Goal: Task Accomplishment & Management: Complete application form

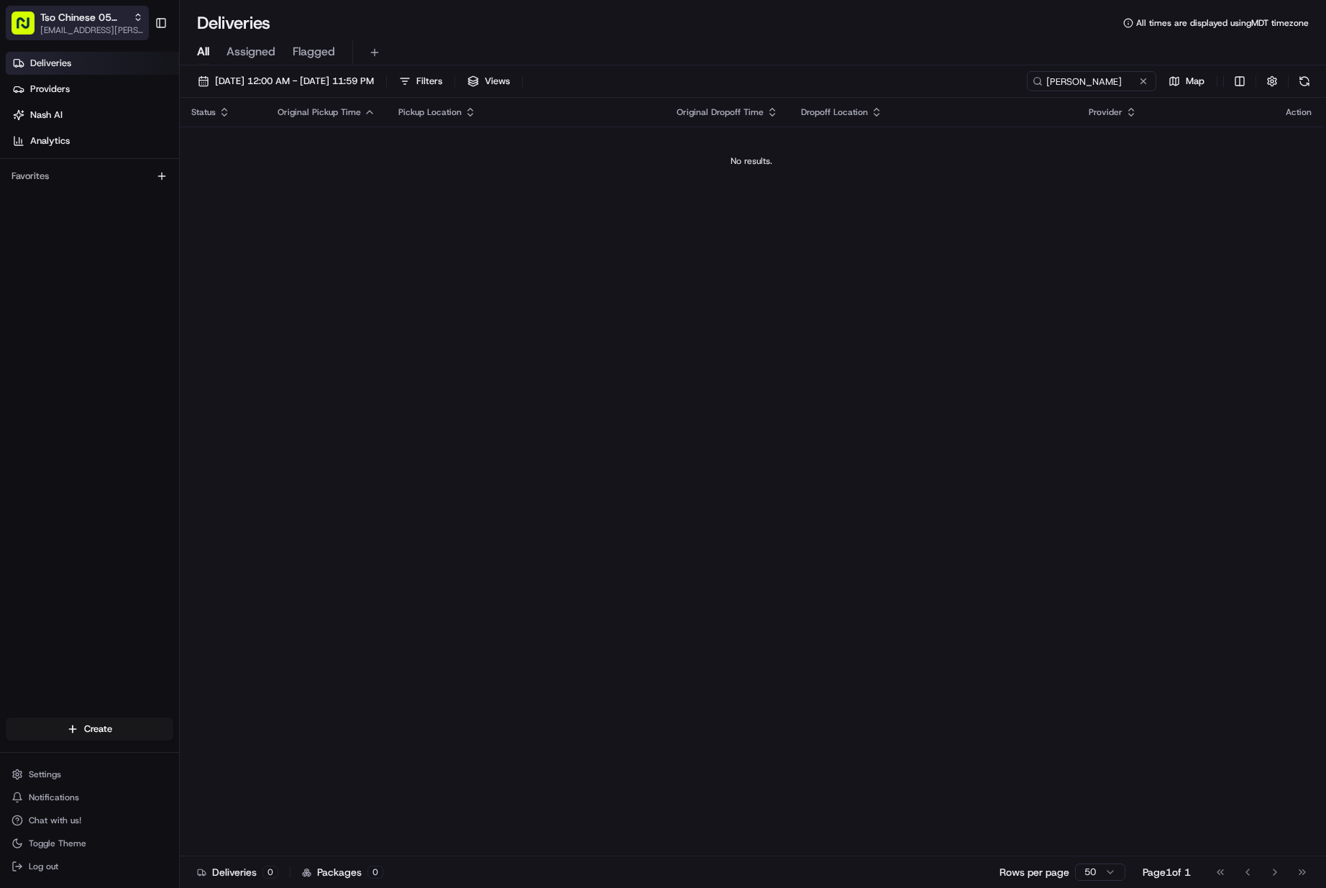
click at [63, 8] on button "Tso Chinese 05 Menchaca [EMAIL_ADDRESS][PERSON_NAME][DOMAIN_NAME]" at bounding box center [77, 23] width 143 height 35
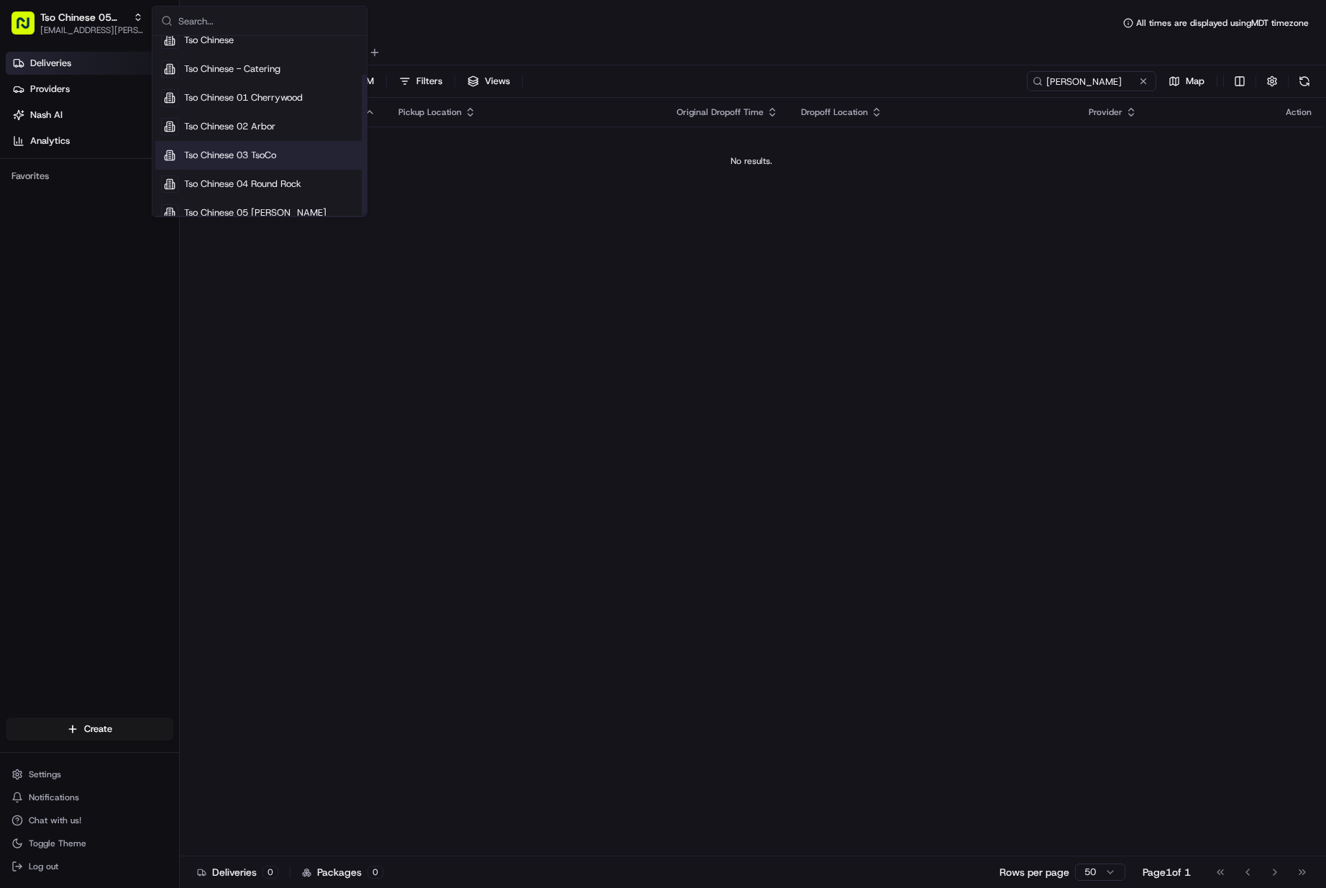
scroll to position [49, 0]
click at [265, 170] on span "Tso Chinese 04 Round Rock" at bounding box center [242, 169] width 117 height 13
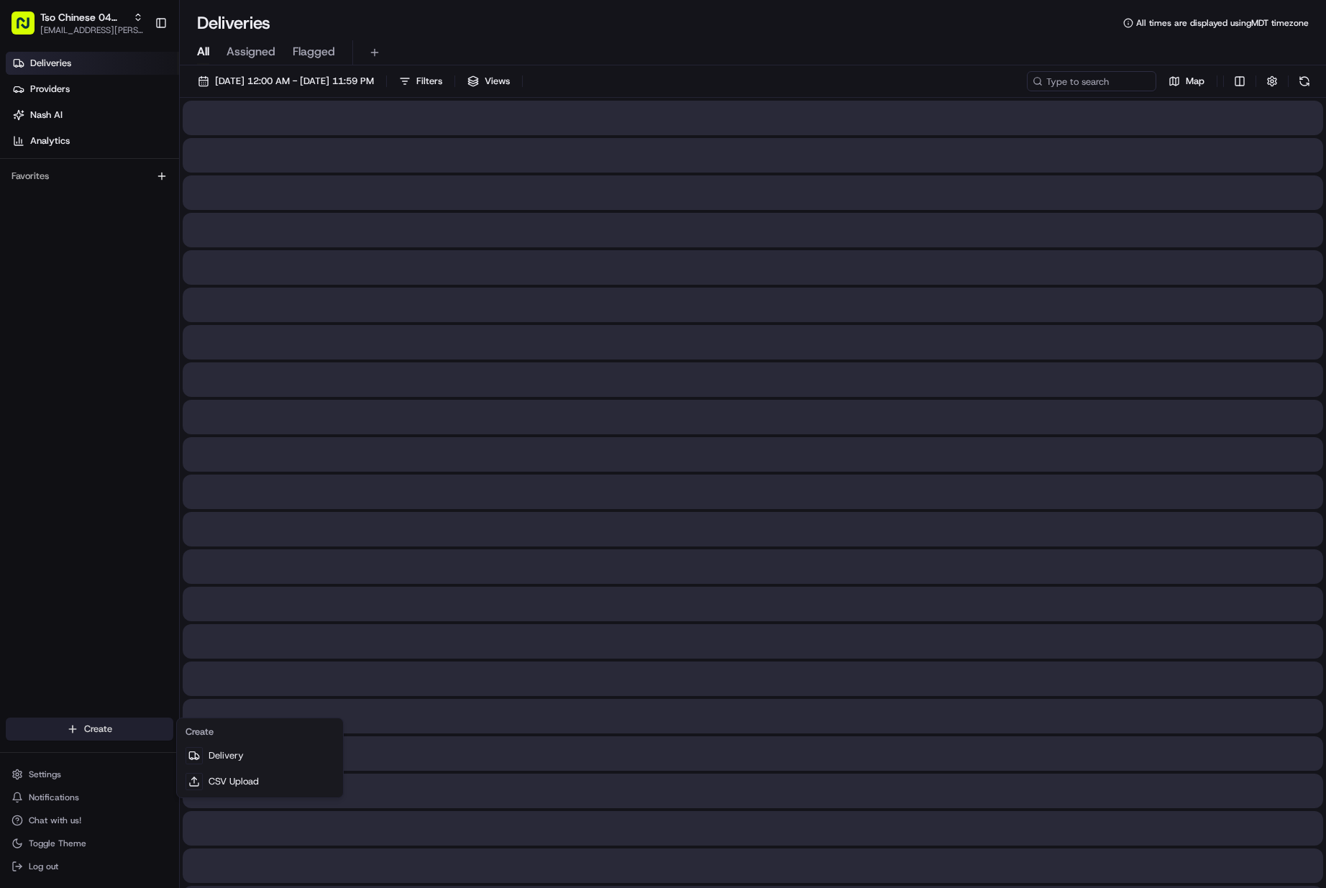
click at [114, 729] on html "Tso Chinese 04 Round Rock [EMAIL_ADDRESS][PERSON_NAME][DOMAIN_NAME] Toggle Side…" at bounding box center [663, 444] width 1326 height 888
click at [215, 749] on link "Delivery" at bounding box center [260, 756] width 160 height 26
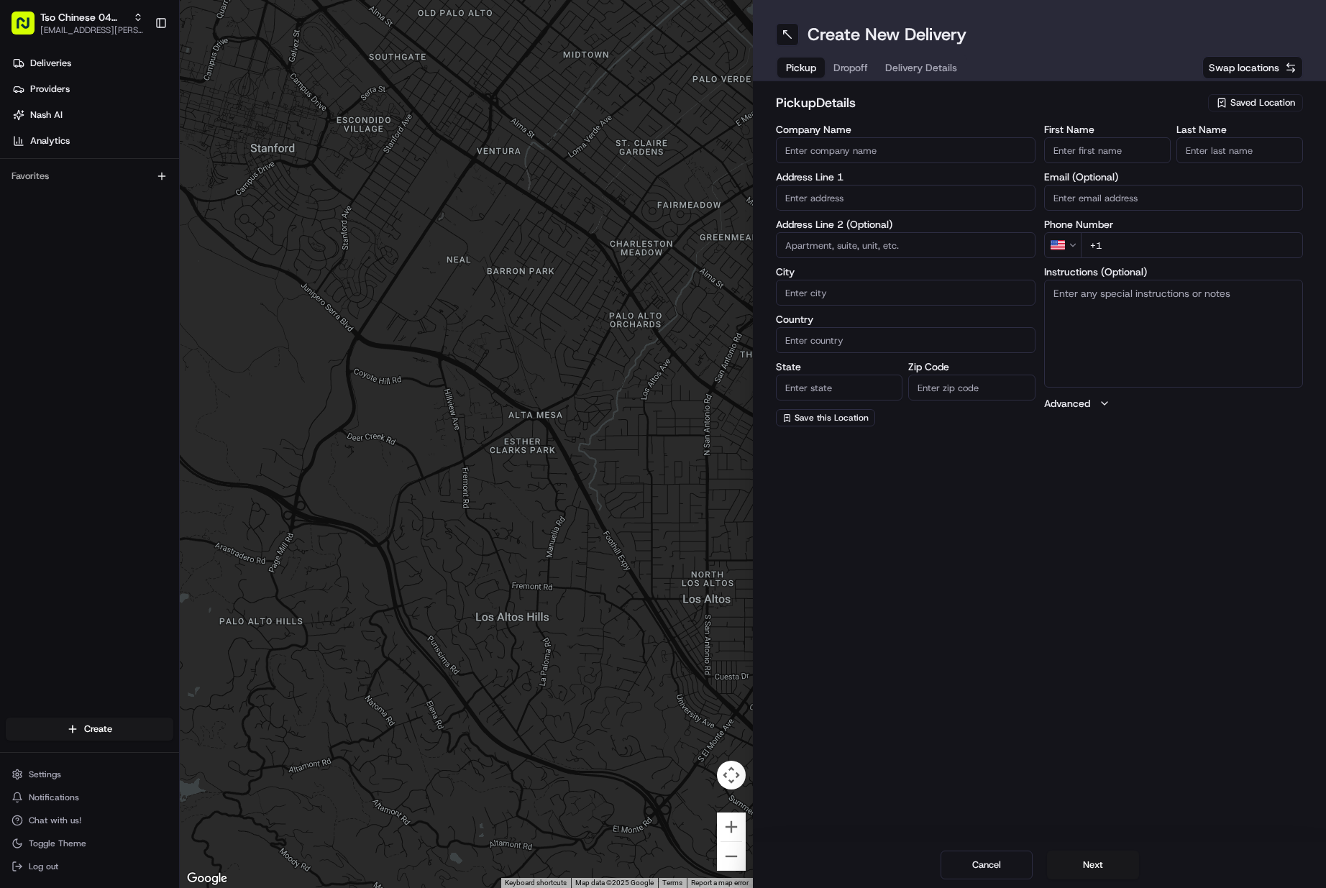
click at [1096, 135] on div "First Name" at bounding box center [1107, 143] width 127 height 39
click at [1117, 145] on input "First Name" at bounding box center [1107, 150] width 127 height 26
paste input "[PERSON_NAME]"
type input "[PERSON_NAME]"
click at [1223, 149] on input "Last Name" at bounding box center [1240, 150] width 127 height 26
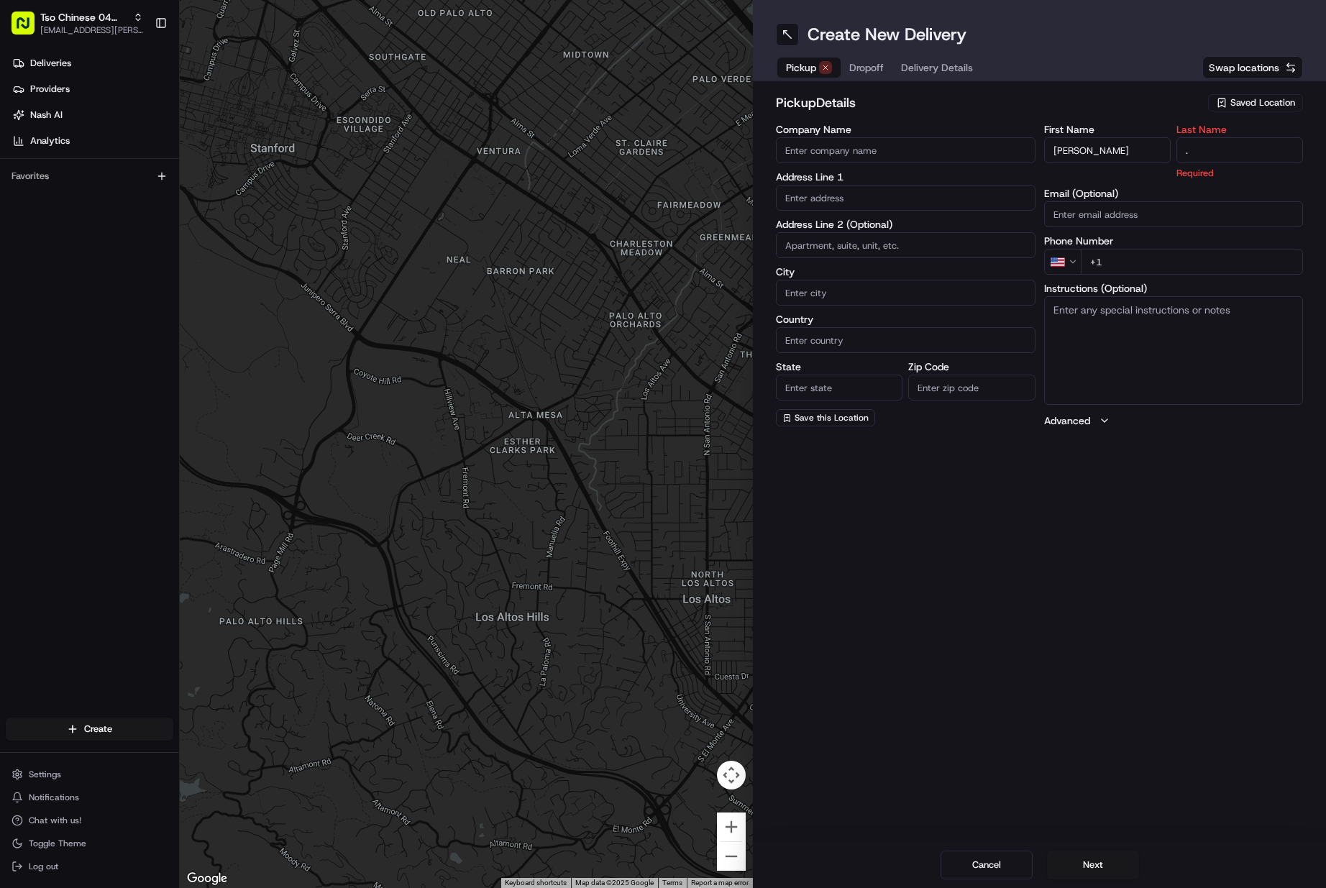
type input "."
paste input "[PHONE_NUMBER]"
drag, startPoint x: 1148, startPoint y: 244, endPoint x: 783, endPoint y: 255, distance: 364.8
click at [1148, 243] on input "+1" at bounding box center [1192, 245] width 223 height 26
type input "[PHONE_NUMBER]"
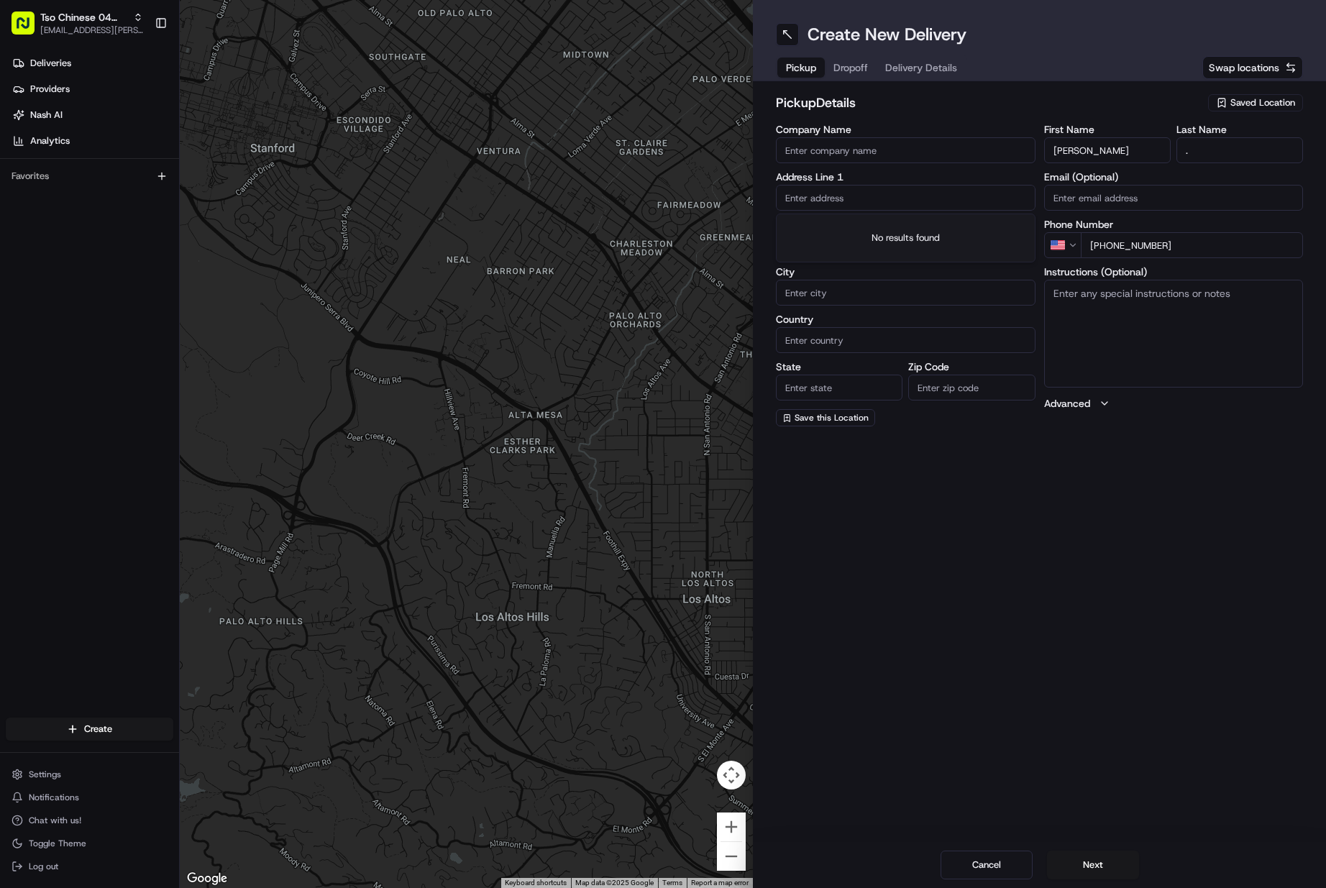
click at [870, 193] on input "text" at bounding box center [906, 198] width 260 height 26
paste input "[STREET_ADDRESS]"
click at [863, 222] on div "[STREET_ADDRESS]" at bounding box center [906, 228] width 252 height 22
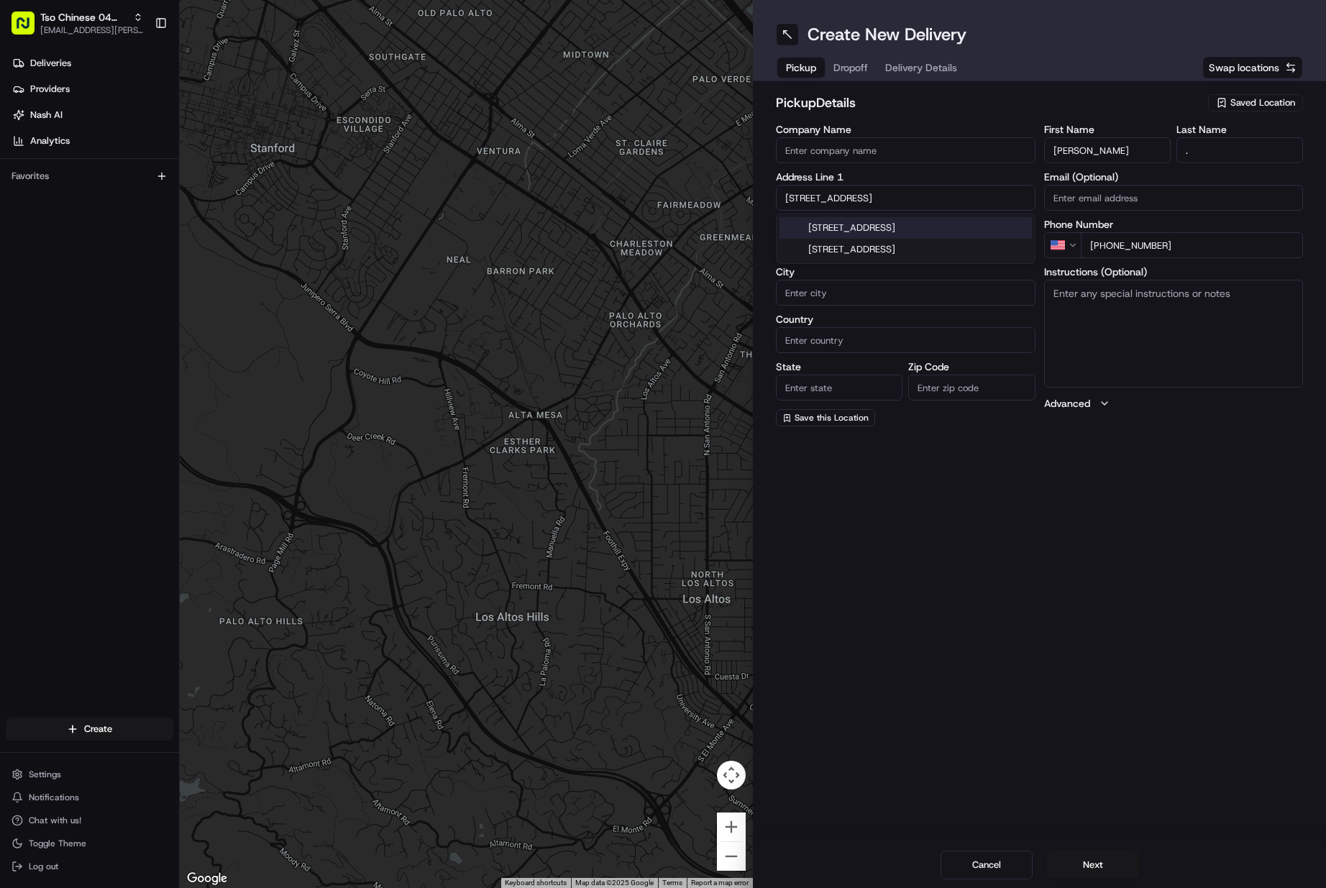
type input "[STREET_ADDRESS]"
type input "Round Rock"
type input "[GEOGRAPHIC_DATA]"
type input "78665"
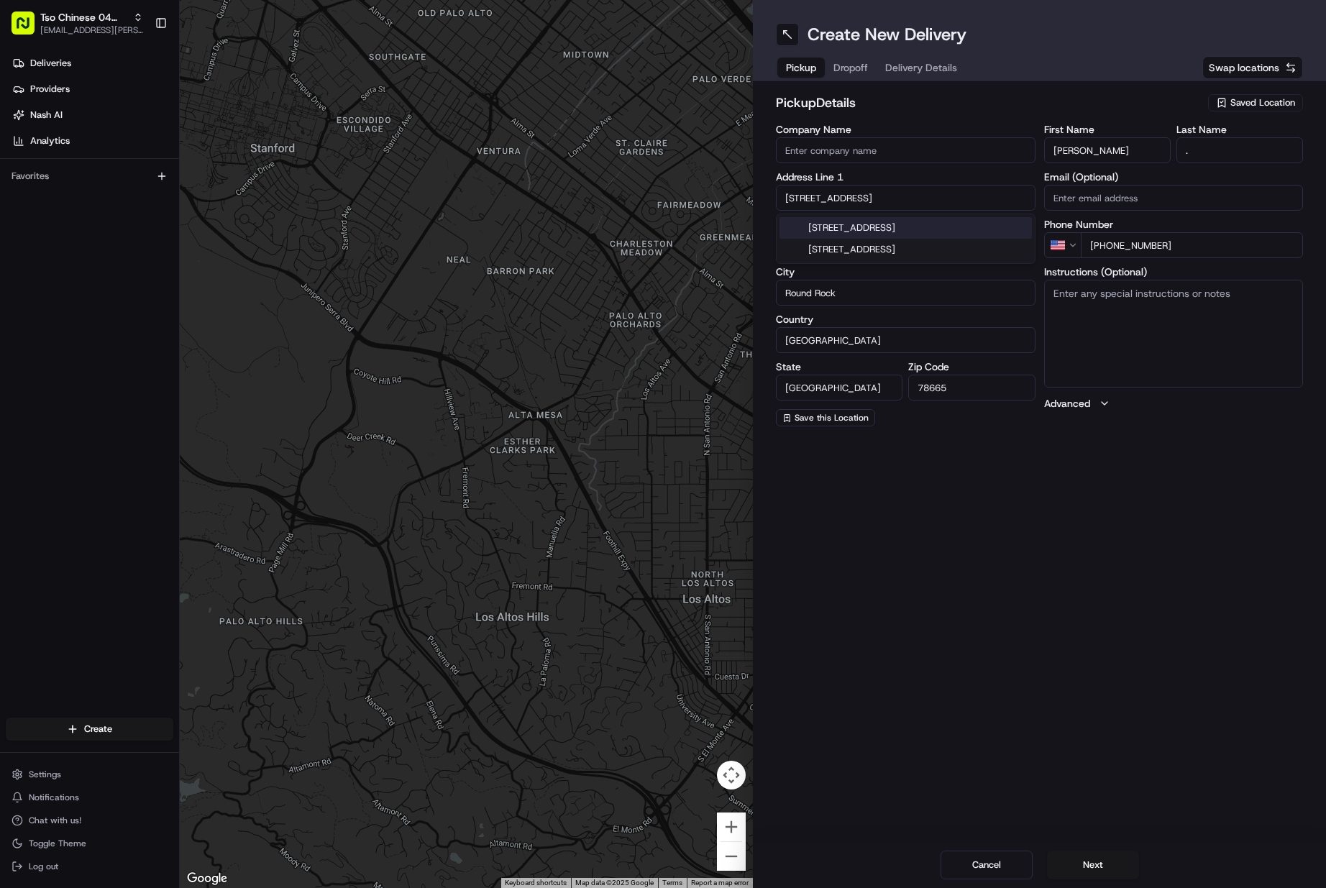
type input "[STREET_ADDRESS]"
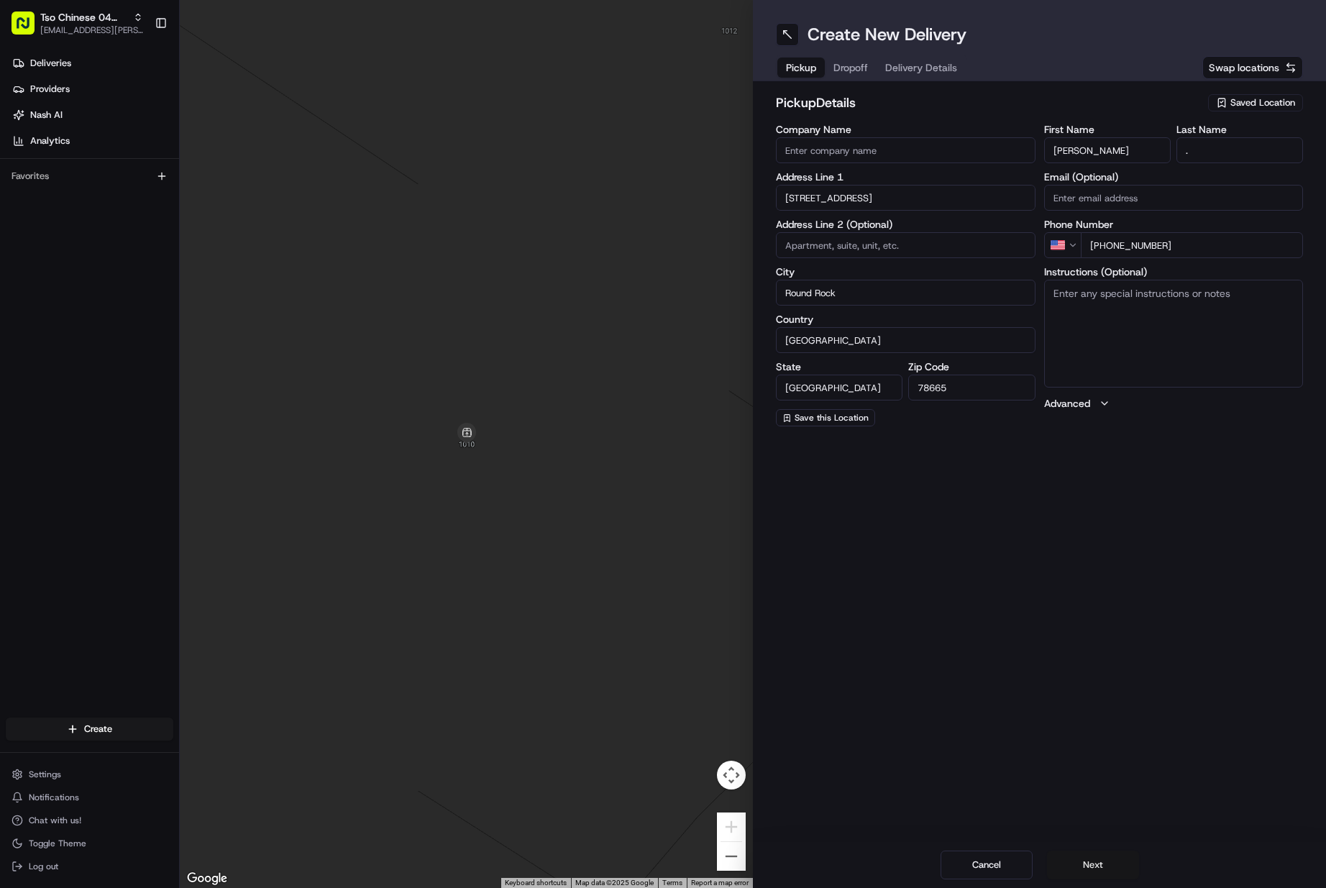
click at [1120, 868] on button "Next" at bounding box center [1093, 865] width 92 height 29
click at [1261, 75] on button "Swap locations" at bounding box center [1253, 67] width 101 height 23
type input "[STREET_ADDRESS]"
type input "Round Rock"
type input "[GEOGRAPHIC_DATA]"
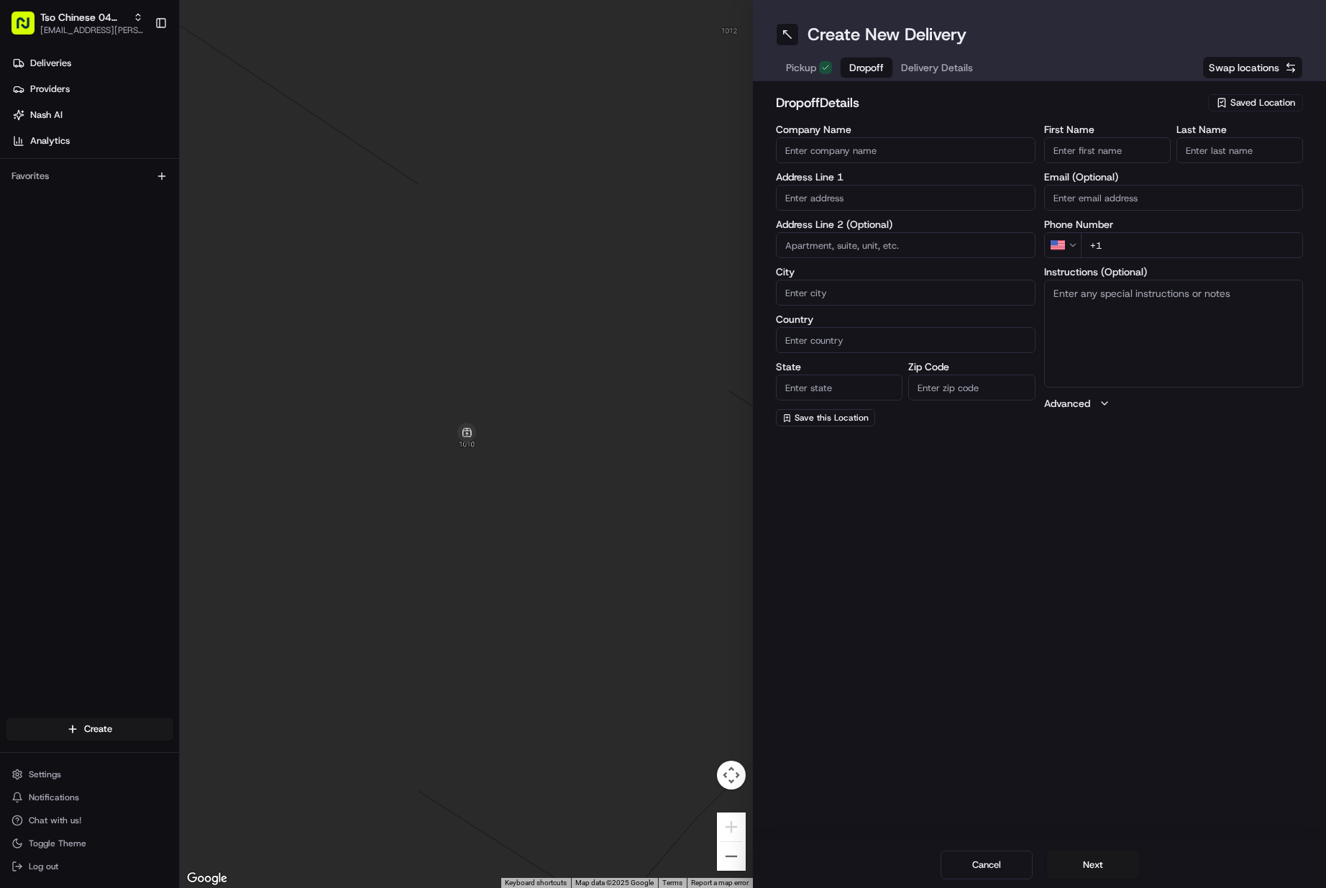
type input "[GEOGRAPHIC_DATA]"
type input "78665"
type input "[PERSON_NAME]"
type input "."
type input "[PHONE_NUMBER]"
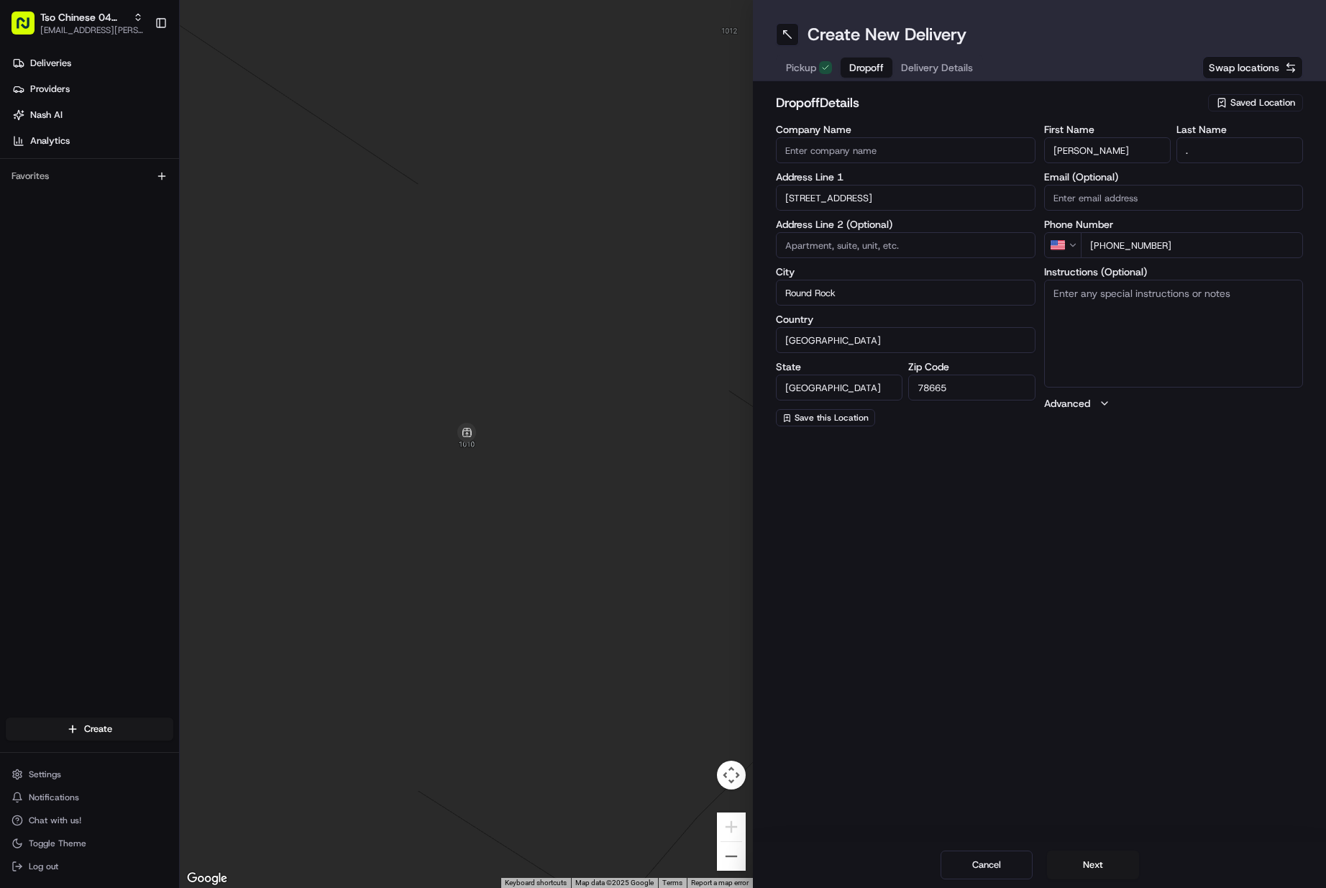
click at [801, 68] on span "Pickup" at bounding box center [801, 67] width 30 height 14
click at [1236, 105] on span "Saved Location" at bounding box center [1263, 102] width 65 height 13
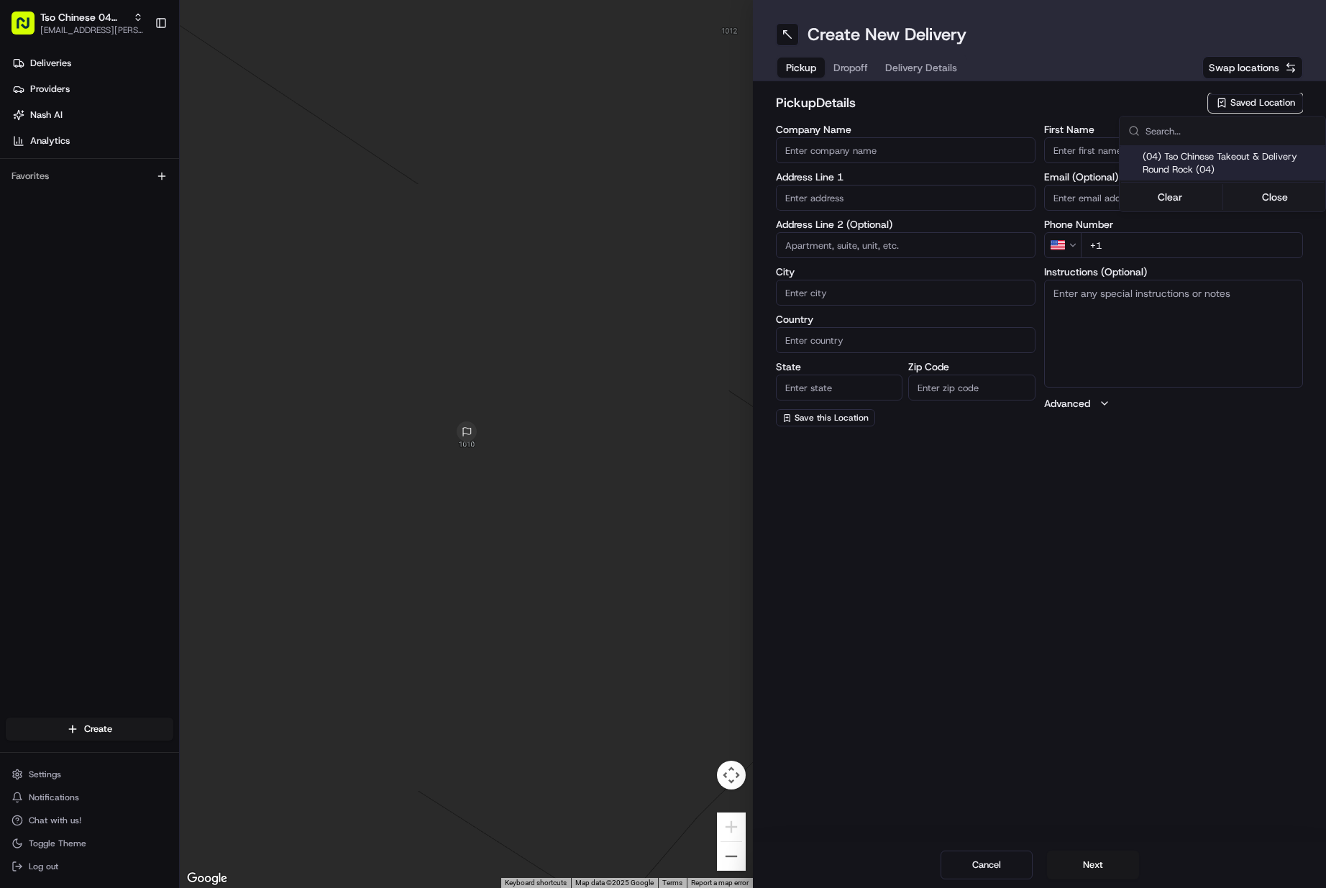
click at [1221, 166] on span "(04) Tso Chinese Takeout & Delivery Round Rock (04)" at bounding box center [1231, 163] width 177 height 26
type input "(04) Tso Chinese Takeout & Delivery Round Rock"
type input "2000 N [PERSON_NAME] St"
type input "Ste 108"
type input "Round Rock"
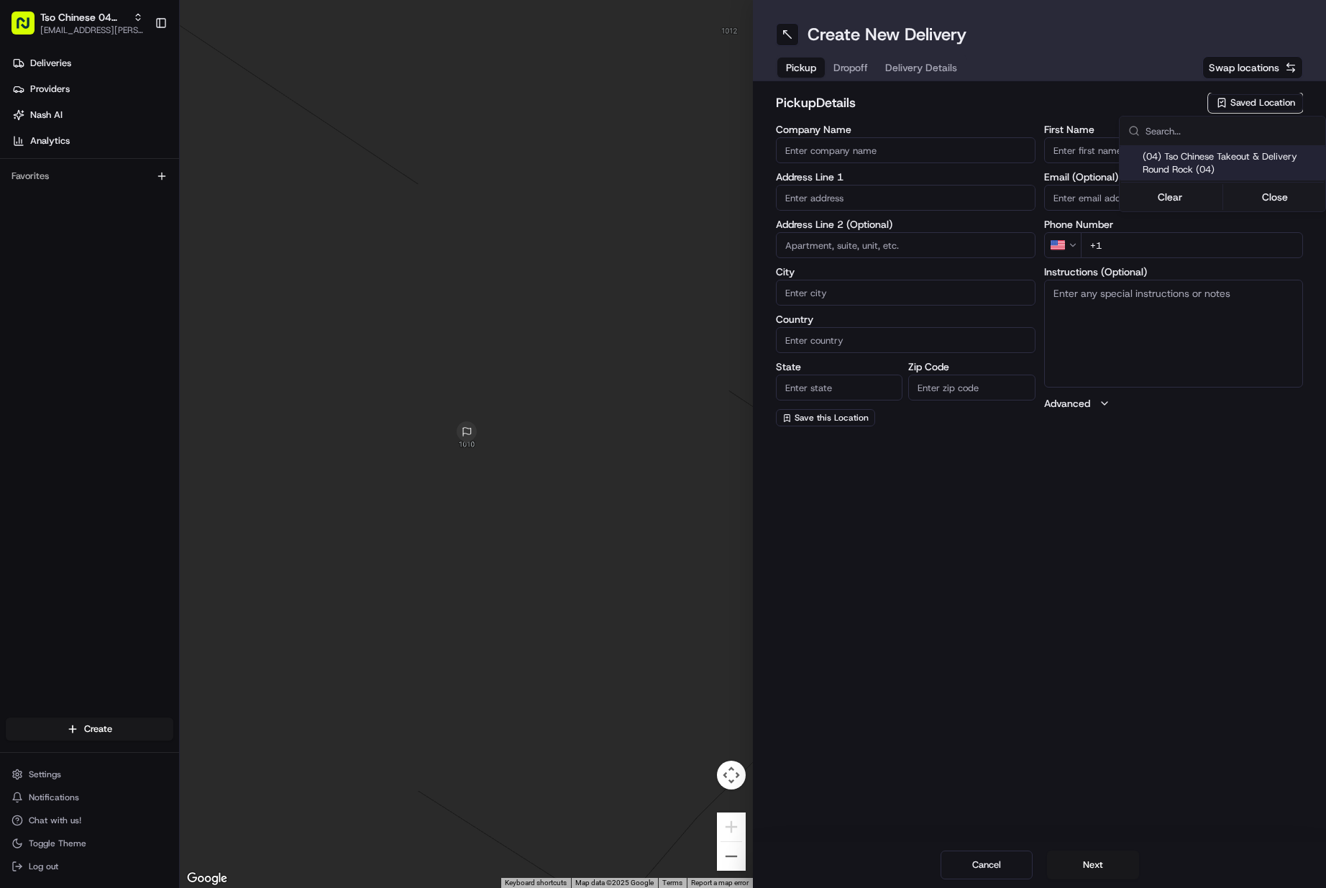
type input "US"
type input "[GEOGRAPHIC_DATA]"
type input "78664"
type input "Tso Chinese"
type input "Round Rock Manager"
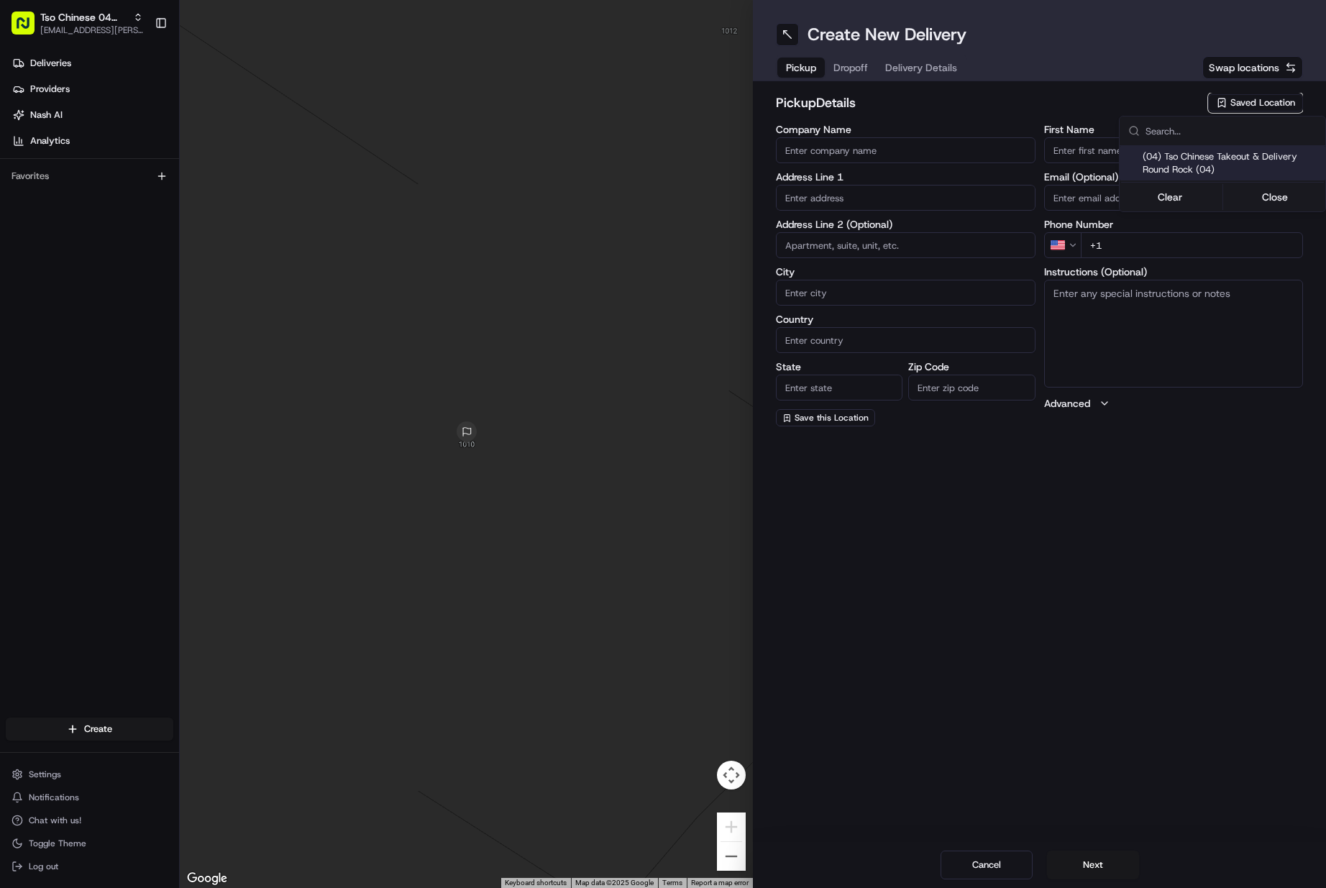
type input "[EMAIL_ADDRESS][DOMAIN_NAME]"
type input "[PHONE_NUMBER]"
type textarea "Submit a picture displaying address & food as Proof of Delivery. Envía una foto…"
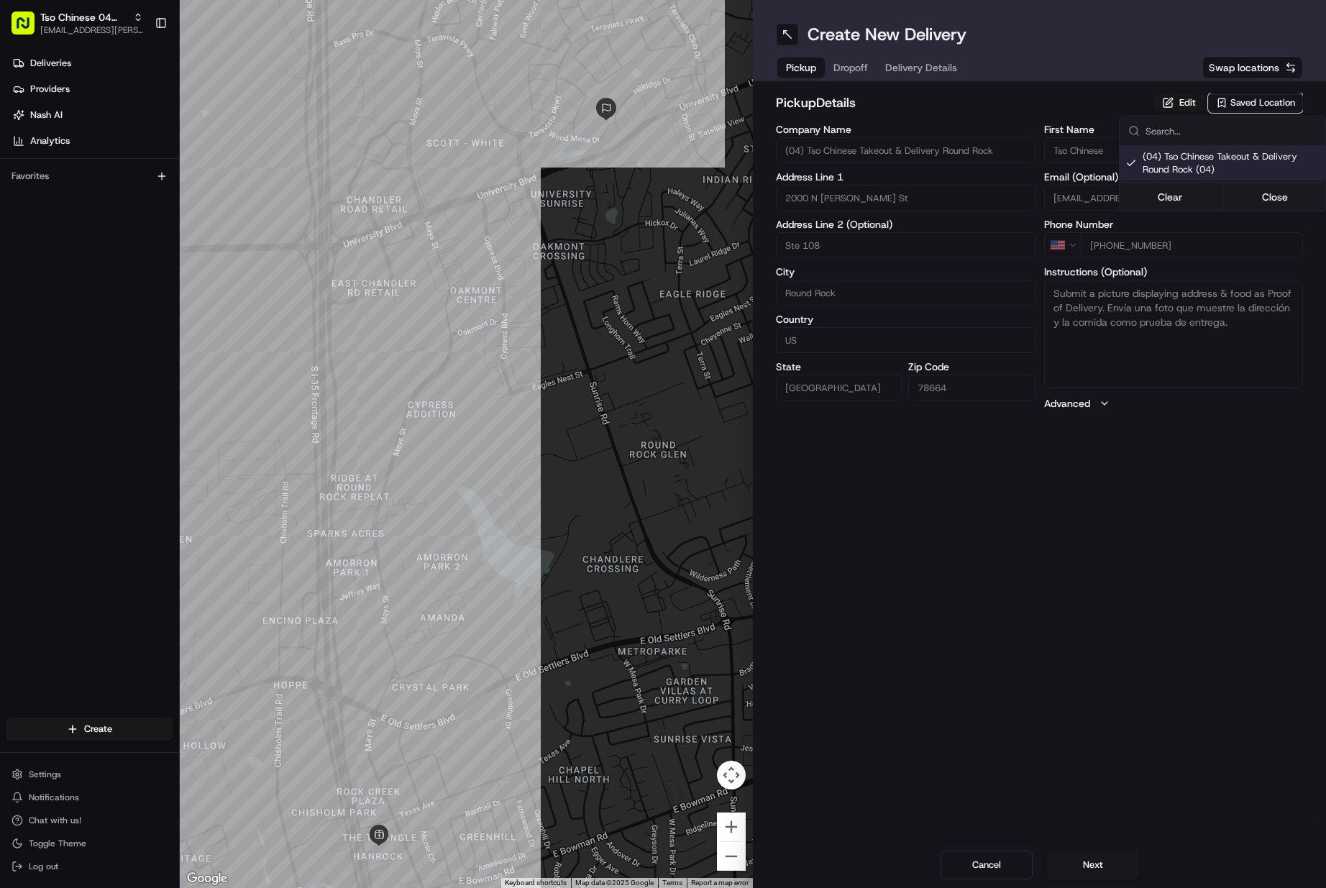
click at [1093, 875] on html "Tso Chinese 04 Round Rock [EMAIL_ADDRESS][PERSON_NAME][DOMAIN_NAME] Toggle Side…" at bounding box center [663, 444] width 1326 height 888
click at [1093, 875] on button "Next" at bounding box center [1093, 865] width 92 height 29
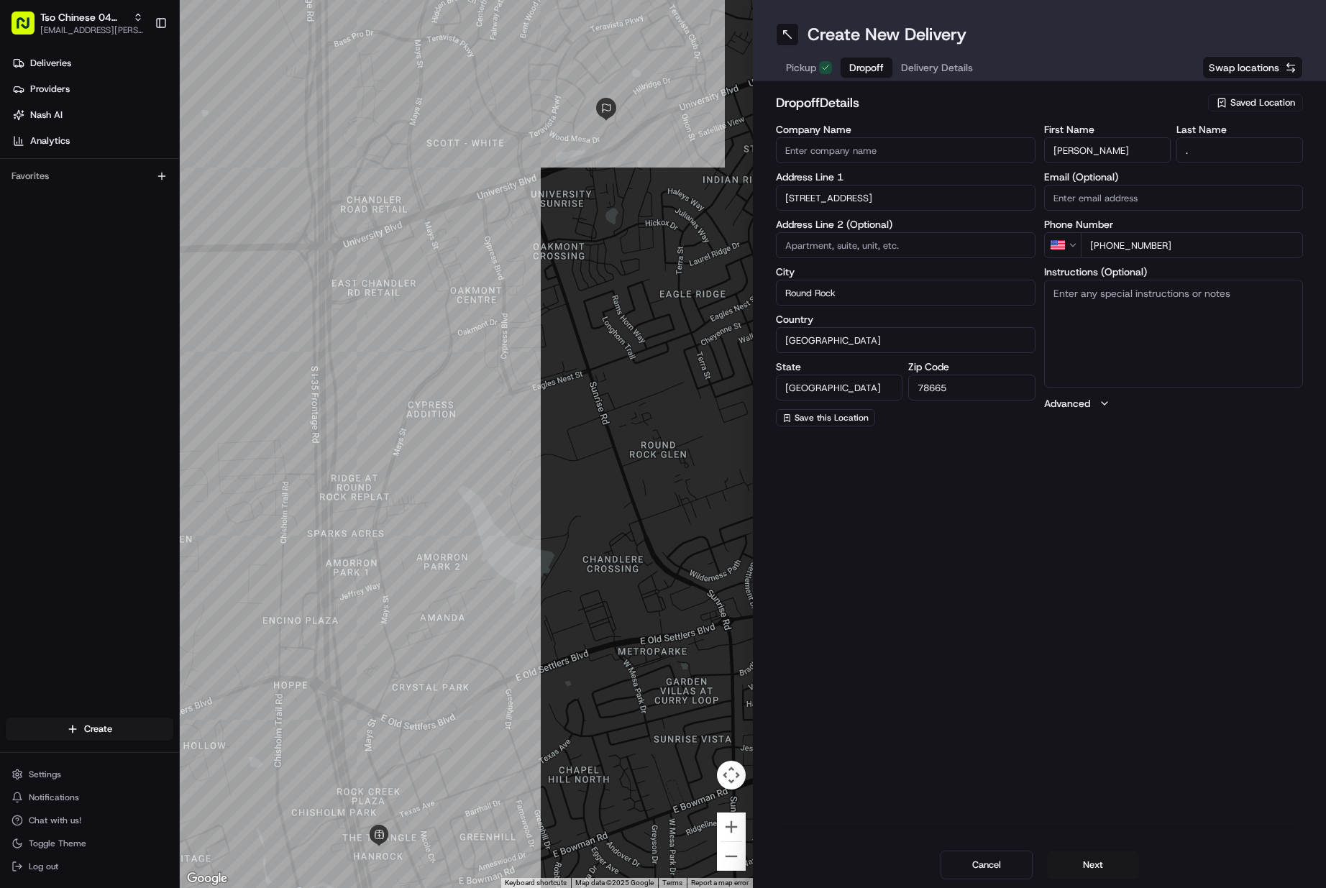
click at [1093, 875] on button "Next" at bounding box center [1093, 865] width 92 height 29
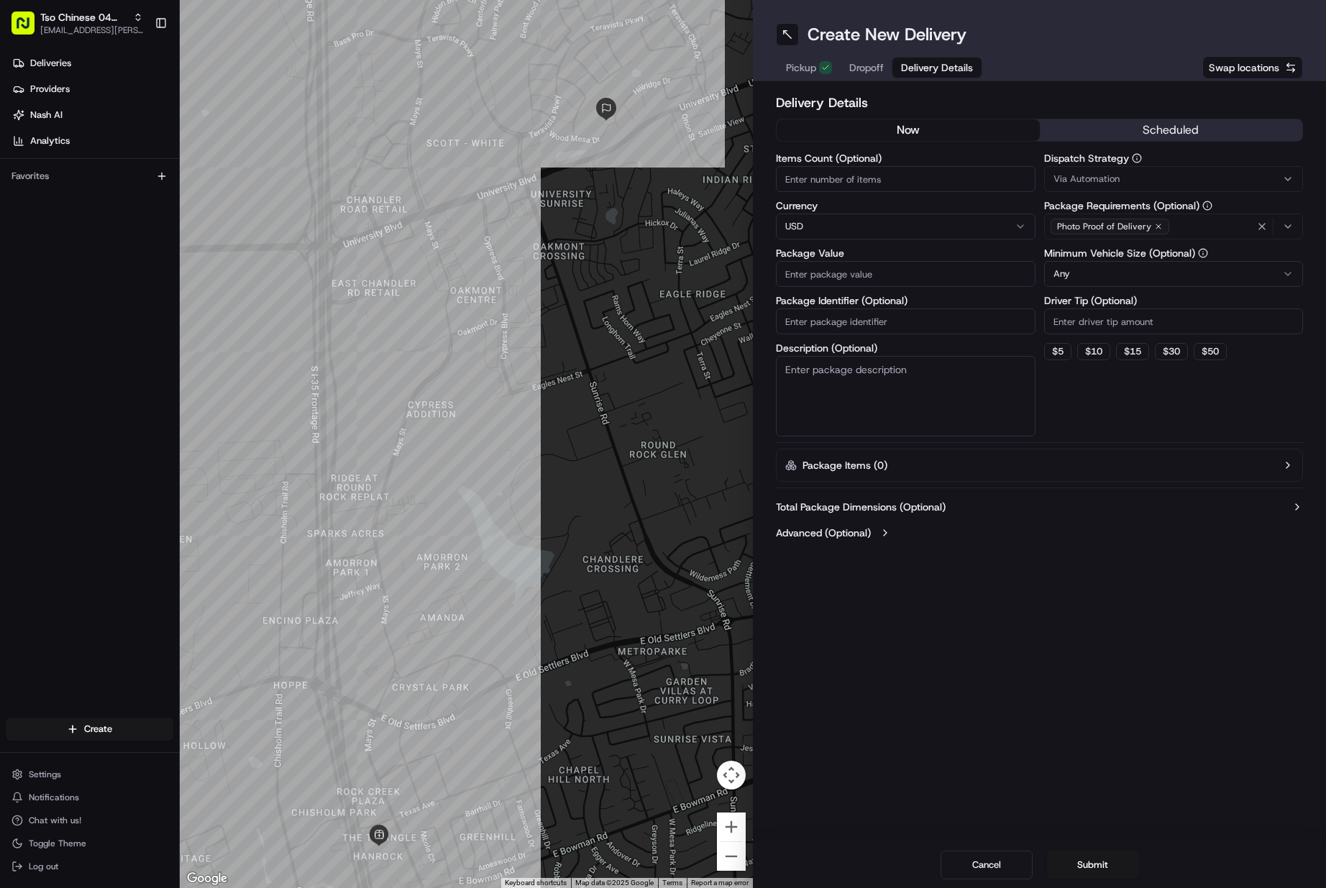
click at [872, 178] on input "Items Count (Optional)" at bounding box center [906, 179] width 260 height 26
type input "1"
type input "34.53"
click at [916, 322] on input "Package Identifier (Optional)" at bounding box center [906, 322] width 260 height 26
paste input "WRSRBA9"
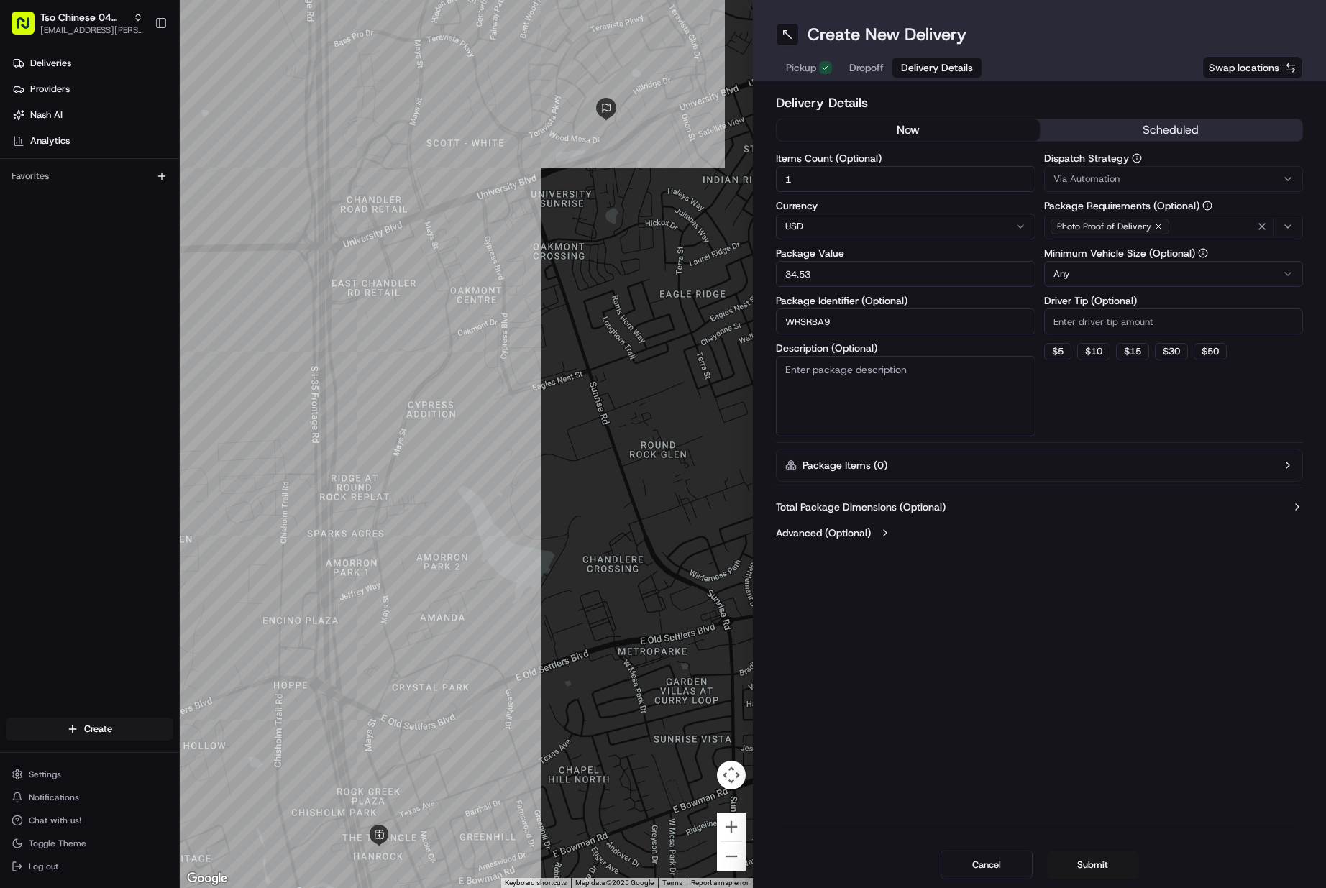
type input "WRSRBA9"
click at [1131, 179] on div "Via Automation" at bounding box center [1174, 179] width 252 height 13
click at [1110, 254] on span "Tso Round Rock Strategy" at bounding box center [1156, 257] width 177 height 13
click at [1097, 326] on html "Tso Chinese 04 Round Rock [EMAIL_ADDRESS][PERSON_NAME][DOMAIN_NAME] Toggle Side…" at bounding box center [663, 444] width 1326 height 888
click at [1097, 326] on input "Driver Tip (Optional)" at bounding box center [1174, 322] width 260 height 26
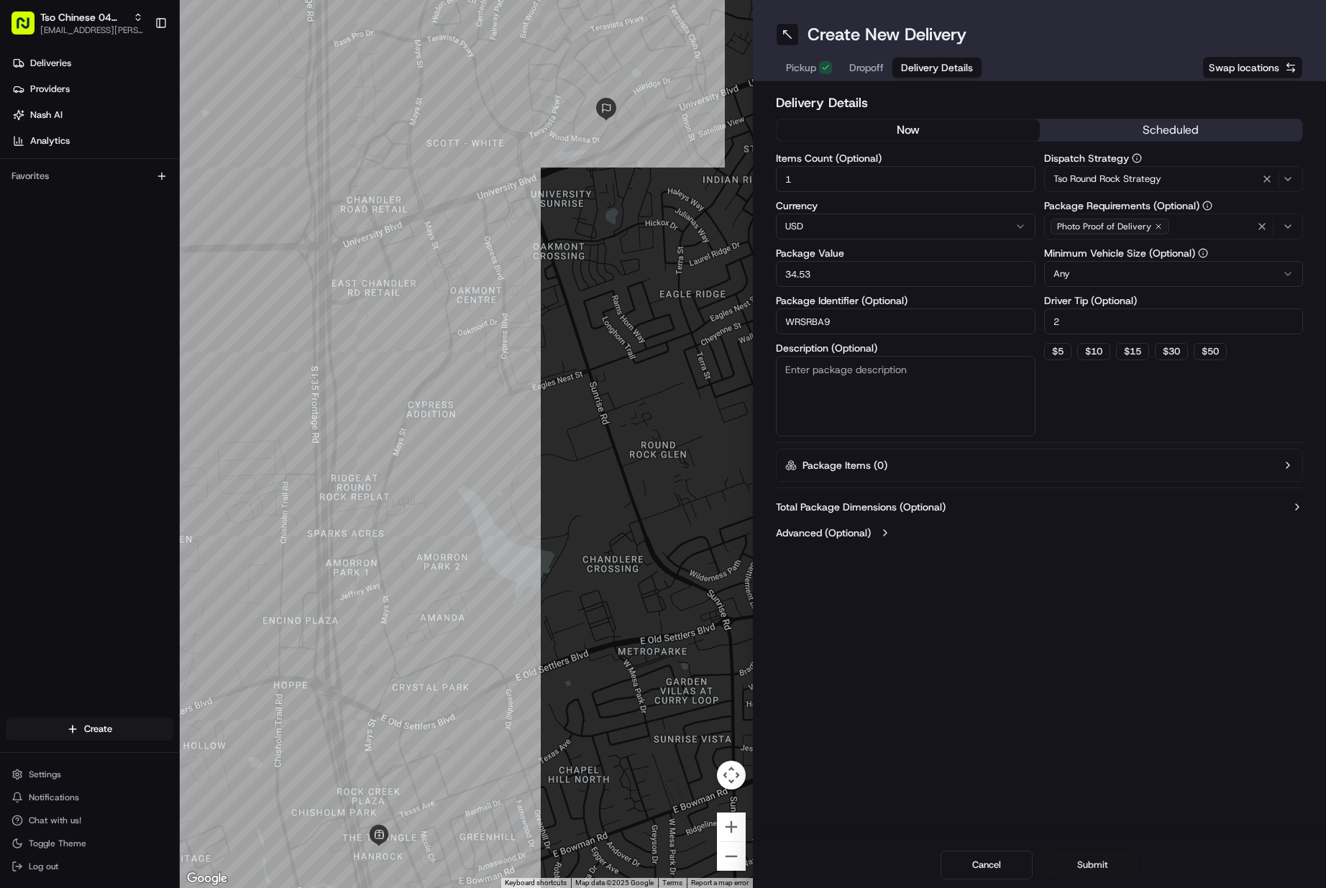
type input "2"
click at [1075, 867] on button "Submit" at bounding box center [1093, 865] width 92 height 29
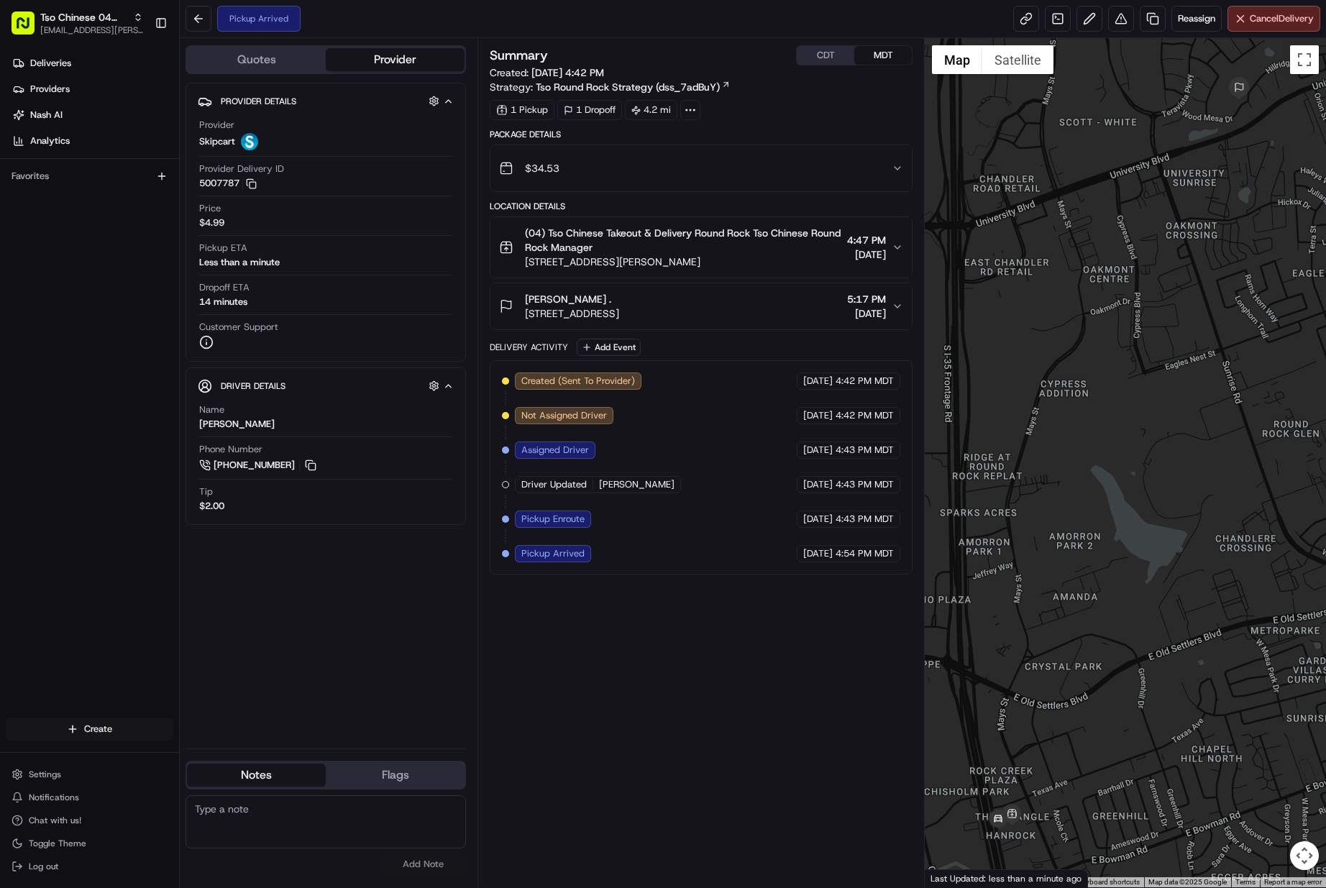
click at [134, 727] on html "Tso Chinese 04 Round Rock [EMAIL_ADDRESS][PERSON_NAME][DOMAIN_NAME] Toggle Side…" at bounding box center [663, 444] width 1326 height 888
click at [230, 749] on link "Delivery" at bounding box center [260, 756] width 160 height 26
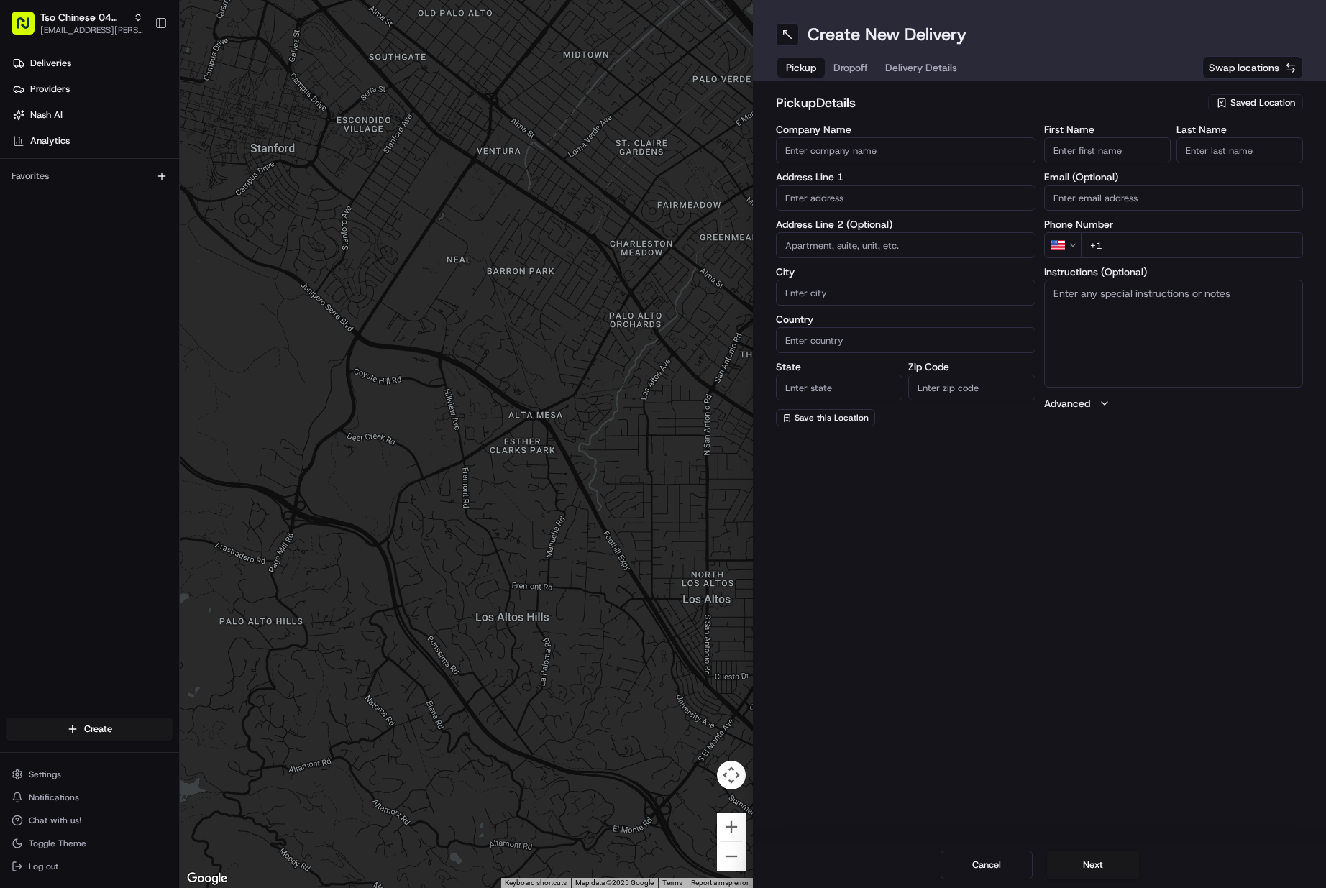
click at [1244, 100] on span "Saved Location" at bounding box center [1263, 102] width 65 height 13
click at [1232, 148] on div "(04) Tso Chinese Takeout & Delivery Round Rock (04)" at bounding box center [1223, 163] width 206 height 35
type input "(04) Tso Chinese Takeout & Delivery Round Rock"
type input "2000 N [PERSON_NAME] St"
type input "Ste 108"
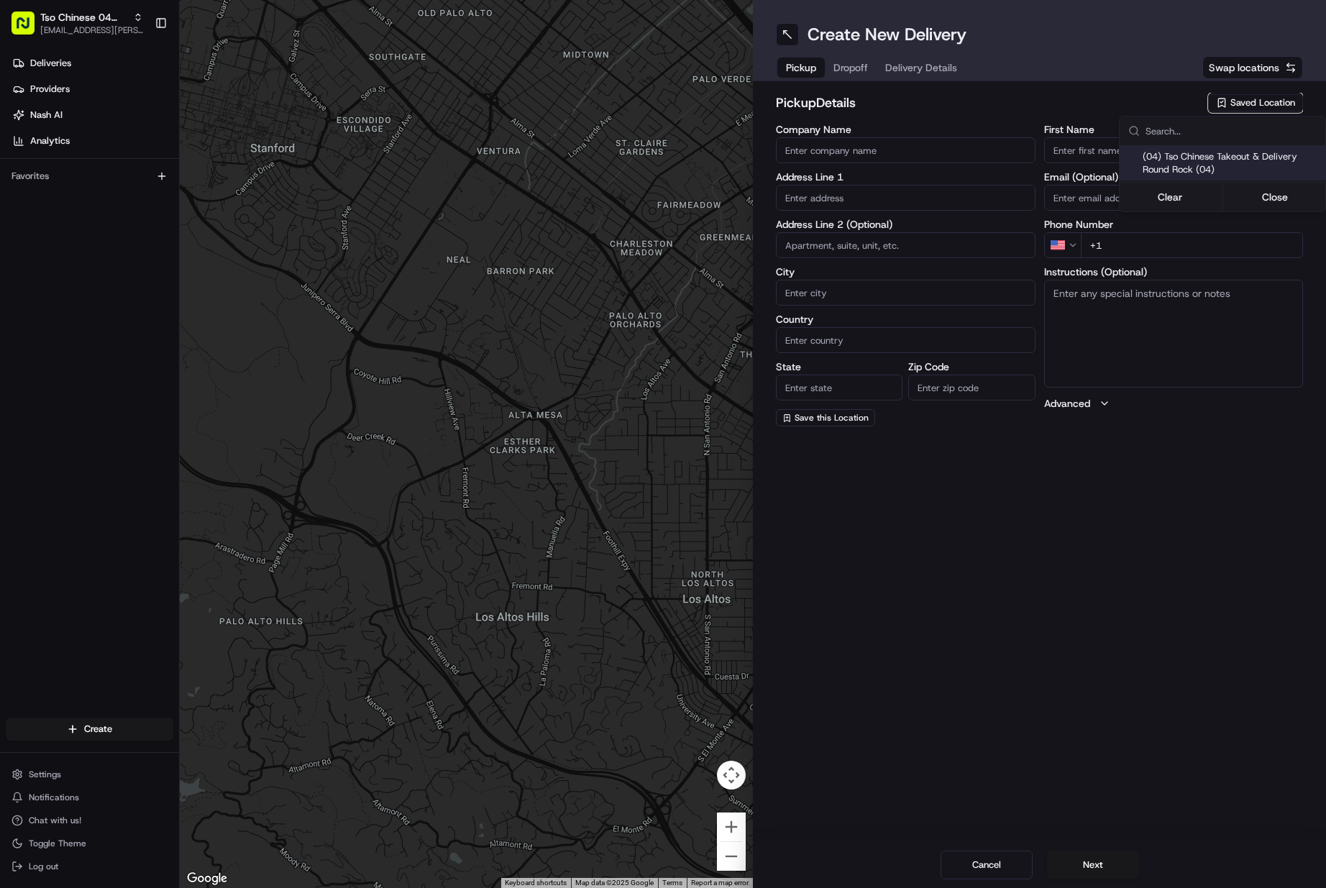
type input "Round Rock"
type input "US"
type input "[GEOGRAPHIC_DATA]"
type input "78664"
type input "Tso Chinese"
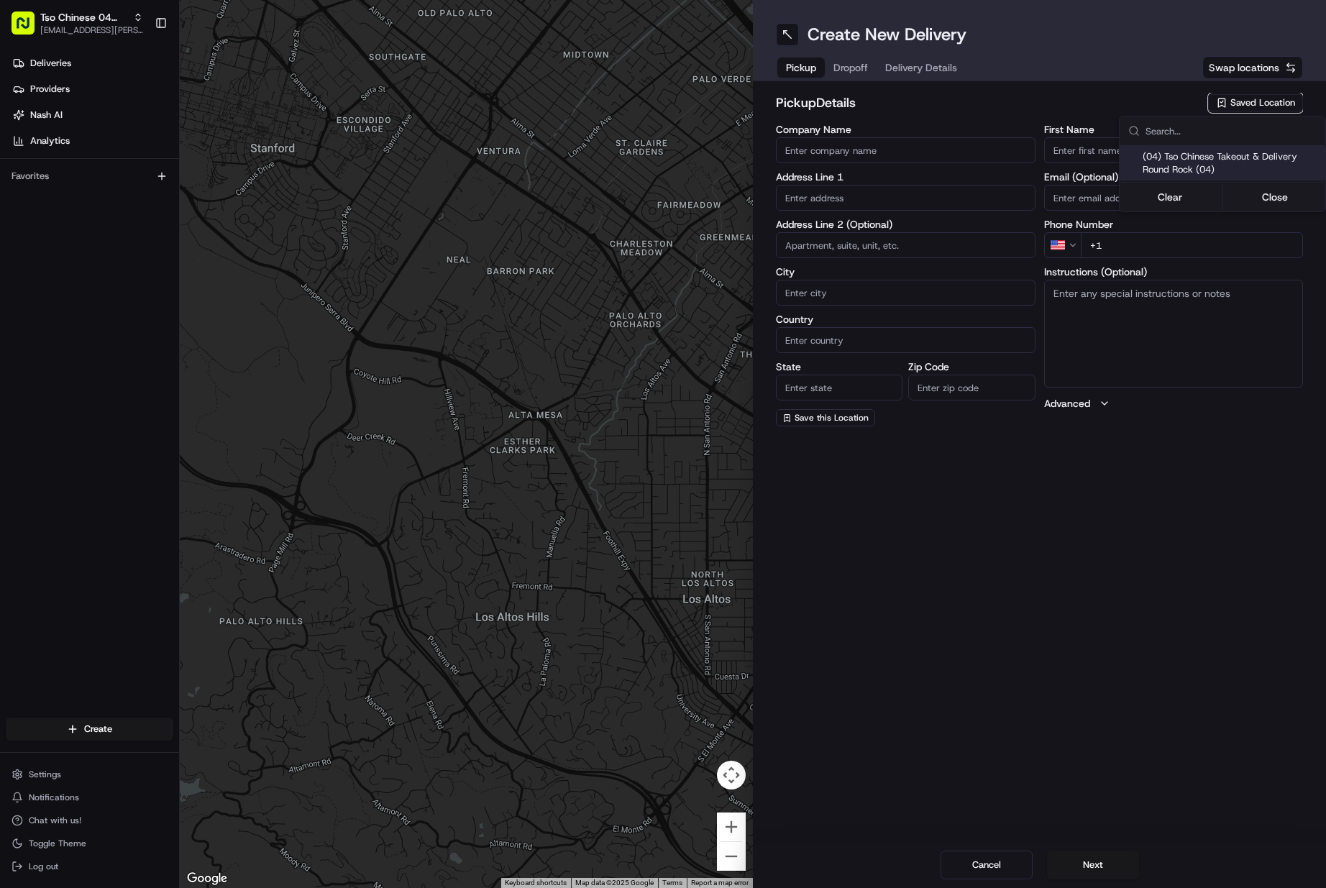
type input "Round Rock Manager"
type input "[EMAIL_ADDRESS][DOMAIN_NAME]"
type input "[PHONE_NUMBER]"
type textarea "Submit a picture displaying address & food as Proof of Delivery. Envía una foto…"
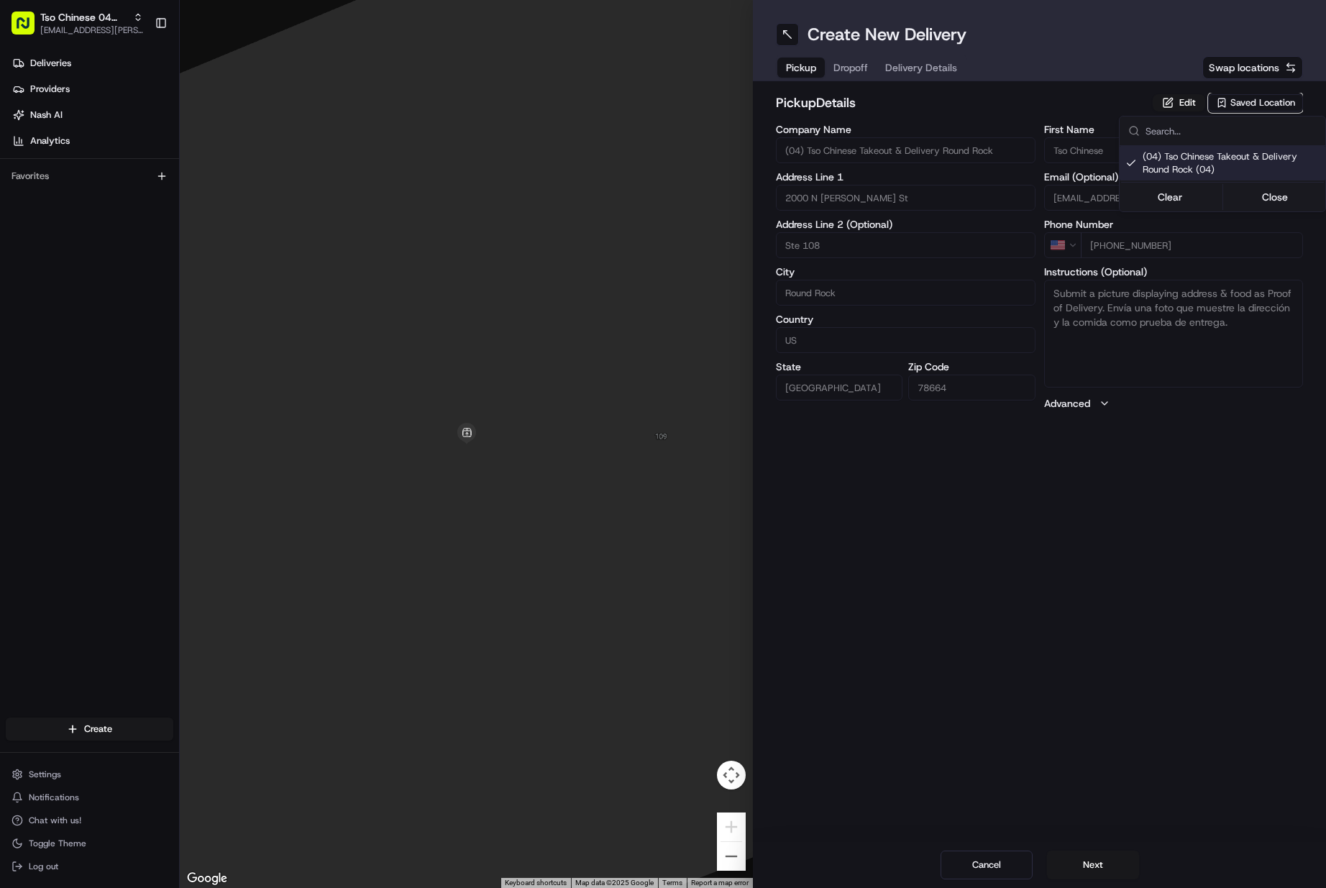
click at [1101, 860] on html "Tso Chinese 04 Round Rock [EMAIL_ADDRESS][PERSON_NAME][DOMAIN_NAME] Toggle Side…" at bounding box center [663, 444] width 1326 height 888
click at [1100, 860] on button "Next" at bounding box center [1093, 865] width 92 height 29
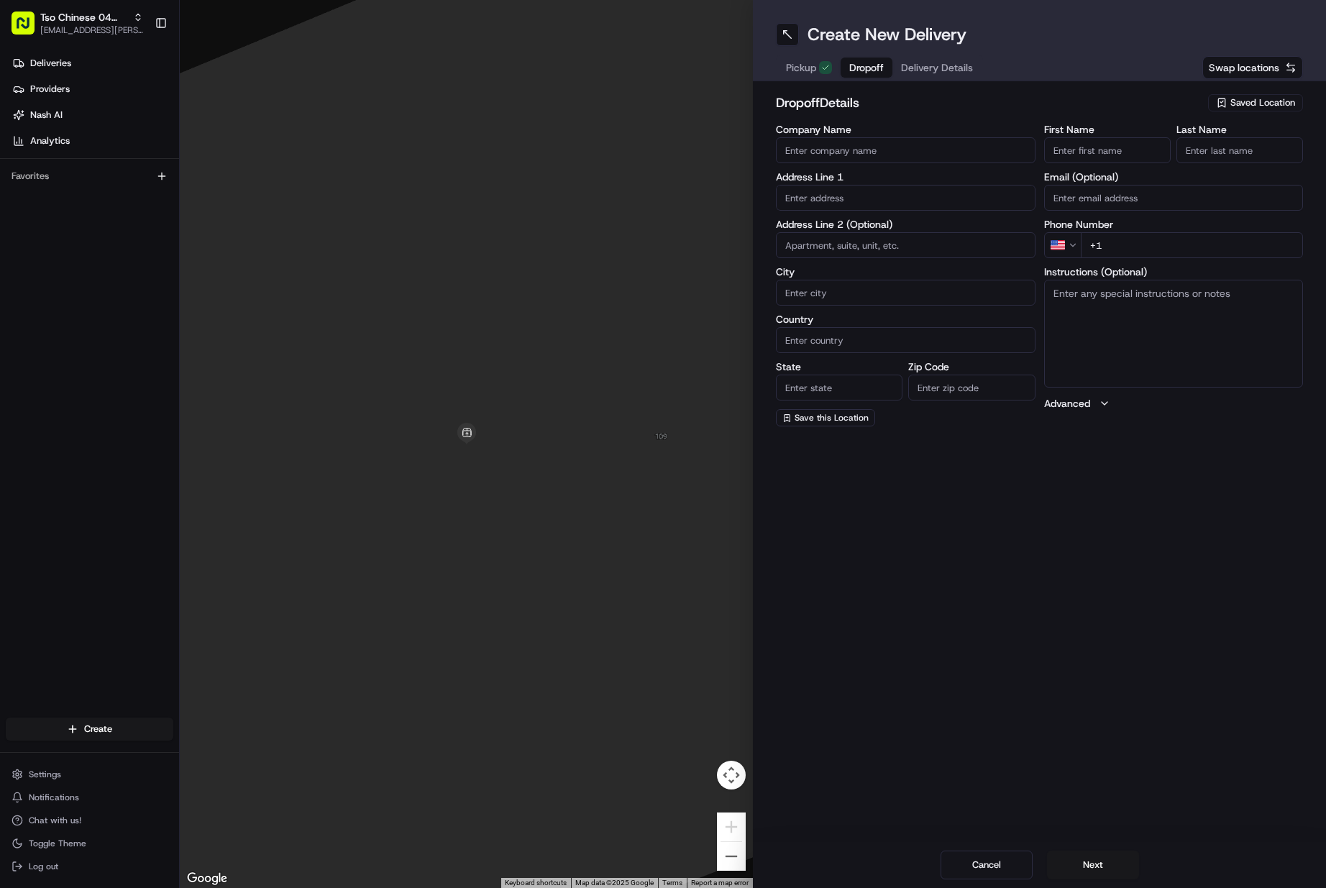
click at [1092, 145] on input "First Name" at bounding box center [1107, 150] width 127 height 26
paste input "[PERSON_NAME]"
type input "[PERSON_NAME]"
click at [1225, 155] on input "Last Name" at bounding box center [1240, 150] width 127 height 26
type input "."
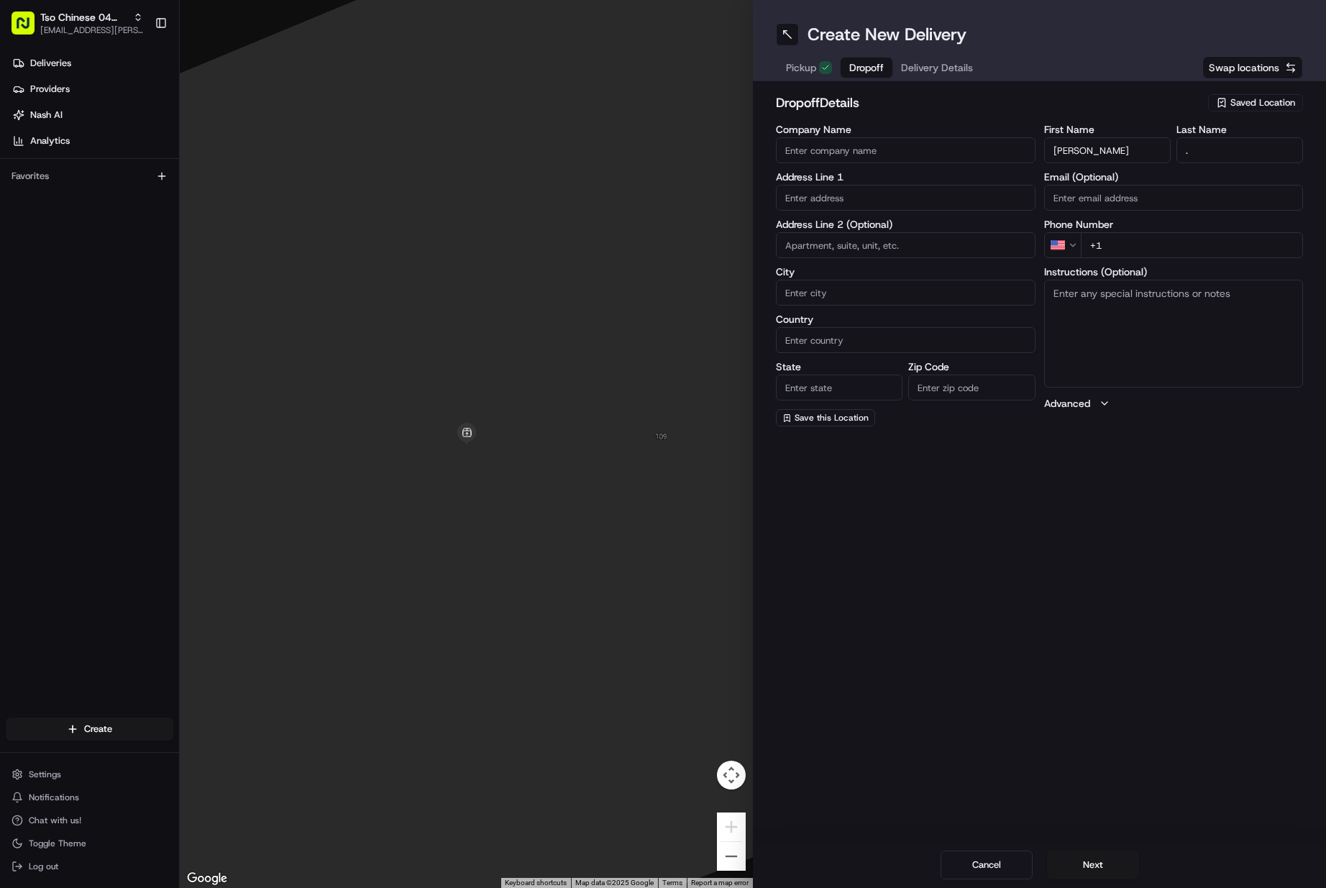
paste input "[PHONE_NUMBER]"
drag, startPoint x: 1137, startPoint y: 245, endPoint x: 1133, endPoint y: 228, distance: 16.9
click at [1137, 244] on input "[PHONE_NUMBER]" at bounding box center [1192, 245] width 223 height 26
type input "[PHONE_NUMBER]"
click at [929, 199] on input "text" at bounding box center [906, 198] width 260 height 26
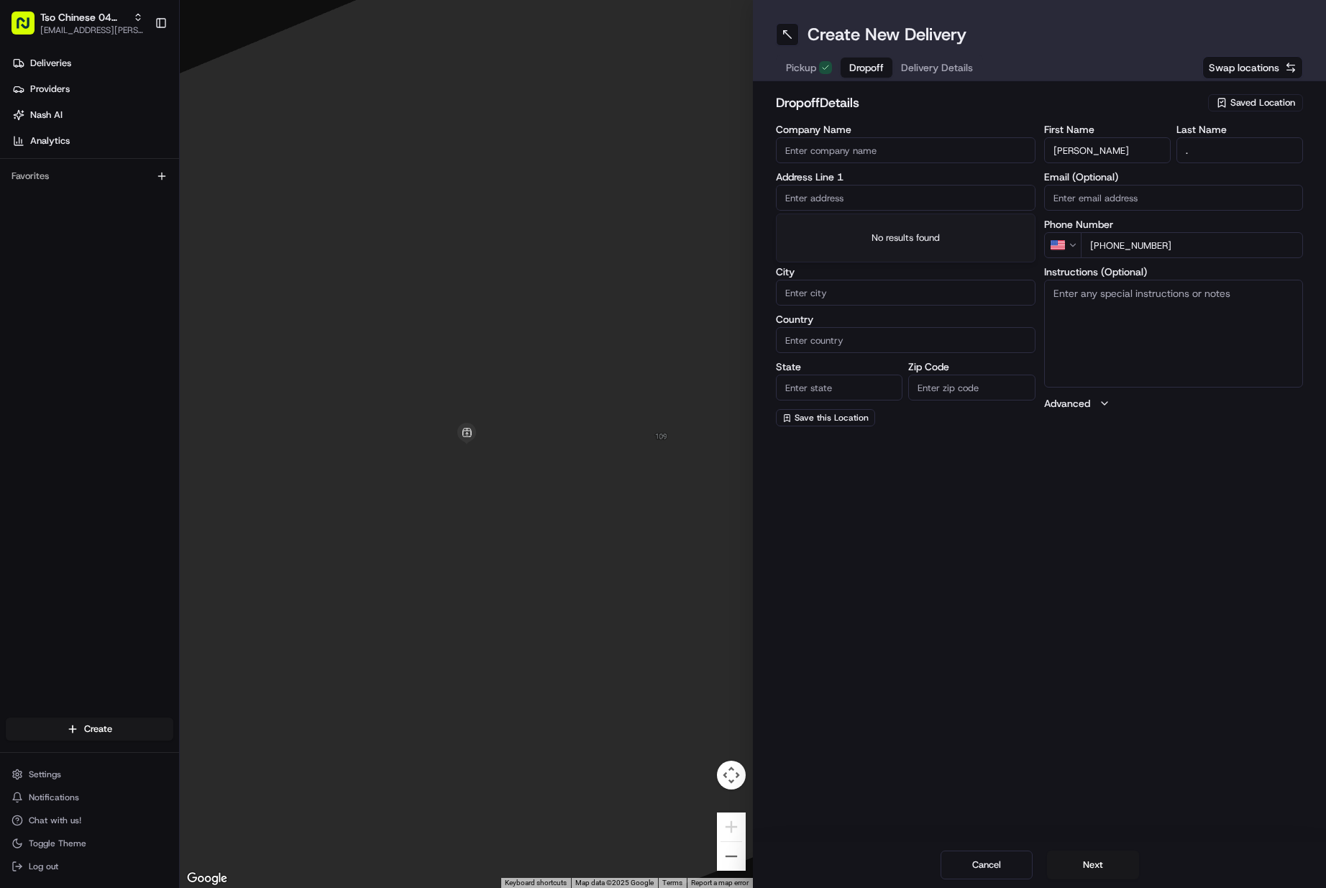
paste input "[STREET_ADDRESS]"
click at [916, 227] on div "[STREET_ADDRESS]" at bounding box center [906, 228] width 252 height 22
type input "[STREET_ADDRESS]"
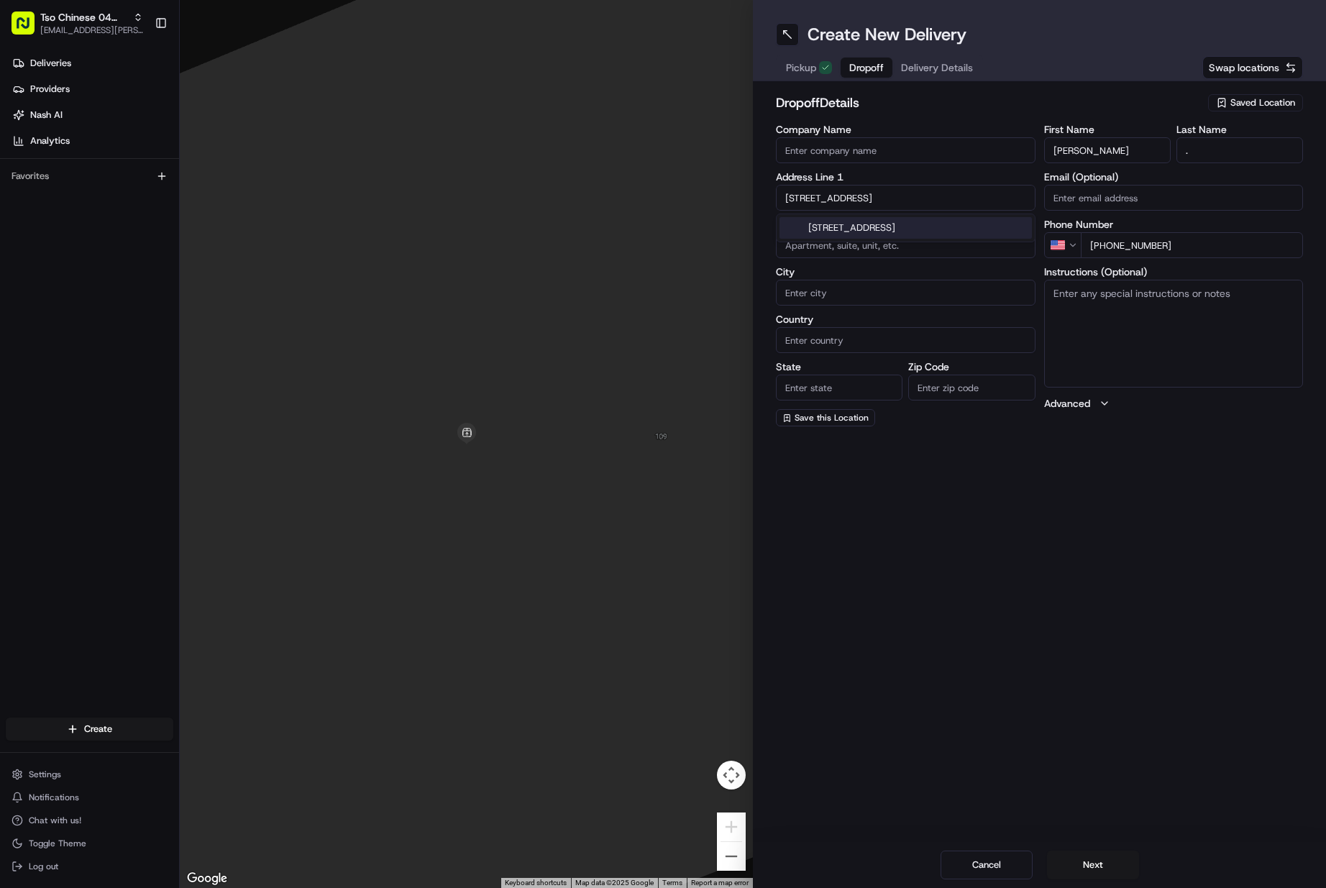
type input "Round Rock"
type input "[GEOGRAPHIC_DATA]"
type input "78664"
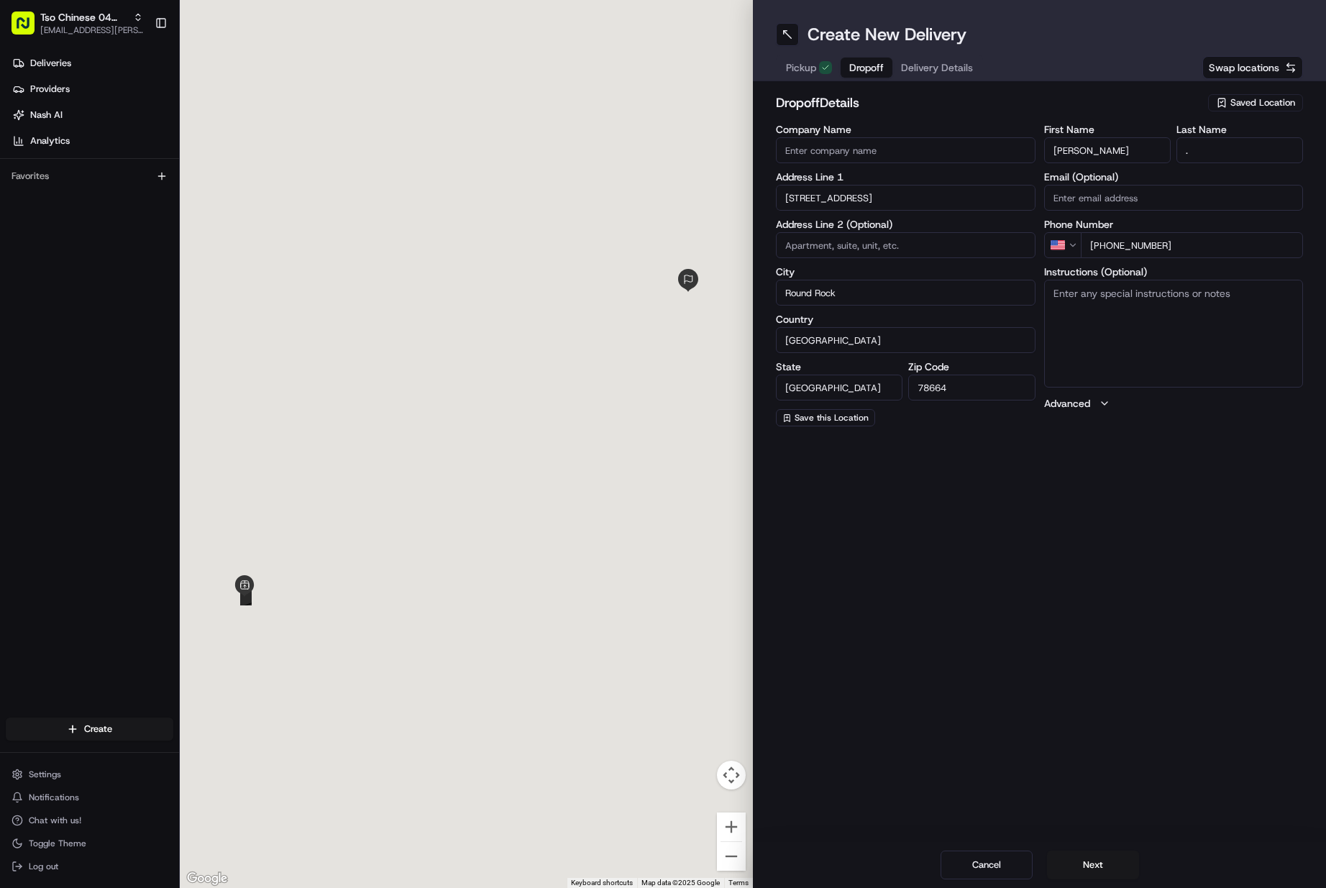
type input "[STREET_ADDRESS]"
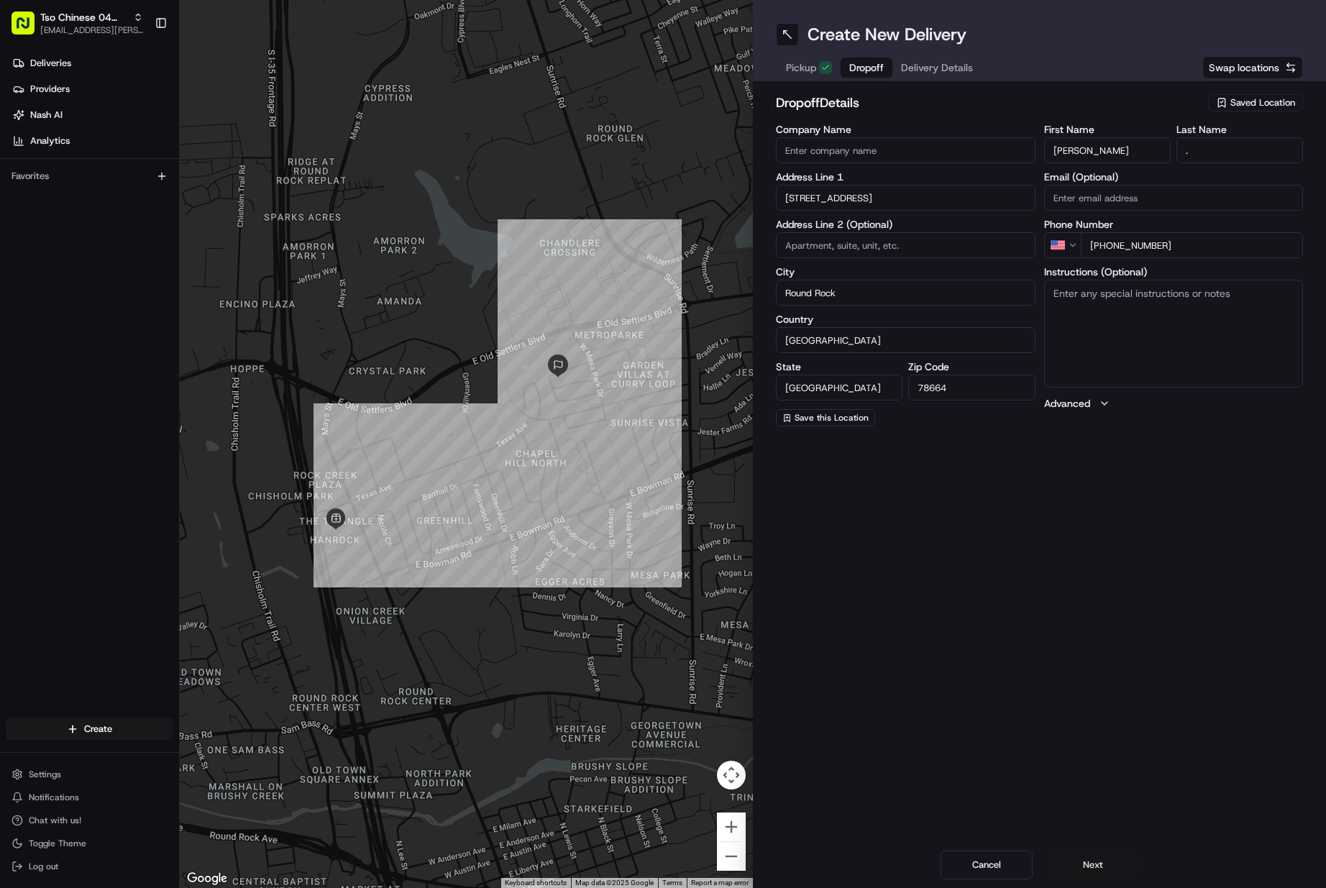
click at [1083, 867] on button "Next" at bounding box center [1093, 865] width 92 height 29
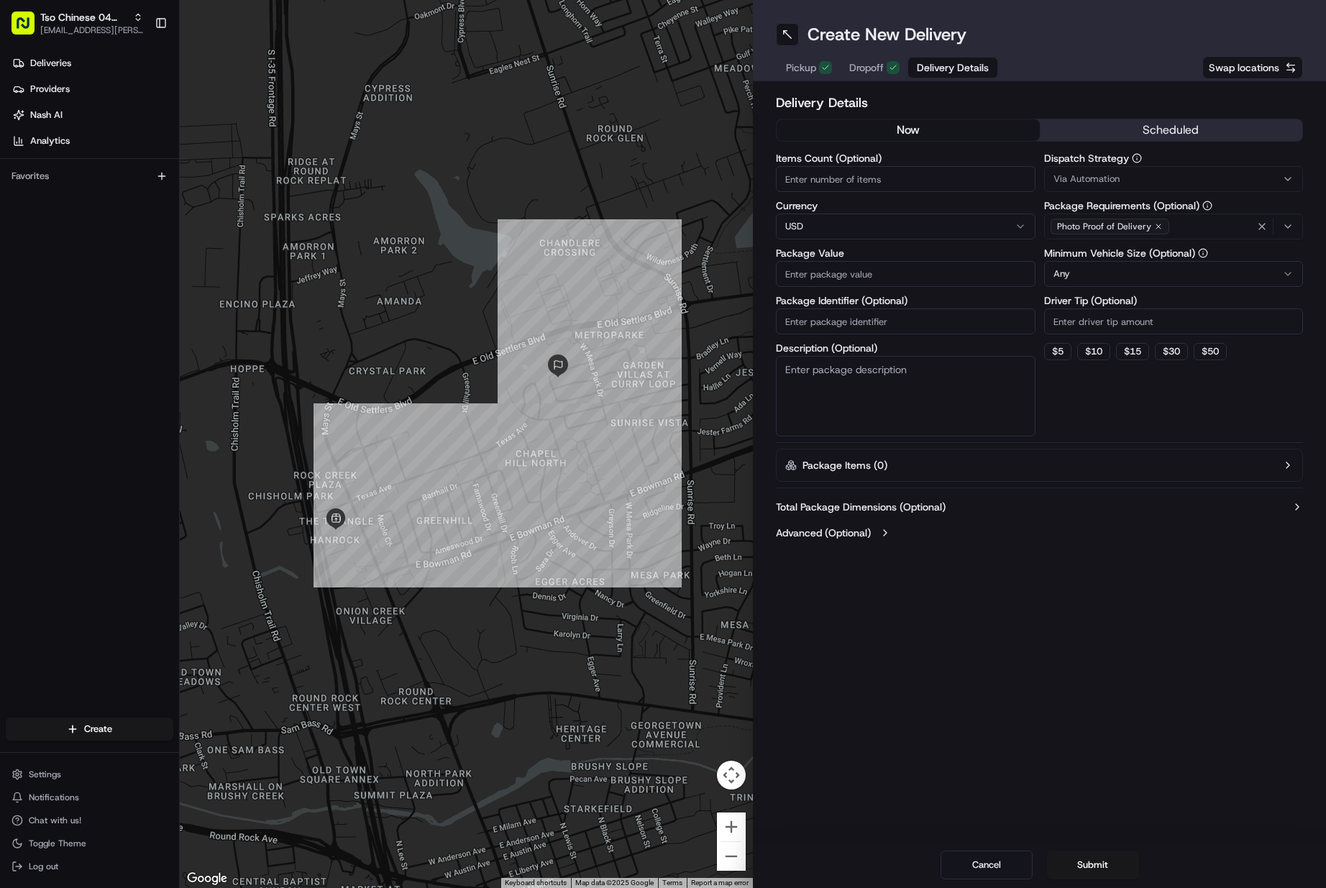
click at [791, 178] on input "Items Count (Optional)" at bounding box center [906, 179] width 260 height 26
type input "2"
type input "87.36"
click at [850, 324] on input "Package Identifier (Optional)" at bounding box center [906, 322] width 260 height 26
paste input "XBU4CQK"
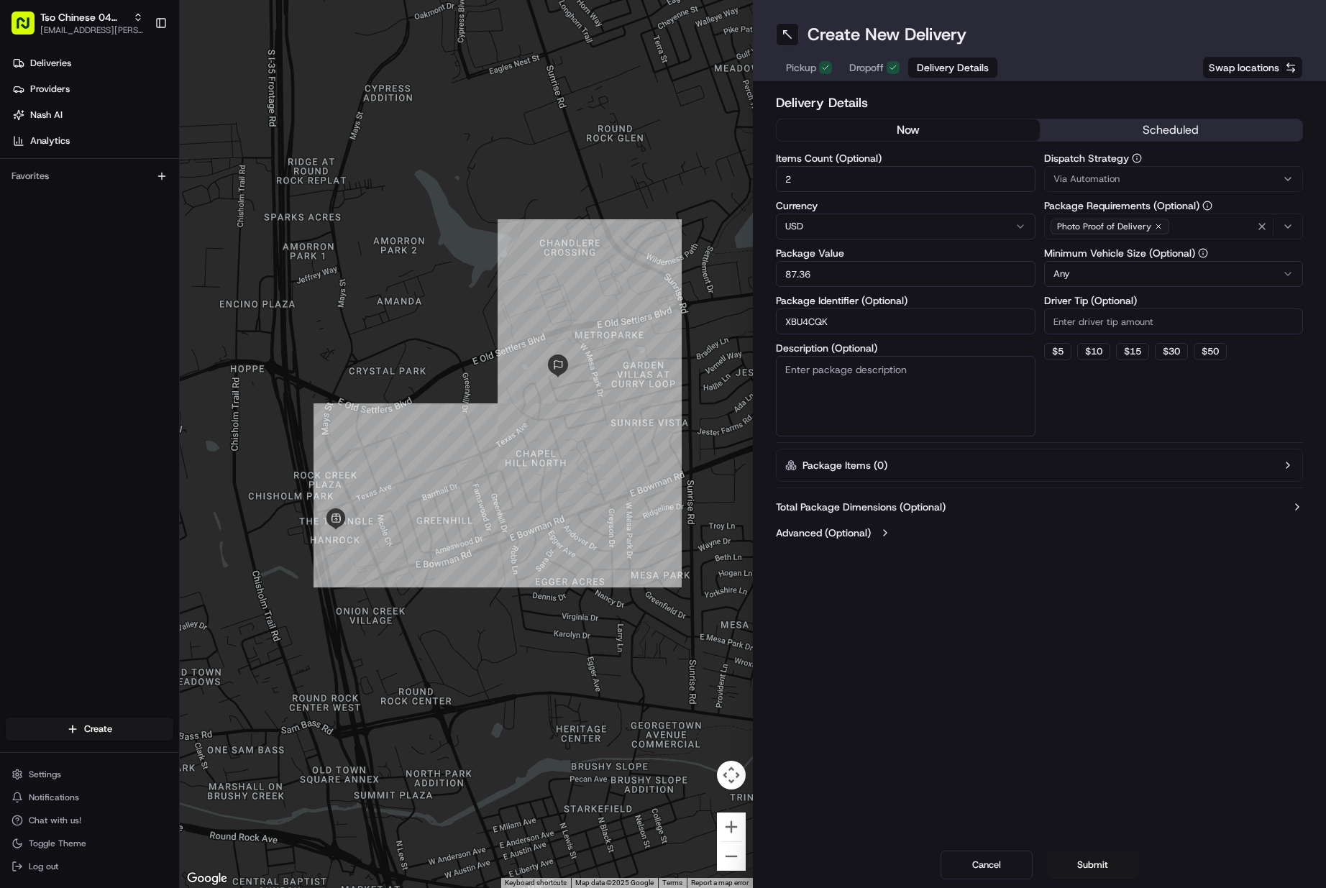
type input "XBU4CQK"
click at [1081, 177] on span "Via Automation" at bounding box center [1087, 179] width 66 height 13
click at [1090, 251] on span "Tso Round Rock Strategy" at bounding box center [1156, 257] width 177 height 13
click at [1106, 314] on html "Tso Chinese 04 Round Rock [EMAIL_ADDRESS][PERSON_NAME][DOMAIN_NAME] Toggle Side…" at bounding box center [663, 444] width 1326 height 888
click at [1106, 315] on input "Driver Tip (Optional)" at bounding box center [1174, 322] width 260 height 26
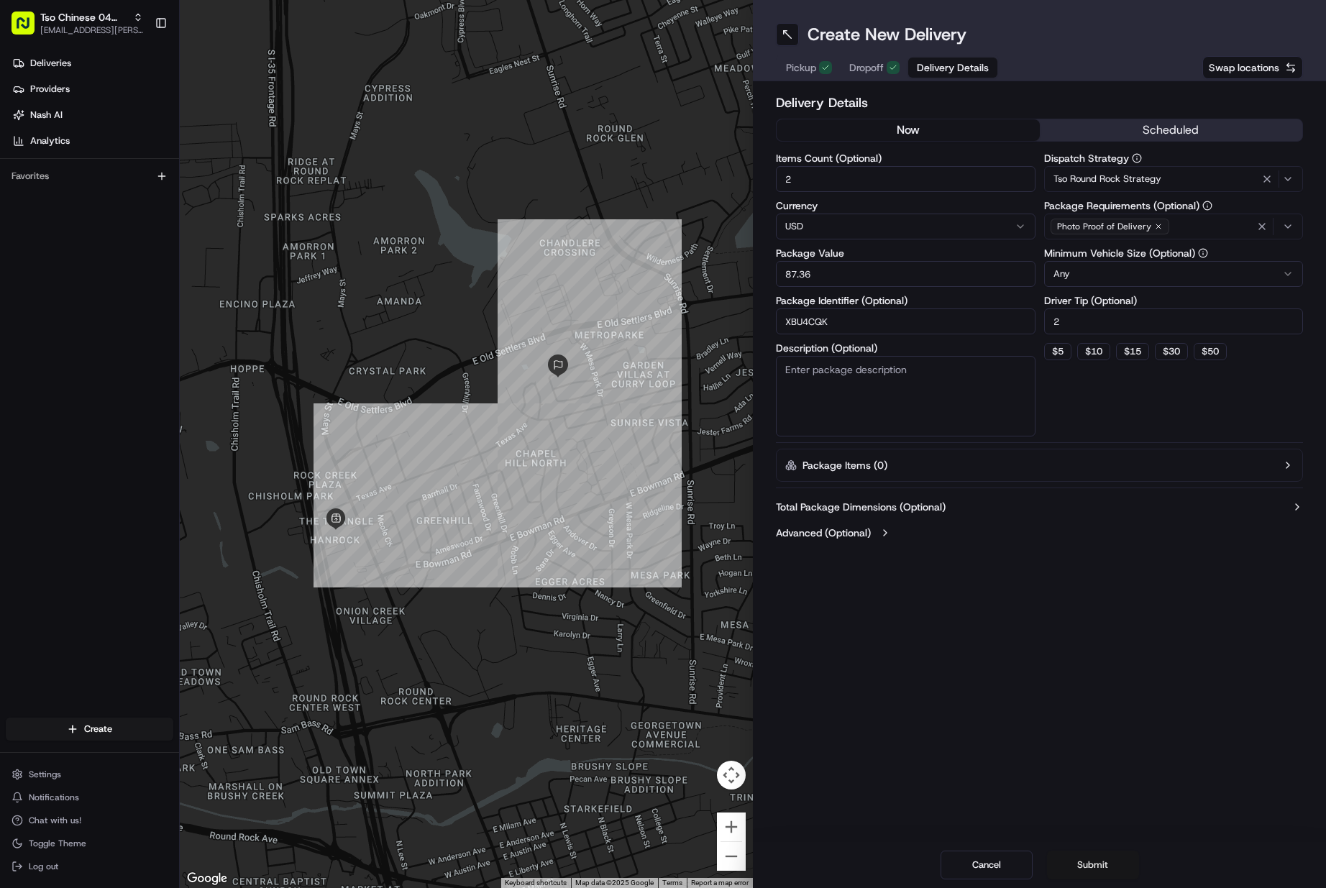
type input "2"
click at [1076, 865] on button "Submit" at bounding box center [1093, 865] width 92 height 29
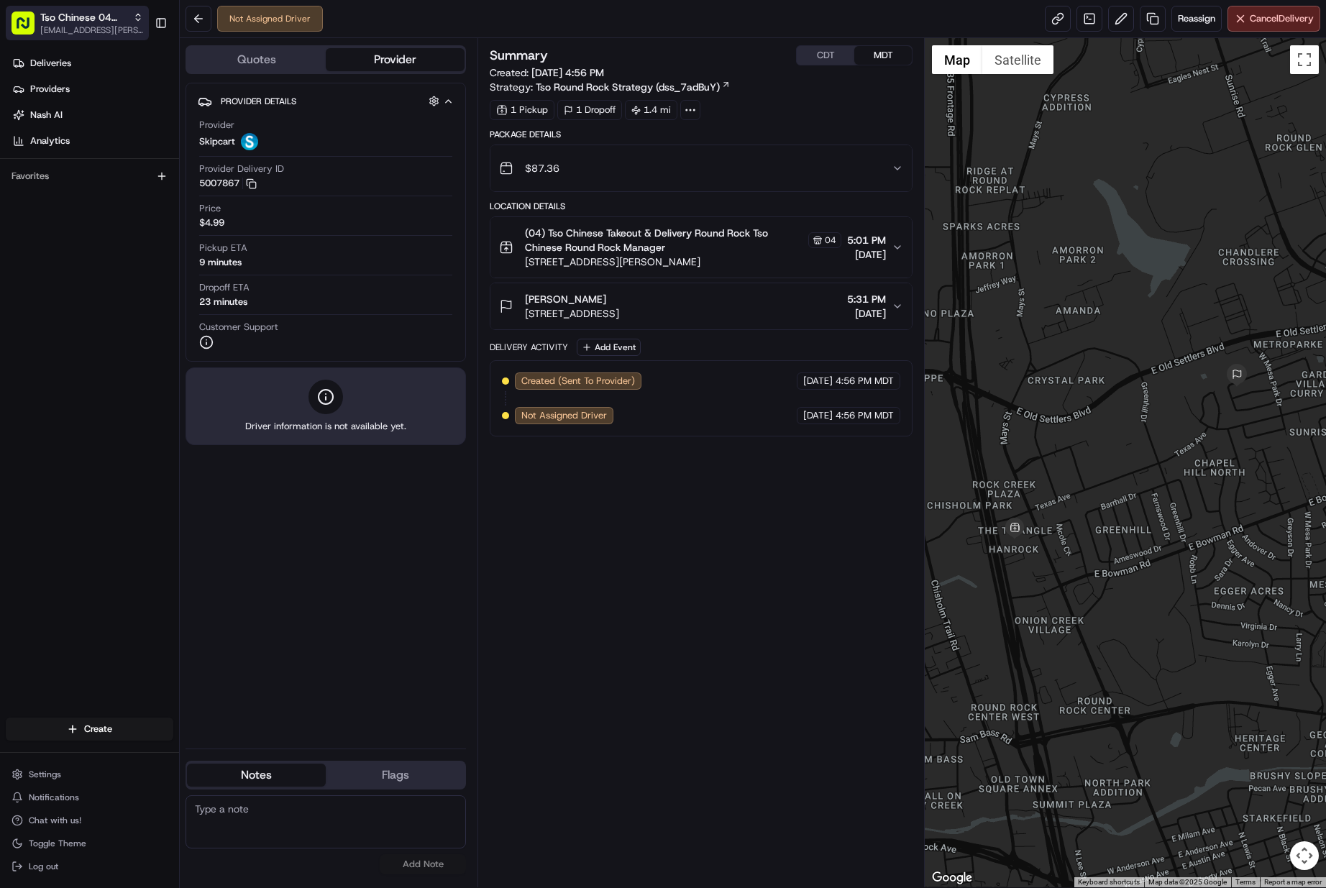
click at [57, 10] on span "Tso Chinese 04 Round Rock" at bounding box center [83, 17] width 87 height 14
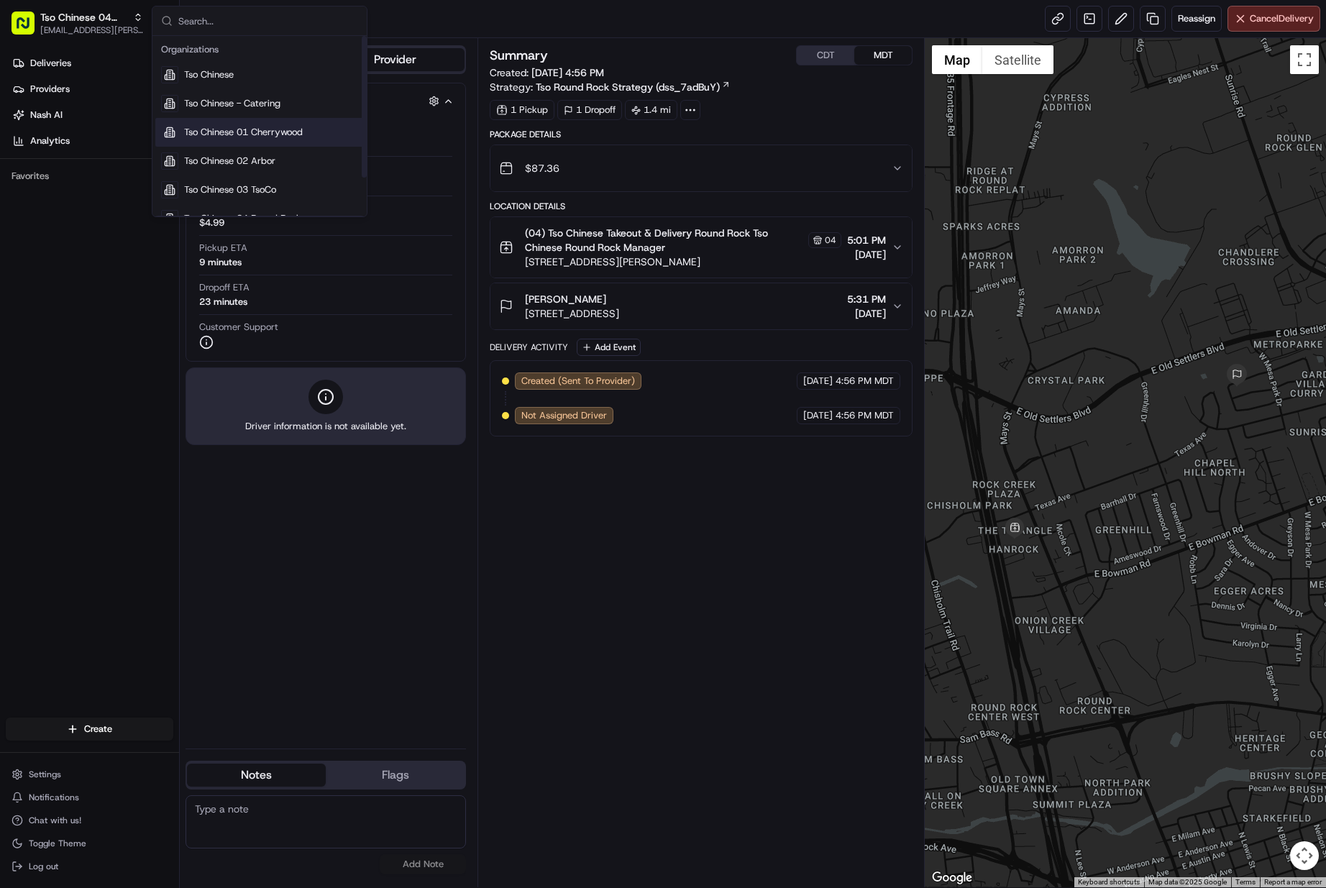
click at [293, 134] on span "Tso Chinese 01 Cherrywood" at bounding box center [243, 132] width 119 height 13
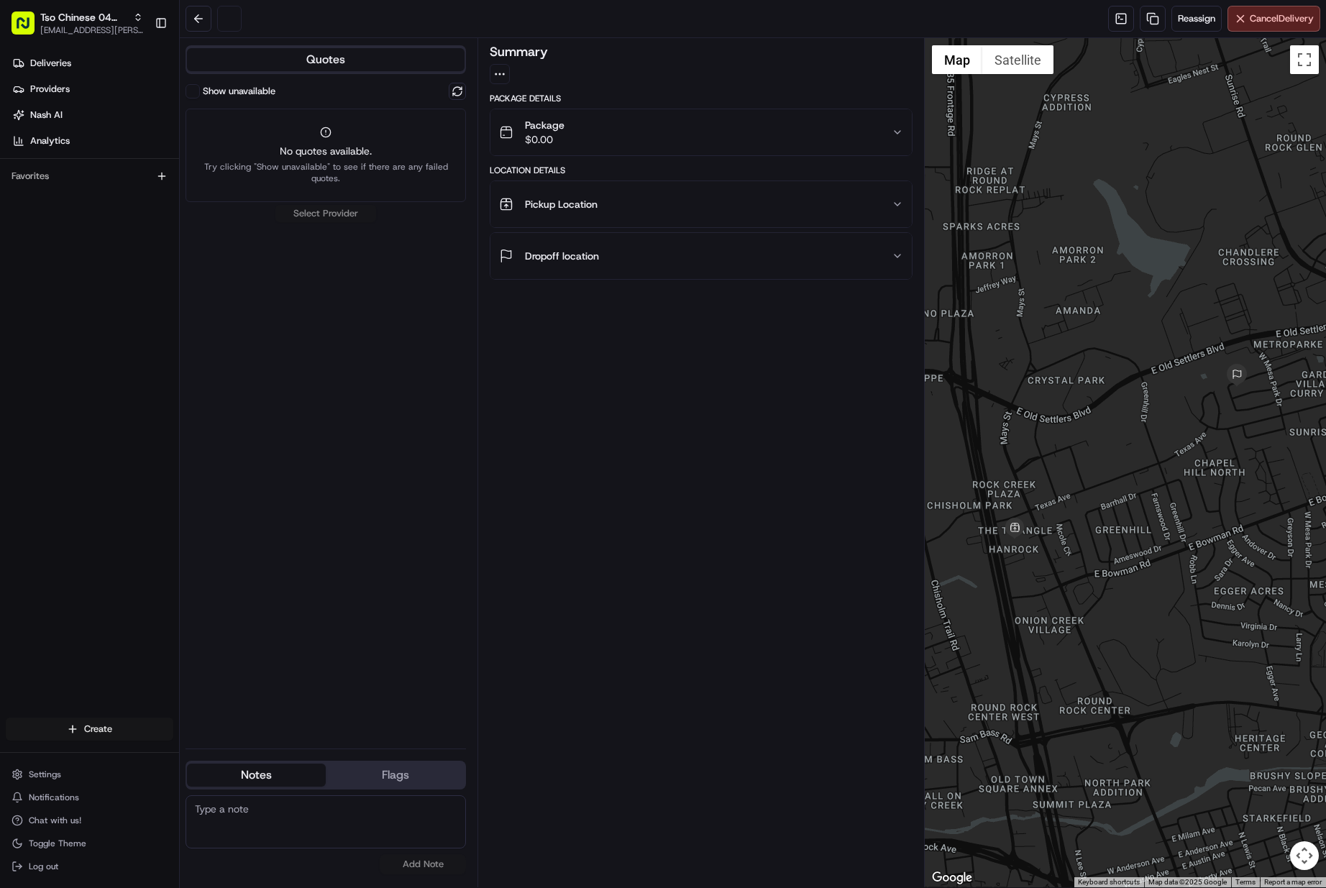
click at [129, 729] on html "Tso Chinese 04 Round Rock [EMAIL_ADDRESS][PERSON_NAME][DOMAIN_NAME] Toggle Side…" at bounding box center [663, 444] width 1326 height 888
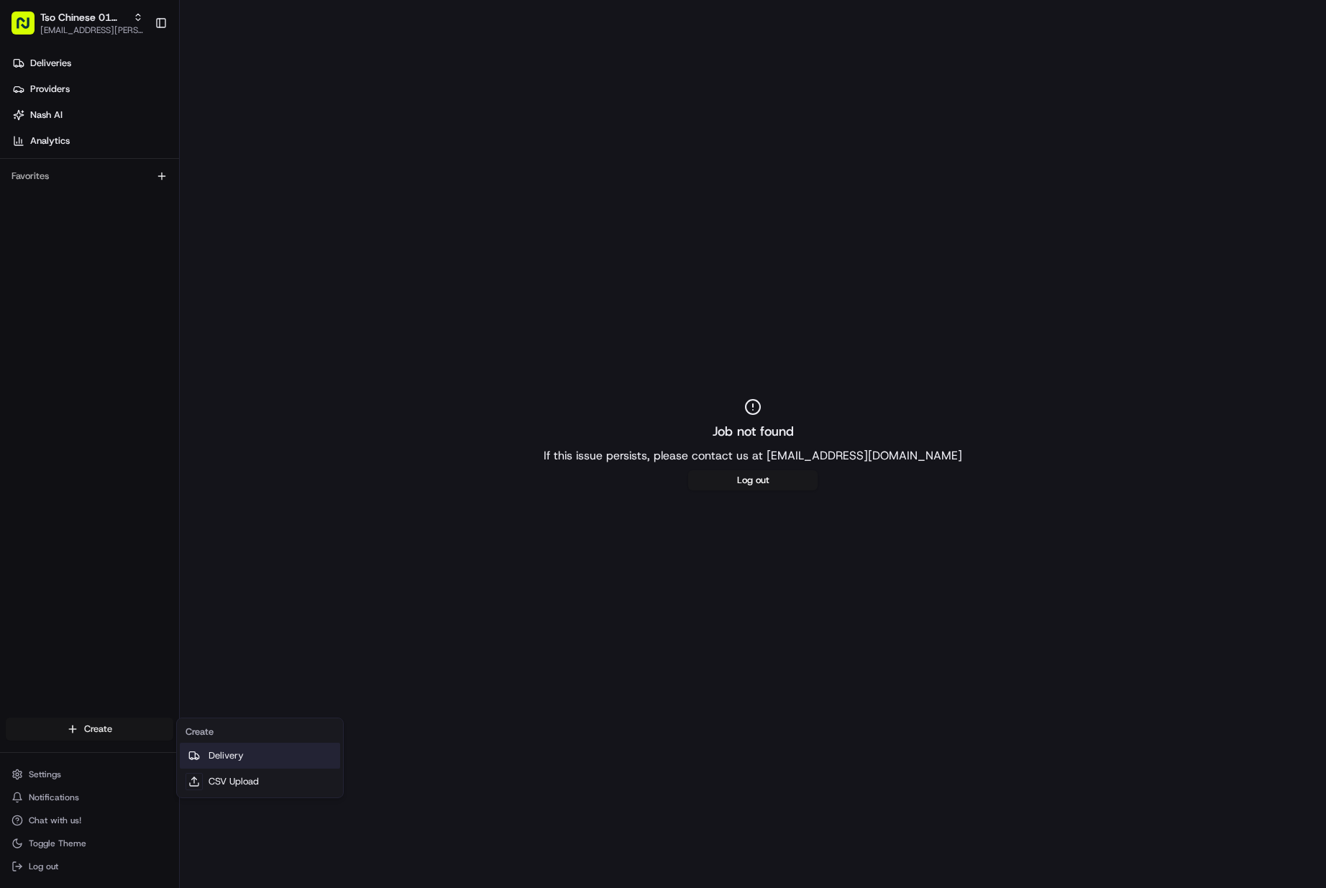
click at [237, 752] on link "Delivery" at bounding box center [260, 756] width 160 height 26
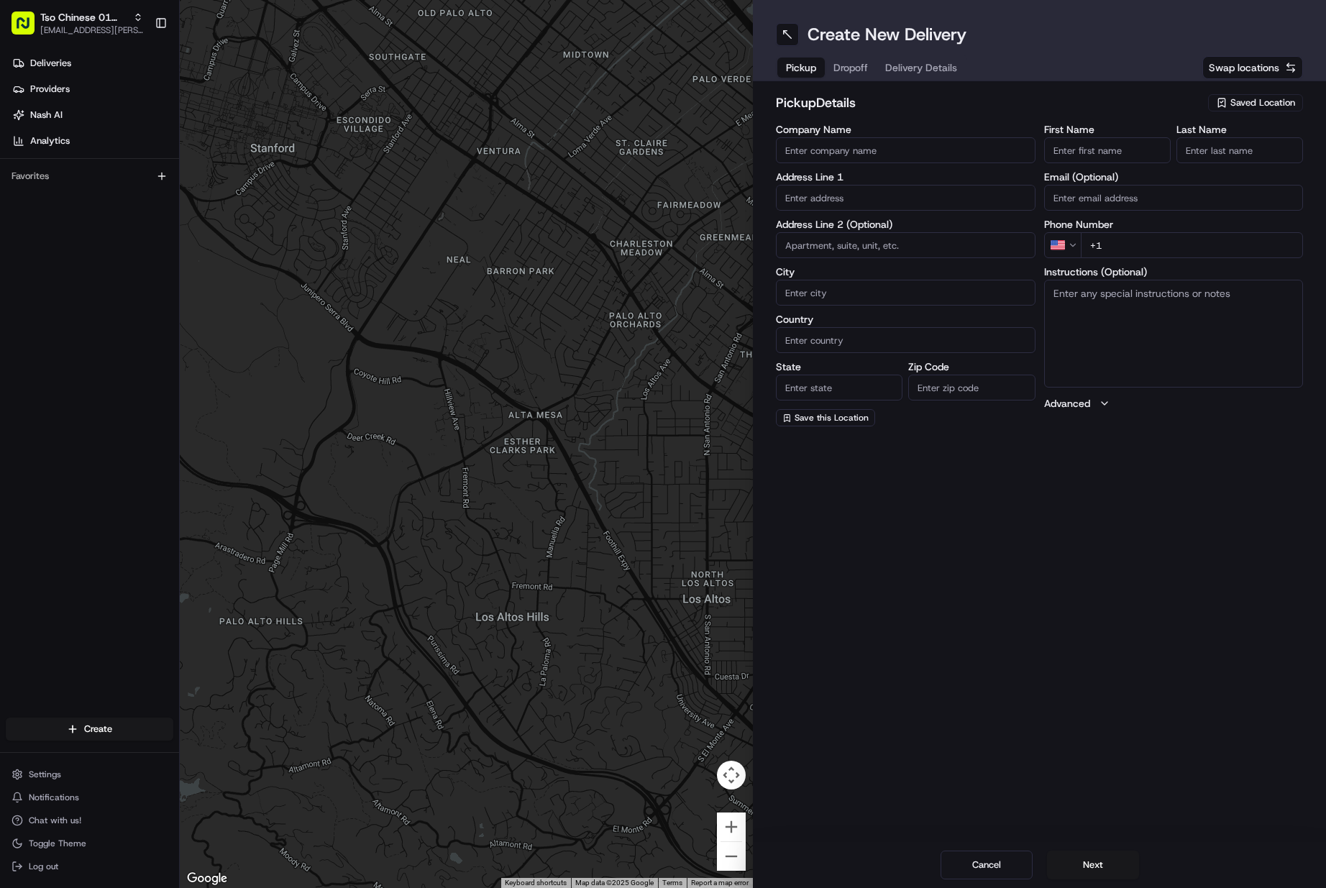
click at [1264, 94] on div "Saved Location" at bounding box center [1255, 102] width 95 height 17
click at [1263, 97] on html "Tso Chinese 01 Cherrywood [EMAIL_ADDRESS][PERSON_NAME][DOMAIN_NAME] Toggle Side…" at bounding box center [663, 444] width 1326 height 888
drag, startPoint x: 1263, startPoint y: 97, endPoint x: 1263, endPoint y: 106, distance: 9.4
click at [1263, 98] on span "Saved Location" at bounding box center [1263, 102] width 65 height 13
click at [1242, 168] on span "(01) Tso Chinese Takeout & Delivery Cherrywood" at bounding box center [1231, 163] width 177 height 26
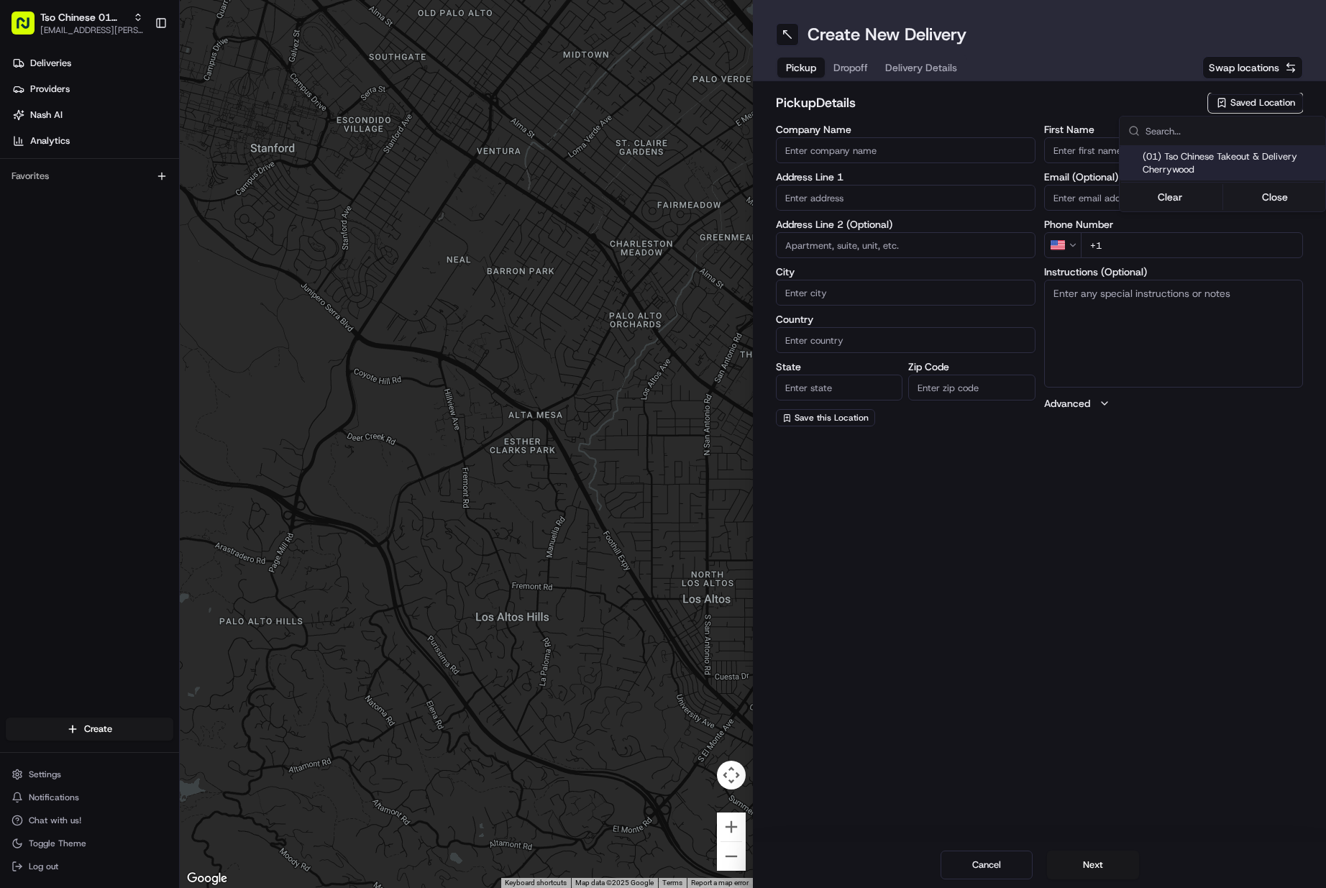
type input "(01) Tso Chinese Takeout & Delivery Cherrywood"
type input "[STREET_ADDRESS]"
type input "Ste E-5"
type input "Austin"
type input "US"
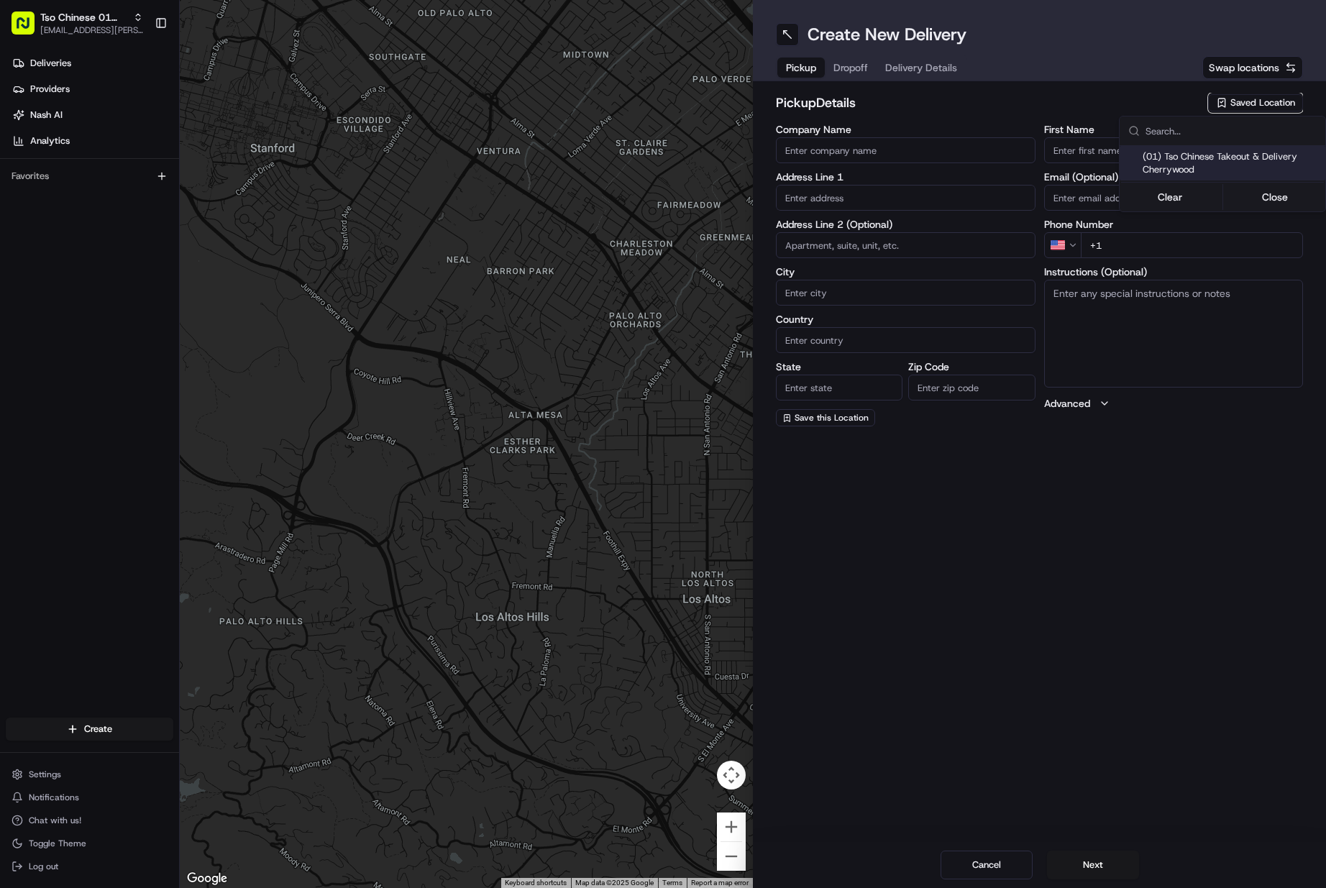
type input "[GEOGRAPHIC_DATA]"
type input "78722"
type input "Tso Chinese"
type input "Cherrywood Manager"
type input "[EMAIL_ADDRESS][DOMAIN_NAME]"
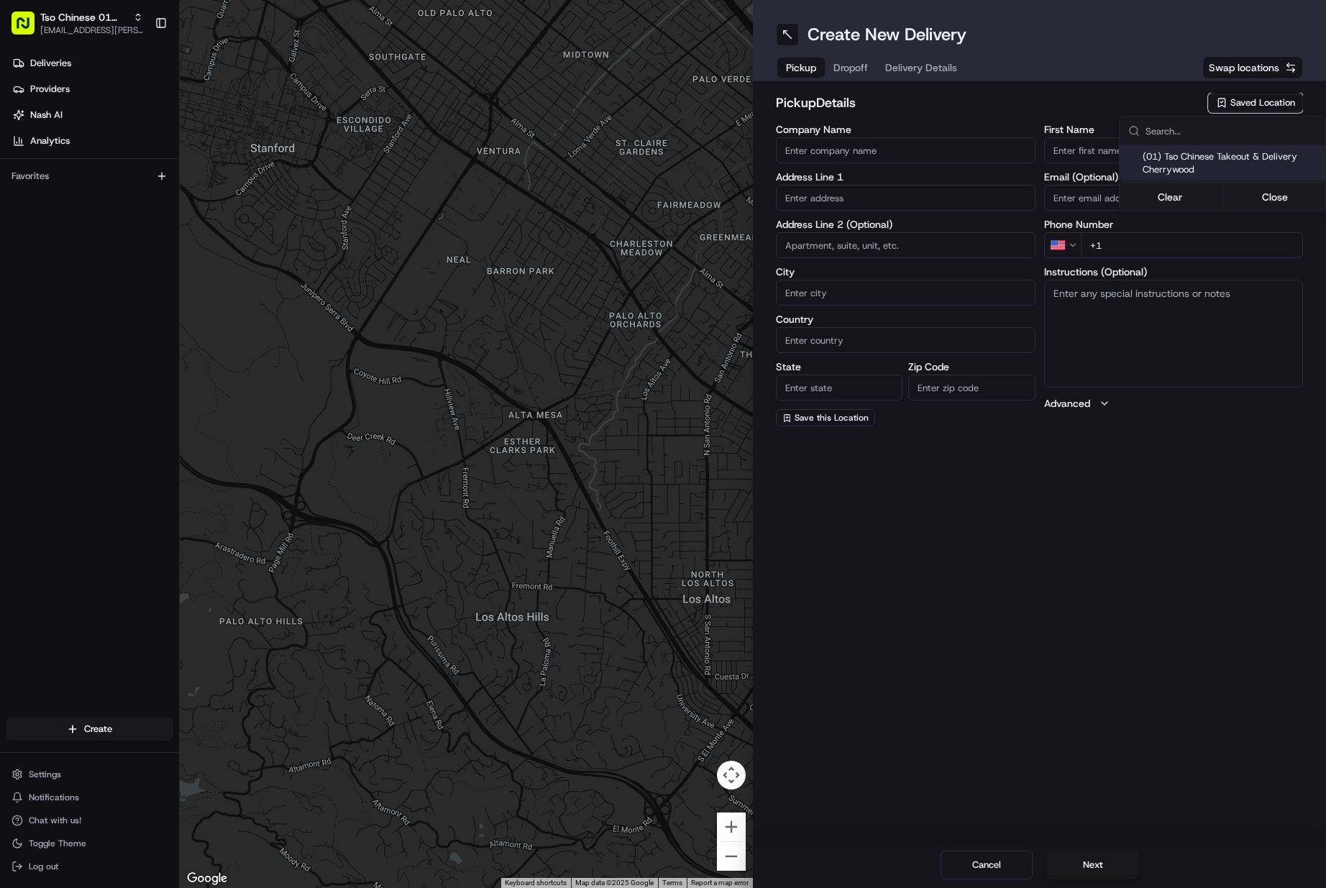
type input "[PHONE_NUMBER]"
type textarea "Submit a picture displaying address & food as Proof of Delivery. Envía una foto…"
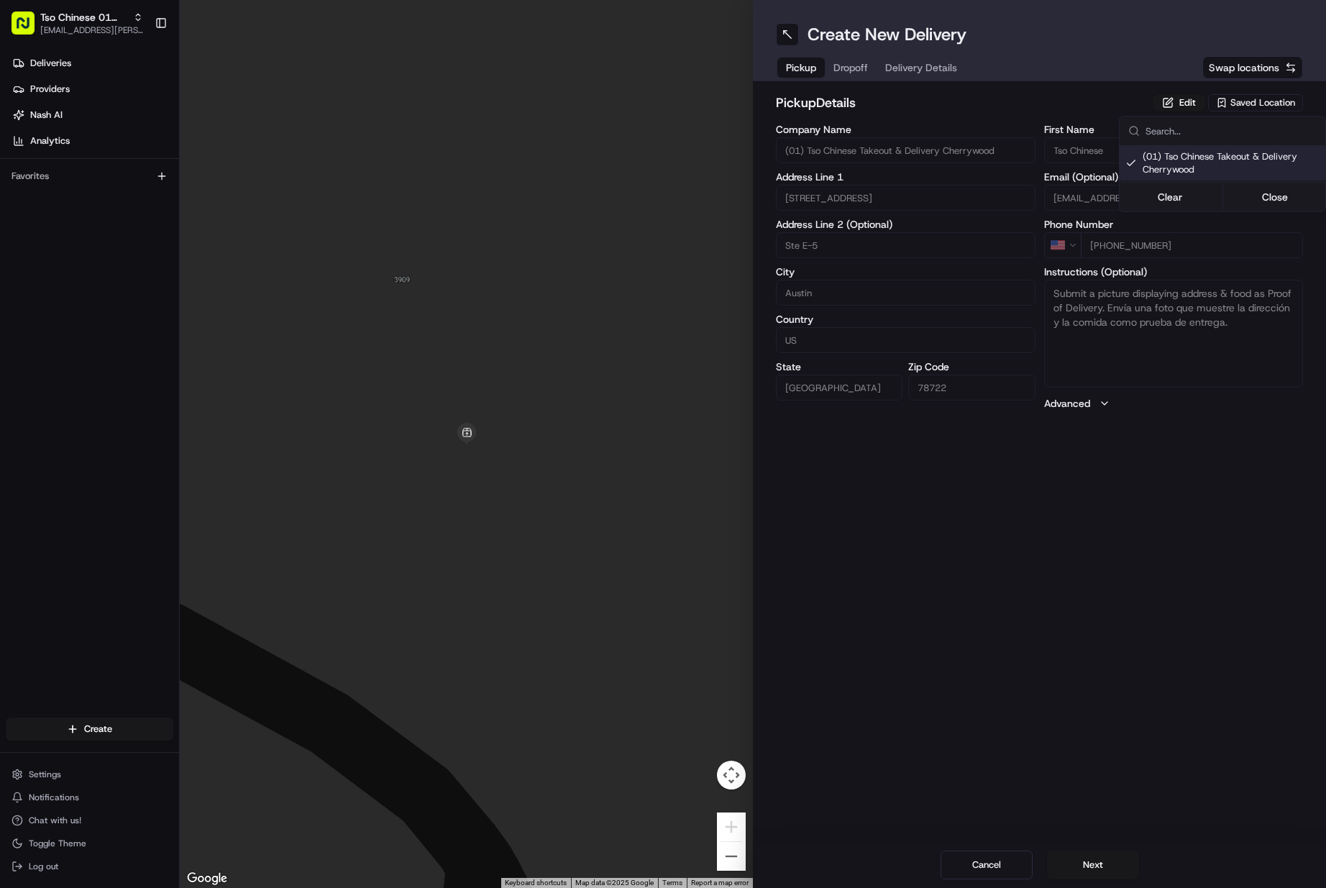
drag, startPoint x: 1072, startPoint y: 879, endPoint x: 1074, endPoint y: 867, distance: 11.7
click at [1072, 873] on html "Tso Chinese 01 Cherrywood [EMAIL_ADDRESS][PERSON_NAME][DOMAIN_NAME] Toggle Side…" at bounding box center [663, 444] width 1326 height 888
click at [1074, 867] on button "Next" at bounding box center [1093, 865] width 92 height 29
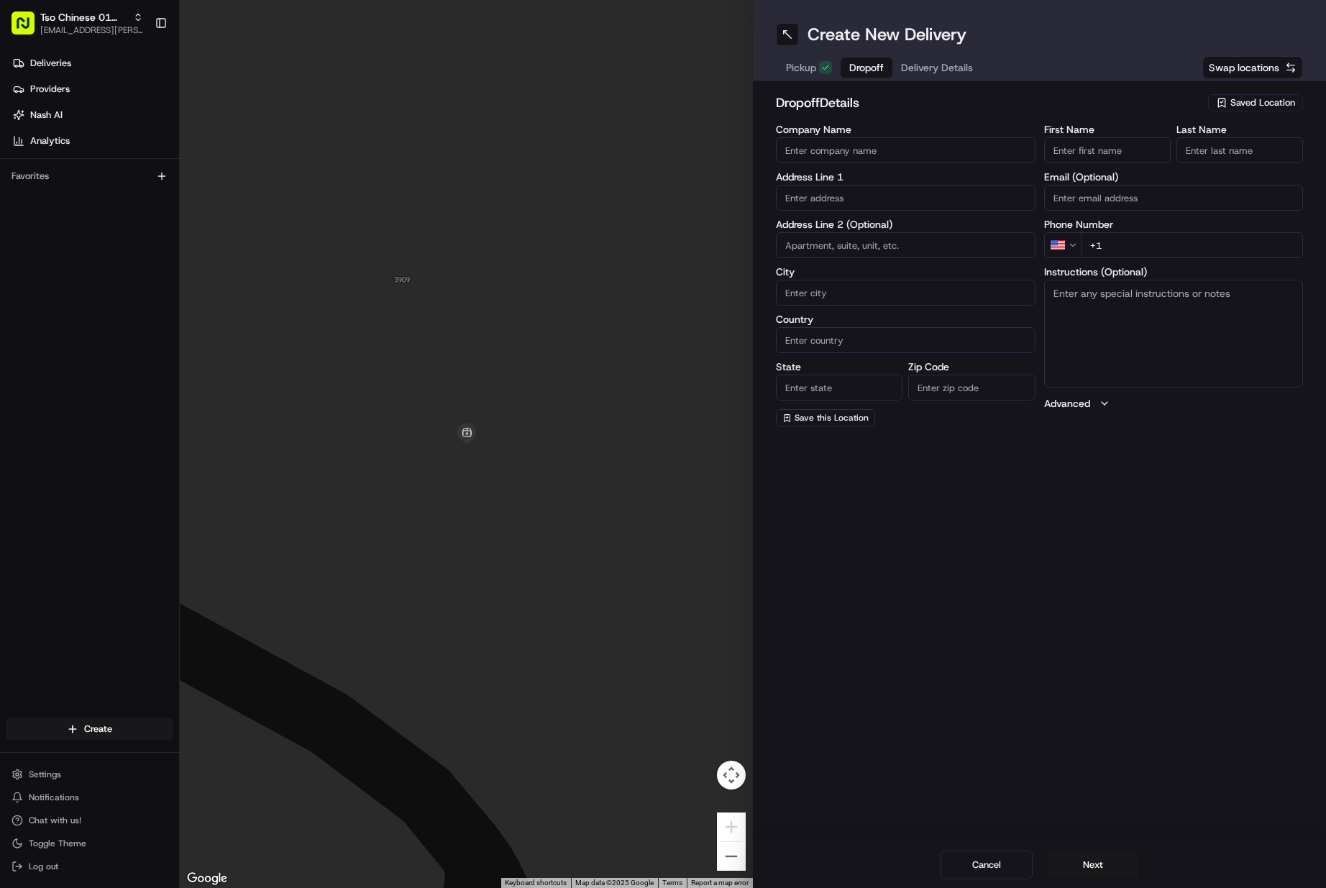
drag, startPoint x: 1083, startPoint y: 145, endPoint x: 1162, endPoint y: 153, distance: 79.5
click at [1085, 145] on input "First Name" at bounding box center [1107, 150] width 127 height 26
paste input "[PERSON_NAME]"
type input "[PERSON_NAME]"
click at [1190, 147] on input "Last Name" at bounding box center [1240, 150] width 127 height 26
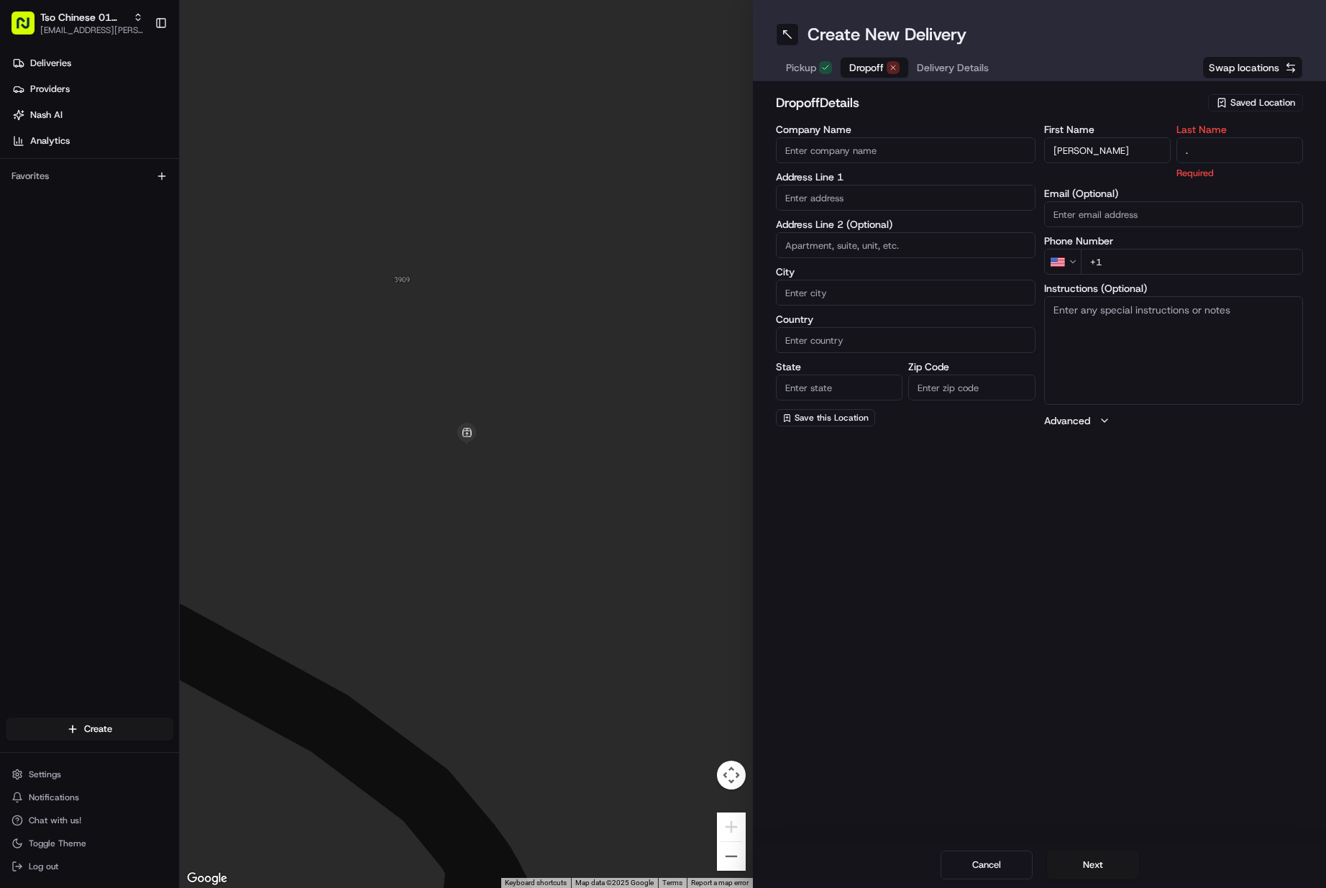
type input "."
drag, startPoint x: 1174, startPoint y: 257, endPoint x: 1135, endPoint y: 262, distance: 39.2
click at [1174, 256] on input "+1" at bounding box center [1192, 245] width 223 height 26
paste input "[PHONE_NUMBER]"
type input "[PHONE_NUMBER]"
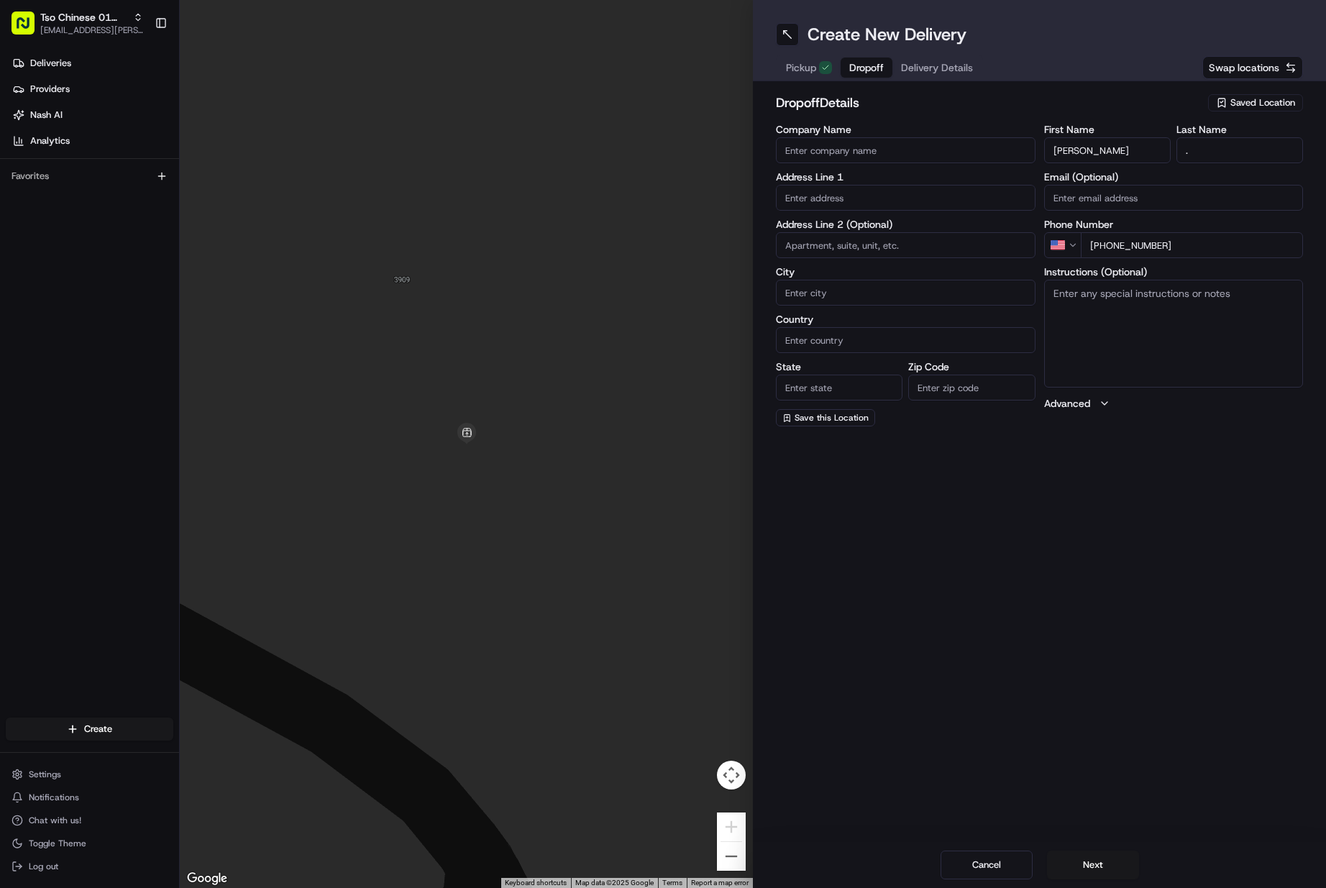
click at [944, 191] on input "text" at bounding box center [906, 198] width 260 height 26
paste input "[STREET_ADDRESS]"
click at [903, 227] on div "[STREET_ADDRESS]" at bounding box center [906, 228] width 252 height 22
type input "[STREET_ADDRESS]"
type input "Austin"
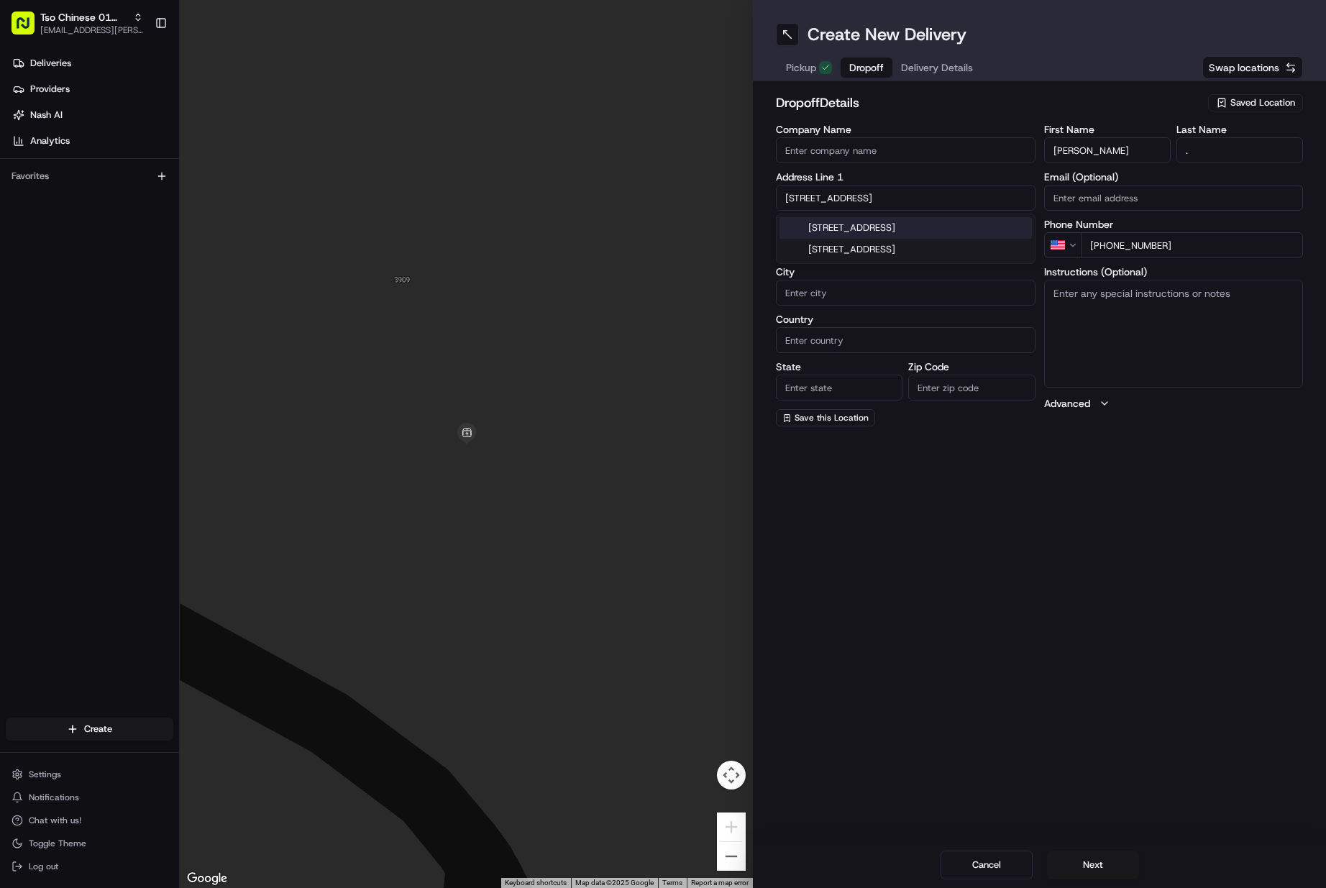
type input "[GEOGRAPHIC_DATA]"
type input "78723"
type input "[STREET_ADDRESS]"
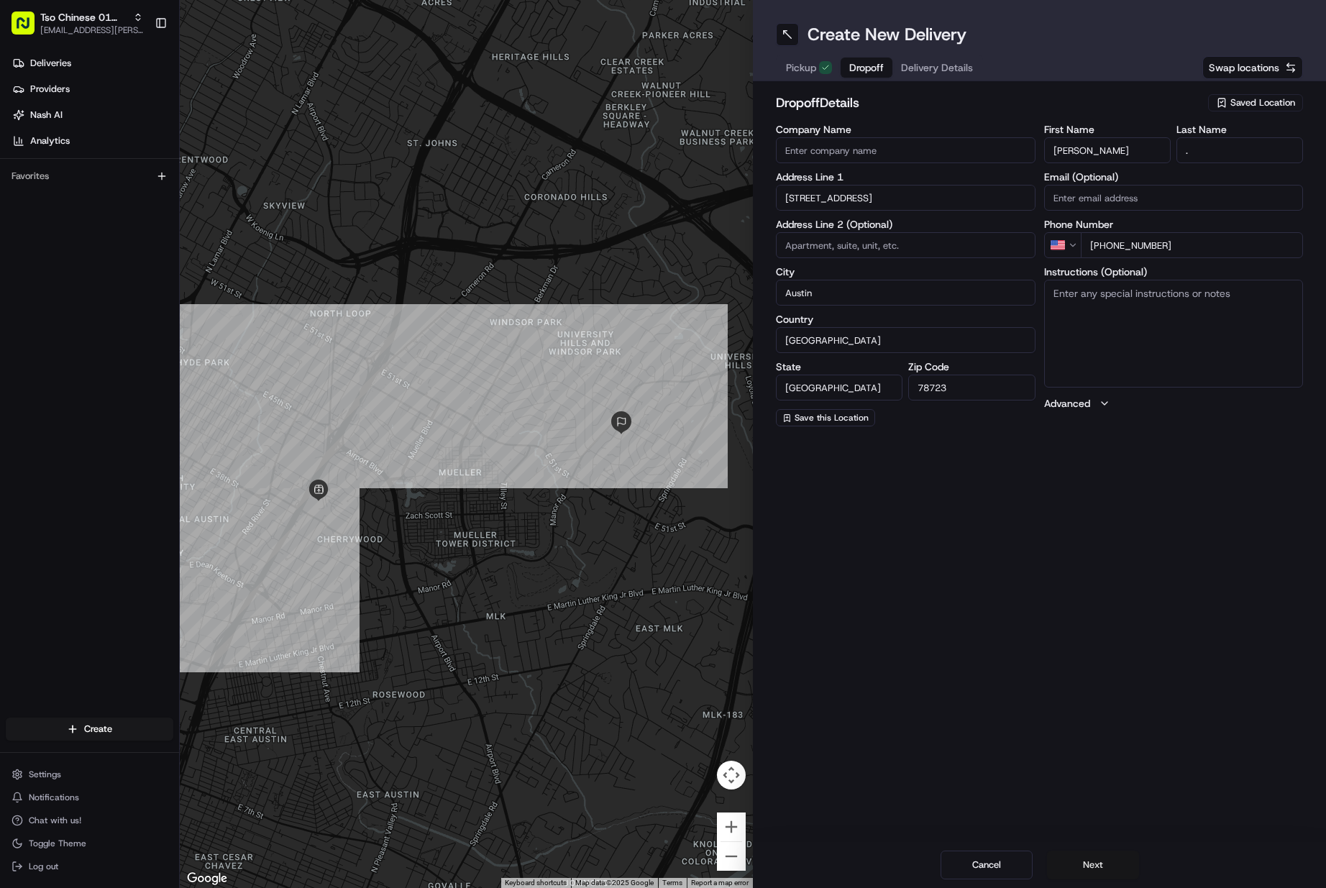
click at [1075, 869] on button "Next" at bounding box center [1093, 865] width 92 height 29
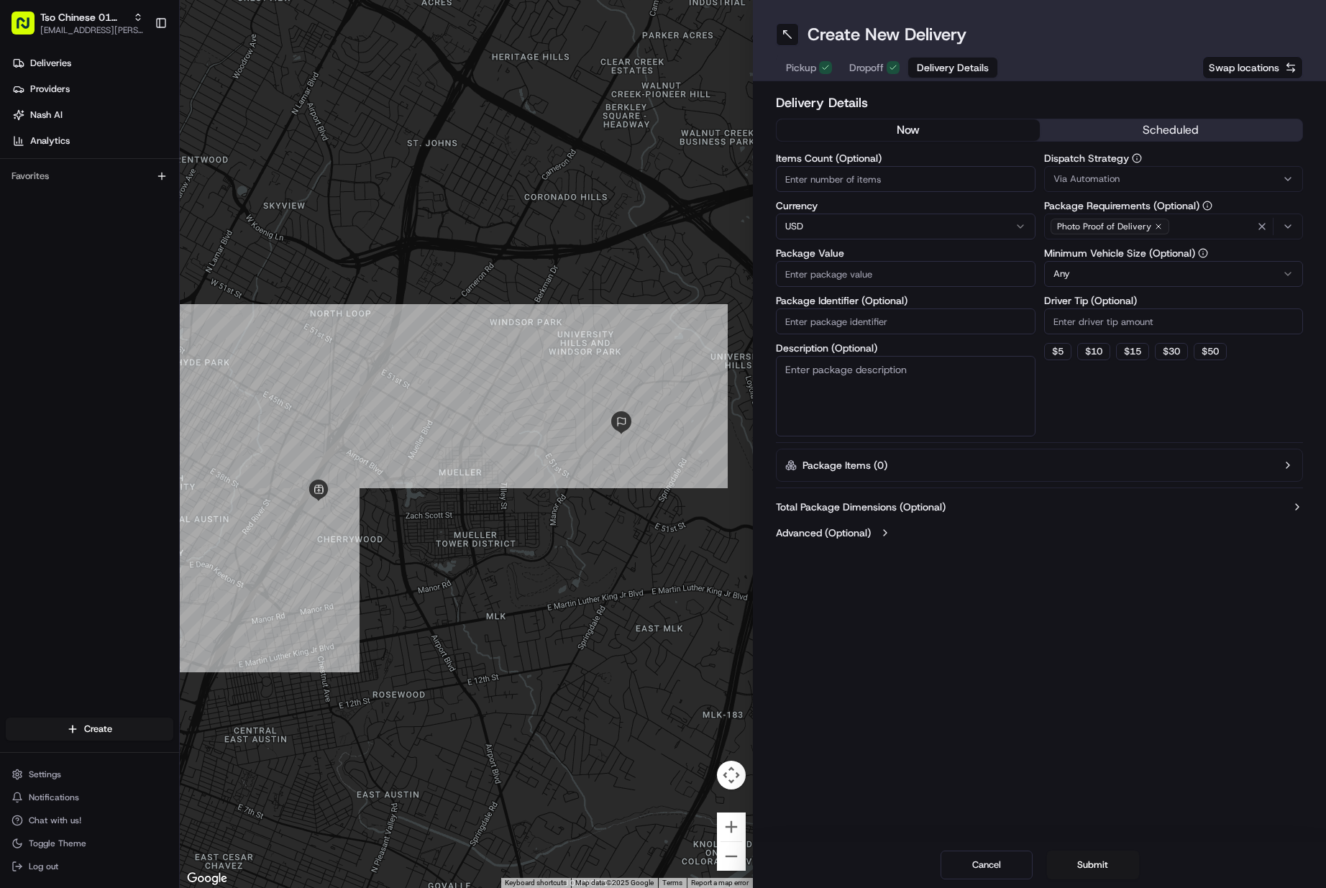
click at [803, 183] on input "Items Count (Optional)" at bounding box center [906, 179] width 260 height 26
type input "1"
type input "54.99"
drag, startPoint x: 806, startPoint y: 328, endPoint x: 798, endPoint y: 320, distance: 10.7
click at [806, 327] on input "Package Identifier (Optional)" at bounding box center [906, 322] width 260 height 26
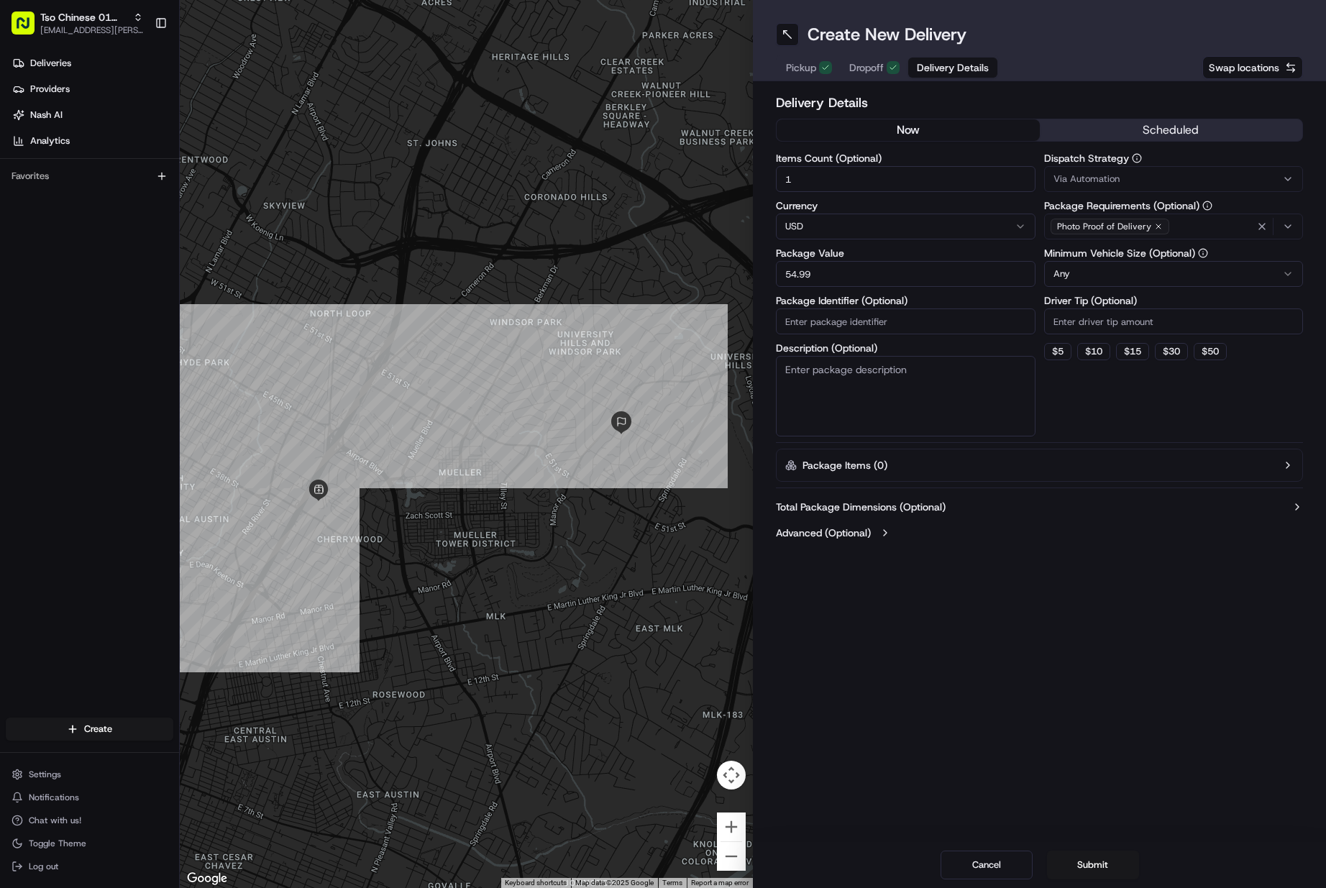
paste input "TTIBYDJ"
type input "TTIBYDJ"
click at [1104, 171] on button "Via Automation" at bounding box center [1174, 179] width 260 height 26
click at [1110, 248] on div "Tso Cherrywood Strategy" at bounding box center [1148, 258] width 206 height 22
click at [1105, 317] on html "Tso Chinese 01 Cherrywood [EMAIL_ADDRESS][PERSON_NAME][DOMAIN_NAME] Toggle Side…" at bounding box center [663, 444] width 1326 height 888
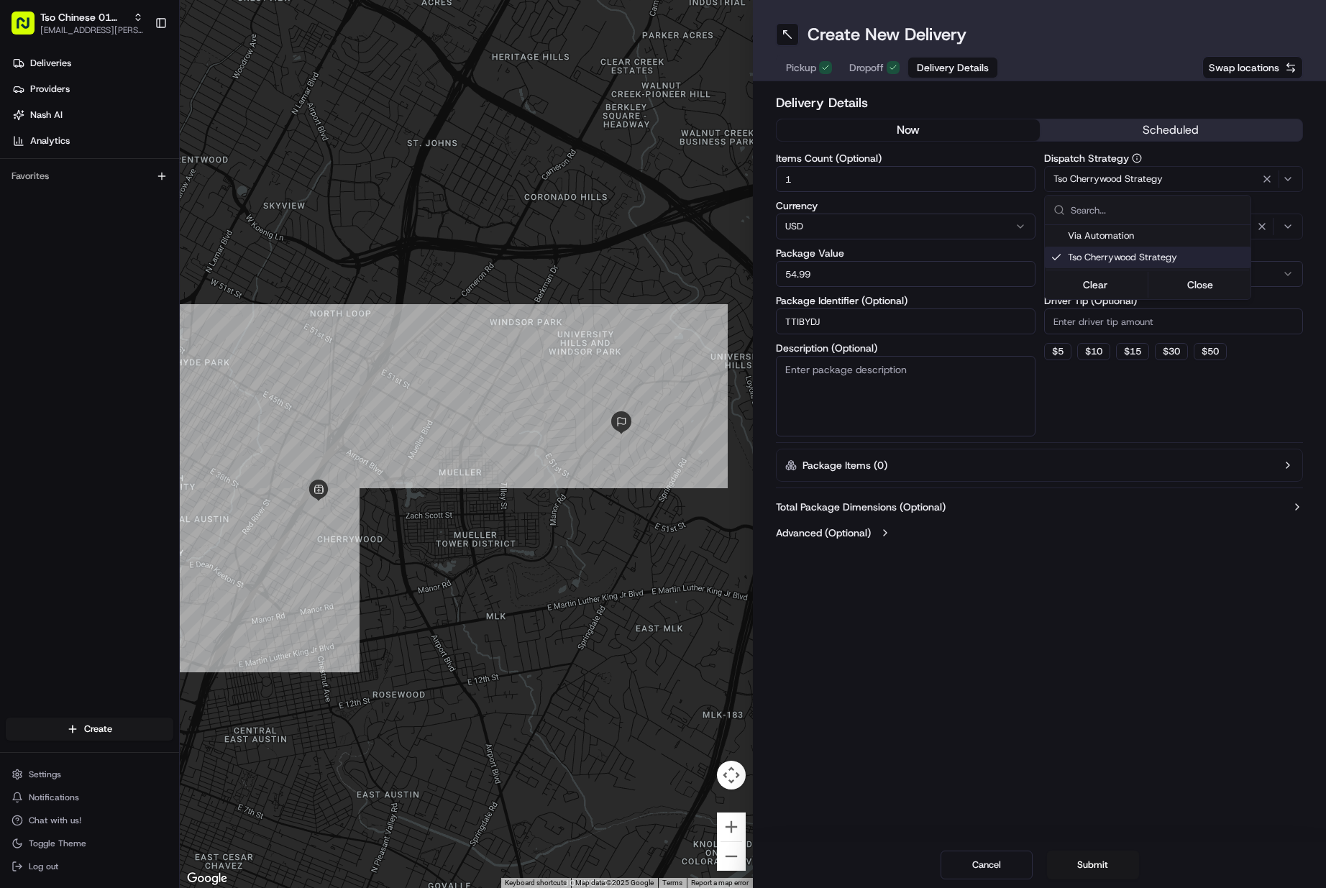
click at [1105, 317] on input "Driver Tip (Optional)" at bounding box center [1174, 322] width 260 height 26
type input "2"
click at [1091, 857] on button "Submit" at bounding box center [1093, 865] width 92 height 29
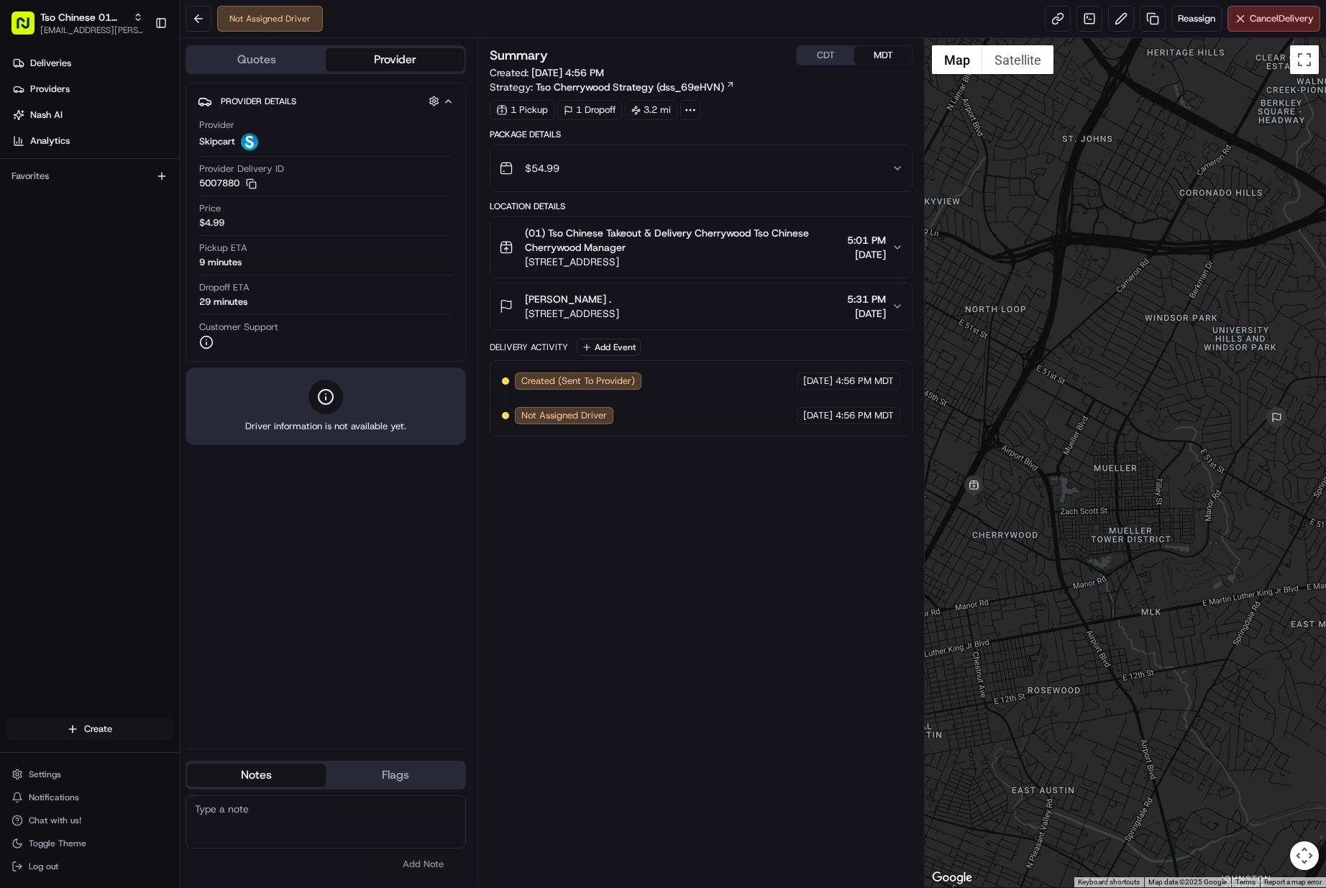
click at [101, 740] on html "Tso Chinese 01 Cherrywood [EMAIL_ADDRESS][PERSON_NAME][DOMAIN_NAME] Toggle Side…" at bounding box center [663, 444] width 1326 height 888
click at [214, 752] on link "Delivery" at bounding box center [260, 756] width 160 height 26
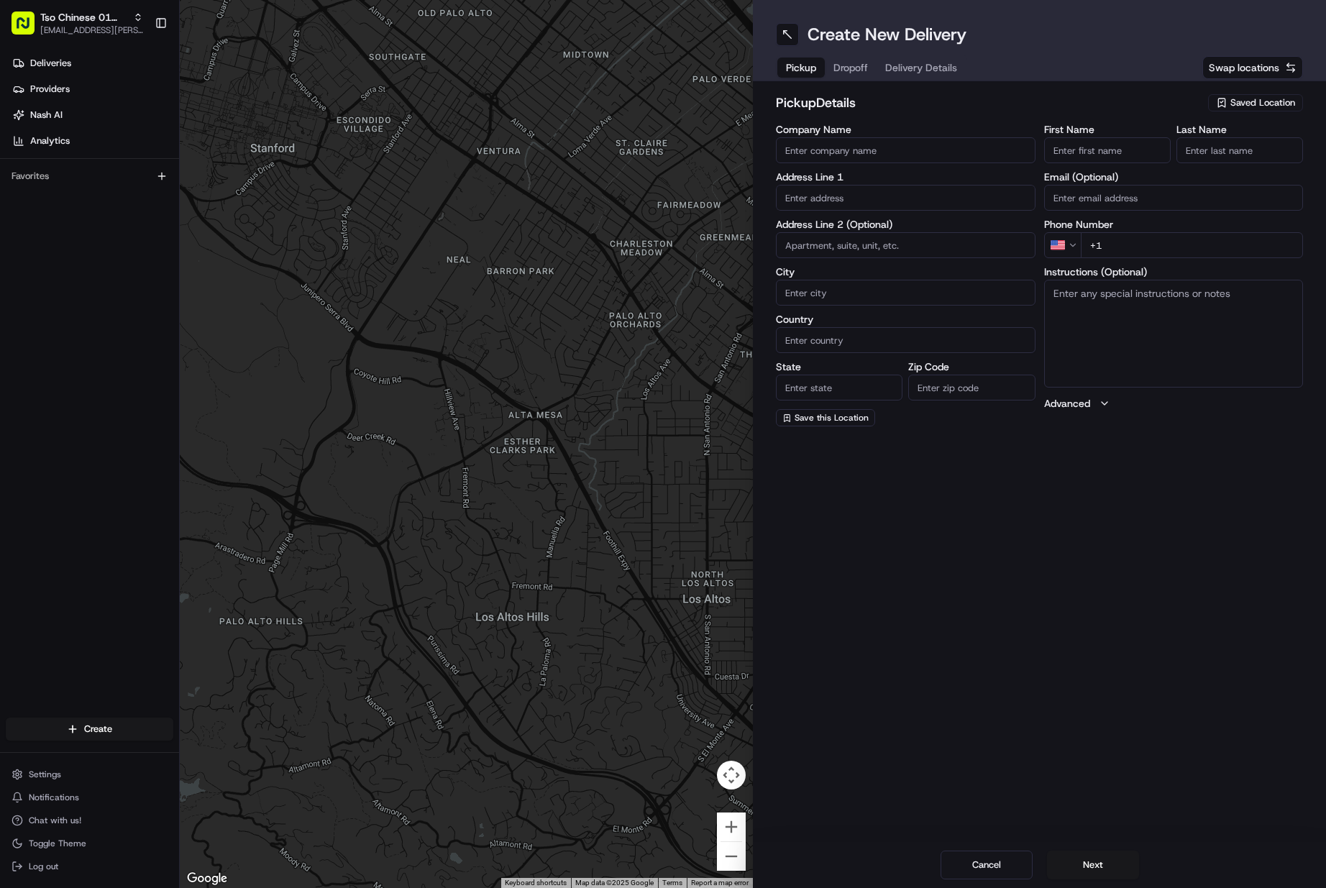
click at [1256, 96] on span "Saved Location" at bounding box center [1263, 102] width 65 height 13
click at [1226, 159] on span "(01) Tso Chinese Takeout & Delivery Cherrywood" at bounding box center [1231, 163] width 177 height 26
type input "(01) Tso Chinese Takeout & Delivery Cherrywood"
type input "[STREET_ADDRESS]"
type input "Ste E-5"
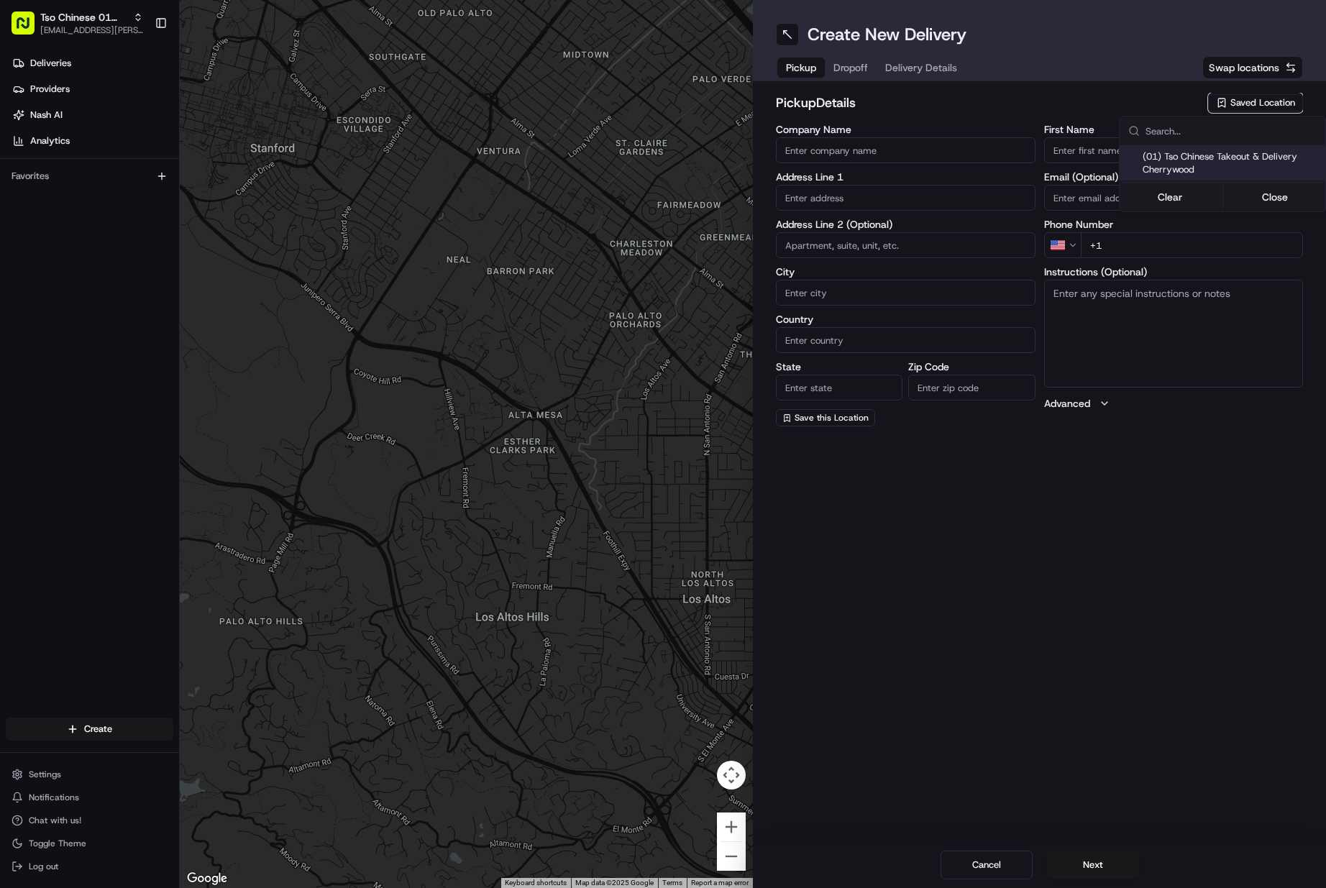
type input "Austin"
type input "US"
type input "[GEOGRAPHIC_DATA]"
type input "78722"
type input "Tso Chinese"
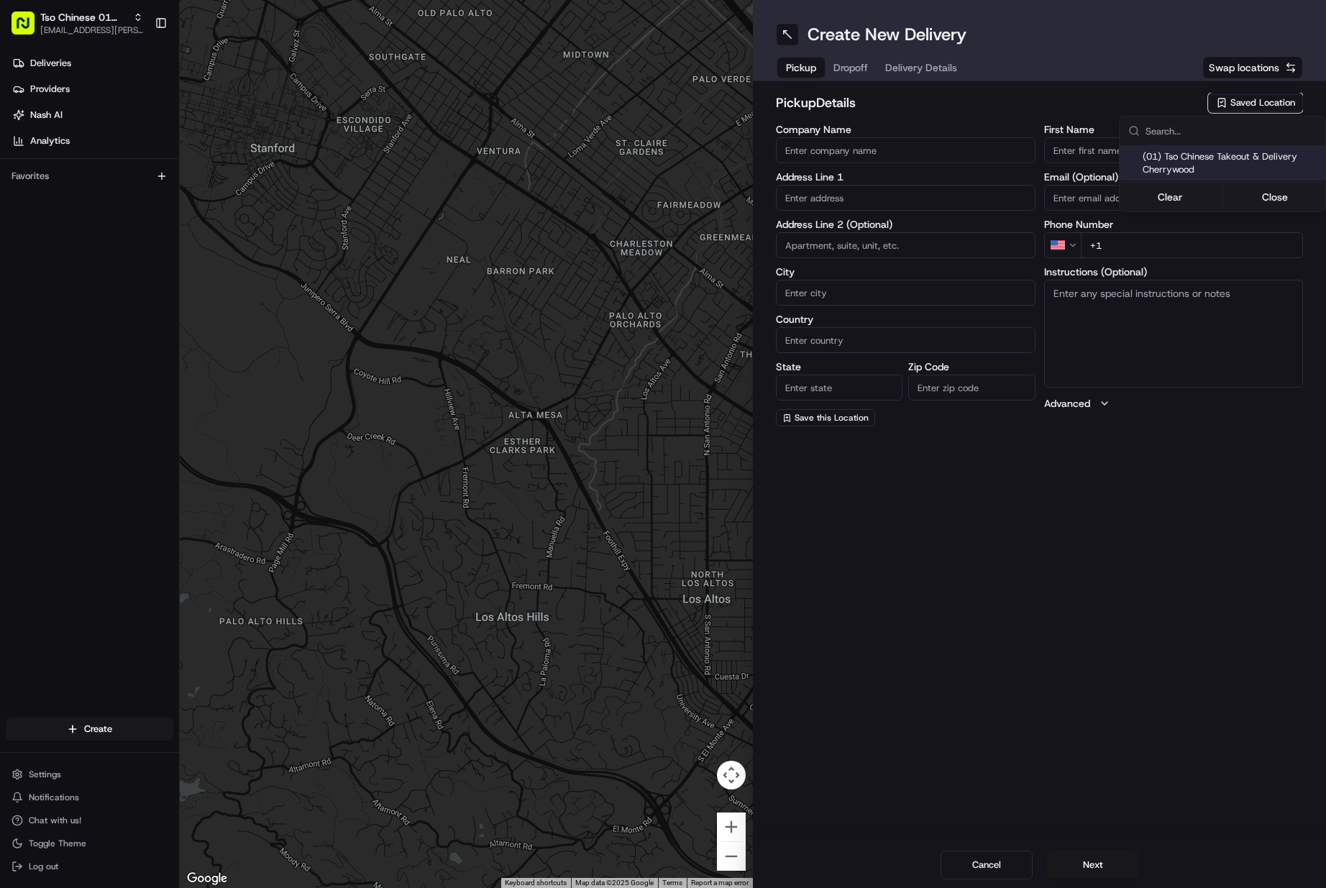
type input "Cherrywood Manager"
type input "[EMAIL_ADDRESS][DOMAIN_NAME]"
type input "[PHONE_NUMBER]"
type textarea "Submit a picture displaying address & food as Proof of Delivery. Envía una foto…"
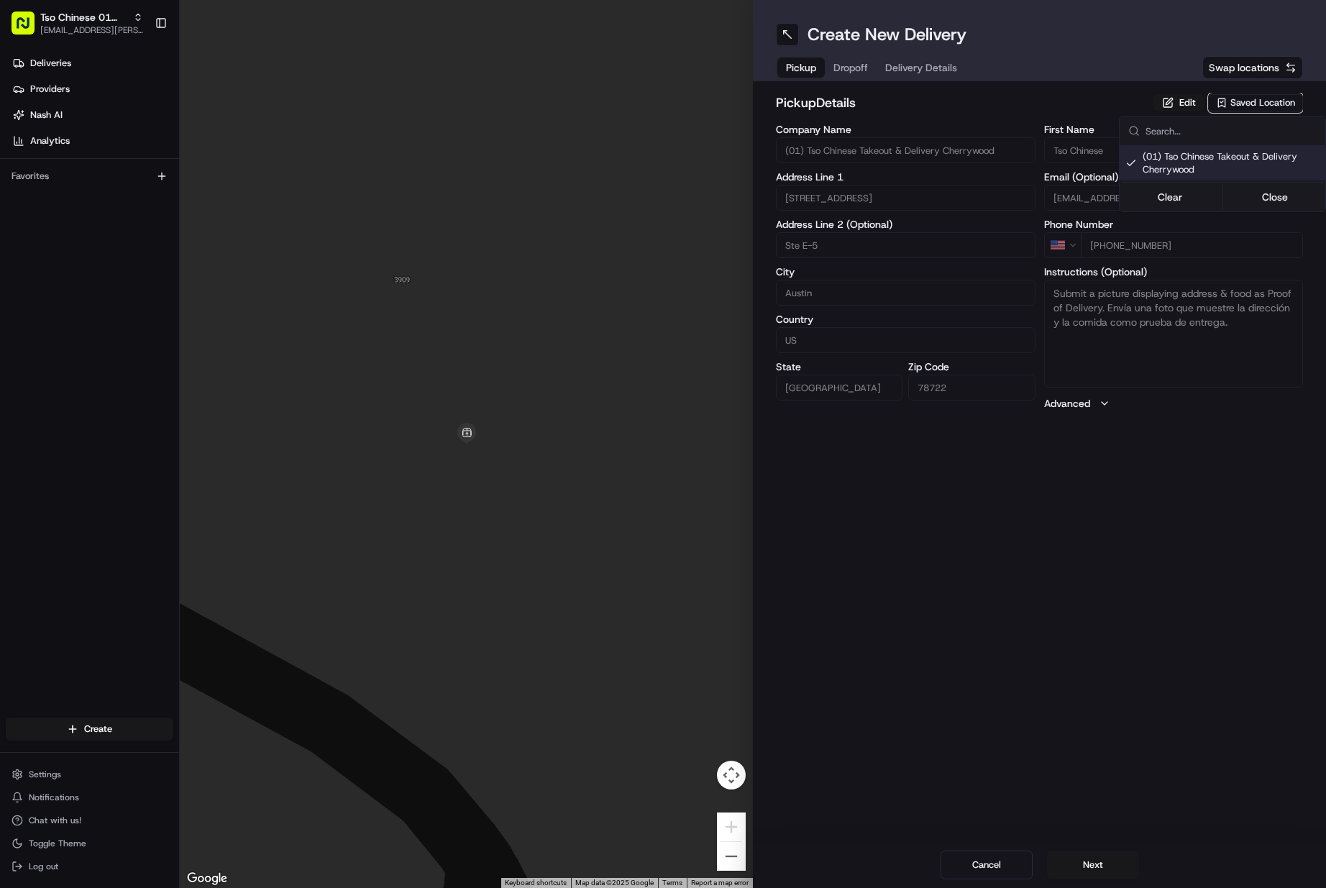
click at [1121, 867] on html "Tso Chinese 01 Cherrywood [EMAIL_ADDRESS][PERSON_NAME][DOMAIN_NAME] Toggle Side…" at bounding box center [663, 444] width 1326 height 888
drag, startPoint x: 1121, startPoint y: 867, endPoint x: 1135, endPoint y: 864, distance: 14.8
click at [1120, 869] on button "Next" at bounding box center [1093, 865] width 92 height 29
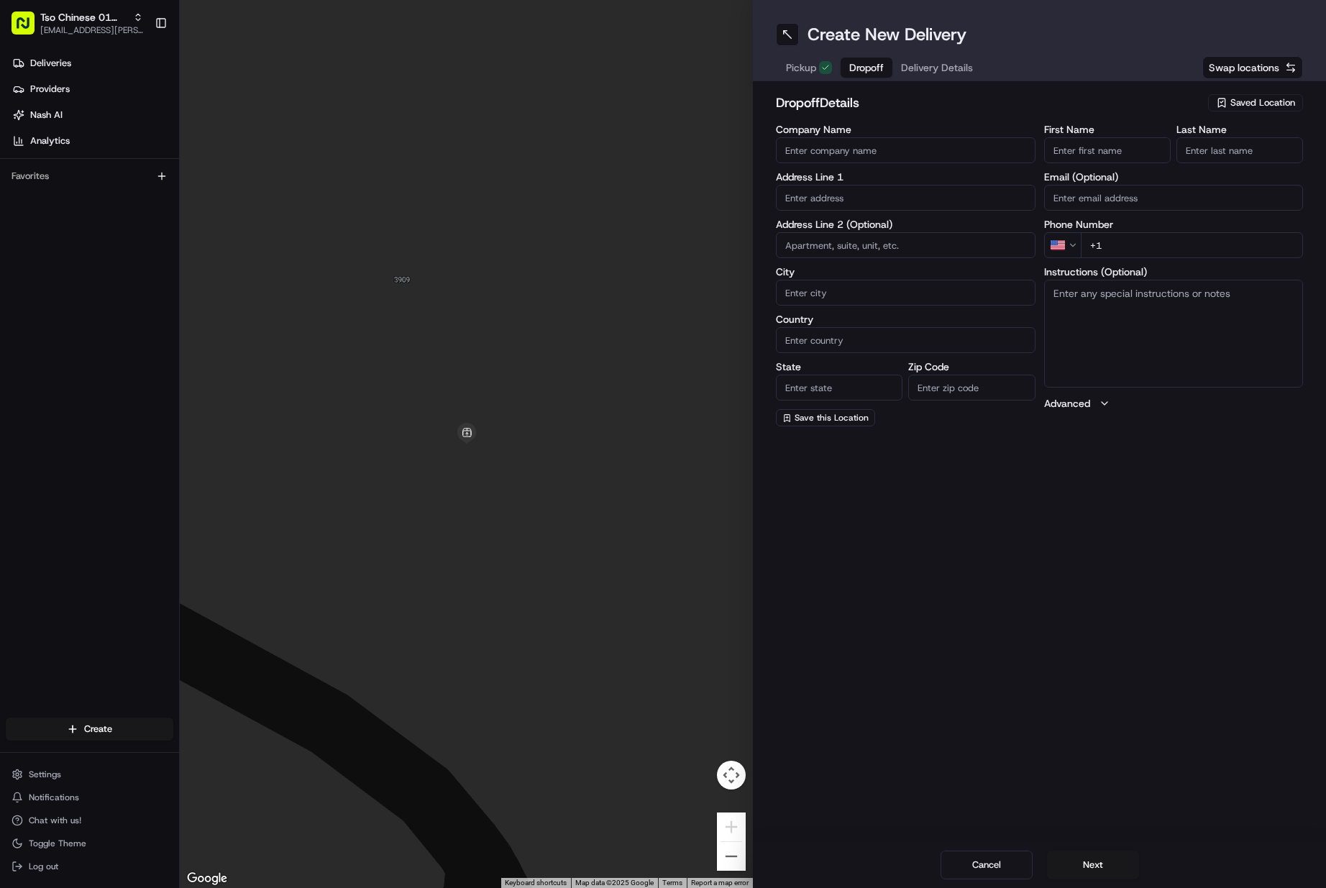
click at [1075, 150] on input "First Name" at bounding box center [1107, 150] width 127 height 26
paste input "[PERSON_NAME]"
type input "[PERSON_NAME]"
click at [1185, 153] on input "Last Name" at bounding box center [1240, 150] width 127 height 26
type input "."
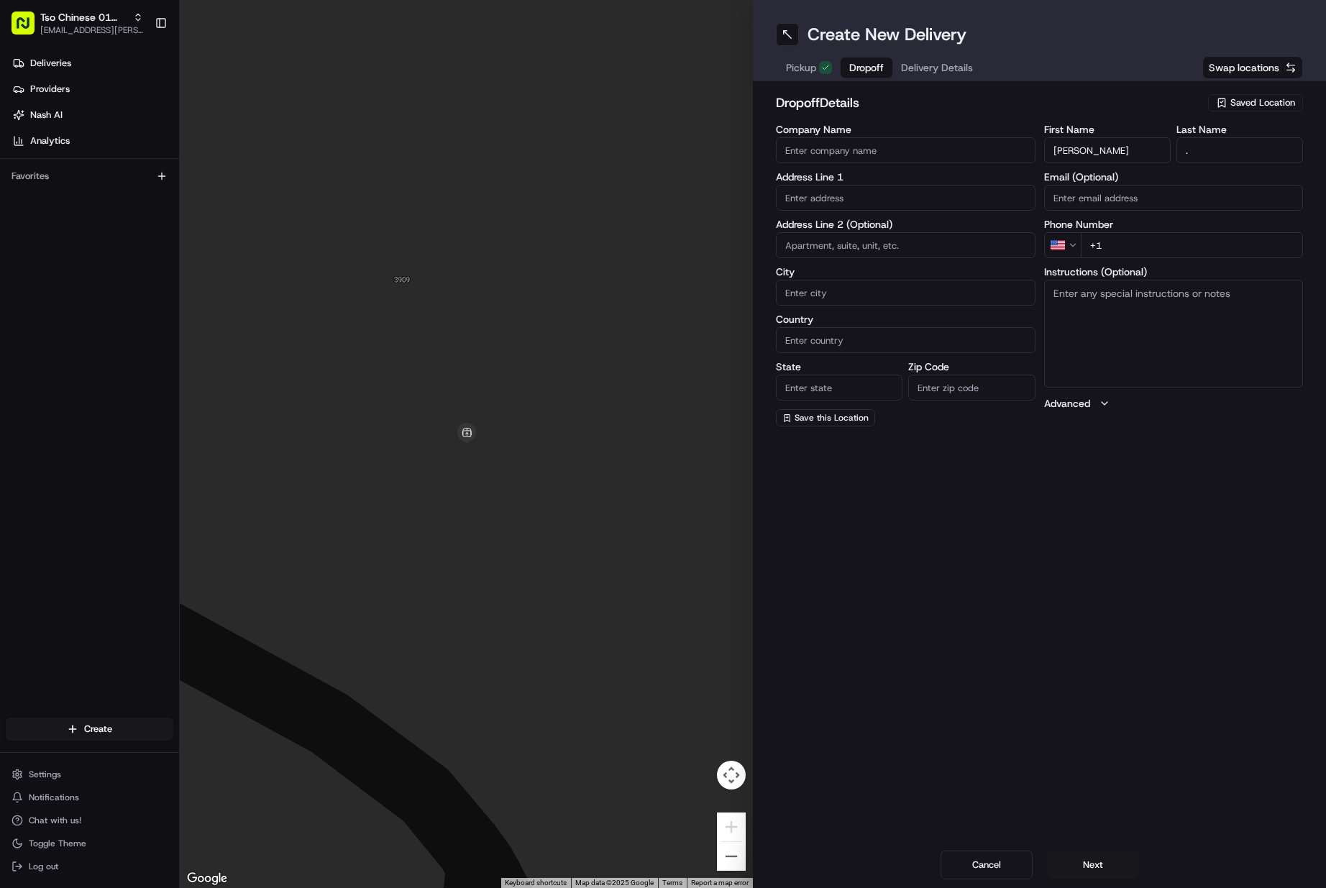
click at [1148, 245] on input "+1" at bounding box center [1192, 245] width 223 height 26
paste input "[PHONE_NUMBER]"
type input "[PHONE_NUMBER]"
click at [889, 198] on input "text" at bounding box center [906, 198] width 260 height 26
paste input "[STREET_ADDRESS]"
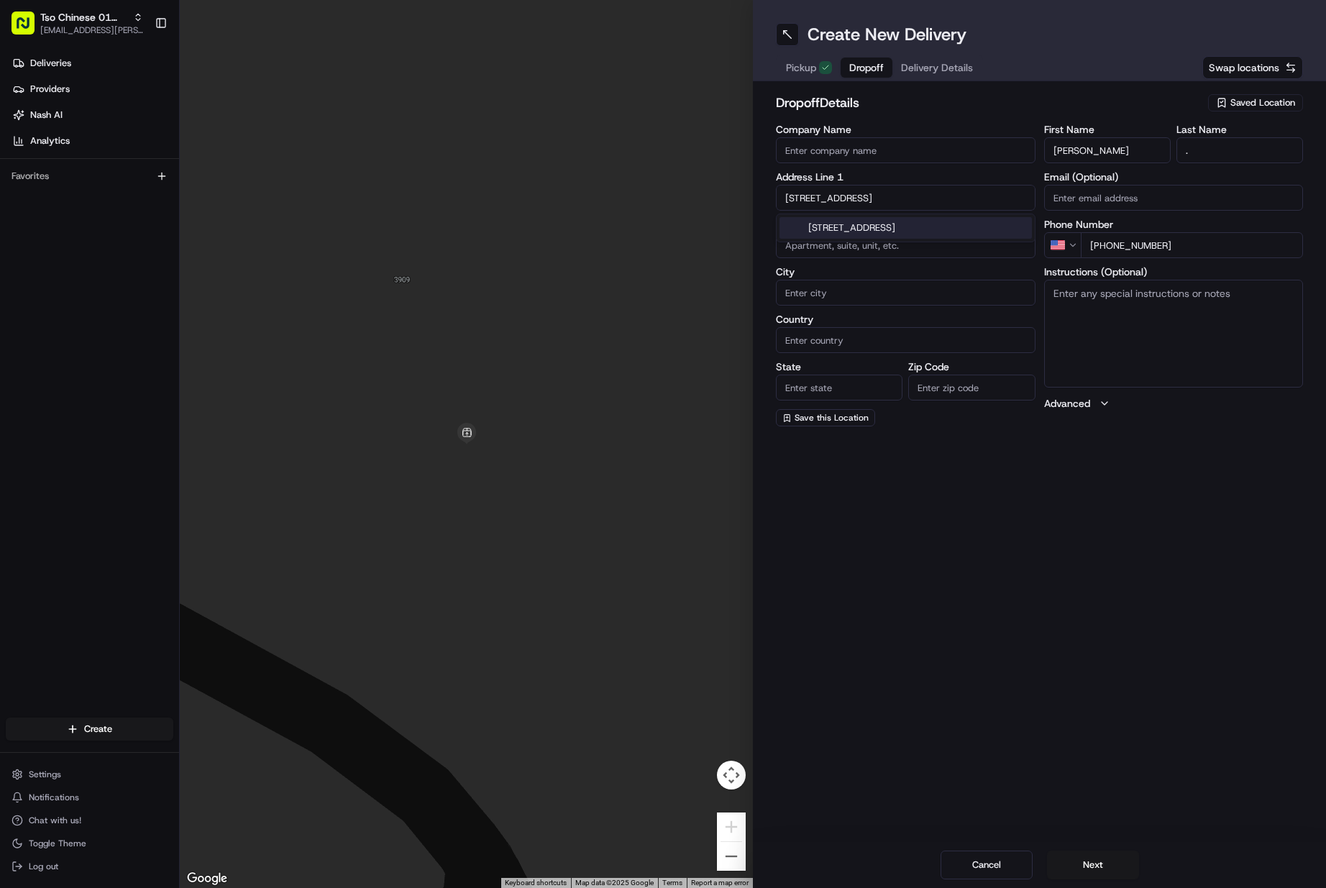
click at [898, 231] on div "[STREET_ADDRESS]" at bounding box center [906, 228] width 252 height 22
type input "[STREET_ADDRESS]"
type input "Austin"
type input "[GEOGRAPHIC_DATA]"
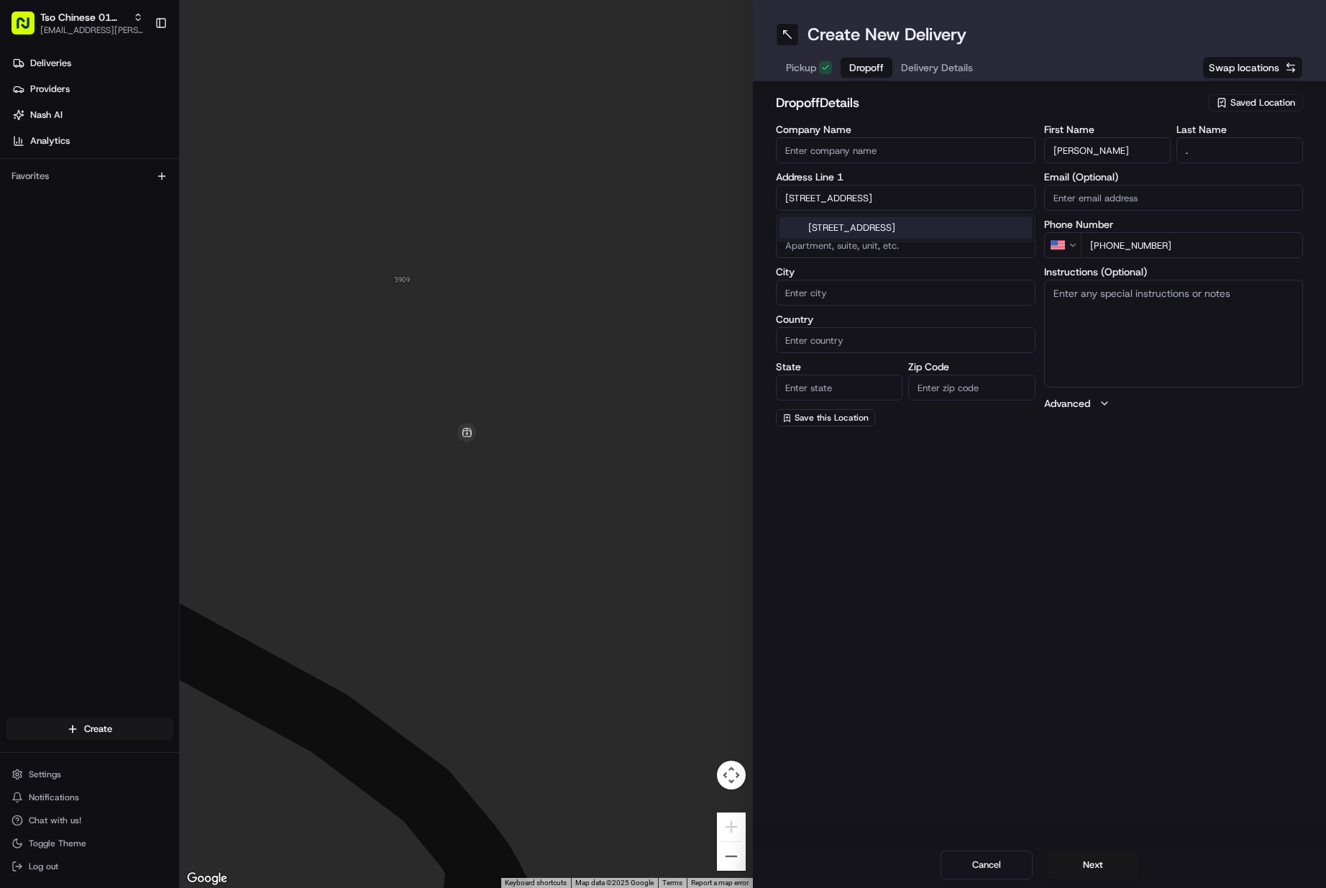
type input "78722"
type input "[STREET_ADDRESS]"
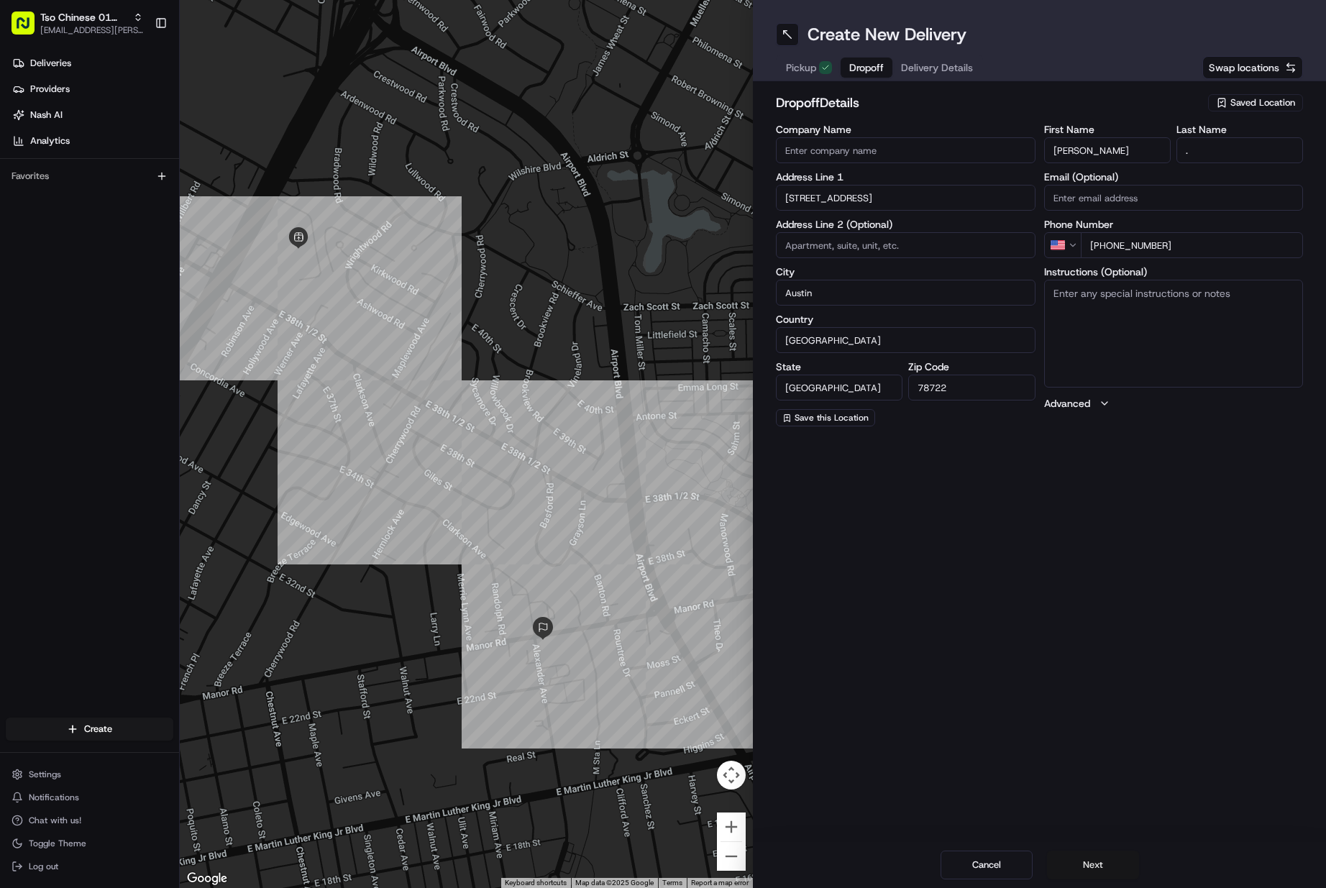
click at [1065, 870] on button "Next" at bounding box center [1093, 865] width 92 height 29
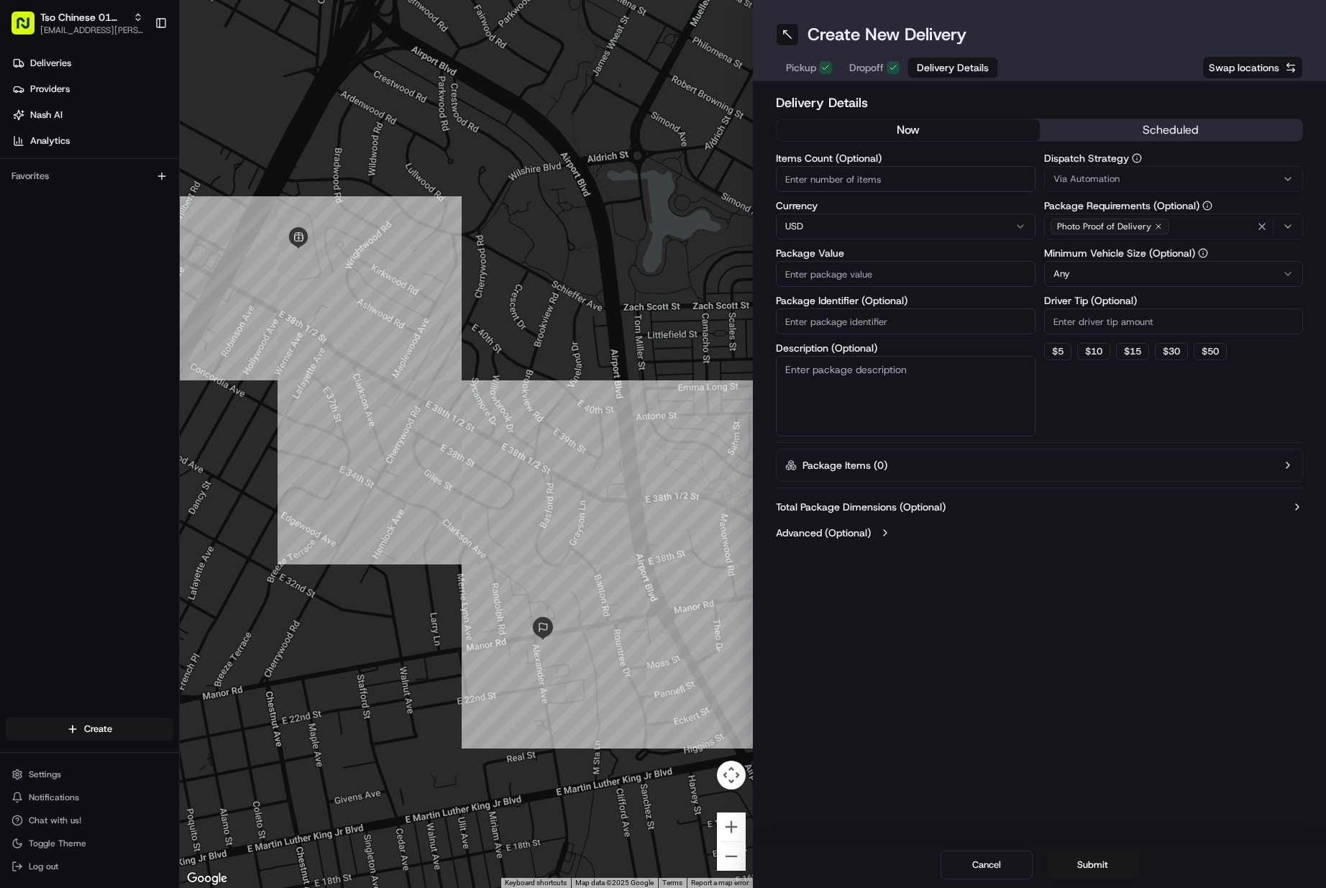
click at [828, 174] on input "Items Count (Optional)" at bounding box center [906, 179] width 260 height 26
type input "2"
type input "71.77"
click at [857, 322] on input "Package Identifier (Optional)" at bounding box center [906, 322] width 260 height 26
paste input "CKRVE7J"
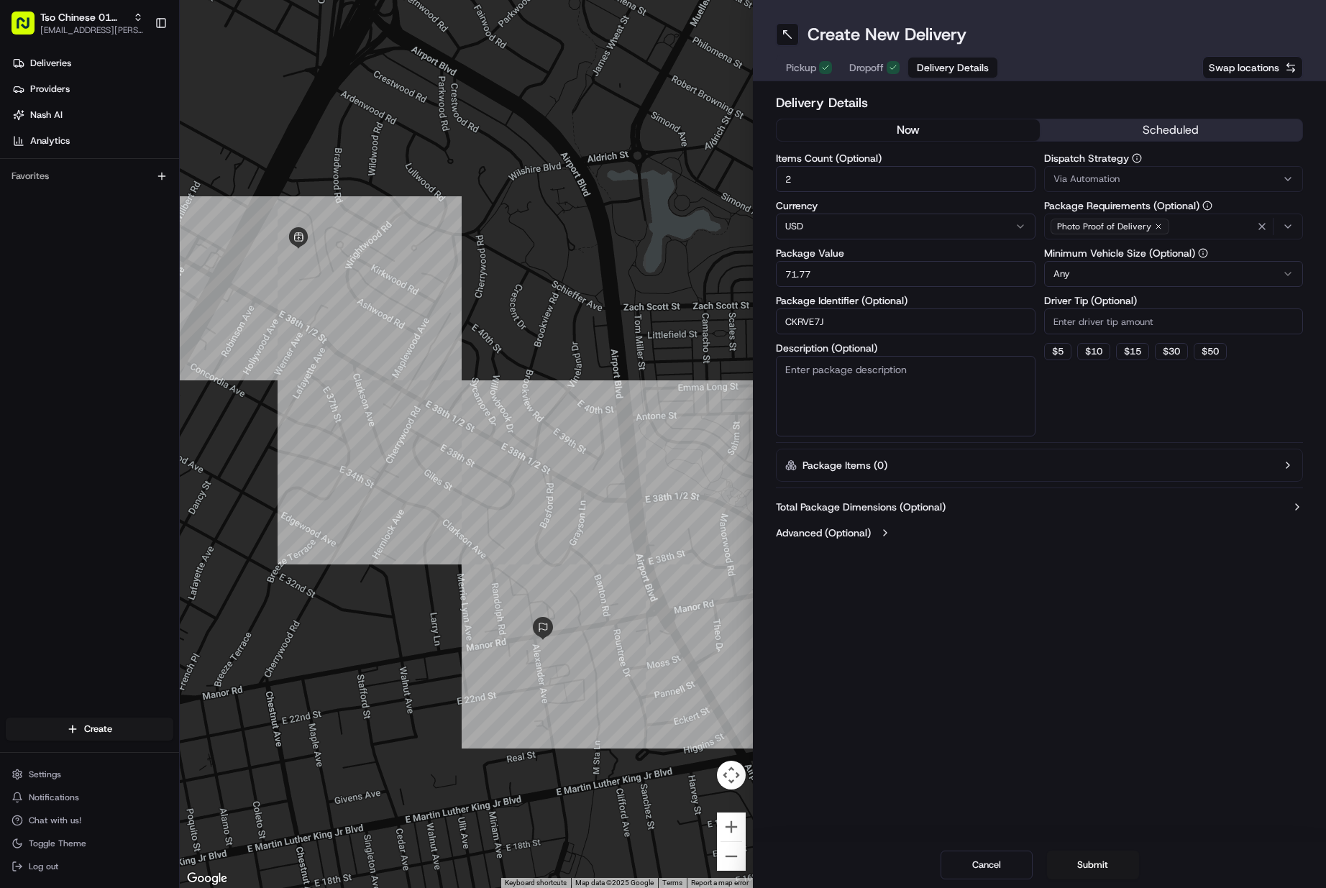
type input "CKRVE7J"
drag, startPoint x: 1093, startPoint y: 182, endPoint x: 1102, endPoint y: 205, distance: 24.6
click at [1094, 182] on span "Via Automation" at bounding box center [1087, 179] width 66 height 13
click at [1105, 258] on span "Tso Cherrywood Strategy" at bounding box center [1156, 257] width 177 height 13
click at [1106, 328] on html "Tso Chinese 01 Cherrywood [EMAIL_ADDRESS][PERSON_NAME][DOMAIN_NAME] Toggle Side…" at bounding box center [663, 444] width 1326 height 888
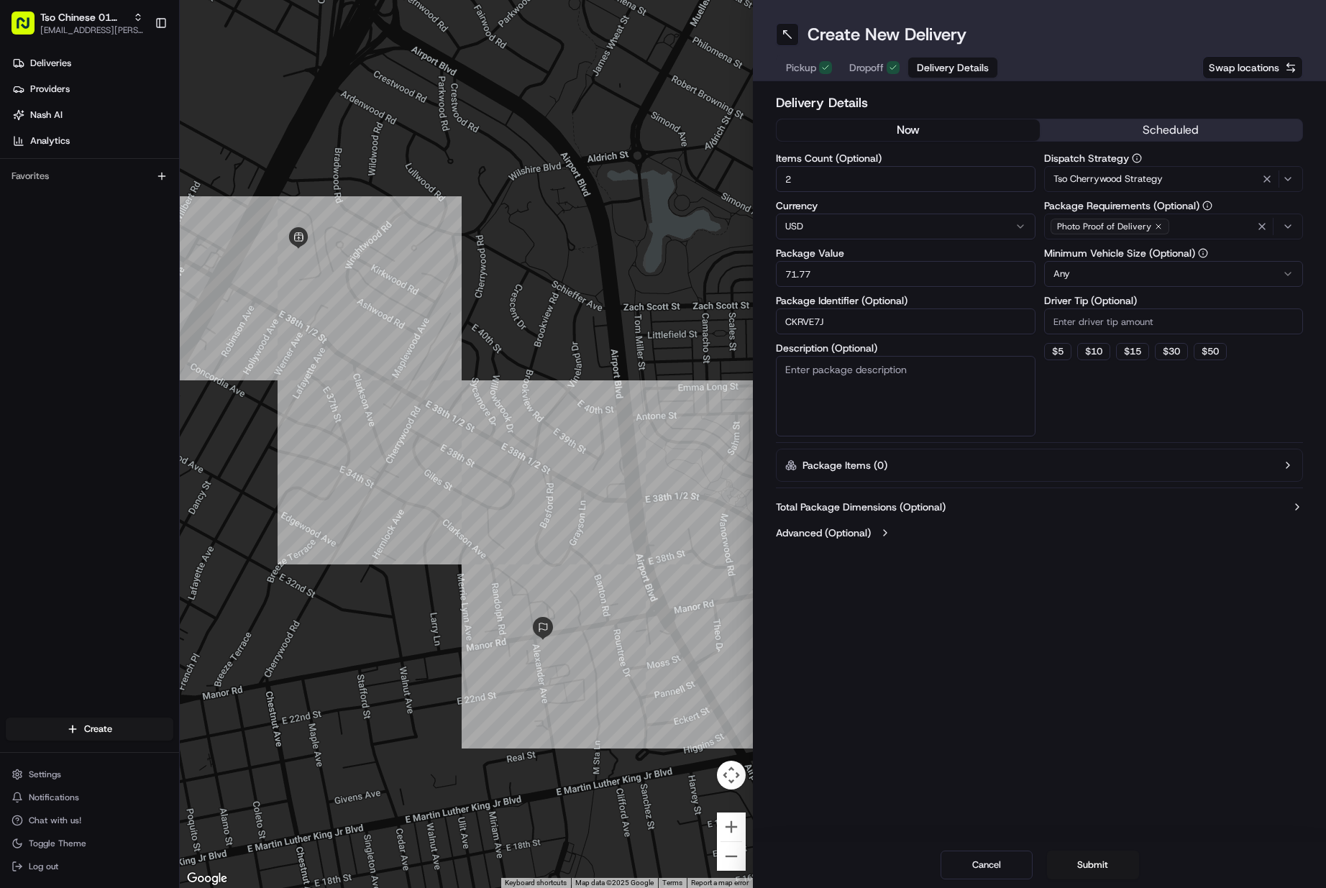
click at [1106, 328] on input "Driver Tip (Optional)" at bounding box center [1174, 322] width 260 height 26
type input "2"
click at [1088, 867] on button "Submit" at bounding box center [1093, 865] width 92 height 29
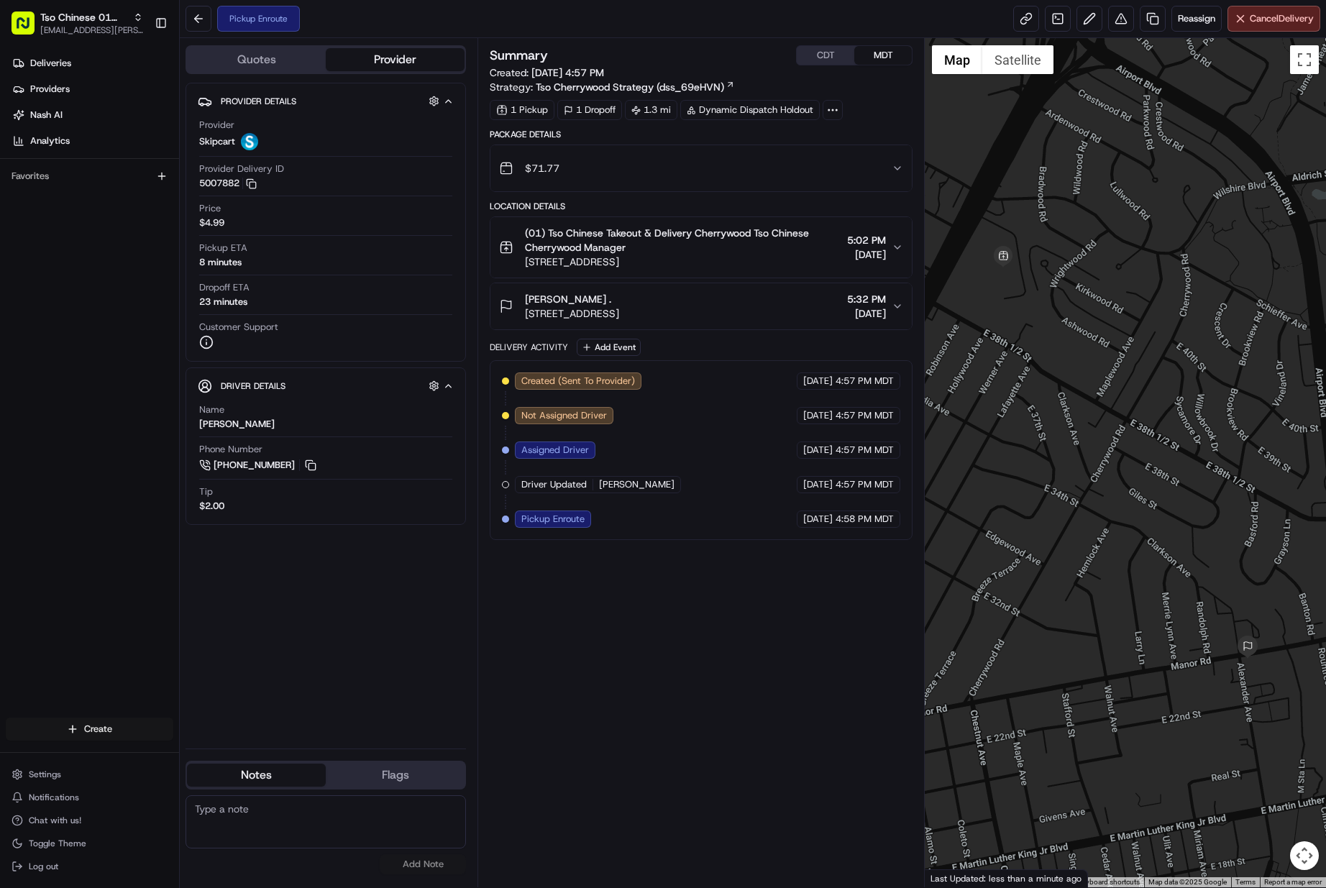
click at [130, 732] on html "Tso Chinese 01 Cherrywood [EMAIL_ADDRESS][PERSON_NAME][DOMAIN_NAME] Toggle Side…" at bounding box center [663, 444] width 1326 height 888
click at [247, 733] on div "Create" at bounding box center [260, 732] width 160 height 22
click at [242, 759] on link "Delivery" at bounding box center [260, 756] width 160 height 26
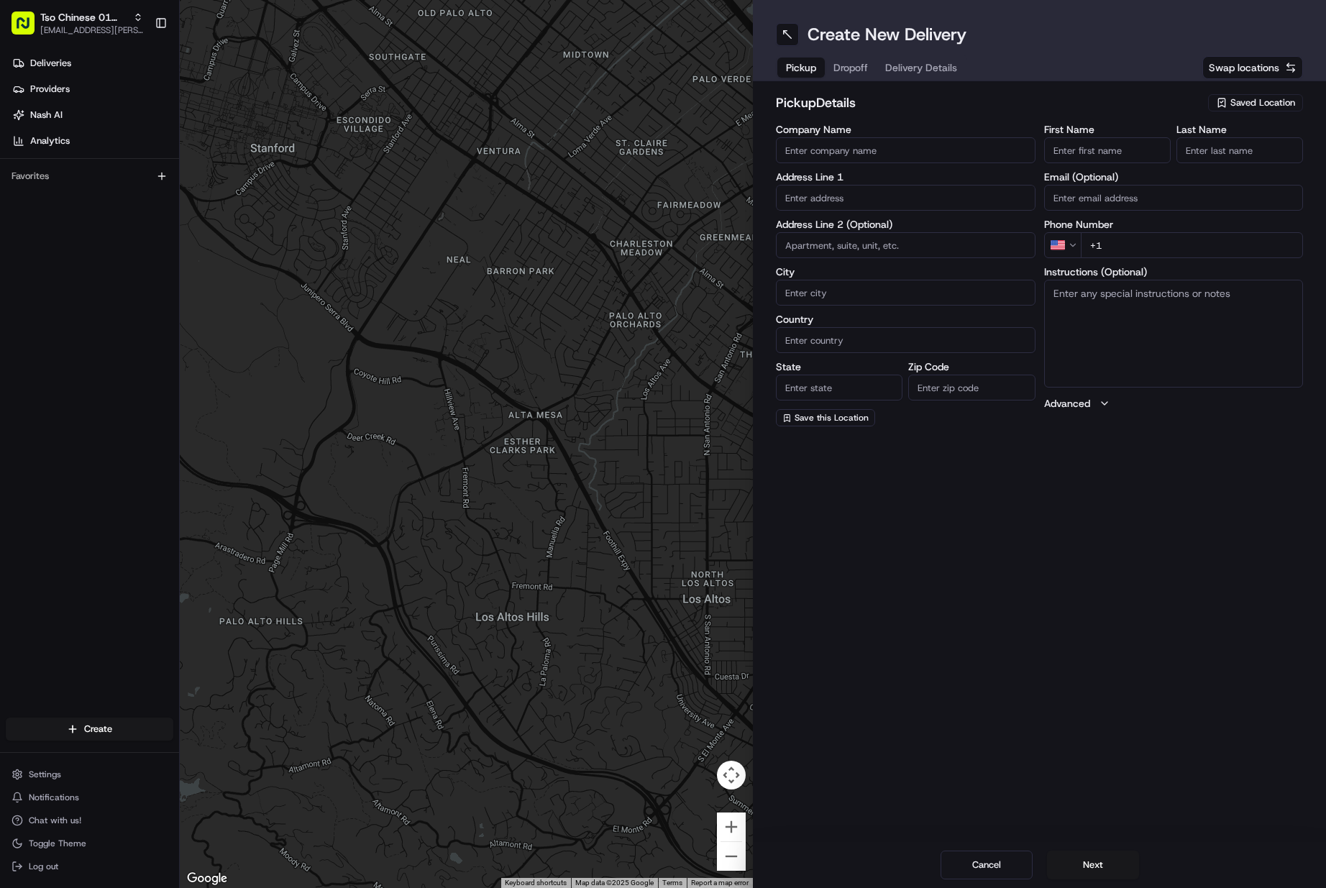
click at [1222, 104] on icon "button" at bounding box center [1222, 103] width 12 height 12
click at [1211, 157] on span "(01) Tso Chinese Takeout & Delivery Cherrywood" at bounding box center [1231, 163] width 177 height 26
type input "(01) Tso Chinese Takeout & Delivery Cherrywood"
type input "[STREET_ADDRESS]"
type input "Ste E-5"
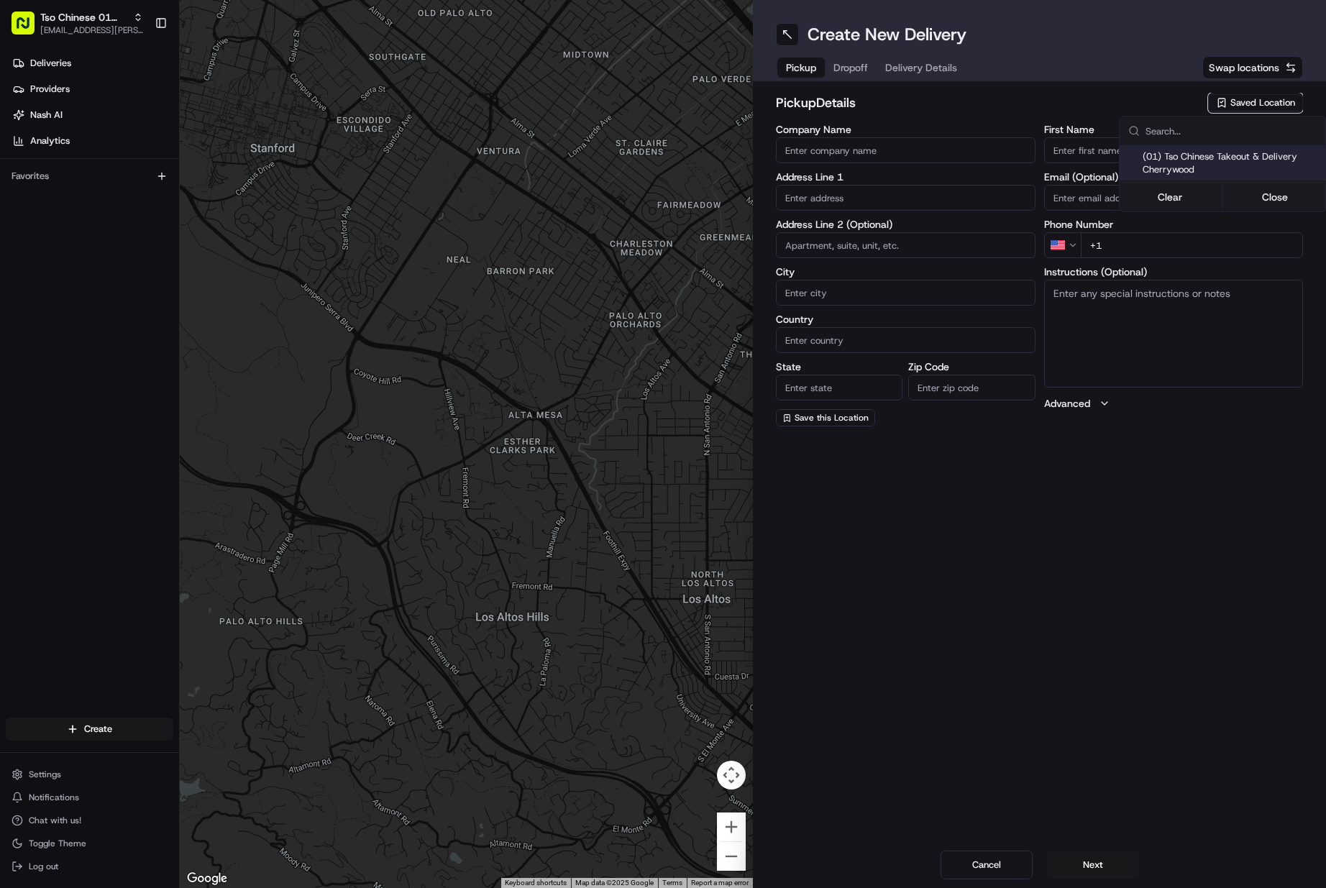
type input "Austin"
type input "US"
type input "[GEOGRAPHIC_DATA]"
type input "78722"
type input "Tso Chinese"
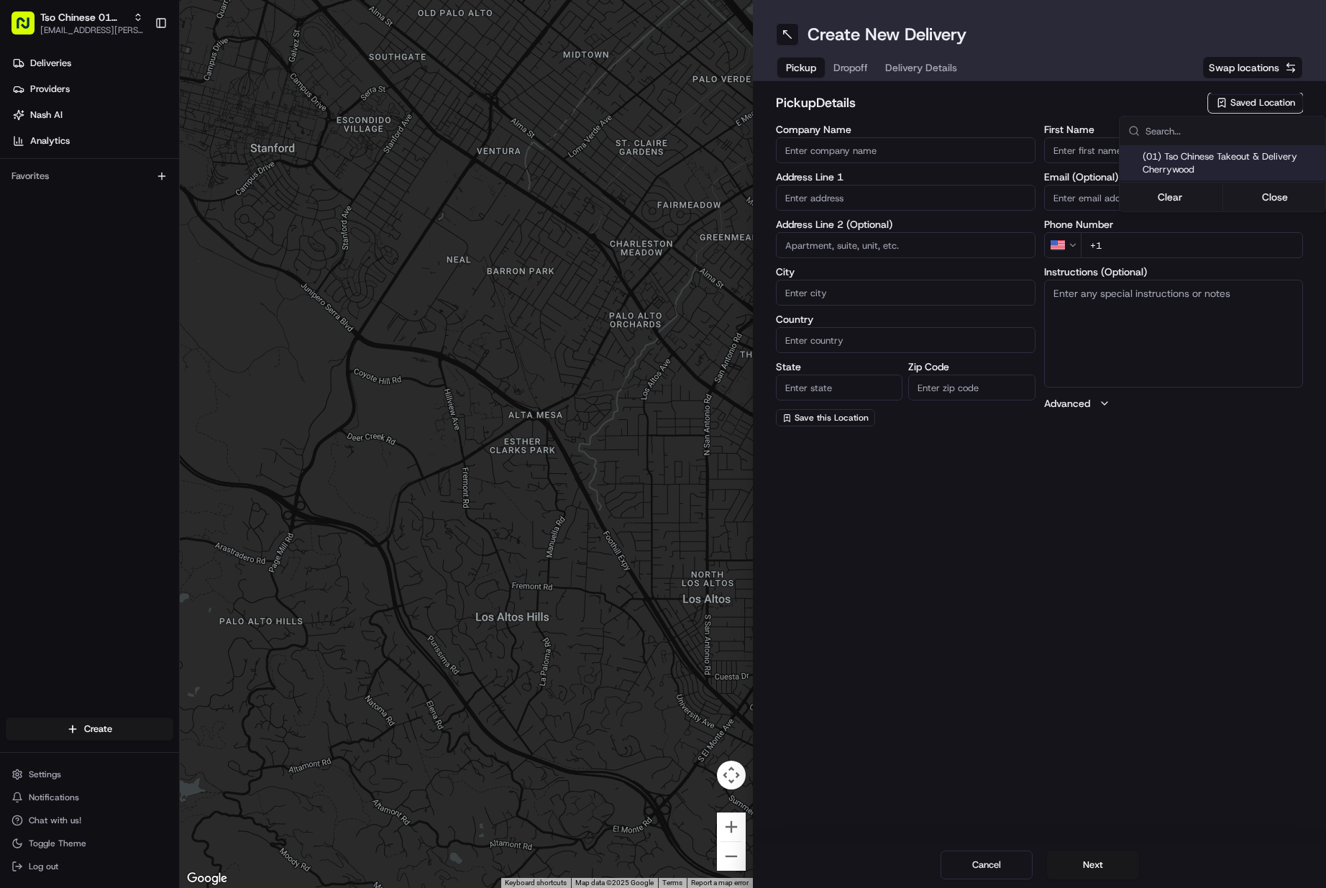
type input "Cherrywood Manager"
type input "[EMAIL_ADDRESS][DOMAIN_NAME]"
type input "[PHONE_NUMBER]"
type textarea "Submit a picture displaying address & food as Proof of Delivery. Envía una foto…"
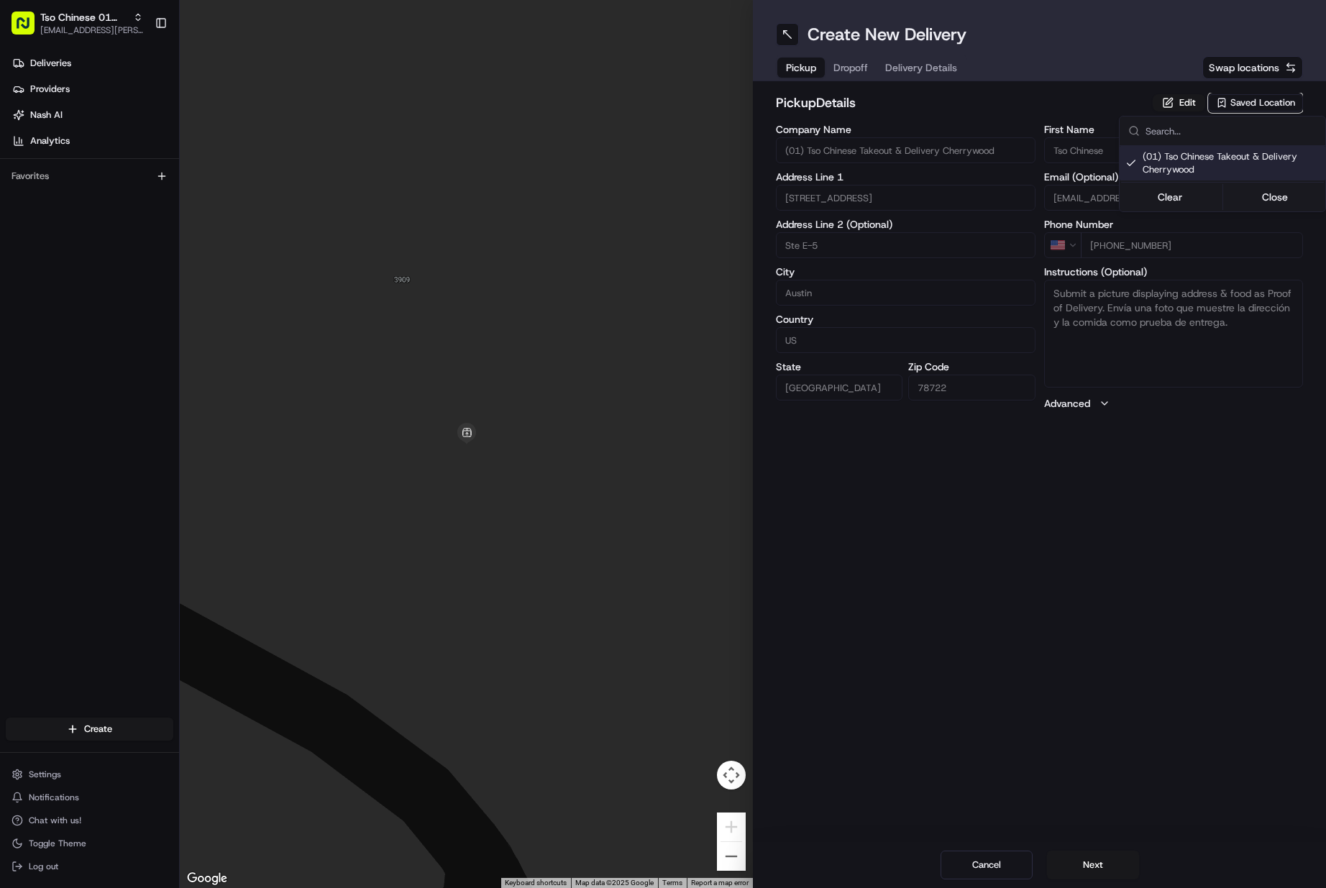
click at [1098, 855] on html "Tso Chinese 01 Cherrywood [EMAIL_ADDRESS][PERSON_NAME][DOMAIN_NAME] Toggle Side…" at bounding box center [663, 444] width 1326 height 888
click at [1096, 859] on button "Next" at bounding box center [1093, 865] width 92 height 29
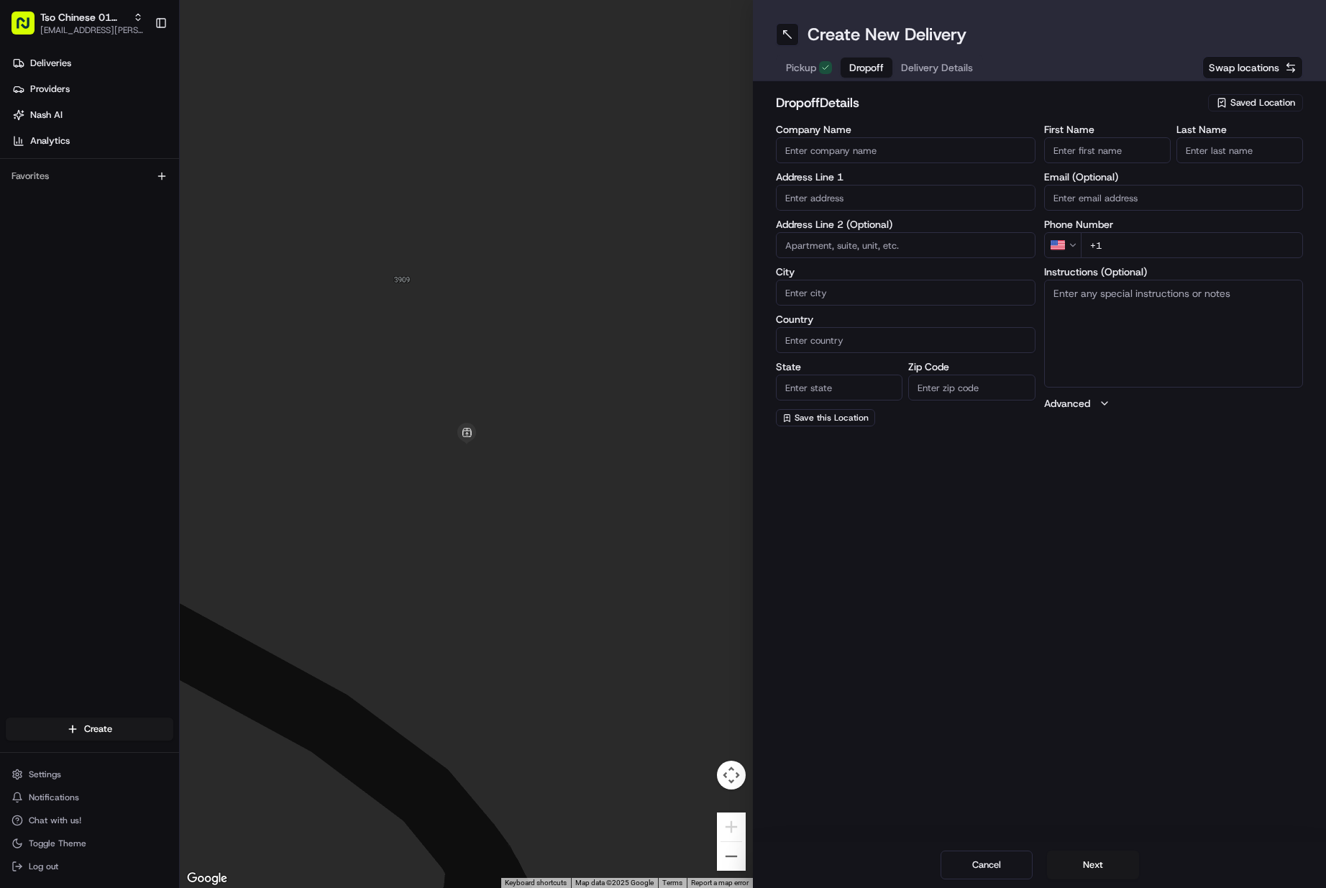
drag, startPoint x: 1085, startPoint y: 155, endPoint x: 1129, endPoint y: 150, distance: 43.5
click at [1088, 153] on input "First Name" at bounding box center [1107, 150] width 127 height 26
paste input "[PERSON_NAME]"
type input "[PERSON_NAME]"
click at [1186, 145] on input "Last Name" at bounding box center [1240, 150] width 127 height 26
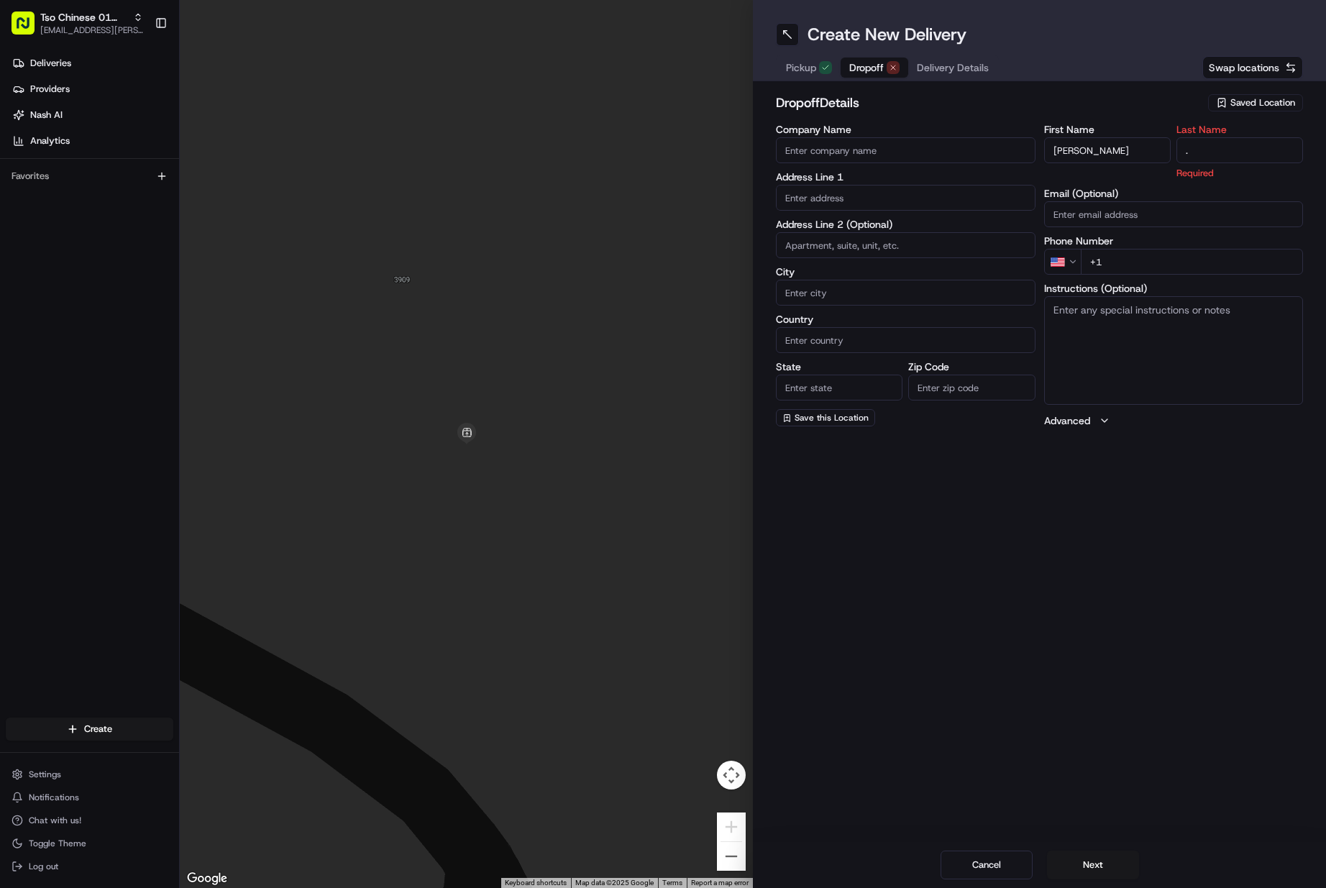
type input "."
click at [1170, 241] on input "+1" at bounding box center [1192, 245] width 223 height 26
paste input "[PHONE_NUMBER]"
type input "[PHONE_NUMBER]"
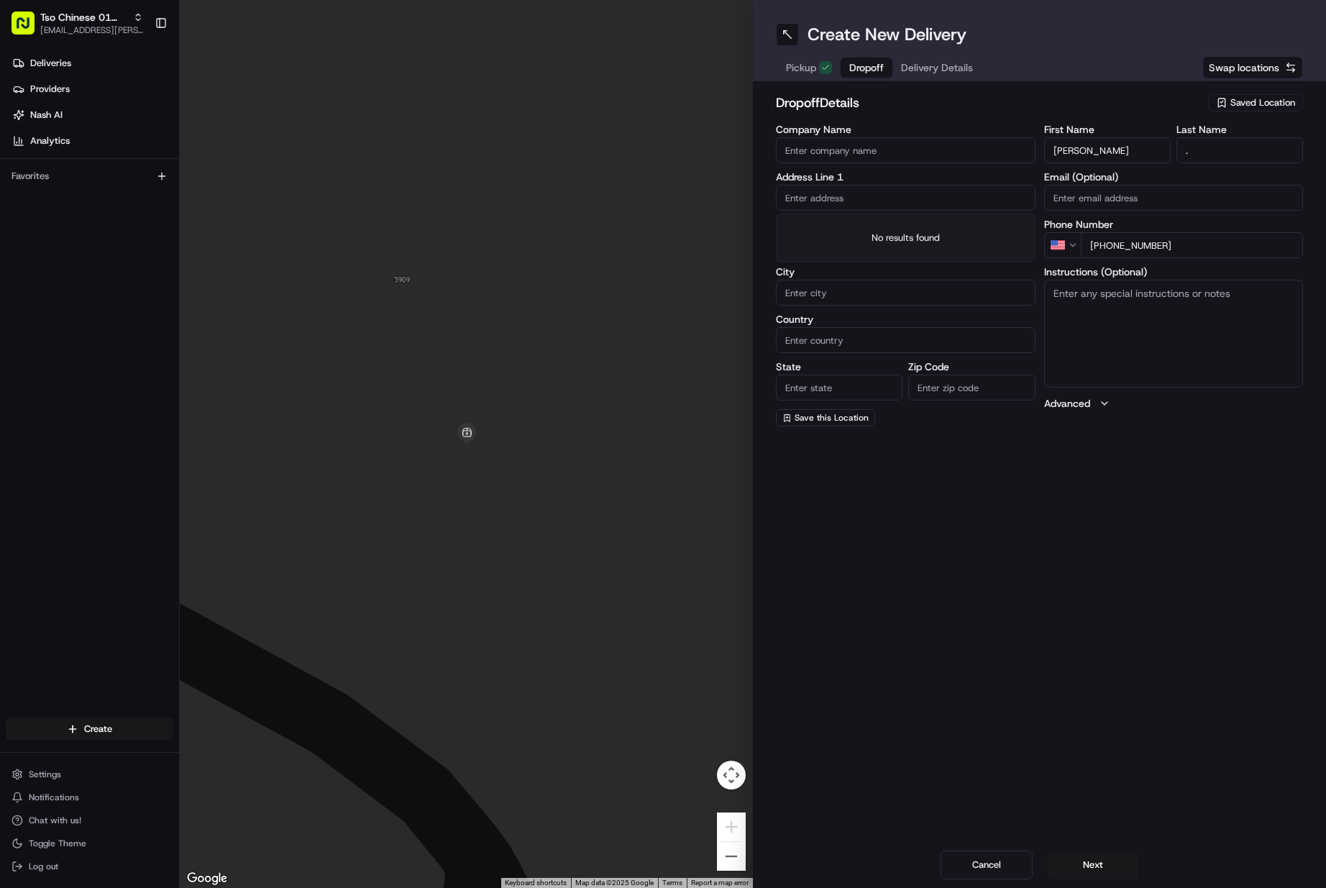
click at [919, 200] on input "text" at bounding box center [906, 198] width 260 height 26
paste input "[STREET_ADDRESS]"
click at [908, 232] on div "The Austonian, [GEOGRAPHIC_DATA], [GEOGRAPHIC_DATA], [GEOGRAPHIC_DATA]" at bounding box center [906, 234] width 252 height 35
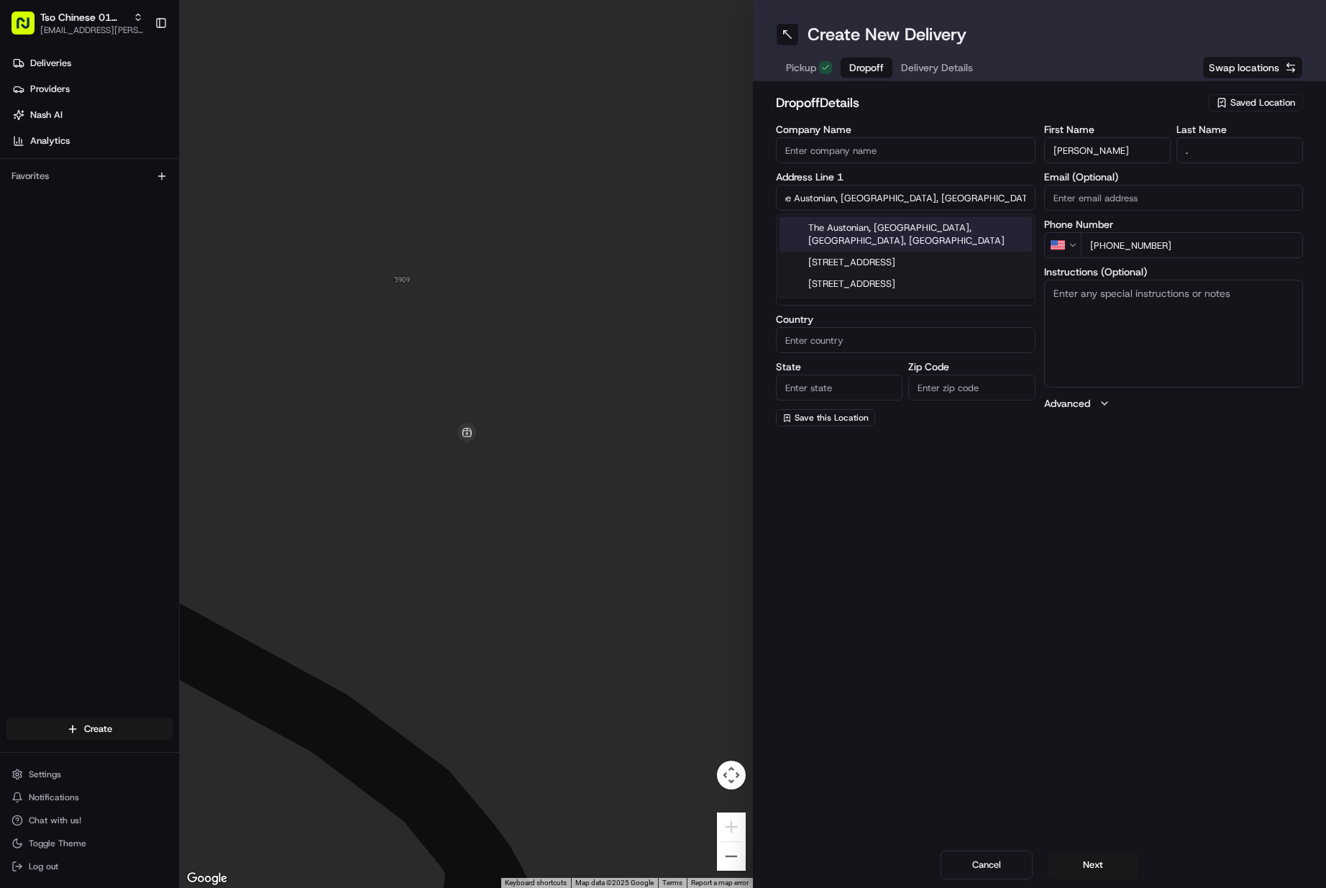
scroll to position [0, 0]
type input "[STREET_ADDRESS]"
type input "Austin"
type input "[GEOGRAPHIC_DATA]"
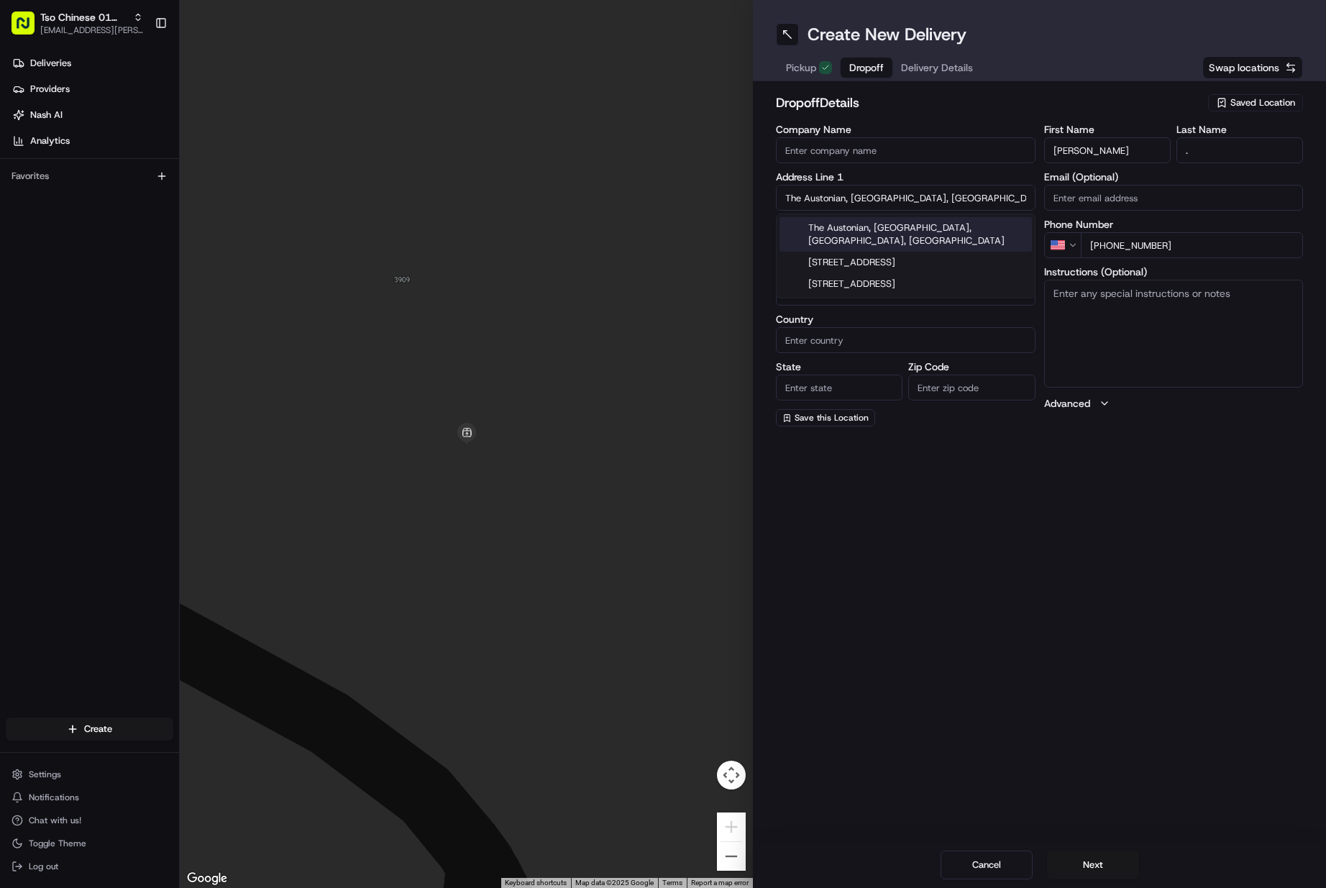
type input "78701"
type input "[STREET_ADDRESS]"
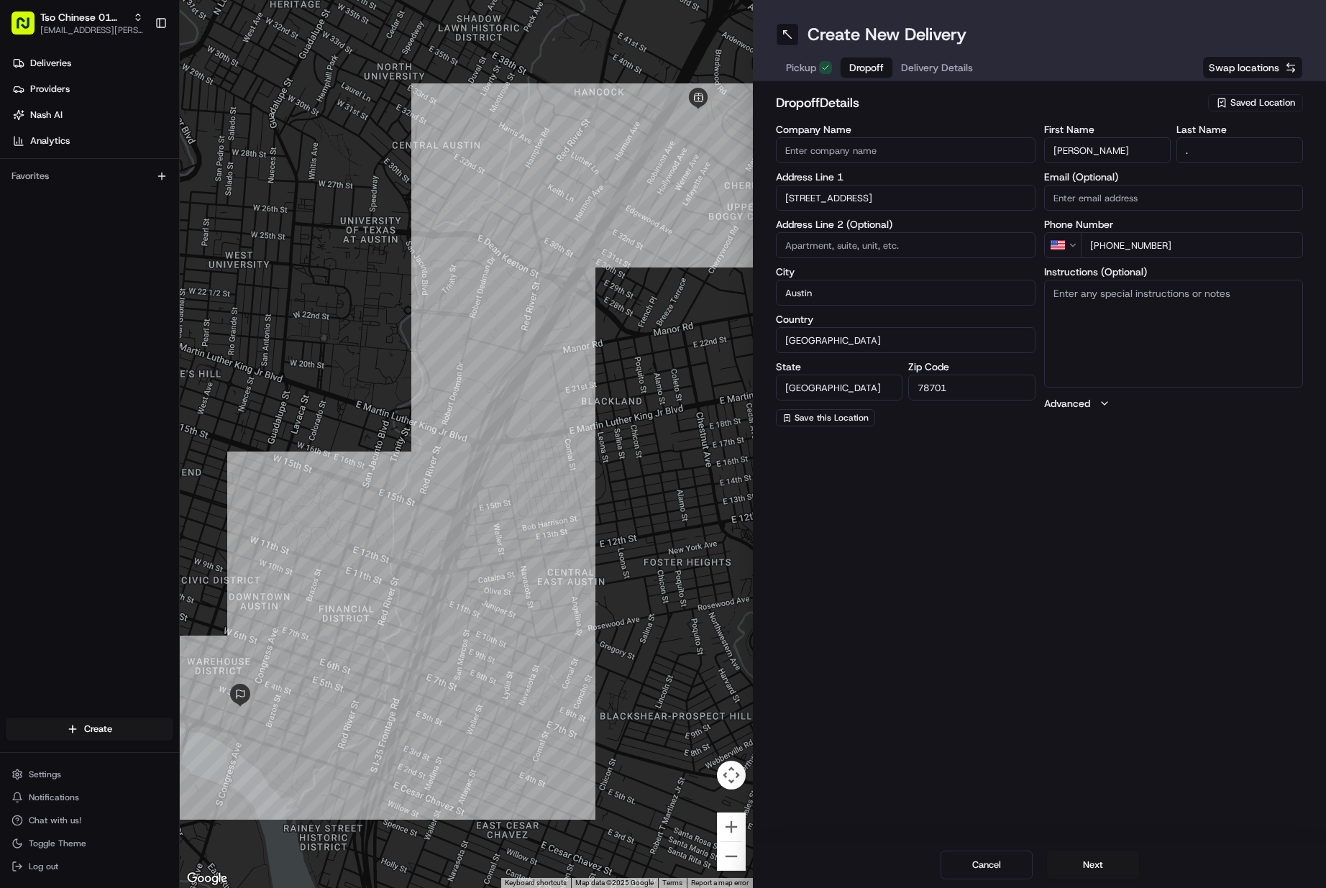
drag, startPoint x: 1147, startPoint y: 329, endPoint x: 711, endPoint y: 419, distance: 445.8
click at [1145, 329] on textarea "Instructions (Optional)" at bounding box center [1174, 334] width 260 height 108
paste textarea "Apt #12F"
click at [1191, 291] on textarea "Apt #12F" at bounding box center [1174, 334] width 260 height 108
paste textarea "This is a condo building. Drop order off at lobby desk -- they will bring it to…"
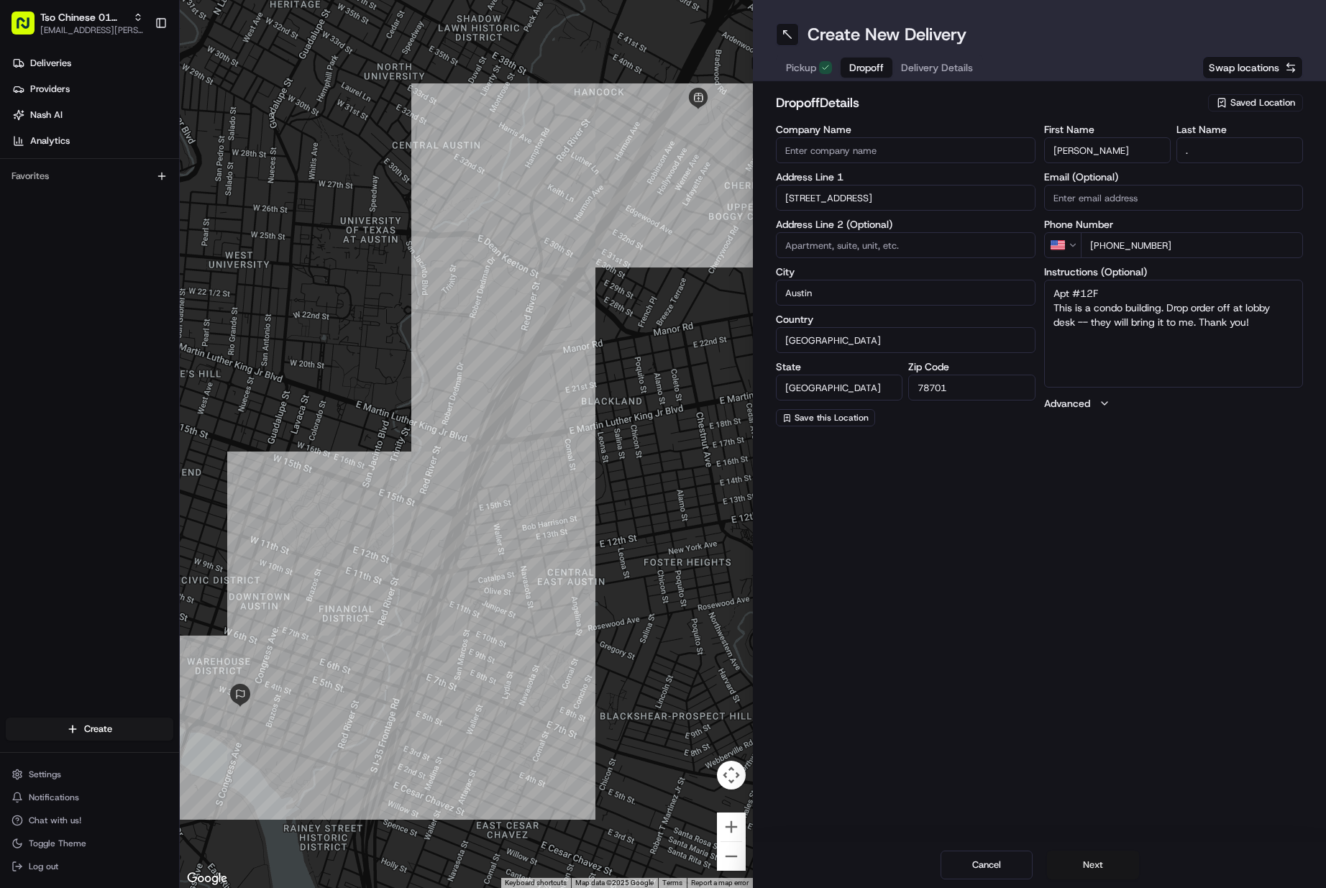
type textarea "Apt #12F This is a condo building. Drop order off at lobby desk -- they will br…"
click at [1081, 855] on button "Next" at bounding box center [1093, 865] width 92 height 29
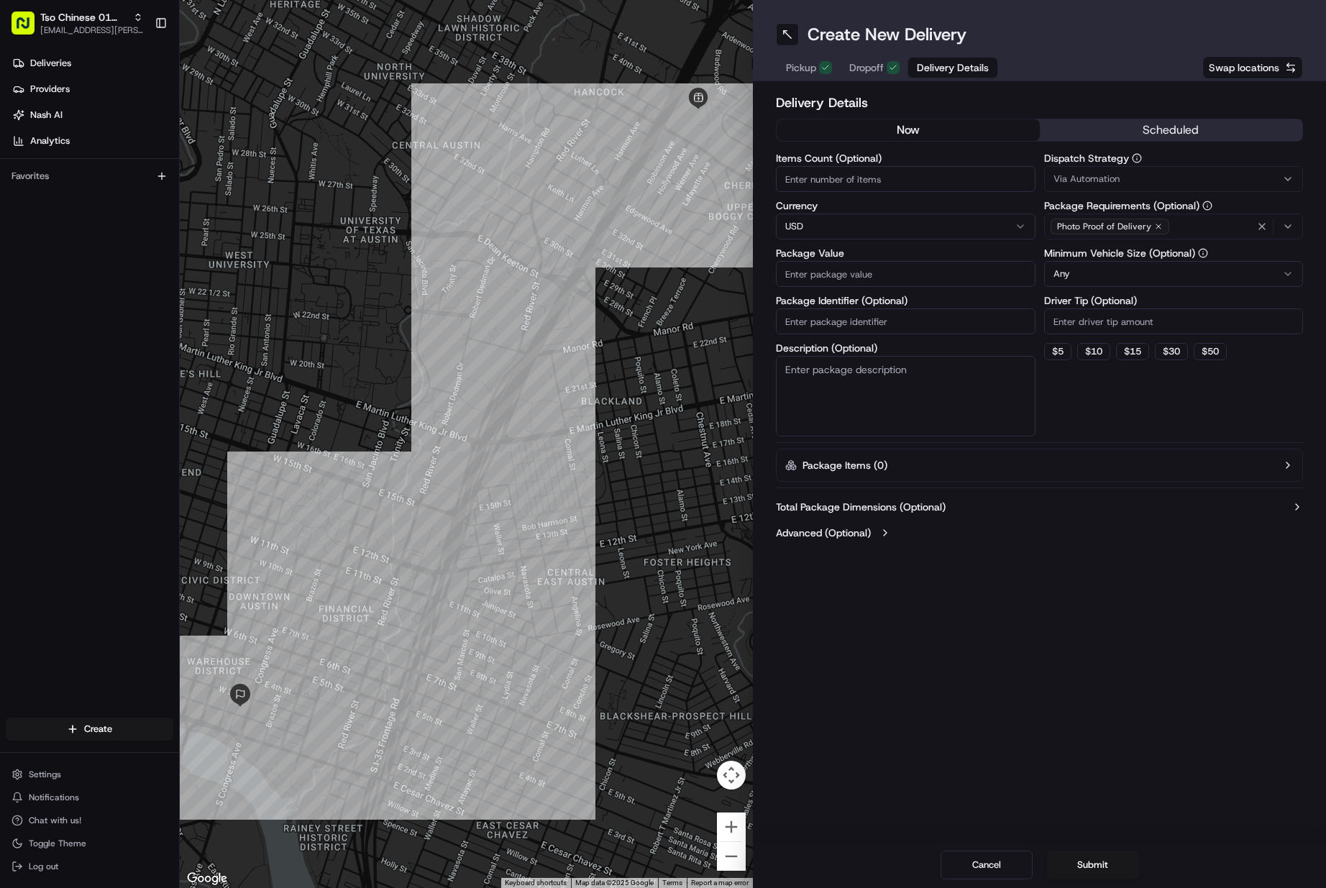
click at [826, 161] on label "Items Count (Optional)" at bounding box center [906, 158] width 260 height 10
click at [826, 166] on input "Items Count (Optional)" at bounding box center [906, 179] width 260 height 26
type input "1"
type input "46.39"
click at [851, 70] on span "Dropoff" at bounding box center [867, 67] width 35 height 14
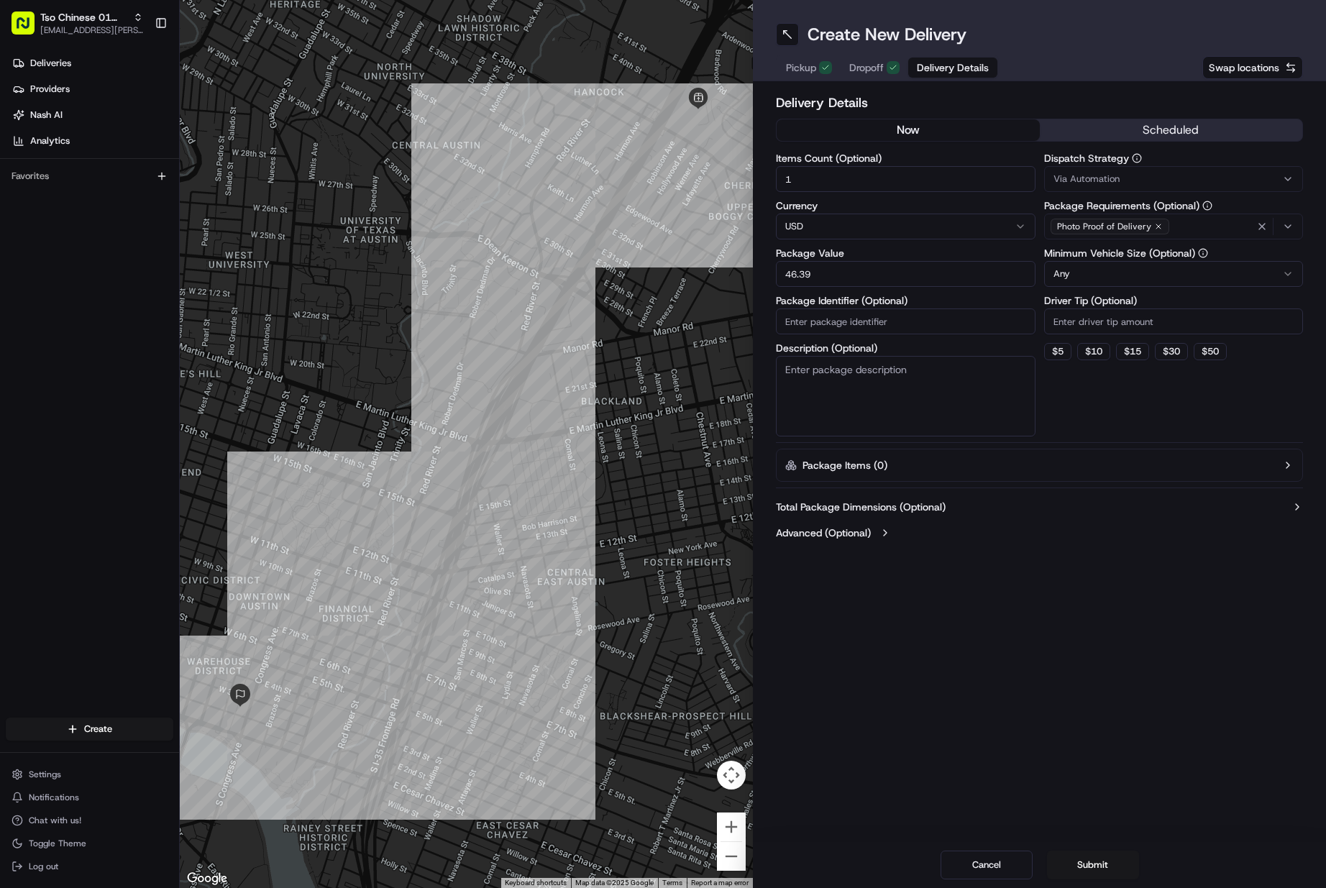
click at [912, 75] on button "Delivery Details" at bounding box center [952, 68] width 89 height 20
click at [877, 323] on input "Package Identifier (Optional)" at bounding box center [906, 322] width 260 height 26
paste input "F5BD0CB"
type input "F5BD0CB"
click at [1108, 179] on span "Via Automation" at bounding box center [1087, 179] width 66 height 13
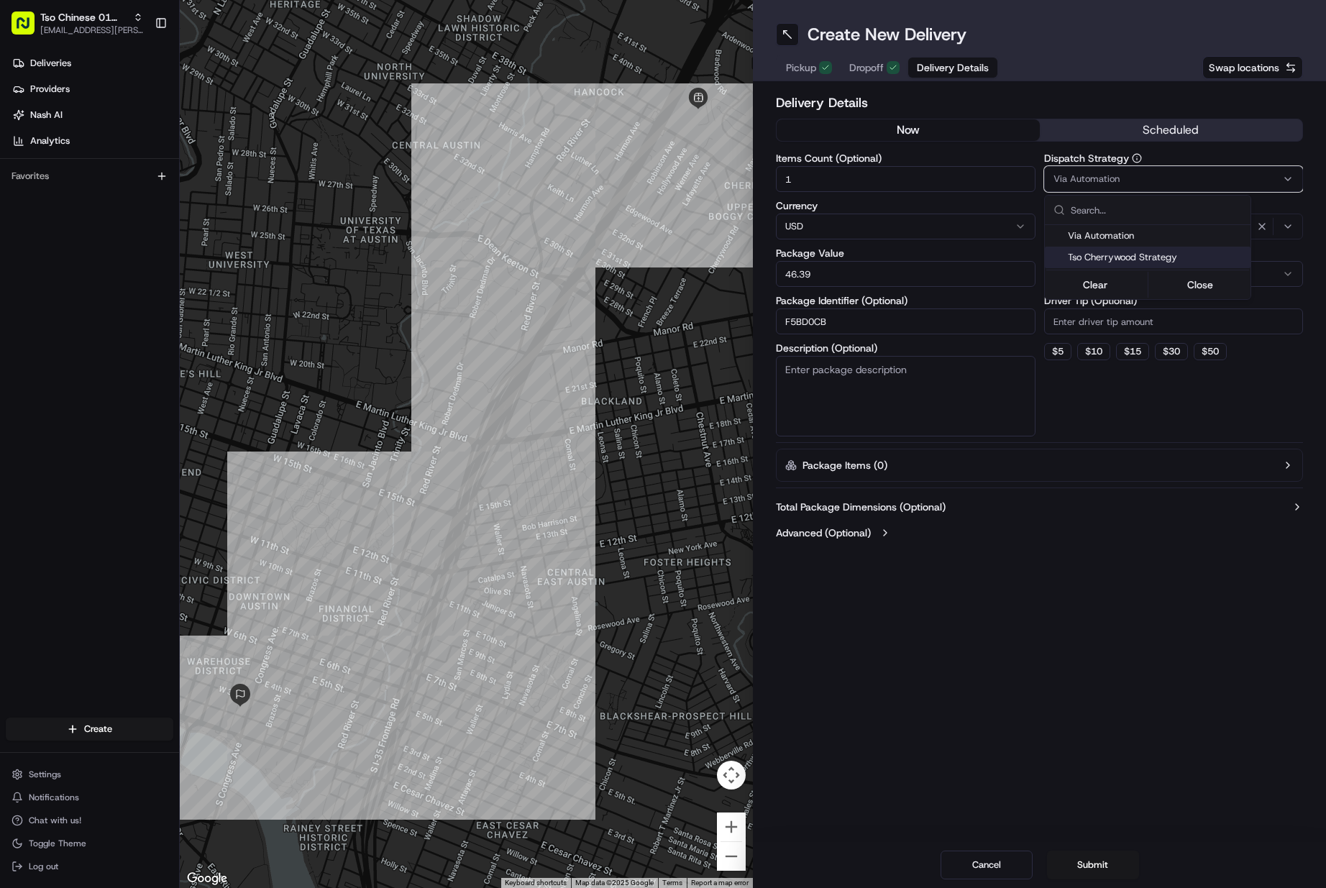
click at [1104, 252] on span "Tso Cherrywood Strategy" at bounding box center [1156, 257] width 177 height 13
click at [1091, 322] on html "Tso Chinese 01 Cherrywood [EMAIL_ADDRESS][PERSON_NAME][DOMAIN_NAME] Toggle Side…" at bounding box center [663, 444] width 1326 height 888
click at [1091, 322] on input "Driver Tip (Optional)" at bounding box center [1174, 322] width 260 height 26
type input "2"
click at [1086, 865] on button "Submit" at bounding box center [1093, 865] width 92 height 29
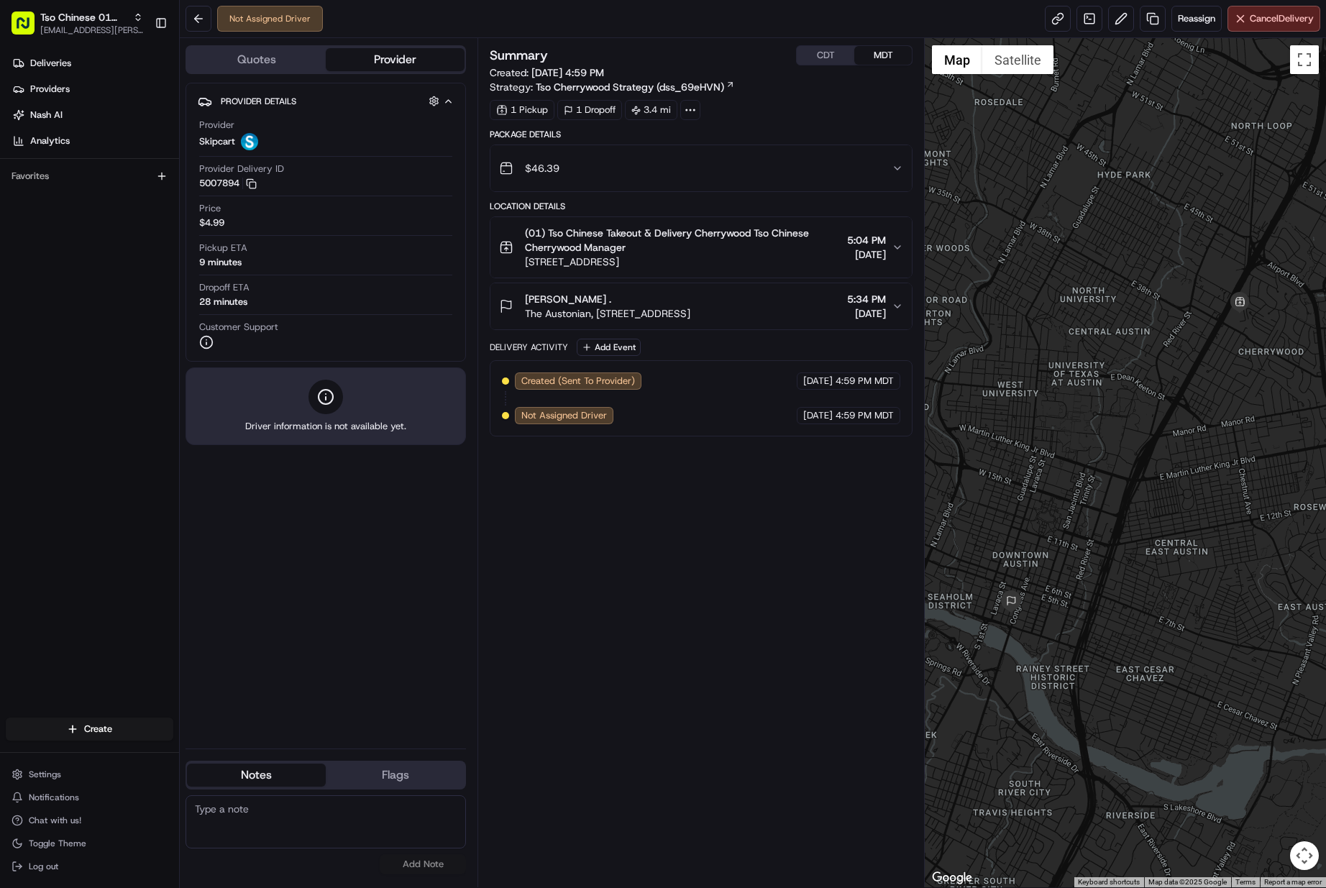
click at [90, 727] on html "Tso Chinese 01 Cherrywood [EMAIL_ADDRESS][PERSON_NAME][DOMAIN_NAME] Toggle Side…" at bounding box center [663, 444] width 1326 height 888
click at [214, 743] on link "Delivery" at bounding box center [260, 756] width 160 height 26
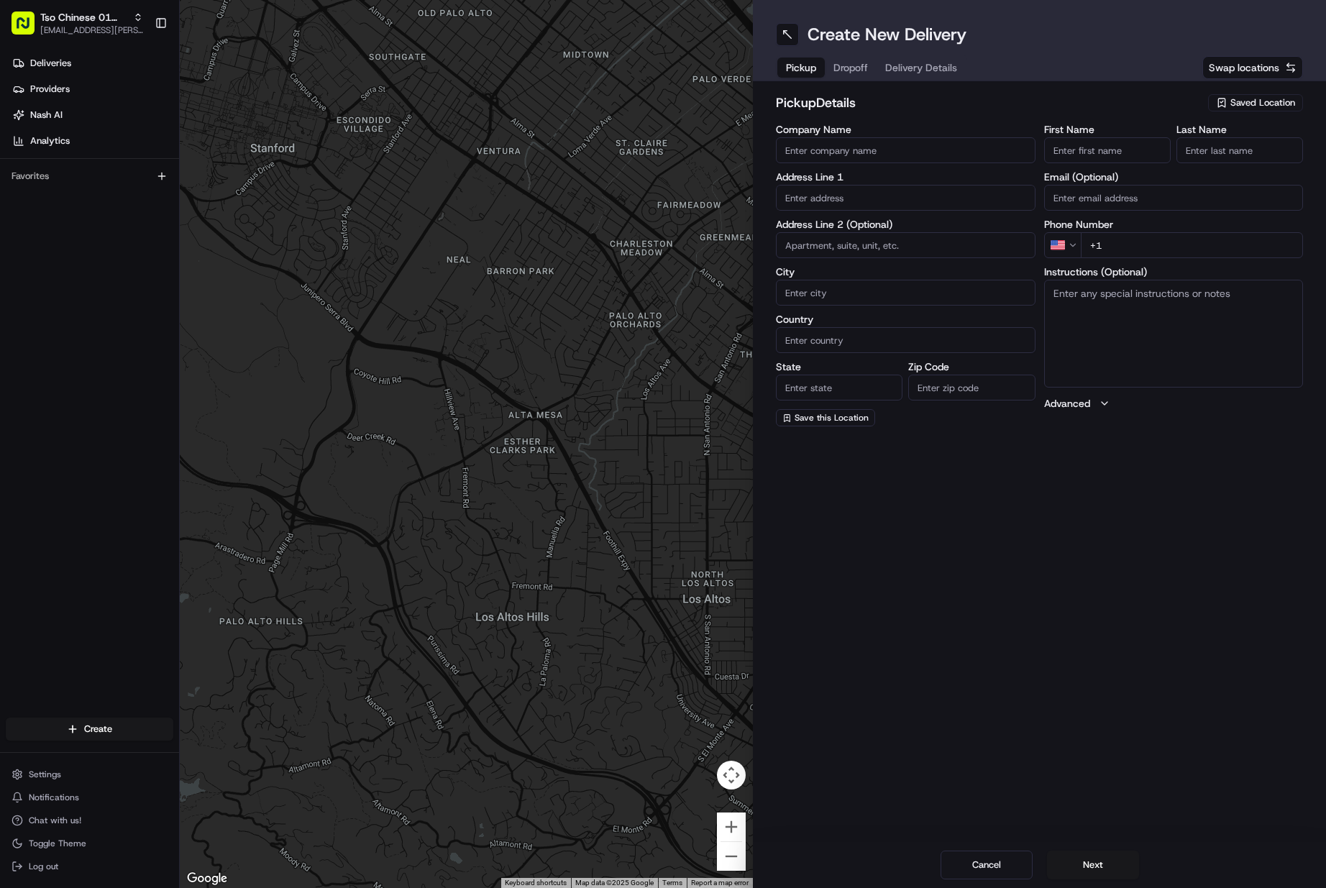
click at [1247, 103] on span "Saved Location" at bounding box center [1263, 102] width 65 height 13
click at [1231, 156] on span "(01) Tso Chinese Takeout & Delivery Cherrywood" at bounding box center [1231, 163] width 177 height 26
type input "(01) Tso Chinese Takeout & Delivery Cherrywood"
type input "[STREET_ADDRESS]"
type input "Ste E-5"
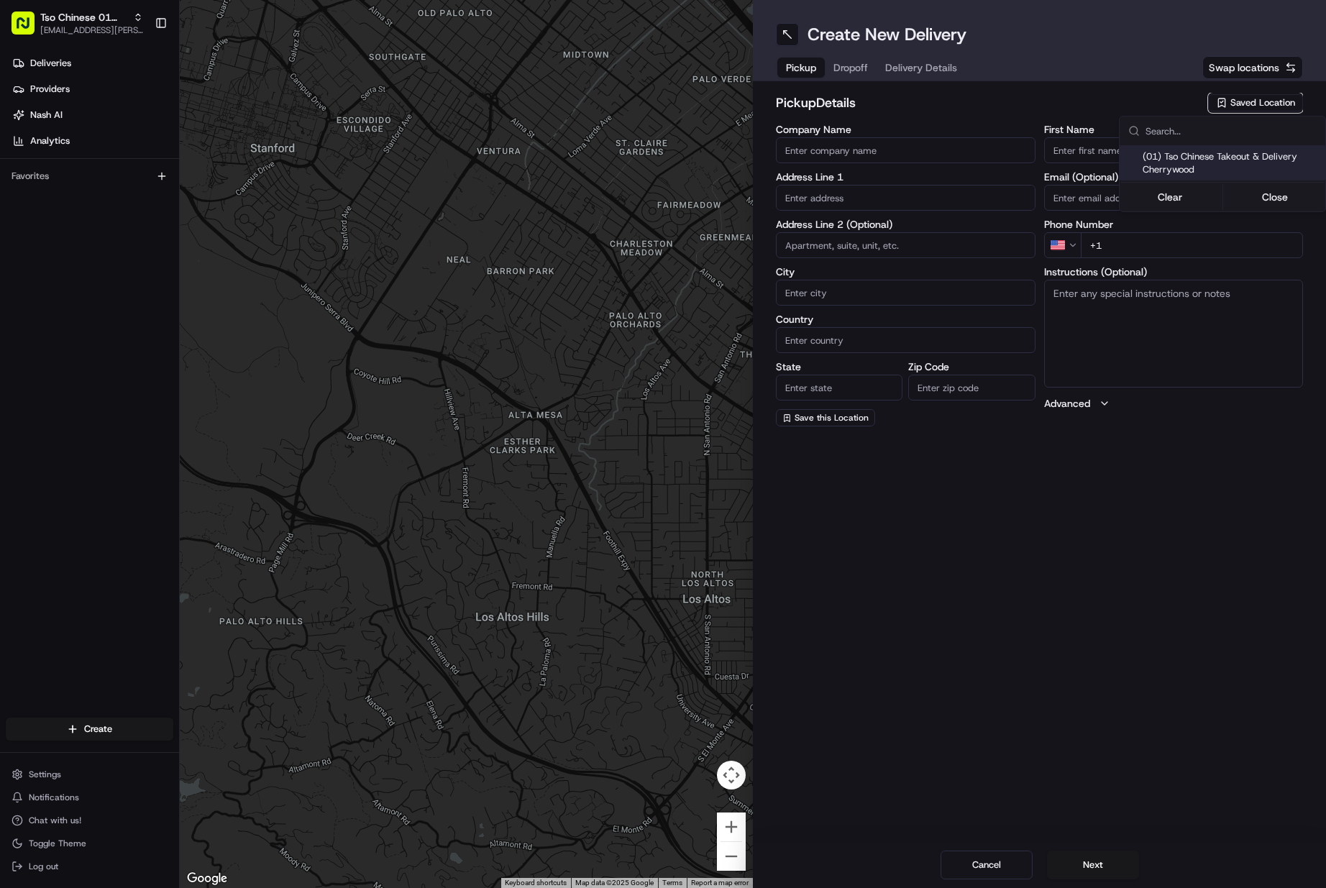
type input "Austin"
type input "US"
type input "[GEOGRAPHIC_DATA]"
type input "78722"
type input "Tso Chinese"
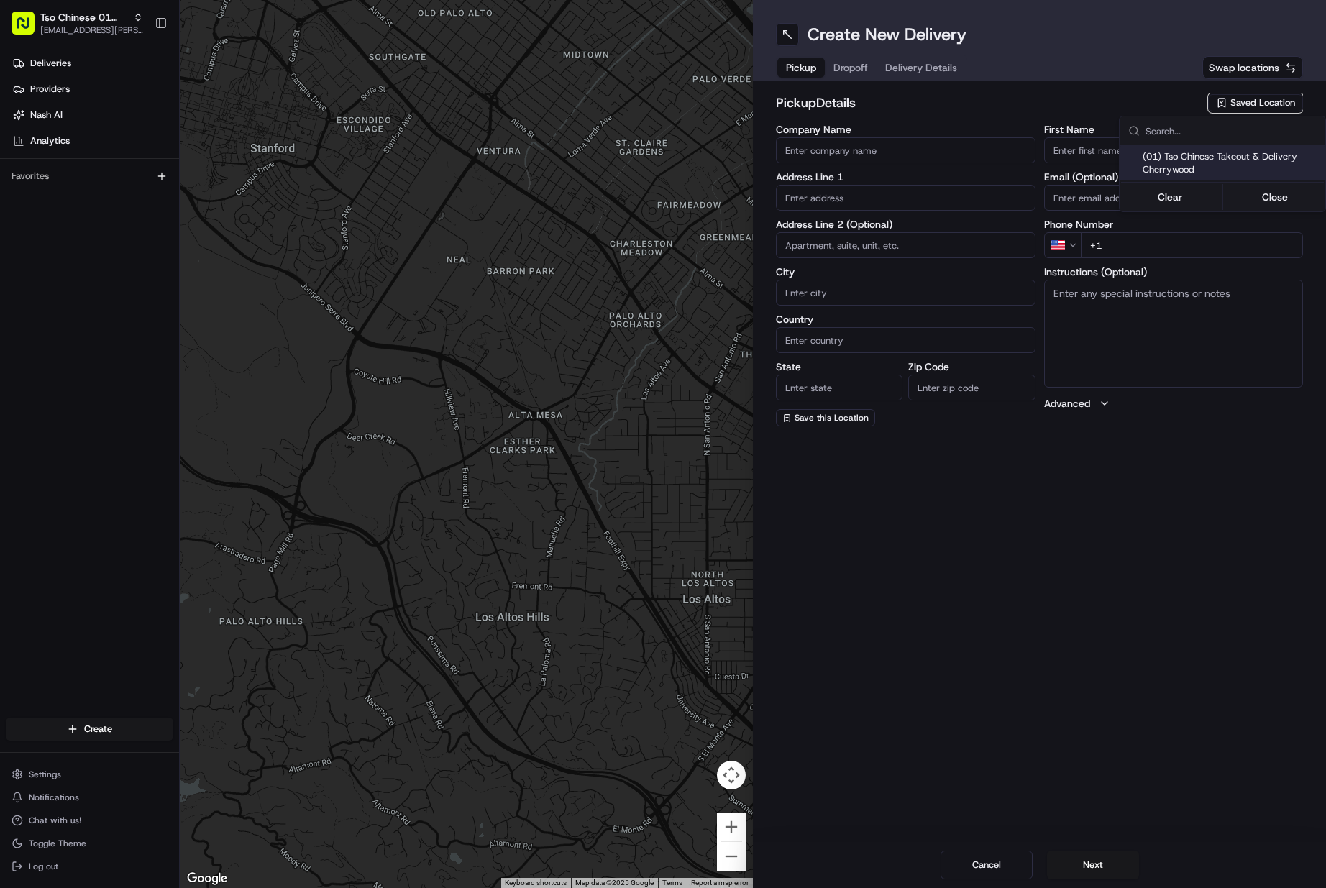
type input "Cherrywood Manager"
type input "[EMAIL_ADDRESS][DOMAIN_NAME]"
type input "[PHONE_NUMBER]"
type textarea "Submit a picture displaying address & food as Proof of Delivery. Envía una foto…"
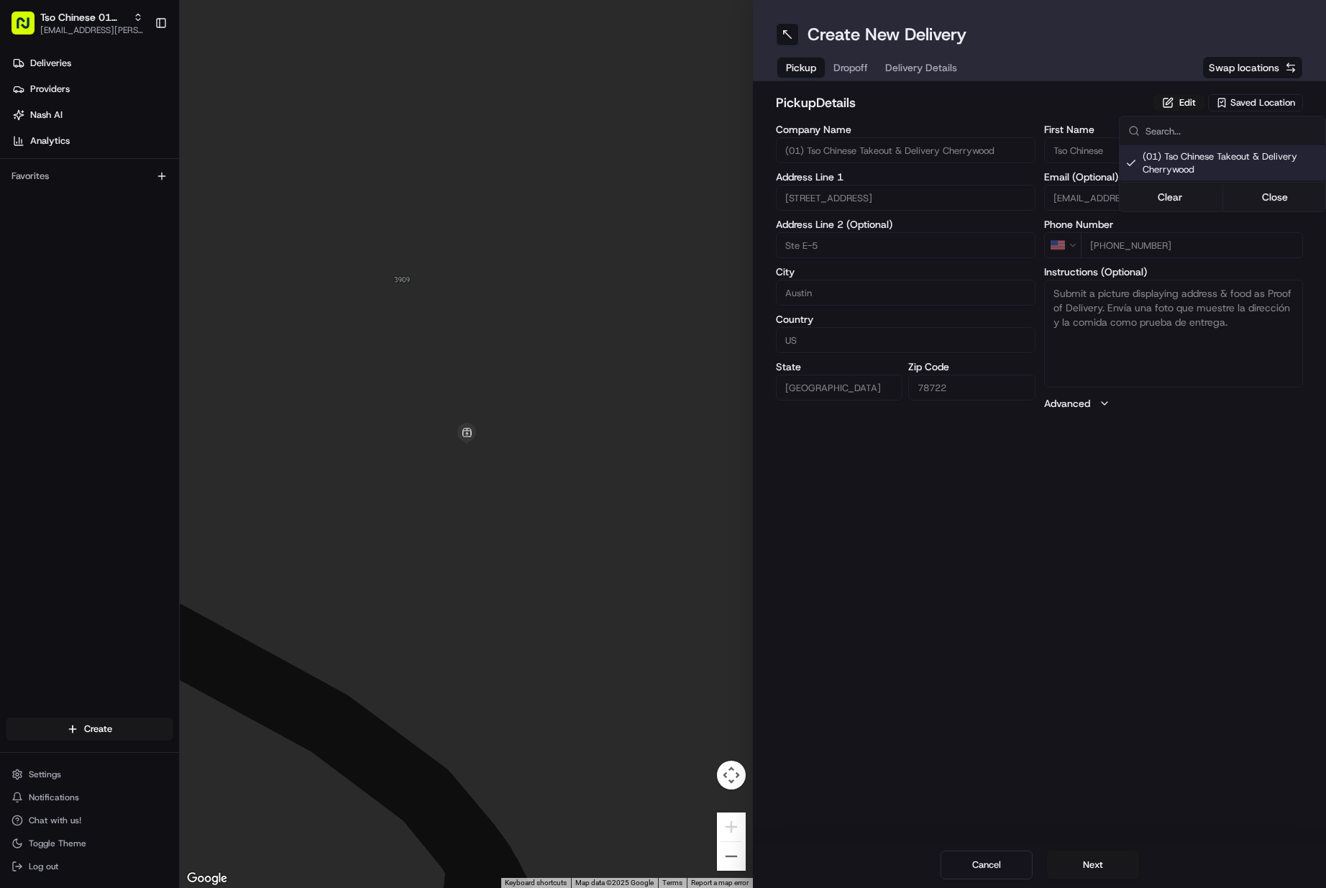
click at [1088, 868] on html "Tso Chinese 01 Cherrywood [EMAIL_ADDRESS][PERSON_NAME][DOMAIN_NAME] Toggle Side…" at bounding box center [663, 444] width 1326 height 888
click at [1088, 868] on button "Next" at bounding box center [1093, 865] width 92 height 29
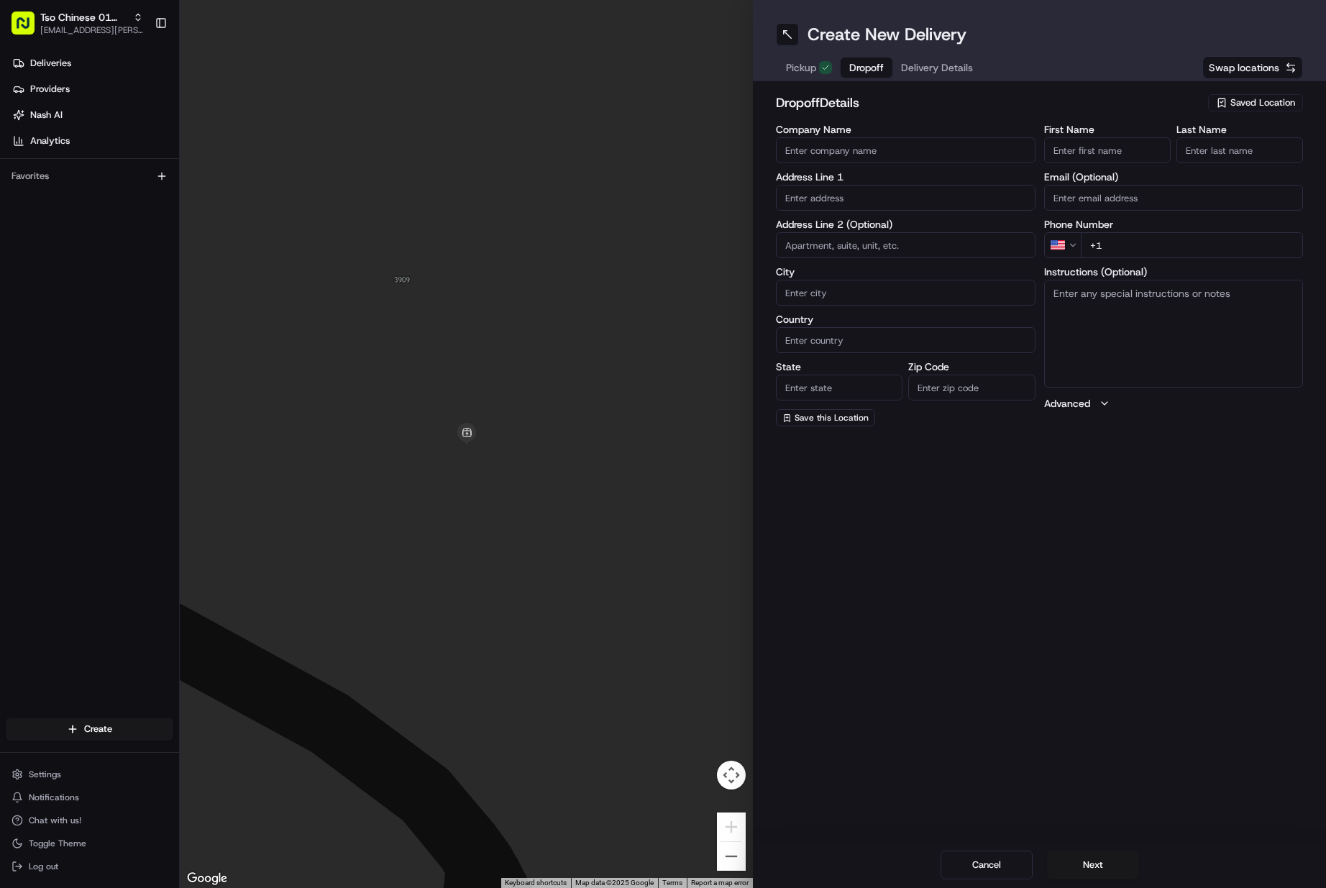
click at [1223, 154] on input "Last Name" at bounding box center [1240, 150] width 127 height 26
type input "."
click at [1090, 152] on input "First Name" at bounding box center [1107, 150] width 127 height 26
paste input "[PERSON_NAME]"
type input "[PERSON_NAME]"
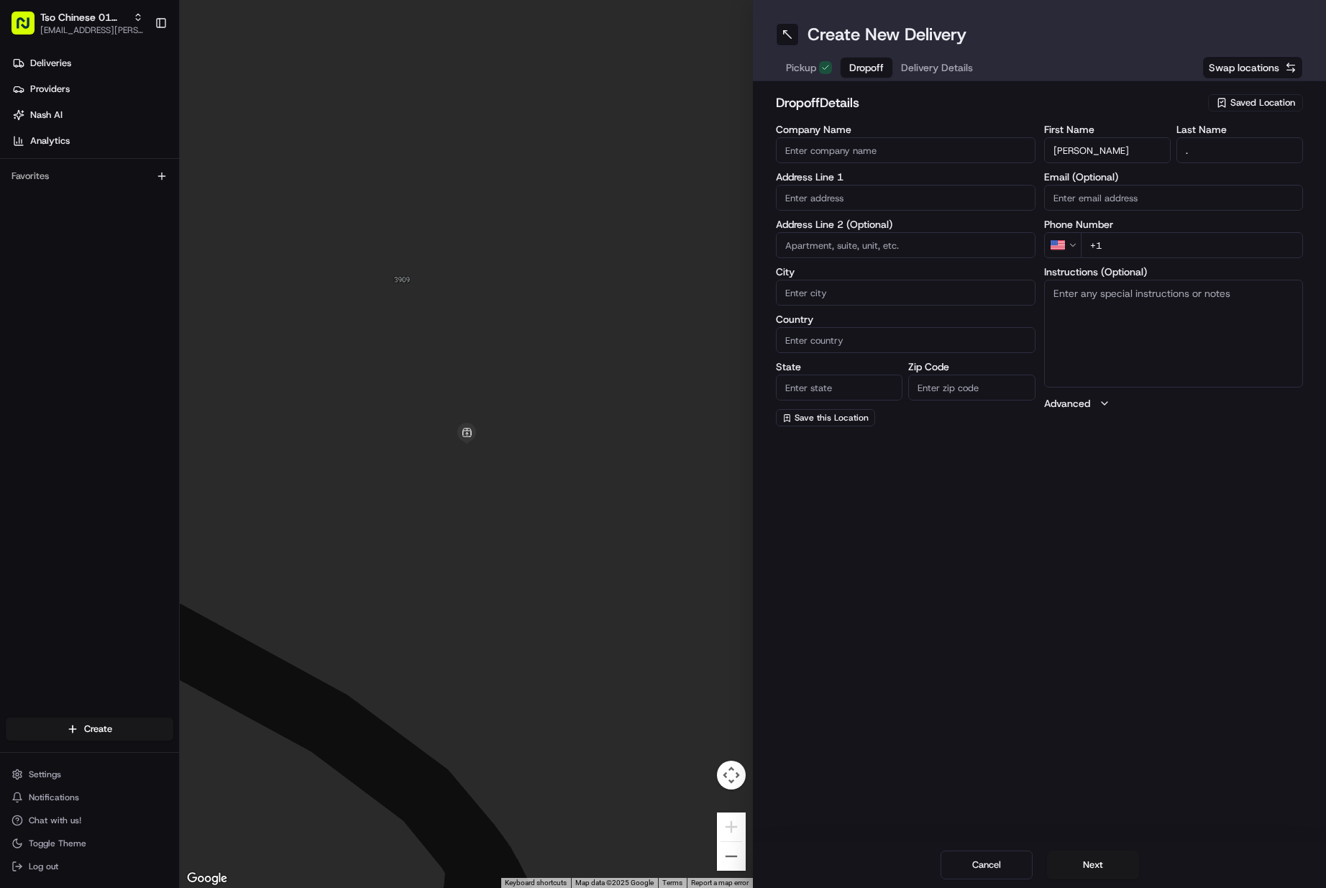
click at [1162, 247] on input "+1" at bounding box center [1192, 245] width 223 height 26
paste input "[PHONE_NUMBER]"
type input "[PHONE_NUMBER]"
click at [845, 207] on input "text" at bounding box center [906, 198] width 260 height 26
paste input "[STREET_ADDRESS][PERSON_NAME]"
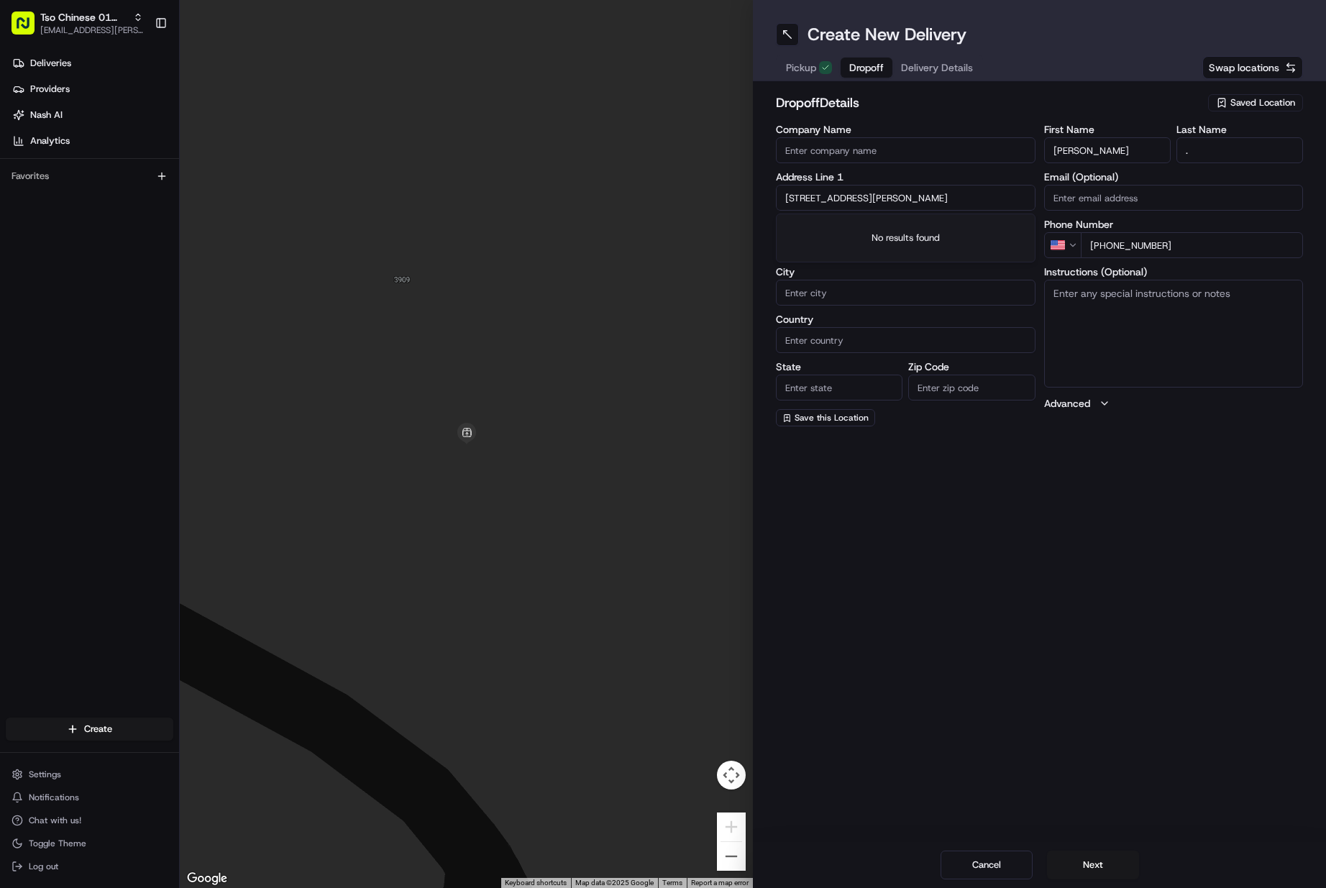
scroll to position [0, 4]
click at [878, 229] on div "[STREET_ADDRESS][PERSON_NAME]" at bounding box center [906, 228] width 252 height 22
type input "[STREET_ADDRESS][PERSON_NAME]"
type input "Austin"
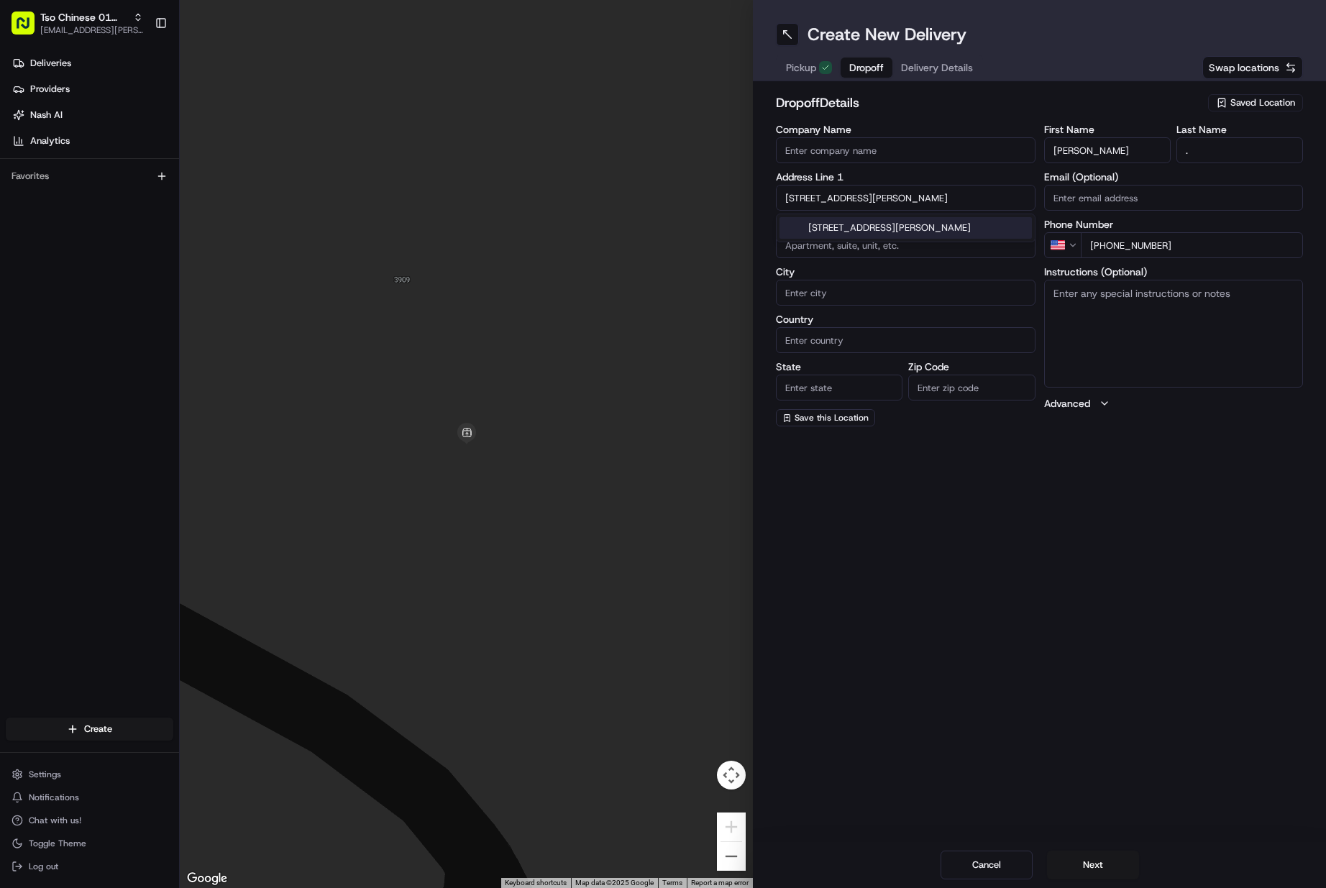
type input "[GEOGRAPHIC_DATA]"
type input "78703"
type input "[STREET_ADDRESS][PERSON_NAME]"
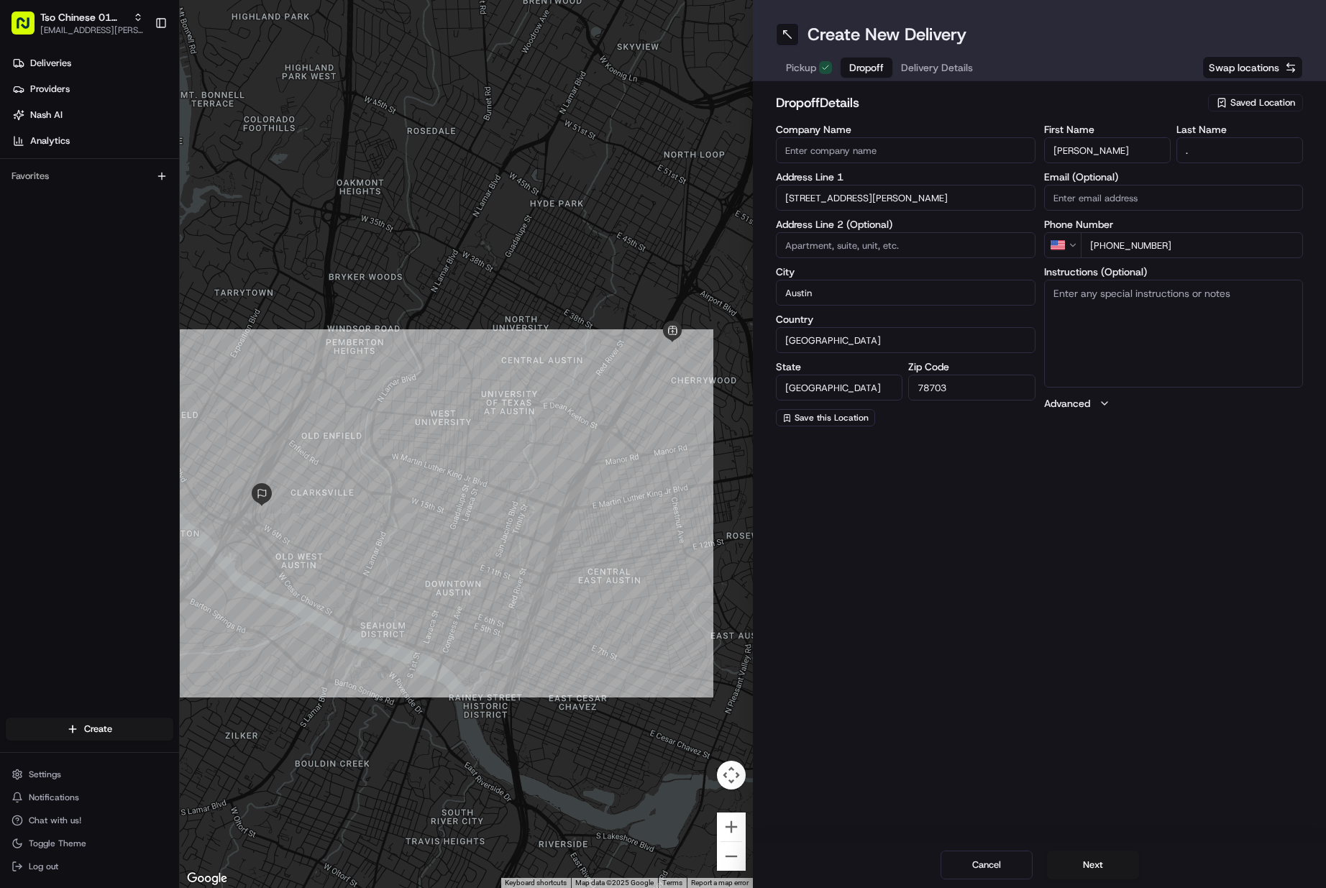
drag, startPoint x: 1109, startPoint y: 311, endPoint x: 1081, endPoint y: 325, distance: 31.5
click at [1106, 314] on textarea "Instructions (Optional)" at bounding box center [1174, 334] width 260 height 108
paste textarea "Unit B"
click at [1126, 293] on textarea "Unit B" at bounding box center [1174, 334] width 260 height 108
paste textarea "Bring to door, Unit B"
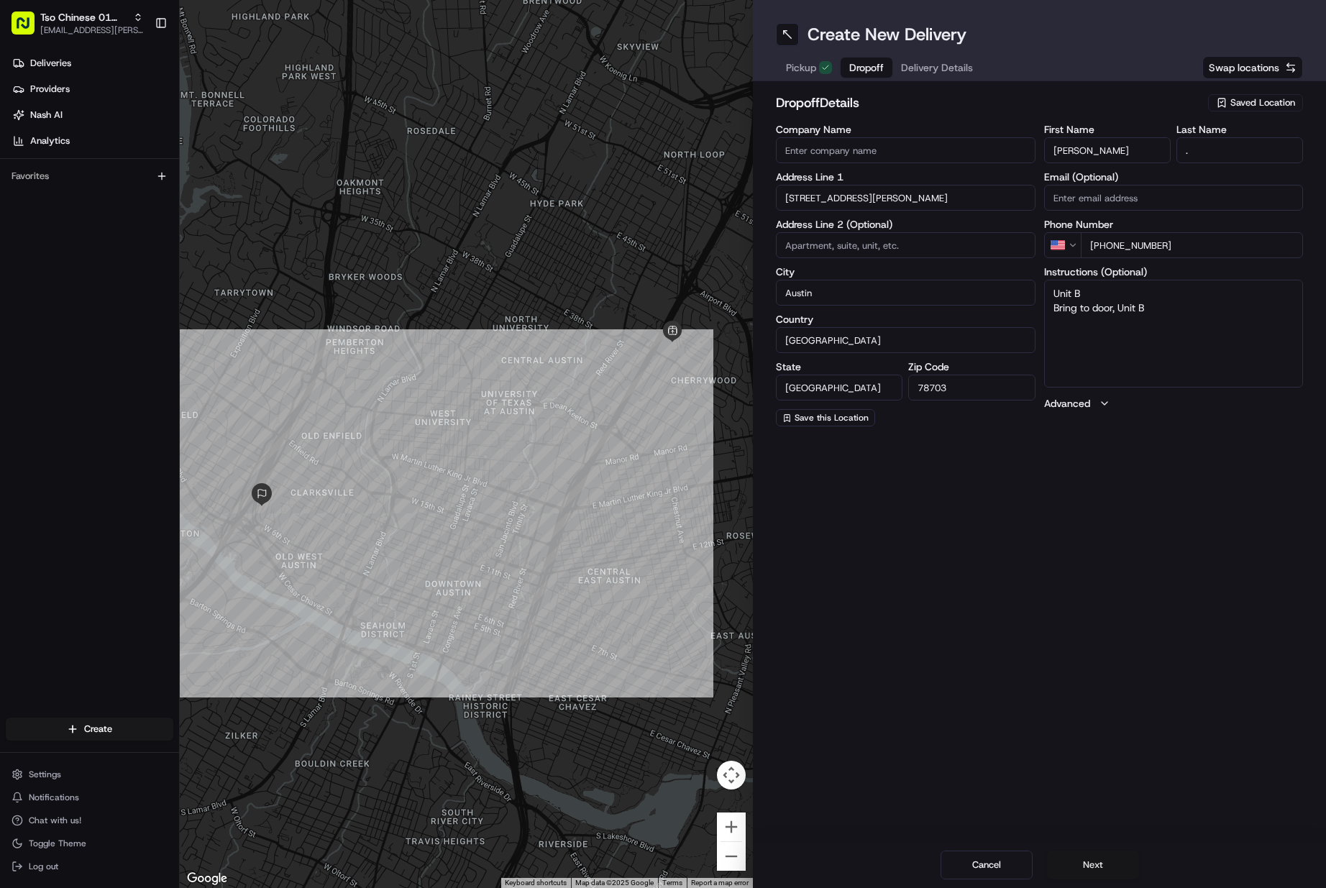
type textarea "Unit B Bring to door, Unit B"
click at [1076, 873] on button "Next" at bounding box center [1093, 865] width 92 height 29
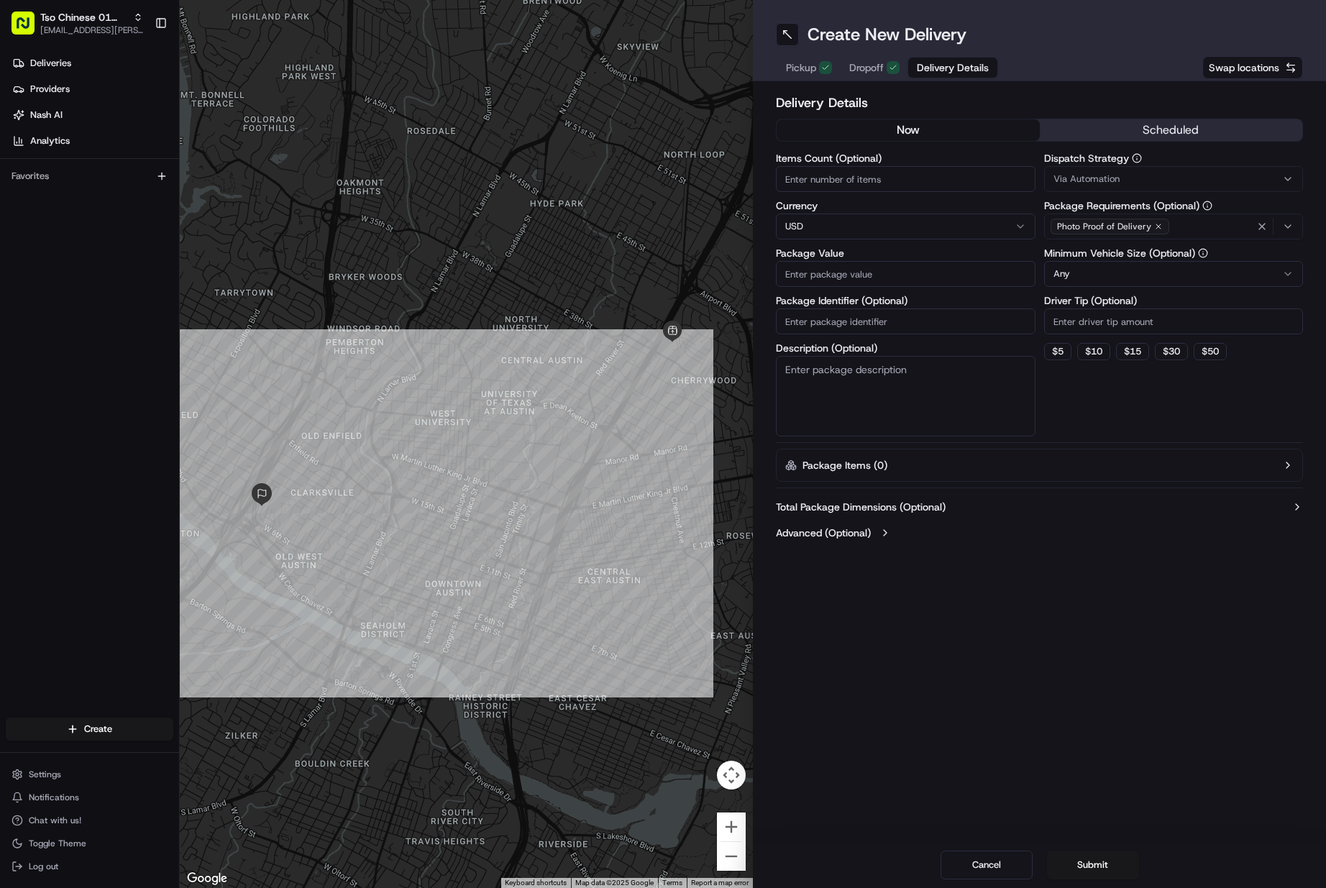
click at [821, 186] on input "Items Count (Optional)" at bounding box center [906, 179] width 260 height 26
type input "1"
type input "51.53"
click at [823, 316] on input "Package Identifier (Optional)" at bounding box center [906, 322] width 260 height 26
paste input "TTLDPOU"
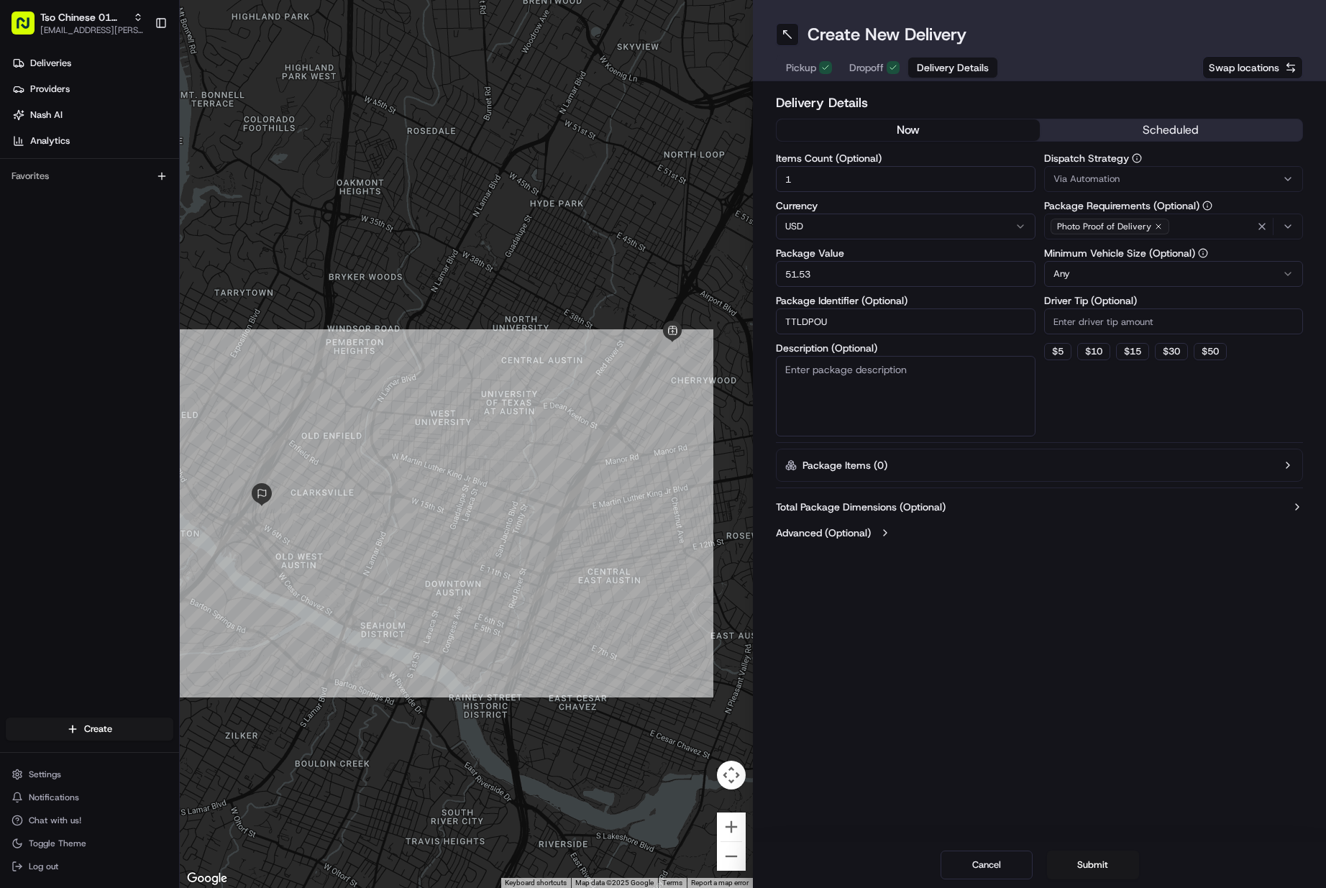
type input "TTLDPOU"
click at [1100, 181] on span "Via Automation" at bounding box center [1087, 179] width 66 height 13
click at [1090, 249] on div "Tso Cherrywood Strategy" at bounding box center [1148, 258] width 206 height 22
click at [1088, 311] on html "Tso Chinese 01 Cherrywood [EMAIL_ADDRESS][PERSON_NAME][DOMAIN_NAME] Toggle Side…" at bounding box center [663, 444] width 1326 height 888
click at [1087, 315] on input "Driver Tip (Optional)" at bounding box center [1174, 322] width 260 height 26
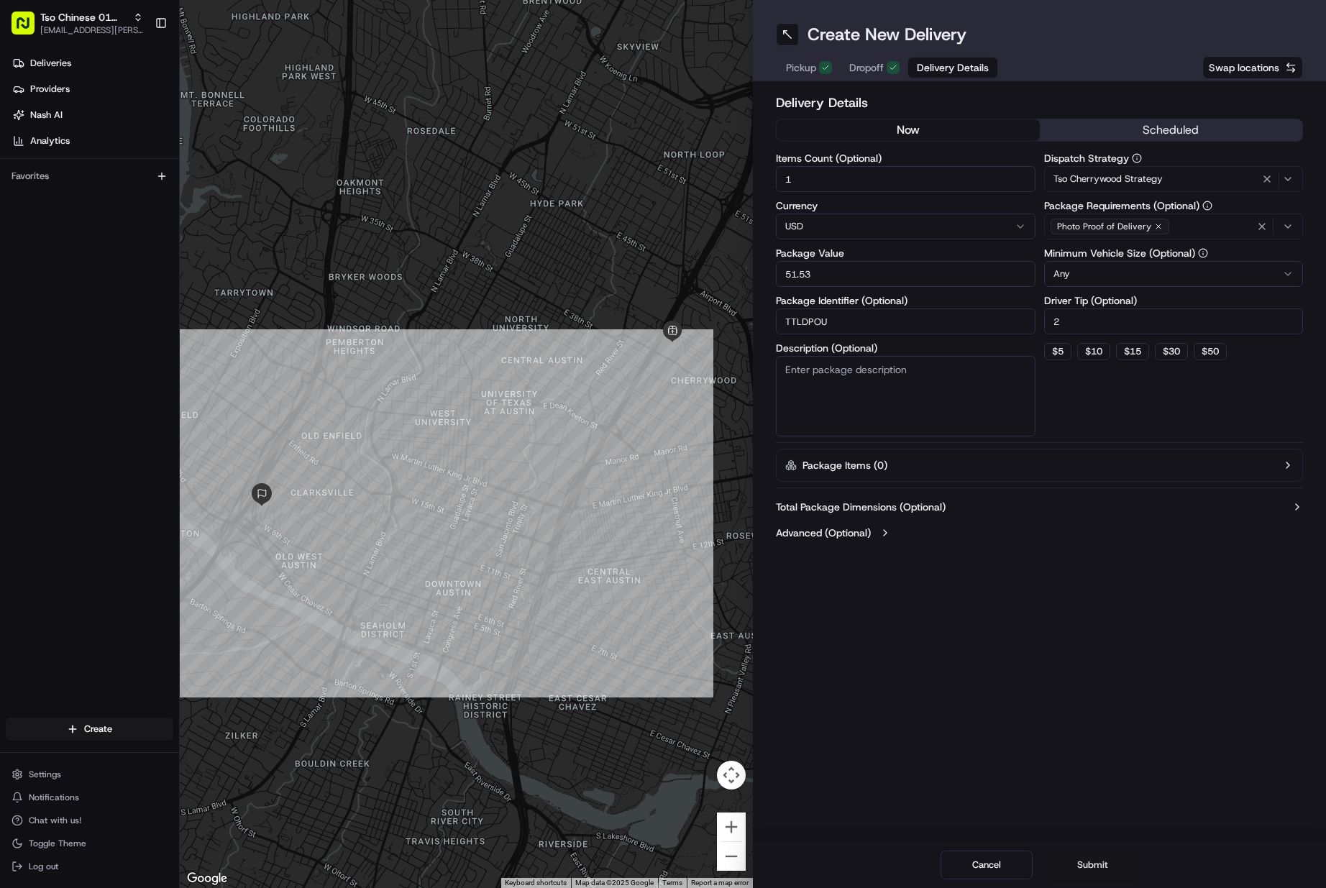
type input "2"
click at [1075, 870] on button "Submit" at bounding box center [1093, 865] width 92 height 29
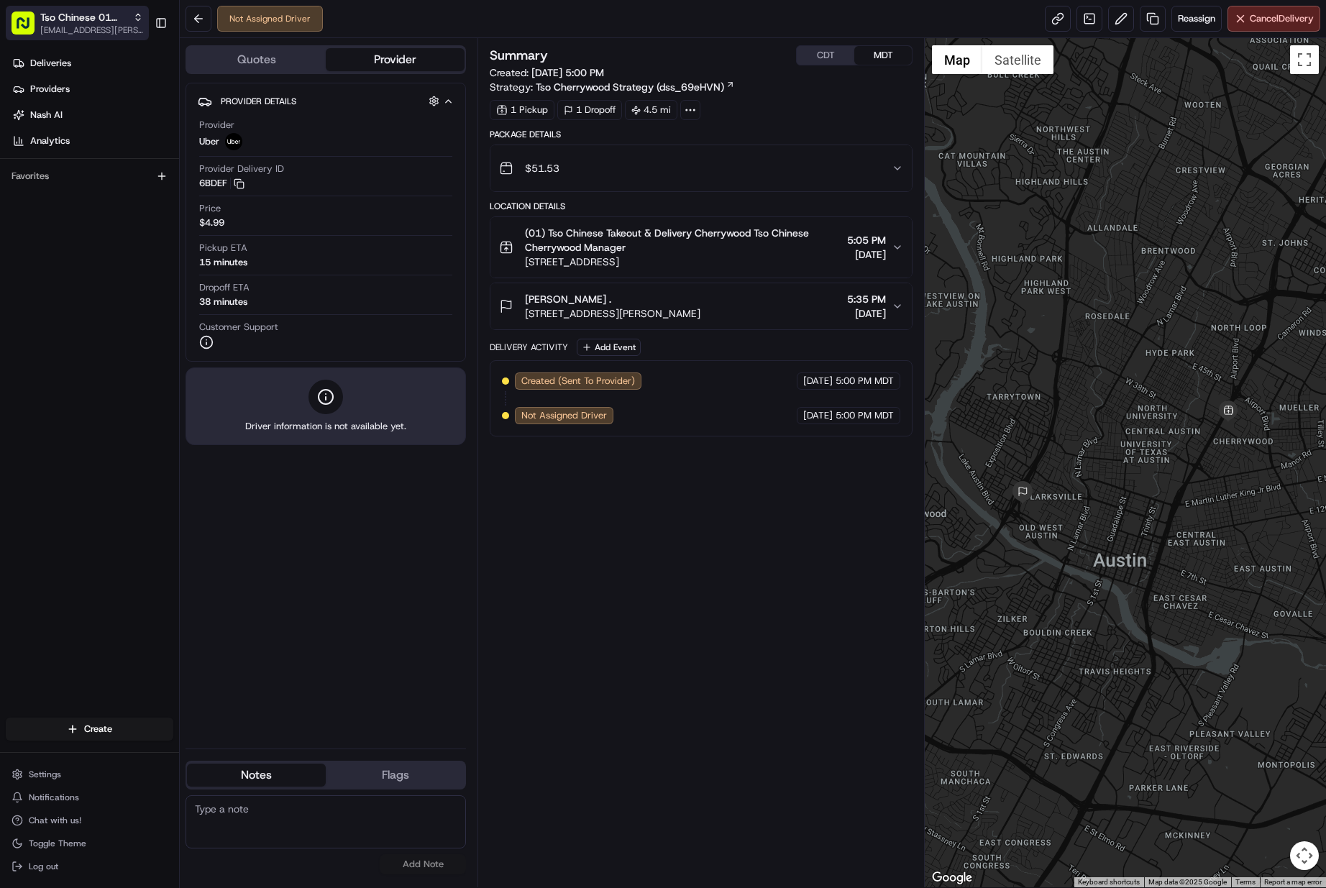
click at [81, 40] on button "Tso Chinese 01 Cherrywood [EMAIL_ADDRESS][PERSON_NAME][DOMAIN_NAME]" at bounding box center [77, 23] width 143 height 35
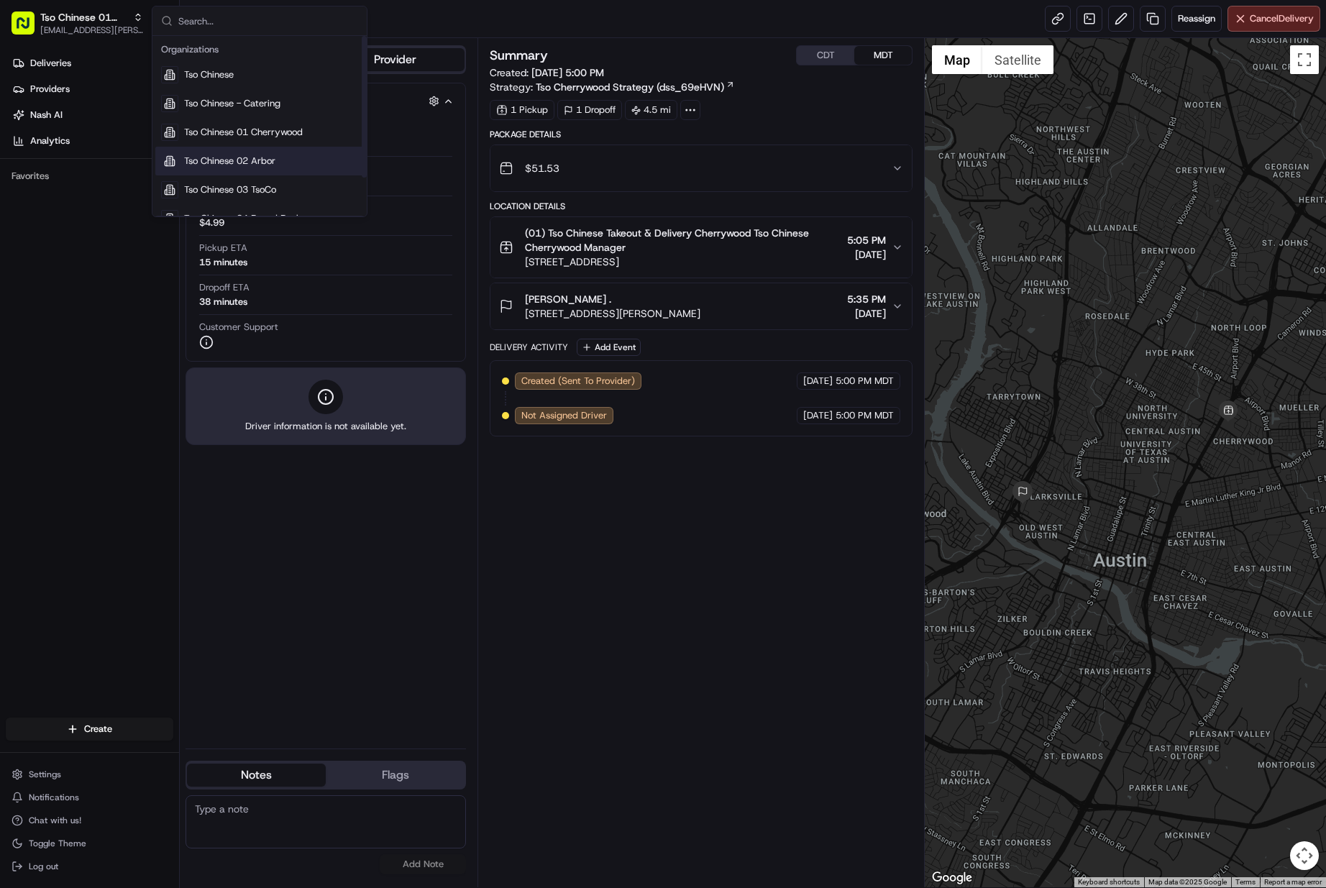
scroll to position [49, 0]
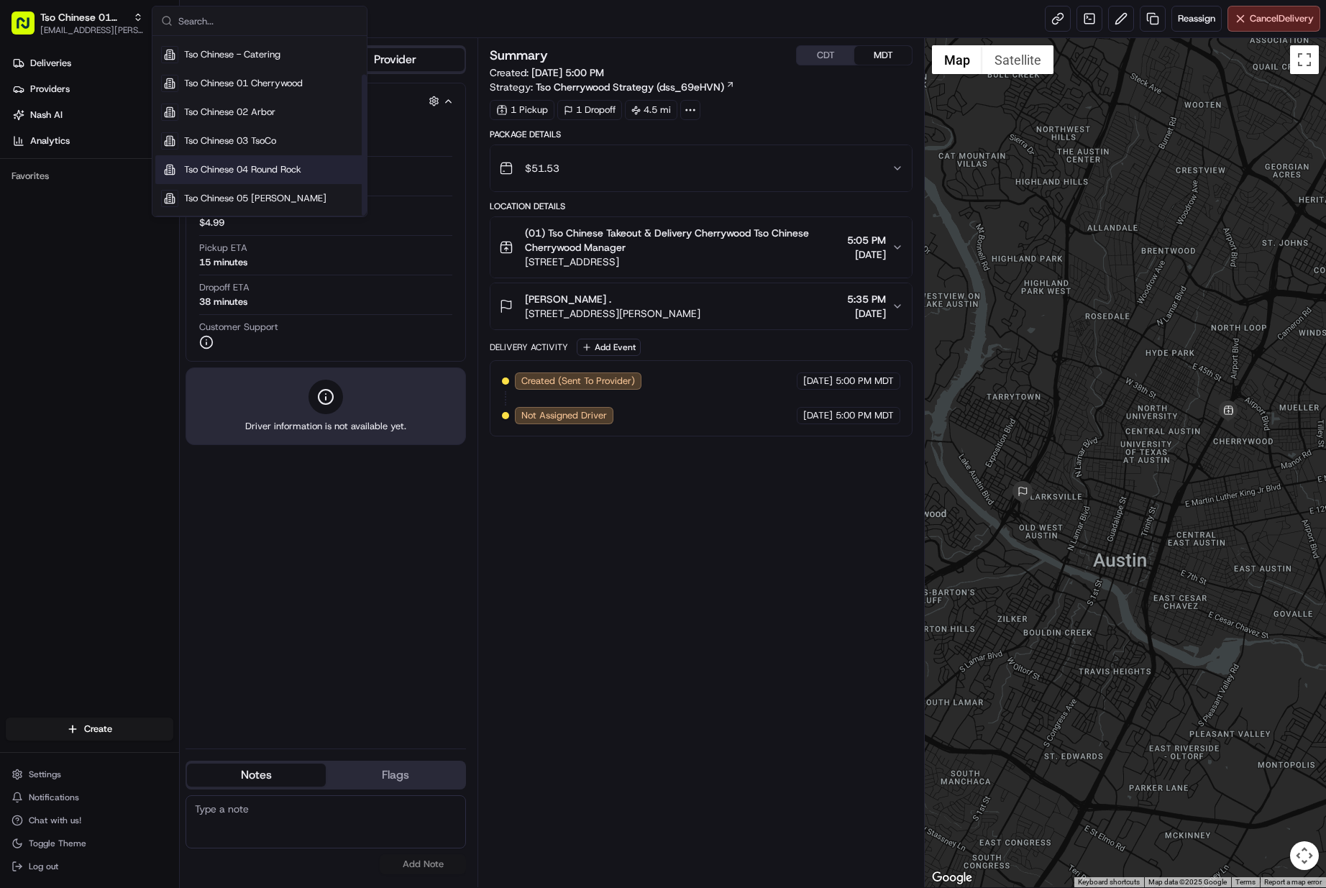
click at [232, 173] on span "Tso Chinese 04 Round Rock" at bounding box center [242, 169] width 117 height 13
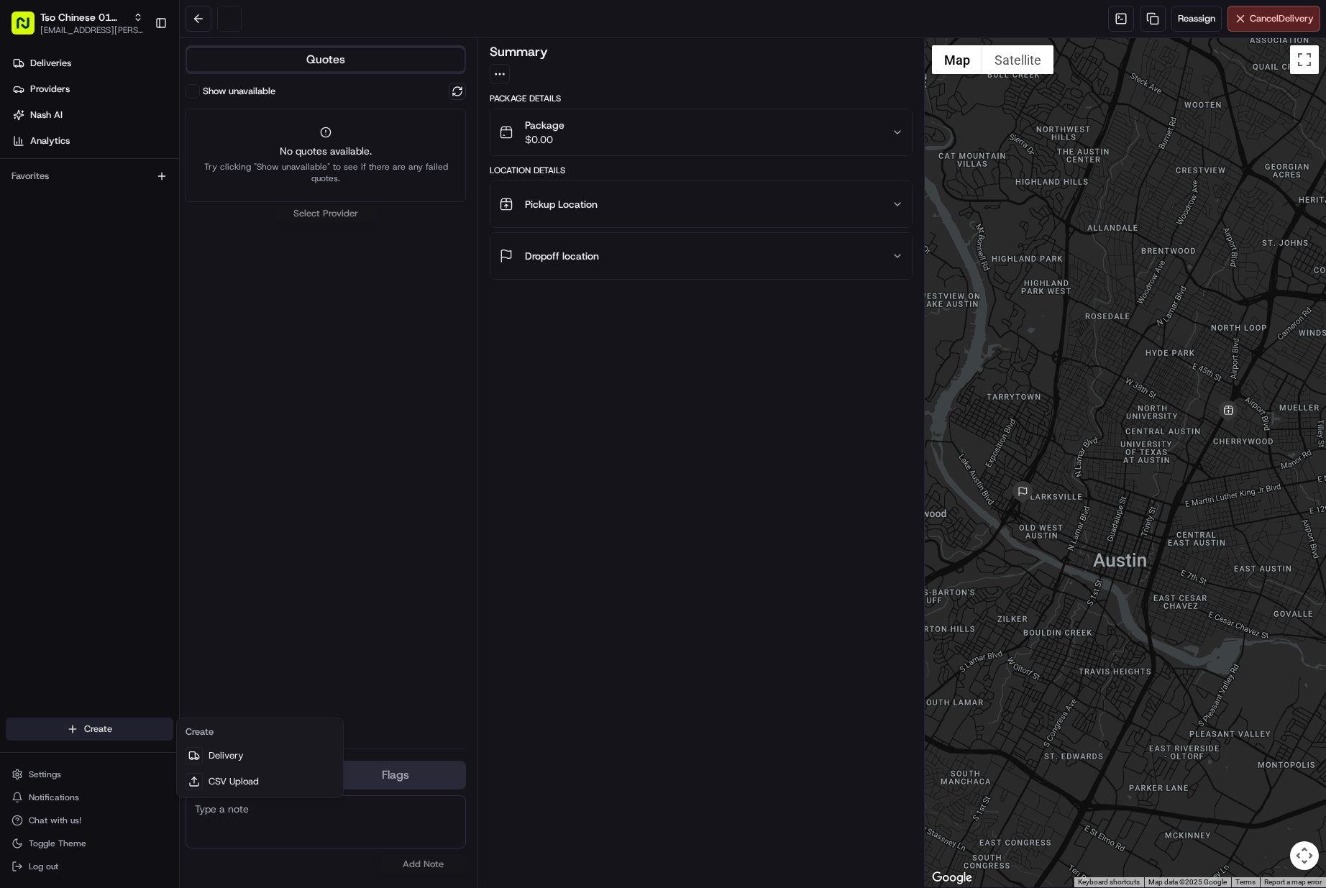
click at [116, 729] on html "Tso Chinese 01 Cherrywood [EMAIL_ADDRESS][PERSON_NAME][DOMAIN_NAME] Toggle Side…" at bounding box center [663, 444] width 1326 height 888
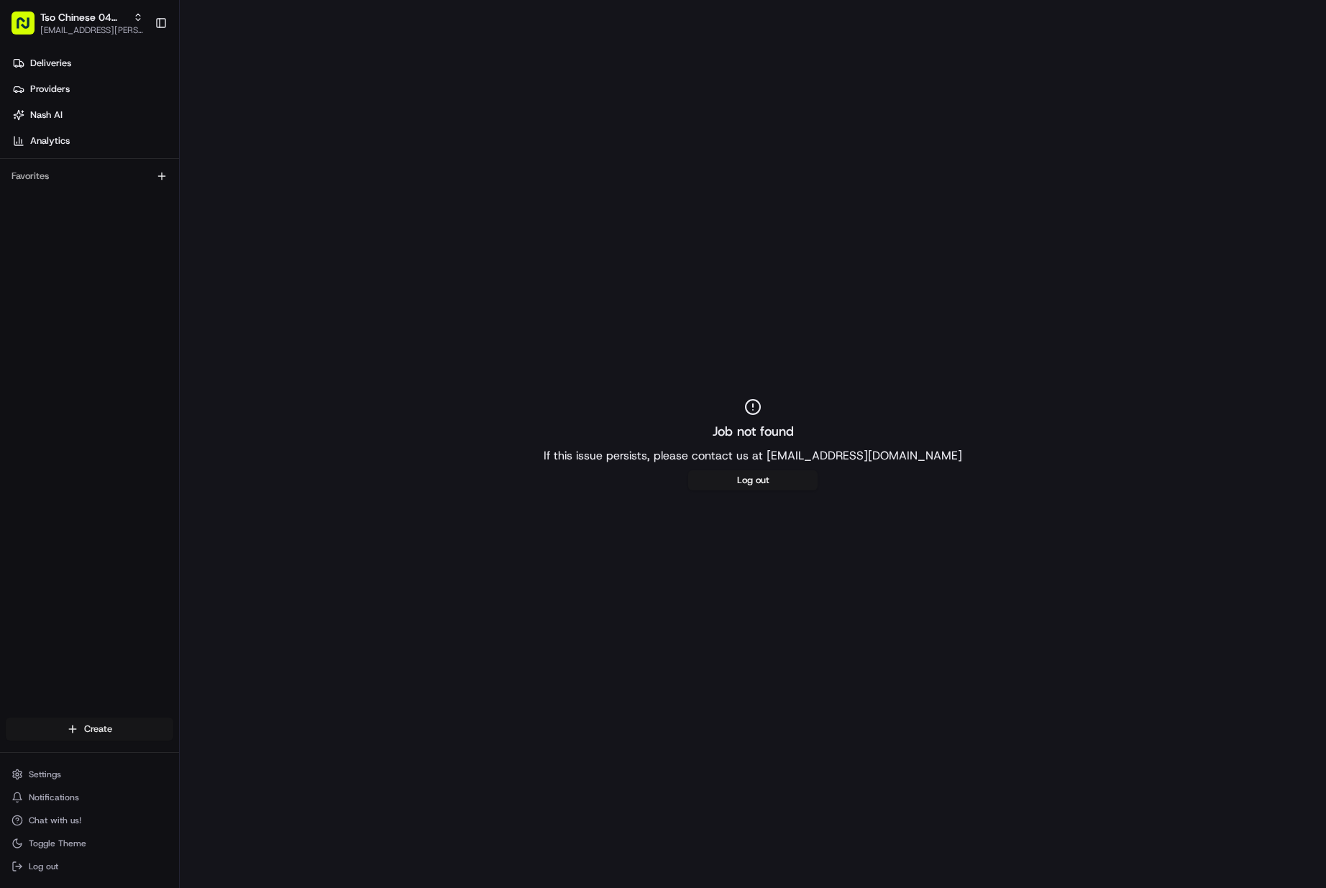
click at [134, 732] on html "Tso Chinese 04 Round Rock [EMAIL_ADDRESS][PERSON_NAME][DOMAIN_NAME] Toggle Side…" at bounding box center [663, 444] width 1326 height 888
click at [212, 766] on link "Delivery" at bounding box center [260, 756] width 160 height 26
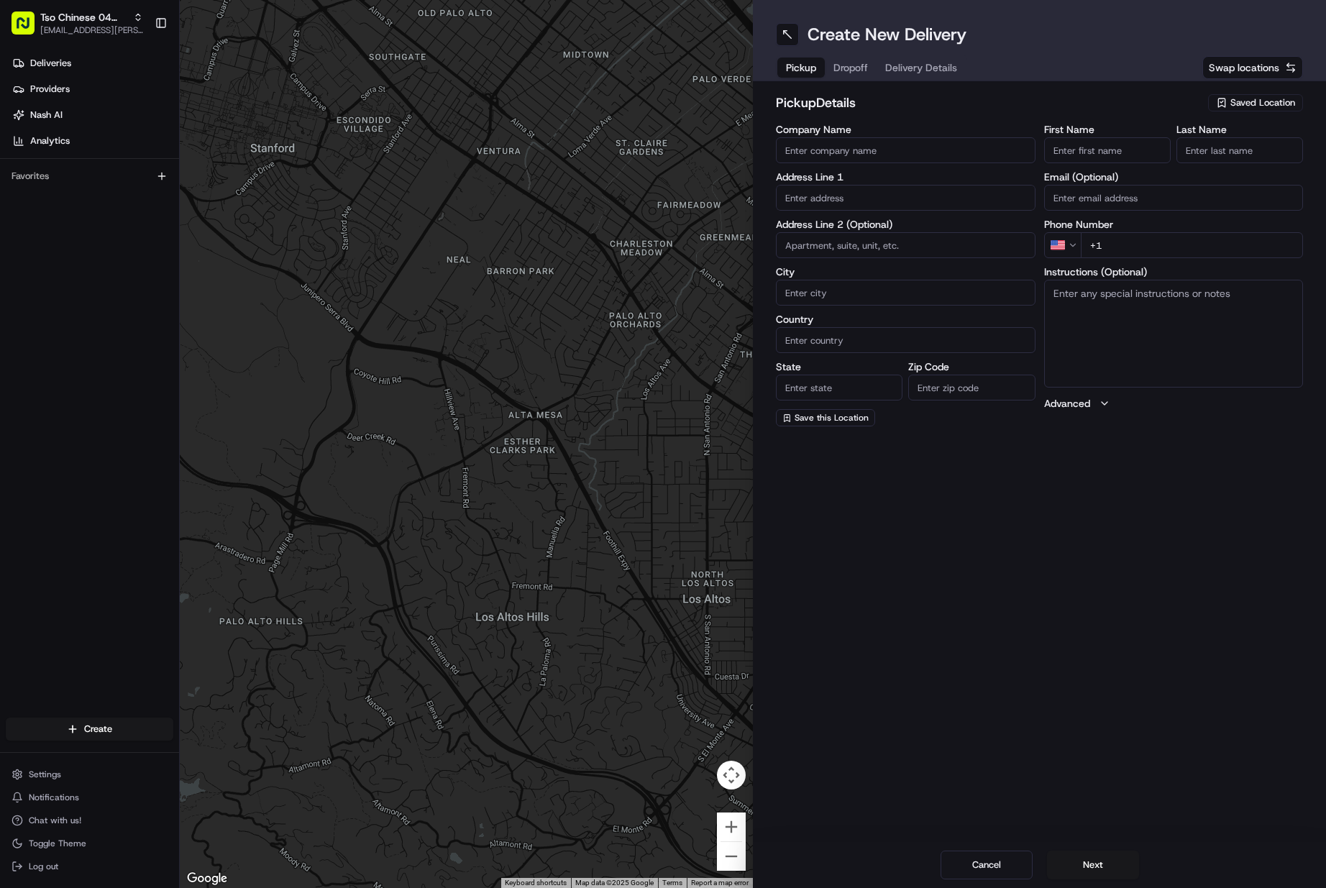
click at [1271, 96] on span "Saved Location" at bounding box center [1263, 102] width 65 height 13
drag, startPoint x: 1248, startPoint y: 153, endPoint x: 1249, endPoint y: 164, distance: 10.8
click at [1248, 154] on span "(04) Tso Chinese Takeout & Delivery Round Rock (04)" at bounding box center [1231, 163] width 177 height 26
type input "(04) Tso Chinese Takeout & Delivery Round Rock"
type input "2000 N [PERSON_NAME] St"
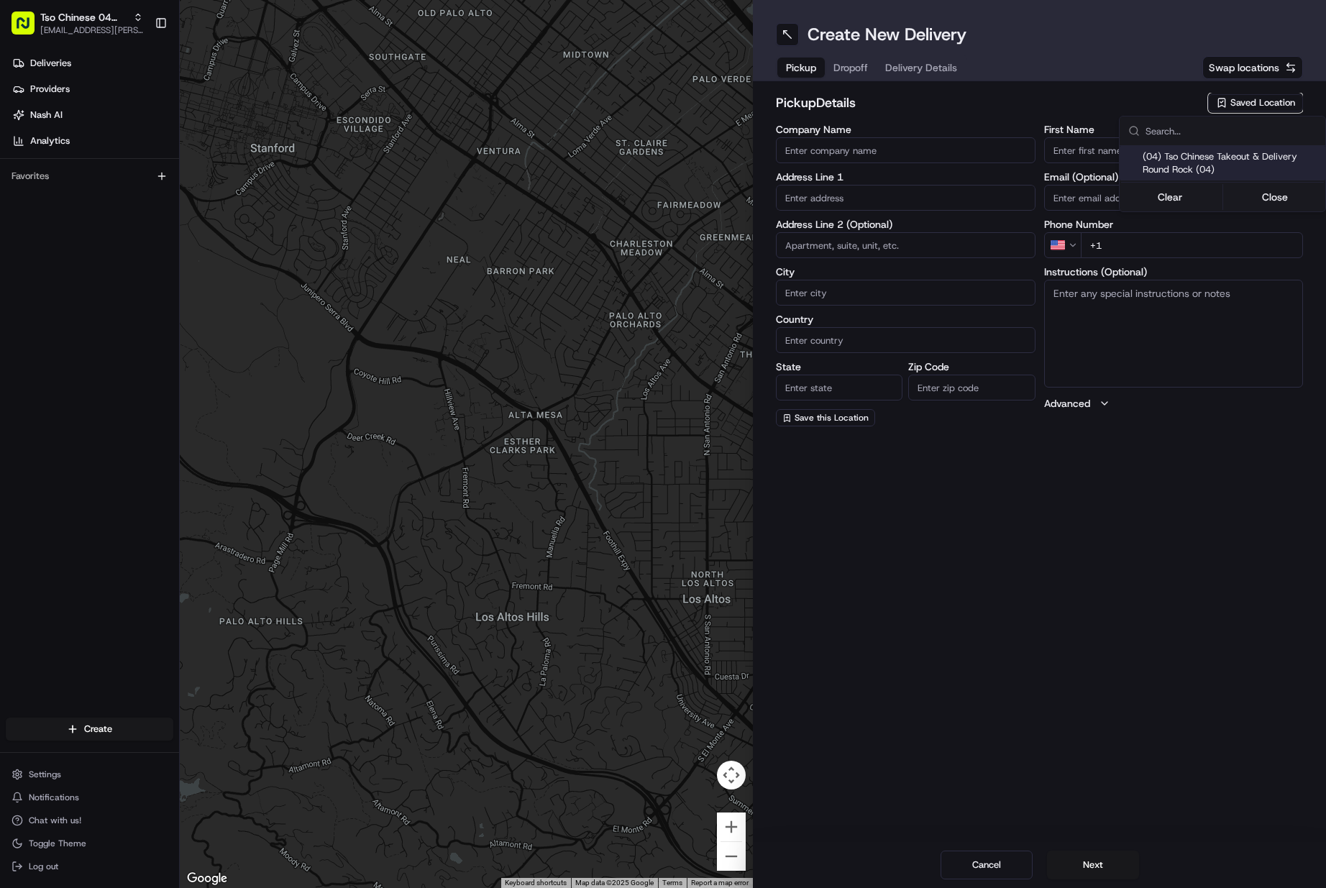
type input "Ste 108"
type input "Round Rock"
type input "US"
type input "[GEOGRAPHIC_DATA]"
type input "78664"
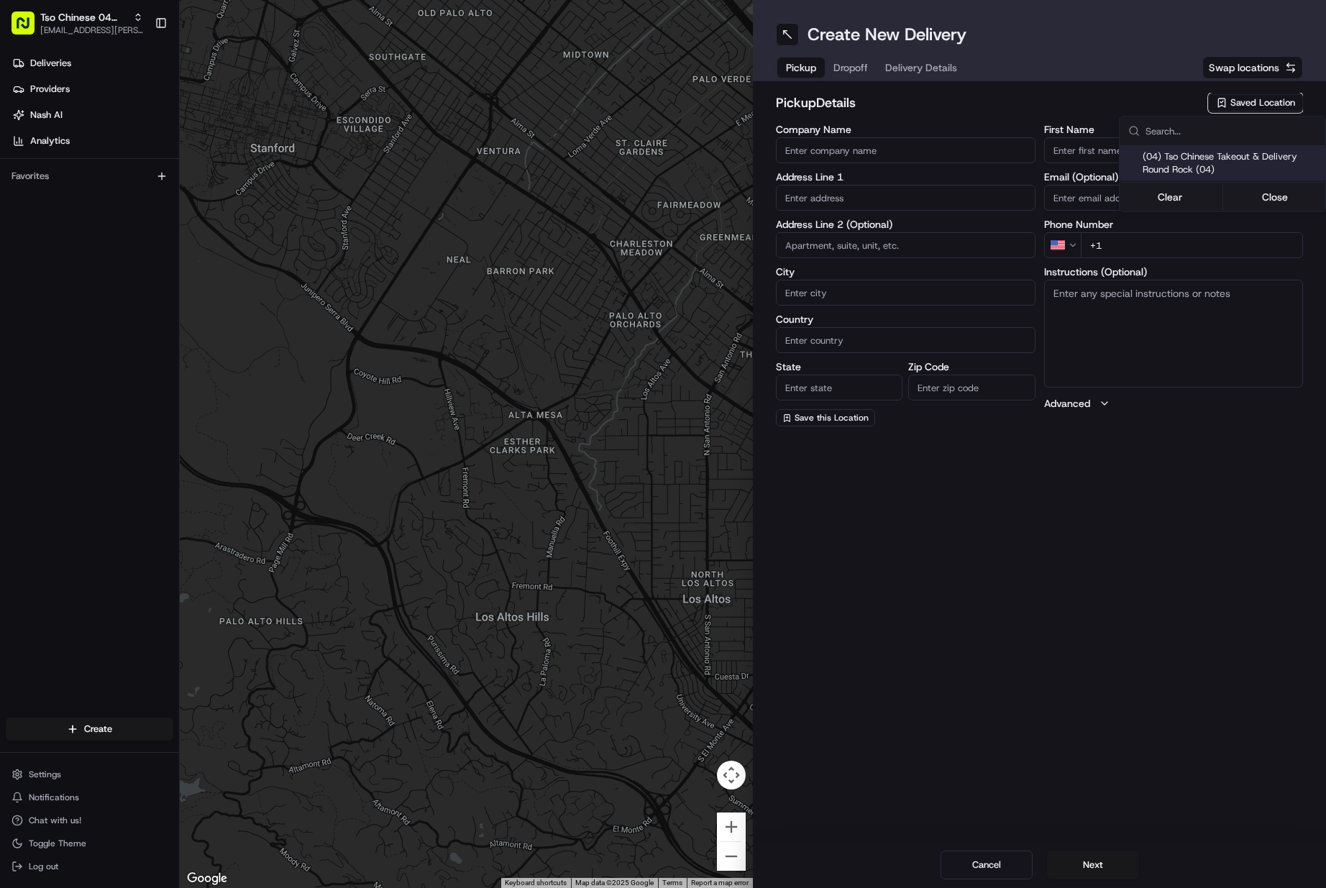
type input "Tso Chinese"
type input "Round Rock Manager"
type input "[EMAIL_ADDRESS][DOMAIN_NAME]"
type input "[PHONE_NUMBER]"
type textarea "Submit a picture displaying address & food as Proof of Delivery. Envía una foto…"
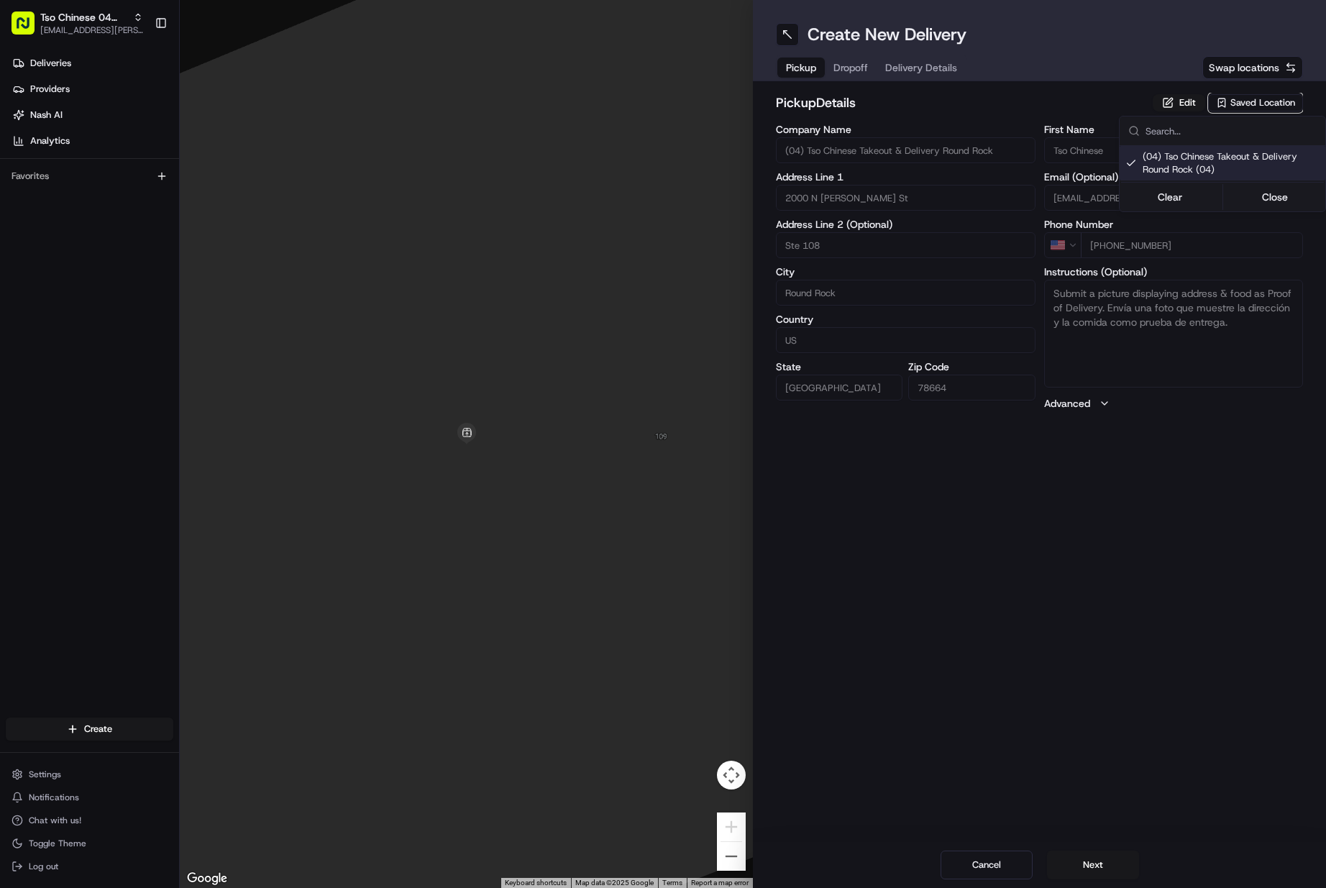
click at [1090, 858] on html "Tso Chinese 04 Round Rock [EMAIL_ADDRESS][PERSON_NAME][DOMAIN_NAME] Toggle Side…" at bounding box center [663, 444] width 1326 height 888
click at [1090, 858] on button "Next" at bounding box center [1093, 865] width 92 height 29
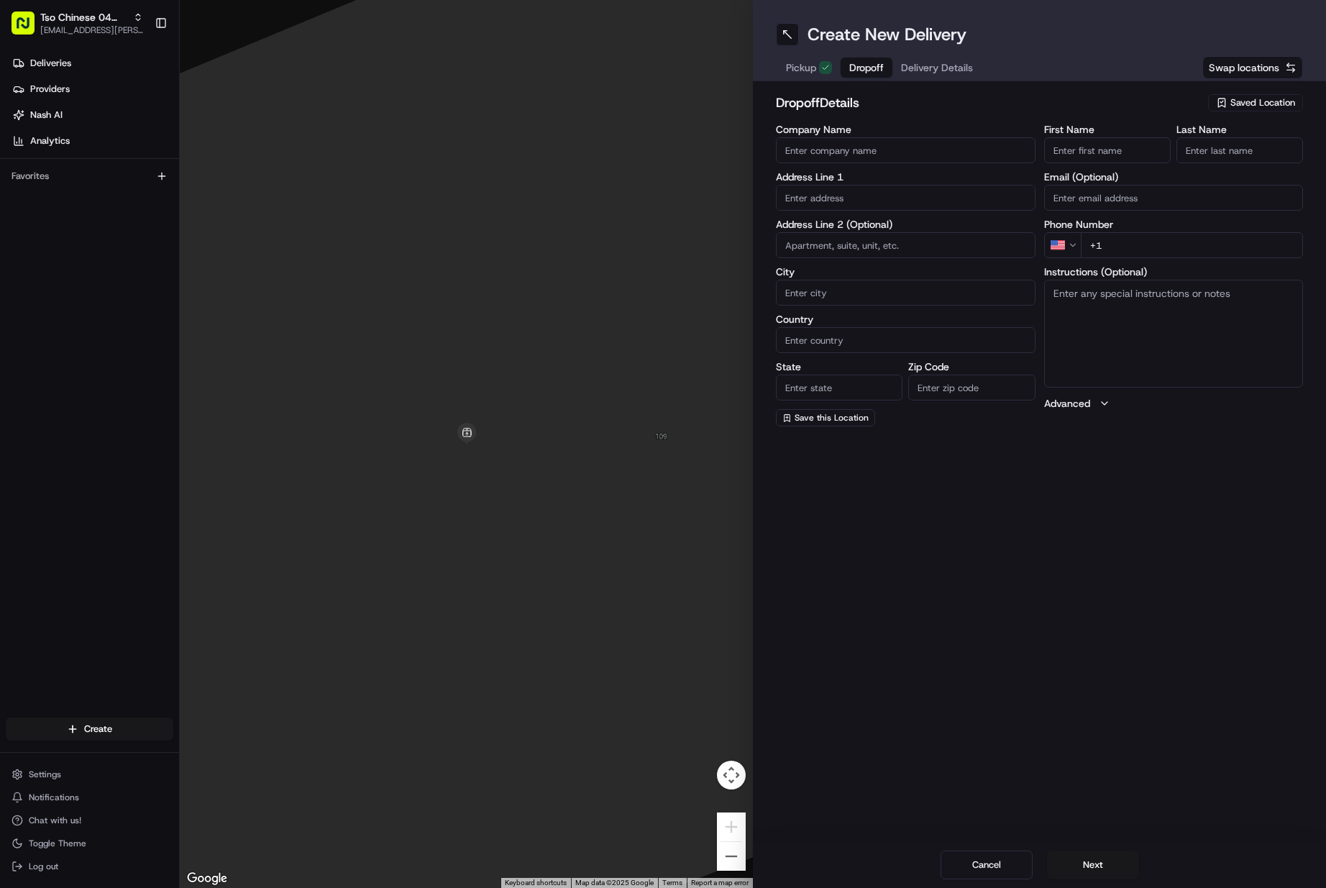
click at [1081, 158] on input "First Name" at bounding box center [1107, 150] width 127 height 26
paste input "[PERSON_NAME]"
type input "[PERSON_NAME]"
click at [1236, 155] on input "Last Name" at bounding box center [1240, 150] width 127 height 26
type input "."
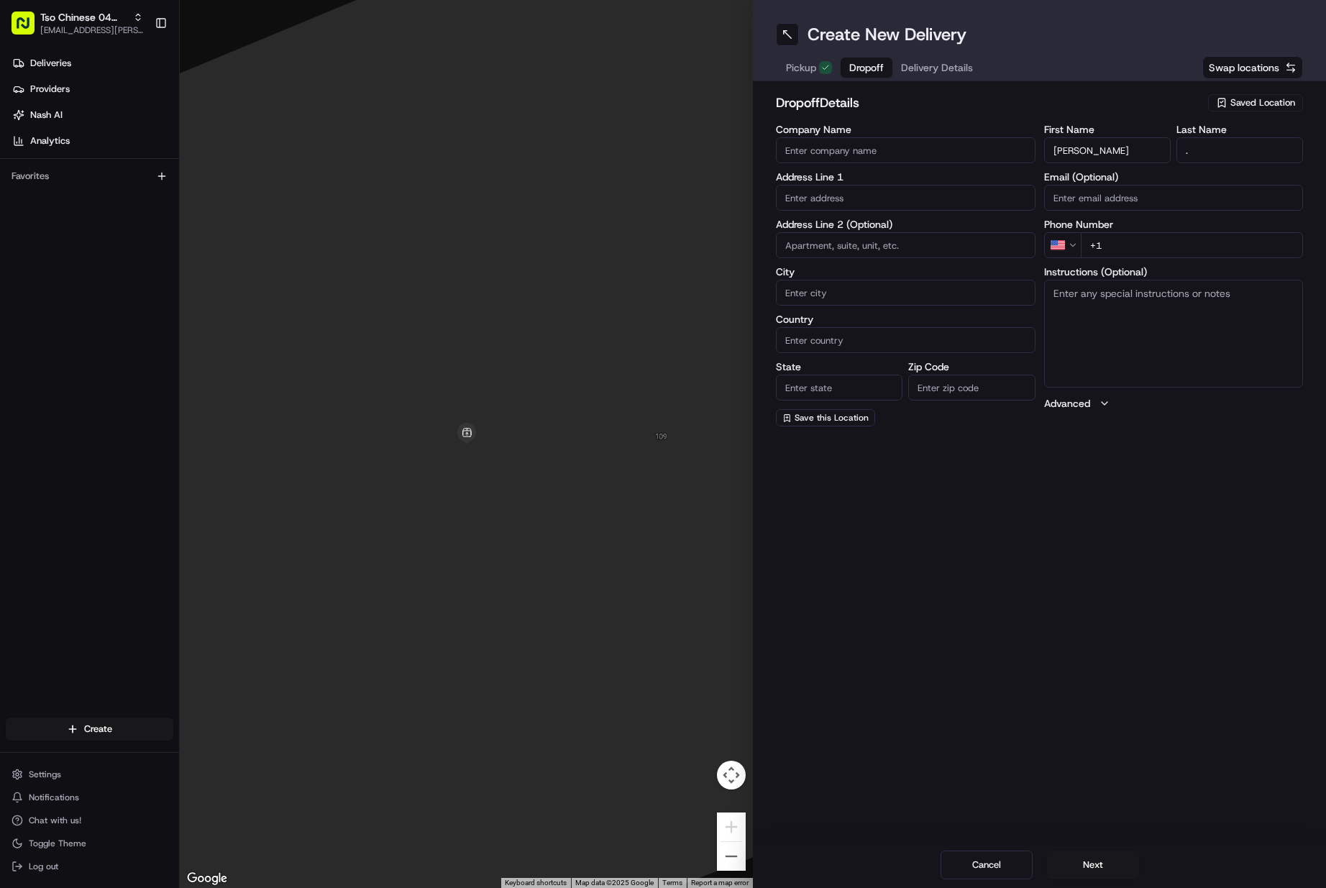
click at [1170, 240] on input "+1" at bounding box center [1192, 245] width 223 height 26
paste input "[PHONE_NUMBER]"
type input "[PHONE_NUMBER]"
click at [883, 209] on input "text" at bounding box center [906, 198] width 260 height 26
paste input "[STREET_ADDRESS]"
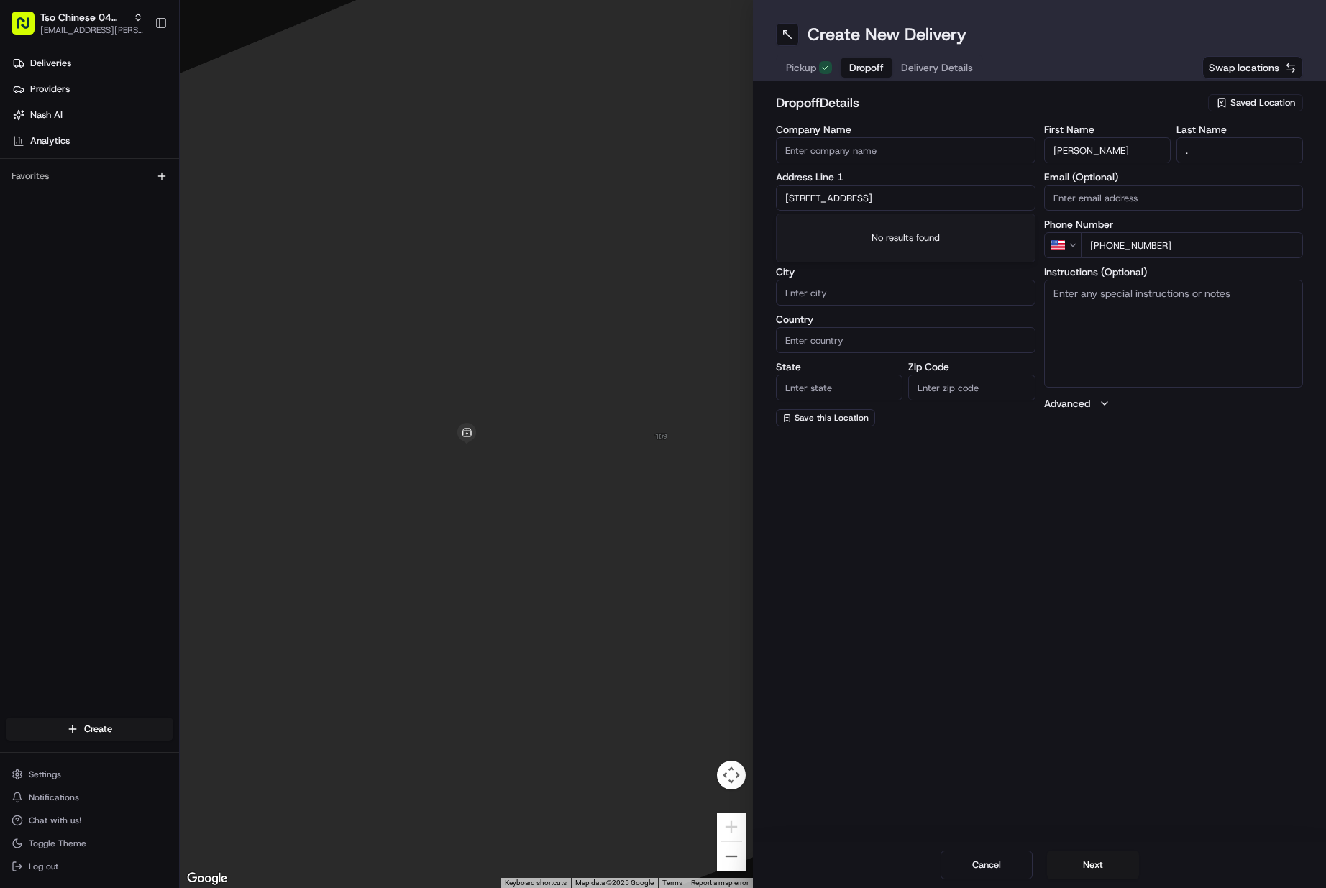
scroll to position [0, 14]
click at [883, 231] on div "[STREET_ADDRESS]" at bounding box center [906, 228] width 252 height 22
type input "[STREET_ADDRESS]"
type input "[GEOGRAPHIC_DATA]"
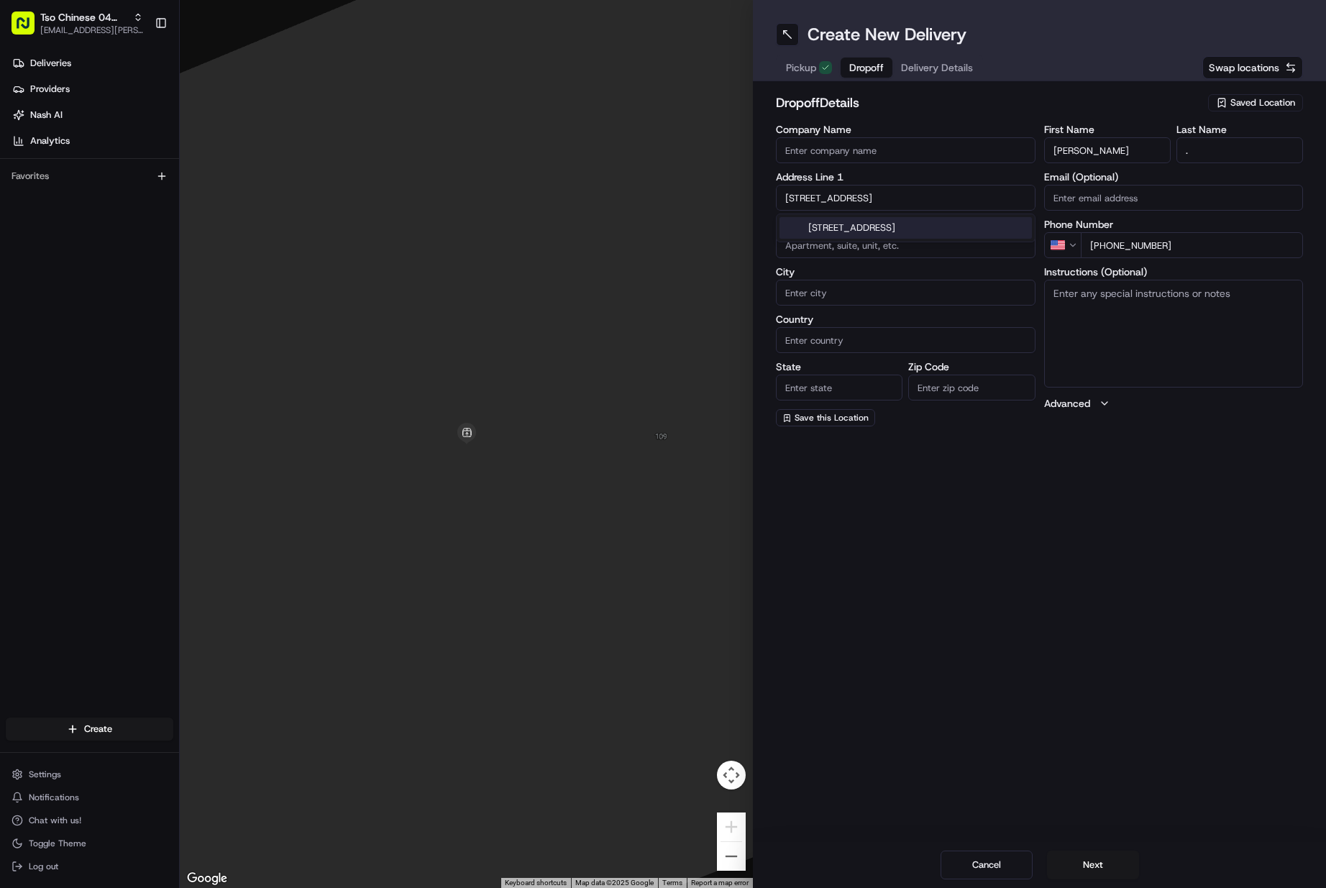
type input "[GEOGRAPHIC_DATA]"
type input "78626"
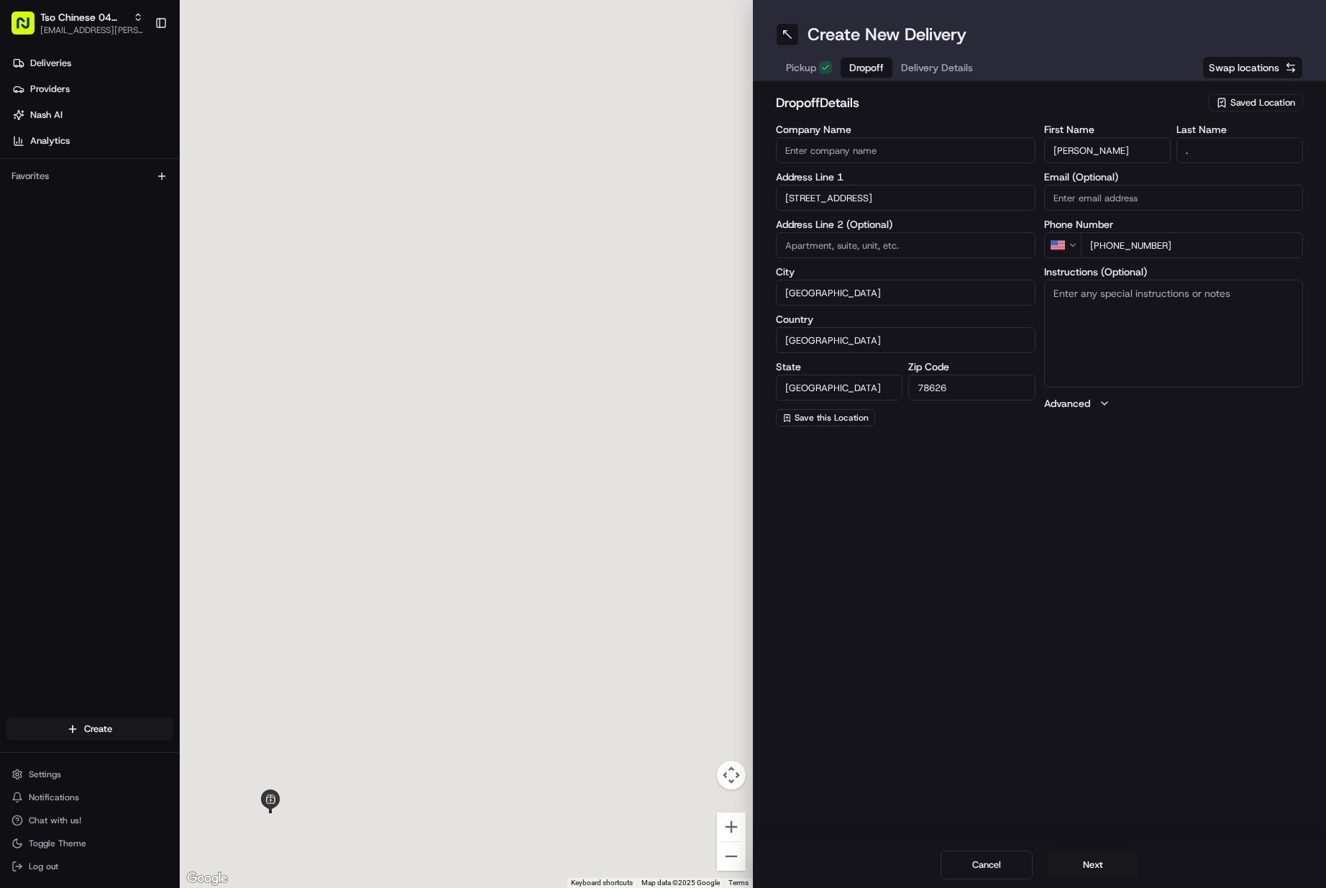
type input "[STREET_ADDRESS]"
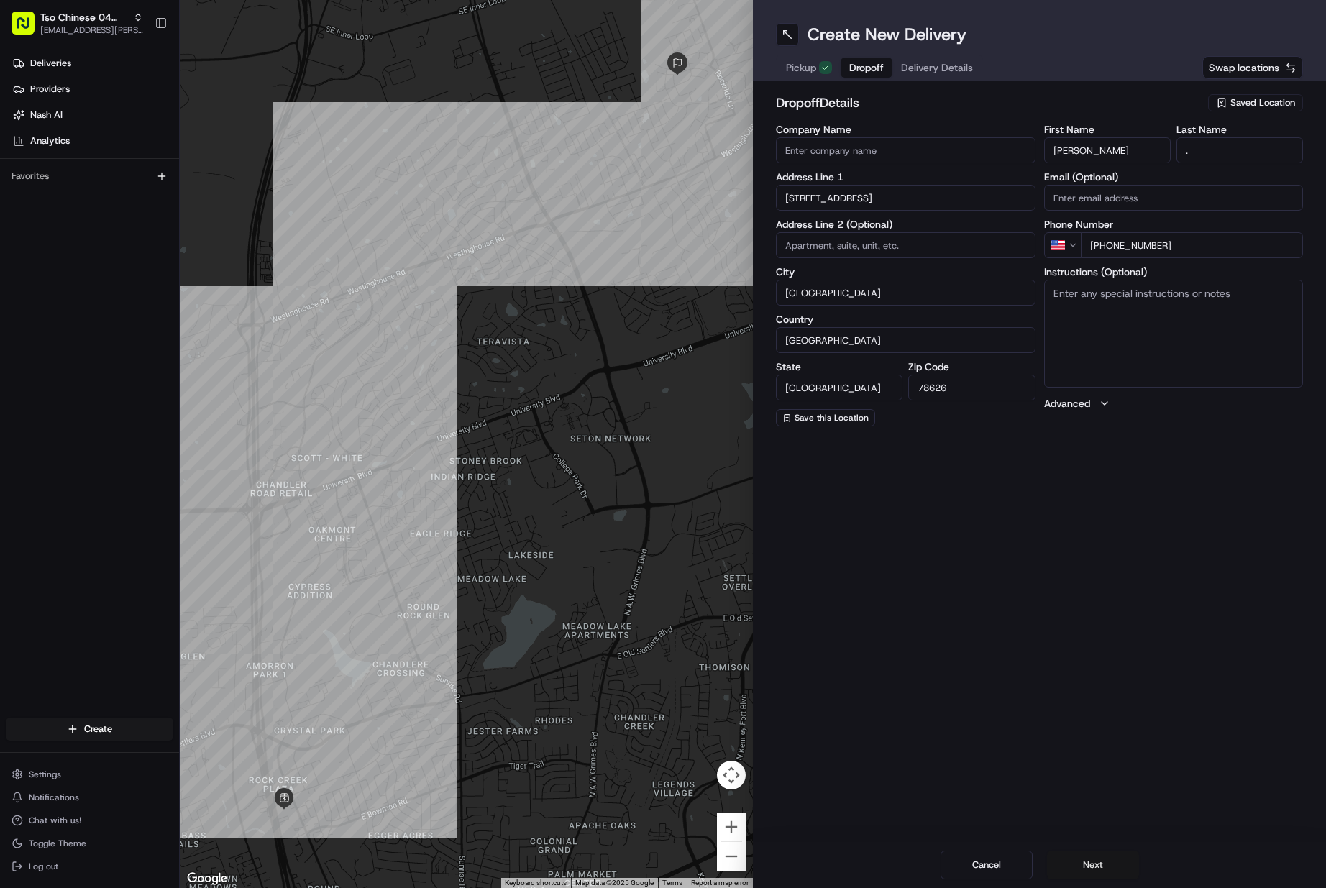
click at [1109, 861] on button "Next" at bounding box center [1093, 865] width 92 height 29
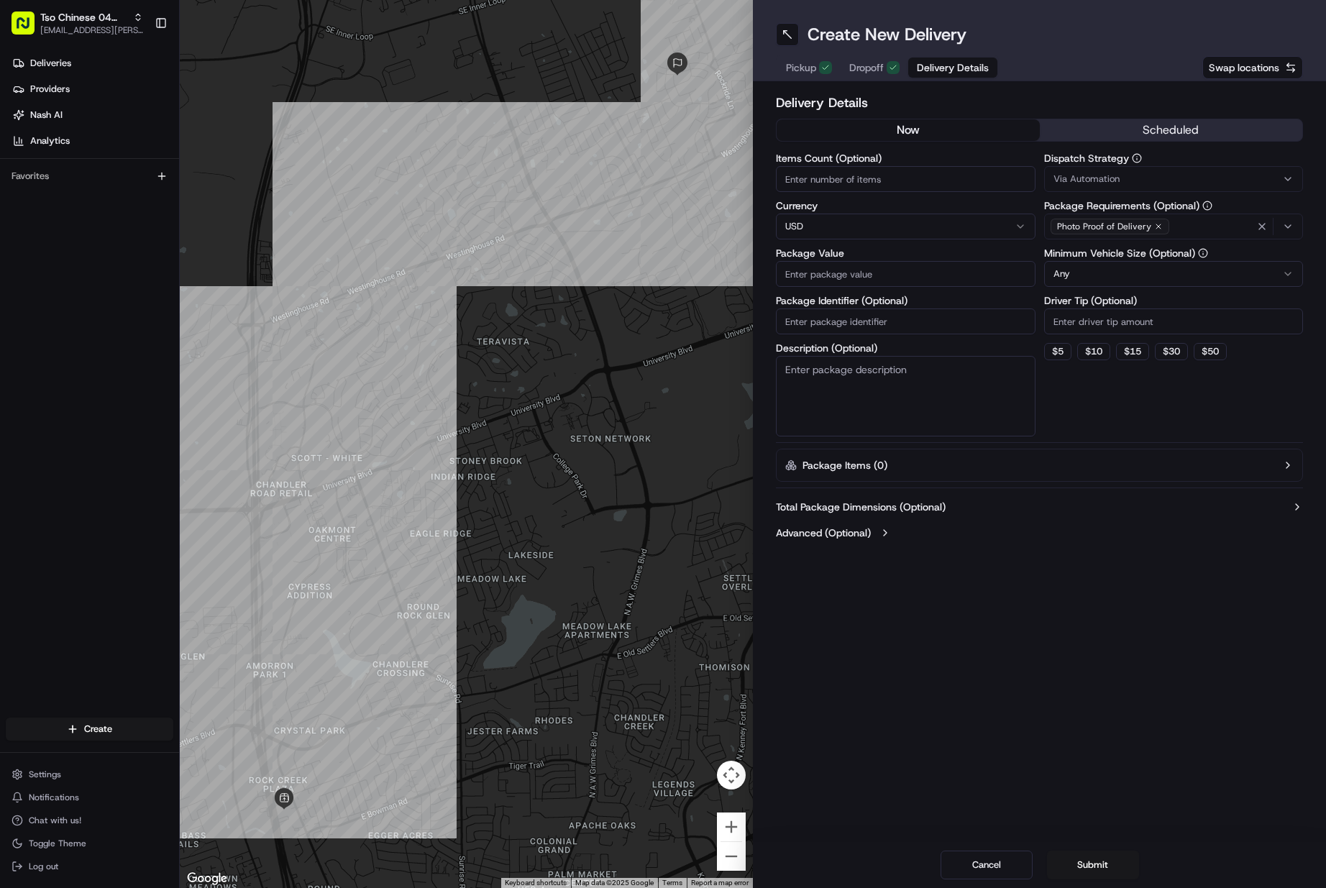
click at [817, 180] on input "Items Count (Optional)" at bounding box center [906, 179] width 260 height 26
type input "1"
type input "54.50"
click at [821, 319] on input "Package Identifier (Optional)" at bounding box center [906, 322] width 260 height 26
paste input "CJESJGQ"
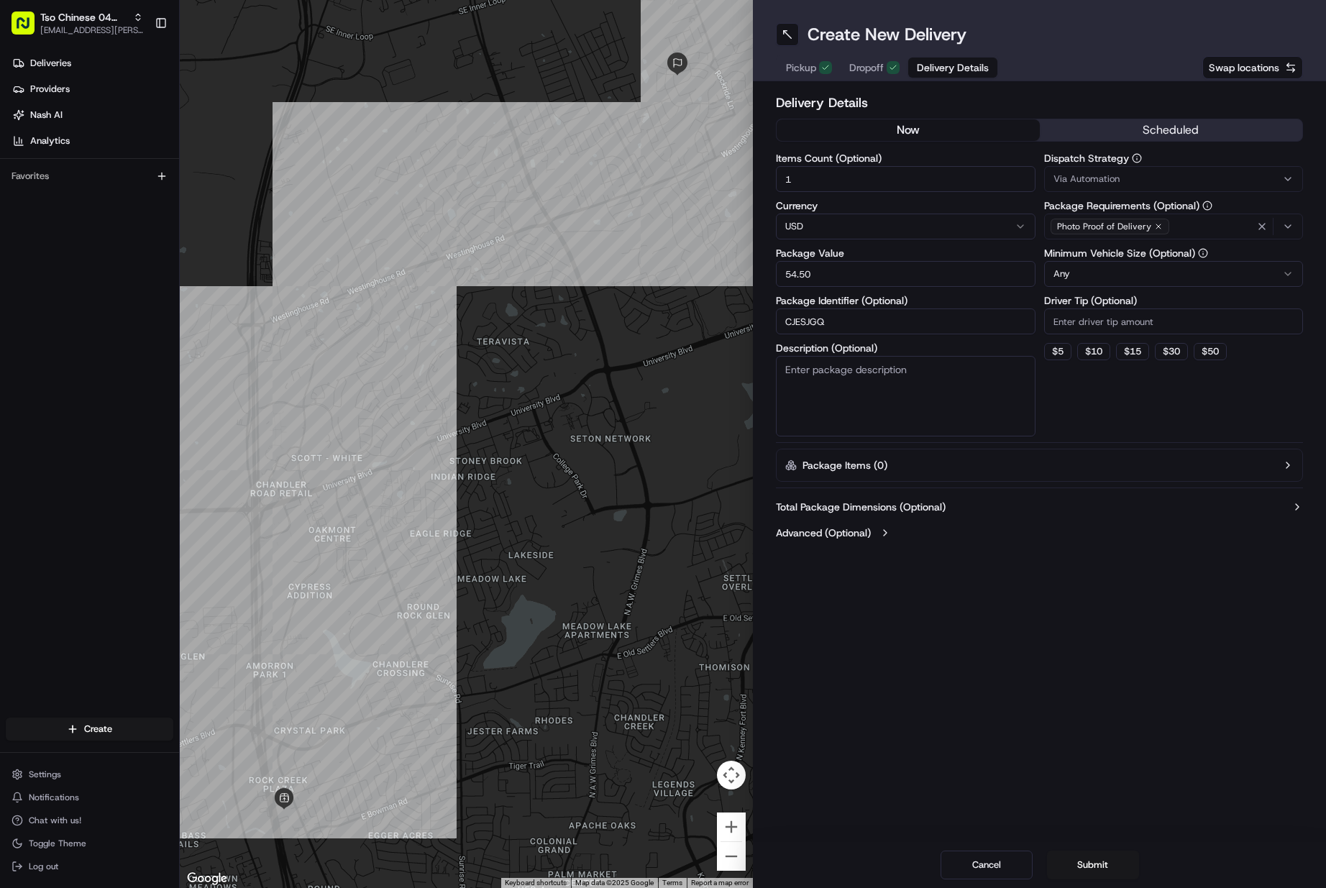
type input "CJESJGQ"
click at [1097, 178] on span "Via Automation" at bounding box center [1087, 179] width 66 height 13
click at [1093, 255] on span "Tso Round Rock Strategy" at bounding box center [1156, 257] width 177 height 13
drag, startPoint x: 1090, startPoint y: 312, endPoint x: 1088, endPoint y: 320, distance: 8.2
click at [1090, 316] on html "Tso Chinese 04 Round Rock [EMAIL_ADDRESS][PERSON_NAME][DOMAIN_NAME] Toggle Side…" at bounding box center [663, 444] width 1326 height 888
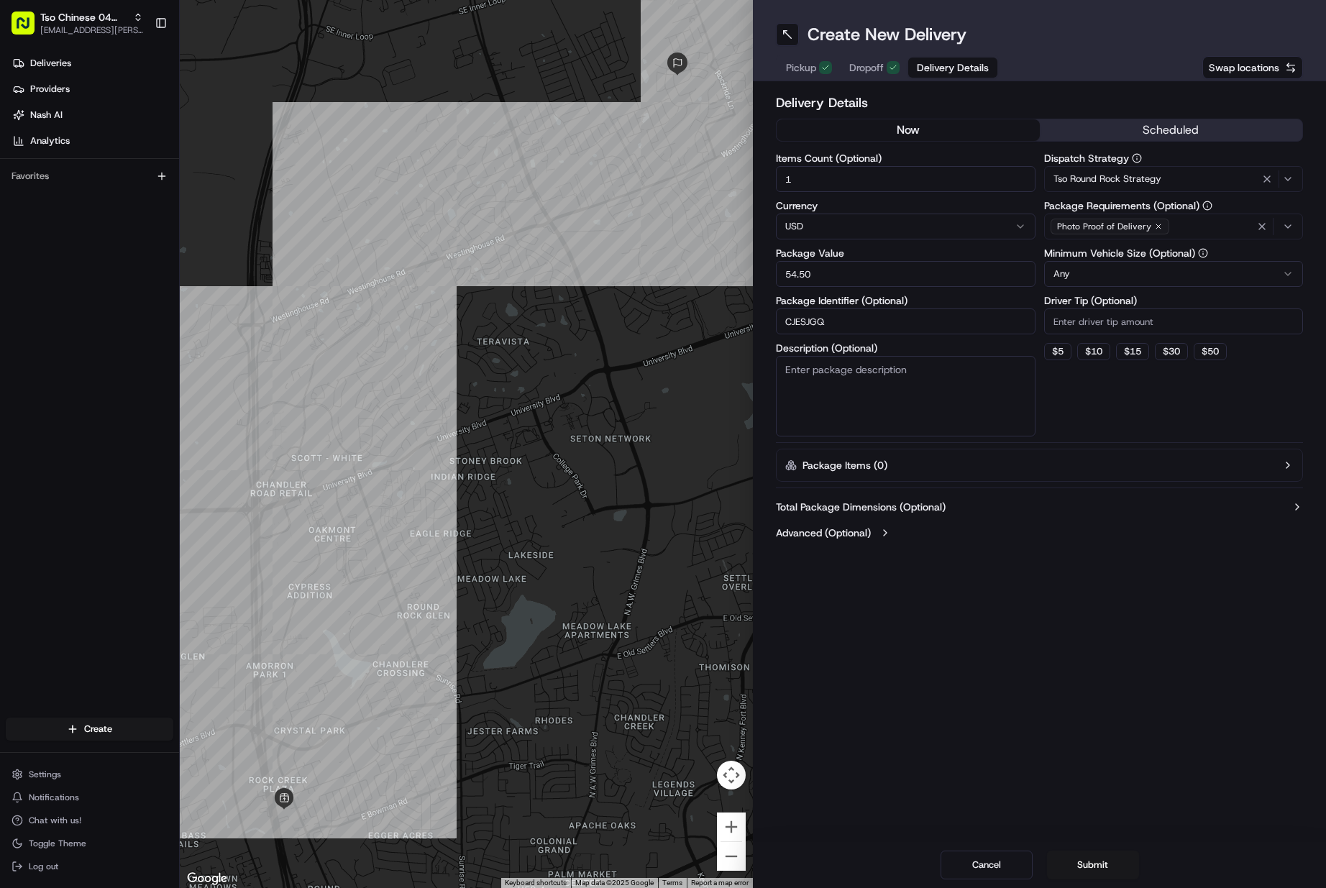
click at [1088, 320] on input "Driver Tip (Optional)" at bounding box center [1174, 322] width 260 height 26
type input "2"
click at [1086, 867] on button "Submit" at bounding box center [1093, 865] width 92 height 29
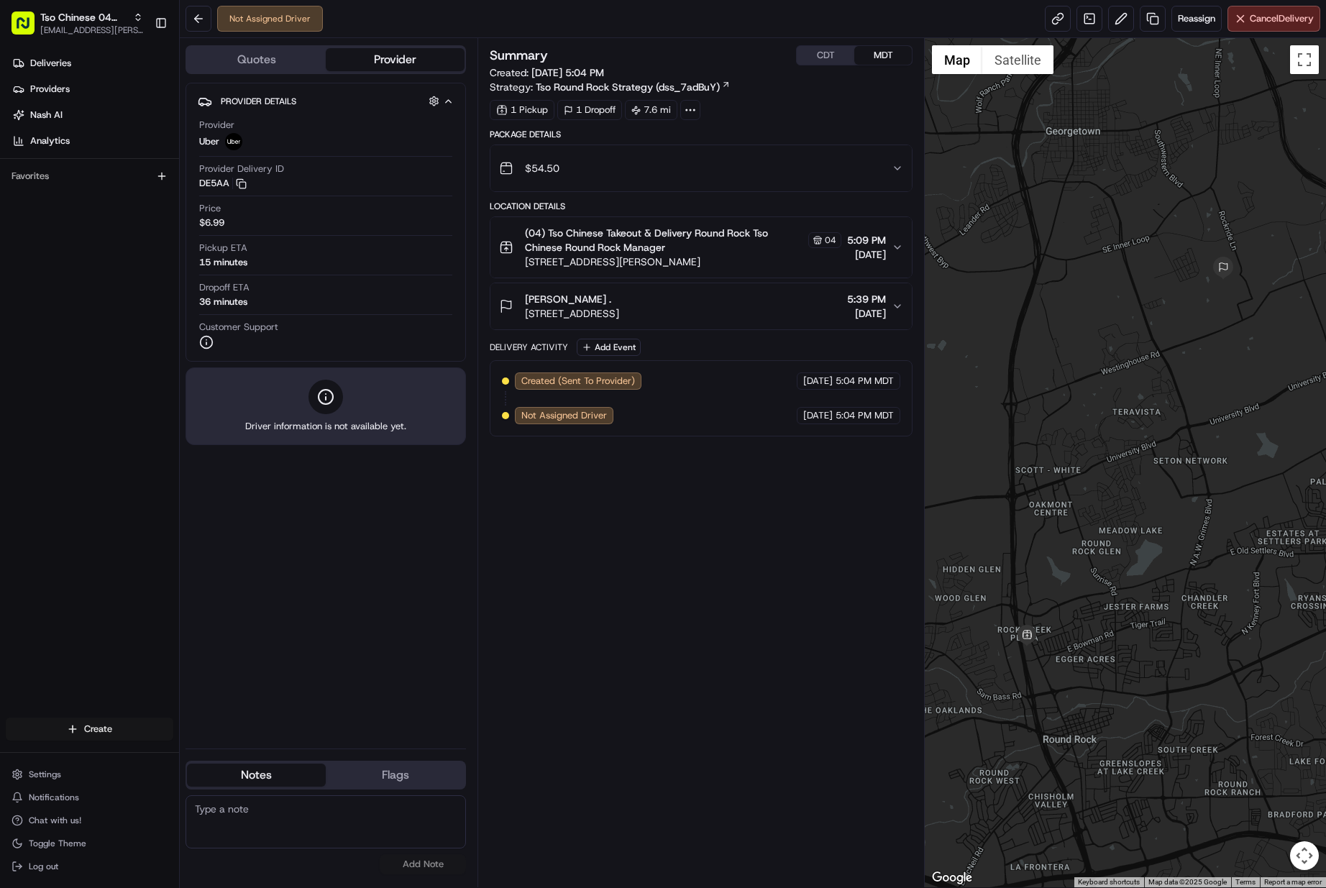
click at [121, 726] on html "Tso Chinese 04 Round Rock [EMAIL_ADDRESS][PERSON_NAME][DOMAIN_NAME] Toggle Side…" at bounding box center [663, 444] width 1326 height 888
drag, startPoint x: 206, startPoint y: 746, endPoint x: 178, endPoint y: 750, distance: 29.1
click at [206, 747] on link "Delivery" at bounding box center [260, 756] width 160 height 26
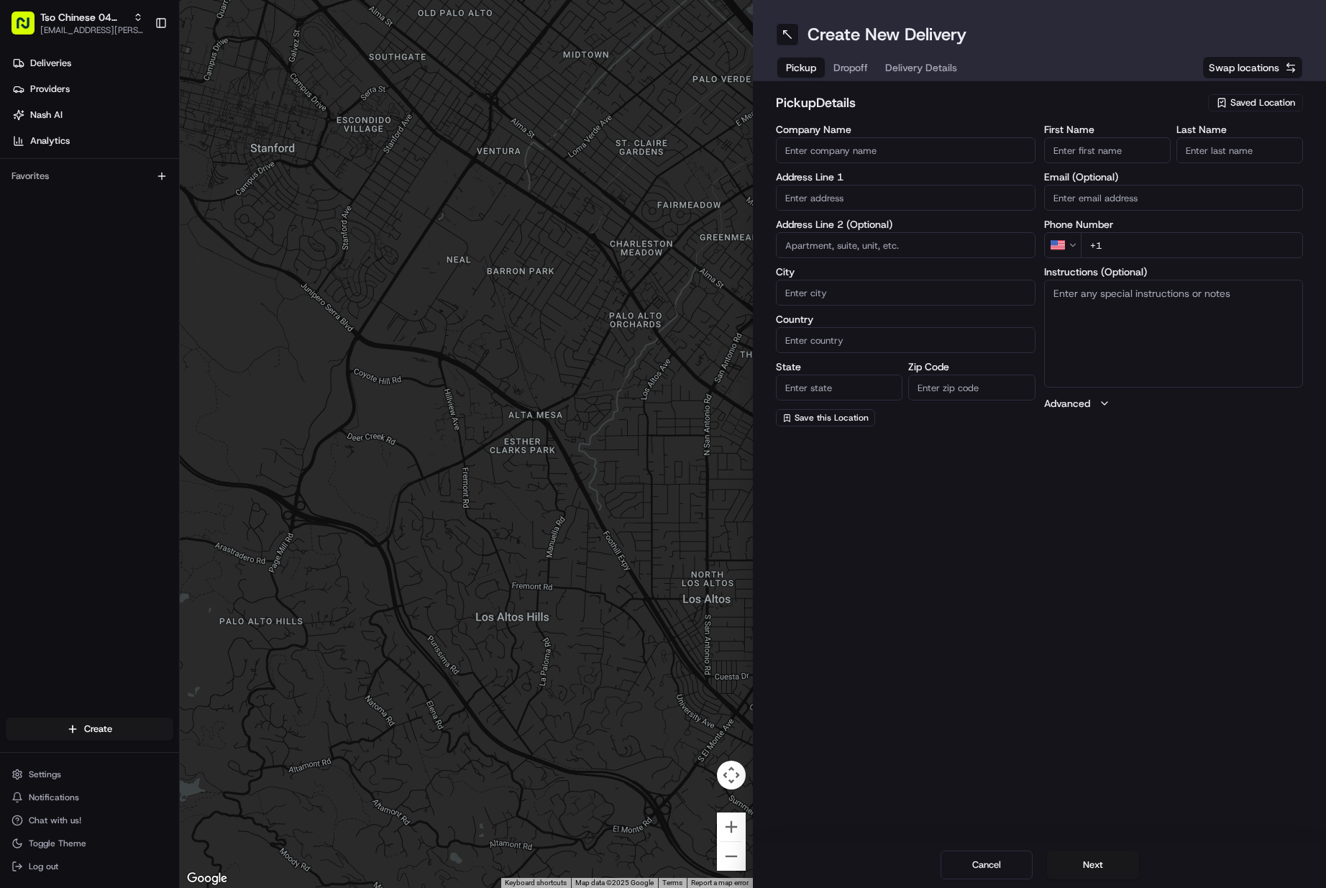
click at [1235, 104] on span "Saved Location" at bounding box center [1263, 102] width 65 height 13
click at [1224, 158] on span "(04) Tso Chinese Takeout & Delivery Round Rock (04)" at bounding box center [1231, 163] width 177 height 26
type input "(04) Tso Chinese Takeout & Delivery Round Rock"
type input "2000 N [PERSON_NAME] St"
type input "Ste 108"
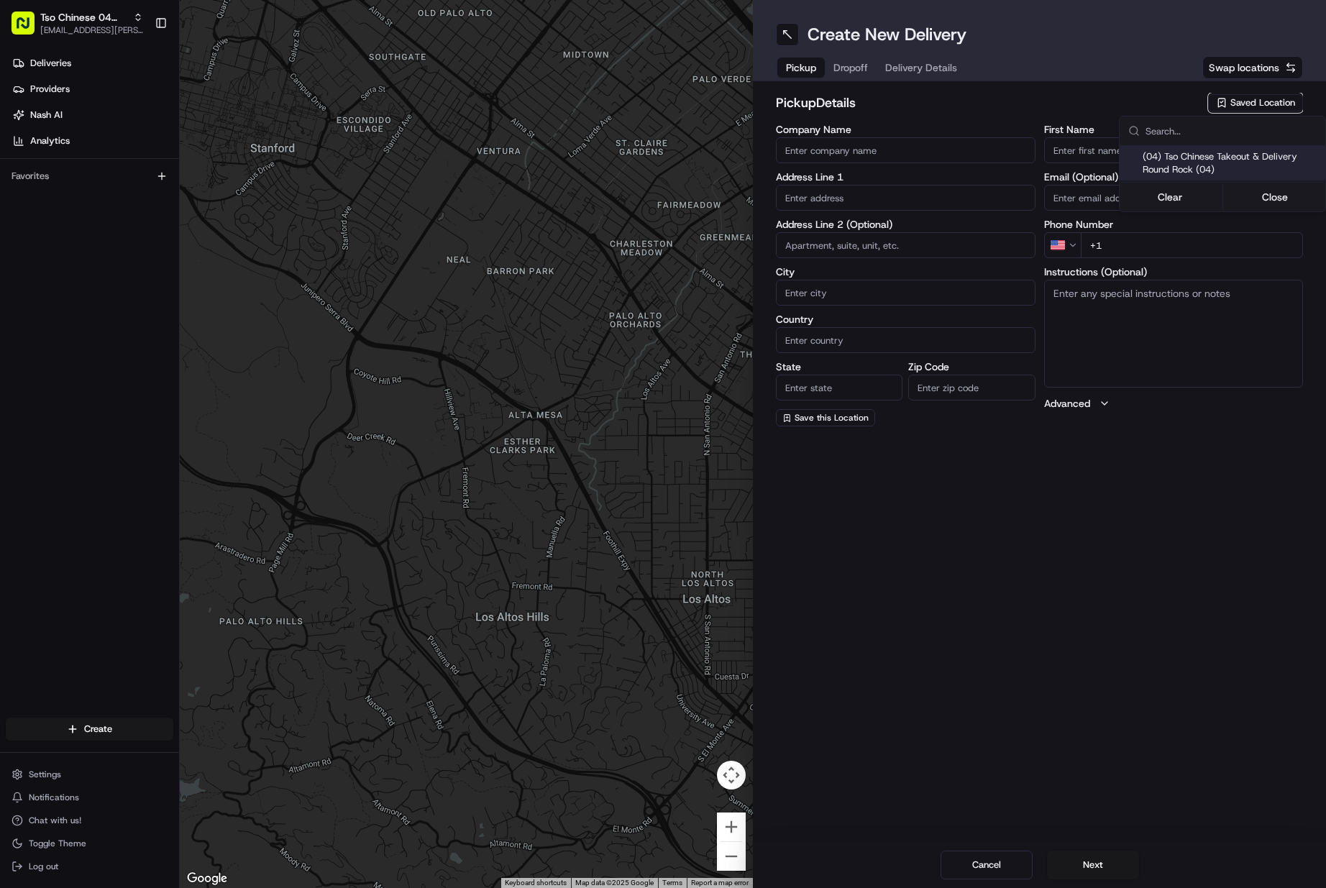
type input "Round Rock"
type input "US"
type input "[GEOGRAPHIC_DATA]"
type input "78664"
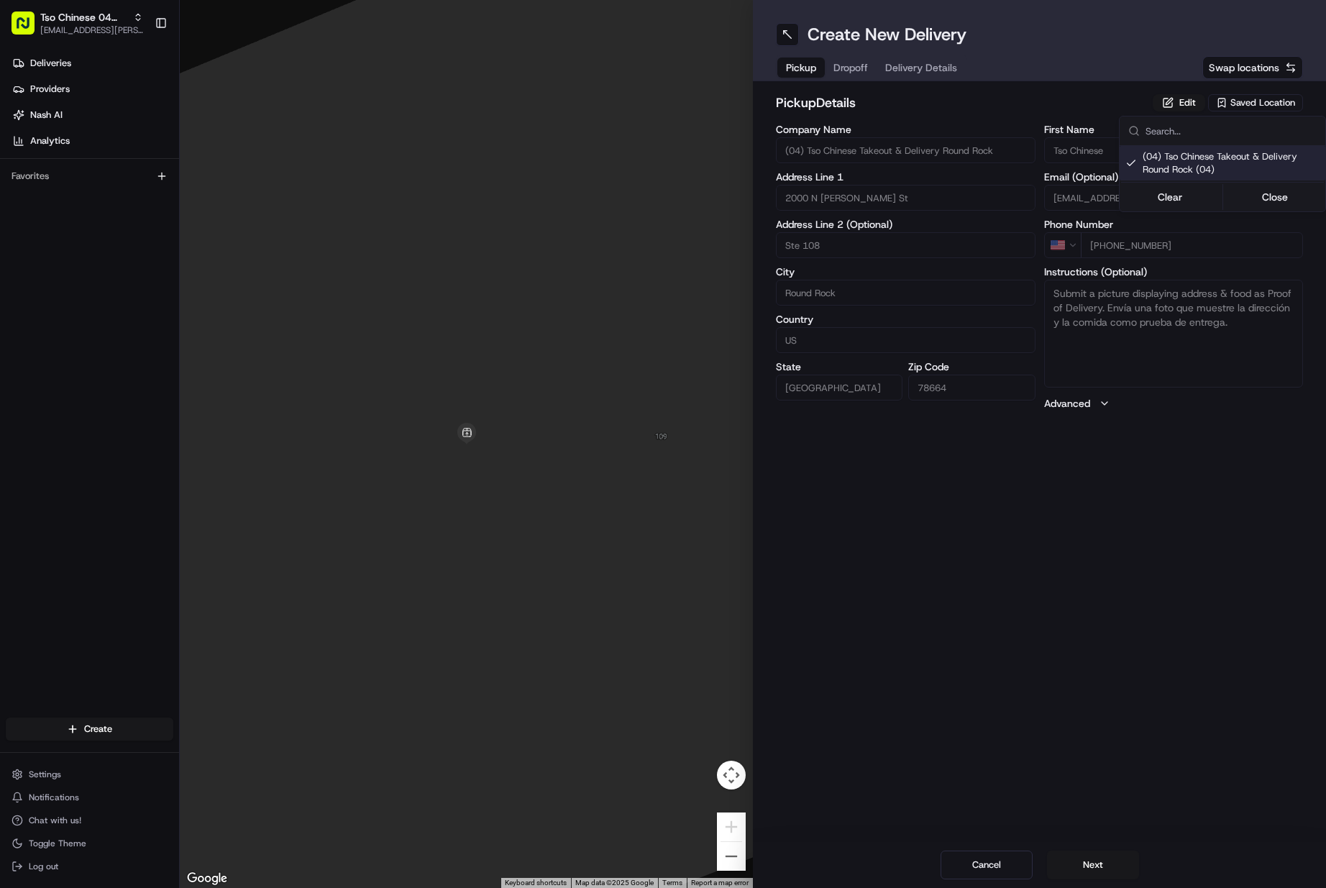
click at [59, 23] on html "Tso Chinese 04 Round Rock [EMAIL_ADDRESS][PERSON_NAME][DOMAIN_NAME] Toggle Side…" at bounding box center [663, 444] width 1326 height 888
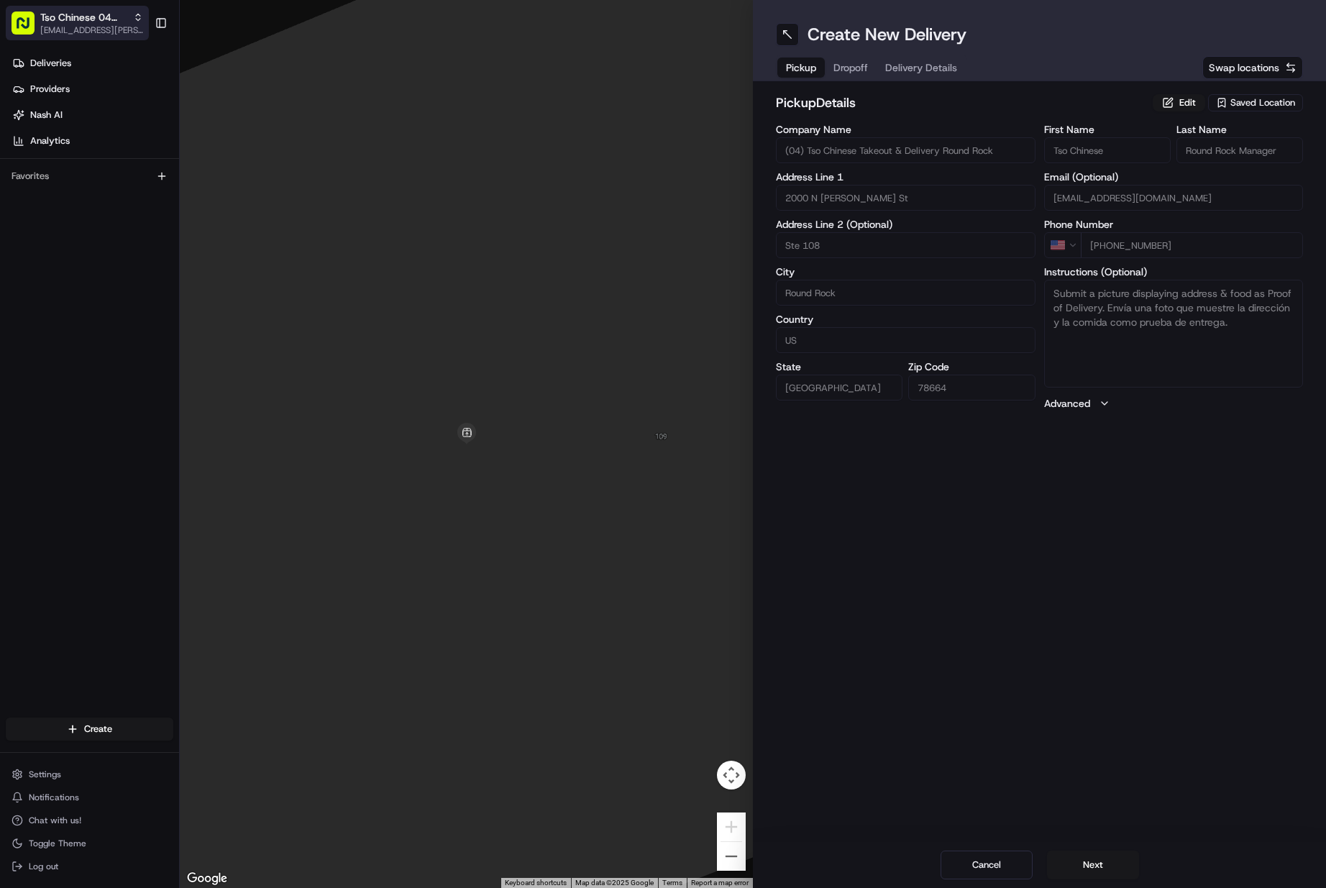
click at [41, 16] on span "Tso Chinese 04 Round Rock" at bounding box center [83, 17] width 87 height 14
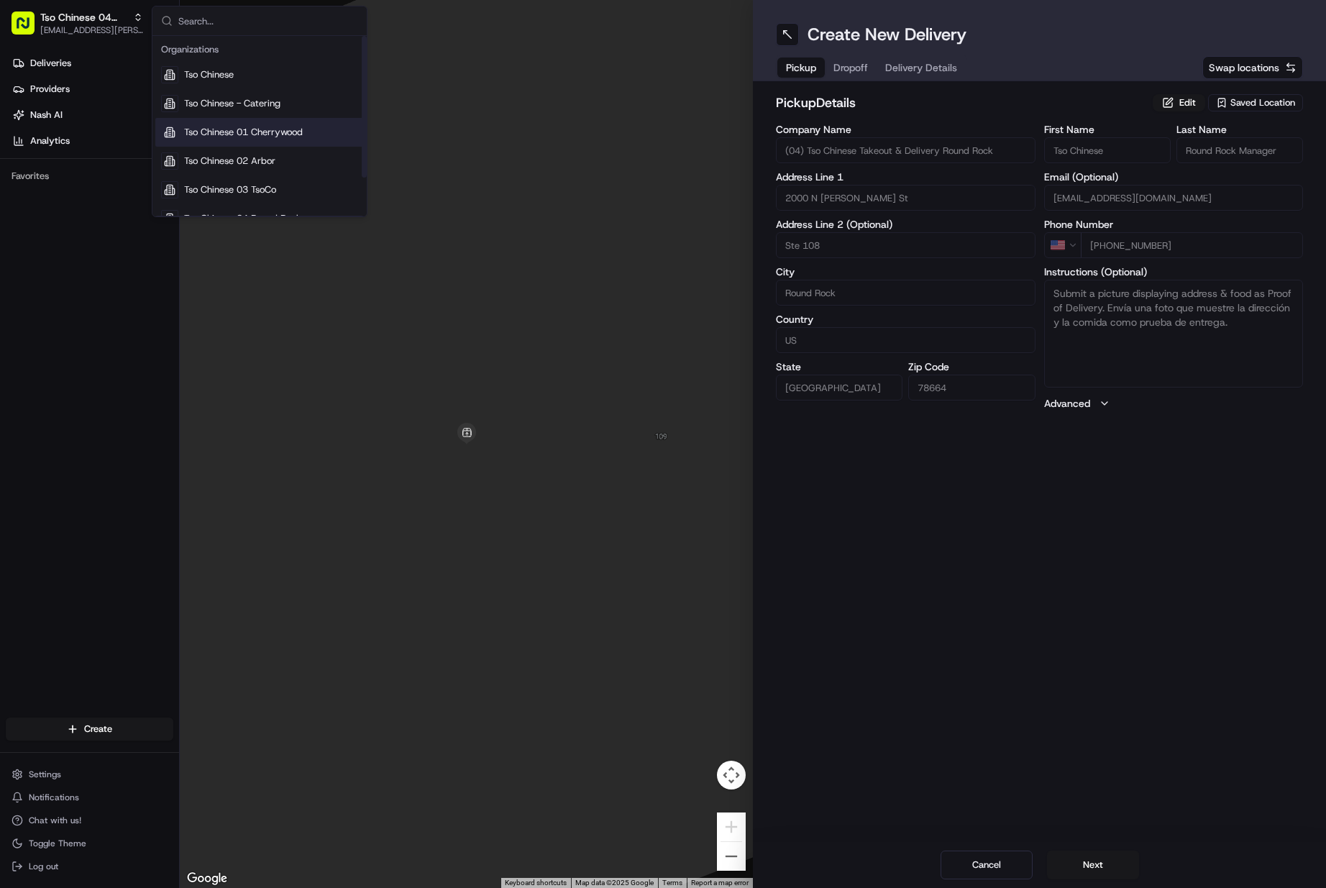
click at [285, 136] on span "Tso Chinese 01 Cherrywood" at bounding box center [243, 132] width 119 height 13
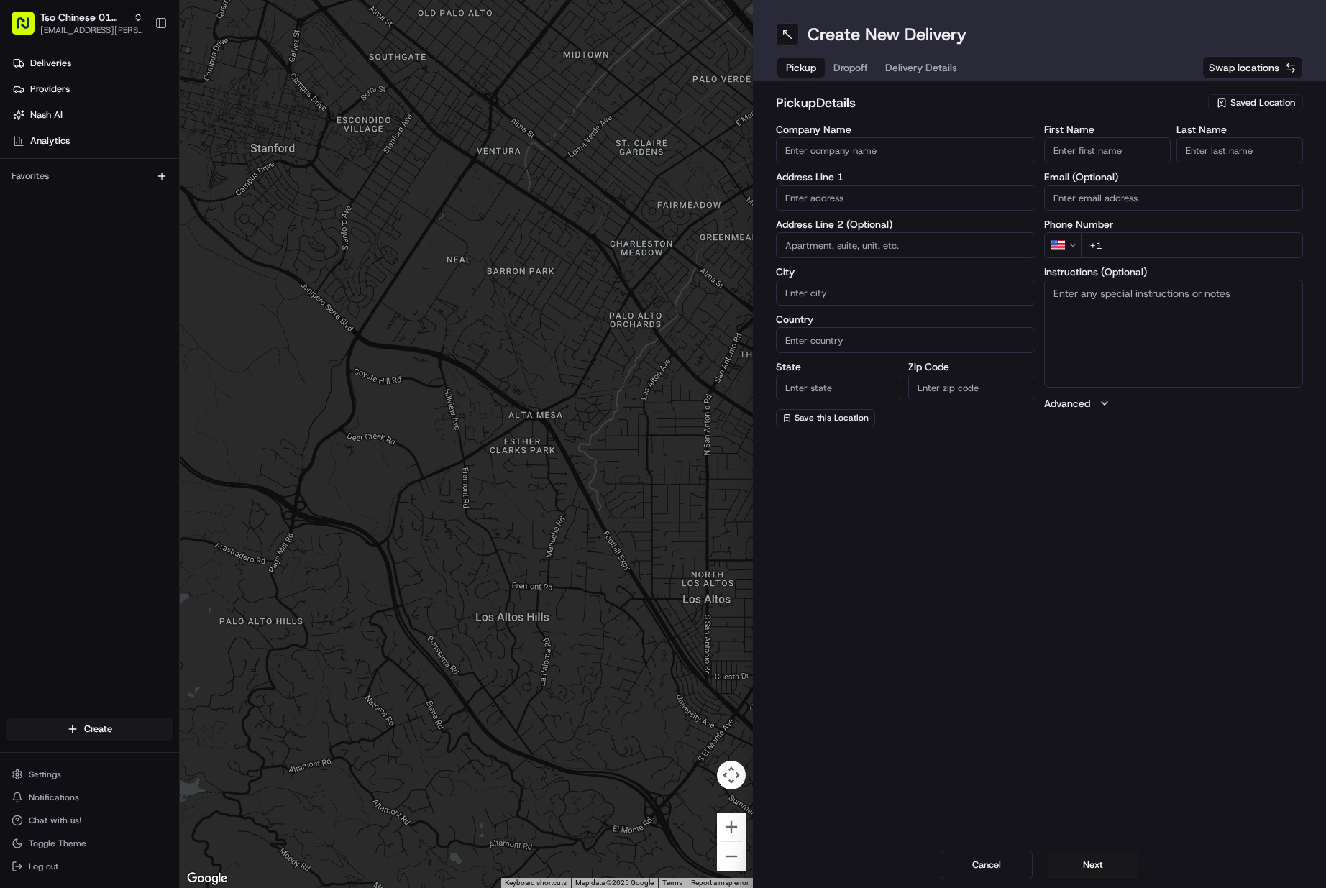
click at [1288, 99] on span "Saved Location" at bounding box center [1263, 102] width 65 height 13
click at [1220, 162] on span "(01) Tso Chinese Takeout & Delivery Cherrywood" at bounding box center [1231, 163] width 177 height 26
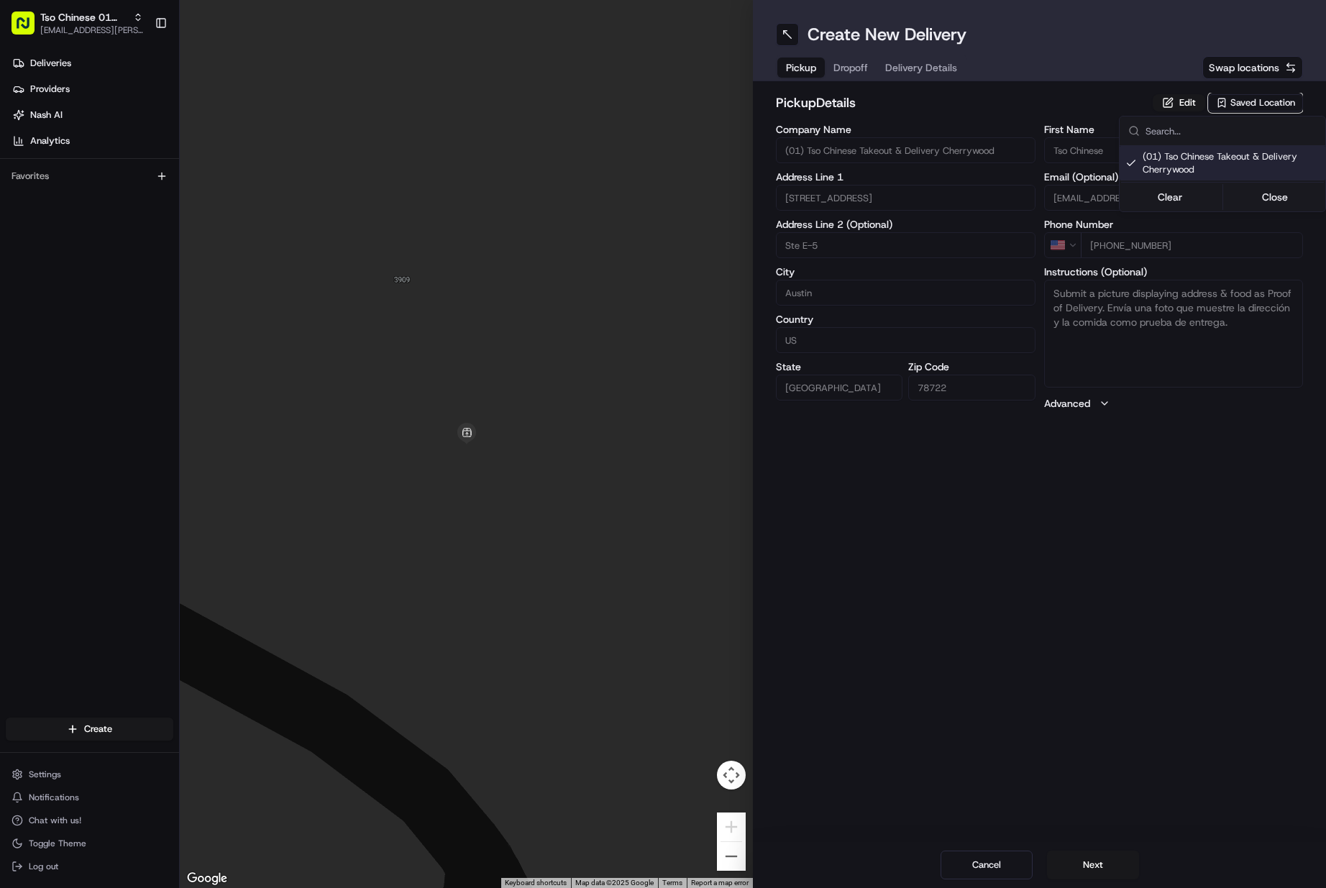
click at [1093, 857] on html "Tso Chinese 01 Cherrywood [EMAIL_ADDRESS][PERSON_NAME][DOMAIN_NAME] Toggle Side…" at bounding box center [663, 444] width 1326 height 888
drag, startPoint x: 1091, startPoint y: 861, endPoint x: 1100, endPoint y: 860, distance: 8.8
click at [1090, 862] on button "Next" at bounding box center [1093, 865] width 92 height 29
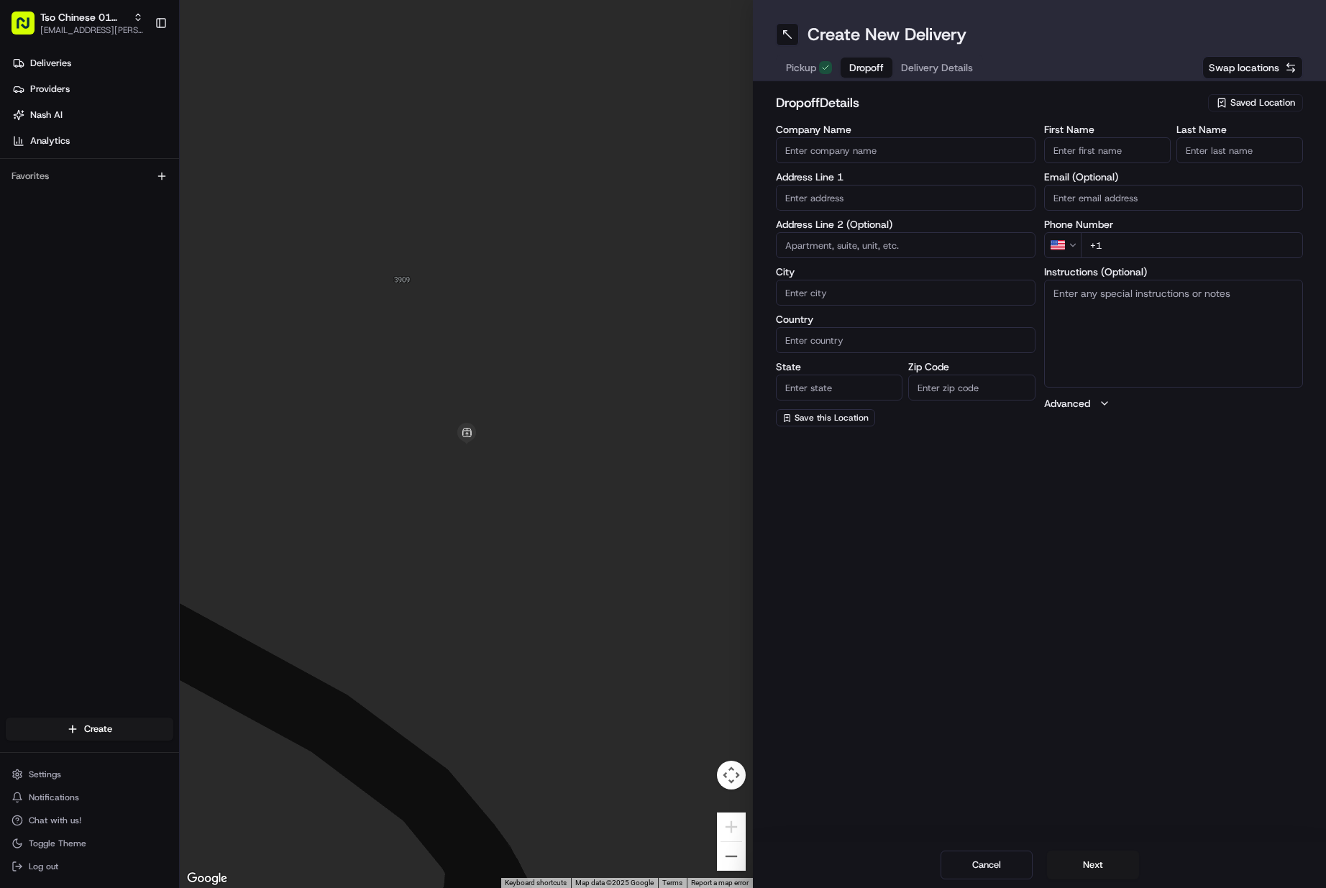
drag, startPoint x: 1059, startPoint y: 143, endPoint x: 1067, endPoint y: 147, distance: 9.0
click at [1059, 144] on input "First Name" at bounding box center [1107, 150] width 127 height 26
paste input "[PERSON_NAME]"
click at [1235, 141] on input "Last Name" at bounding box center [1240, 150] width 127 height 26
drag, startPoint x: 1234, startPoint y: 245, endPoint x: 910, endPoint y: 271, distance: 325.4
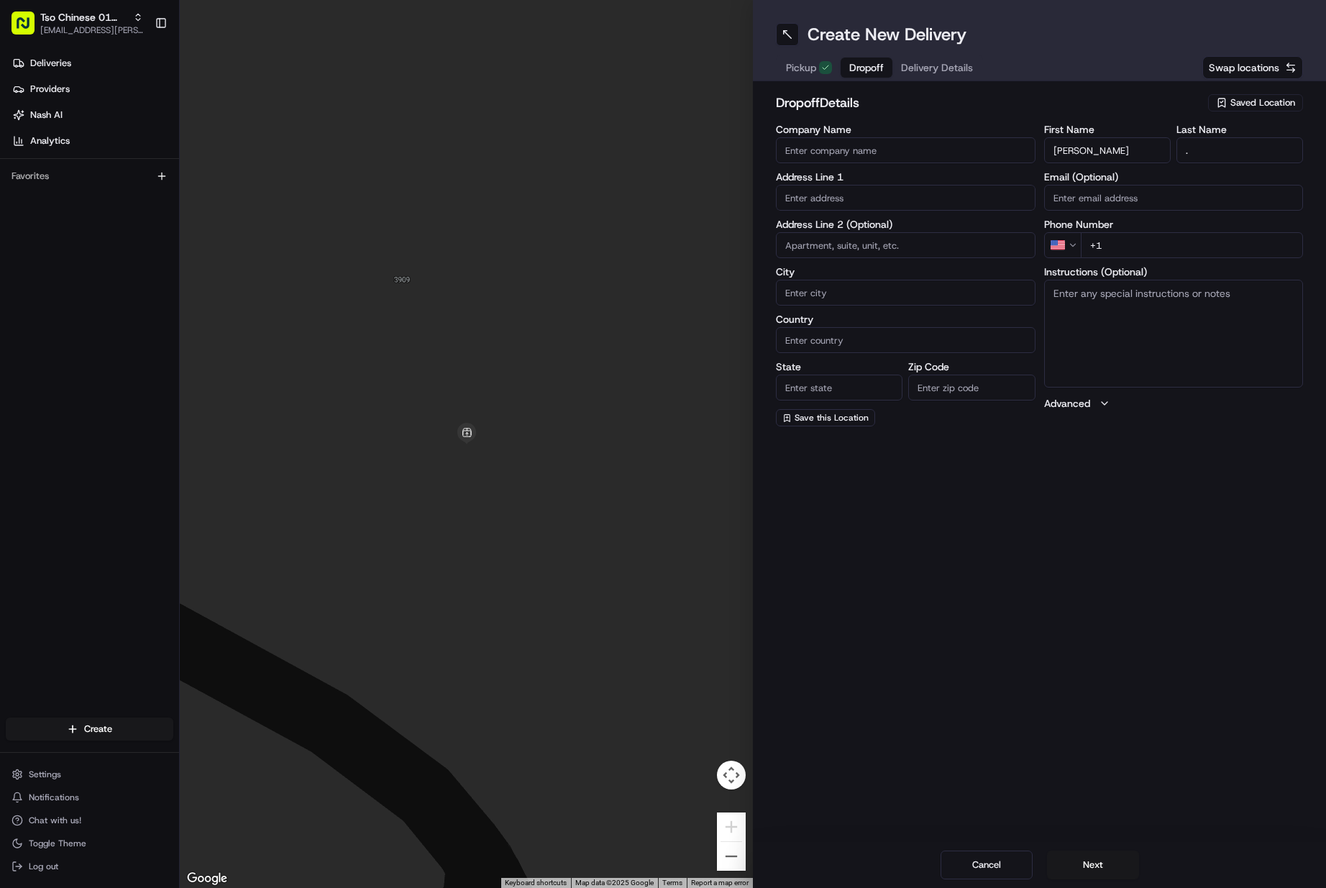
click at [1233, 245] on input "+1" at bounding box center [1192, 245] width 223 height 26
paste input "[PHONE_NUMBER]"
click at [885, 194] on input "text" at bounding box center [906, 198] width 260 height 26
paste input "[STREET_ADDRESS][PERSON_NAME]"
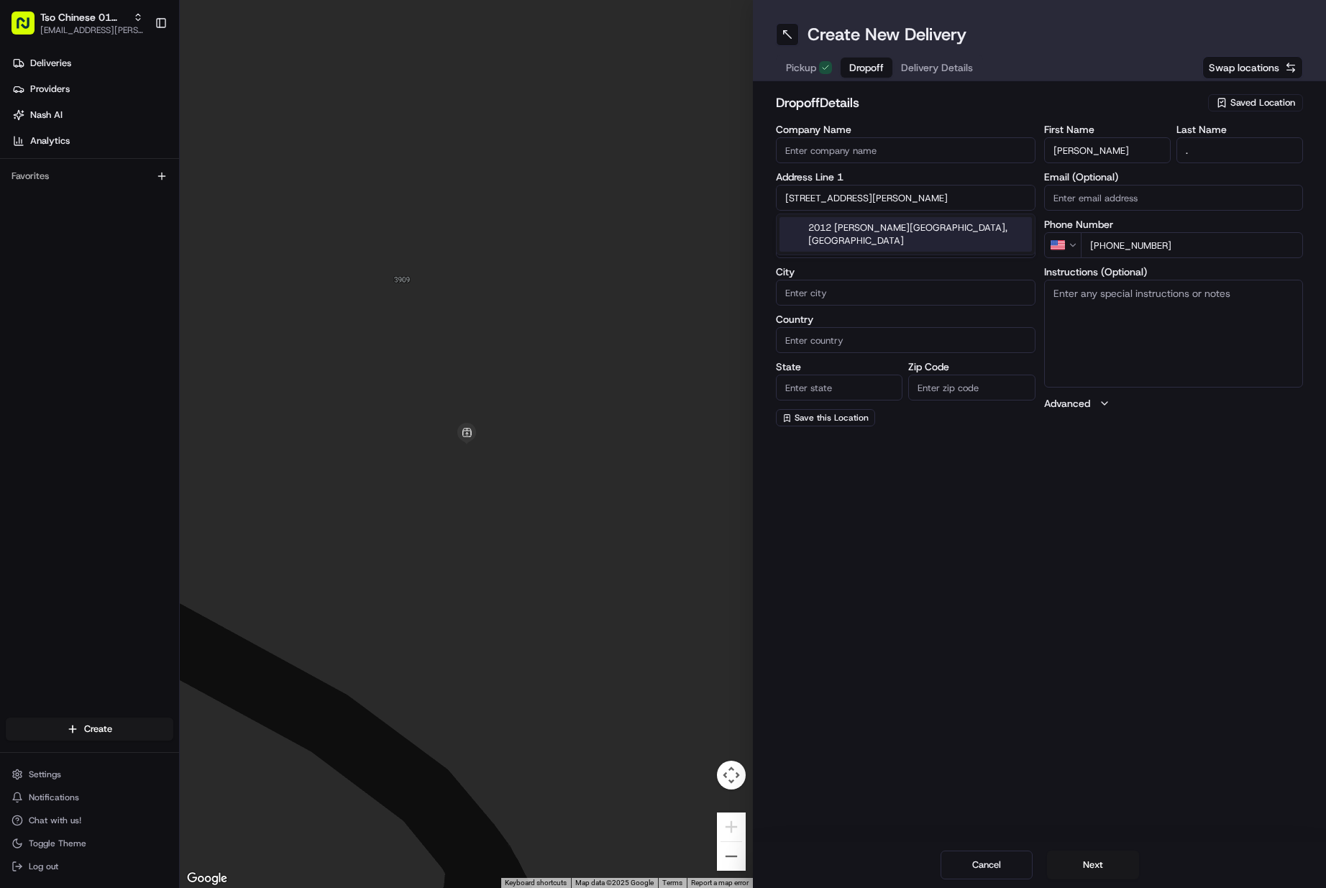
click at [888, 231] on div "2012 [PERSON_NAME][GEOGRAPHIC_DATA], [GEOGRAPHIC_DATA]" at bounding box center [906, 234] width 252 height 35
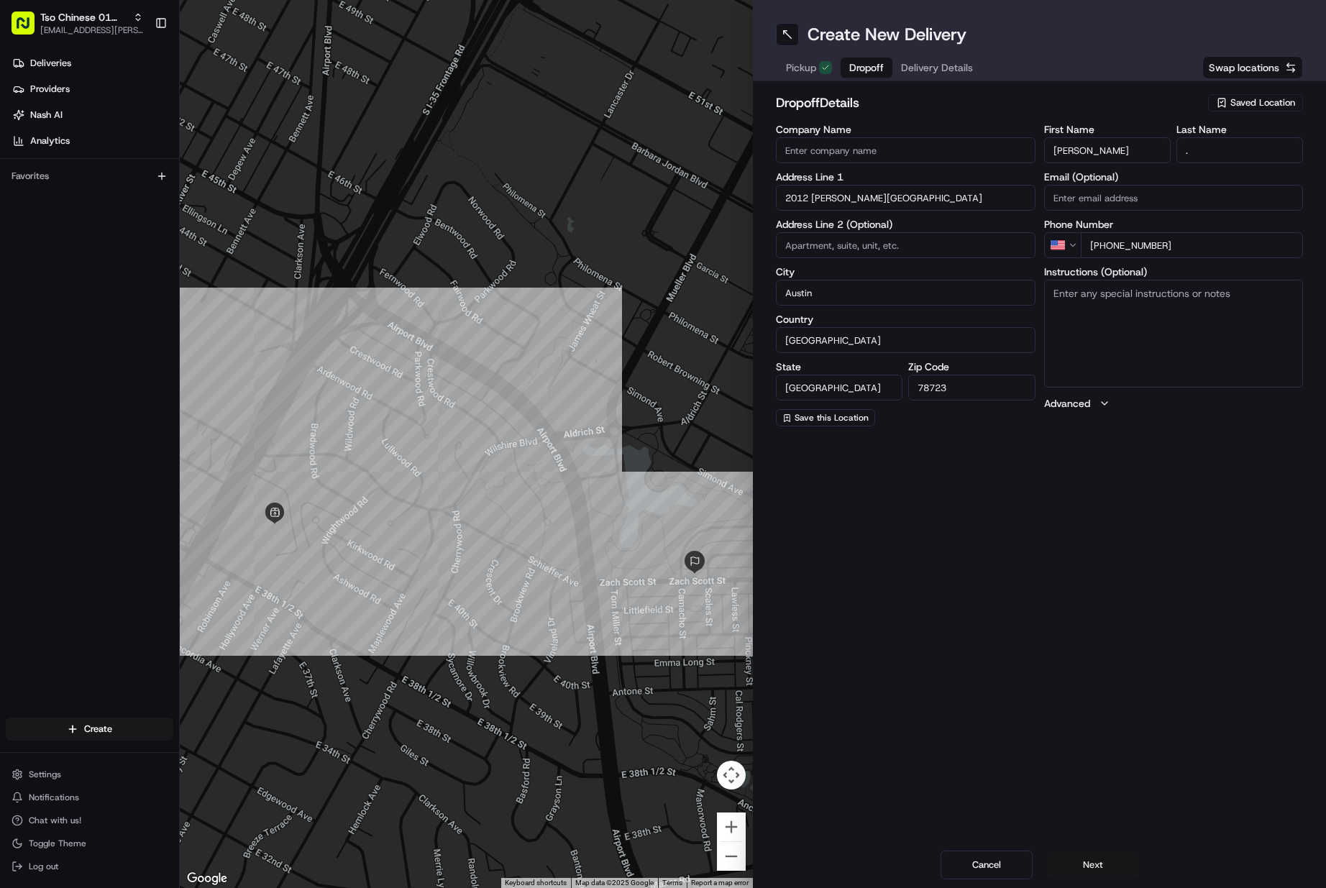
click at [1101, 870] on button "Next" at bounding box center [1093, 865] width 92 height 29
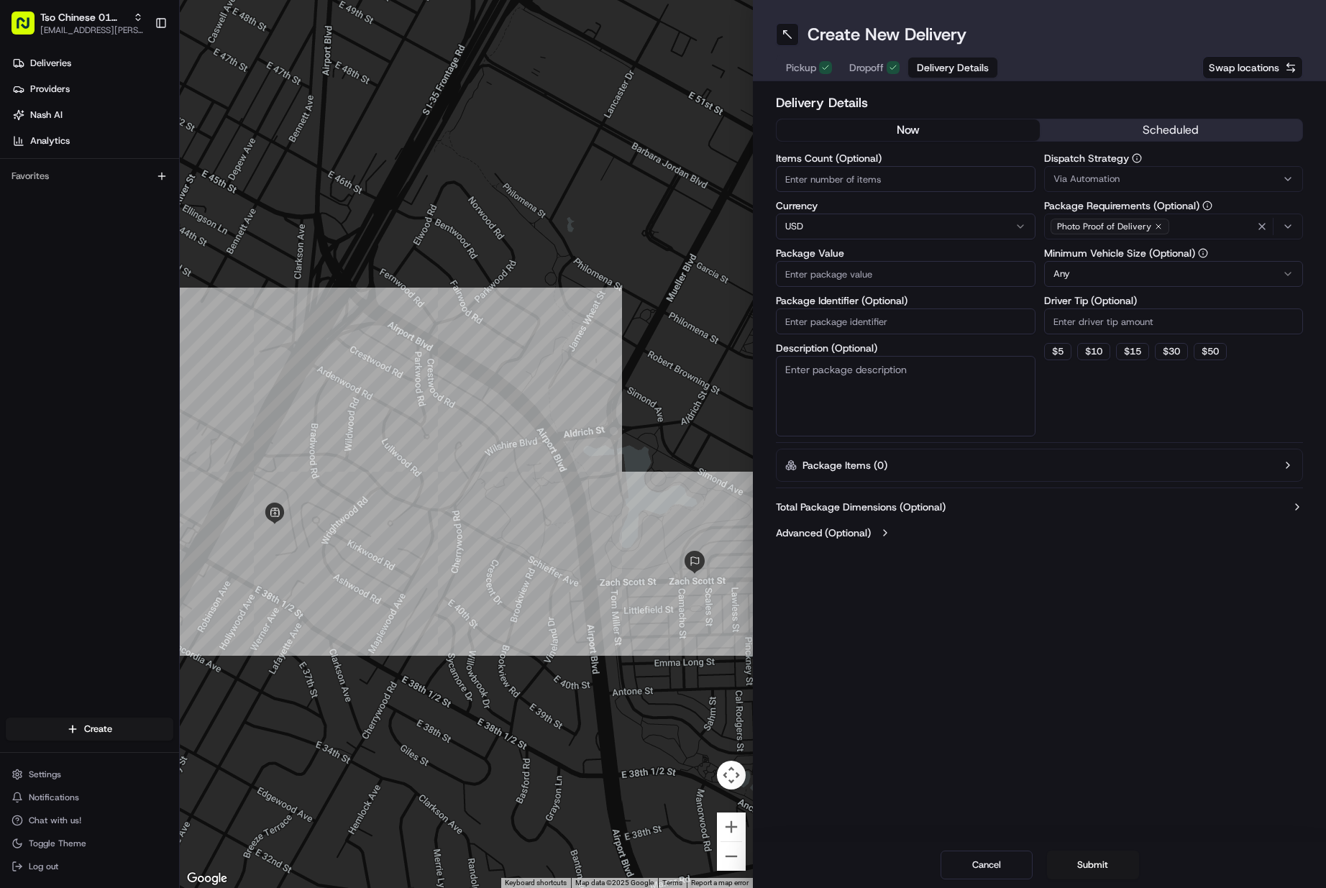
click at [824, 184] on input "Items Count (Optional)" at bounding box center [906, 179] width 260 height 26
drag, startPoint x: 823, startPoint y: 317, endPoint x: 816, endPoint y: 319, distance: 7.5
click at [823, 318] on input "Package Identifier (Optional)" at bounding box center [906, 322] width 260 height 26
paste input "UFGKTPY"
drag, startPoint x: 1113, startPoint y: 181, endPoint x: 1122, endPoint y: 196, distance: 17.8
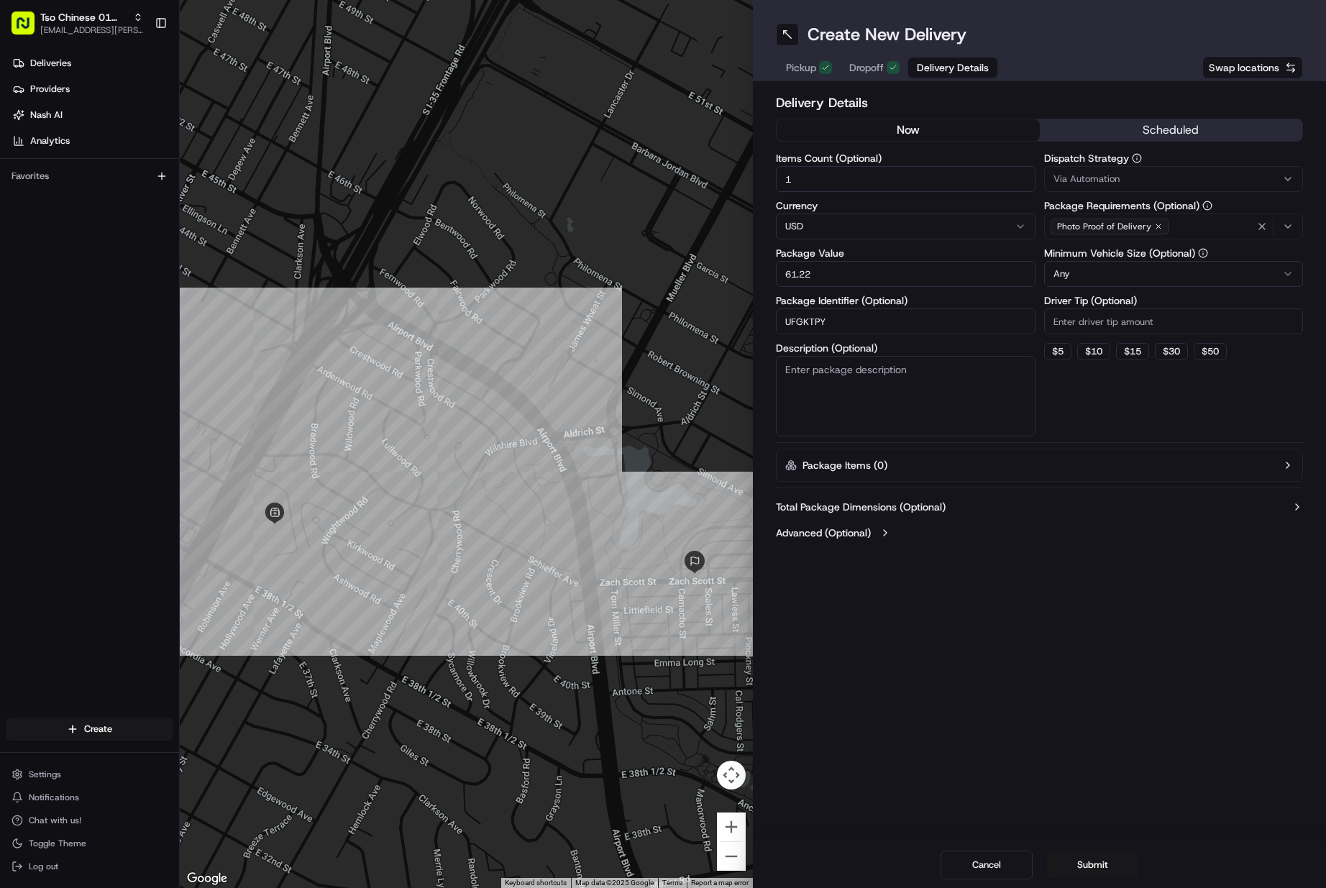
click at [1113, 181] on span "Via Automation" at bounding box center [1087, 179] width 66 height 13
click at [1111, 256] on span "Tso Cherrywood Strategy" at bounding box center [1156, 257] width 177 height 13
click at [1103, 318] on html "Tso Chinese 01 Cherrywood [EMAIL_ADDRESS][PERSON_NAME][DOMAIN_NAME] Toggle Side…" at bounding box center [663, 444] width 1326 height 888
click at [1103, 318] on input "Driver Tip (Optional)" at bounding box center [1174, 322] width 260 height 26
click at [1093, 855] on button "Submit" at bounding box center [1093, 865] width 92 height 29
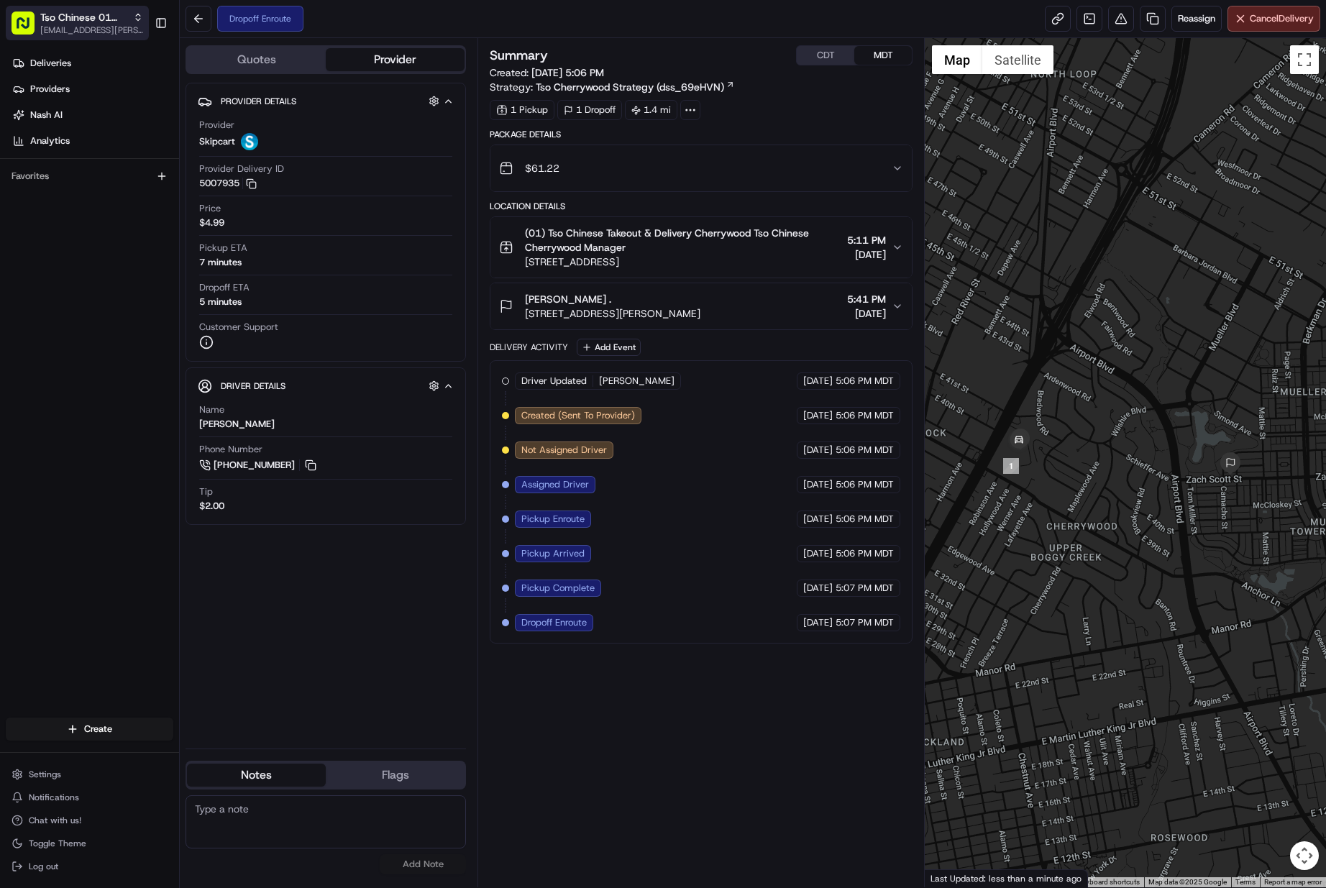
click at [83, 32] on span "[EMAIL_ADDRESS][PERSON_NAME][DOMAIN_NAME]" at bounding box center [91, 30] width 103 height 12
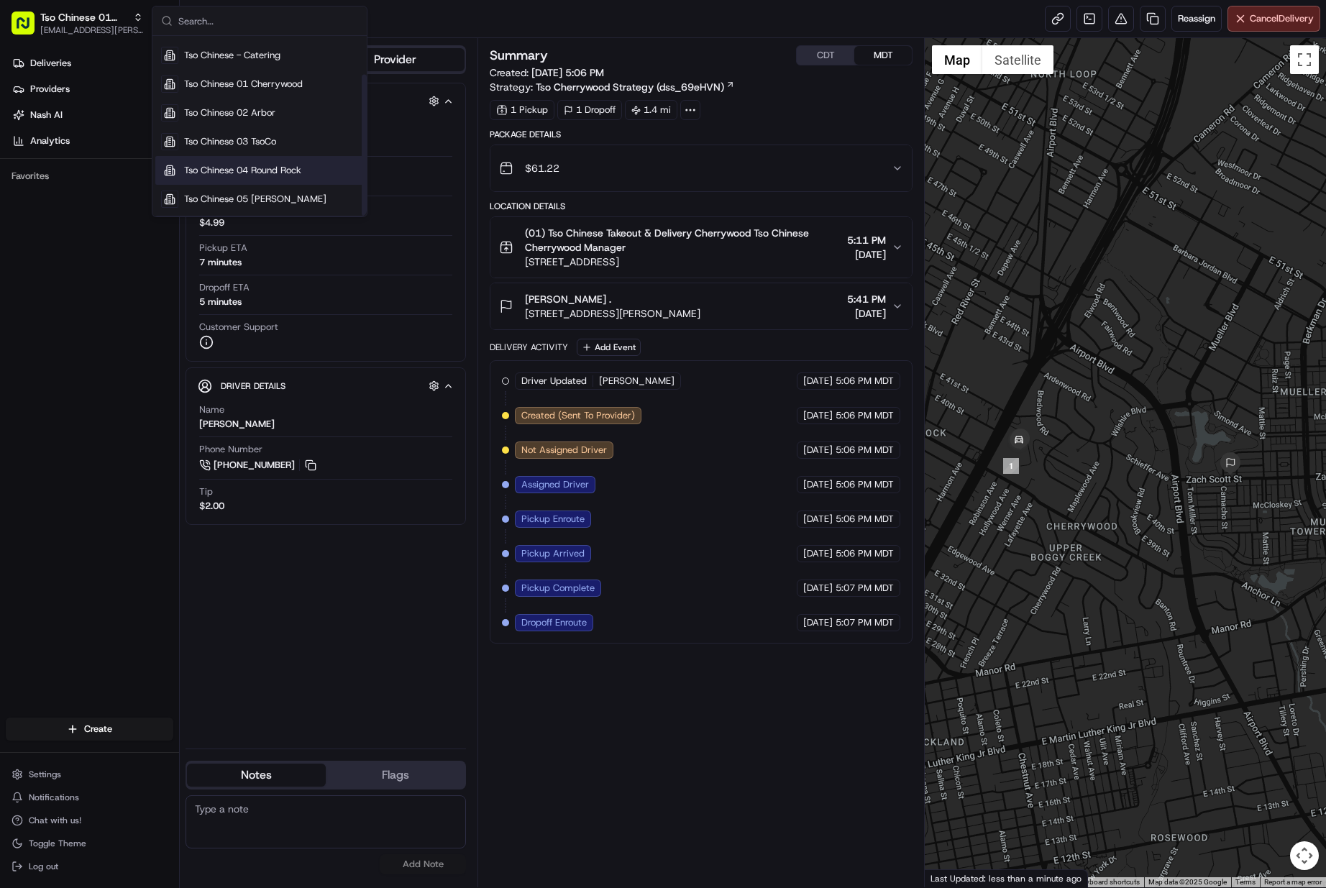
scroll to position [49, 0]
click at [263, 194] on span "Tso Chinese 05 [PERSON_NAME]" at bounding box center [255, 198] width 142 height 13
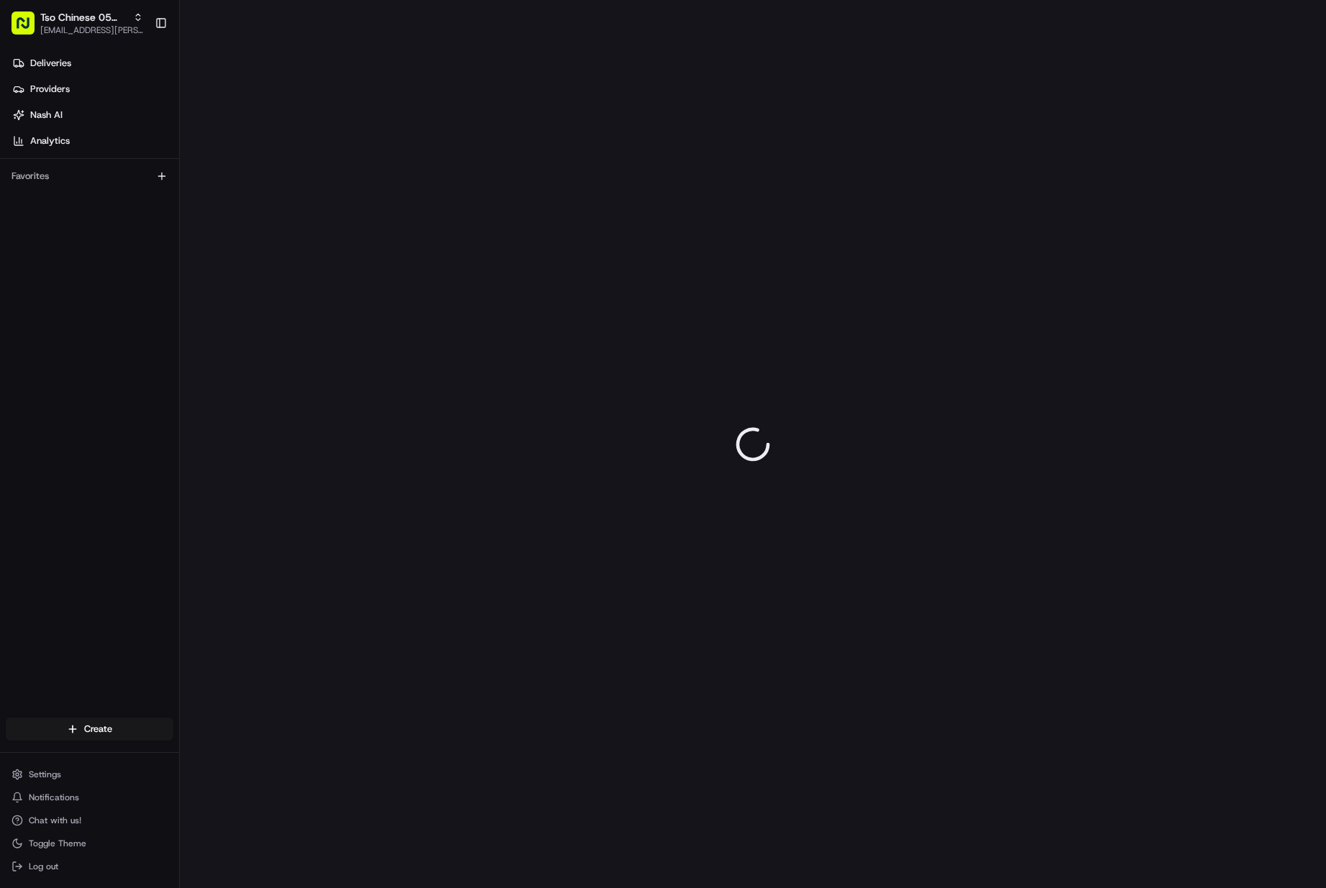
click at [108, 25] on span "[EMAIL_ADDRESS][PERSON_NAME][DOMAIN_NAME]" at bounding box center [91, 30] width 103 height 12
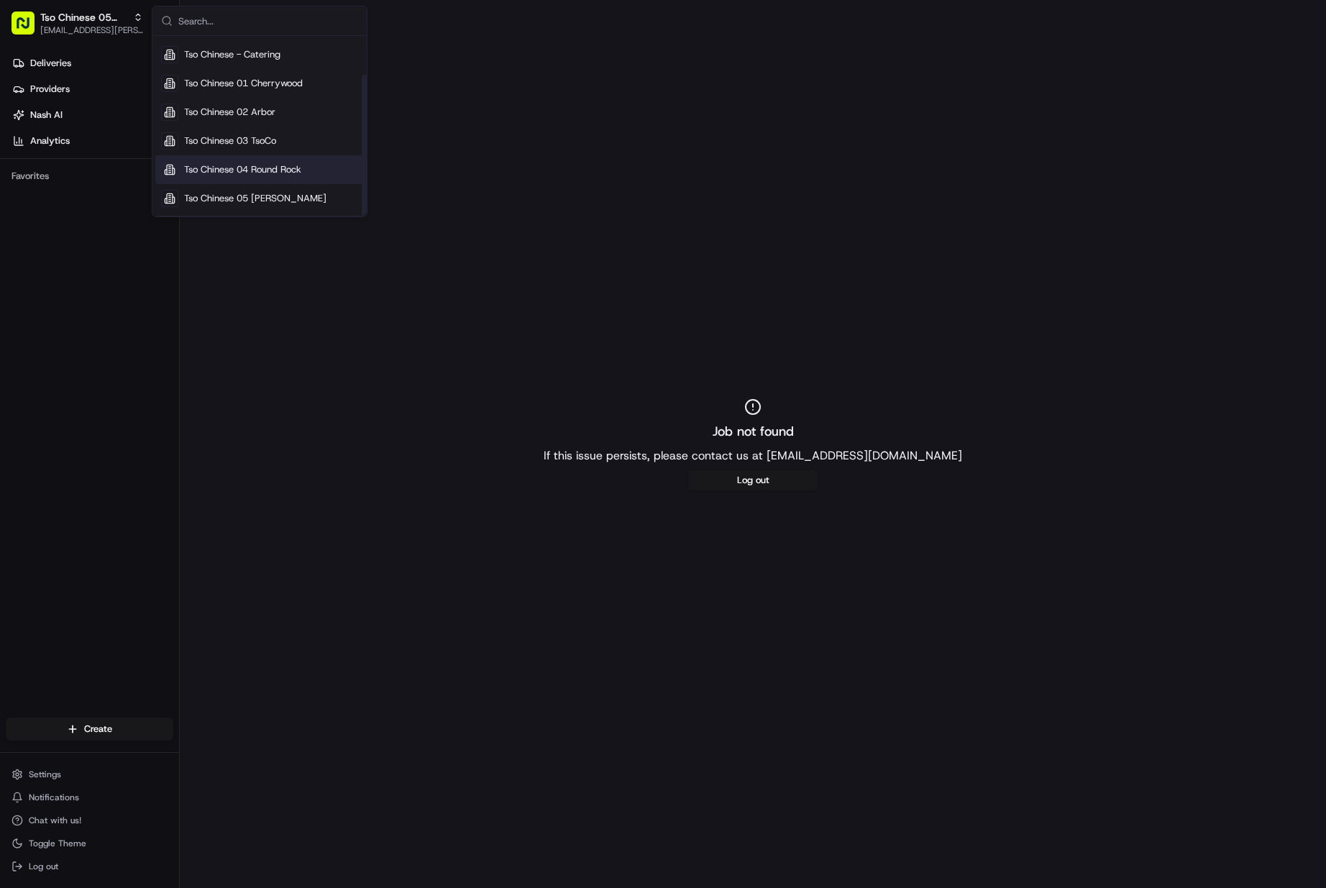
click at [269, 169] on span "Tso Chinese 04 Round Rock" at bounding box center [242, 169] width 117 height 13
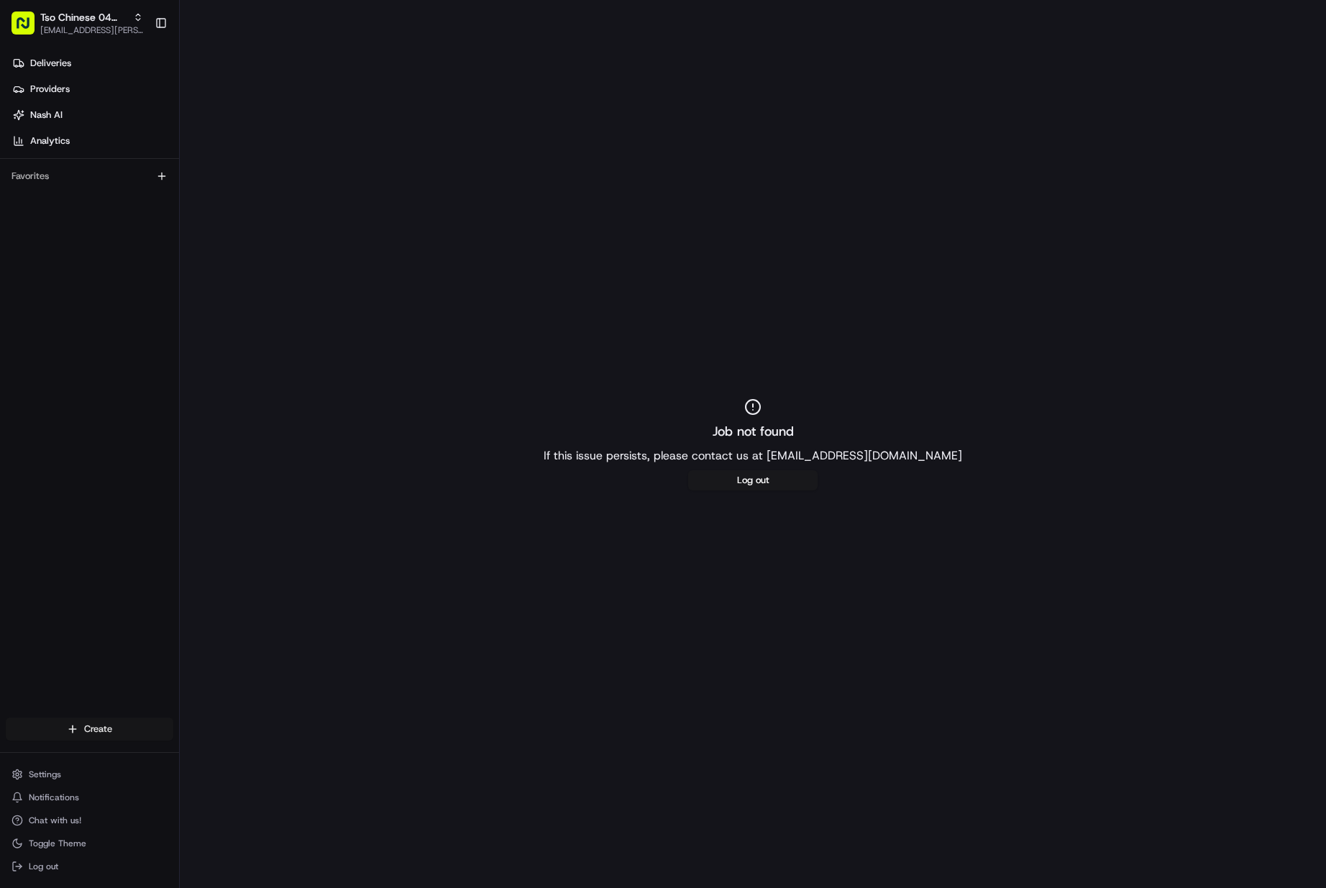
click at [96, 721] on html "Tso Chinese 04 Round Rock [EMAIL_ADDRESS][PERSON_NAME][DOMAIN_NAME] Toggle Side…" at bounding box center [663, 444] width 1326 height 888
click at [202, 750] on div at bounding box center [194, 755] width 17 height 17
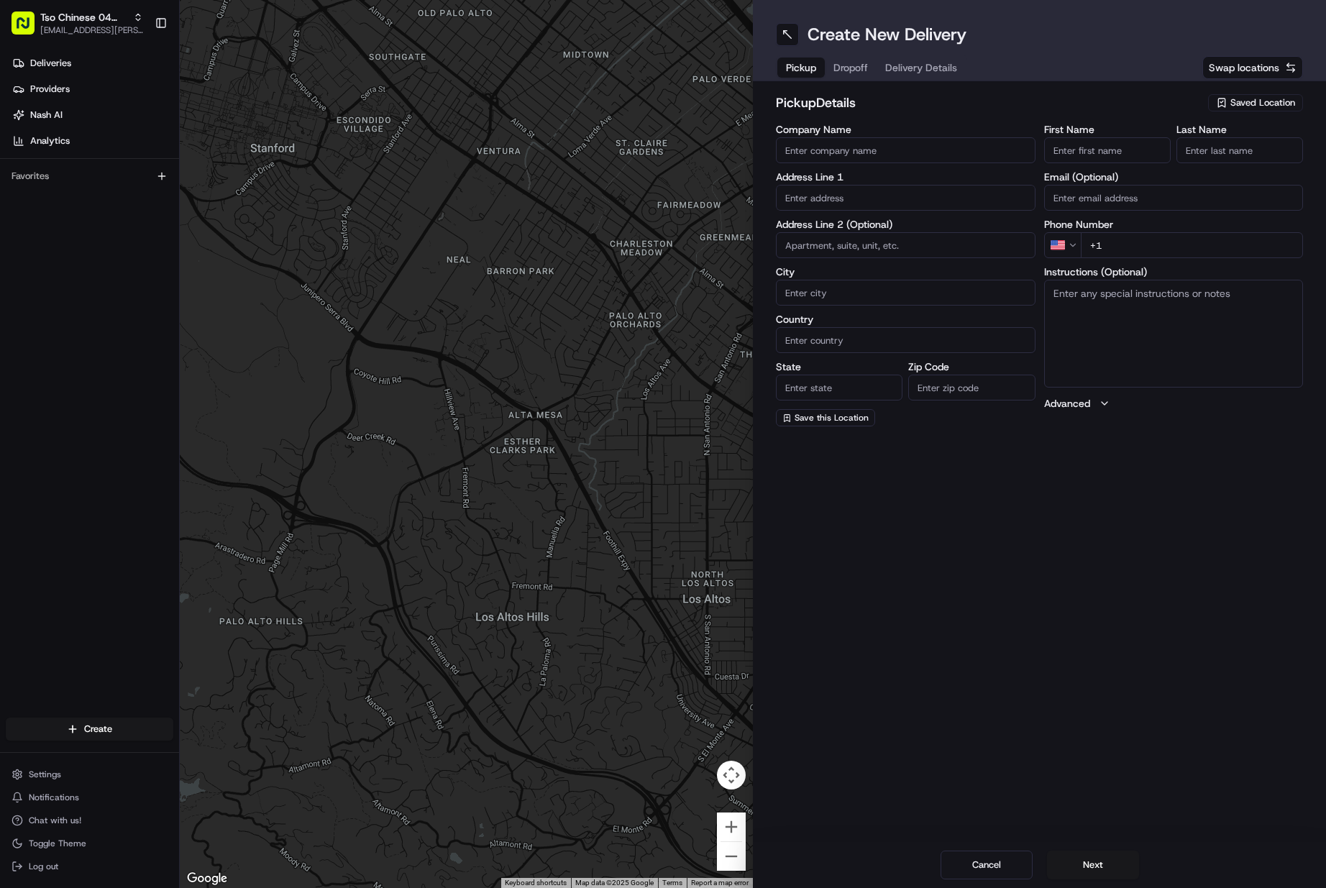
click at [1253, 93] on button "Saved Location" at bounding box center [1255, 103] width 95 height 20
click at [1211, 160] on span "(04) Tso Chinese Takeout & Delivery Round Rock (04)" at bounding box center [1231, 163] width 177 height 26
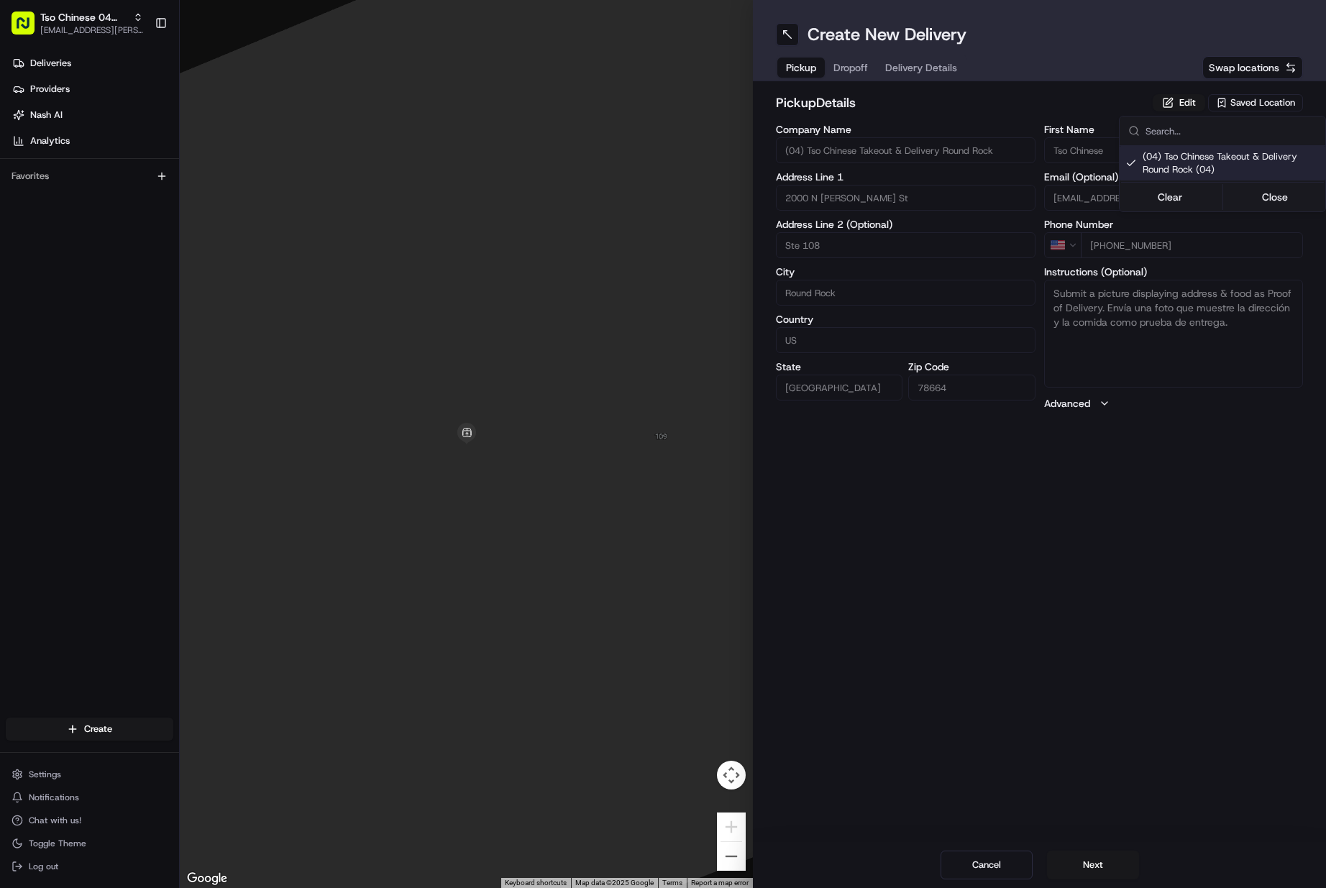
click at [1077, 857] on html "Tso Chinese 04 Round Rock [EMAIL_ADDRESS][PERSON_NAME][DOMAIN_NAME] Toggle Side…" at bounding box center [663, 444] width 1326 height 888
click at [1077, 857] on button "Next" at bounding box center [1093, 865] width 92 height 29
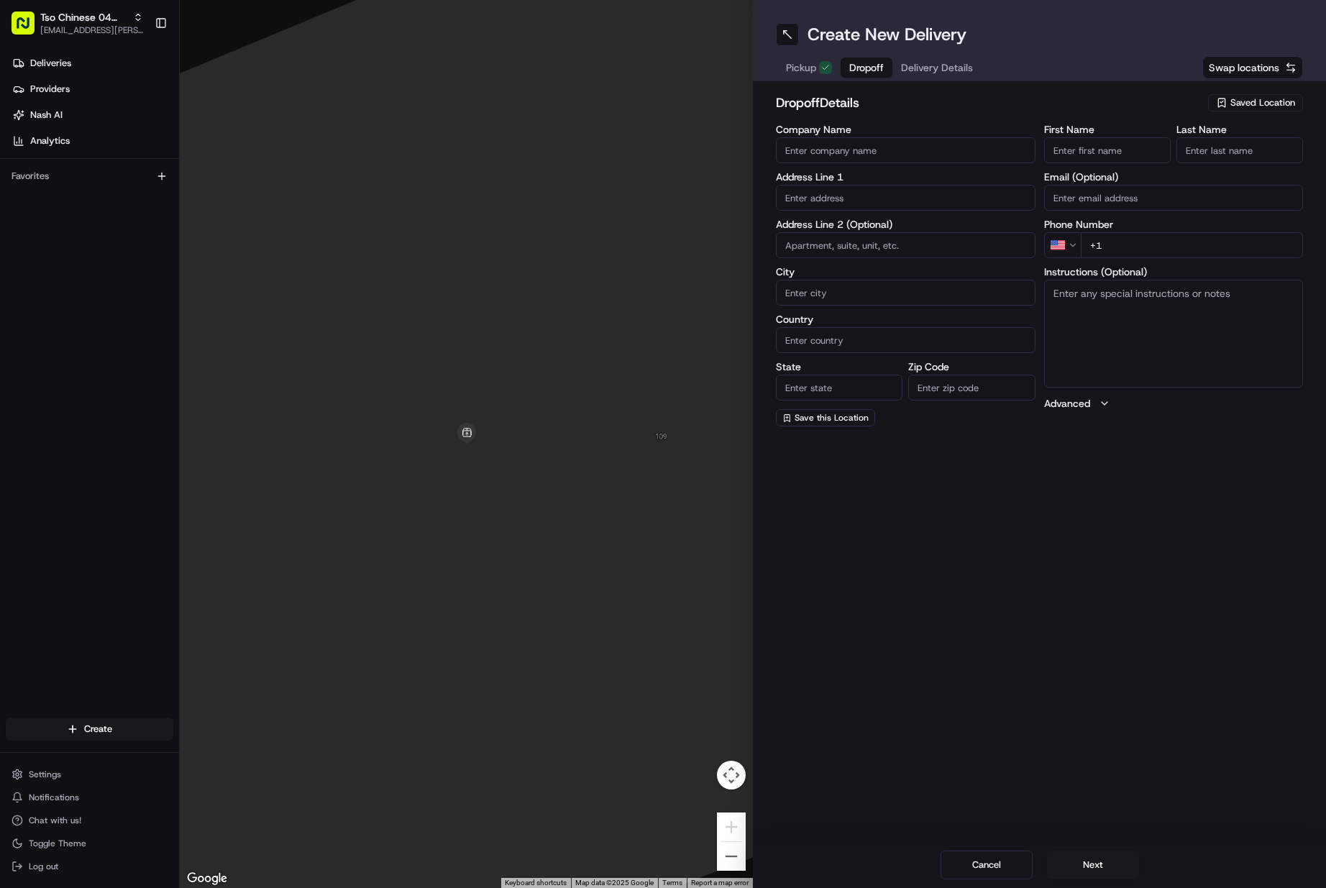
drag, startPoint x: 1094, startPoint y: 144, endPoint x: 1198, endPoint y: 152, distance: 104.7
click at [1094, 143] on input "First Name" at bounding box center [1107, 150] width 127 height 26
paste input "[PERSON_NAME]"
click at [1229, 152] on input "Last Name" at bounding box center [1240, 150] width 127 height 26
drag, startPoint x: 1192, startPoint y: 247, endPoint x: 866, endPoint y: 262, distance: 326.2
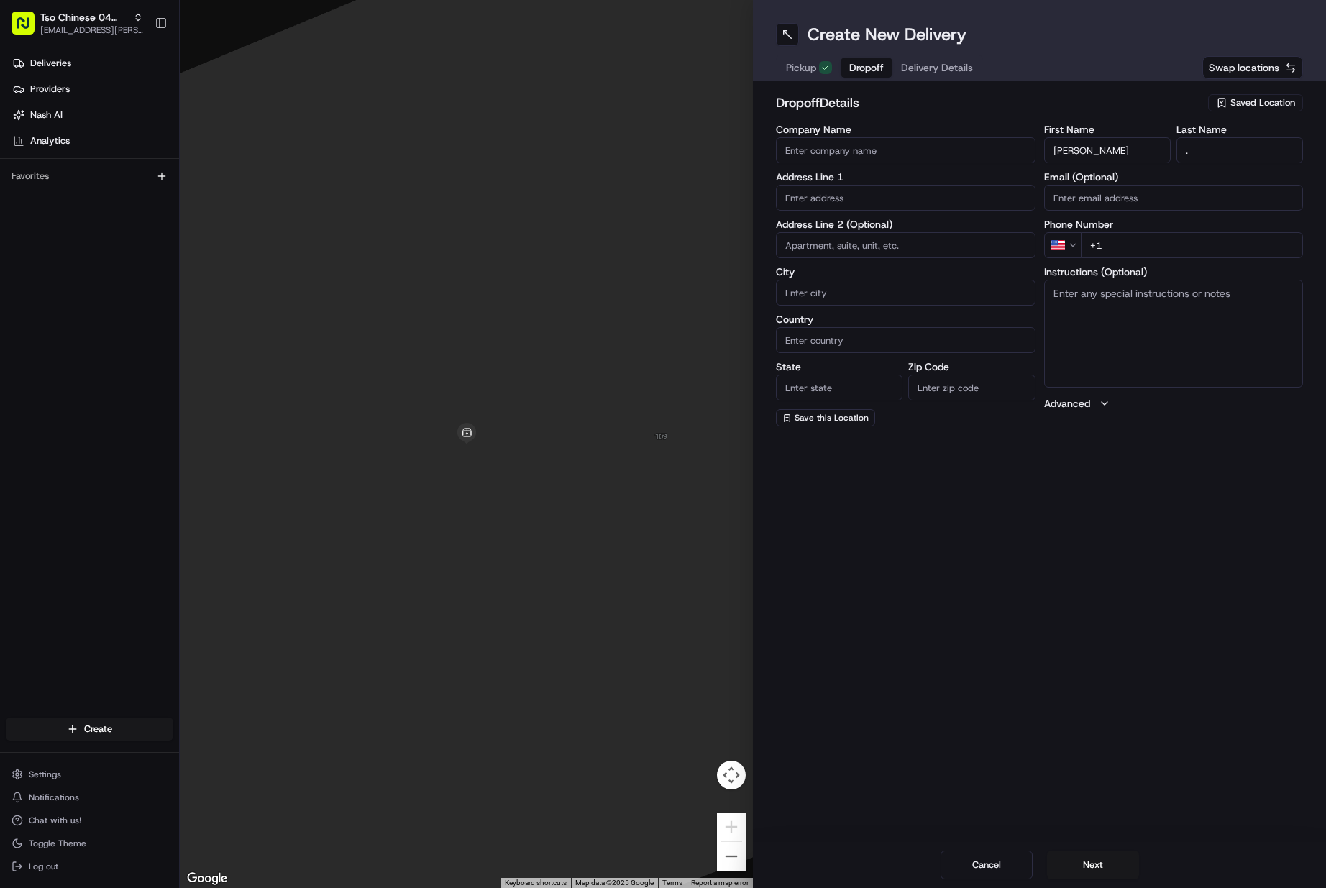
click at [1156, 247] on input "+1" at bounding box center [1192, 245] width 223 height 26
paste input "[PHONE_NUMBER]"
drag, startPoint x: 862, startPoint y: 203, endPoint x: 851, endPoint y: 192, distance: 15.3
click at [861, 202] on input "text" at bounding box center [906, 198] width 260 height 26
paste input "[STREET_ADDRESS]"
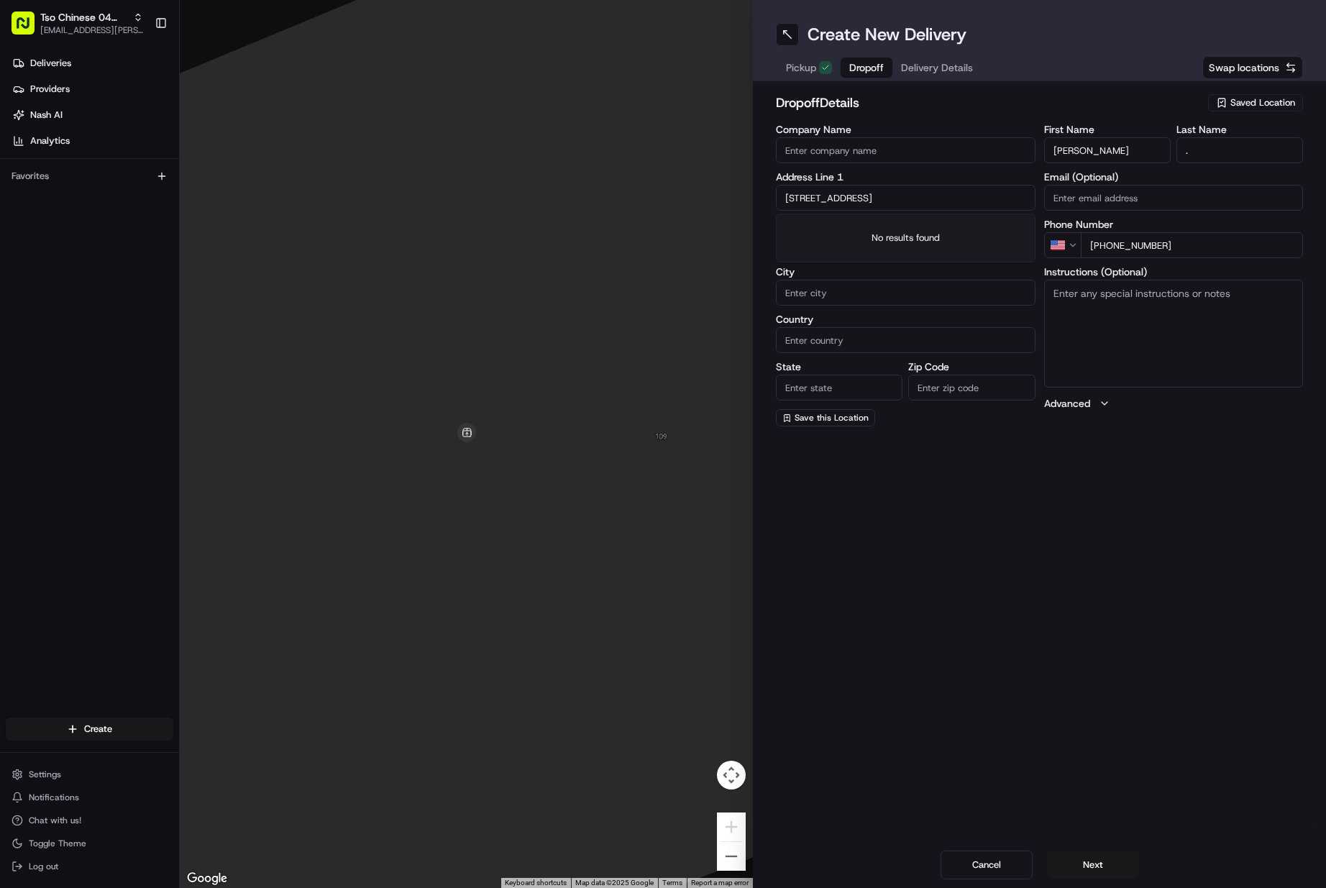
scroll to position [0, 37]
click at [847, 228] on div "[STREET_ADDRESS]" at bounding box center [906, 228] width 252 height 22
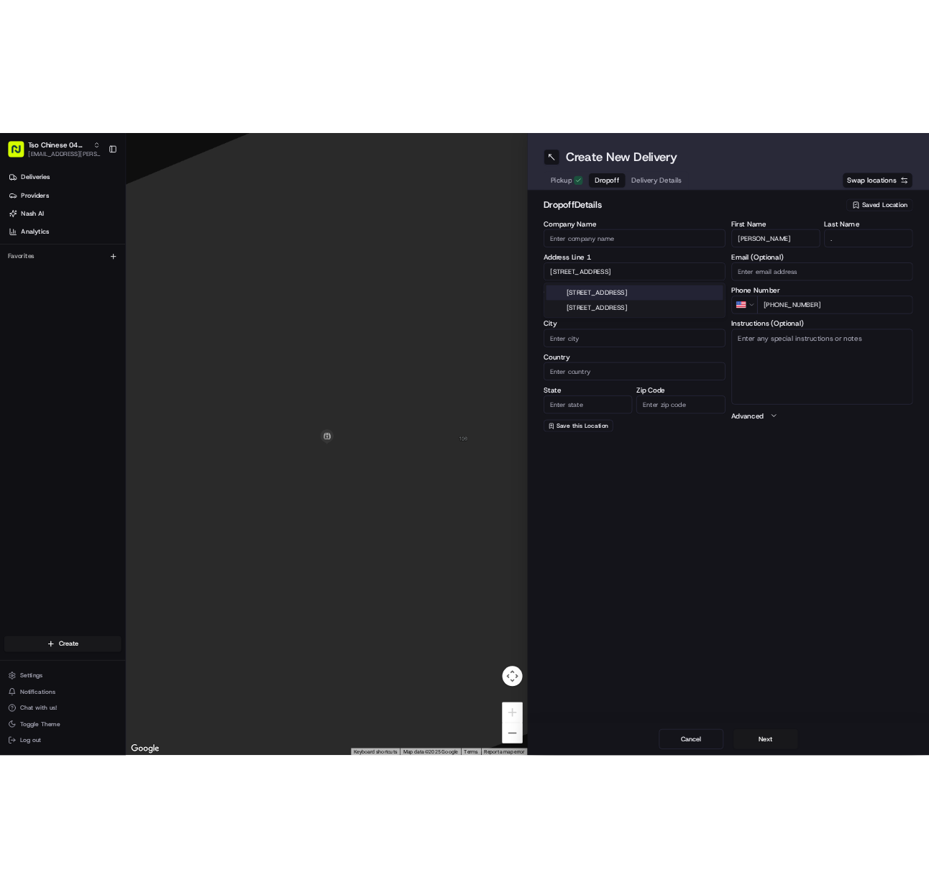
scroll to position [0, 0]
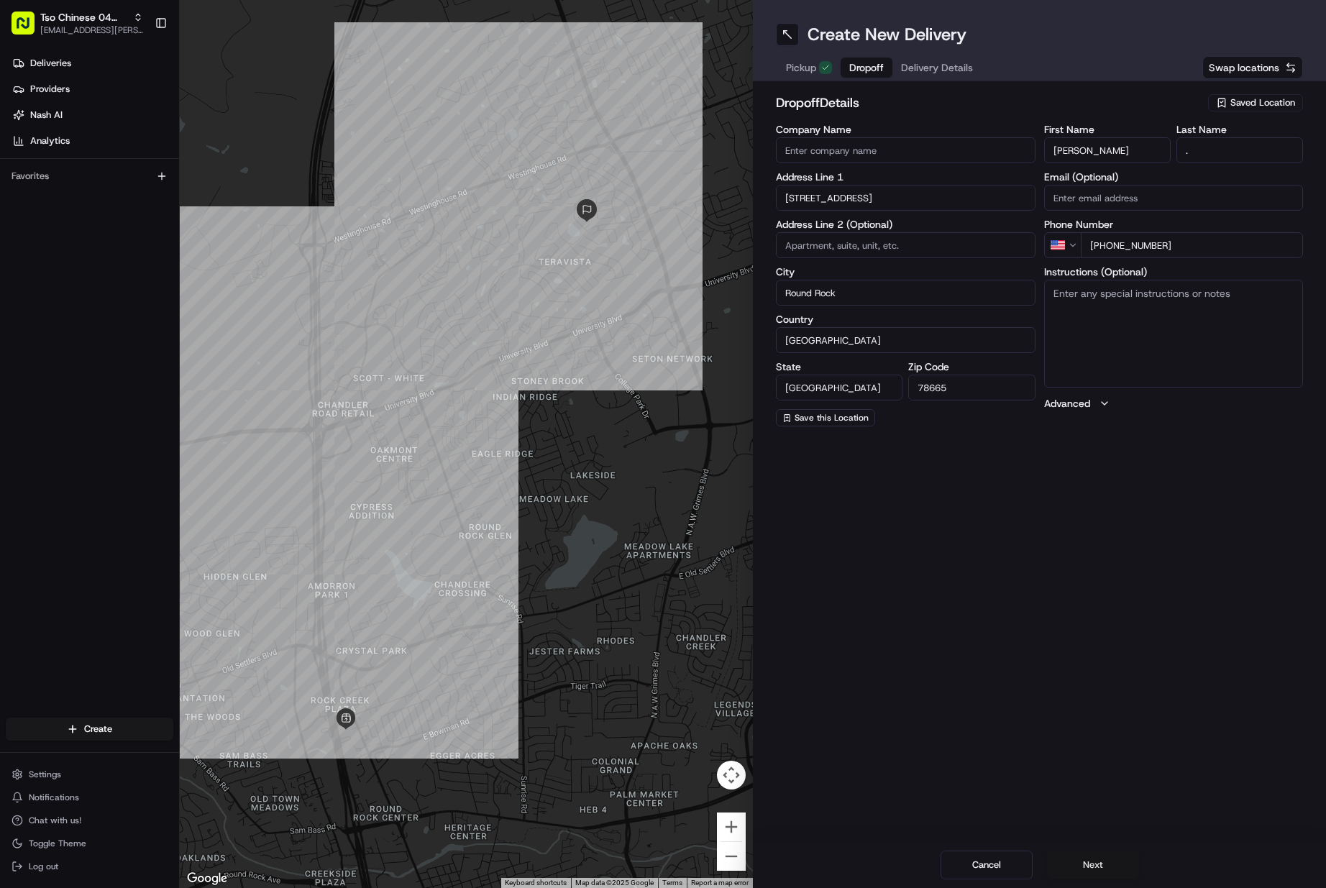
click at [1076, 856] on button "Next" at bounding box center [1093, 865] width 92 height 29
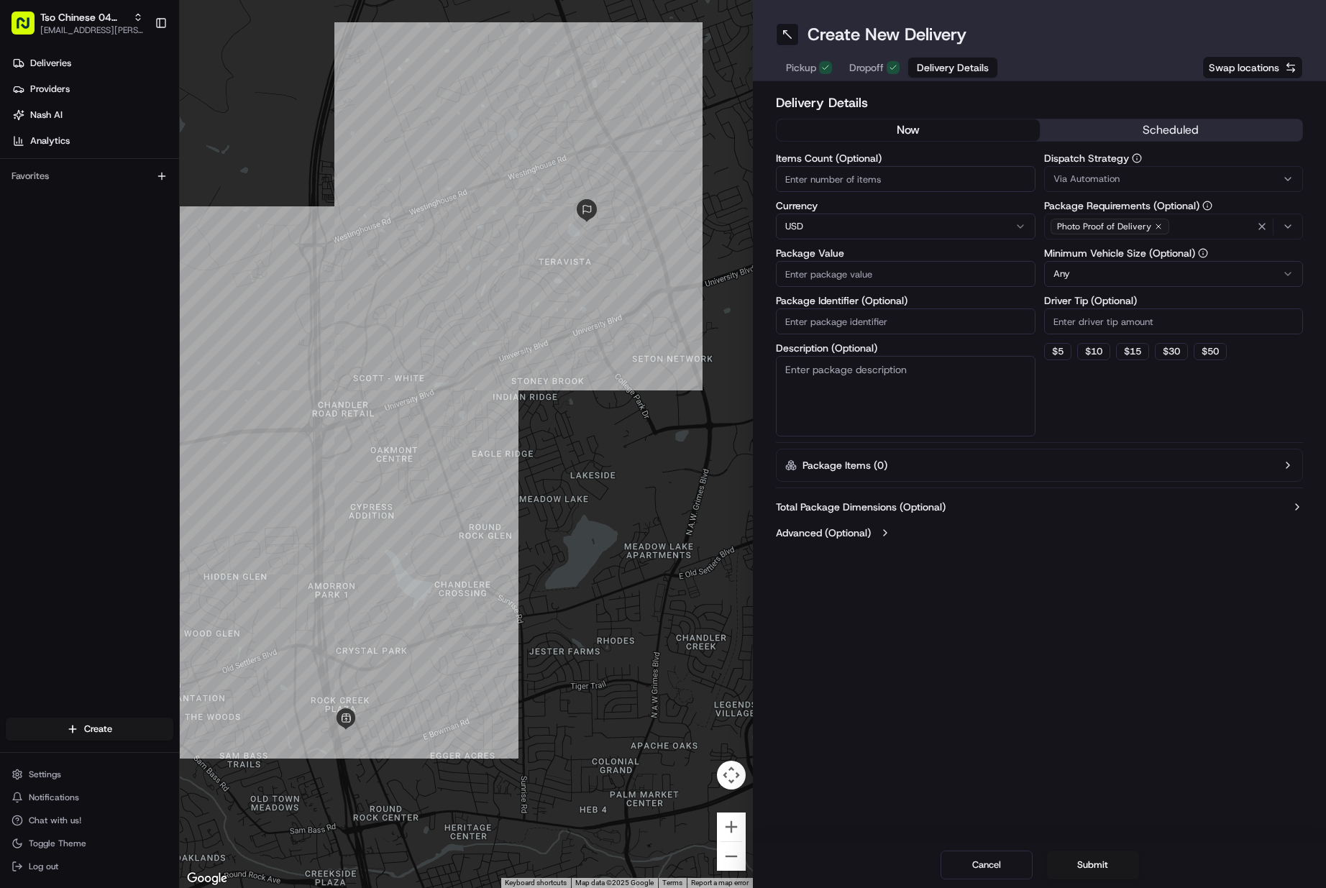
click at [825, 178] on input "Items Count (Optional)" at bounding box center [906, 179] width 260 height 26
click at [886, 325] on input "Package Identifier (Optional)" at bounding box center [906, 322] width 260 height 26
paste input "GRA6EVM"
drag, startPoint x: 1076, startPoint y: 176, endPoint x: 1087, endPoint y: 209, distance: 34.1
click at [1078, 176] on span "Via Automation" at bounding box center [1087, 179] width 66 height 13
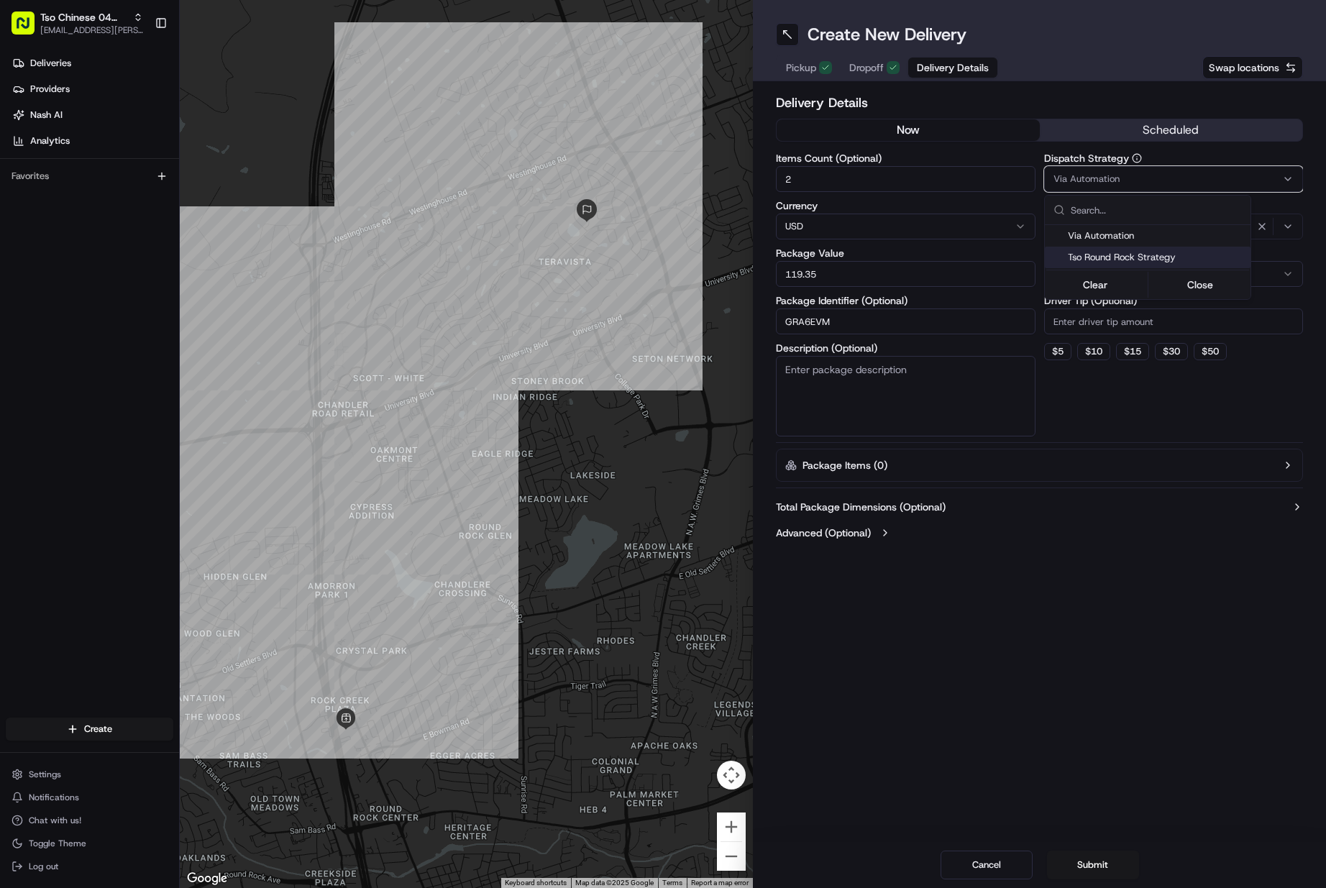
click at [1082, 250] on div "Tso Round Rock Strategy" at bounding box center [1148, 258] width 206 height 22
click at [1081, 332] on html "Tso Chinese 04 Round Rock [EMAIL_ADDRESS][PERSON_NAME][DOMAIN_NAME] Toggle Side…" at bounding box center [663, 444] width 1326 height 888
click at [1080, 330] on input "Driver Tip (Optional)" at bounding box center [1174, 322] width 260 height 26
click at [1083, 867] on button "Submit" at bounding box center [1093, 865] width 92 height 29
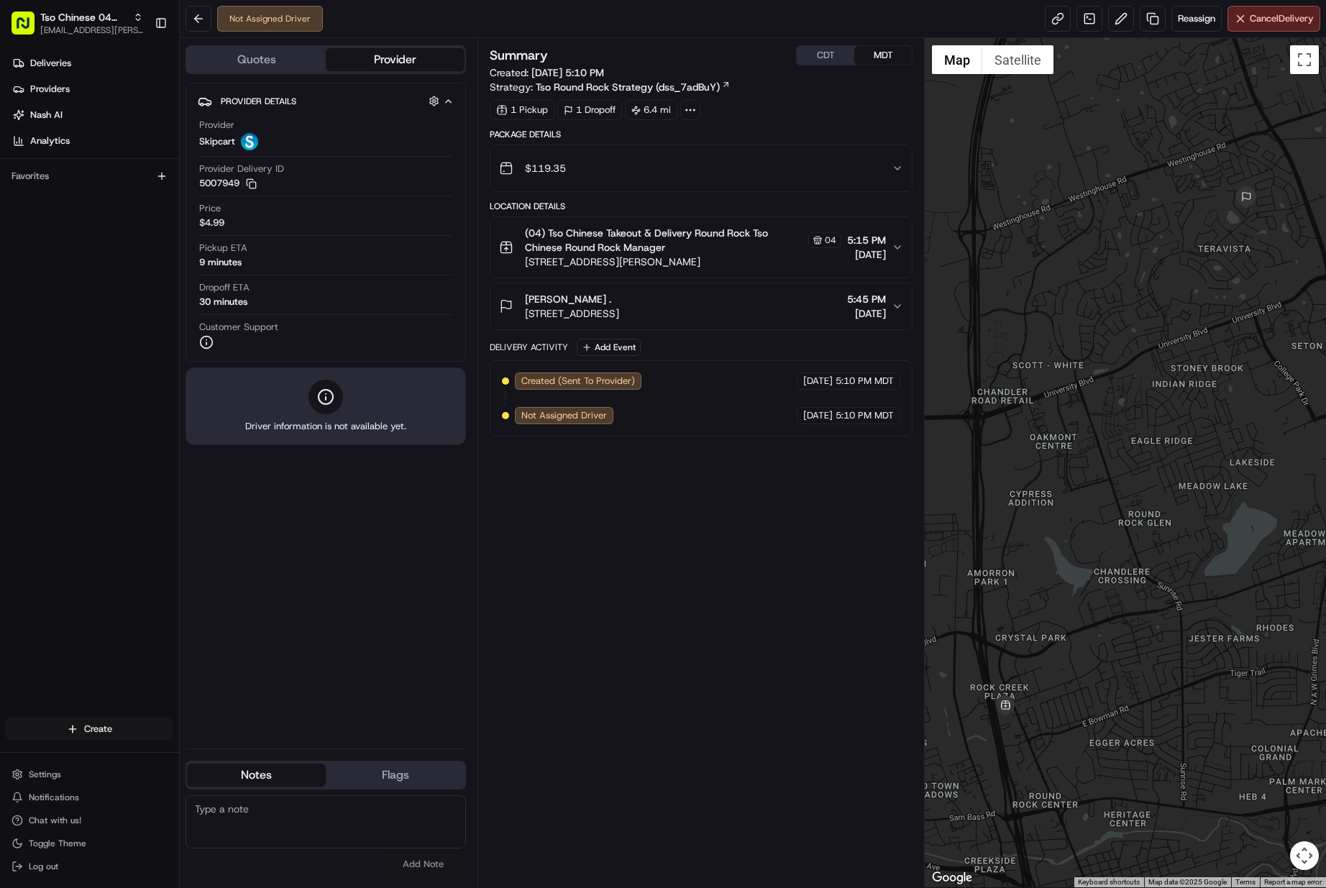
click at [109, 726] on html "Tso Chinese 04 Round Rock [EMAIL_ADDRESS][PERSON_NAME][DOMAIN_NAME] Toggle Side…" at bounding box center [663, 444] width 1326 height 888
click at [222, 764] on link "Delivery" at bounding box center [260, 756] width 160 height 26
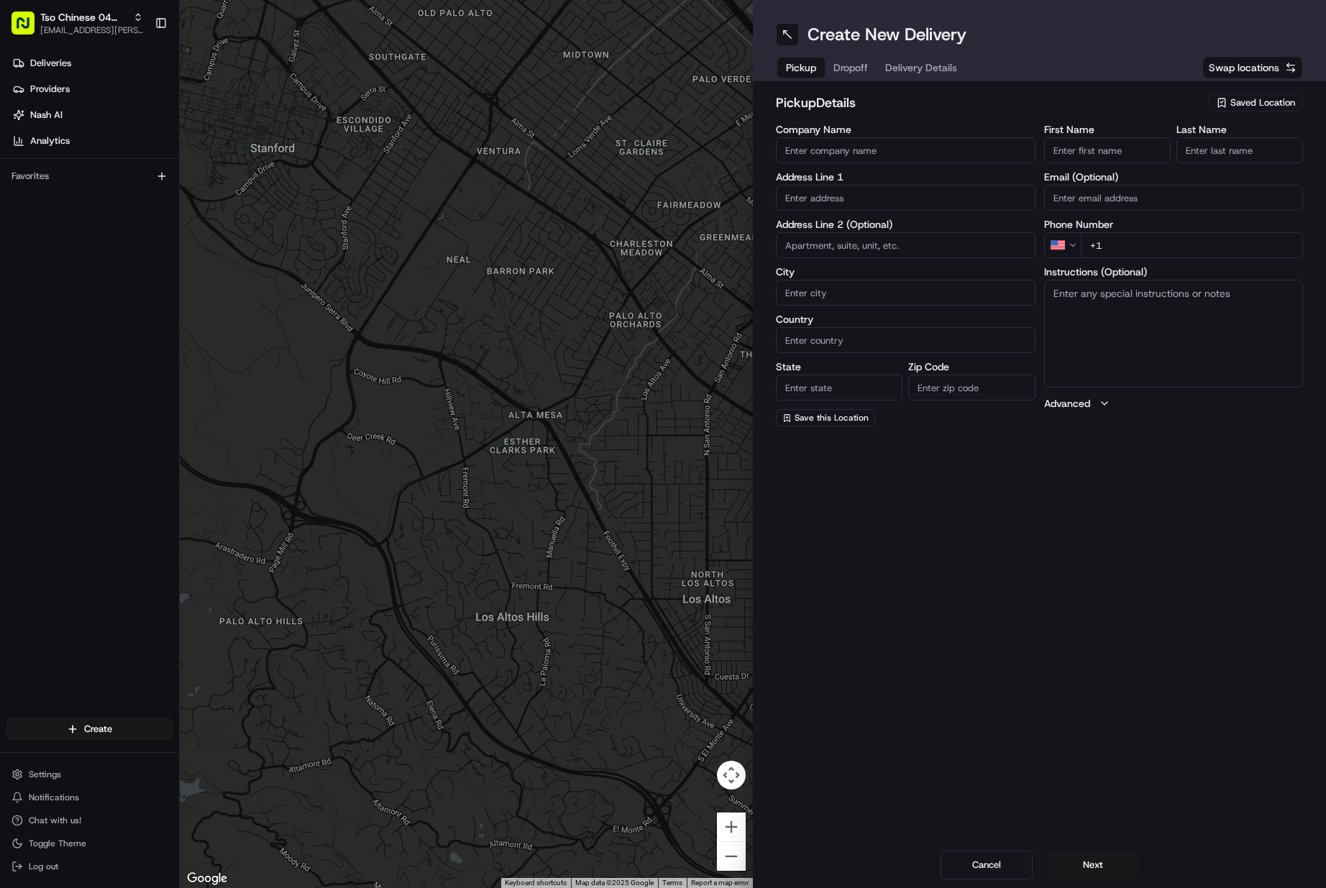
click at [1235, 108] on span "Saved Location" at bounding box center [1263, 102] width 65 height 13
click at [1216, 145] on input "text" at bounding box center [1231, 131] width 171 height 29
click at [1195, 169] on span "(04) Tso Chinese Takeout & Delivery Round Rock (04)" at bounding box center [1231, 163] width 177 height 26
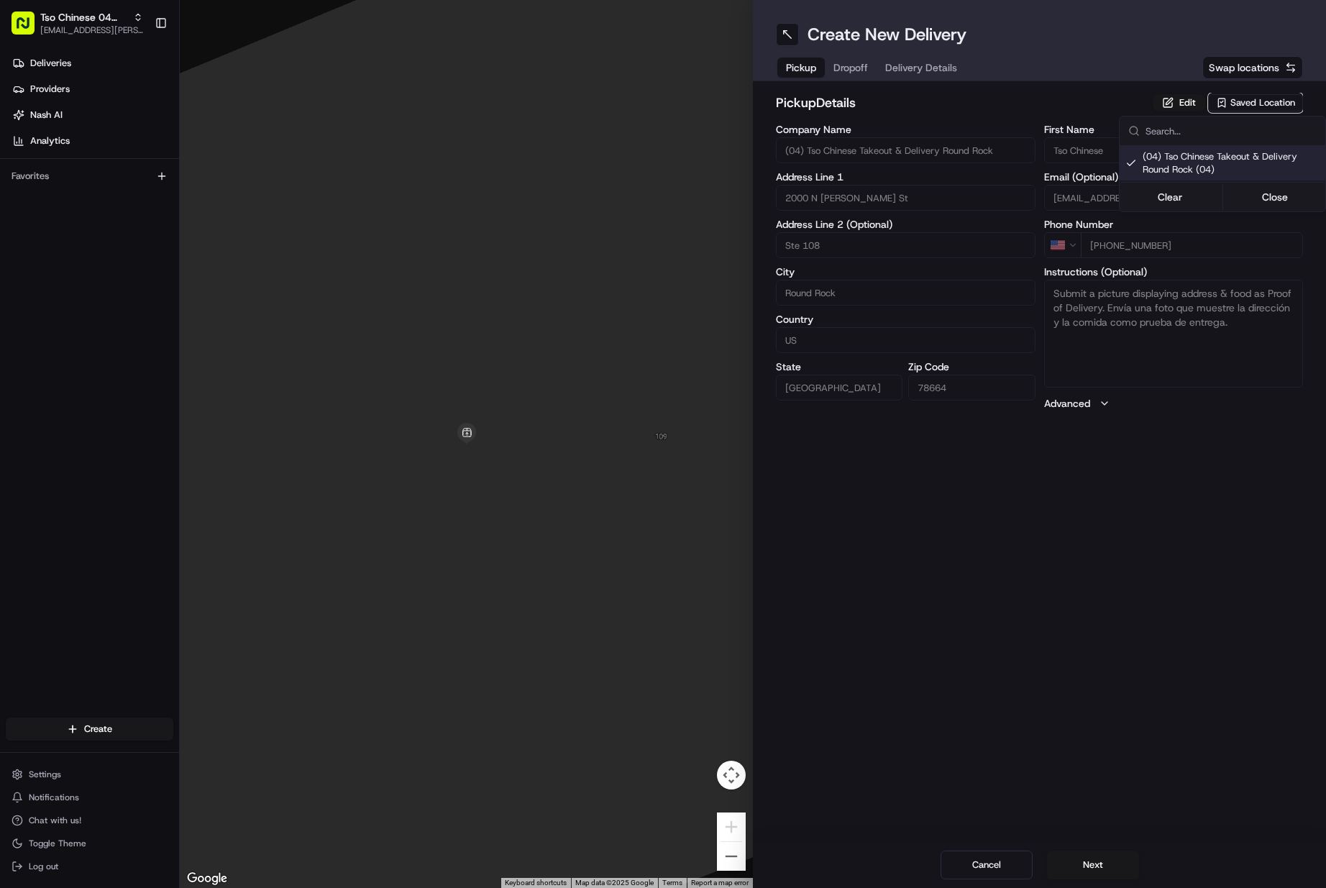
click at [1077, 868] on html "Tso Chinese 04 Round Rock [EMAIL_ADDRESS][PERSON_NAME][DOMAIN_NAME] Toggle Side…" at bounding box center [663, 444] width 1326 height 888
click at [1077, 868] on button "Next" at bounding box center [1093, 865] width 92 height 29
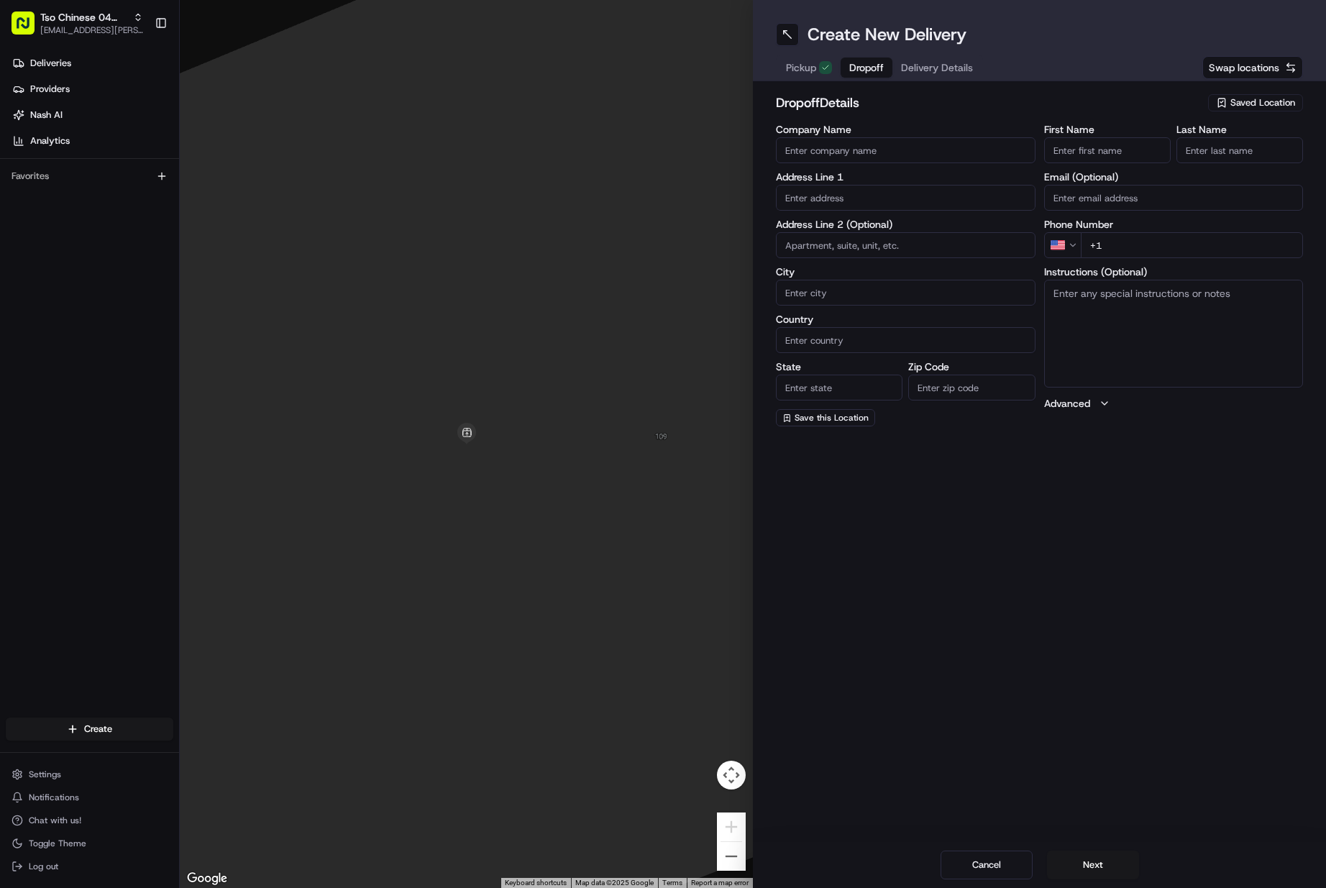
drag, startPoint x: 1093, startPoint y: 145, endPoint x: 1197, endPoint y: 145, distance: 104.3
click at [1100, 147] on input "First Name" at bounding box center [1107, 150] width 127 height 26
paste input "[PERSON_NAME]"
click at [1206, 145] on input "Last Name" at bounding box center [1240, 150] width 127 height 26
click at [1114, 242] on input "+1" at bounding box center [1192, 245] width 223 height 26
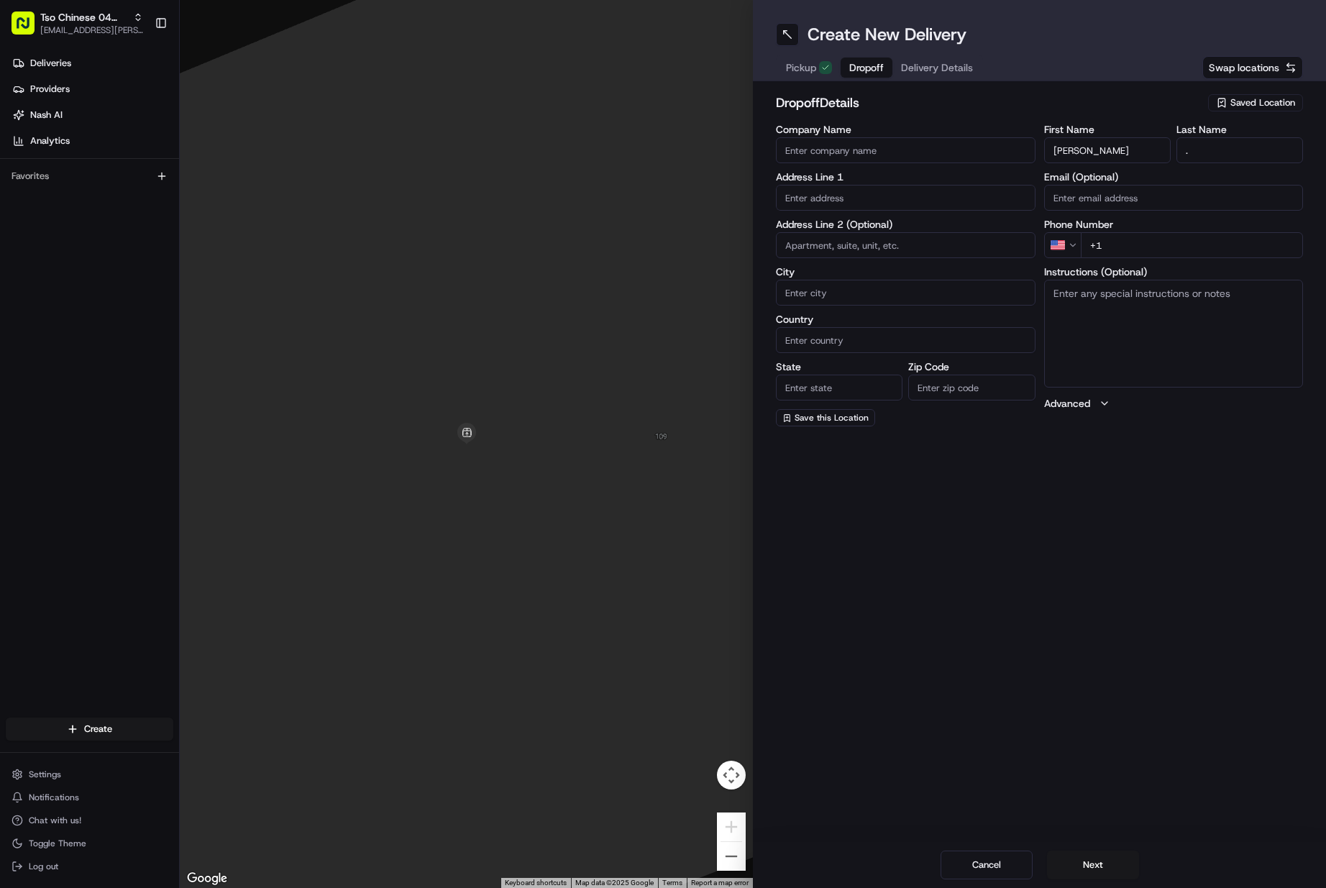
paste input "[PHONE_NUMBER]"
drag, startPoint x: 915, startPoint y: 203, endPoint x: 909, endPoint y: 186, distance: 18.2
click at [915, 202] on input "text" at bounding box center [906, 198] width 260 height 26
paste input "[STREET_ADDRESS]"
click at [908, 235] on div "[STREET_ADDRESS]" at bounding box center [906, 228] width 252 height 22
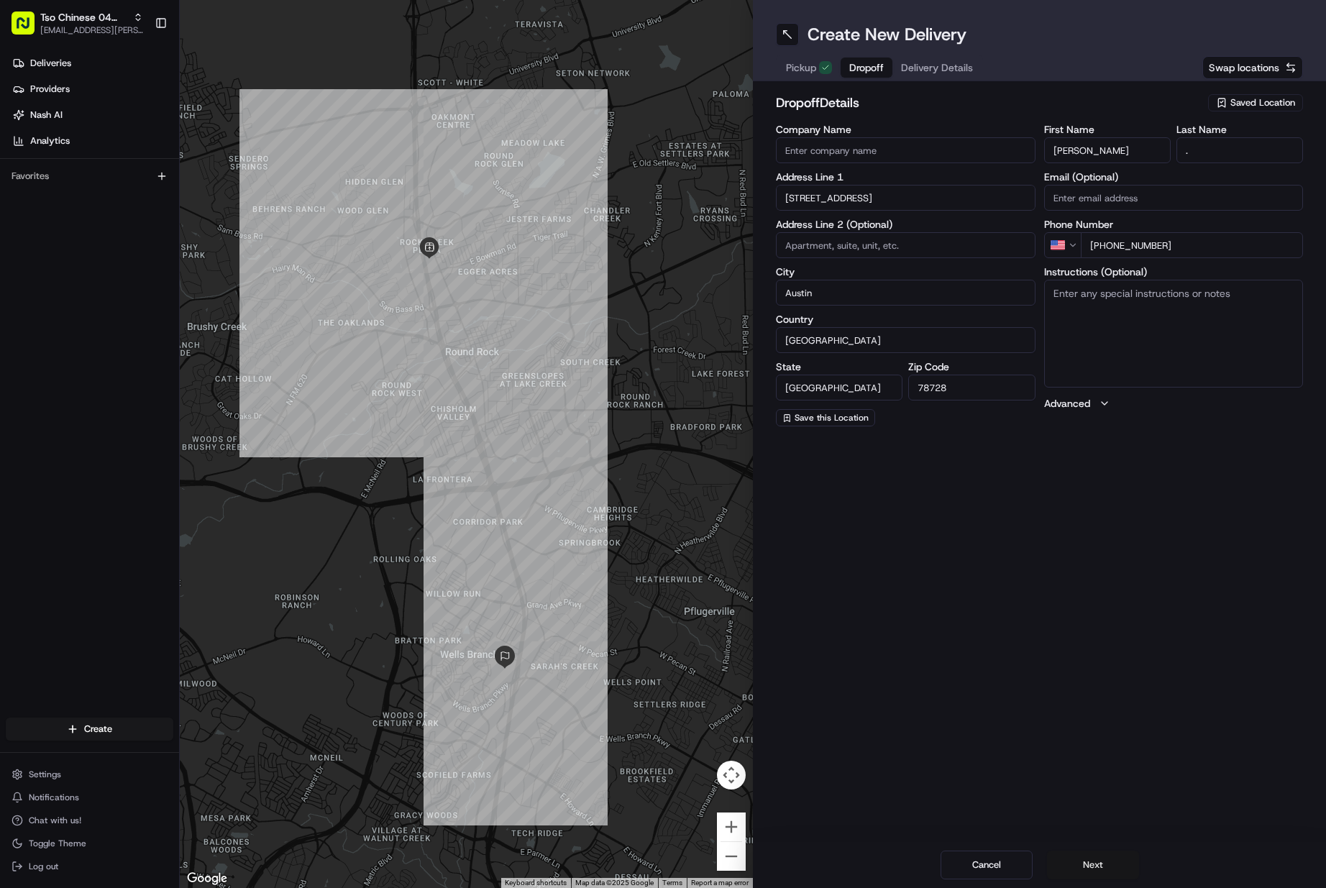
click at [1087, 862] on button "Next" at bounding box center [1093, 865] width 92 height 29
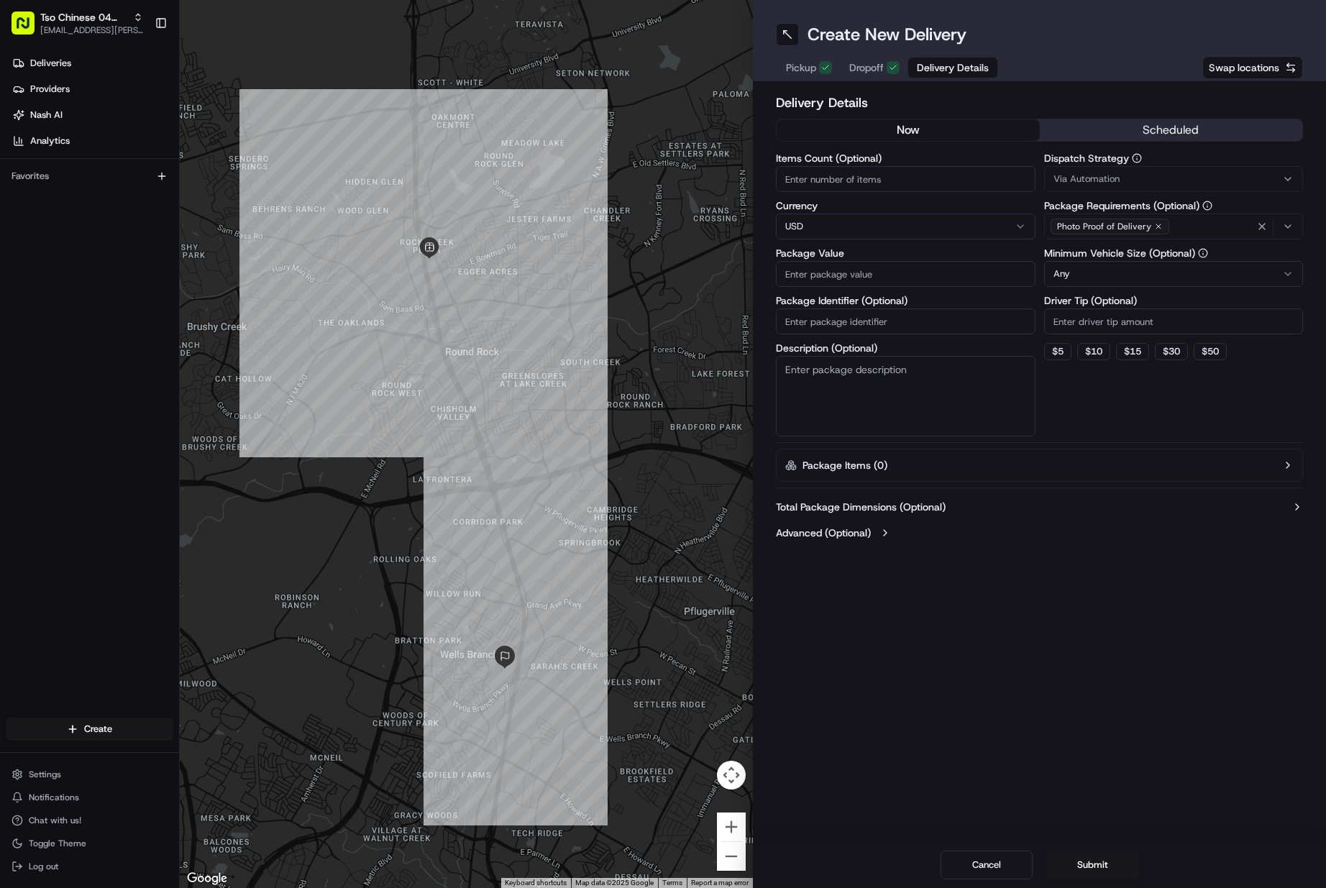
click at [875, 186] on input "Items Count (Optional)" at bounding box center [906, 179] width 260 height 26
click at [844, 335] on div "Items Count (Optional) 1 Currency USD Package Value 39.94 Package Identifier (O…" at bounding box center [906, 294] width 260 height 283
click at [845, 327] on input "Package Identifier (Optional)" at bounding box center [906, 322] width 260 height 26
paste input "8FCJ0RE"
drag, startPoint x: 1150, startPoint y: 175, endPoint x: 1154, endPoint y: 218, distance: 43.3
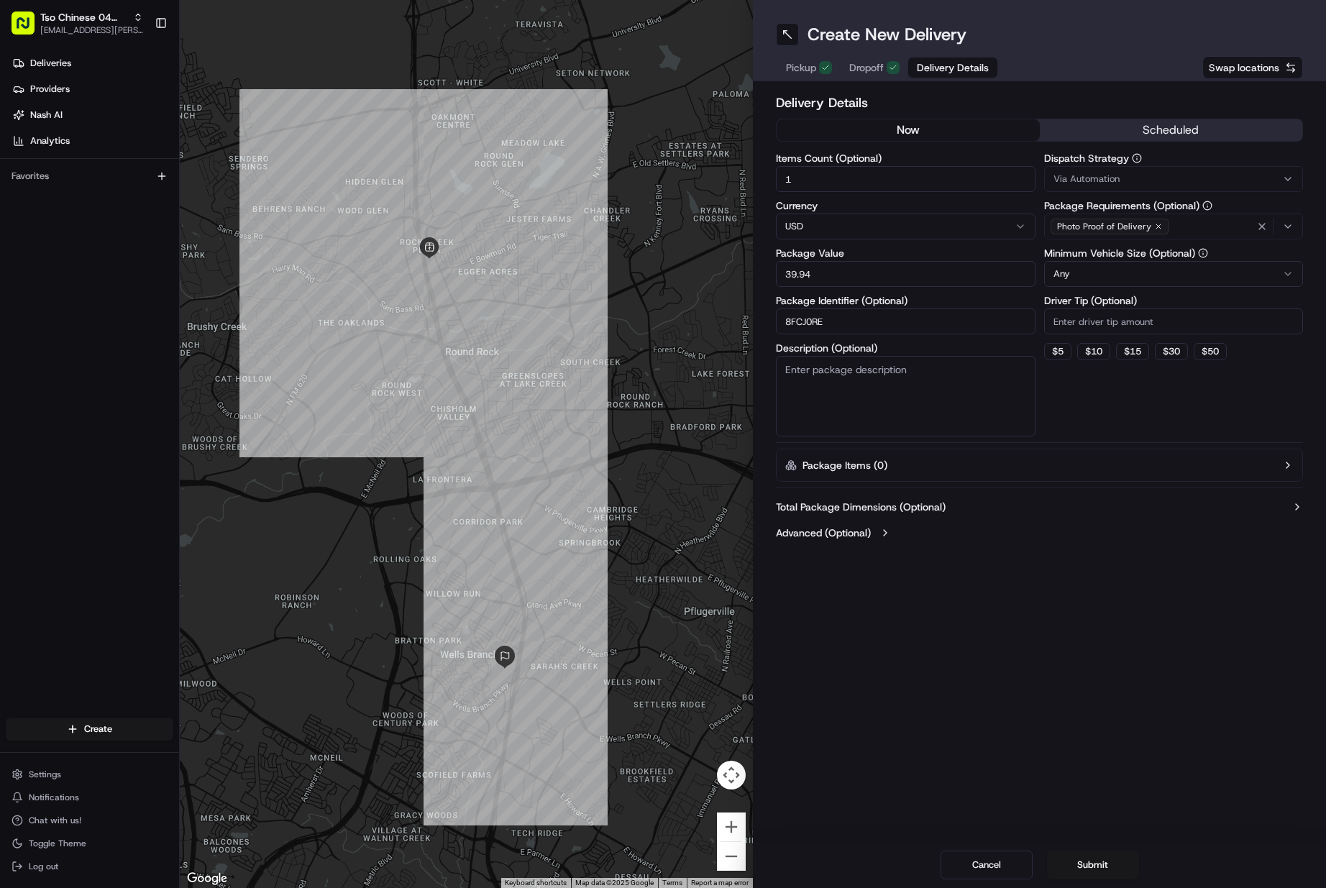
click at [1151, 175] on div "Via Automation" at bounding box center [1174, 179] width 252 height 13
click at [1141, 250] on div "Tso Round Rock Strategy" at bounding box center [1148, 258] width 206 height 22
click at [1126, 310] on html "Tso Chinese 04 Round Rock [EMAIL_ADDRESS][PERSON_NAME][DOMAIN_NAME] Toggle Side…" at bounding box center [663, 444] width 1326 height 888
click at [1121, 319] on input "Driver Tip (Optional)" at bounding box center [1174, 322] width 260 height 26
click at [1085, 865] on button "Submit" at bounding box center [1093, 865] width 92 height 29
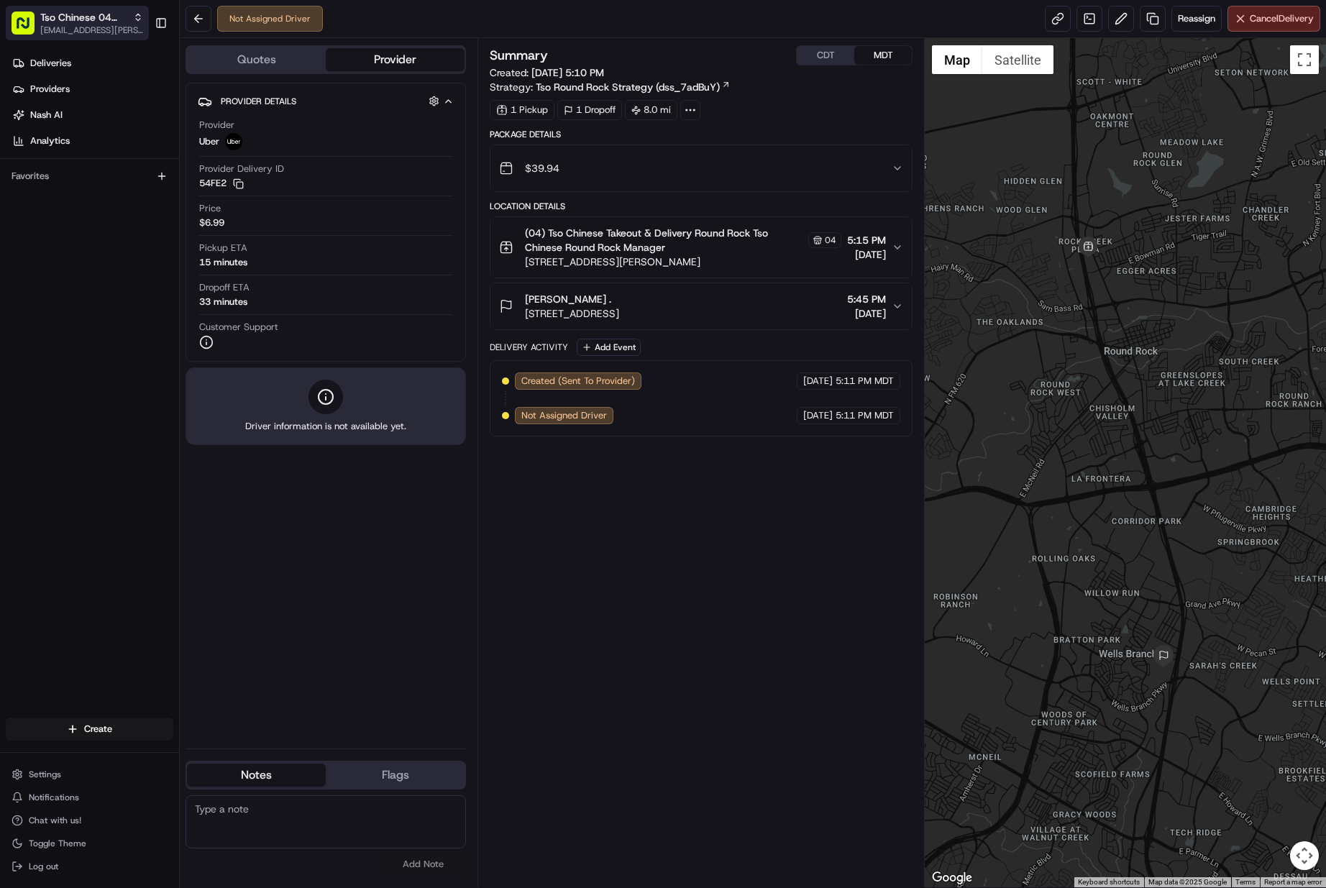
click at [114, 32] on span "[EMAIL_ADDRESS][PERSON_NAME][DOMAIN_NAME]" at bounding box center [91, 30] width 103 height 12
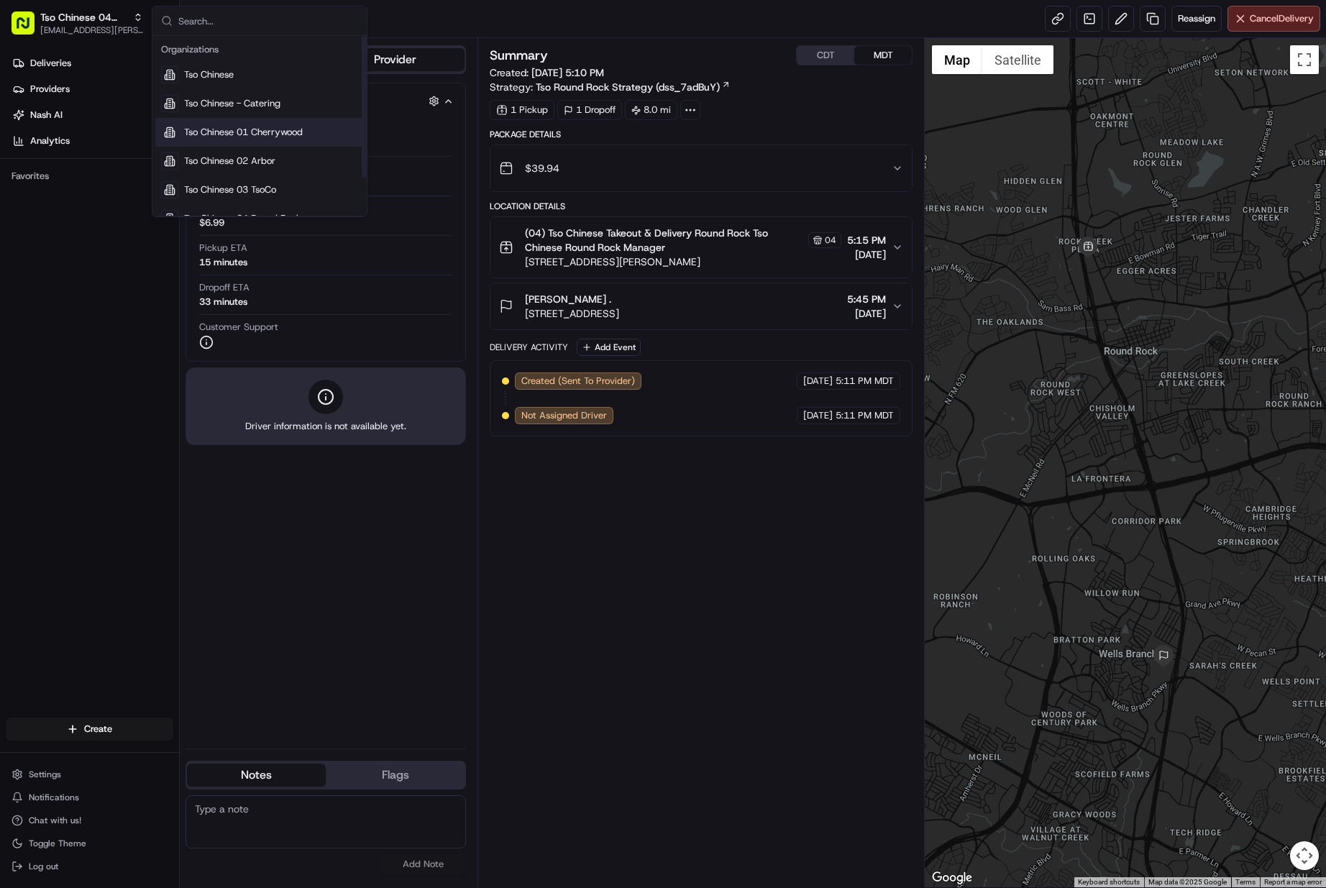
click at [262, 141] on div "Tso Chinese 01 Cherrywood" at bounding box center [259, 132] width 209 height 29
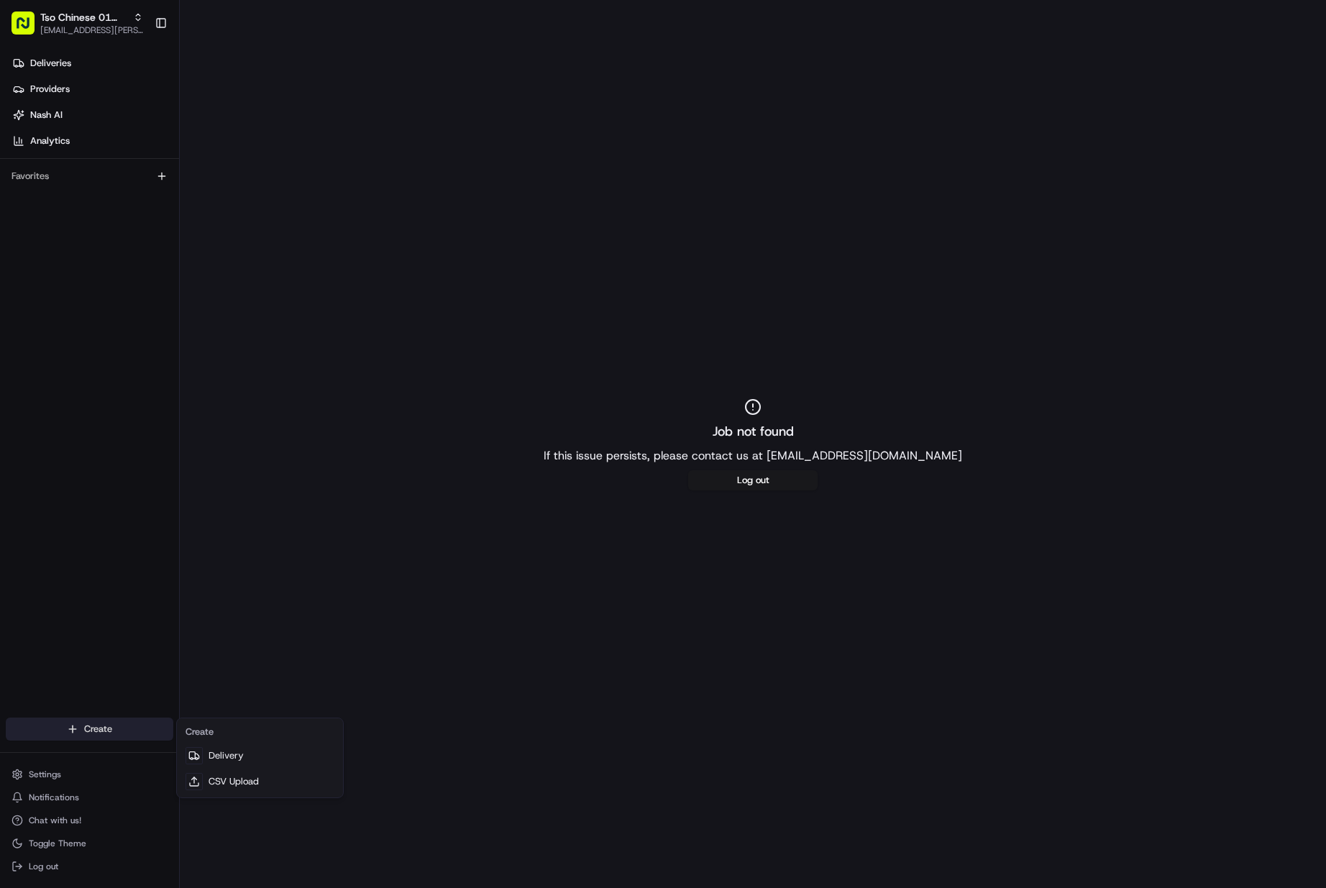
click at [91, 722] on html "Tso Chinese 01 Cherrywood [EMAIL_ADDRESS][PERSON_NAME][DOMAIN_NAME] Toggle Side…" at bounding box center [663, 444] width 1326 height 888
click at [222, 754] on link "Delivery" at bounding box center [260, 756] width 160 height 26
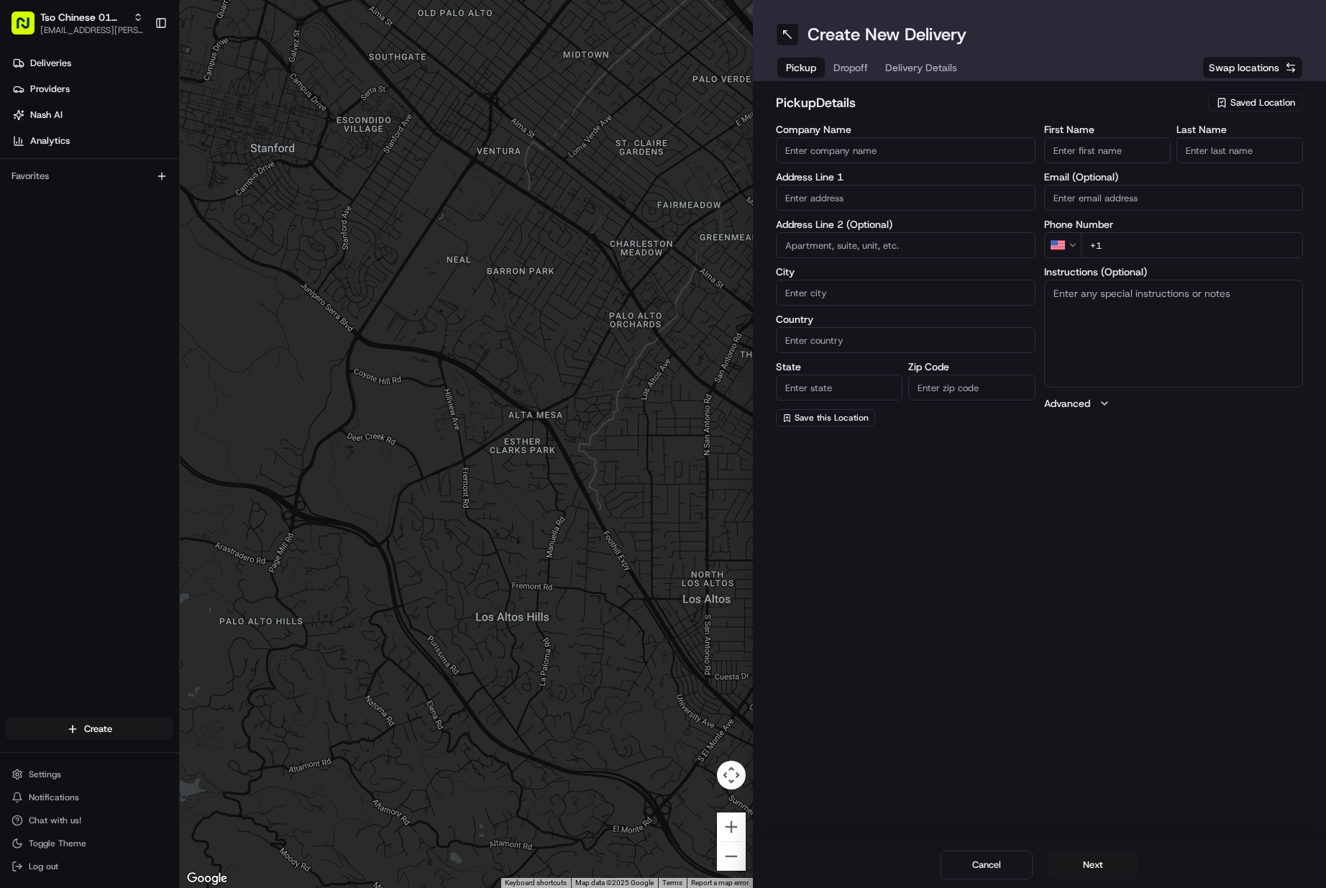
click at [1269, 96] on span "Saved Location" at bounding box center [1263, 102] width 65 height 13
click at [1240, 153] on span "(01) Tso Chinese Takeout & Delivery Cherrywood" at bounding box center [1231, 163] width 177 height 26
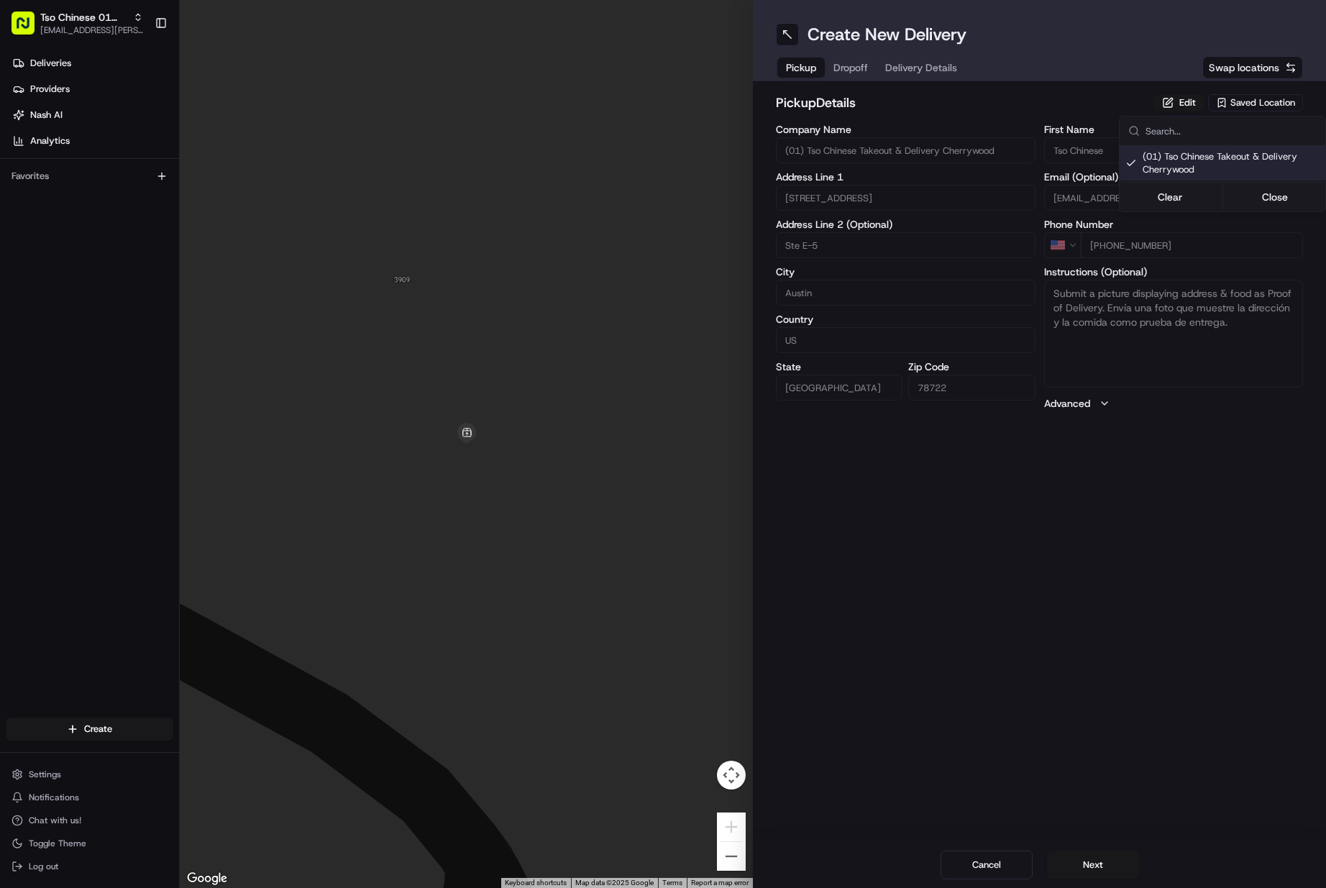
click at [1108, 862] on html "Tso Chinese 01 Cherrywood [EMAIL_ADDRESS][PERSON_NAME][DOMAIN_NAME] Toggle Side…" at bounding box center [663, 444] width 1326 height 888
click at [1108, 862] on button "Next" at bounding box center [1093, 865] width 92 height 29
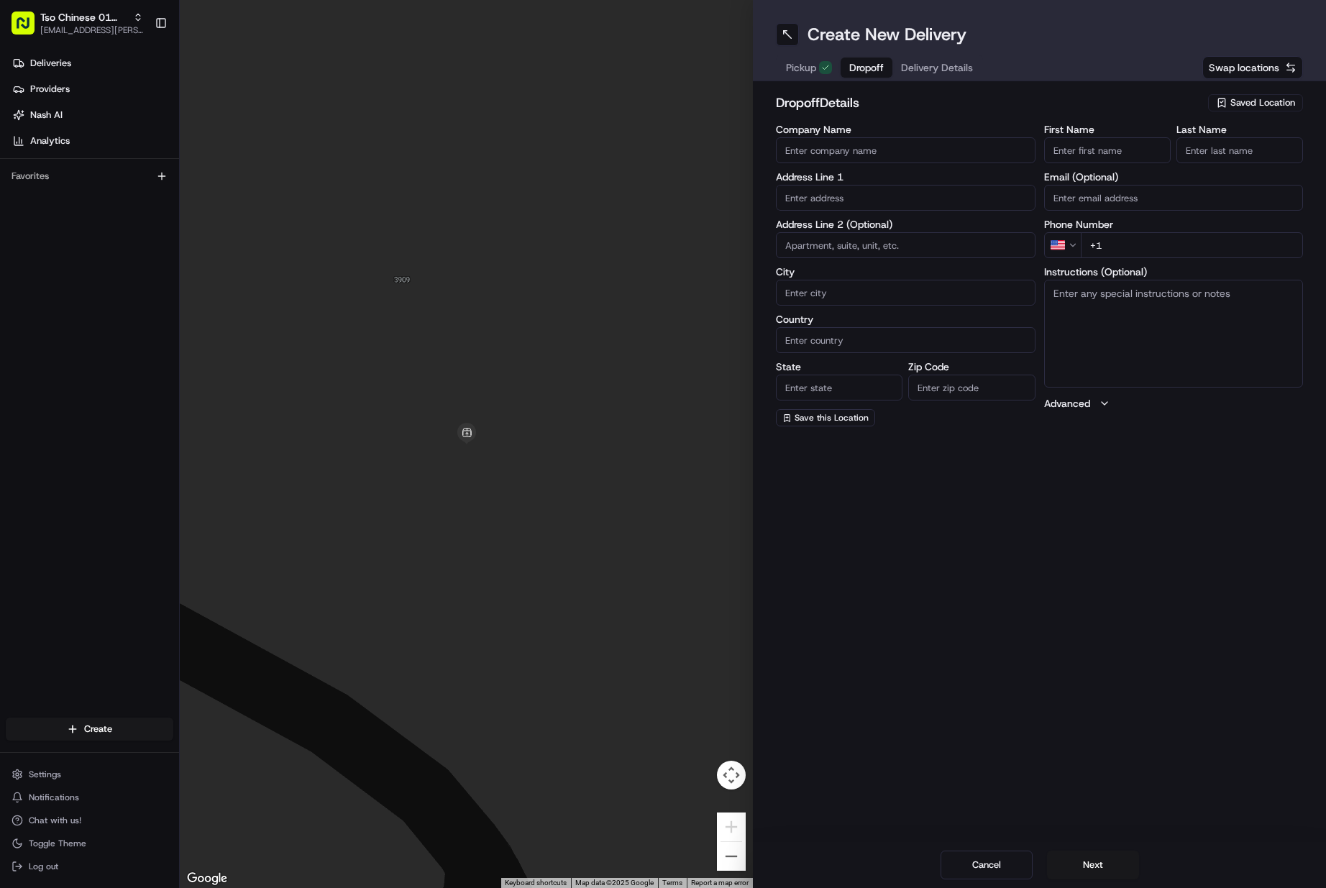
click at [1082, 152] on input "First Name" at bounding box center [1107, 150] width 127 height 26
paste input "[PERSON_NAME]"
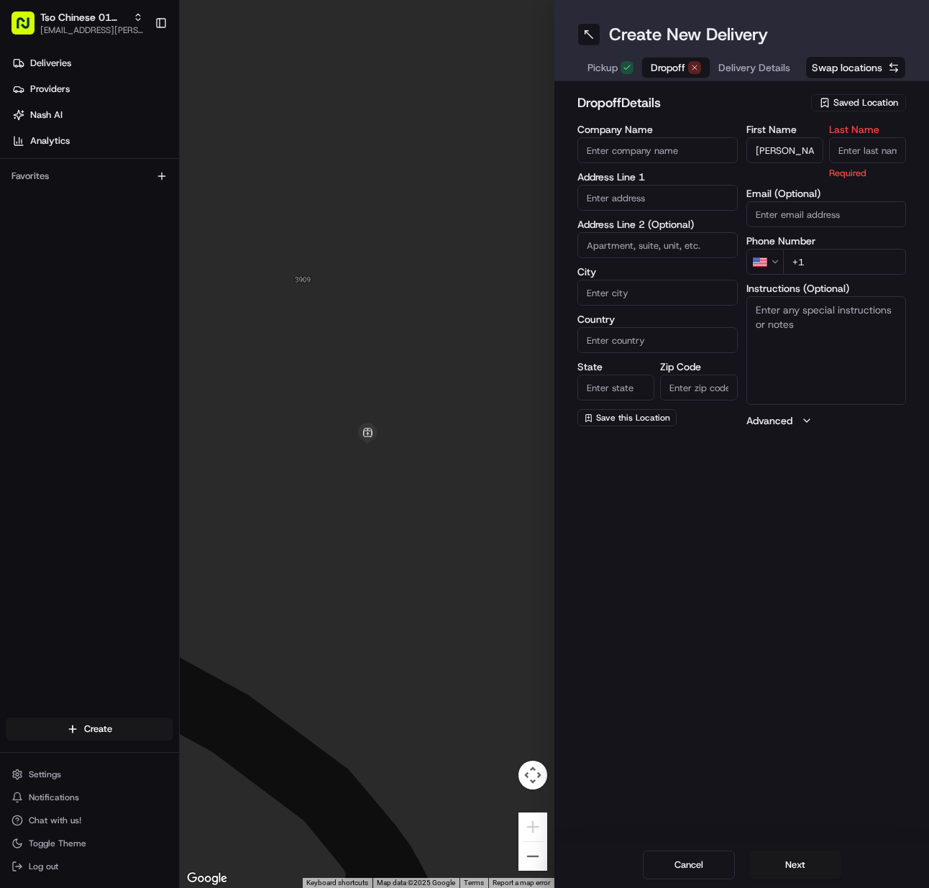
click at [880, 142] on input "Last Name" at bounding box center [867, 150] width 77 height 26
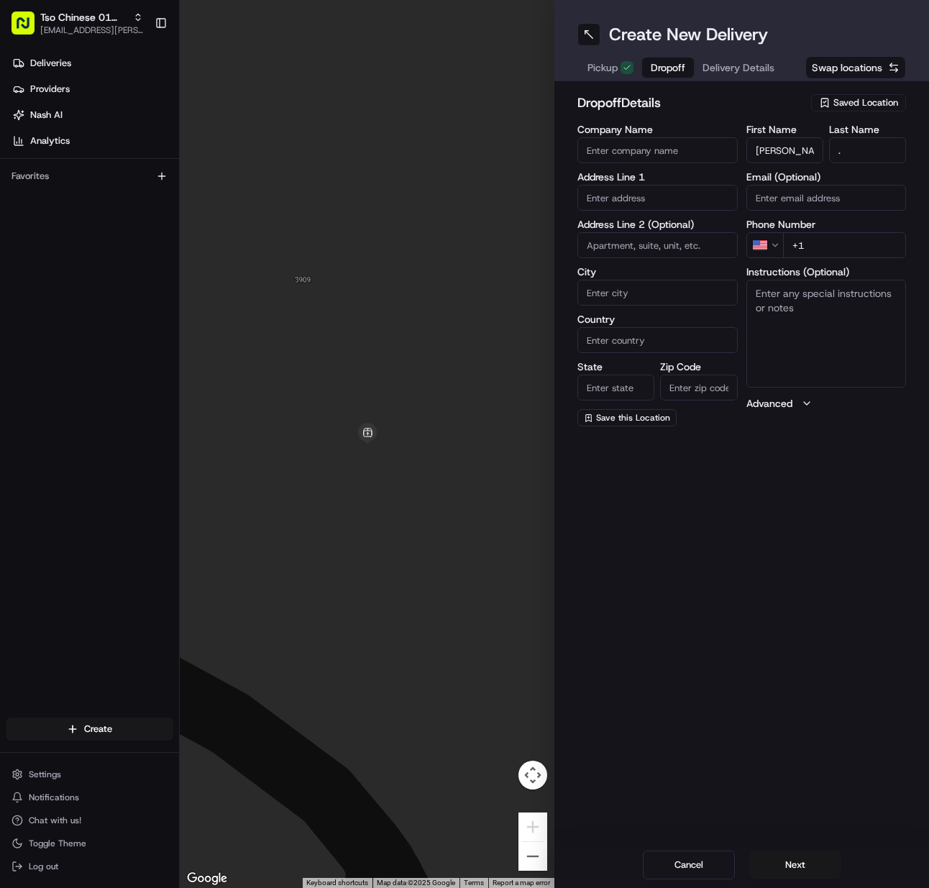
click at [819, 240] on input "+1" at bounding box center [845, 245] width 124 height 26
paste input "[PHONE_NUMBER]"
click at [670, 198] on input "text" at bounding box center [658, 198] width 160 height 26
paste input "[STREET_ADDRESS][PERSON_NAME]"
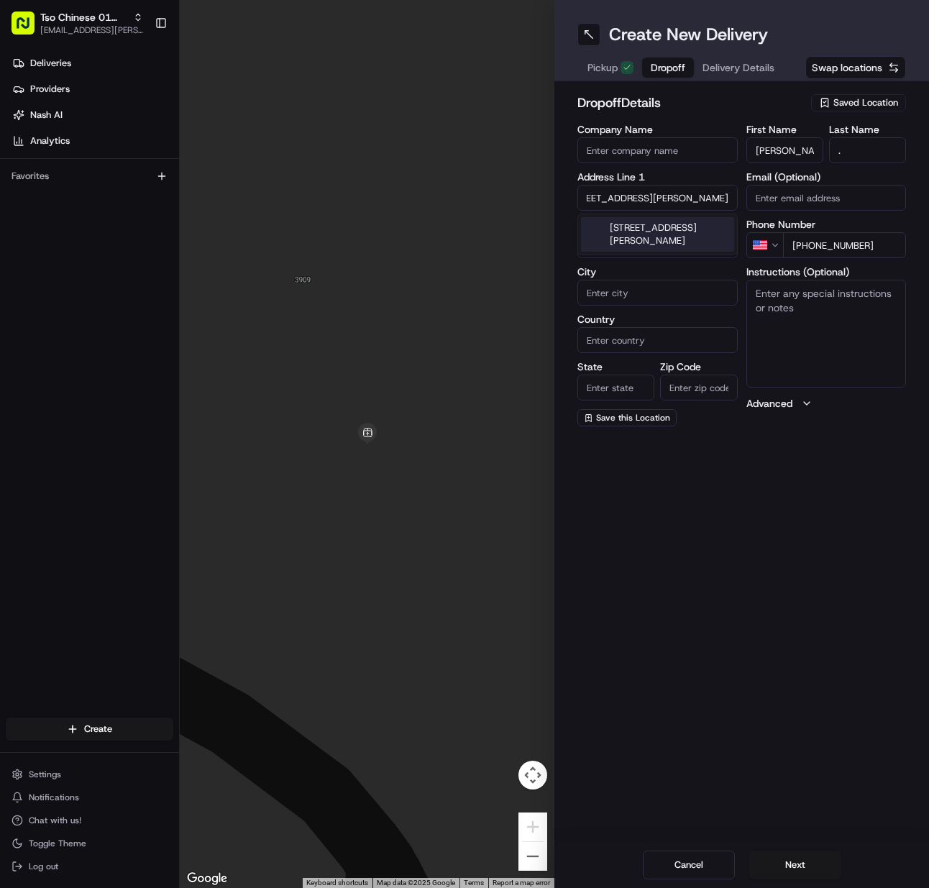
click at [661, 228] on div "[STREET_ADDRESS][PERSON_NAME]" at bounding box center [657, 234] width 153 height 35
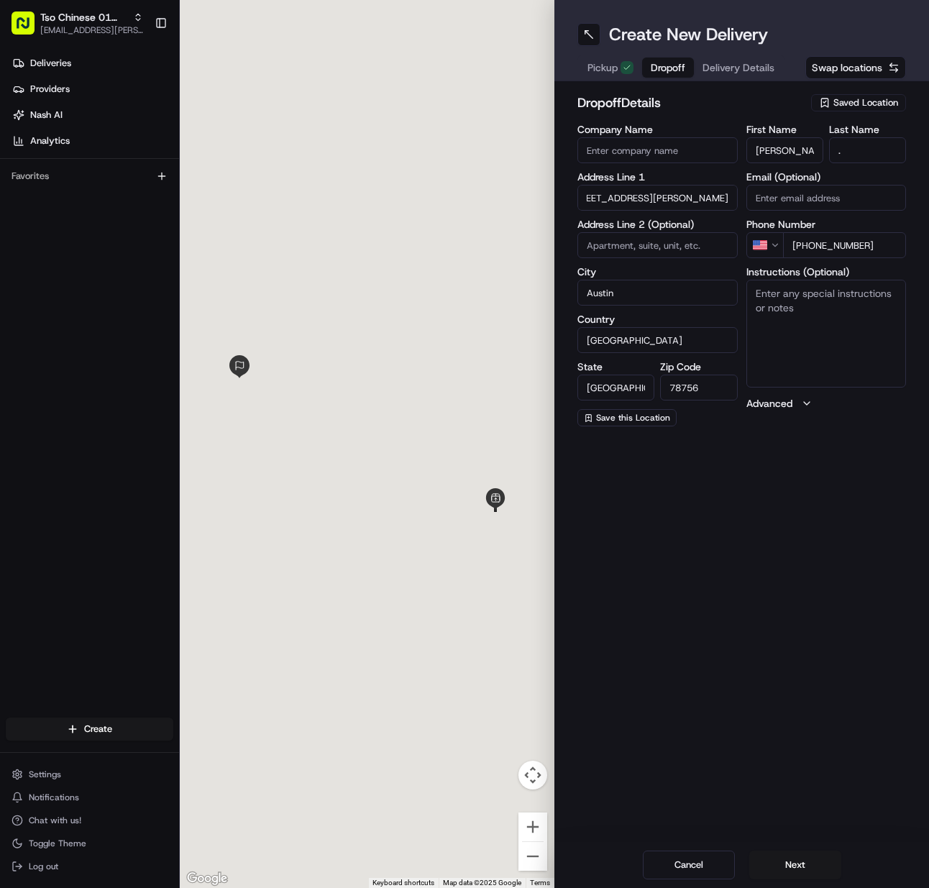
scroll to position [0, 0]
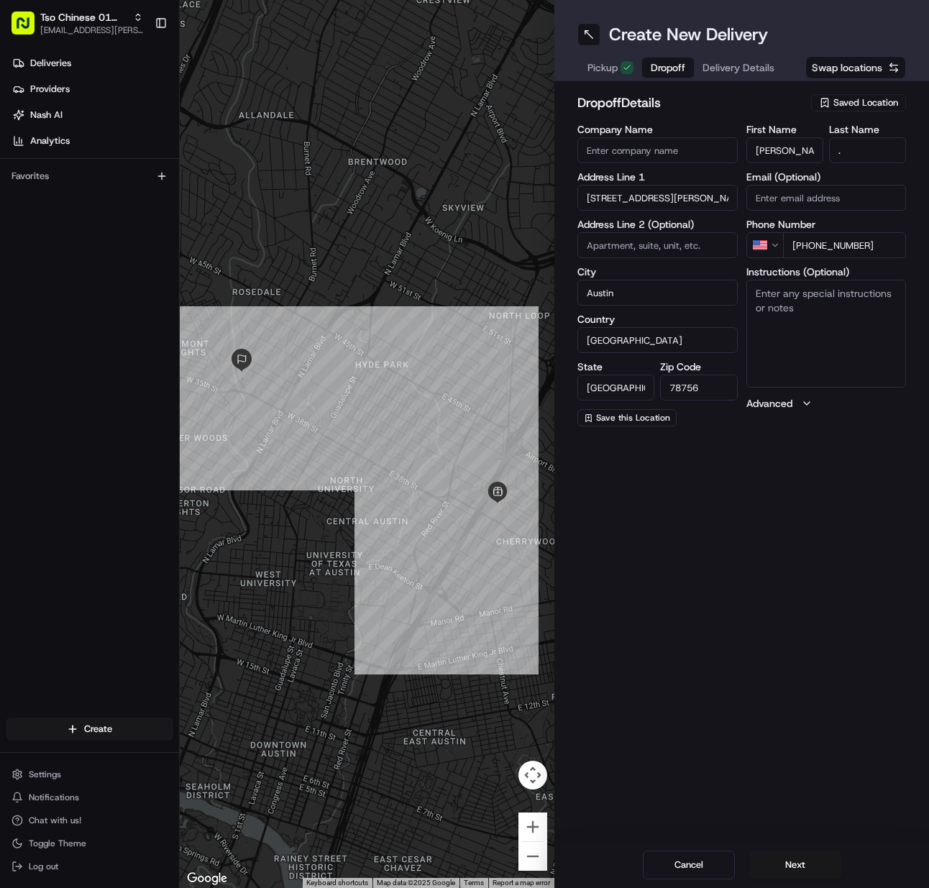
click at [811, 325] on textarea "Instructions (Optional)" at bounding box center [827, 334] width 160 height 108
paste textarea "Apt 2"
click at [827, 298] on textarea "Apt 2" at bounding box center [827, 334] width 160 height 108
paste textarea "The gate is unlocked."
click at [780, 873] on button "Next" at bounding box center [796, 865] width 92 height 29
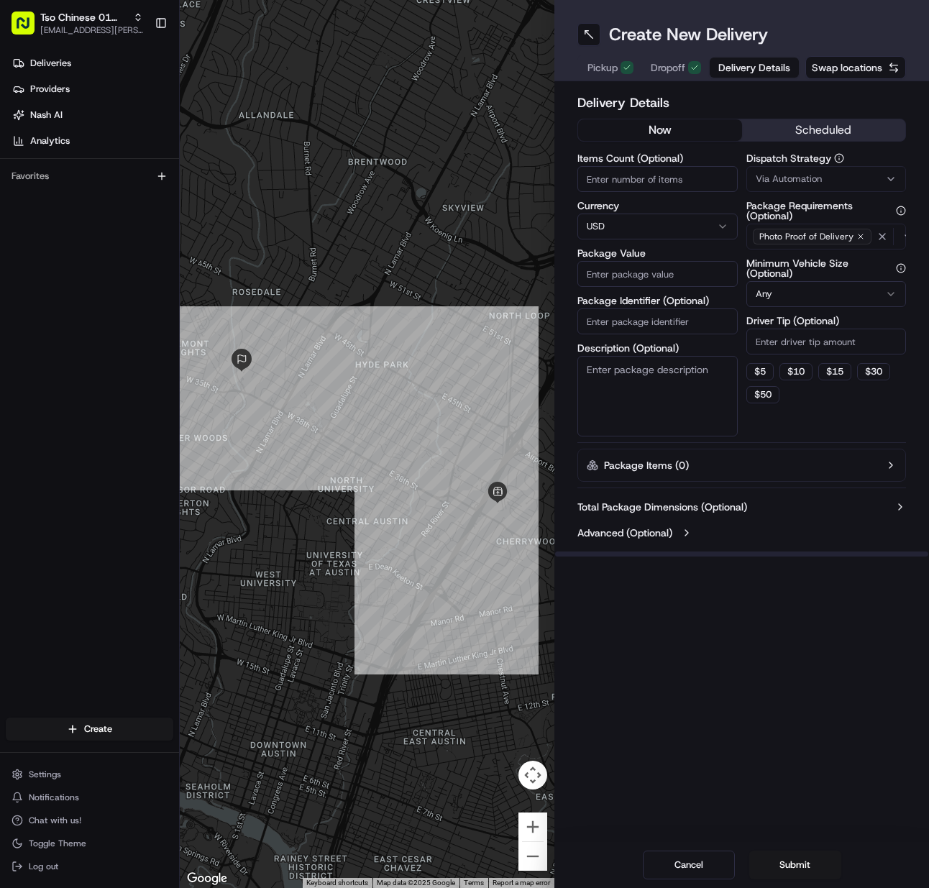
click at [609, 179] on input "Items Count (Optional)" at bounding box center [658, 179] width 160 height 26
click at [614, 315] on input "Package Identifier (Optional)" at bounding box center [658, 322] width 160 height 26
paste input "RDWRP7X"
click at [850, 183] on div "Via Automation" at bounding box center [826, 179] width 153 height 13
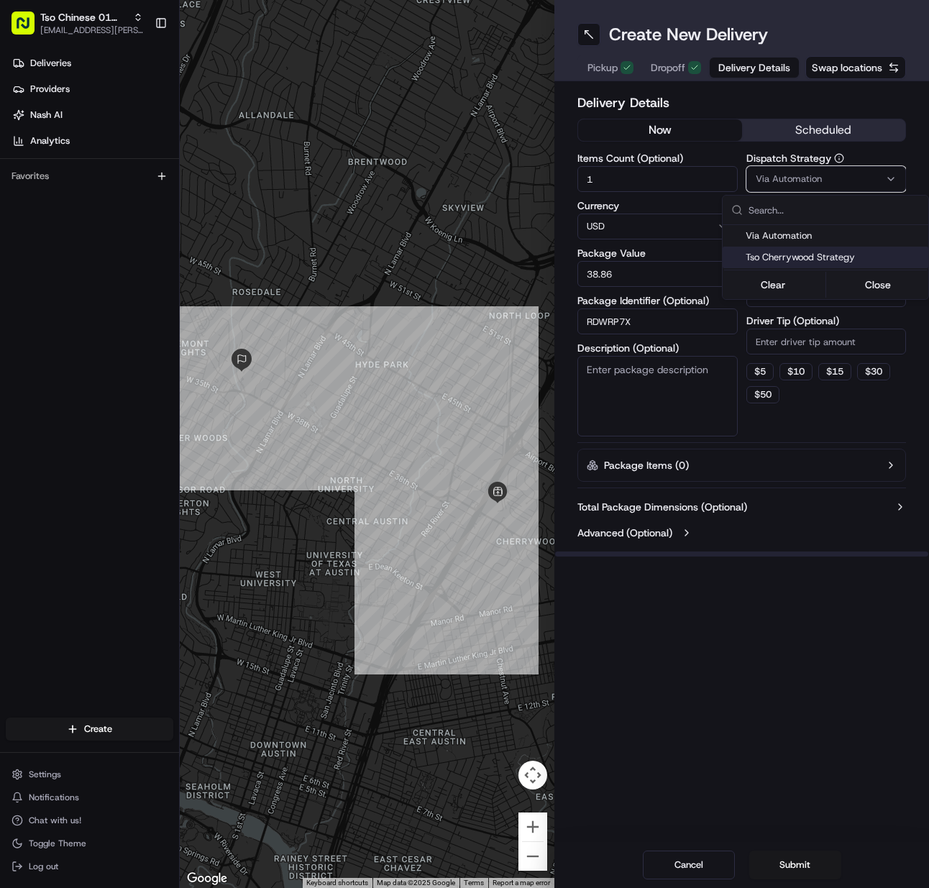
click at [831, 255] on span "Tso Cherrywood Strategy" at bounding box center [834, 257] width 177 height 13
click at [817, 338] on html "Tso Chinese 01 Cherrywood [EMAIL_ADDRESS][PERSON_NAME][DOMAIN_NAME] Toggle Side…" at bounding box center [464, 444] width 929 height 888
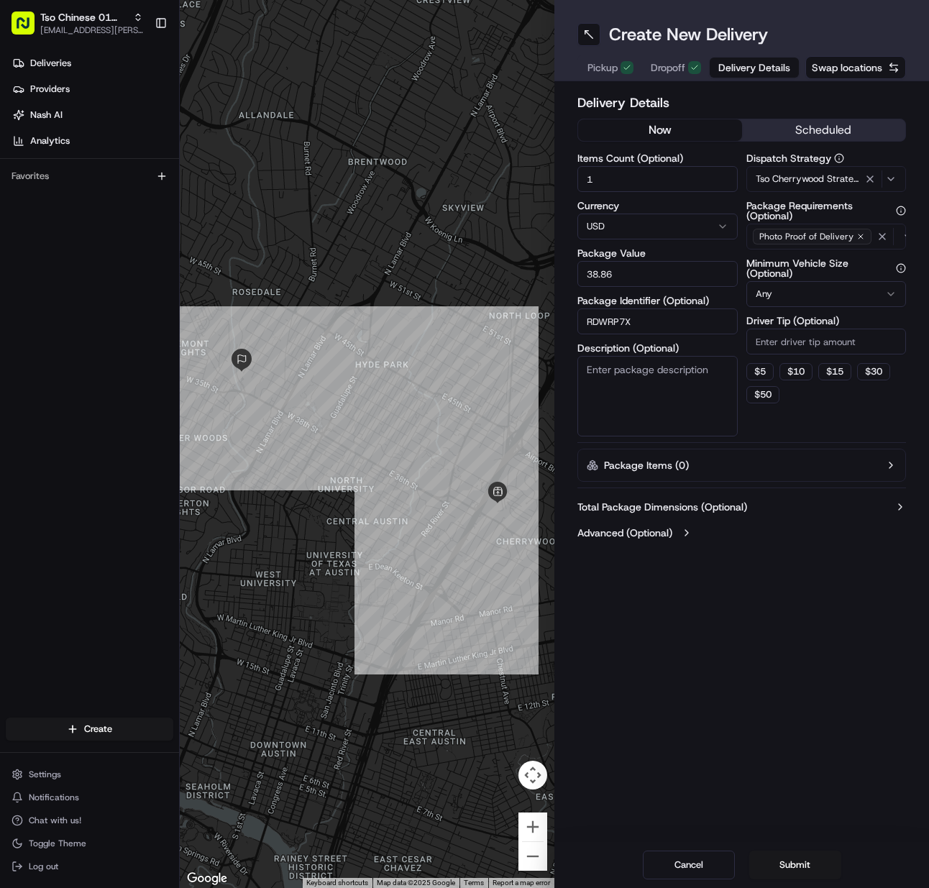
click at [817, 338] on input "Driver Tip (Optional)" at bounding box center [827, 342] width 160 height 26
click at [778, 875] on button "Submit" at bounding box center [796, 865] width 92 height 29
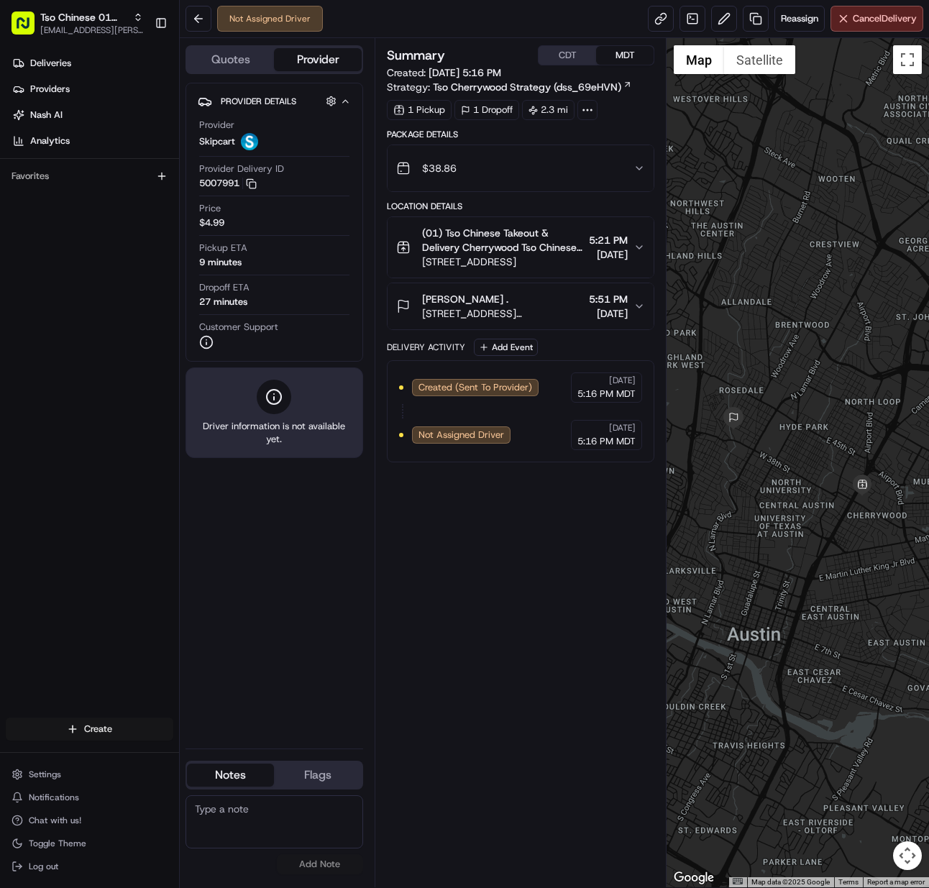
click at [117, 732] on html "Tso Chinese 01 Cherrywood [EMAIL_ADDRESS][PERSON_NAME][DOMAIN_NAME] Toggle Side…" at bounding box center [464, 444] width 929 height 888
click at [211, 755] on link "Delivery" at bounding box center [260, 756] width 160 height 26
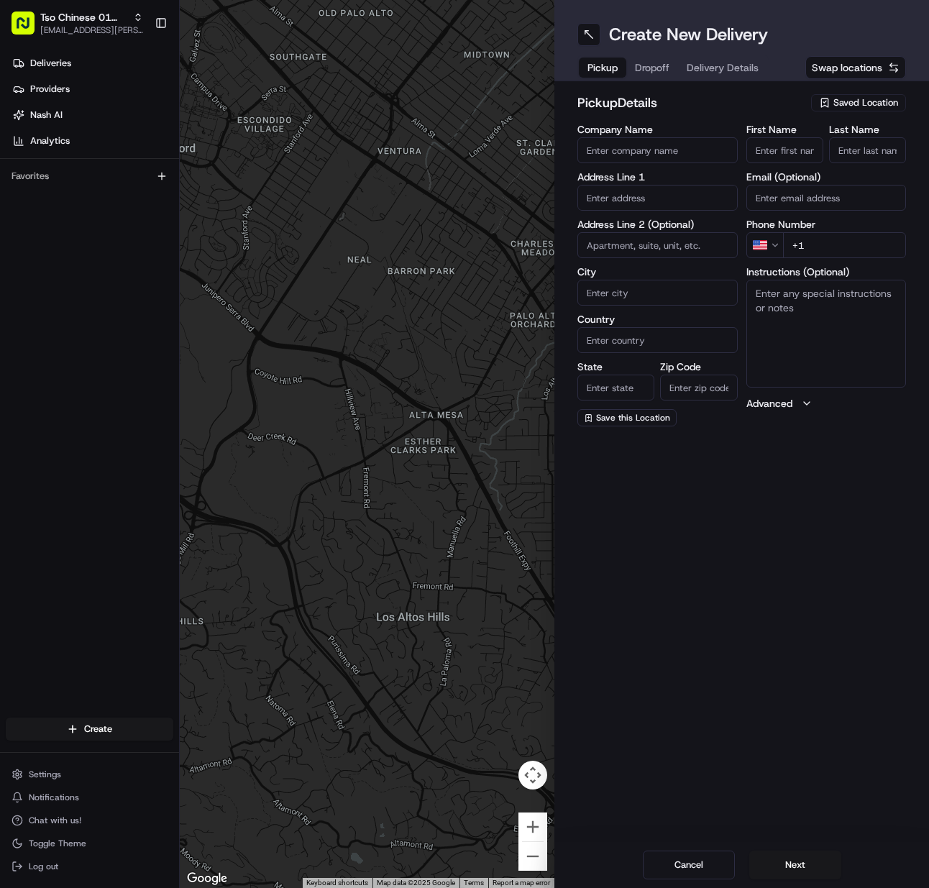
click at [868, 106] on span "Saved Location" at bounding box center [866, 102] width 65 height 13
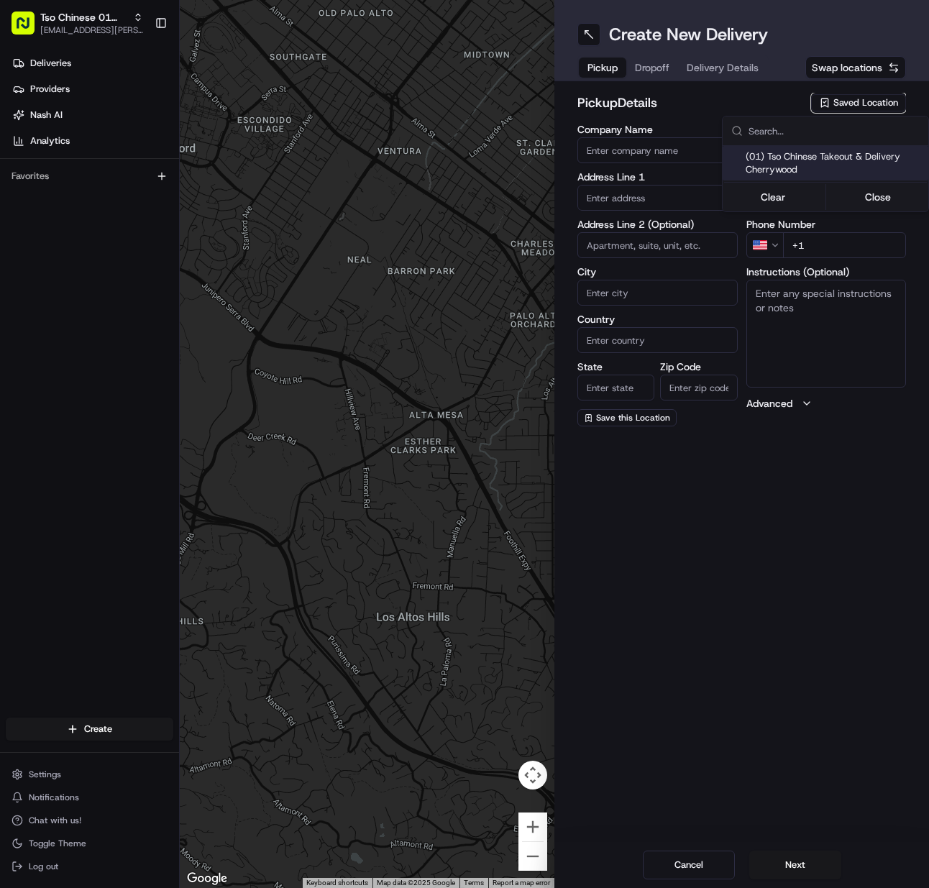
click at [862, 149] on div "(01) Tso Chinese Takeout & Delivery Cherrywood" at bounding box center [826, 163] width 206 height 35
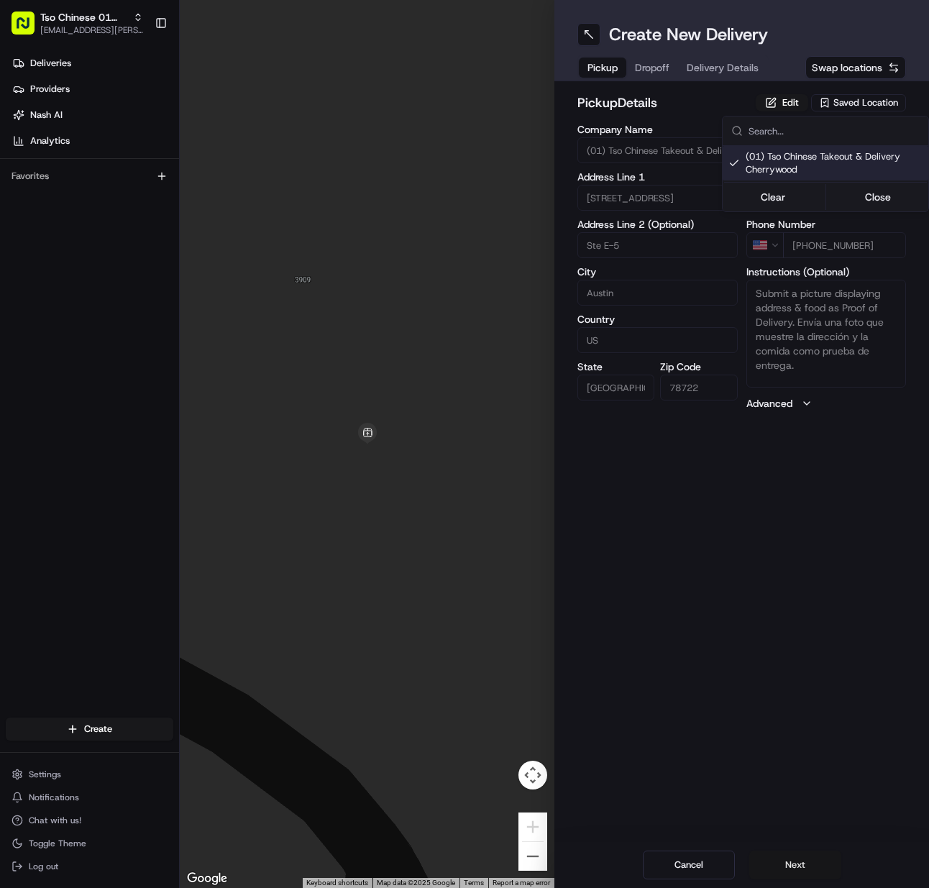
click at [796, 860] on html "Tso Chinese 01 Cherrywood [EMAIL_ADDRESS][PERSON_NAME][DOMAIN_NAME] Toggle Side…" at bounding box center [464, 444] width 929 height 888
click at [798, 860] on button "Next" at bounding box center [796, 865] width 92 height 29
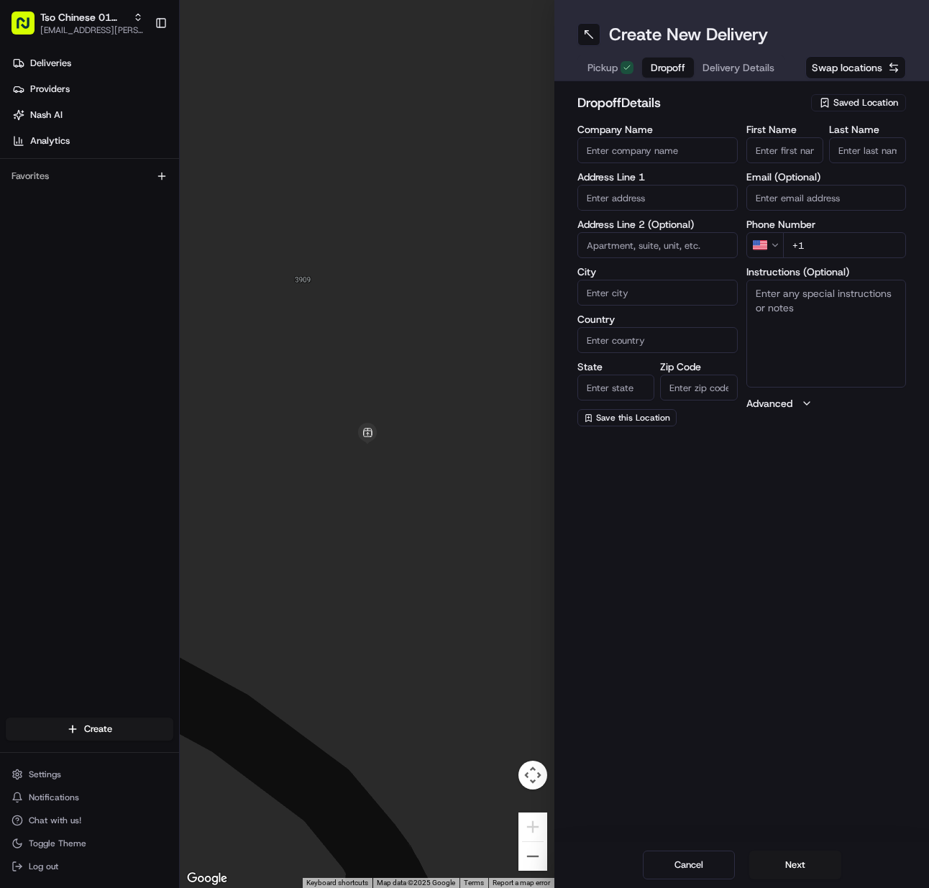
drag, startPoint x: 786, startPoint y: 136, endPoint x: 788, endPoint y: 144, distance: 8.2
click at [787, 136] on div "First Name" at bounding box center [785, 143] width 77 height 39
click at [788, 144] on input "First Name" at bounding box center [785, 150] width 77 height 26
paste input "[PERSON_NAME]"
click at [839, 158] on input "Last Name" at bounding box center [867, 150] width 77 height 26
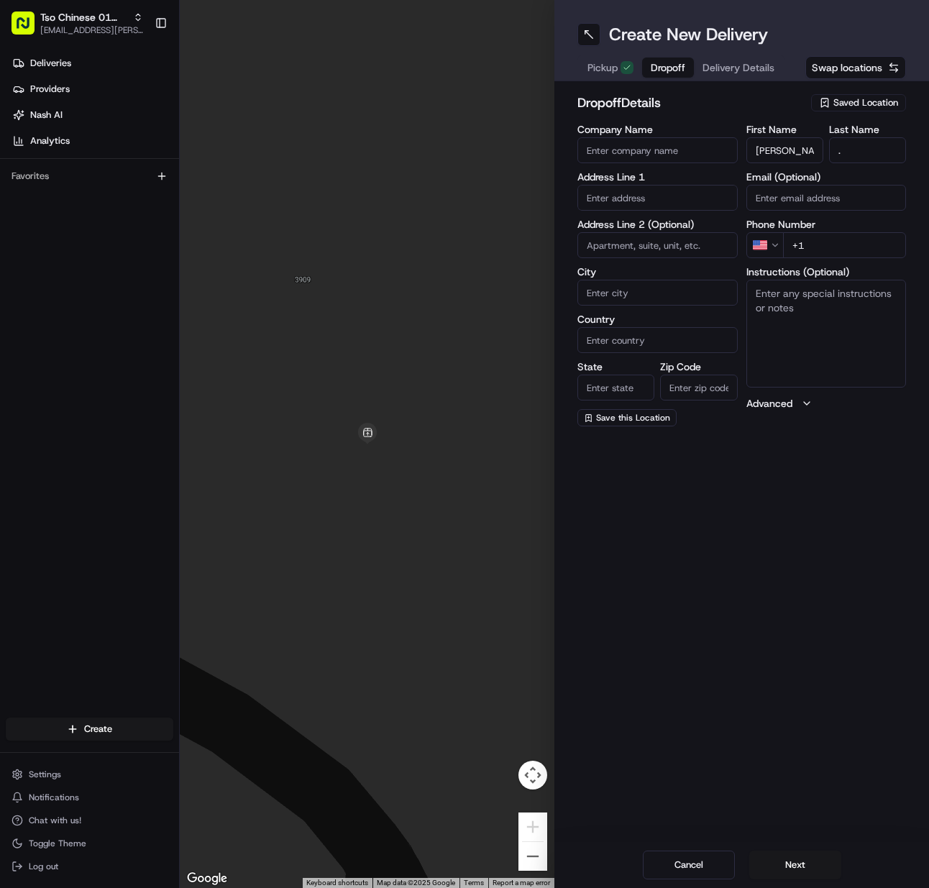
drag, startPoint x: 818, startPoint y: 250, endPoint x: 703, endPoint y: 275, distance: 117.8
click at [819, 250] on input "+1" at bounding box center [845, 245] width 124 height 26
paste input "[PHONE_NUMBER]"
click at [631, 196] on input "text" at bounding box center [658, 198] width 160 height 26
paste input "[STREET_ADDRESS]"
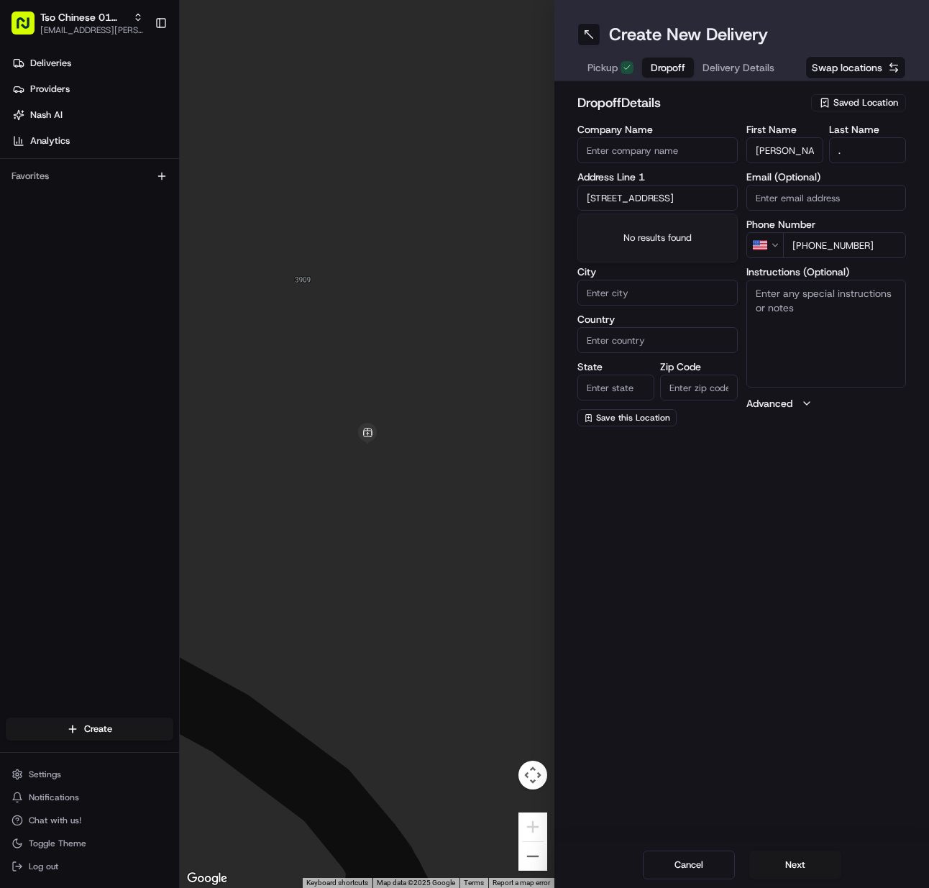
scroll to position [0, 37]
click at [629, 236] on div "[STREET_ADDRESS]" at bounding box center [657, 228] width 153 height 22
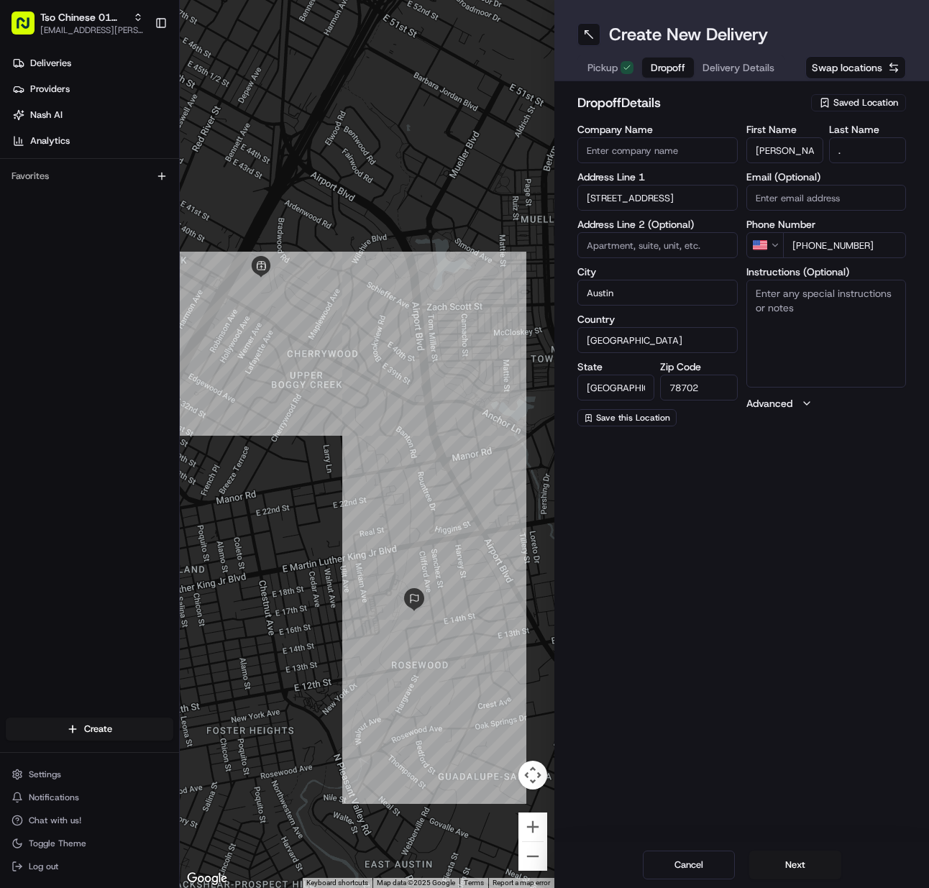
click at [791, 345] on textarea "Instructions (Optional)" at bounding box center [827, 334] width 160 height 108
paste textarea "We are the last house on the dead end with the long driveway."
click at [829, 858] on button "Next" at bounding box center [796, 865] width 92 height 29
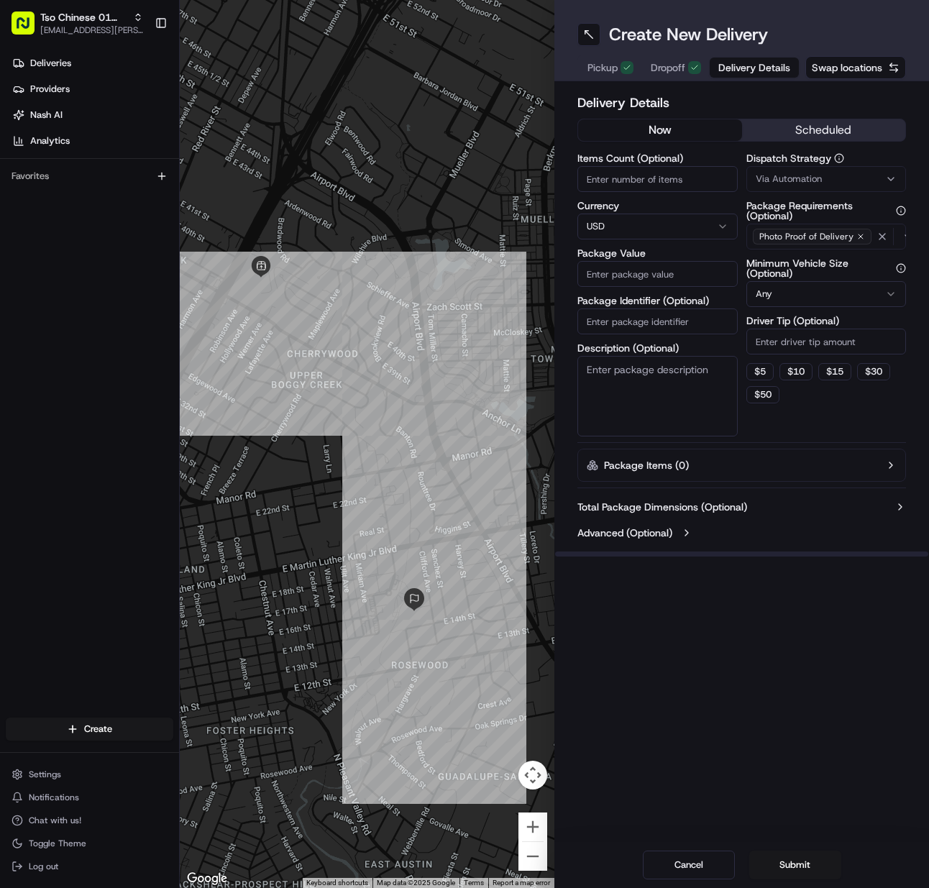
click at [606, 183] on input "Items Count (Optional)" at bounding box center [658, 179] width 160 height 26
click at [636, 314] on input "Package Identifier (Optional)" at bounding box center [658, 322] width 160 height 26
paste input "OM9KWC6"
click at [790, 180] on span "Via Automation" at bounding box center [789, 179] width 66 height 13
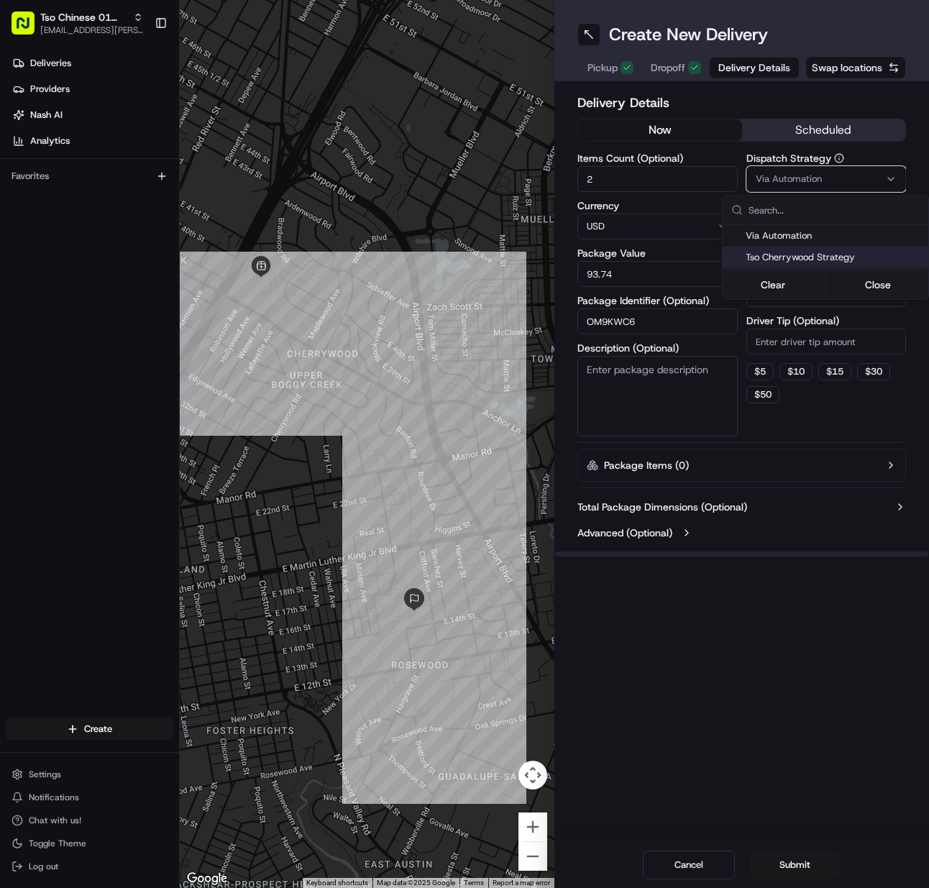
click at [788, 255] on span "Tso Cherrywood Strategy" at bounding box center [834, 257] width 177 height 13
click at [778, 336] on html "Tso Chinese 01 Cherrywood [EMAIL_ADDRESS][PERSON_NAME][DOMAIN_NAME] Toggle Side…" at bounding box center [464, 444] width 929 height 888
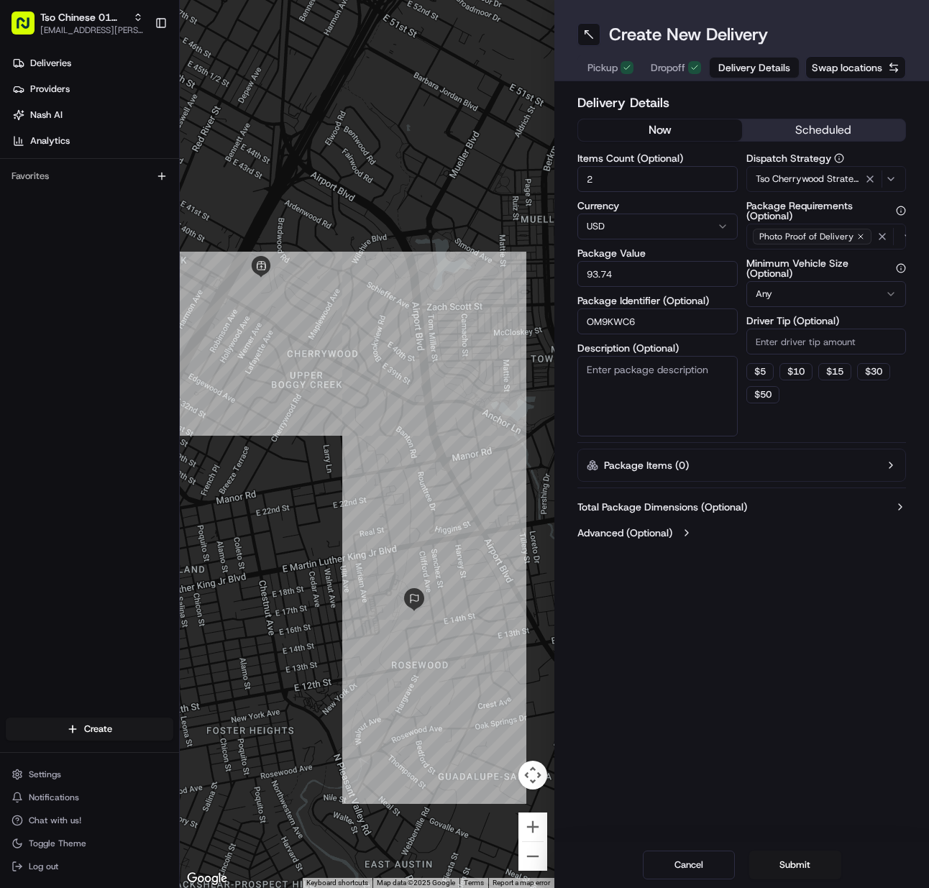
drag, startPoint x: 778, startPoint y: 336, endPoint x: 783, endPoint y: 329, distance: 8.7
click at [777, 337] on input "Driver Tip (Optional)" at bounding box center [827, 342] width 160 height 26
click at [775, 345] on input "Driver Tip (Optional)" at bounding box center [827, 342] width 160 height 26
click at [788, 863] on button "Submit" at bounding box center [796, 865] width 92 height 29
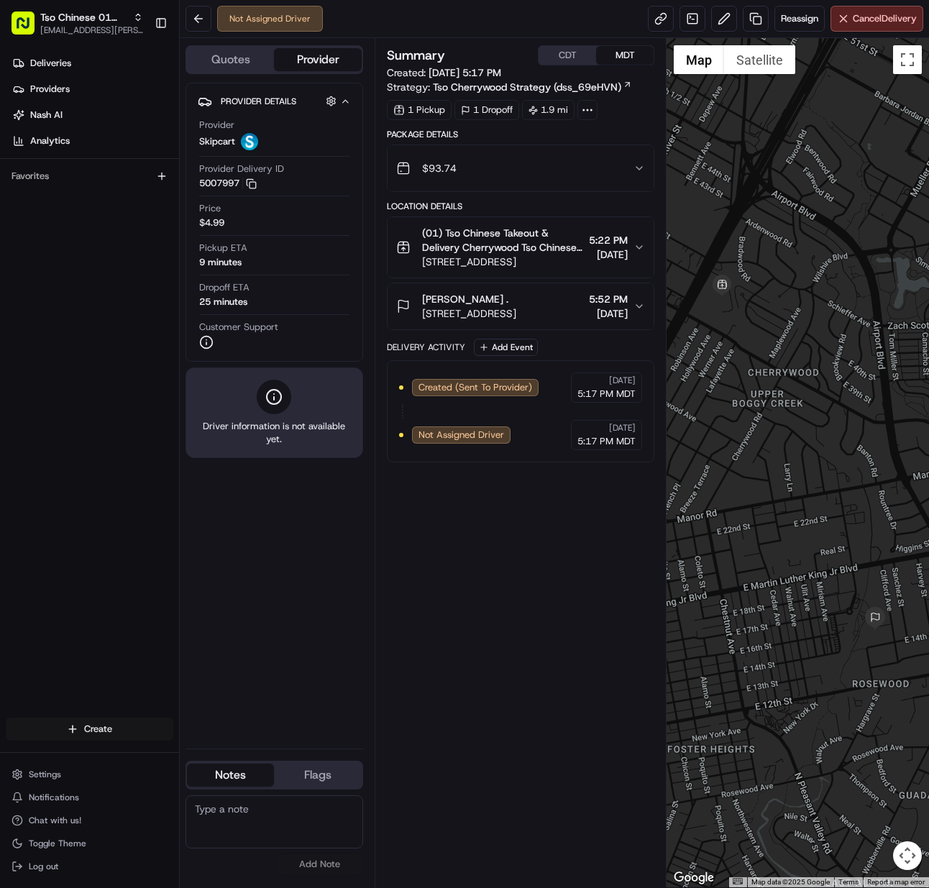
click at [105, 721] on html "Tso Chinese 01 Cherrywood [EMAIL_ADDRESS][PERSON_NAME][DOMAIN_NAME] Toggle Side…" at bounding box center [464, 444] width 929 height 888
drag, startPoint x: 272, startPoint y: 760, endPoint x: 247, endPoint y: 765, distance: 24.8
click at [273, 760] on link "Delivery" at bounding box center [260, 756] width 160 height 26
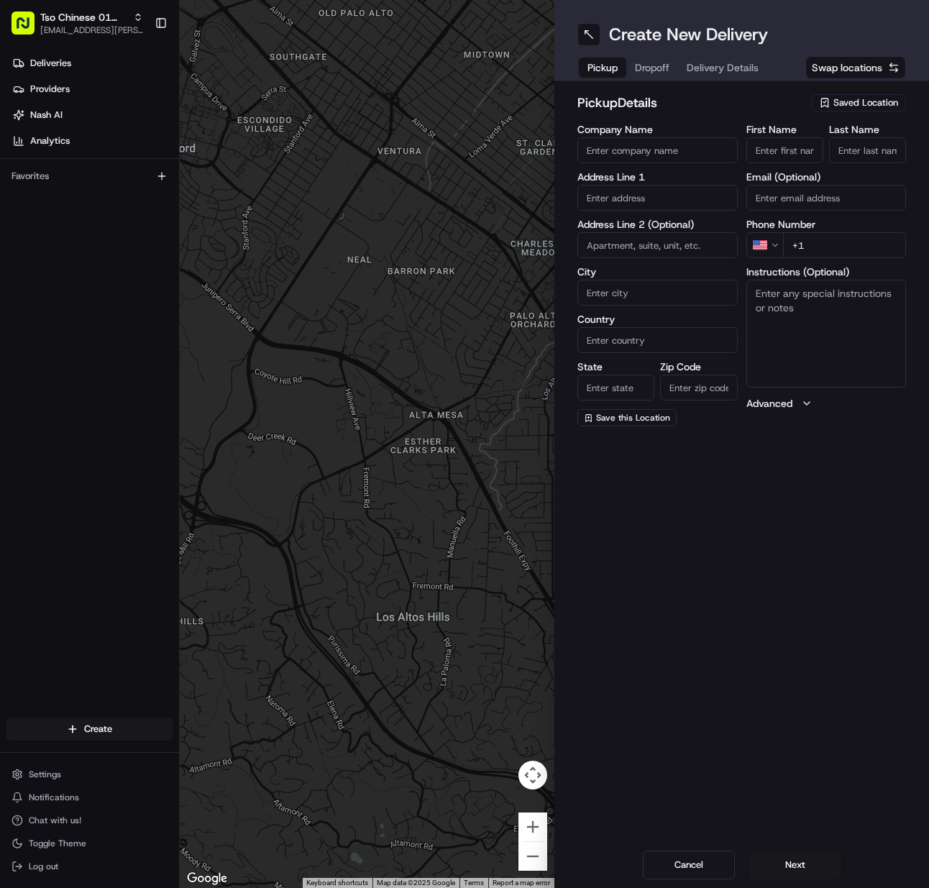
click at [870, 113] on div "pickup Details Saved Location" at bounding box center [742, 106] width 329 height 26
drag, startPoint x: 853, startPoint y: 101, endPoint x: 856, endPoint y: 127, distance: 25.3
click at [854, 103] on span "Saved Location" at bounding box center [866, 102] width 65 height 13
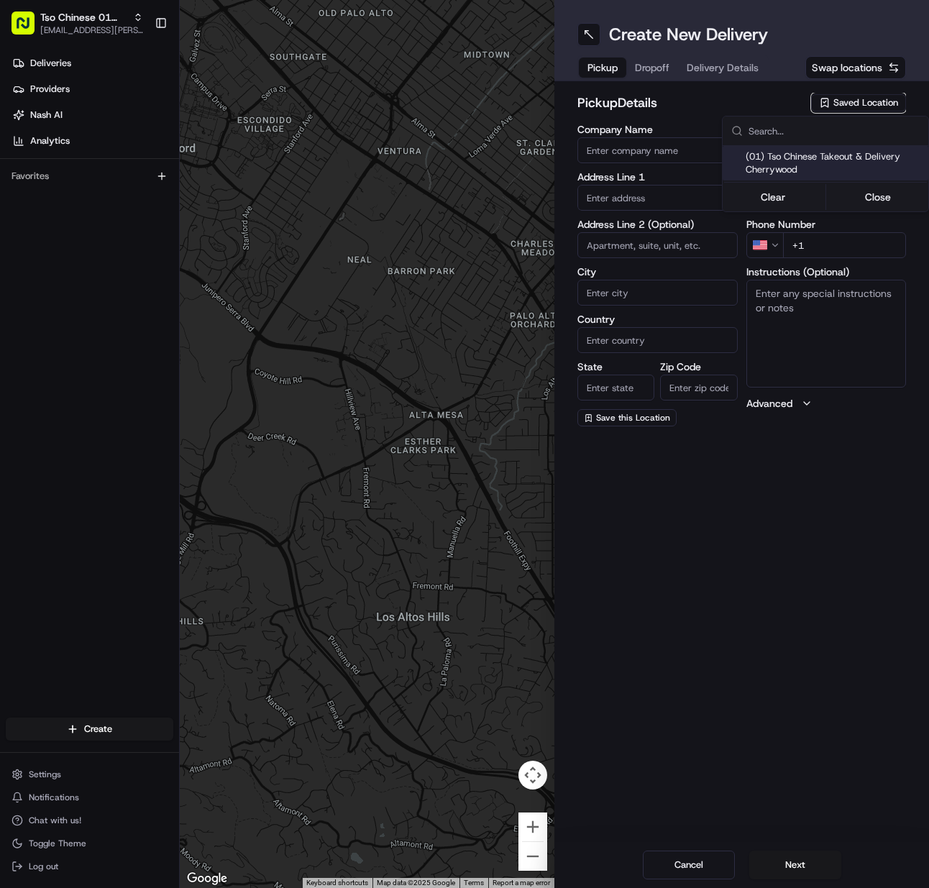
click at [842, 158] on span "(01) Tso Chinese Takeout & Delivery Cherrywood" at bounding box center [834, 163] width 177 height 26
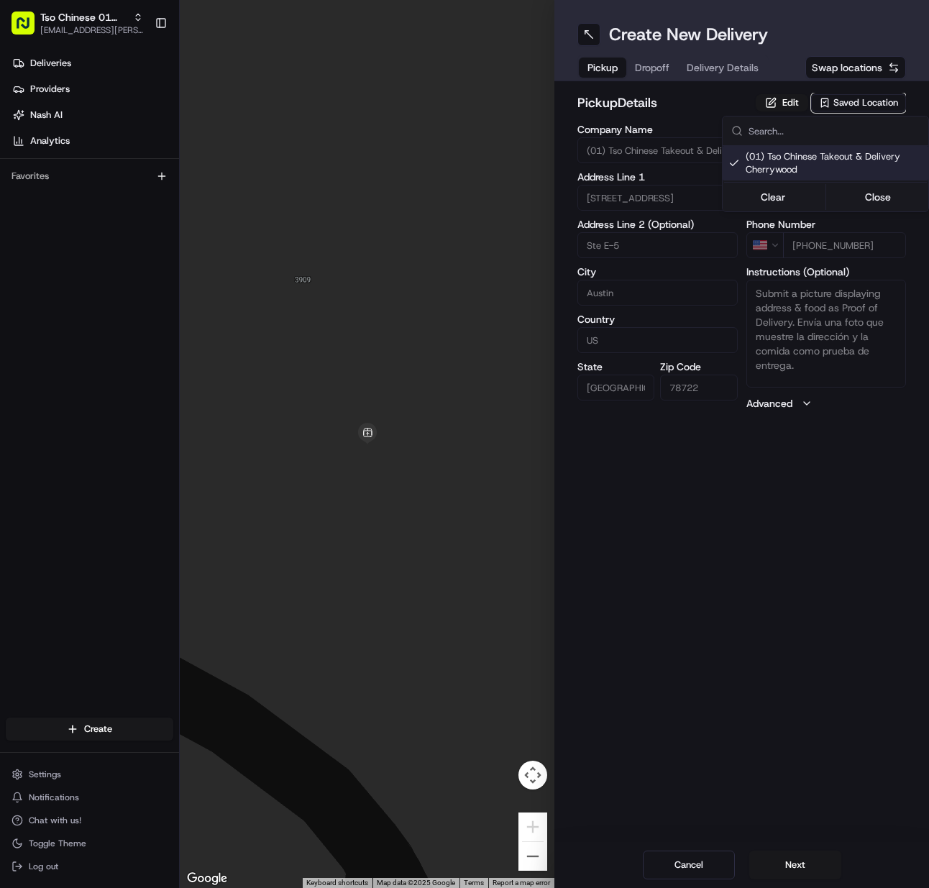
click at [780, 563] on html "Tso Chinese 01 Cherrywood [EMAIL_ADDRESS][PERSON_NAME][DOMAIN_NAME] Toggle Side…" at bounding box center [464, 444] width 929 height 888
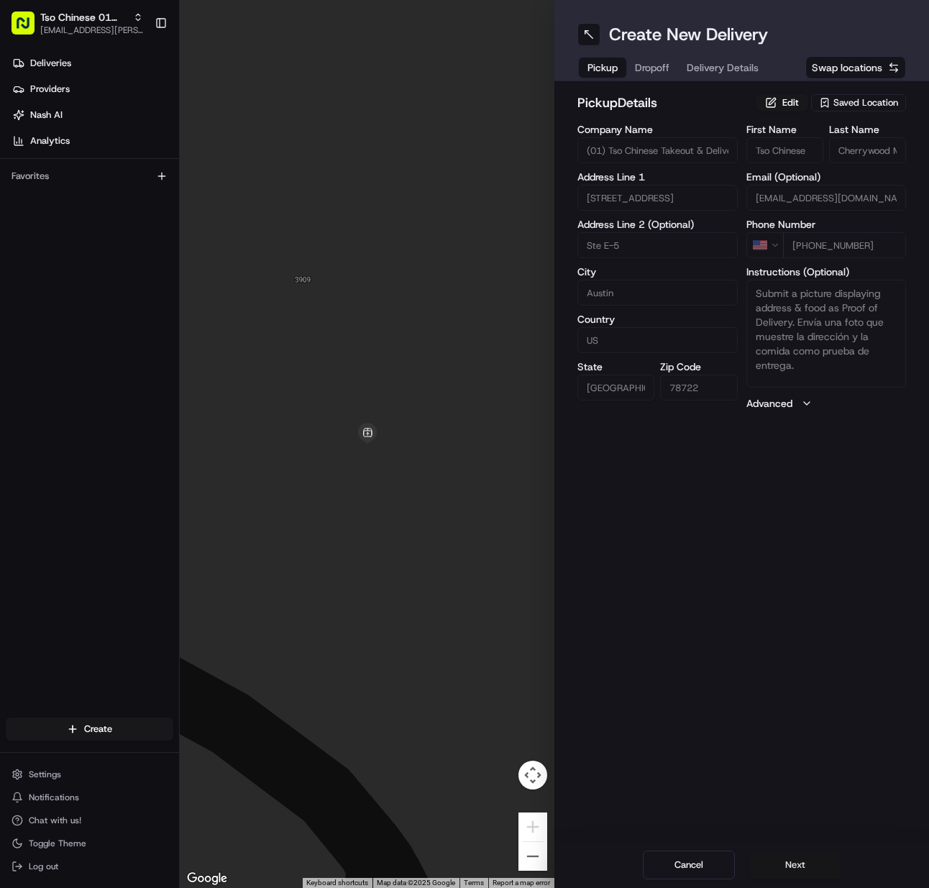
drag, startPoint x: 794, startPoint y: 863, endPoint x: 802, endPoint y: 861, distance: 8.2
click at [793, 864] on button "Next" at bounding box center [796, 865] width 92 height 29
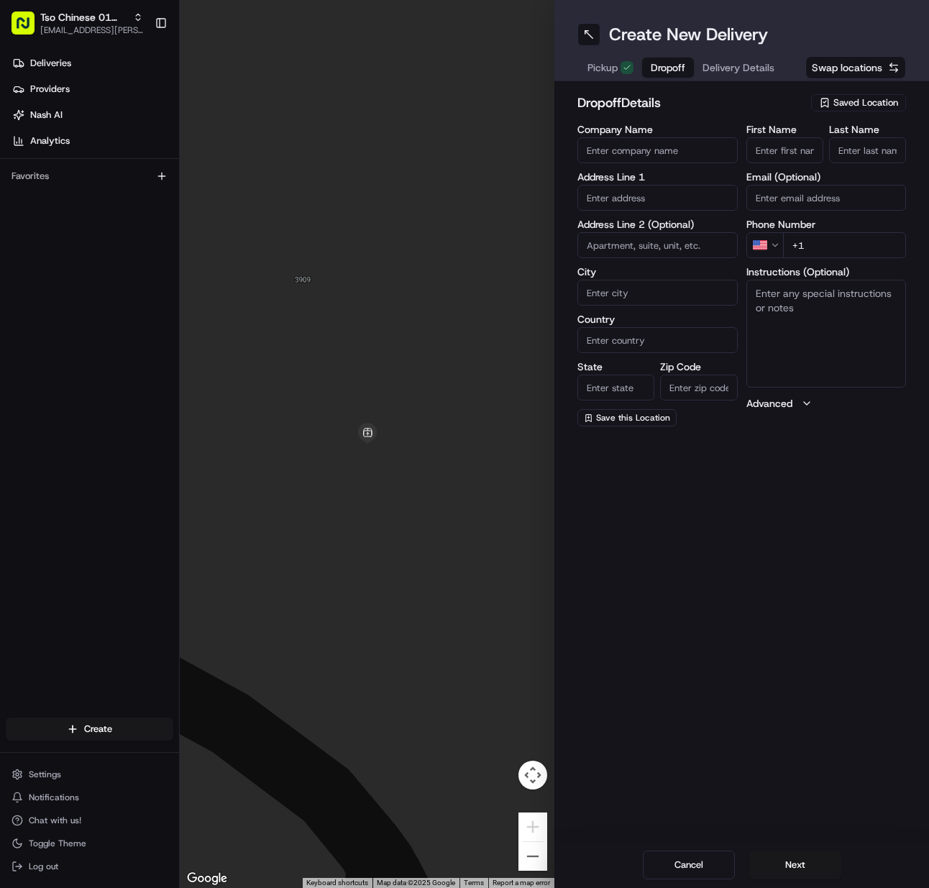
click at [786, 154] on input "First Name" at bounding box center [785, 150] width 77 height 26
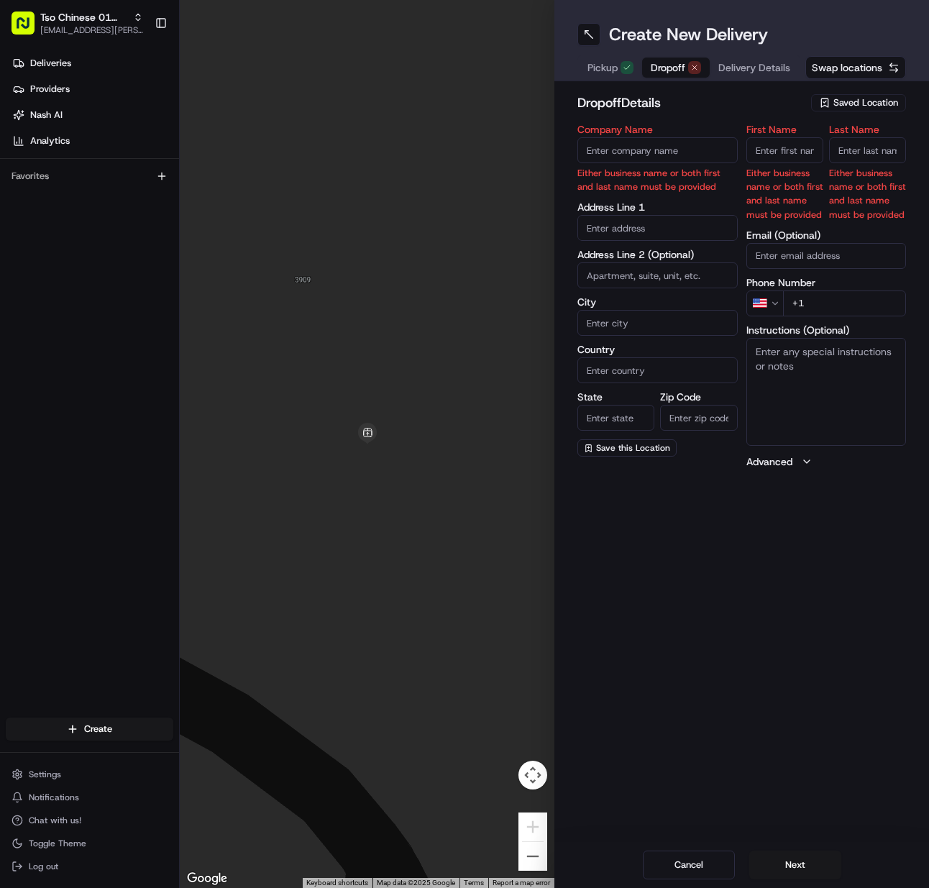
click at [851, 152] on input "Last Name" at bounding box center [867, 150] width 77 height 26
click at [796, 145] on body "Tso Chinese 01 Cherrywood [EMAIL_ADDRESS][PERSON_NAME][DOMAIN_NAME] Toggle Side…" at bounding box center [464, 444] width 929 height 888
paste input "Linden Hill"
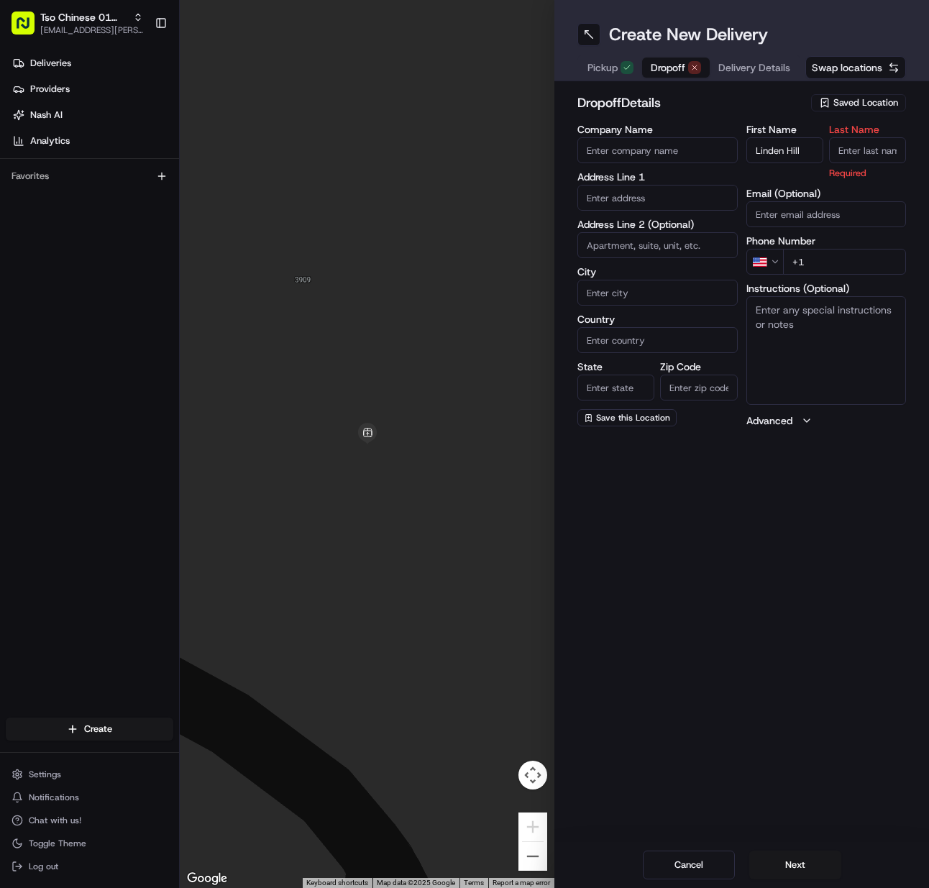
click at [844, 147] on input "Last Name" at bounding box center [867, 150] width 77 height 26
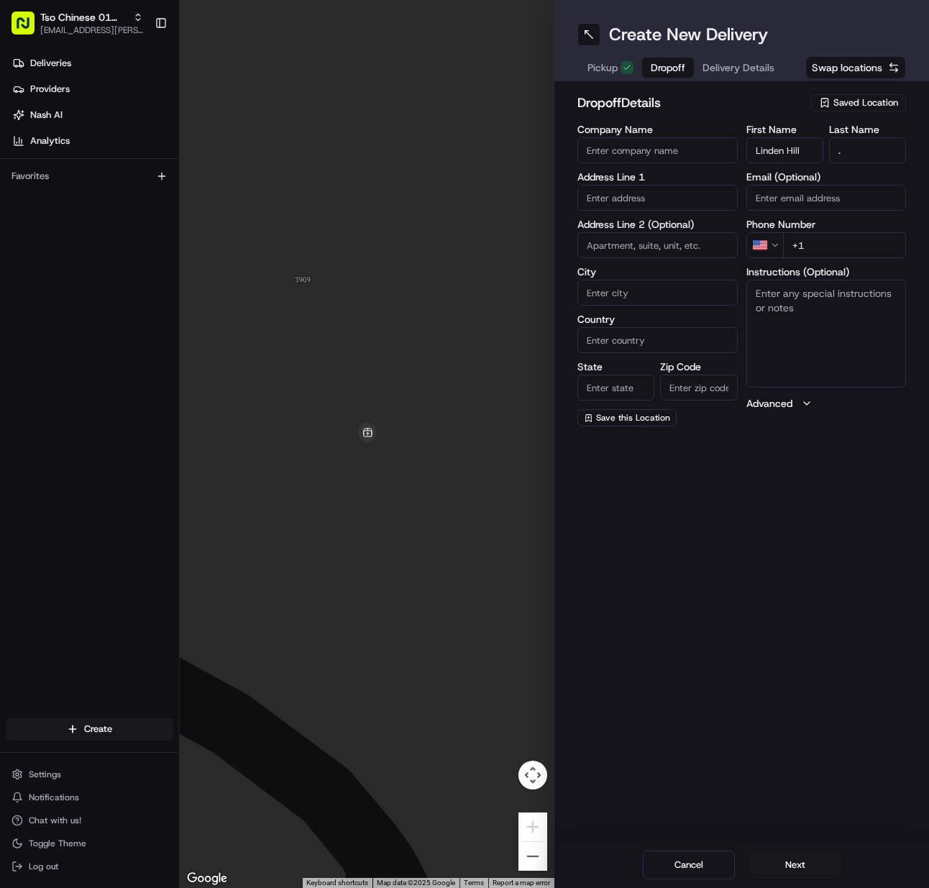
drag, startPoint x: 834, startPoint y: 234, endPoint x: 679, endPoint y: 277, distance: 161.1
click at [829, 241] on input "+1" at bounding box center [845, 245] width 124 height 26
paste input "[PHONE_NUMBER]"
drag, startPoint x: 620, startPoint y: 197, endPoint x: 630, endPoint y: 197, distance: 10.1
click at [621, 197] on input "text" at bounding box center [658, 198] width 160 height 26
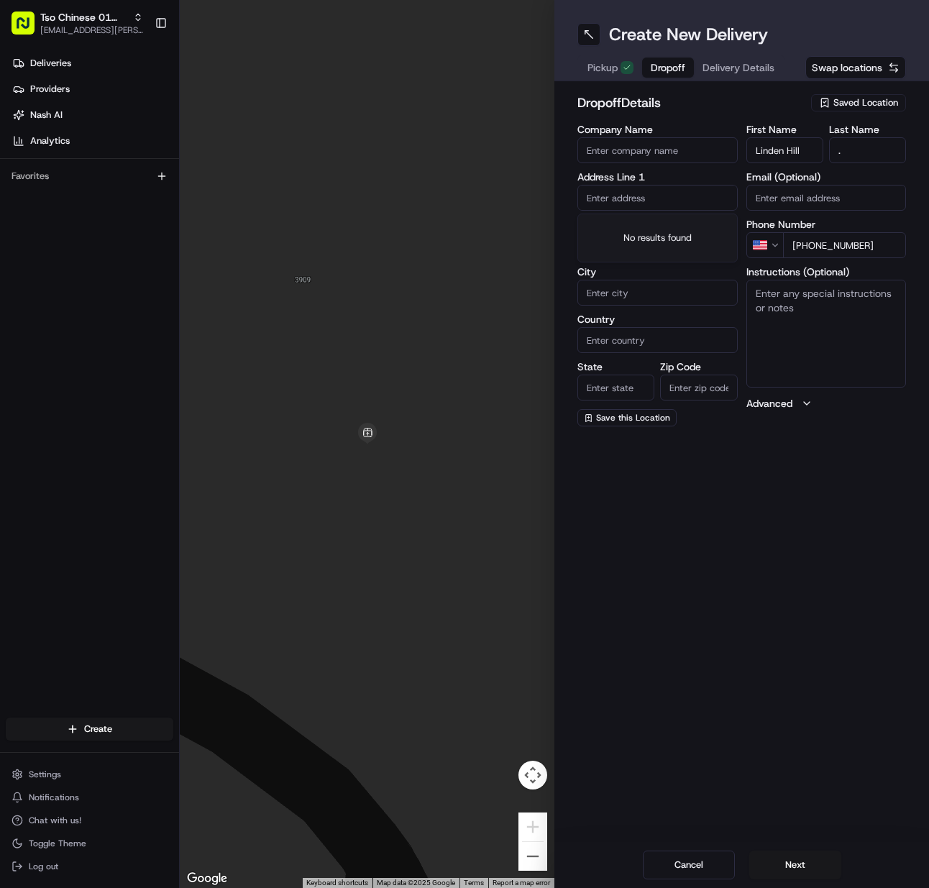
paste input "[STREET_ADDRESS]"
click at [658, 226] on div "[STREET_ADDRESS]" at bounding box center [657, 228] width 153 height 22
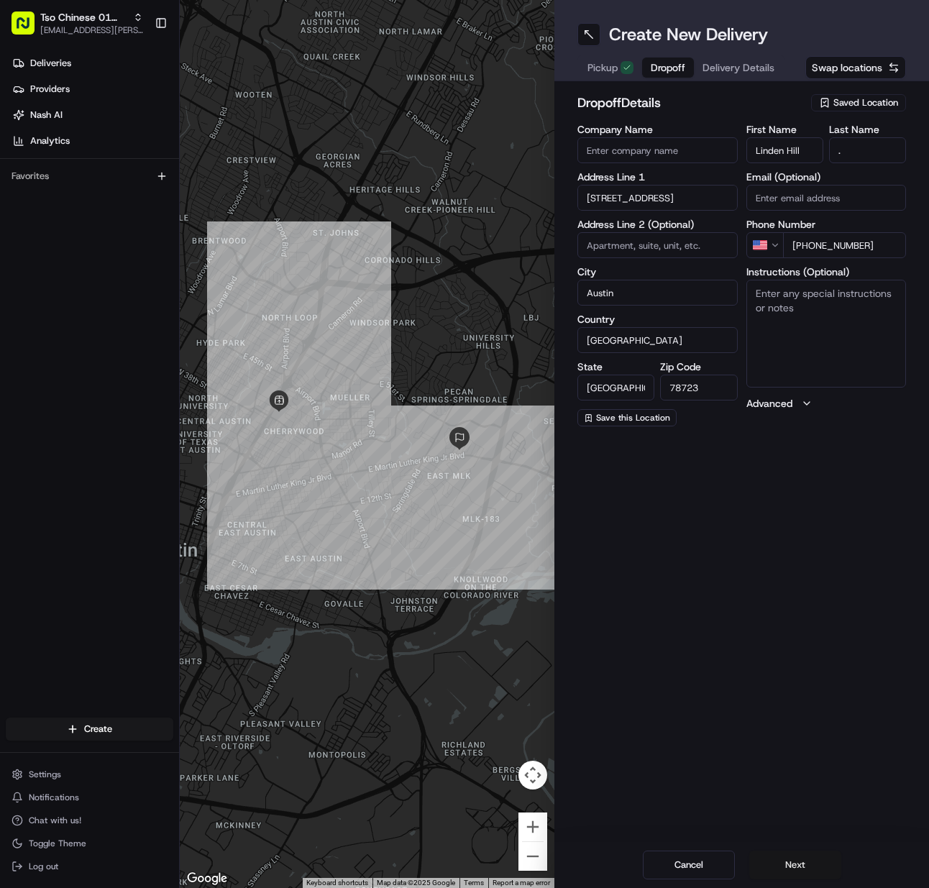
click at [806, 860] on button "Next" at bounding box center [796, 865] width 92 height 29
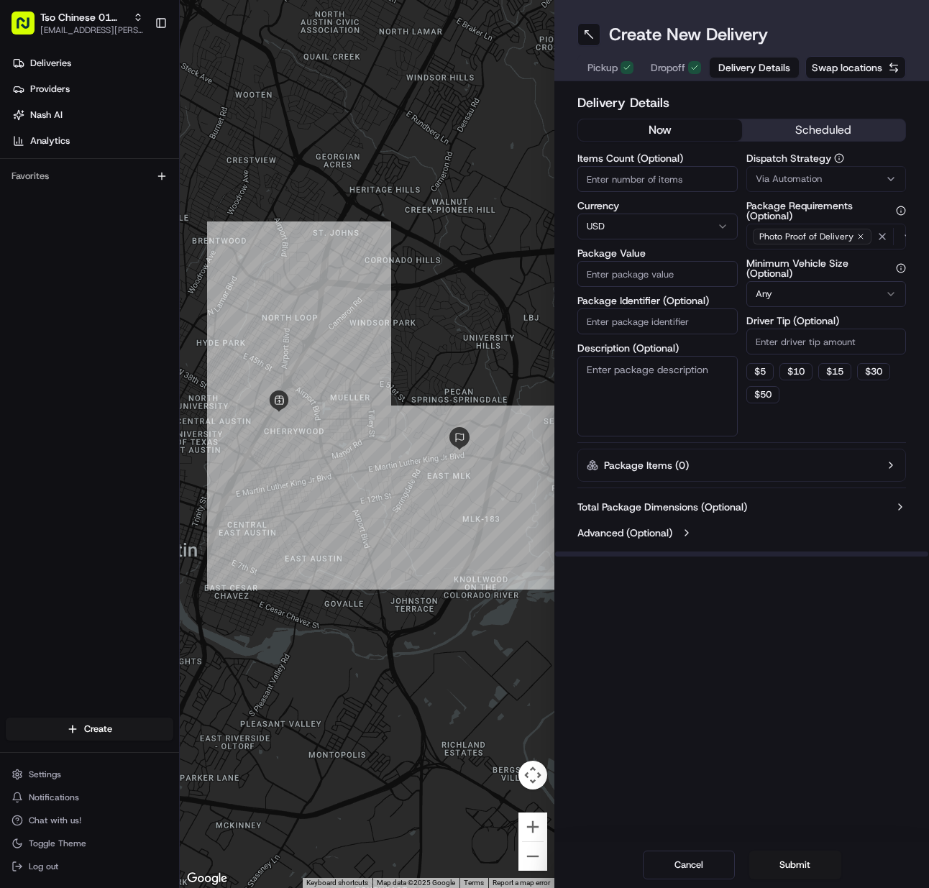
click at [624, 174] on input "Items Count (Optional)" at bounding box center [658, 179] width 160 height 26
click at [606, 318] on input "Package Identifier (Optional)" at bounding box center [658, 322] width 160 height 26
paste input "KDGKPI6"
click at [822, 181] on div "Via Automation" at bounding box center [826, 179] width 153 height 13
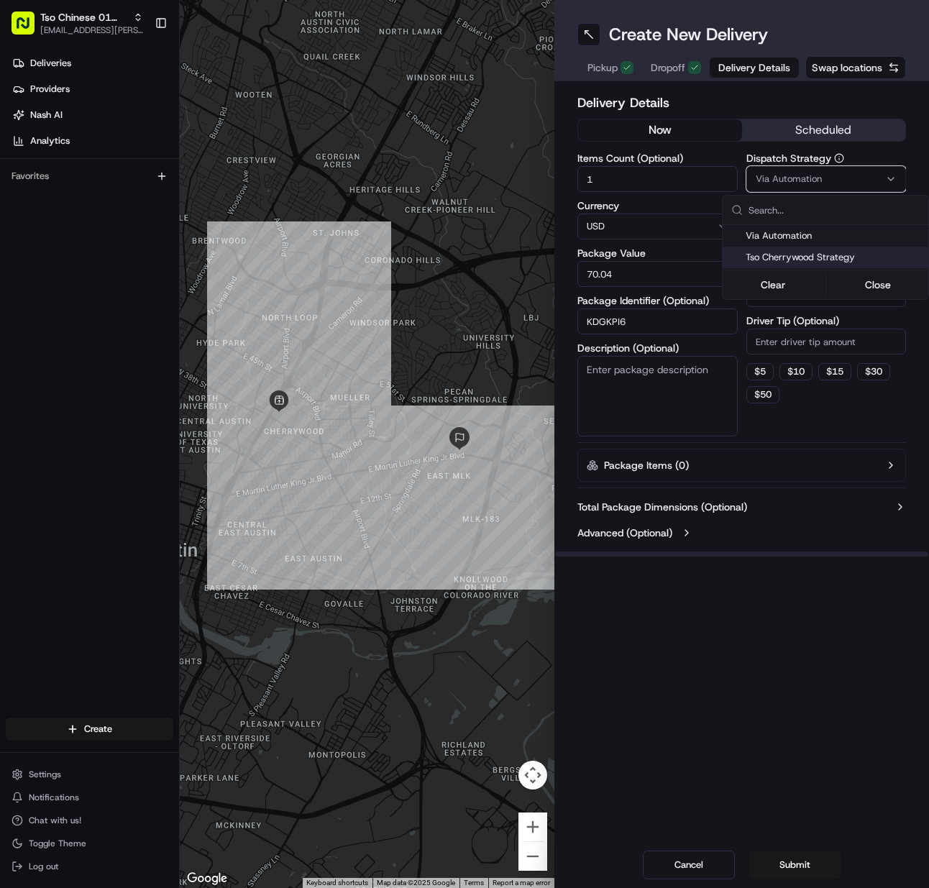
drag, startPoint x: 819, startPoint y: 252, endPoint x: 816, endPoint y: 299, distance: 46.8
click at [819, 252] on span "Tso Cherrywood Strategy" at bounding box center [834, 257] width 177 height 13
click at [814, 345] on html "Tso Chinese 01 Cherrywood [EMAIL_ADDRESS][PERSON_NAME][DOMAIN_NAME] Toggle Side…" at bounding box center [464, 444] width 929 height 888
click at [814, 345] on input "Driver Tip (Optional)" at bounding box center [827, 342] width 160 height 26
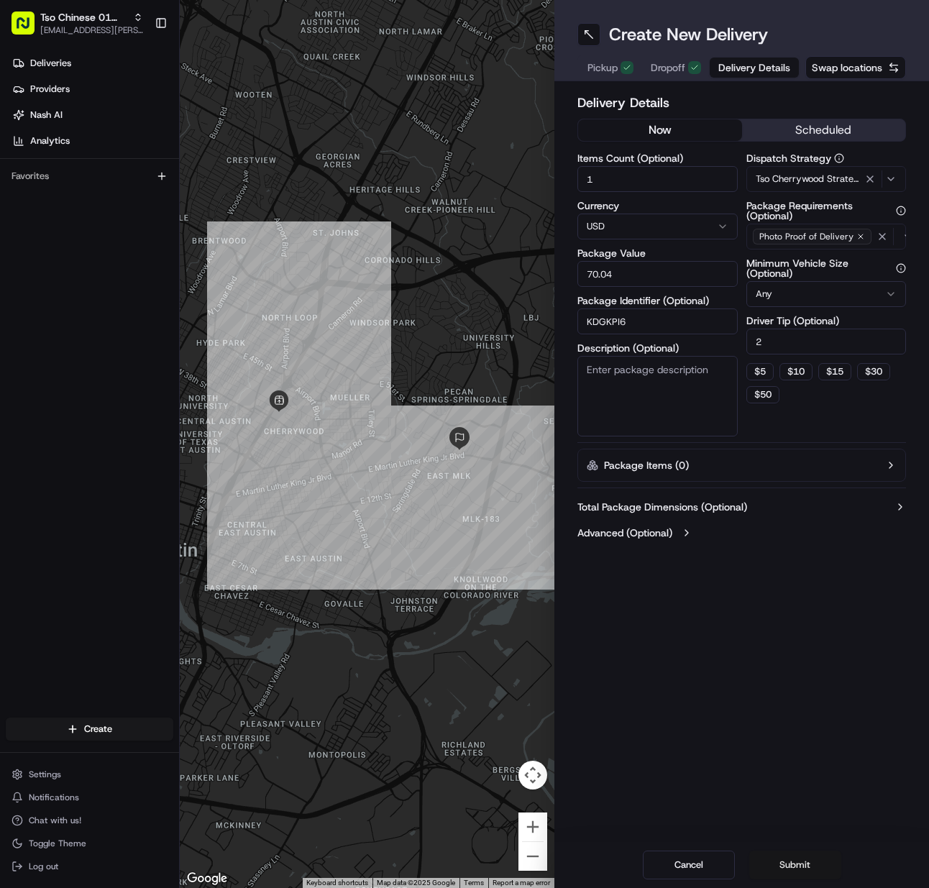
drag, startPoint x: 794, startPoint y: 865, endPoint x: 801, endPoint y: 852, distance: 15.4
click at [793, 865] on button "Submit" at bounding box center [796, 865] width 92 height 29
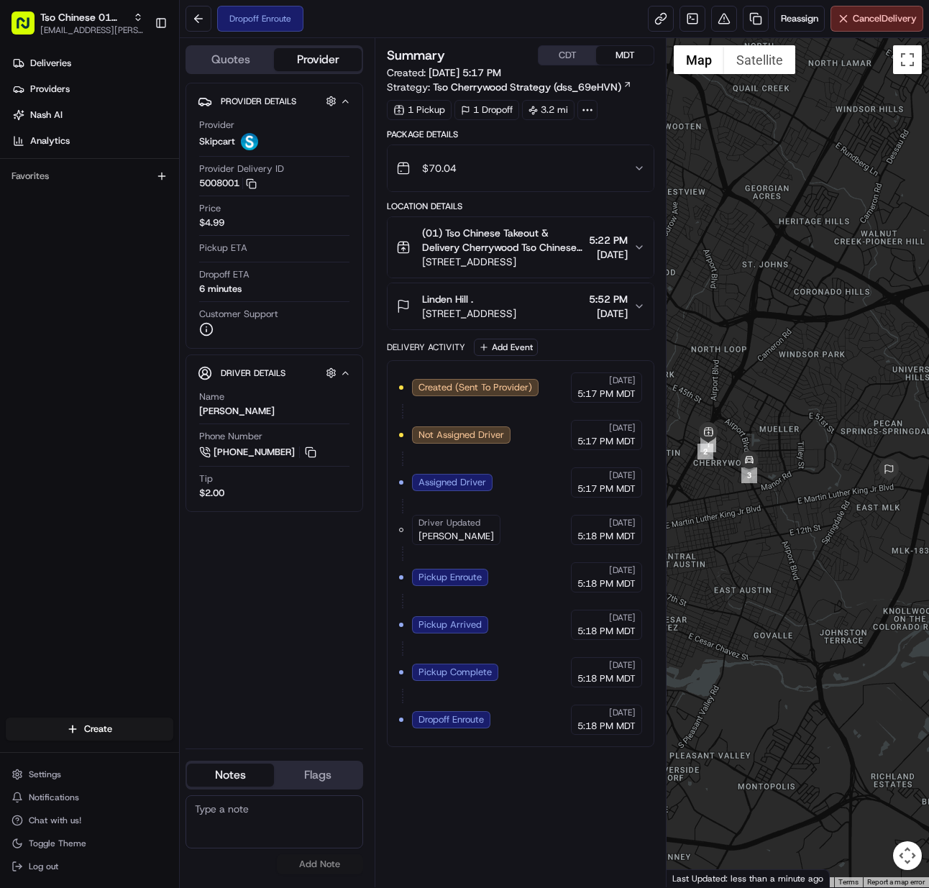
drag, startPoint x: 75, startPoint y: 27, endPoint x: 101, endPoint y: 47, distance: 33.8
click at [75, 27] on span "[EMAIL_ADDRESS][PERSON_NAME][DOMAIN_NAME]" at bounding box center [91, 30] width 103 height 12
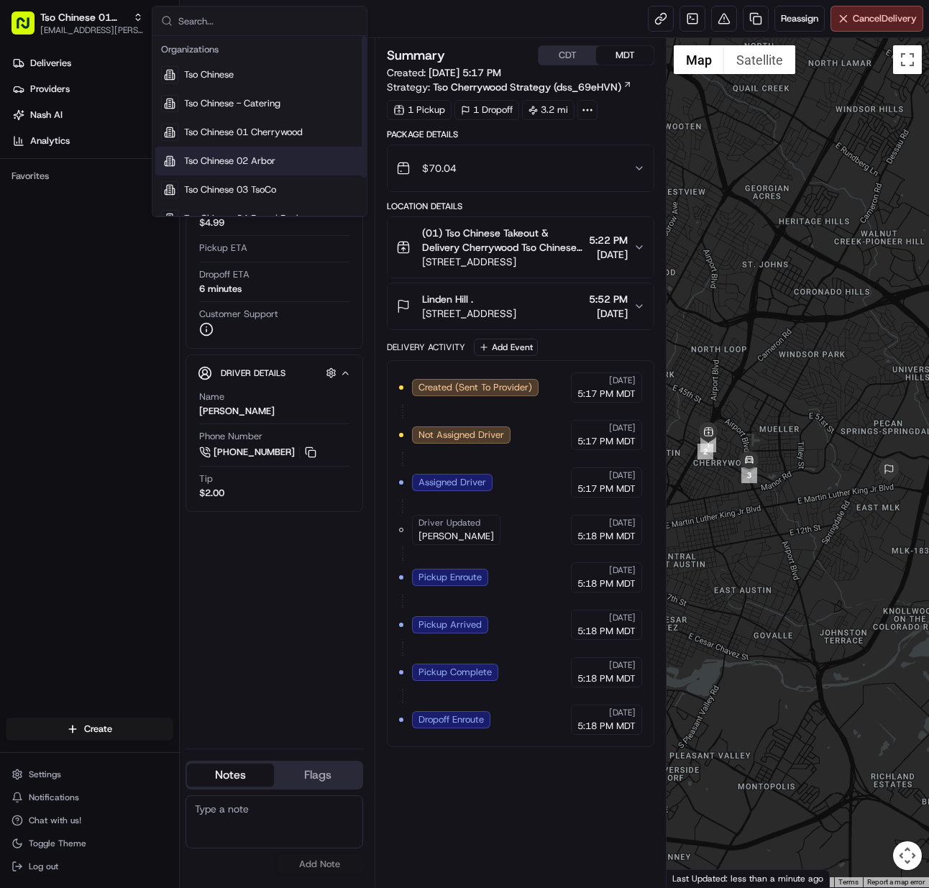
scroll to position [49, 0]
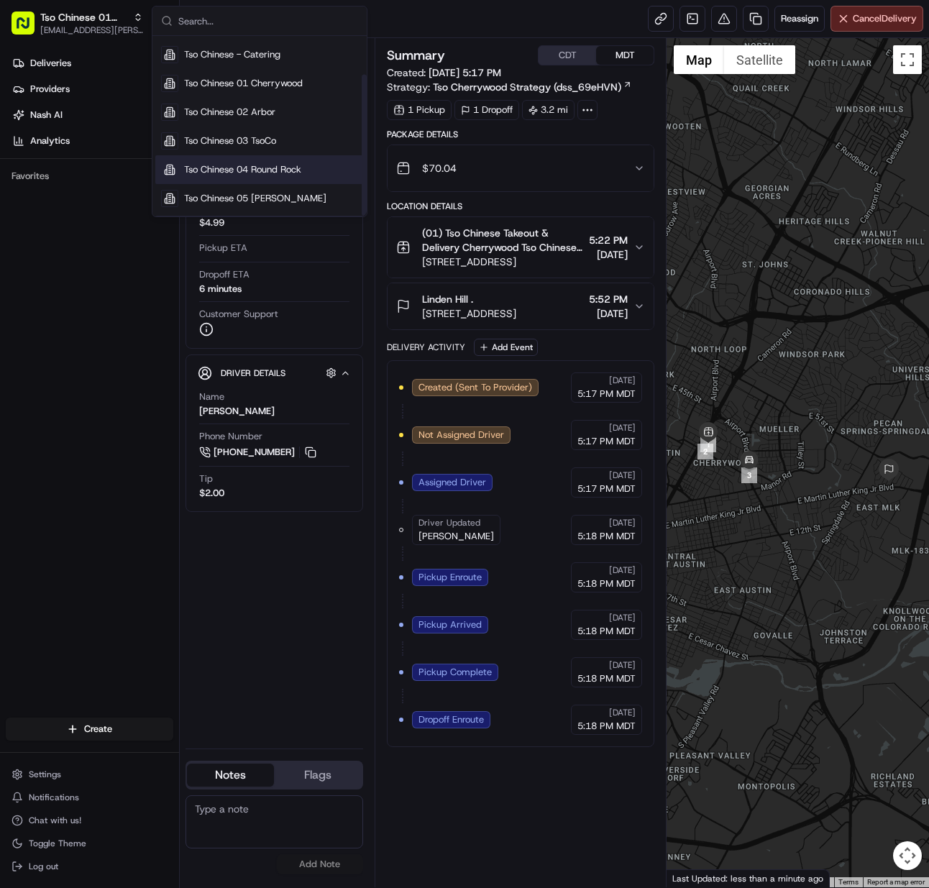
click at [247, 167] on span "Tso Chinese 04 Round Rock" at bounding box center [242, 169] width 117 height 13
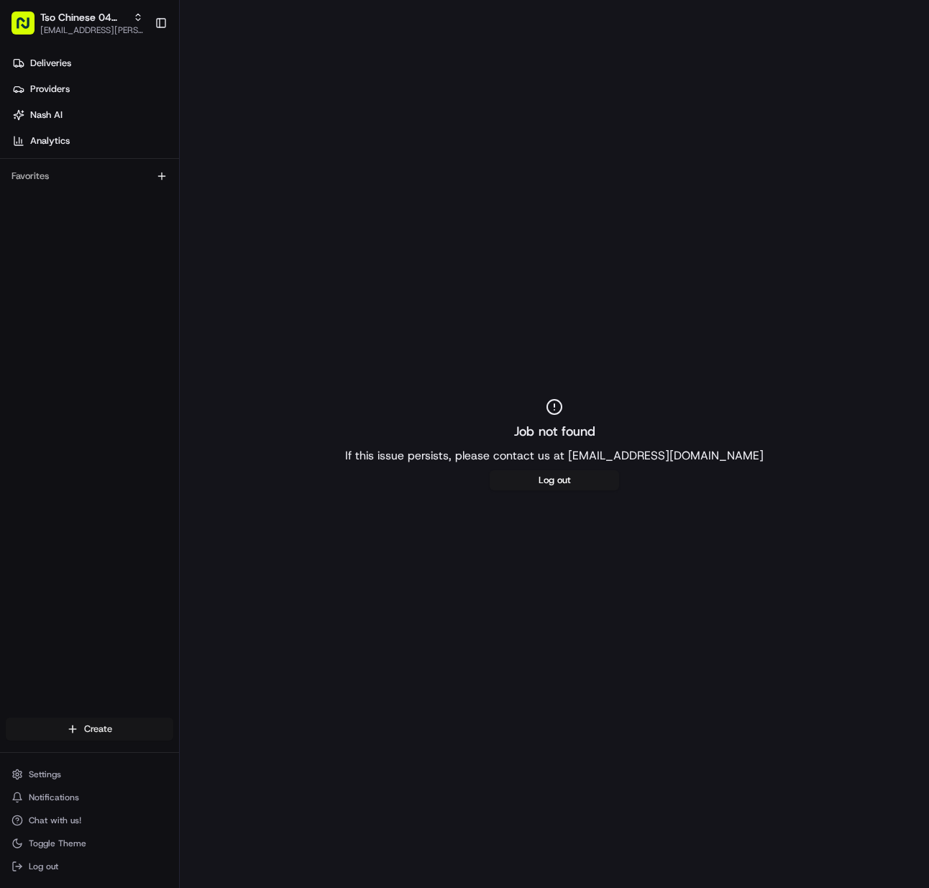
click at [99, 727] on html "Tso Chinese 04 Round Rock [EMAIL_ADDRESS][PERSON_NAME][DOMAIN_NAME] Toggle Side…" at bounding box center [464, 444] width 929 height 888
click at [245, 762] on link "Delivery" at bounding box center [260, 756] width 160 height 26
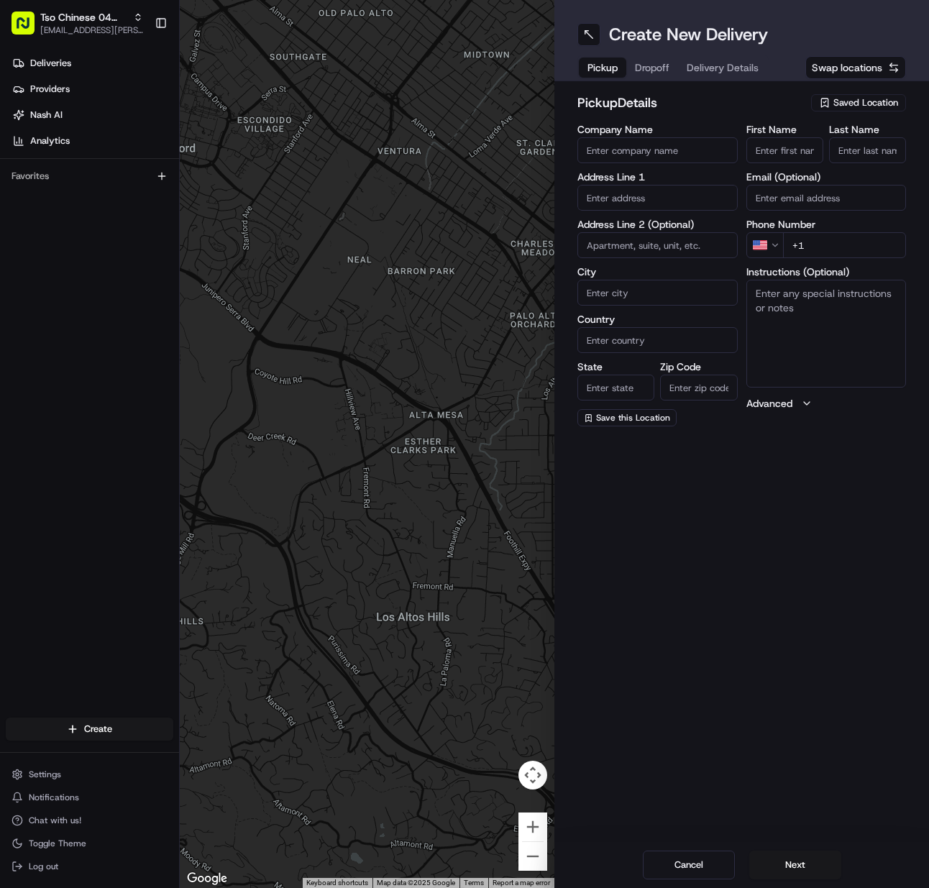
click at [865, 108] on span "Saved Location" at bounding box center [866, 102] width 65 height 13
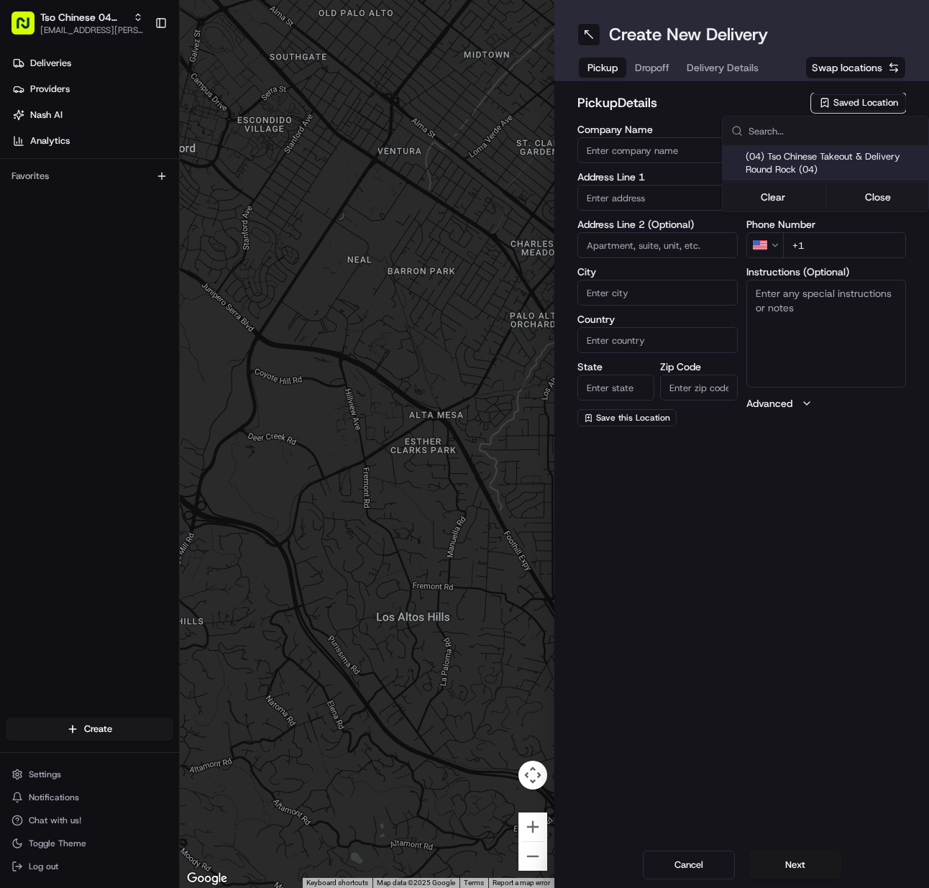
click at [846, 161] on span "(04) Tso Chinese Takeout & Delivery Round Rock (04)" at bounding box center [834, 163] width 177 height 26
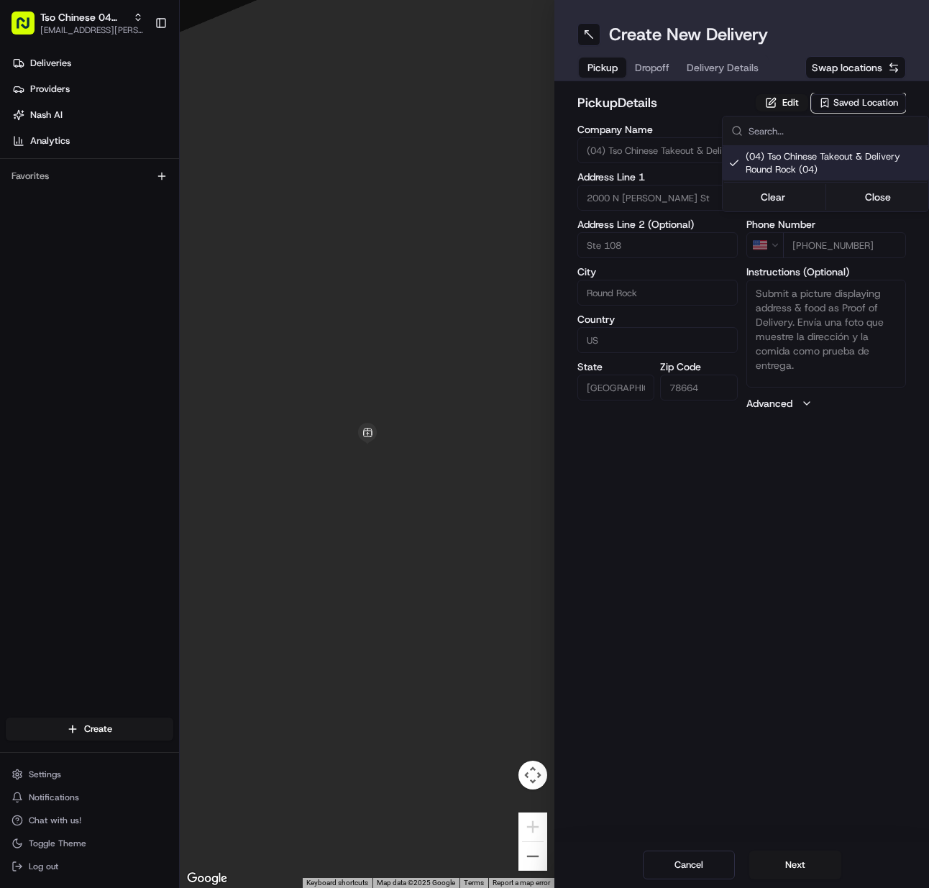
click at [796, 873] on html "Tso Chinese 04 Round Rock [EMAIL_ADDRESS][PERSON_NAME][DOMAIN_NAME] Toggle Side…" at bounding box center [464, 444] width 929 height 888
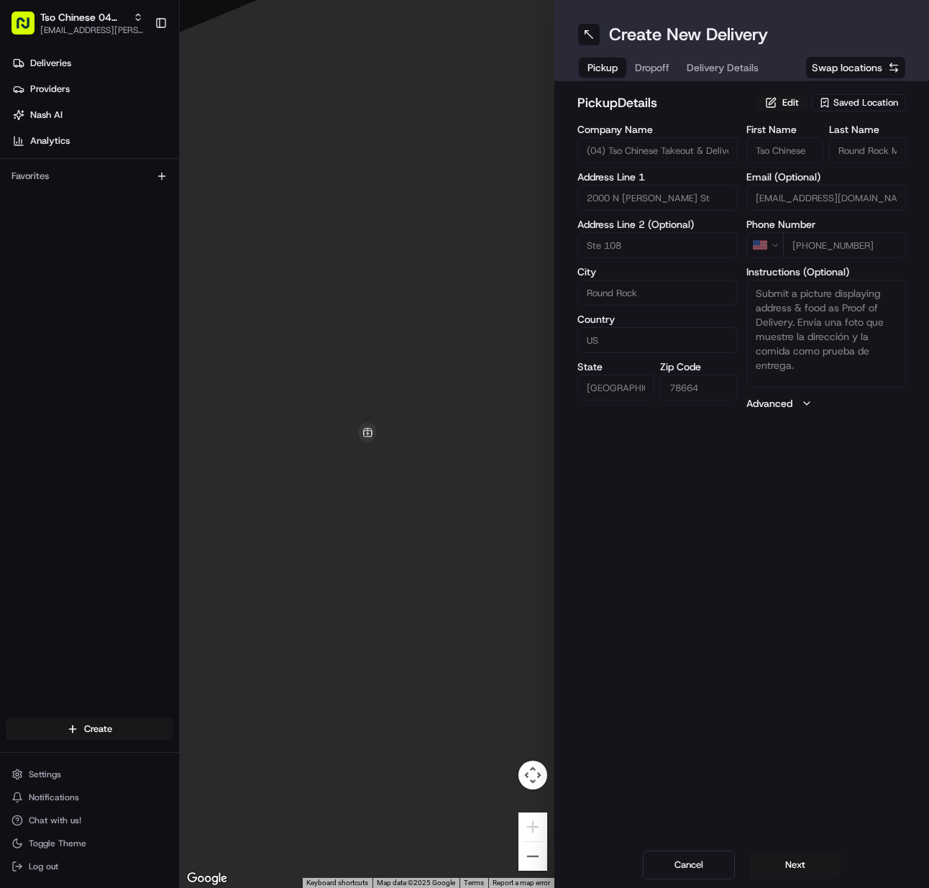
drag, startPoint x: 796, startPoint y: 873, endPoint x: 668, endPoint y: 816, distance: 139.8
click at [793, 873] on button "Next" at bounding box center [796, 865] width 92 height 29
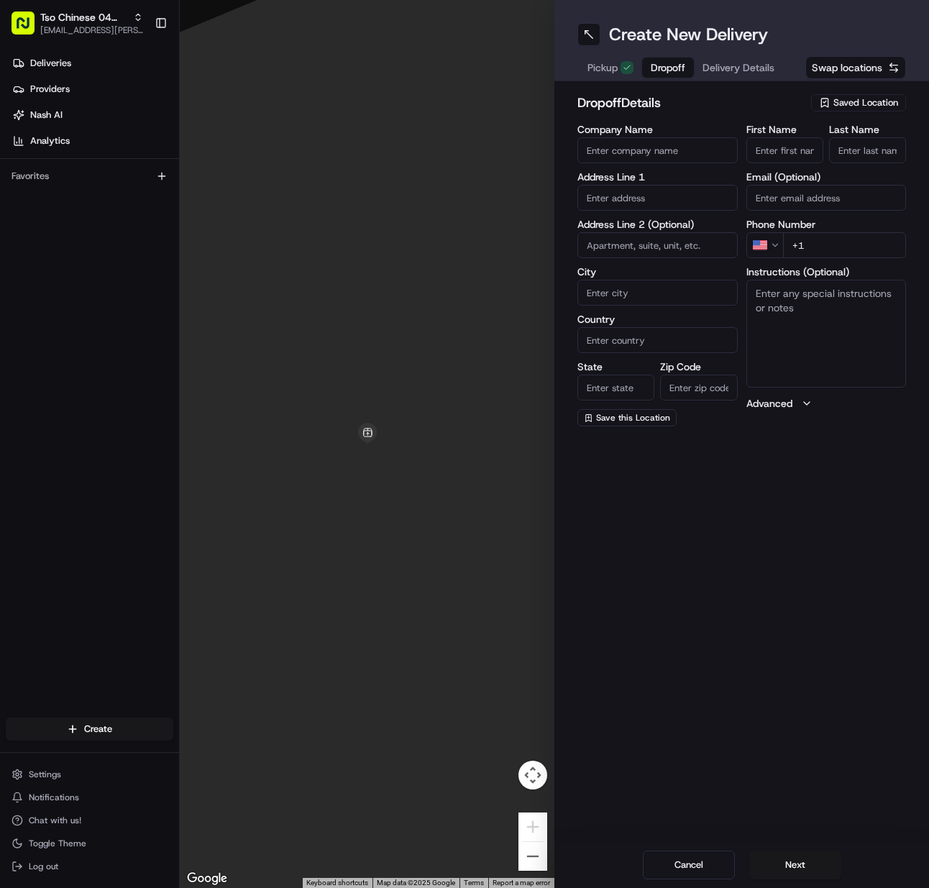
click at [792, 156] on input "First Name" at bounding box center [785, 150] width 77 height 26
paste input "[PERSON_NAME]"
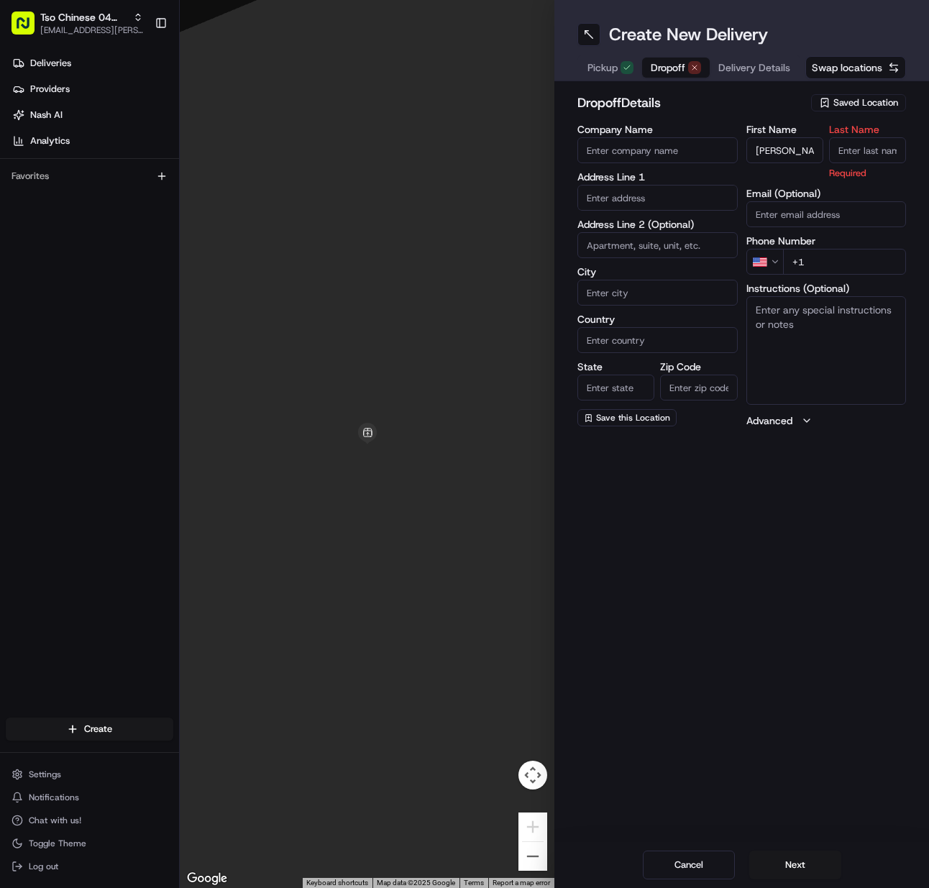
click at [842, 152] on input "Last Name" at bounding box center [867, 150] width 77 height 26
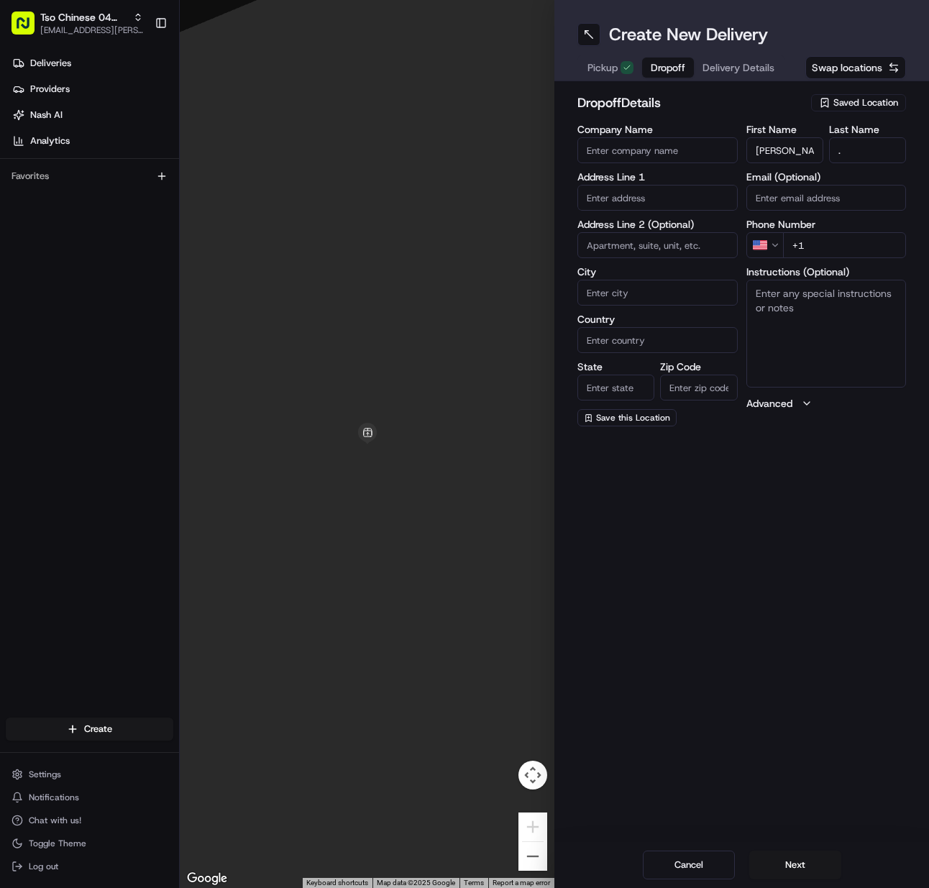
click at [850, 247] on input "+1" at bounding box center [845, 245] width 124 height 26
paste input "[PHONE_NUMBER]"
click at [621, 192] on input "text" at bounding box center [658, 198] width 160 height 26
paste input "[STREET_ADDRESS]"
click at [629, 235] on div "[STREET_ADDRESS]" at bounding box center [657, 228] width 153 height 22
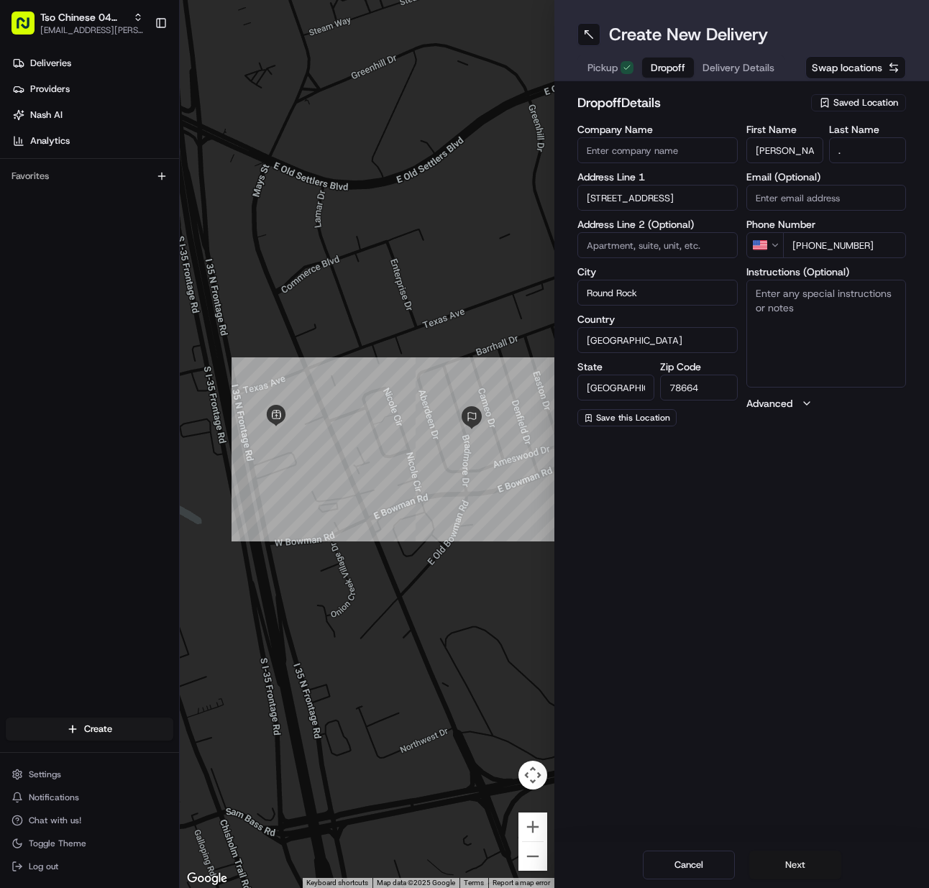
click at [807, 865] on button "Next" at bounding box center [796, 865] width 92 height 29
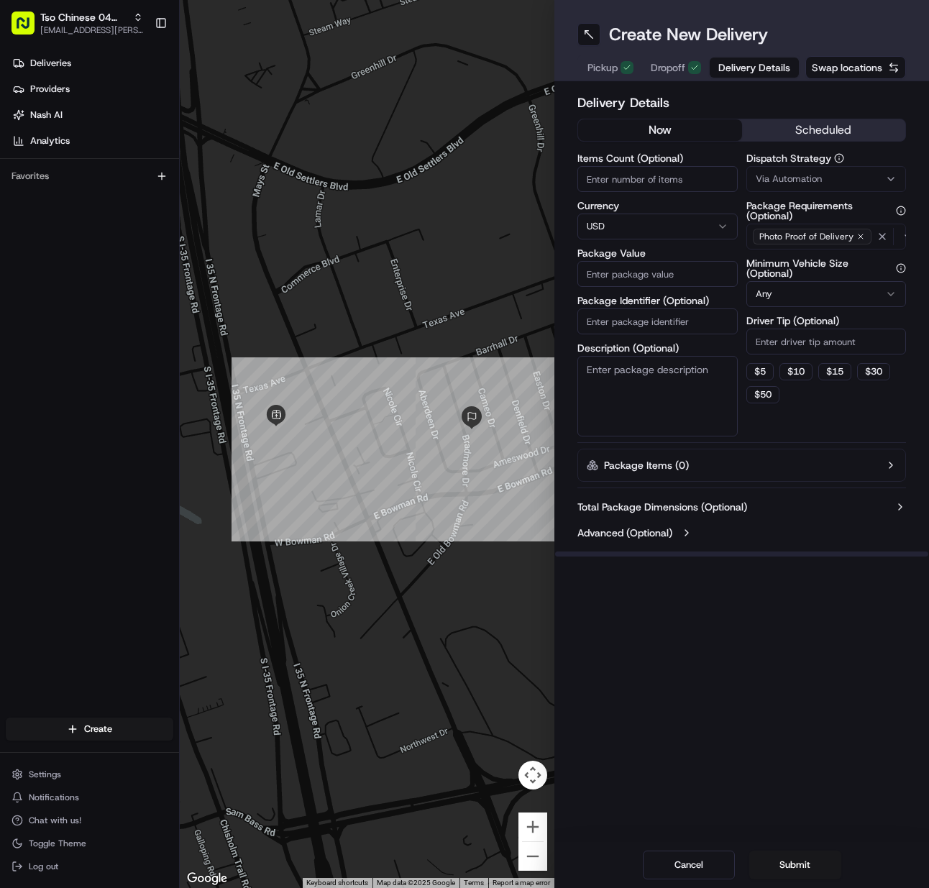
click at [623, 167] on input "Items Count (Optional)" at bounding box center [658, 179] width 160 height 26
click at [639, 323] on input "Package Identifier (Optional)" at bounding box center [658, 322] width 160 height 26
paste input "TDWIJPE"
click at [774, 190] on button "Via Automation" at bounding box center [827, 179] width 160 height 26
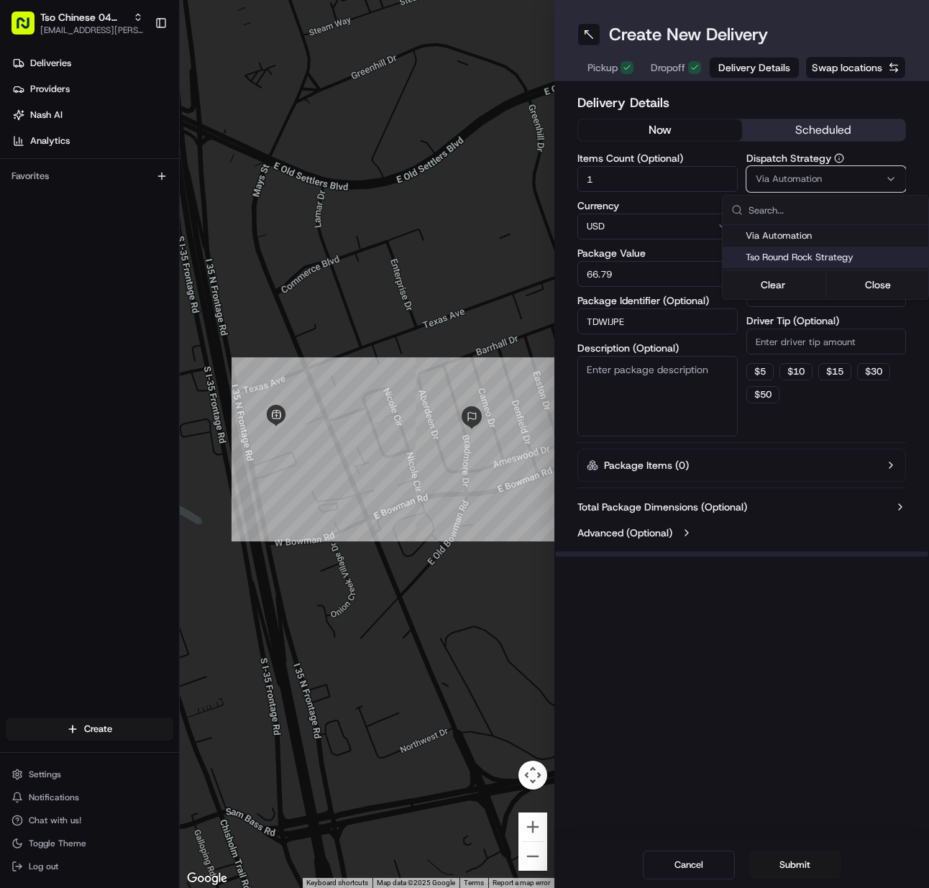
click at [773, 258] on span "Tso Round Rock Strategy" at bounding box center [834, 257] width 177 height 13
click at [785, 343] on html "Tso Chinese 04 Round Rock [EMAIL_ADDRESS][PERSON_NAME][DOMAIN_NAME] Toggle Side…" at bounding box center [464, 444] width 929 height 888
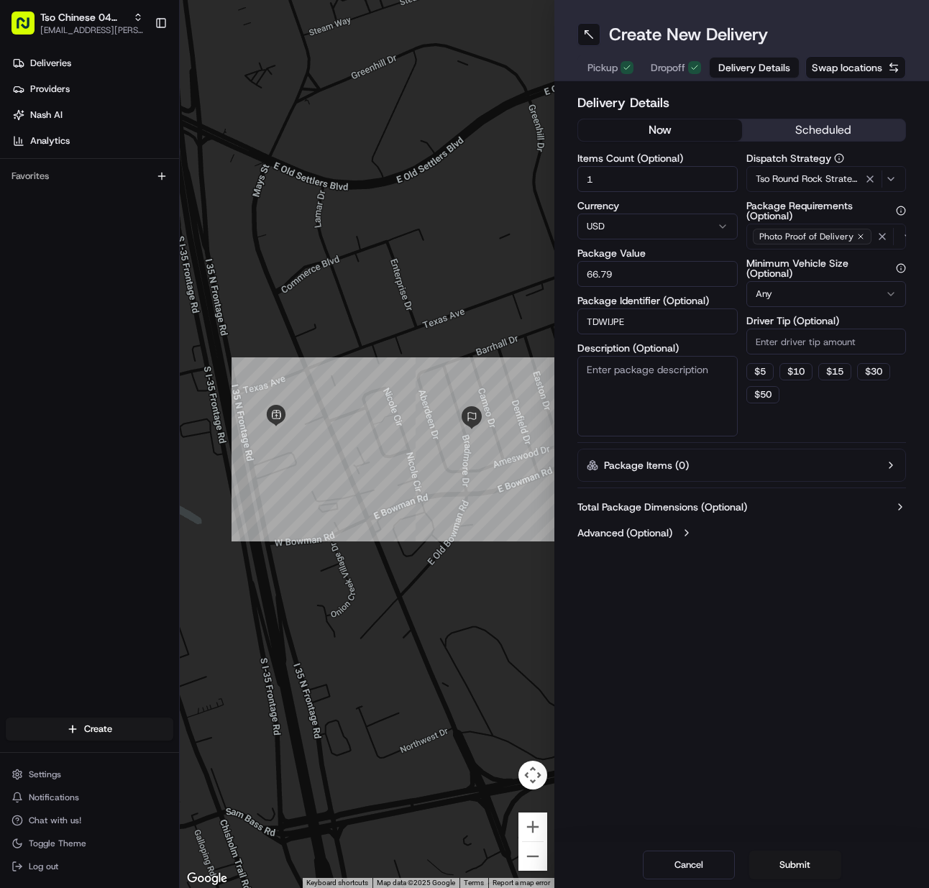
click at [785, 343] on input "Driver Tip (Optional)" at bounding box center [827, 342] width 160 height 26
drag, startPoint x: 806, startPoint y: 872, endPoint x: 811, endPoint y: 863, distance: 9.7
click at [806, 872] on button "Submit" at bounding box center [796, 865] width 92 height 29
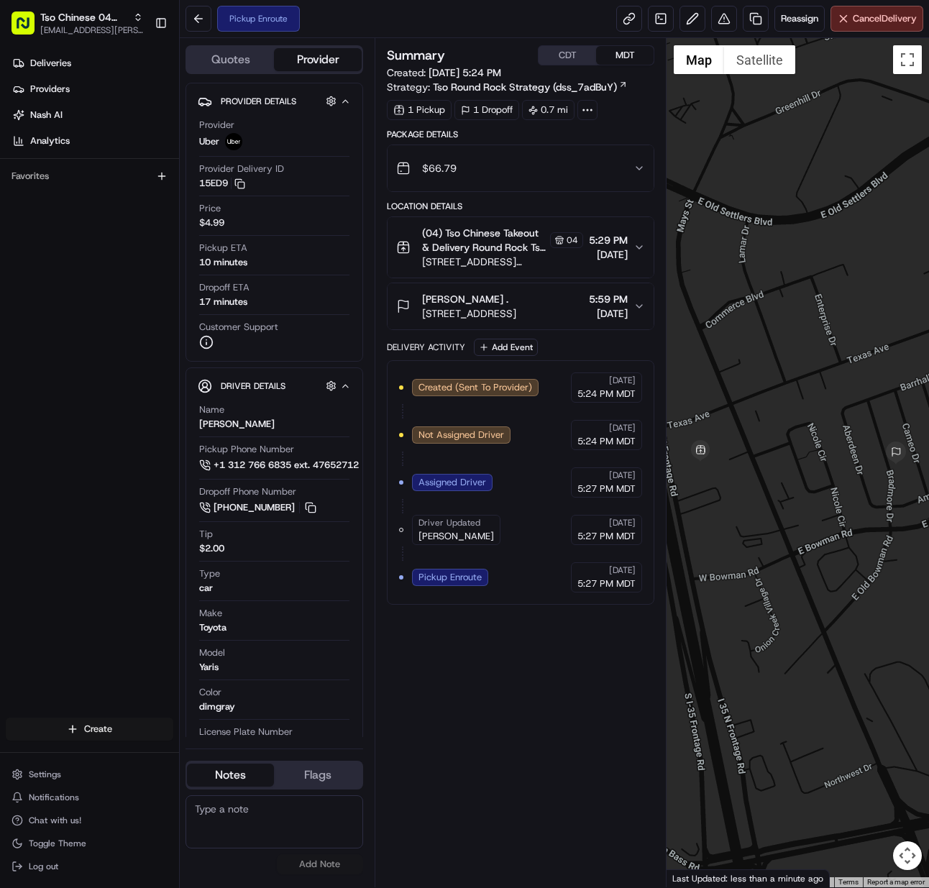
click at [124, 731] on html "Tso Chinese 04 Round Rock [EMAIL_ADDRESS][PERSON_NAME][DOMAIN_NAME] Toggle Side…" at bounding box center [464, 444] width 929 height 888
click at [228, 770] on link "CSV Upload" at bounding box center [260, 782] width 160 height 26
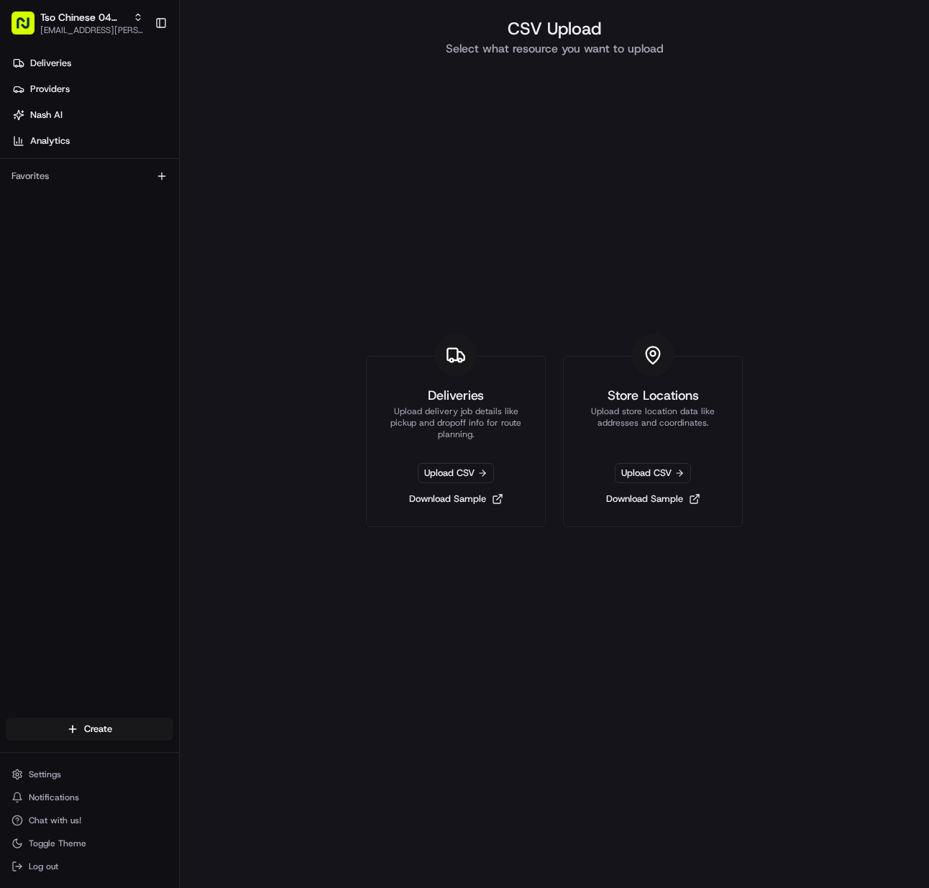
drag, startPoint x: 176, startPoint y: 723, endPoint x: 176, endPoint y: 730, distance: 7.2
click at [176, 723] on div "Create" at bounding box center [89, 729] width 179 height 35
click at [150, 729] on html "Tso Chinese 04 Round Rock [EMAIL_ADDRESS][PERSON_NAME][DOMAIN_NAME] Toggle Side…" at bounding box center [464, 444] width 929 height 888
click at [208, 744] on link "Delivery" at bounding box center [260, 756] width 160 height 26
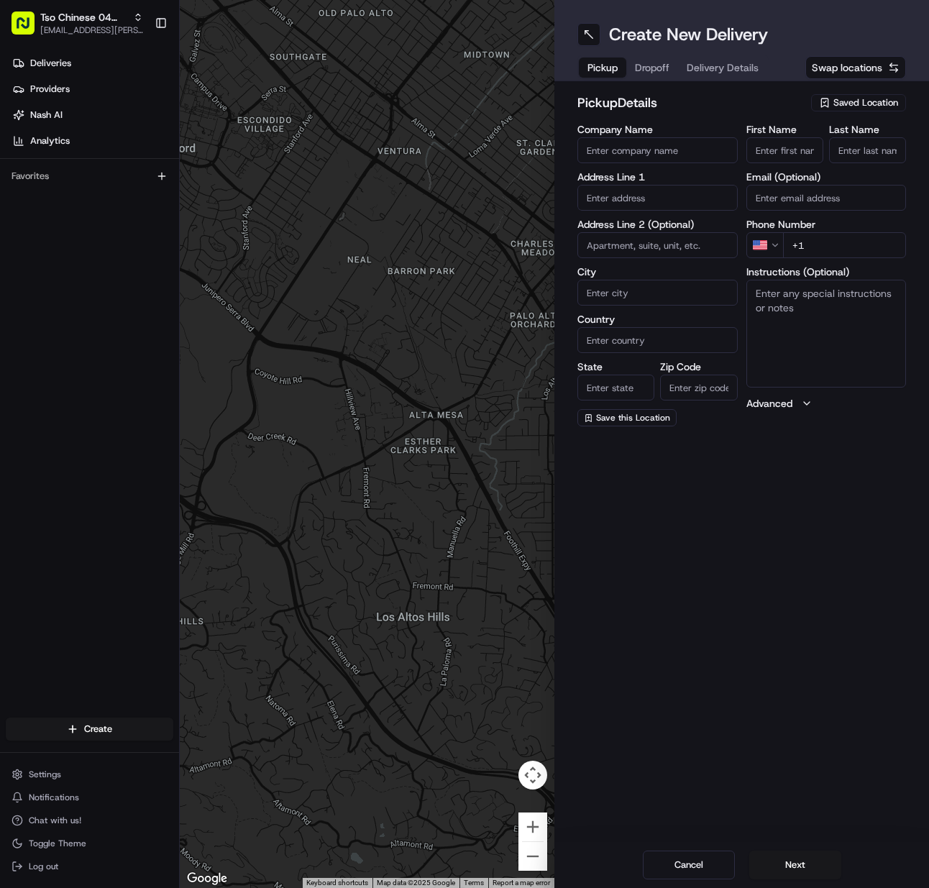
click at [871, 99] on span "Saved Location" at bounding box center [866, 102] width 65 height 13
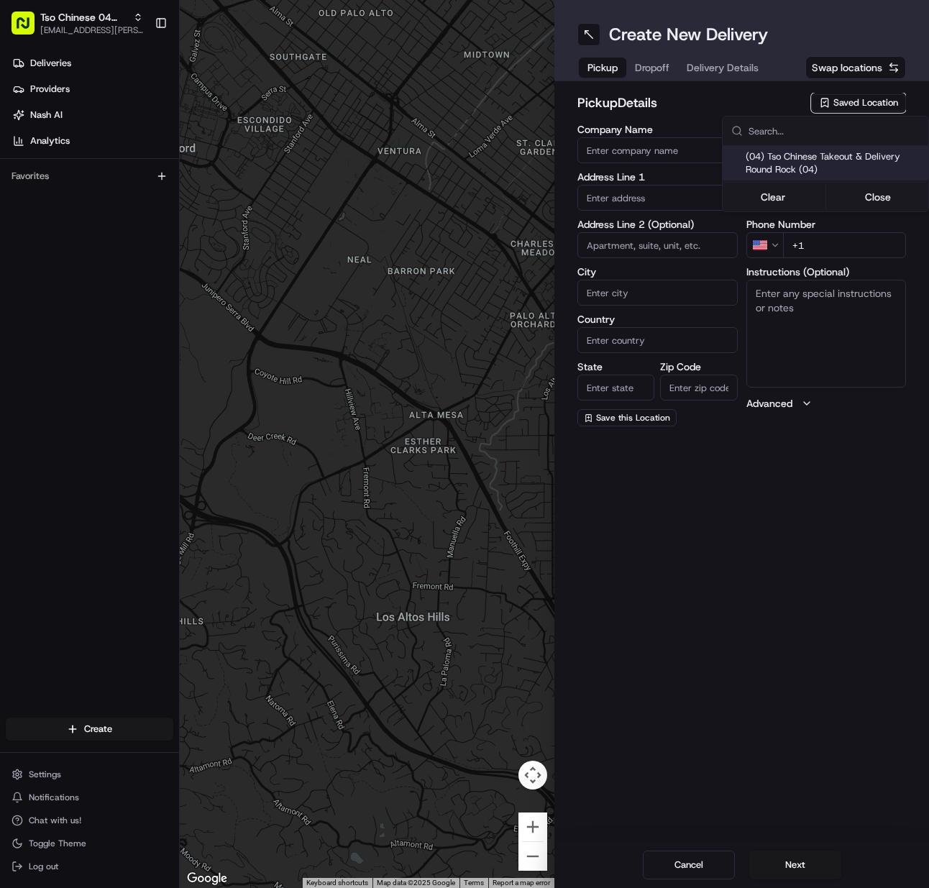
click at [836, 176] on div "(04) Tso Chinese Takeout & Delivery Round Rock (04)" at bounding box center [826, 163] width 206 height 35
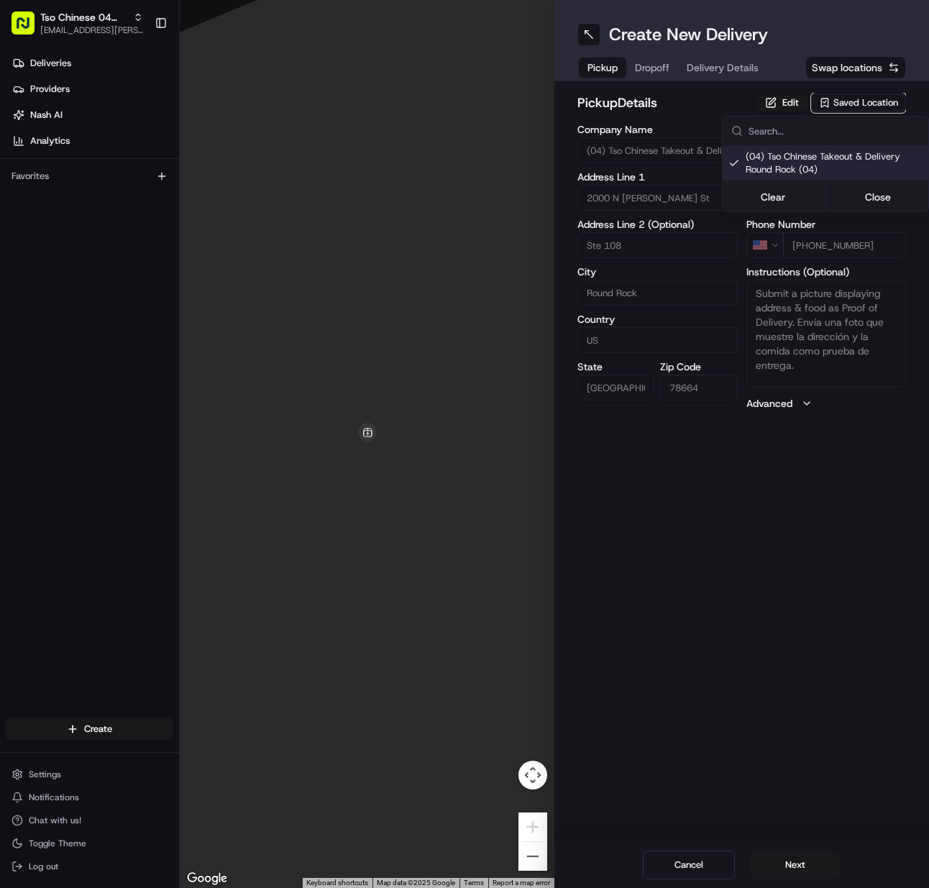
click at [803, 862] on html "Tso Chinese 04 Round Rock [EMAIL_ADDRESS][PERSON_NAME][DOMAIN_NAME] Toggle Side…" at bounding box center [464, 444] width 929 height 888
click at [803, 862] on button "Next" at bounding box center [796, 865] width 92 height 29
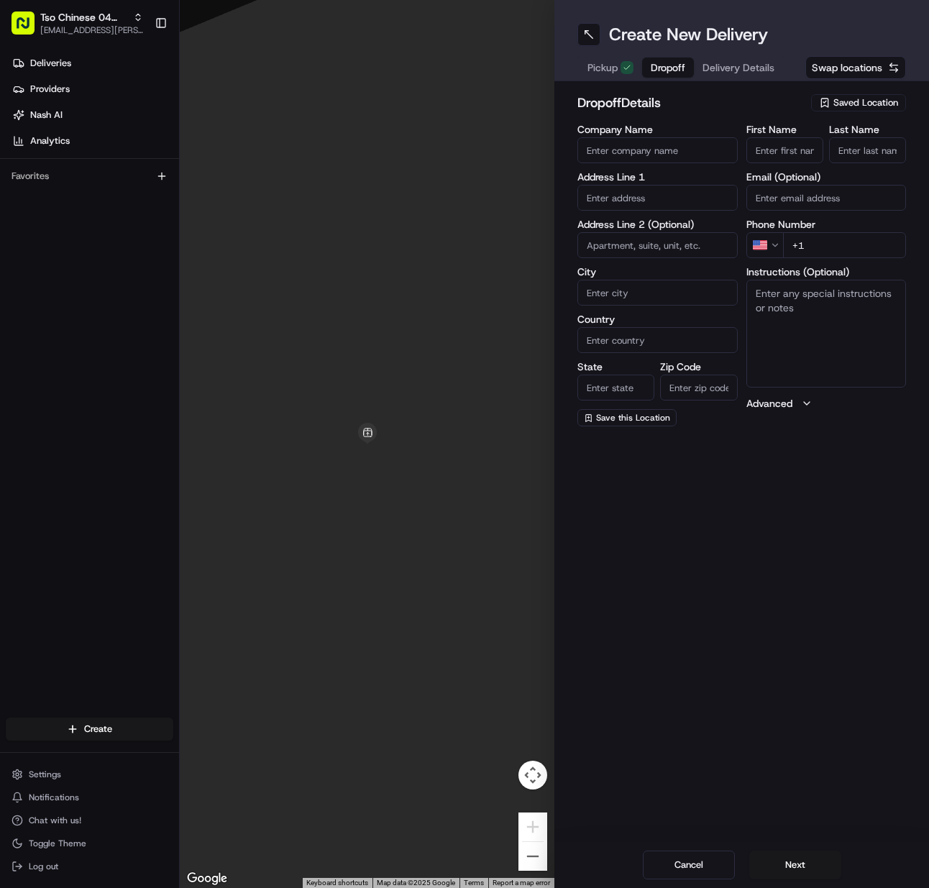
click at [777, 139] on div "First Name" at bounding box center [785, 143] width 77 height 39
click at [777, 144] on input "First Name" at bounding box center [785, 150] width 77 height 26
paste input "[PERSON_NAME]"
click at [878, 149] on input "Last Name" at bounding box center [867, 150] width 77 height 26
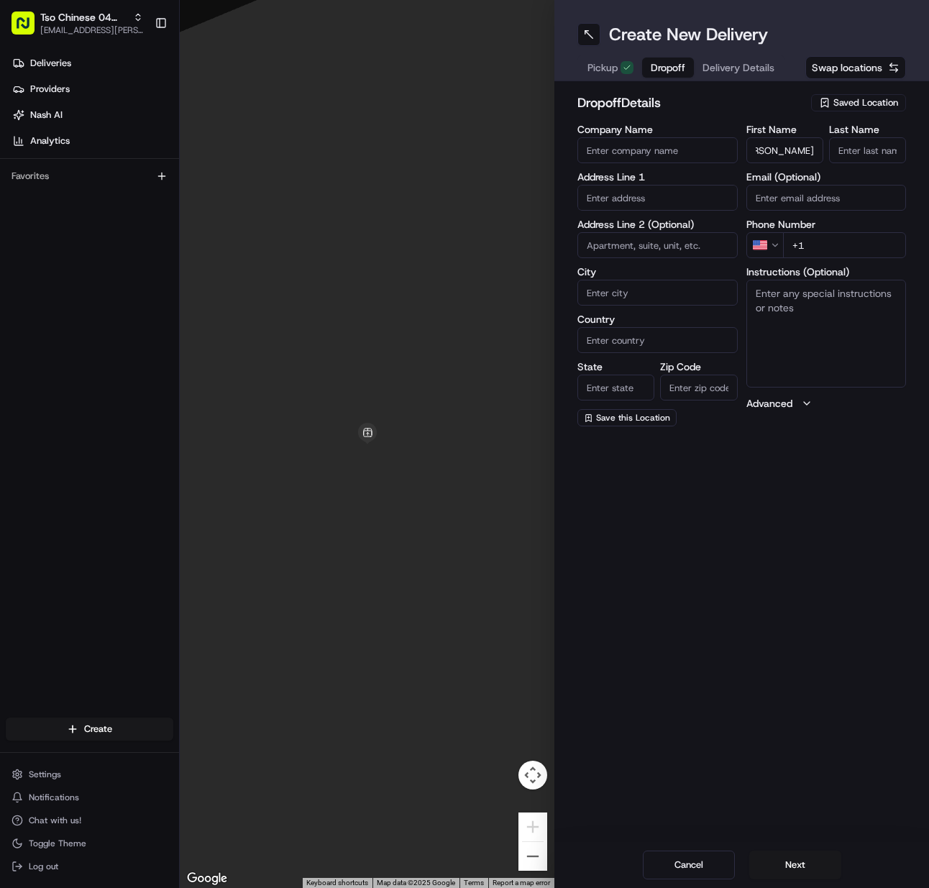
scroll to position [0, 0]
drag, startPoint x: 866, startPoint y: 240, endPoint x: 832, endPoint y: 245, distance: 34.9
click at [865, 240] on input "+1" at bounding box center [845, 245] width 124 height 26
paste input "[PHONE_NUMBER]"
click at [609, 203] on input "text" at bounding box center [658, 198] width 160 height 26
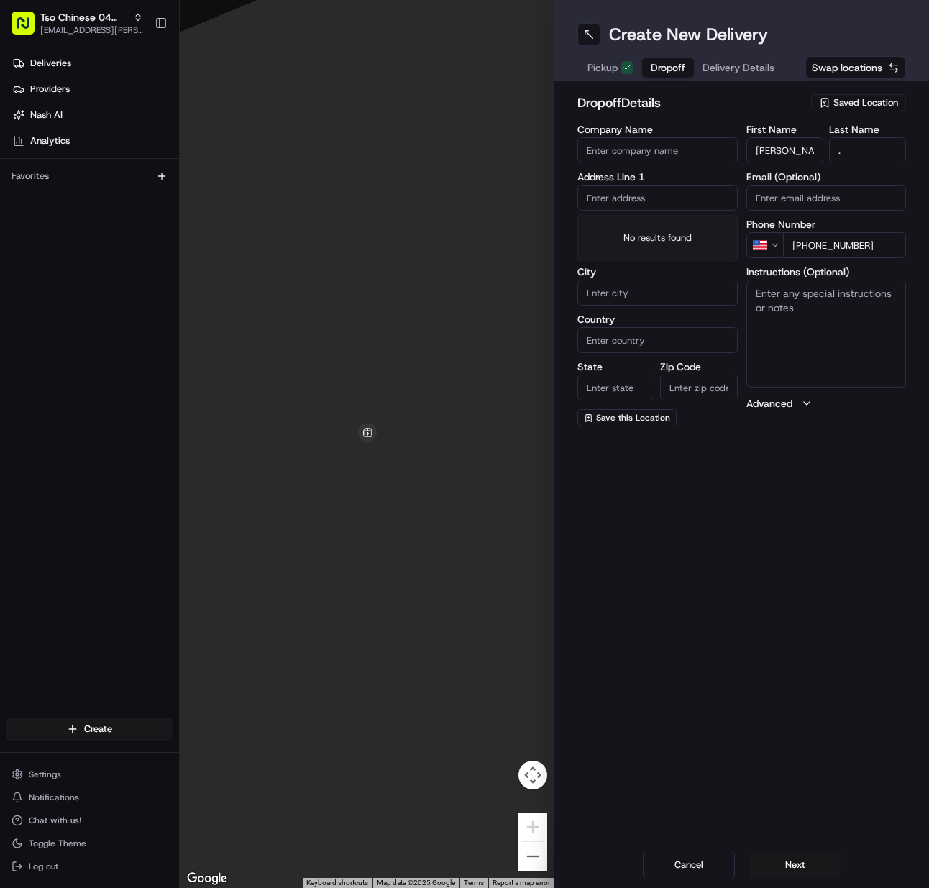
paste input "[STREET_ADDRESS][PERSON_NAME]"
click at [605, 229] on div "[STREET_ADDRESS][PERSON_NAME]" at bounding box center [657, 234] width 153 height 35
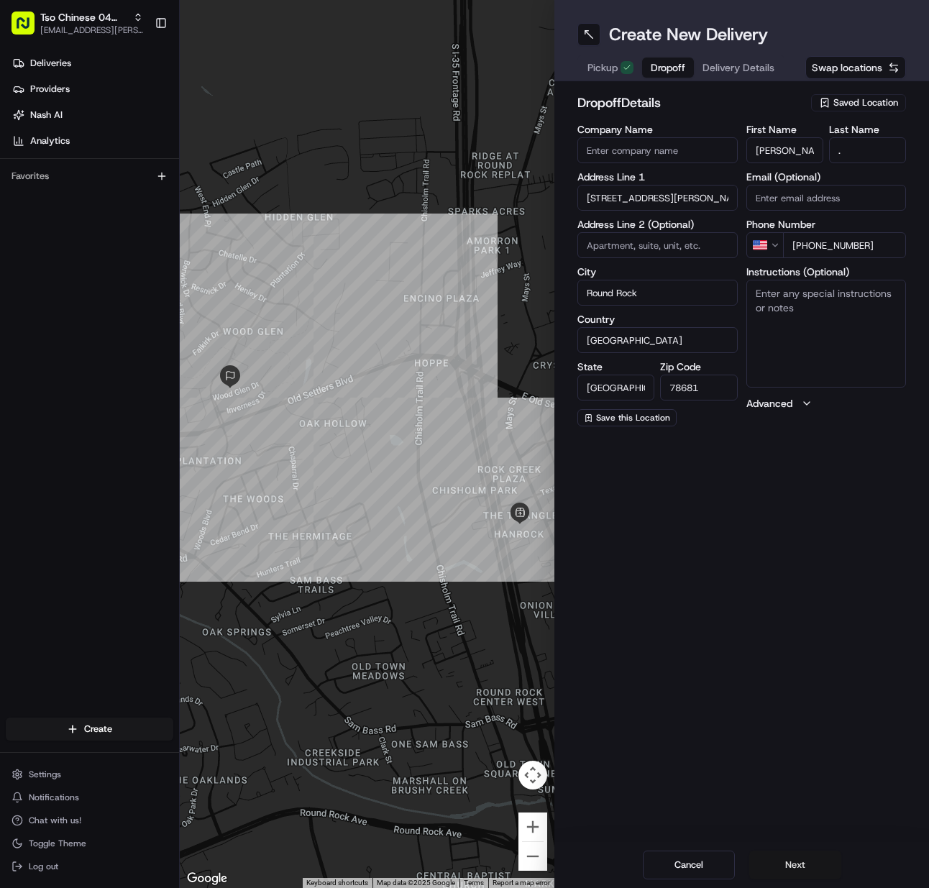
click at [801, 878] on button "Next" at bounding box center [796, 865] width 92 height 29
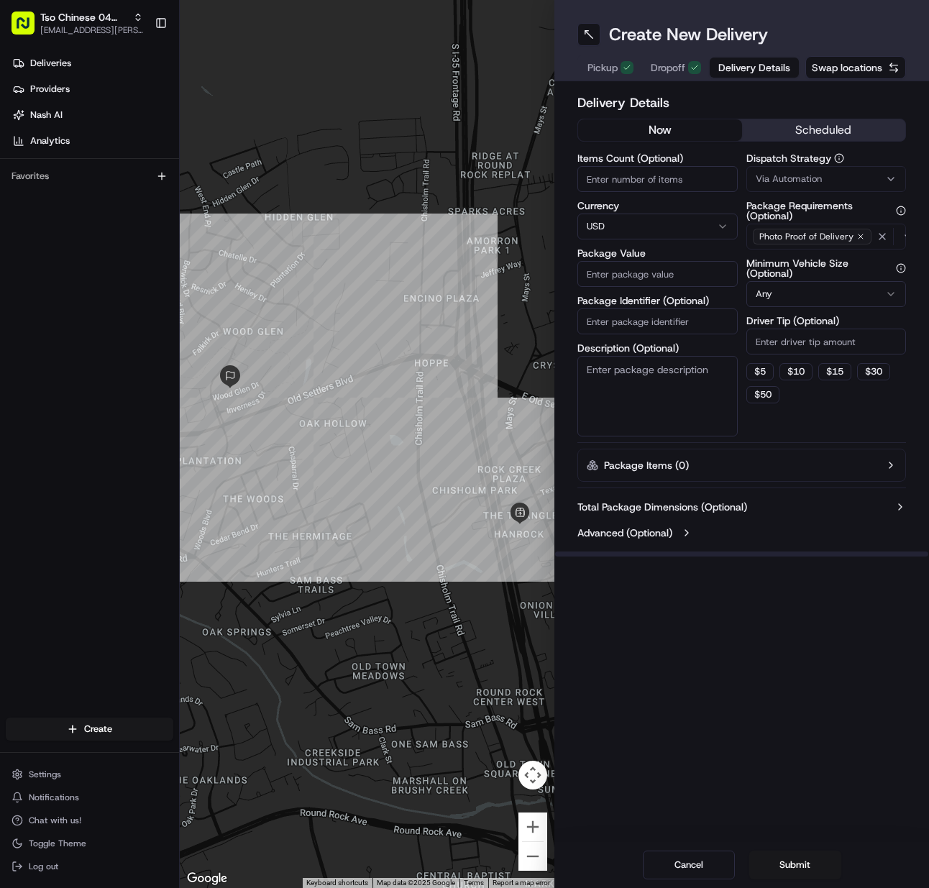
click at [642, 168] on input "Items Count (Optional)" at bounding box center [658, 179] width 160 height 26
click at [627, 322] on input "Package Identifier (Optional)" at bounding box center [658, 322] width 160 height 26
paste input "ELHV80U"
click at [819, 179] on span "Via Automation" at bounding box center [789, 179] width 66 height 13
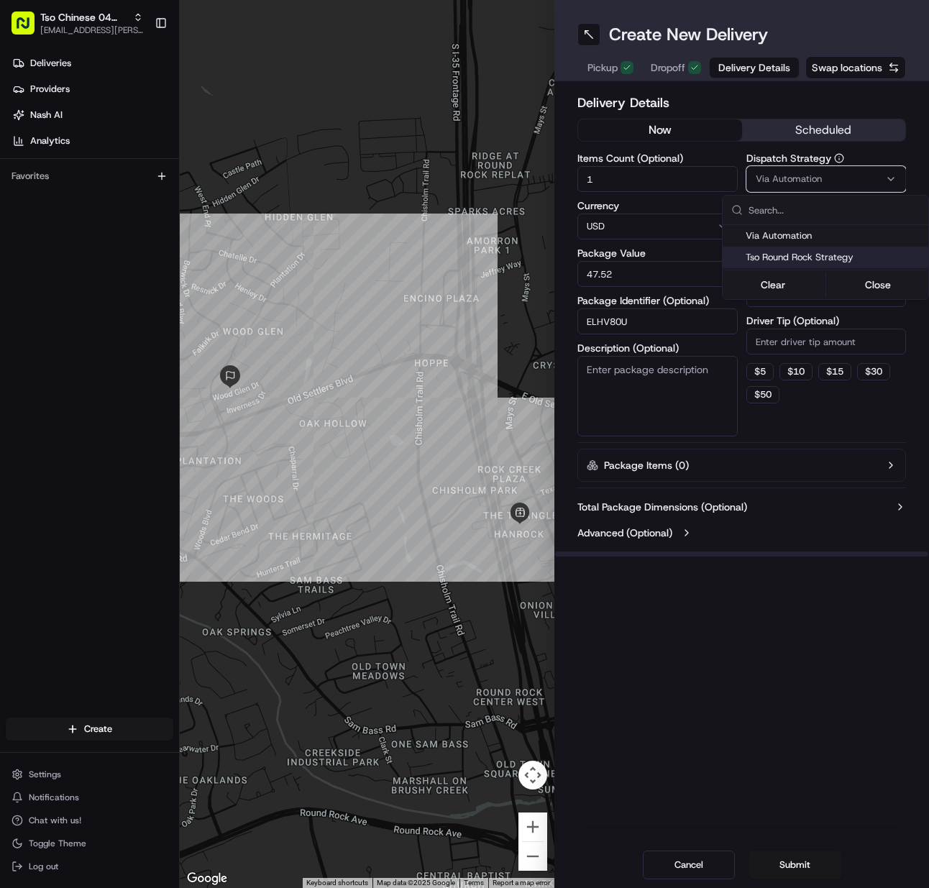
click at [802, 260] on span "Tso Round Rock Strategy" at bounding box center [834, 257] width 177 height 13
click at [794, 334] on html "Tso Chinese 04 Round Rock [EMAIL_ADDRESS][PERSON_NAME][DOMAIN_NAME] Toggle Side…" at bounding box center [464, 444] width 929 height 888
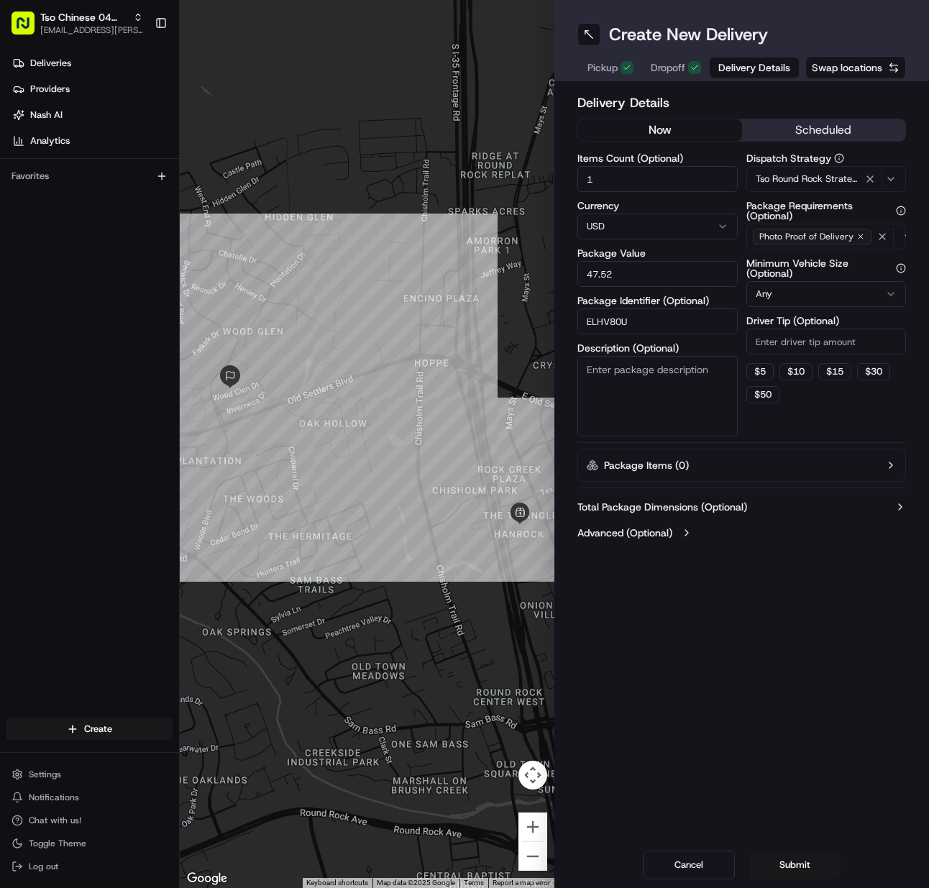
click at [794, 334] on input "Driver Tip (Optional)" at bounding box center [827, 342] width 160 height 26
click at [811, 855] on button "Submit" at bounding box center [796, 865] width 92 height 29
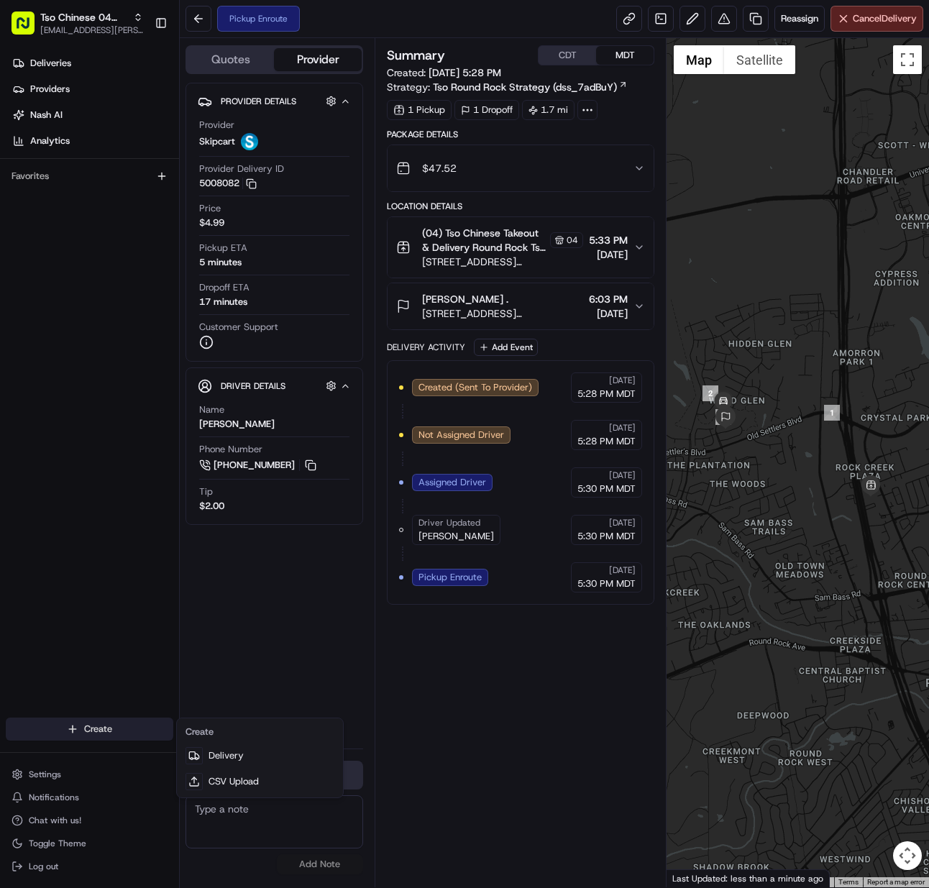
click at [161, 727] on html "Tso Chinese 04 Round Rock [EMAIL_ADDRESS][PERSON_NAME][DOMAIN_NAME] Toggle Side…" at bounding box center [464, 444] width 929 height 888
click at [243, 749] on link "Delivery" at bounding box center [260, 756] width 160 height 26
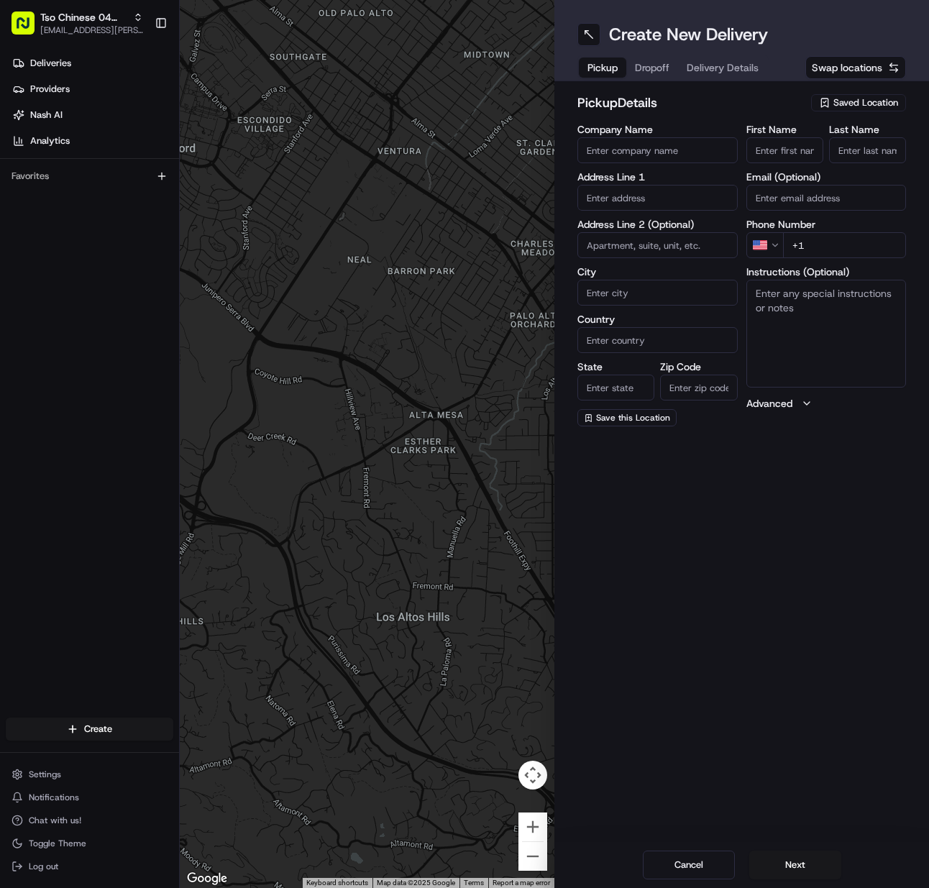
click at [859, 101] on span "Saved Location" at bounding box center [866, 102] width 65 height 13
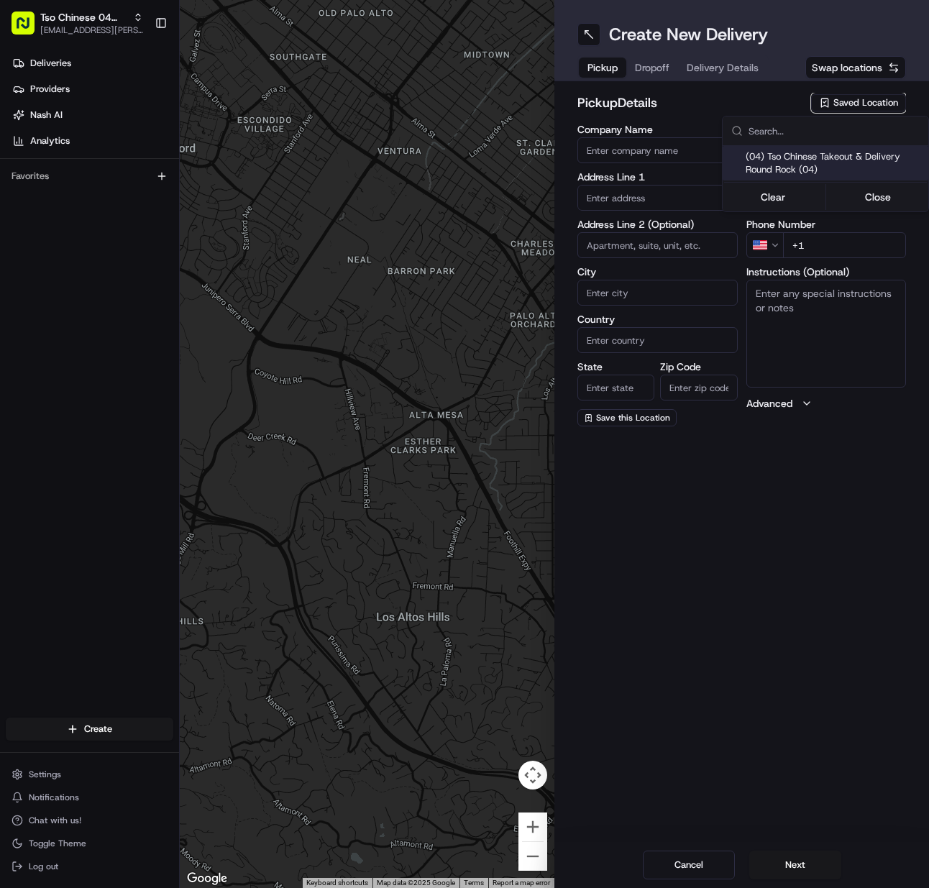
click at [826, 163] on span "(04) Tso Chinese Takeout & Delivery Round Rock (04)" at bounding box center [834, 163] width 177 height 26
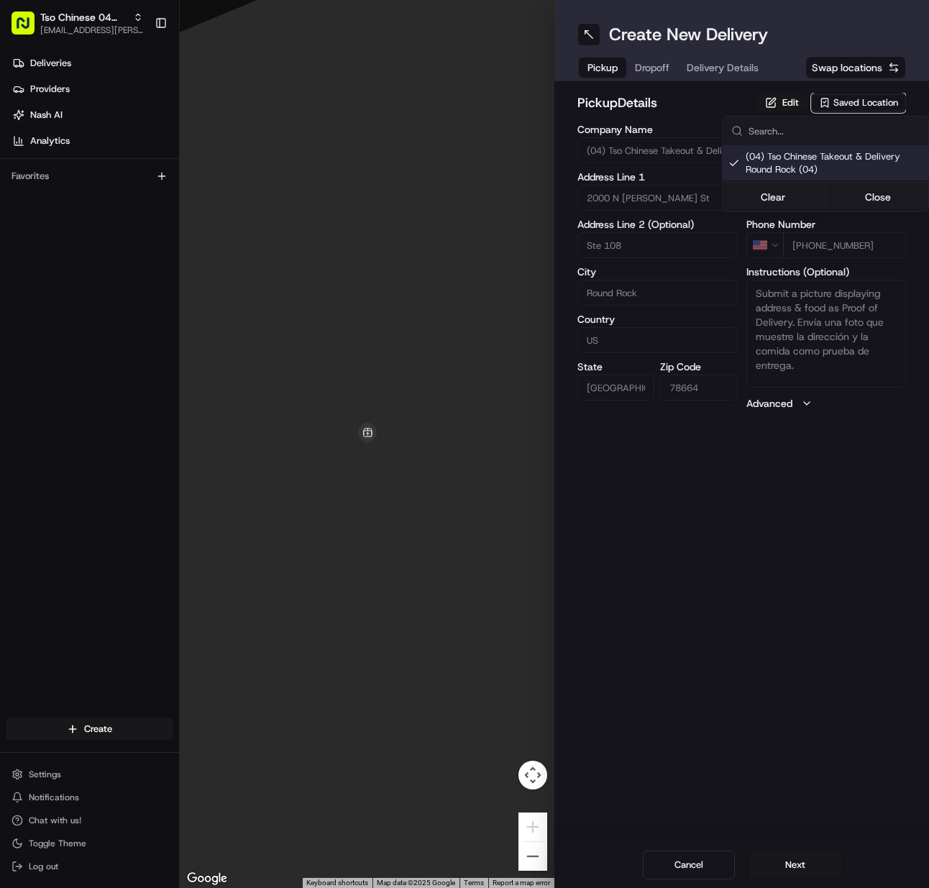
click at [772, 862] on html "Tso Chinese 04 Round Rock [EMAIL_ADDRESS][PERSON_NAME][DOMAIN_NAME] Toggle Side…" at bounding box center [464, 444] width 929 height 888
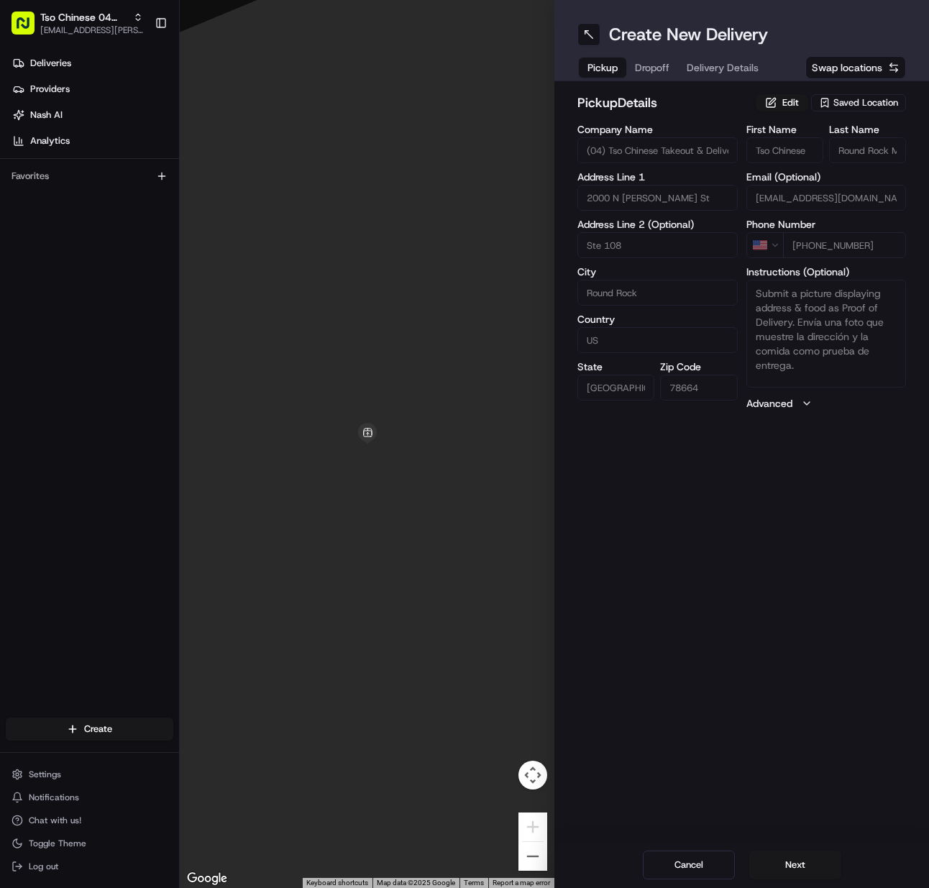
click at [772, 862] on button "Next" at bounding box center [796, 865] width 92 height 29
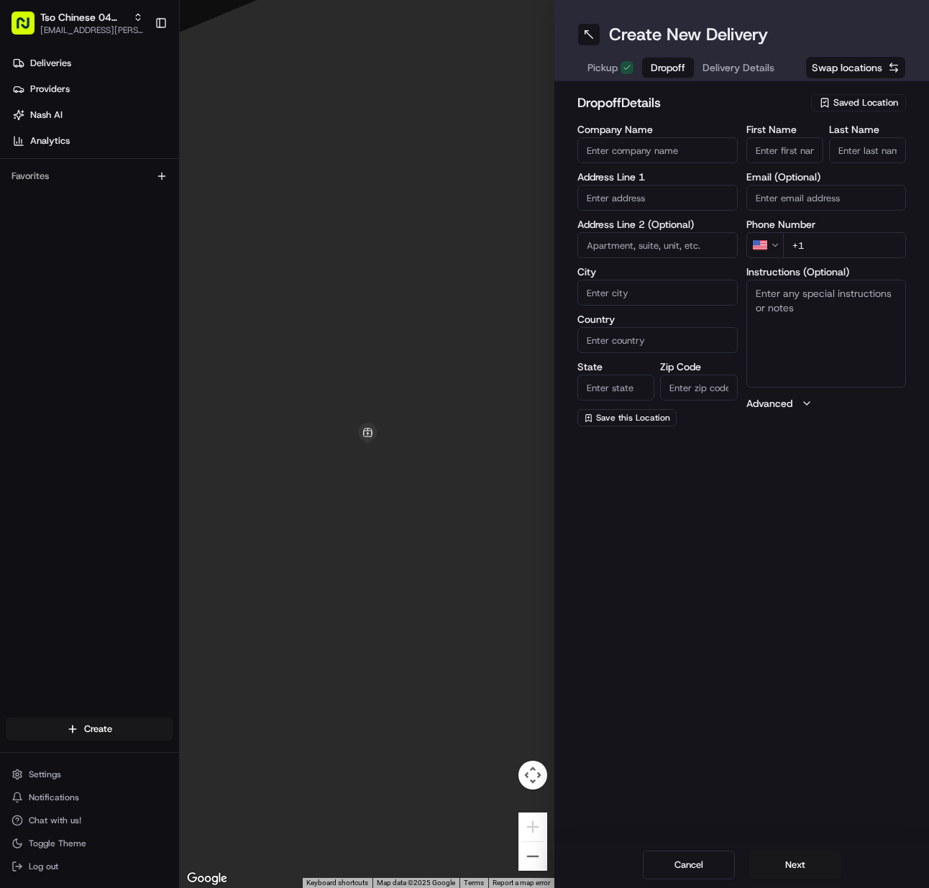
click at [866, 158] on input "Last Name" at bounding box center [867, 150] width 77 height 26
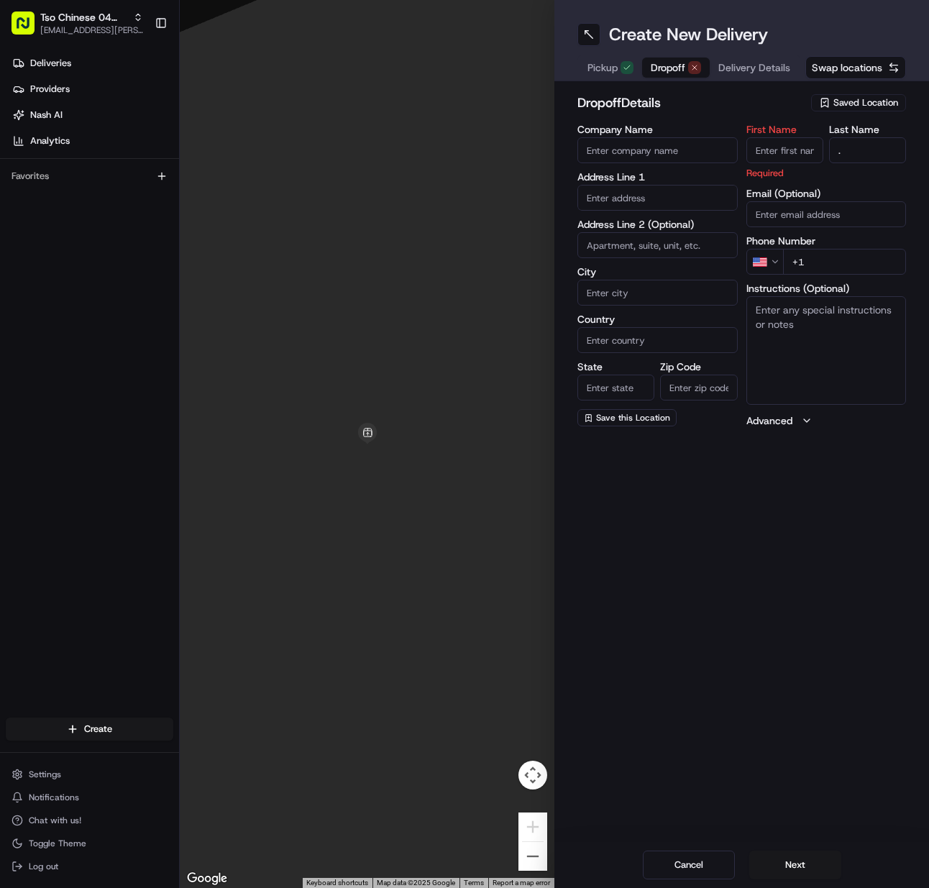
click at [752, 144] on input "First Name" at bounding box center [785, 150] width 77 height 26
paste input "[PERSON_NAME]"
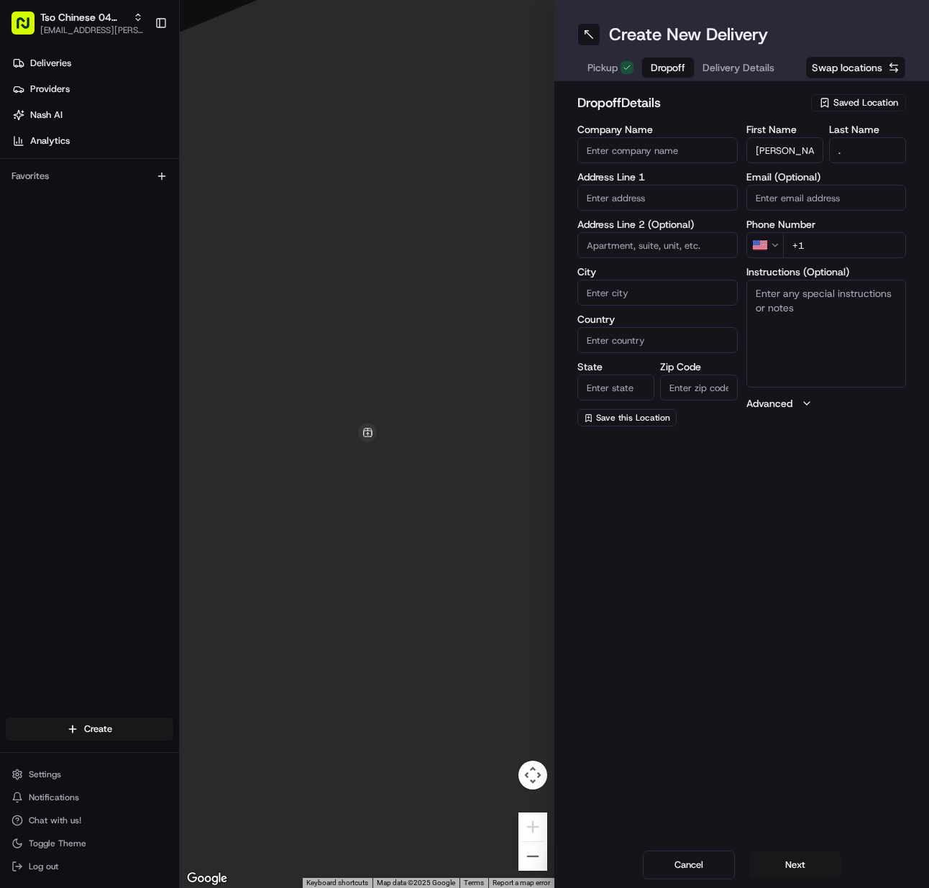
drag, startPoint x: 822, startPoint y: 251, endPoint x: 591, endPoint y: 264, distance: 232.0
click at [788, 250] on input "+1" at bounding box center [845, 245] width 124 height 26
paste input "51 27841118"
click at [799, 244] on input "[PHONE_NUMBER]" at bounding box center [845, 245] width 124 height 26
click at [616, 203] on input "text" at bounding box center [658, 198] width 160 height 26
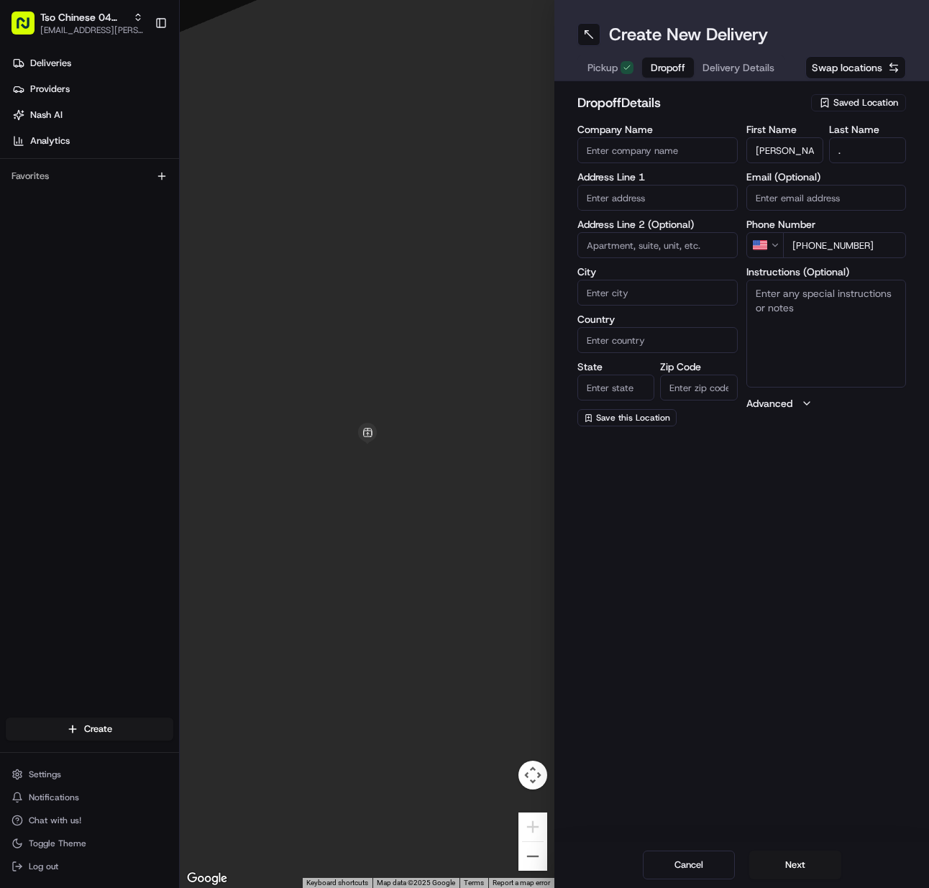
paste input "[STREET_ADDRESS]"
click at [622, 239] on div "[STREET_ADDRESS]" at bounding box center [657, 228] width 153 height 22
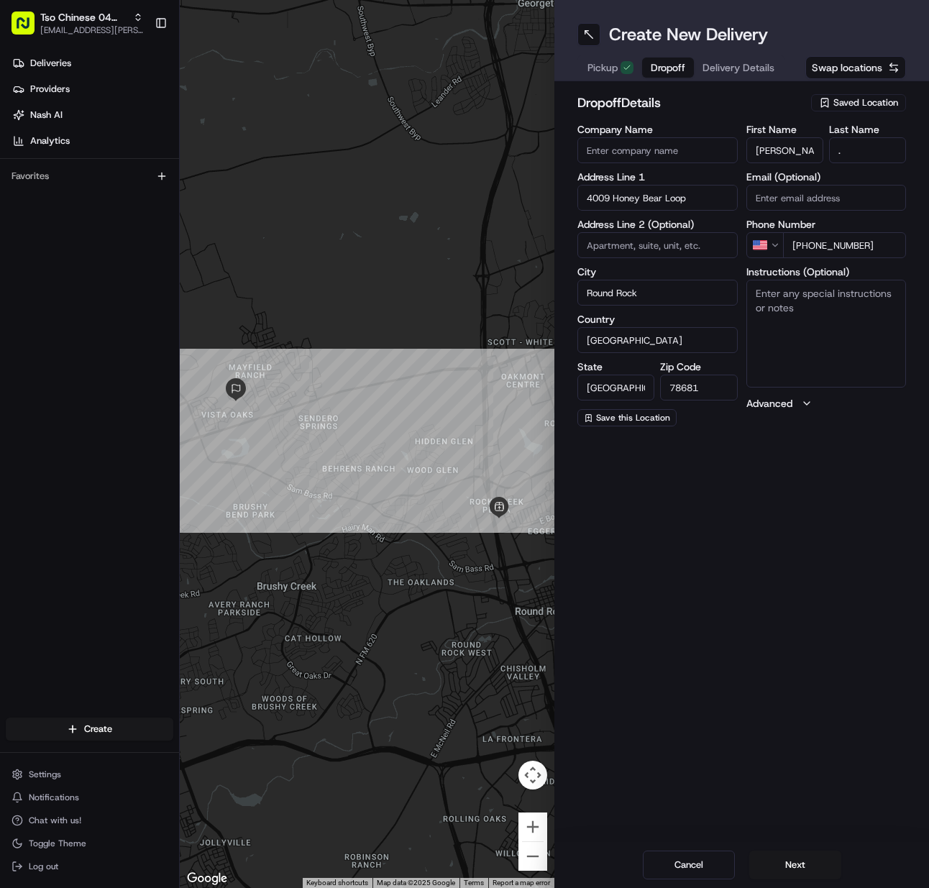
drag, startPoint x: 805, startPoint y: 348, endPoint x: 629, endPoint y: 389, distance: 180.9
click at [804, 348] on textarea "Instructions (Optional)" at bounding box center [827, 334] width 160 height 108
paste textarea "[GEOGRAPHIC_DATA] on 1431. Travel east from highway 35. Turn on [GEOGRAPHIC_DAT…"
click at [796, 865] on button "Next" at bounding box center [796, 865] width 92 height 29
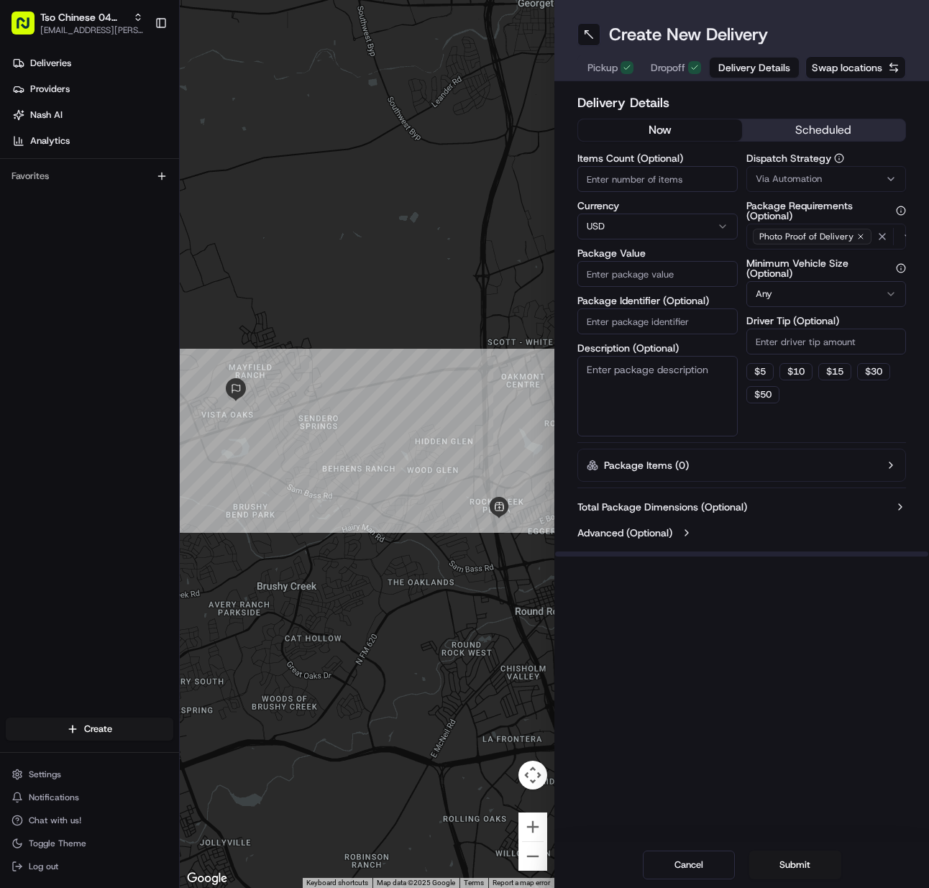
click at [642, 185] on input "Items Count (Optional)" at bounding box center [658, 179] width 160 height 26
drag, startPoint x: 650, startPoint y: 327, endPoint x: 697, endPoint y: 281, distance: 66.1
click at [650, 327] on input "Package Identifier (Optional)" at bounding box center [658, 322] width 160 height 26
paste input "PWQBRD6"
click at [768, 180] on span "Via Automation" at bounding box center [789, 179] width 66 height 13
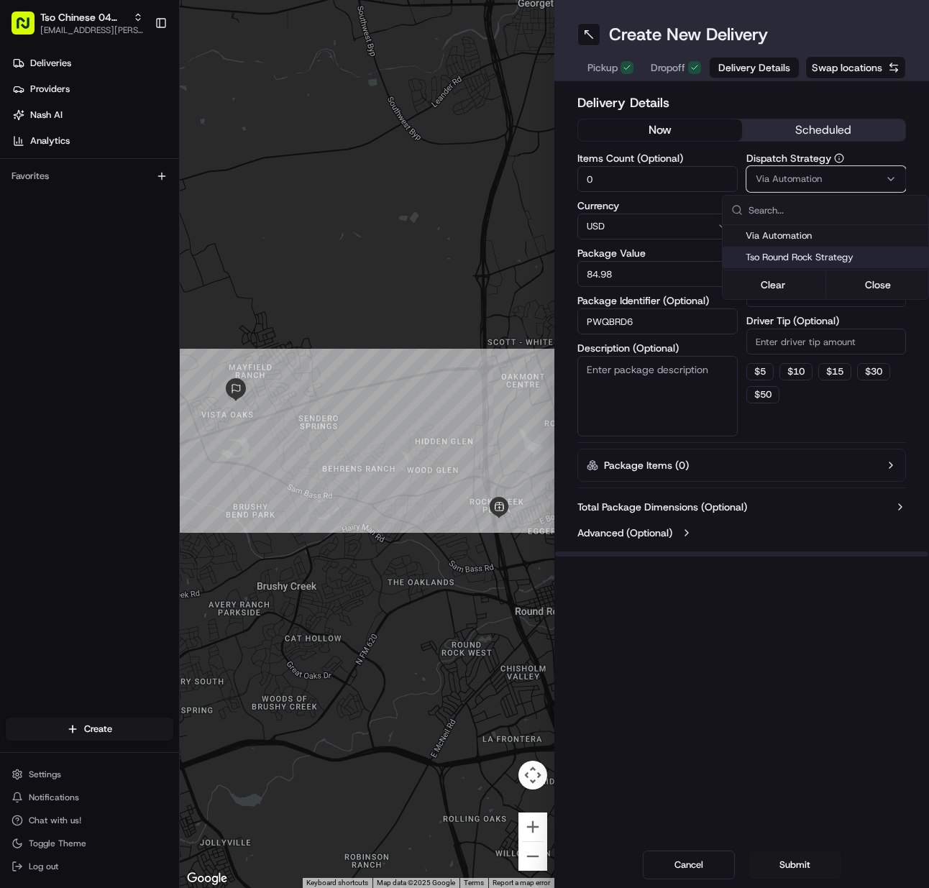
click at [773, 258] on span "Tso Round Rock Strategy" at bounding box center [834, 257] width 177 height 13
click at [778, 330] on html "Tso Chinese 04 Round Rock [EMAIL_ADDRESS][PERSON_NAME][DOMAIN_NAME] Toggle Side…" at bounding box center [464, 444] width 929 height 888
click at [778, 332] on input "Driver Tip (Optional)" at bounding box center [827, 342] width 160 height 26
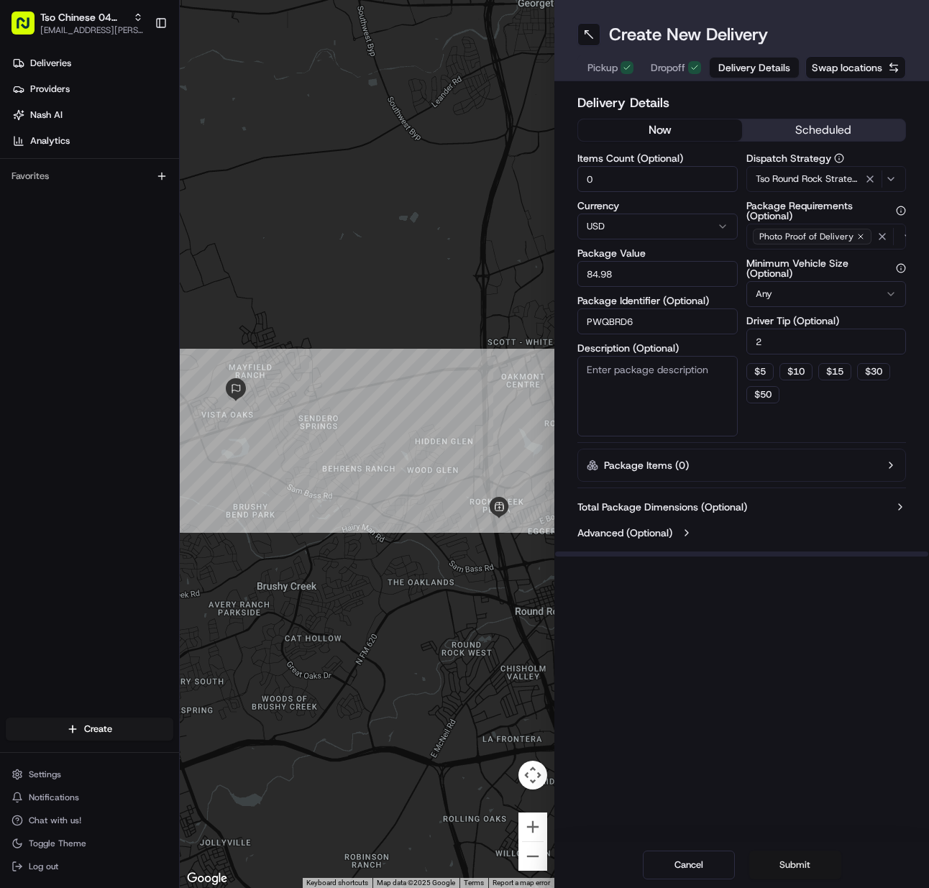
click at [788, 862] on button "Submit" at bounding box center [796, 865] width 92 height 29
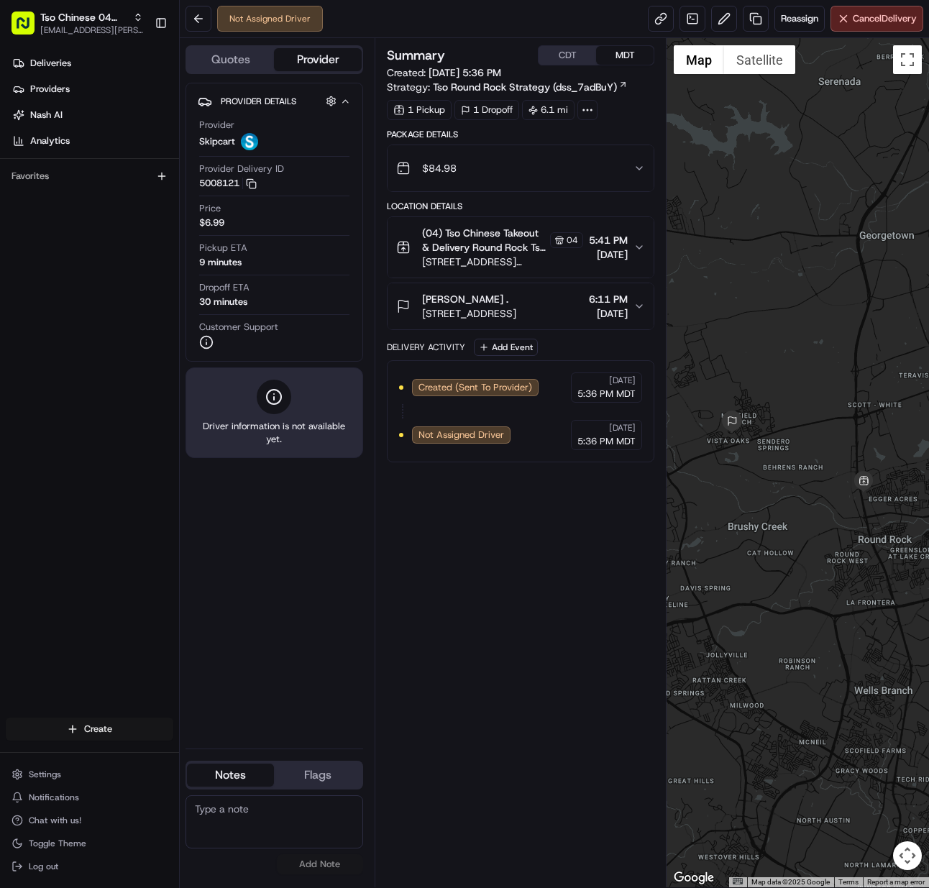
click at [148, 728] on html "Tso Chinese 04 Round Rock [EMAIL_ADDRESS][PERSON_NAME][DOMAIN_NAME] Toggle Side…" at bounding box center [464, 444] width 929 height 888
click at [245, 764] on link "Delivery" at bounding box center [260, 756] width 160 height 26
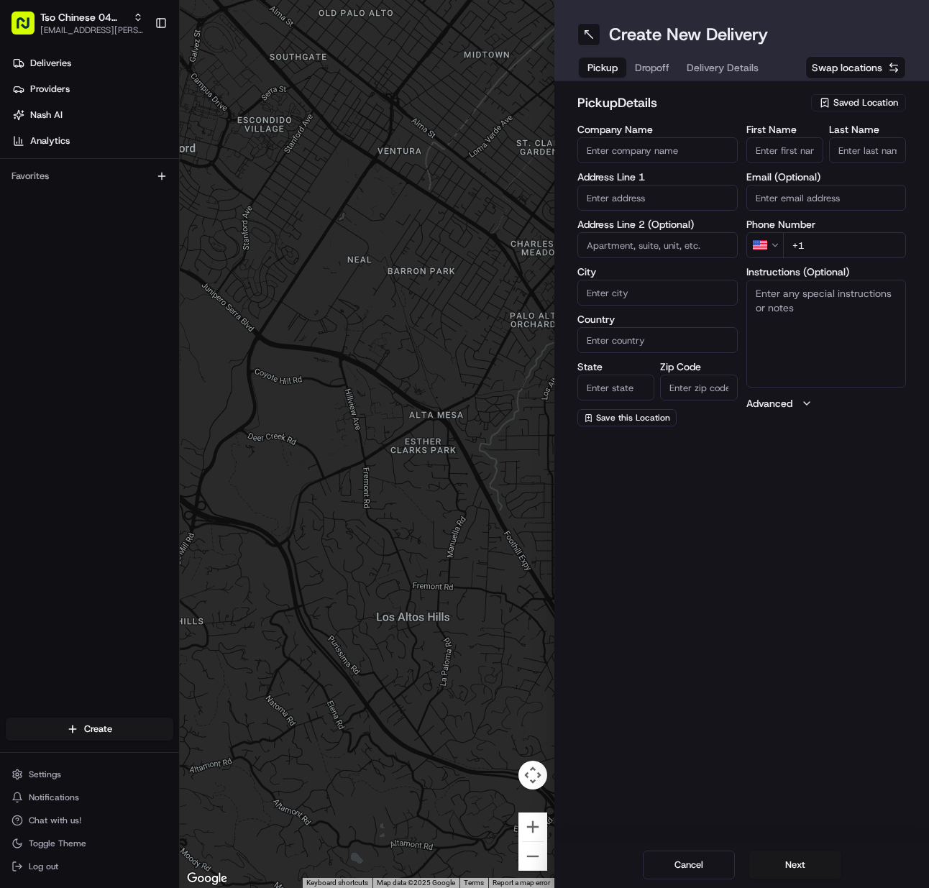
drag, startPoint x: 868, startPoint y: 131, endPoint x: 866, endPoint y: 122, distance: 9.6
click at [867, 129] on label "Last Name" at bounding box center [867, 129] width 77 height 10
click at [867, 137] on input "Last Name" at bounding box center [867, 150] width 77 height 26
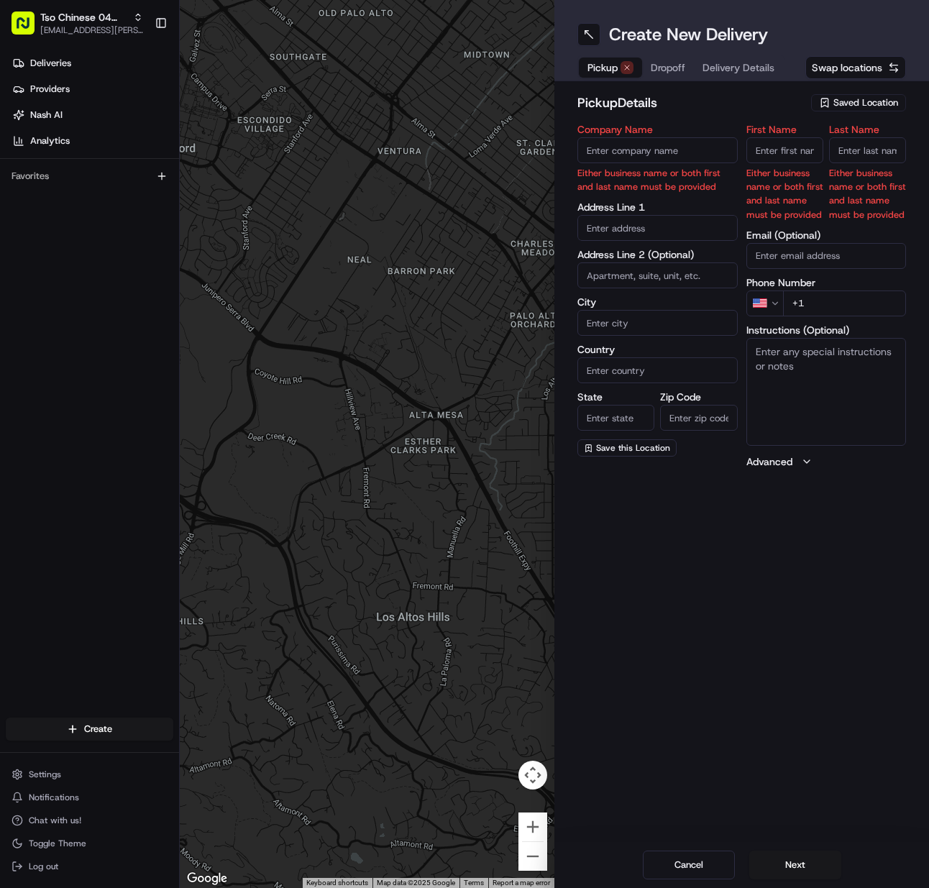
click at [864, 93] on button "Saved Location" at bounding box center [858, 103] width 95 height 20
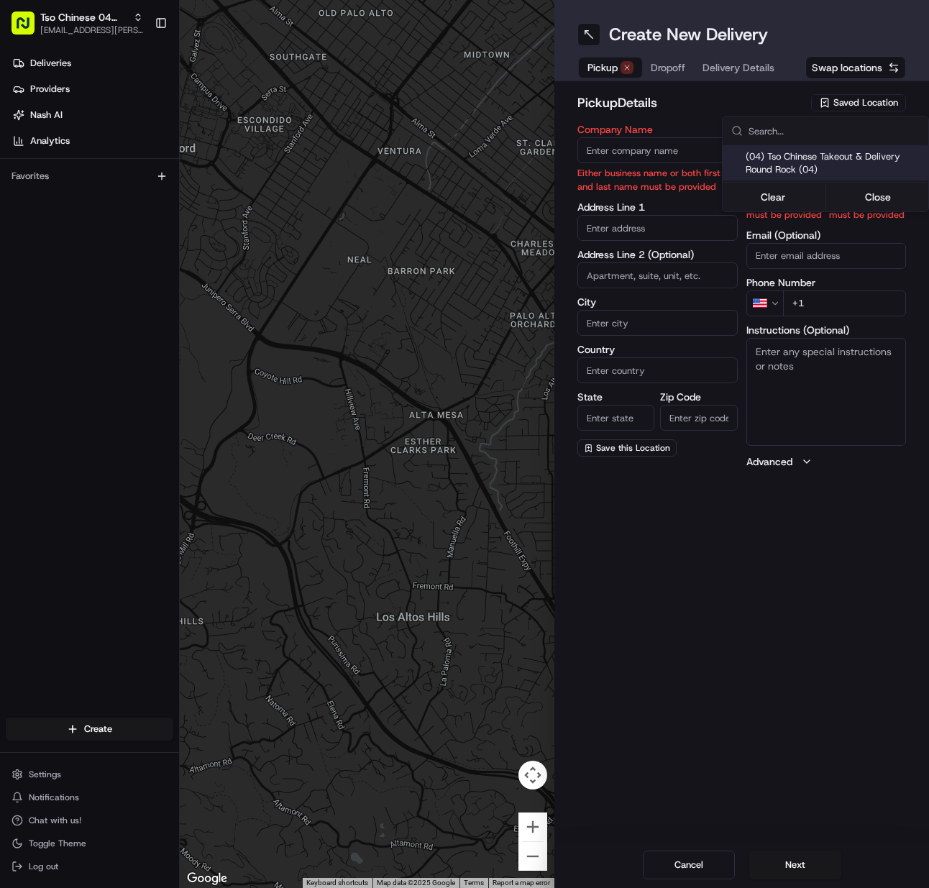
click at [865, 101] on html "Tso Chinese 04 Round Rock [EMAIL_ADDRESS][PERSON_NAME][DOMAIN_NAME] Toggle Side…" at bounding box center [464, 444] width 929 height 888
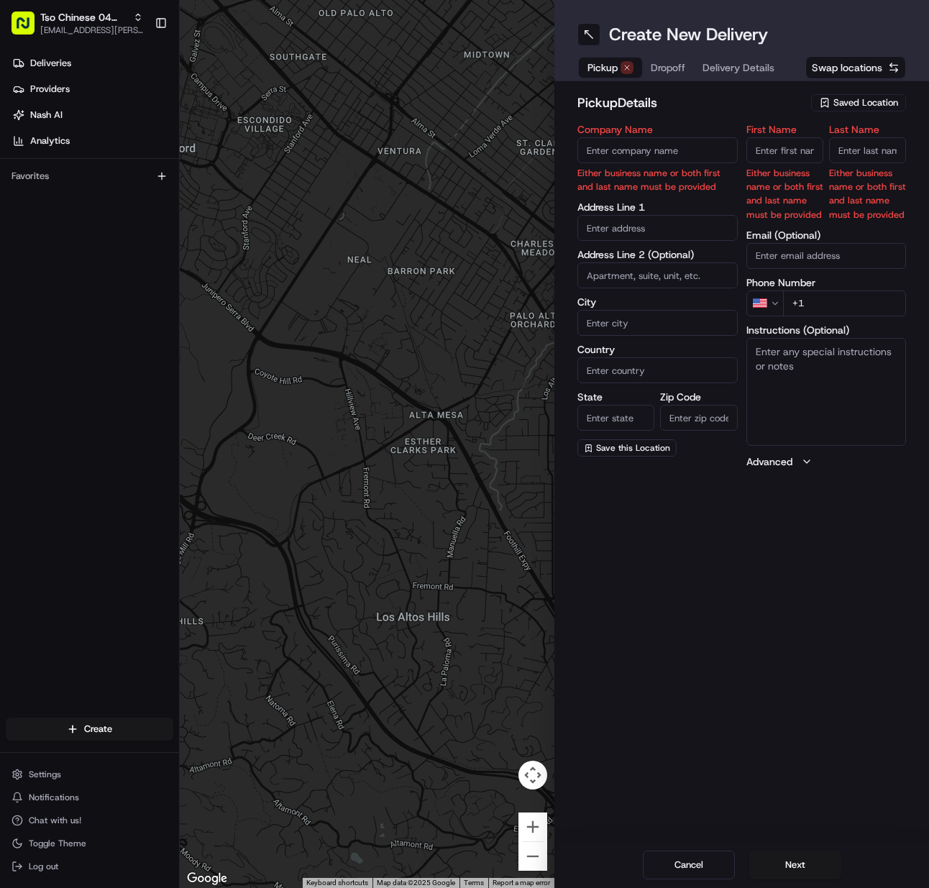
drag, startPoint x: 860, startPoint y: 103, endPoint x: 869, endPoint y: 135, distance: 33.7
click at [860, 103] on span "Saved Location" at bounding box center [866, 102] width 65 height 13
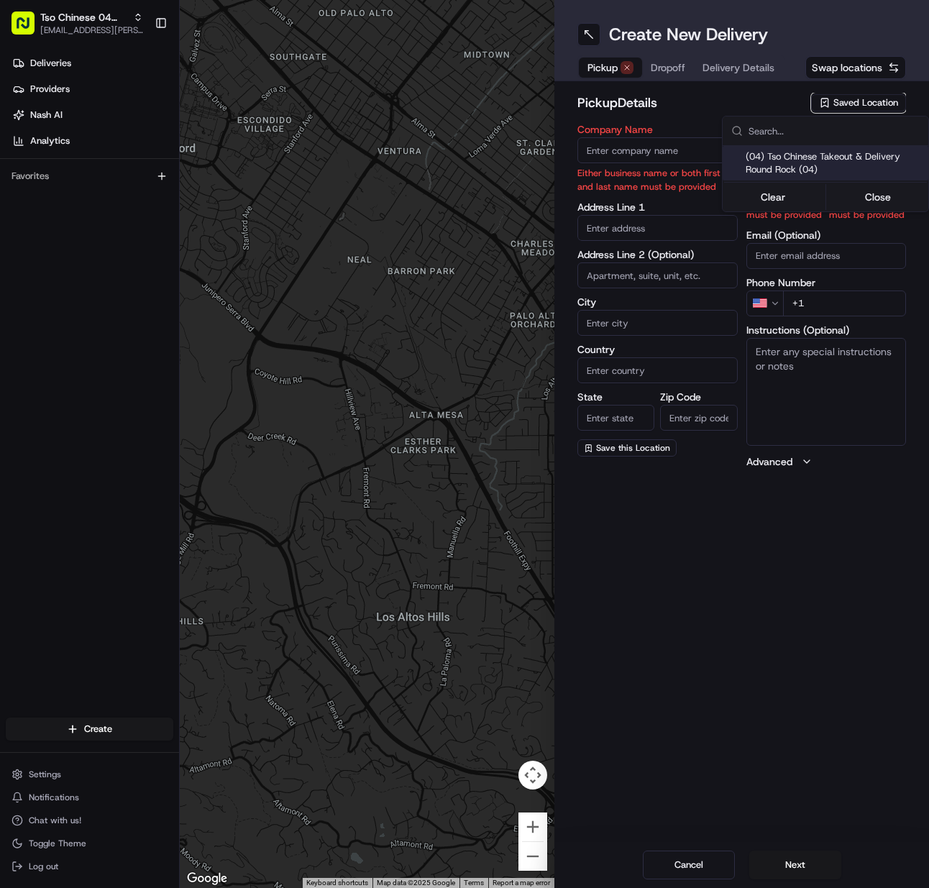
click at [862, 155] on span "(04) Tso Chinese Takeout & Delivery Round Rock (04)" at bounding box center [834, 163] width 177 height 26
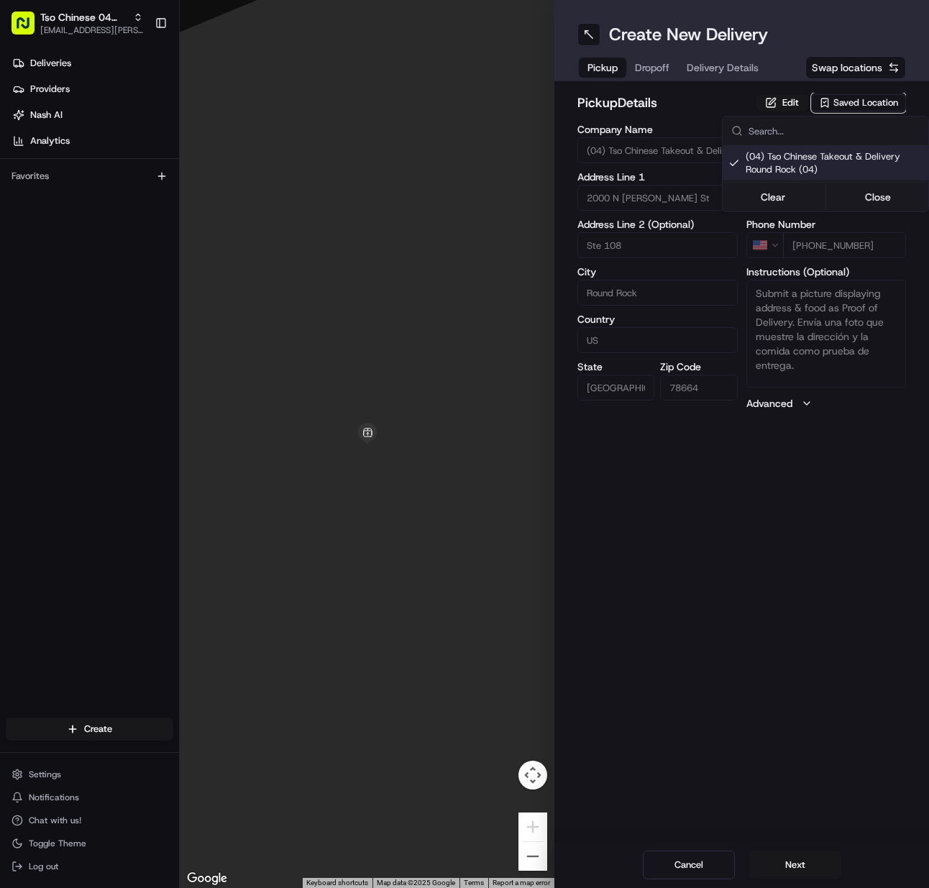
click at [811, 860] on html "Tso Chinese 04 Round Rock [EMAIL_ADDRESS][PERSON_NAME][DOMAIN_NAME] Toggle Side…" at bounding box center [464, 444] width 929 height 888
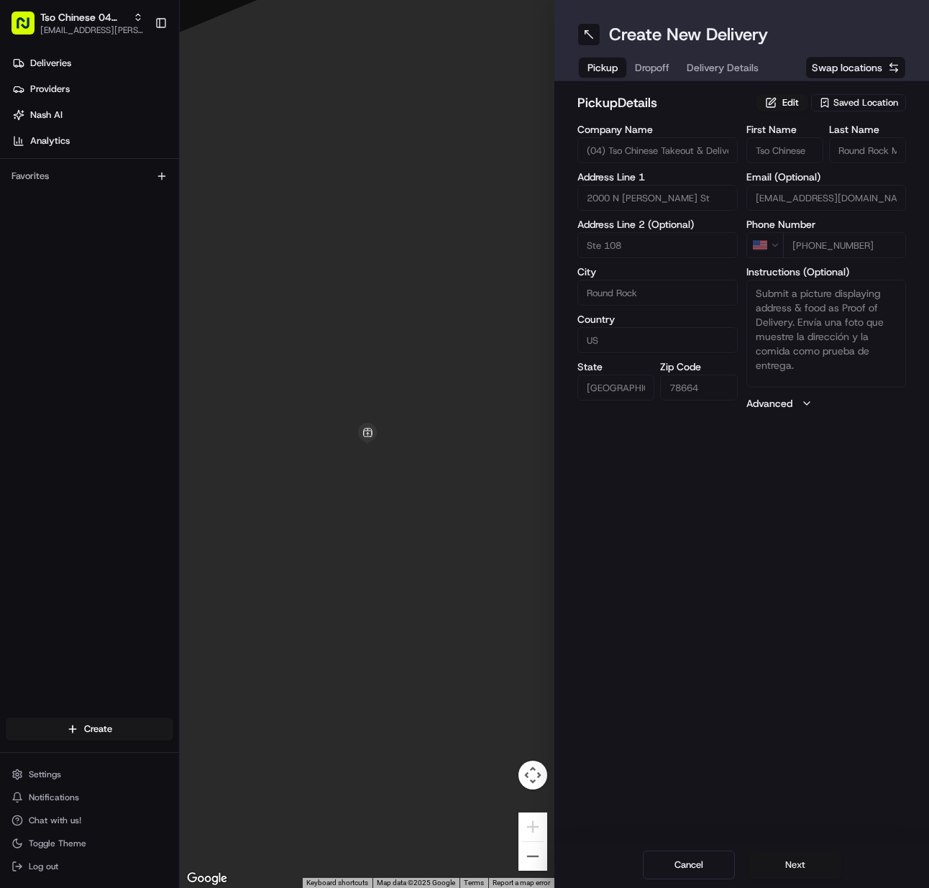
click at [812, 862] on button "Next" at bounding box center [796, 865] width 92 height 29
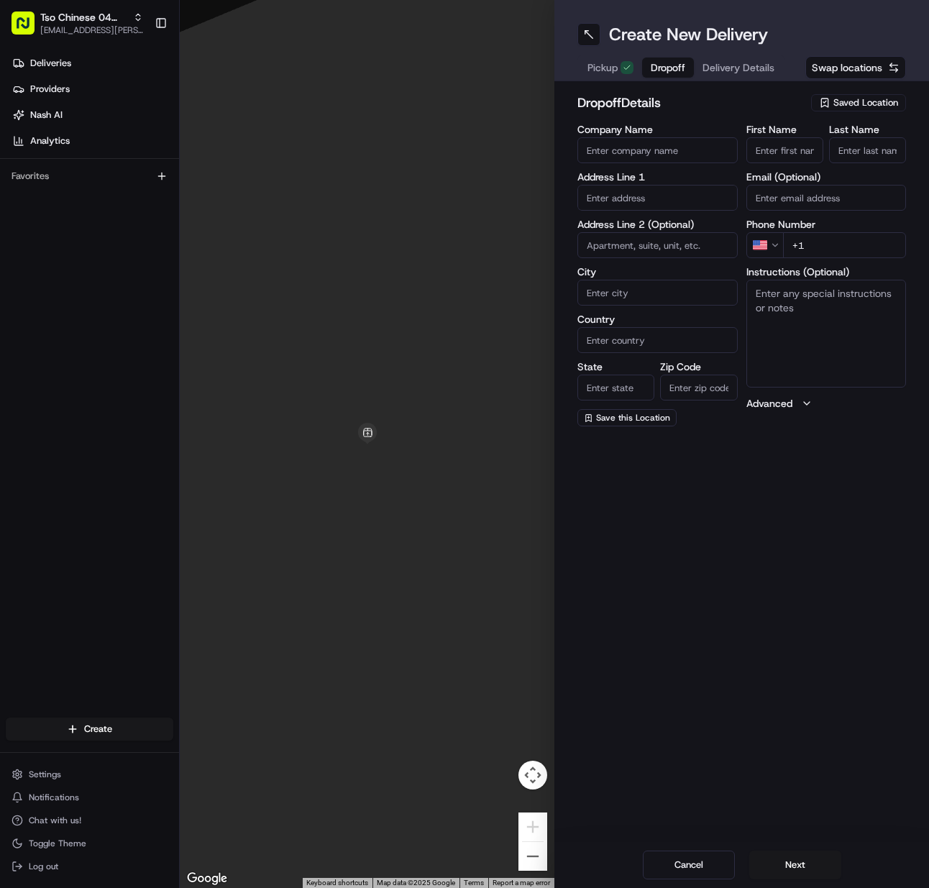
drag, startPoint x: 783, startPoint y: 147, endPoint x: 840, endPoint y: 152, distance: 57.7
click at [793, 150] on input "First Name" at bounding box center [785, 150] width 77 height 26
paste input "[PERSON_NAME]"
click at [867, 151] on input "Last Name" at bounding box center [867, 150] width 77 height 26
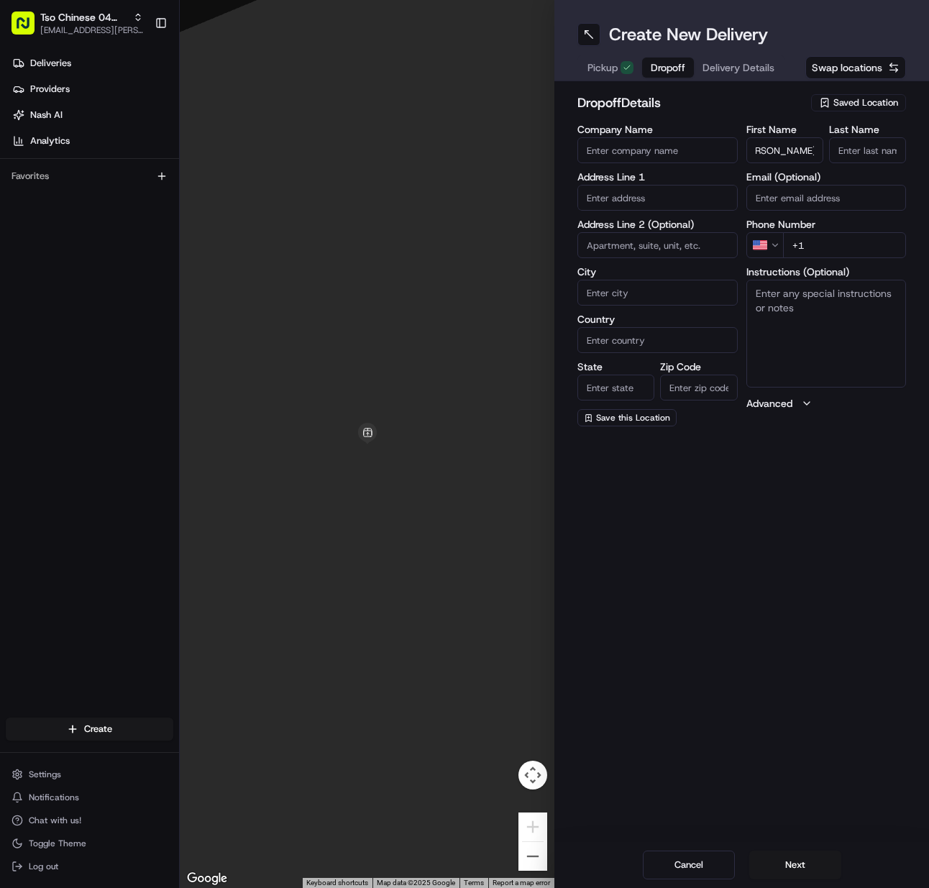
scroll to position [0, 0]
paste input "[PHONE_NUMBER]"
drag, startPoint x: 855, startPoint y: 249, endPoint x: 616, endPoint y: 275, distance: 239.5
click at [837, 249] on input "+1" at bounding box center [845, 245] width 124 height 26
paste input "[STREET_ADDRESS]"
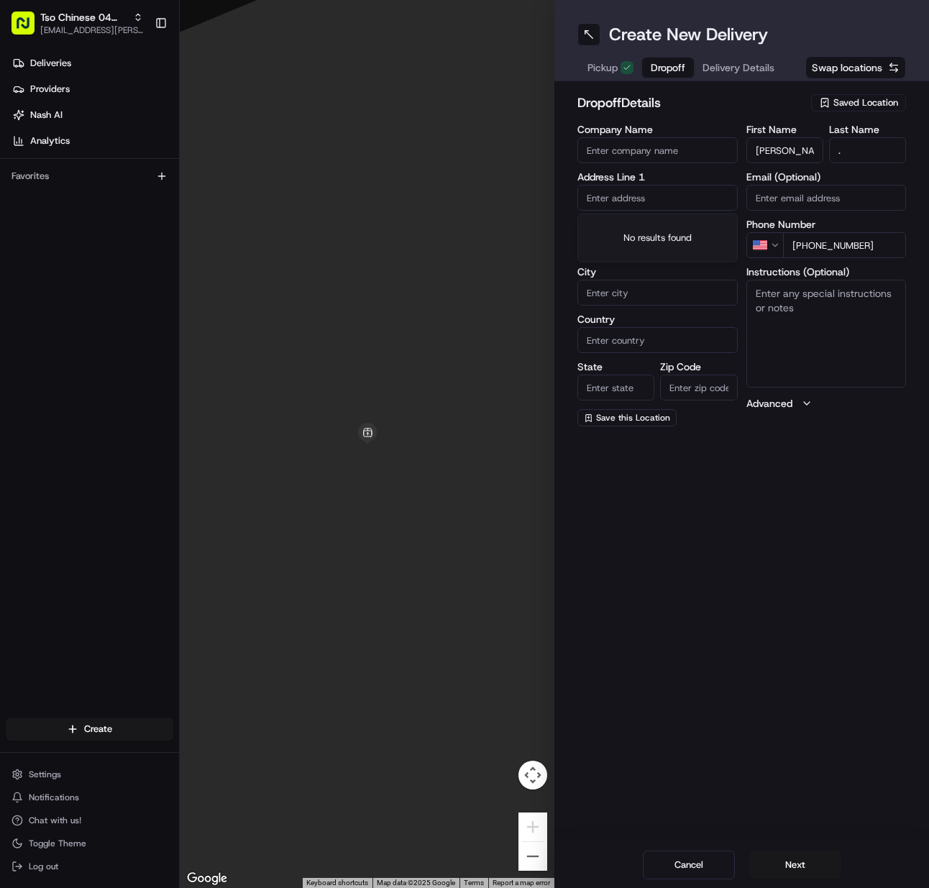
click at [601, 201] on input "text" at bounding box center [658, 198] width 160 height 26
click at [618, 239] on div "[STREET_ADDRESS]" at bounding box center [657, 228] width 153 height 22
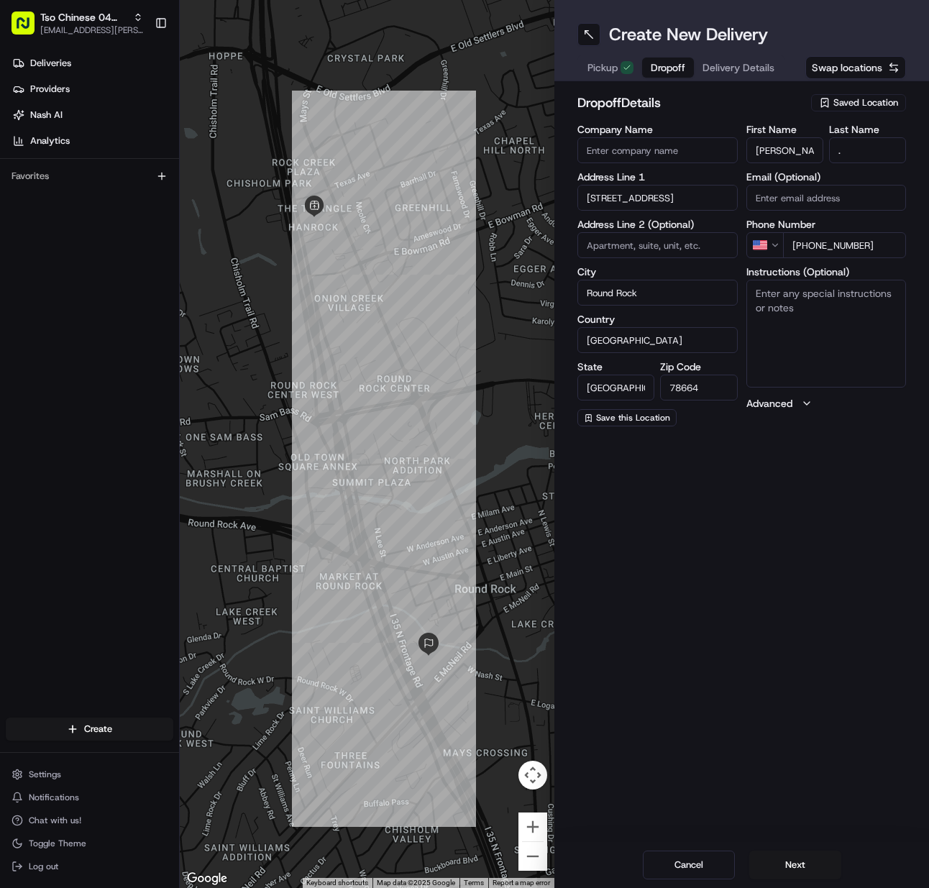
click at [665, 149] on input "Company Name" at bounding box center [658, 150] width 160 height 26
paste input "Extended Stay"
drag, startPoint x: 814, startPoint y: 335, endPoint x: 805, endPoint y: 342, distance: 11.4
click at [814, 337] on textarea "Instructions (Optional)" at bounding box center [827, 334] width 160 height 108
paste textarea "1st floor room 136"
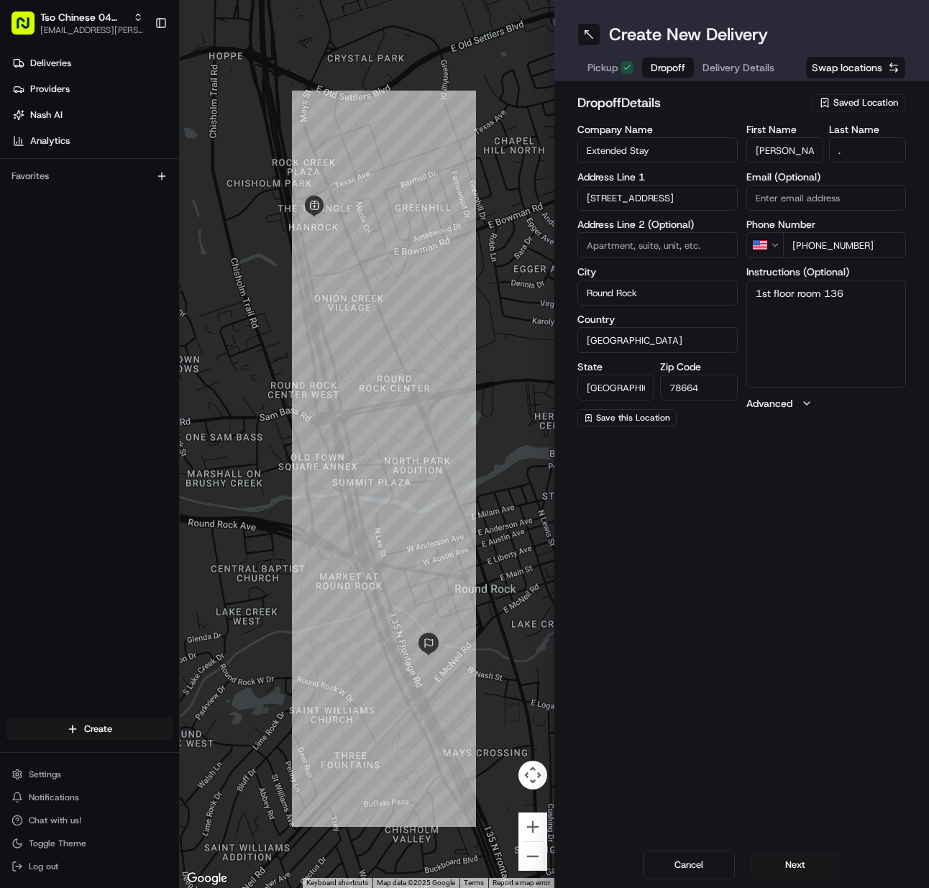
click at [896, 301] on textarea "1st floor room 136" at bounding box center [827, 334] width 160 height 108
paste textarea "Come inside front entrance and turn left at the desk. Room 136 is 3rd door on t…"
click at [795, 874] on button "Next" at bounding box center [796, 865] width 92 height 29
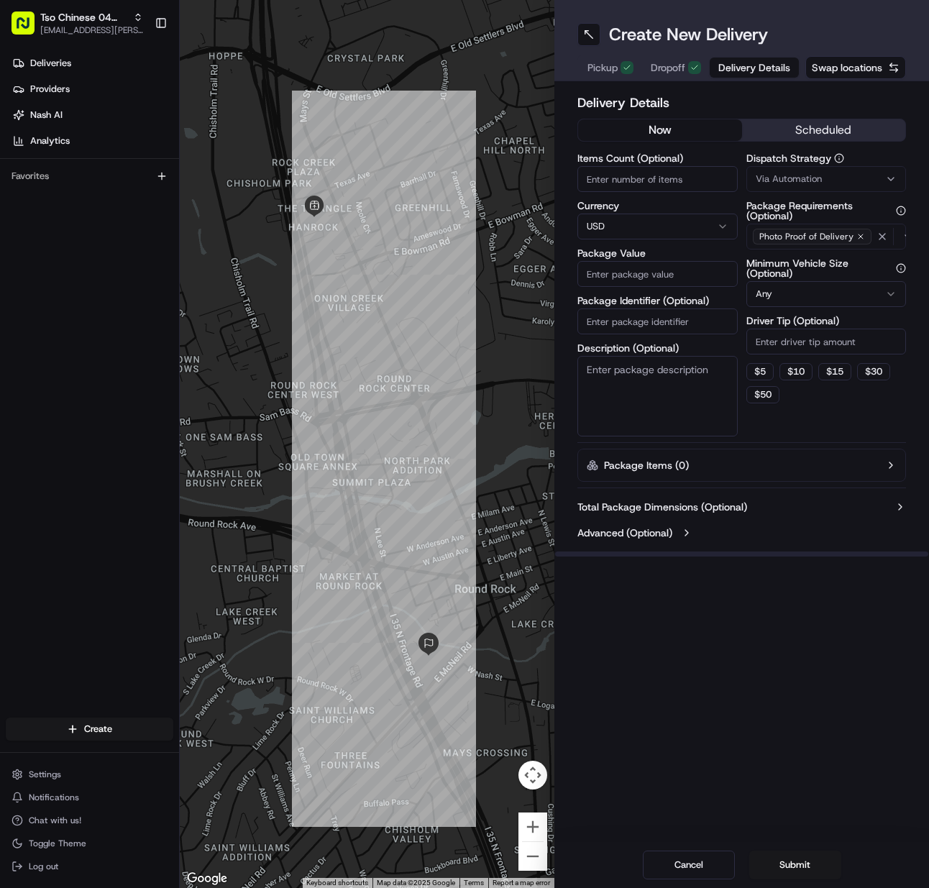
click at [608, 186] on input "Items Count (Optional)" at bounding box center [658, 179] width 160 height 26
click at [640, 324] on input "Package Identifier (Optional)" at bounding box center [658, 322] width 160 height 26
paste input "WCEZMYX"
click at [802, 183] on span "Via Automation" at bounding box center [789, 179] width 66 height 13
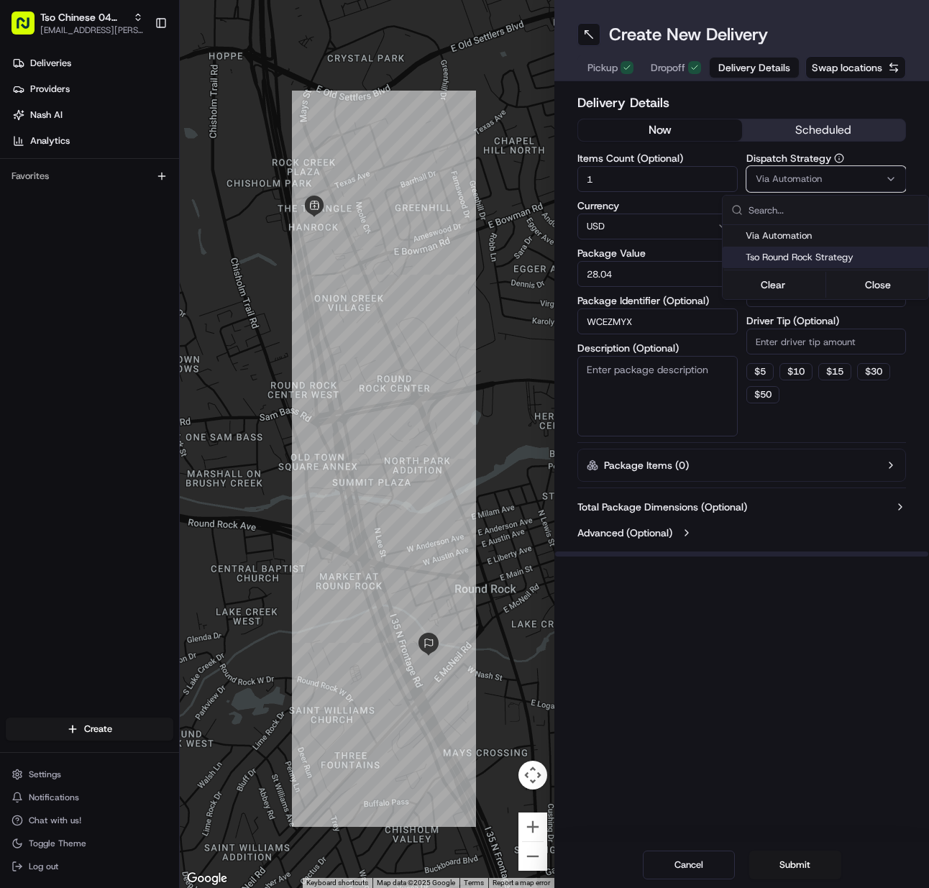
click at [788, 259] on span "Tso Round Rock Strategy" at bounding box center [834, 257] width 177 height 13
click at [788, 340] on html "Tso Chinese 04 Round Rock [EMAIL_ADDRESS][PERSON_NAME][DOMAIN_NAME] Toggle Side…" at bounding box center [464, 444] width 929 height 888
click at [788, 341] on input "Driver Tip (Optional)" at bounding box center [827, 342] width 160 height 26
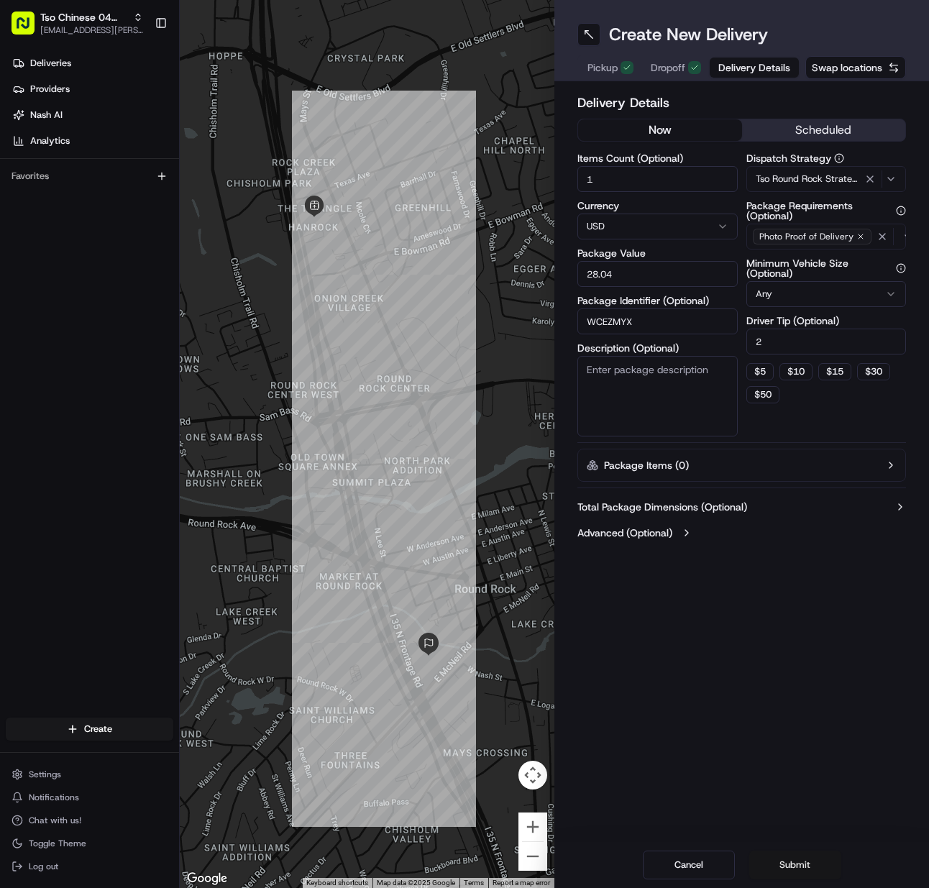
click at [793, 866] on button "Submit" at bounding box center [796, 865] width 92 height 29
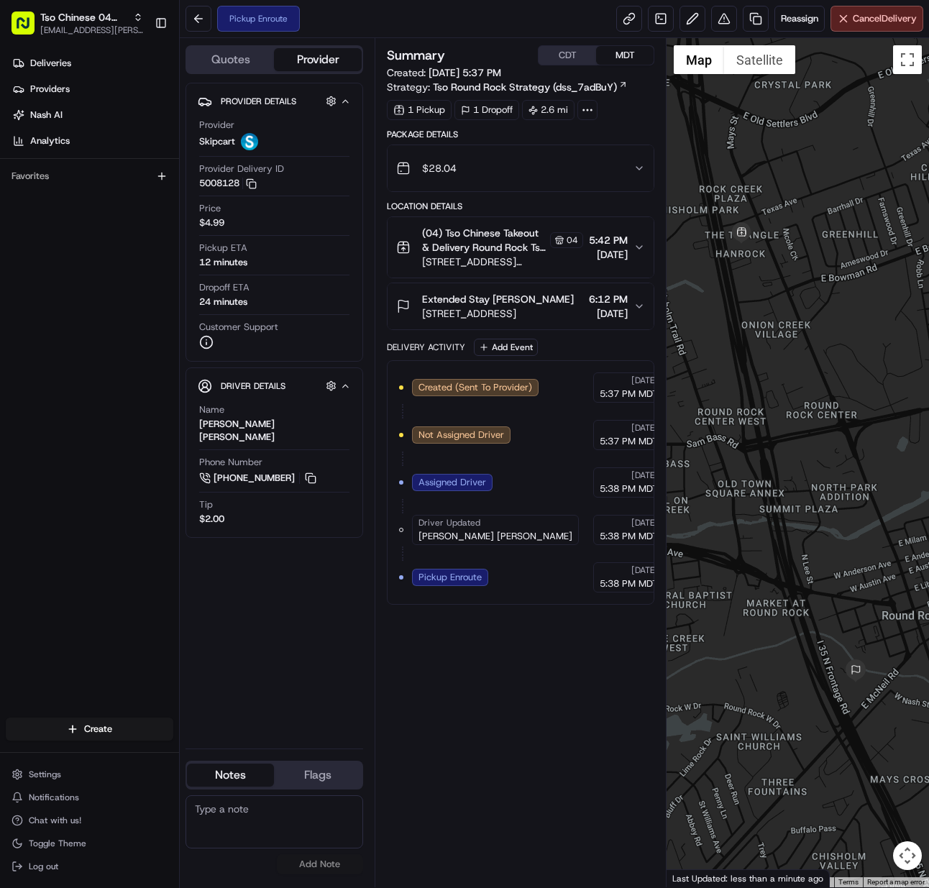
click at [107, 734] on html "Tso Chinese 04 Round Rock [EMAIL_ADDRESS][PERSON_NAME][DOMAIN_NAME] Toggle Side…" at bounding box center [464, 444] width 929 height 888
click at [209, 771] on link "CSV Upload" at bounding box center [260, 782] width 160 height 26
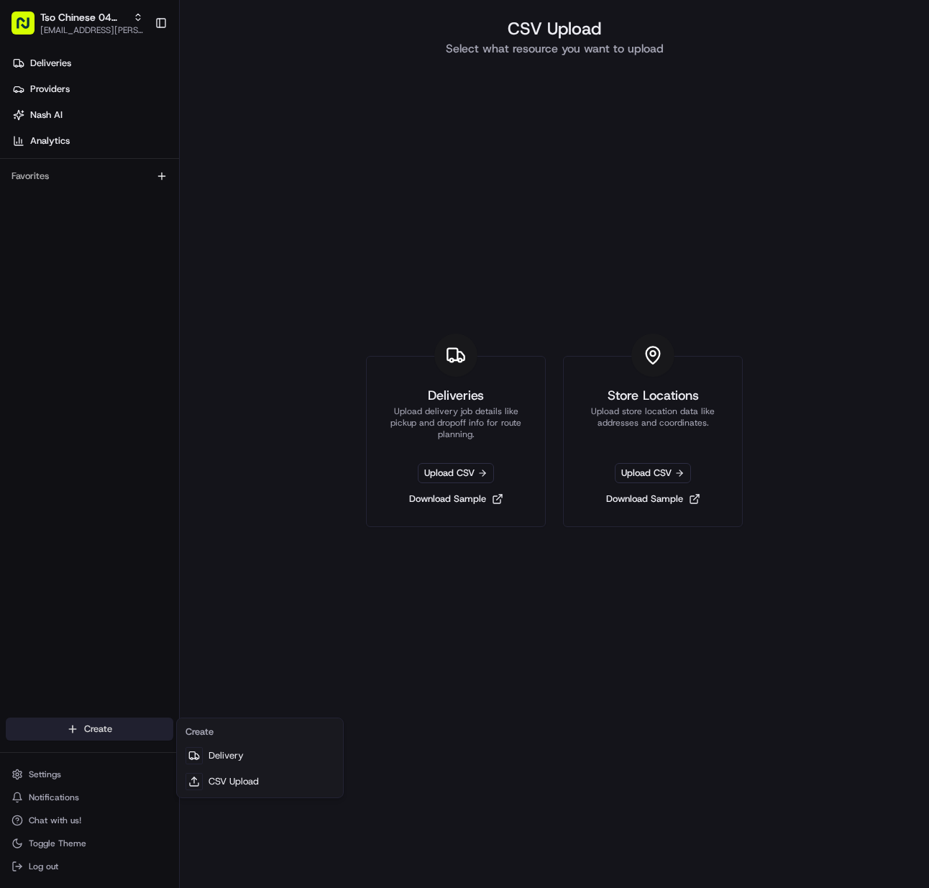
click at [136, 737] on html "Tso Chinese 04 Round Rock [EMAIL_ADDRESS][PERSON_NAME][DOMAIN_NAME] Toggle Side…" at bounding box center [464, 444] width 929 height 888
click at [221, 765] on link "Delivery" at bounding box center [260, 756] width 160 height 26
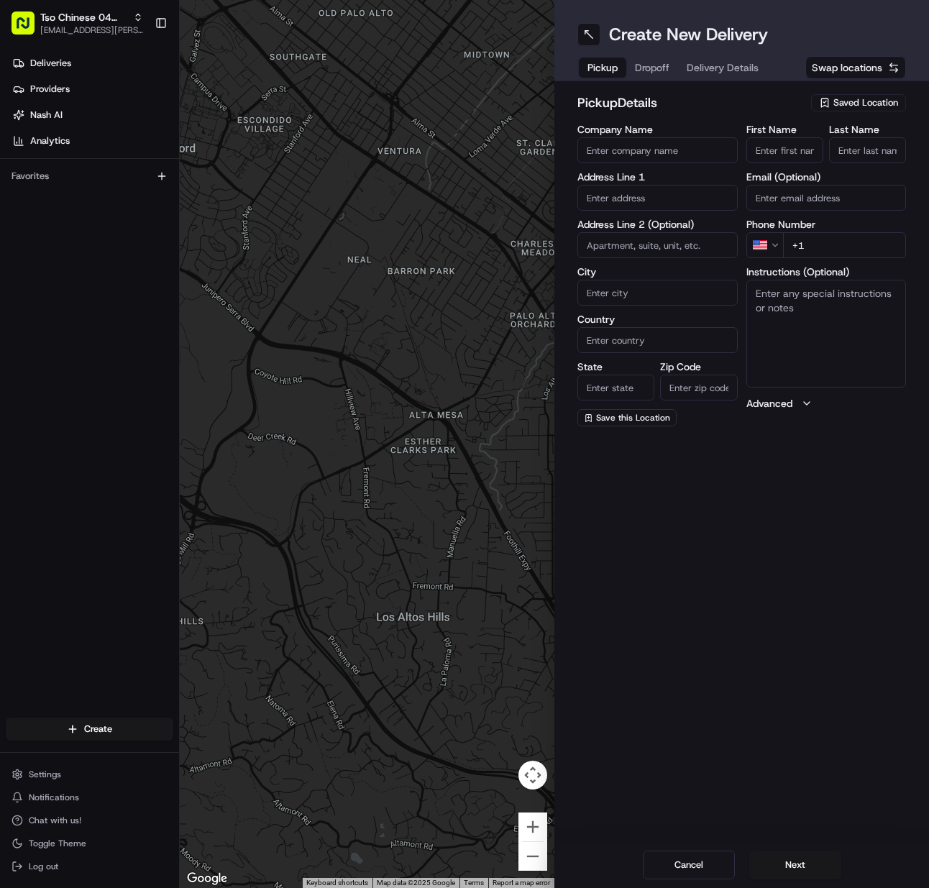
click at [857, 93] on button "Saved Location" at bounding box center [858, 103] width 95 height 20
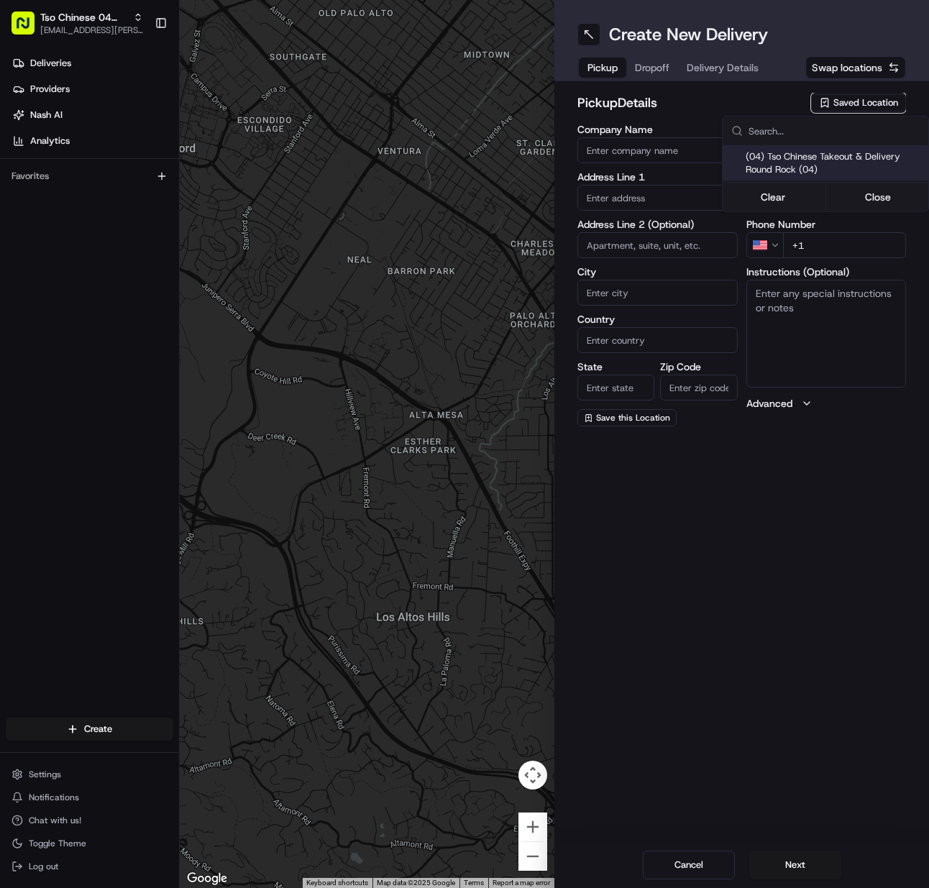
click at [816, 165] on span "(04) Tso Chinese Takeout & Delivery Round Rock (04)" at bounding box center [834, 163] width 177 height 26
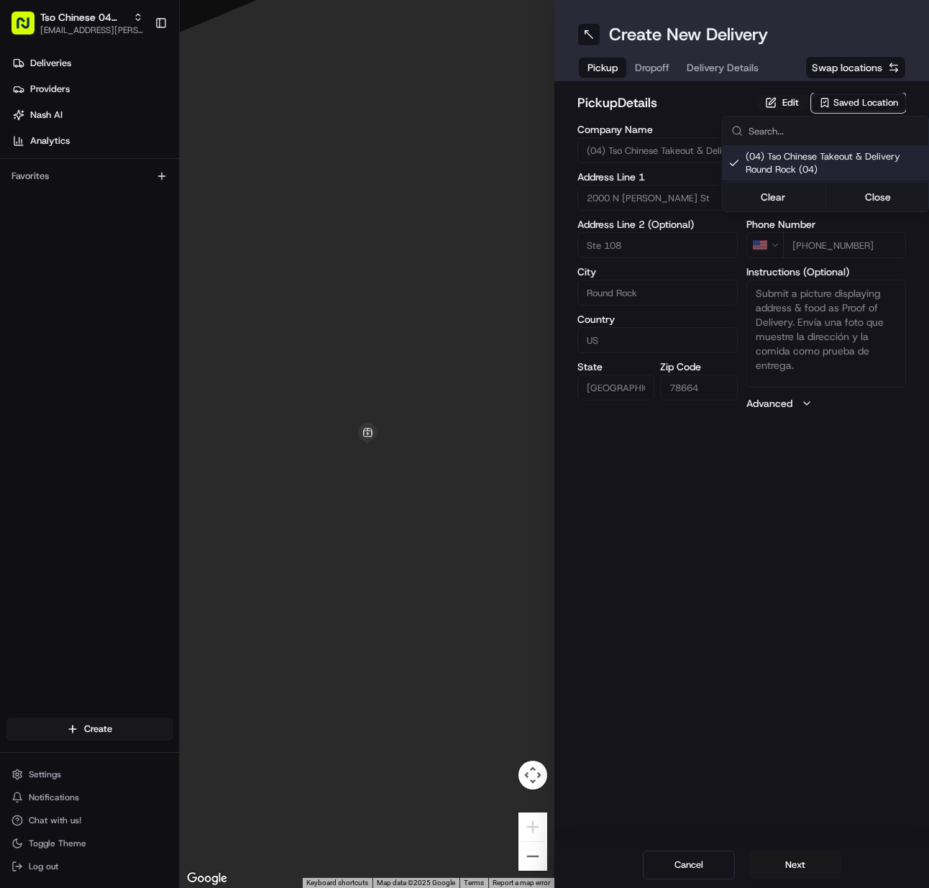
click at [795, 860] on html "Tso Chinese 04 Round Rock [EMAIL_ADDRESS][PERSON_NAME][DOMAIN_NAME] Toggle Side…" at bounding box center [464, 444] width 929 height 888
click at [795, 860] on button "Next" at bounding box center [796, 865] width 92 height 29
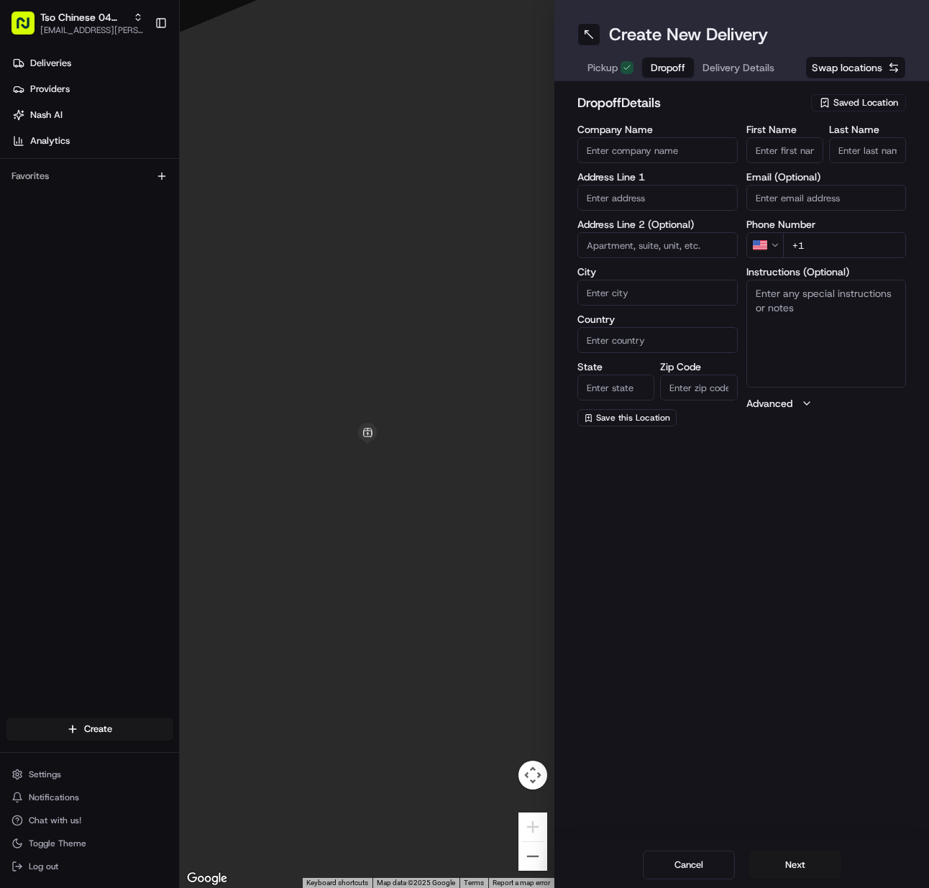
click at [783, 155] on input "First Name" at bounding box center [785, 150] width 77 height 26
paste input "[PERSON_NAME]"
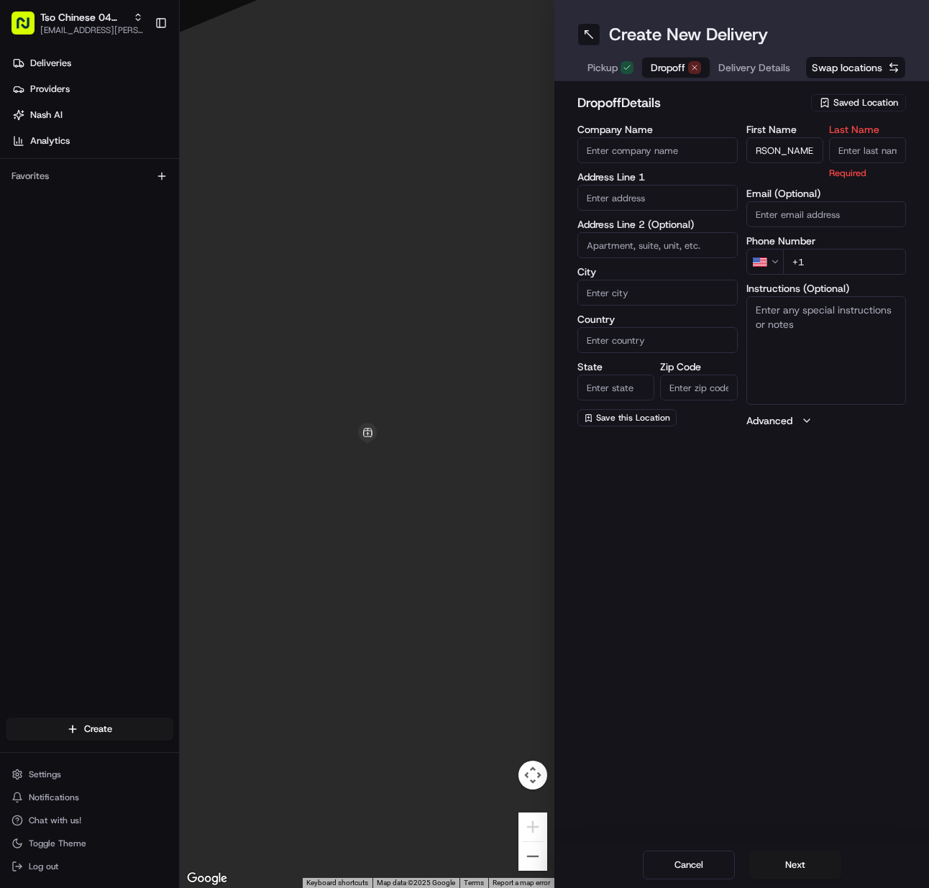
click at [841, 155] on input "Last Name" at bounding box center [867, 150] width 77 height 26
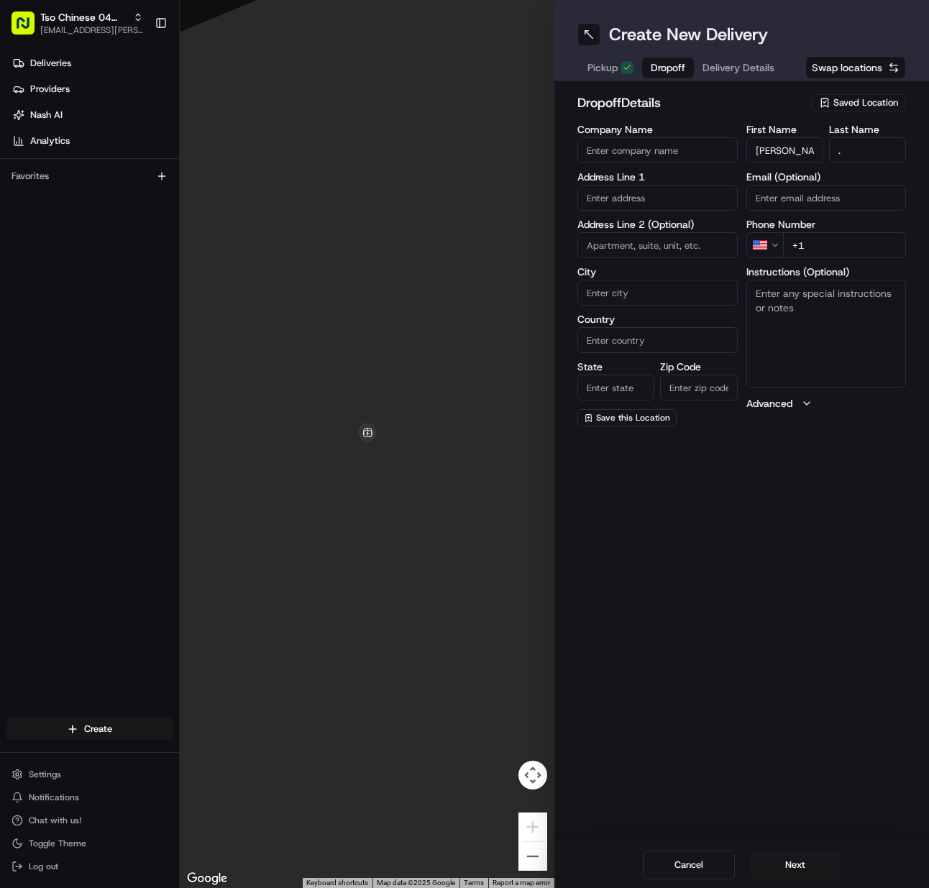
drag, startPoint x: 825, startPoint y: 254, endPoint x: 720, endPoint y: 273, distance: 106.7
click at [819, 254] on input "+1" at bounding box center [845, 245] width 124 height 26
paste input "[PHONE_NUMBER]"
click at [638, 206] on input "text" at bounding box center [658, 198] width 160 height 26
paste input "[STREET_ADDRESS]"
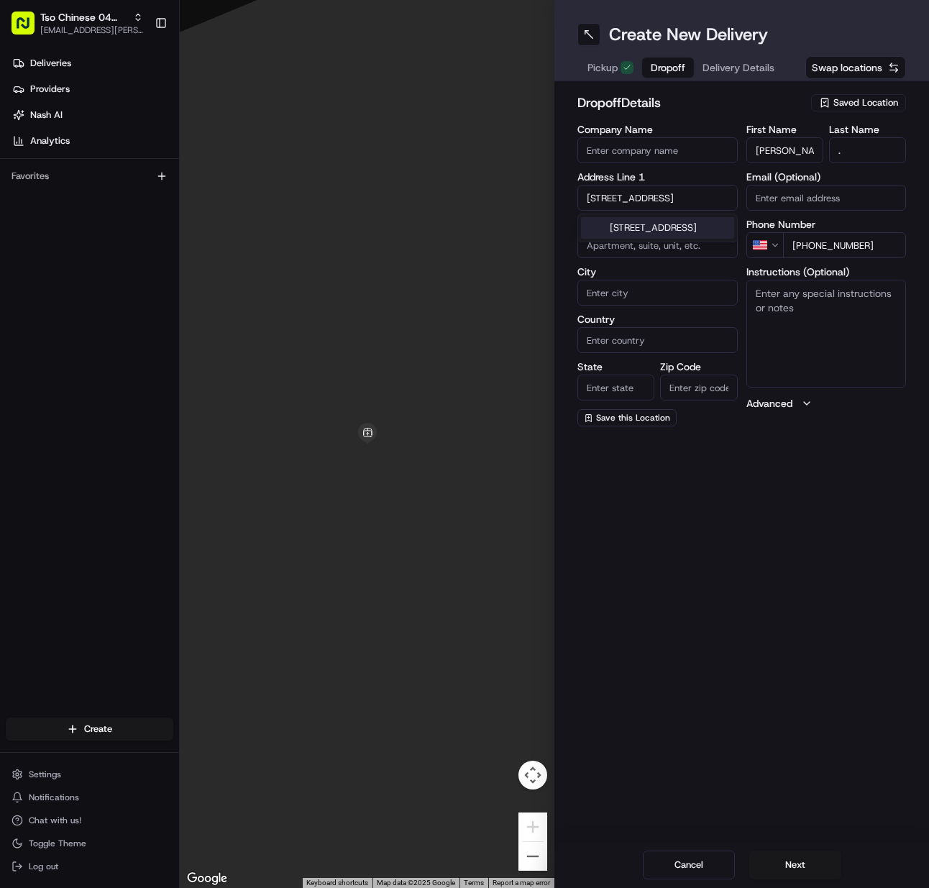
click at [628, 231] on div "[STREET_ADDRESS]" at bounding box center [657, 228] width 153 height 22
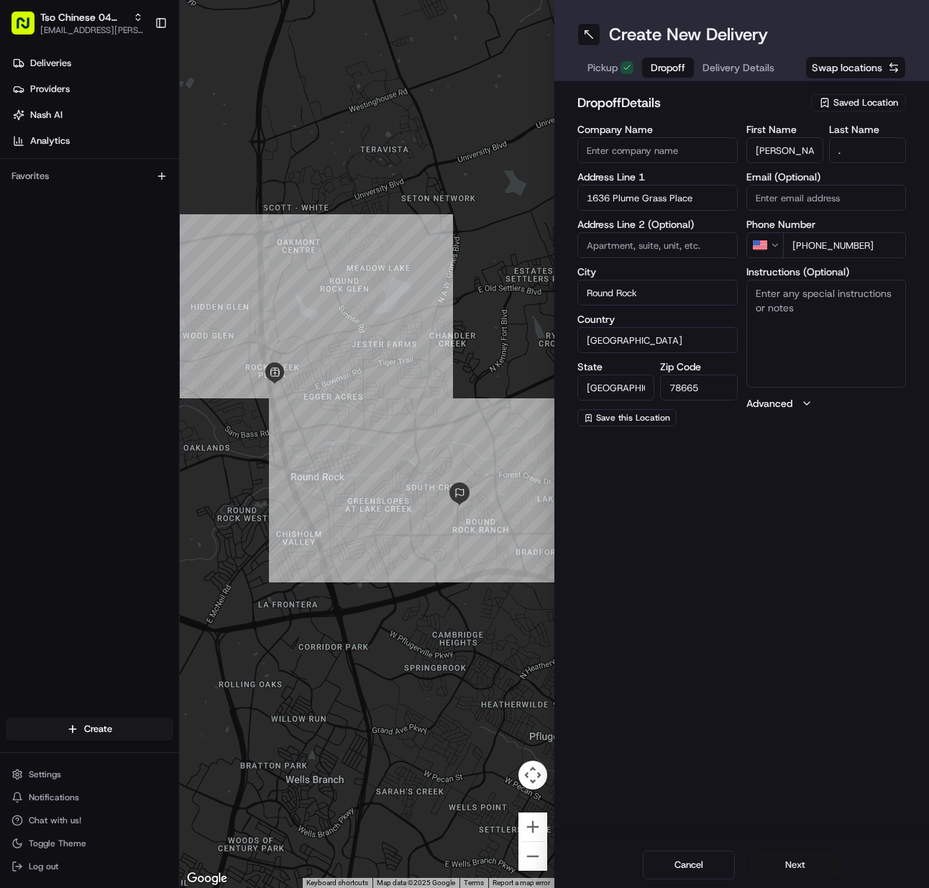
click at [780, 866] on button "Next" at bounding box center [796, 865] width 92 height 29
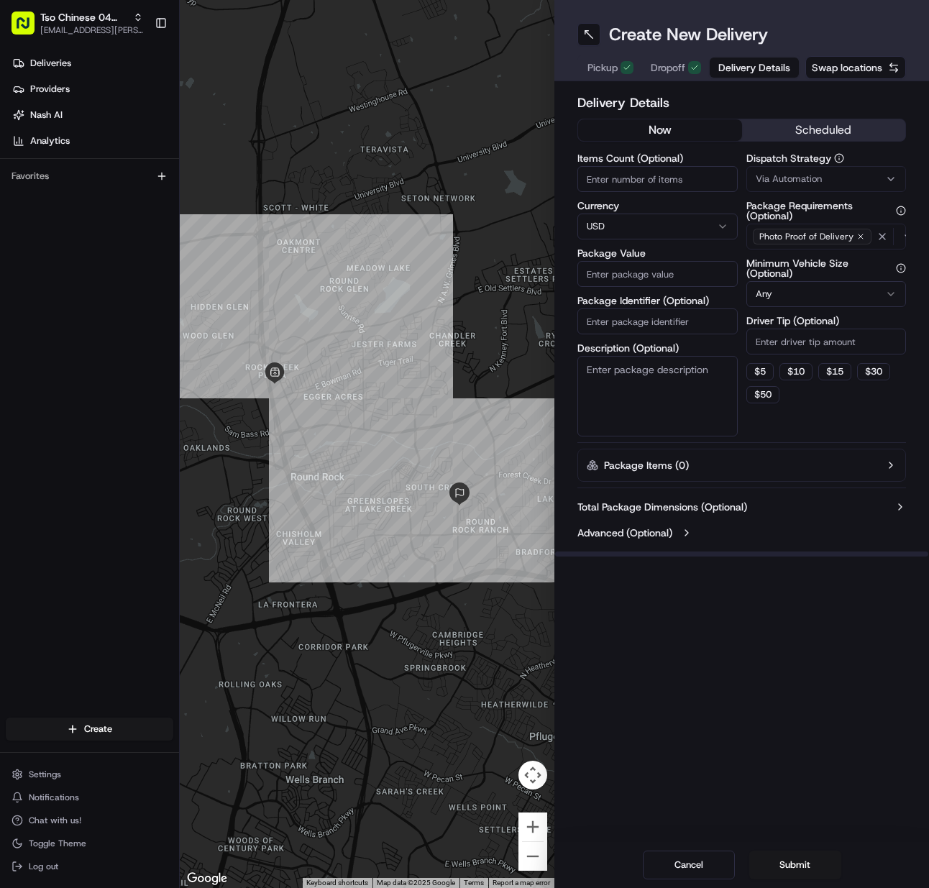
click at [603, 173] on input "Items Count (Optional)" at bounding box center [658, 179] width 160 height 26
click at [621, 270] on input "44.2" at bounding box center [658, 274] width 160 height 26
click at [613, 321] on input "Package Identifier (Optional)" at bounding box center [658, 322] width 160 height 26
paste input "5BTTIPU"
click at [762, 185] on span "Via Automation" at bounding box center [789, 179] width 66 height 13
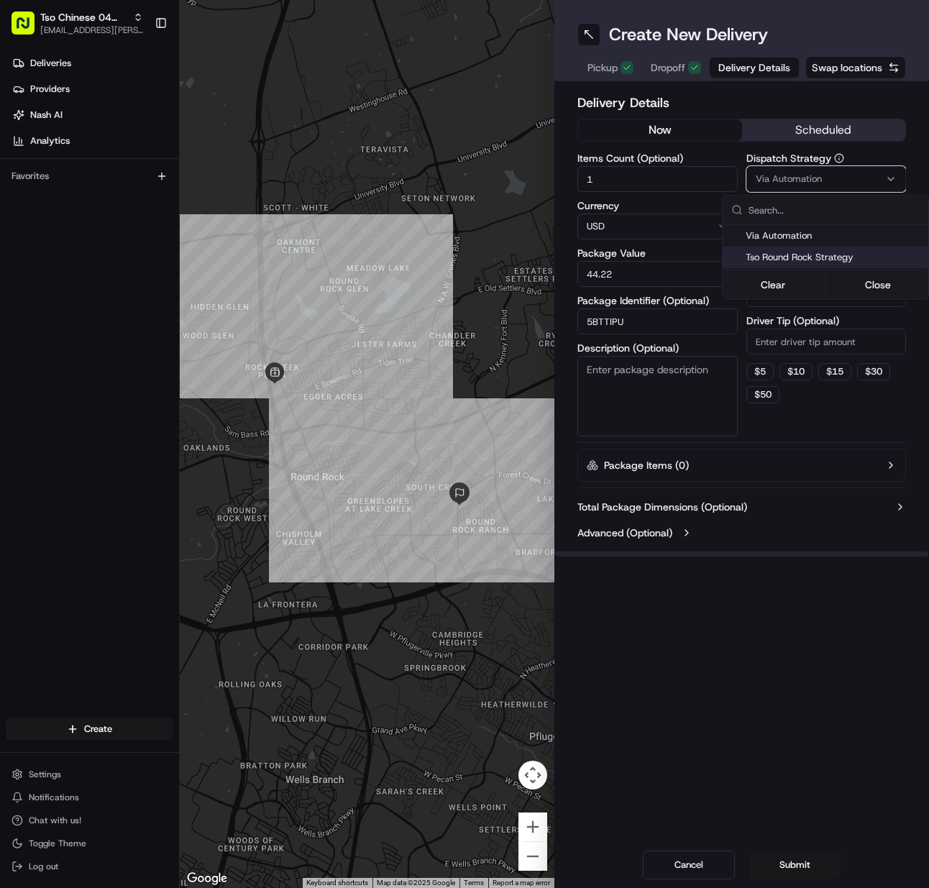
click at [757, 249] on div "Tso Round Rock Strategy" at bounding box center [826, 258] width 206 height 22
click at [784, 341] on html "Tso Chinese 04 Round Rock [EMAIL_ADDRESS][PERSON_NAME][DOMAIN_NAME] Toggle Side…" at bounding box center [464, 444] width 929 height 888
click at [784, 341] on input "Driver Tip (Optional)" at bounding box center [827, 342] width 160 height 26
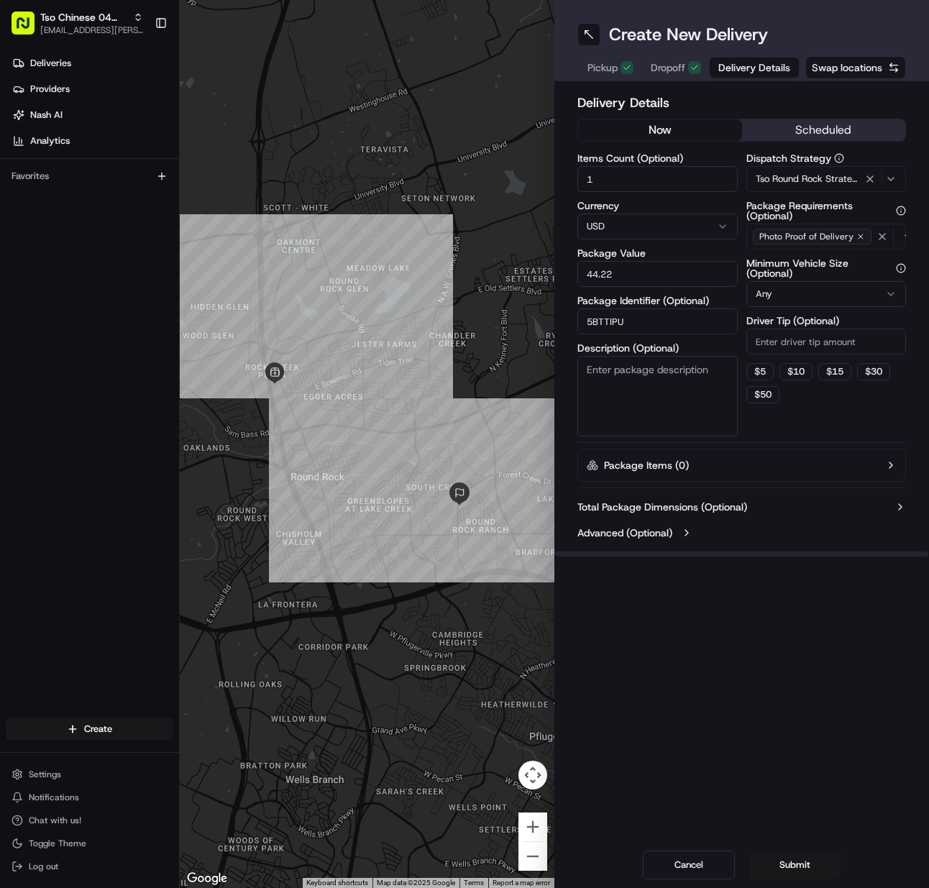
click at [784, 341] on input "Driver Tip (Optional)" at bounding box center [827, 342] width 160 height 26
click at [821, 865] on button "Submit" at bounding box center [796, 865] width 92 height 29
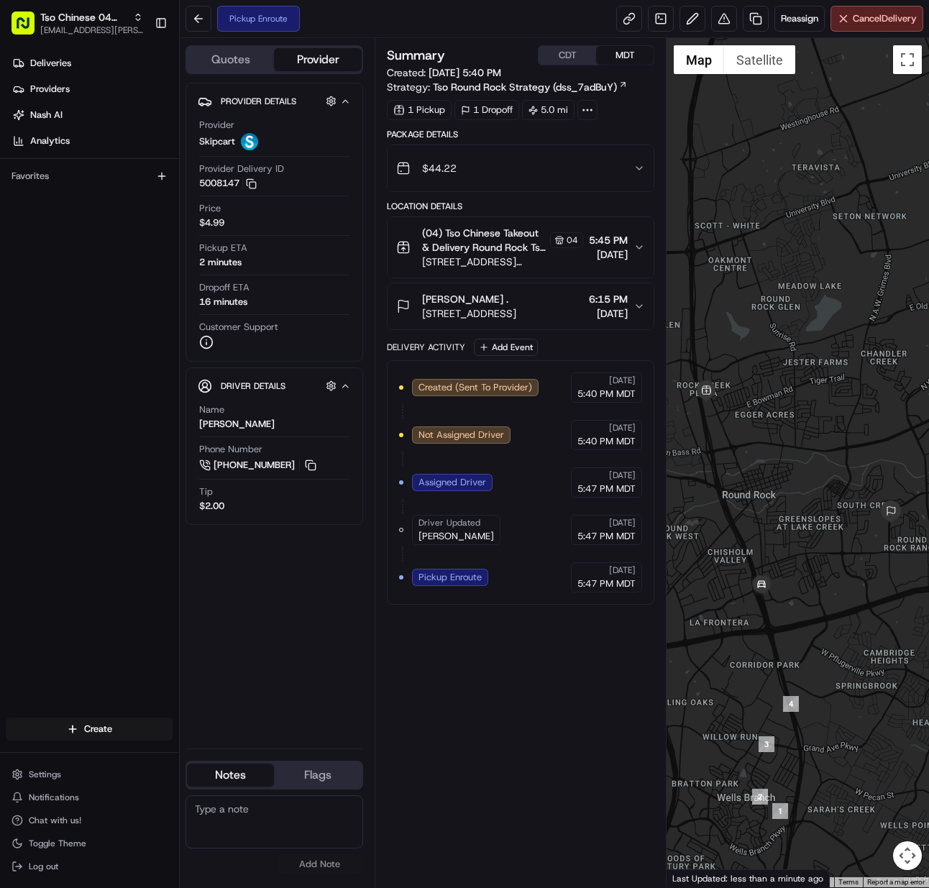
click at [55, 723] on html "Tso Chinese 04 Round Rock [EMAIL_ADDRESS][PERSON_NAME][DOMAIN_NAME] Toggle Side…" at bounding box center [464, 444] width 929 height 888
click at [224, 755] on link "Delivery" at bounding box center [260, 756] width 160 height 26
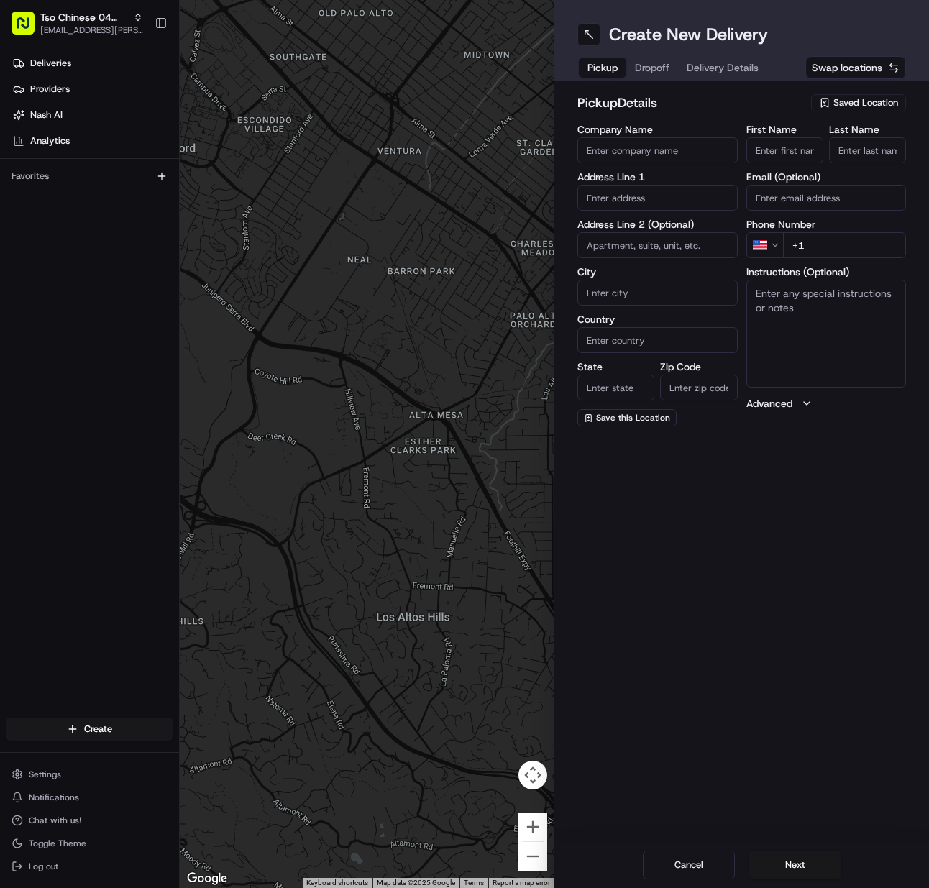
click at [881, 101] on span "Saved Location" at bounding box center [866, 102] width 65 height 13
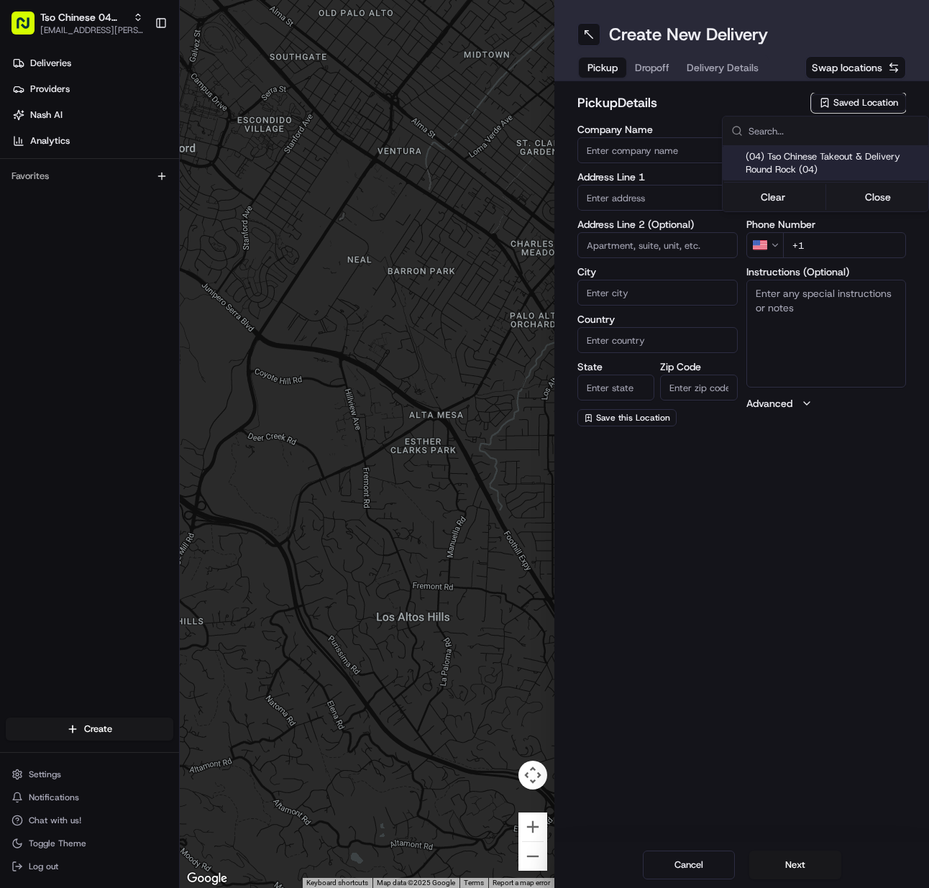
drag, startPoint x: 860, startPoint y: 155, endPoint x: 857, endPoint y: 184, distance: 29.7
click at [860, 155] on span "(04) Tso Chinese Takeout & Delivery Round Rock (04)" at bounding box center [834, 163] width 177 height 26
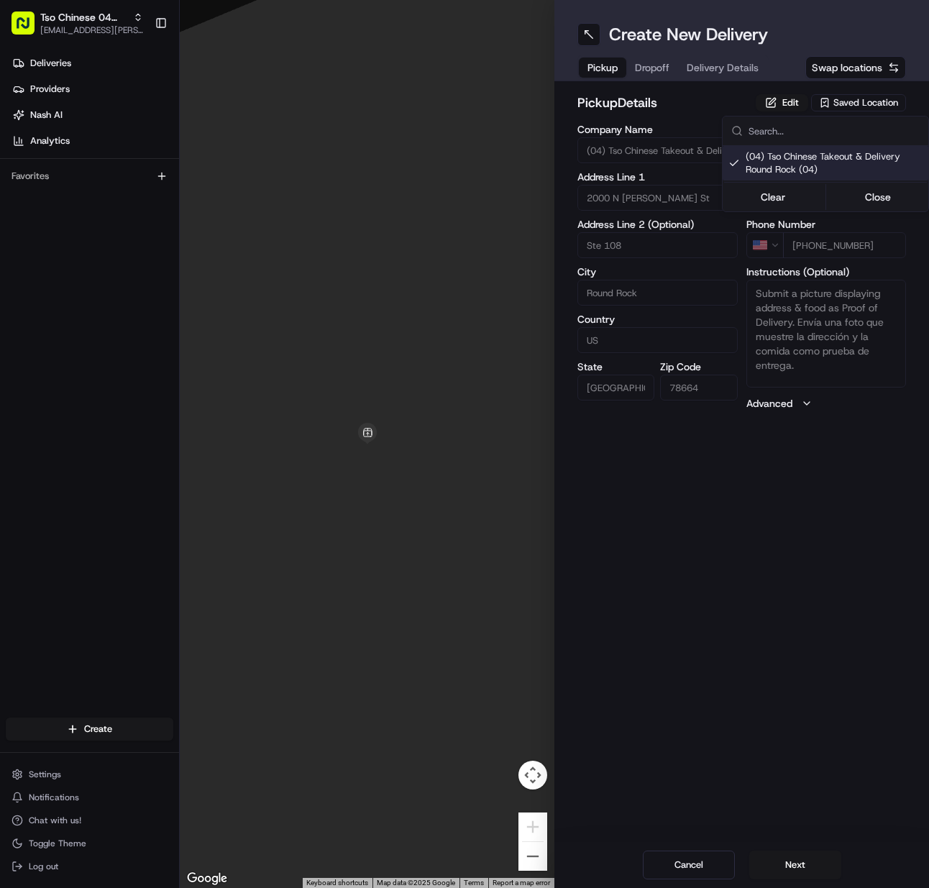
click at [790, 865] on html "Tso Chinese 04 Round Rock [EMAIL_ADDRESS][PERSON_NAME][DOMAIN_NAME] Toggle Side…" at bounding box center [464, 444] width 929 height 888
click at [790, 865] on button "Next" at bounding box center [796, 865] width 92 height 29
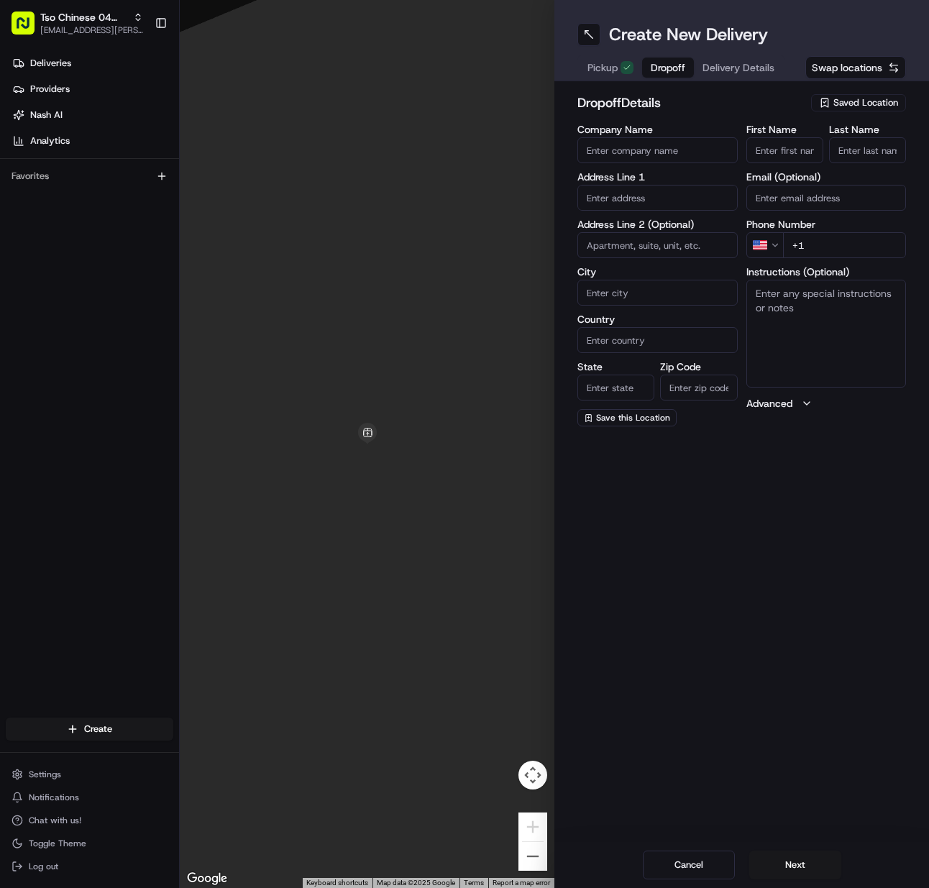
drag, startPoint x: 793, startPoint y: 147, endPoint x: 862, endPoint y: 156, distance: 69.7
click at [796, 147] on input "First Name" at bounding box center [785, 150] width 77 height 26
paste input "[PERSON_NAME] [PERSON_NAME]"
click at [863, 156] on input "Last Name" at bounding box center [867, 150] width 77 height 26
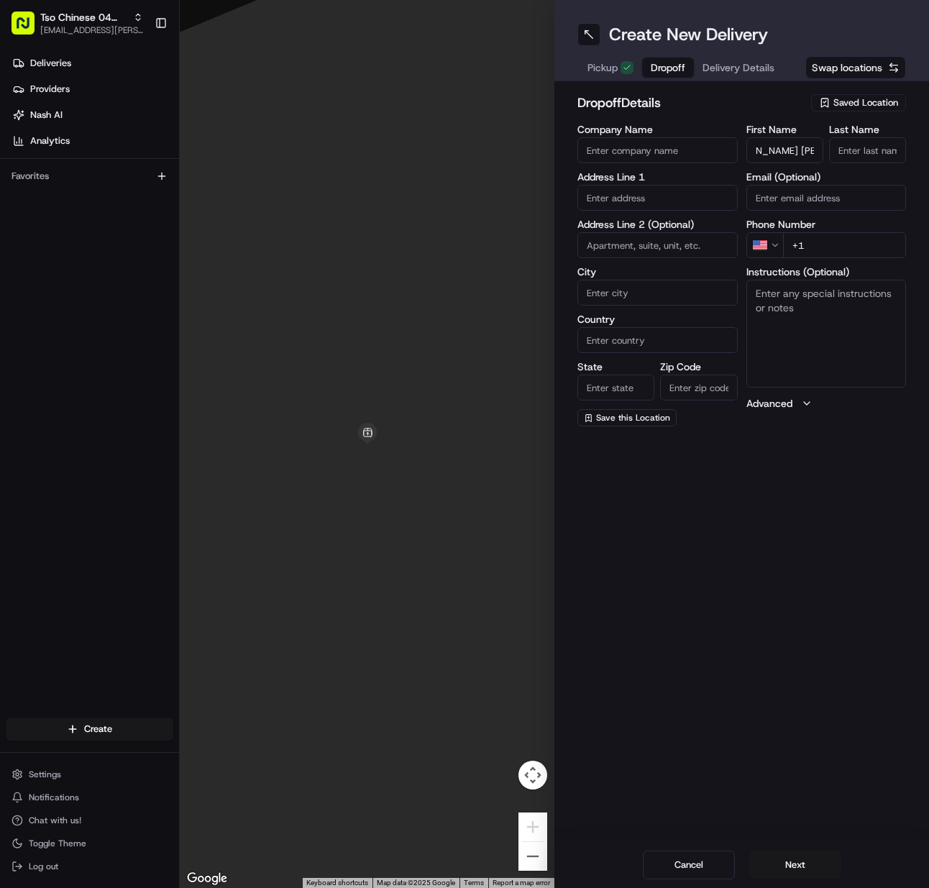
scroll to position [0, 0]
drag, startPoint x: 806, startPoint y: 247, endPoint x: 734, endPoint y: 255, distance: 72.4
click at [805, 248] on input "+1" at bounding box center [845, 245] width 124 height 26
paste input "[PHONE_NUMBER]"
click at [660, 199] on input "text" at bounding box center [658, 198] width 160 height 26
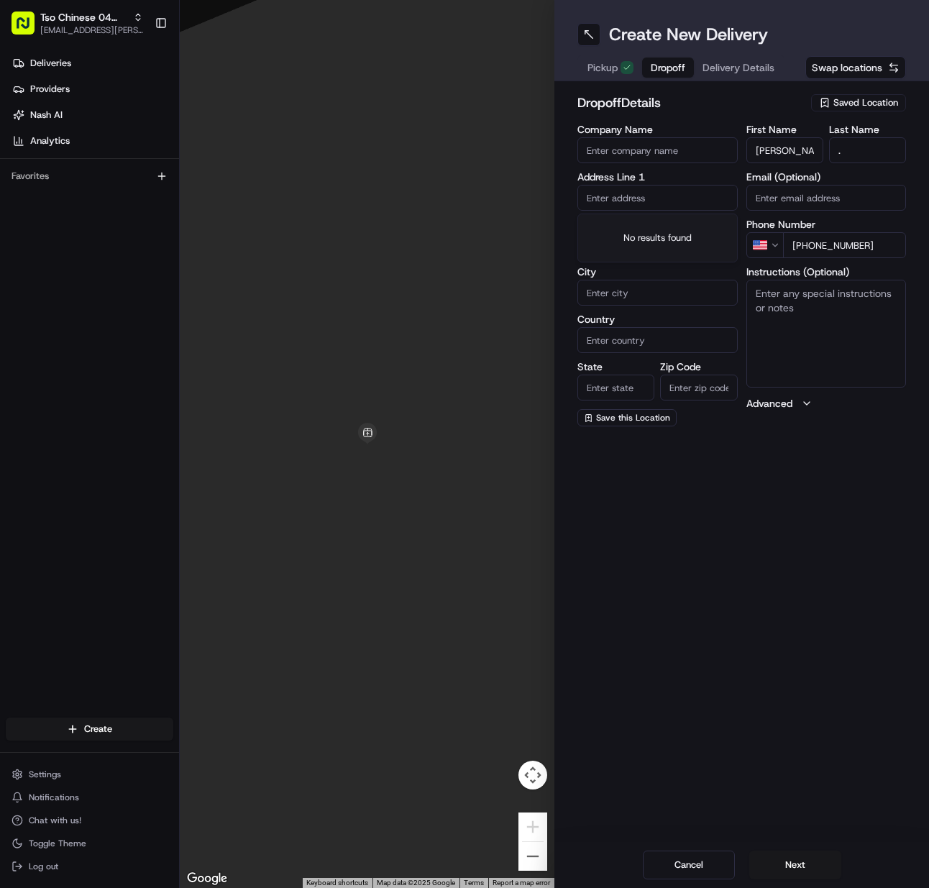
paste input "[STREET_ADDRESS]"
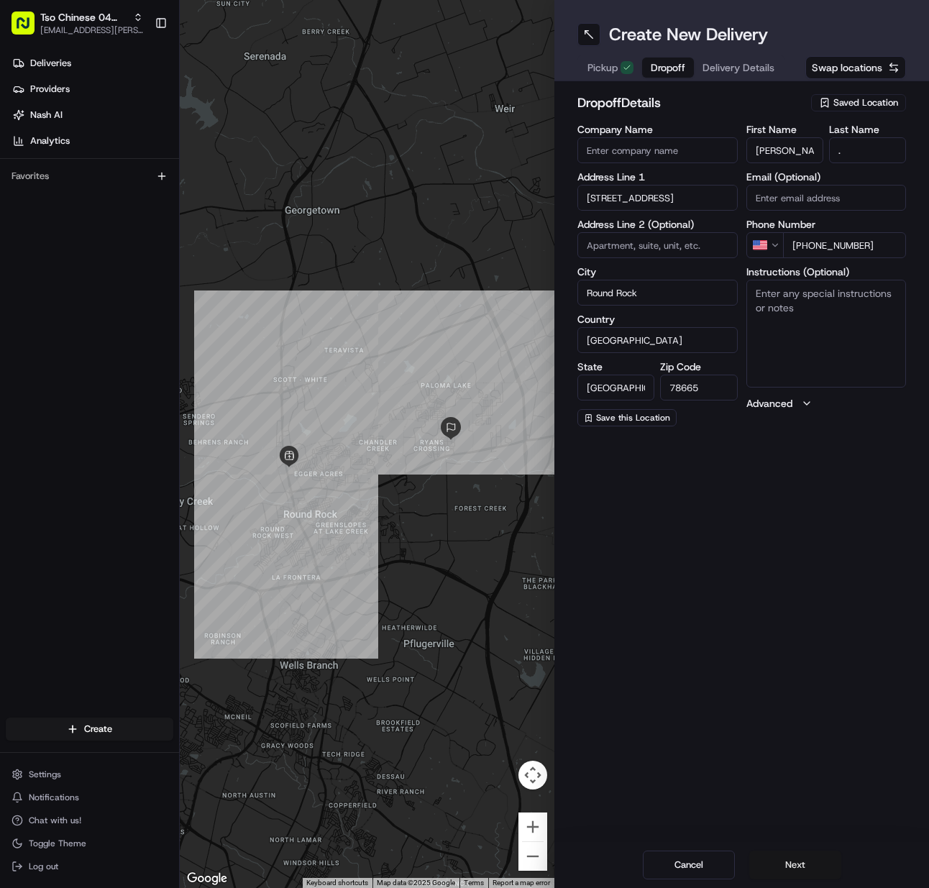
click at [800, 862] on button "Next" at bounding box center [796, 865] width 92 height 29
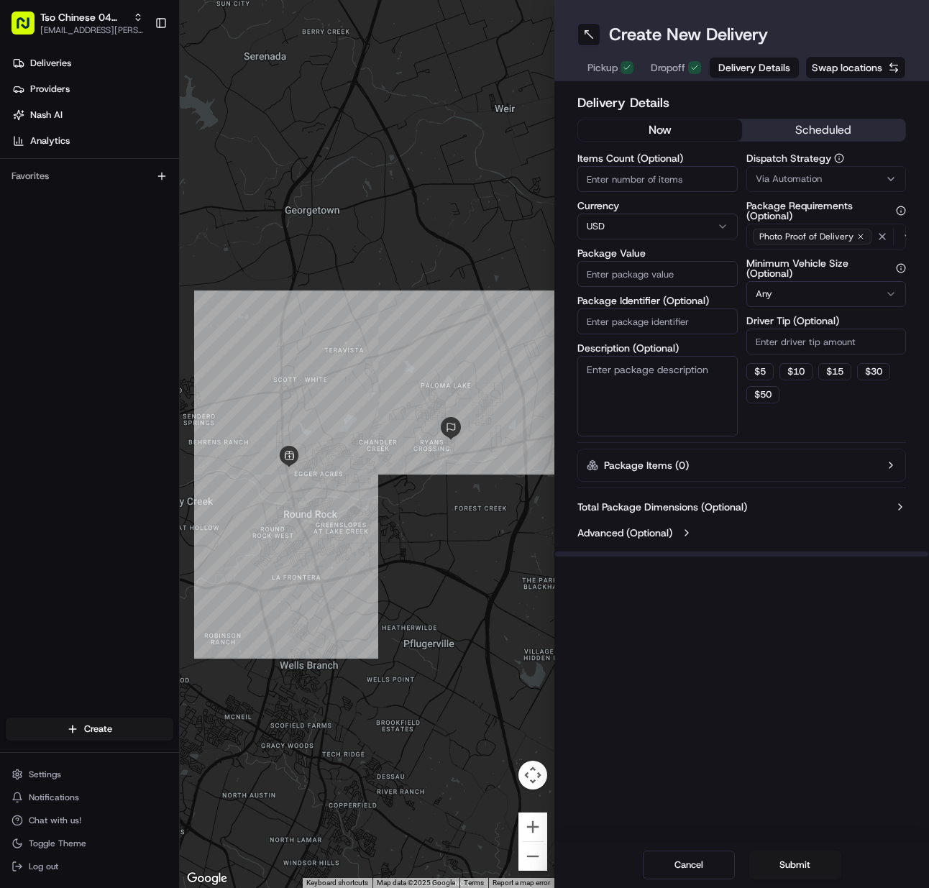
click at [597, 176] on input "Items Count (Optional)" at bounding box center [658, 179] width 160 height 26
click at [661, 318] on input "Package Identifier (Optional)" at bounding box center [658, 322] width 160 height 26
paste input "LC4P0KI"
click at [796, 178] on span "Via Automation" at bounding box center [789, 179] width 66 height 13
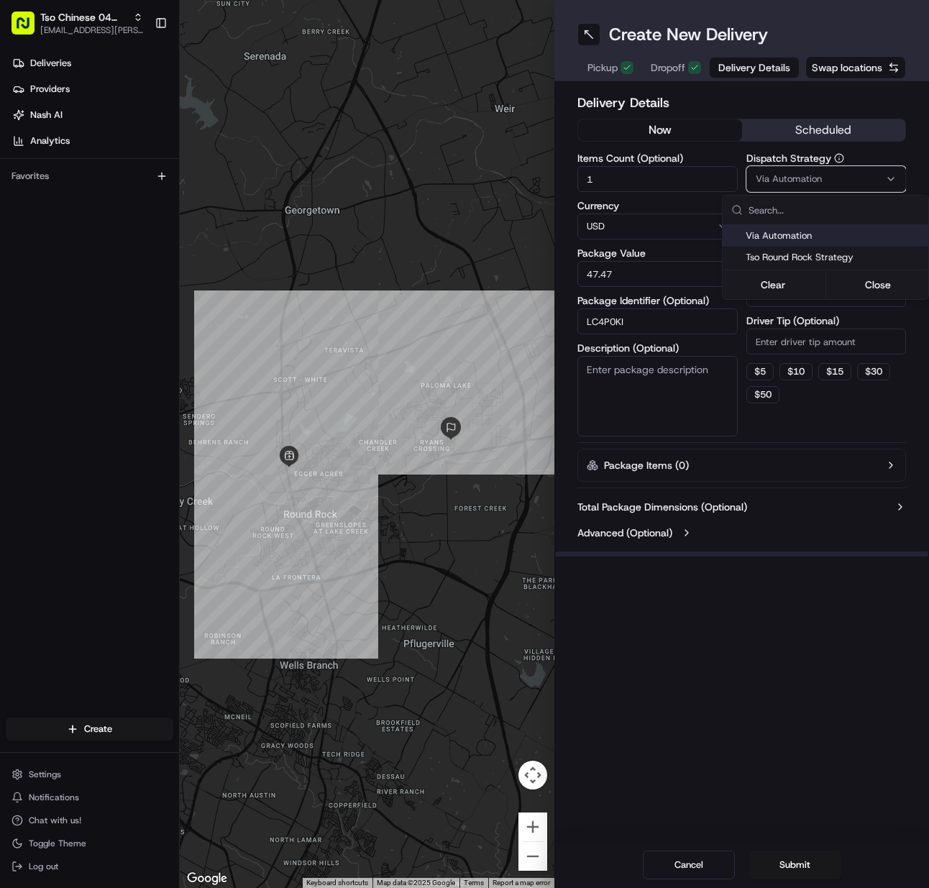
click at [788, 244] on div "Via Automation" at bounding box center [826, 236] width 206 height 22
click at [784, 259] on span "Tso Round Rock Strategy" at bounding box center [834, 257] width 177 height 13
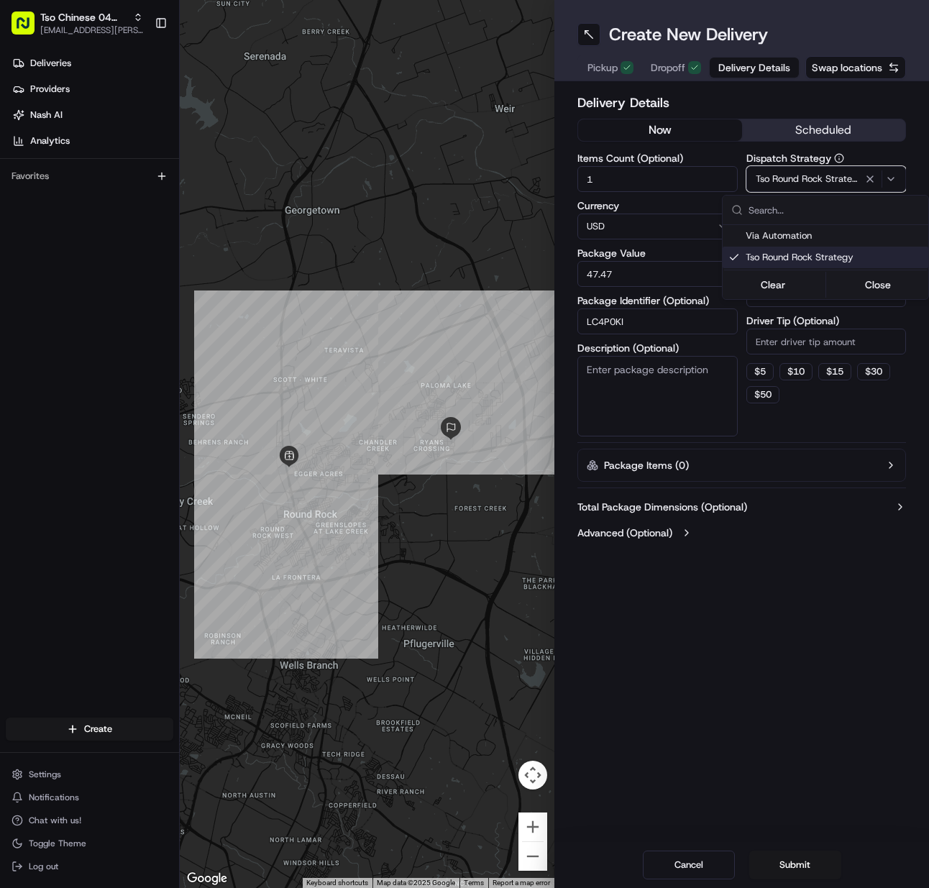
click at [780, 348] on html "Tso Chinese 04 Round Rock [EMAIL_ADDRESS][PERSON_NAME][DOMAIN_NAME] Toggle Side…" at bounding box center [464, 444] width 929 height 888
click at [780, 348] on input "Driver Tip (Optional)" at bounding box center [827, 342] width 160 height 26
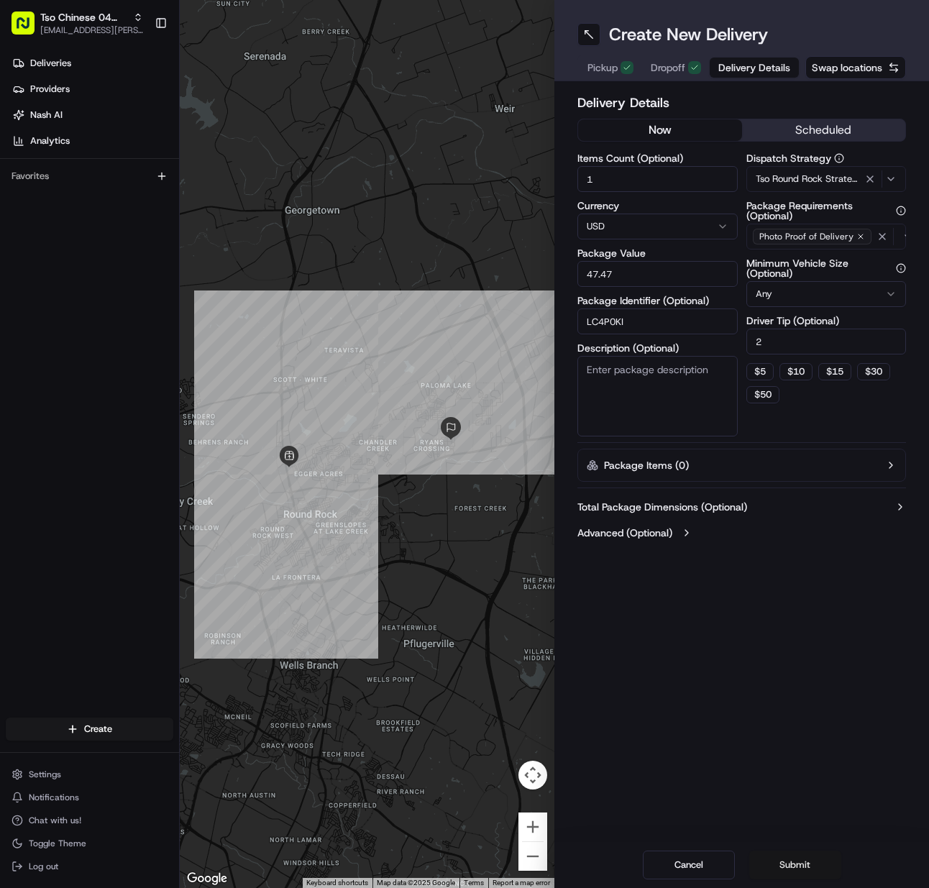
click at [785, 867] on button "Submit" at bounding box center [796, 865] width 92 height 29
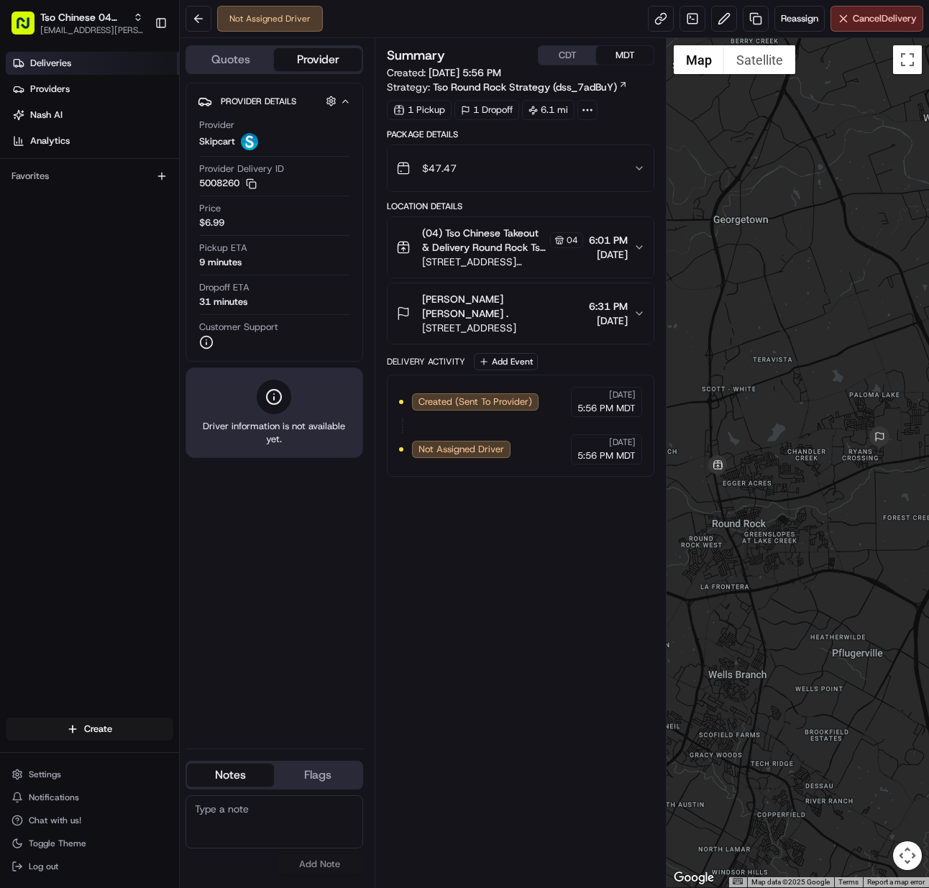
drag, startPoint x: 73, startPoint y: 19, endPoint x: 98, endPoint y: 62, distance: 49.3
click at [73, 19] on span "Tso Chinese 04 Round Rock" at bounding box center [83, 17] width 87 height 14
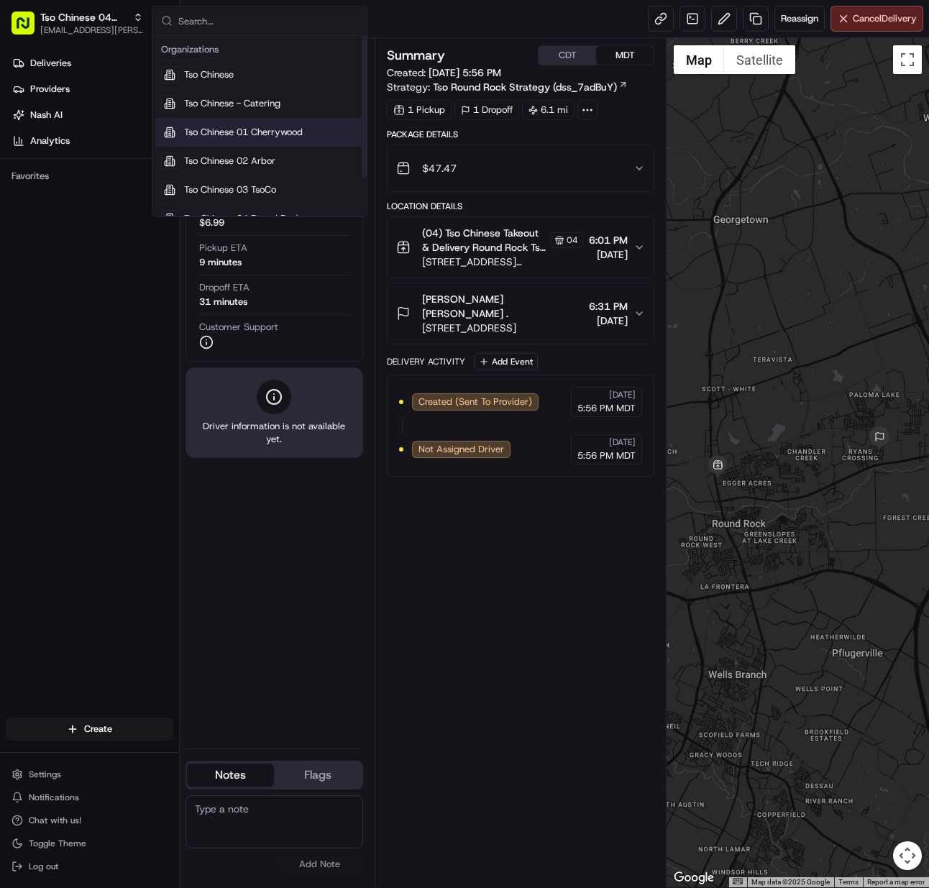
click at [260, 129] on span "Tso Chinese 01 Cherrywood" at bounding box center [243, 132] width 119 height 13
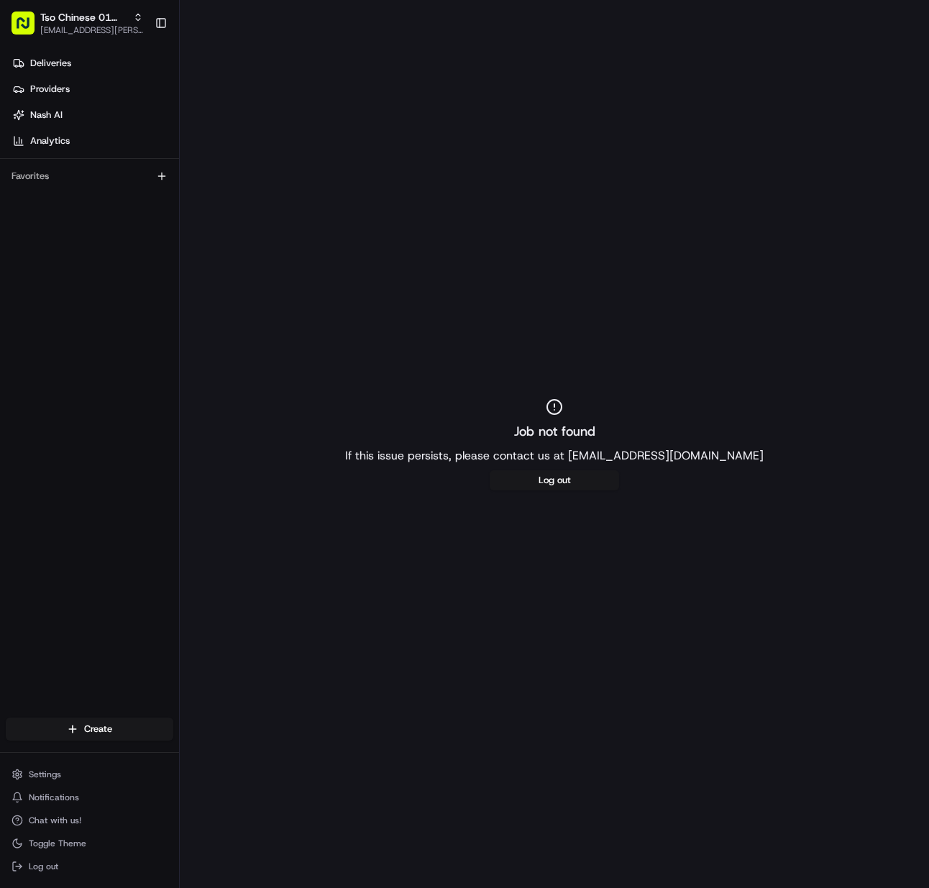
click at [97, 735] on html "Tso Chinese 01 Cherrywood [EMAIL_ADDRESS][PERSON_NAME][DOMAIN_NAME] Toggle Side…" at bounding box center [464, 444] width 929 height 888
drag, startPoint x: 238, startPoint y: 752, endPoint x: 234, endPoint y: 740, distance: 12.1
click at [238, 752] on link "Delivery" at bounding box center [260, 756] width 160 height 26
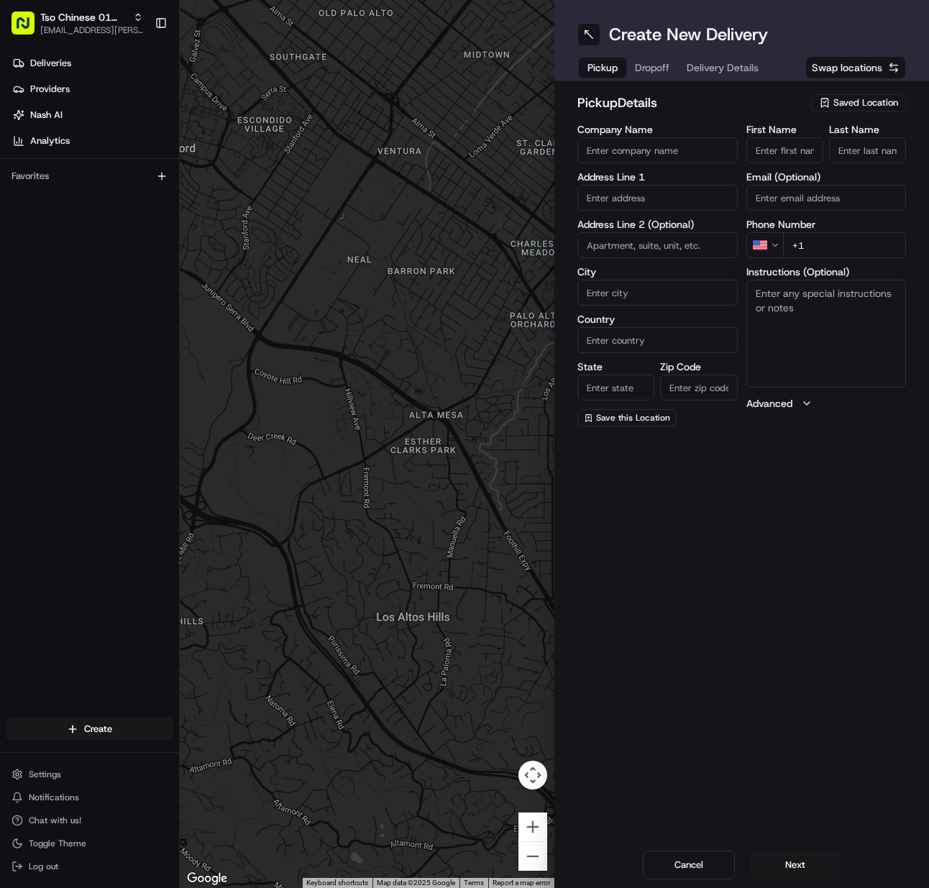
click at [867, 110] on div "Saved Location" at bounding box center [858, 102] width 95 height 17
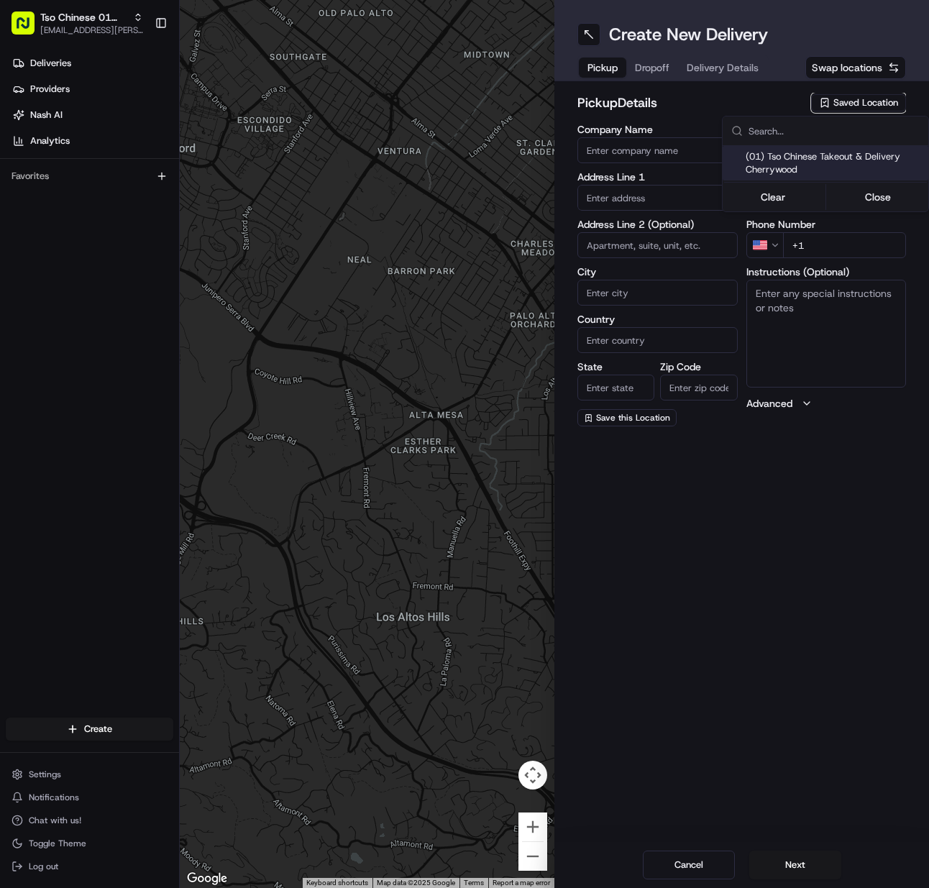
click at [846, 158] on span "(01) Tso Chinese Takeout & Delivery Cherrywood" at bounding box center [834, 163] width 177 height 26
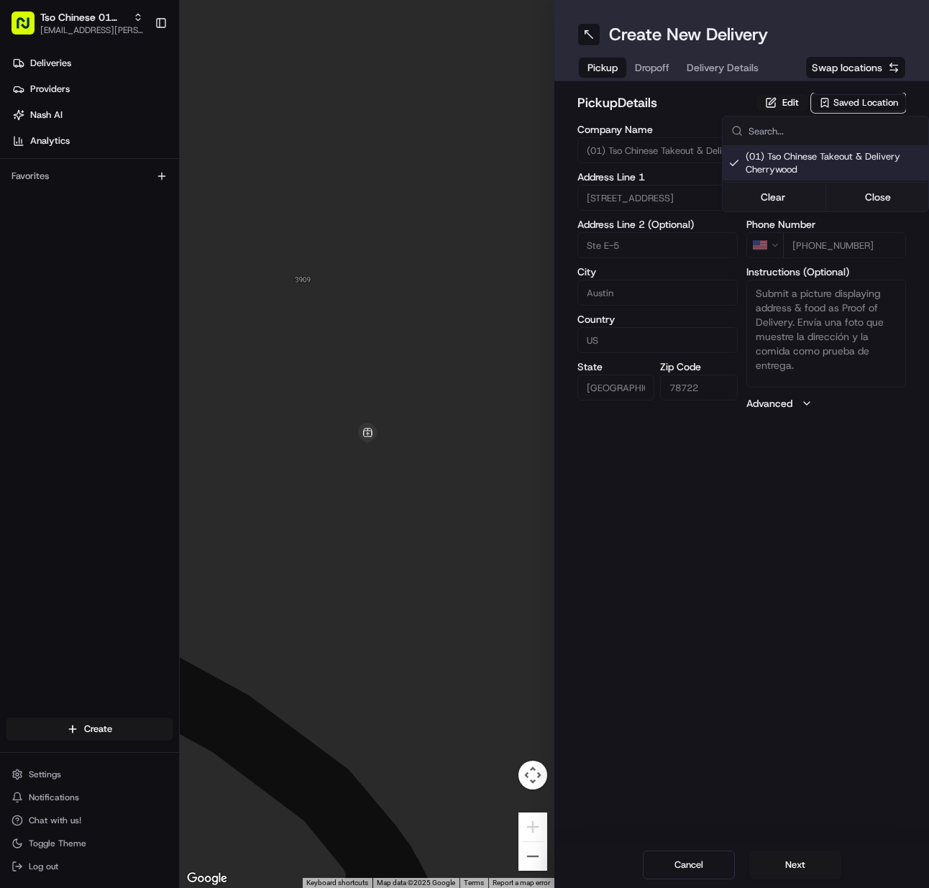
click at [826, 495] on html "Tso Chinese 01 Cherrywood [EMAIL_ADDRESS][PERSON_NAME][DOMAIN_NAME] Toggle Side…" at bounding box center [464, 444] width 929 height 888
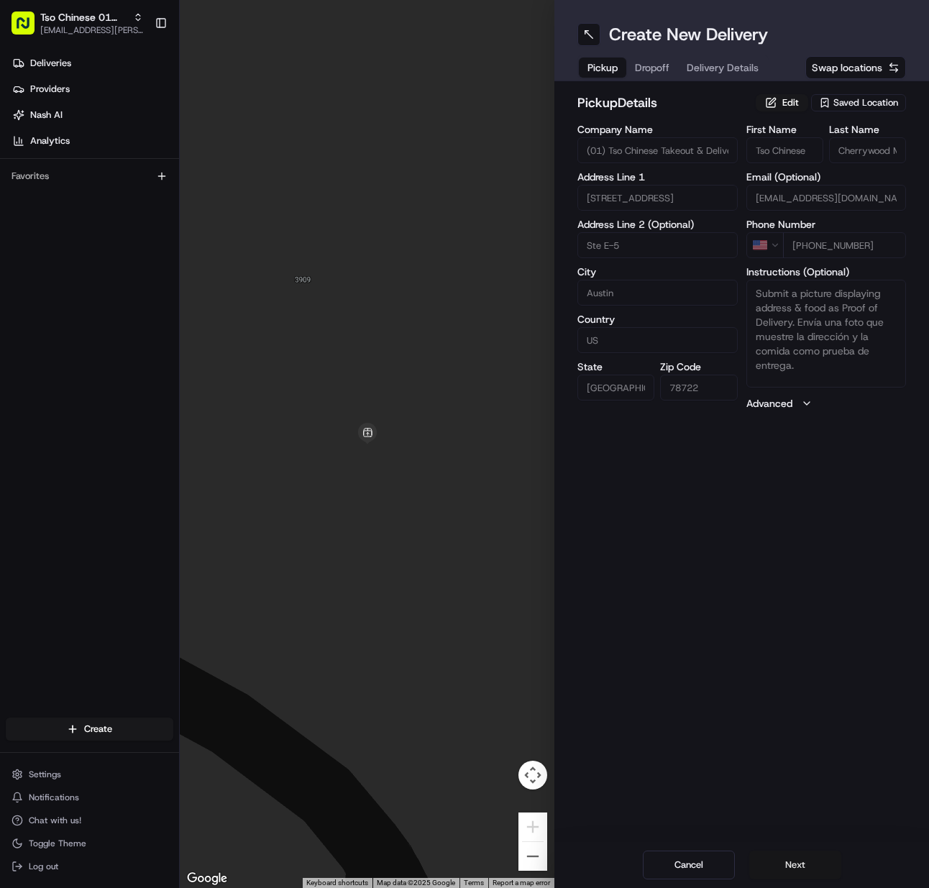
click at [771, 859] on button "Next" at bounding box center [796, 865] width 92 height 29
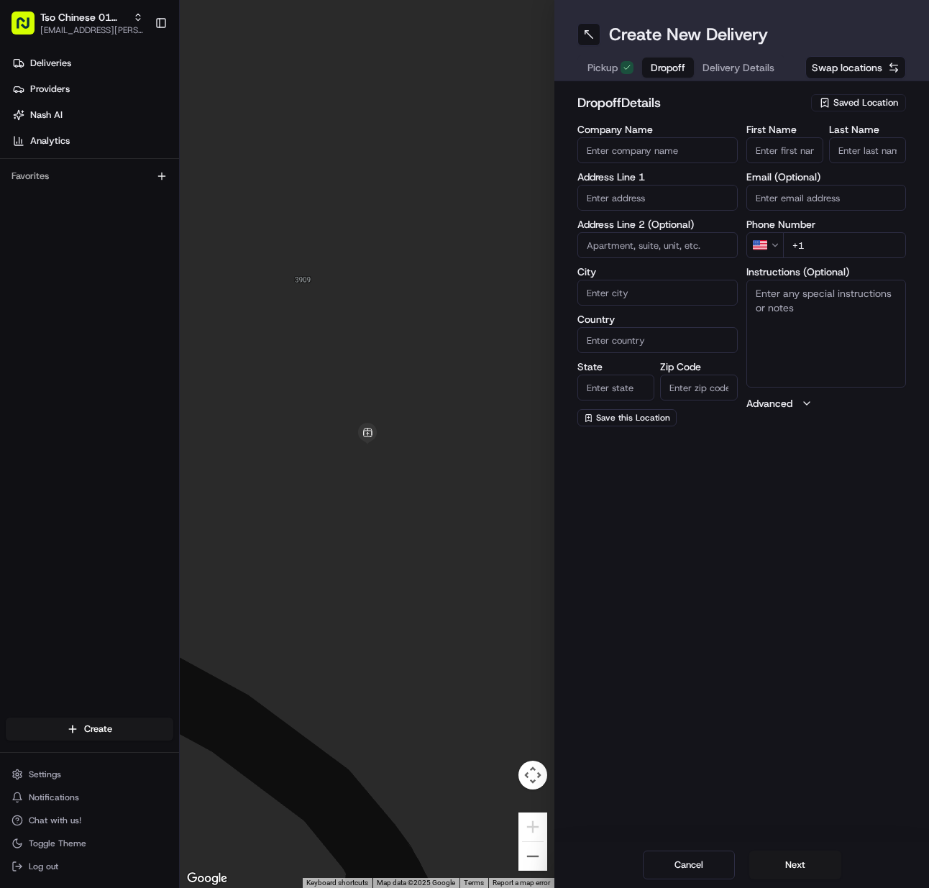
drag, startPoint x: 793, startPoint y: 148, endPoint x: 812, endPoint y: 152, distance: 19.8
click at [794, 149] on input "First Name" at bounding box center [785, 150] width 77 height 26
paste input "[PERSON_NAME]"
click at [863, 152] on input "Last Name" at bounding box center [867, 150] width 77 height 26
click at [812, 241] on input "+1" at bounding box center [845, 245] width 124 height 26
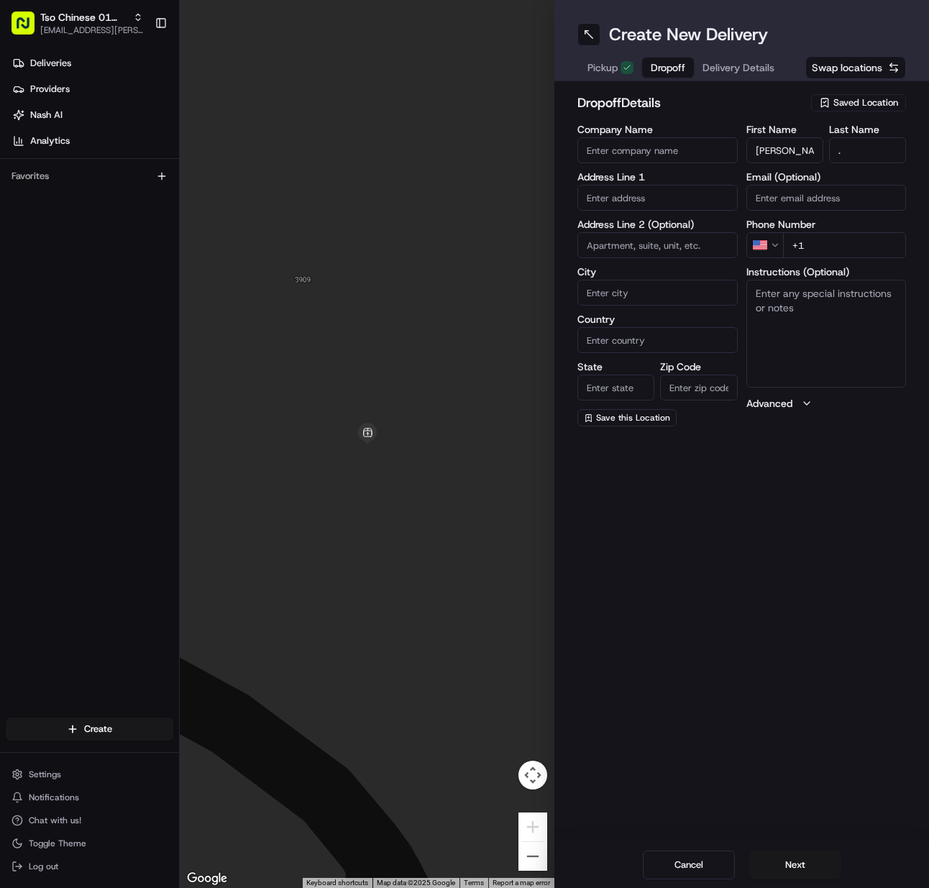
paste input "[PHONE_NUMBER]"
click at [619, 190] on input "text" at bounding box center [658, 198] width 160 height 26
paste input "[STREET_ADDRESS]"
click at [640, 225] on div "[STREET_ADDRESS]" at bounding box center [657, 228] width 153 height 22
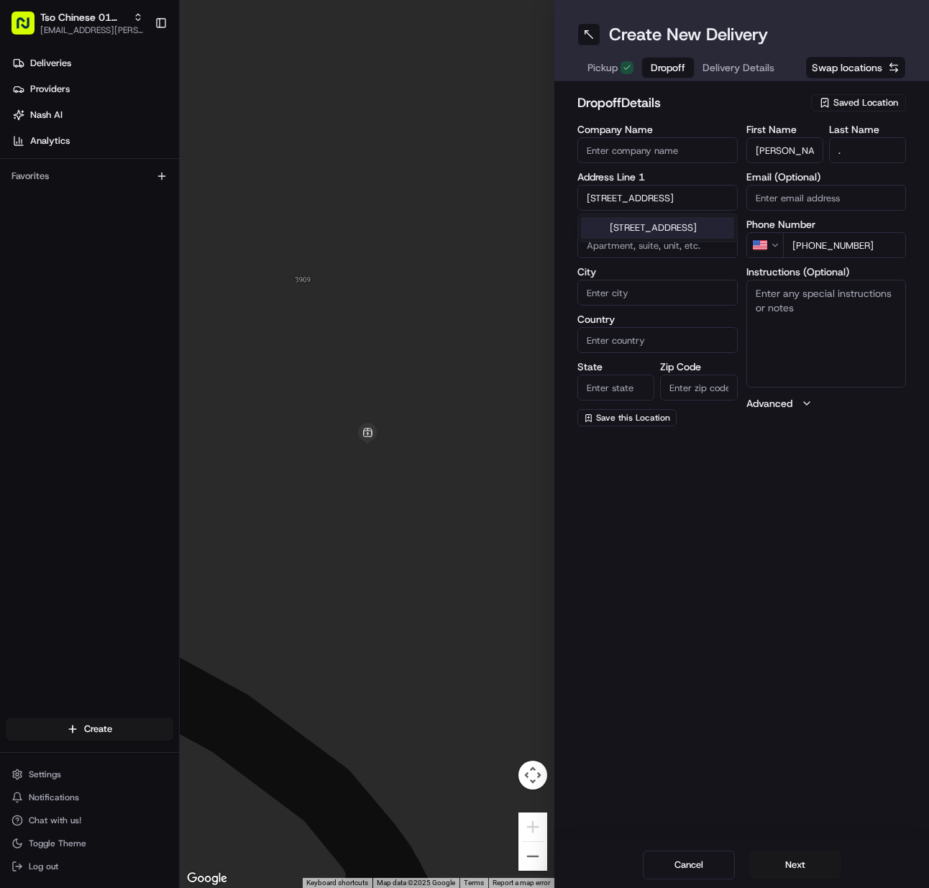
scroll to position [0, 0]
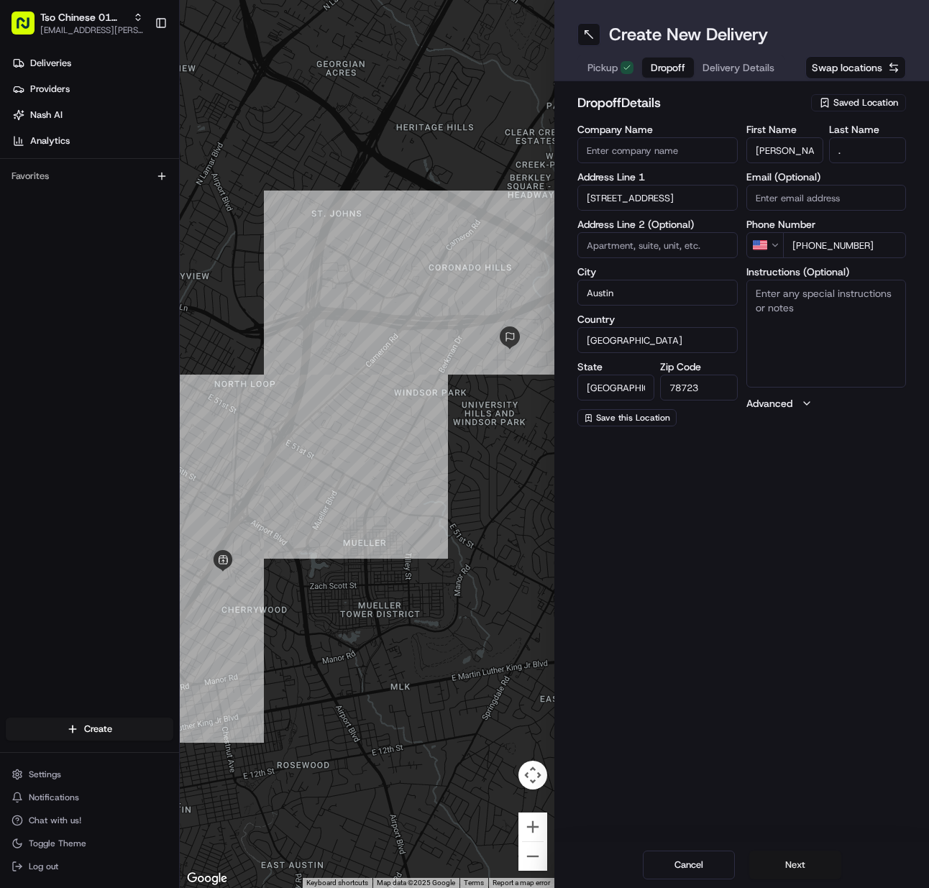
click at [785, 867] on button "Next" at bounding box center [796, 865] width 92 height 29
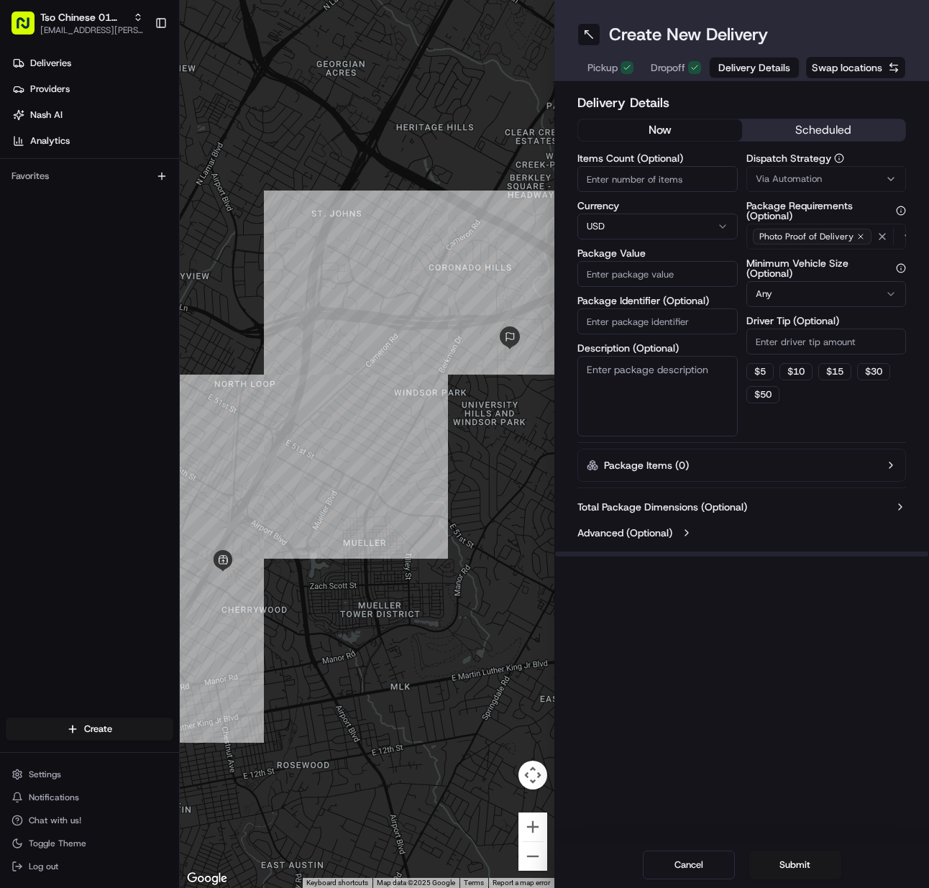
click at [615, 168] on input "Items Count (Optional)" at bounding box center [658, 179] width 160 height 26
drag, startPoint x: 627, startPoint y: 323, endPoint x: 641, endPoint y: 312, distance: 17.4
click at [627, 321] on input "Package Identifier (Optional)" at bounding box center [658, 322] width 160 height 26
paste input "2GBXPOY"
click at [806, 181] on span "Via Automation" at bounding box center [789, 179] width 66 height 13
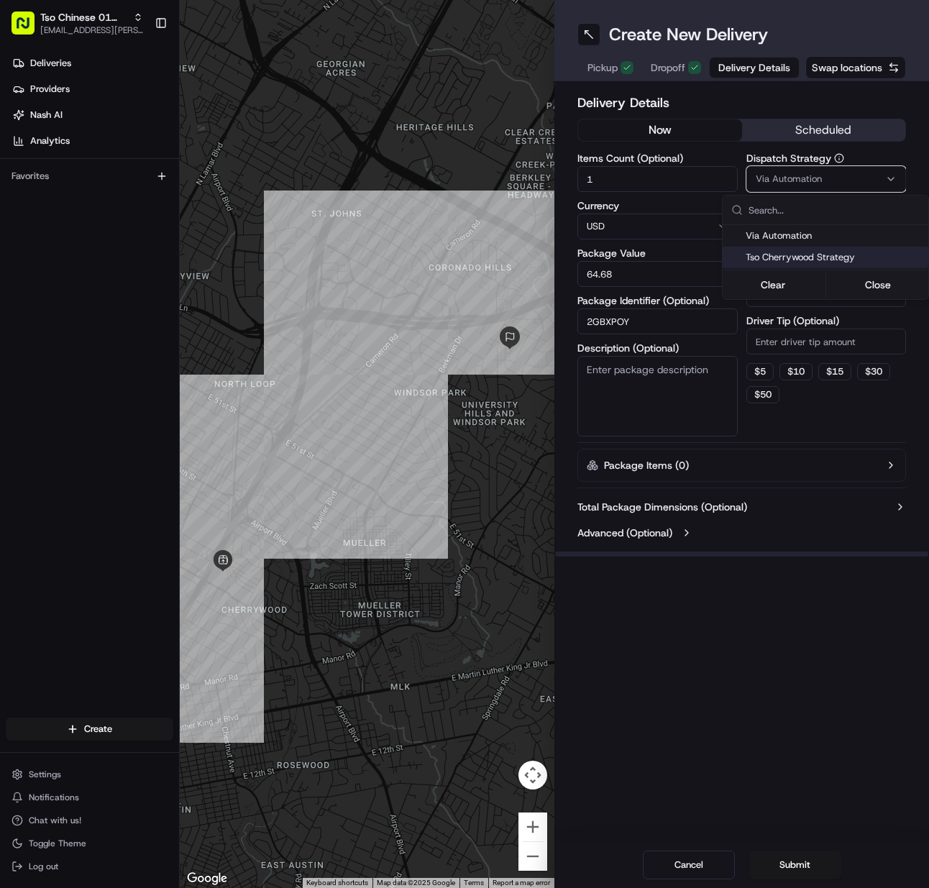
click at [801, 254] on span "Tso Cherrywood Strategy" at bounding box center [834, 257] width 177 height 13
click at [789, 333] on html "Tso Chinese 01 Cherrywood [EMAIL_ADDRESS][PERSON_NAME][DOMAIN_NAME] Toggle Side…" at bounding box center [464, 444] width 929 height 888
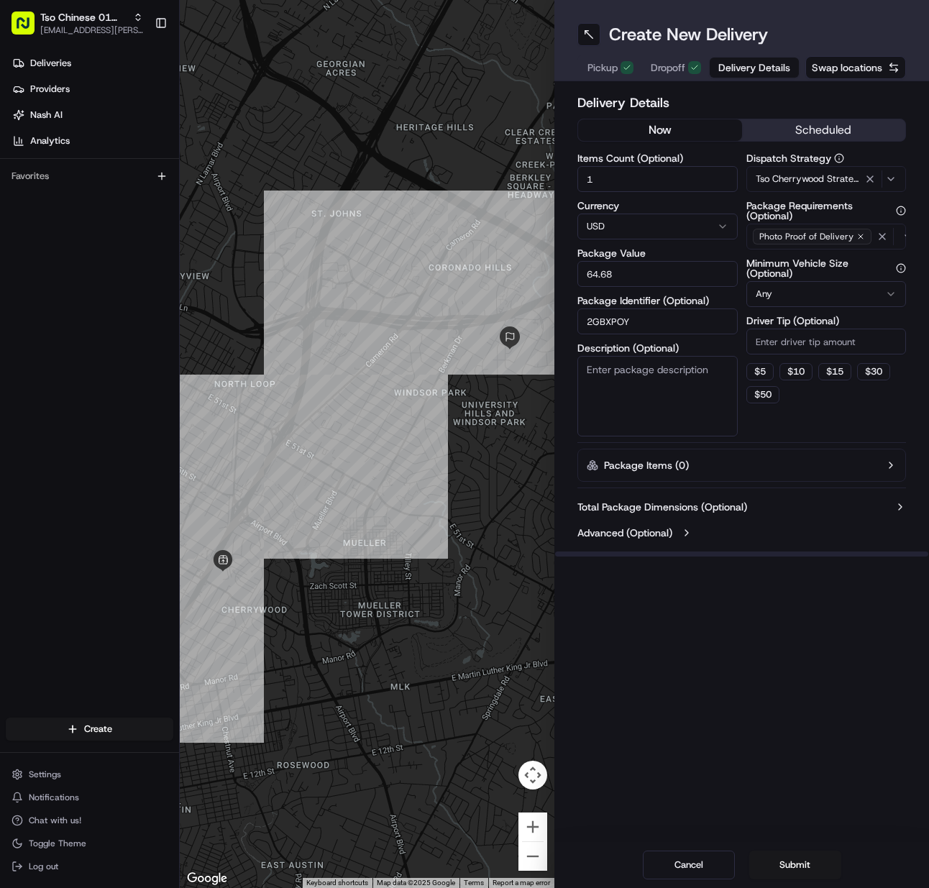
click at [788, 334] on input "Driver Tip (Optional)" at bounding box center [827, 342] width 160 height 26
click at [781, 863] on button "Submit" at bounding box center [796, 865] width 92 height 29
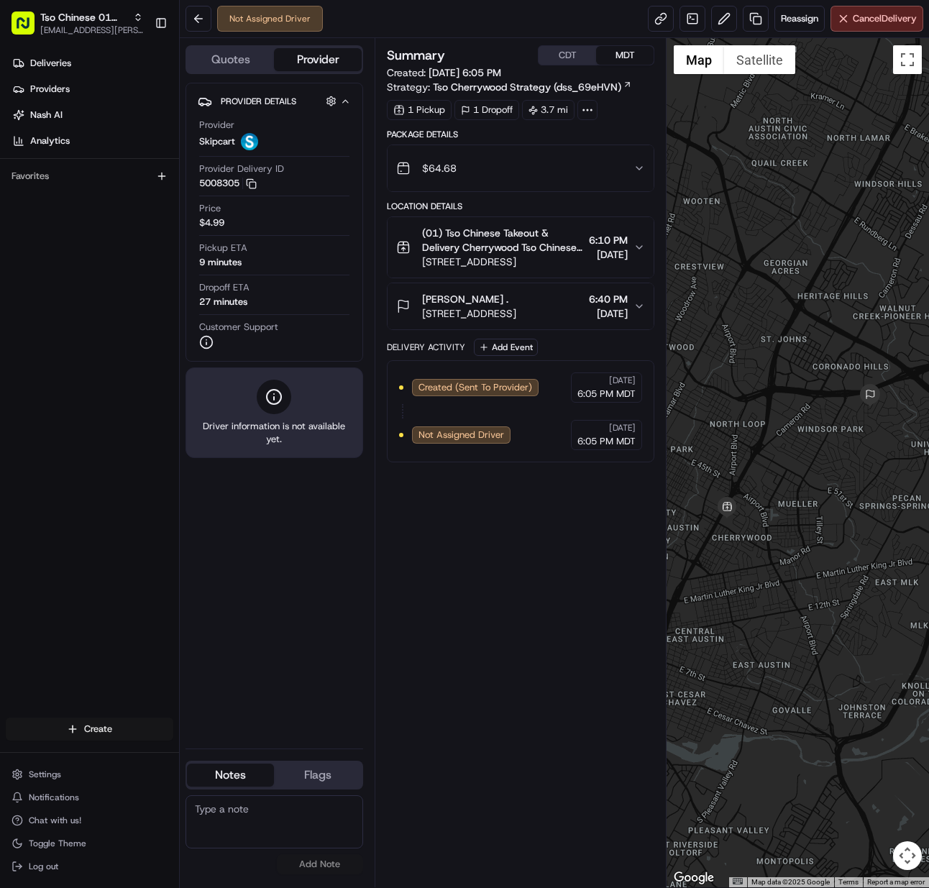
click at [87, 724] on html "Tso Chinese 01 Cherrywood [EMAIL_ADDRESS][PERSON_NAME][DOMAIN_NAME] Toggle Side…" at bounding box center [464, 444] width 929 height 888
click at [221, 751] on link "Delivery" at bounding box center [260, 756] width 160 height 26
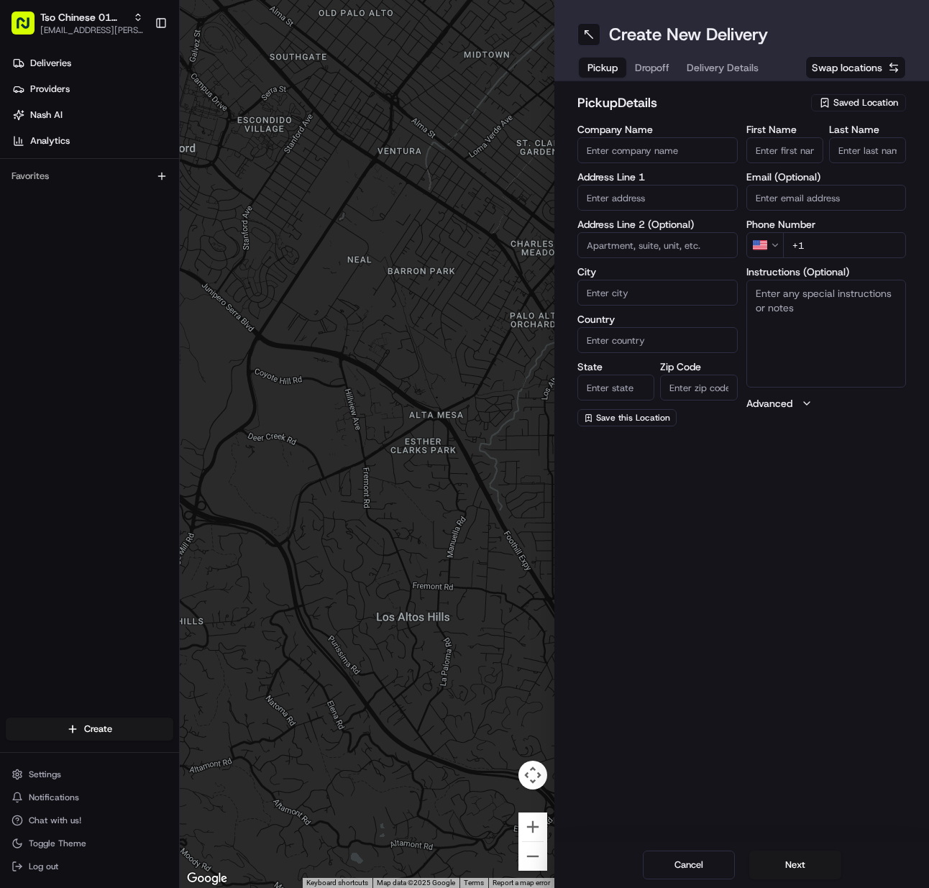
click at [875, 103] on span "Saved Location" at bounding box center [866, 102] width 65 height 13
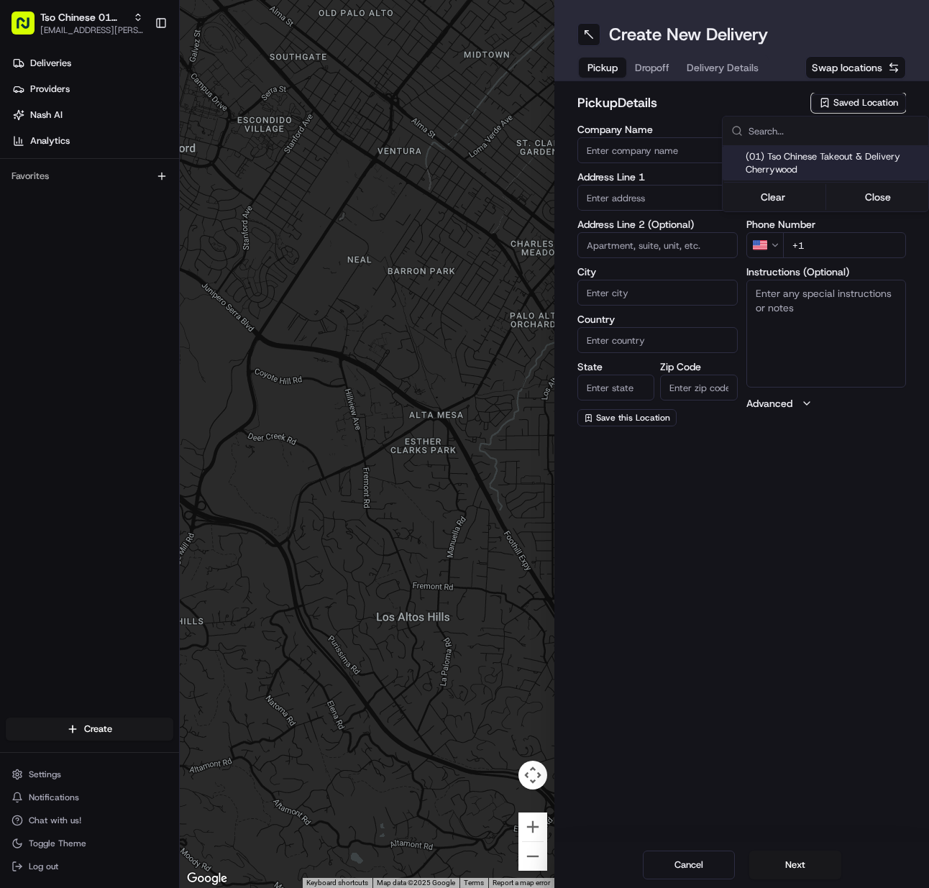
click at [857, 154] on span "(01) Tso Chinese Takeout & Delivery Cherrywood" at bounding box center [834, 163] width 177 height 26
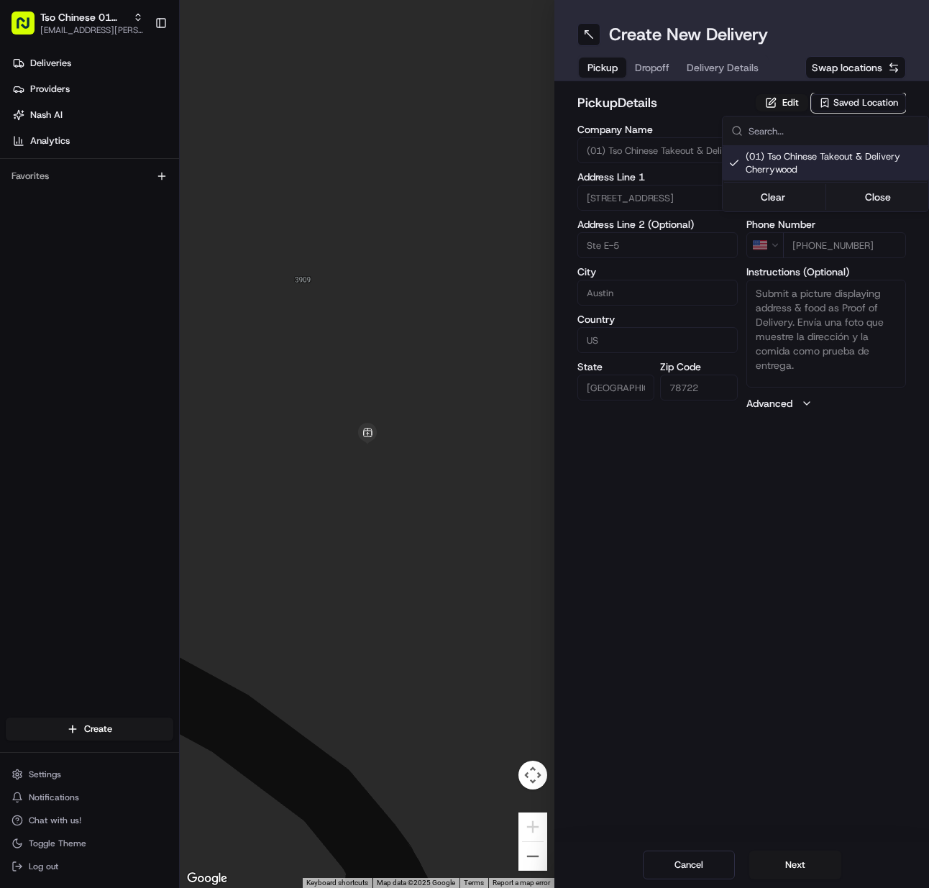
click at [798, 863] on html "Tso Chinese 01 Cherrywood [EMAIL_ADDRESS][PERSON_NAME][DOMAIN_NAME] Toggle Side…" at bounding box center [464, 444] width 929 height 888
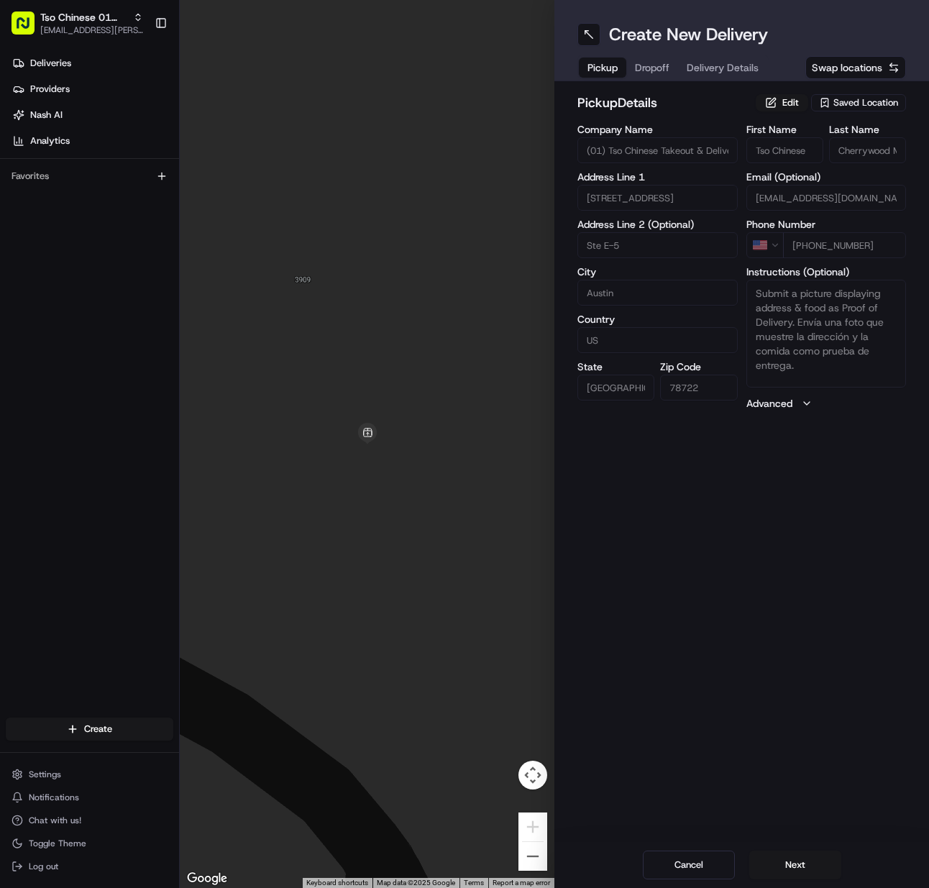
click at [798, 863] on button "Next" at bounding box center [796, 865] width 92 height 29
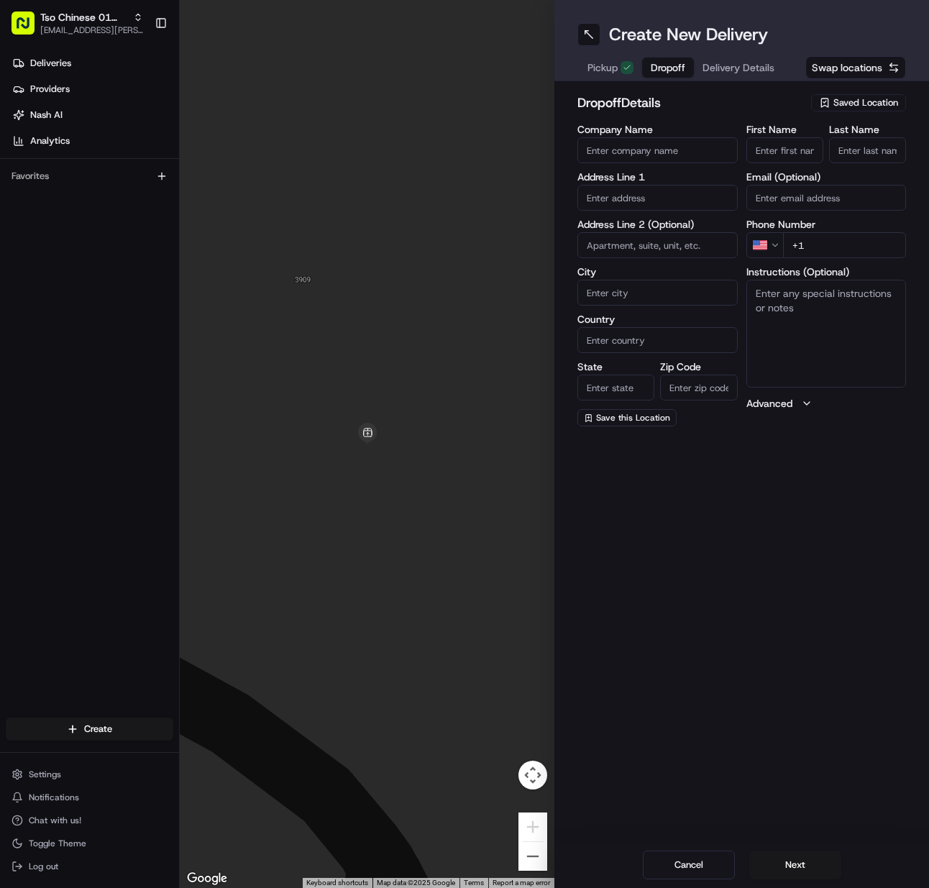
click at [783, 146] on input "First Name" at bounding box center [785, 150] width 77 height 26
paste input "[PERSON_NAME]"
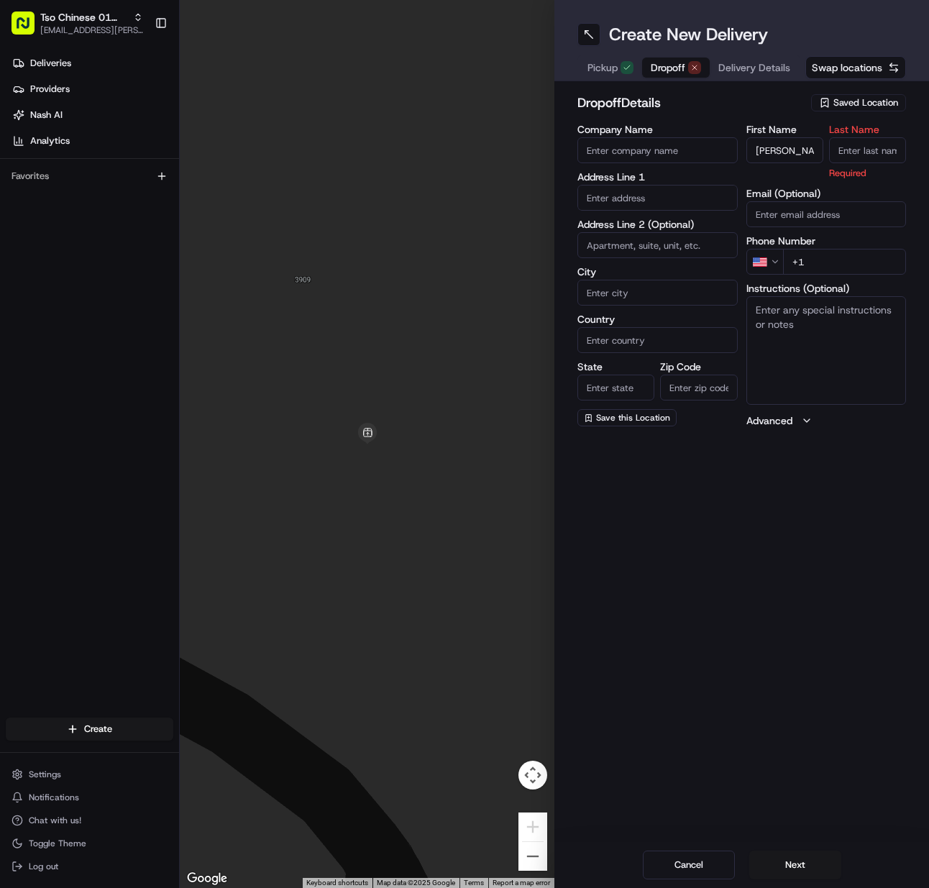
click at [855, 149] on input "Last Name" at bounding box center [867, 150] width 77 height 26
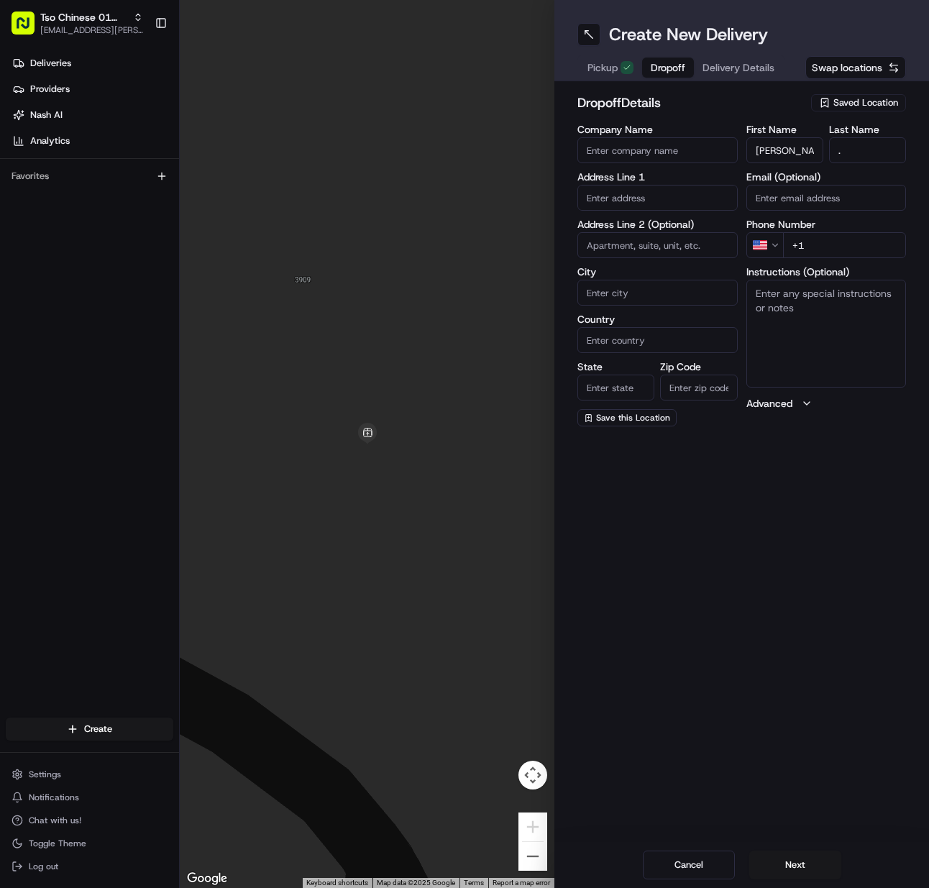
drag, startPoint x: 841, startPoint y: 242, endPoint x: 419, endPoint y: 300, distance: 426.2
click at [838, 242] on input "+1" at bounding box center [845, 245] width 124 height 26
paste input "[PHONE_NUMBER]"
click at [632, 196] on input "text" at bounding box center [658, 198] width 160 height 26
paste input "[STREET_ADDRESS]"
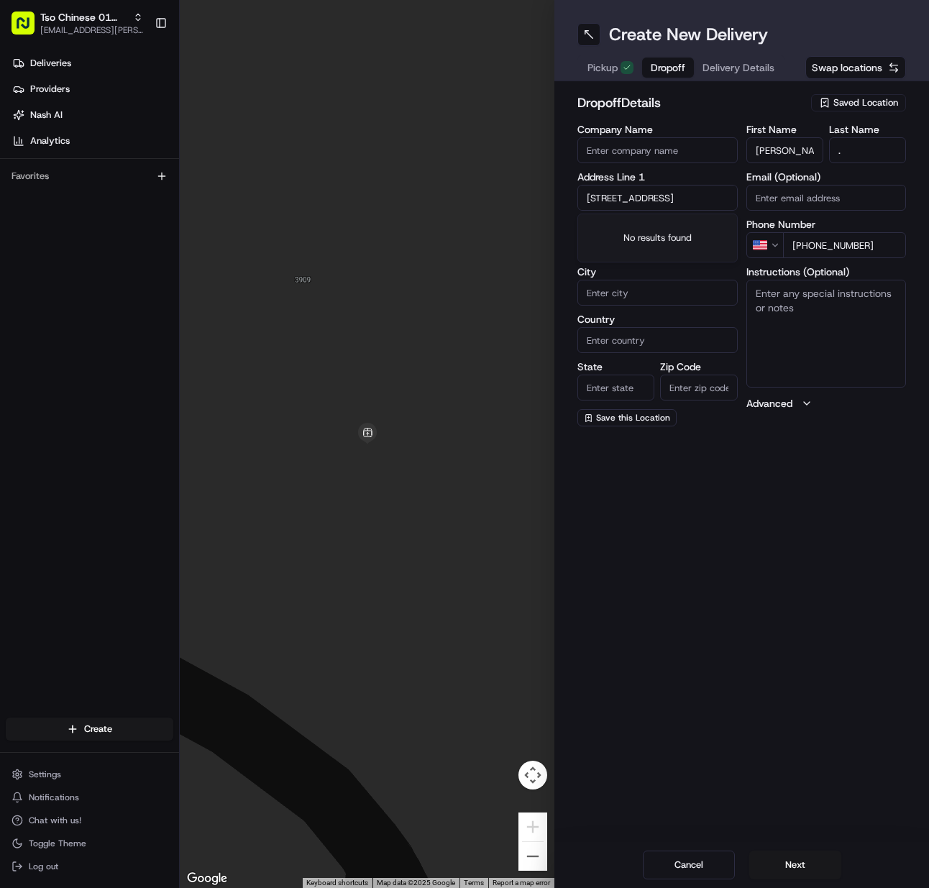
scroll to position [0, 111]
click at [639, 228] on div "[STREET_ADDRESS]" at bounding box center [657, 228] width 153 height 22
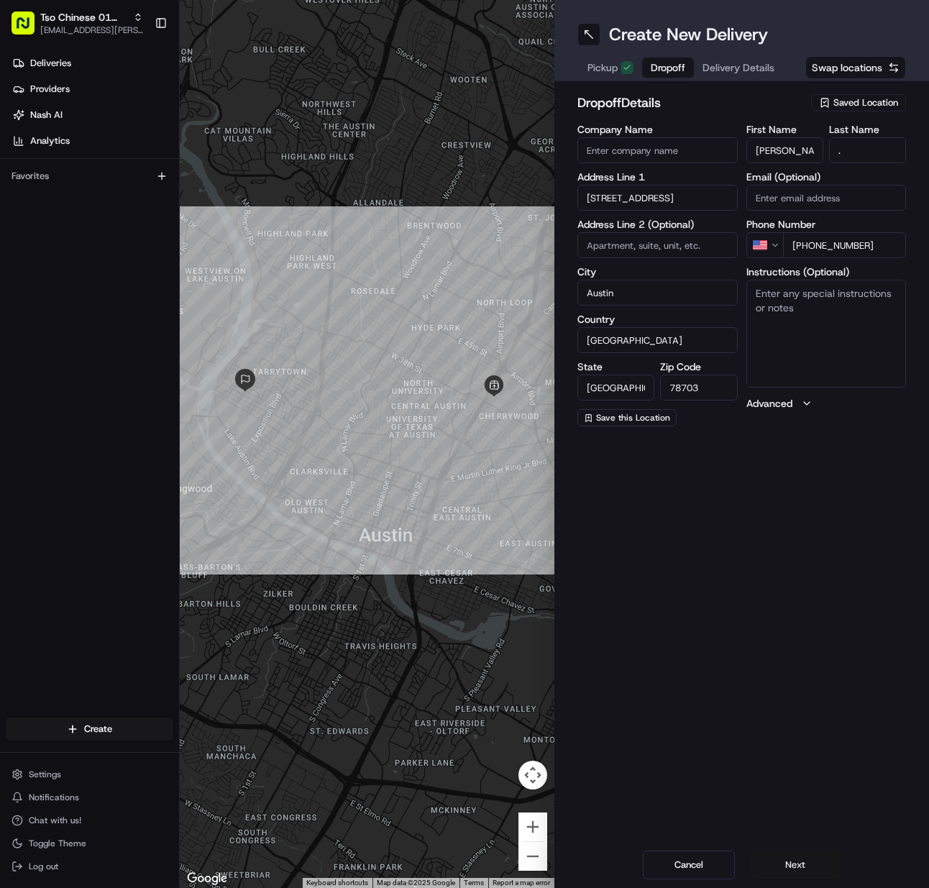
click at [792, 867] on button "Next" at bounding box center [796, 865] width 92 height 29
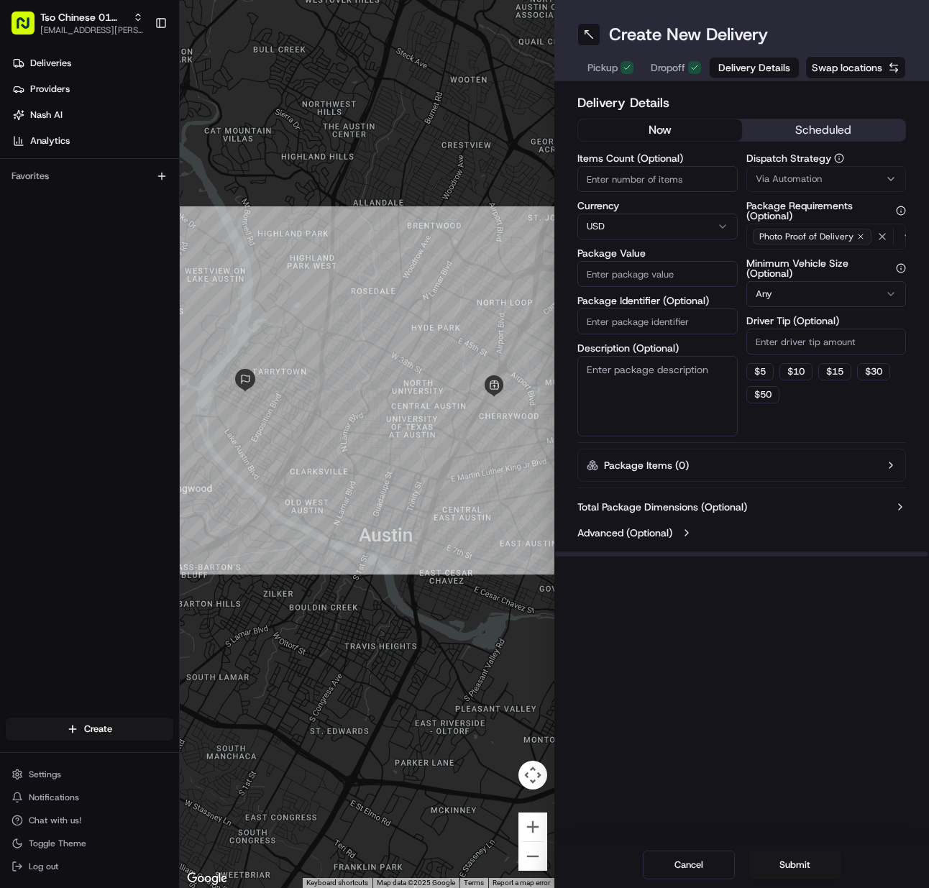
click at [632, 173] on input "Items Count (Optional)" at bounding box center [658, 179] width 160 height 26
drag, startPoint x: 606, startPoint y: 320, endPoint x: 600, endPoint y: 325, distance: 7.6
click at [606, 320] on input "Package Identifier (Optional)" at bounding box center [658, 322] width 160 height 26
paste input "YFD6Q9X"
click at [785, 182] on span "Via Automation" at bounding box center [789, 179] width 66 height 13
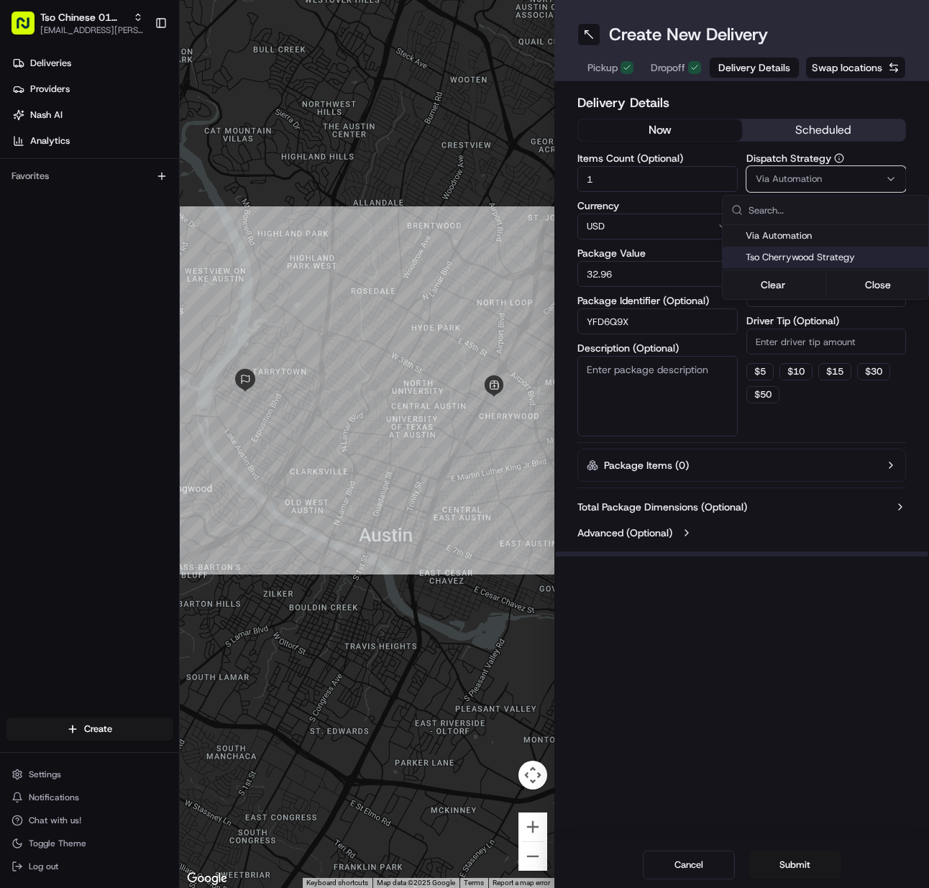
click at [793, 255] on span "Tso Cherrywood Strategy" at bounding box center [834, 257] width 177 height 13
click at [797, 335] on html "Tso Chinese 01 Cherrywood [EMAIL_ADDRESS][PERSON_NAME][DOMAIN_NAME] Toggle Side…" at bounding box center [464, 444] width 929 height 888
click at [797, 337] on input "Driver Tip (Optional)" at bounding box center [827, 342] width 160 height 26
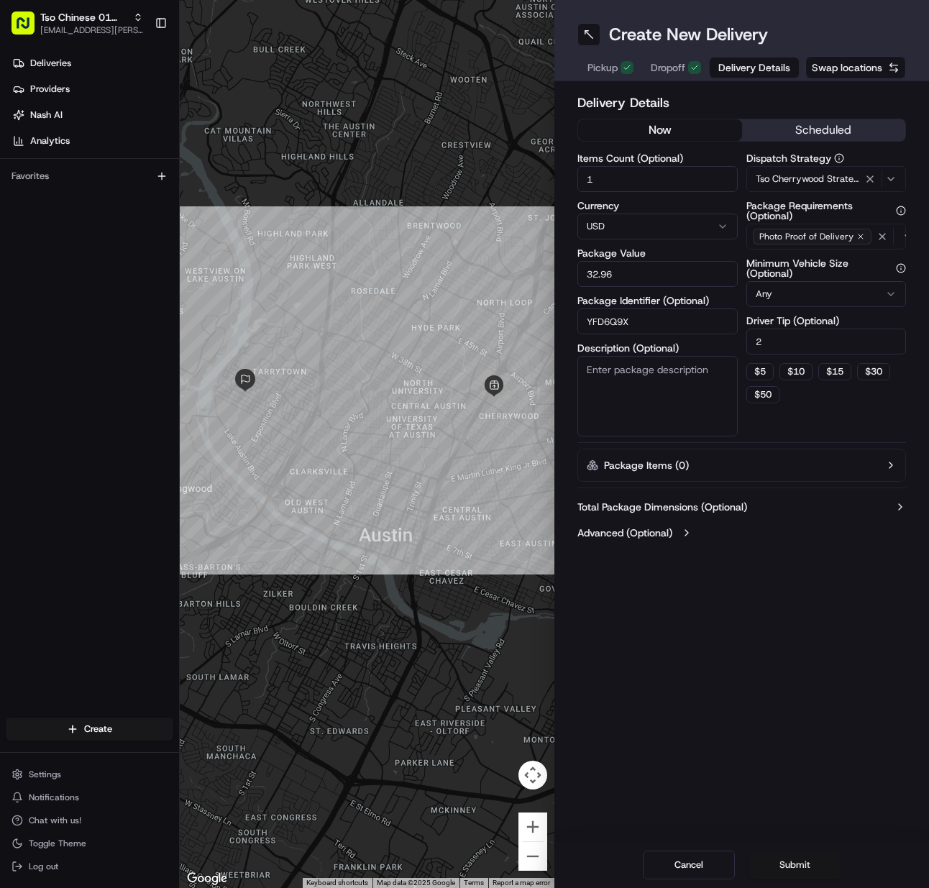
click at [782, 873] on button "Submit" at bounding box center [796, 865] width 92 height 29
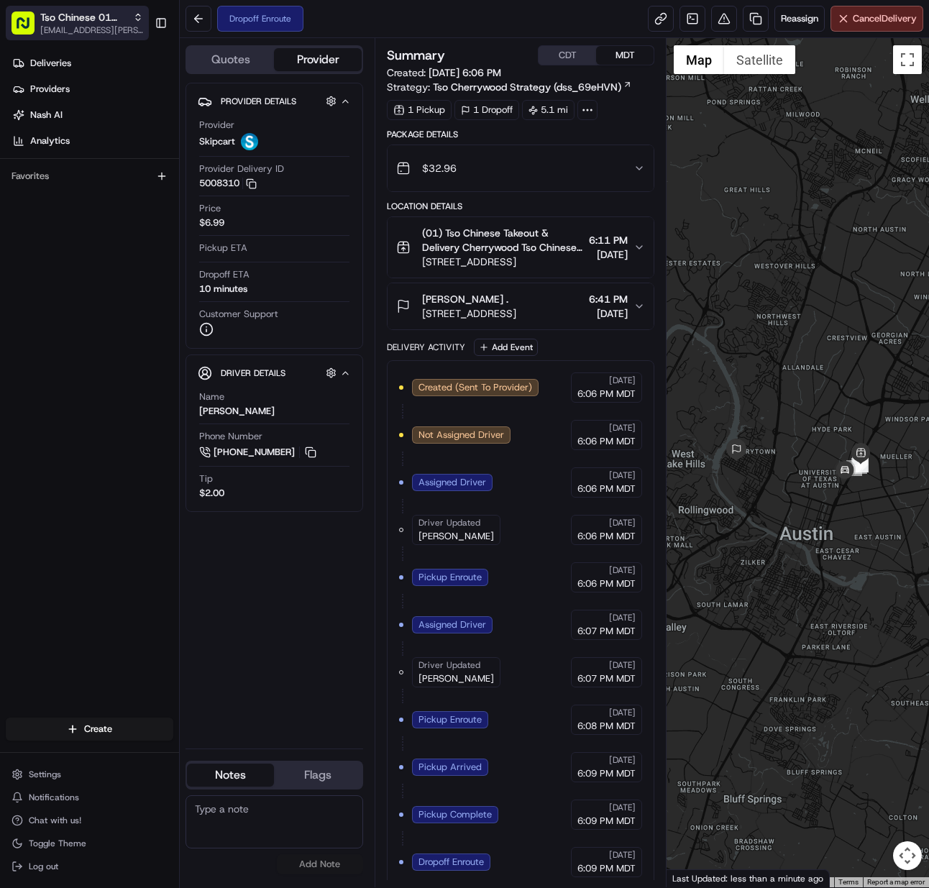
drag, startPoint x: 69, startPoint y: 12, endPoint x: 93, endPoint y: 35, distance: 32.6
click at [70, 12] on span "Tso Chinese 01 Cherrywood" at bounding box center [83, 17] width 87 height 14
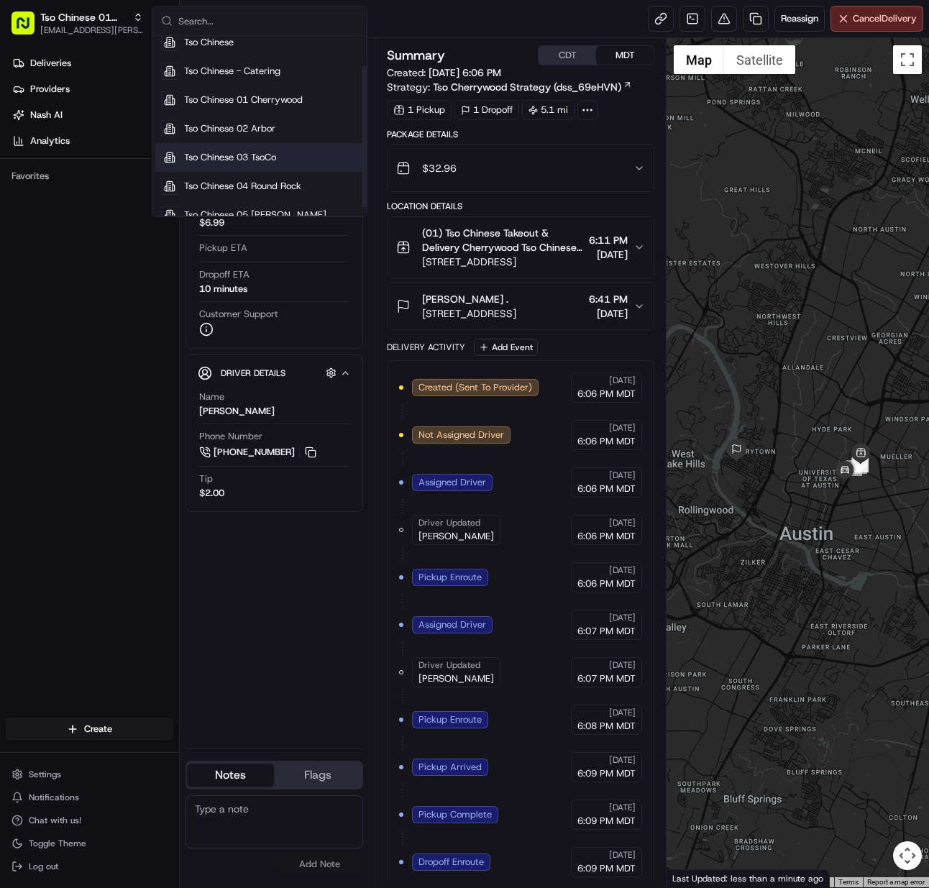
scroll to position [49, 0]
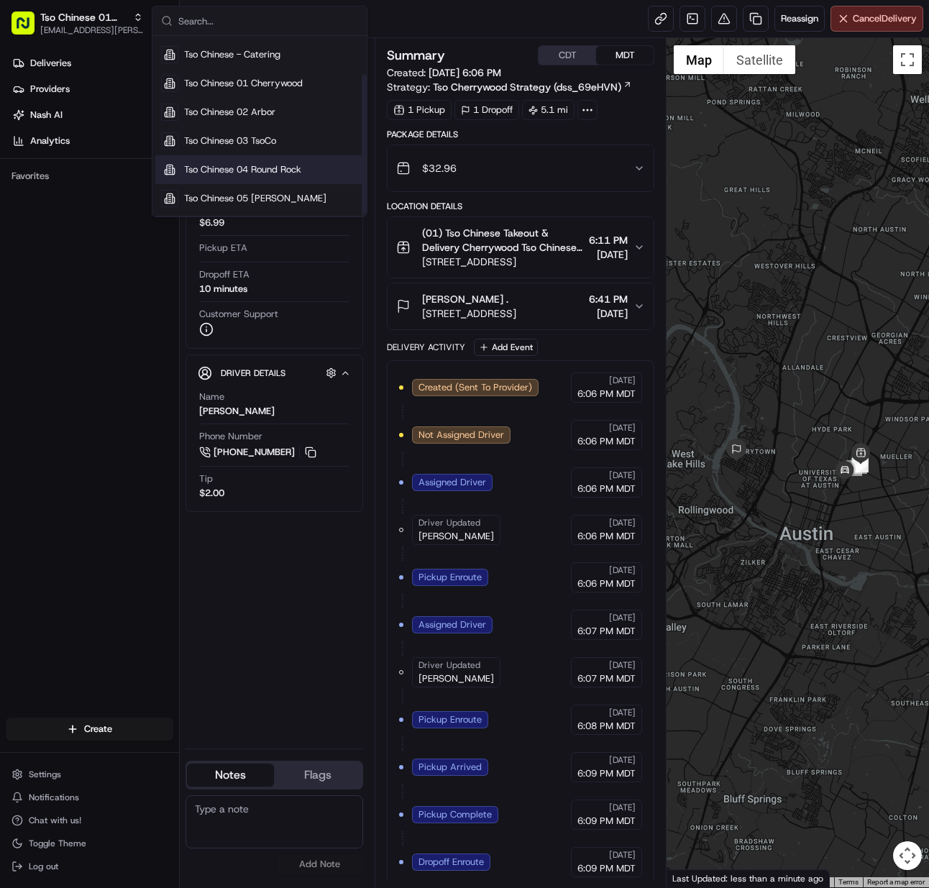
click at [219, 163] on div "Tso Chinese 04 Round Rock" at bounding box center [259, 169] width 209 height 29
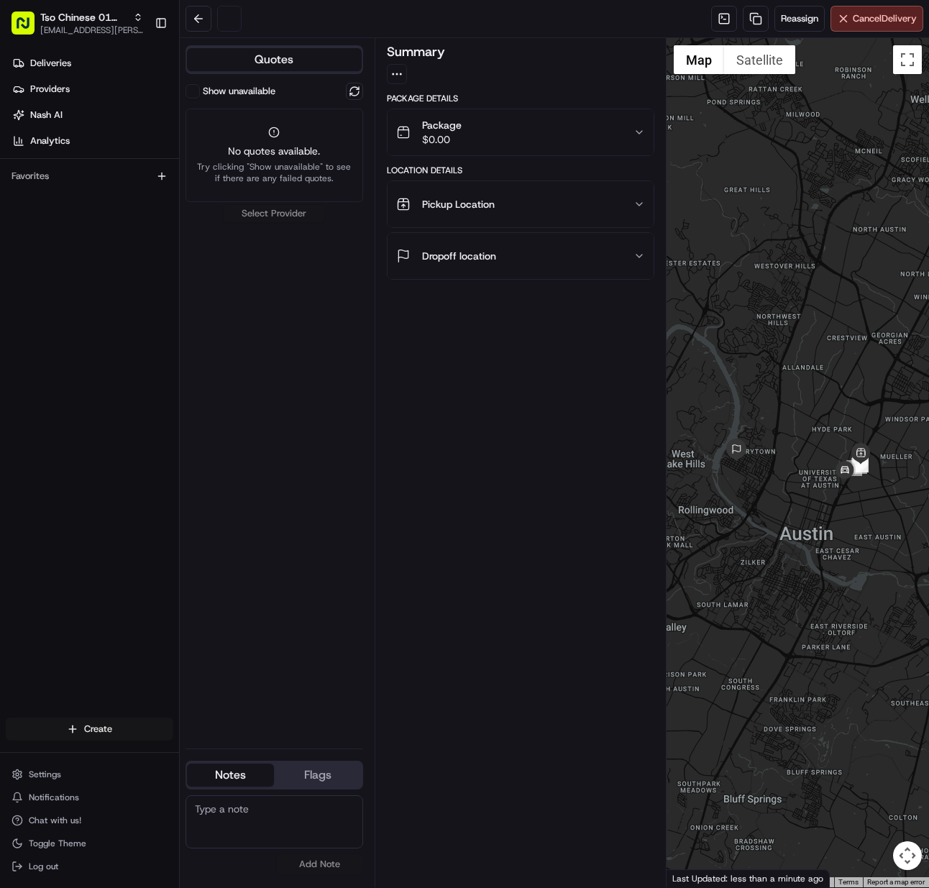
click at [132, 727] on html "Tso Chinese 01 Cherrywood [EMAIL_ADDRESS][PERSON_NAME][DOMAIN_NAME] Toggle Side…" at bounding box center [464, 444] width 929 height 888
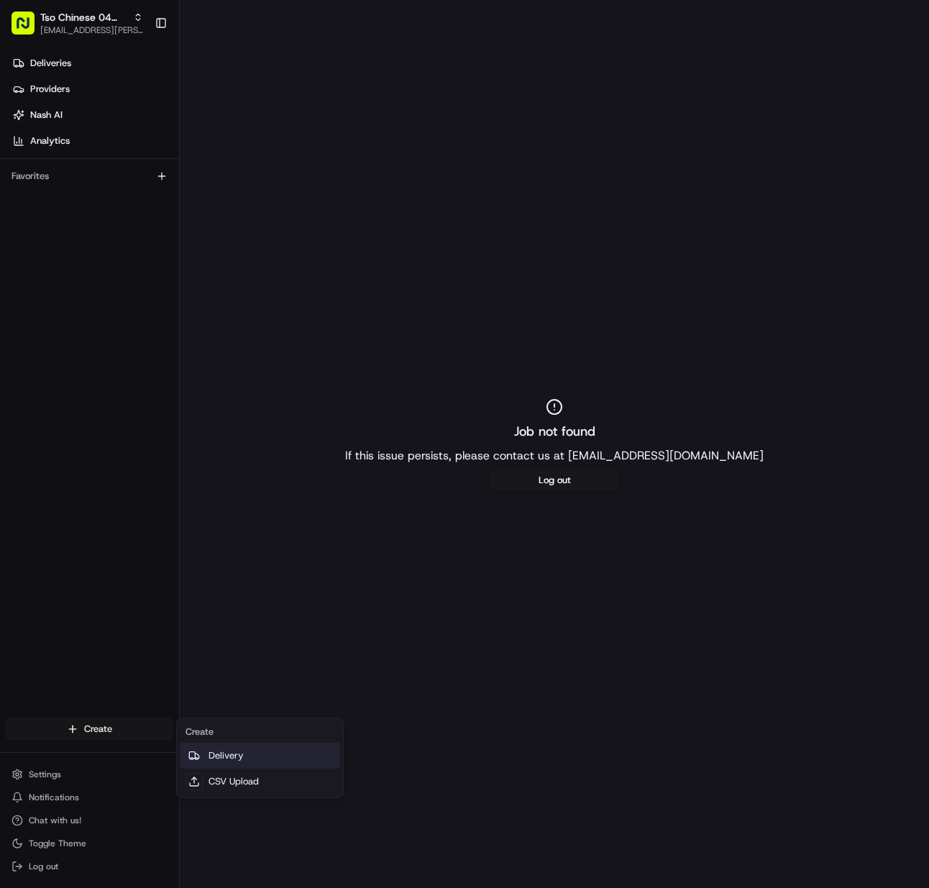
click at [213, 743] on link "Delivery" at bounding box center [260, 756] width 160 height 26
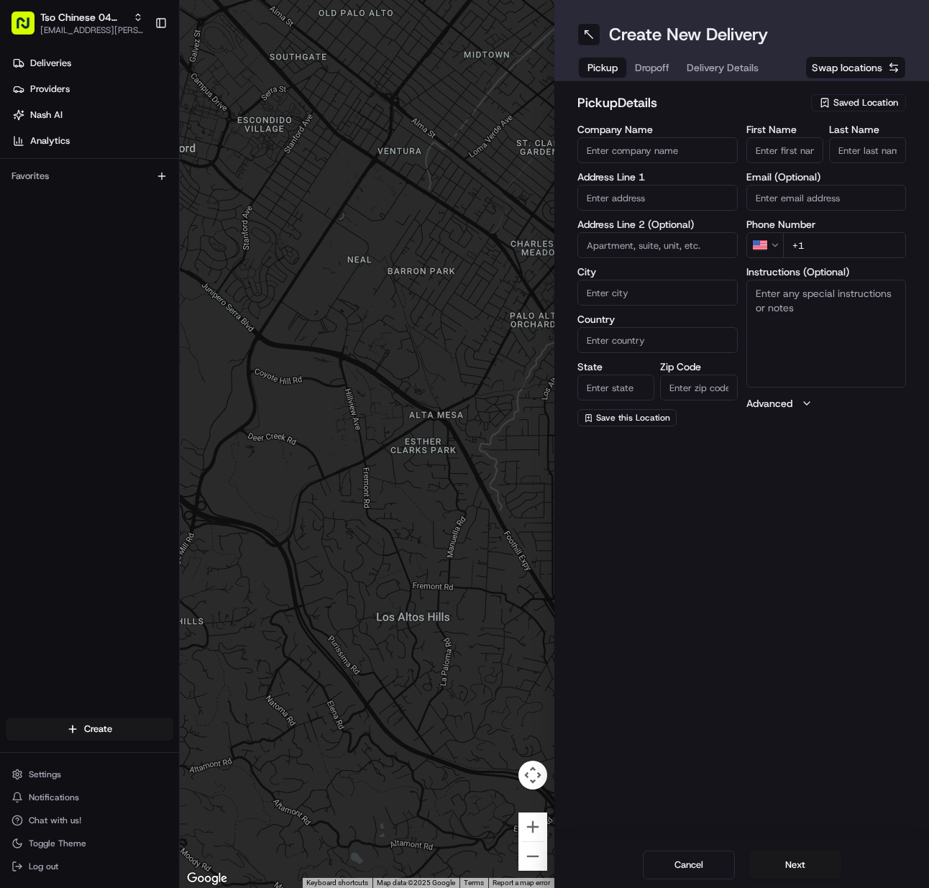
click at [866, 98] on span "Saved Location" at bounding box center [866, 102] width 65 height 13
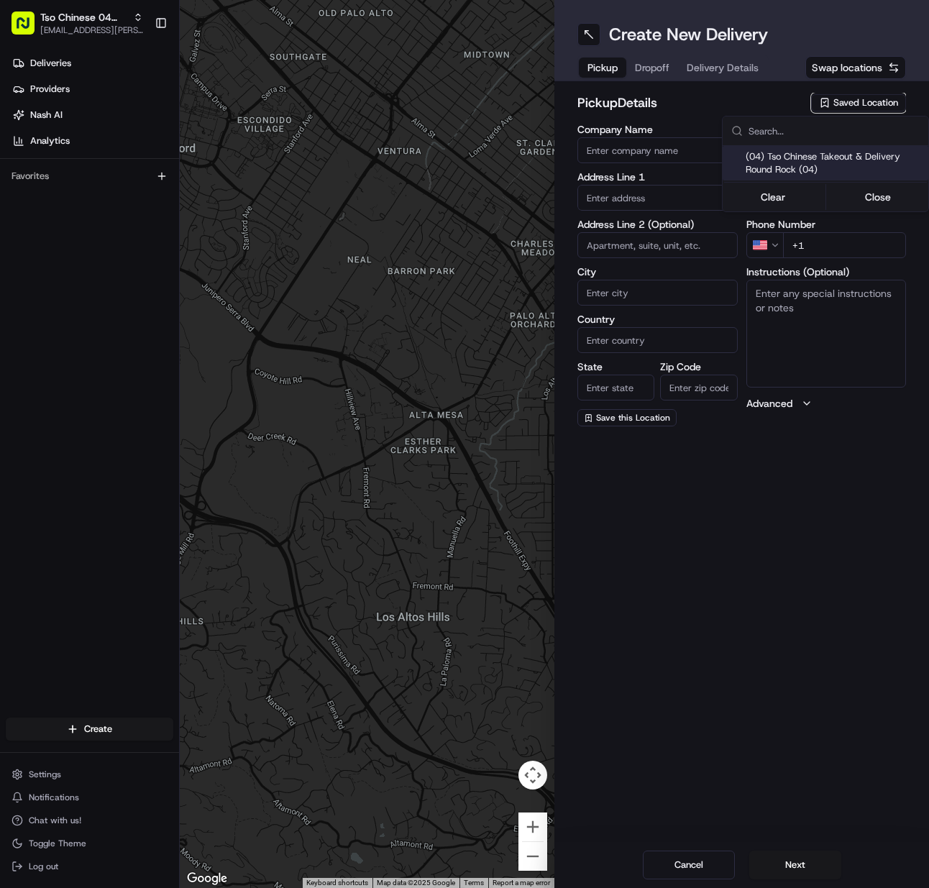
click at [845, 157] on span "(04) Tso Chinese Takeout & Delivery Round Rock (04)" at bounding box center [834, 163] width 177 height 26
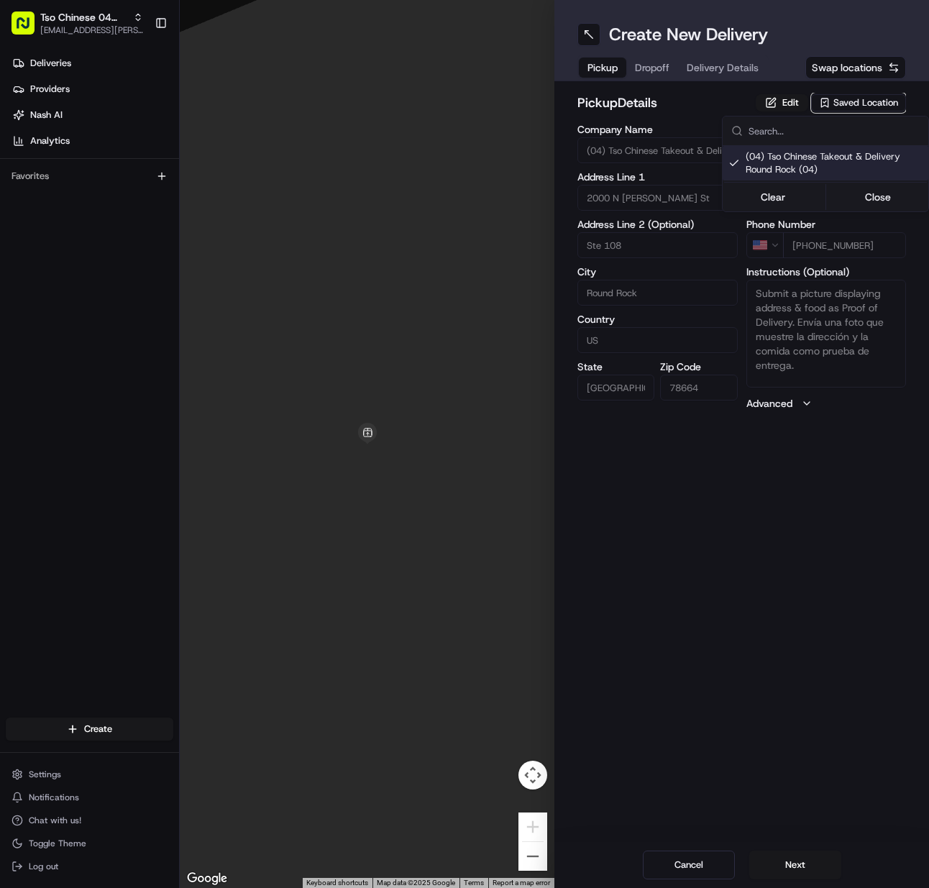
click at [799, 867] on html "Tso Chinese 04 Round Rock [EMAIL_ADDRESS][PERSON_NAME][DOMAIN_NAME] Toggle Side…" at bounding box center [464, 444] width 929 height 888
click at [799, 867] on button "Next" at bounding box center [796, 865] width 92 height 29
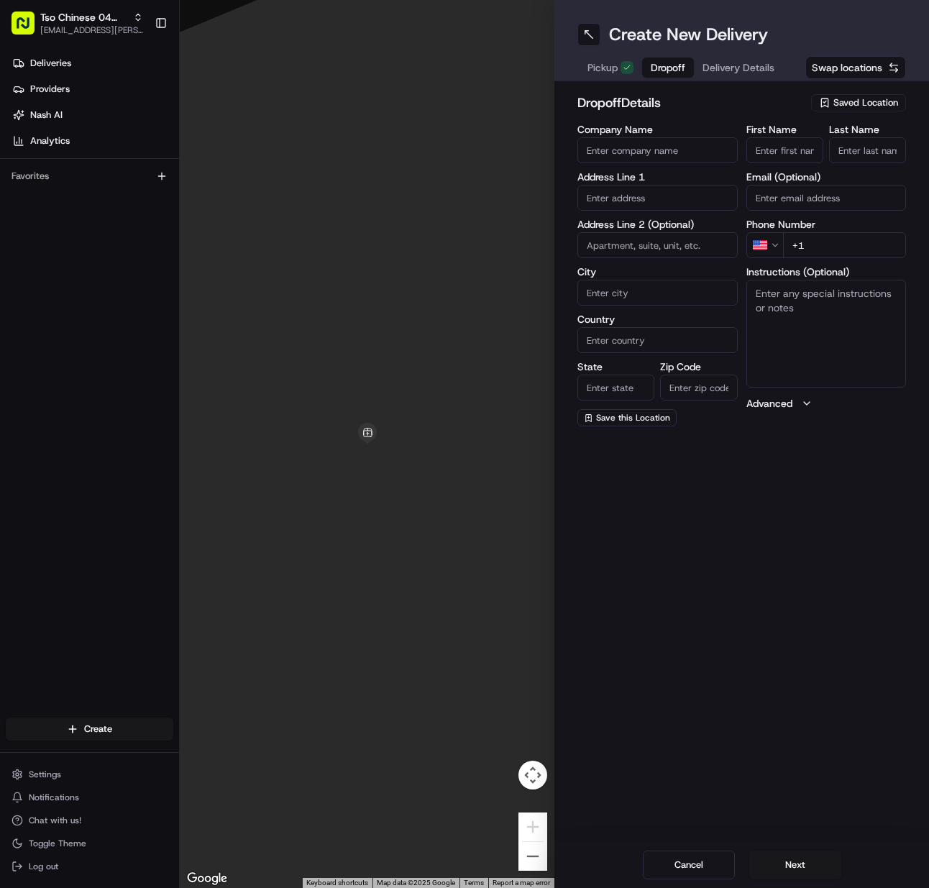
drag, startPoint x: 784, startPoint y: 151, endPoint x: 830, endPoint y: 152, distance: 46.0
click at [790, 152] on input "First Name" at bounding box center [785, 150] width 77 height 26
paste input "[PERSON_NAME]"
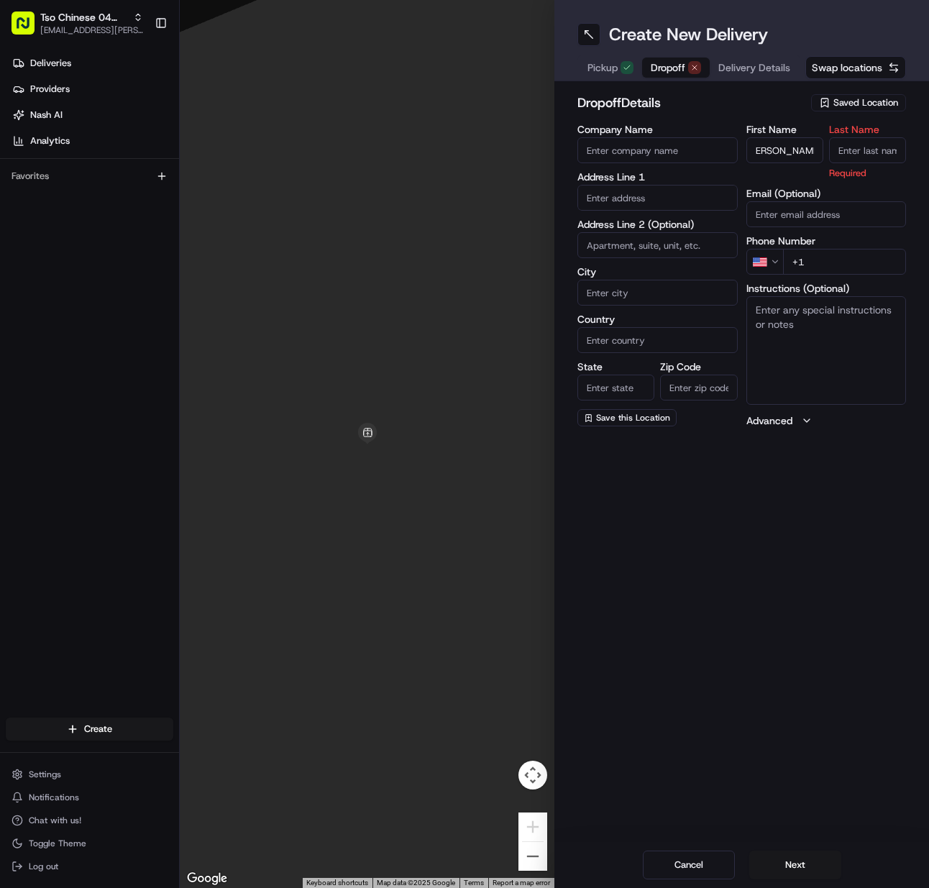
drag, startPoint x: 850, startPoint y: 151, endPoint x: 840, endPoint y: 151, distance: 10.1
click at [850, 150] on input "Last Name" at bounding box center [867, 150] width 77 height 26
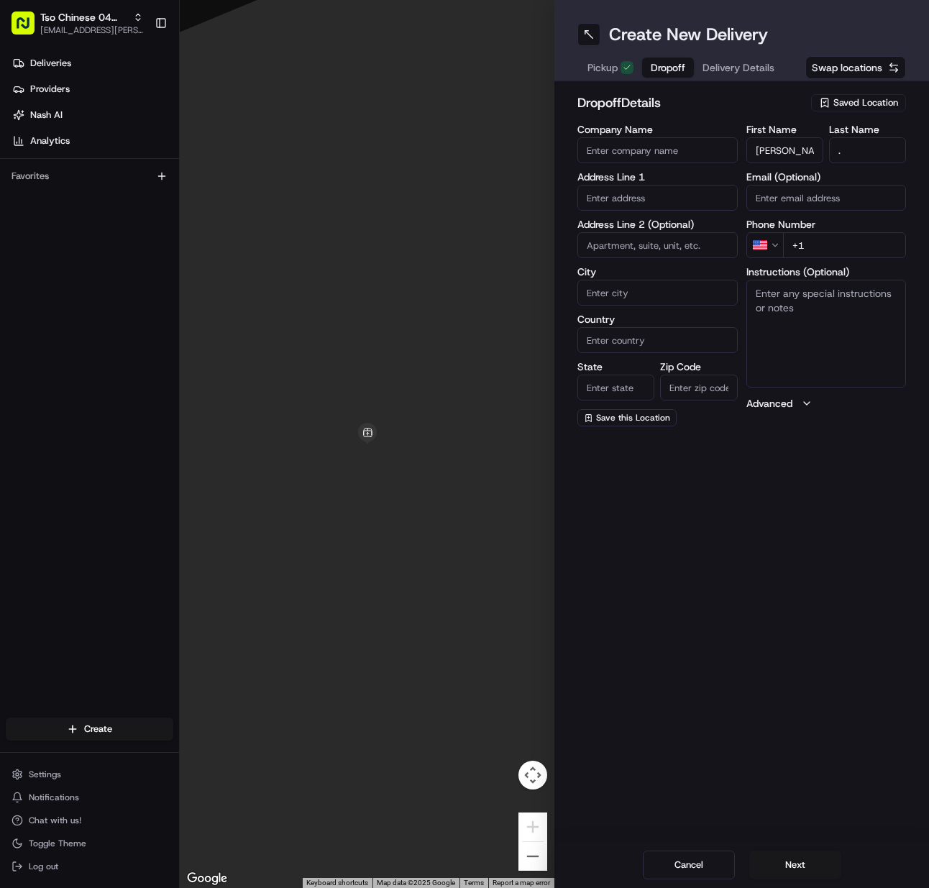
paste input "[PHONE_NUMBER]"
drag, startPoint x: 852, startPoint y: 237, endPoint x: 765, endPoint y: 255, distance: 89.6
click at [844, 239] on input "+1" at bounding box center [845, 245] width 124 height 26
click at [674, 191] on input "text" at bounding box center [658, 198] width 160 height 26
paste input "[STREET_ADDRESS]"
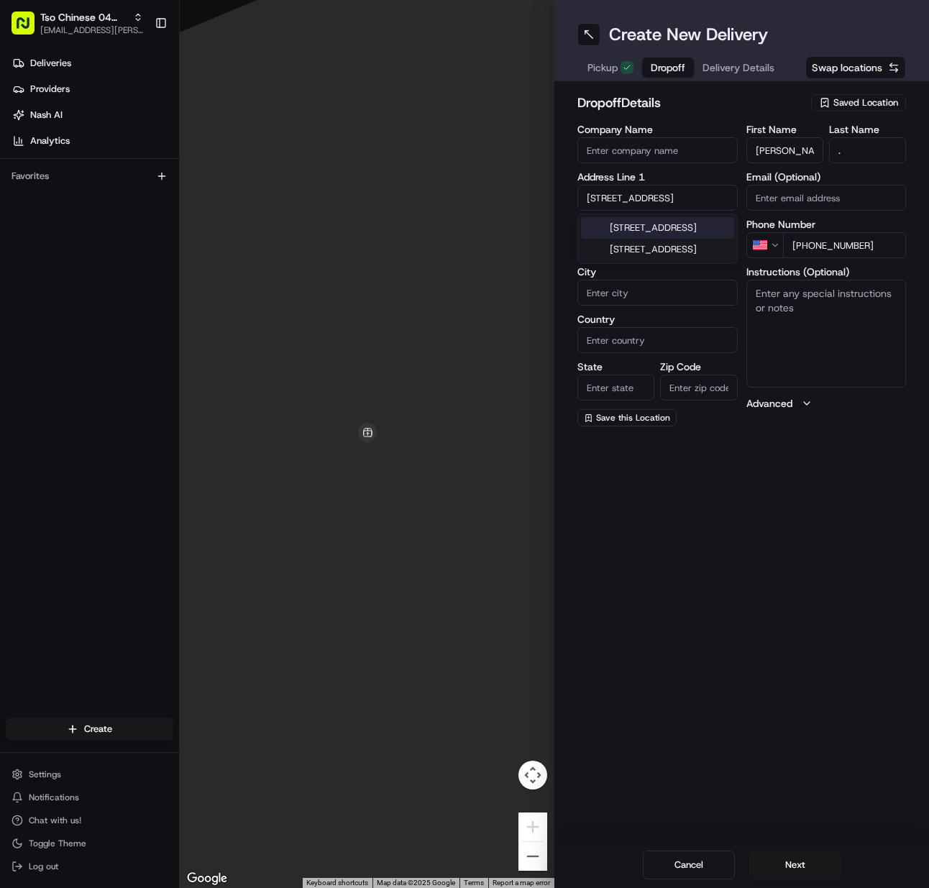
click at [670, 229] on div "[STREET_ADDRESS]" at bounding box center [657, 228] width 153 height 22
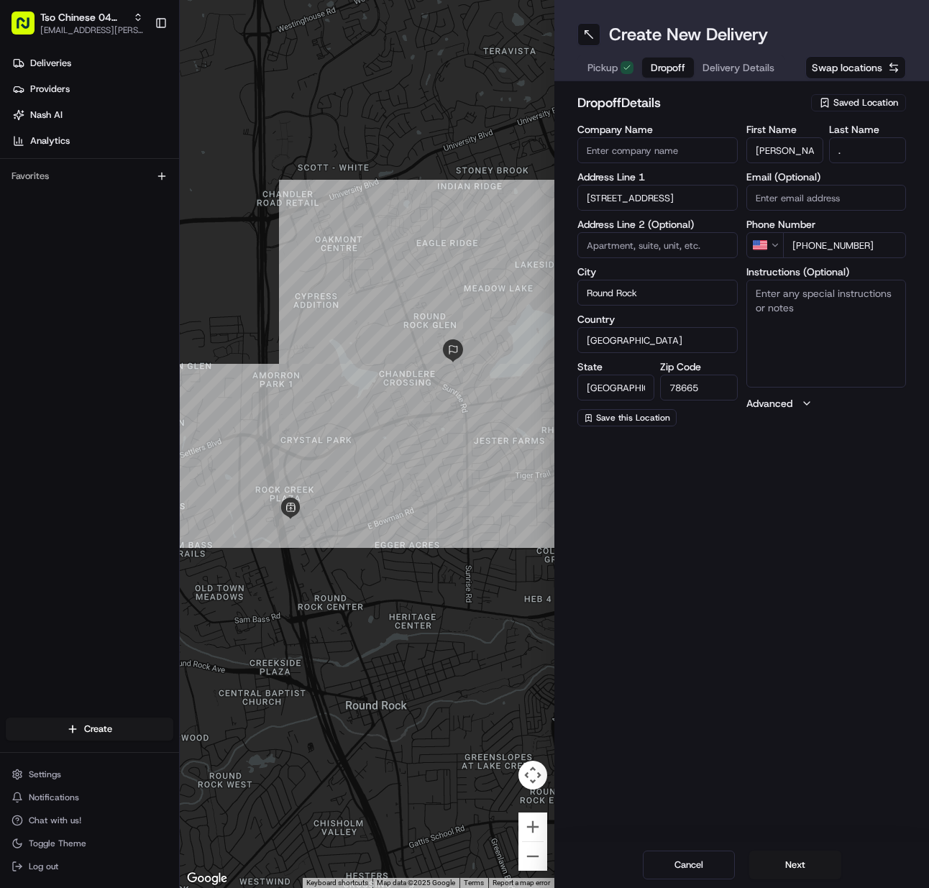
drag, startPoint x: 793, startPoint y: 865, endPoint x: 785, endPoint y: 817, distance: 48.8
click at [794, 865] on button "Next" at bounding box center [796, 865] width 92 height 29
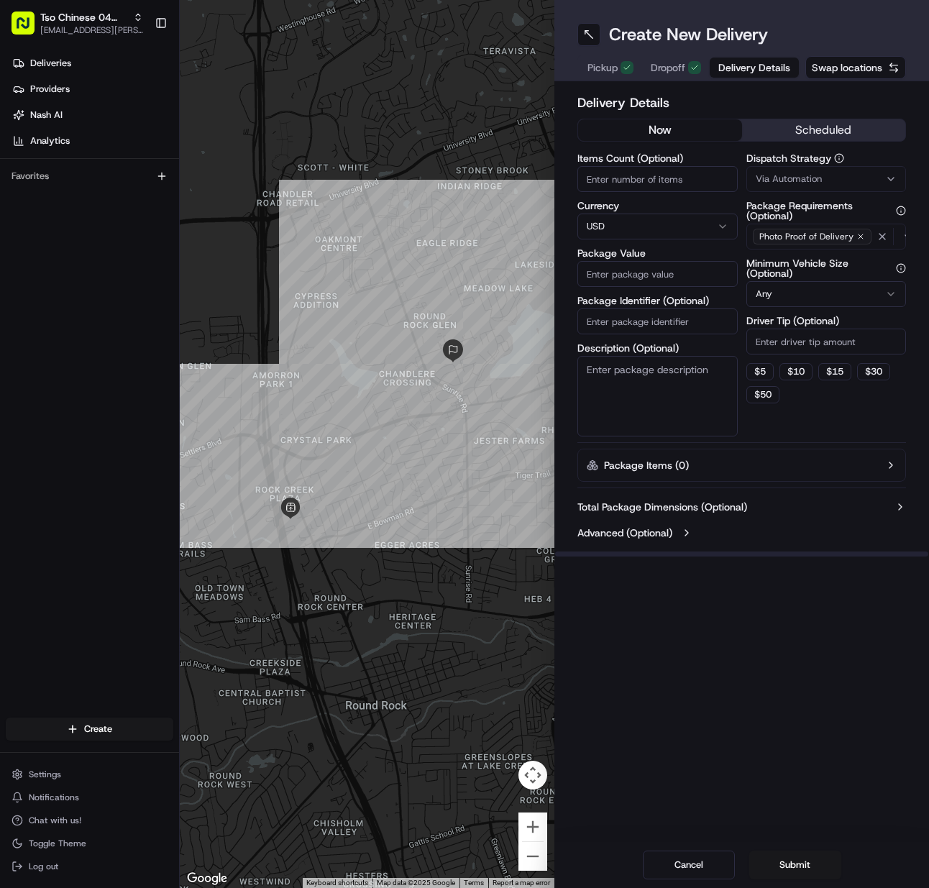
click at [614, 181] on input "Items Count (Optional)" at bounding box center [658, 179] width 160 height 26
click at [642, 310] on input "Package Identifier (Optional)" at bounding box center [658, 322] width 160 height 26
paste input "NRLRBLW"
click at [830, 167] on button "Via Automation" at bounding box center [827, 179] width 160 height 26
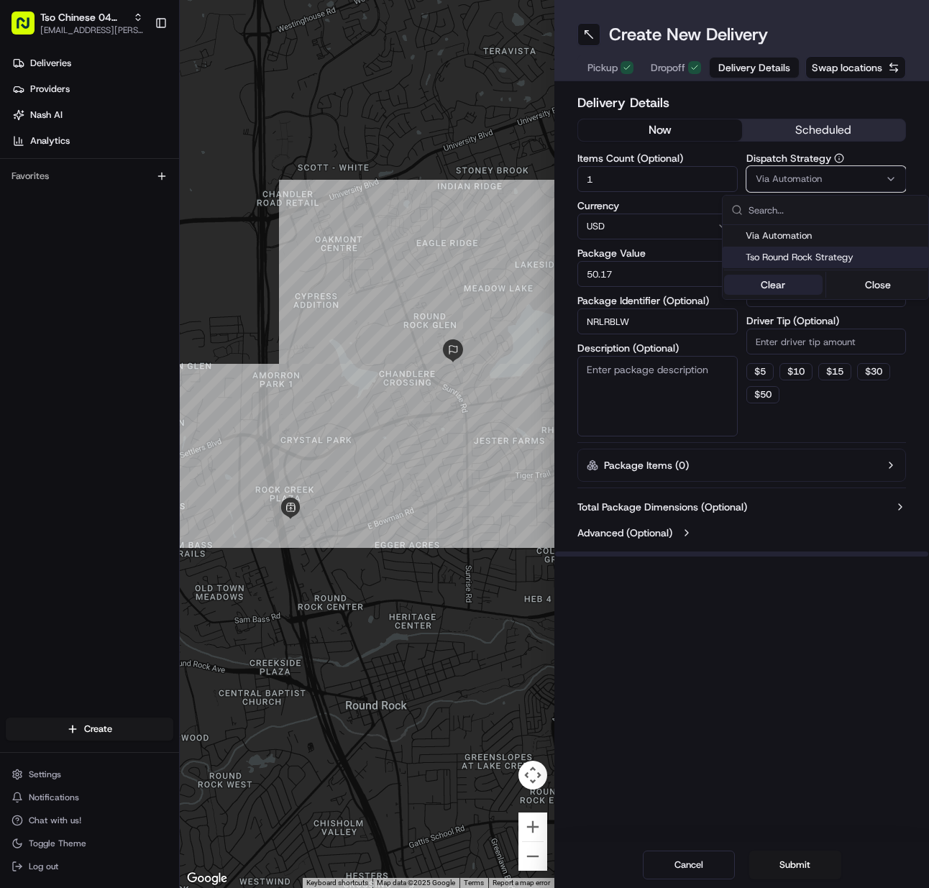
drag, startPoint x: 811, startPoint y: 256, endPoint x: 809, endPoint y: 291, distance: 34.6
click at [811, 258] on span "Tso Round Rock Strategy" at bounding box center [834, 257] width 177 height 13
click at [794, 340] on html "Tso Chinese 04 Round Rock [EMAIL_ADDRESS][PERSON_NAME][DOMAIN_NAME] Toggle Side…" at bounding box center [464, 444] width 929 height 888
click at [794, 340] on input "Driver Tip (Optional)" at bounding box center [827, 342] width 160 height 26
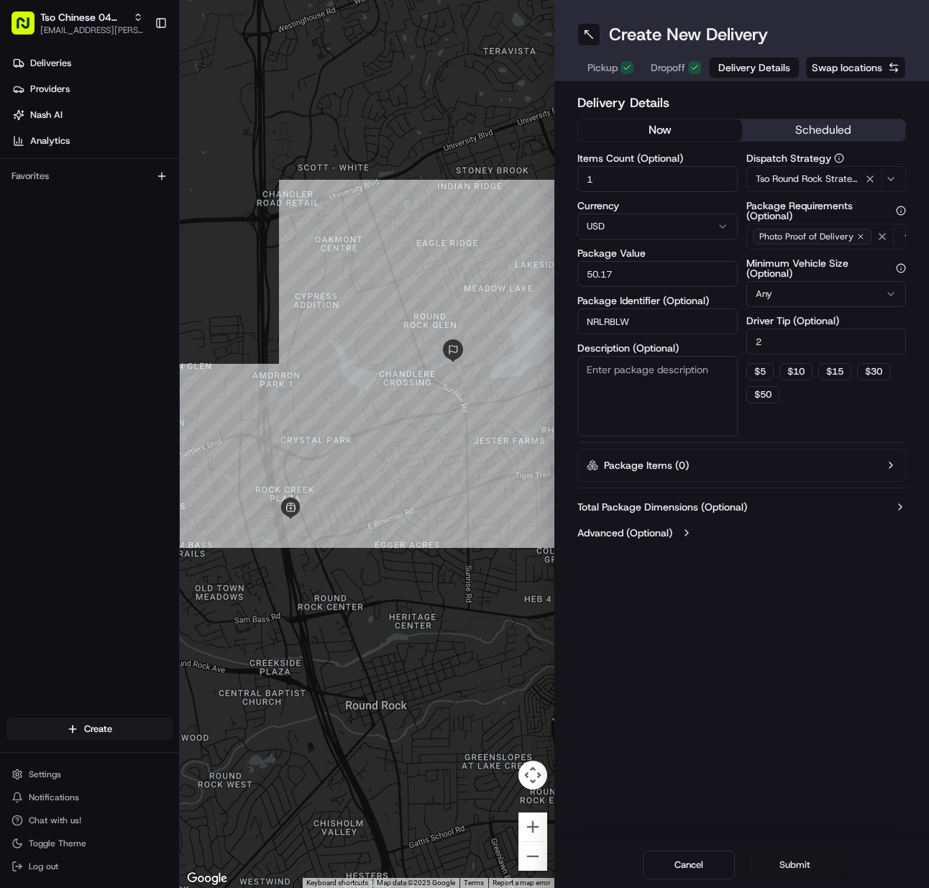
click at [788, 868] on button "Submit" at bounding box center [796, 865] width 92 height 29
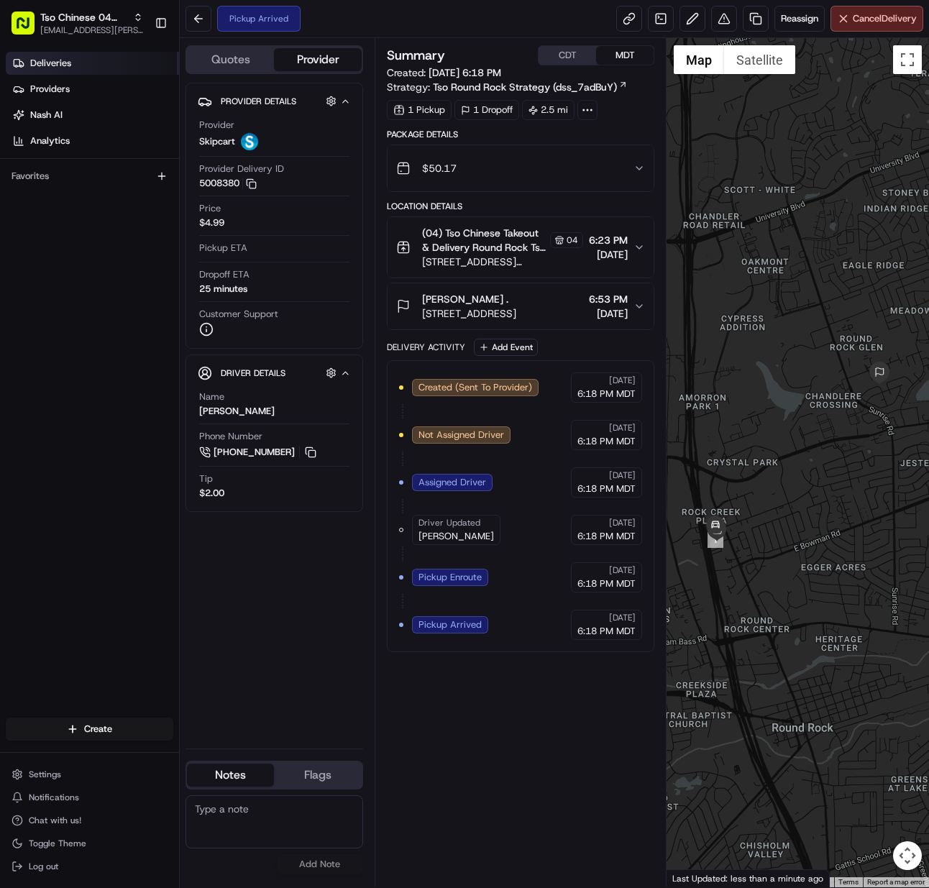
drag, startPoint x: 70, startPoint y: 20, endPoint x: 147, endPoint y: 70, distance: 92.6
click at [70, 20] on span "Tso Chinese 04 Round Rock" at bounding box center [83, 17] width 87 height 14
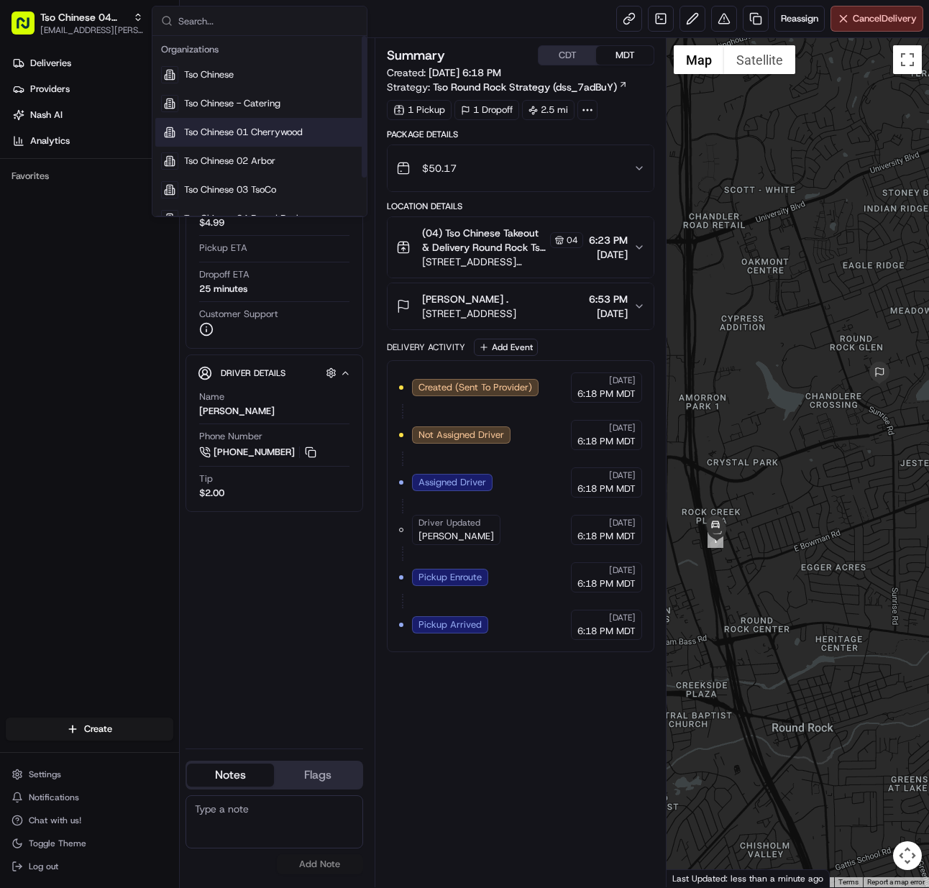
click at [252, 140] on div "Tso Chinese 01 Cherrywood" at bounding box center [259, 132] width 209 height 29
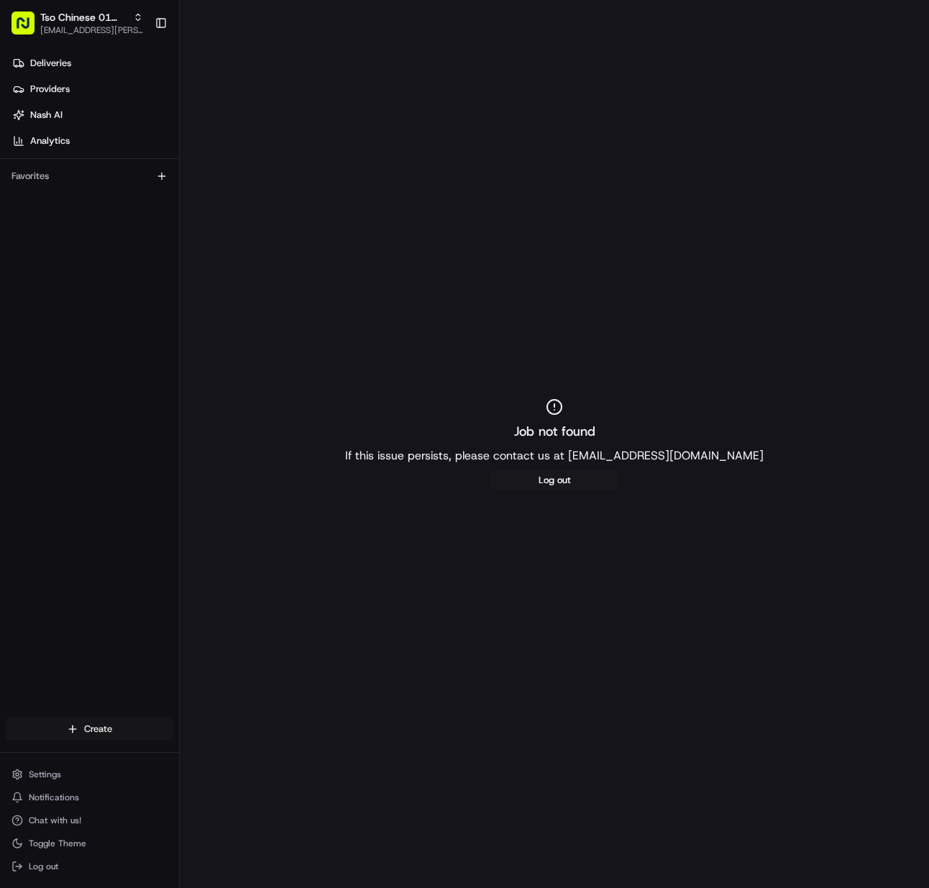
click at [104, 727] on html "Tso Chinese 01 Cherrywood [EMAIL_ADDRESS][PERSON_NAME][DOMAIN_NAME] Toggle Side…" at bounding box center [464, 444] width 929 height 888
click at [258, 763] on link "Delivery" at bounding box center [260, 756] width 160 height 26
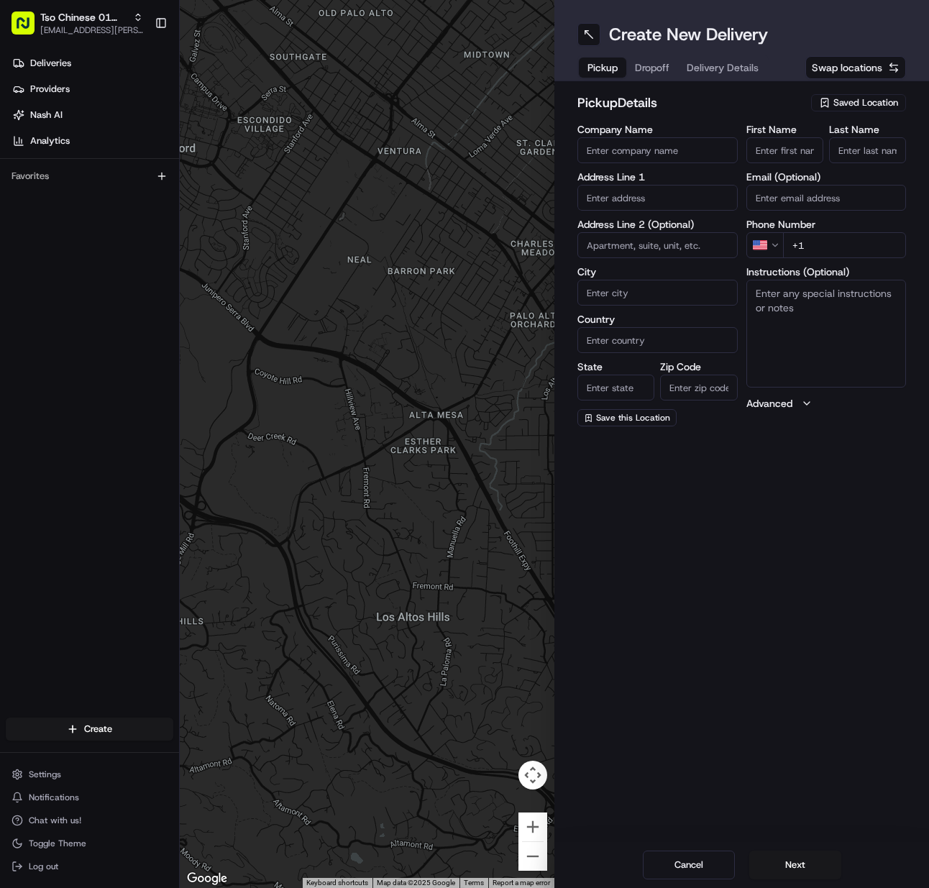
click at [836, 109] on span "Saved Location" at bounding box center [866, 102] width 65 height 13
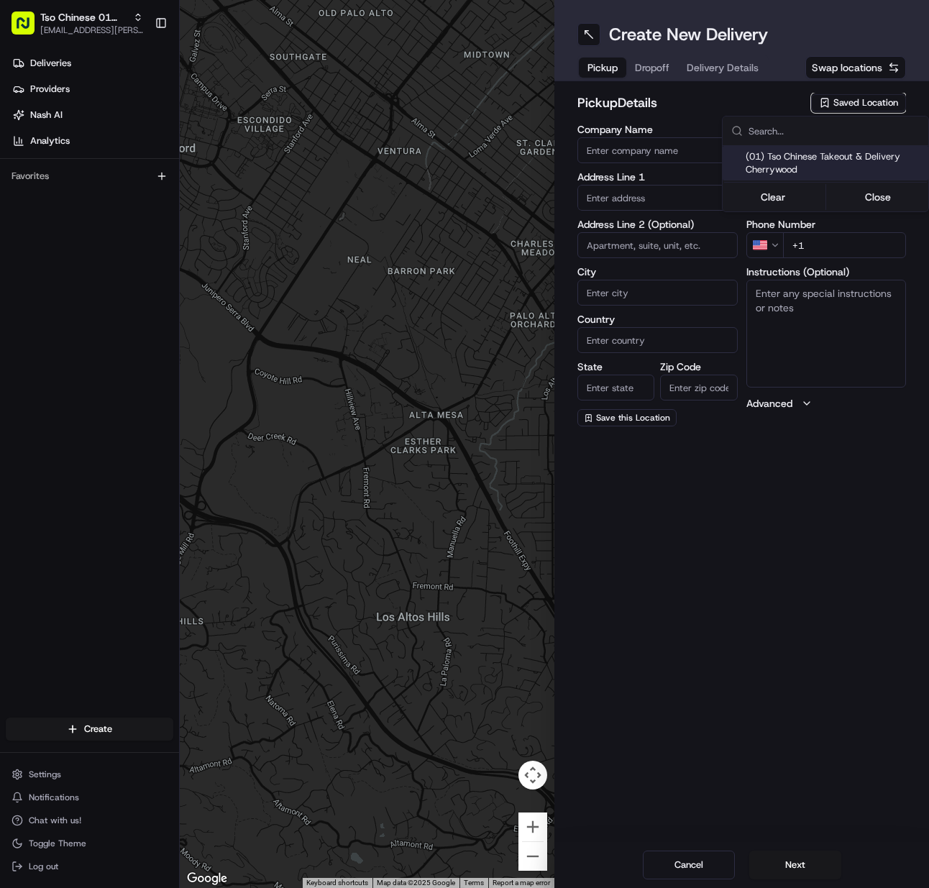
click at [827, 151] on span "(01) Tso Chinese Takeout & Delivery Cherrywood" at bounding box center [834, 163] width 177 height 26
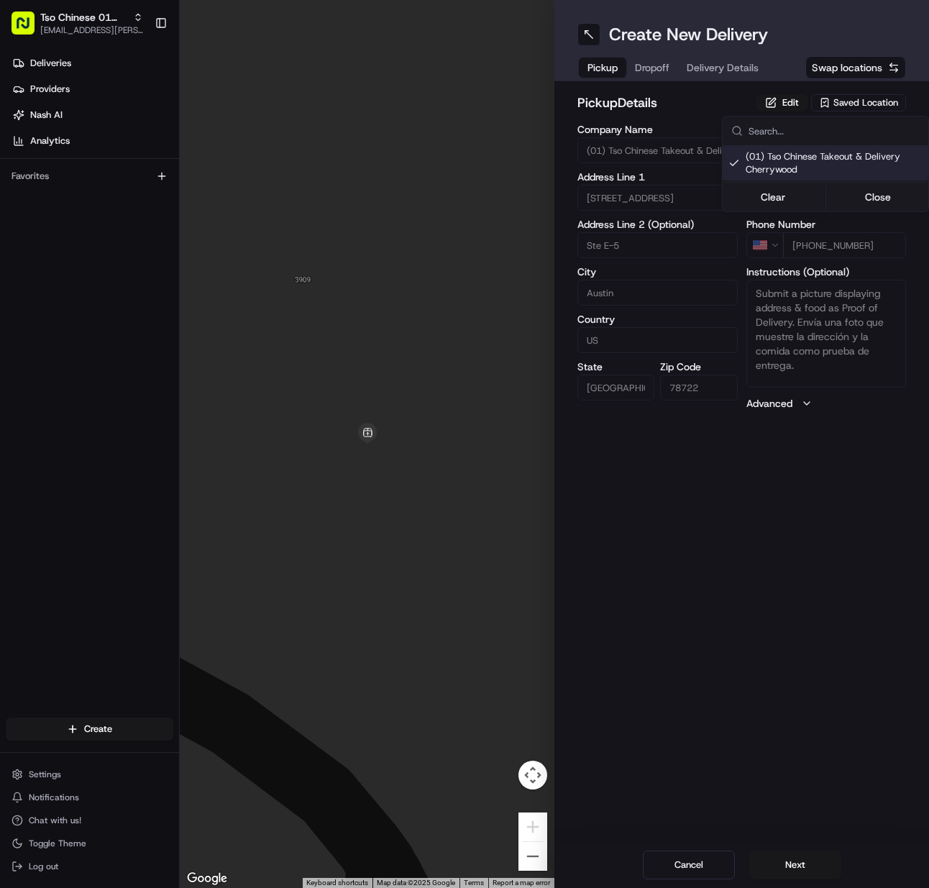
click at [791, 857] on html "Tso Chinese 01 Cherrywood [EMAIL_ADDRESS][PERSON_NAME][DOMAIN_NAME] Toggle Side…" at bounding box center [464, 444] width 929 height 888
click at [791, 857] on button "Next" at bounding box center [796, 865] width 92 height 29
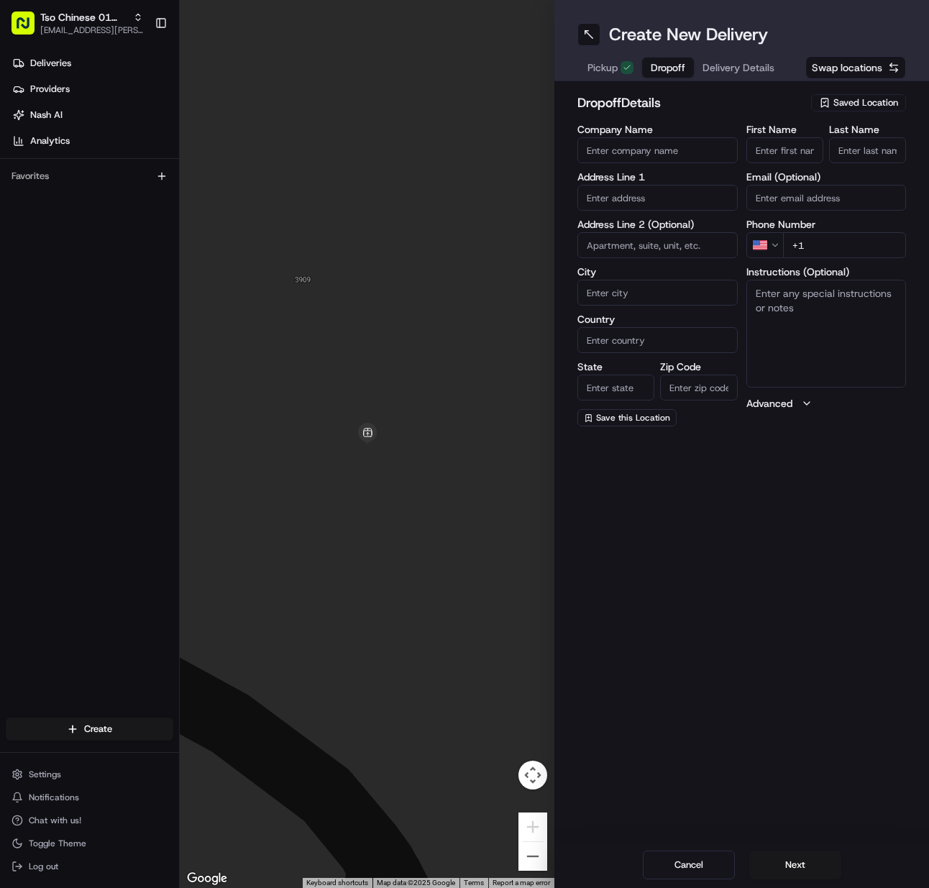
drag, startPoint x: 767, startPoint y: 147, endPoint x: 846, endPoint y: 152, distance: 79.3
click at [778, 148] on input "First Name" at bounding box center [785, 150] width 77 height 26
paste input "[PERSON_NAME]"
click at [855, 152] on input "Last Name" at bounding box center [867, 150] width 77 height 26
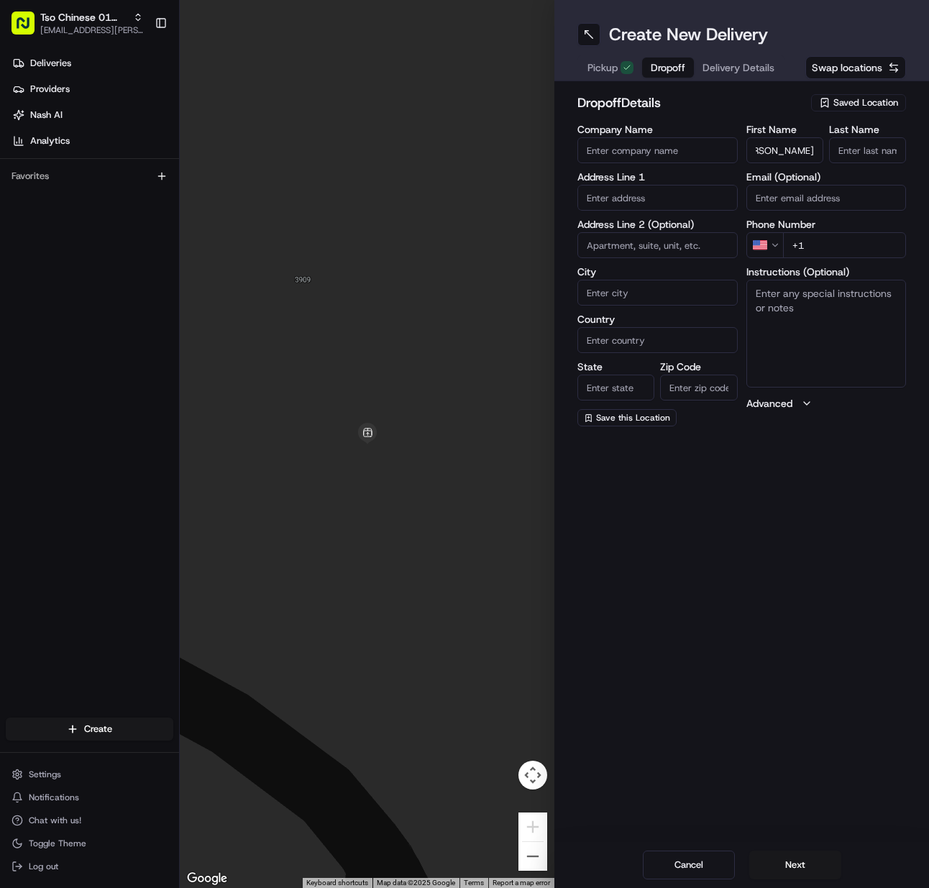
scroll to position [0, 0]
paste
drag, startPoint x: 847, startPoint y: 250, endPoint x: 801, endPoint y: 258, distance: 46.8
click at [814, 255] on input "[PHONE_NUMBER]" at bounding box center [845, 245] width 124 height 26
click at [644, 196] on input "text" at bounding box center [658, 198] width 160 height 26
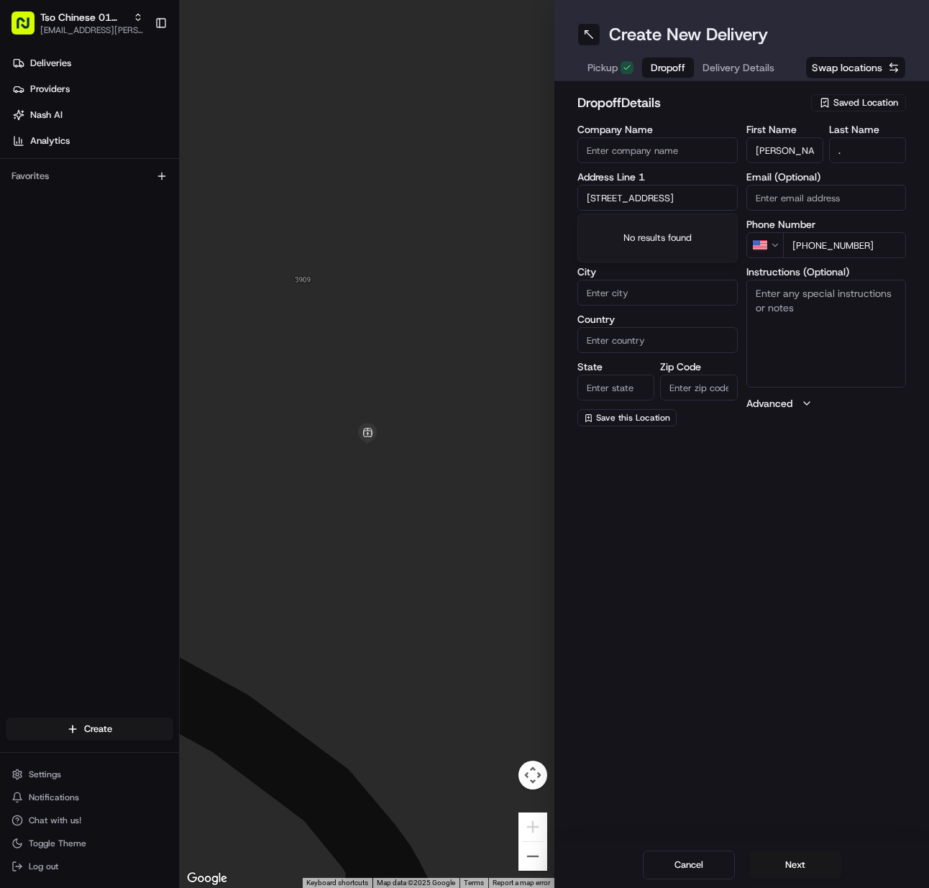
scroll to position [0, 97]
click at [650, 230] on div "[STREET_ADDRESS]" at bounding box center [657, 228] width 153 height 22
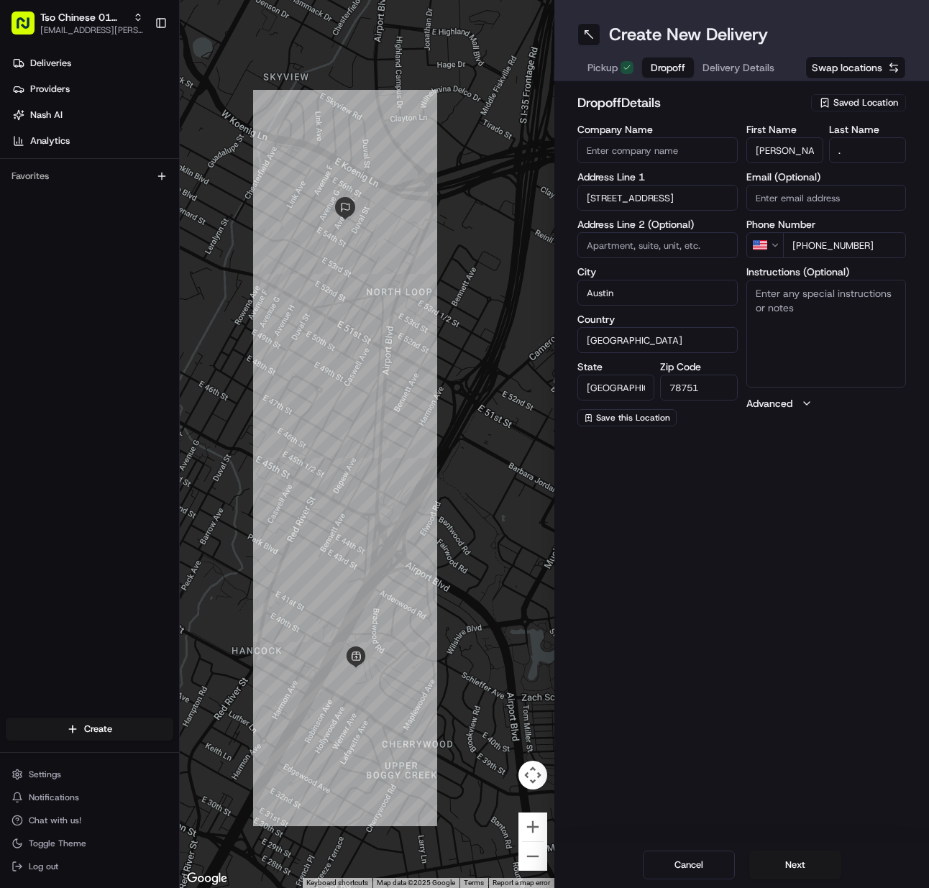
drag, startPoint x: 831, startPoint y: 327, endPoint x: 722, endPoint y: 369, distance: 116.6
click at [821, 332] on textarea "Instructions (Optional)" at bounding box center [827, 334] width 160 height 108
drag, startPoint x: 821, startPoint y: 866, endPoint x: 835, endPoint y: 807, distance: 60.5
click at [821, 866] on button "Next" at bounding box center [796, 865] width 92 height 29
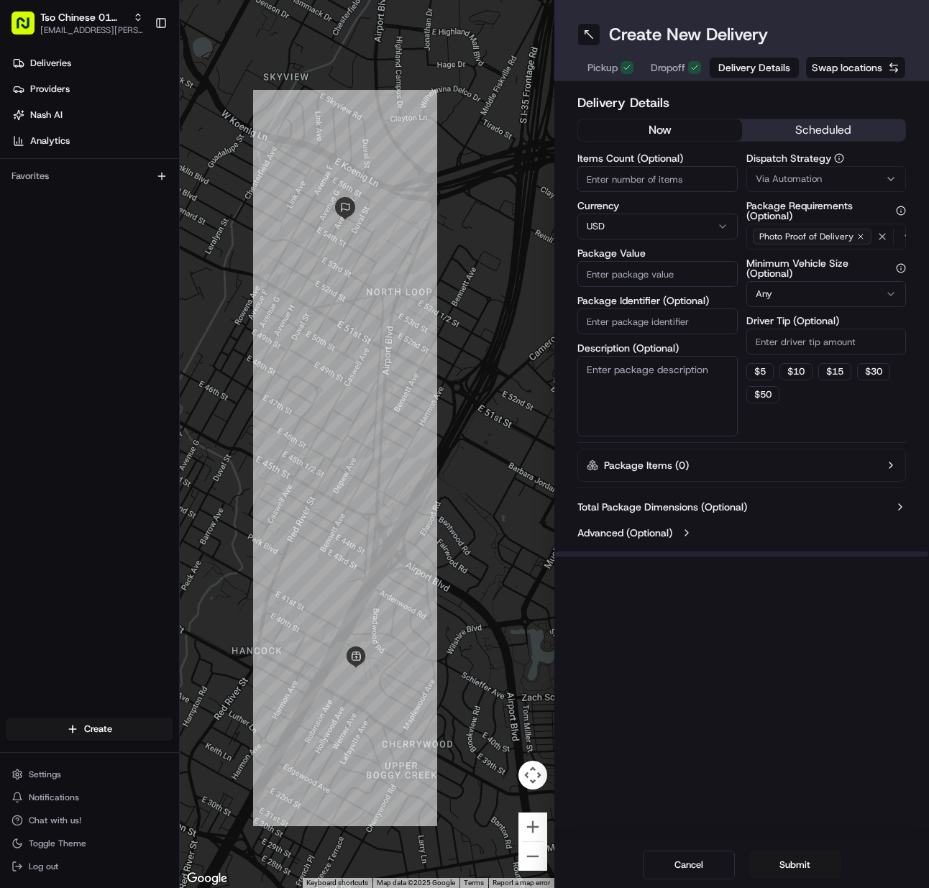
drag, startPoint x: 647, startPoint y: 206, endPoint x: 645, endPoint y: 196, distance: 9.5
click at [647, 204] on label "Currency" at bounding box center [658, 206] width 160 height 10
click at [642, 187] on input "Items Count (Optional)" at bounding box center [658, 179] width 160 height 26
drag, startPoint x: 620, startPoint y: 322, endPoint x: 709, endPoint y: 249, distance: 114.9
click at [620, 322] on input "Package Identifier (Optional)" at bounding box center [658, 322] width 160 height 26
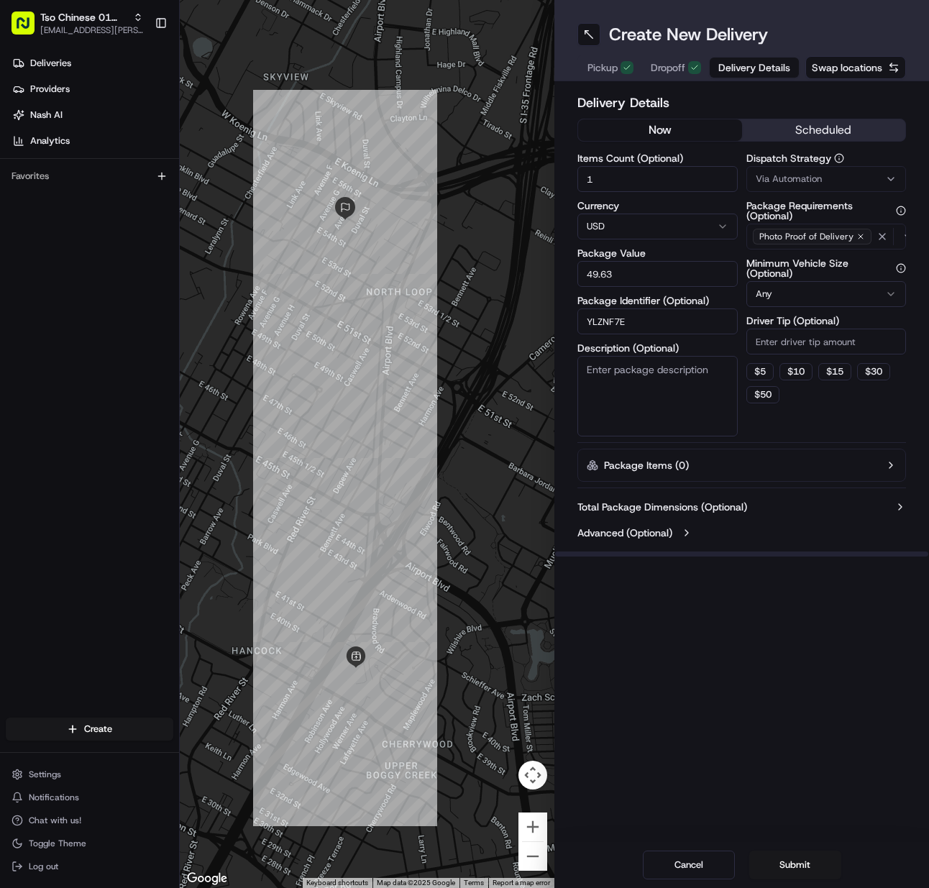
click at [778, 183] on span "Via Automation" at bounding box center [789, 179] width 66 height 13
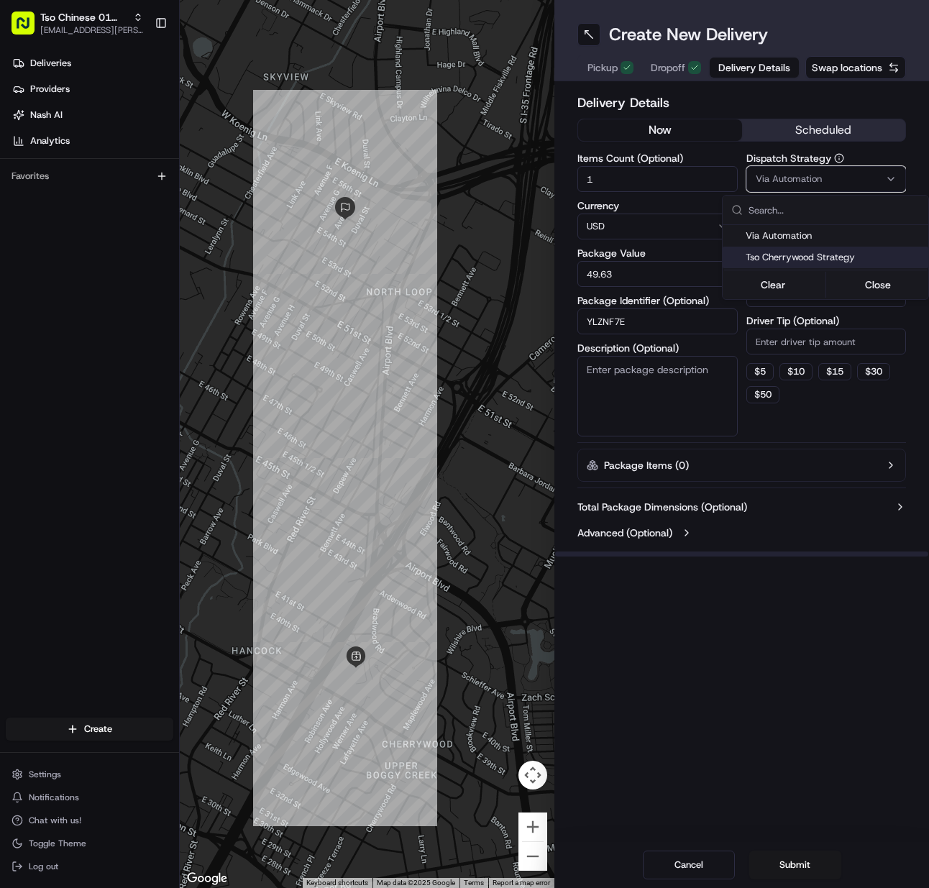
click at [783, 248] on div "Tso Cherrywood Strategy" at bounding box center [826, 258] width 206 height 22
drag, startPoint x: 778, startPoint y: 330, endPoint x: 778, endPoint y: 339, distance: 8.7
click at [778, 331] on html "Tso Chinese 01 Cherrywood [EMAIL_ADDRESS][PERSON_NAME][DOMAIN_NAME] Toggle Side…" at bounding box center [464, 444] width 929 height 888
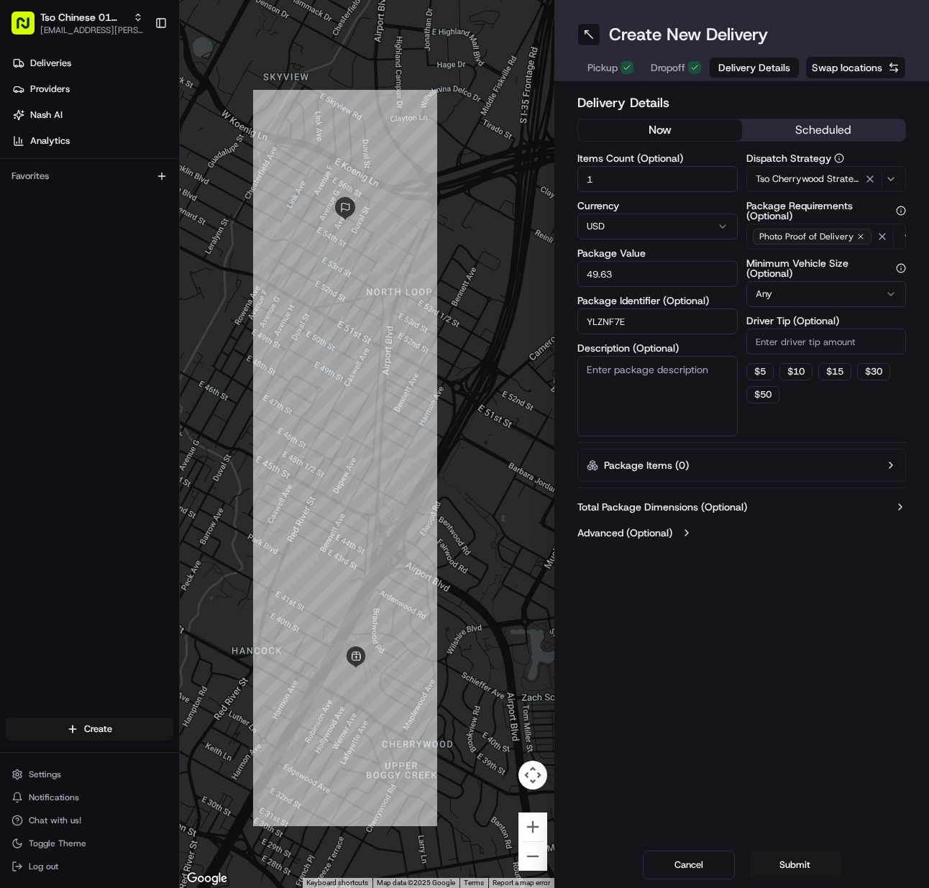
click at [778, 340] on input "Driver Tip (Optional)" at bounding box center [827, 342] width 160 height 26
click at [778, 873] on button "Submit" at bounding box center [796, 865] width 92 height 29
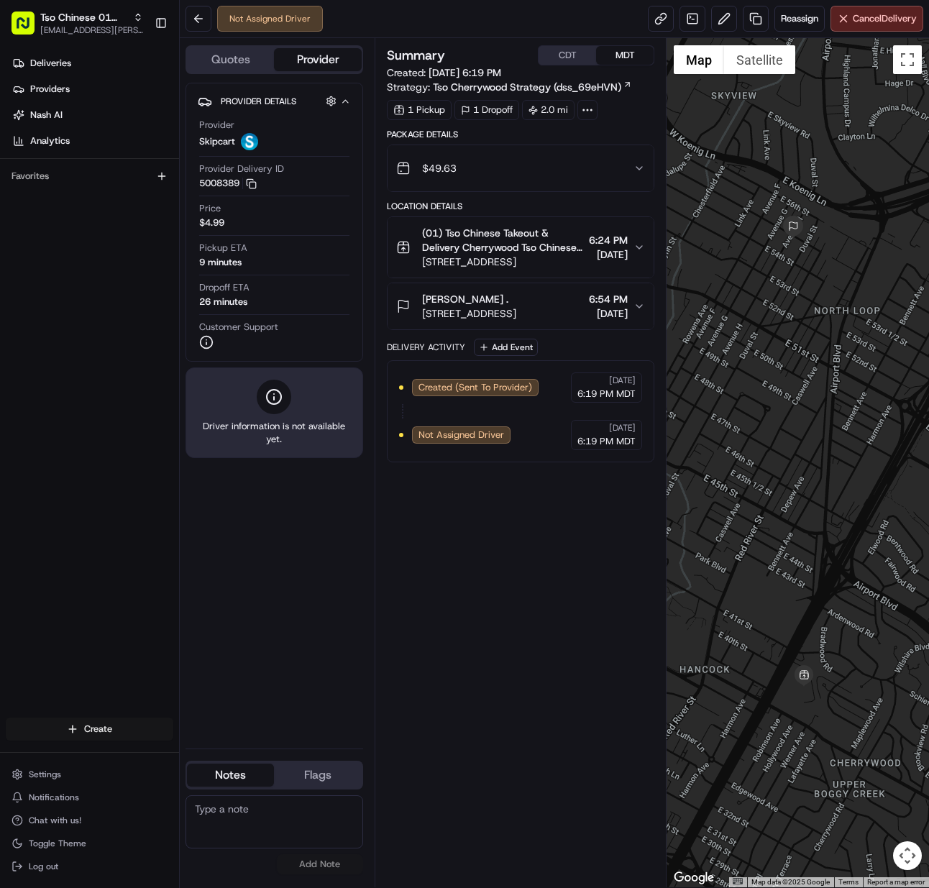
click at [114, 732] on html "Tso Chinese 01 Cherrywood [EMAIL_ADDRESS][PERSON_NAME][DOMAIN_NAME] Toggle Side…" at bounding box center [464, 444] width 929 height 888
click at [265, 756] on link "Delivery" at bounding box center [260, 756] width 160 height 26
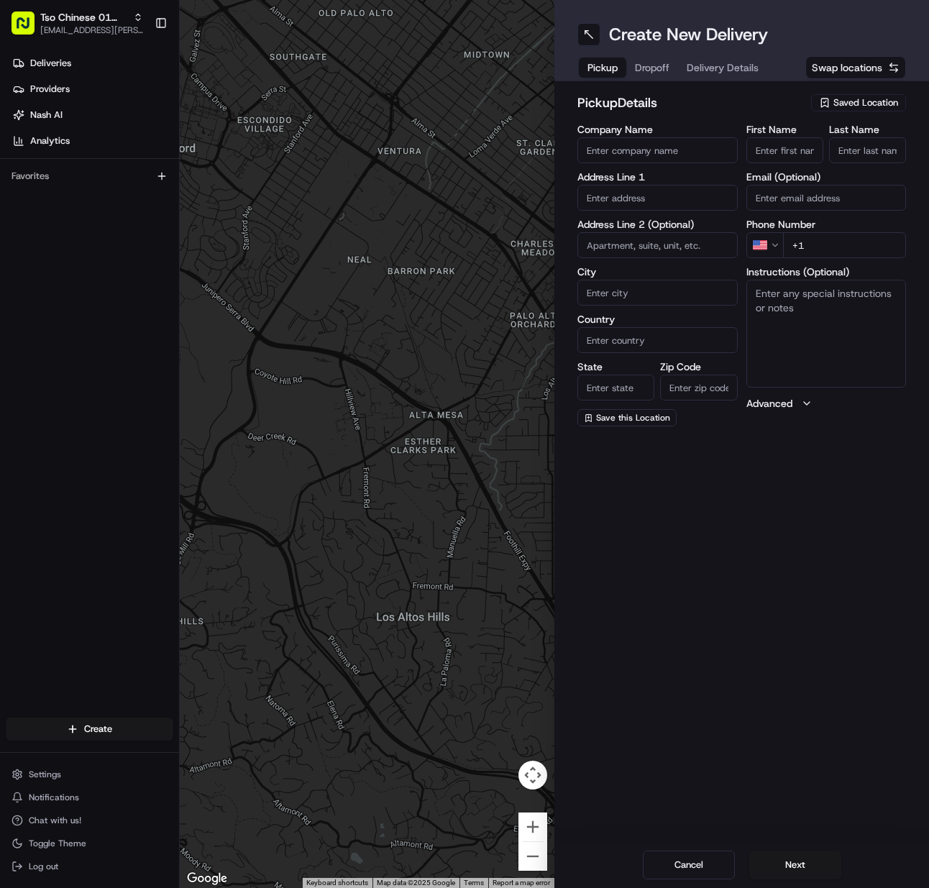
click at [871, 94] on div "Saved Location" at bounding box center [858, 102] width 95 height 17
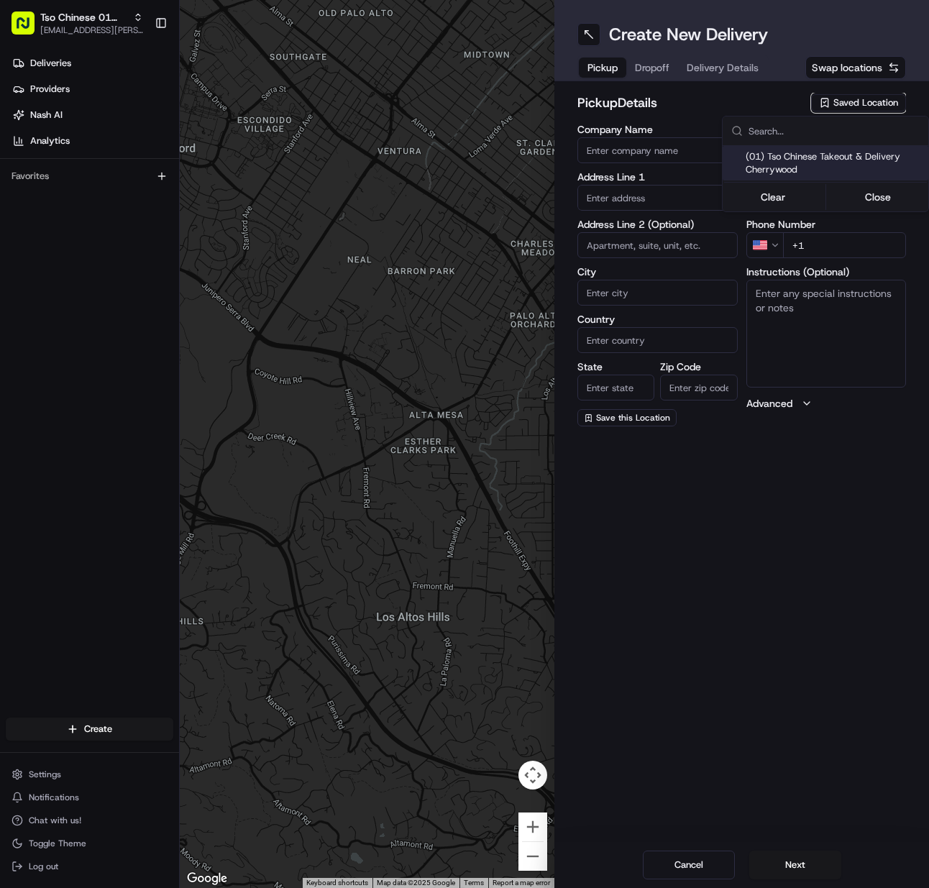
click at [843, 165] on span "(01) Tso Chinese Takeout & Delivery Cherrywood" at bounding box center [834, 163] width 177 height 26
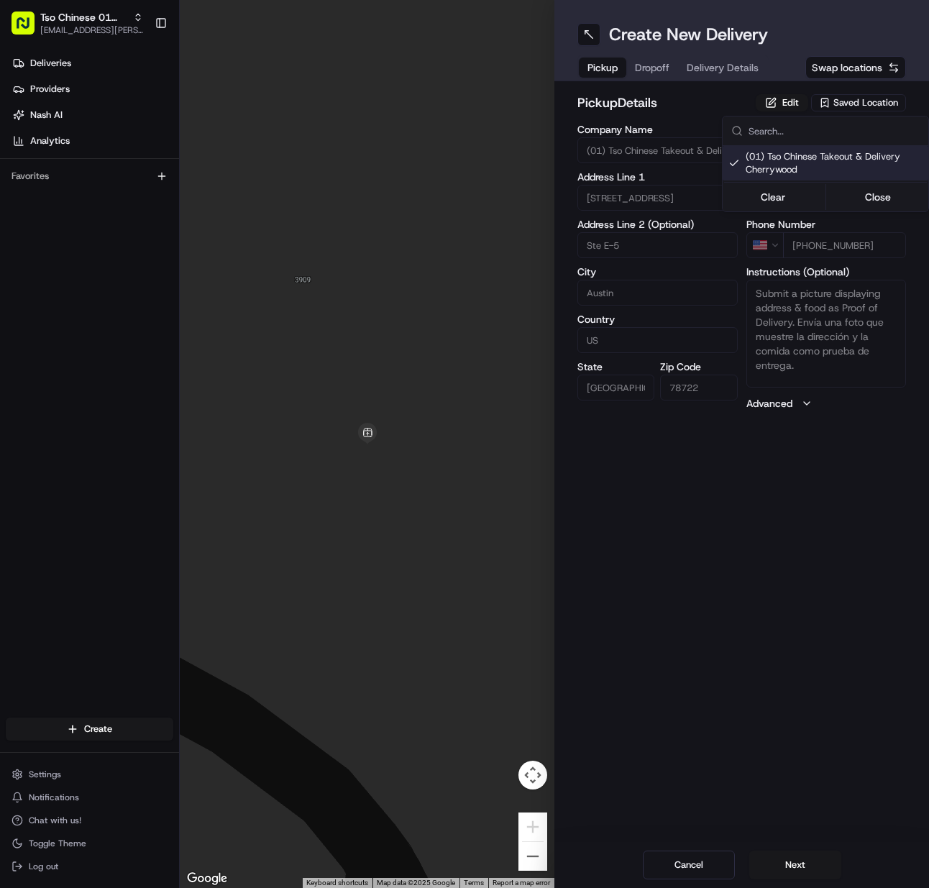
click at [805, 883] on html "Tso Chinese 01 Cherrywood [EMAIL_ADDRESS][PERSON_NAME][DOMAIN_NAME] Toggle Side…" at bounding box center [464, 444] width 929 height 888
click at [805, 881] on div "Cancel Next" at bounding box center [742, 865] width 375 height 46
click at [780, 868] on button "Next" at bounding box center [796, 865] width 92 height 29
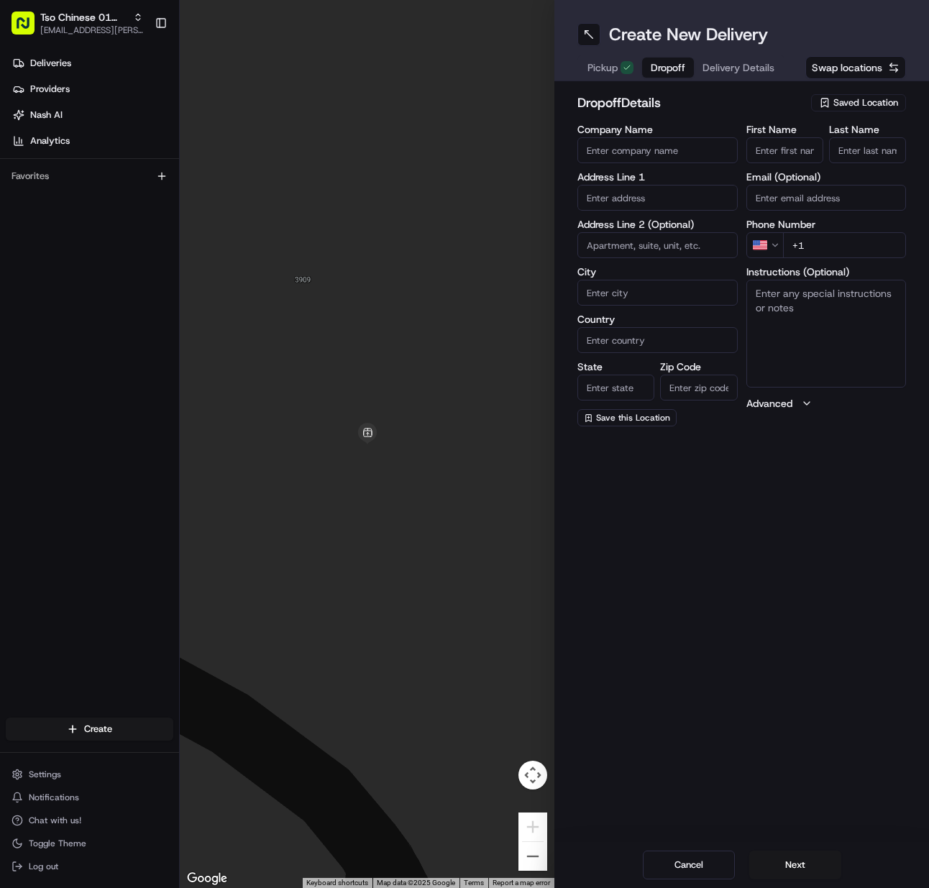
drag, startPoint x: 768, startPoint y: 147, endPoint x: 867, endPoint y: 151, distance: 100.0
click at [775, 148] on input "First Name" at bounding box center [785, 150] width 77 height 26
click at [874, 151] on input "Last Name" at bounding box center [867, 150] width 77 height 26
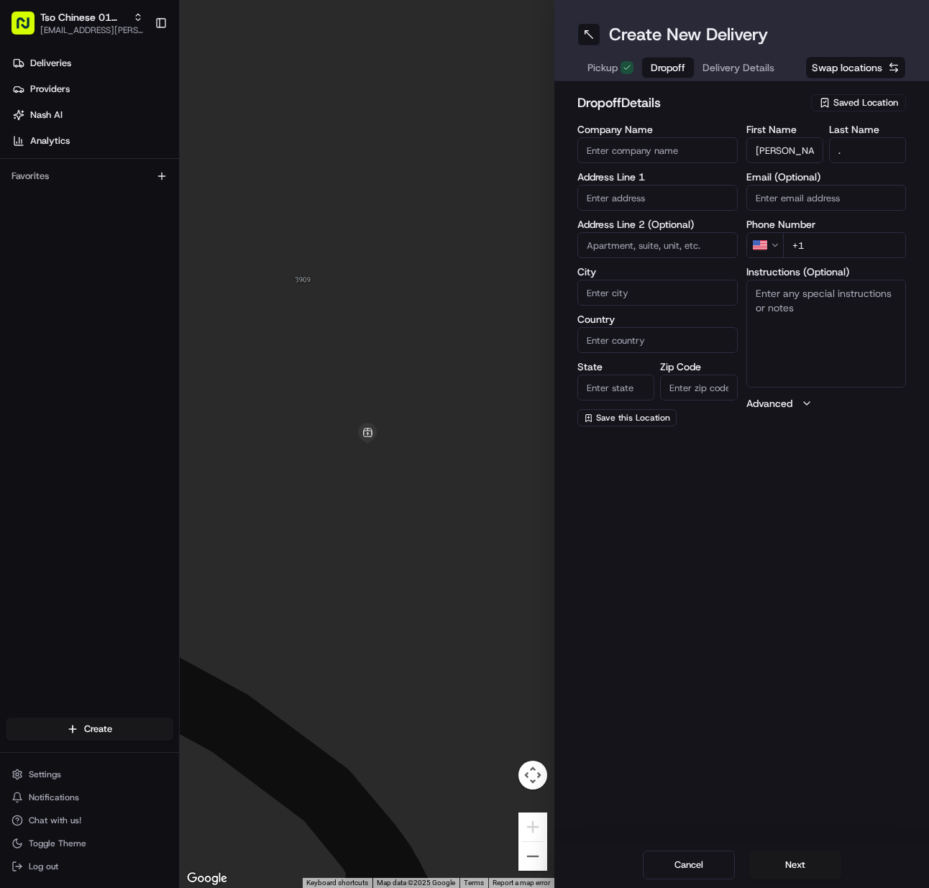
click at [859, 250] on input "+1" at bounding box center [845, 245] width 124 height 26
click at [620, 208] on input "text" at bounding box center [658, 198] width 160 height 26
click at [642, 229] on div "[STREET_ADDRESS]" at bounding box center [657, 228] width 153 height 22
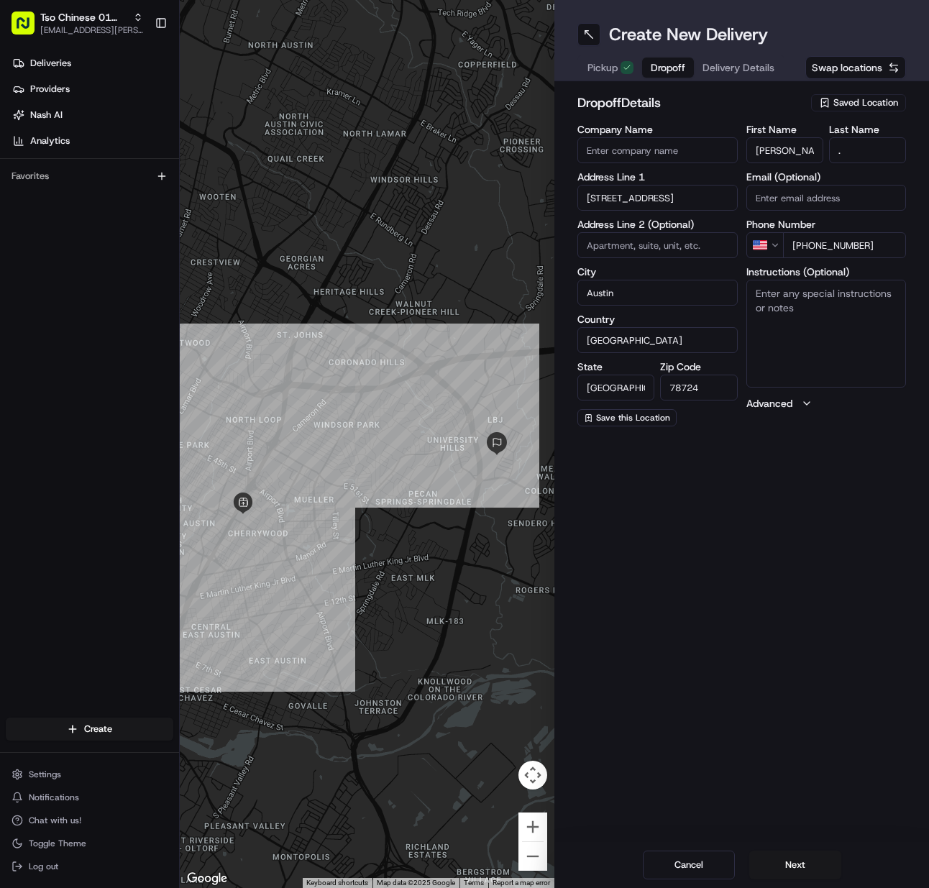
click at [764, 357] on textarea "Instructions (Optional)" at bounding box center [827, 334] width 160 height 108
drag, startPoint x: 805, startPoint y: 864, endPoint x: 739, endPoint y: 582, distance: 289.5
click at [805, 860] on button "Next" at bounding box center [796, 865] width 92 height 29
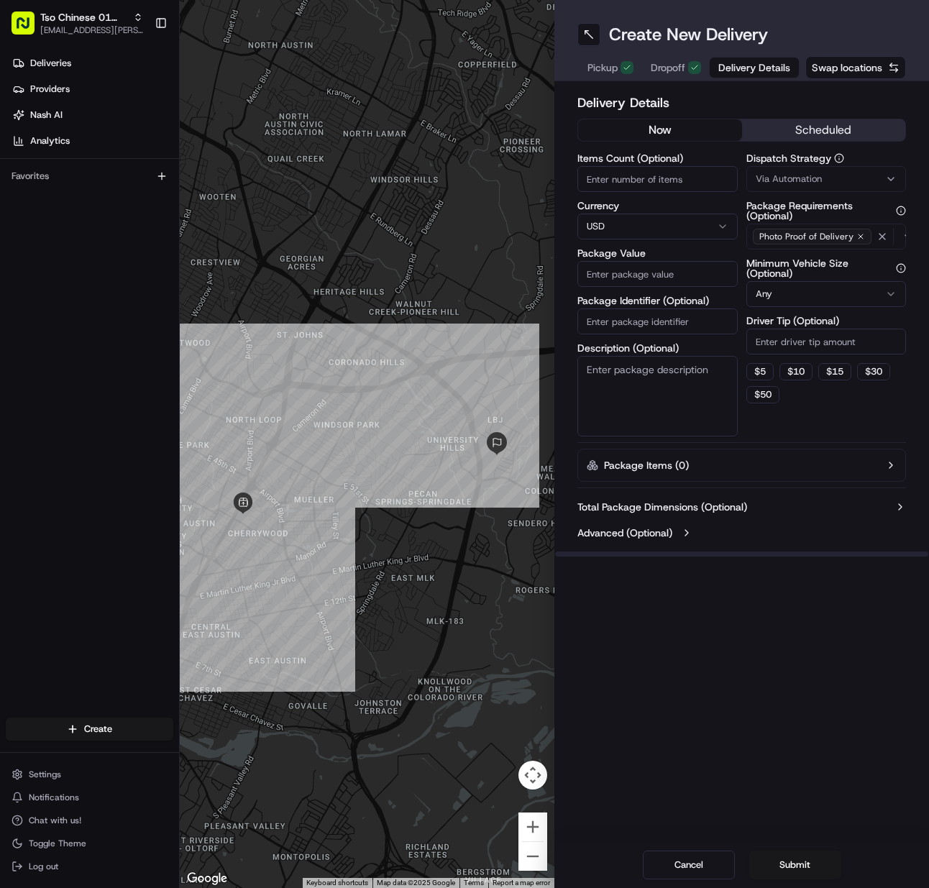
click at [619, 180] on input "Items Count (Optional)" at bounding box center [658, 179] width 160 height 26
click at [661, 324] on input "Package Identifier (Optional)" at bounding box center [658, 322] width 160 height 26
click at [786, 188] on button "Via Automation" at bounding box center [827, 179] width 160 height 26
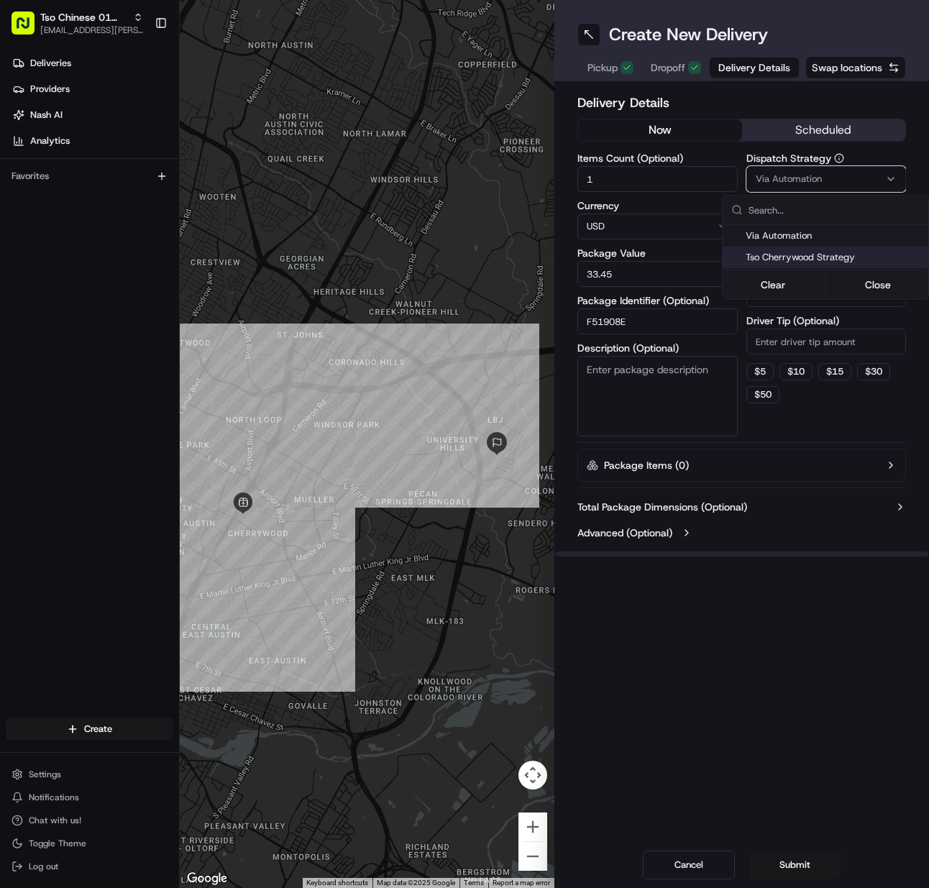
click at [779, 266] on div "Tso Cherrywood Strategy" at bounding box center [826, 258] width 206 height 22
click at [793, 345] on html "Tso Chinese 01 Cherrywood [EMAIL_ADDRESS][PERSON_NAME][DOMAIN_NAME] Toggle Side…" at bounding box center [464, 444] width 929 height 888
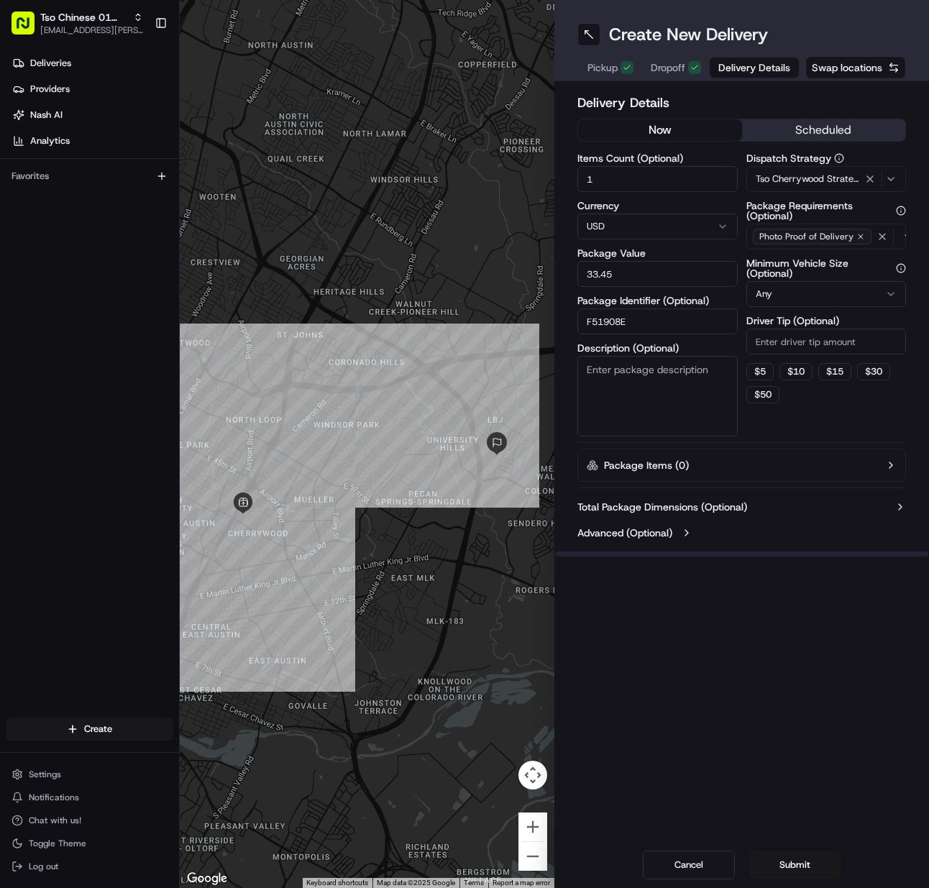
click at [793, 345] on input "Driver Tip (Optional)" at bounding box center [827, 342] width 160 height 26
click at [796, 862] on button "Submit" at bounding box center [796, 865] width 92 height 29
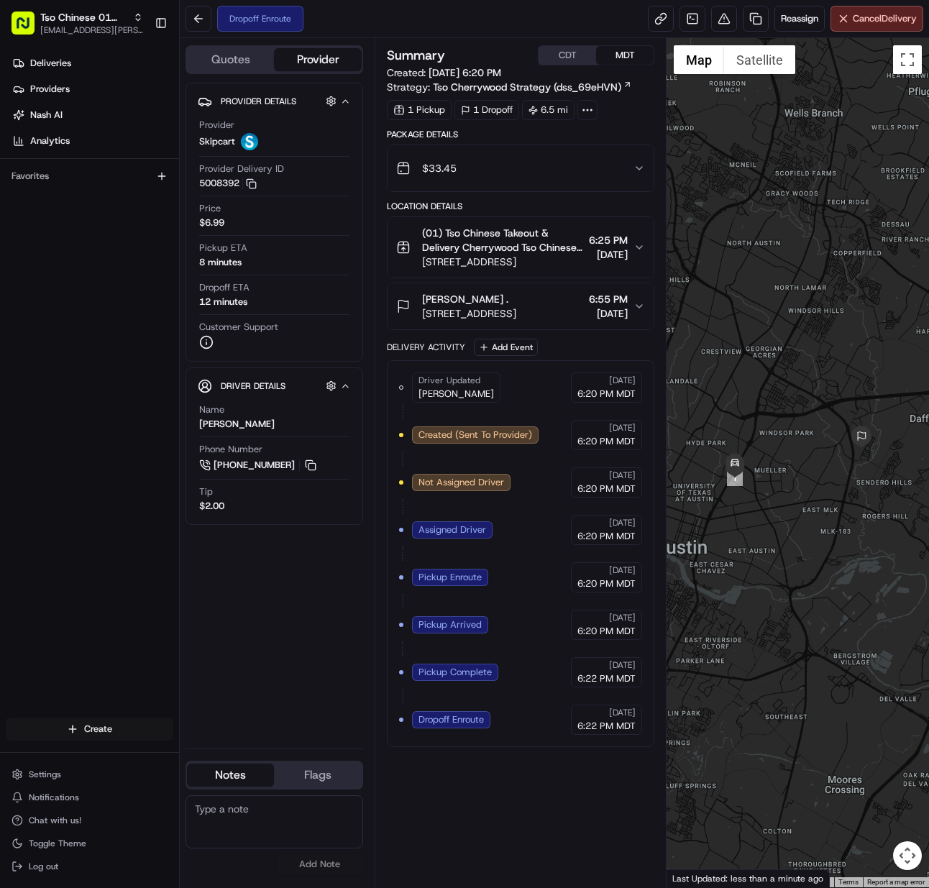
click at [113, 724] on html "Tso Chinese 01 Cherrywood [EMAIL_ADDRESS][PERSON_NAME][DOMAIN_NAME] Toggle Side…" at bounding box center [464, 444] width 929 height 888
click at [224, 750] on link "Delivery" at bounding box center [260, 756] width 160 height 26
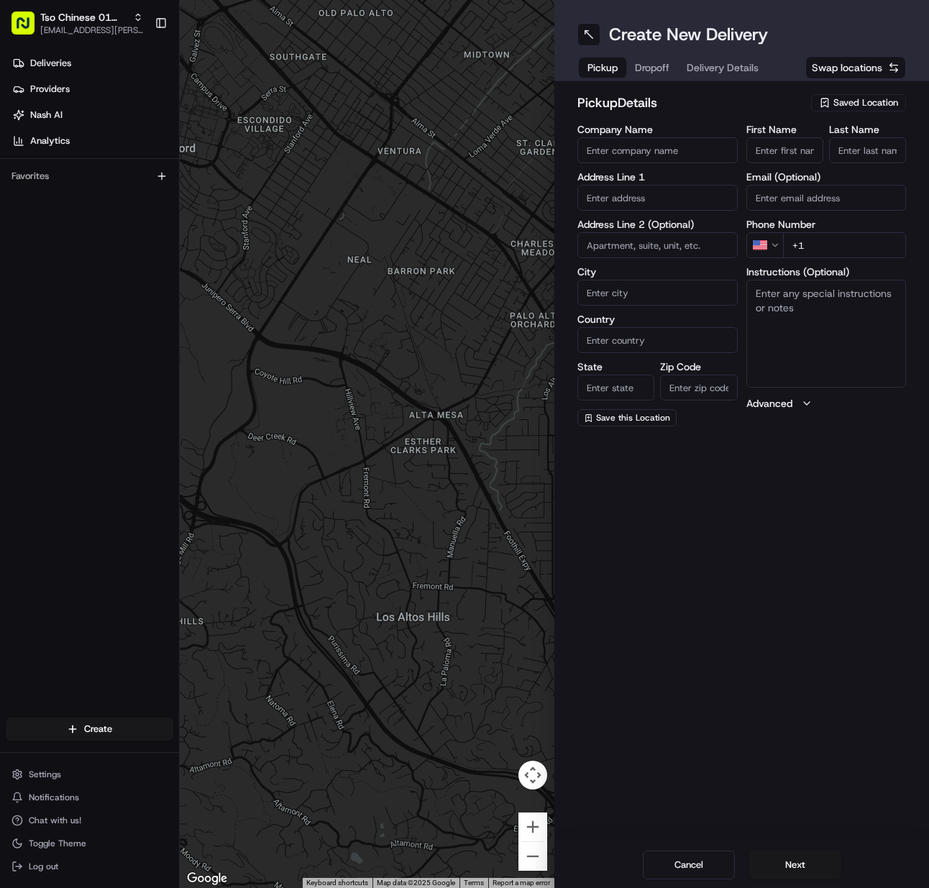
click at [837, 106] on span "Saved Location" at bounding box center [866, 102] width 65 height 13
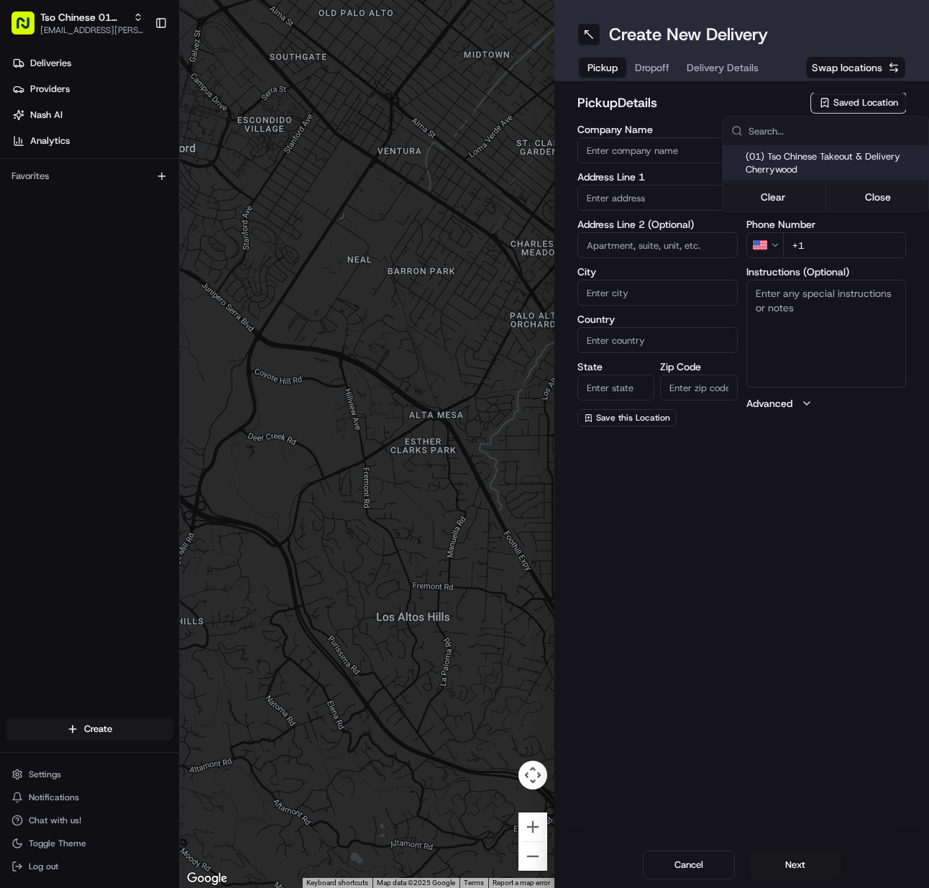
click at [805, 166] on span "(01) Tso Chinese Takeout & Delivery Cherrywood" at bounding box center [834, 163] width 177 height 26
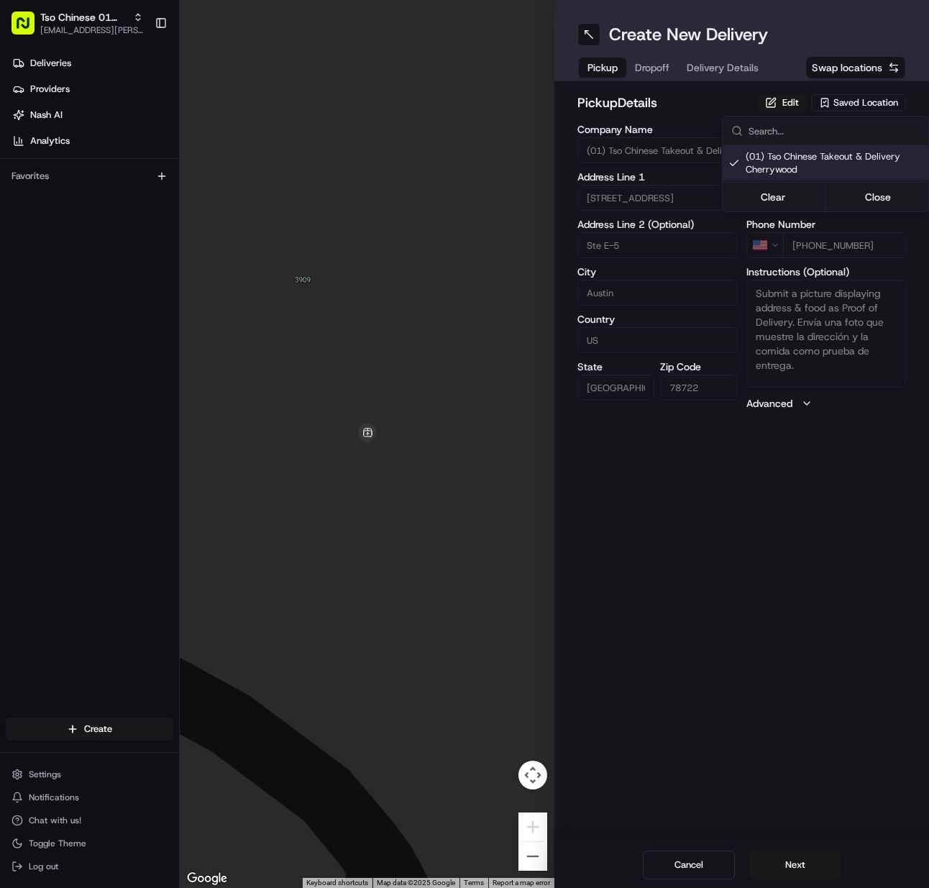
click at [782, 865] on html "Tso Chinese 01 Cherrywood [EMAIL_ADDRESS][PERSON_NAME][DOMAIN_NAME] Toggle Side…" at bounding box center [464, 444] width 929 height 888
click at [781, 865] on button "Next" at bounding box center [796, 865] width 92 height 29
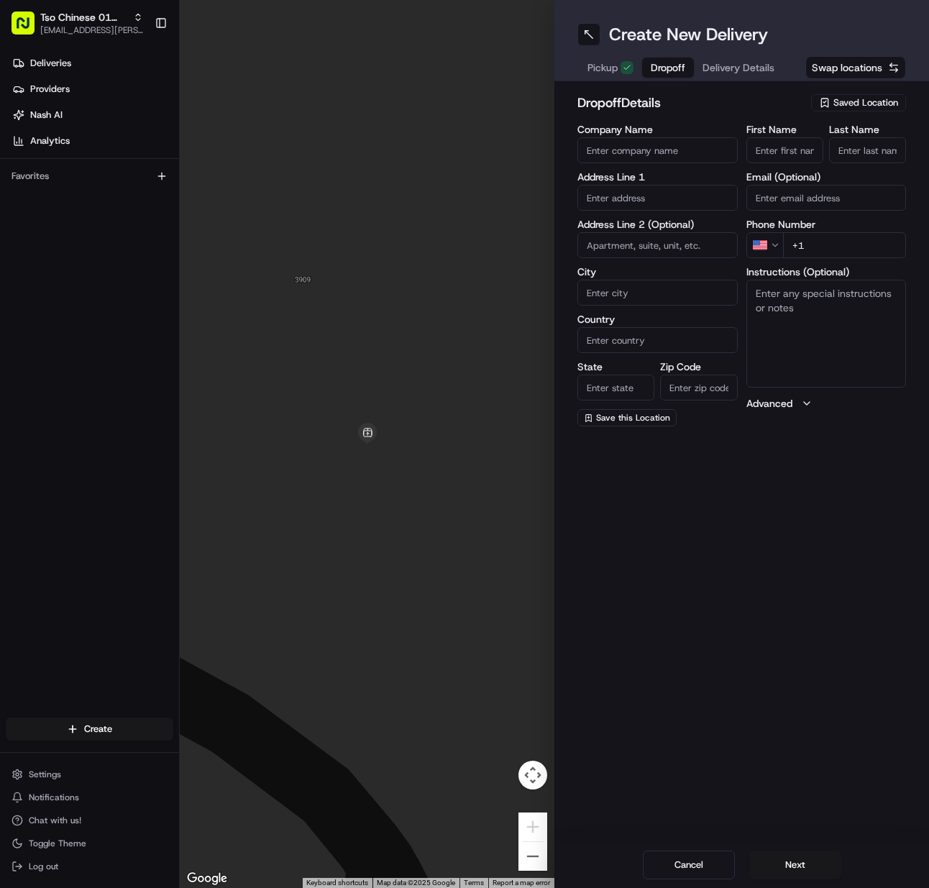
drag, startPoint x: 793, startPoint y: 153, endPoint x: 839, endPoint y: 147, distance: 47.1
click at [793, 152] on input "First Name" at bounding box center [785, 150] width 77 height 26
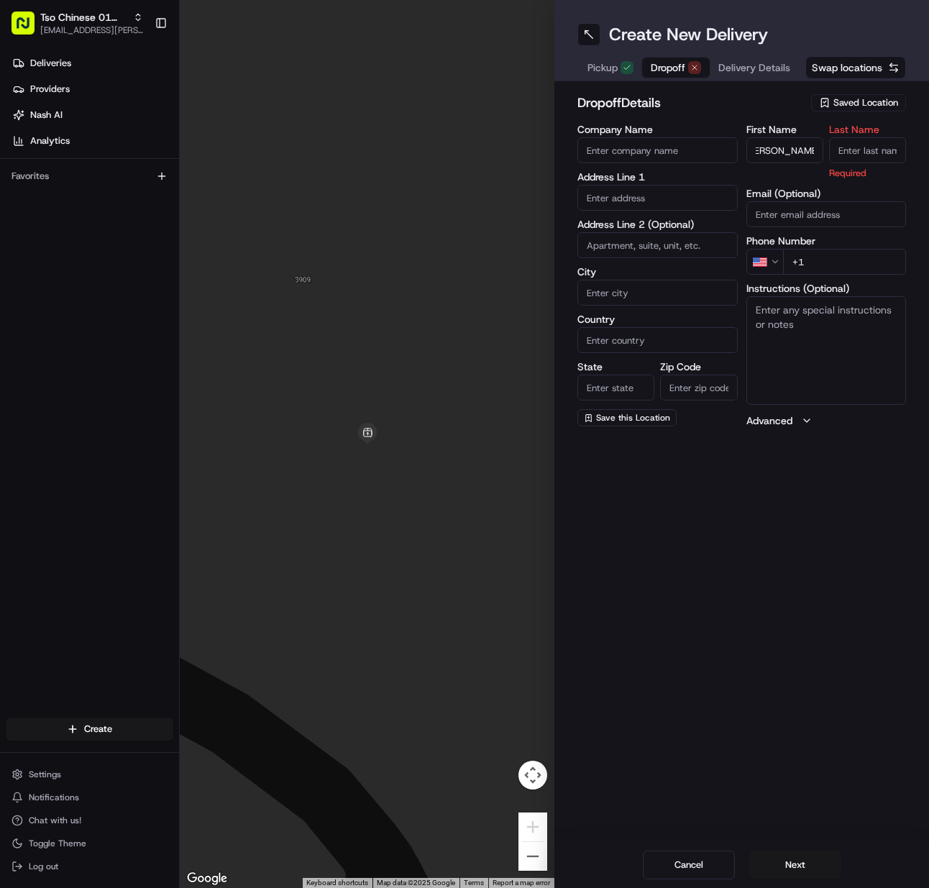
click at [842, 147] on input "Last Name" at bounding box center [867, 150] width 77 height 26
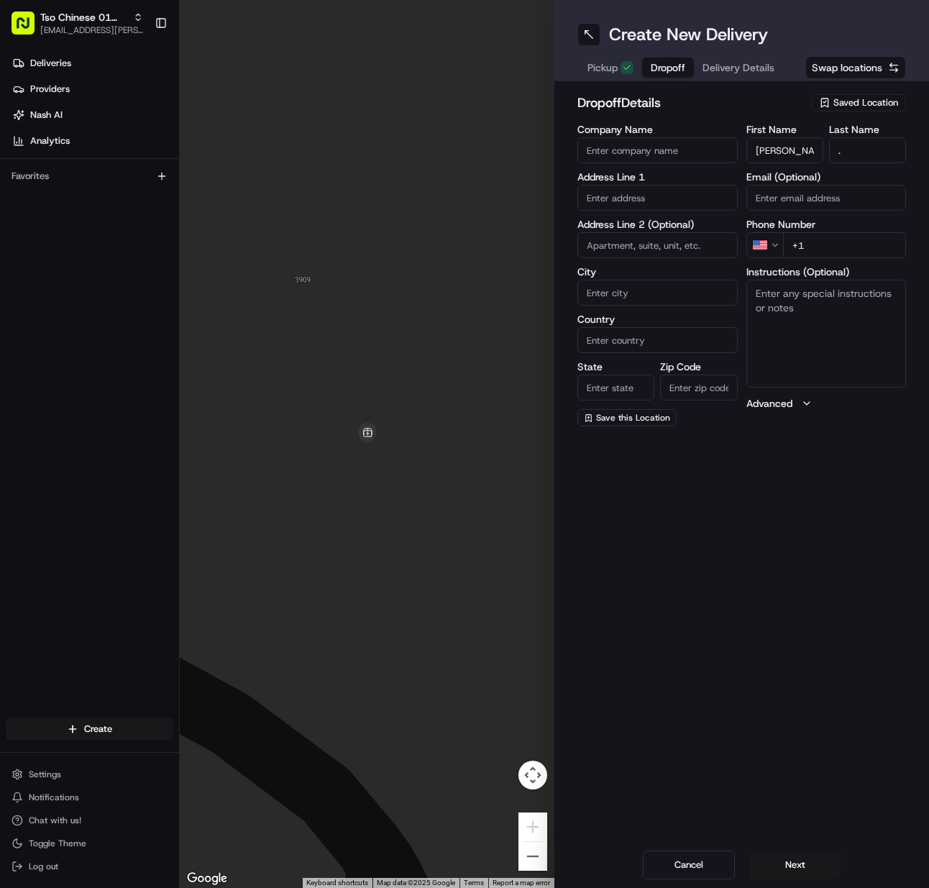
drag, startPoint x: 882, startPoint y: 262, endPoint x: 863, endPoint y: 254, distance: 20.3
click at [878, 261] on div "First Name [PERSON_NAME] Last Name . Email (Optional) Phone Number US +1 Instru…" at bounding box center [827, 275] width 160 height 302
click at [863, 248] on input "+1" at bounding box center [845, 245] width 124 height 26
click at [641, 196] on input "text" at bounding box center [658, 198] width 160 height 26
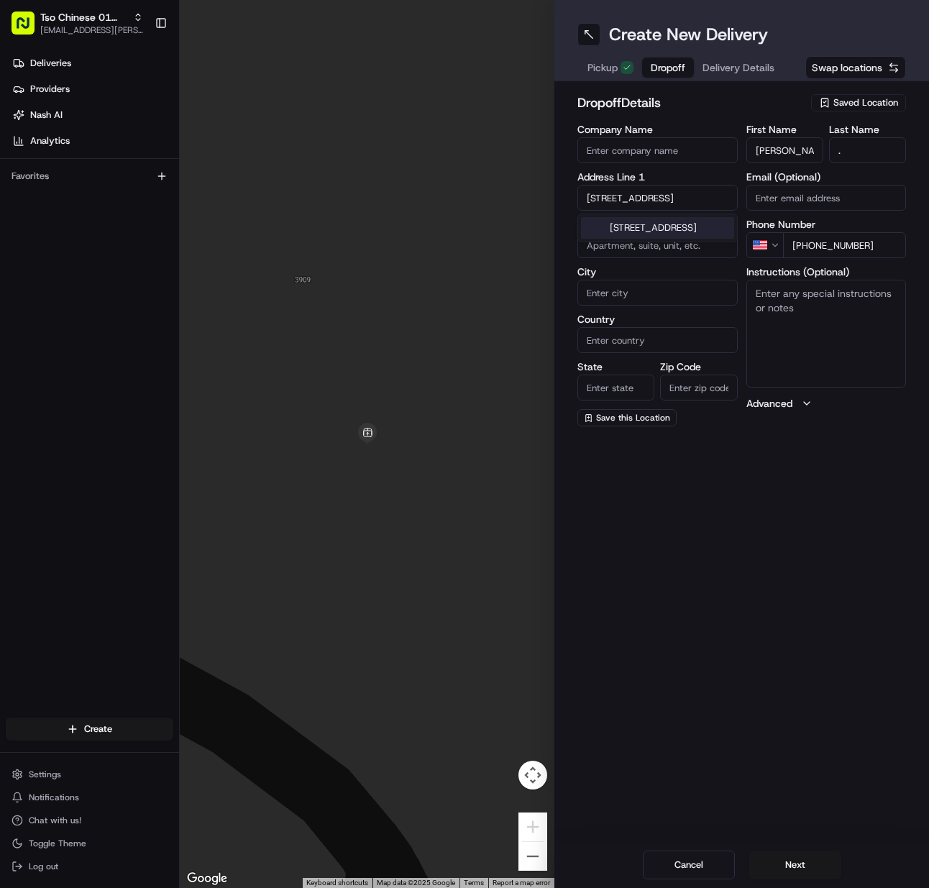
click at [638, 234] on div "[STREET_ADDRESS]" at bounding box center [657, 228] width 153 height 22
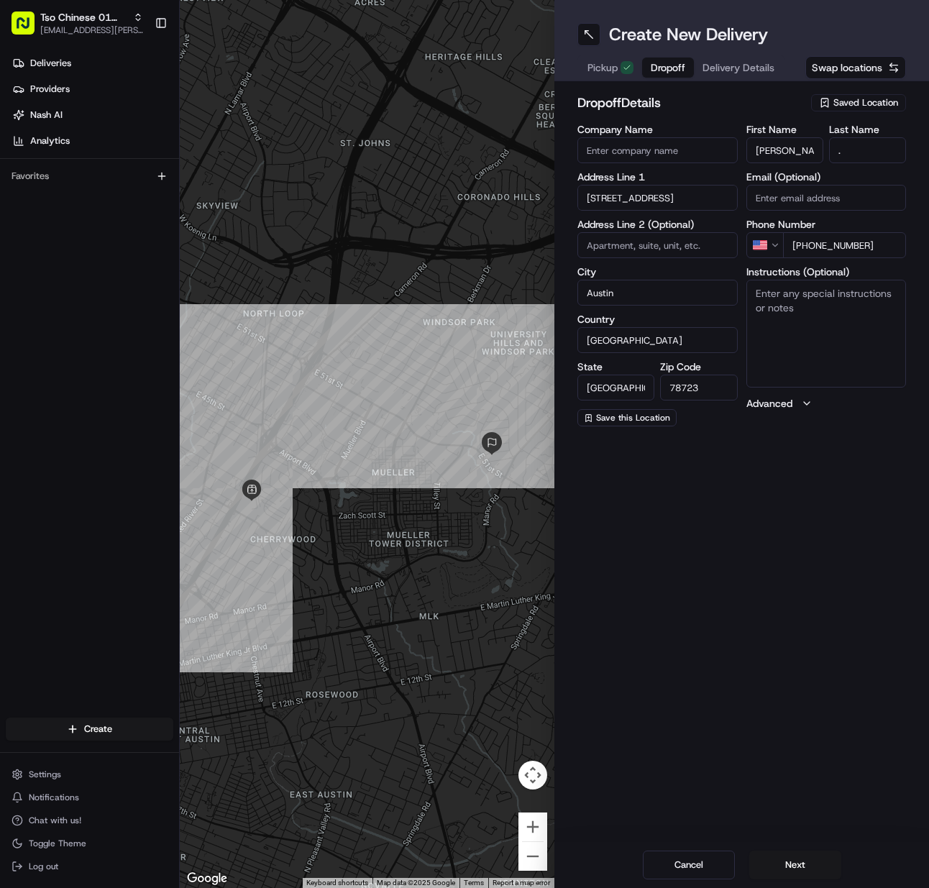
drag, startPoint x: 826, startPoint y: 324, endPoint x: 687, endPoint y: 372, distance: 147.4
click at [824, 327] on textarea "Instructions (Optional)" at bounding box center [827, 334] width 160 height 108
click at [796, 865] on button "Next" at bounding box center [796, 865] width 92 height 29
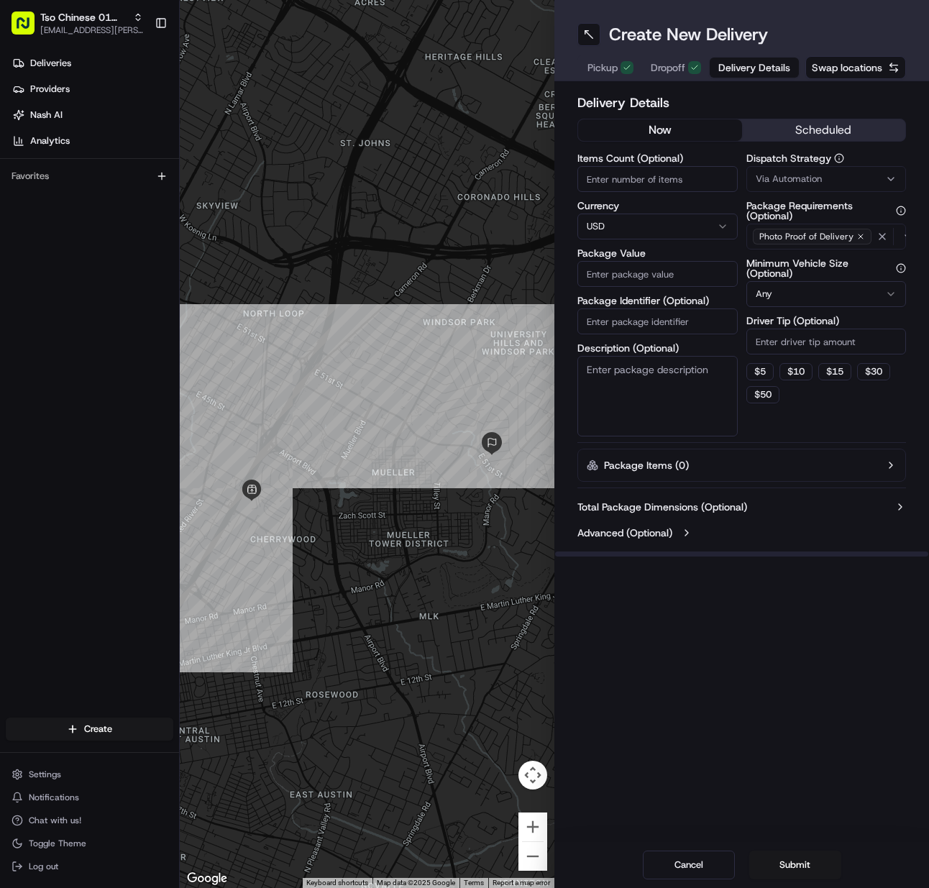
drag, startPoint x: 630, startPoint y: 152, endPoint x: 619, endPoint y: 178, distance: 28.3
click at [628, 157] on label "Items Count (Optional)" at bounding box center [658, 158] width 160 height 10
click at [628, 166] on input "Items Count (Optional)" at bounding box center [658, 179] width 160 height 26
click at [615, 186] on input "Items Count (Optional)" at bounding box center [658, 179] width 160 height 26
click at [614, 318] on input "Package Identifier (Optional)" at bounding box center [658, 322] width 160 height 26
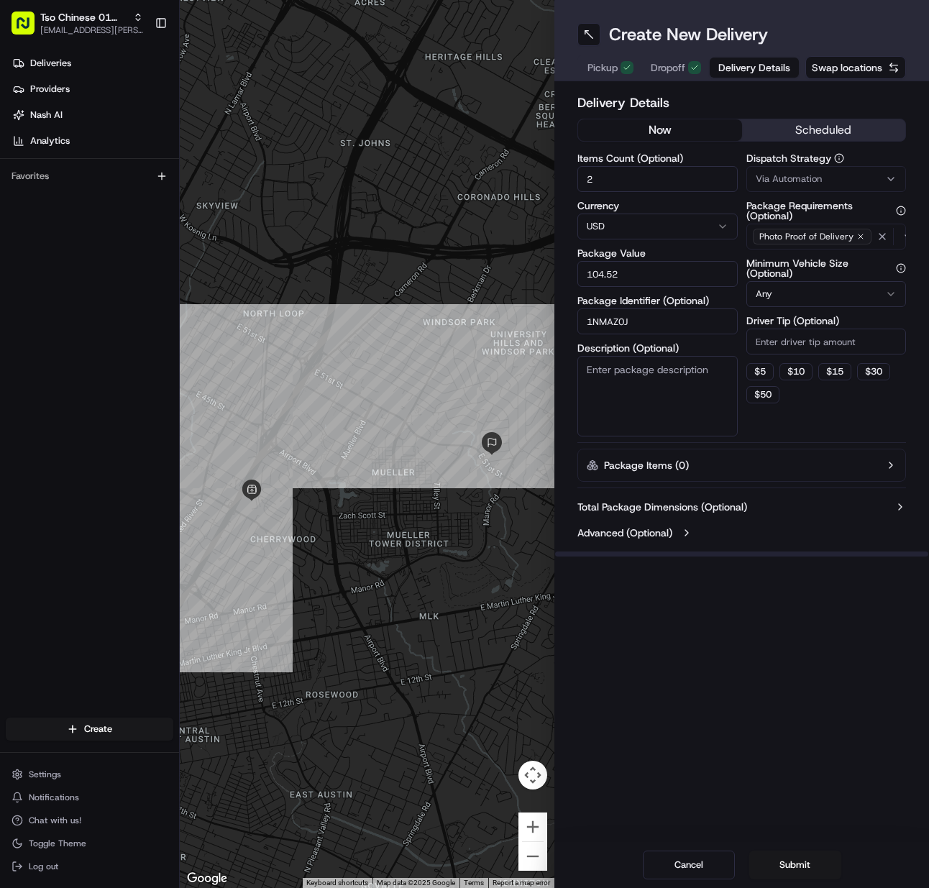
click at [786, 176] on span "Via Automation" at bounding box center [789, 179] width 66 height 13
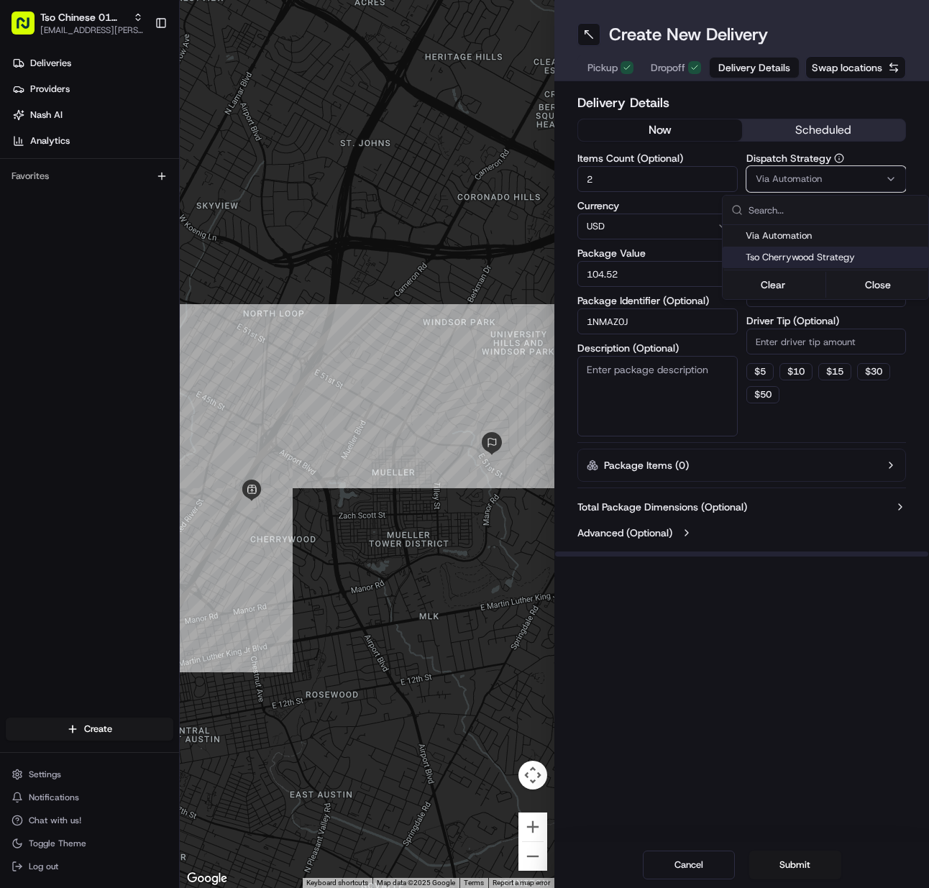
click at [786, 252] on span "Tso Cherrywood Strategy" at bounding box center [834, 257] width 177 height 13
click at [785, 337] on html "Tso Chinese 01 Cherrywood [EMAIL_ADDRESS][PERSON_NAME][DOMAIN_NAME] Toggle Side…" at bounding box center [464, 444] width 929 height 888
click at [785, 337] on input "Driver Tip (Optional)" at bounding box center [827, 342] width 160 height 26
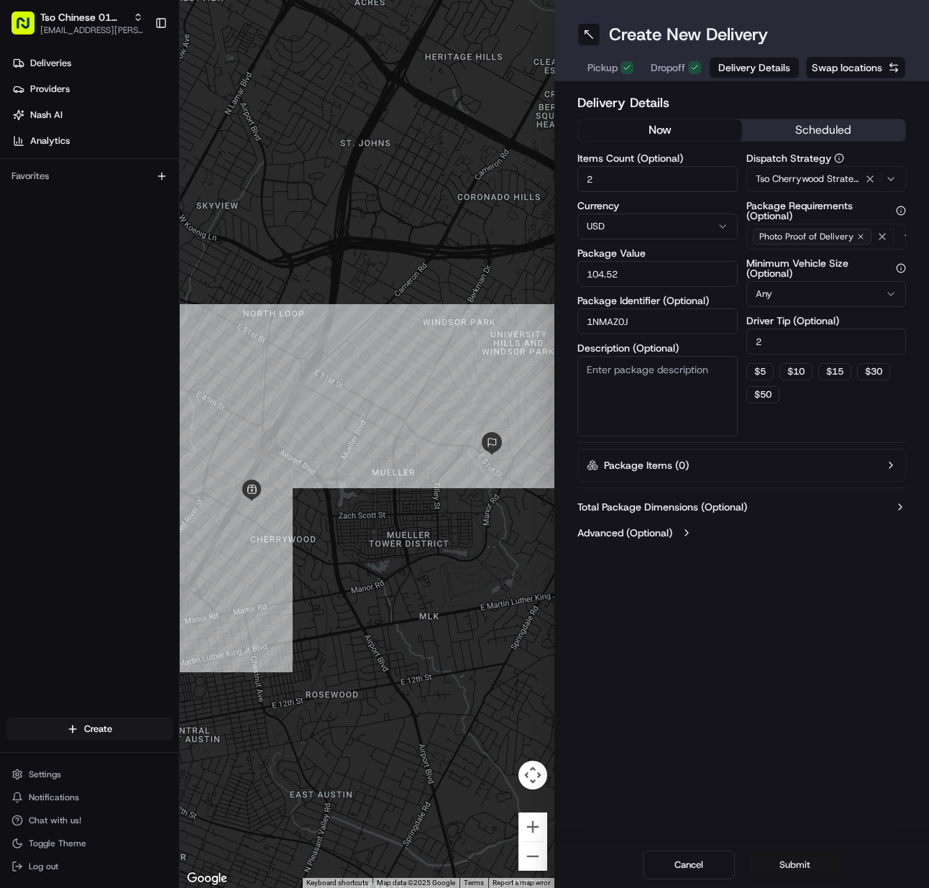
click at [780, 873] on button "Submit" at bounding box center [796, 865] width 92 height 29
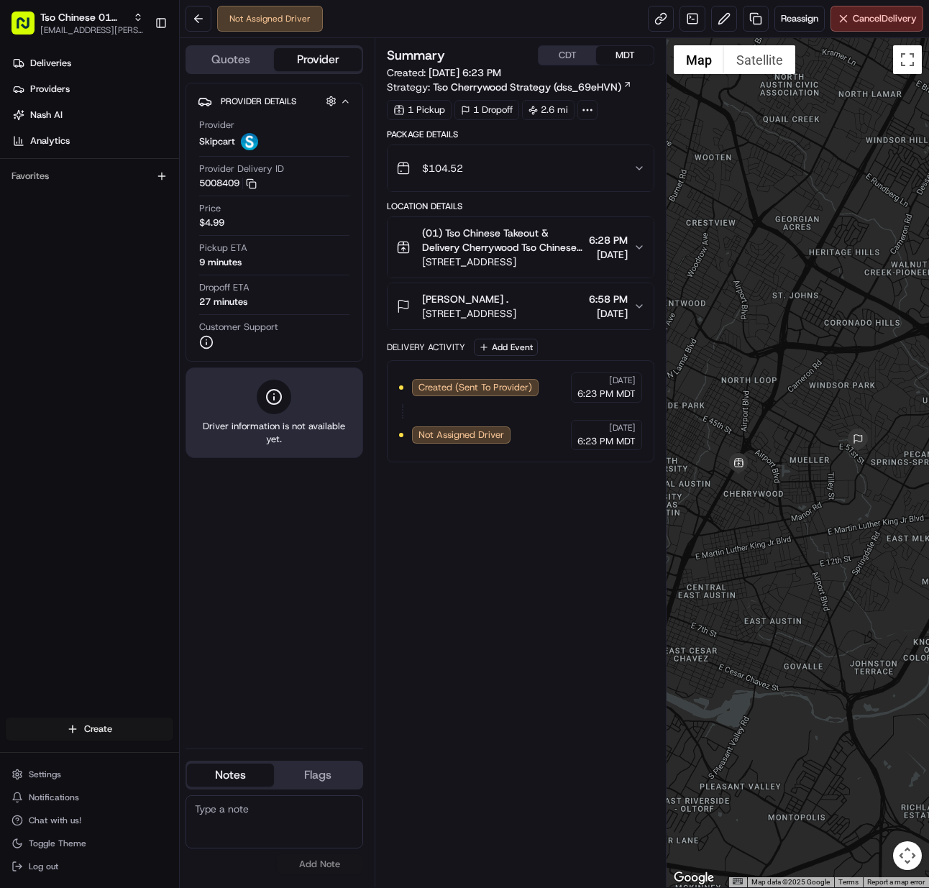
click at [93, 729] on html "Tso Chinese 01 Cherrywood [EMAIL_ADDRESS][PERSON_NAME][DOMAIN_NAME] Toggle Side…" at bounding box center [464, 444] width 929 height 888
drag, startPoint x: 242, startPoint y: 749, endPoint x: 220, endPoint y: 746, distance: 22.5
click at [245, 750] on link "Delivery" at bounding box center [260, 756] width 160 height 26
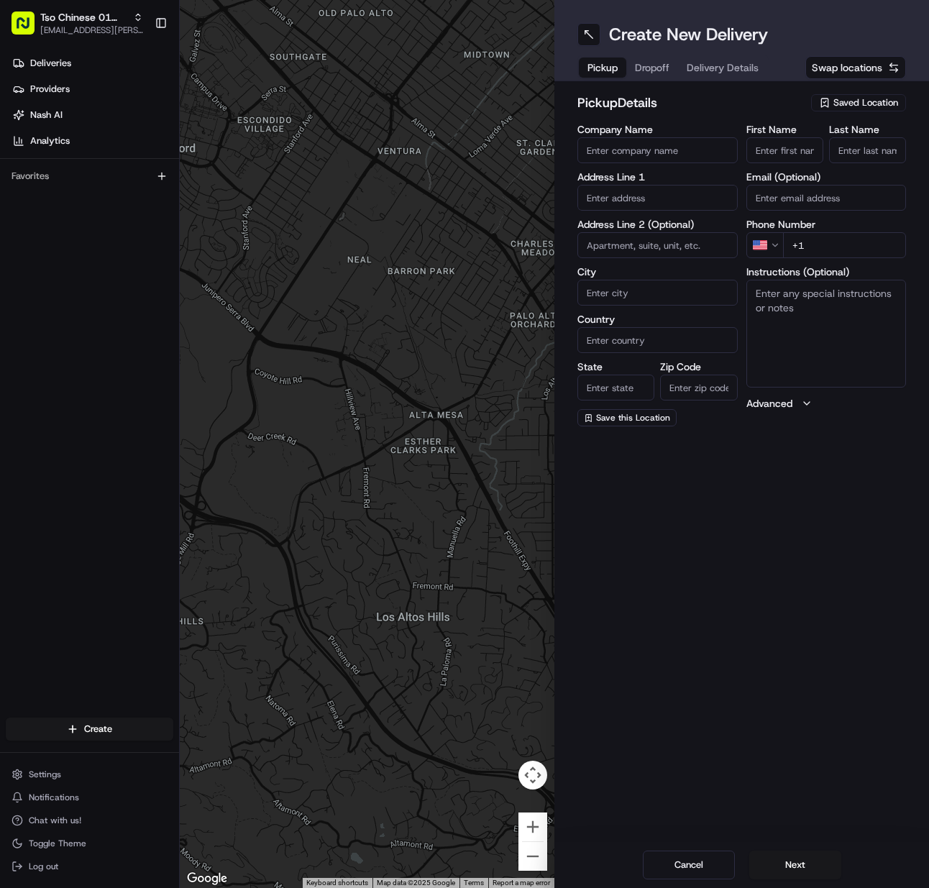
click at [882, 99] on span "Saved Location" at bounding box center [866, 102] width 65 height 13
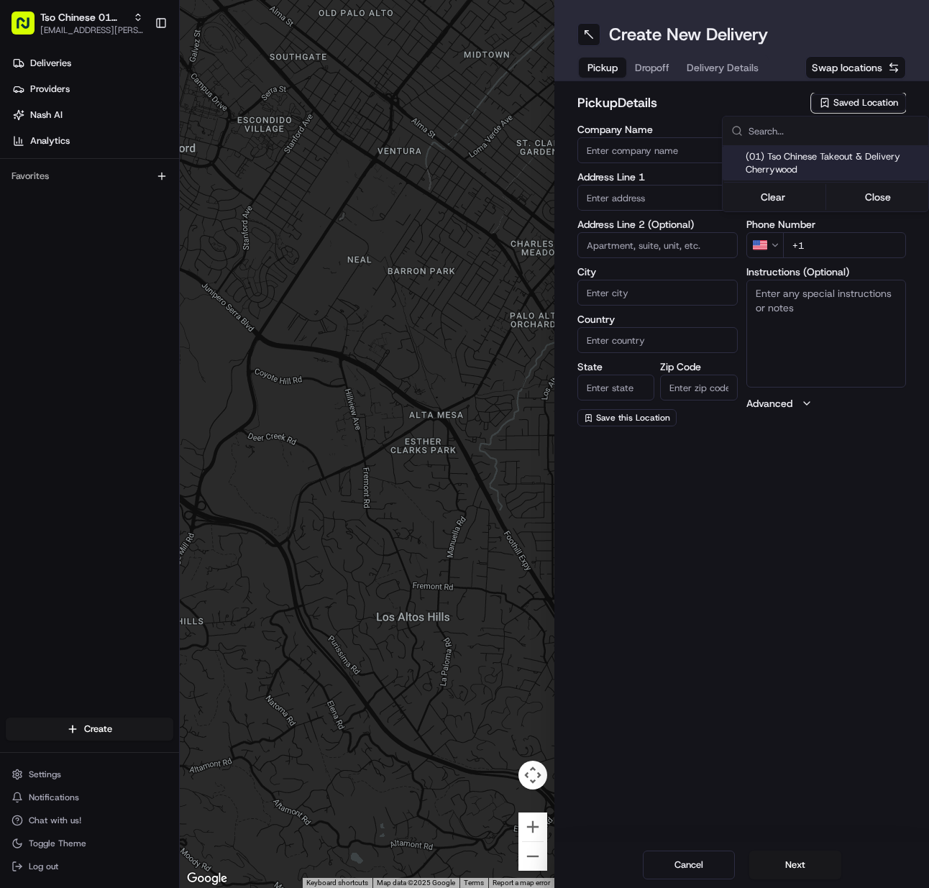
click at [844, 172] on span "(01) Tso Chinese Takeout & Delivery Cherrywood" at bounding box center [834, 163] width 177 height 26
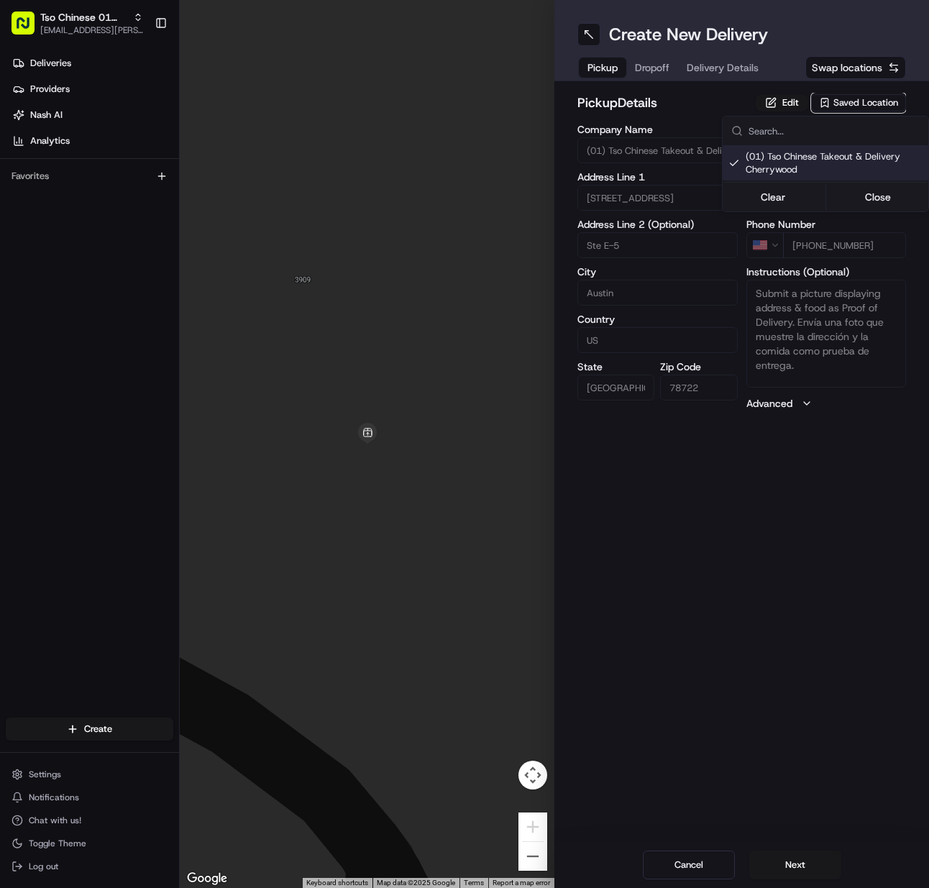
click at [791, 861] on html "Tso Chinese 01 Cherrywood [EMAIL_ADDRESS][PERSON_NAME][DOMAIN_NAME] Toggle Side…" at bounding box center [464, 444] width 929 height 888
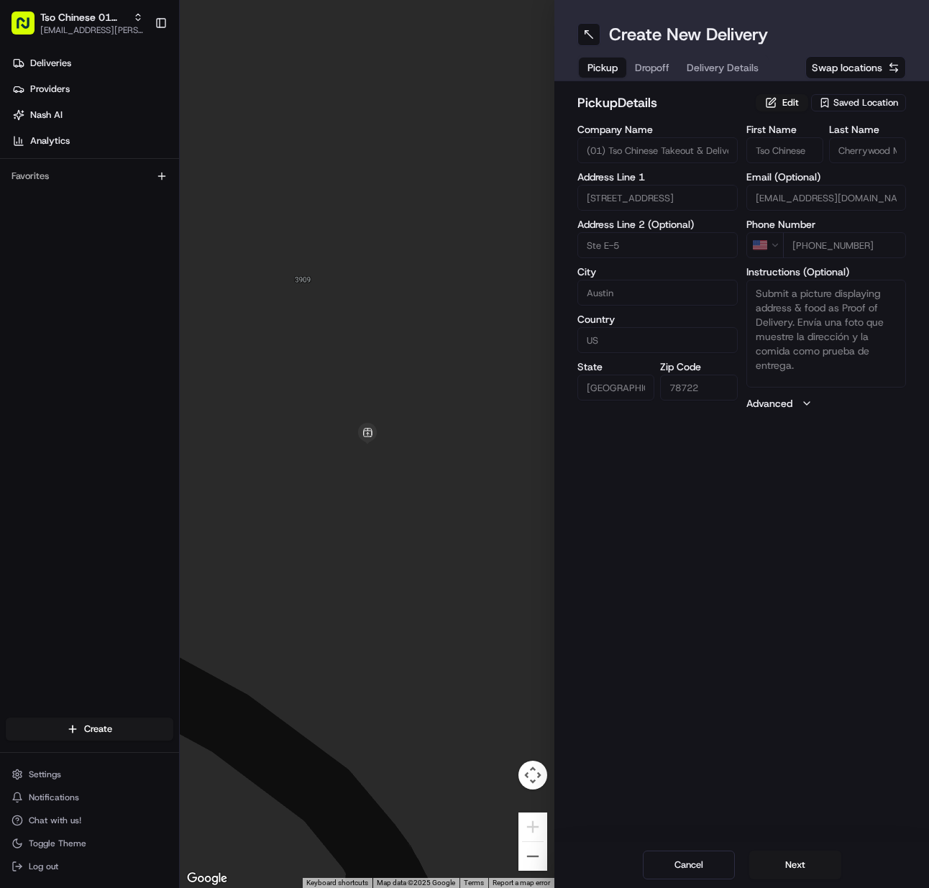
click at [792, 862] on button "Next" at bounding box center [796, 865] width 92 height 29
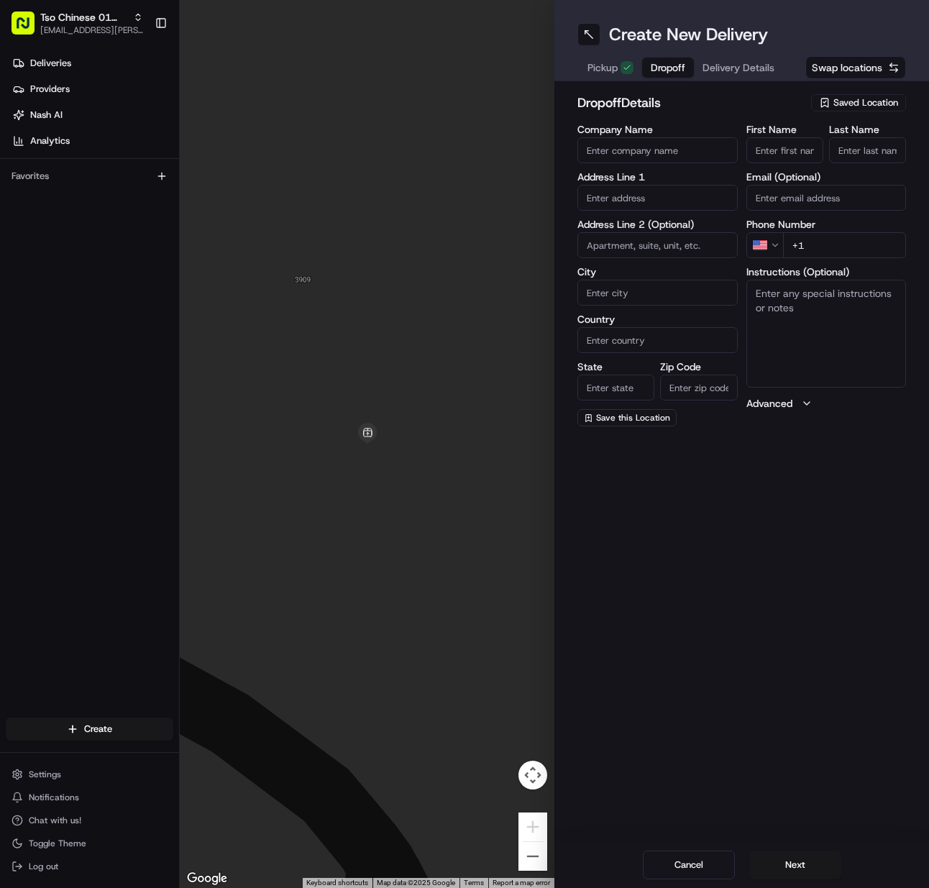
click at [774, 144] on input "First Name" at bounding box center [785, 150] width 77 height 26
click at [867, 152] on input "Last Name" at bounding box center [867, 150] width 77 height 26
click at [824, 247] on input "+1" at bounding box center [845, 245] width 124 height 26
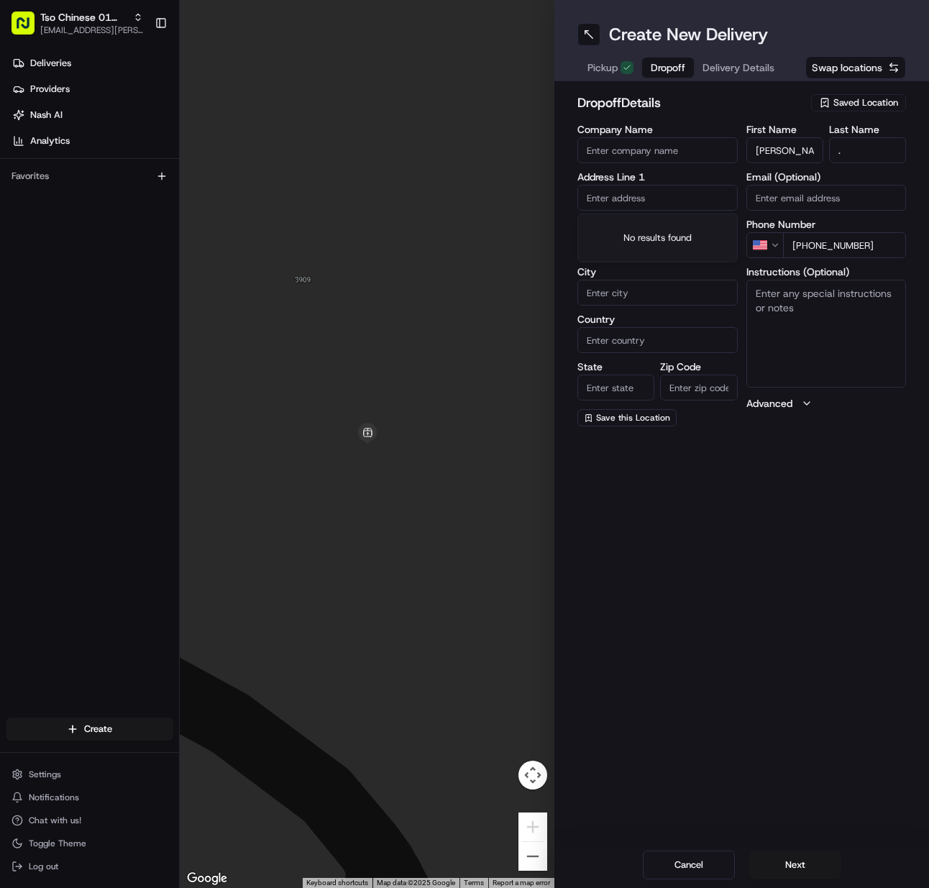
click at [601, 204] on input "text" at bounding box center [658, 198] width 160 height 26
click at [680, 234] on div "[STREET_ADDRESS]" at bounding box center [657, 228] width 153 height 22
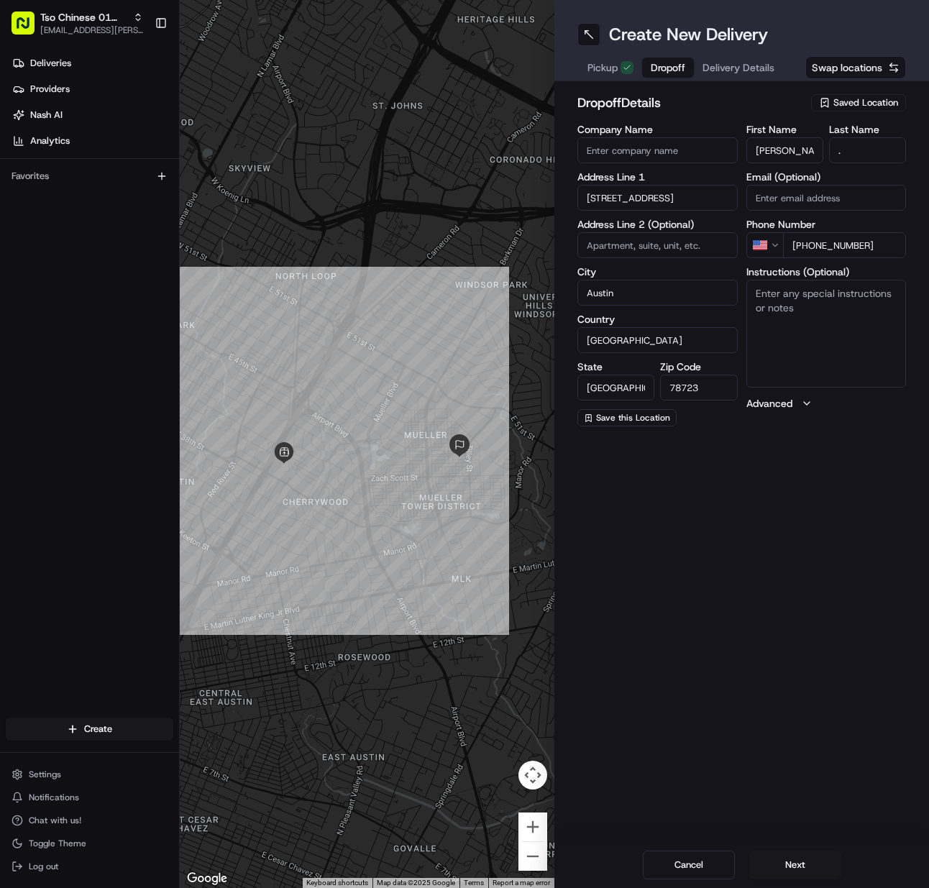
click at [808, 355] on textarea "Instructions (Optional)" at bounding box center [827, 334] width 160 height 108
click at [798, 312] on textarea "Unit E" at bounding box center [827, 334] width 160 height 108
click at [798, 865] on button "Next" at bounding box center [796, 865] width 92 height 29
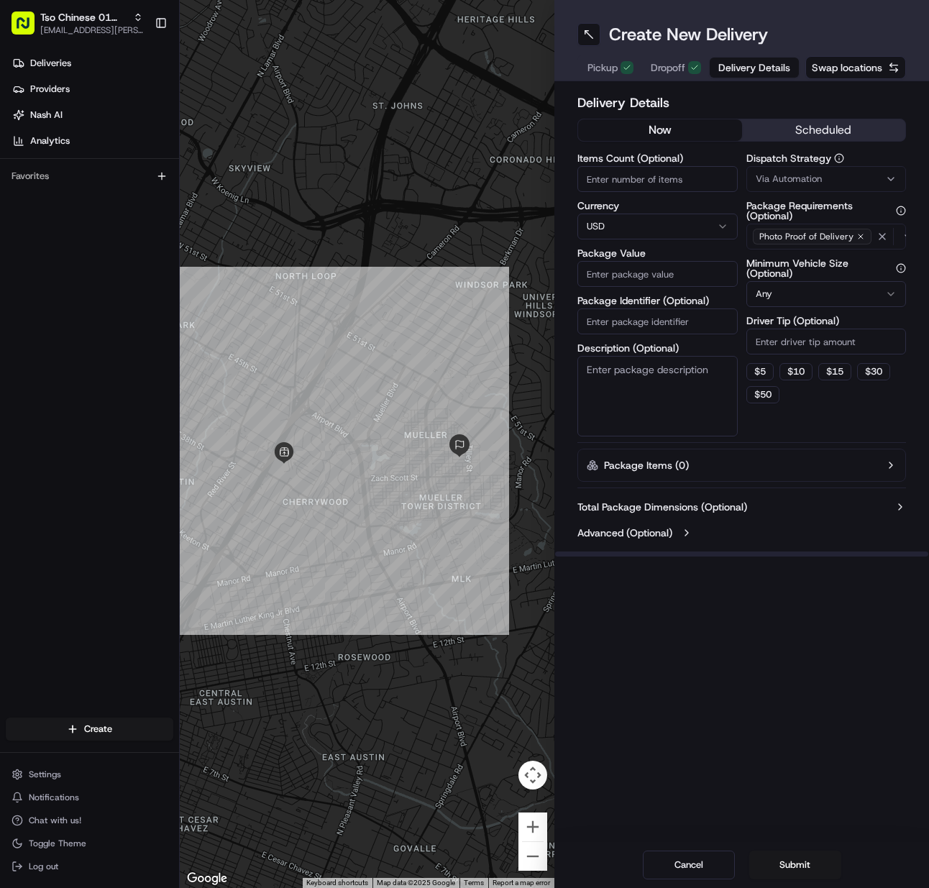
click at [621, 193] on div "Items Count (Optional) Currency USD Package Value Package Identifier (Optional)…" at bounding box center [658, 294] width 160 height 283
click at [622, 188] on input "Items Count (Optional)" at bounding box center [658, 179] width 160 height 26
drag, startPoint x: 647, startPoint y: 322, endPoint x: 667, endPoint y: 319, distance: 19.5
click at [647, 322] on input "Package Identifier (Optional)" at bounding box center [658, 322] width 160 height 26
click at [812, 176] on span "Via Automation" at bounding box center [789, 179] width 66 height 13
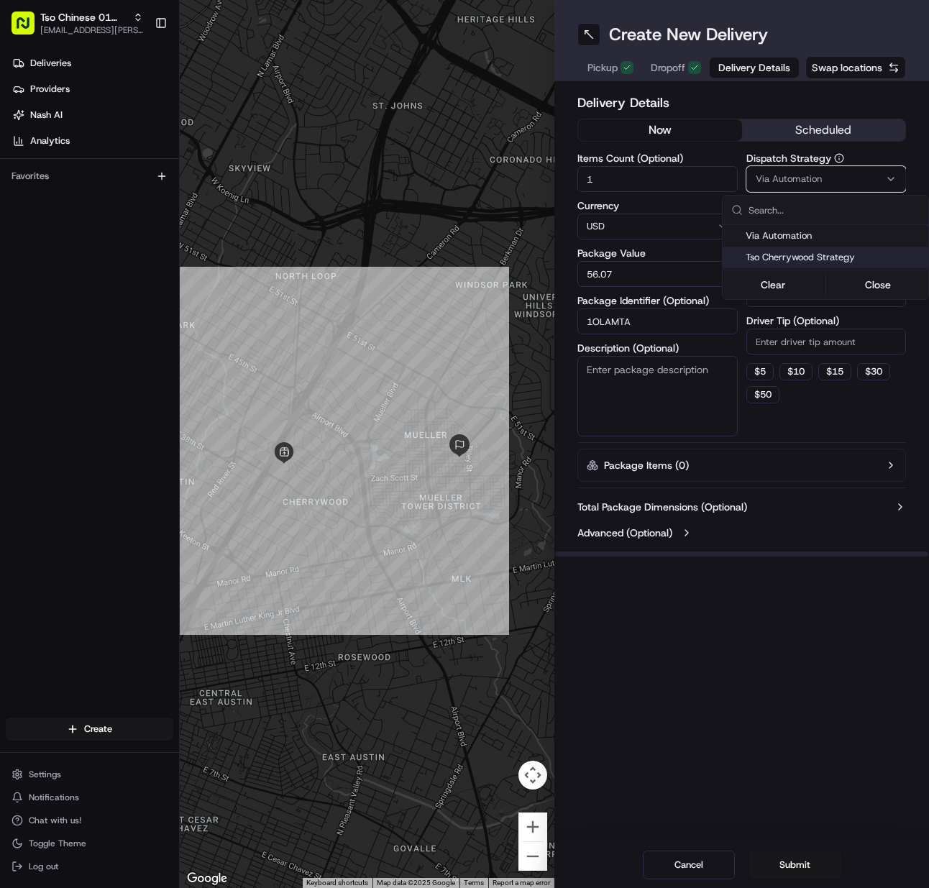
click at [796, 258] on span "Tso Cherrywood Strategy" at bounding box center [834, 257] width 177 height 13
click at [789, 336] on html "Tso Chinese 01 Cherrywood [EMAIL_ADDRESS][PERSON_NAME][DOMAIN_NAME] Toggle Side…" at bounding box center [464, 444] width 929 height 888
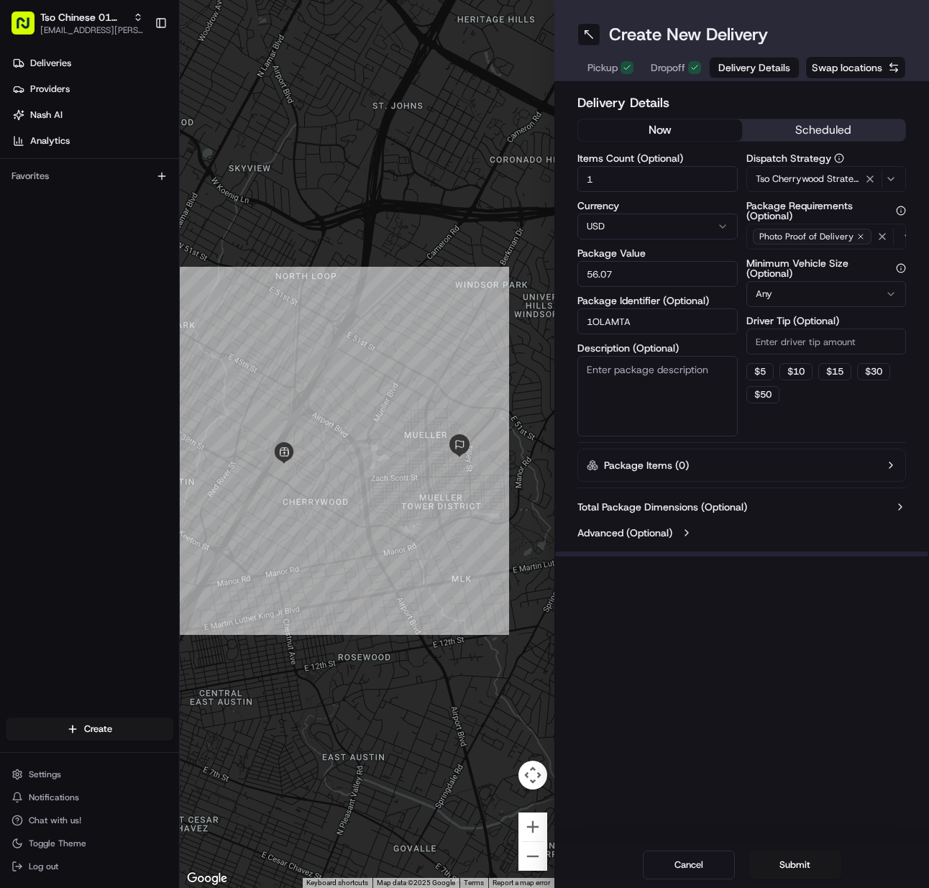
click at [789, 337] on input "Driver Tip (Optional)" at bounding box center [827, 342] width 160 height 26
click at [777, 869] on button "Submit" at bounding box center [796, 865] width 92 height 29
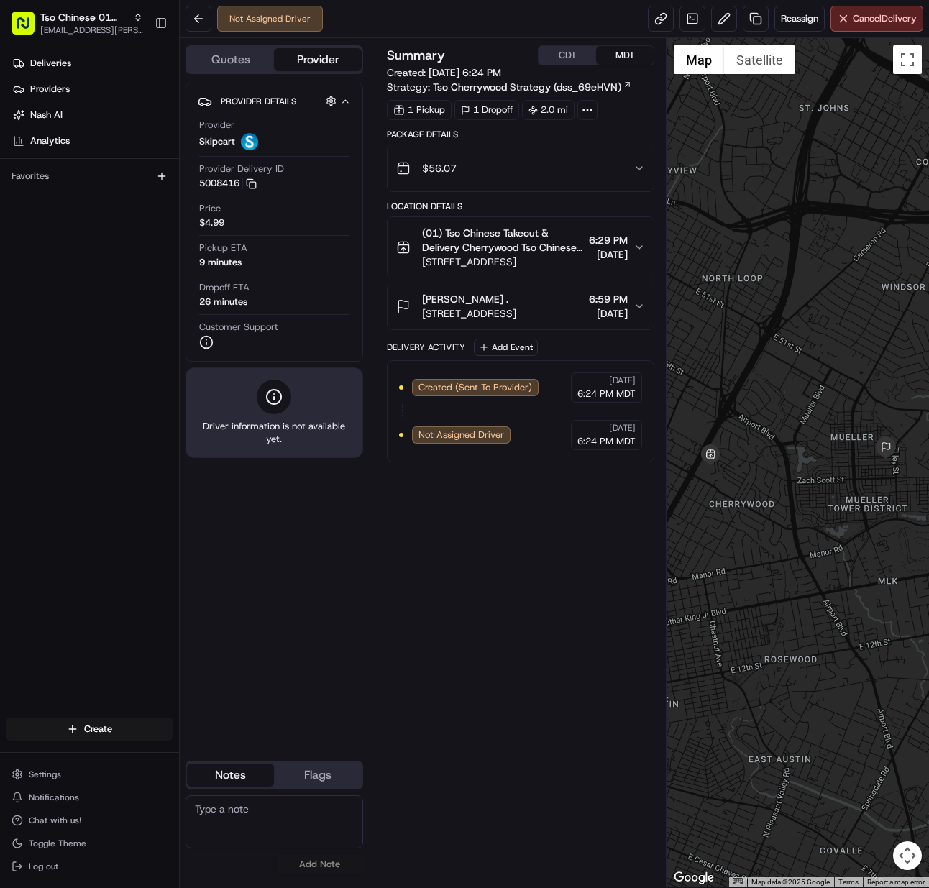
drag, startPoint x: 68, startPoint y: 23, endPoint x: 105, endPoint y: 47, distance: 44.3
click at [68, 24] on span "Tso Chinese 01 Cherrywood" at bounding box center [83, 17] width 87 height 14
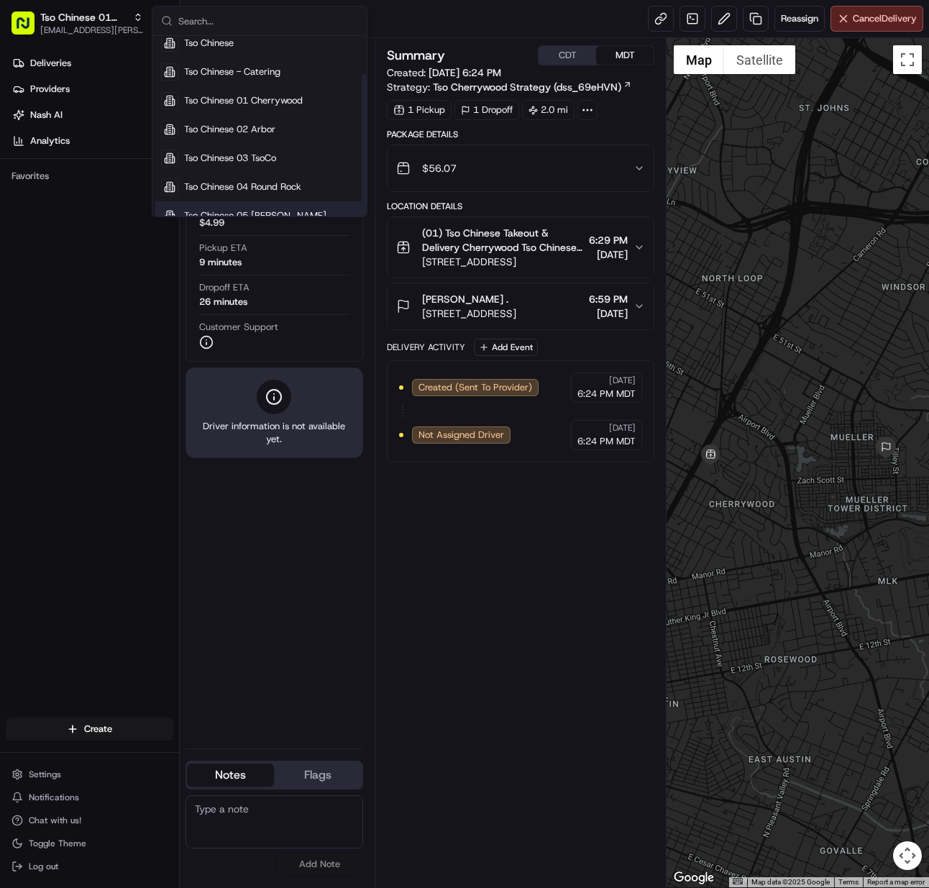
scroll to position [49, 0]
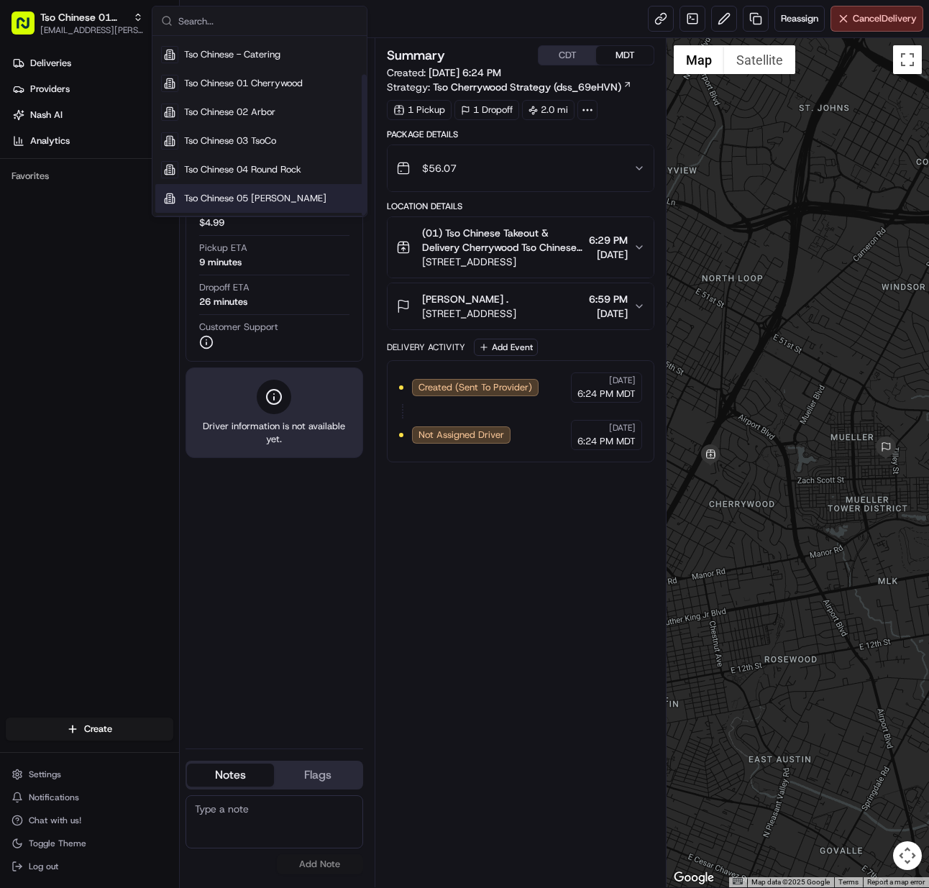
click at [224, 209] on div "Tso Chinese 05 [PERSON_NAME]" at bounding box center [259, 198] width 209 height 29
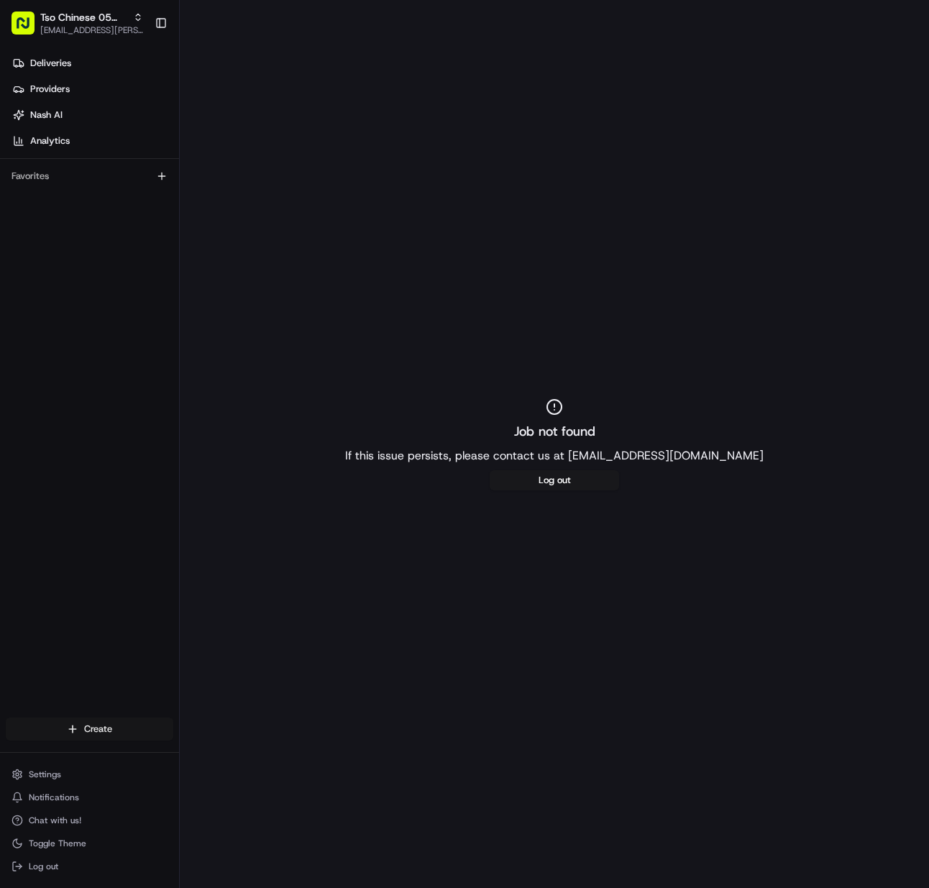
click at [137, 729] on html "Tso Chinese 05 Menchaca [EMAIL_ADDRESS][PERSON_NAME][DOMAIN_NAME] Toggle Sideba…" at bounding box center [464, 444] width 929 height 888
click at [211, 763] on link "Delivery" at bounding box center [260, 756] width 160 height 26
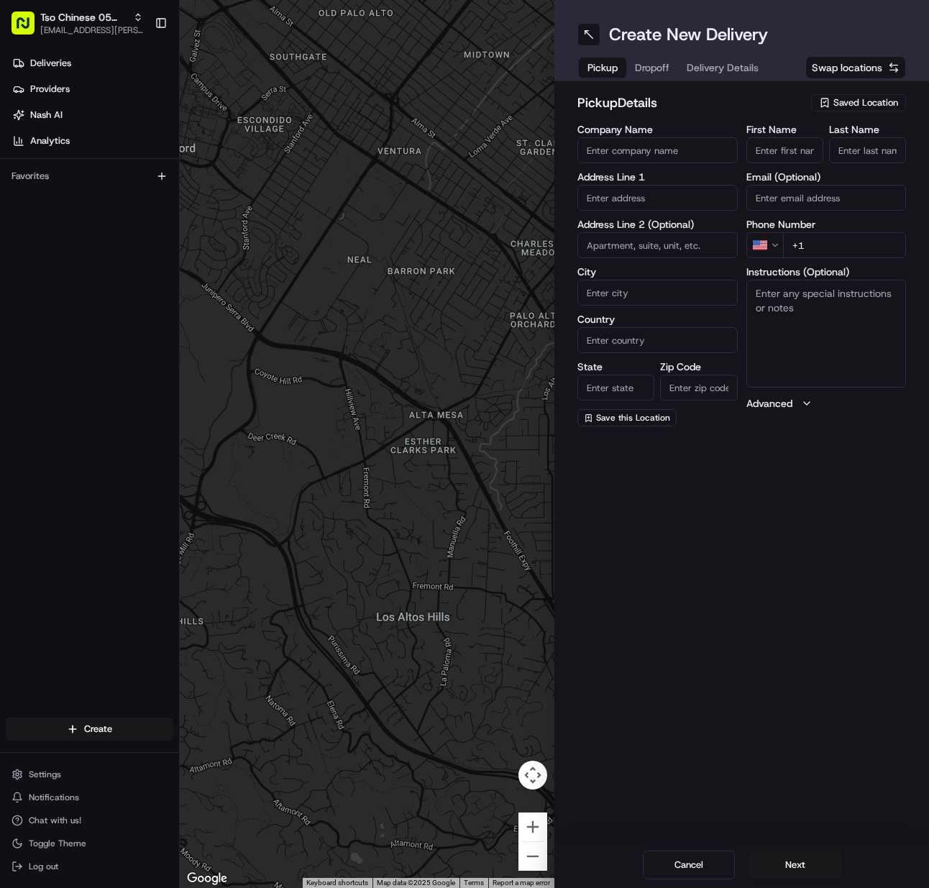
click at [874, 106] on span "Saved Location" at bounding box center [866, 102] width 65 height 13
click at [856, 163] on span "(05) Tso Chinese Takeout & Delivery (05)" at bounding box center [834, 156] width 177 height 13
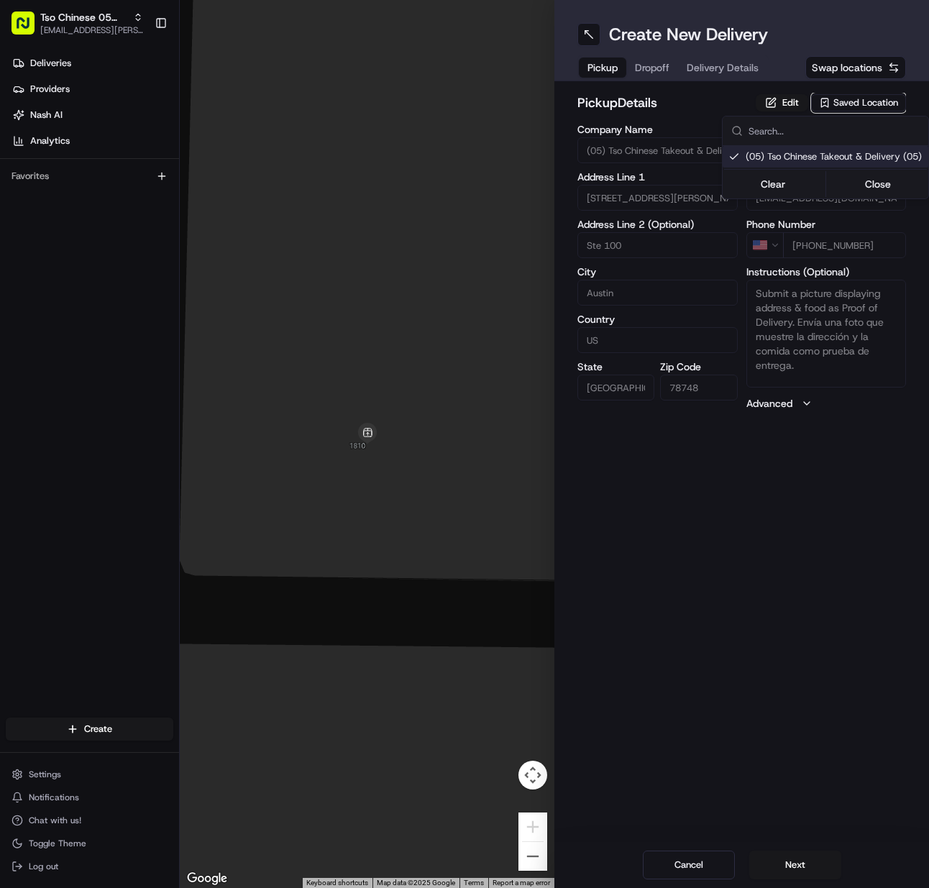
click at [795, 873] on html "Tso Chinese 05 Menchaca [EMAIL_ADDRESS][PERSON_NAME][DOMAIN_NAME] Toggle Sideba…" at bounding box center [464, 444] width 929 height 888
drag, startPoint x: 783, startPoint y: 865, endPoint x: 191, endPoint y: 740, distance: 605.1
click at [782, 865] on button "Next" at bounding box center [796, 865] width 92 height 29
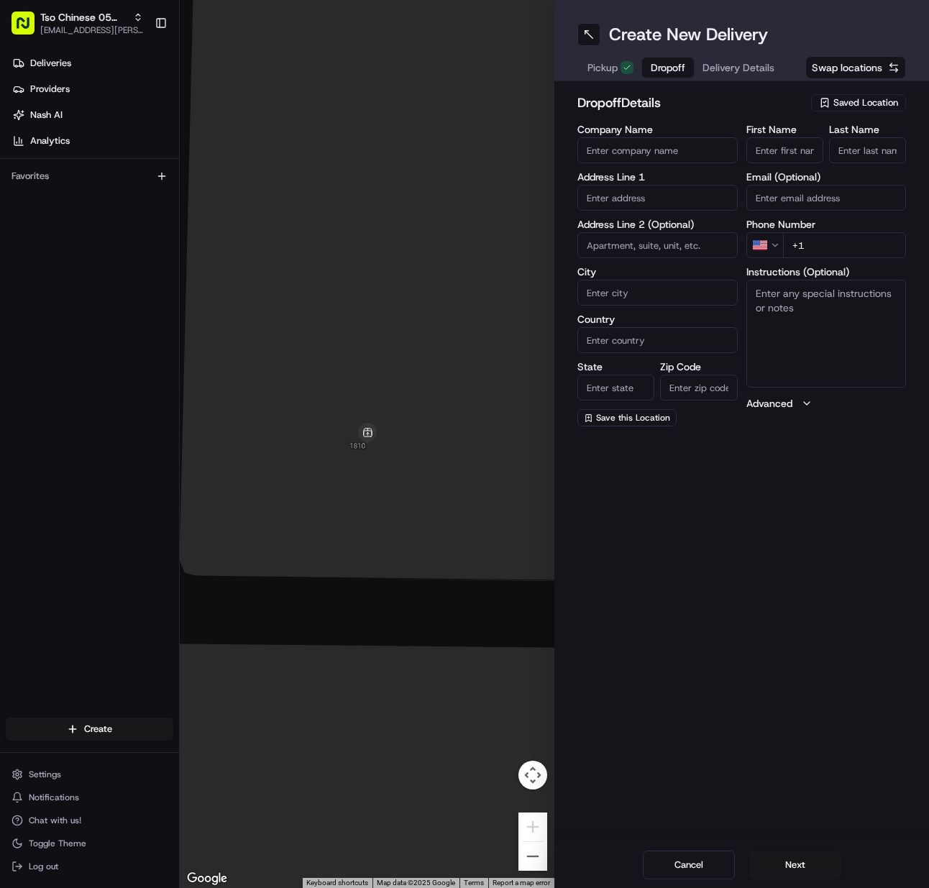
drag, startPoint x: 780, startPoint y: 164, endPoint x: 783, endPoint y: 155, distance: 9.1
click at [781, 158] on div "First Name Last Name Email (Optional) Phone Number US +1 Instructions (Optional…" at bounding box center [827, 275] width 160 height 302
click at [783, 155] on input "First Name" at bounding box center [785, 150] width 77 height 26
paste input "Radio Jonestown"
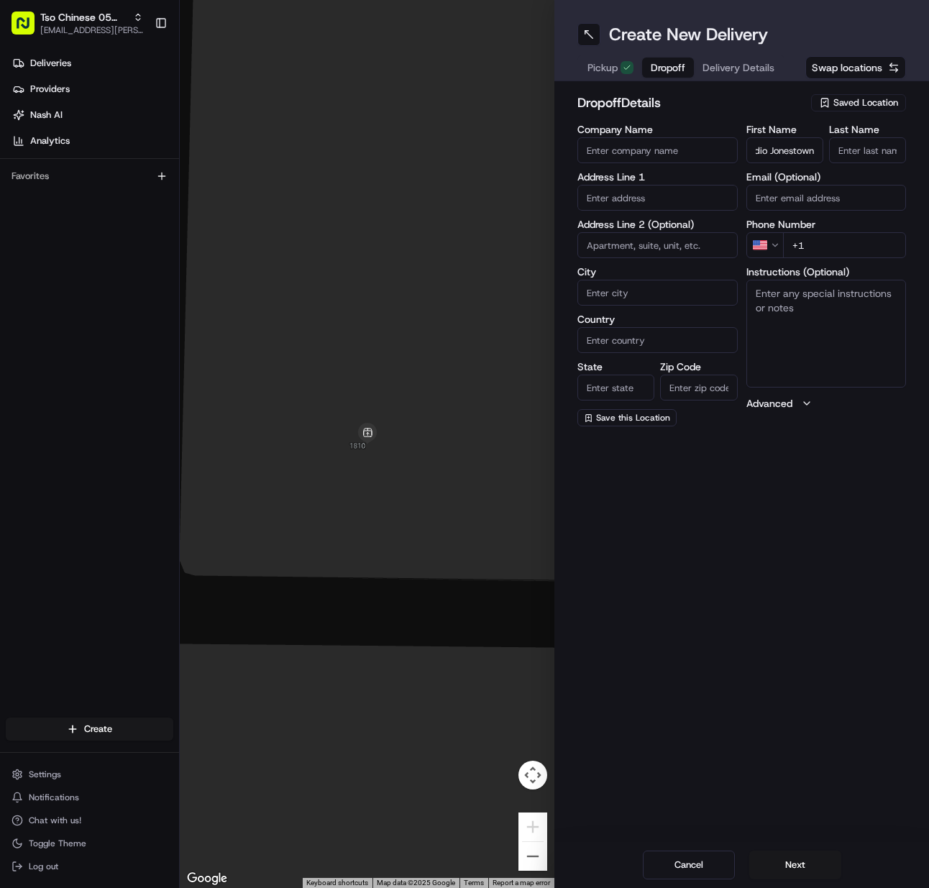
type input "Radio Jonestown"
click at [847, 144] on input "Last Name" at bounding box center [867, 150] width 77 height 26
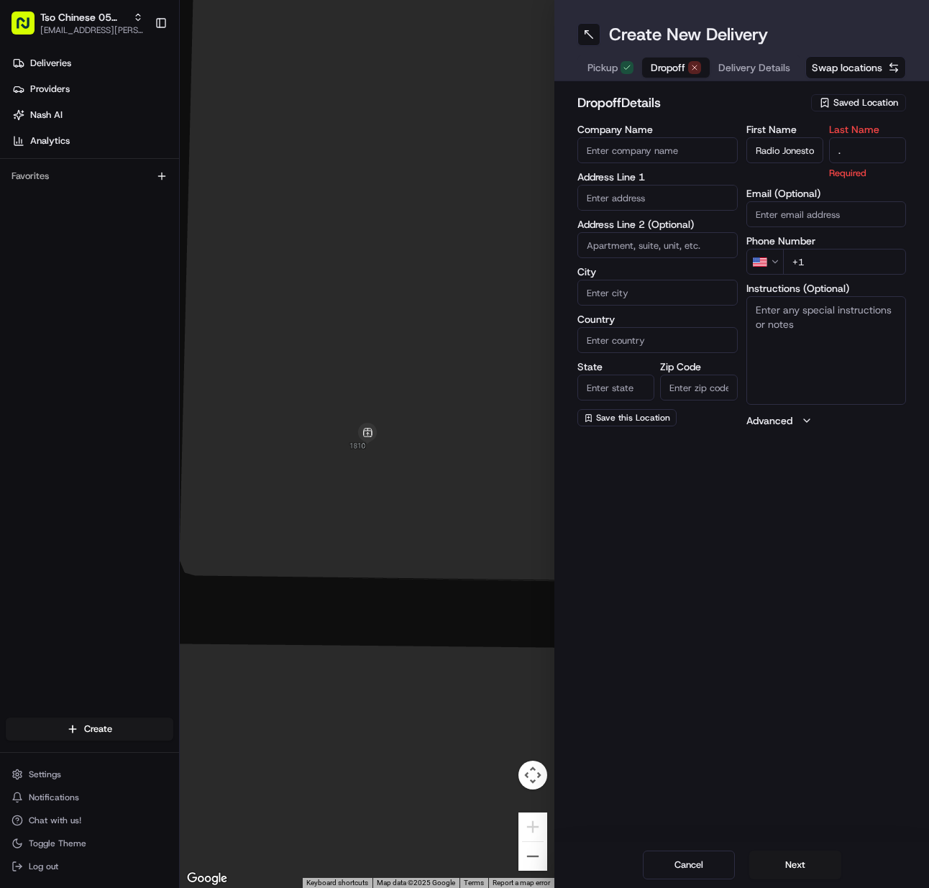
type input "."
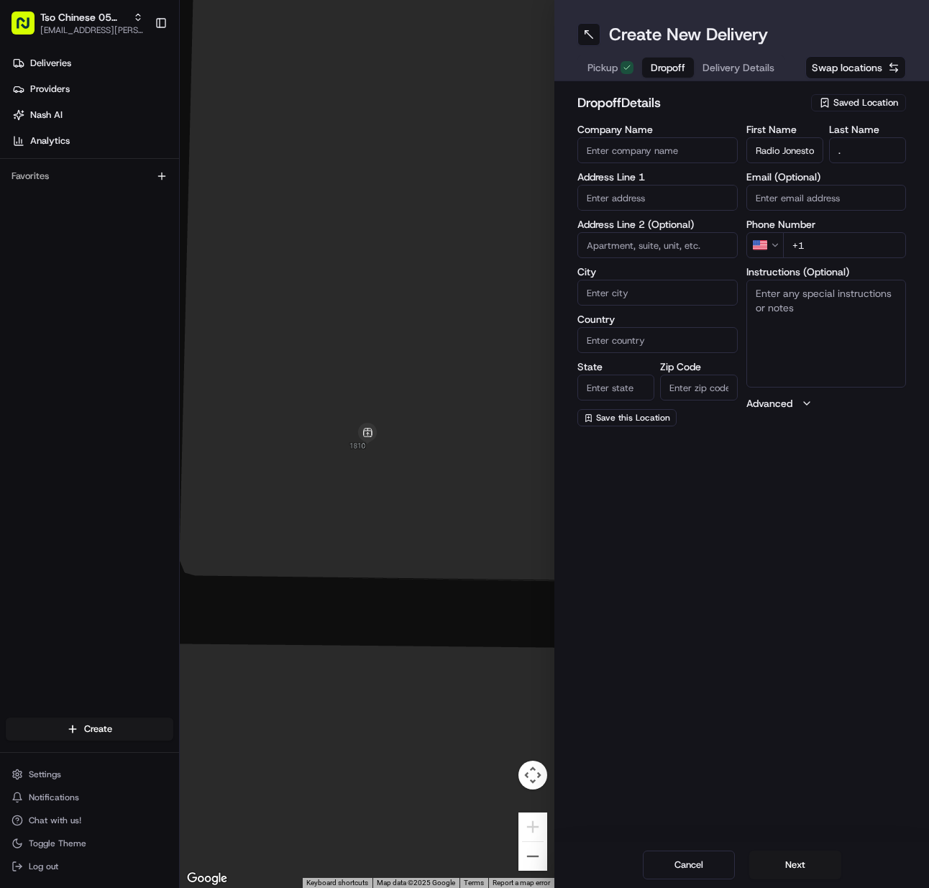
drag, startPoint x: 821, startPoint y: 253, endPoint x: 816, endPoint y: 247, distance: 7.6
click at [819, 249] on input "+1" at bounding box center [845, 245] width 124 height 26
paste input "512 963 1643"
type input "+1 512 963 1643"
click at [616, 197] on input "text" at bounding box center [658, 198] width 160 height 26
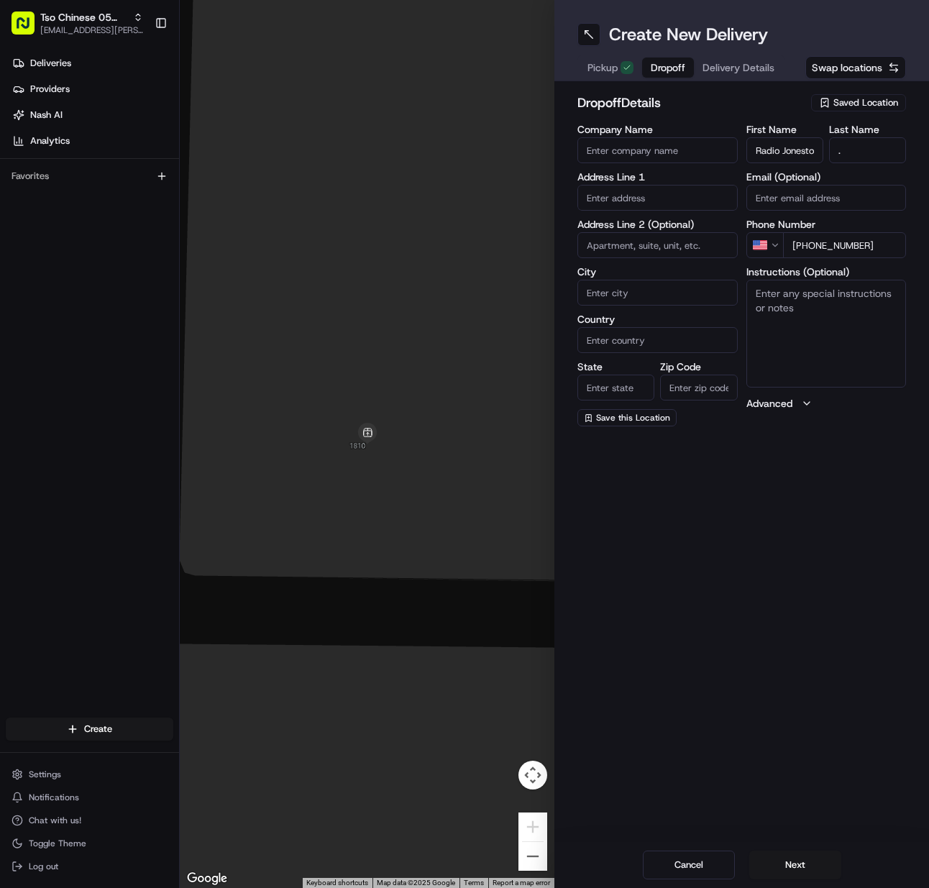
paste input "2600 Alcott Ln, Austin, TX 78748-5654, United States"
click at [629, 235] on div "2600 Alcott Lane, Austin, TX" at bounding box center [657, 234] width 153 height 35
type input "2600 Alcott Ln, Austin, TX 78748, USA"
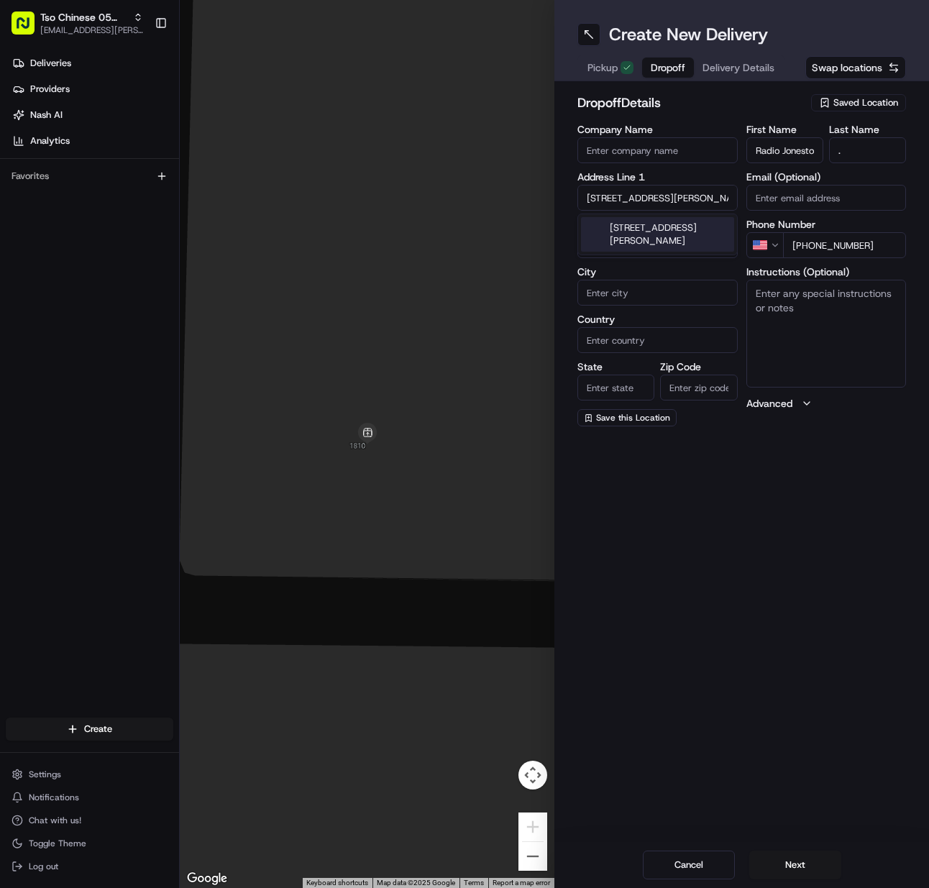
type input "Austin"
type input "[GEOGRAPHIC_DATA]"
type input "78748"
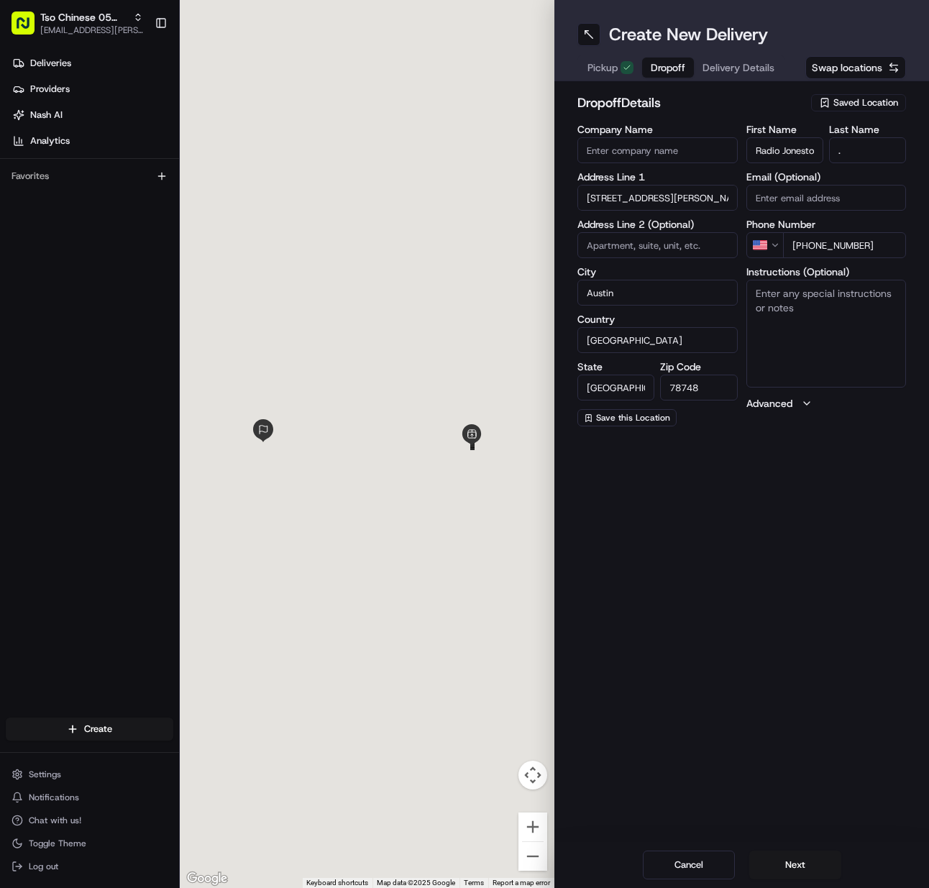
type input "2600 Alcott Lane"
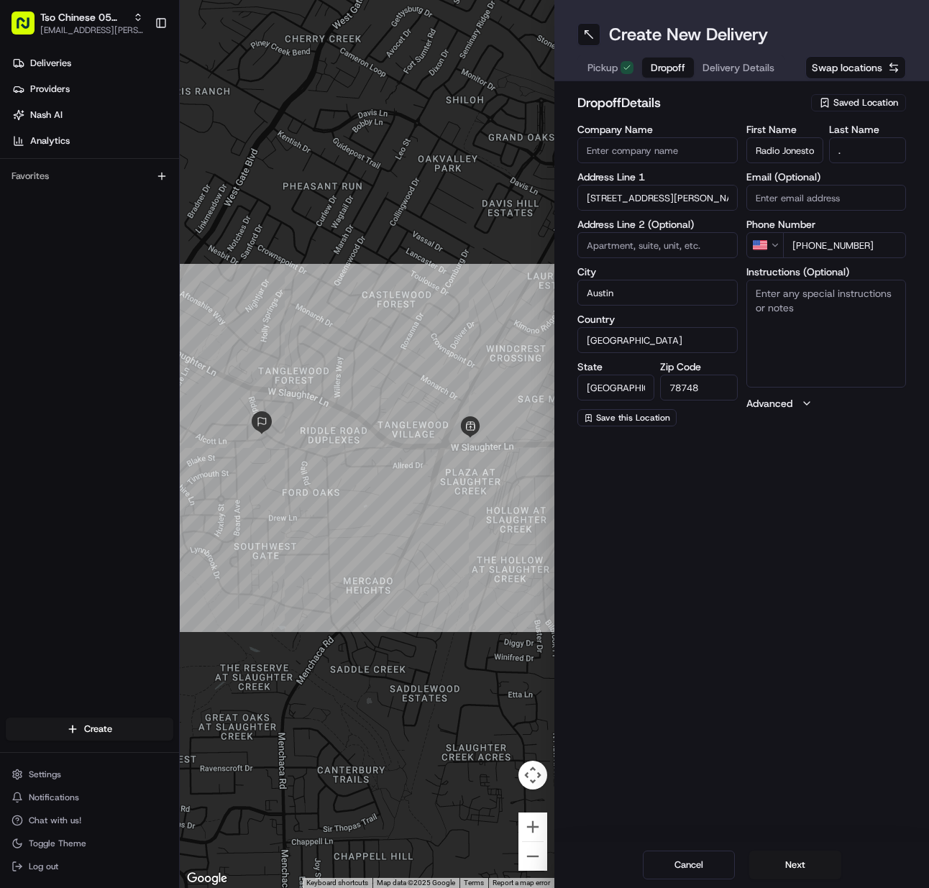
paste textarea "B"
drag, startPoint x: 846, startPoint y: 316, endPoint x: 607, endPoint y: 395, distance: 251.6
click at [826, 328] on textarea "B" at bounding box center [827, 334] width 160 height 108
type textarea "B"
click at [790, 862] on button "Next" at bounding box center [796, 865] width 92 height 29
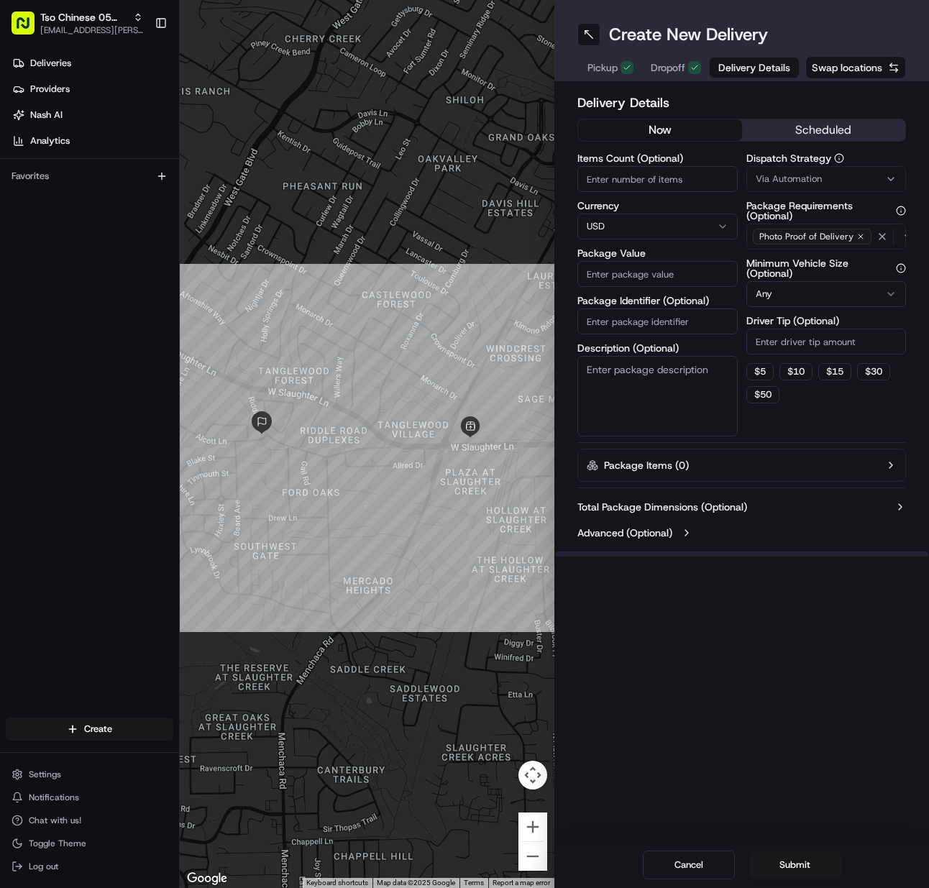
click at [604, 178] on input "Items Count (Optional)" at bounding box center [658, 179] width 160 height 26
type input "1"
type input "47.52"
click at [654, 322] on input "Package Identifier (Optional)" at bounding box center [658, 322] width 160 height 26
paste input "ZNZDT9Q"
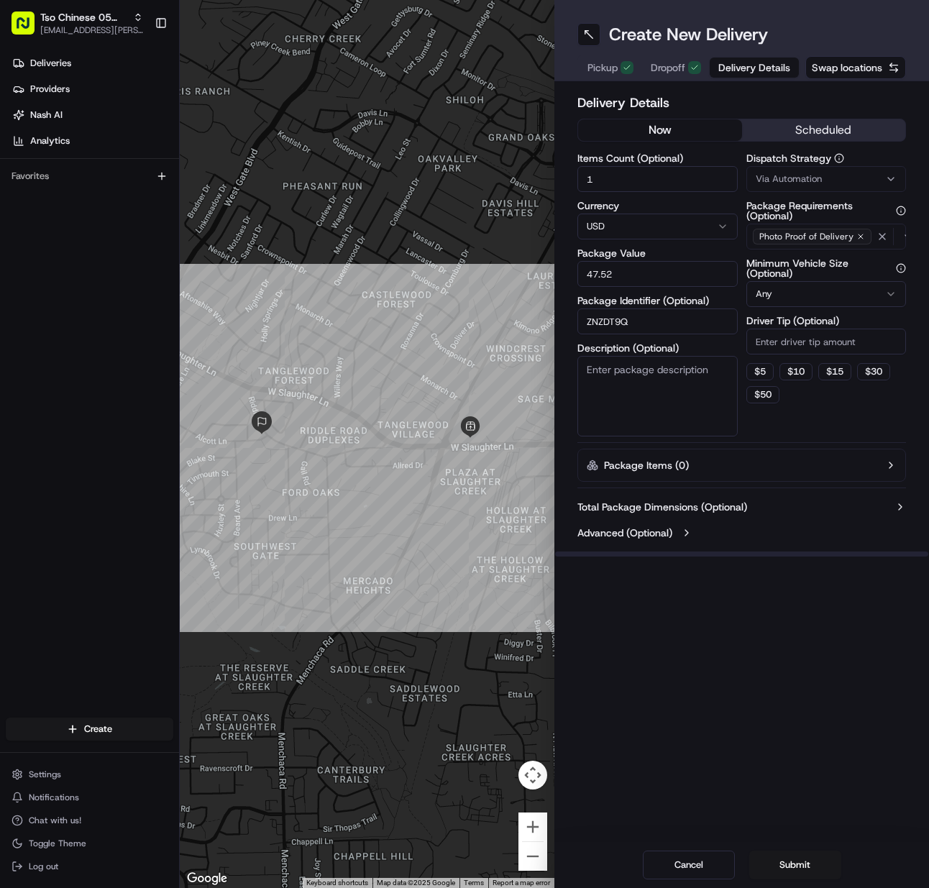
type input "ZNZDT9Q"
click at [808, 182] on span "Via Automation" at bounding box center [789, 179] width 66 height 13
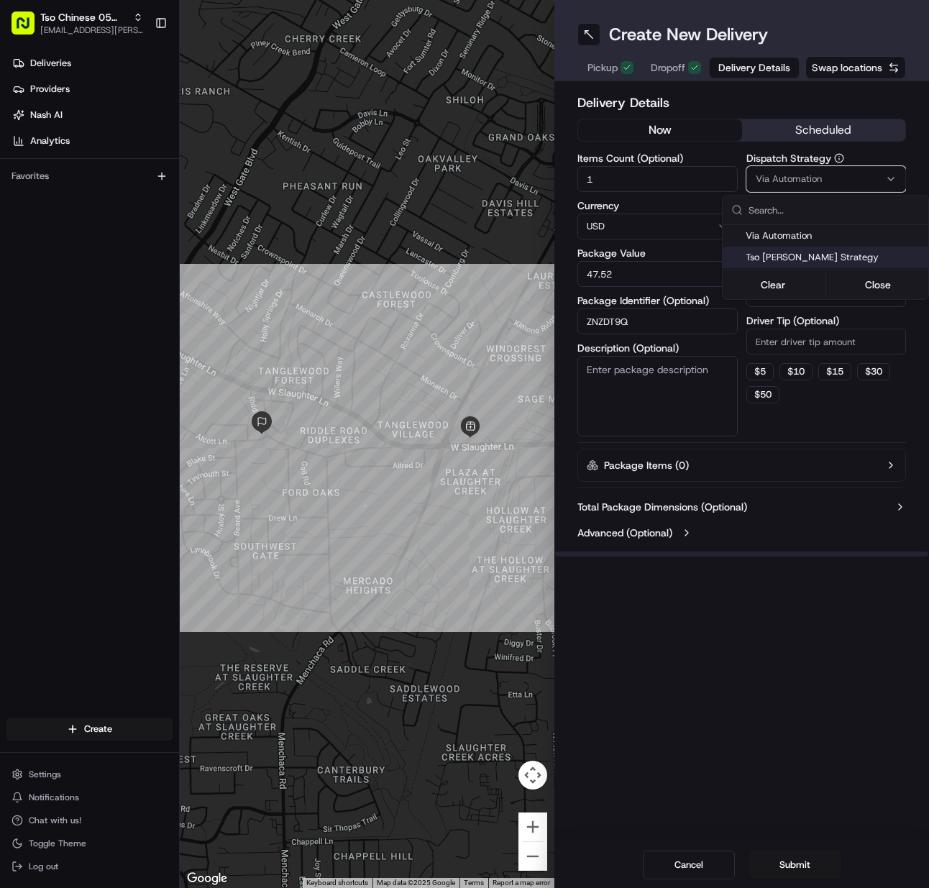
click at [816, 264] on div "Tso Menchaca Strategy" at bounding box center [826, 258] width 206 height 22
click at [805, 330] on html "Tso Chinese 05 Menchaca meilan.gailey@gmail.com Toggle Sidebar Deliveries Provi…" at bounding box center [464, 444] width 929 height 888
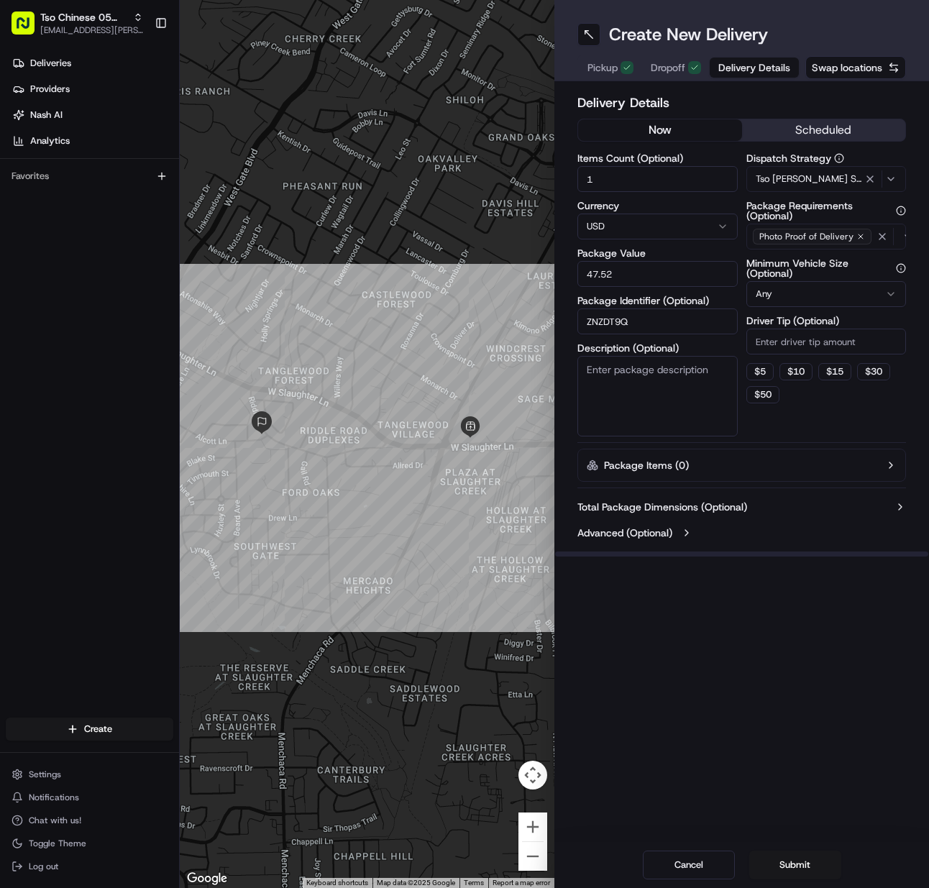
click at [804, 338] on input "Driver Tip (Optional)" at bounding box center [827, 342] width 160 height 26
type input "2"
click at [791, 875] on button "Submit" at bounding box center [796, 865] width 92 height 29
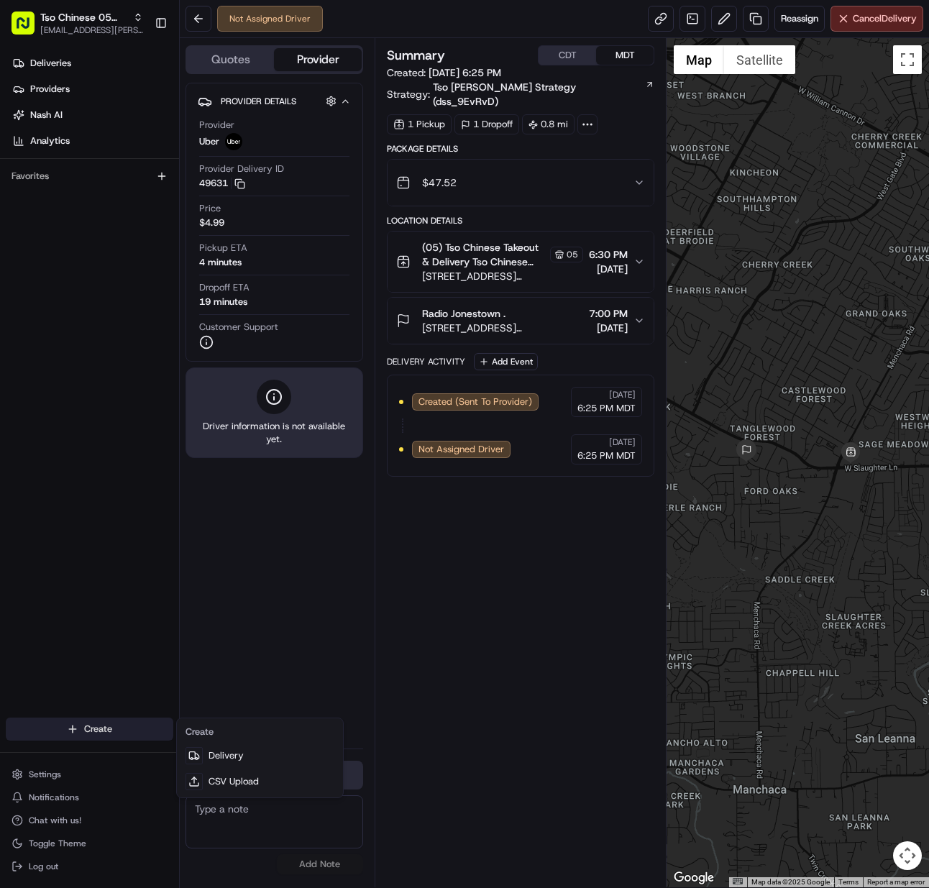
click at [111, 731] on html "Tso Chinese 05 Menchaca meilan.gailey@gmail.com Toggle Sidebar Deliveries Provi…" at bounding box center [464, 444] width 929 height 888
click at [221, 750] on link "Delivery" at bounding box center [260, 756] width 160 height 26
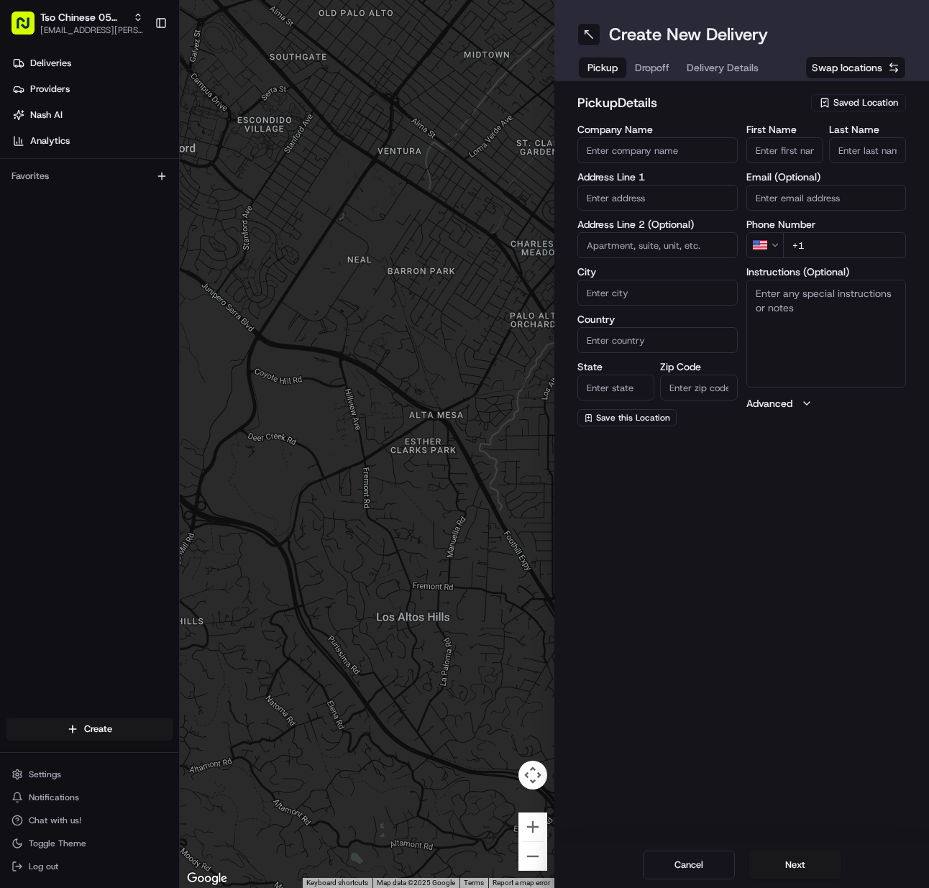
click at [848, 101] on span "Saved Location" at bounding box center [866, 102] width 65 height 13
click at [832, 142] on input "text" at bounding box center [834, 131] width 171 height 29
click at [824, 163] on span "(05) Tso Chinese Takeout & Delivery (05)" at bounding box center [834, 156] width 177 height 13
type input "(05) Tso Chinese Takeout & Delivery"
type input "[STREET_ADDRESS][PERSON_NAME]"
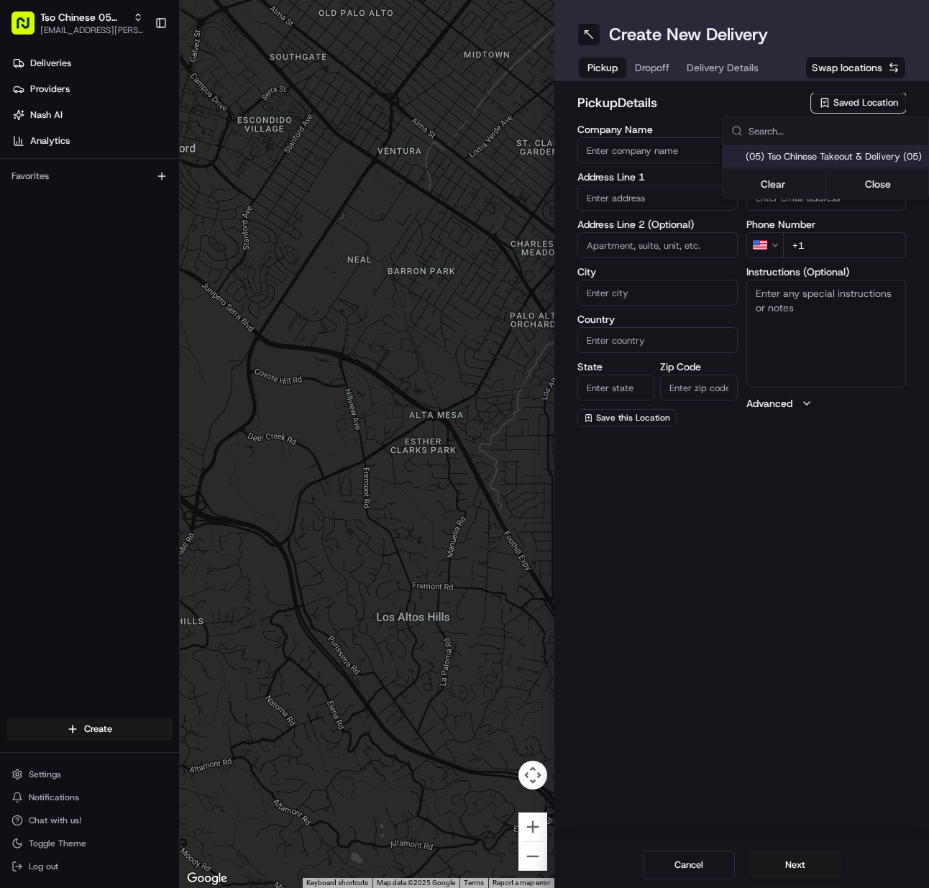
type input "Ste 100"
type input "Austin"
type input "US"
type input "[GEOGRAPHIC_DATA]"
type input "78748"
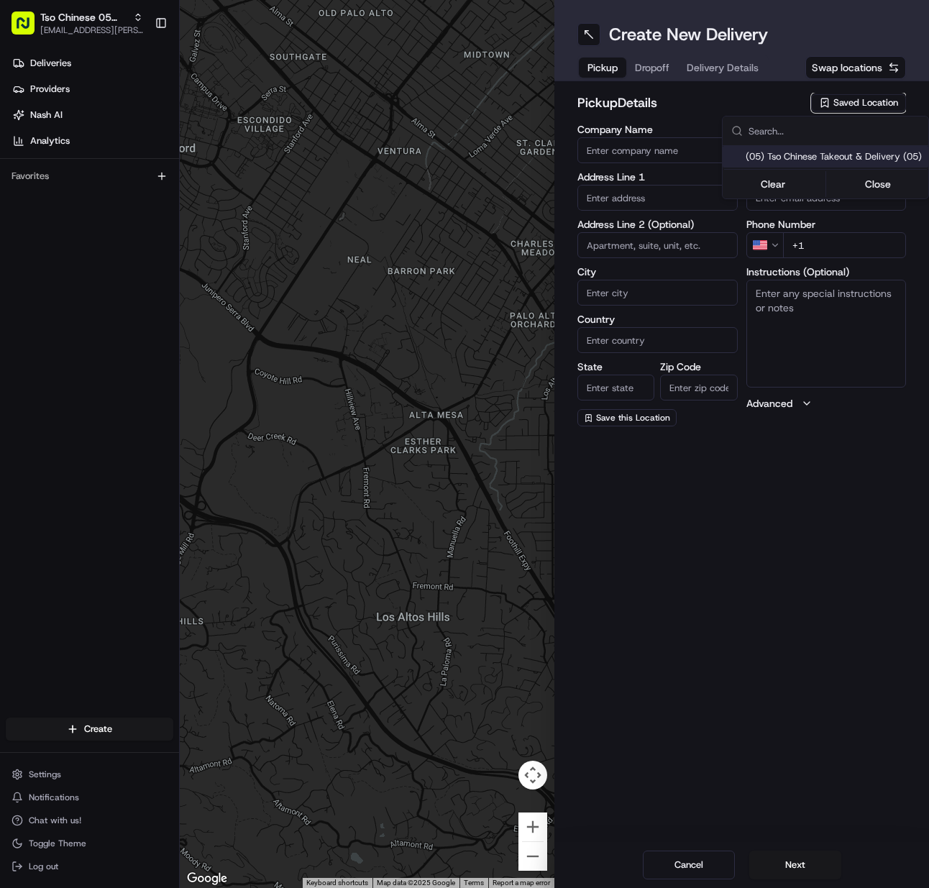
type input "Tso Chinese"
type input "[PERSON_NAME] Manager"
type input "[EMAIL_ADDRESS][DOMAIN_NAME]"
type input "[PHONE_NUMBER]"
type textarea "Submit a picture displaying address & food as Proof of Delivery. Envía una foto…"
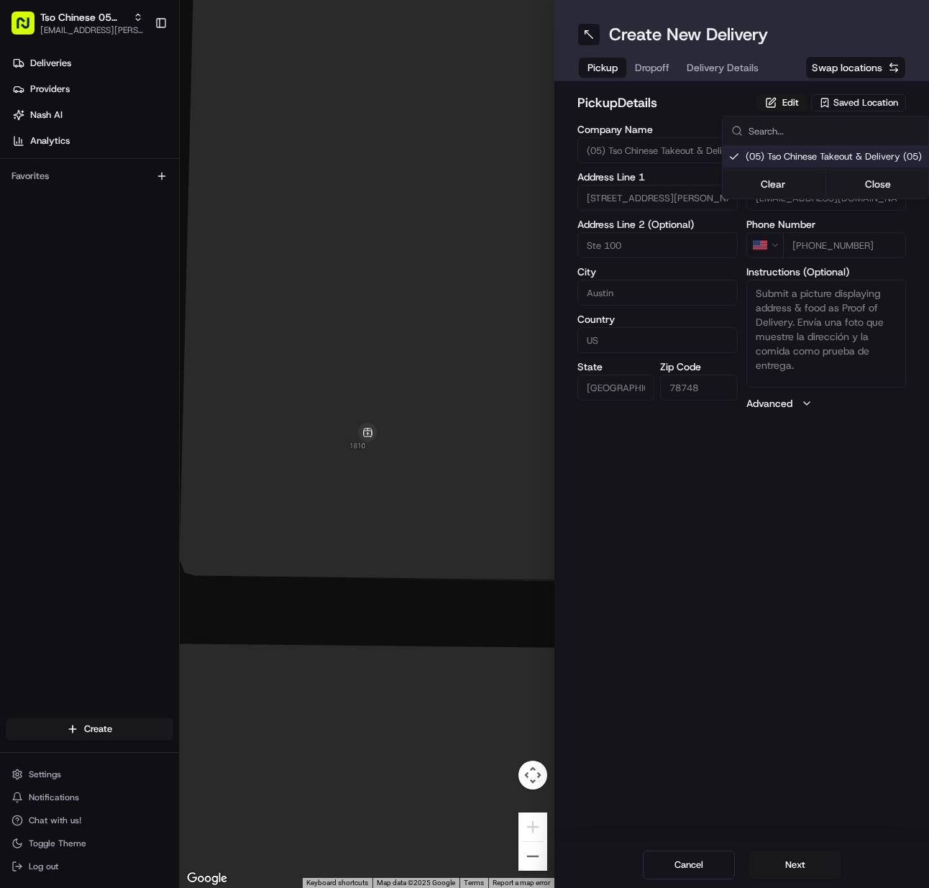
click at [793, 857] on html "Tso Chinese 05 Menchaca meilan.gailey@gmail.com Toggle Sidebar Deliveries Provi…" at bounding box center [464, 444] width 929 height 888
drag, startPoint x: 793, startPoint y: 857, endPoint x: 837, endPoint y: 858, distance: 43.9
click at [792, 858] on button "Next" at bounding box center [796, 865] width 92 height 29
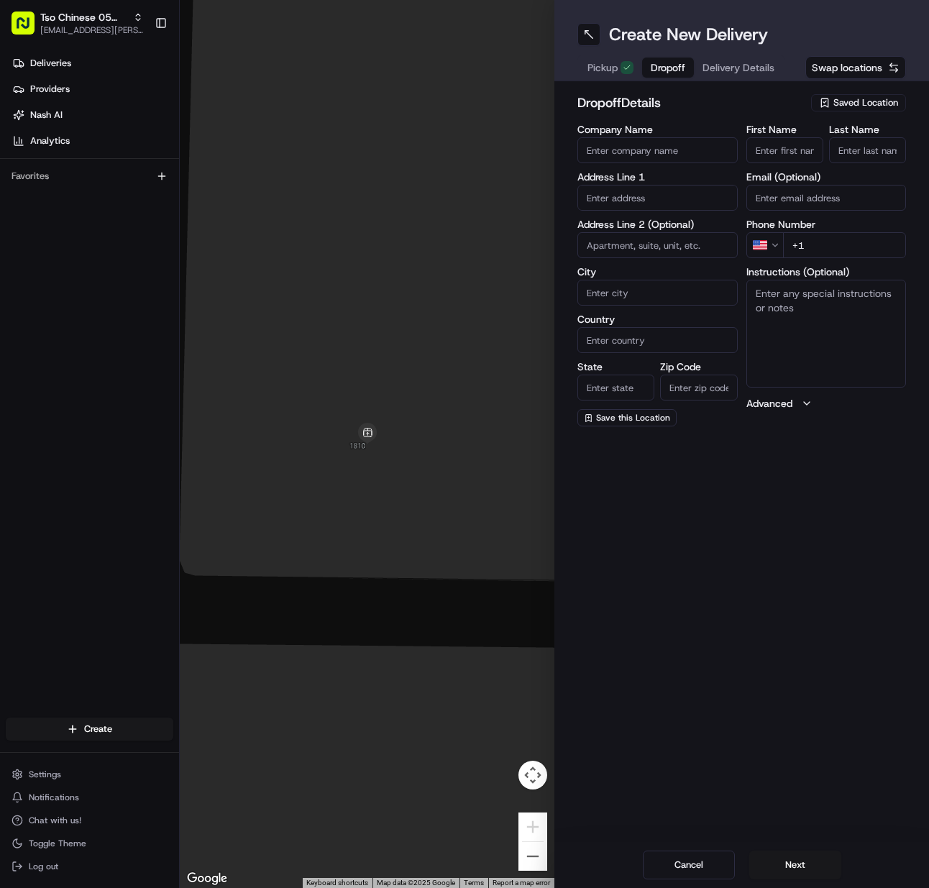
click at [806, 143] on input "First Name" at bounding box center [785, 150] width 77 height 26
paste input "Delora Dalton"
type input "Delora Dalton"
click at [844, 145] on input "Last Name" at bounding box center [867, 150] width 77 height 26
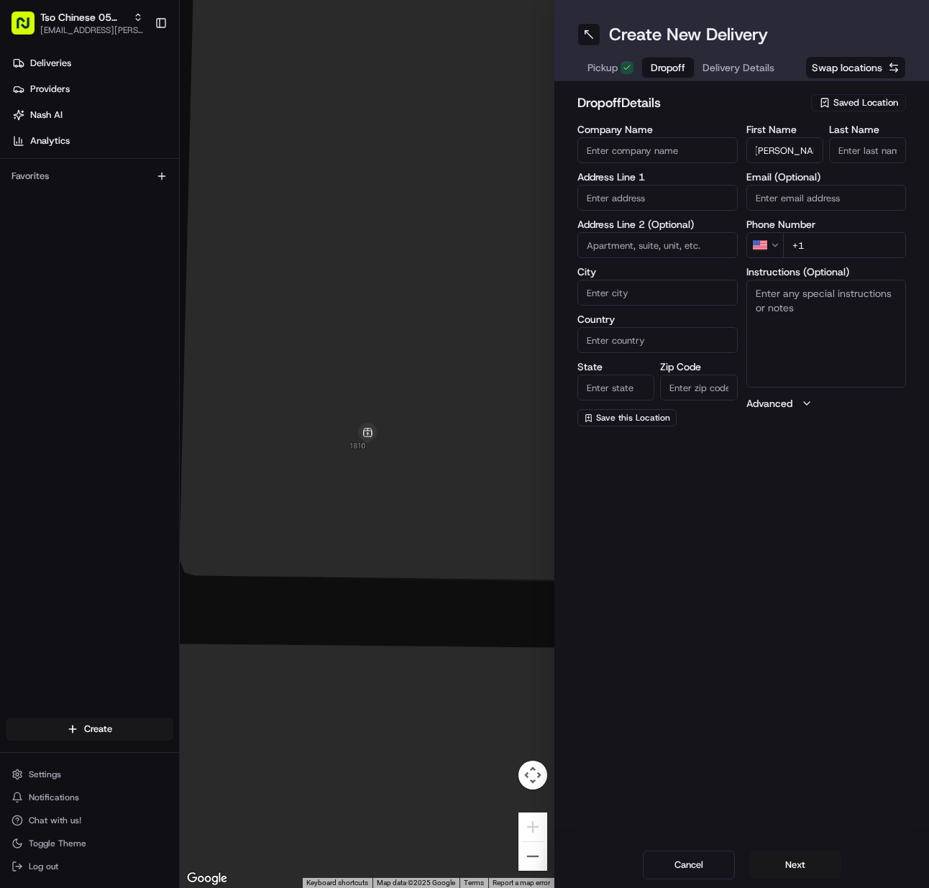
scroll to position [0, 0]
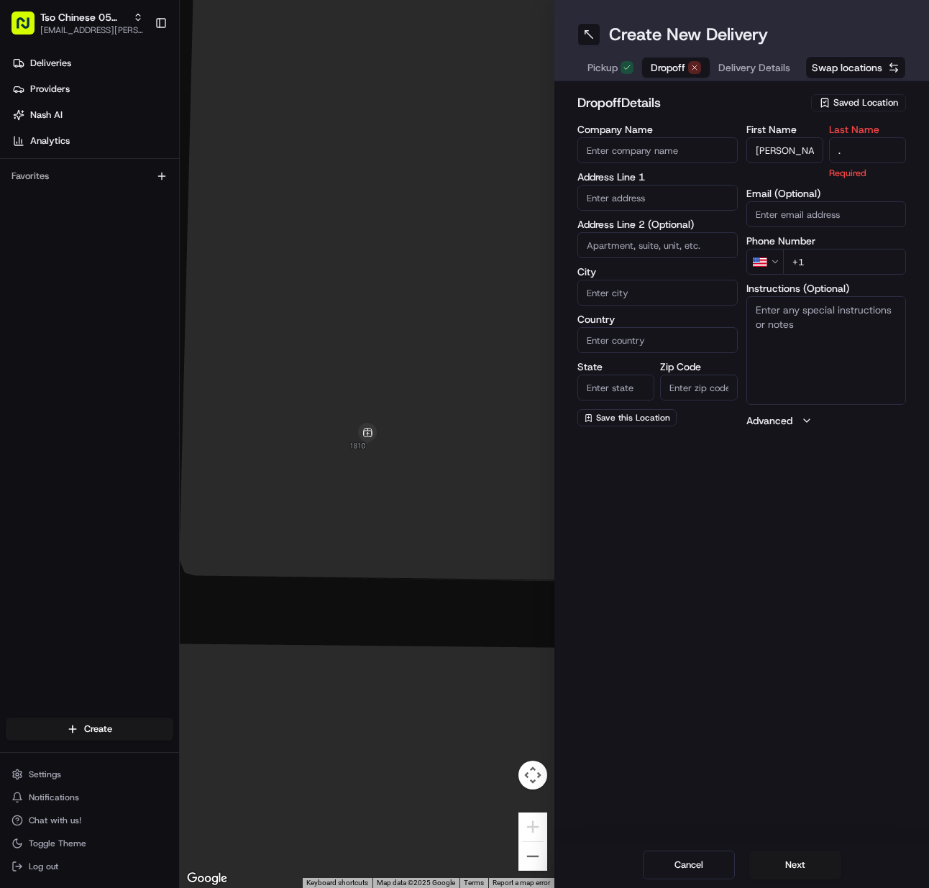
type input "."
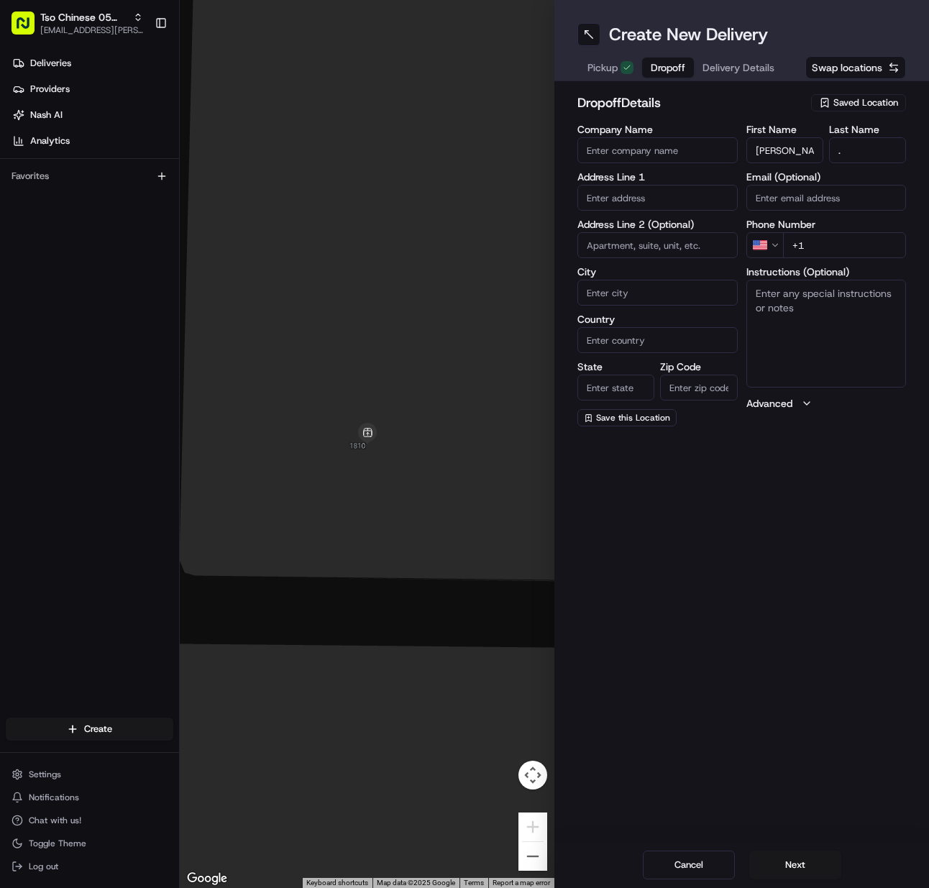
drag, startPoint x: 850, startPoint y: 253, endPoint x: 813, endPoint y: 253, distance: 37.4
click at [842, 253] on input "+1" at bounding box center [845, 245] width 124 height 26
paste input "512 743 8056"
type input "+1 512 743 8056"
click at [678, 199] on input "text" at bounding box center [658, 198] width 160 height 26
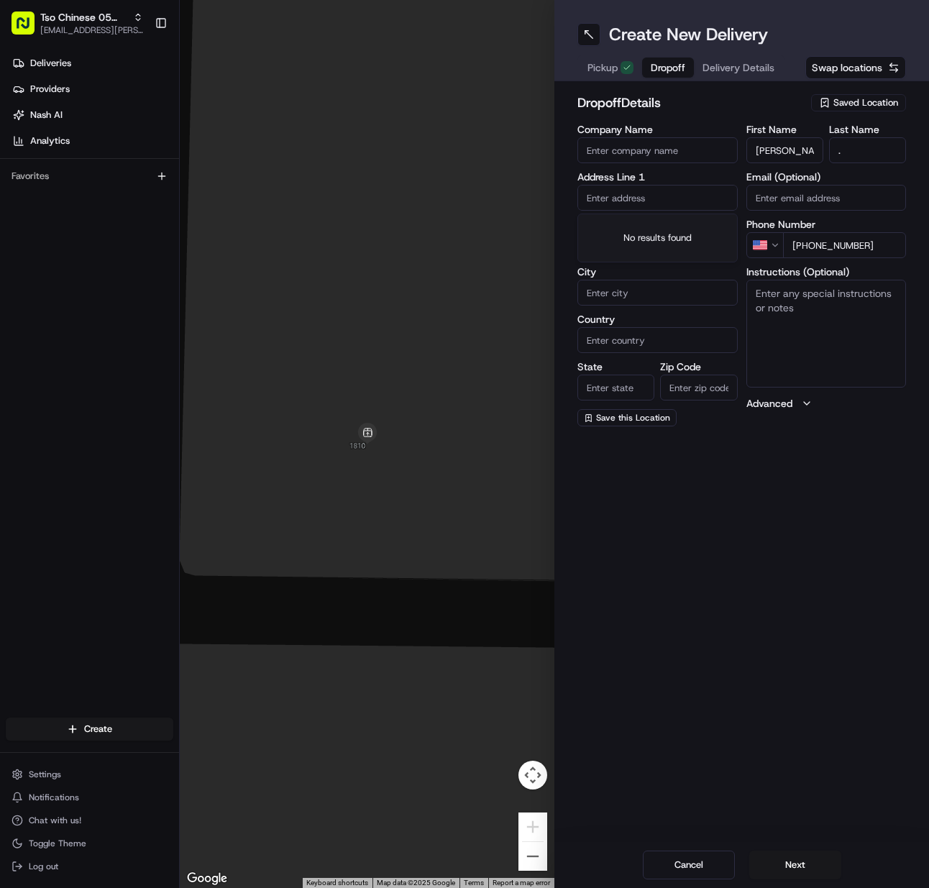
paste input "2719 Dupree Ln, Austin, TX 78748-2805, United States"
click at [675, 227] on div "2719 Dupree Ln, Austin, TX" at bounding box center [657, 234] width 153 height 35
type input "2719 Dupree Ln, Austin, TX 78748, USA"
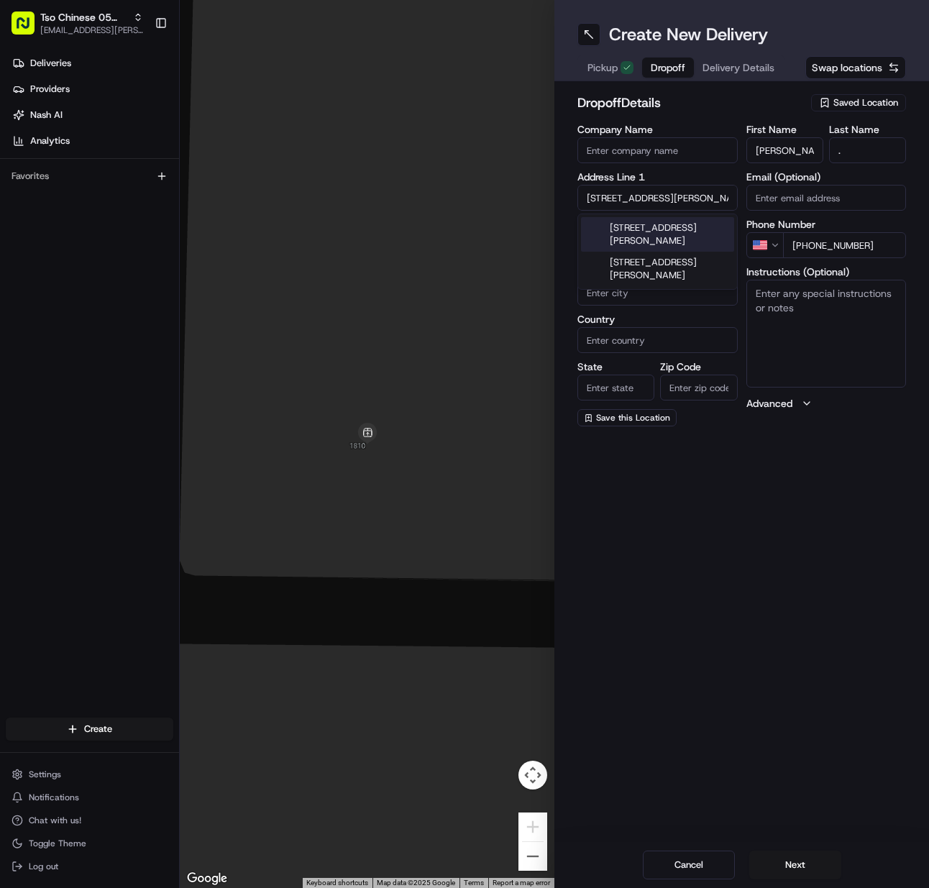
type input "Austin"
type input "[GEOGRAPHIC_DATA]"
type input "78748"
type input "2719 Dupree Lane"
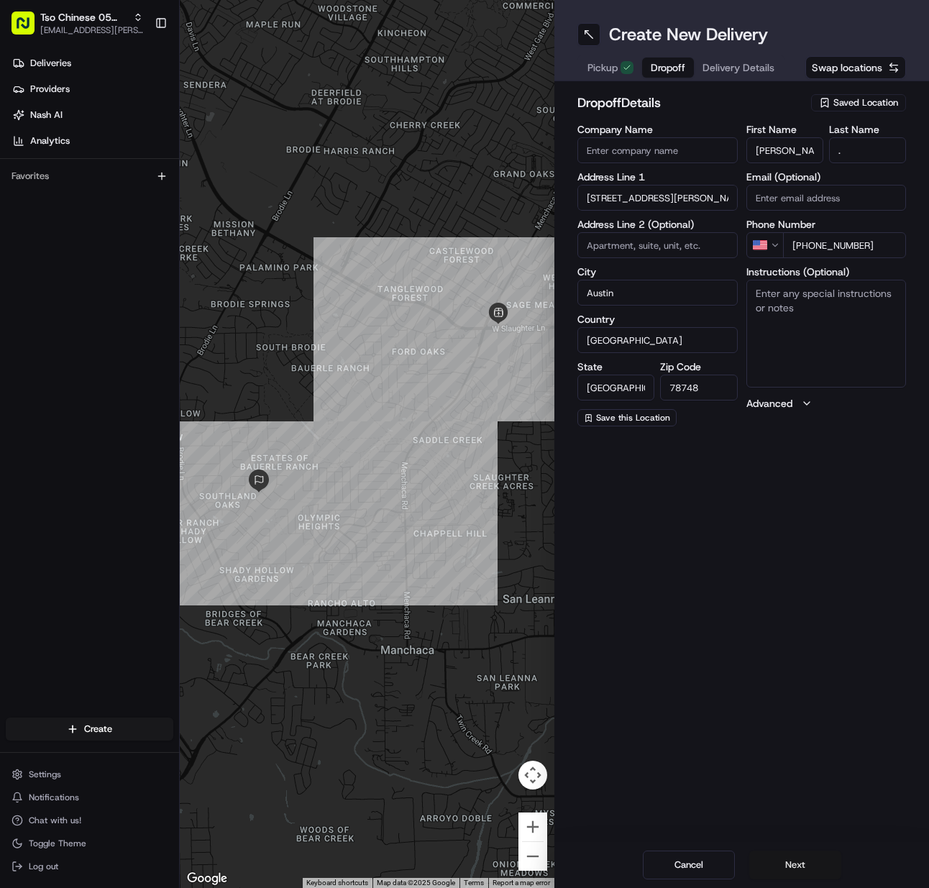
drag, startPoint x: 794, startPoint y: 870, endPoint x: 721, endPoint y: 675, distance: 208.3
click at [793, 870] on button "Next" at bounding box center [796, 865] width 92 height 29
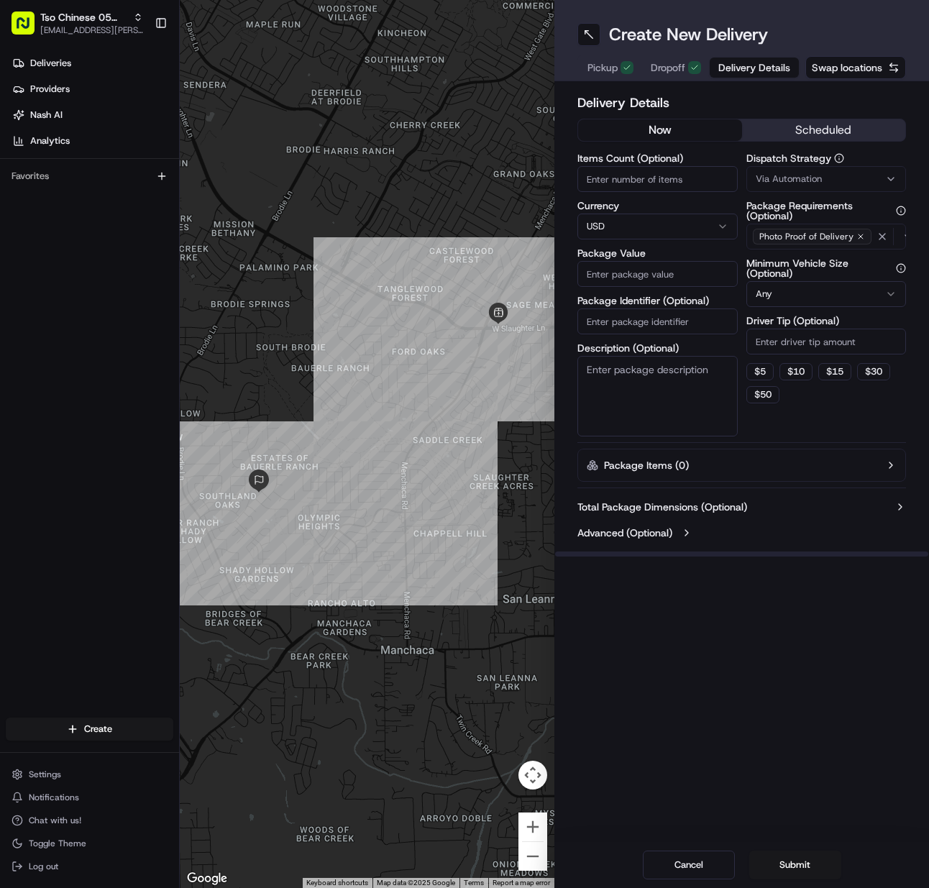
click at [590, 194] on div "Items Count (Optional) Currency USD Package Value Package Identifier (Optional)…" at bounding box center [658, 294] width 160 height 283
click at [589, 192] on div "Items Count (Optional) Currency USD Package Value Package Identifier (Optional)…" at bounding box center [658, 294] width 160 height 283
click at [589, 185] on input "Items Count (Optional)" at bounding box center [658, 179] width 160 height 26
type input "1"
type input "64.79"
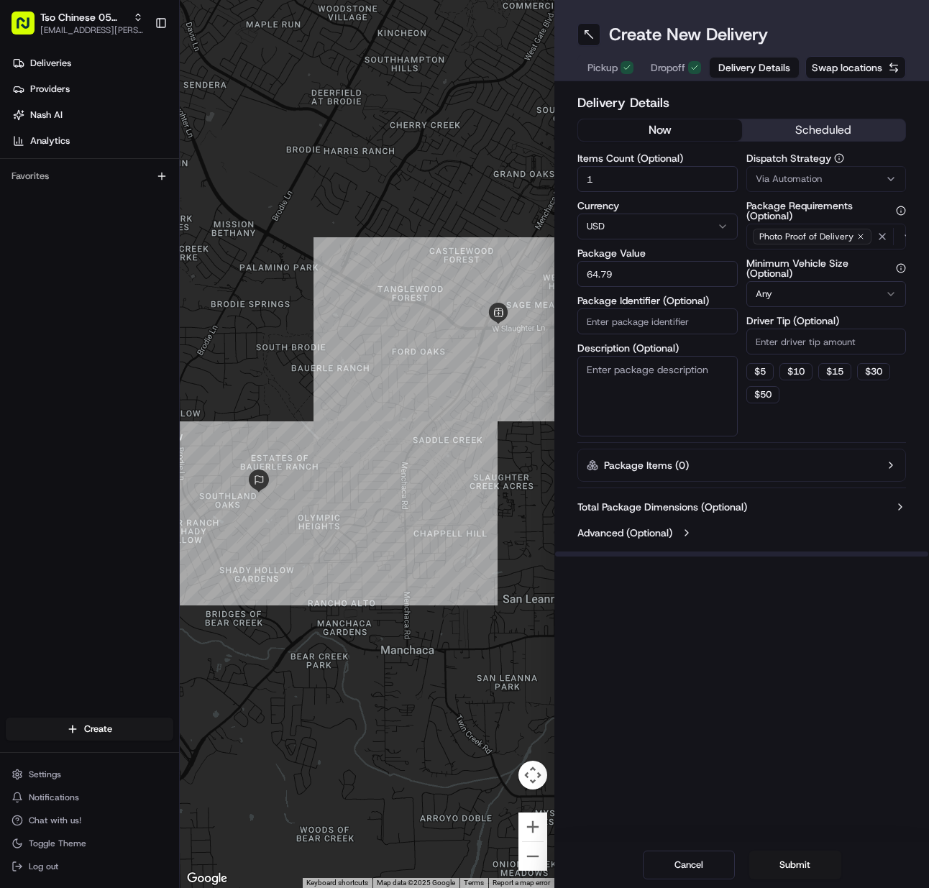
click at [637, 325] on input "Package Identifier (Optional)" at bounding box center [658, 322] width 160 height 26
paste input "RUZ5YHQ"
type input "RUZ5YHQ"
click at [819, 169] on button "Via Automation" at bounding box center [827, 179] width 160 height 26
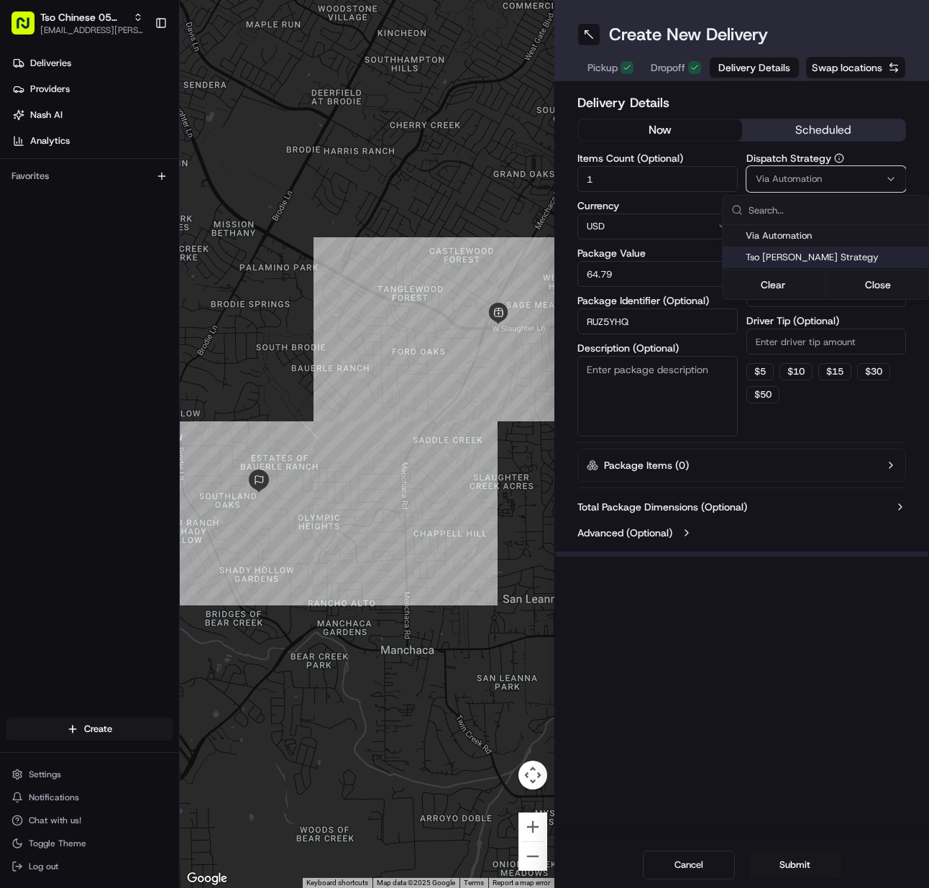
click at [799, 255] on span "Tso Menchaca Strategy" at bounding box center [834, 257] width 177 height 13
click at [796, 342] on html "Tso Chinese 05 Menchaca meilan.gailey@gmail.com Toggle Sidebar Deliveries Provi…" at bounding box center [464, 444] width 929 height 888
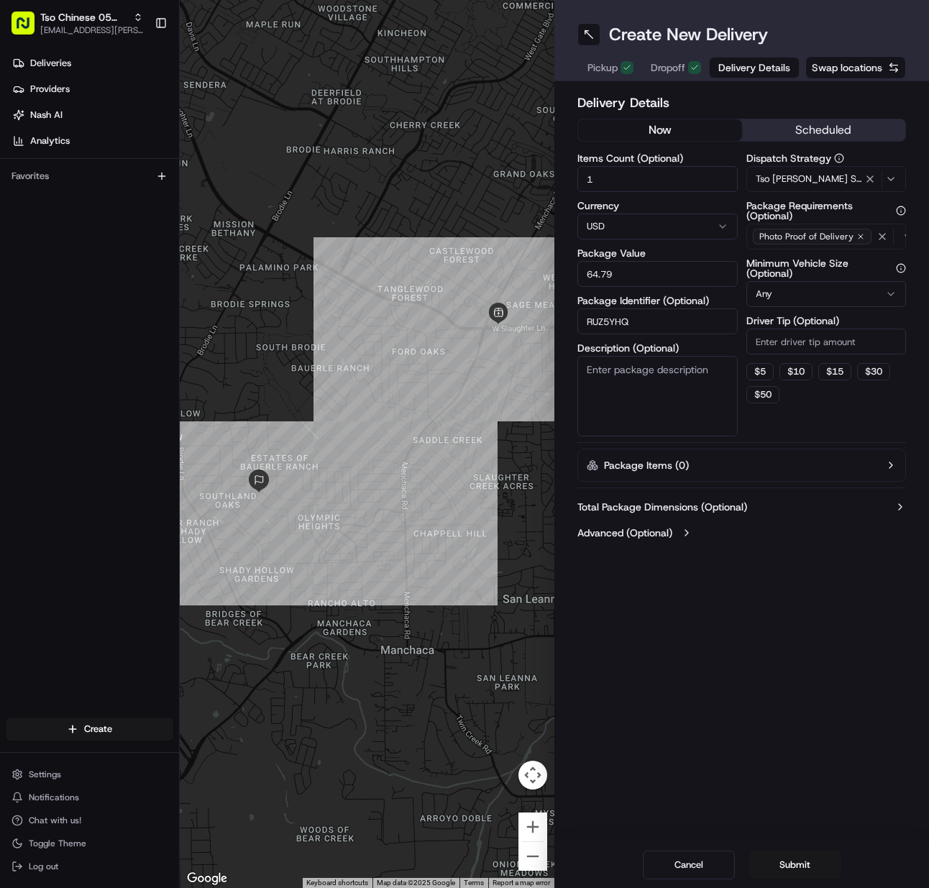
click at [796, 342] on input "Driver Tip (Optional)" at bounding box center [827, 342] width 160 height 26
type input "2"
drag, startPoint x: 775, startPoint y: 845, endPoint x: 773, endPoint y: 856, distance: 11.0
click at [773, 855] on div "Cancel Submit" at bounding box center [742, 865] width 375 height 46
click at [773, 857] on button "Submit" at bounding box center [796, 865] width 92 height 29
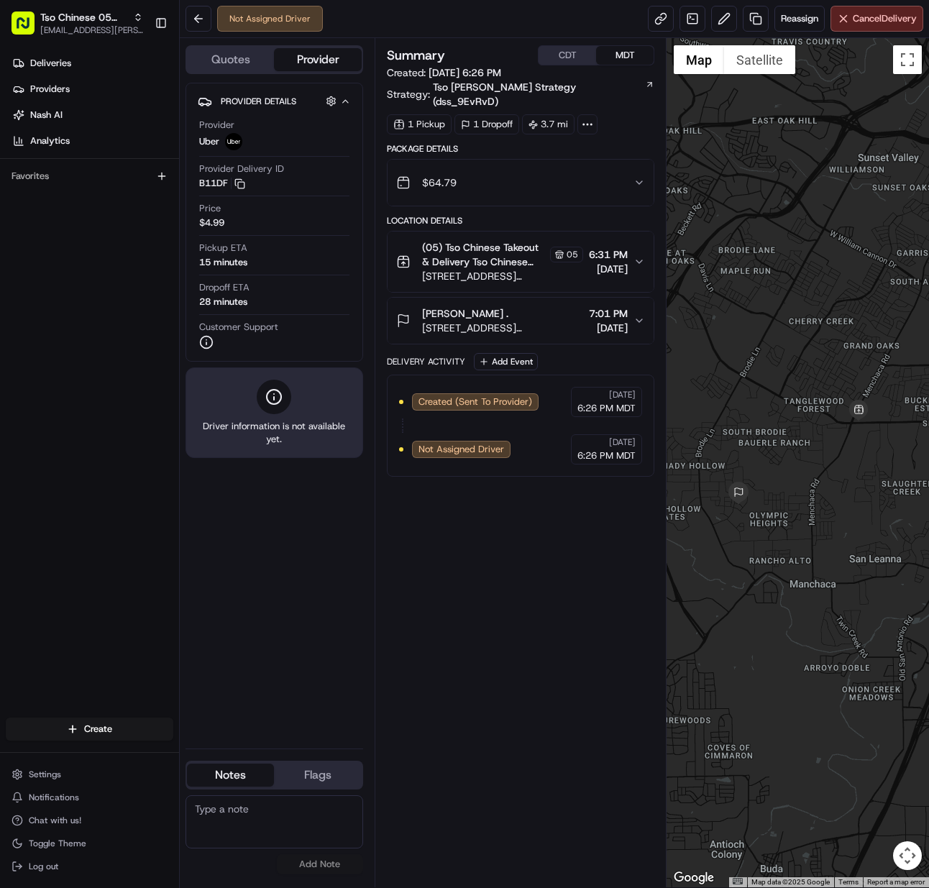
drag, startPoint x: 60, startPoint y: 27, endPoint x: 80, endPoint y: 41, distance: 24.2
click at [62, 27] on span "[EMAIL_ADDRESS][PERSON_NAME][DOMAIN_NAME]" at bounding box center [91, 30] width 103 height 12
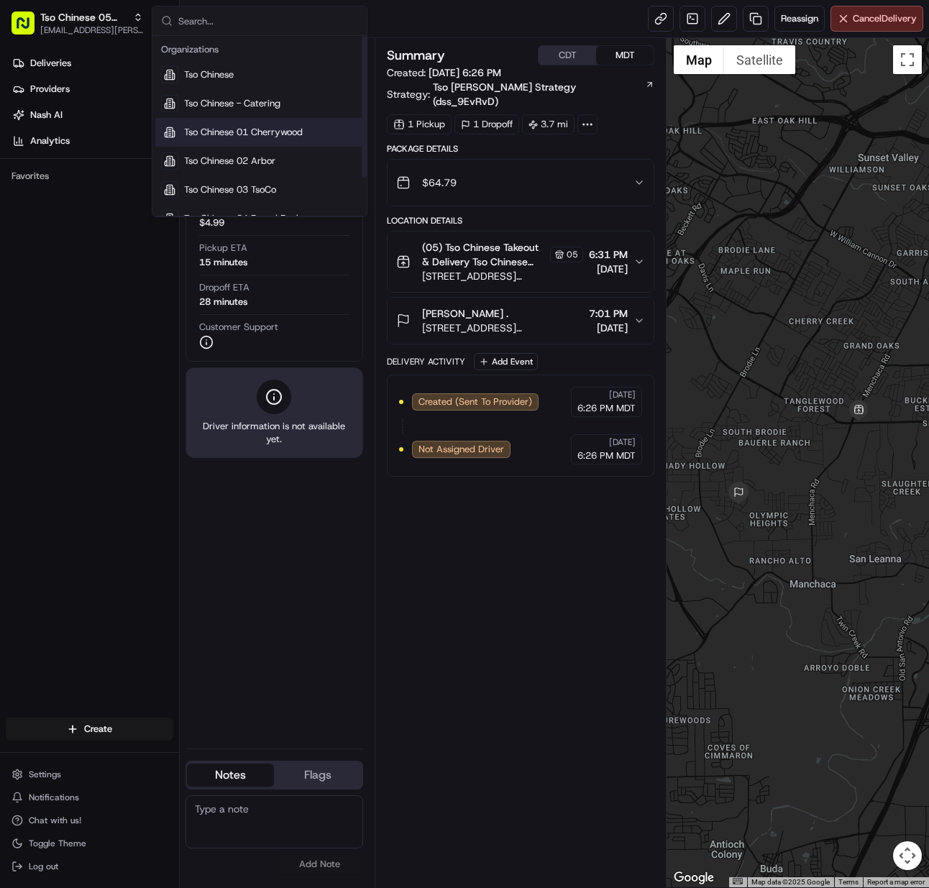
click at [280, 136] on span "Tso Chinese 01 Cherrywood" at bounding box center [243, 132] width 119 height 13
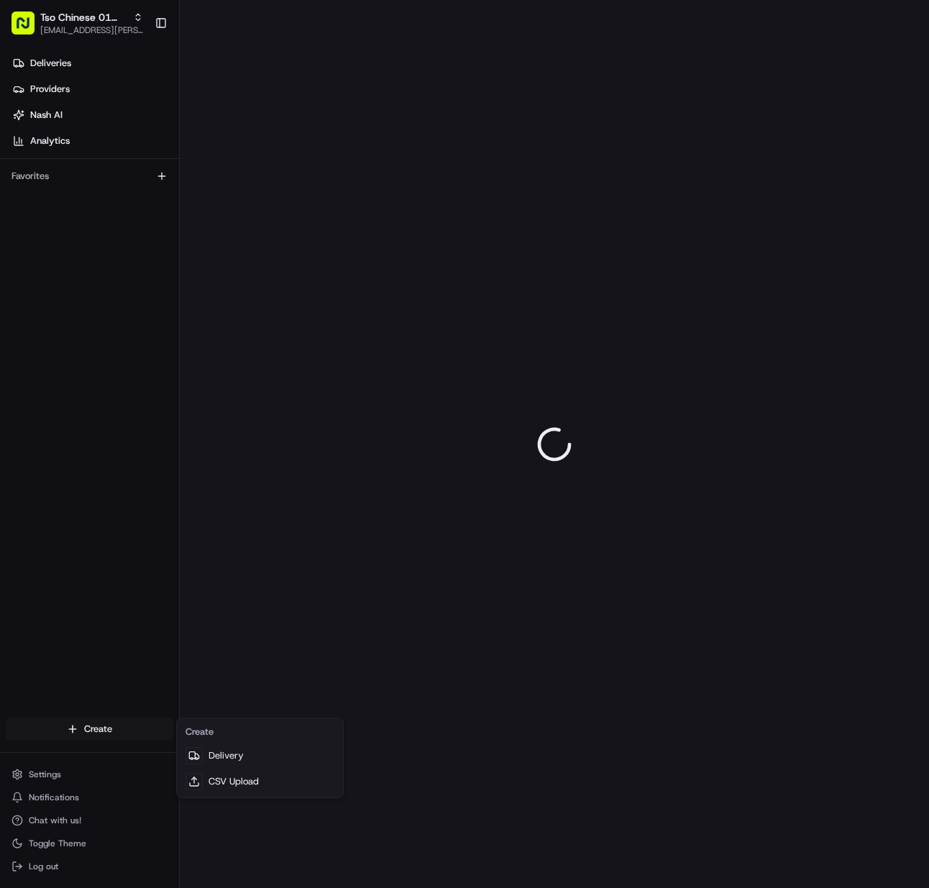
click at [128, 727] on html "Tso Chinese 01 Cherrywood meilan.gailey@gmail.com Toggle Sidebar Deliveries Pro…" at bounding box center [464, 444] width 929 height 888
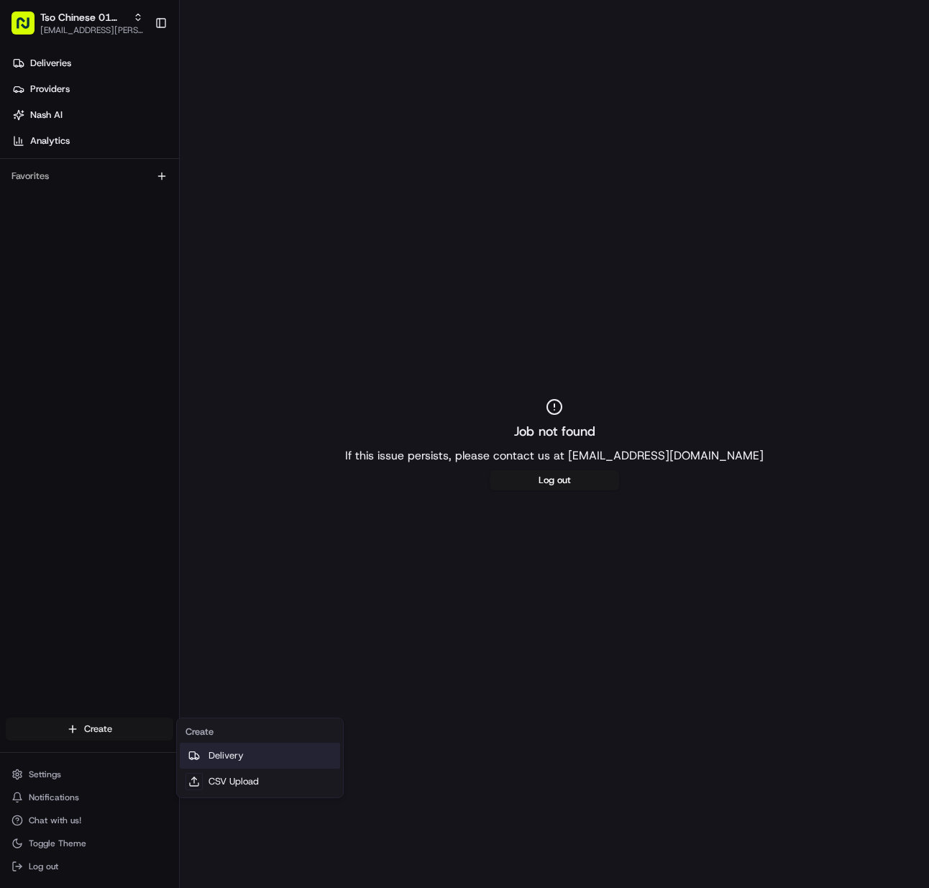
click at [224, 748] on link "Delivery" at bounding box center [260, 756] width 160 height 26
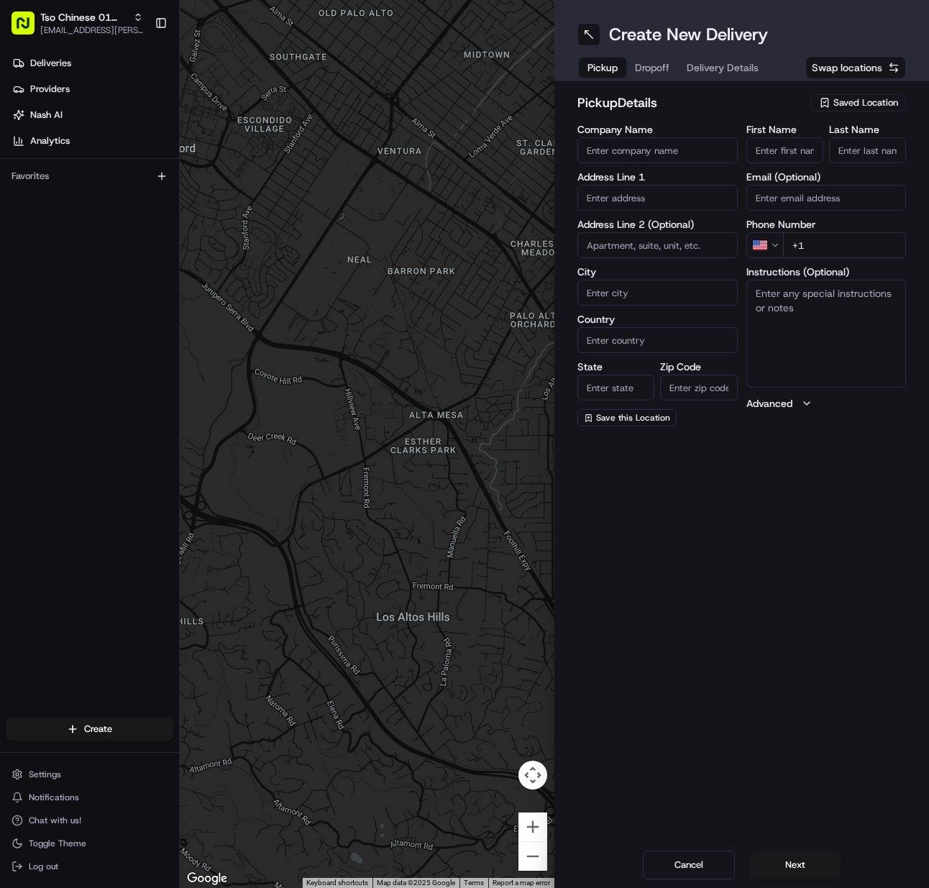
click at [875, 112] on button "Saved Location" at bounding box center [858, 103] width 95 height 20
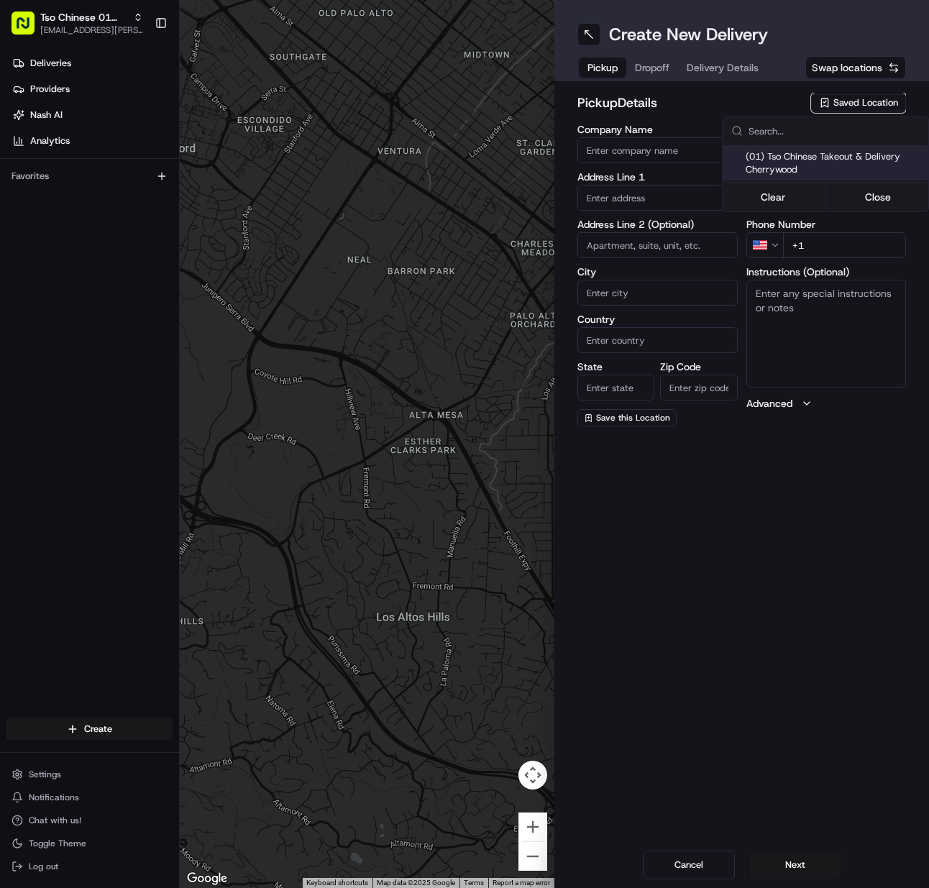
click at [852, 159] on span "(01) Tso Chinese Takeout & Delivery Cherrywood" at bounding box center [834, 163] width 177 height 26
type input "(01) Tso Chinese Takeout & Delivery Cherrywood"
type input "[STREET_ADDRESS]"
type input "Ste E-5"
type input "Austin"
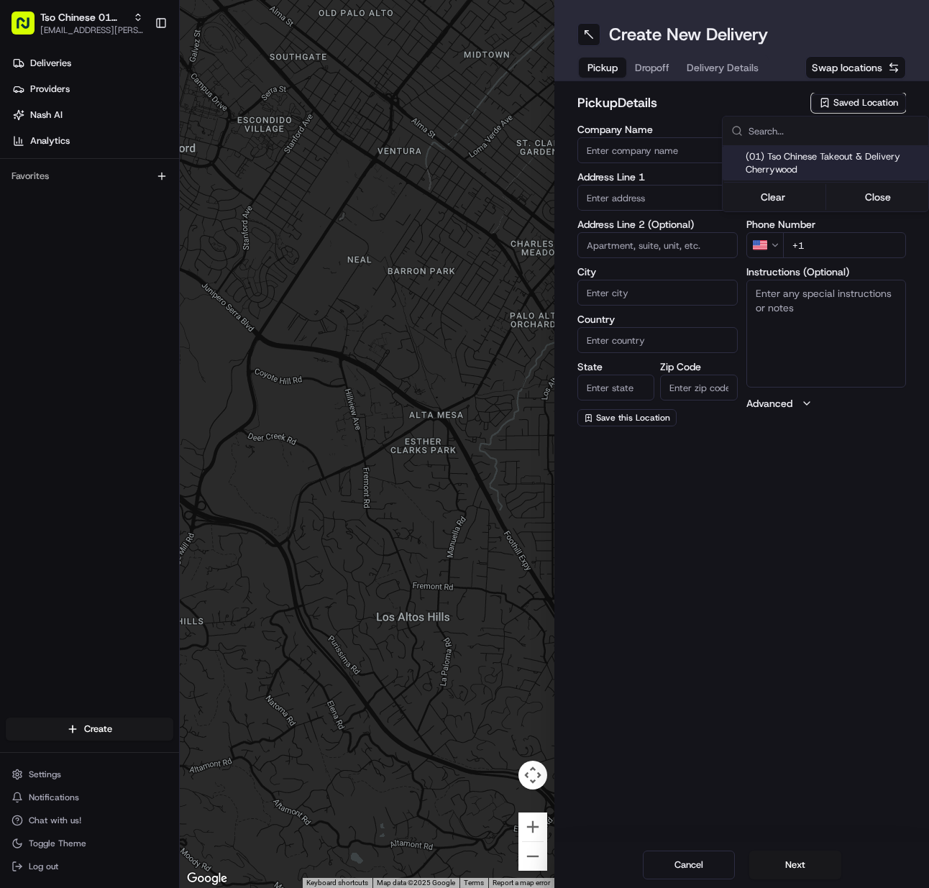
type input "US"
type input "[GEOGRAPHIC_DATA]"
type input "78722"
type input "Tso Chinese"
type input "Cherrywood Manager"
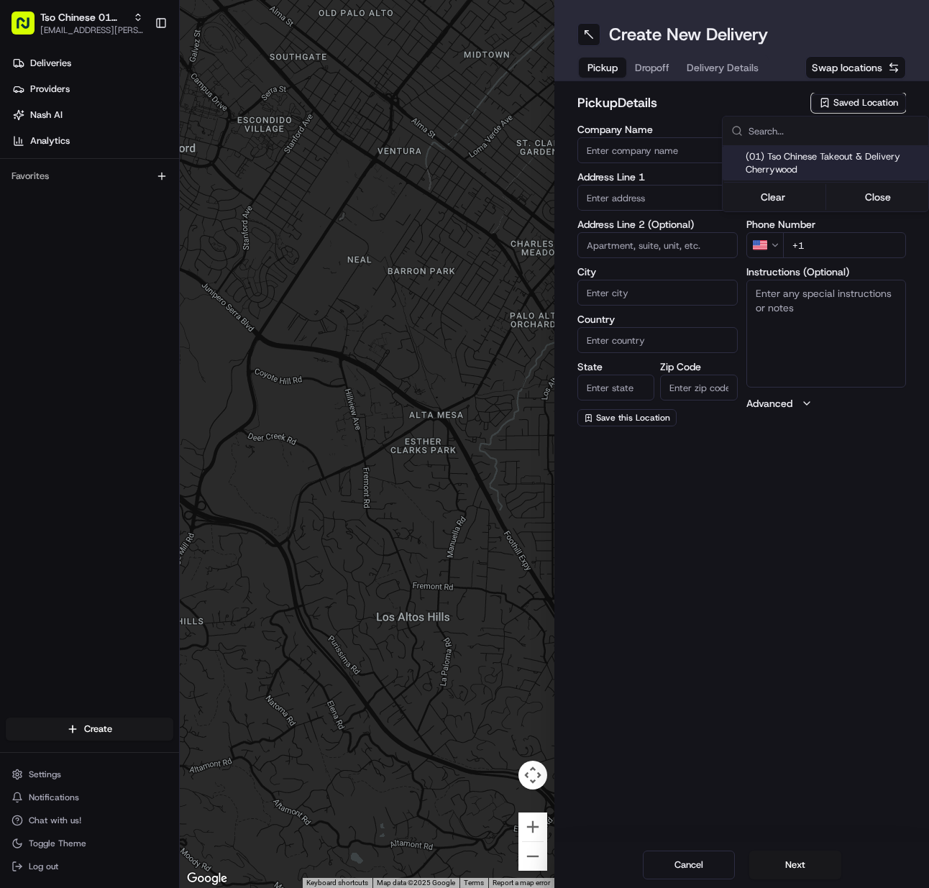
type input "[EMAIL_ADDRESS][DOMAIN_NAME]"
type input "[PHONE_NUMBER]"
type textarea "Submit a picture displaying address & food as Proof of Delivery. Envía una foto…"
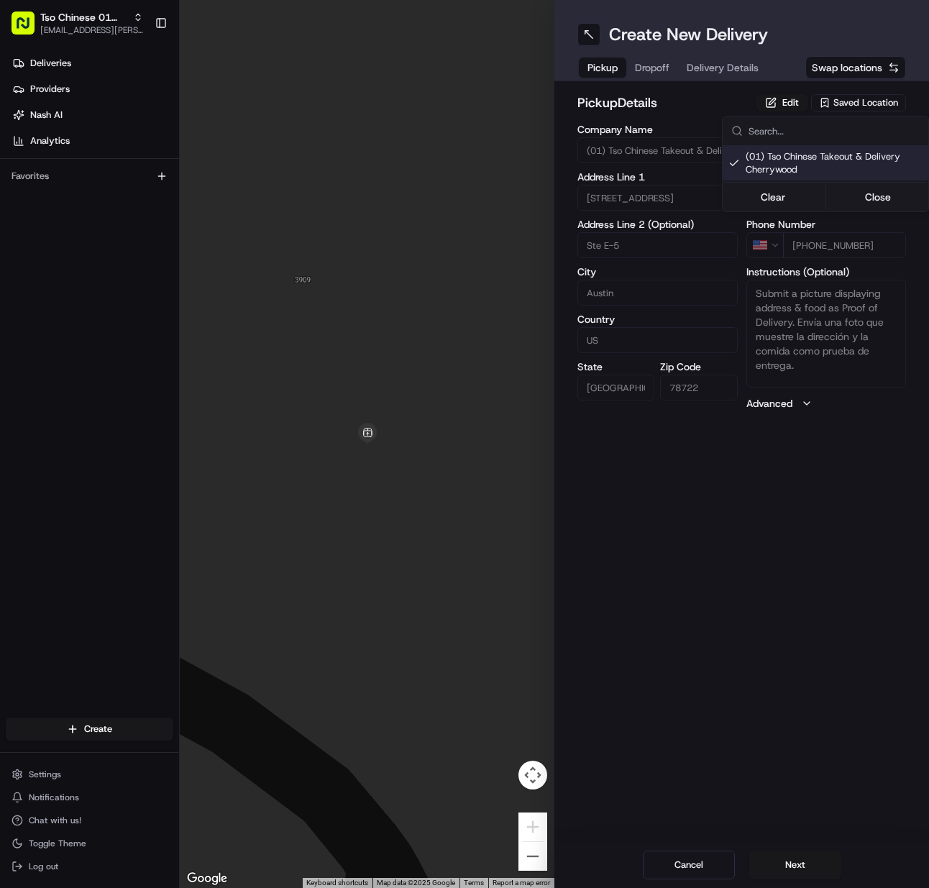
click at [814, 865] on html "Tso Chinese 01 Cherrywood [EMAIL_ADDRESS][PERSON_NAME][DOMAIN_NAME] Toggle Side…" at bounding box center [464, 444] width 929 height 888
click at [814, 865] on button "Next" at bounding box center [796, 865] width 92 height 29
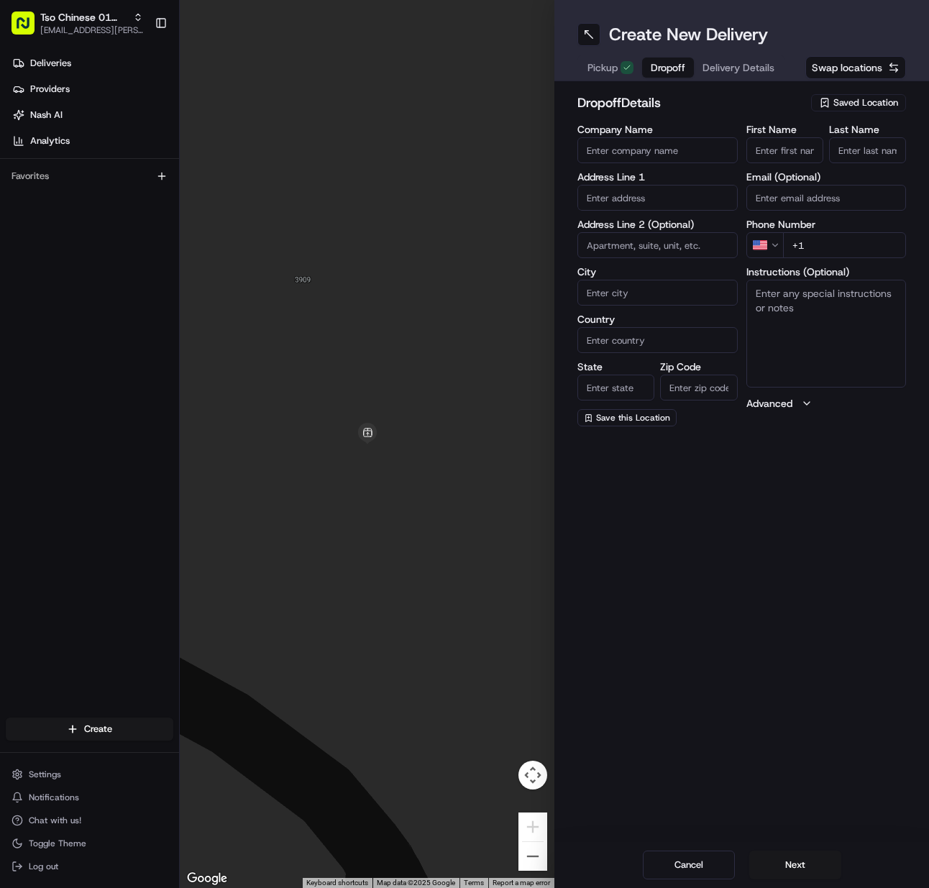
drag, startPoint x: 768, startPoint y: 147, endPoint x: 786, endPoint y: 149, distance: 18.0
click at [772, 147] on input "First Name" at bounding box center [785, 150] width 77 height 26
paste input "Alexander Amponsah"
type input "Alexander Amponsah"
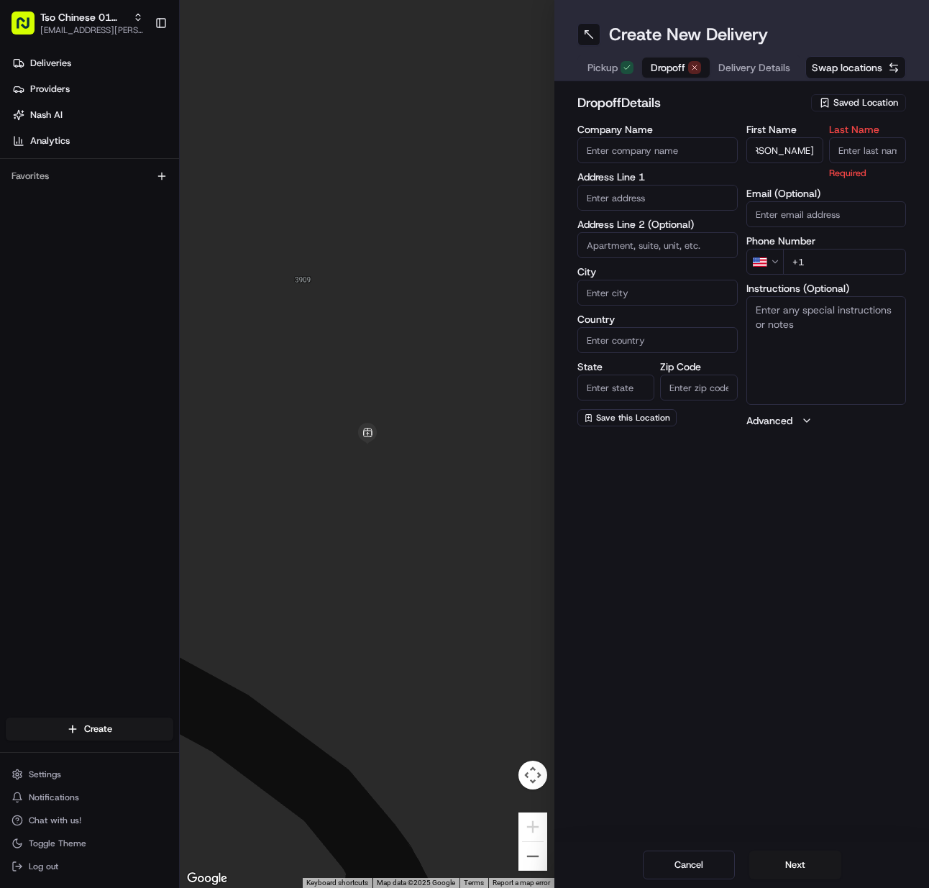
click at [860, 150] on input "Last Name" at bounding box center [867, 150] width 77 height 26
type input "."
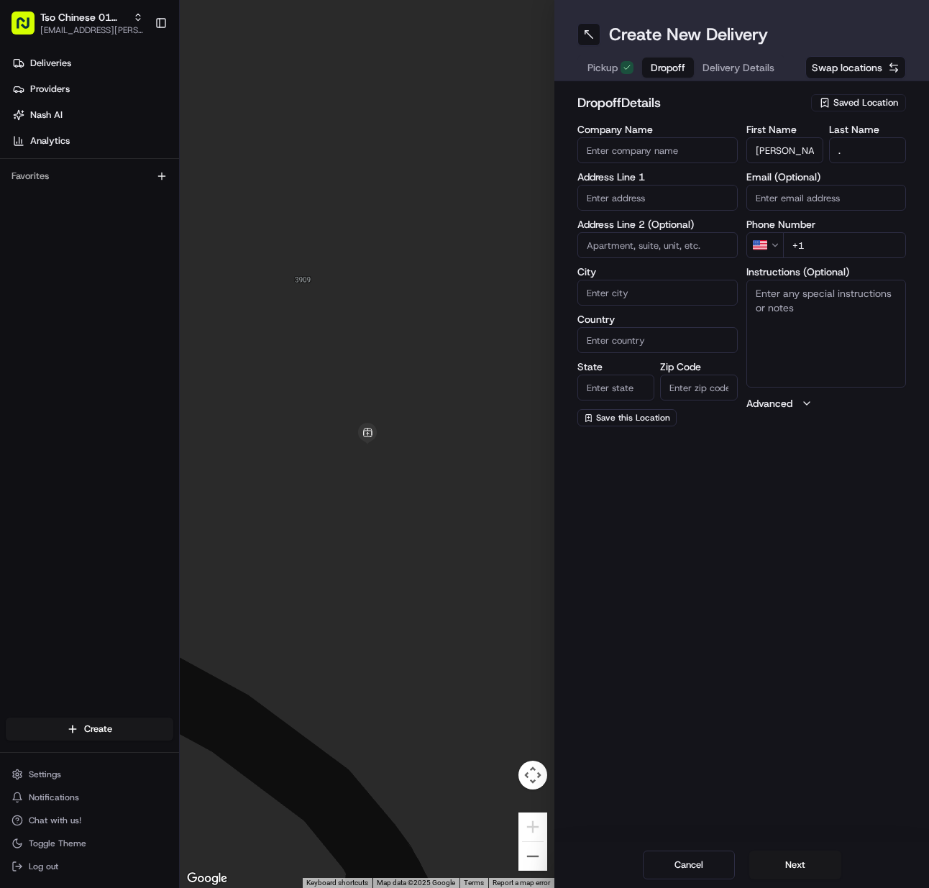
click at [862, 235] on input "+1" at bounding box center [845, 245] width 124 height 26
paste input "512 731 9302"
type input "+1 512 731 9302"
click at [662, 197] on input "text" at bounding box center [658, 198] width 160 height 26
paste input "1102 Estes Avenue, Austin, TX 78721"
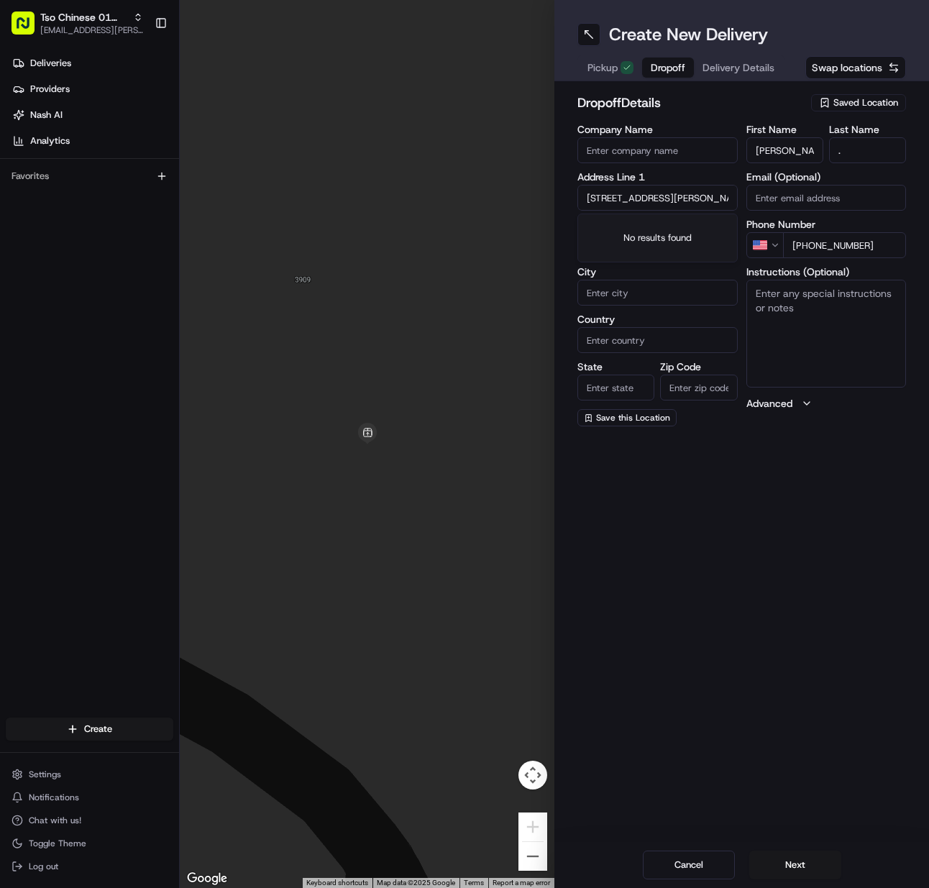
scroll to position [0, 22]
click at [652, 233] on div "1102 Estes Avenue, Austin, TX 78721" at bounding box center [657, 234] width 153 height 35
type input "1102 Estes Ave, Austin, TX 78721, USA"
type input "Austin"
type input "[GEOGRAPHIC_DATA]"
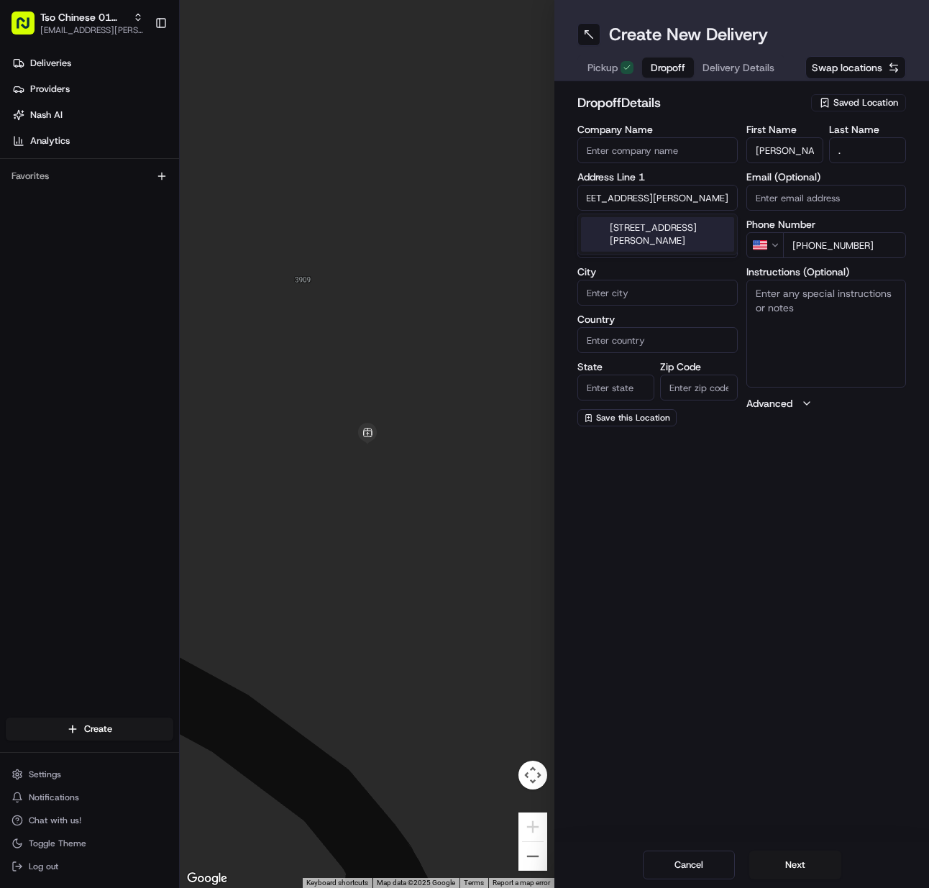
type input "[GEOGRAPHIC_DATA]"
type input "78721"
type input "1102 Estes Avenue"
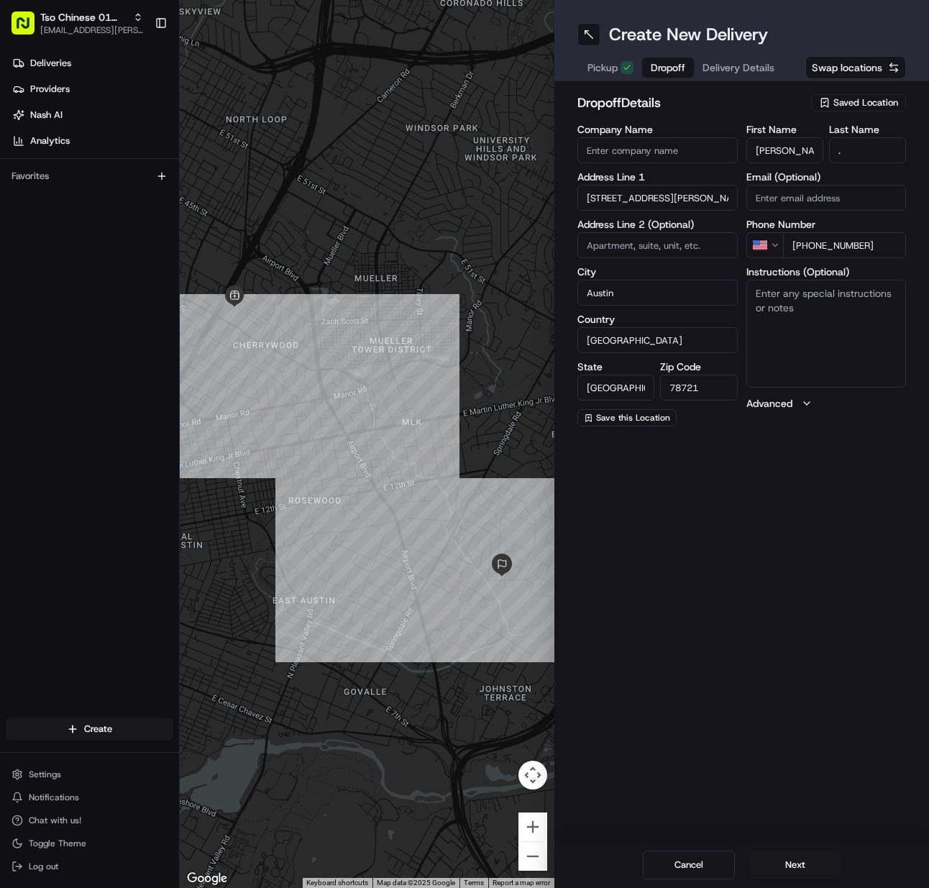
click at [778, 329] on textarea "Instructions (Optional)" at bounding box center [827, 334] width 160 height 108
paste textarea "Front house"
type textarea "Front house"
click at [783, 862] on button "Next" at bounding box center [796, 865] width 92 height 29
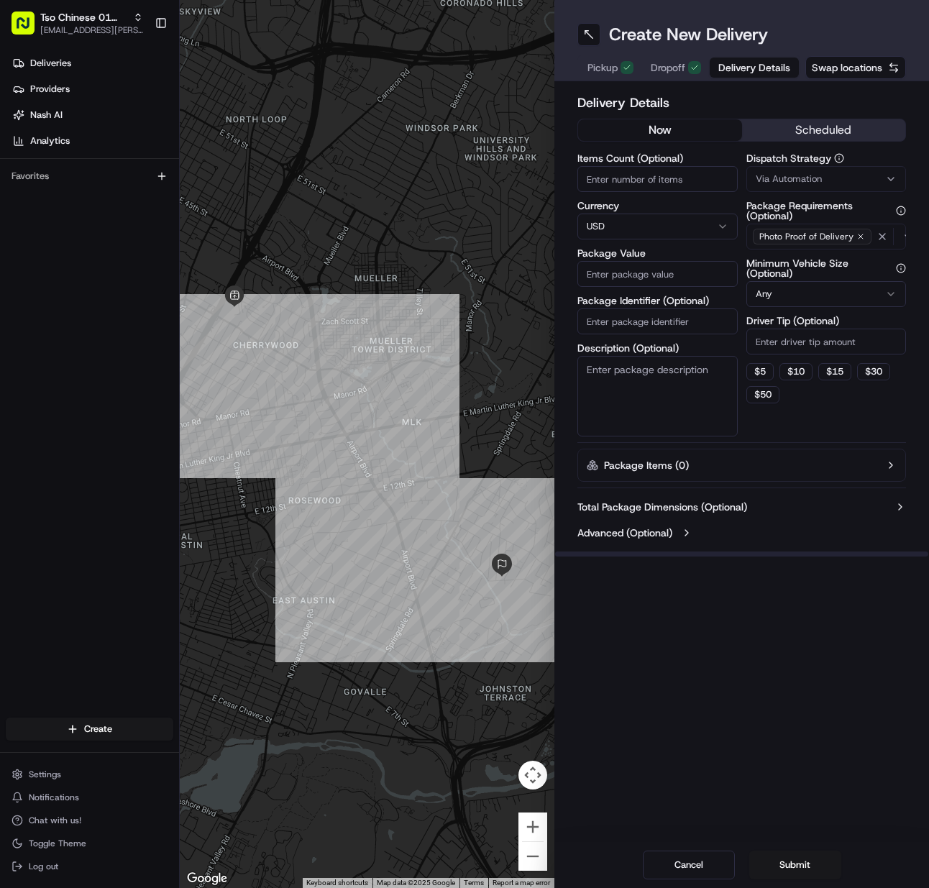
click at [619, 180] on input "Items Count (Optional)" at bounding box center [658, 179] width 160 height 26
type input "1"
type input "52.34"
click at [652, 308] on div "Package Identifier (Optional)" at bounding box center [658, 315] width 160 height 39
click at [680, 313] on input "Package Identifier (Optional)" at bounding box center [658, 322] width 160 height 26
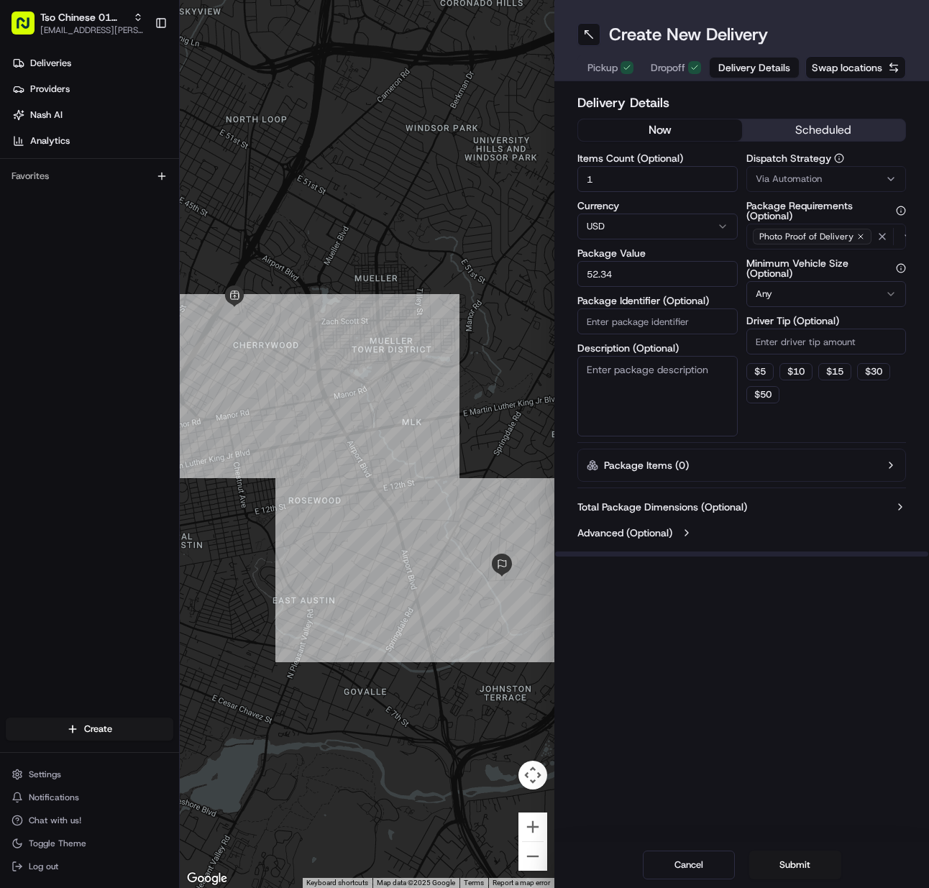
paste input "5619E31"
type input "5619E31"
click at [784, 175] on span "Via Automation" at bounding box center [789, 179] width 66 height 13
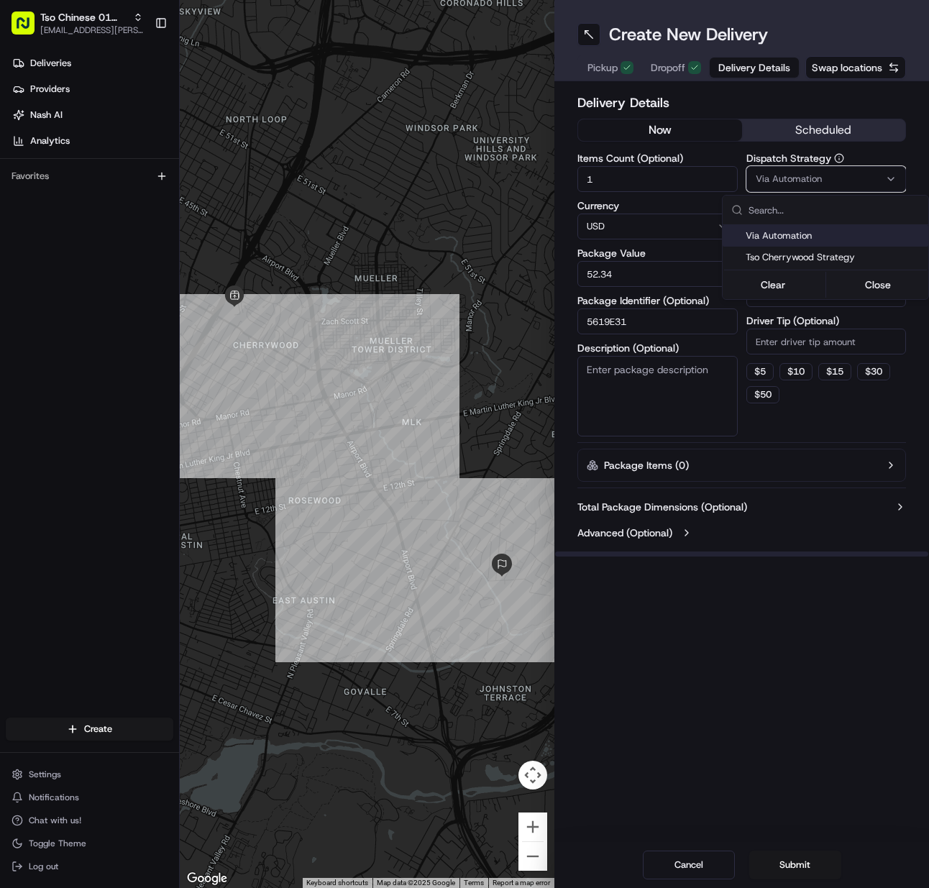
click at [785, 252] on span "Tso Cherrywood Strategy" at bounding box center [834, 257] width 177 height 13
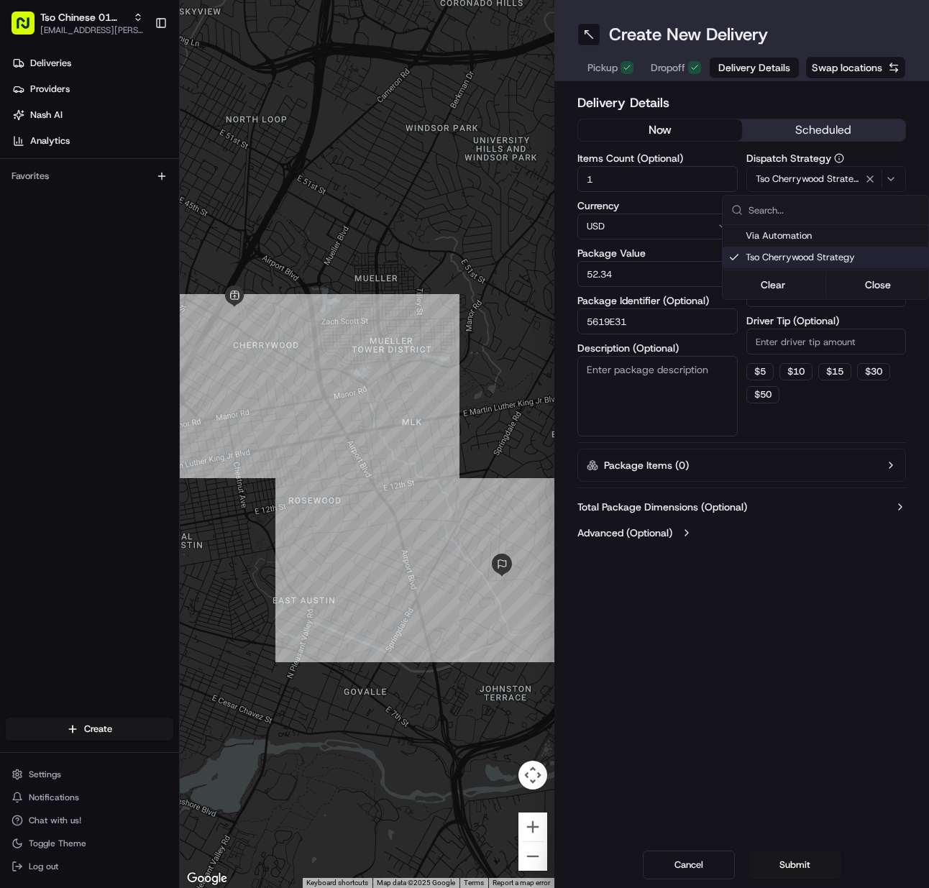
click at [794, 338] on html "Tso Chinese 01 Cherrywood meilan.gailey@gmail.com Toggle Sidebar Deliveries Pro…" at bounding box center [464, 444] width 929 height 888
click at [794, 338] on input "Driver Tip (Optional)" at bounding box center [827, 342] width 160 height 26
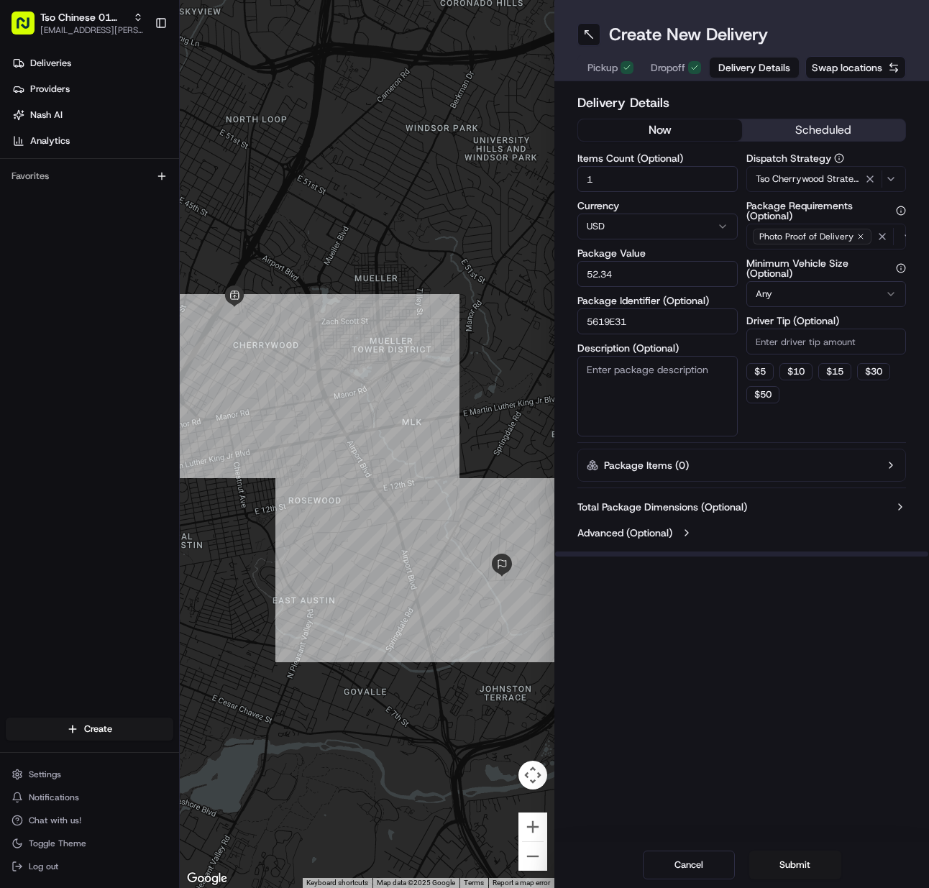
click at [781, 347] on input "Driver Tip (Optional)" at bounding box center [827, 342] width 160 height 26
type input "2"
click at [792, 867] on button "Submit" at bounding box center [796, 865] width 92 height 29
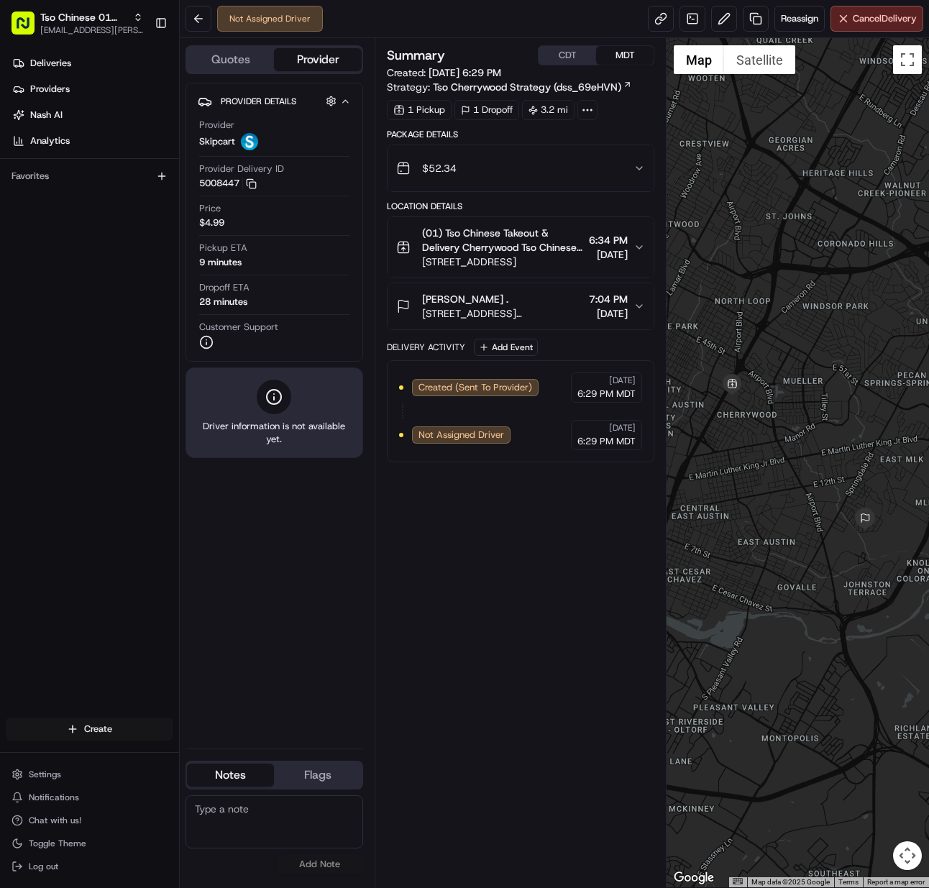
click at [143, 729] on html "Tso Chinese 01 Cherrywood meilan.gailey@gmail.com Toggle Sidebar Deliveries Pro…" at bounding box center [464, 444] width 929 height 888
click at [217, 759] on link "Delivery" at bounding box center [260, 756] width 160 height 26
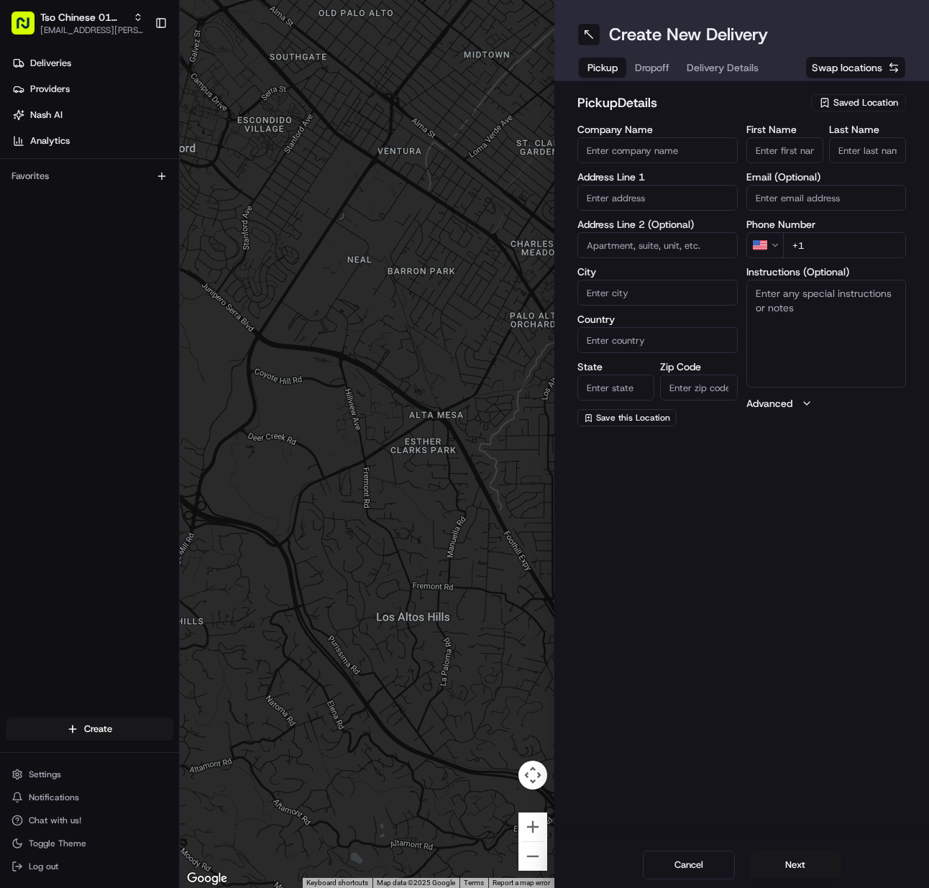
click at [869, 104] on span "Saved Location" at bounding box center [866, 102] width 65 height 13
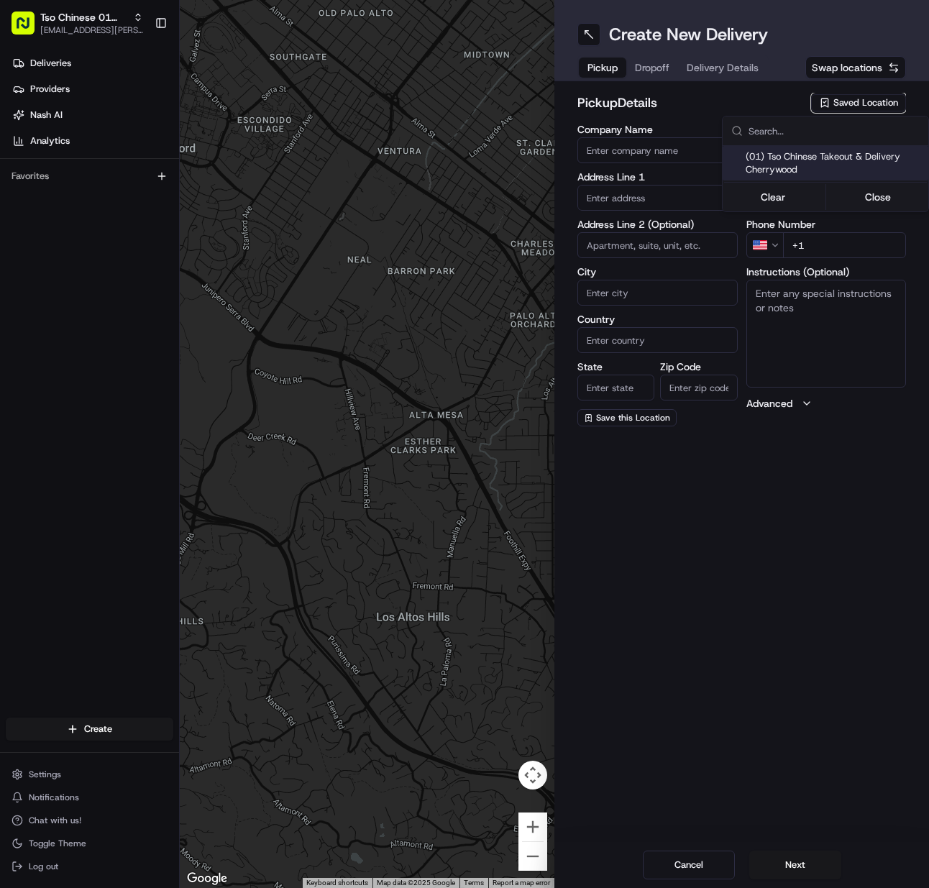
click at [855, 159] on span "(01) Tso Chinese Takeout & Delivery Cherrywood" at bounding box center [834, 163] width 177 height 26
type input "(01) Tso Chinese Takeout & Delivery Cherrywood"
type input "[STREET_ADDRESS]"
type input "Ste E-5"
type input "Austin"
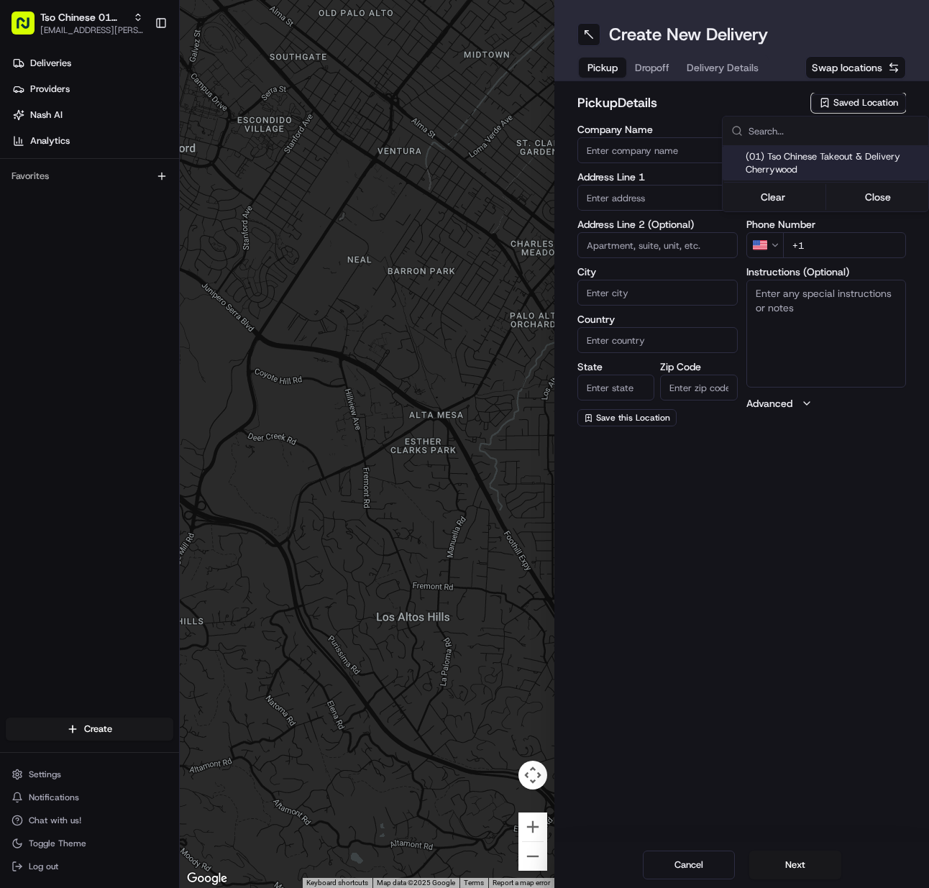
type input "US"
type input "[GEOGRAPHIC_DATA]"
type input "78722"
type input "Tso Chinese"
type input "Cherrywood Manager"
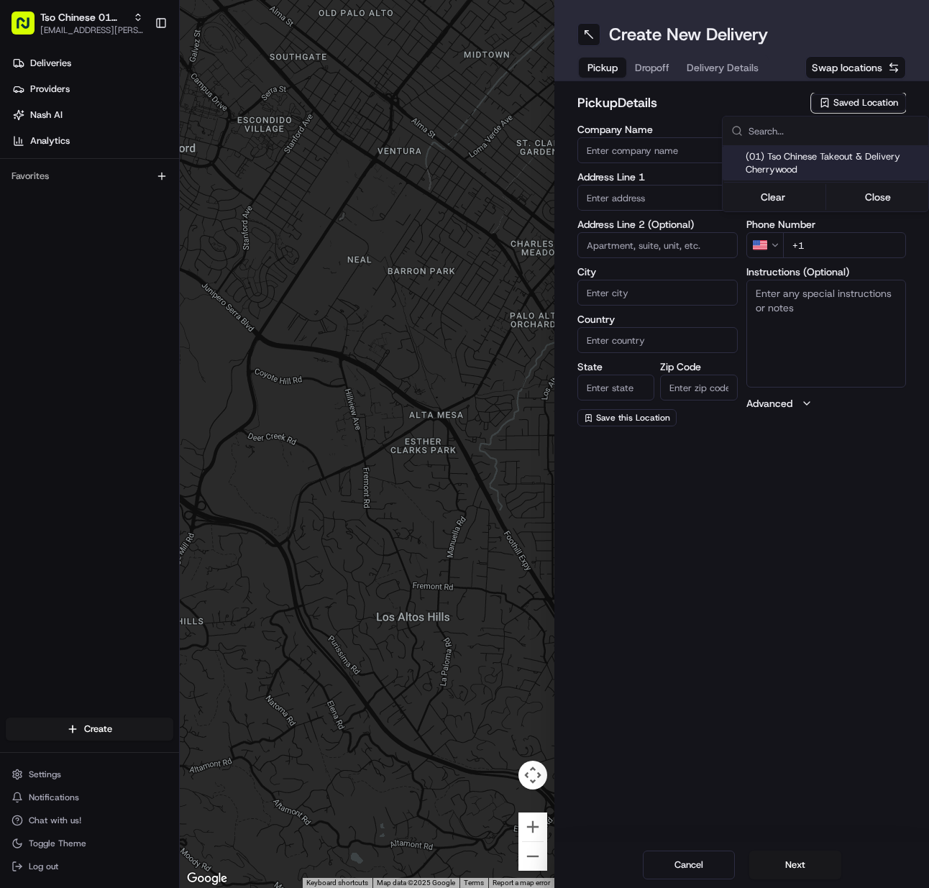
type input "[EMAIL_ADDRESS][DOMAIN_NAME]"
type input "[PHONE_NUMBER]"
type textarea "Submit a picture displaying address & food as Proof of Delivery. Envía una foto…"
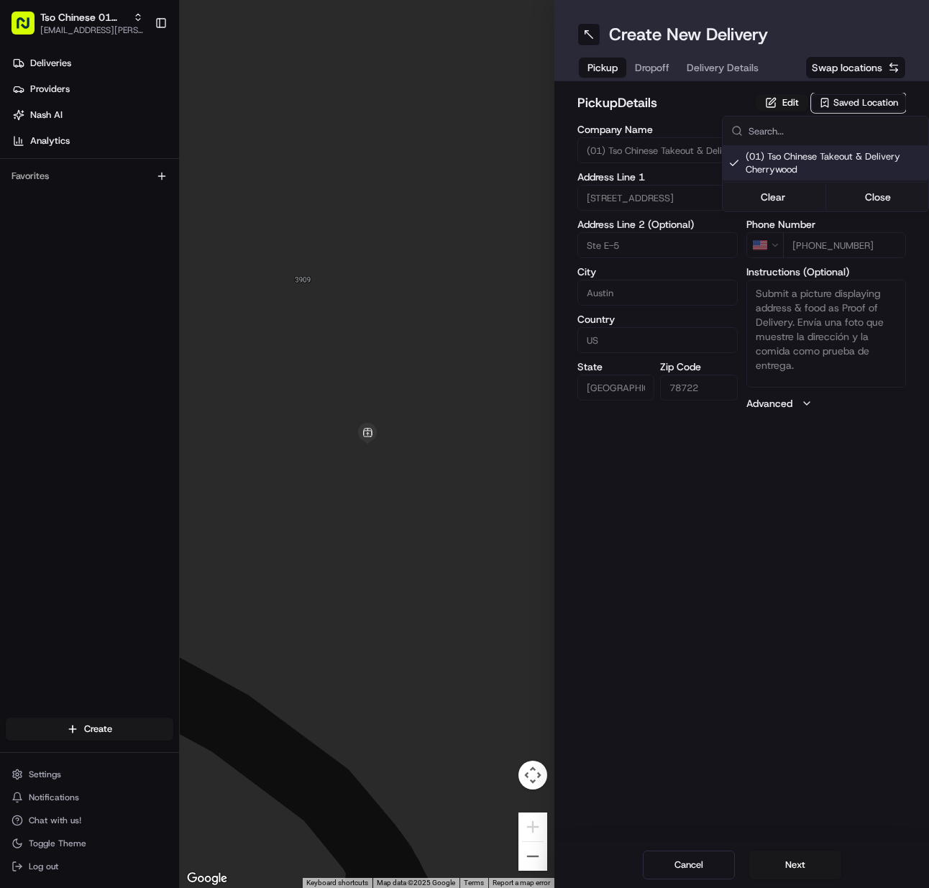
click at [806, 867] on html "Tso Chinese 01 Cherrywood [EMAIL_ADDRESS][PERSON_NAME][DOMAIN_NAME] Toggle Side…" at bounding box center [464, 444] width 929 height 888
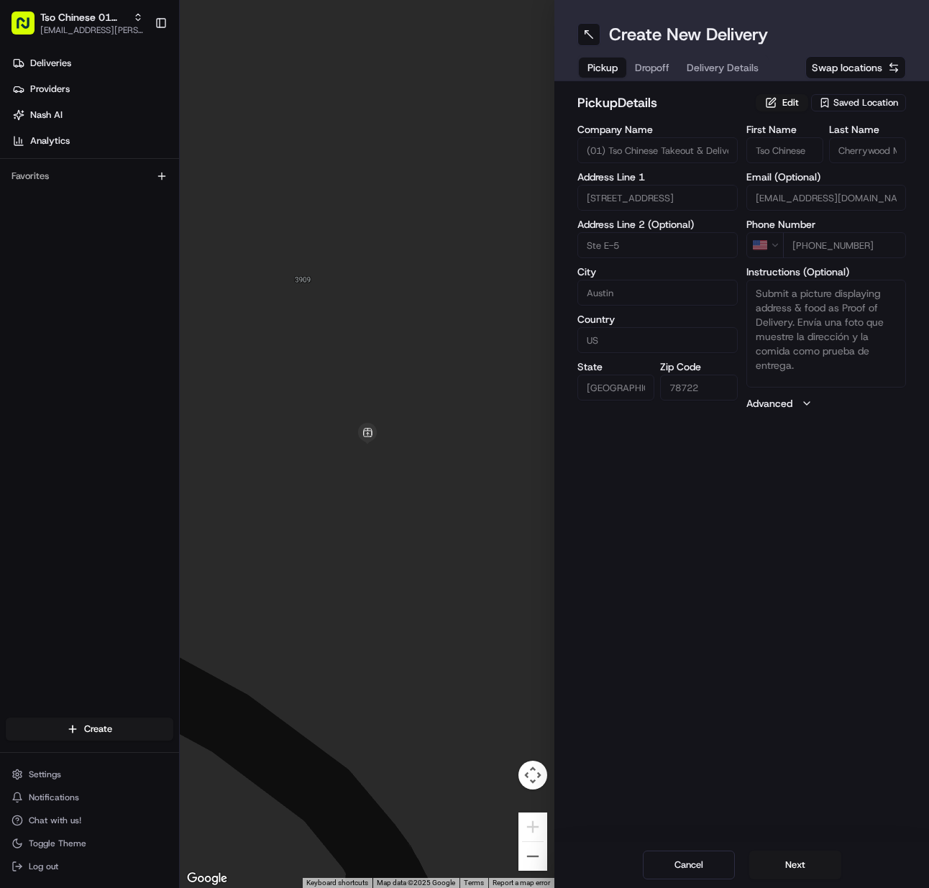
click at [806, 867] on button "Next" at bounding box center [796, 865] width 92 height 29
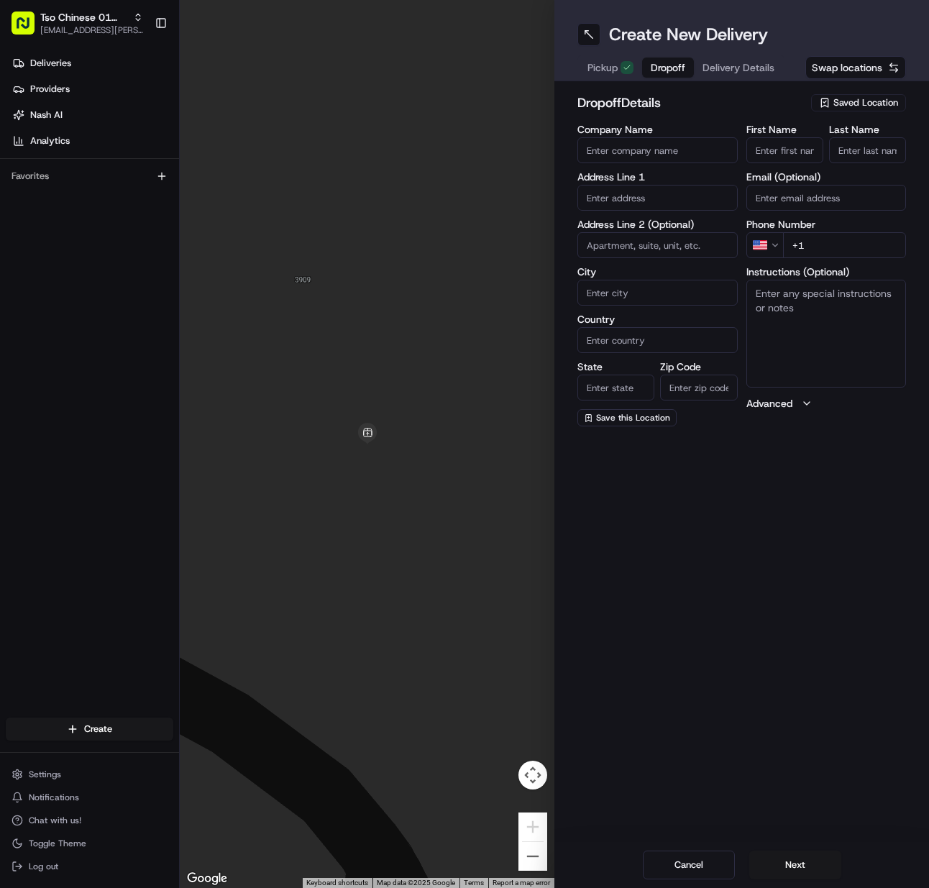
drag, startPoint x: 758, startPoint y: 158, endPoint x: 774, endPoint y: 158, distance: 15.8
click at [760, 158] on input "First Name" at bounding box center [785, 150] width 77 height 26
paste input "Lily Manning"
type input "Lily Manning"
click at [844, 158] on input "Last Name" at bounding box center [867, 150] width 77 height 26
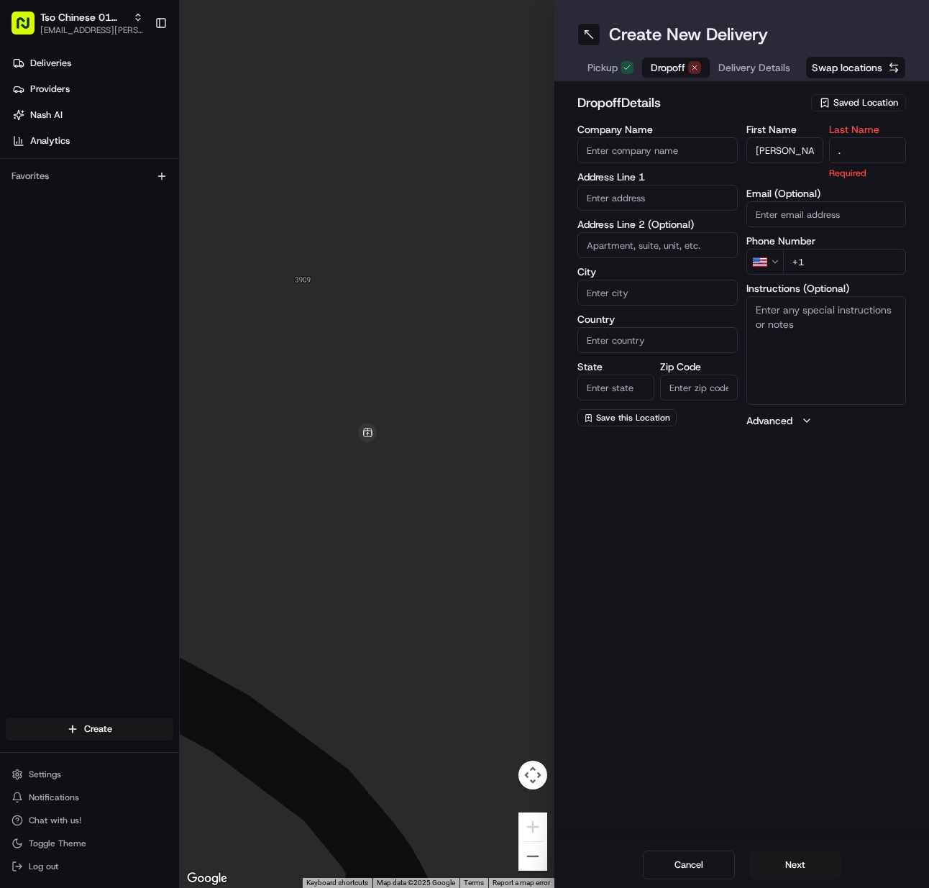
type input "."
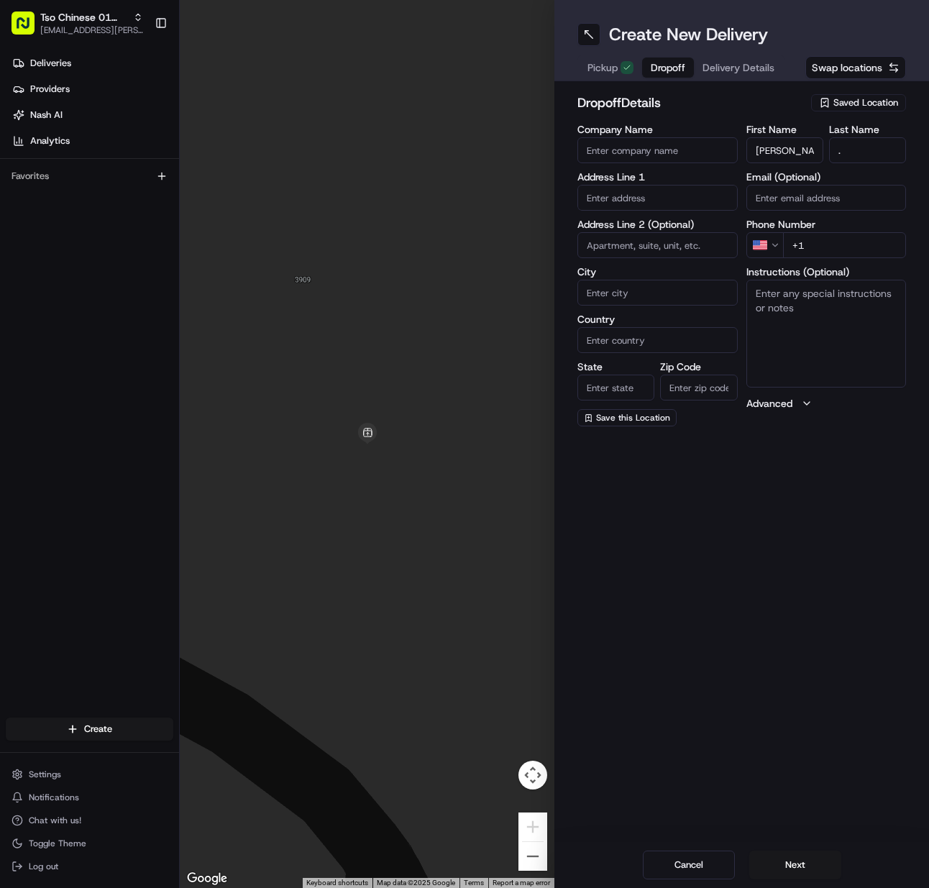
paste input "816 612 7676"
click at [824, 237] on input "+1" at bounding box center [845, 245] width 124 height 26
type input "+1 816 612 7676"
click at [661, 201] on input "text" at bounding box center [658, 198] width 160 height 26
paste input "720 Airport Blvd, Austin, TX 78702, United States"
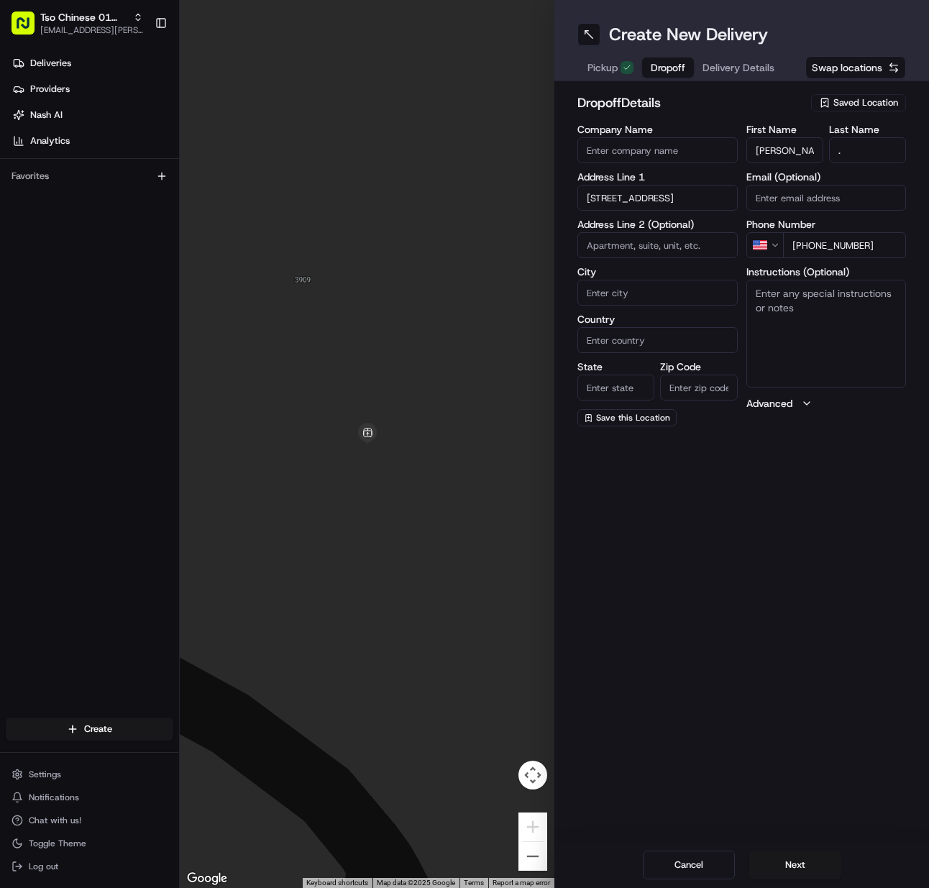
scroll to position [0, 73]
click at [645, 232] on div "720 Airport Blvd, Austin, TX 78702, United States" at bounding box center [657, 228] width 153 height 22
type input "720 Airport Blvd, Austin, TX 78702, USA"
type input "Austin"
type input "[GEOGRAPHIC_DATA]"
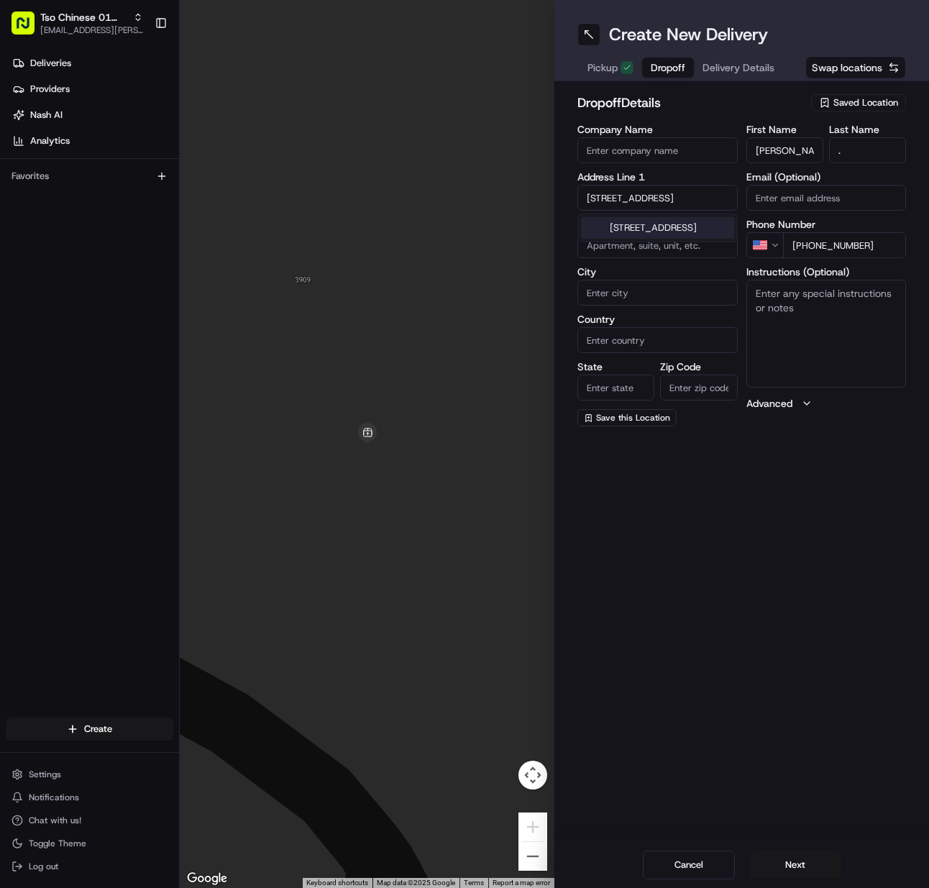
type input "[GEOGRAPHIC_DATA]"
type input "78702"
type input "720 Airport Boulevard"
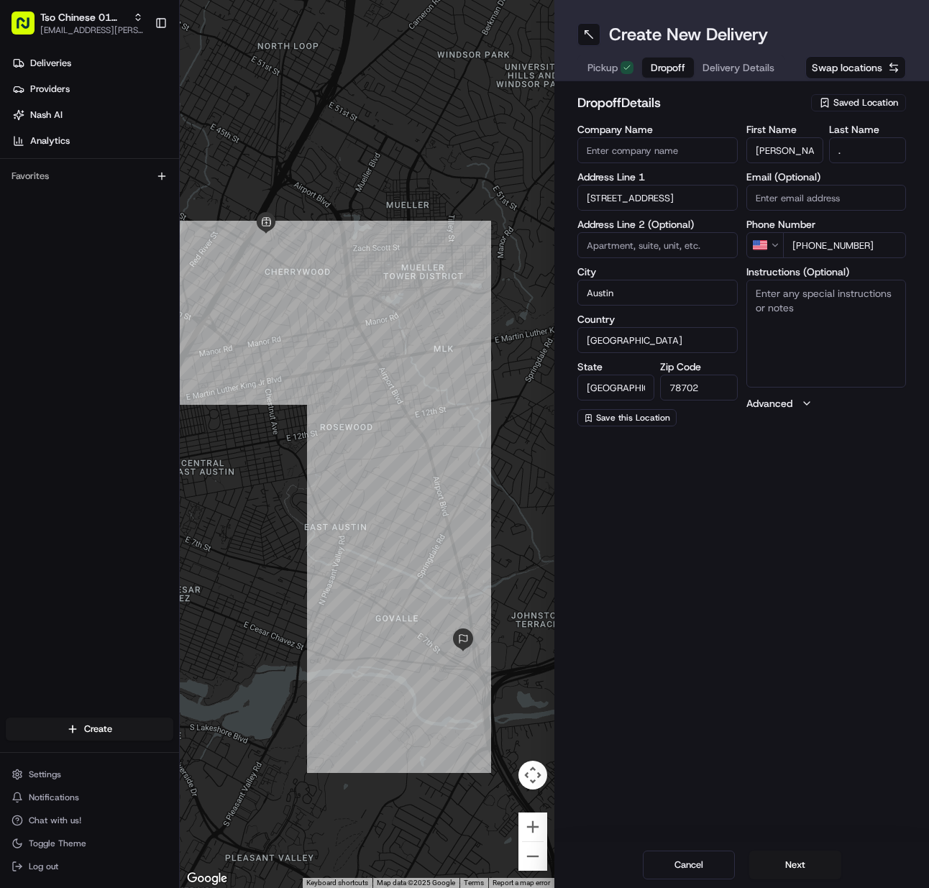
paste textarea "Apt 1233, i will meet you at the front lobby"
click at [790, 347] on textarea "Apt 1233, i will meet you at the front lobby" at bounding box center [827, 334] width 160 height 108
click at [839, 309] on textarea "Apt 1233, i will meet you at the front lobby" at bounding box center [827, 334] width 160 height 108
paste textarea "I will meet you at front lobby"
type textarea "Apt 1233, i will meet you at the front lobby I will meet you at front lobby"
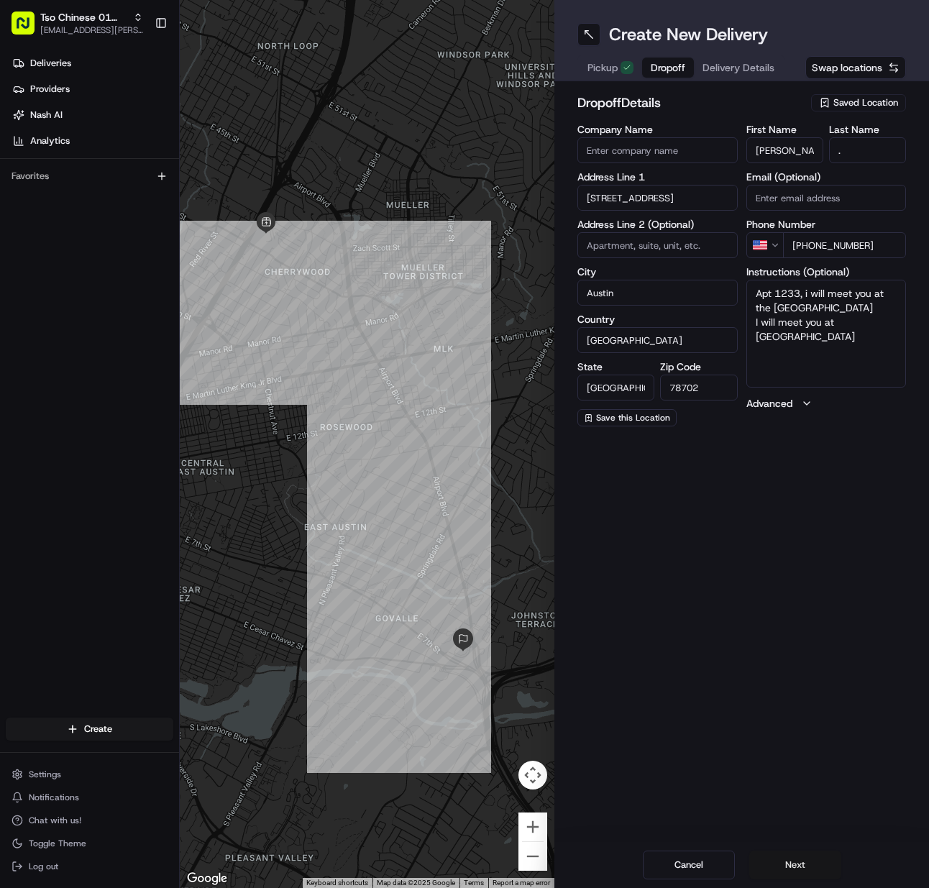
click at [802, 876] on button "Next" at bounding box center [796, 865] width 92 height 29
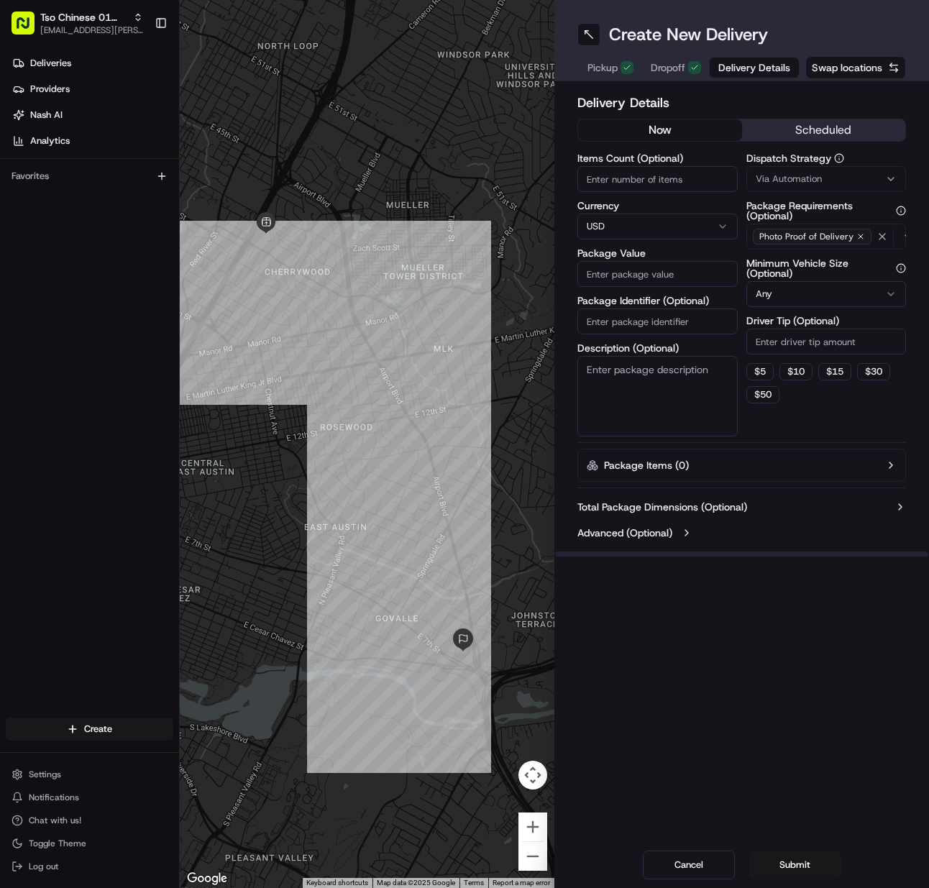
click at [621, 186] on input "Items Count (Optional)" at bounding box center [658, 179] width 160 height 26
type input "1"
type input "31.28"
click at [613, 321] on input "Package Identifier (Optional)" at bounding box center [658, 322] width 160 height 26
paste input "4IABDTT"
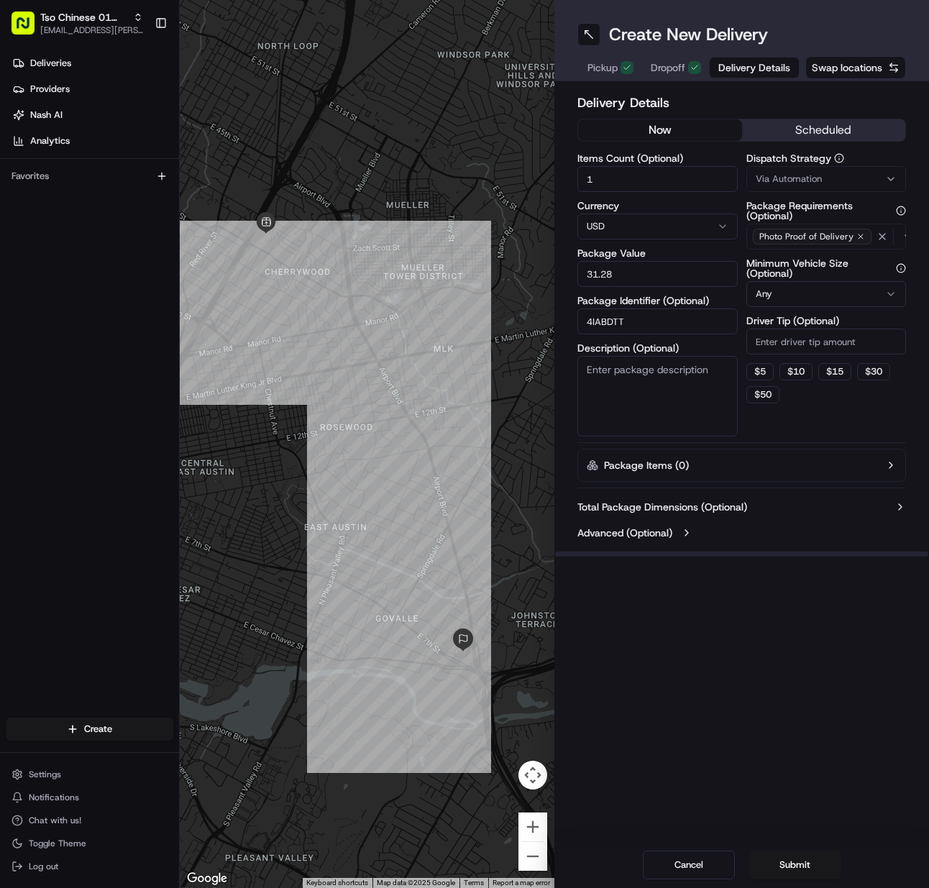
type input "4IABDTT"
click at [809, 182] on span "Via Automation" at bounding box center [789, 179] width 66 height 13
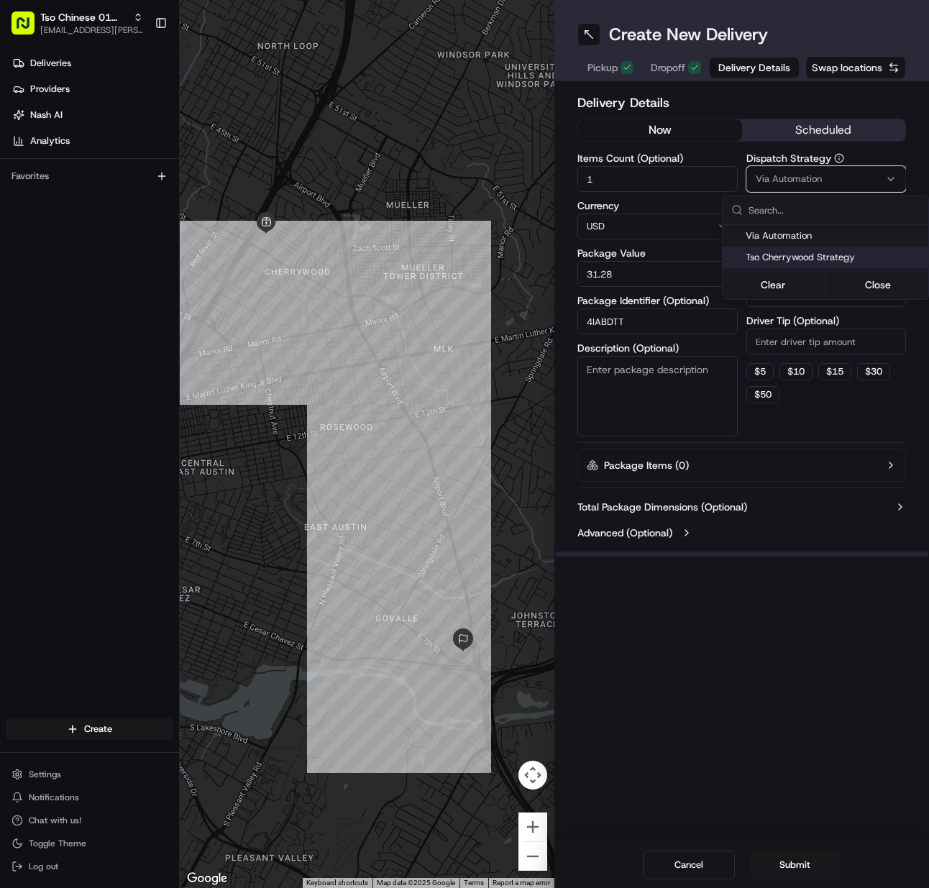
click at [805, 247] on div "Tso Cherrywood Strategy" at bounding box center [826, 258] width 206 height 22
click at [806, 342] on html "Tso Chinese 01 Cherrywood meilan.gailey@gmail.com Toggle Sidebar Deliveries Pro…" at bounding box center [464, 444] width 929 height 888
click at [806, 342] on input "Driver Tip (Optional)" at bounding box center [827, 342] width 160 height 26
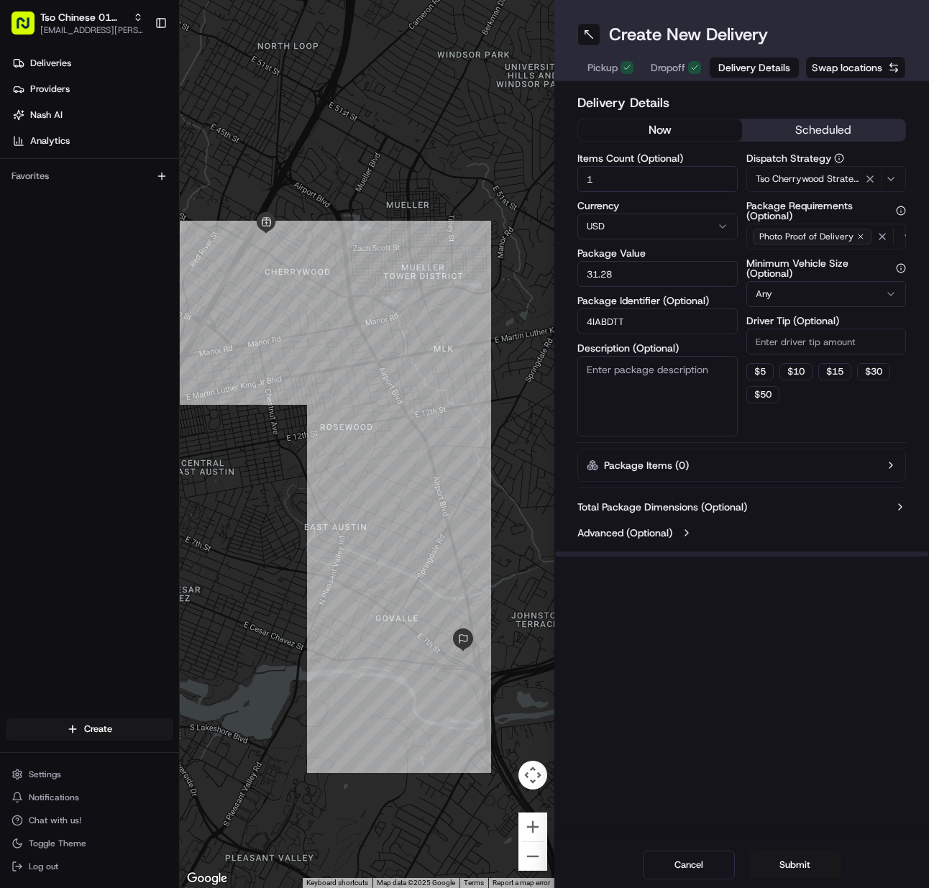
click at [806, 342] on input "Driver Tip (Optional)" at bounding box center [827, 342] width 160 height 26
type input "2"
drag, startPoint x: 800, startPoint y: 865, endPoint x: 798, endPoint y: 856, distance: 9.5
click at [799, 865] on button "Submit" at bounding box center [796, 865] width 92 height 29
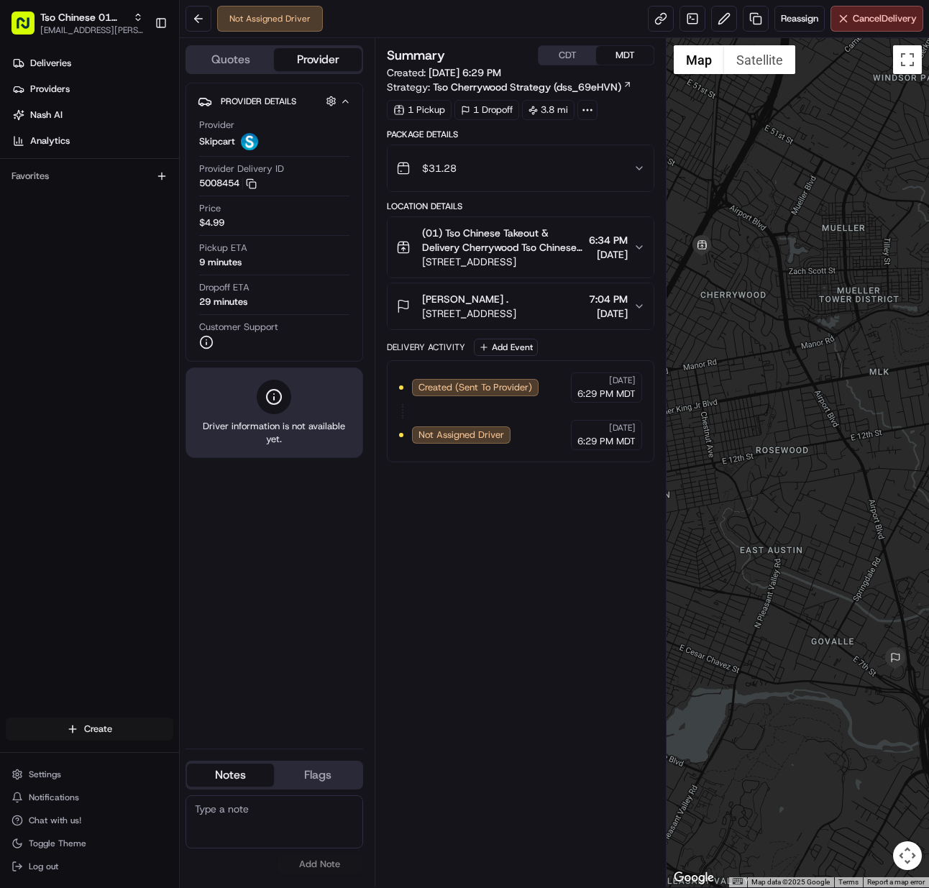
click at [122, 724] on html "Tso Chinese 01 Cherrywood meilan.gailey@gmail.com Toggle Sidebar Deliveries Pro…" at bounding box center [464, 444] width 929 height 888
click at [210, 750] on link "Delivery" at bounding box center [260, 756] width 160 height 26
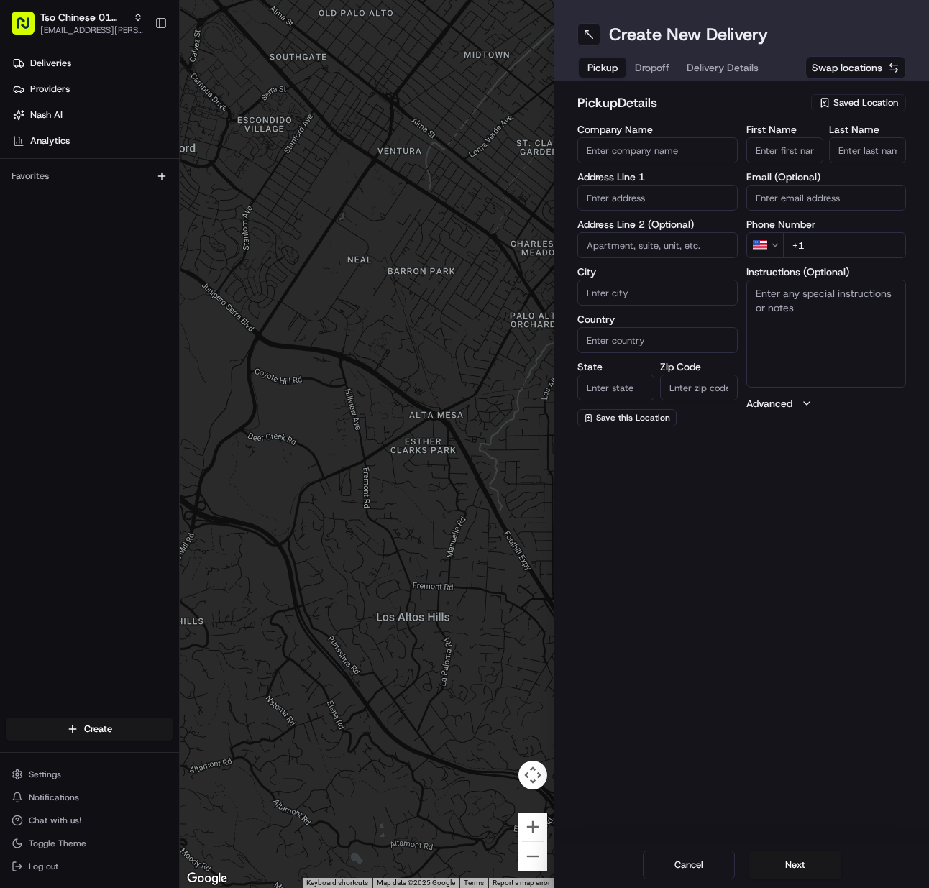
click at [862, 104] on span "Saved Location" at bounding box center [866, 102] width 65 height 13
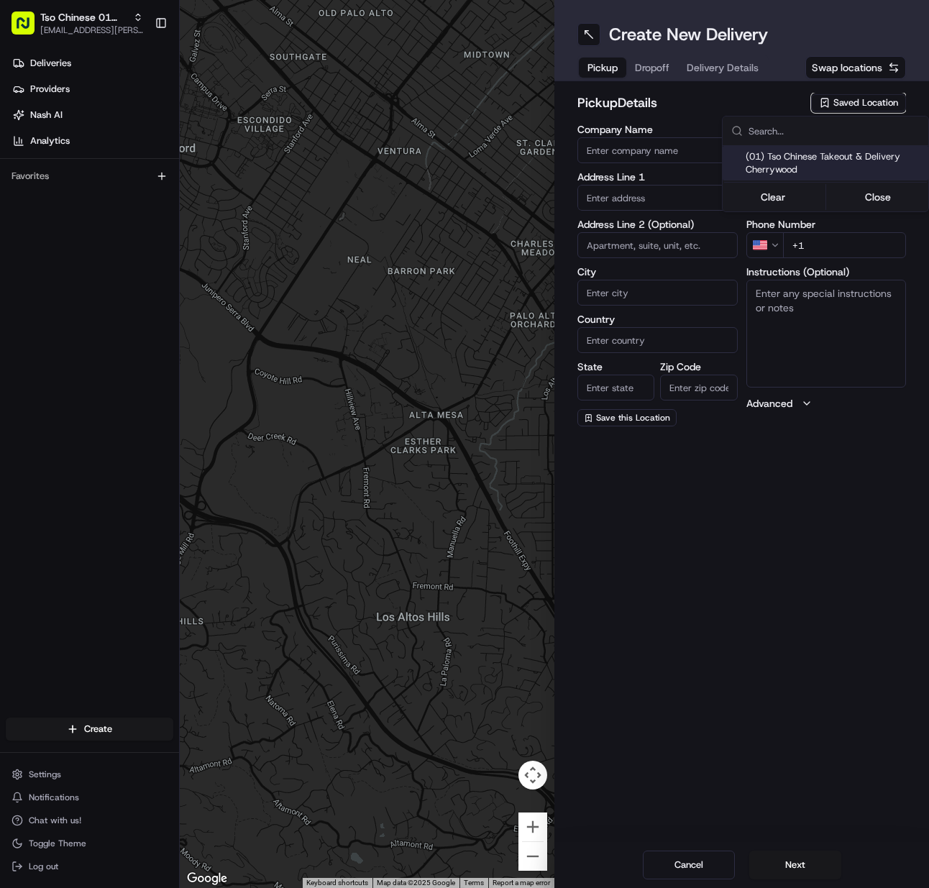
click at [842, 158] on span "(01) Tso Chinese Takeout & Delivery Cherrywood" at bounding box center [834, 163] width 177 height 26
type input "(01) Tso Chinese Takeout & Delivery Cherrywood"
type input "[STREET_ADDRESS]"
type input "Ste E-5"
type input "Austin"
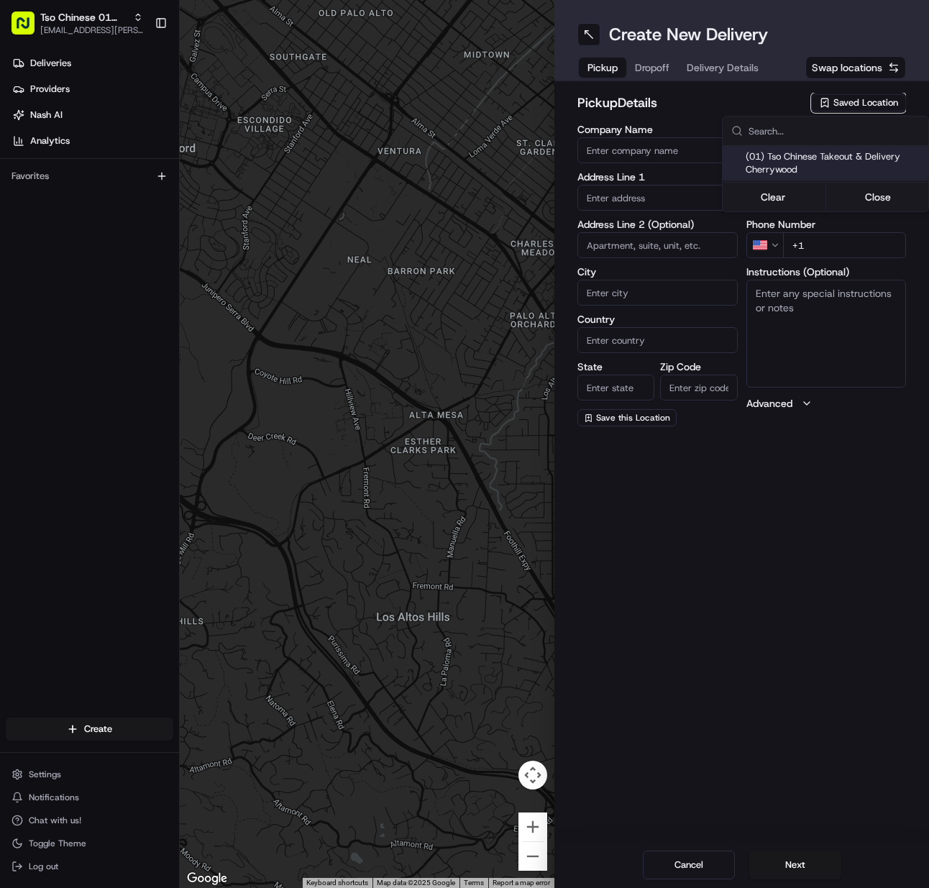
type input "US"
type input "[GEOGRAPHIC_DATA]"
type input "78722"
type input "Tso Chinese"
type input "Cherrywood Manager"
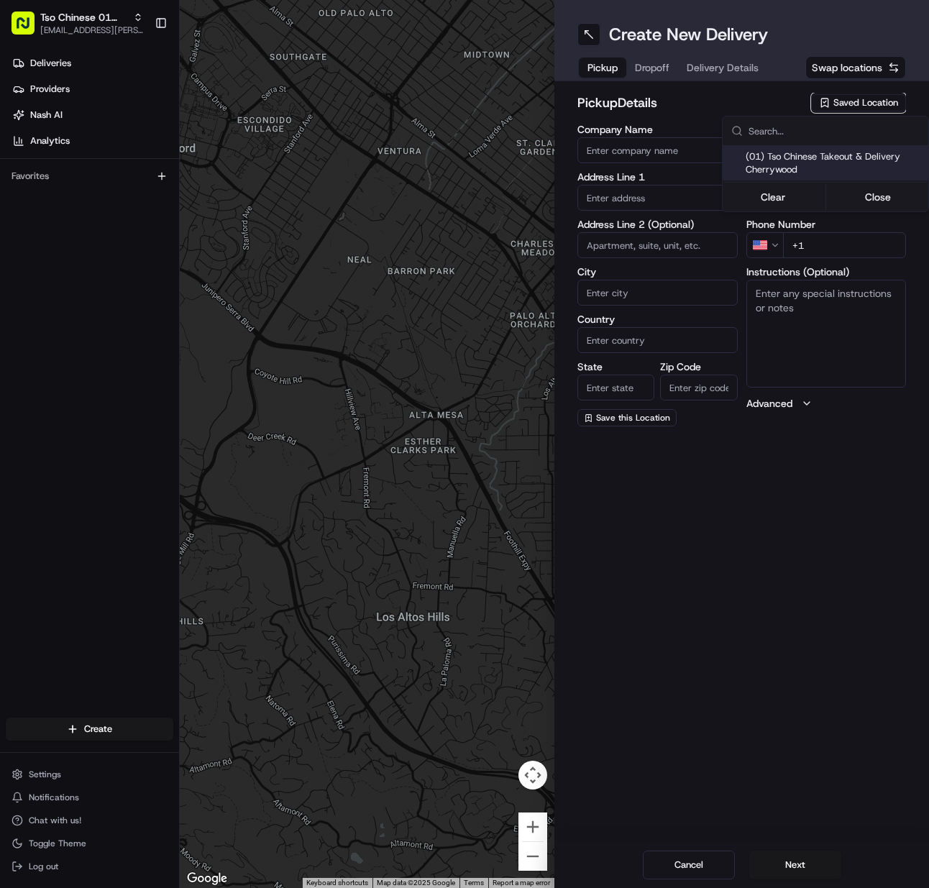
type input "[EMAIL_ADDRESS][DOMAIN_NAME]"
type input "[PHONE_NUMBER]"
type textarea "Submit a picture displaying address & food as Proof of Delivery. Envía una foto…"
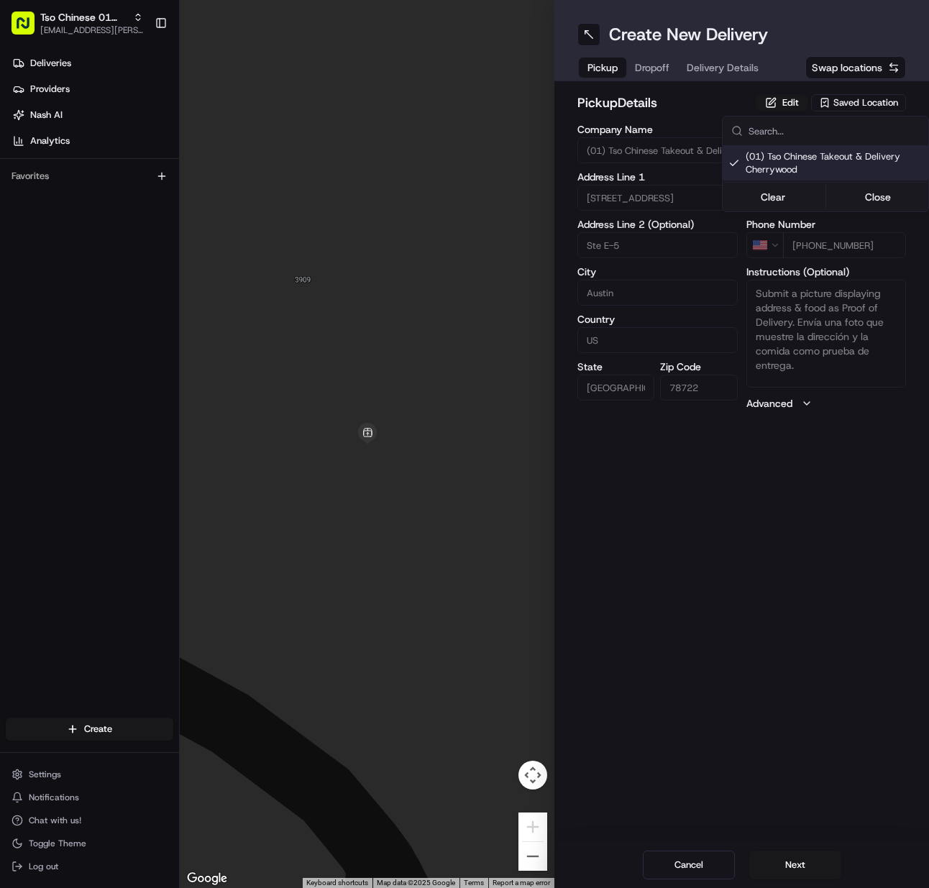
click at [780, 868] on html "Tso Chinese 01 Cherrywood [EMAIL_ADDRESS][PERSON_NAME][DOMAIN_NAME] Toggle Side…" at bounding box center [464, 444] width 929 height 888
click at [780, 868] on button "Next" at bounding box center [796, 865] width 92 height 29
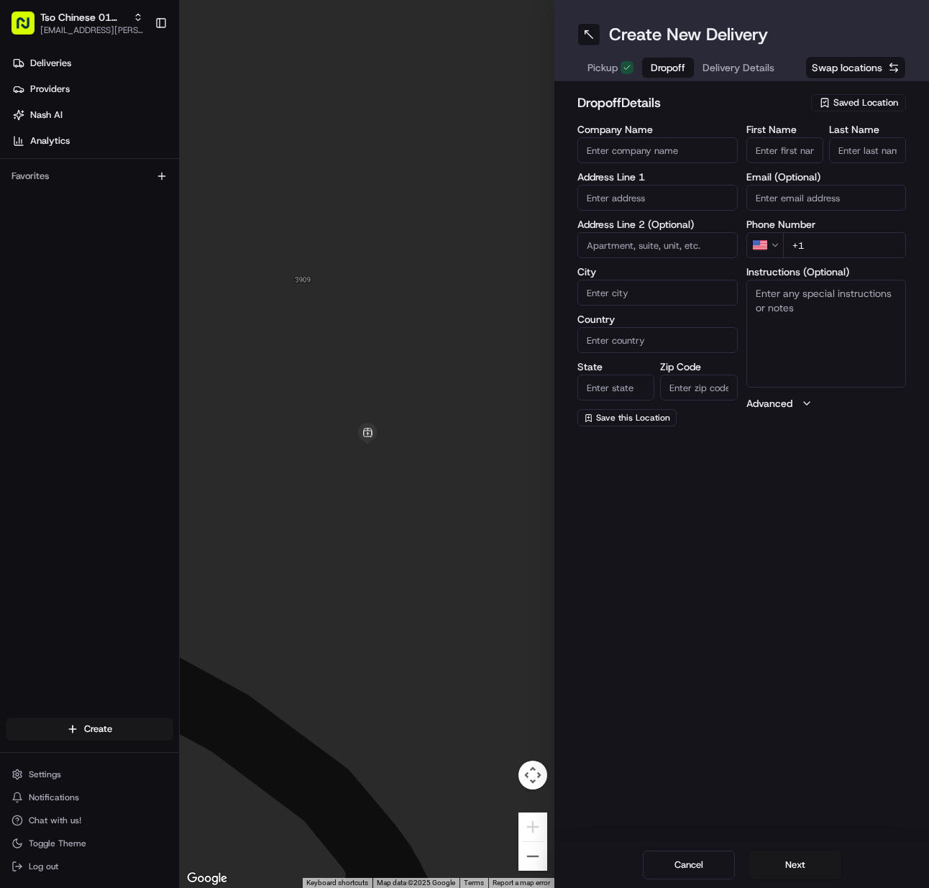
click at [852, 160] on input "Last Name" at bounding box center [867, 150] width 77 height 26
type input "."
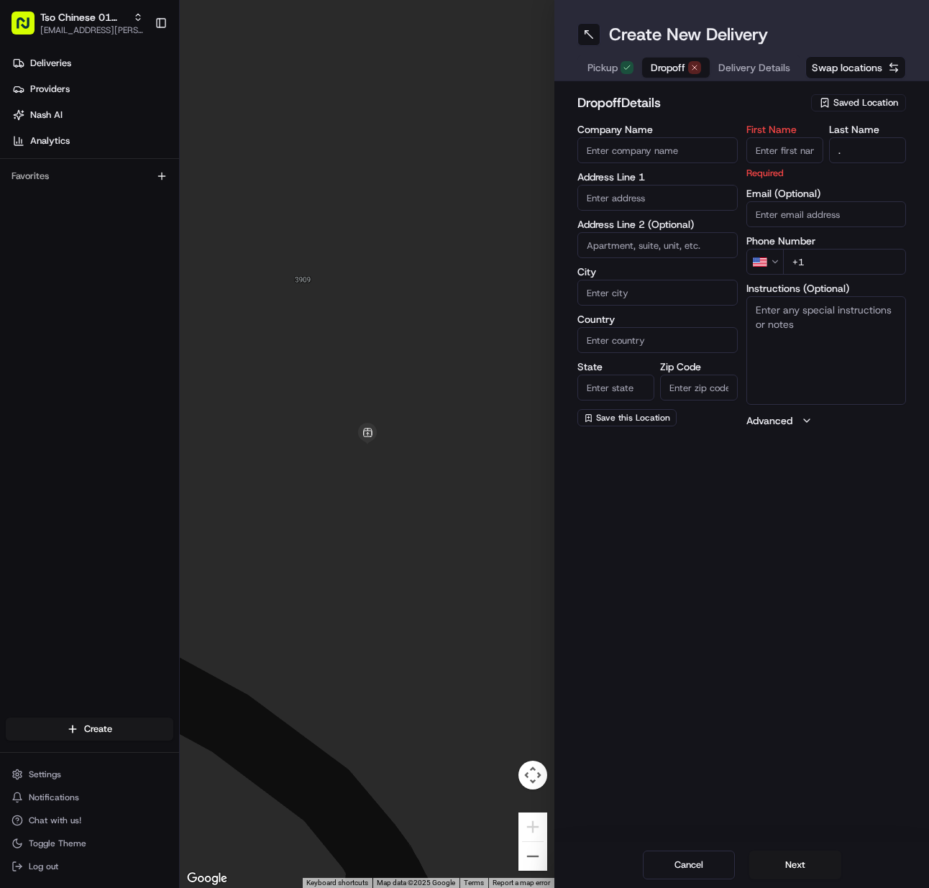
click at [784, 144] on input "First Name" at bounding box center [785, 150] width 77 height 26
paste input "Sabrena Norris"
type input "Sabrena Norris"
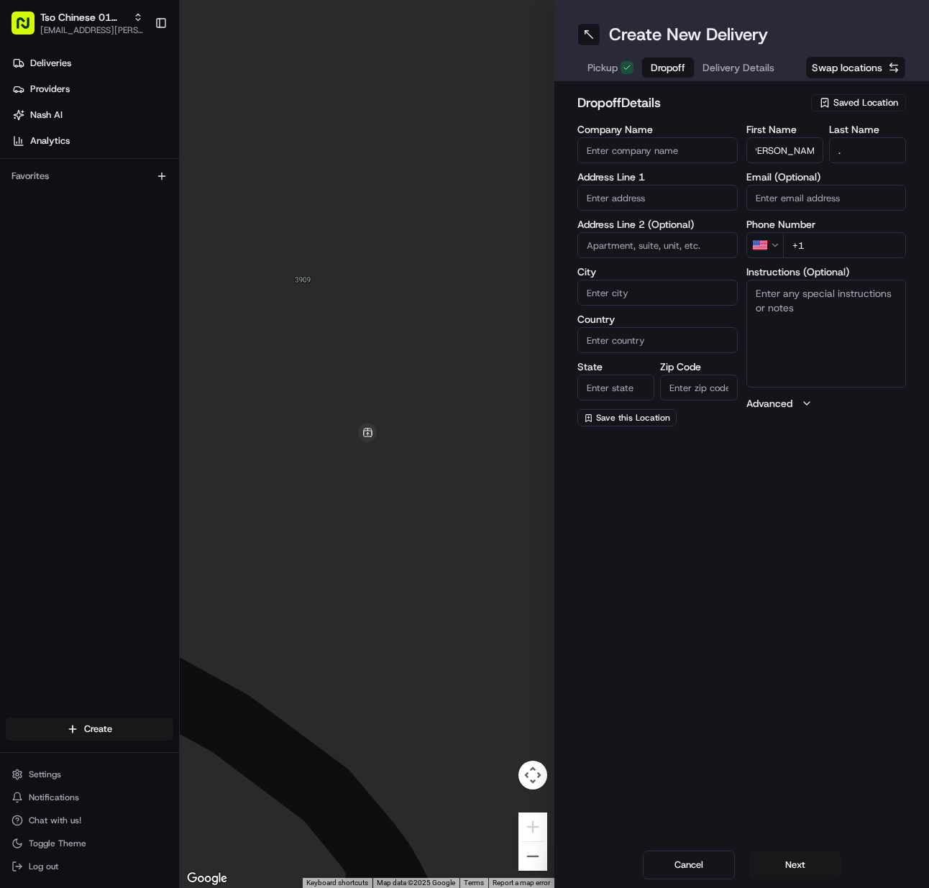
scroll to position [0, 0]
drag, startPoint x: 830, startPoint y: 240, endPoint x: 809, endPoint y: 248, distance: 22.6
click at [829, 240] on input "+1" at bounding box center [845, 245] width 124 height 26
paste input "832 326 9192"
type input "+1 832 326 9192"
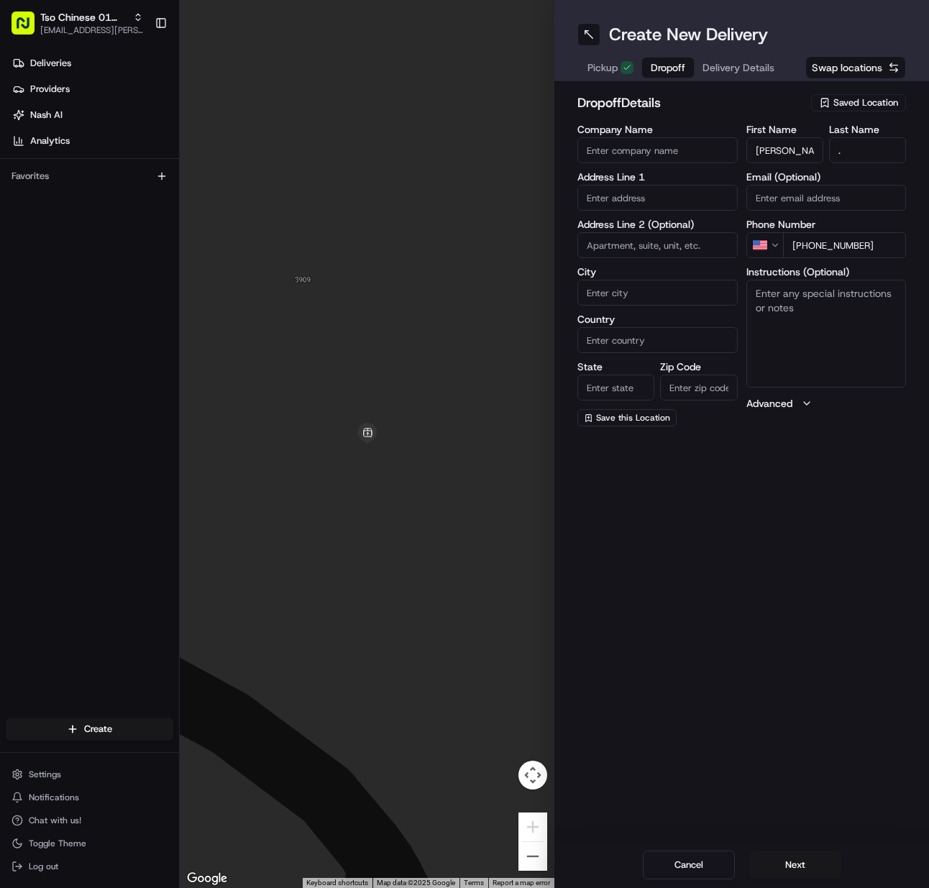
click at [609, 199] on input "text" at bounding box center [658, 198] width 160 height 26
paste input "48 East Ave, Austin, TX 78701-4317, United States"
click at [632, 234] on div "48 East Avenue, Austin, TX" at bounding box center [657, 228] width 153 height 22
type input "48 East Ave, Austin, TX 78701, USA"
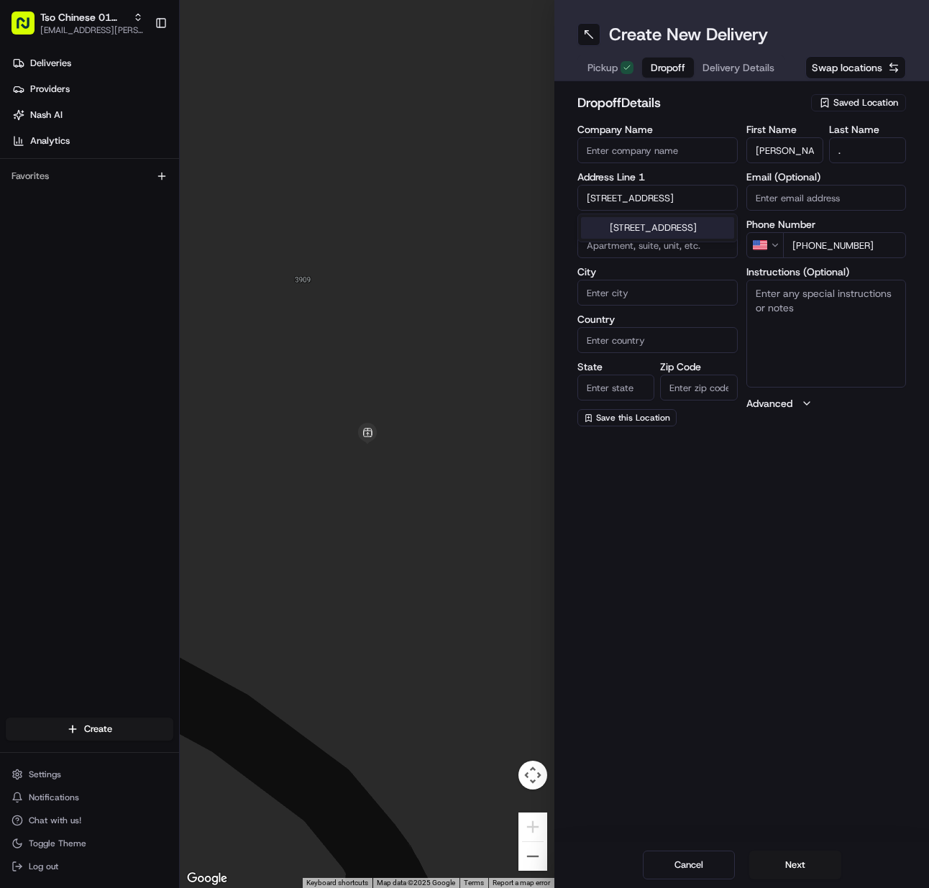
type input "Austin"
type input "[GEOGRAPHIC_DATA]"
type input "78701"
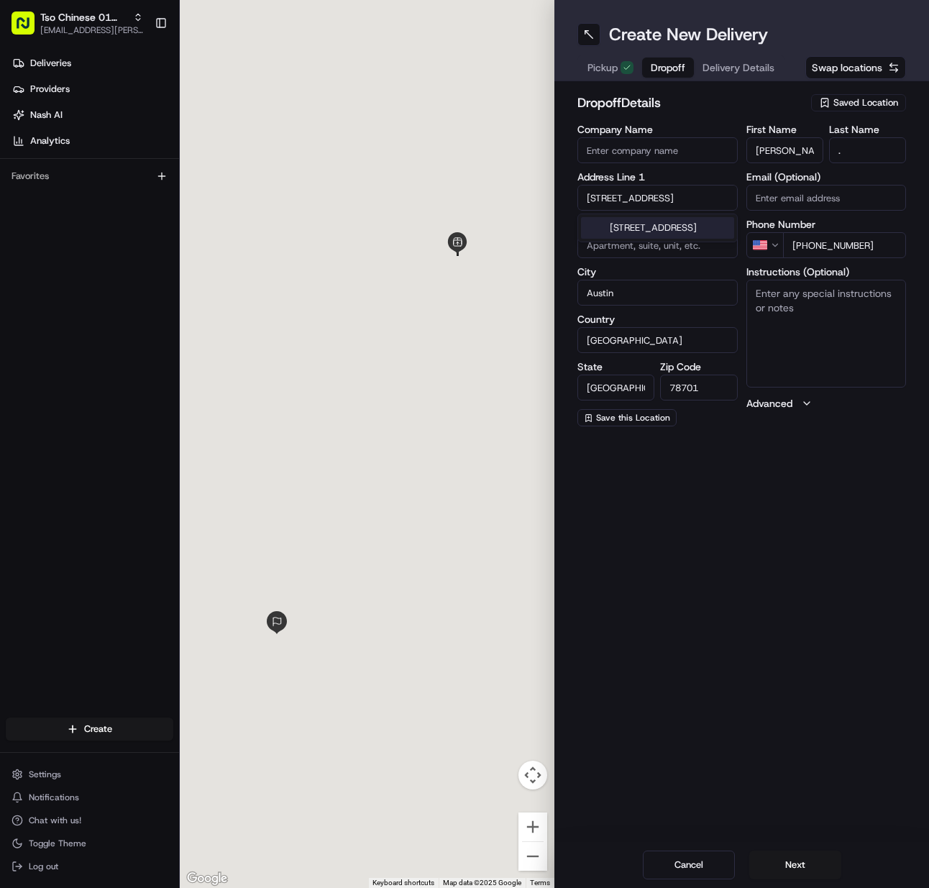
type input "48 East Avenue"
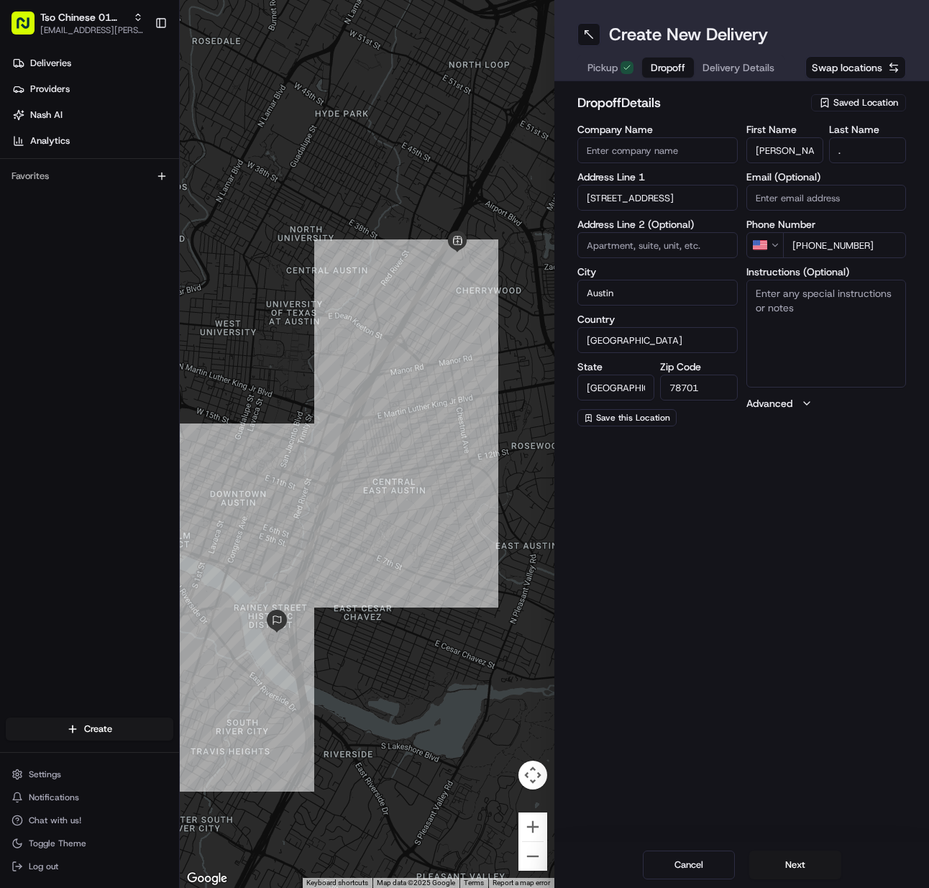
click at [642, 155] on input "Company Name" at bounding box center [658, 150] width 160 height 26
paste input "NATIIVO"
type input "NATIIVO"
drag, startPoint x: 823, startPoint y: 339, endPoint x: 452, endPoint y: 434, distance: 382.6
click at [819, 341] on textarea "Instructions (Optional)" at bounding box center [827, 334] width 160 height 108
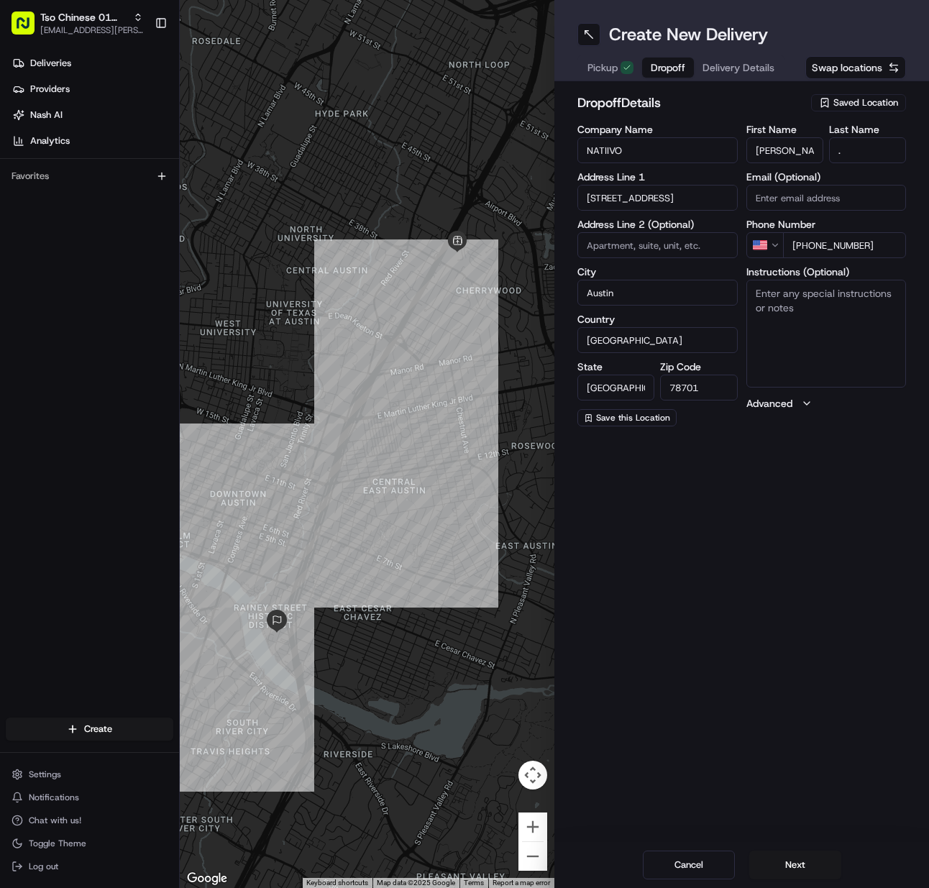
paste textarea "Meet downstairs"
type textarea "Meet downstairs"
drag, startPoint x: 818, startPoint y: 859, endPoint x: 786, endPoint y: 793, distance: 73.4
click at [817, 859] on button "Next" at bounding box center [796, 865] width 92 height 29
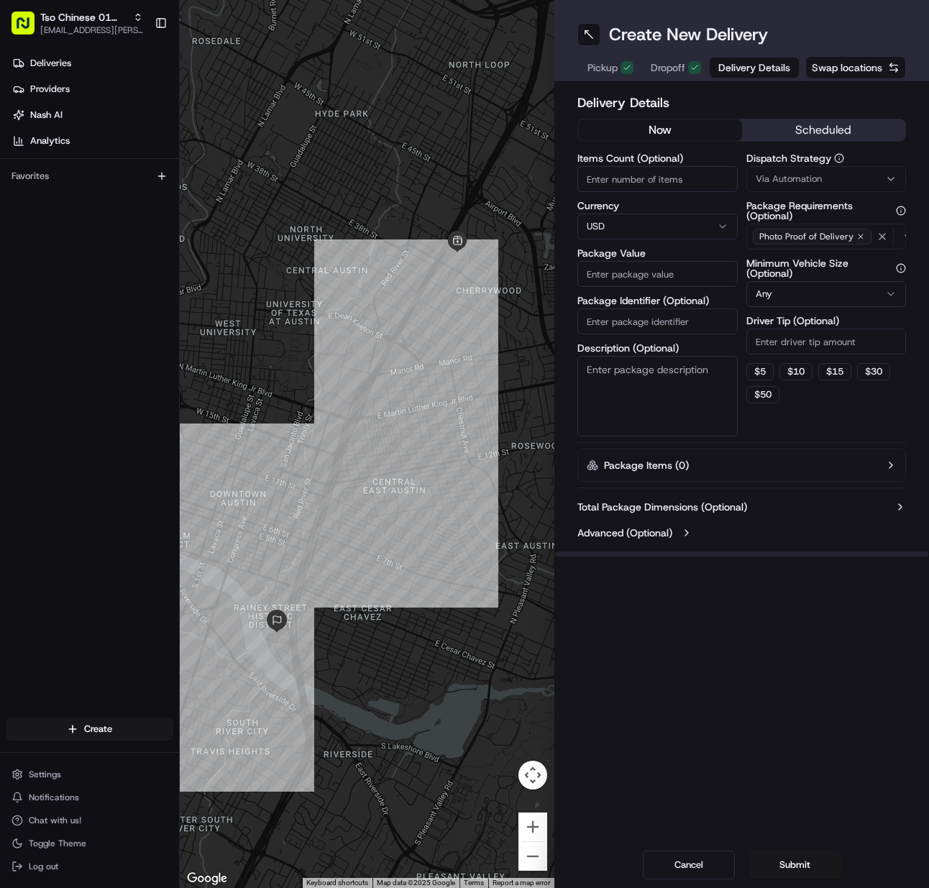
click at [633, 176] on input "Items Count (Optional)" at bounding box center [658, 179] width 160 height 26
type input "1"
type input "67.44"
click at [647, 328] on input "Package Identifier (Optional)" at bounding box center [658, 322] width 160 height 26
paste input "UFHGEBM"
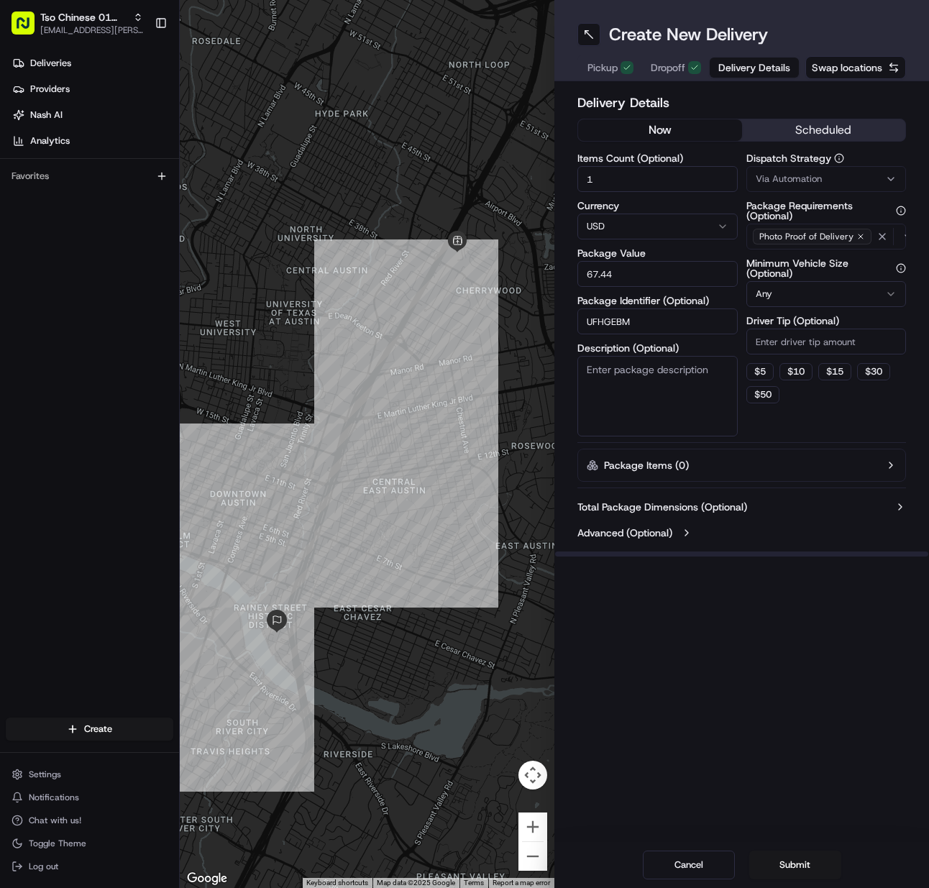
type input "UFHGEBM"
click at [795, 181] on span "Via Automation" at bounding box center [789, 179] width 66 height 13
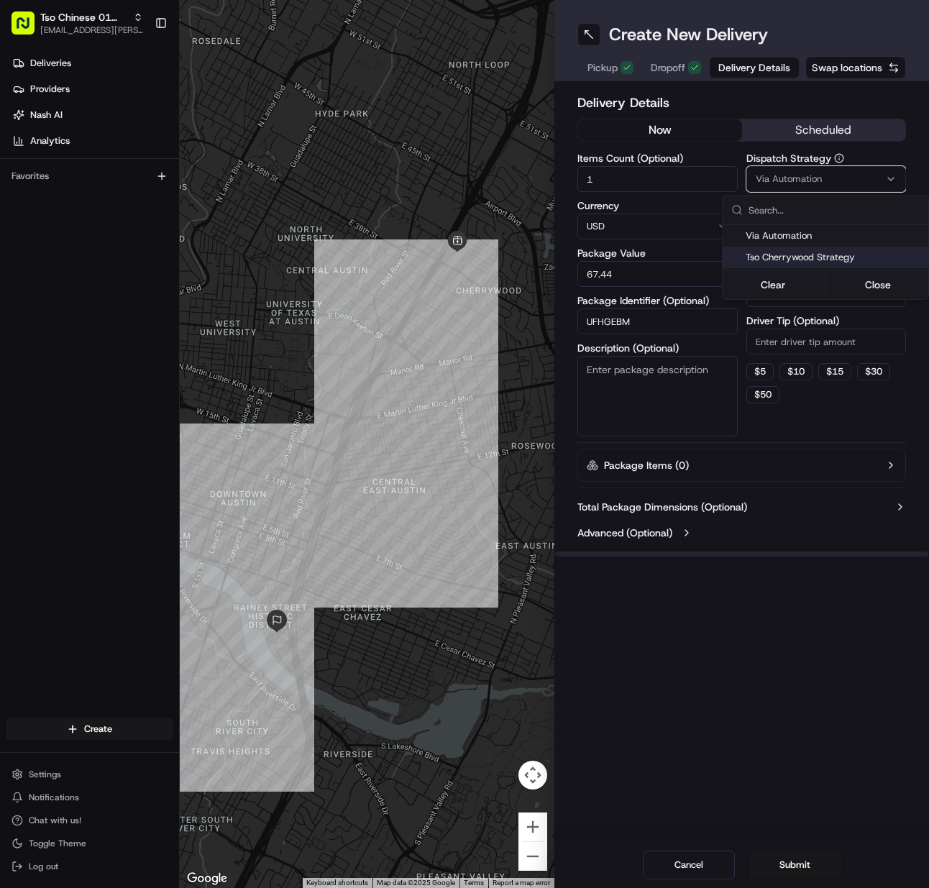
click at [806, 260] on span "Tso Cherrywood Strategy" at bounding box center [834, 257] width 177 height 13
click at [798, 336] on html "Tso Chinese 01 Cherrywood meilan.gailey@gmail.com Toggle Sidebar Deliveries Pro…" at bounding box center [464, 444] width 929 height 888
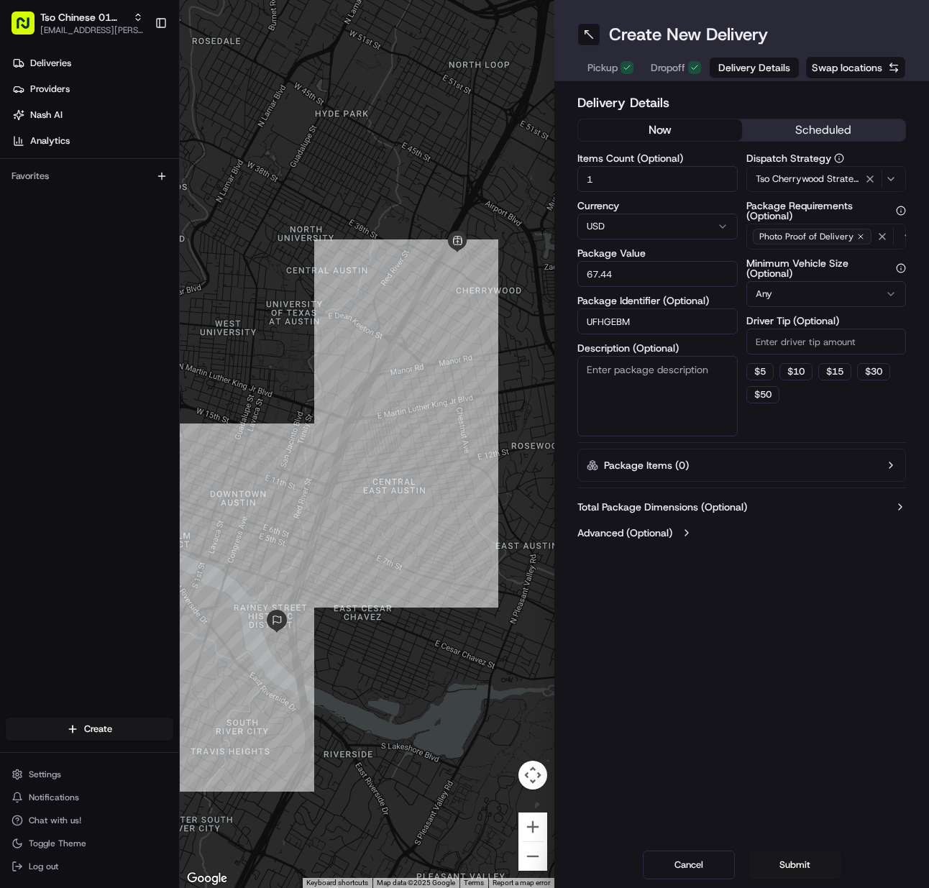
click at [798, 337] on input "Driver Tip (Optional)" at bounding box center [827, 342] width 160 height 26
type input "2"
click at [772, 871] on button "Submit" at bounding box center [796, 865] width 92 height 29
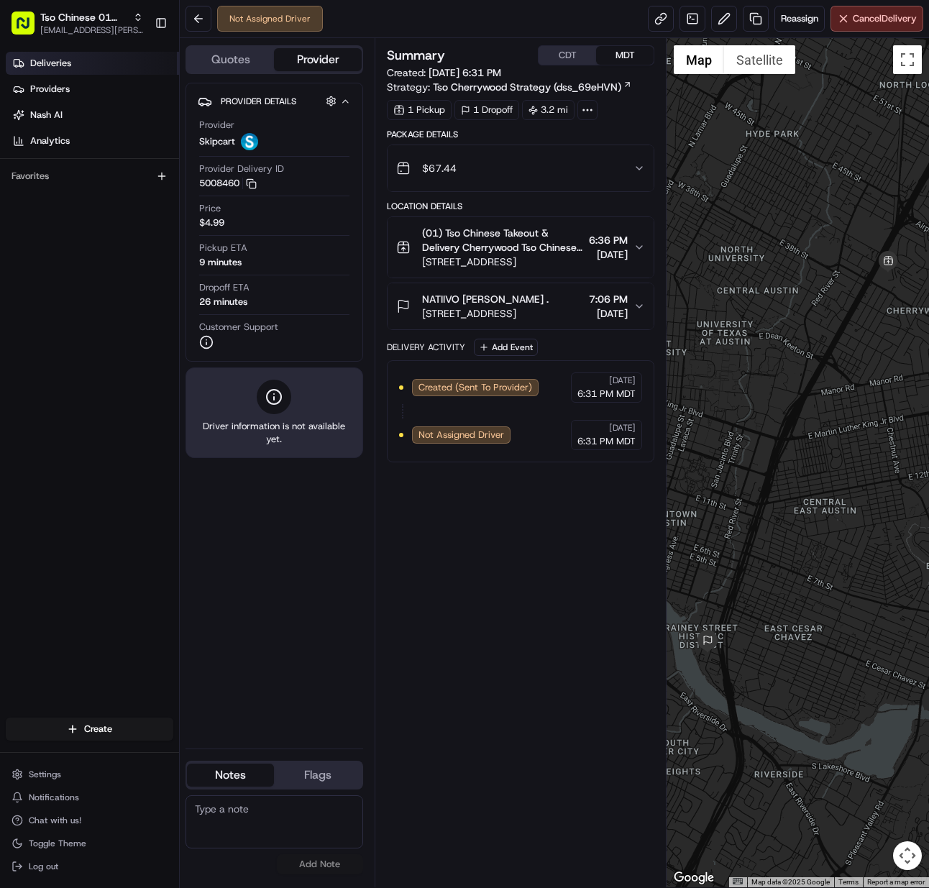
drag, startPoint x: 68, startPoint y: 35, endPoint x: 87, endPoint y: 53, distance: 25.9
click at [70, 36] on button "Tso Chinese 01 Cherrywood [EMAIL_ADDRESS][PERSON_NAME][DOMAIN_NAME]" at bounding box center [77, 23] width 143 height 35
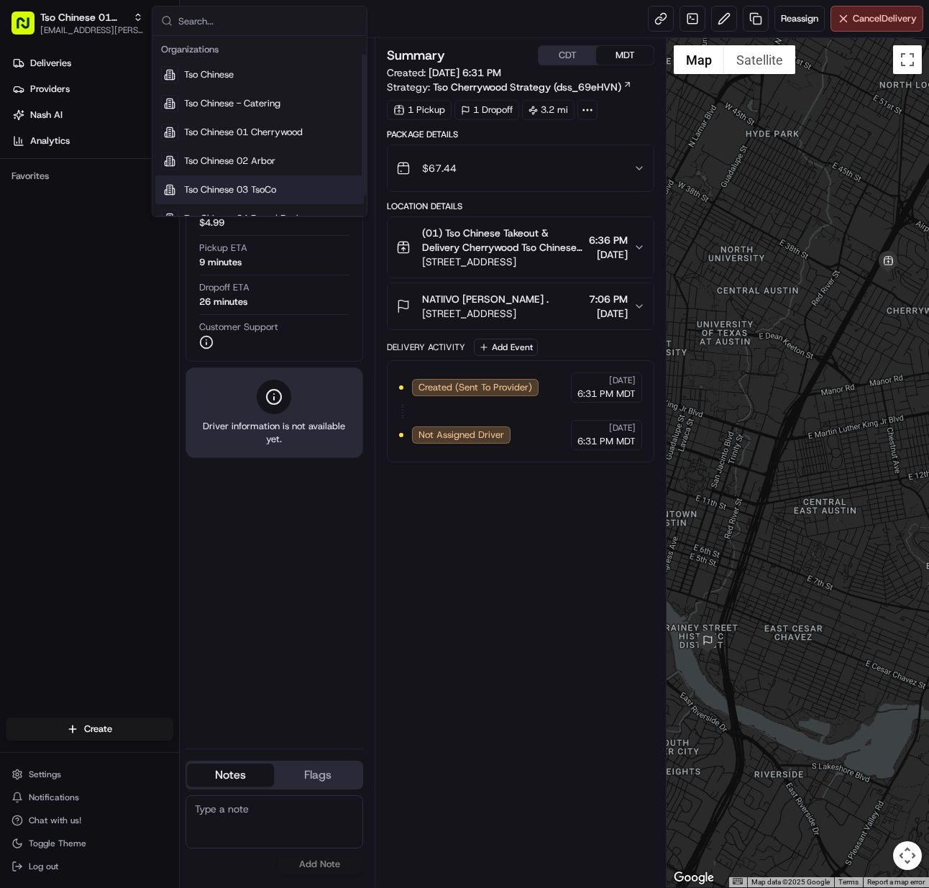
scroll to position [49, 0]
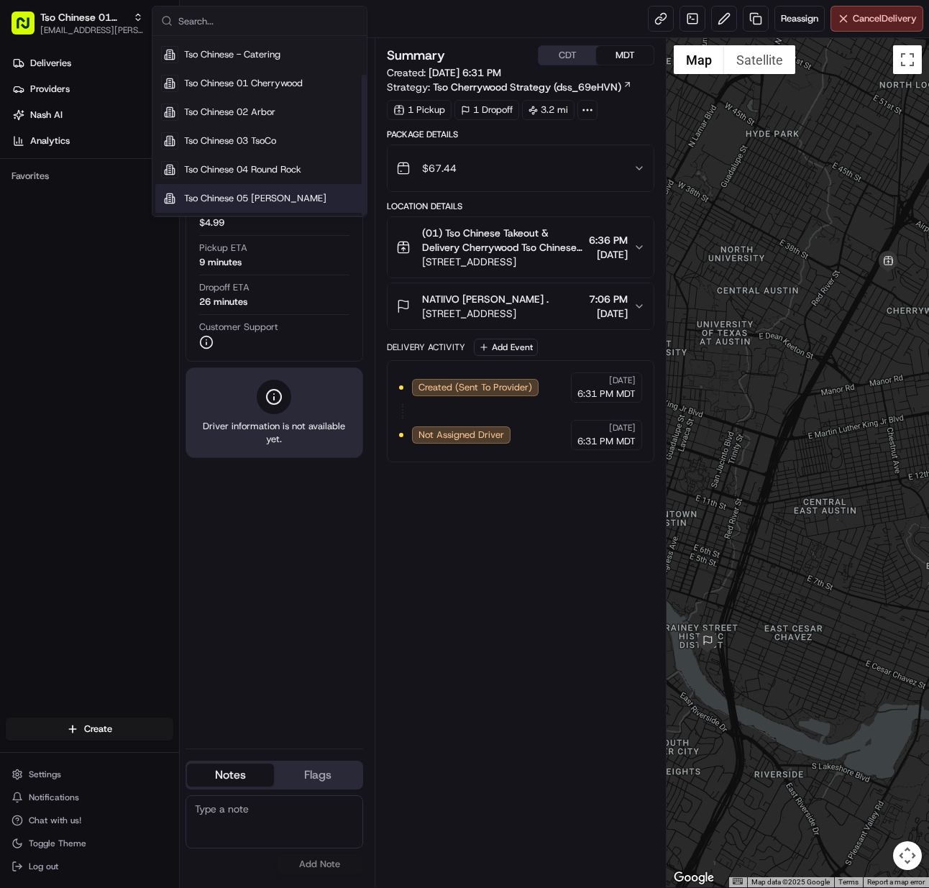
click at [234, 173] on span "Tso Chinese 04 Round Rock" at bounding box center [242, 169] width 117 height 13
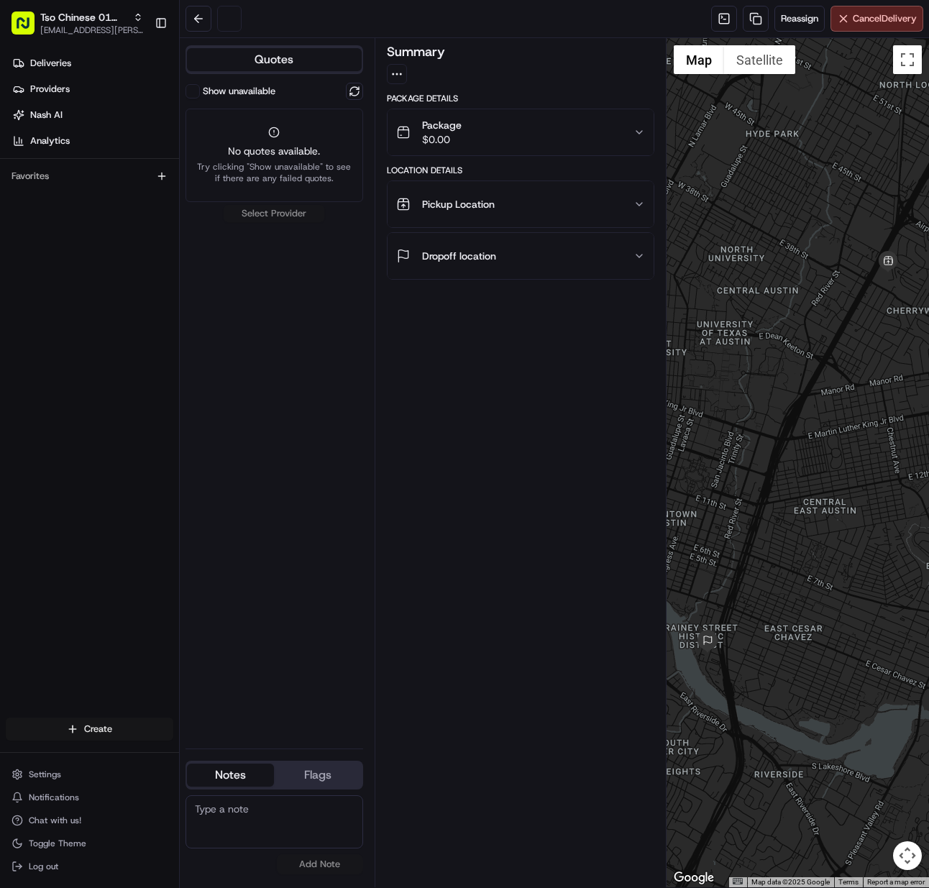
click at [109, 739] on html "Tso Chinese 01 Cherrywood [EMAIL_ADDRESS][PERSON_NAME][DOMAIN_NAME] Toggle Side…" at bounding box center [464, 444] width 929 height 888
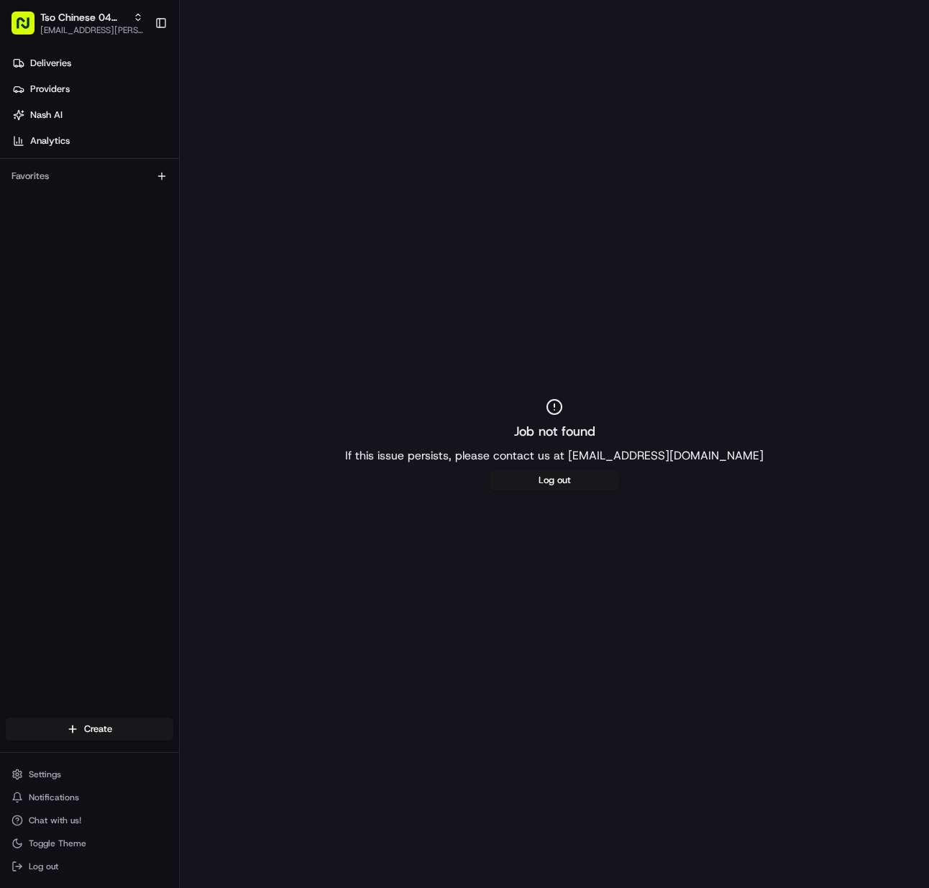
click at [231, 758] on div "Job not found If this issue persists, please contact us at support@usenash.com …" at bounding box center [555, 444] width 750 height 888
click at [128, 737] on html "Tso Chinese 04 Round Rock meilan.gailey@gmail.com Toggle Sidebar Deliveries Pro…" at bounding box center [464, 444] width 929 height 888
click at [227, 765] on link "Delivery" at bounding box center [260, 756] width 160 height 26
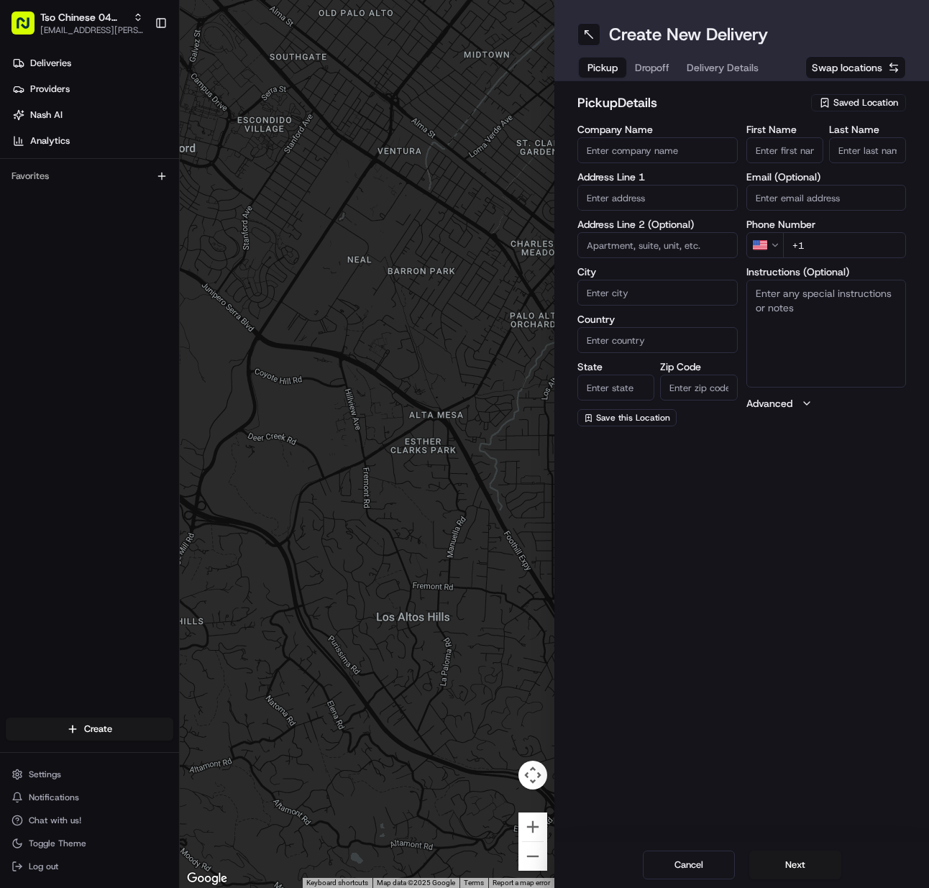
click at [870, 106] on span "Saved Location" at bounding box center [866, 102] width 65 height 13
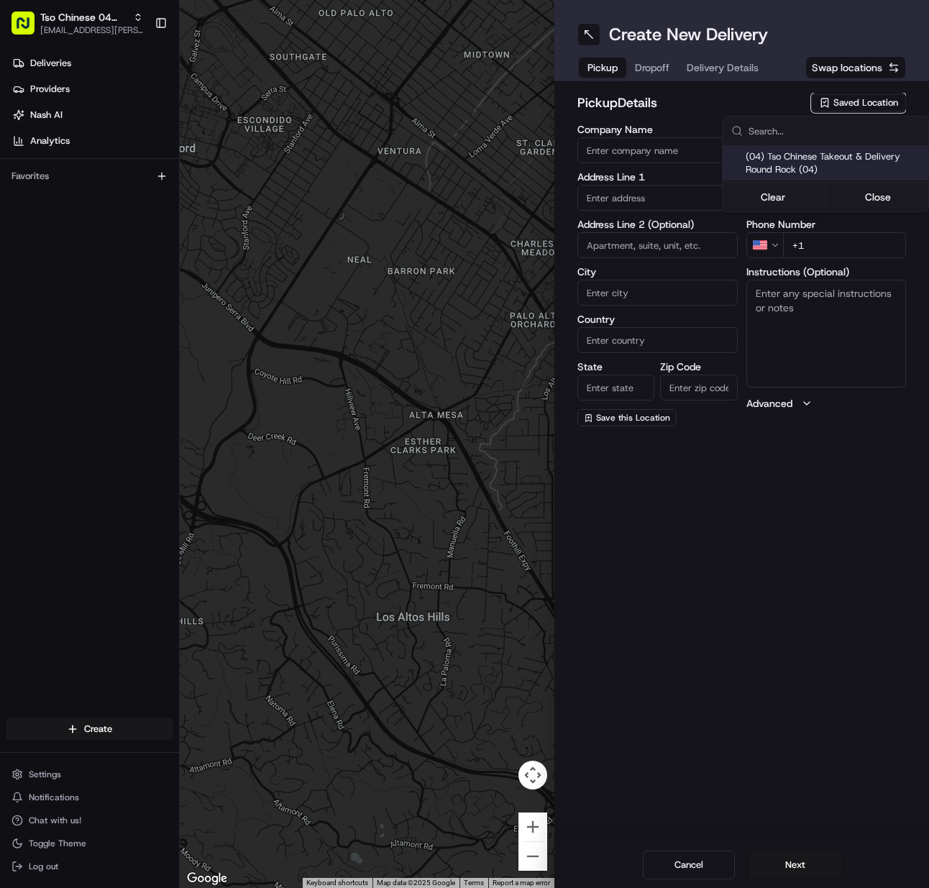
click at [848, 181] on div "Clear Close" at bounding box center [826, 196] width 206 height 31
click at [847, 168] on span "(04) Tso Chinese Takeout & Delivery Round Rock (04)" at bounding box center [834, 163] width 177 height 26
type input "(04) Tso Chinese Takeout & Delivery Round Rock"
type input "2000 N [PERSON_NAME] St"
type input "Ste 108"
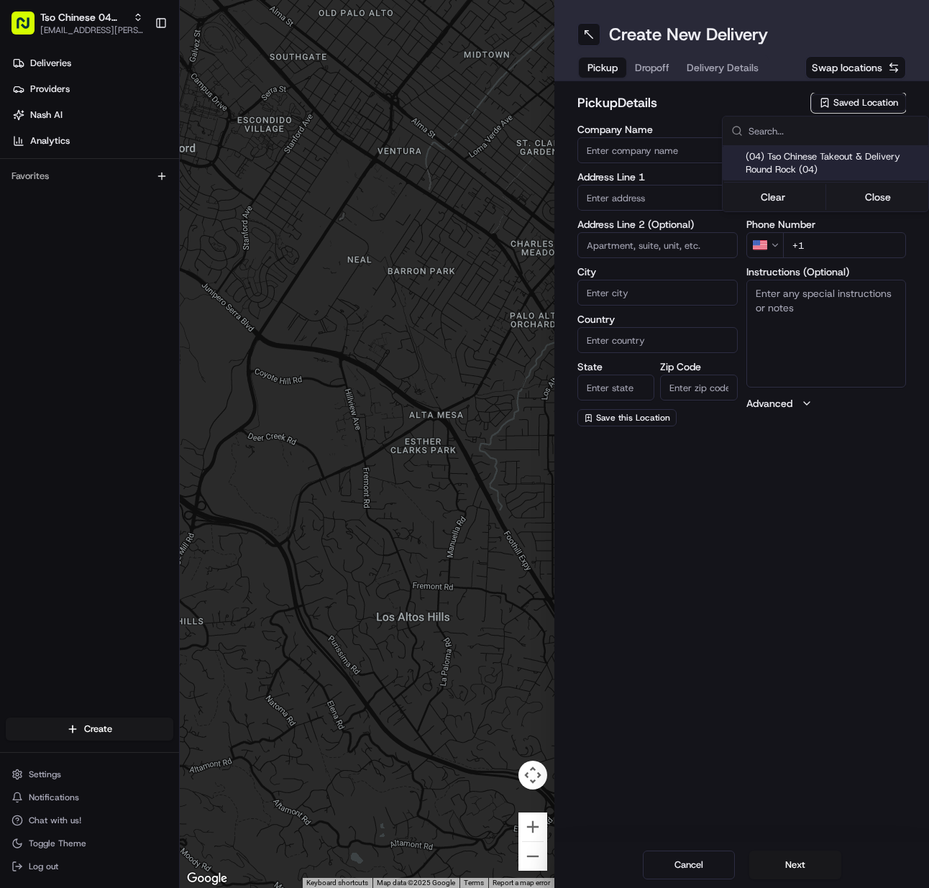
type input "Round Rock"
type input "US"
type input "[GEOGRAPHIC_DATA]"
type input "78664"
type input "Tso Chinese"
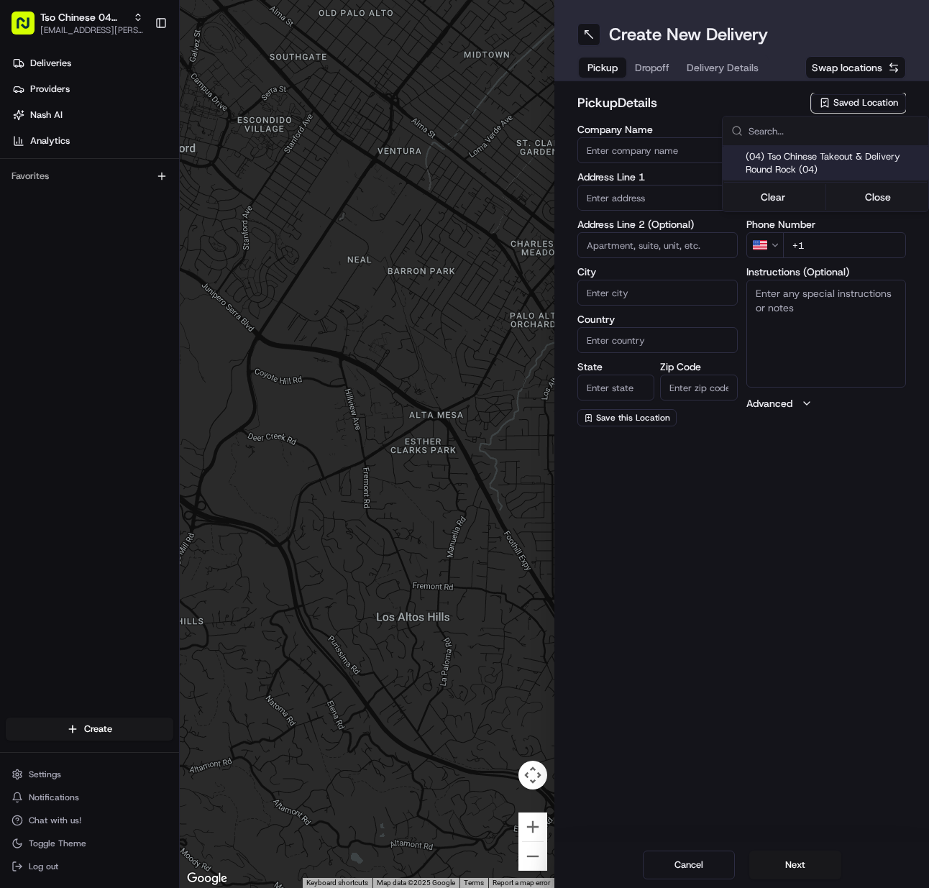
type input "Round Rock Manager"
type input "[EMAIL_ADDRESS][DOMAIN_NAME]"
type input "[PHONE_NUMBER]"
type textarea "Submit a picture displaying address & food as Proof of Delivery. Envía una foto…"
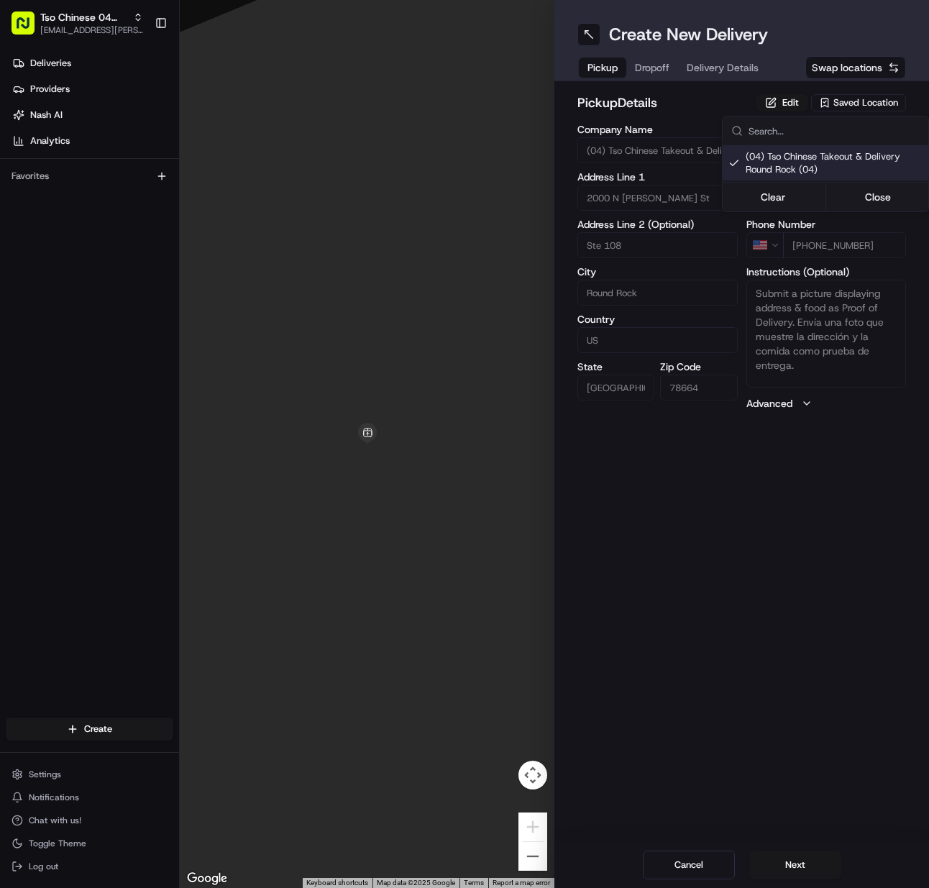
click at [786, 870] on html "Tso Chinese 04 Round Rock [EMAIL_ADDRESS][PERSON_NAME][DOMAIN_NAME] Toggle Side…" at bounding box center [464, 444] width 929 height 888
click at [786, 870] on button "Next" at bounding box center [796, 865] width 92 height 29
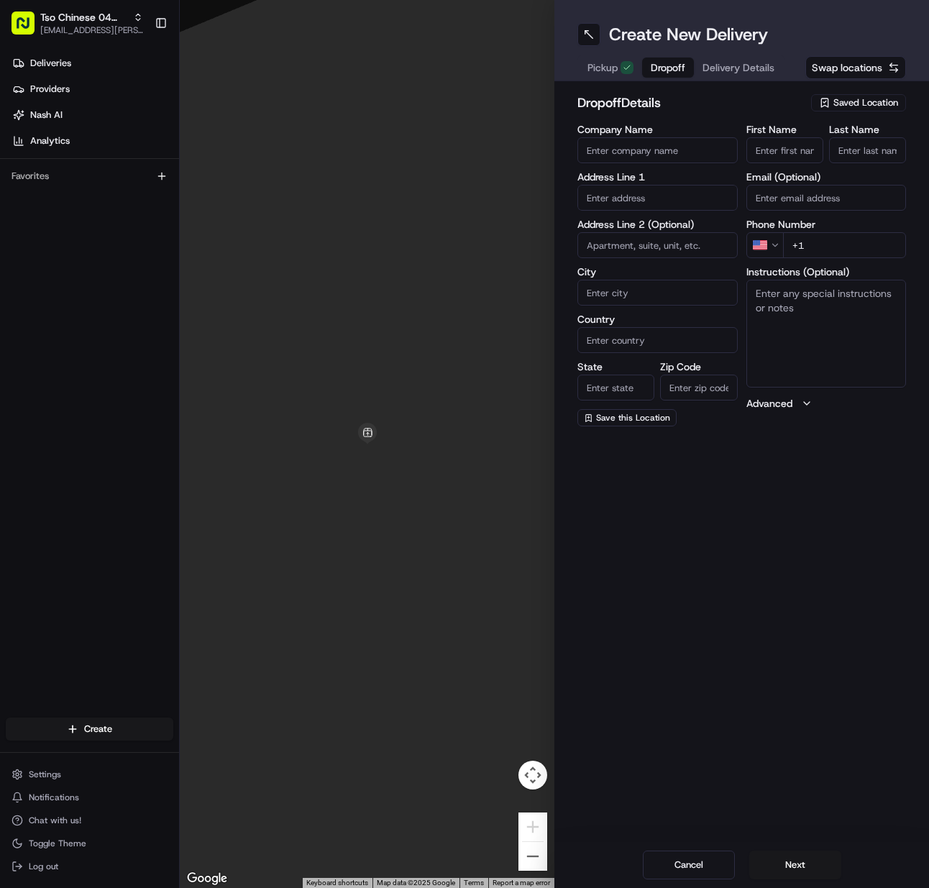
drag, startPoint x: 762, startPoint y: 149, endPoint x: 830, endPoint y: 152, distance: 67.7
click at [770, 150] on input "First Name" at bounding box center [785, 150] width 77 height 26
paste input "Michelle Goodrum"
type input "Michelle Goodrum"
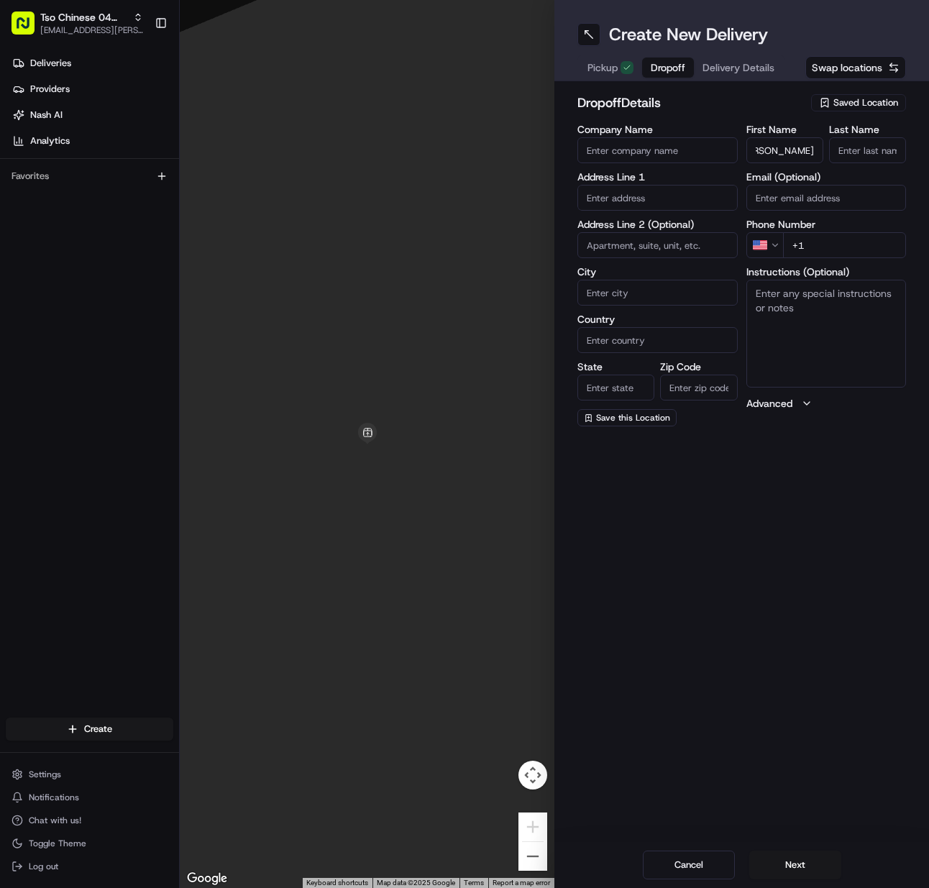
click at [842, 152] on input "Last Name" at bounding box center [867, 150] width 77 height 26
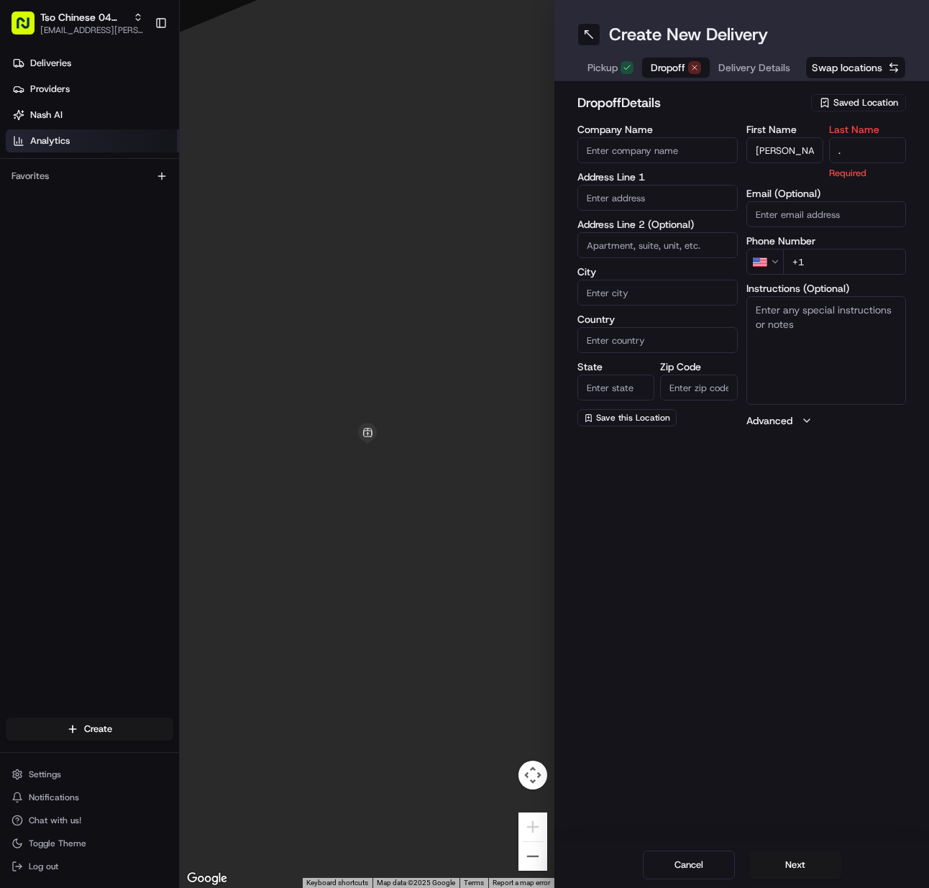
type input "."
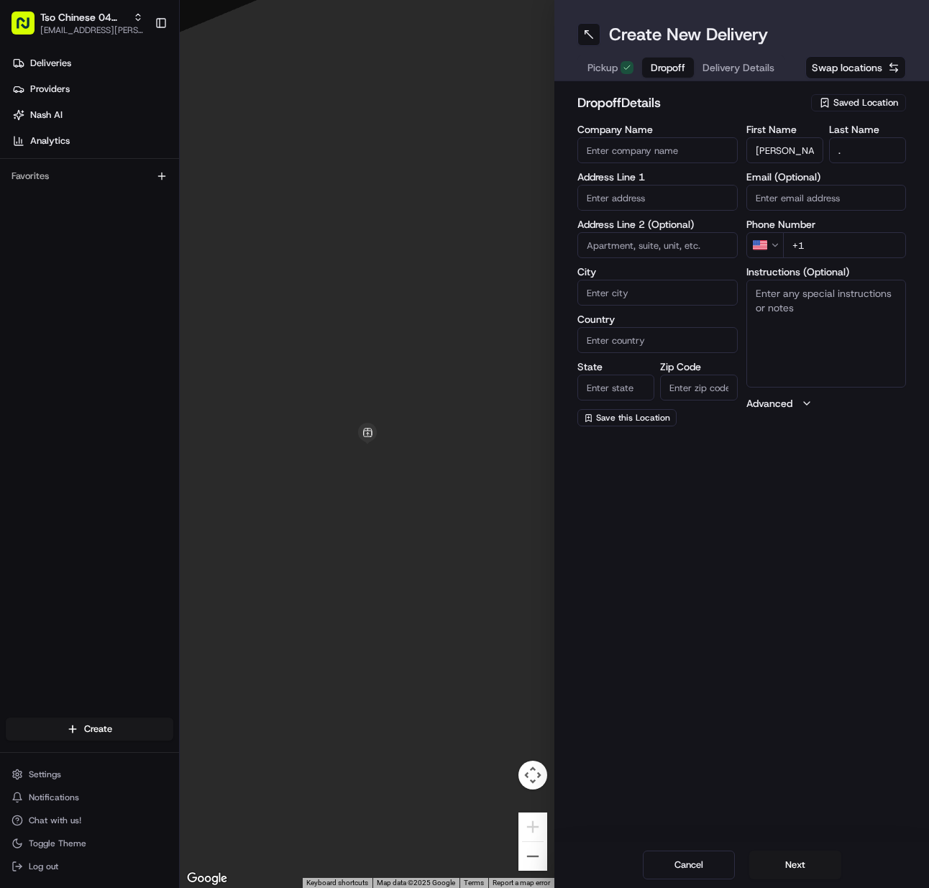
paste input "512 845 2514"
drag, startPoint x: 832, startPoint y: 242, endPoint x: 685, endPoint y: 270, distance: 149.3
click at [829, 245] on input "+1" at bounding box center [845, 245] width 124 height 26
type input "+1 512 845 2514"
paste input "2657 Henley Dr, Round Rock, TX 78681-2240, United States"
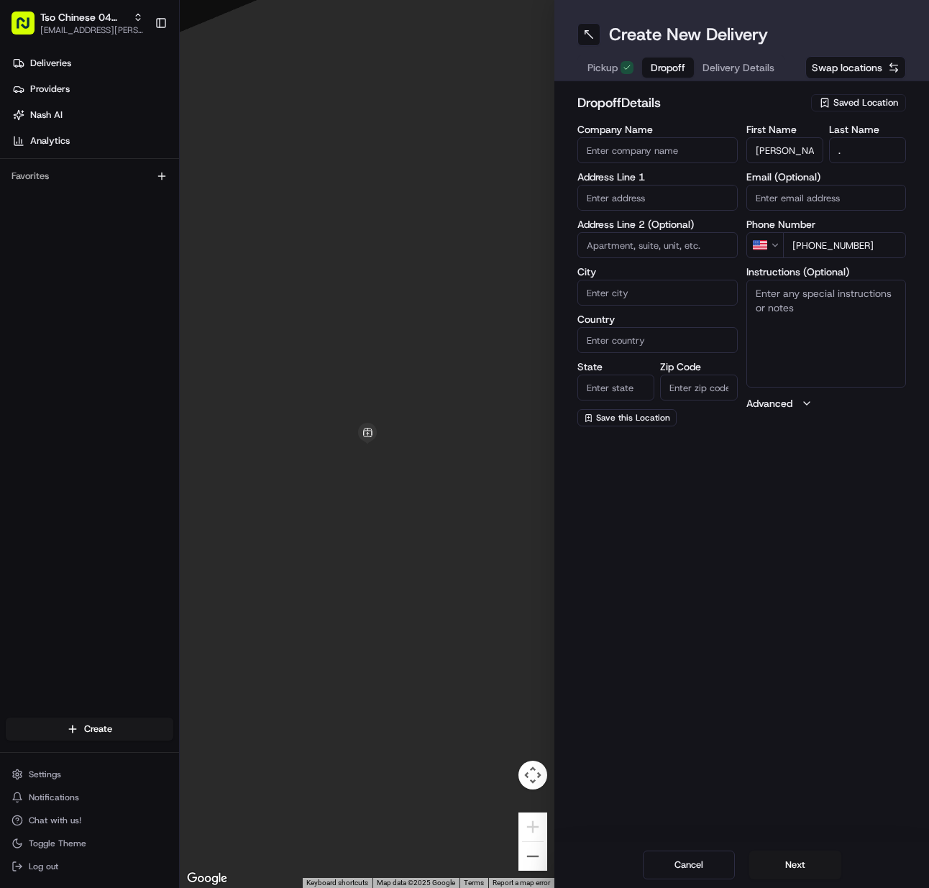
click at [605, 201] on input "text" at bounding box center [658, 198] width 160 height 26
click at [628, 231] on div "2657 Henley Drive, Round Rock, TX" at bounding box center [657, 228] width 153 height 22
type input "2657 Henley Dr, Round Rock, TX 78681, USA"
type input "Round Rock"
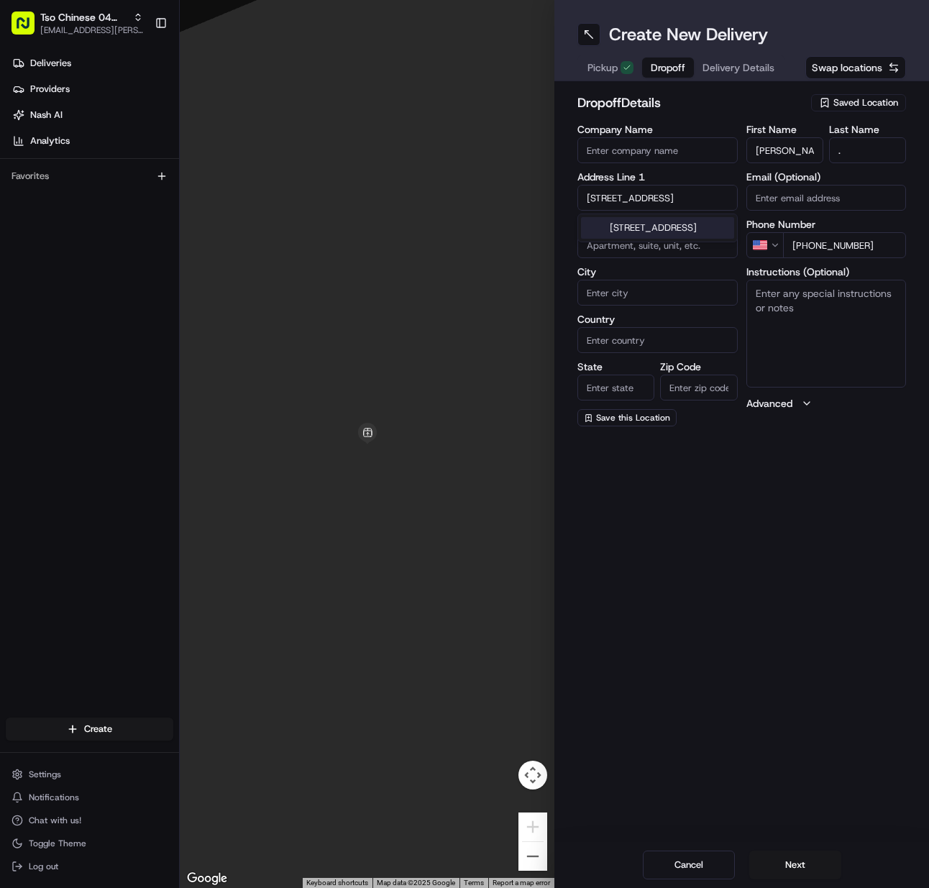
type input "[GEOGRAPHIC_DATA]"
type input "78681"
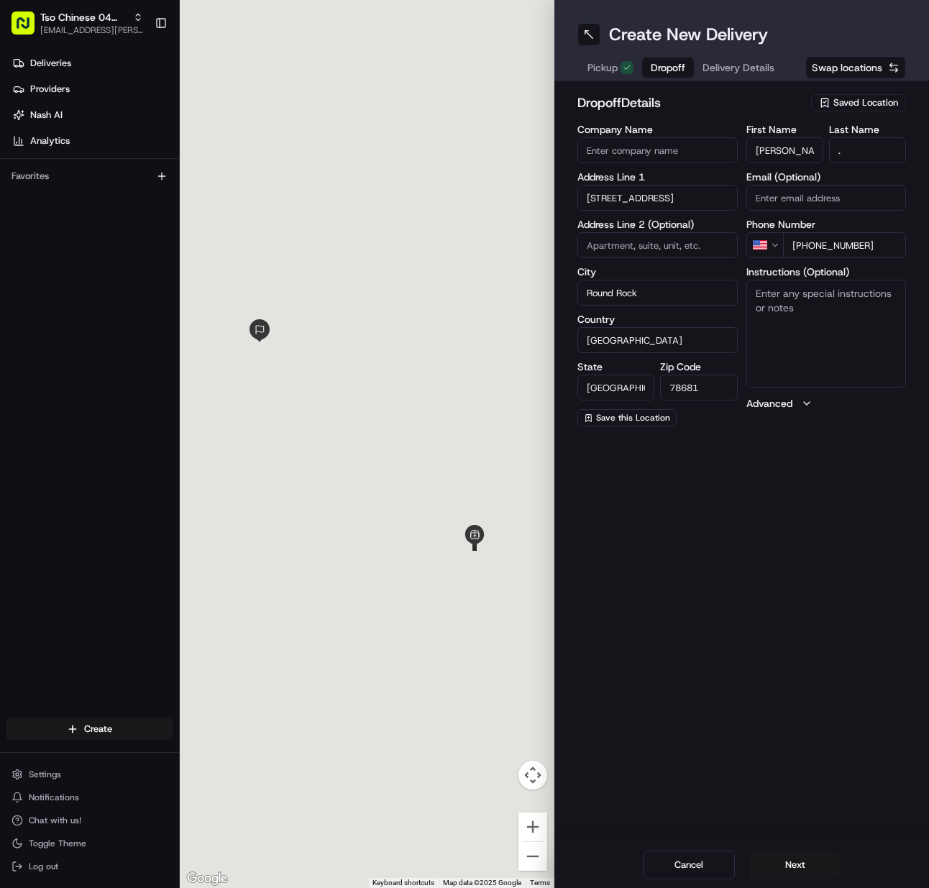
type input "2657 Henley Drive"
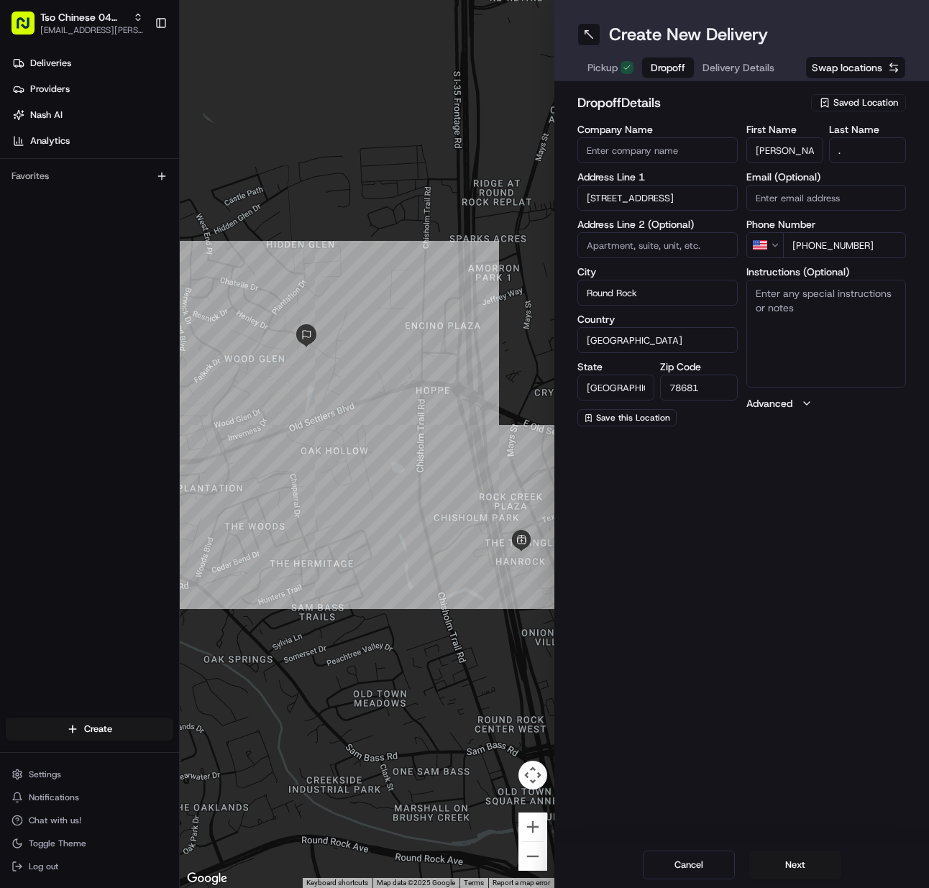
click at [849, 319] on textarea "Instructions (Optional)" at bounding box center [827, 334] width 160 height 108
paste textarea "Please include several of your different sauces, hot mustard, sweet & sour & Ch…"
type textarea "Please include several of your different sauces, hot mustard, sweet & sour & Ch…"
click at [801, 862] on button "Next" at bounding box center [796, 865] width 92 height 29
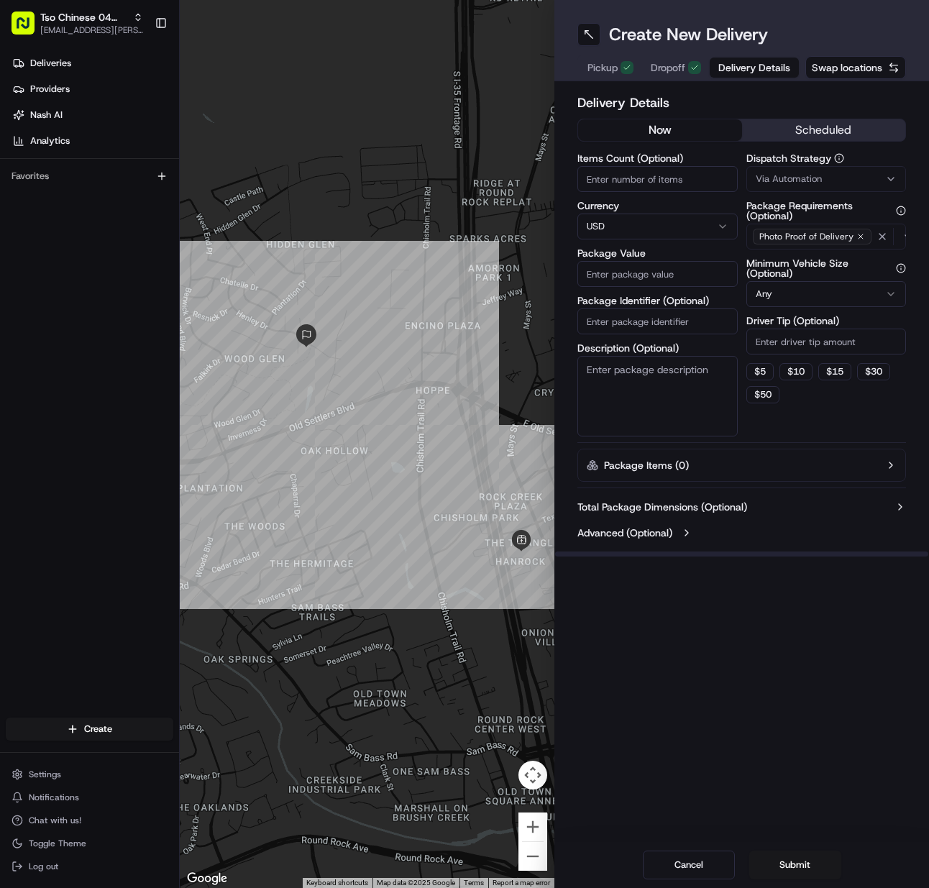
click at [601, 185] on input "Items Count (Optional)" at bounding box center [658, 179] width 160 height 26
type input "1"
type input "77.62"
click at [635, 319] on input "Package Identifier (Optional)" at bounding box center [658, 322] width 160 height 26
paste input "ZNLSB4M"
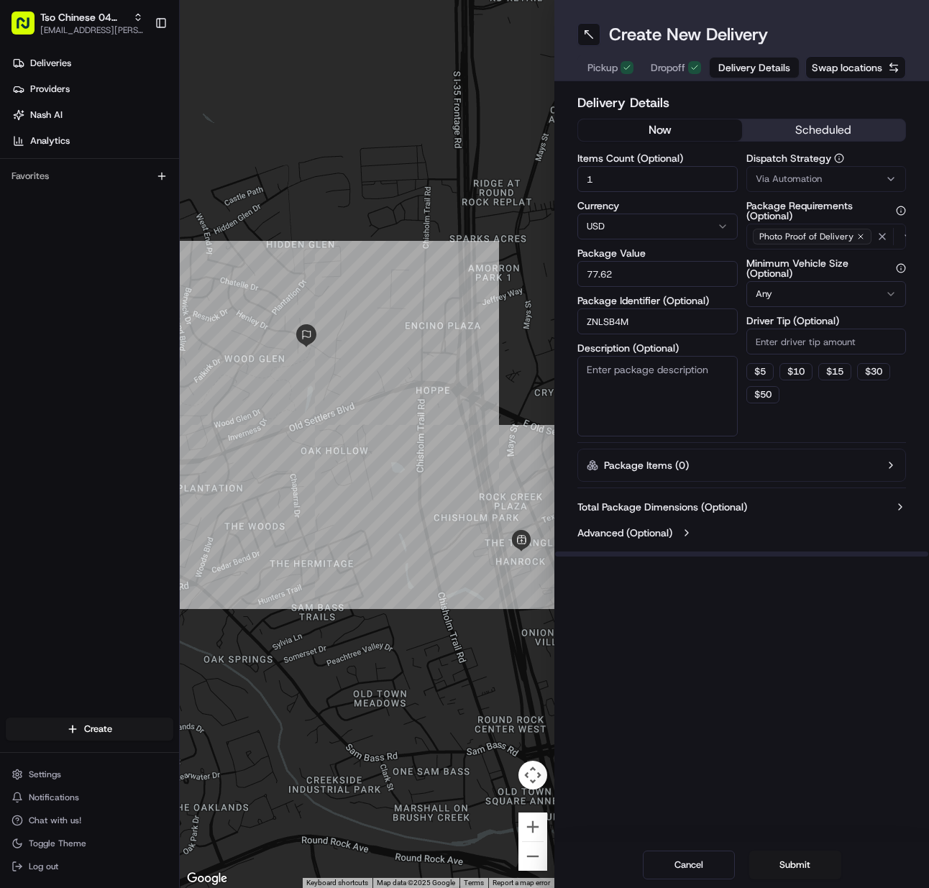
type input "ZNLSB4M"
drag, startPoint x: 820, startPoint y: 177, endPoint x: 827, endPoint y: 205, distance: 29.0
click at [820, 178] on span "Via Automation" at bounding box center [789, 179] width 66 height 13
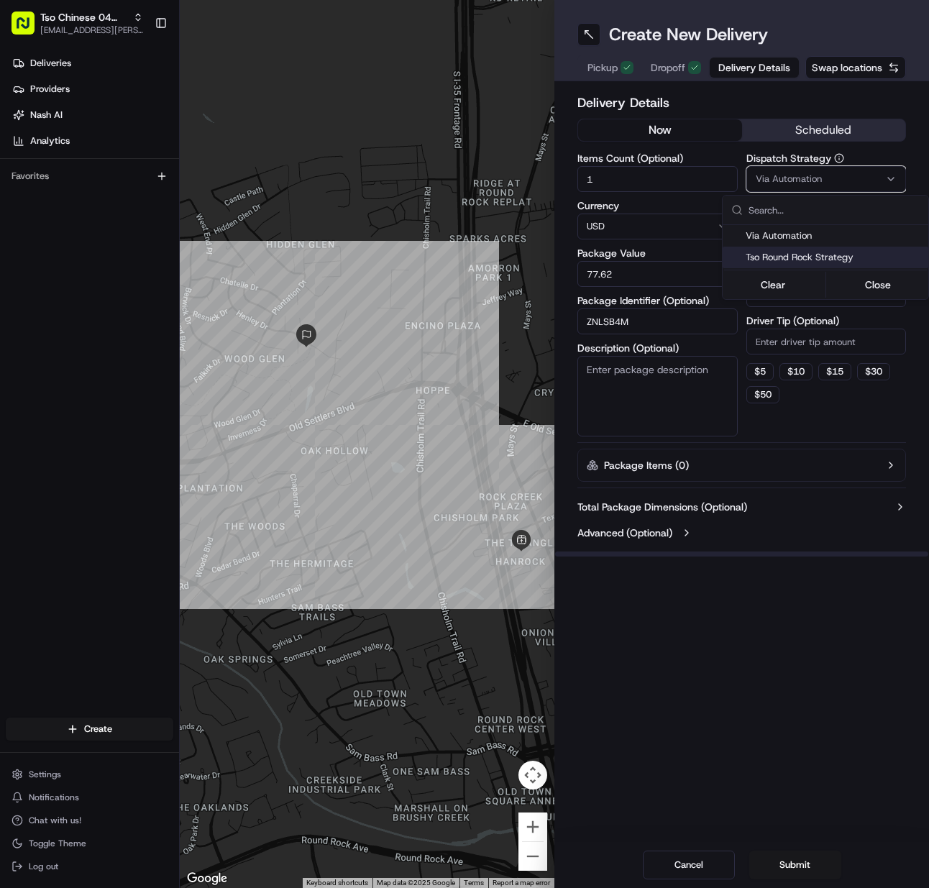
click at [816, 266] on div "Tso Round Rock Strategy" at bounding box center [826, 258] width 206 height 22
click at [803, 343] on html "Tso Chinese 04 Round Rock meilan.gailey@gmail.com Toggle Sidebar Deliveries Pro…" at bounding box center [464, 444] width 929 height 888
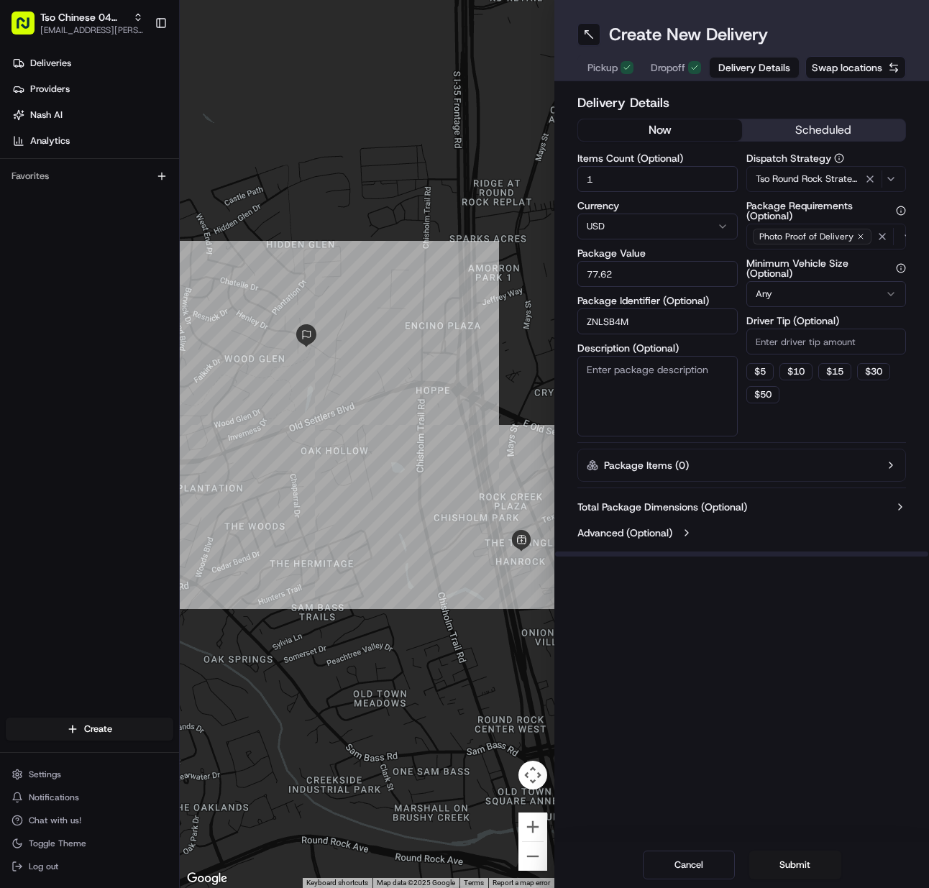
click at [803, 343] on input "Driver Tip (Optional)" at bounding box center [827, 342] width 160 height 26
type input "2"
click at [791, 873] on button "Submit" at bounding box center [796, 865] width 92 height 29
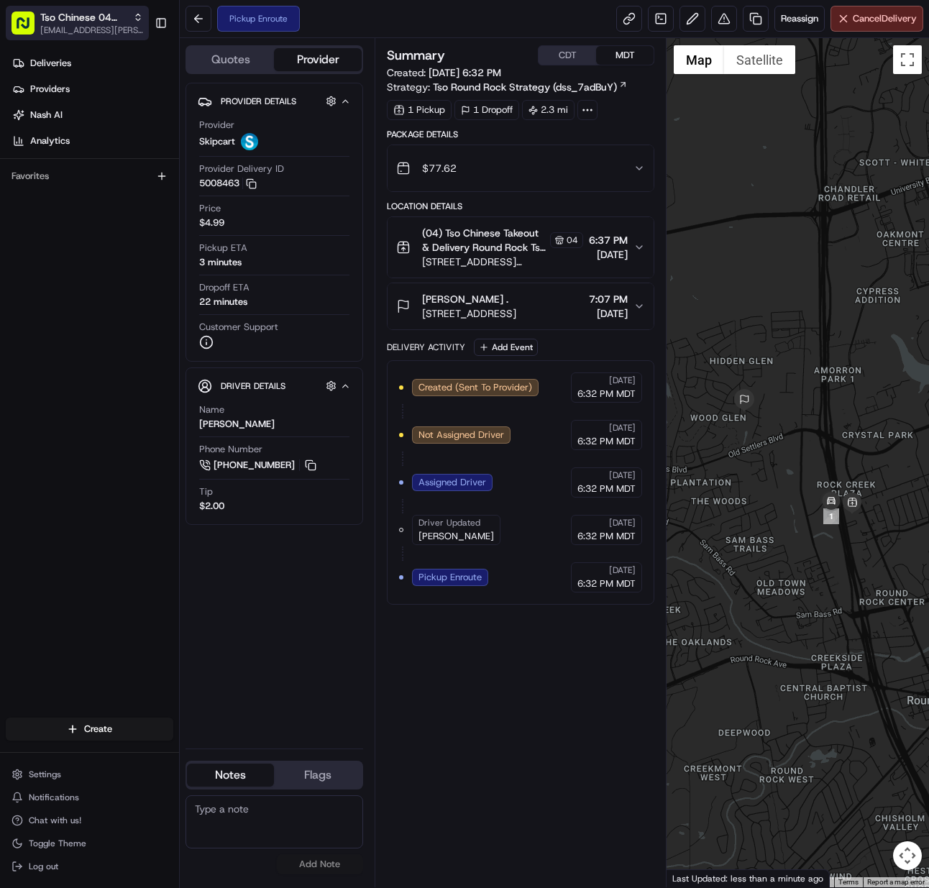
drag, startPoint x: 65, startPoint y: 17, endPoint x: 85, endPoint y: 22, distance: 20.6
click at [65, 17] on span "Tso Chinese 04 Round Rock" at bounding box center [83, 17] width 87 height 14
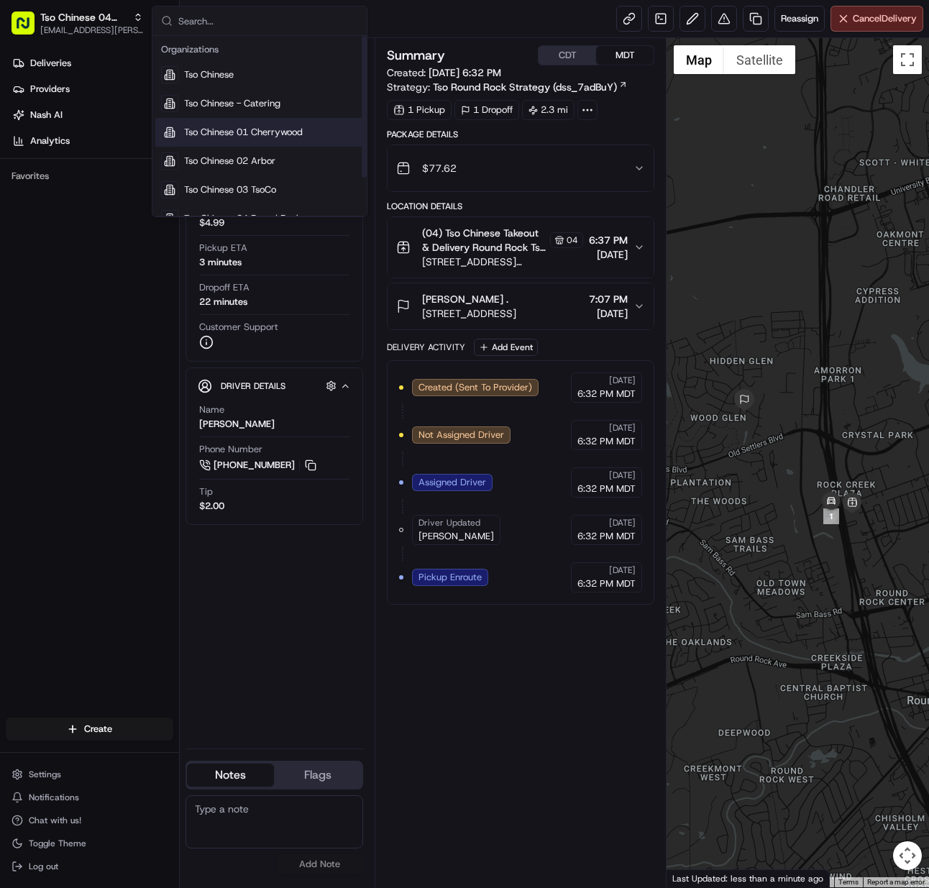
click at [311, 132] on div "Tso Chinese 01 Cherrywood" at bounding box center [259, 132] width 209 height 29
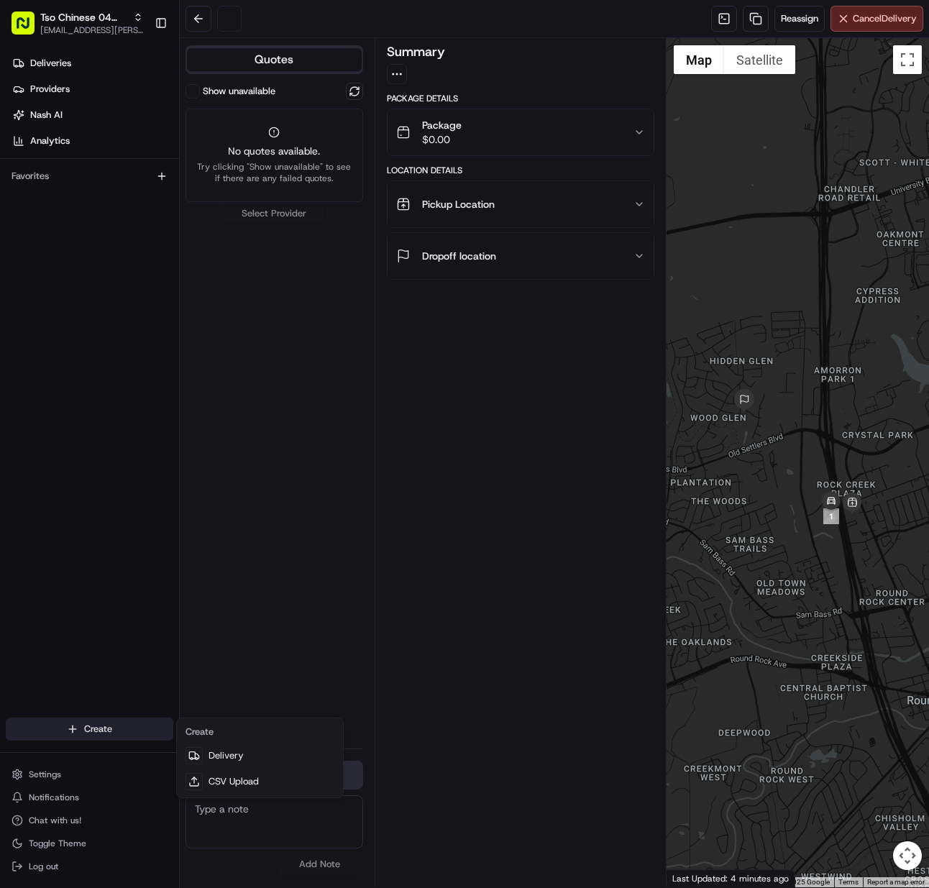
click at [108, 722] on html "Tso Chinese 04 Round Rock [EMAIL_ADDRESS][PERSON_NAME][DOMAIN_NAME] Toggle Side…" at bounding box center [464, 444] width 929 height 888
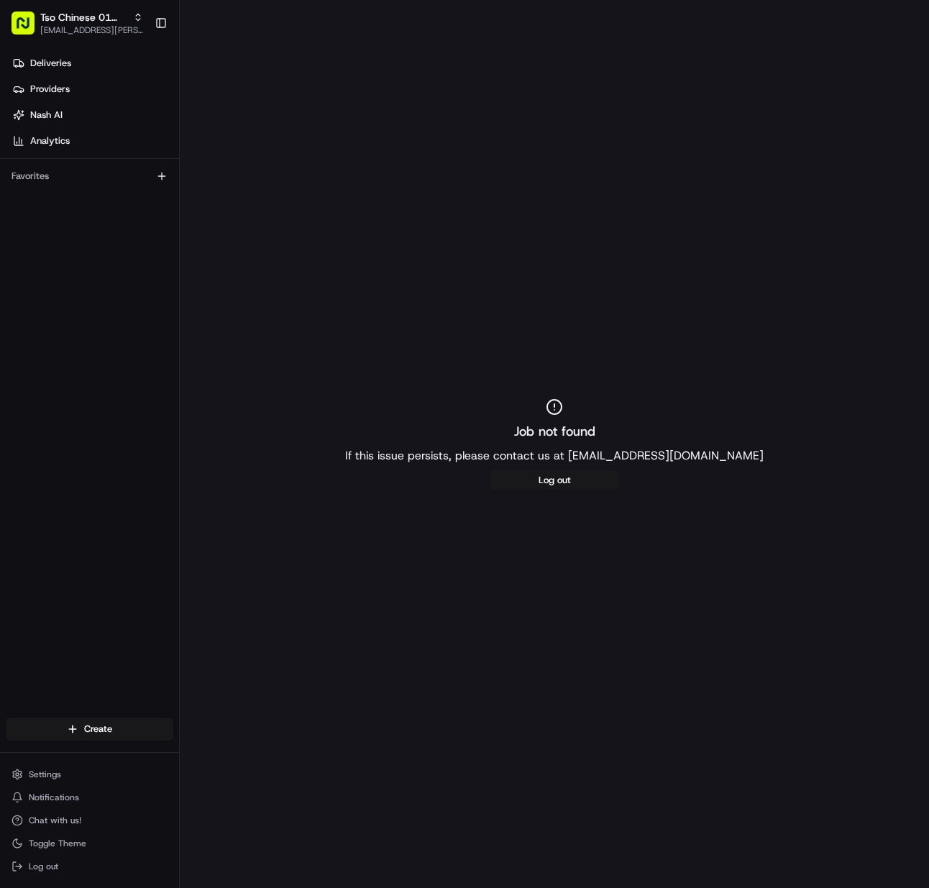
click at [219, 758] on div "Job not found If this issue persists, please contact us at support@usenash.com …" at bounding box center [555, 444] width 750 height 888
click at [139, 729] on html "Tso Chinese 01 Cherrywood [EMAIL_ADDRESS][PERSON_NAME][DOMAIN_NAME] Toggle Side…" at bounding box center [464, 444] width 929 height 888
drag, startPoint x: 258, startPoint y: 758, endPoint x: 211, endPoint y: 758, distance: 47.5
click at [259, 758] on link "Delivery" at bounding box center [260, 756] width 160 height 26
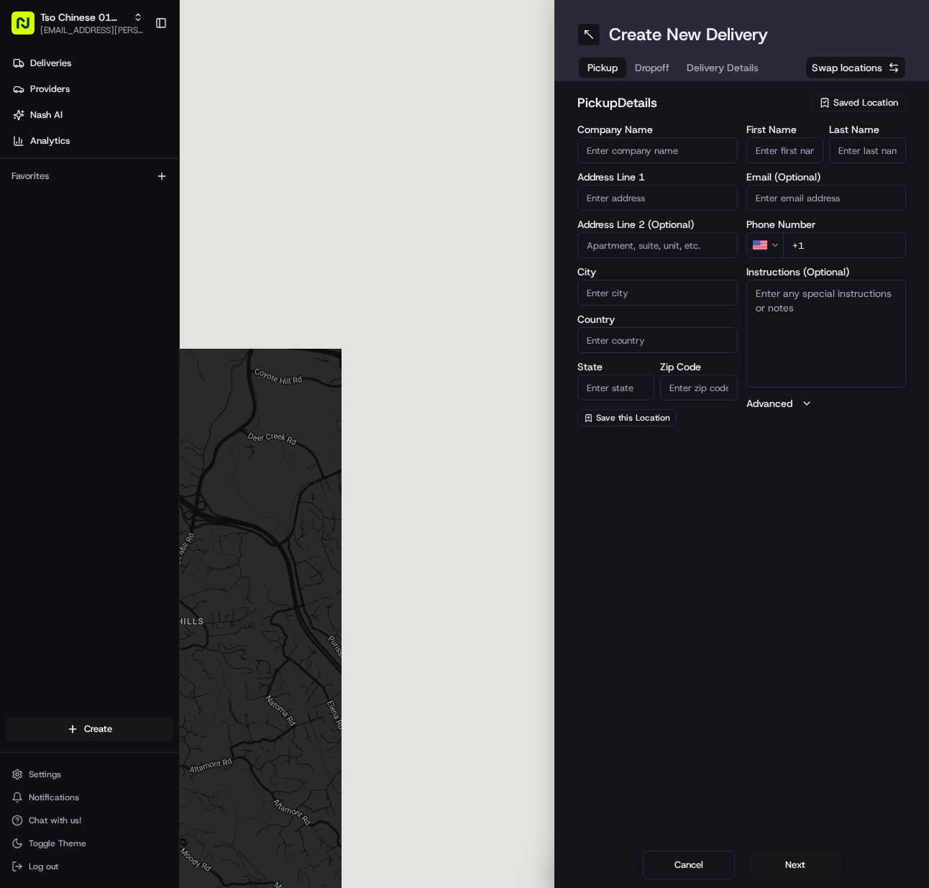
click at [871, 103] on span "Saved Location" at bounding box center [866, 102] width 65 height 13
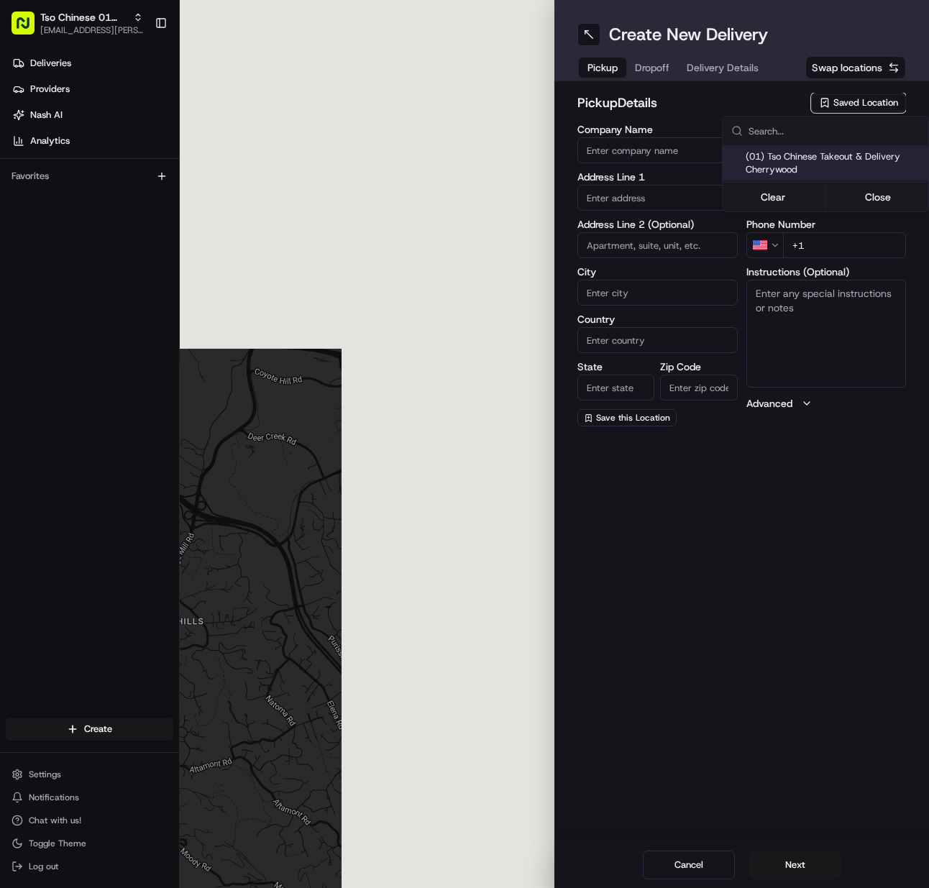
click at [842, 152] on span "(01) Tso Chinese Takeout & Delivery Cherrywood" at bounding box center [834, 163] width 177 height 26
type input "(01) Tso Chinese Takeout & Delivery Cherrywood"
type input "[STREET_ADDRESS]"
type input "Ste E-5"
type input "Austin"
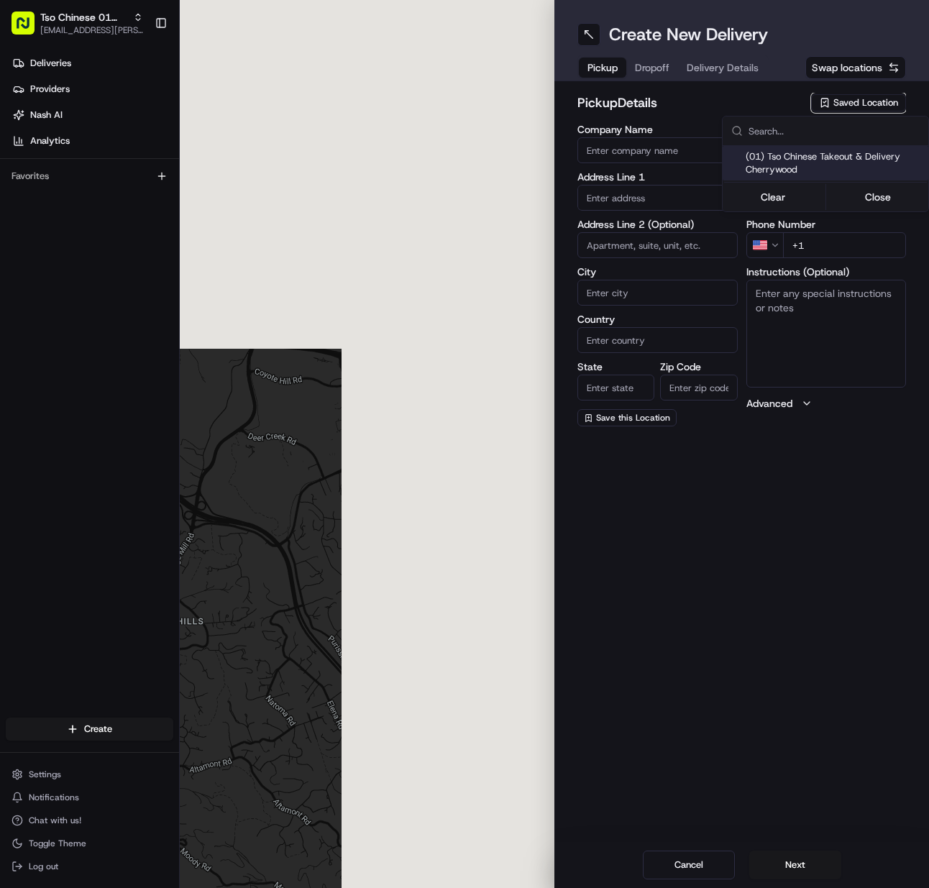
type input "US"
type input "[GEOGRAPHIC_DATA]"
type input "78722"
type input "Tso Chinese"
type input "Cherrywood Manager"
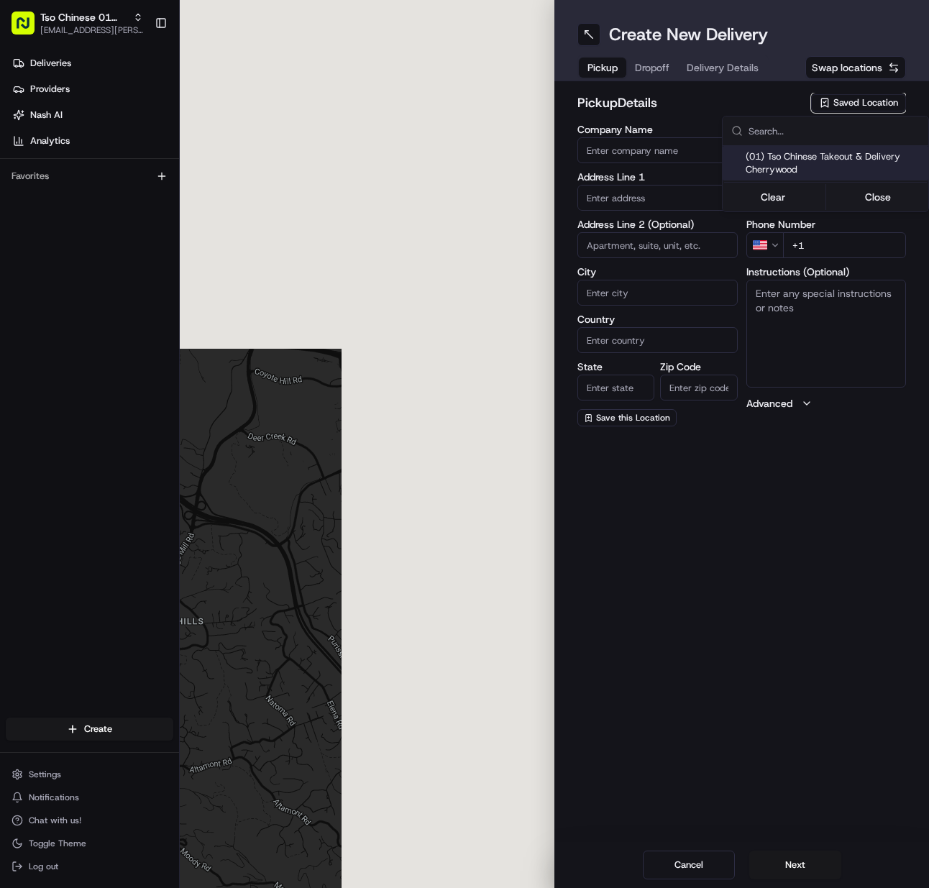
type input "[EMAIL_ADDRESS][DOMAIN_NAME]"
type input "[PHONE_NUMBER]"
type textarea "Submit a picture displaying address & food as Proof of Delivery. Envía una foto…"
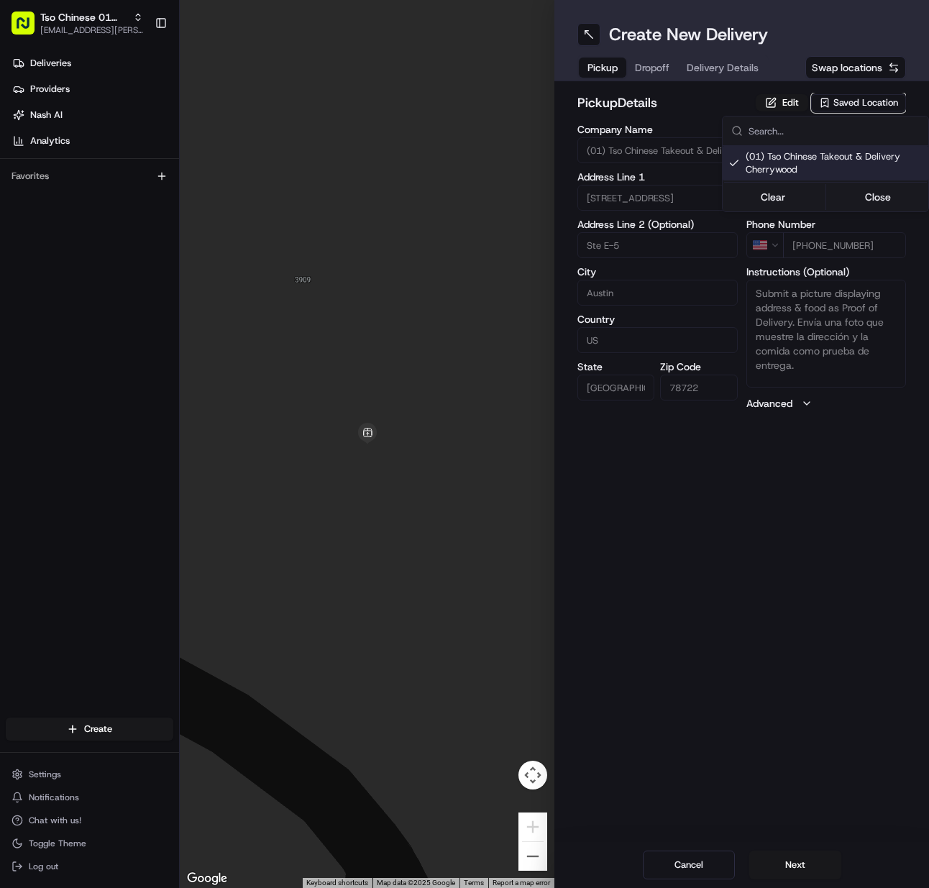
click at [805, 860] on html "Tso Chinese 01 Cherrywood [EMAIL_ADDRESS][PERSON_NAME][DOMAIN_NAME] Toggle Side…" at bounding box center [464, 444] width 929 height 888
drag, startPoint x: 805, startPoint y: 860, endPoint x: 845, endPoint y: 855, distance: 40.7
click at [804, 862] on button "Next" at bounding box center [796, 865] width 92 height 29
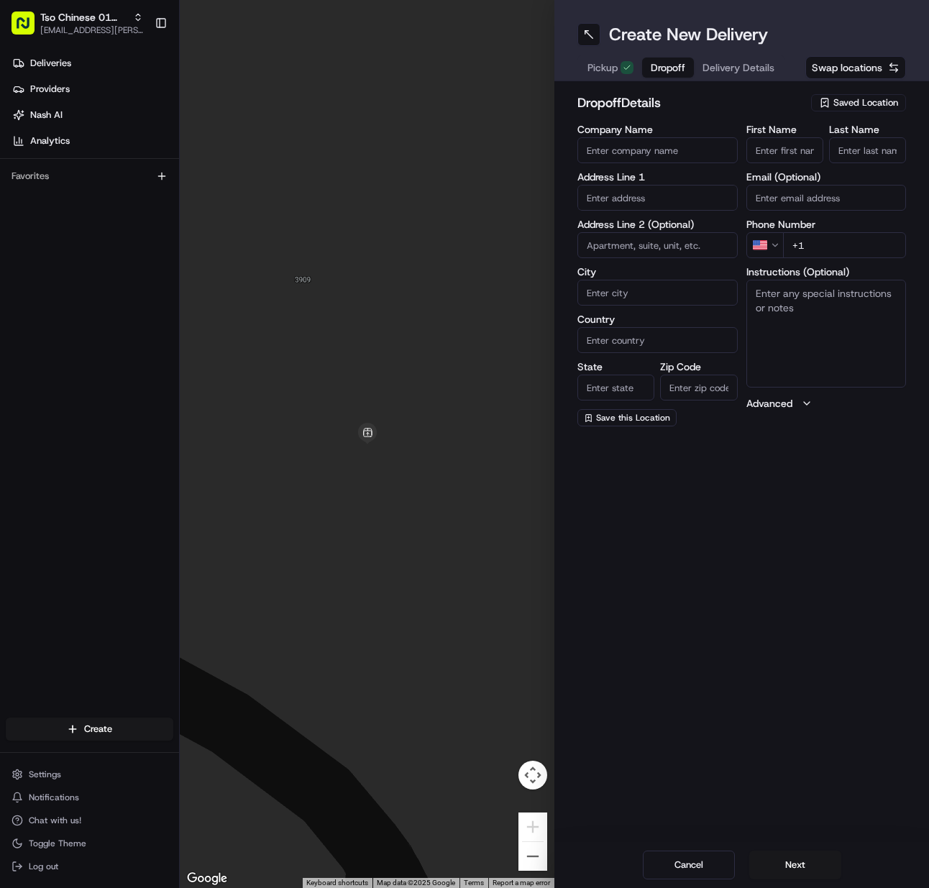
drag, startPoint x: 782, startPoint y: 144, endPoint x: 852, endPoint y: 148, distance: 69.9
click at [783, 144] on input "First Name" at bounding box center [785, 150] width 77 height 26
paste input "Lance Martin"
type input "Lance Martin"
click at [857, 148] on input "Last Name" at bounding box center [867, 150] width 77 height 26
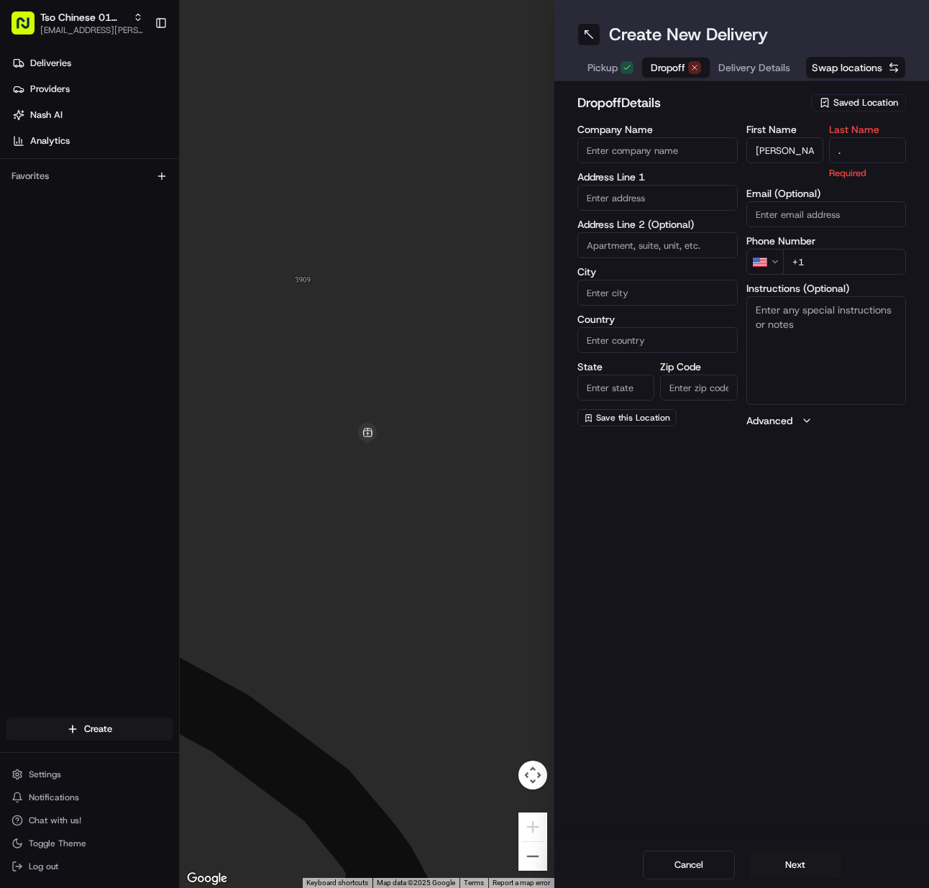
type input "."
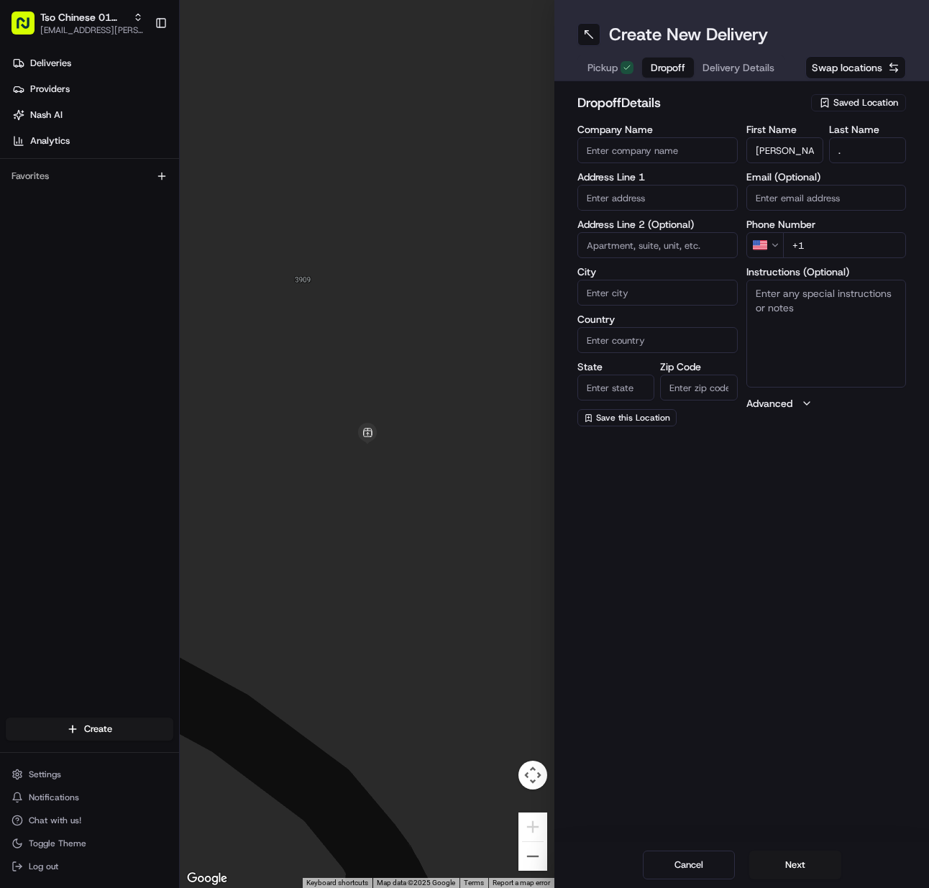
click at [838, 240] on input "+1" at bounding box center [845, 245] width 124 height 26
paste input "252 916 6684"
type input "+1 252 916 6684"
paste input "2705 W 49th St, Austin, TX 78731-5546, United States"
drag, startPoint x: 704, startPoint y: 191, endPoint x: 682, endPoint y: 214, distance: 32.0
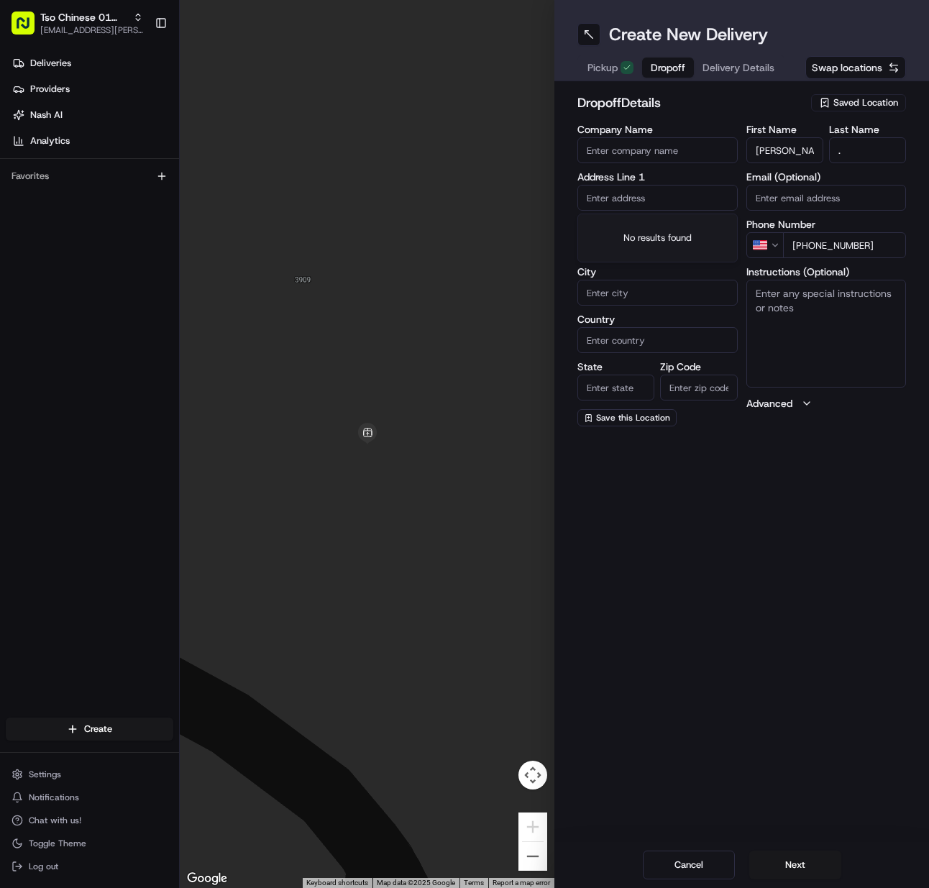
click at [701, 195] on input "text" at bounding box center [658, 198] width 160 height 26
click at [674, 230] on div "2705 West 49th Street, Austin, TX" at bounding box center [657, 228] width 153 height 22
type input "2705 W 49th St, Austin, TX 78731, USA"
type input "Austin"
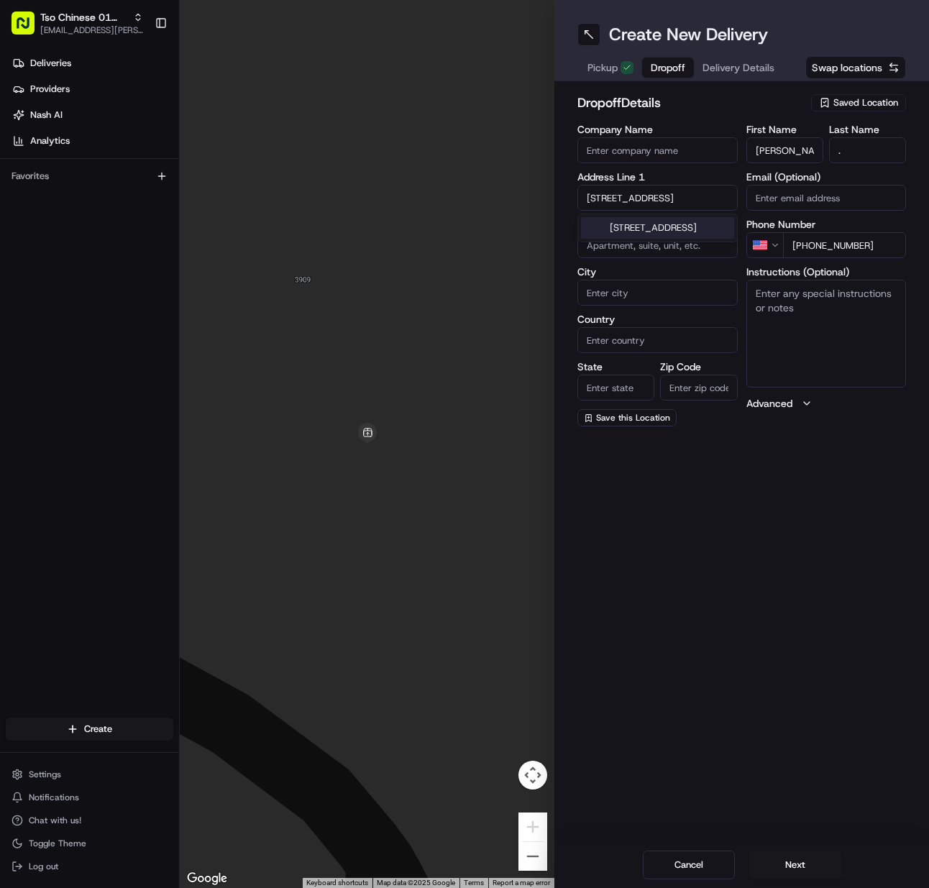
type input "[GEOGRAPHIC_DATA]"
type input "78731"
type input "2705 West 49th Street"
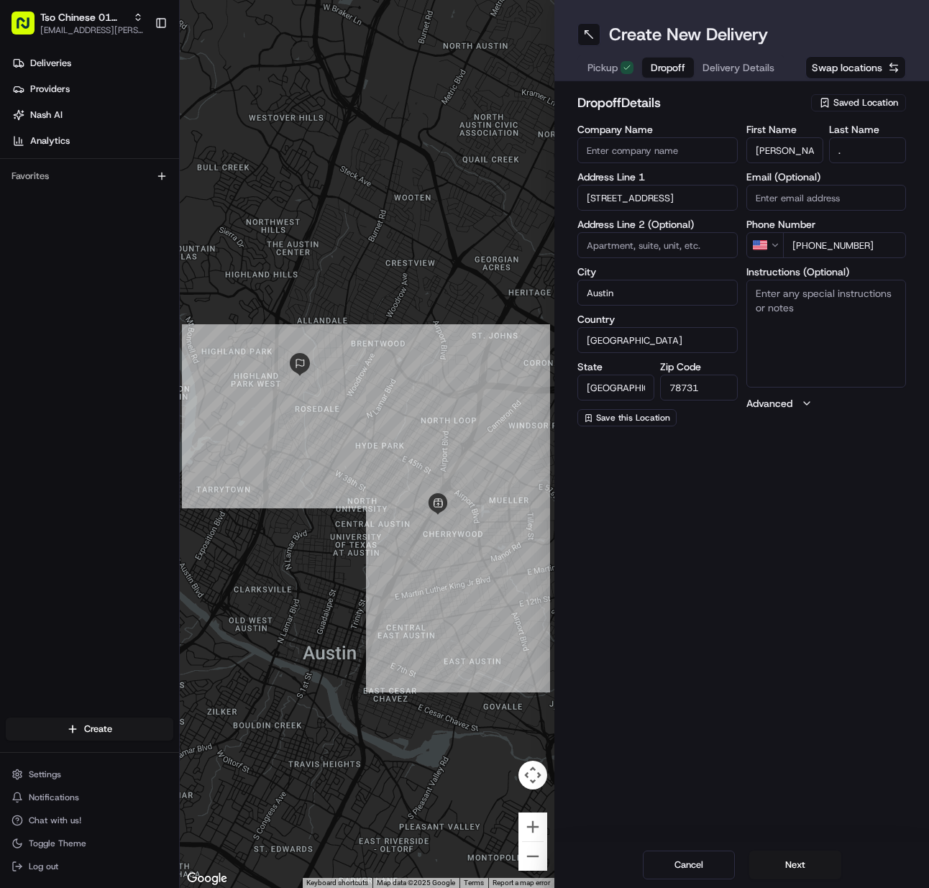
click at [804, 860] on button "Next" at bounding box center [796, 865] width 92 height 29
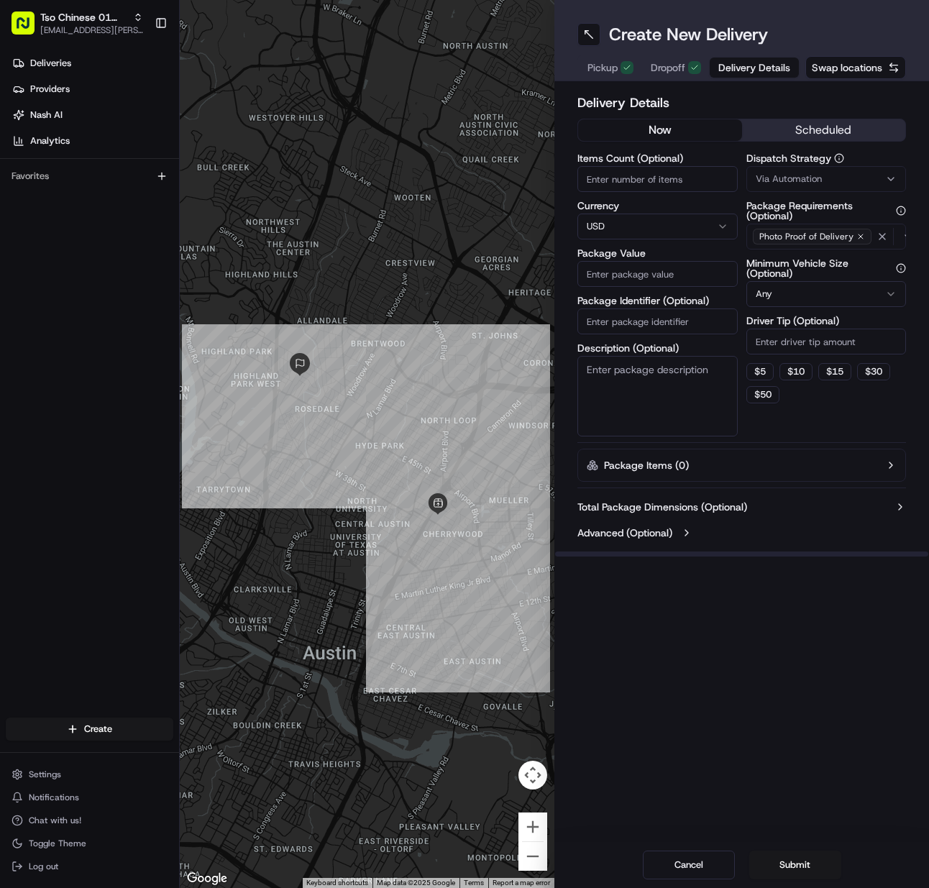
click at [602, 186] on input "Items Count (Optional)" at bounding box center [658, 179] width 160 height 26
type input "2"
type input "71.17"
click at [645, 317] on input "Package Identifier (Optional)" at bounding box center [658, 322] width 160 height 26
paste input "EWCXPFZ"
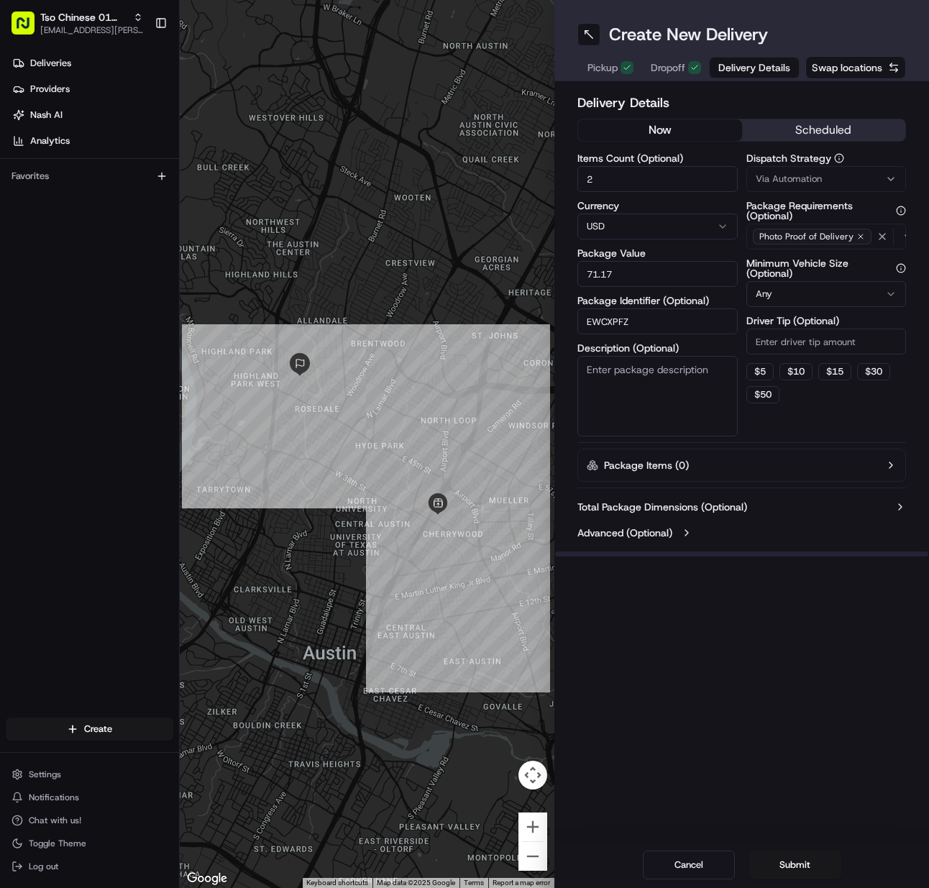
type input "EWCXPFZ"
click at [778, 173] on span "Via Automation" at bounding box center [789, 179] width 66 height 13
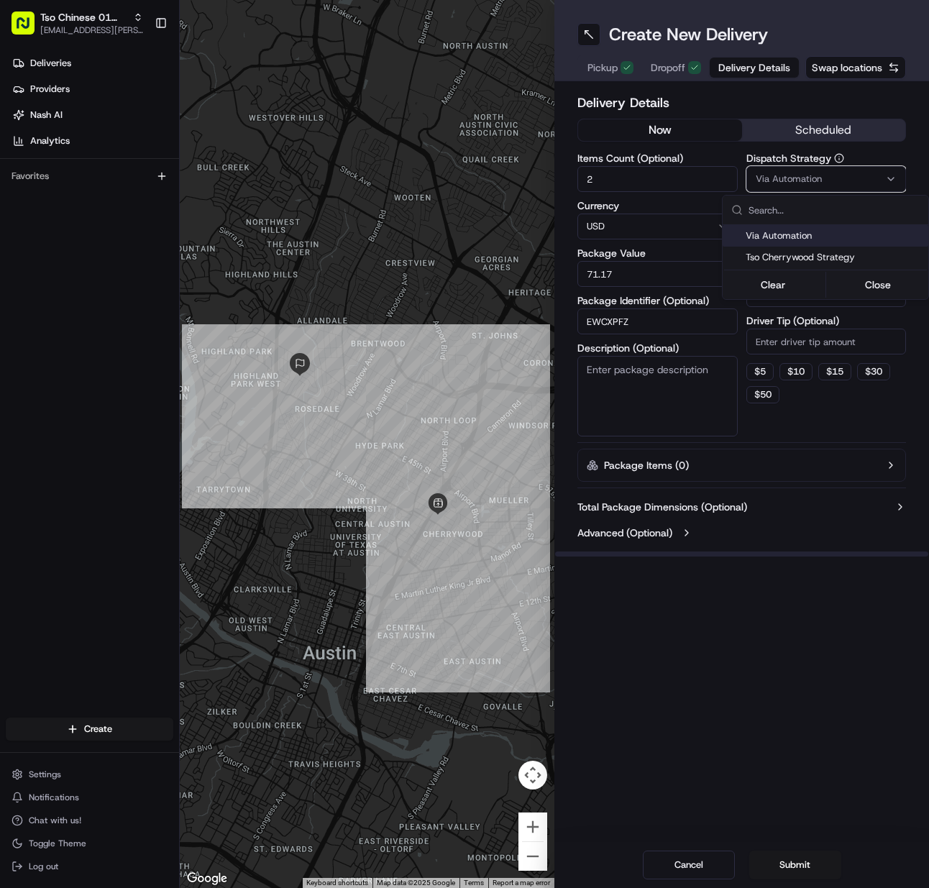
click at [779, 245] on div "Via Automation" at bounding box center [826, 236] width 206 height 22
click at [776, 255] on span "Tso Cherrywood Strategy" at bounding box center [834, 257] width 177 height 13
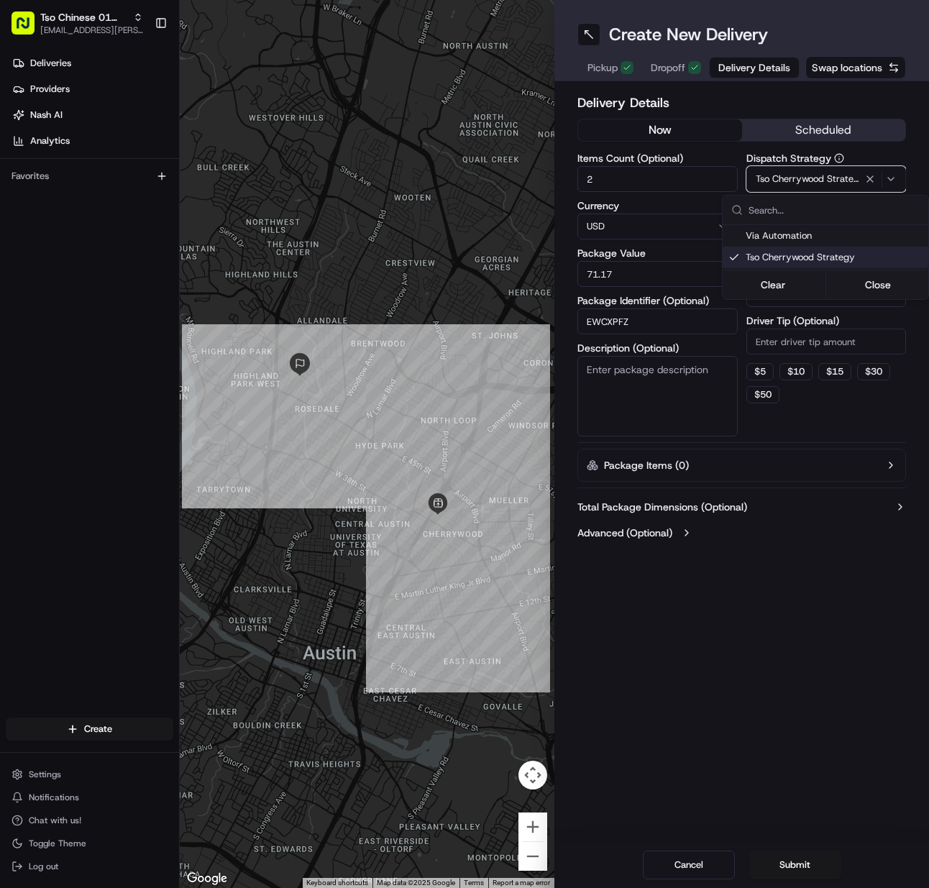
click at [781, 335] on html "Tso Chinese 01 Cherrywood meilan.gailey@gmail.com Toggle Sidebar Deliveries Pro…" at bounding box center [464, 444] width 929 height 888
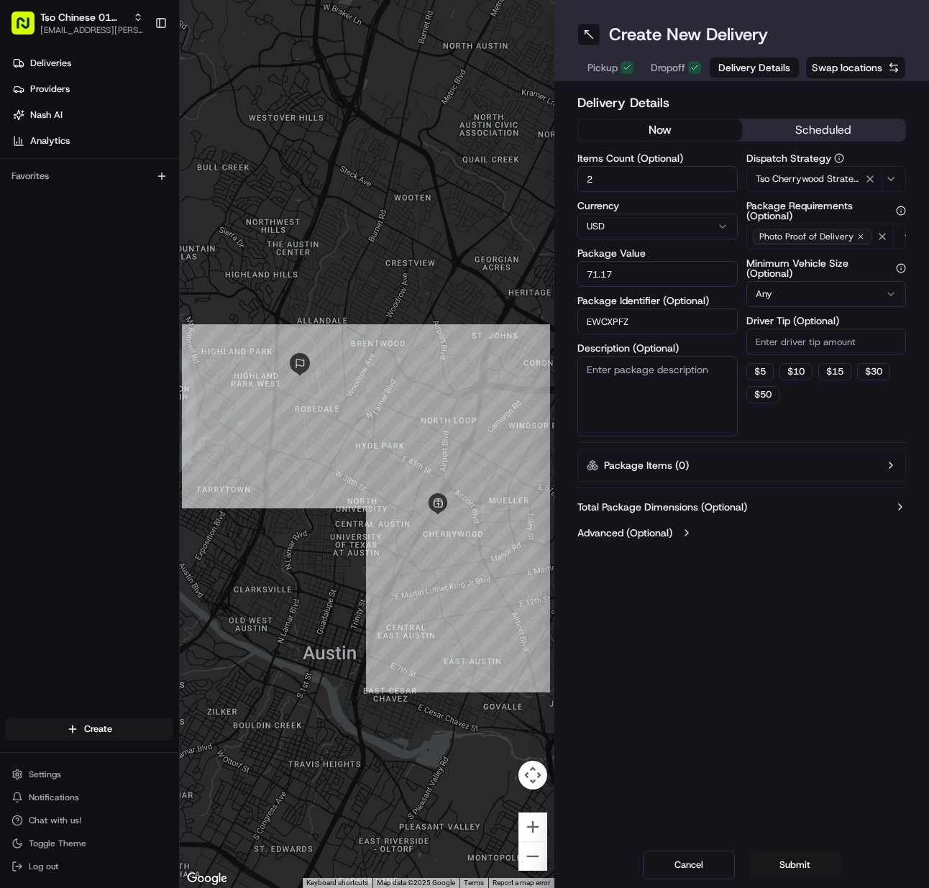
click at [780, 337] on input "Driver Tip (Optional)" at bounding box center [827, 342] width 160 height 26
type input "2"
click at [784, 865] on button "Submit" at bounding box center [796, 865] width 92 height 29
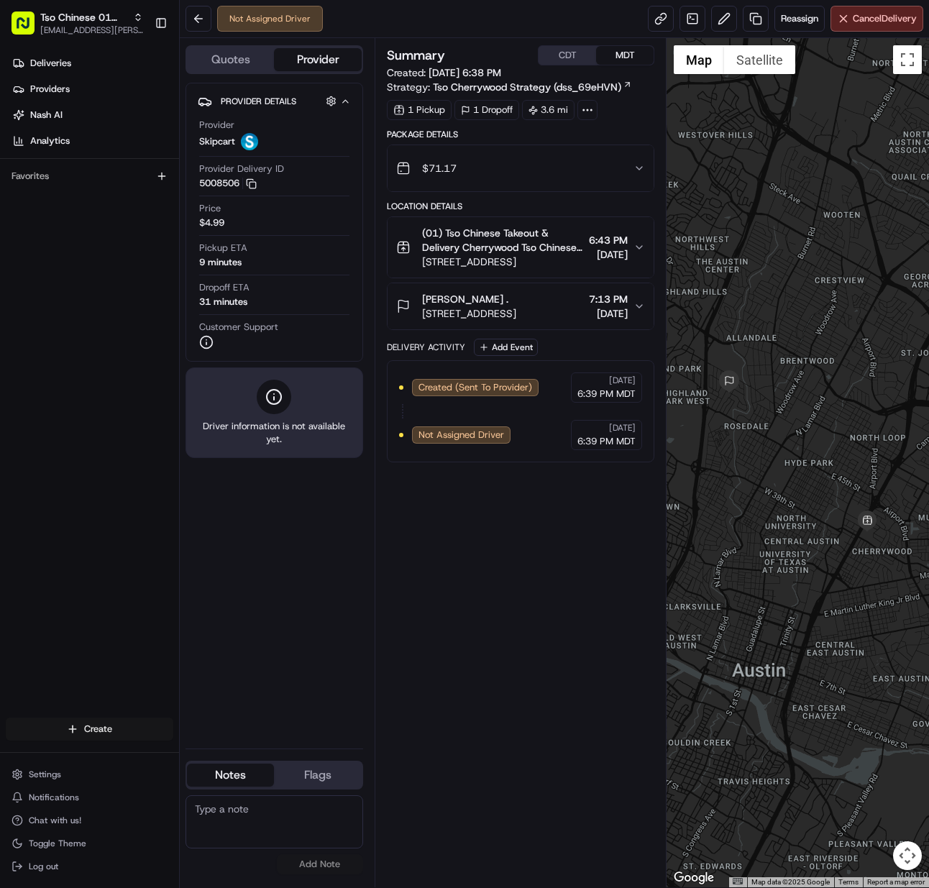
click at [95, 723] on html "Tso Chinese 01 Cherrywood meilan.gailey@gmail.com Toggle Sidebar Deliveries Pro…" at bounding box center [464, 444] width 929 height 888
click at [263, 758] on link "Delivery" at bounding box center [260, 756] width 160 height 26
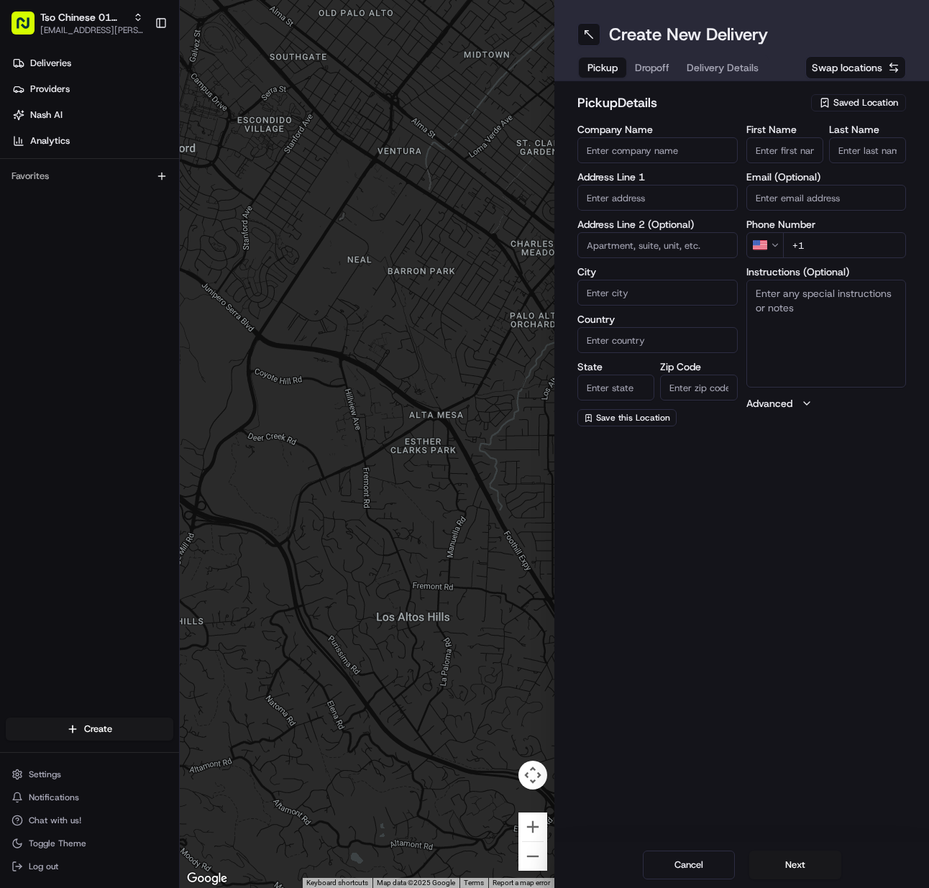
click at [871, 99] on span "Saved Location" at bounding box center [866, 102] width 65 height 13
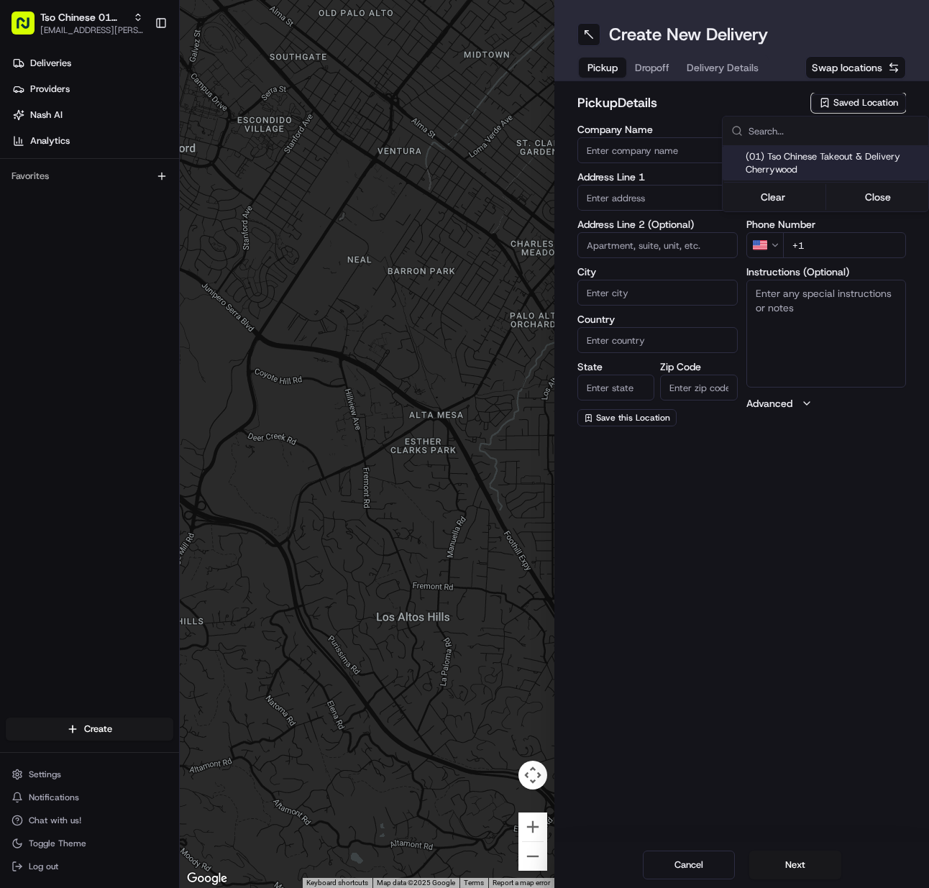
click at [852, 165] on span "(01) Tso Chinese Takeout & Delivery Cherrywood" at bounding box center [834, 163] width 177 height 26
type input "(01) Tso Chinese Takeout & Delivery Cherrywood"
type input "[STREET_ADDRESS]"
type input "Ste E-5"
type input "Austin"
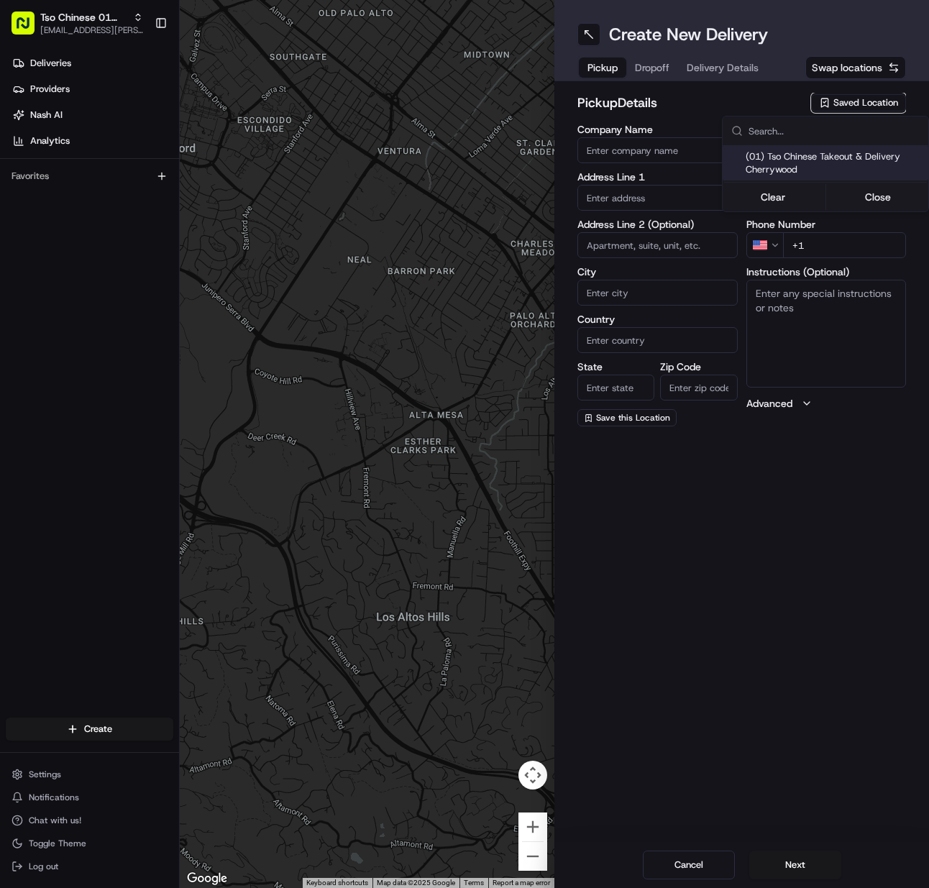
type input "US"
type input "[GEOGRAPHIC_DATA]"
type input "78722"
type input "Tso Chinese"
type input "Cherrywood Manager"
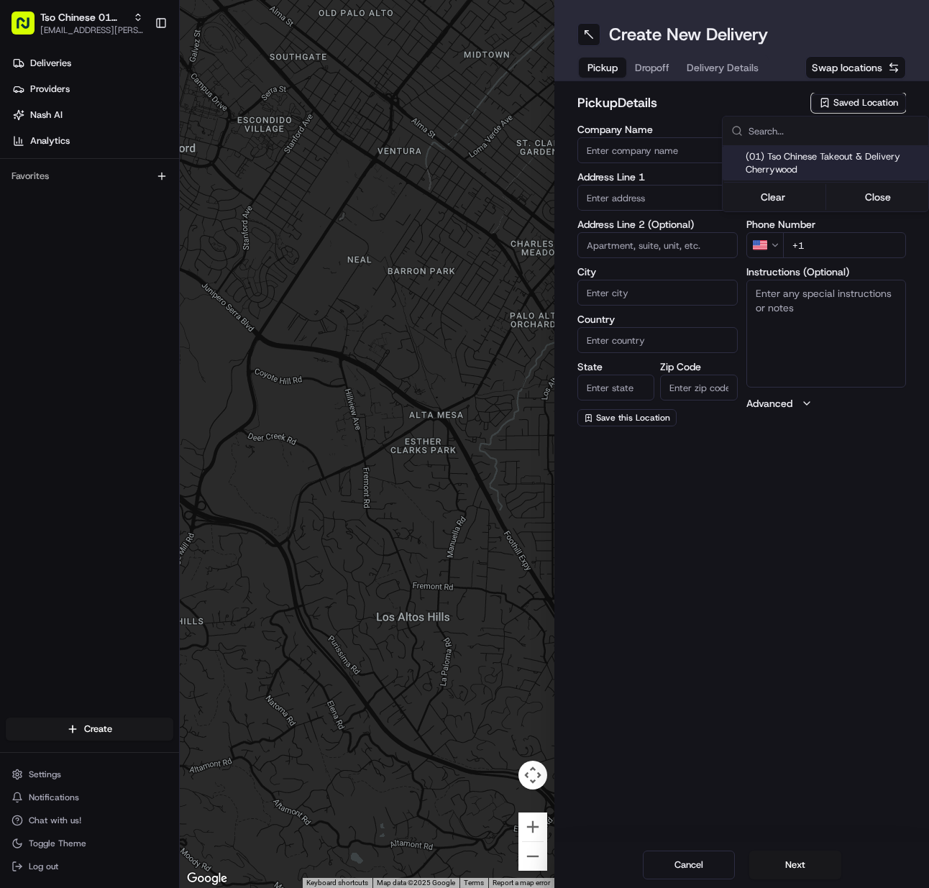
type input "[EMAIL_ADDRESS][DOMAIN_NAME]"
type input "[PHONE_NUMBER]"
type textarea "Submit a picture displaying address & food as Proof of Delivery. Envía una foto…"
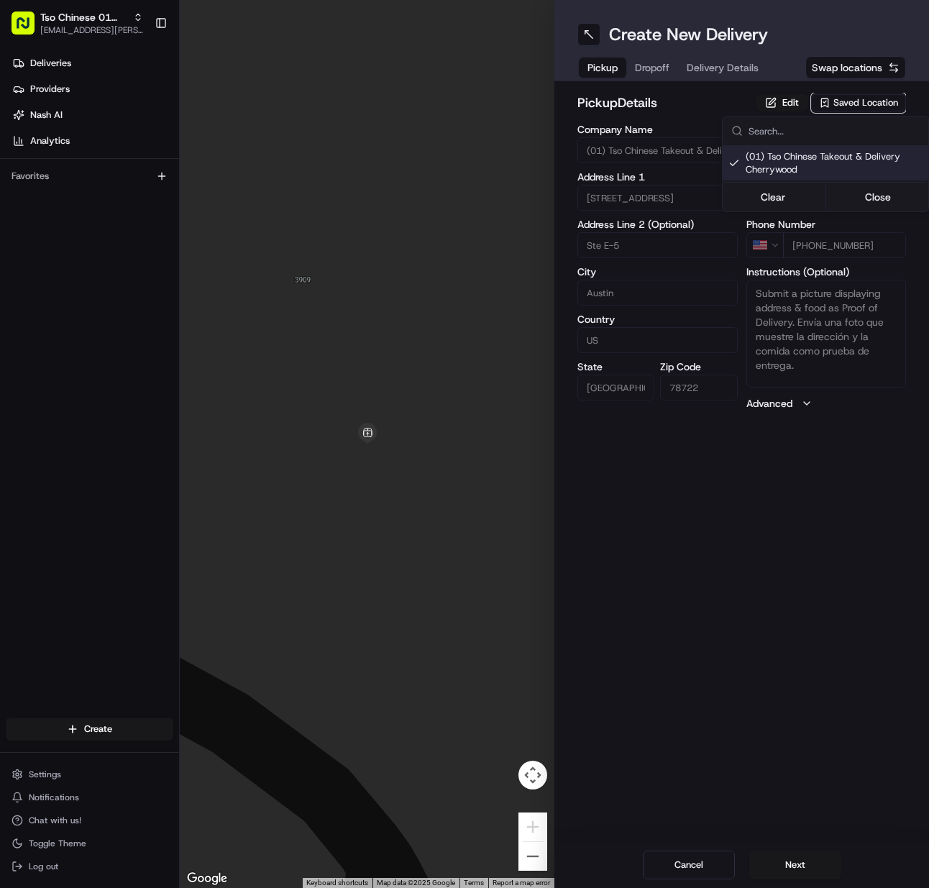
click at [803, 868] on html "Tso Chinese 01 Cherrywood [EMAIL_ADDRESS][PERSON_NAME][DOMAIN_NAME] Toggle Side…" at bounding box center [464, 444] width 929 height 888
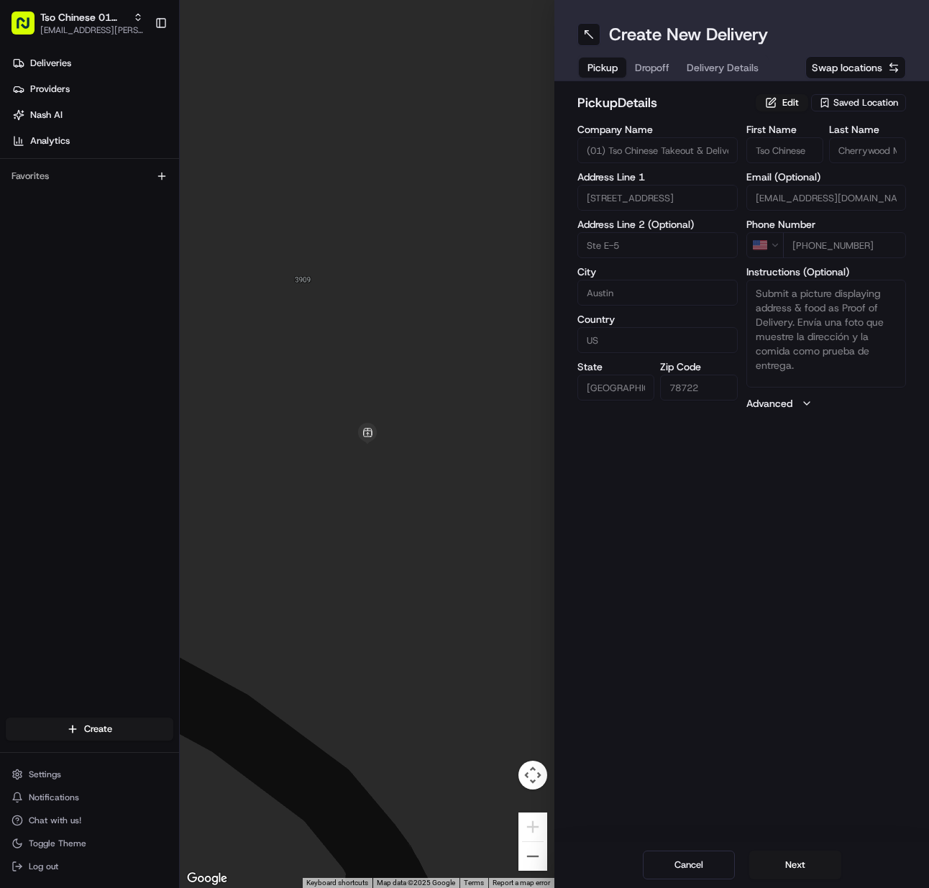
drag, startPoint x: 803, startPoint y: 868, endPoint x: 593, endPoint y: 744, distance: 243.5
click at [802, 868] on button "Next" at bounding box center [796, 865] width 92 height 29
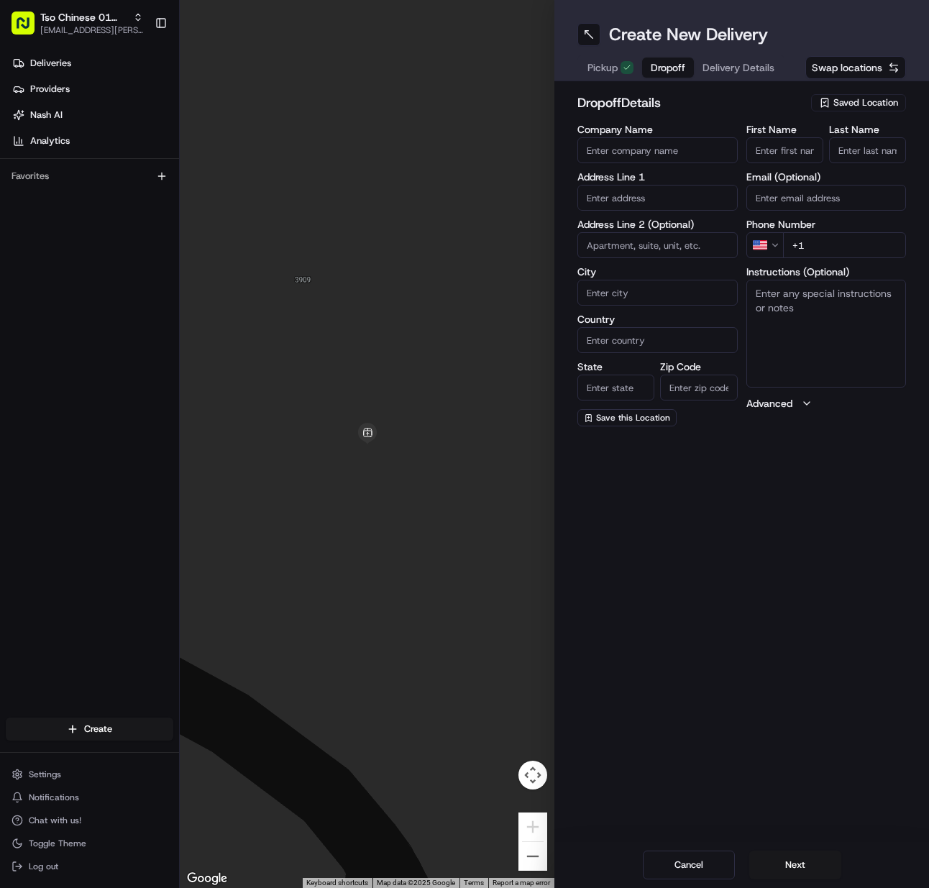
click at [790, 147] on input "First Name" at bounding box center [785, 150] width 77 height 26
paste input "Dwayne Smetzer"
type input "Dwayne Smetzer"
click at [839, 149] on input "Last Name" at bounding box center [867, 150] width 77 height 26
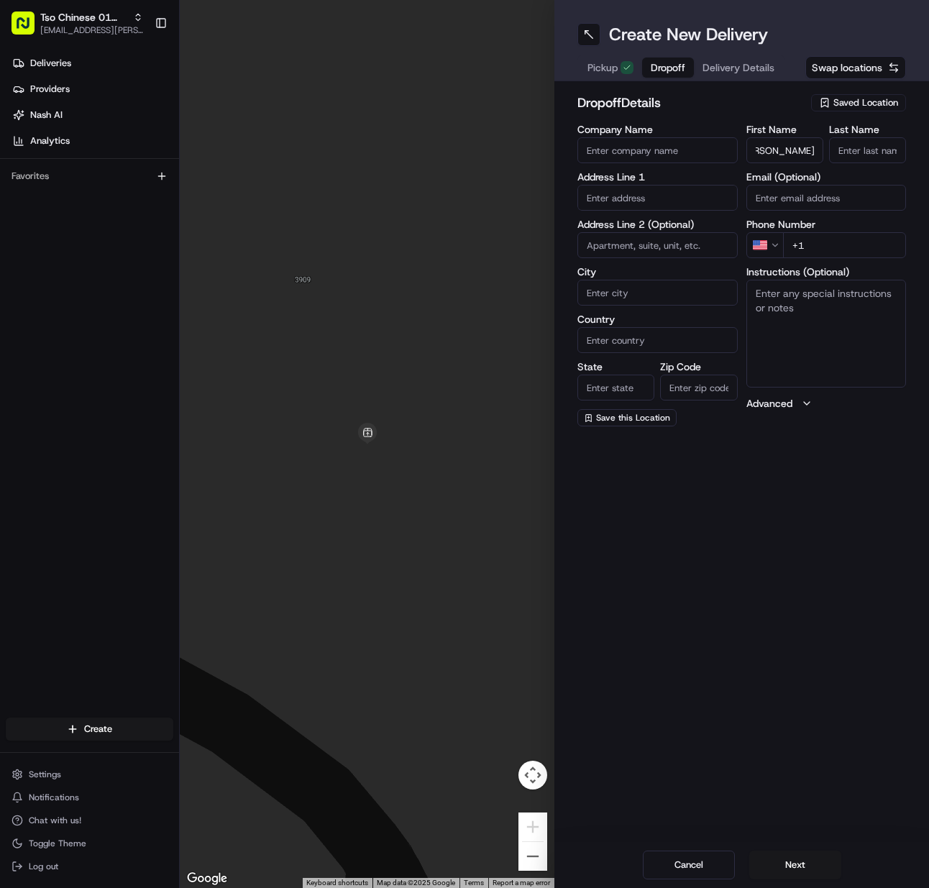
scroll to position [0, 0]
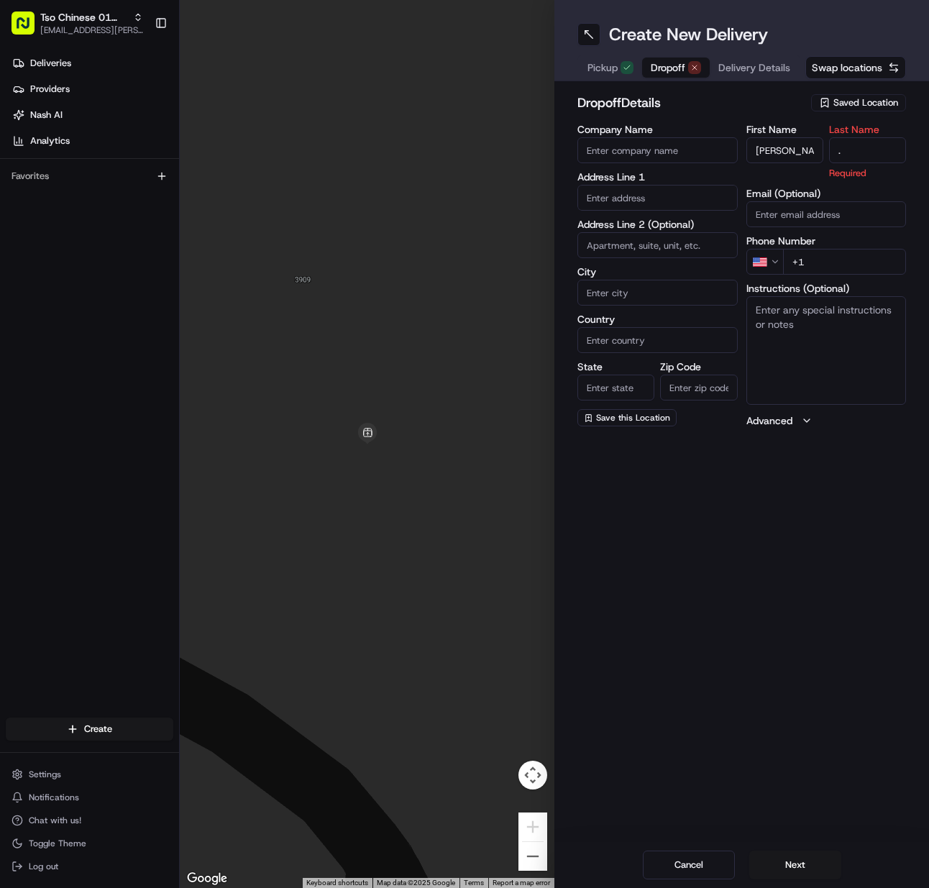
type input "."
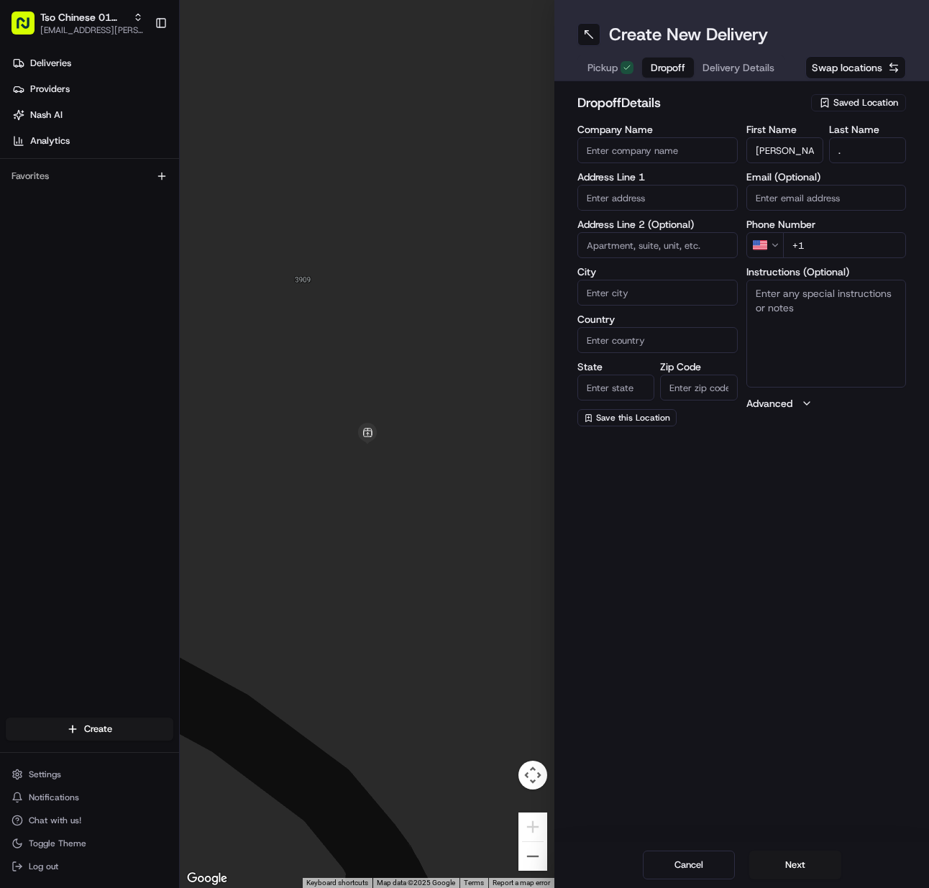
drag, startPoint x: 856, startPoint y: 245, endPoint x: 844, endPoint y: 246, distance: 11.5
click at [850, 245] on input "+1" at bounding box center [845, 245] width 124 height 26
paste input "737 281 4272"
type input "+1 737 281 4272"
paste input "2115 Garcia St, Austin, TX 78723-3460, United States"
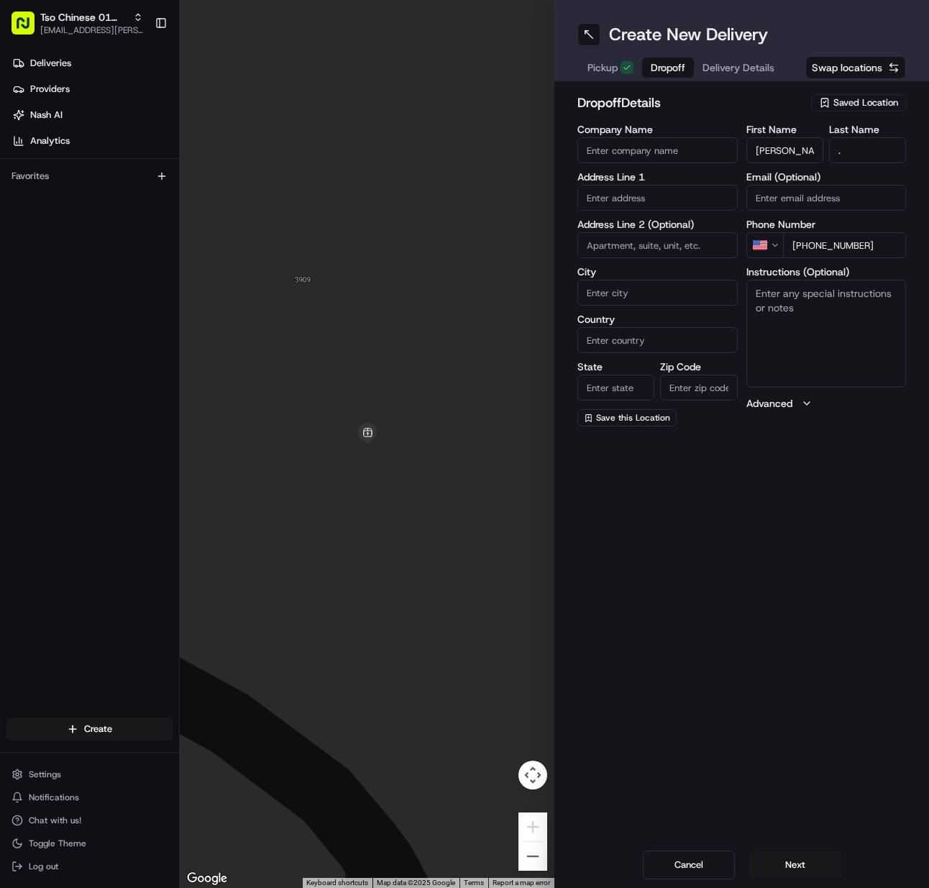
drag, startPoint x: 691, startPoint y: 190, endPoint x: 685, endPoint y: 200, distance: 12.0
click at [691, 191] on input "text" at bounding box center [658, 198] width 160 height 26
click at [647, 230] on div "2115 Garcia Street, Austin, TX" at bounding box center [657, 234] width 153 height 35
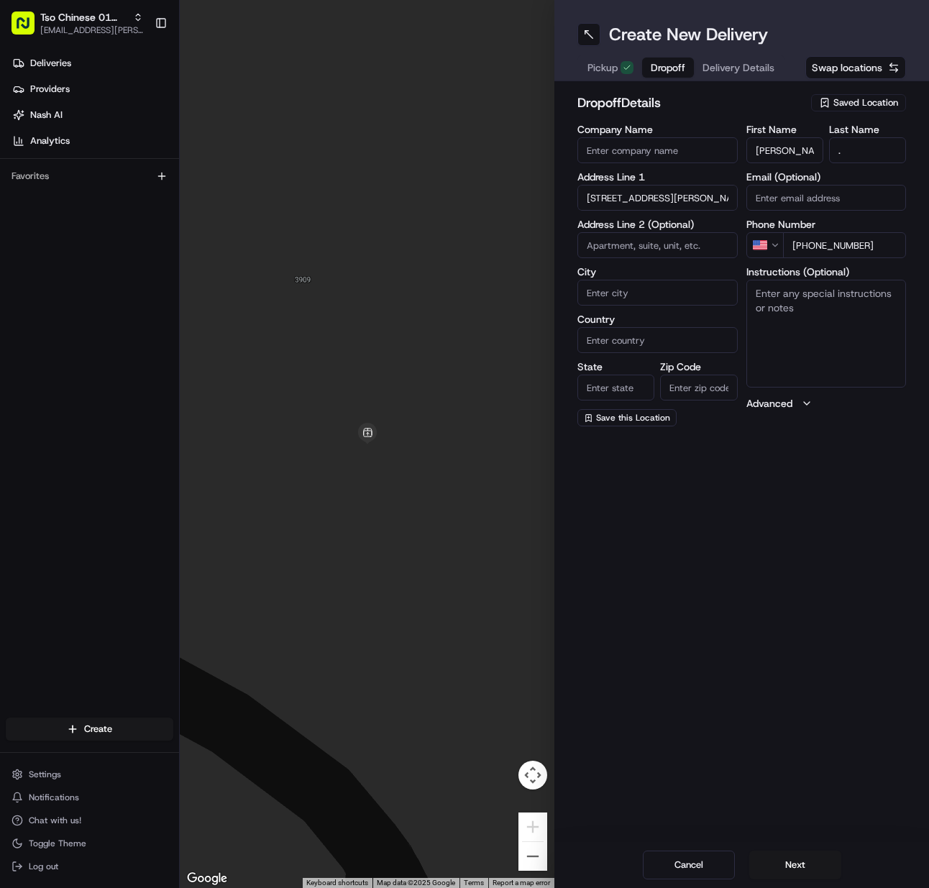
type input "2115 Garcia St, Austin, TX 78723, USA"
type input "Austin"
type input "[GEOGRAPHIC_DATA]"
type input "78723"
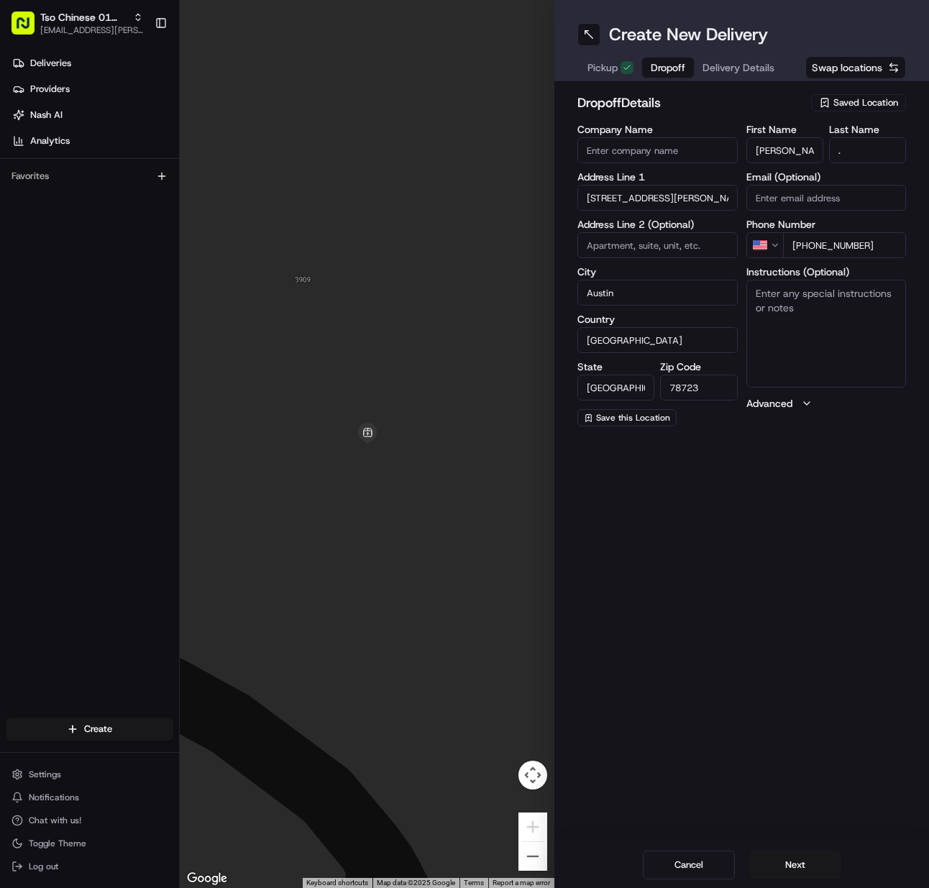
type input "2115 Garcia Street"
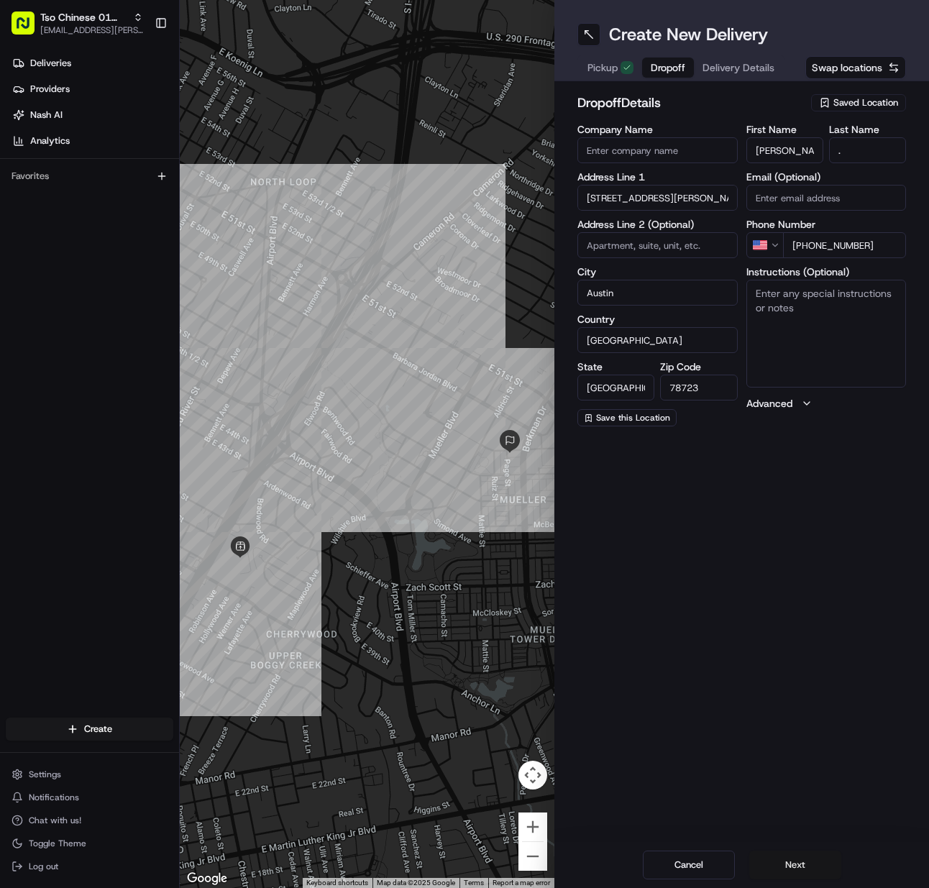
drag, startPoint x: 773, startPoint y: 870, endPoint x: 703, endPoint y: 664, distance: 217.2
click at [773, 869] on button "Next" at bounding box center [796, 865] width 92 height 29
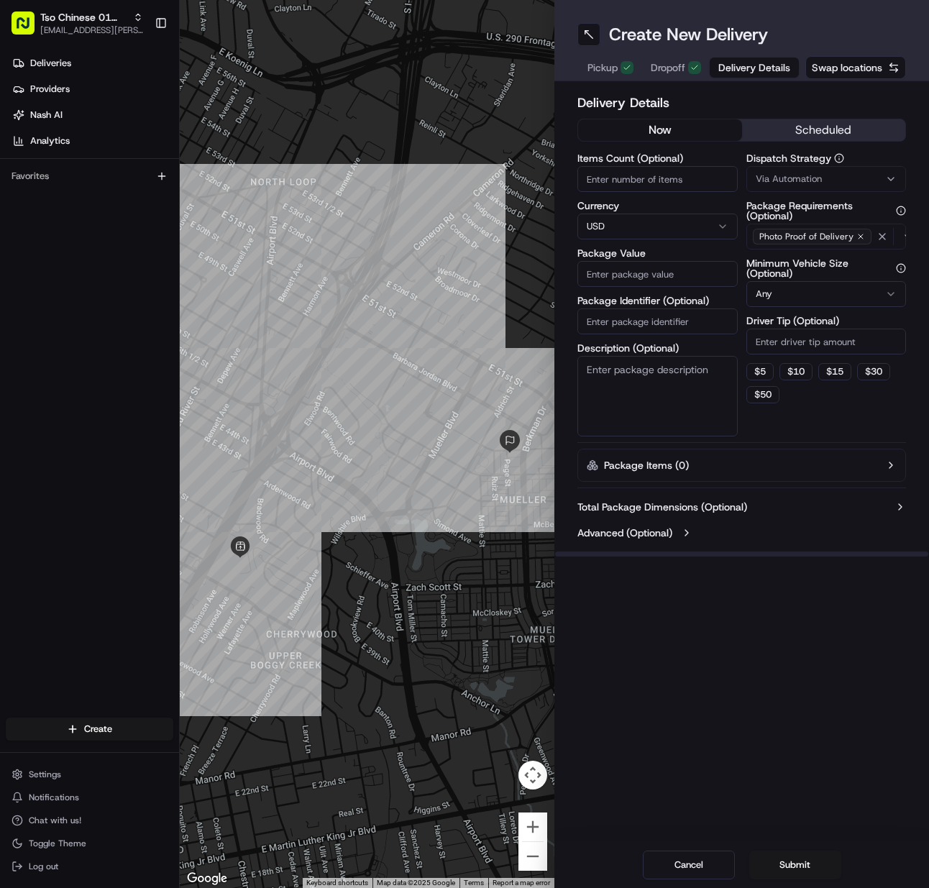
click at [606, 176] on input "Items Count (Optional)" at bounding box center [658, 179] width 160 height 26
type input "1"
type input "62.51"
click at [662, 319] on input "Package Identifier (Optional)" at bounding box center [658, 322] width 160 height 26
paste input "3YPXLKB"
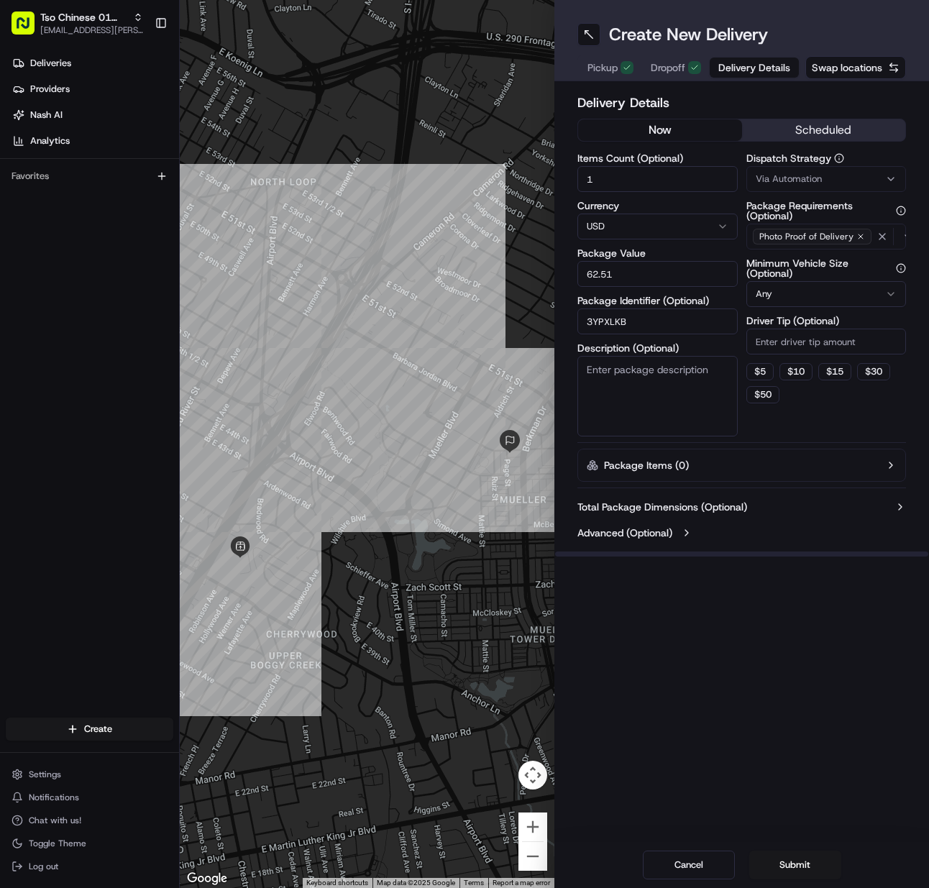
drag, startPoint x: 780, startPoint y: 188, endPoint x: 789, endPoint y: 192, distance: 9.7
click at [780, 186] on button "Via Automation" at bounding box center [827, 179] width 160 height 26
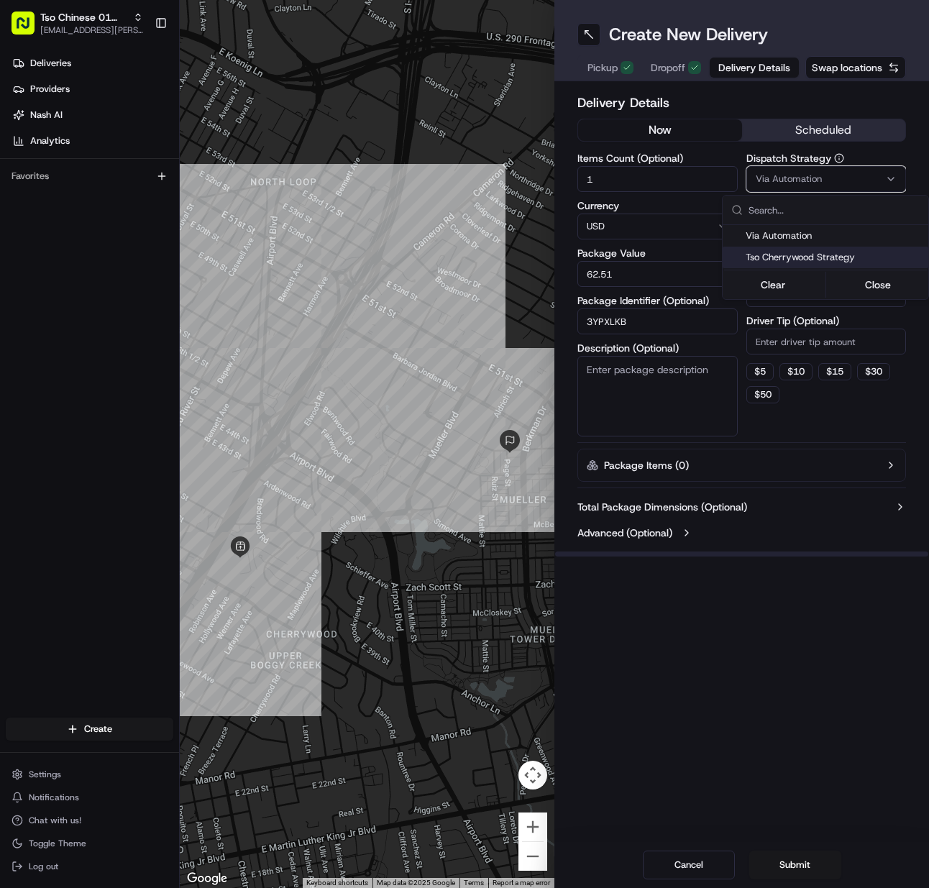
click at [788, 255] on span "Tso Cherrywood Strategy" at bounding box center [834, 257] width 177 height 13
drag, startPoint x: 788, startPoint y: 324, endPoint x: 787, endPoint y: 336, distance: 11.6
click at [788, 325] on html "Tso Chinese 01 Cherrywood meilan.gailey@gmail.com Toggle Sidebar Deliveries Pro…" at bounding box center [464, 444] width 929 height 888
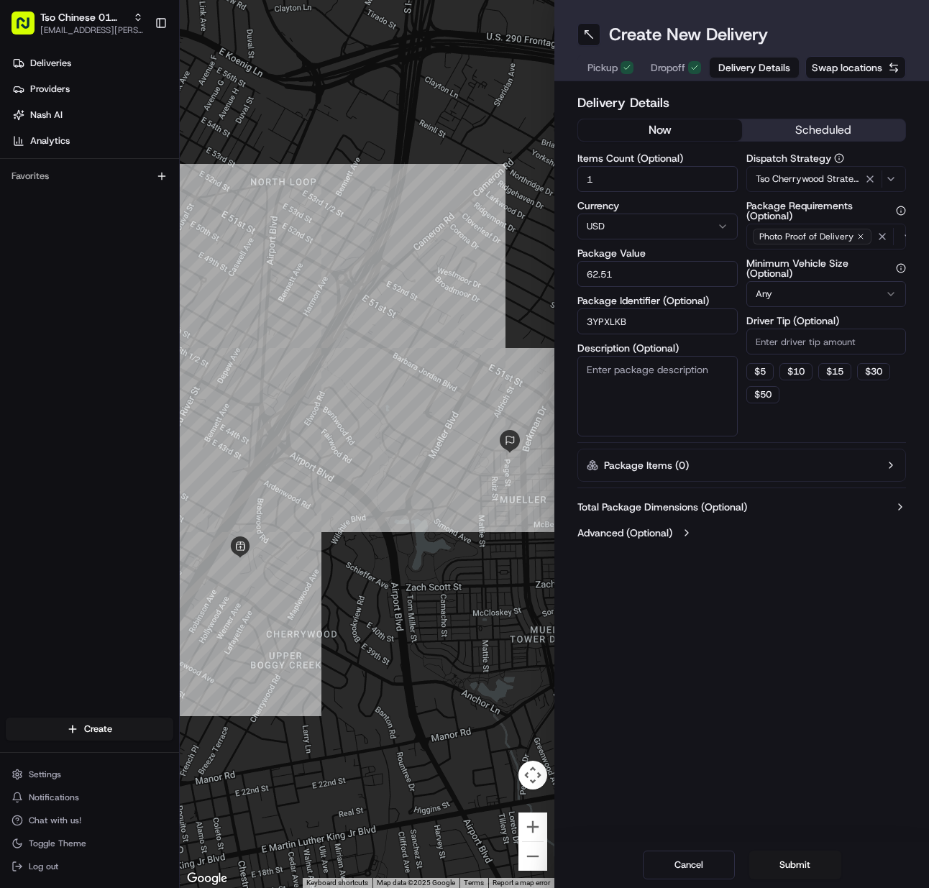
click at [786, 336] on input "Driver Tip (Optional)" at bounding box center [827, 342] width 160 height 26
click at [809, 861] on button "Submit" at bounding box center [796, 865] width 92 height 29
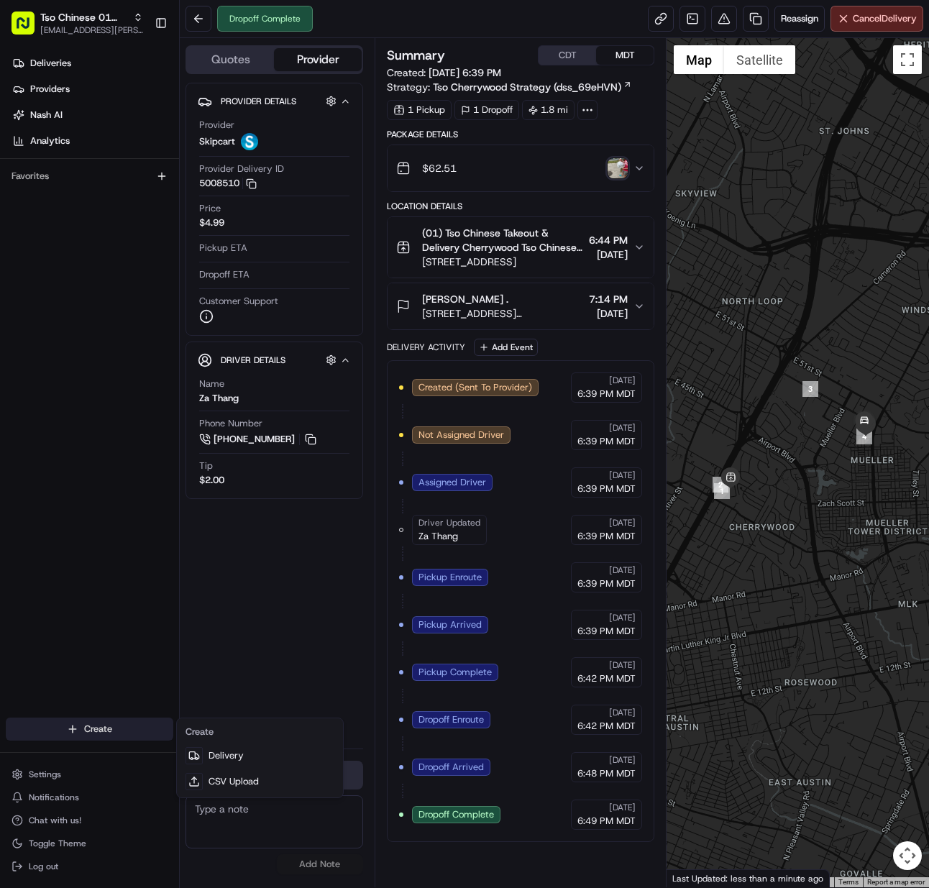
click at [115, 722] on html "Tso Chinese 01 Cherrywood meilan.gailey@gmail.com Toggle Sidebar Deliveries Pro…" at bounding box center [464, 444] width 929 height 888
drag, startPoint x: 224, startPoint y: 760, endPoint x: 87, endPoint y: 630, distance: 188.8
click at [224, 760] on link "Delivery" at bounding box center [260, 756] width 160 height 26
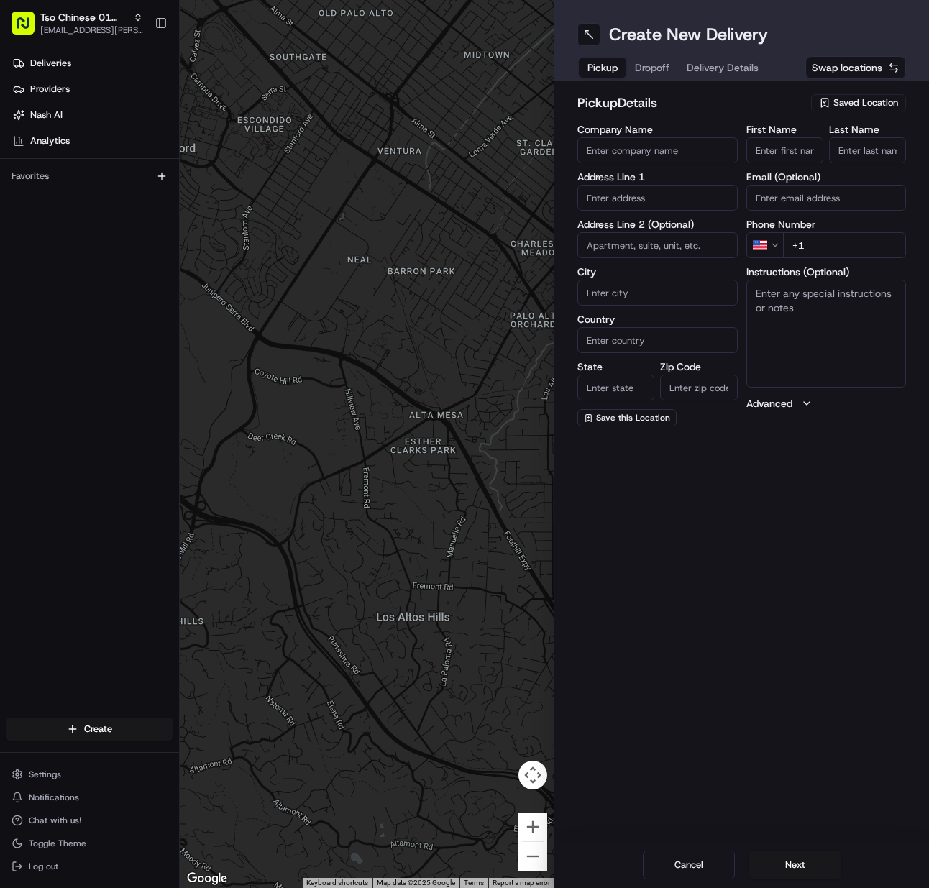
click at [865, 94] on div "Saved Location" at bounding box center [858, 102] width 95 height 17
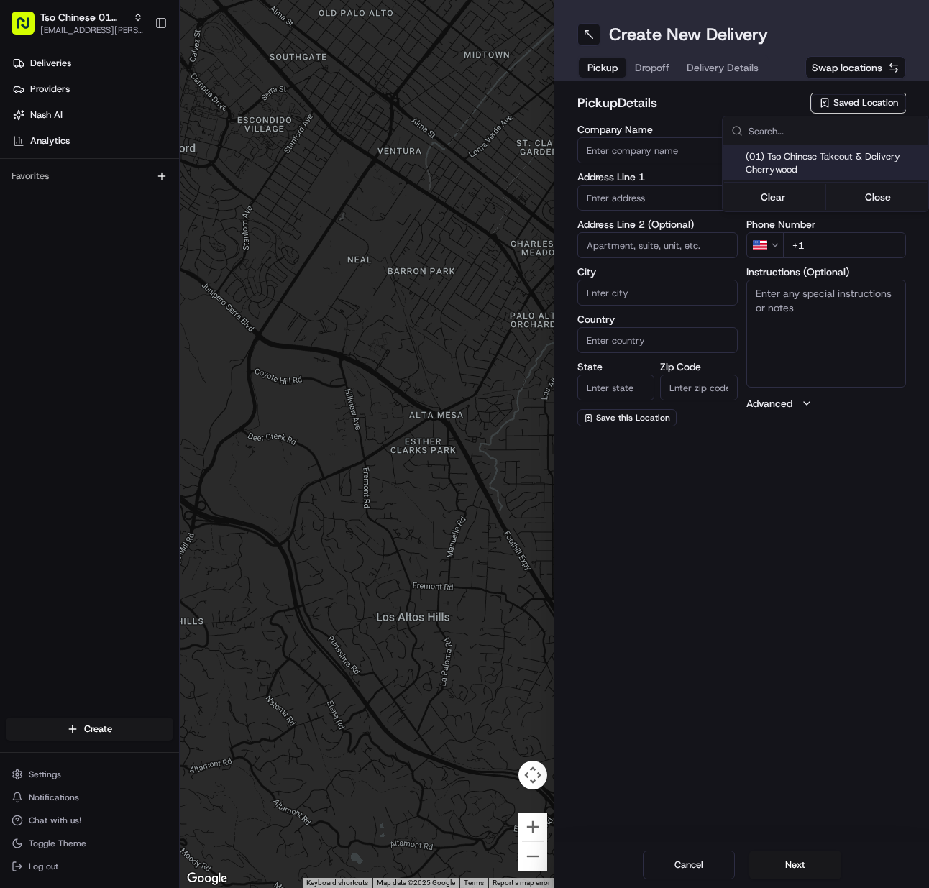
click at [839, 168] on span "(01) Tso Chinese Takeout & Delivery Cherrywood" at bounding box center [834, 163] width 177 height 26
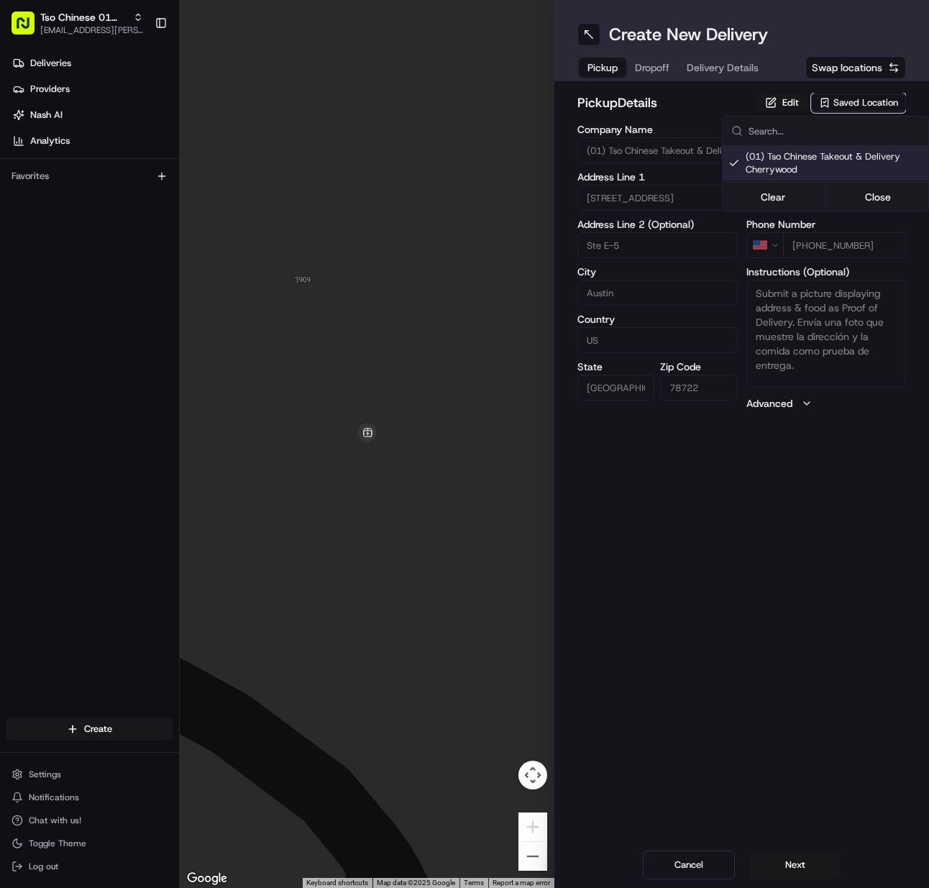
click at [780, 862] on html "Tso Chinese 01 Cherrywood [EMAIL_ADDRESS][PERSON_NAME][DOMAIN_NAME] Toggle Side…" at bounding box center [464, 444] width 929 height 888
click at [780, 862] on button "Next" at bounding box center [796, 865] width 92 height 29
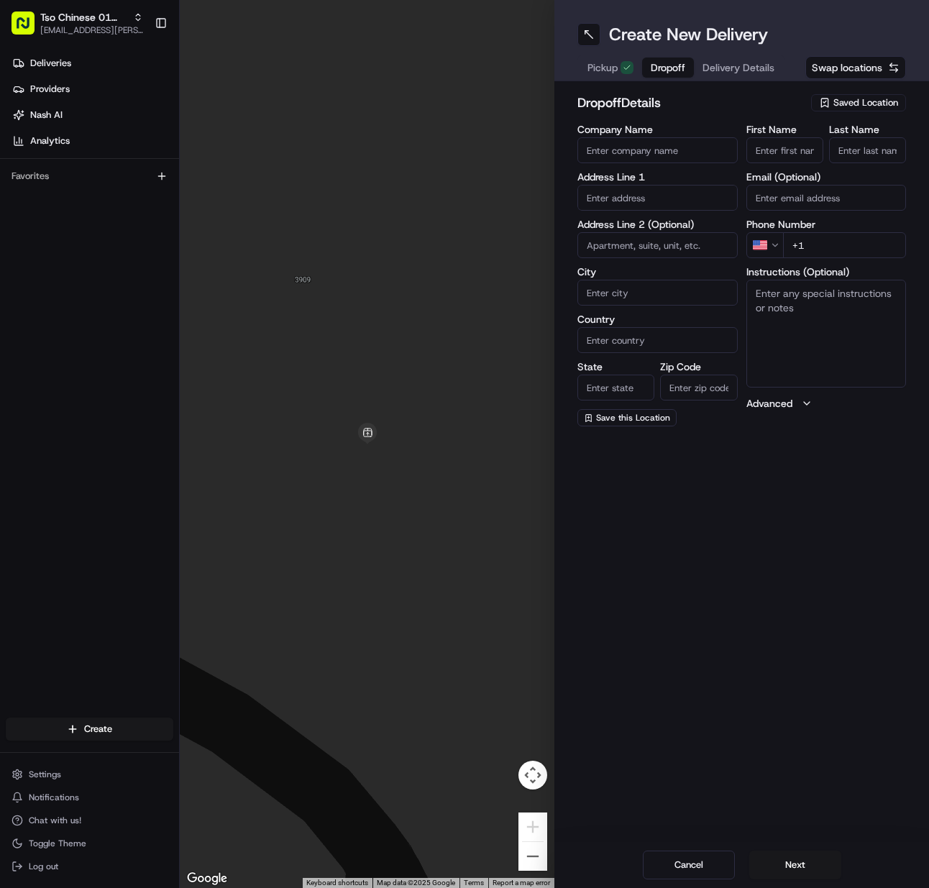
drag, startPoint x: 765, startPoint y: 143, endPoint x: 882, endPoint y: 155, distance: 117.1
click at [766, 143] on input "First Name" at bounding box center [785, 150] width 77 height 26
paste input "savanna Williams"
click at [883, 155] on input "Last Name" at bounding box center [867, 150] width 77 height 26
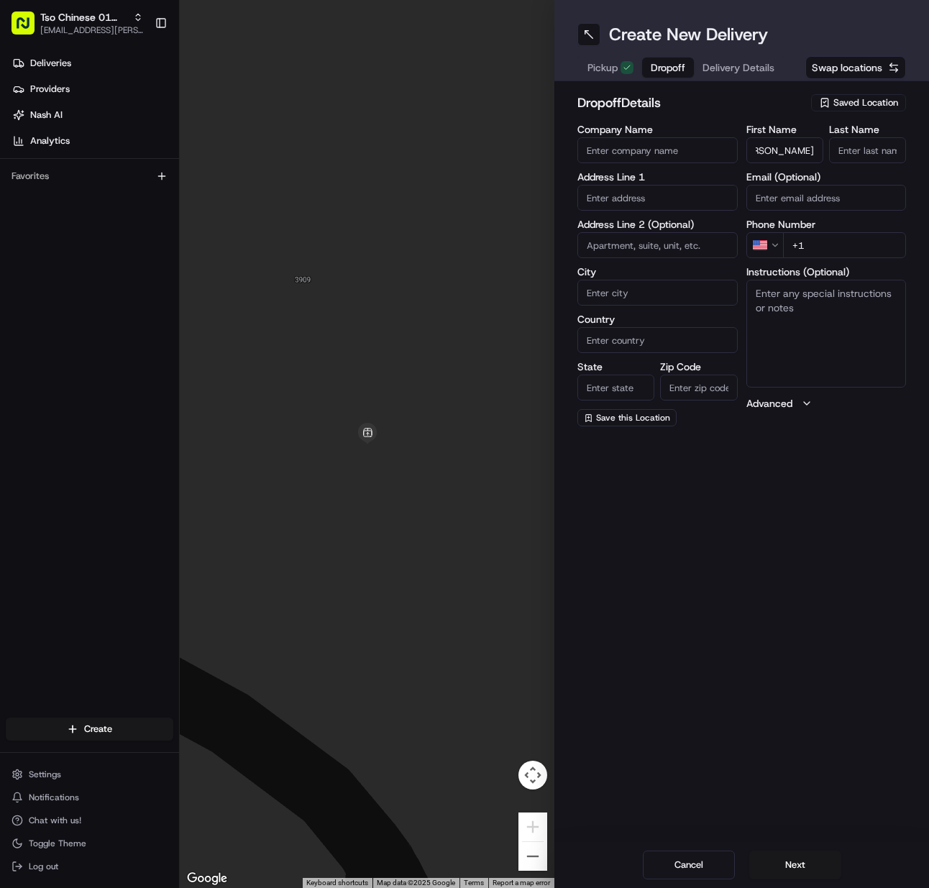
scroll to position [0, 0]
paste input "512 964 1213"
drag, startPoint x: 835, startPoint y: 246, endPoint x: 643, endPoint y: 275, distance: 194.2
click at [826, 245] on input "+1" at bounding box center [845, 245] width 124 height 26
paste input "2406 E 10th St, Austin, TX 78702-3506, United States"
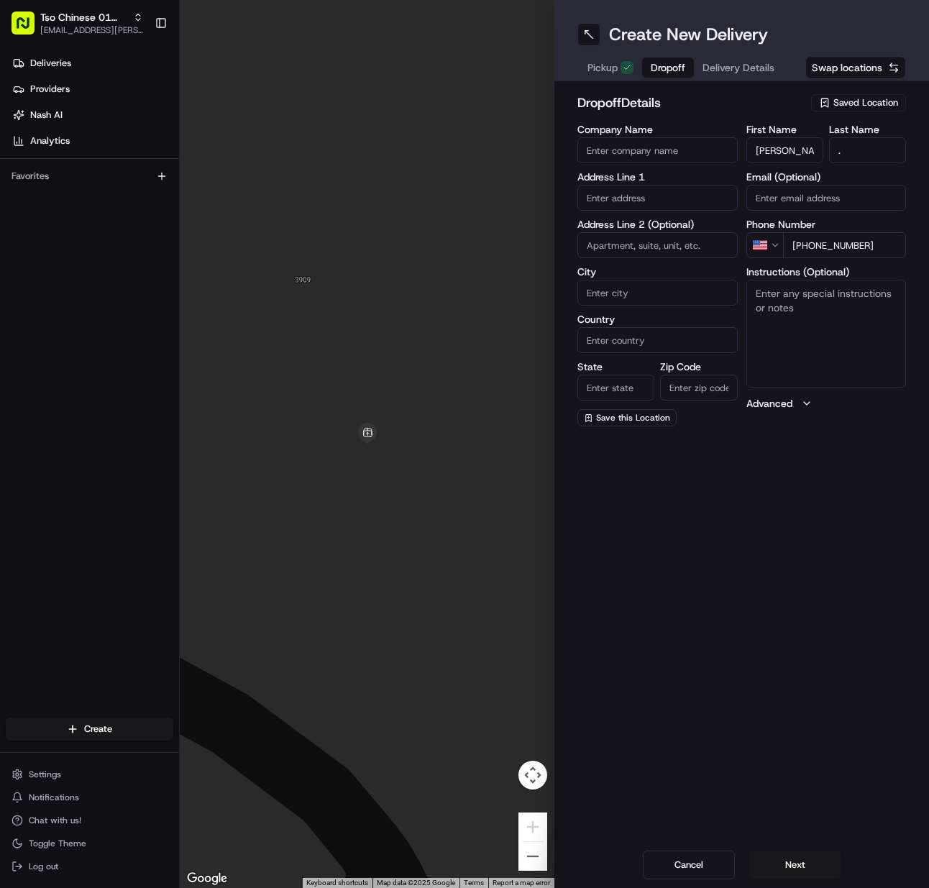
click at [636, 192] on input "text" at bounding box center [658, 198] width 160 height 26
click at [632, 228] on div "2406 East 10th Street, Austin, TX" at bounding box center [657, 228] width 153 height 22
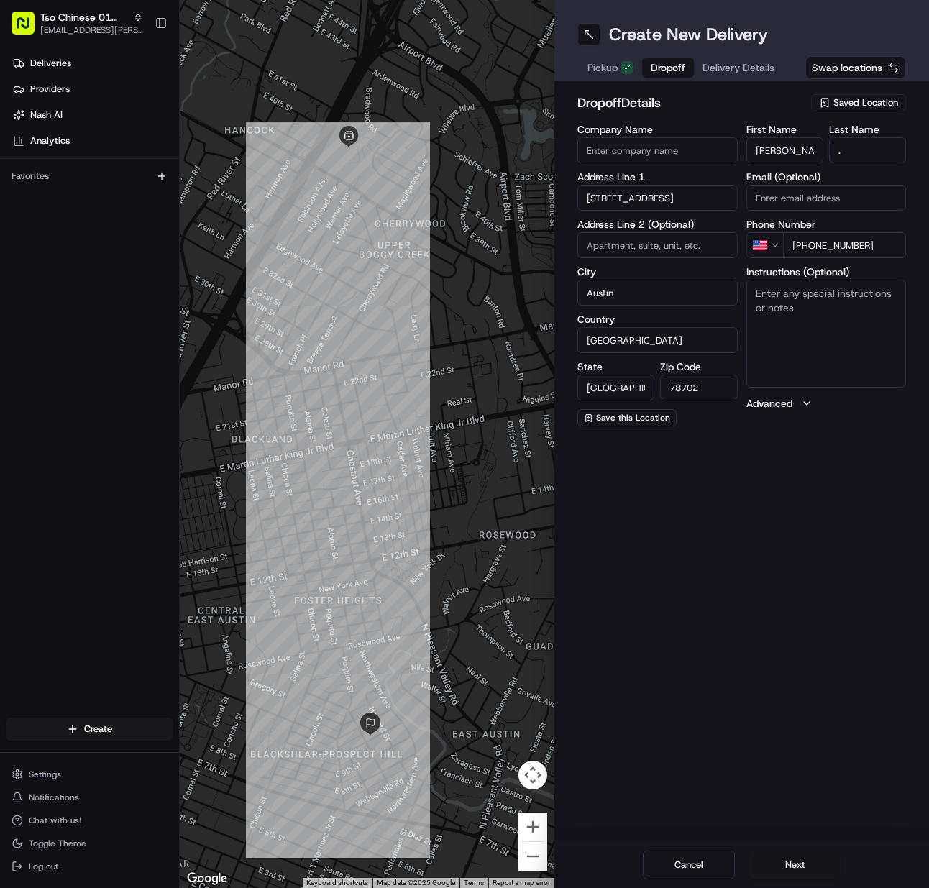
click at [777, 860] on button "Next" at bounding box center [796, 865] width 92 height 29
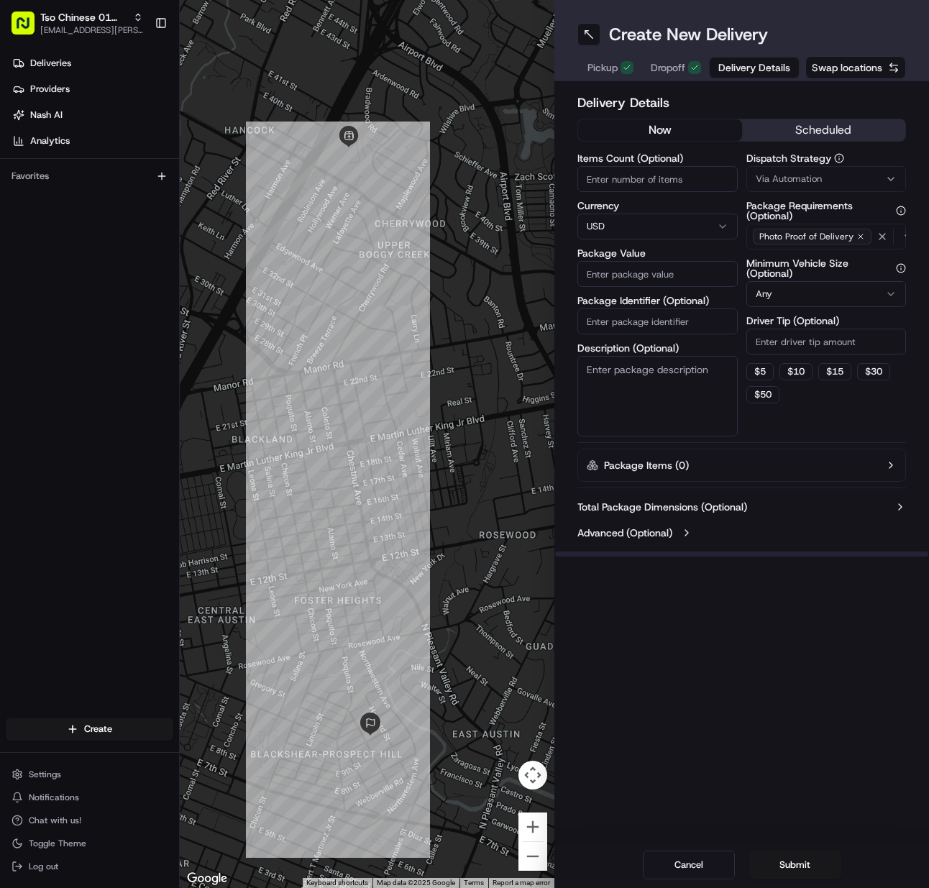
click at [605, 171] on input "Items Count (Optional)" at bounding box center [658, 179] width 160 height 26
drag, startPoint x: 670, startPoint y: 321, endPoint x: 684, endPoint y: 286, distance: 37.1
click at [670, 321] on input "Package Identifier (Optional)" at bounding box center [658, 322] width 160 height 26
paste input "GRLYX5M"
click at [804, 176] on span "Via Automation" at bounding box center [789, 179] width 66 height 13
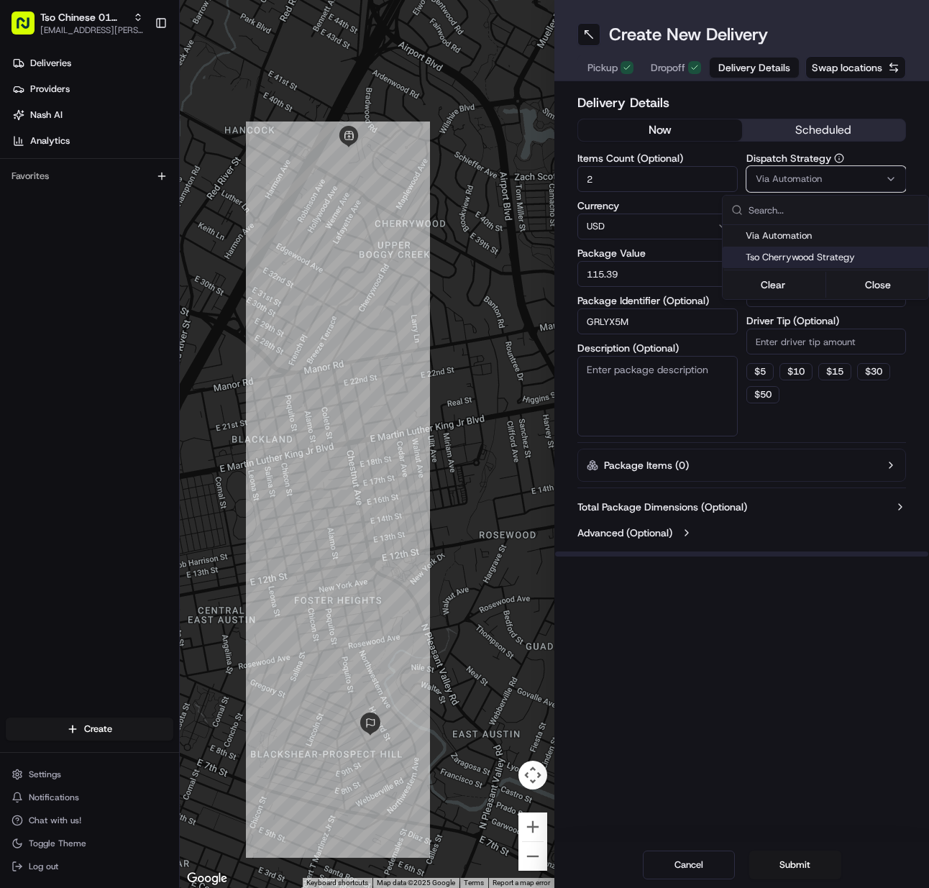
click at [788, 260] on span "Tso Cherrywood Strategy" at bounding box center [834, 257] width 177 height 13
click at [780, 336] on html "Tso Chinese 01 Cherrywood meilan.gailey@gmail.com Toggle Sidebar Deliveries Pro…" at bounding box center [464, 444] width 929 height 888
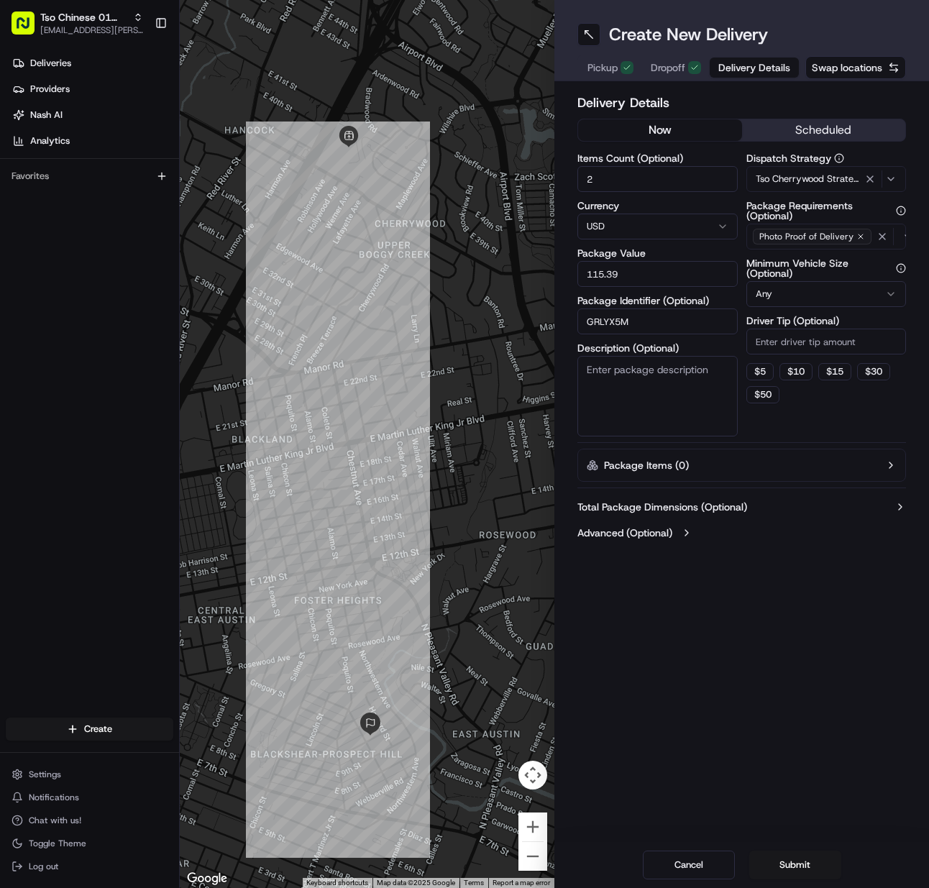
click at [780, 336] on input "Driver Tip (Optional)" at bounding box center [827, 342] width 160 height 26
click at [774, 861] on button "Submit" at bounding box center [796, 865] width 92 height 29
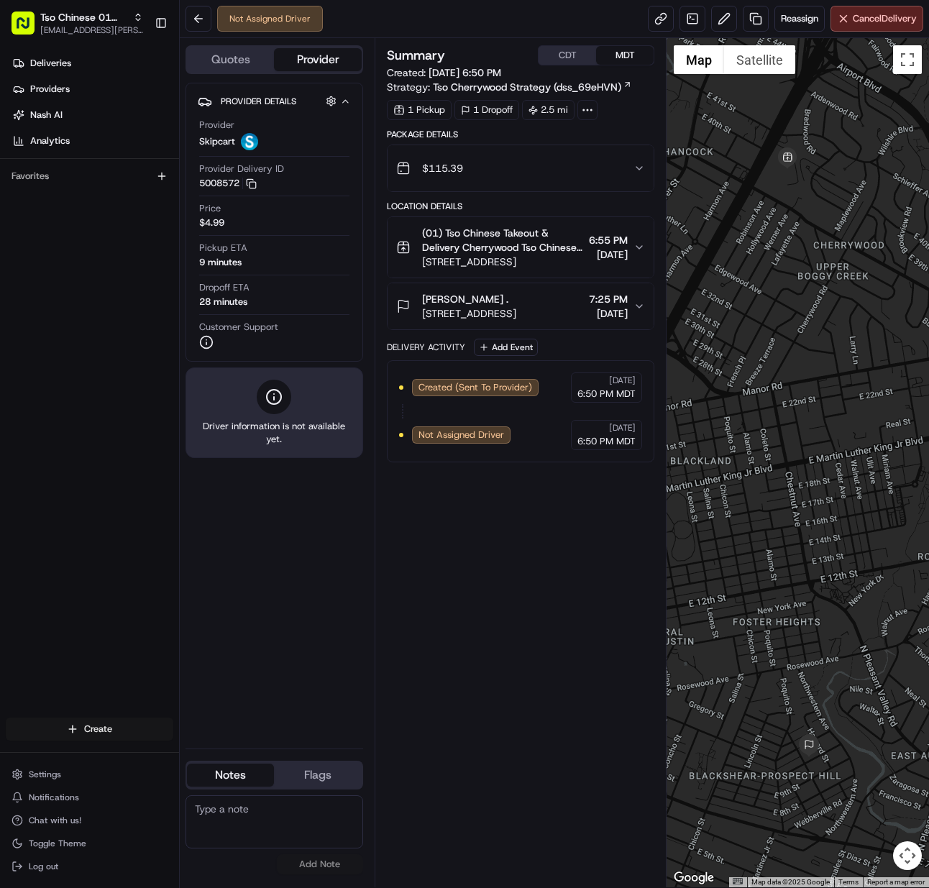
click at [112, 729] on html "Tso Chinese 01 Cherrywood meilan.gailey@gmail.com Toggle Sidebar Deliveries Pro…" at bounding box center [464, 444] width 929 height 888
click at [218, 770] on link "CSV Upload" at bounding box center [260, 782] width 160 height 26
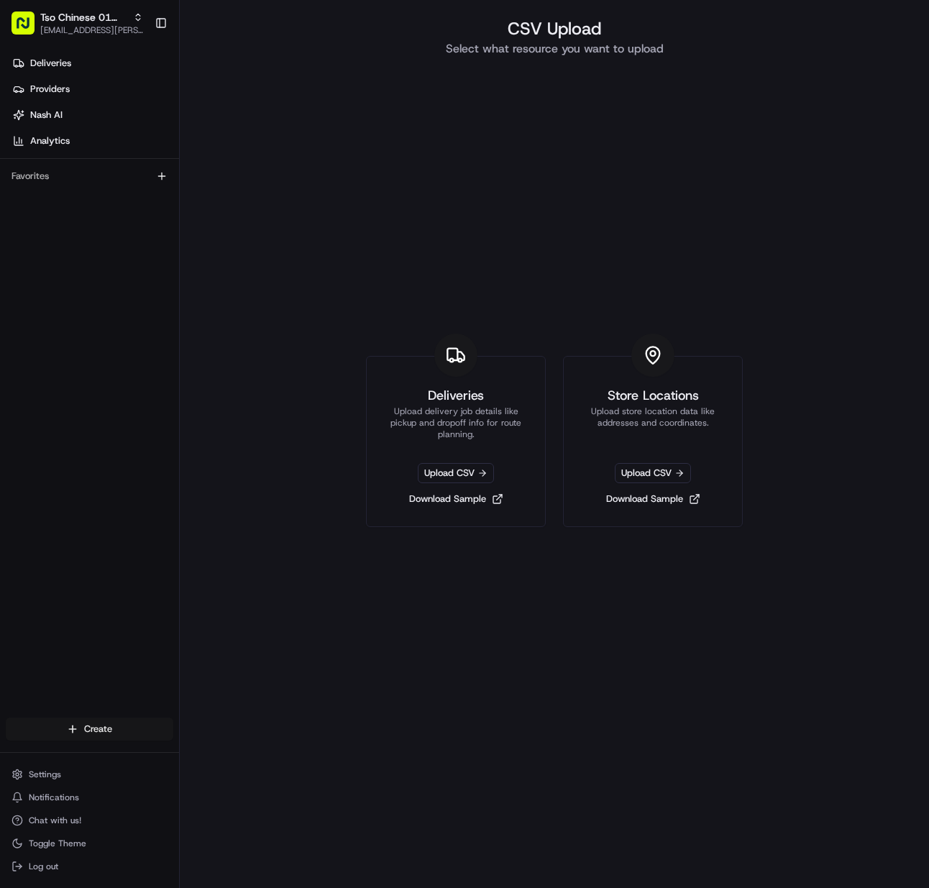
click at [91, 728] on html "Tso Chinese 01 Cherrywood meilan.gailey@gmail.com Toggle Sidebar Deliveries Pro…" at bounding box center [464, 444] width 929 height 888
click at [224, 763] on link "Delivery" at bounding box center [260, 756] width 160 height 26
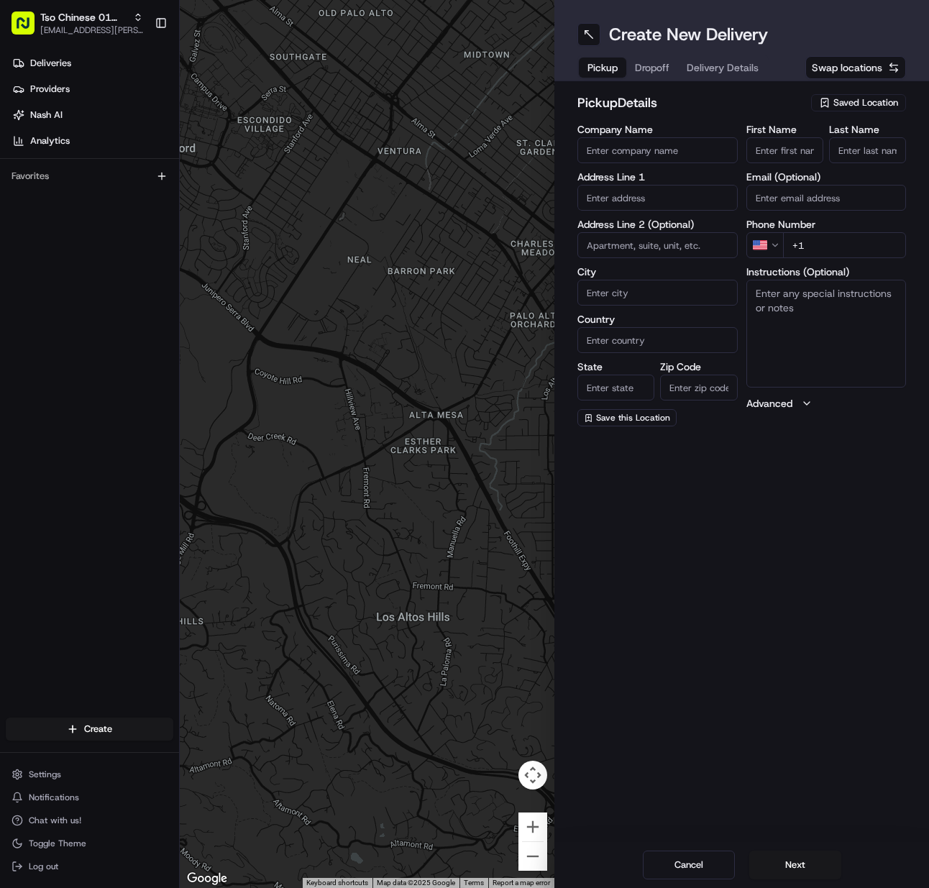
click at [852, 122] on div "pickup Details Saved Location Company Name Address Line 1 Address Line 2 (Optio…" at bounding box center [742, 260] width 329 height 334
click at [849, 101] on span "Saved Location" at bounding box center [866, 102] width 65 height 13
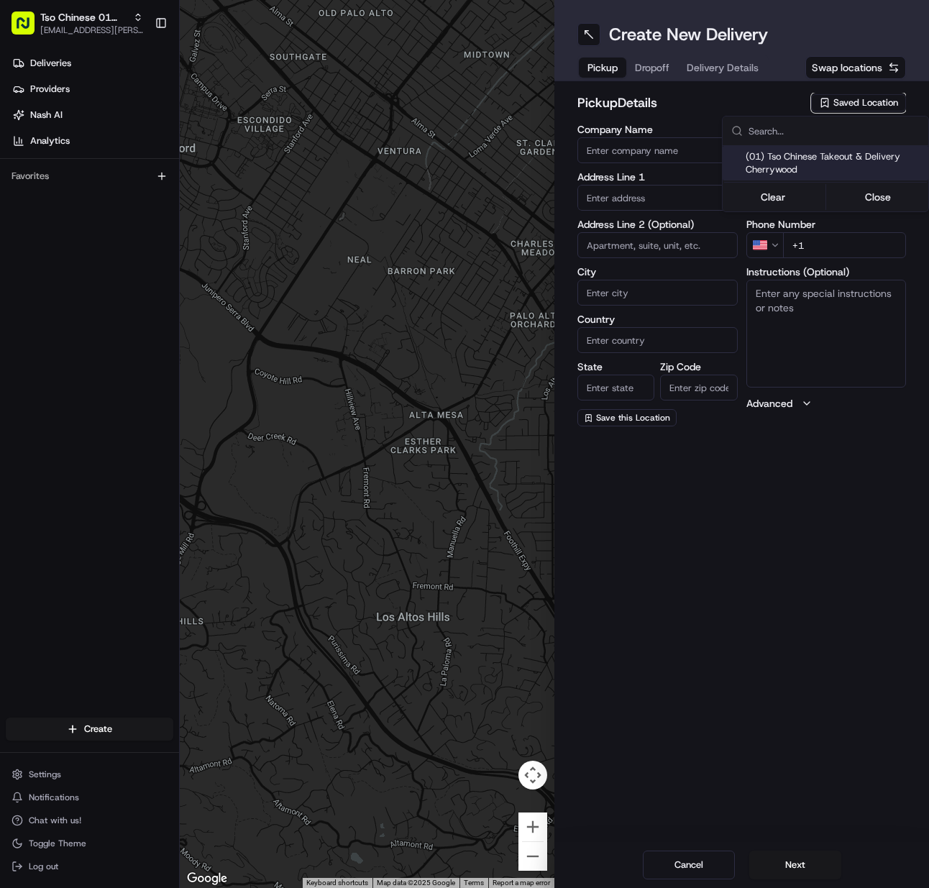
click at [835, 152] on span "(01) Tso Chinese Takeout & Delivery Cherrywood" at bounding box center [834, 163] width 177 height 26
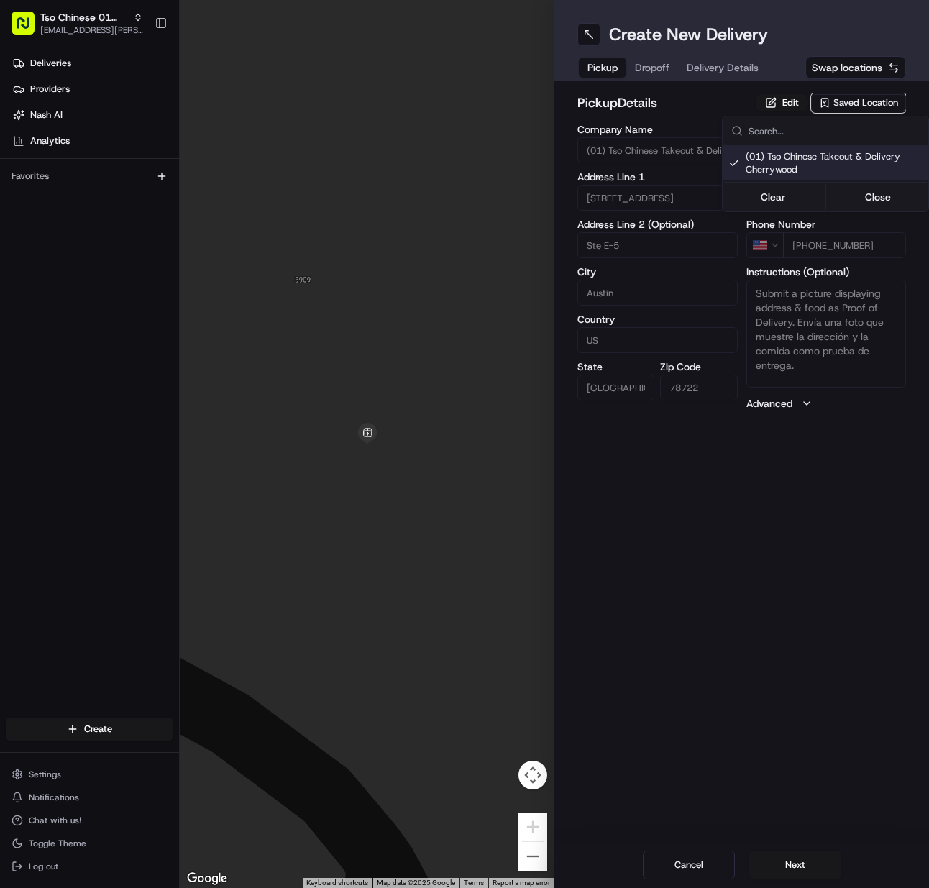
click at [795, 871] on html "Tso Chinese 01 Cherrywood [EMAIL_ADDRESS][PERSON_NAME][DOMAIN_NAME] Toggle Side…" at bounding box center [464, 444] width 929 height 888
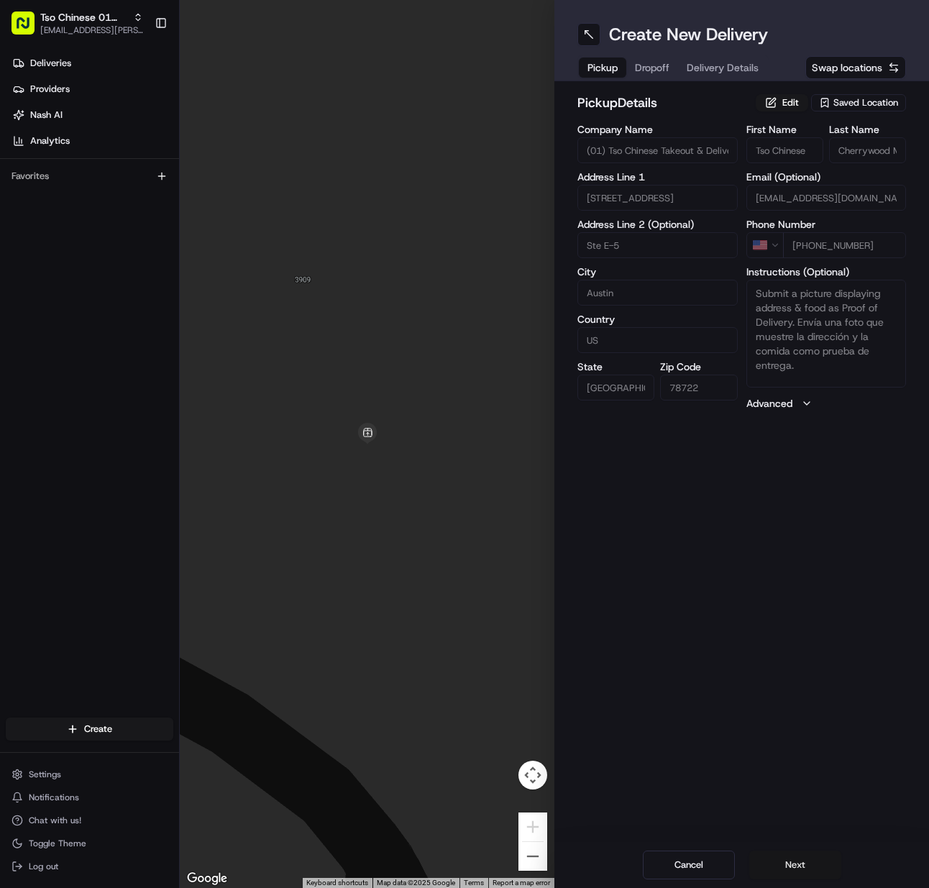
click at [795, 870] on button "Next" at bounding box center [796, 865] width 92 height 29
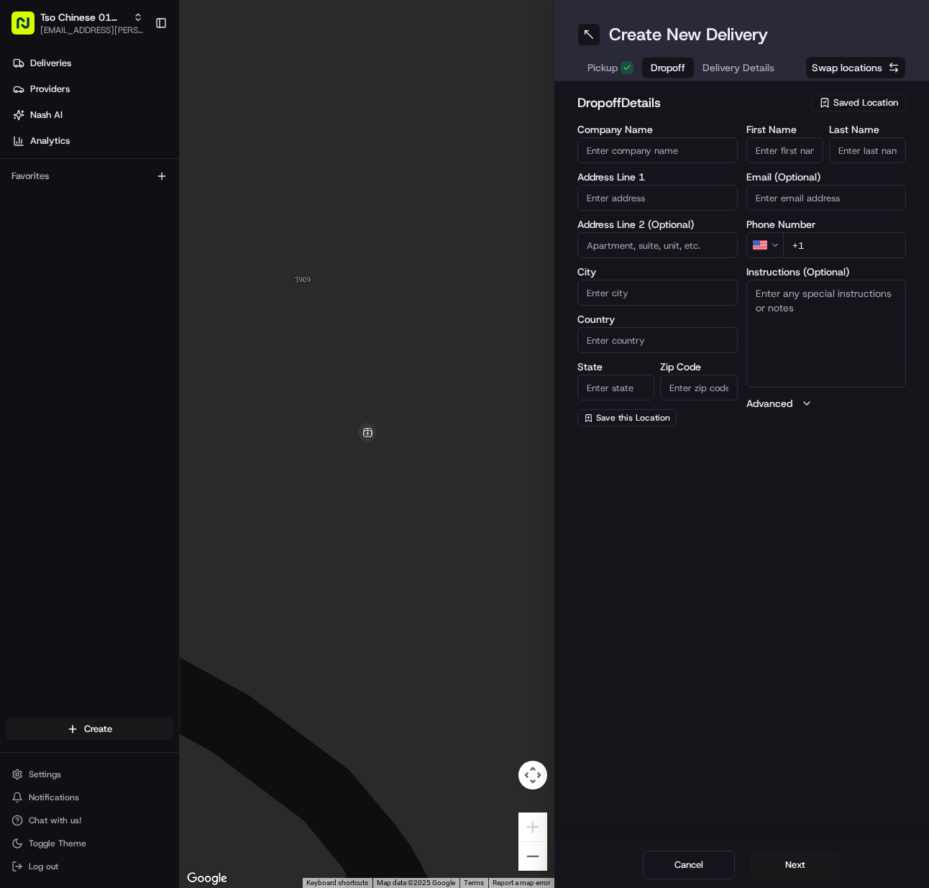
drag, startPoint x: 773, startPoint y: 144, endPoint x: 839, endPoint y: 146, distance: 66.2
click at [775, 145] on input "First Name" at bounding box center [785, 150] width 77 height 26
paste input "Bryan Taloa"
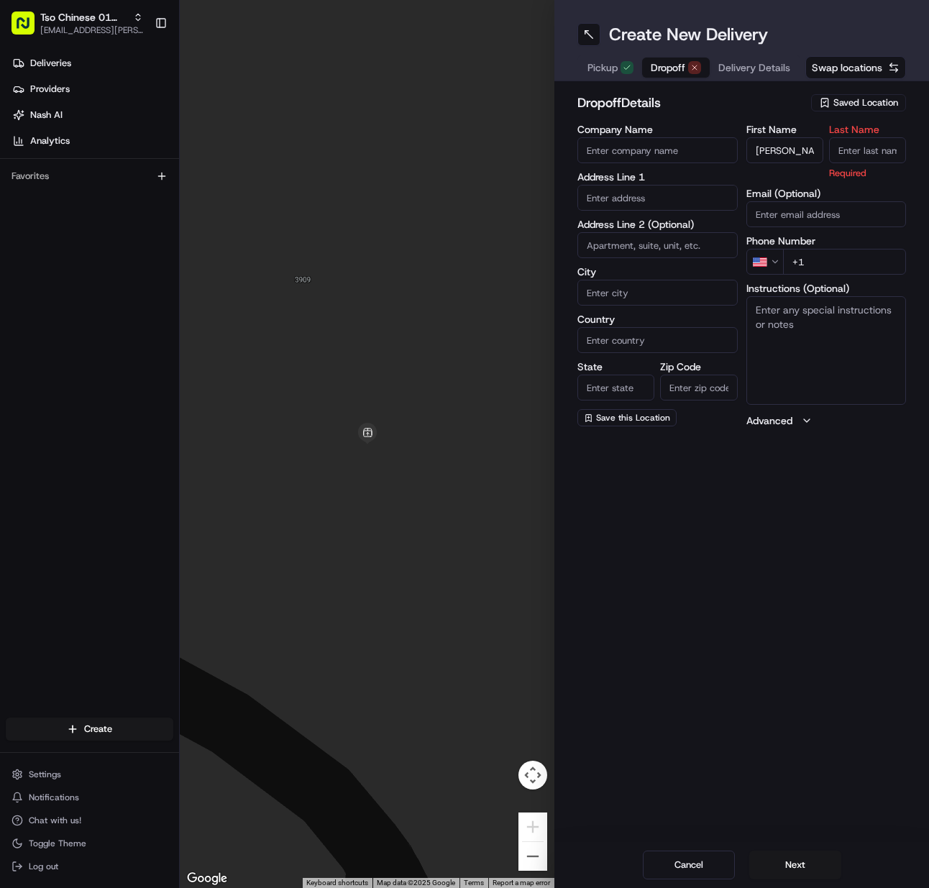
click at [849, 146] on input "Last Name" at bounding box center [867, 150] width 77 height 26
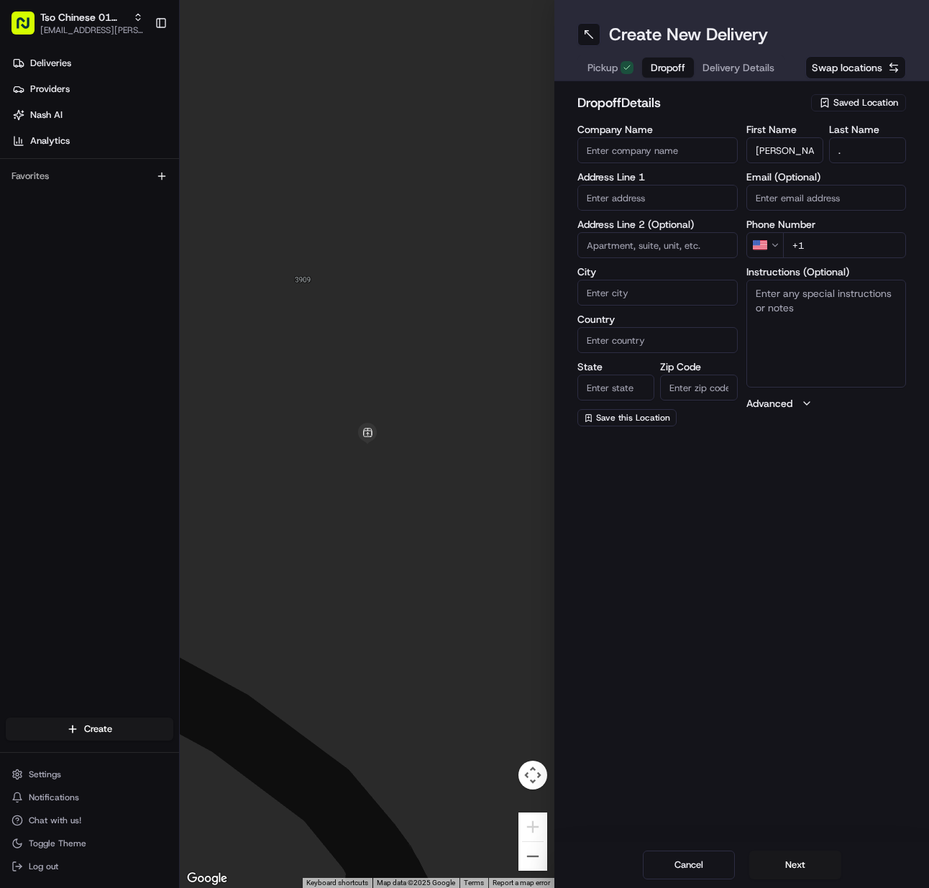
click at [811, 249] on input "+1" at bounding box center [845, 245] width 124 height 26
paste input "313 409 1753"
click at [615, 206] on input "text" at bounding box center [658, 198] width 160 height 26
paste input "809 E 44th St, Austin, TX 78751-4327, United States"
paste textarea "REAR HOUSE"
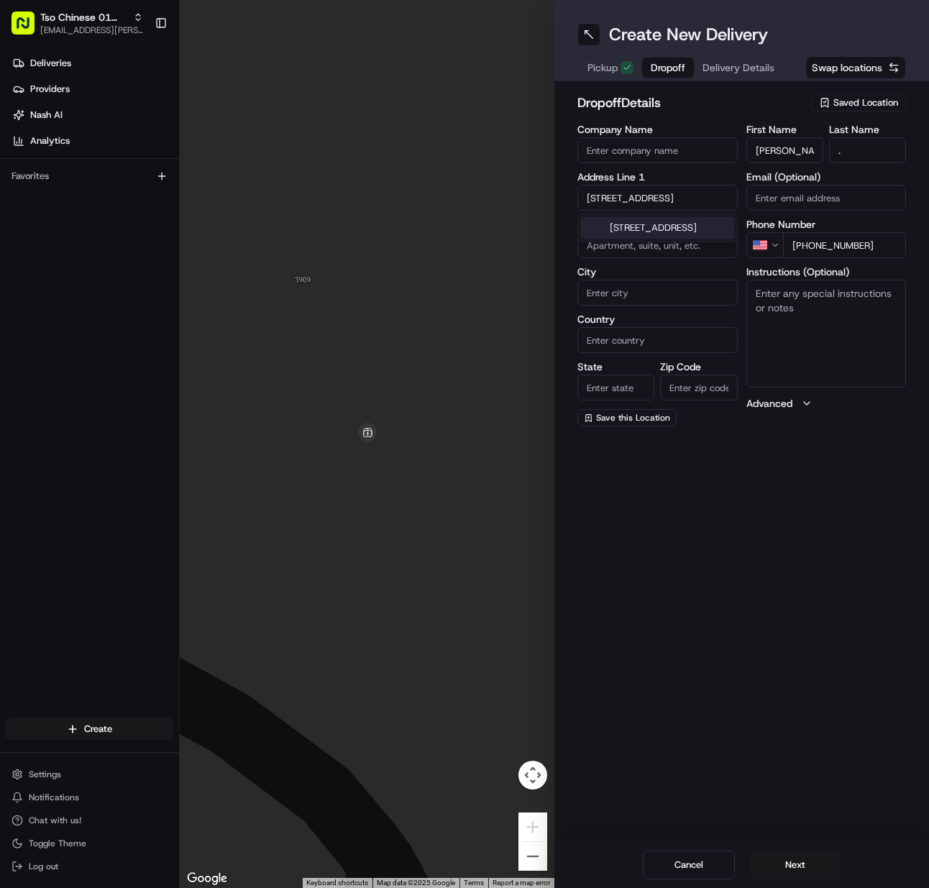
click at [779, 367] on textarea "Instructions (Optional)" at bounding box center [827, 334] width 160 height 108
click at [780, 869] on button "Next" at bounding box center [796, 865] width 92 height 29
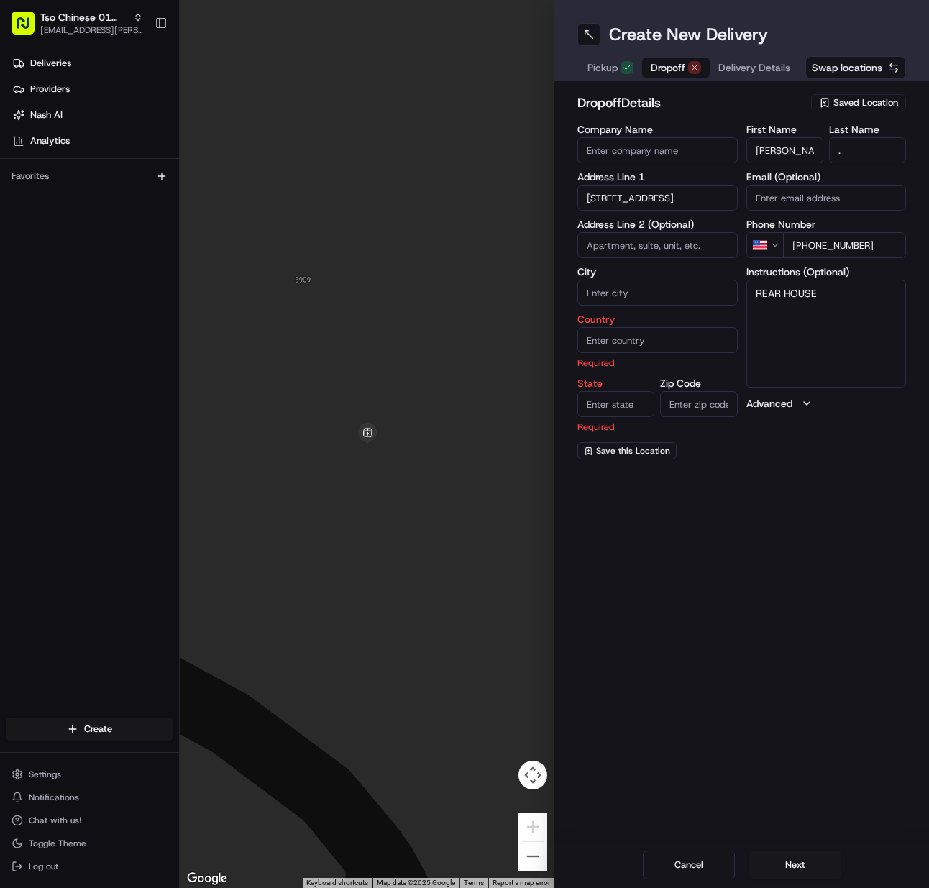
click at [625, 204] on input "809 E 44th St, Austin, TX 78751-4327, United States" at bounding box center [658, 198] width 160 height 26
click at [622, 236] on div "809 East 44th Street, Austin, TX" at bounding box center [657, 228] width 153 height 22
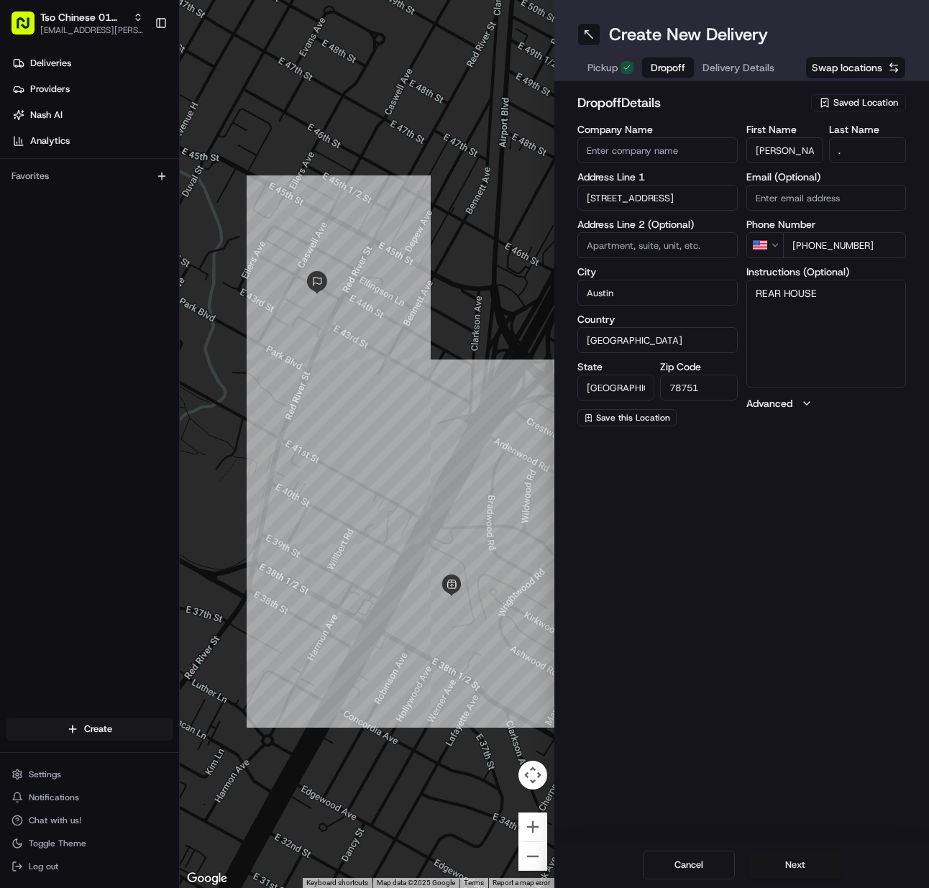
click at [788, 874] on button "Next" at bounding box center [796, 865] width 92 height 29
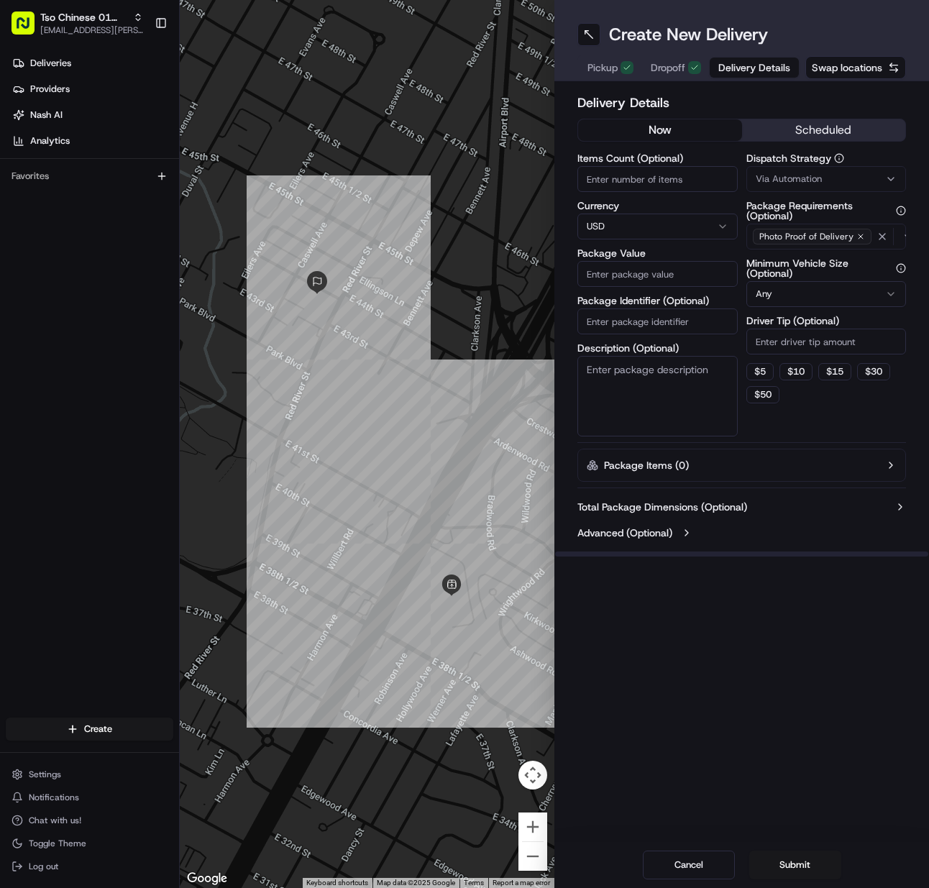
click at [605, 187] on input "Items Count (Optional)" at bounding box center [658, 179] width 160 height 26
click at [641, 328] on input "Package Identifier (Optional)" at bounding box center [658, 322] width 160 height 26
paste input "1F63747"
click at [816, 182] on span "Via Automation" at bounding box center [789, 179] width 66 height 13
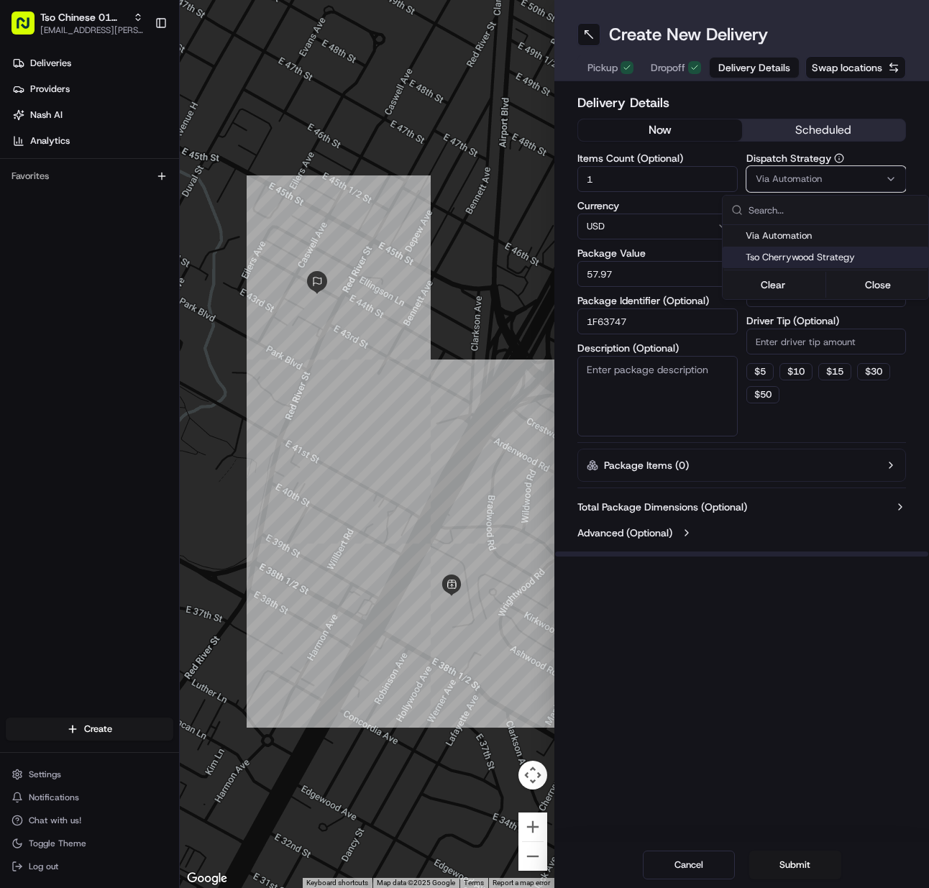
click at [809, 265] on div "Tso Cherrywood Strategy" at bounding box center [826, 258] width 206 height 22
click at [804, 343] on html "Tso Chinese 01 Cherrywood meilan.gailey@gmail.com Toggle Sidebar Deliveries Pro…" at bounding box center [464, 444] width 929 height 888
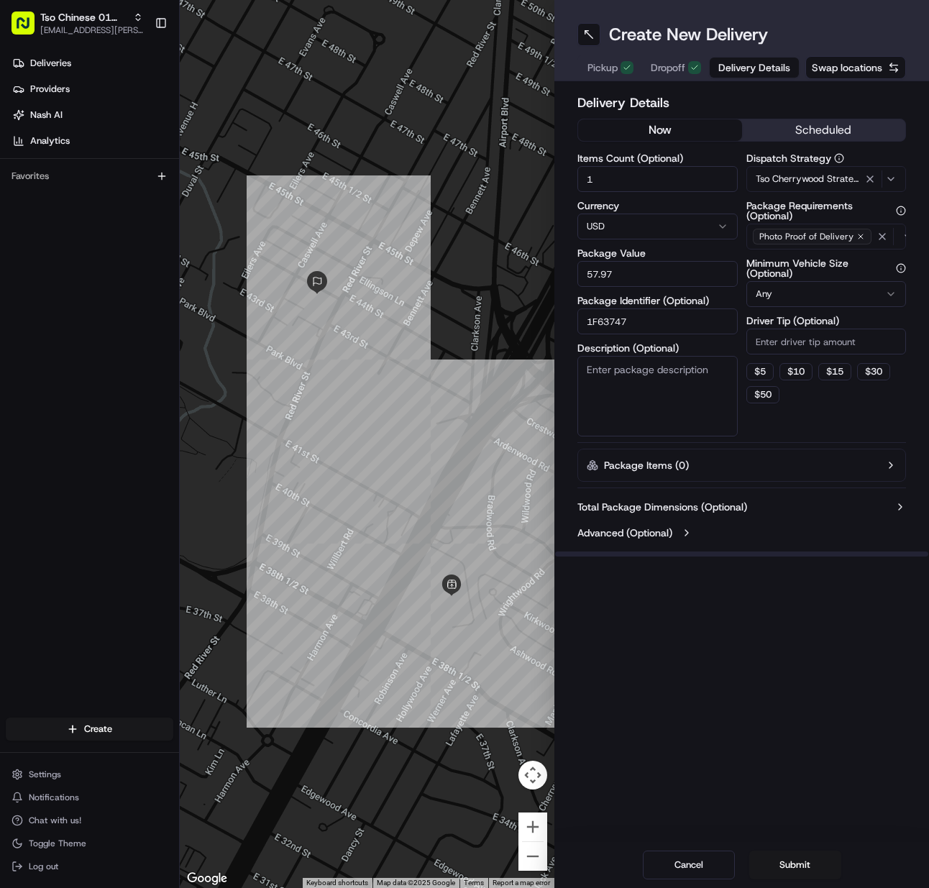
click at [818, 338] on input "Driver Tip (Optional)" at bounding box center [827, 342] width 160 height 26
click at [790, 865] on button "Submit" at bounding box center [796, 865] width 92 height 29
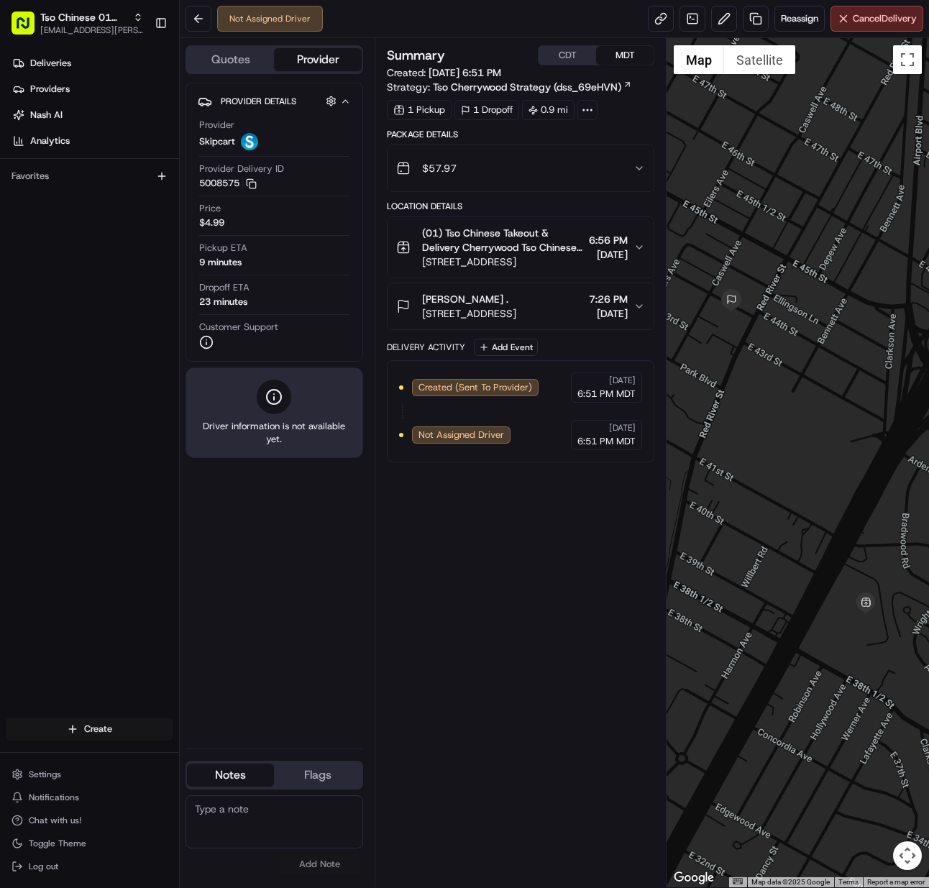
click at [127, 727] on html "Tso Chinese 01 Cherrywood meilan.gailey@gmail.com Toggle Sidebar Deliveries Pro…" at bounding box center [464, 444] width 929 height 888
click at [222, 756] on link "Delivery" at bounding box center [260, 756] width 160 height 26
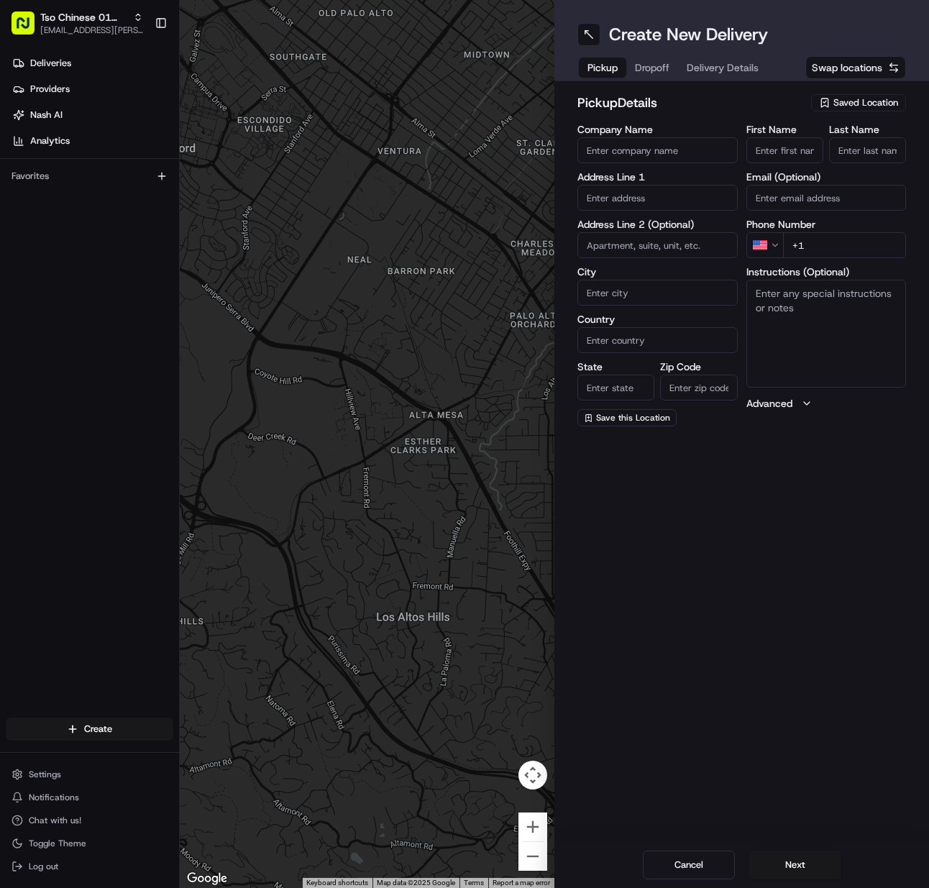
click at [866, 105] on span "Saved Location" at bounding box center [866, 102] width 65 height 13
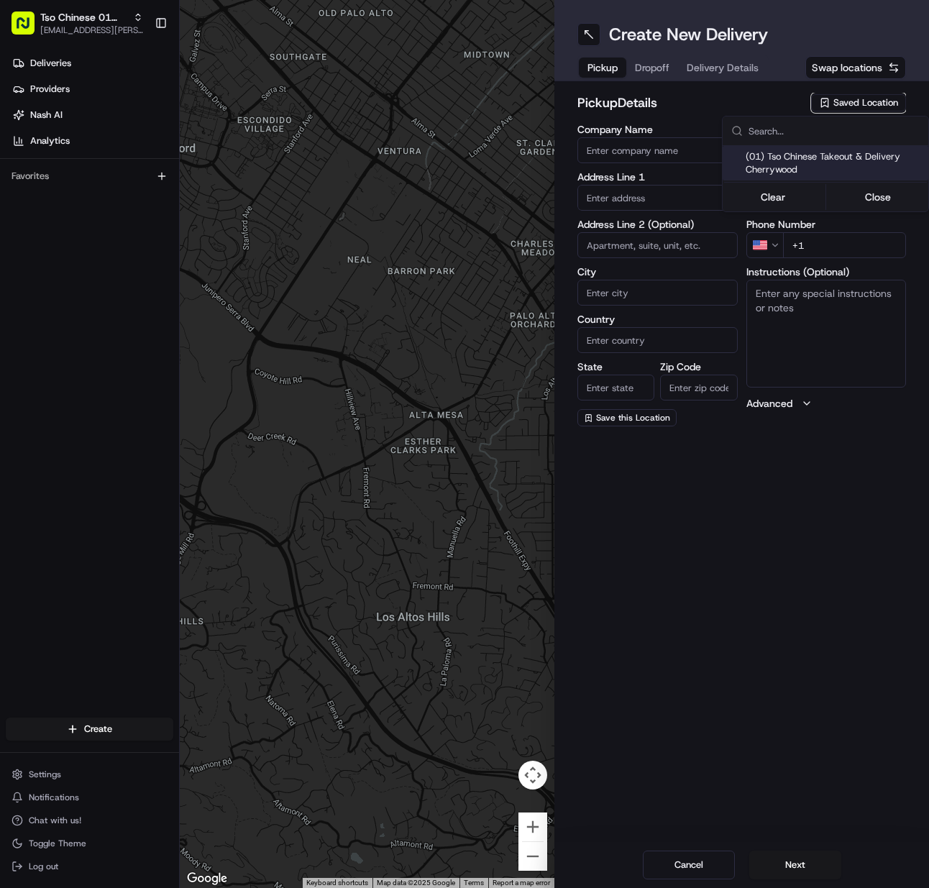
drag, startPoint x: 849, startPoint y: 145, endPoint x: 867, endPoint y: 257, distance: 112.9
click at [849, 146] on div "(01) Tso Chinese Takeout & Delivery Cherrywood Clear Close" at bounding box center [826, 164] width 206 height 95
click at [803, 150] on span "(01) Tso Chinese Takeout & Delivery Cherrywood" at bounding box center [834, 163] width 177 height 26
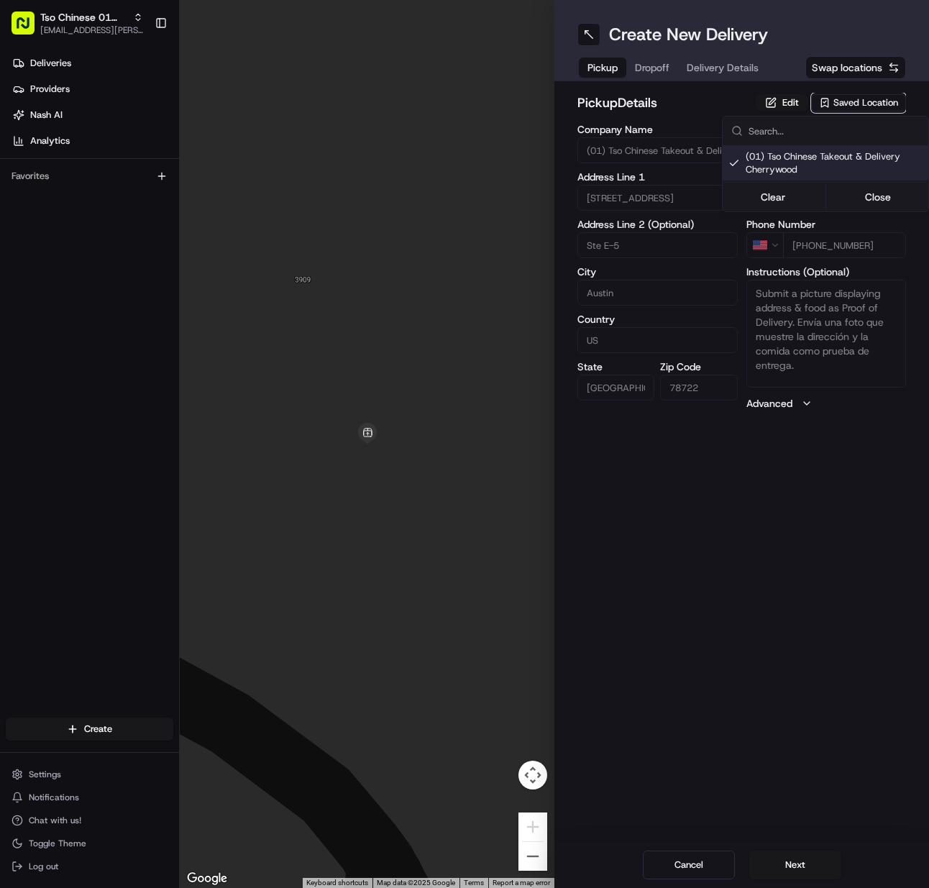
click at [798, 857] on html "Tso Chinese 01 Cherrywood [EMAIL_ADDRESS][PERSON_NAME][DOMAIN_NAME] Toggle Side…" at bounding box center [464, 444] width 929 height 888
click at [798, 857] on button "Next" at bounding box center [796, 865] width 92 height 29
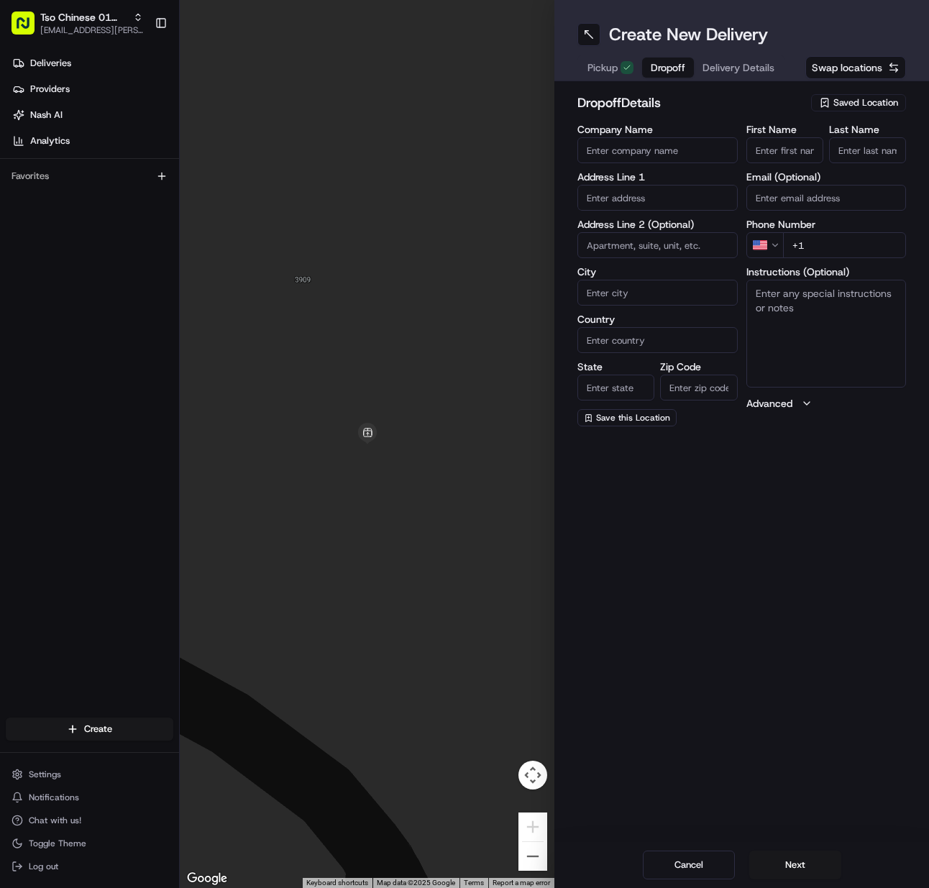
click at [749, 151] on input "First Name" at bounding box center [785, 150] width 77 height 26
paste input "Rebecca N. Zigterman"
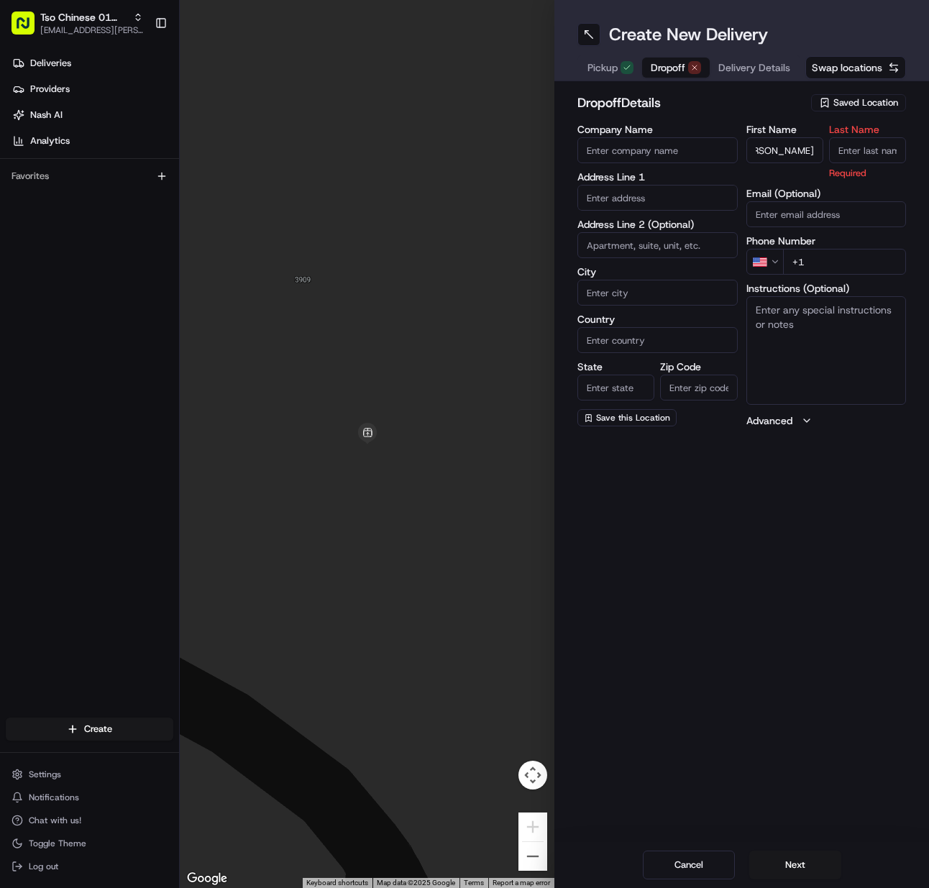
drag, startPoint x: 856, startPoint y: 140, endPoint x: 860, endPoint y: 147, distance: 8.0
click at [856, 142] on input "Last Name" at bounding box center [867, 150] width 77 height 26
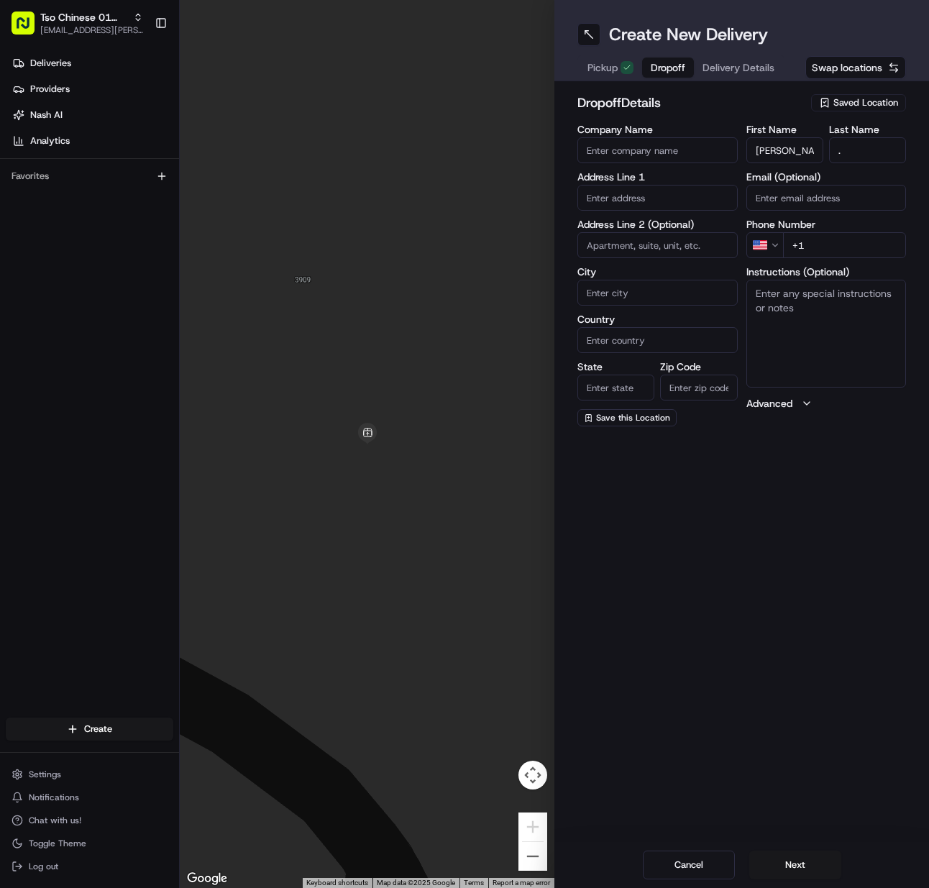
click at [869, 253] on input "+1" at bounding box center [845, 245] width 124 height 26
paste input "650 787 4812"
click at [651, 193] on input "text" at bounding box center [658, 198] width 160 height 26
paste input "360 Nueces St, Austin, TX 78701-4119, United States"
click at [647, 225] on div "360 Nueces St, Austin, TX 78701, United States" at bounding box center [657, 228] width 153 height 22
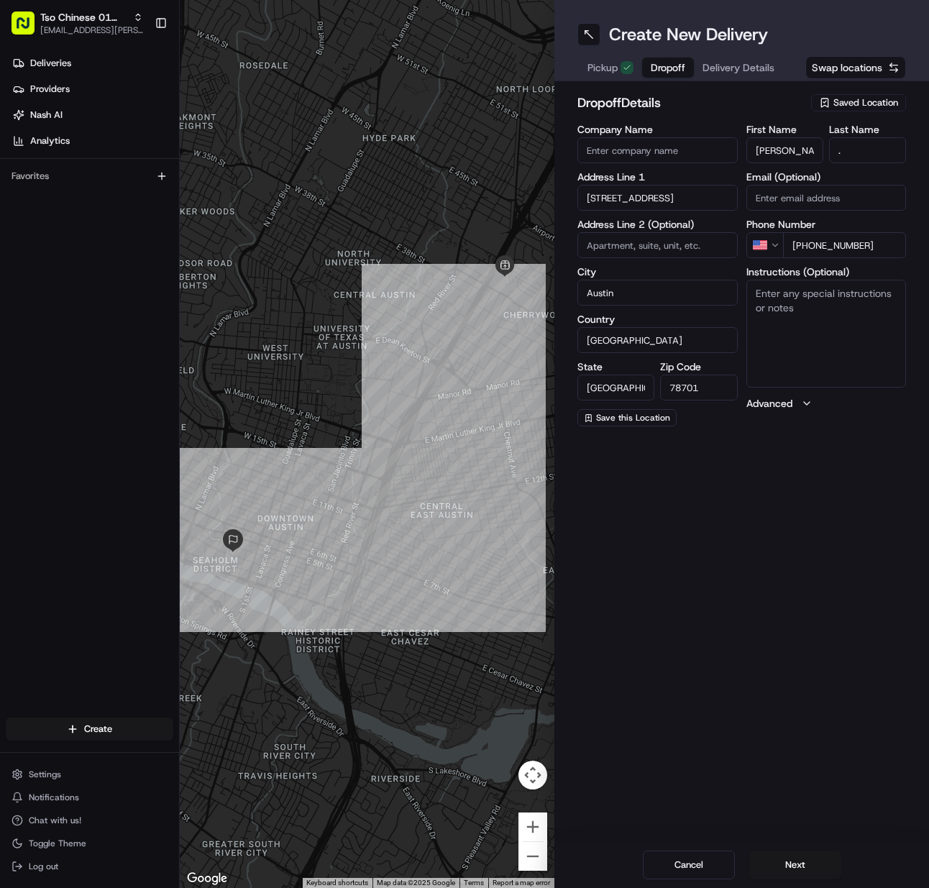
drag, startPoint x: 803, startPoint y: 332, endPoint x: 735, endPoint y: 355, distance: 71.4
click at [803, 333] on textarea "Instructions (Optional)" at bounding box center [827, 334] width 160 height 108
paste textarea "1403"
drag, startPoint x: 811, startPoint y: 867, endPoint x: 795, endPoint y: 724, distance: 144.1
click at [811, 867] on button "Next" at bounding box center [796, 865] width 92 height 29
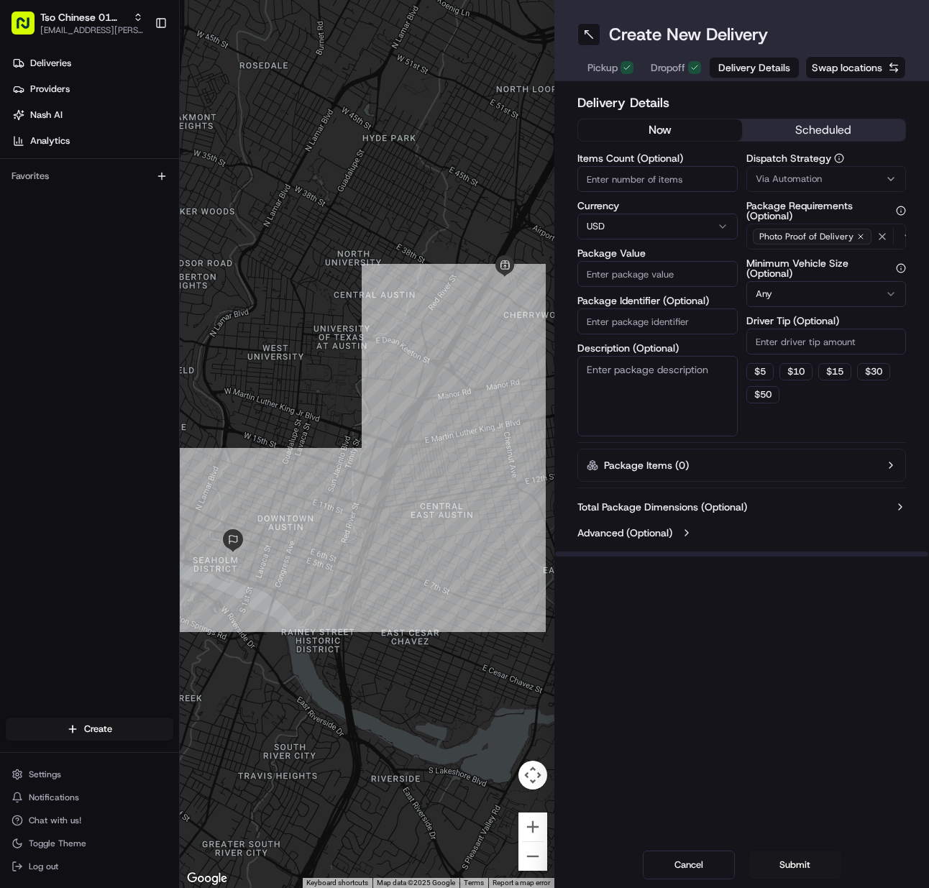
click at [630, 189] on input "Items Count (Optional)" at bounding box center [658, 179] width 160 height 26
click at [669, 324] on input "Package Identifier (Optional)" at bounding box center [658, 322] width 160 height 26
paste input "AW6CAH5"
drag, startPoint x: 835, startPoint y: 170, endPoint x: 835, endPoint y: 215, distance: 45.3
click at [835, 173] on button "Via Automation" at bounding box center [827, 179] width 160 height 26
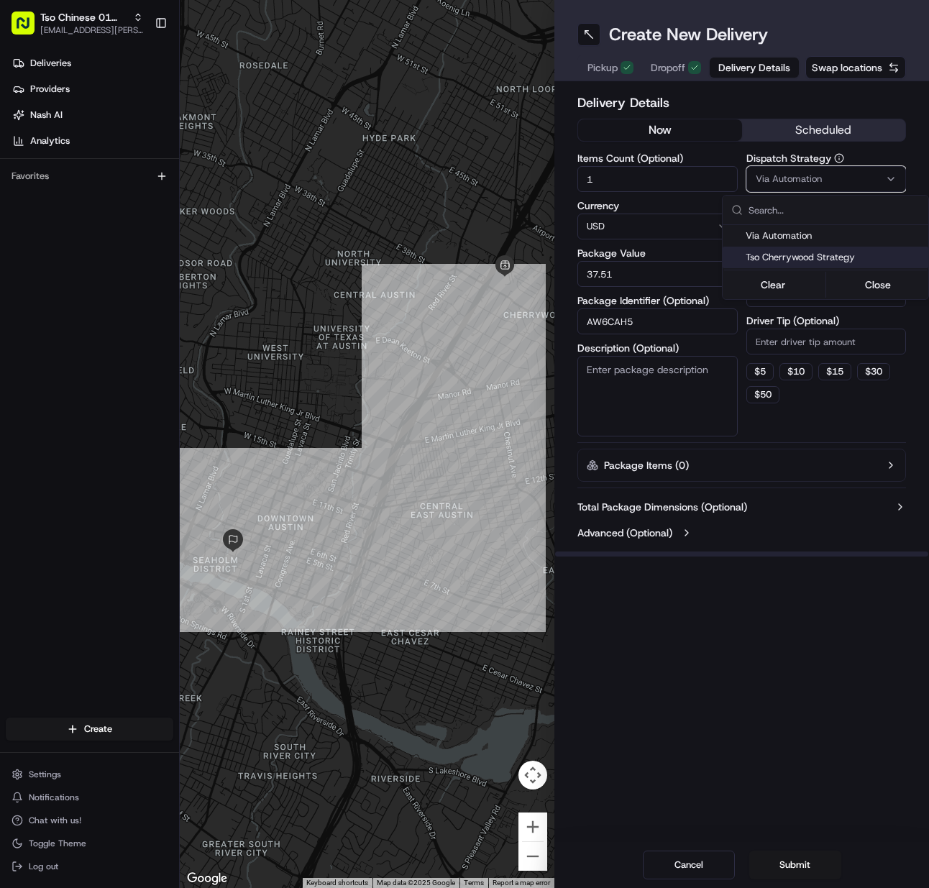
click at [809, 256] on span "Tso Cherrywood Strategy" at bounding box center [834, 257] width 177 height 13
click at [791, 345] on html "Tso Chinese 01 Cherrywood meilan.gailey@gmail.com Toggle Sidebar Deliveries Pro…" at bounding box center [464, 444] width 929 height 888
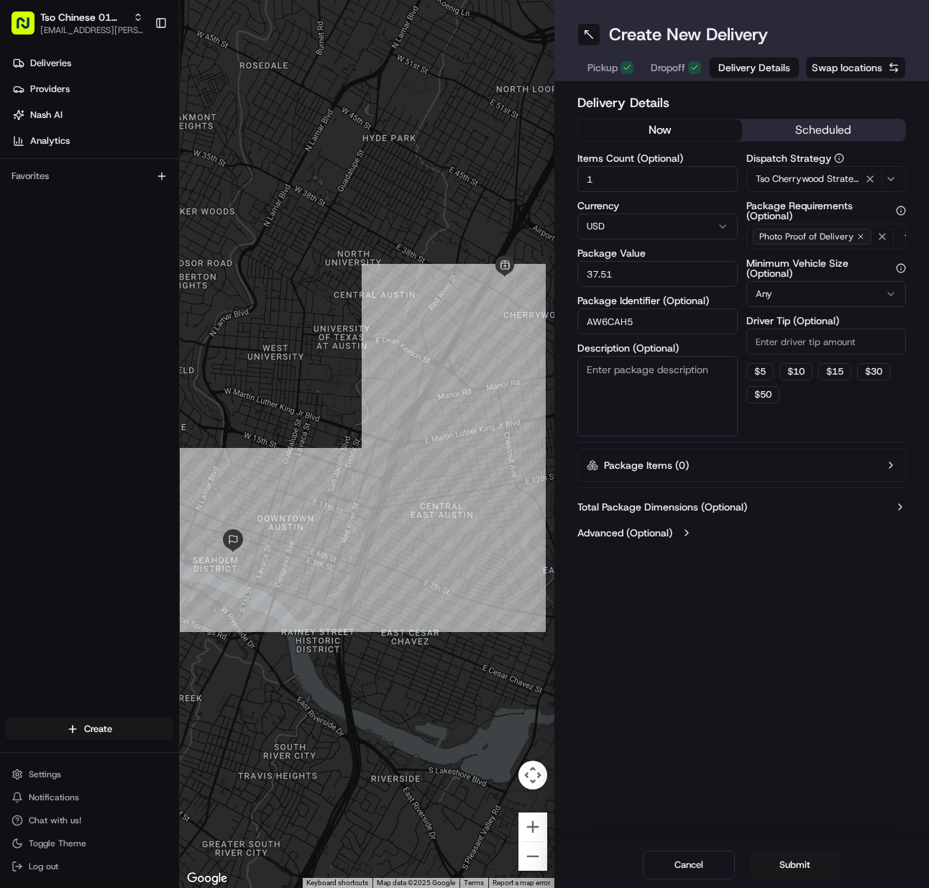
click at [791, 345] on input "Driver Tip (Optional)" at bounding box center [827, 342] width 160 height 26
click at [785, 875] on button "Submit" at bounding box center [796, 865] width 92 height 29
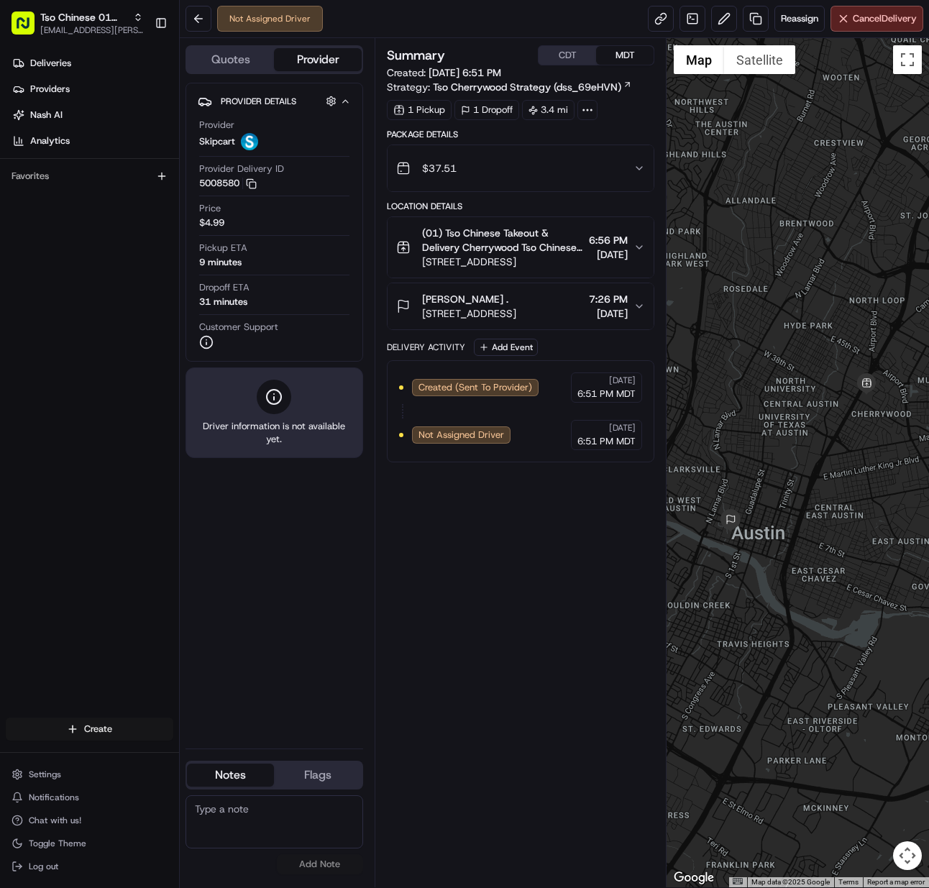
click at [115, 721] on html "Tso Chinese 01 Cherrywood meilan.gailey@gmail.com Toggle Sidebar Deliveries Pro…" at bounding box center [464, 444] width 929 height 888
click at [232, 750] on link "Delivery" at bounding box center [260, 756] width 160 height 26
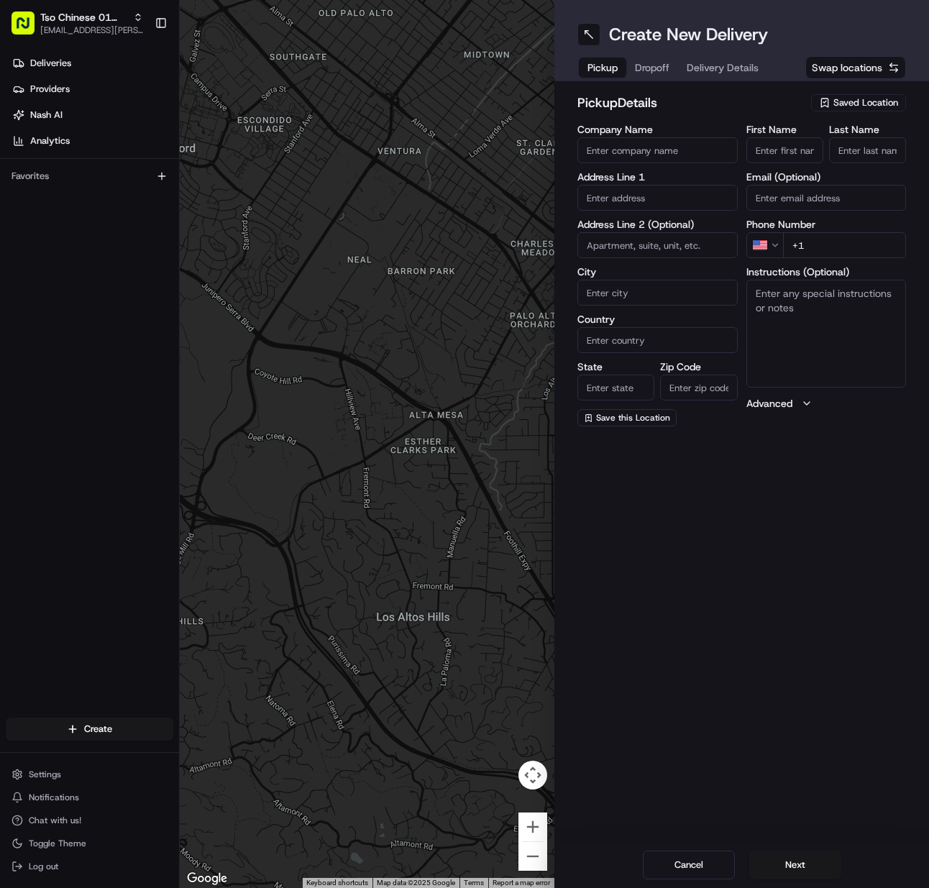
click at [851, 121] on div "pickup Details Saved Location Company Name Address Line 1 Address Line 2 (Optio…" at bounding box center [742, 260] width 329 height 334
click at [850, 103] on span "Saved Location" at bounding box center [866, 102] width 65 height 13
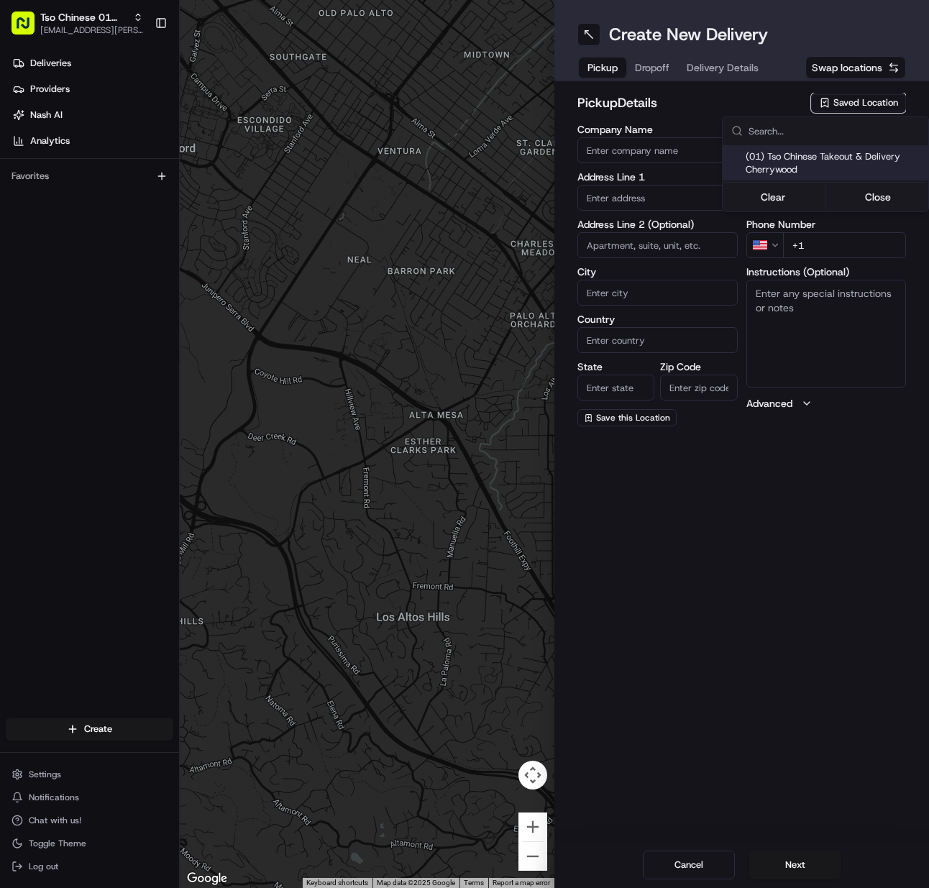
click at [839, 156] on span "(01) Tso Chinese Takeout & Delivery Cherrywood" at bounding box center [834, 163] width 177 height 26
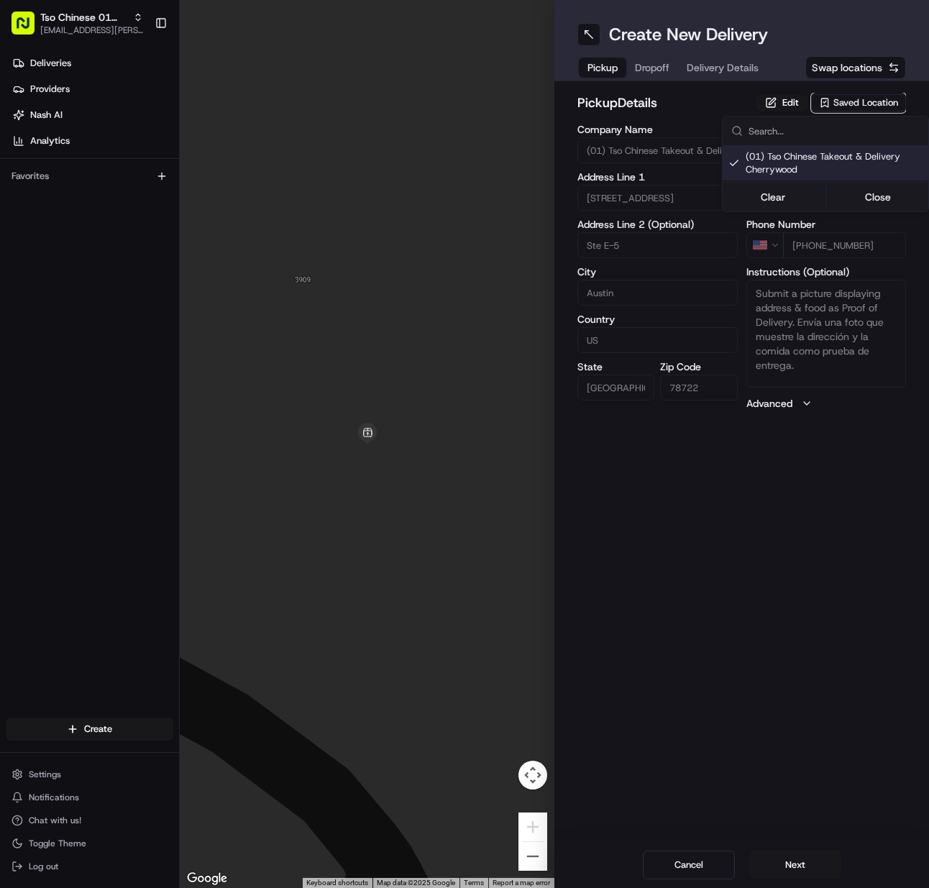
click at [809, 875] on html "Tso Chinese 01 Cherrywood [EMAIL_ADDRESS][PERSON_NAME][DOMAIN_NAME] Toggle Side…" at bounding box center [464, 444] width 929 height 888
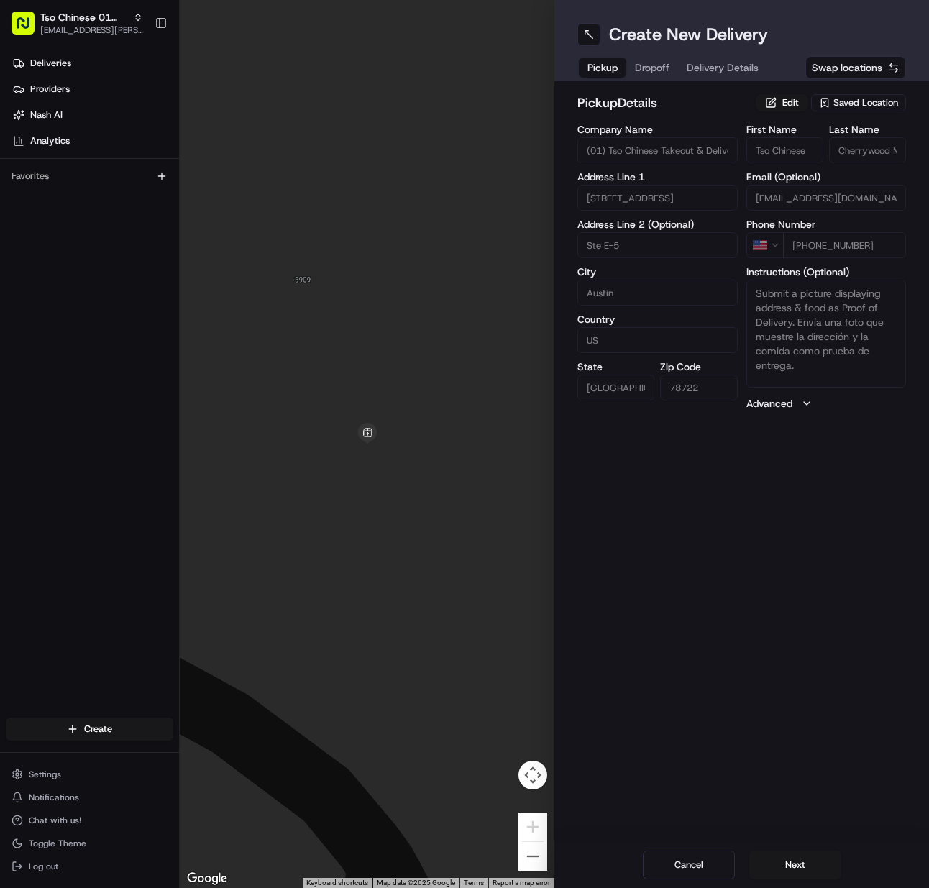
drag, startPoint x: 809, startPoint y: 875, endPoint x: 695, endPoint y: 807, distance: 132.6
click at [808, 875] on button "Next" at bounding box center [796, 865] width 92 height 29
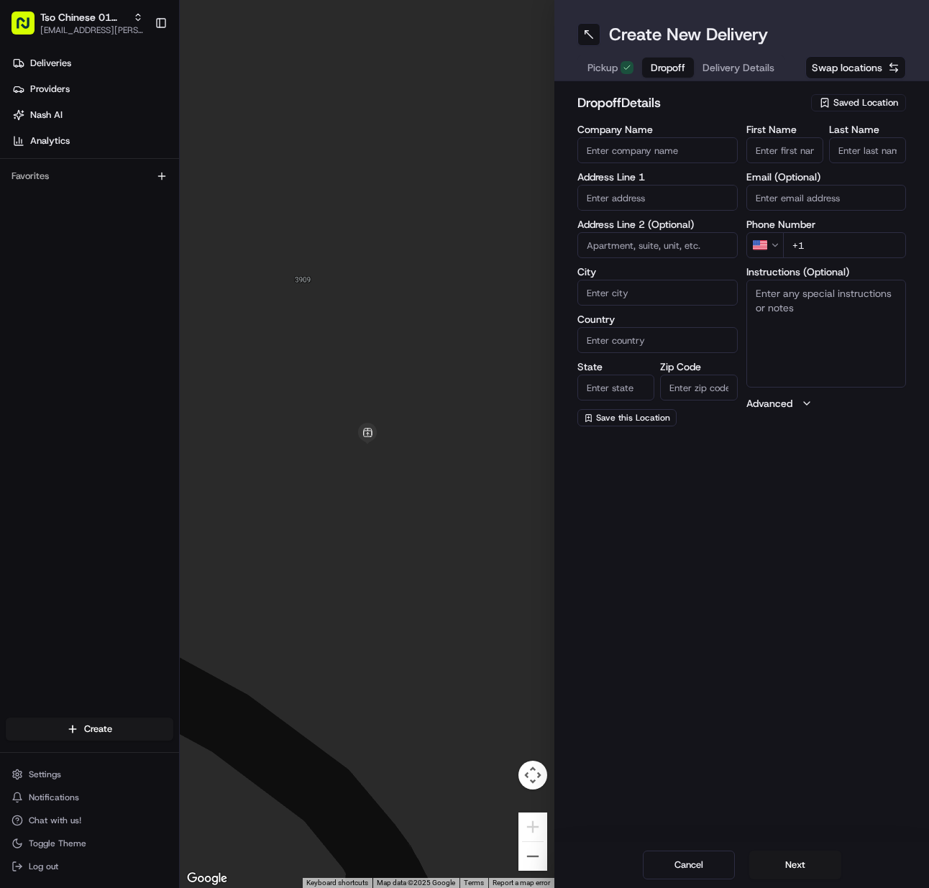
drag, startPoint x: 778, startPoint y: 150, endPoint x: 846, endPoint y: 150, distance: 67.6
click at [779, 150] on input "First Name" at bounding box center [785, 150] width 77 height 26
paste input "Chad Carmichael"
click at [847, 150] on input "Last Name" at bounding box center [867, 150] width 77 height 26
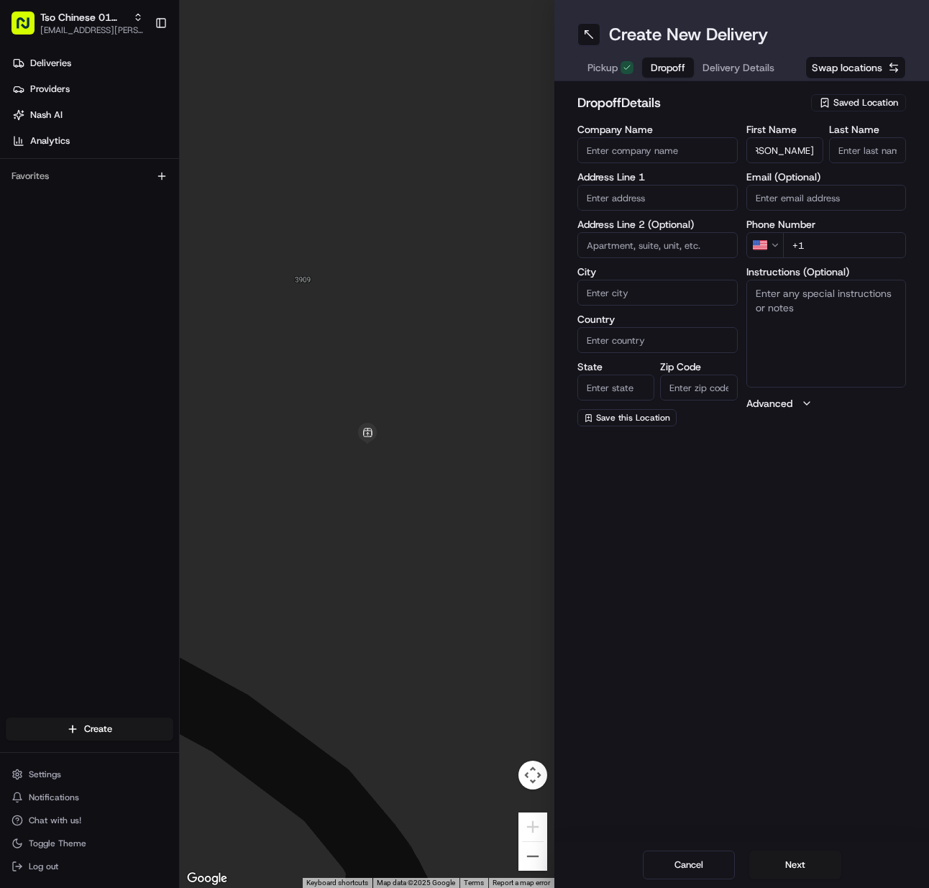
scroll to position [0, 0]
click at [811, 240] on input "+1" at bounding box center [845, 245] width 124 height 26
paste input "512 577 3005"
drag, startPoint x: 640, startPoint y: 186, endPoint x: 638, endPoint y: 193, distance: 7.5
click at [640, 186] on input "text" at bounding box center [658, 198] width 160 height 26
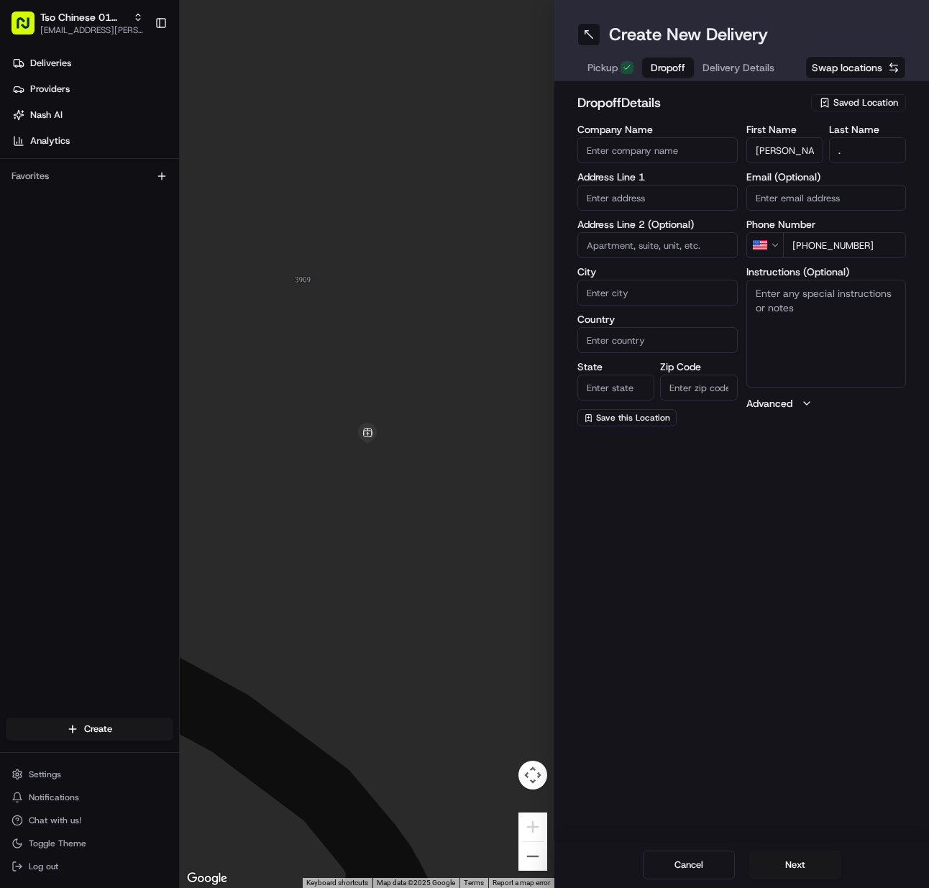
paste input "1010 Cherico St, Austin, TX 78702-3704, United States"
click at [644, 233] on div "1010 Cherico Street, Austin, TX" at bounding box center [657, 234] width 153 height 35
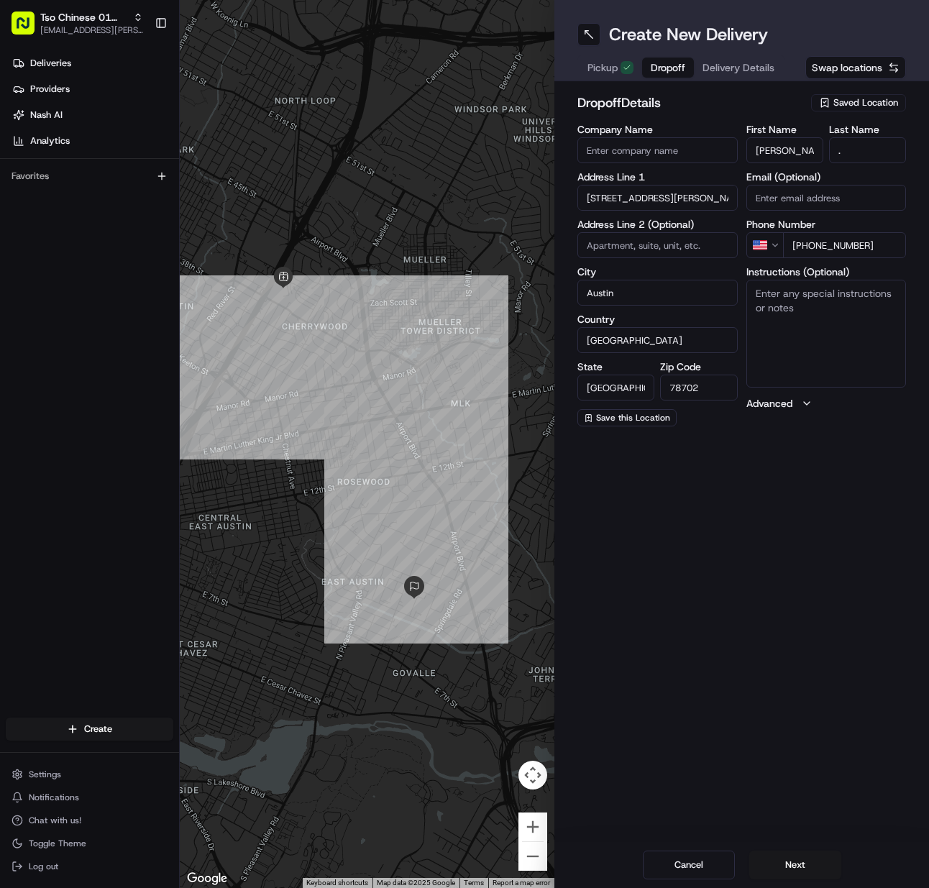
drag, startPoint x: 764, startPoint y: 863, endPoint x: 715, endPoint y: 694, distance: 176.0
click at [764, 862] on button "Next" at bounding box center [796, 865] width 92 height 29
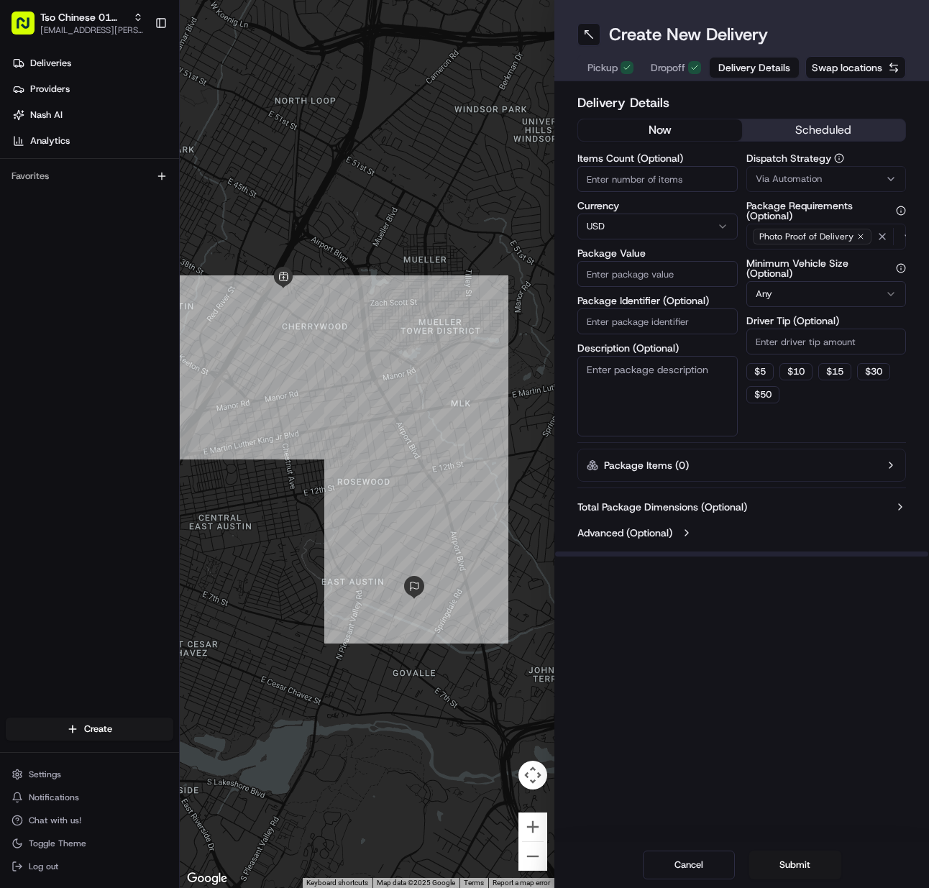
click at [604, 188] on input "Items Count (Optional)" at bounding box center [658, 179] width 160 height 26
click at [671, 322] on input "Package Identifier (Optional)" at bounding box center [658, 322] width 160 height 26
paste input "QTXHERU"
drag, startPoint x: 789, startPoint y: 178, endPoint x: 806, endPoint y: 234, distance: 58.7
click at [791, 180] on span "Via Automation" at bounding box center [789, 179] width 66 height 13
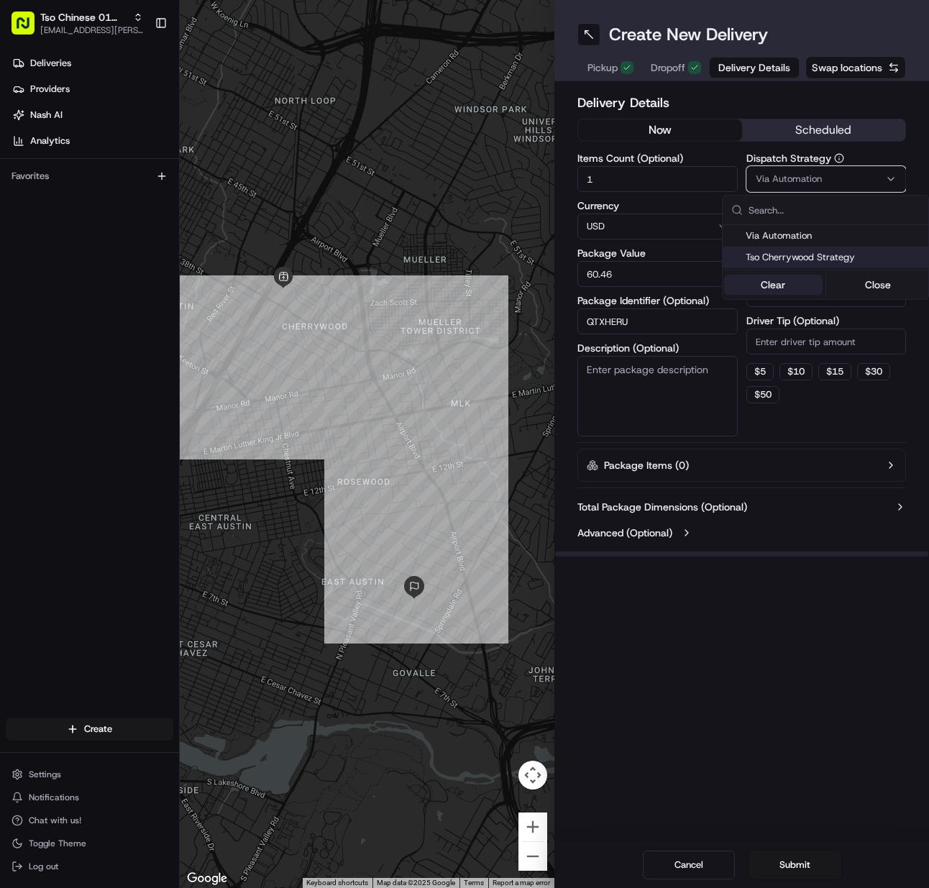
click at [786, 282] on button "Clear" at bounding box center [773, 285] width 99 height 20
click at [788, 258] on span "Tso Cherrywood Strategy" at bounding box center [834, 257] width 177 height 13
click at [798, 354] on html "Tso Chinese 01 Cherrywood meilan.gailey@gmail.com Toggle Sidebar Deliveries Pro…" at bounding box center [464, 444] width 929 height 888
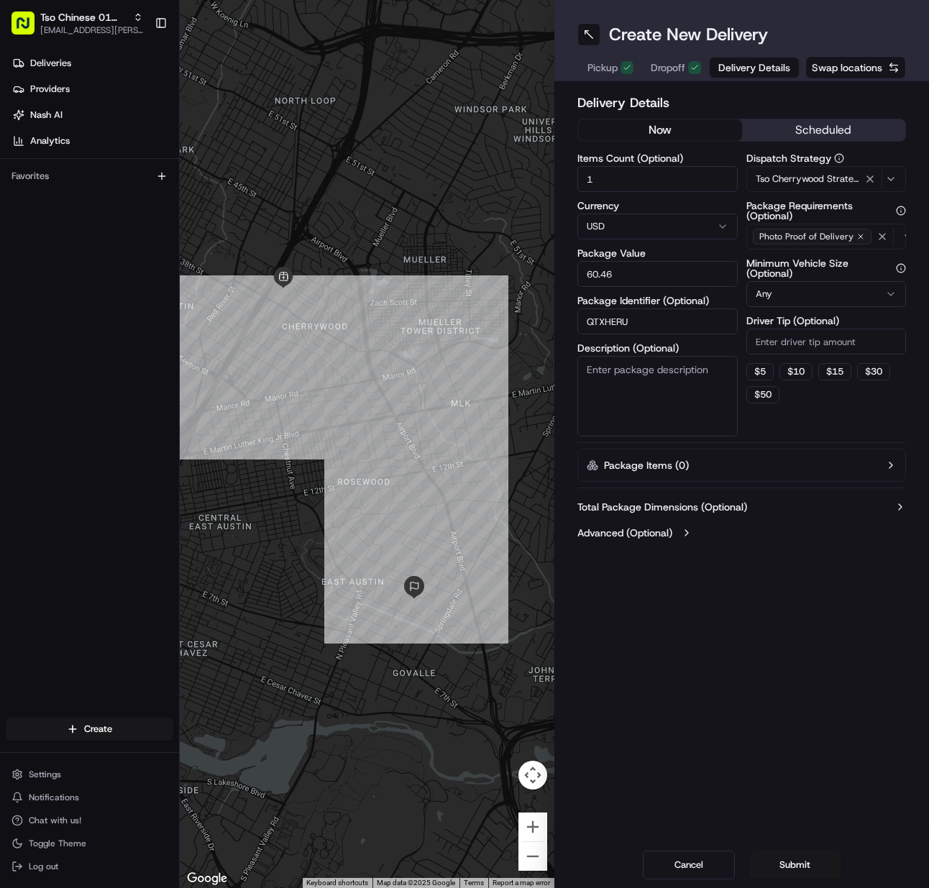
click at [796, 348] on input "Driver Tip (Optional)" at bounding box center [827, 342] width 160 height 26
click at [814, 872] on button "Submit" at bounding box center [796, 865] width 92 height 29
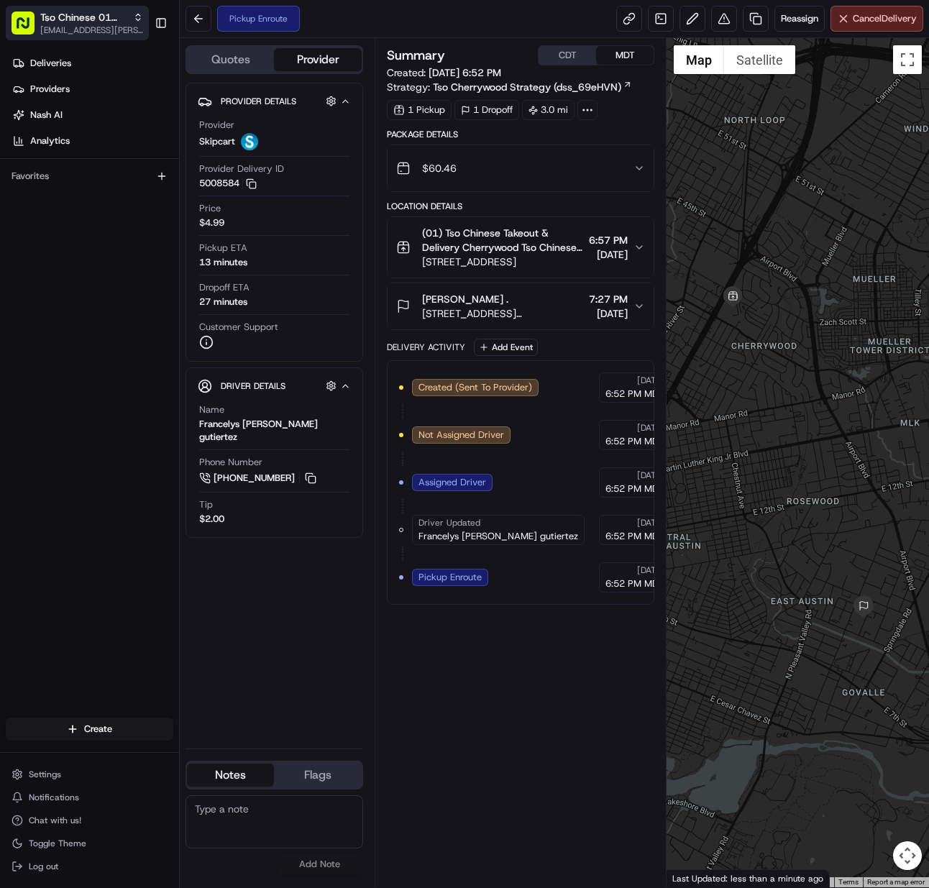
click at [117, 24] on span "[EMAIL_ADDRESS][PERSON_NAME][DOMAIN_NAME]" at bounding box center [91, 30] width 103 height 12
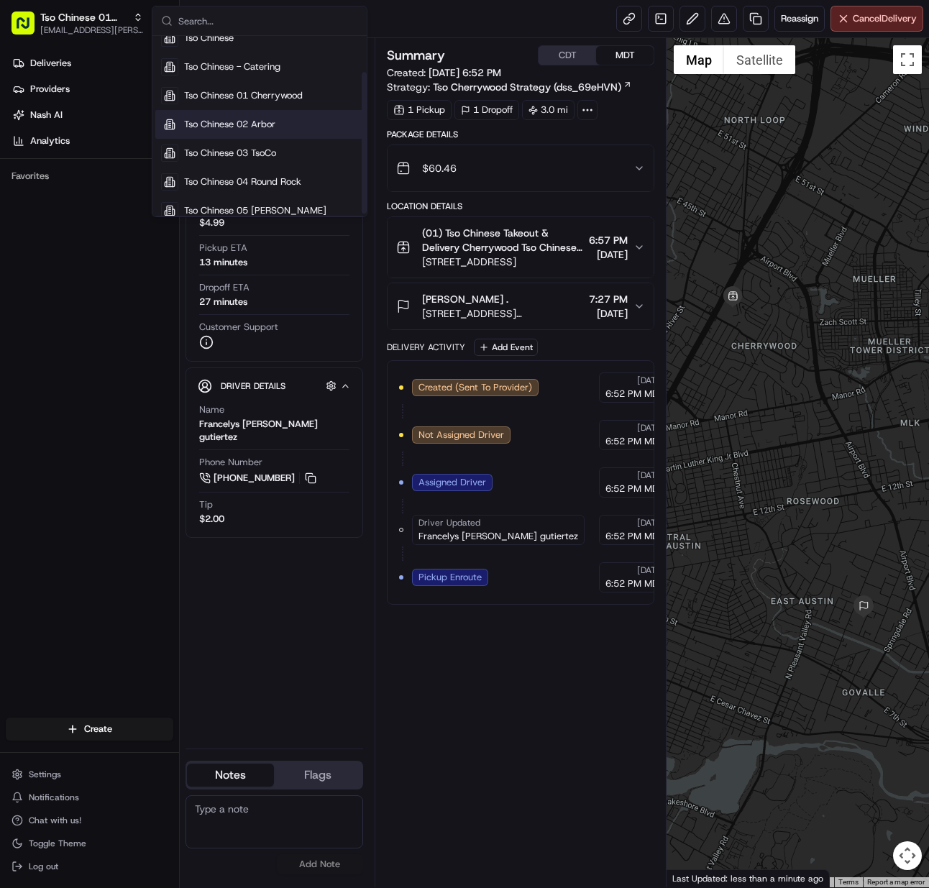
scroll to position [49, 0]
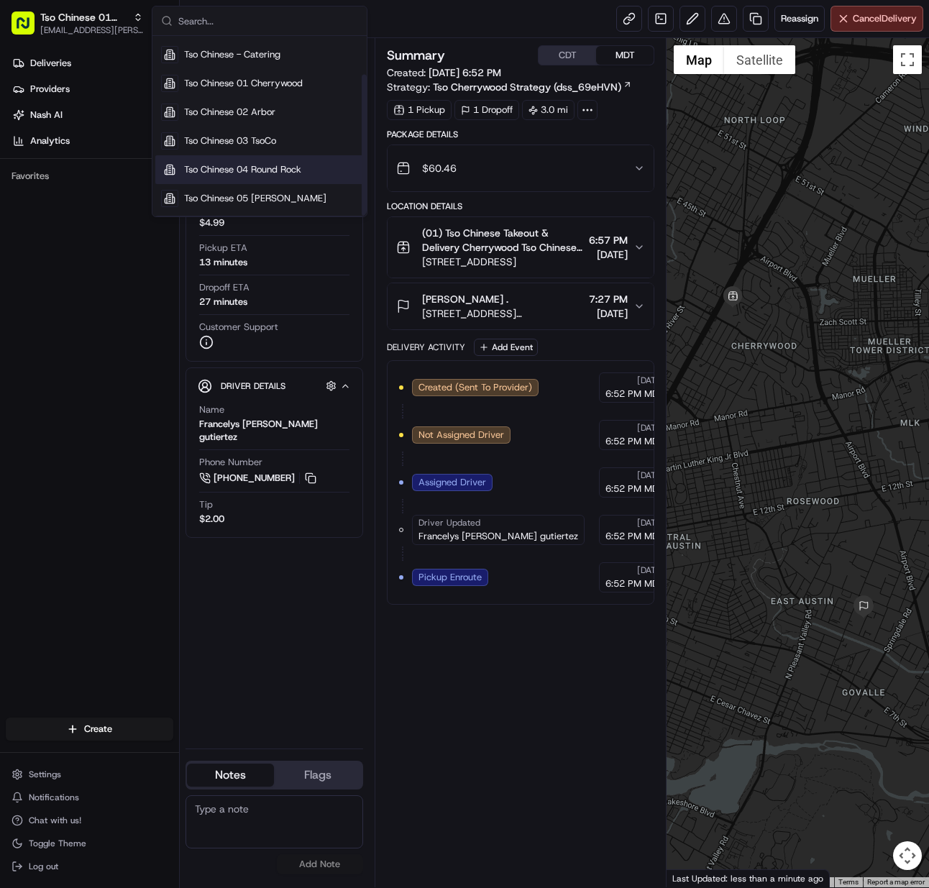
click at [267, 168] on span "Tso Chinese 04 Round Rock" at bounding box center [242, 169] width 117 height 13
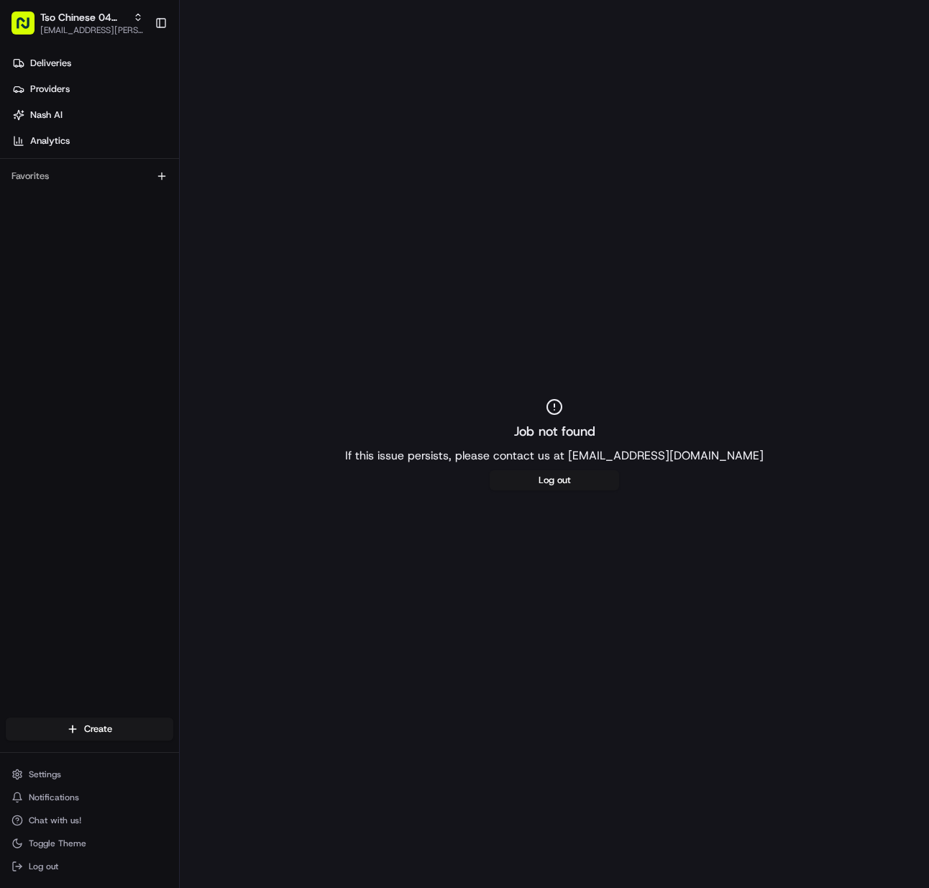
click at [87, 719] on html "Tso Chinese 04 Round Rock [EMAIL_ADDRESS][PERSON_NAME][DOMAIN_NAME] Toggle Side…" at bounding box center [464, 444] width 929 height 888
click at [232, 760] on link "Delivery" at bounding box center [260, 756] width 160 height 26
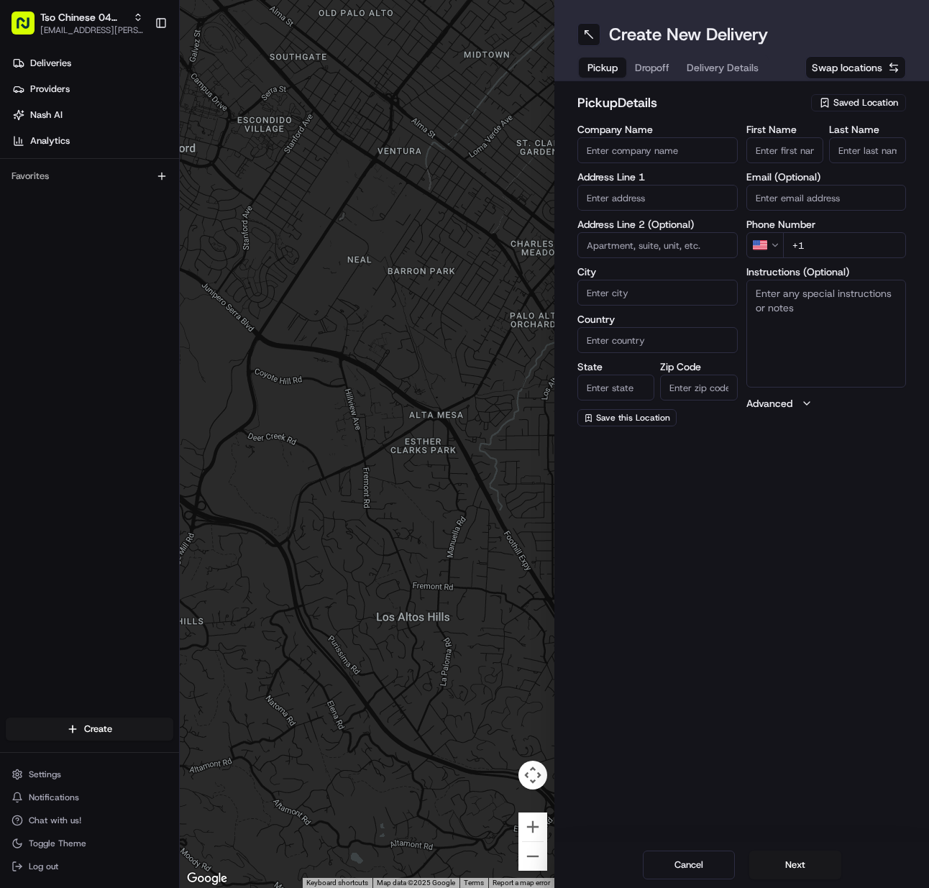
click at [859, 106] on span "Saved Location" at bounding box center [866, 102] width 65 height 13
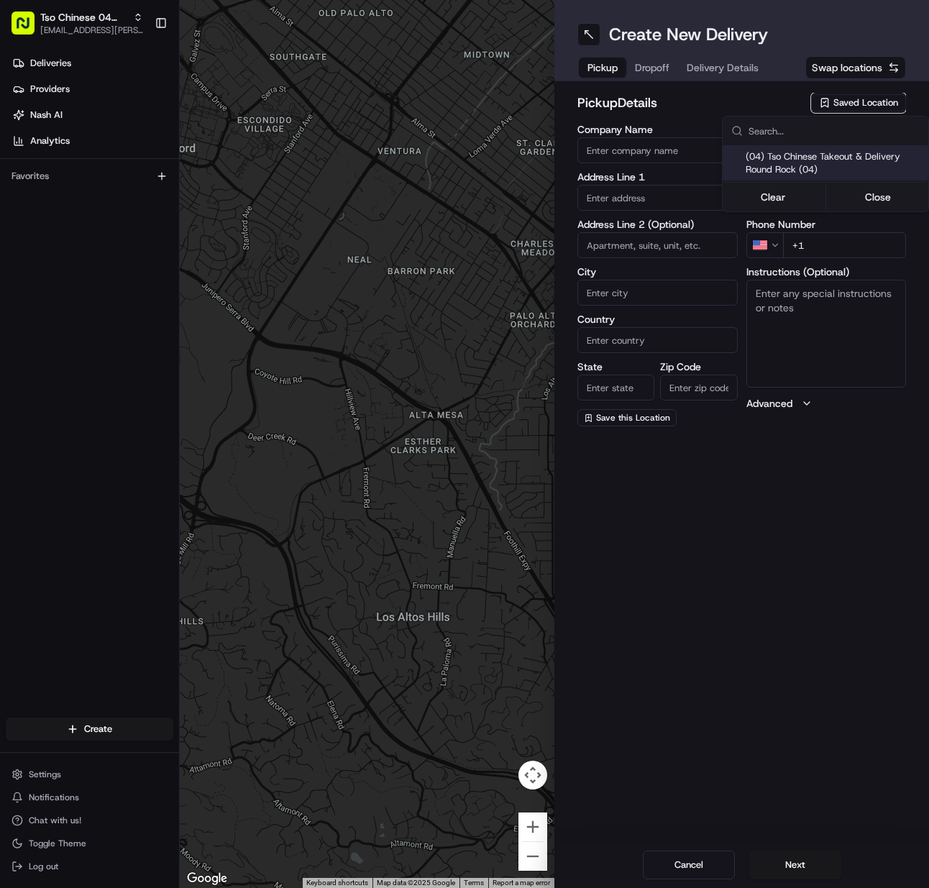
click at [846, 155] on span "(04) Tso Chinese Takeout & Delivery Round Rock (04)" at bounding box center [834, 163] width 177 height 26
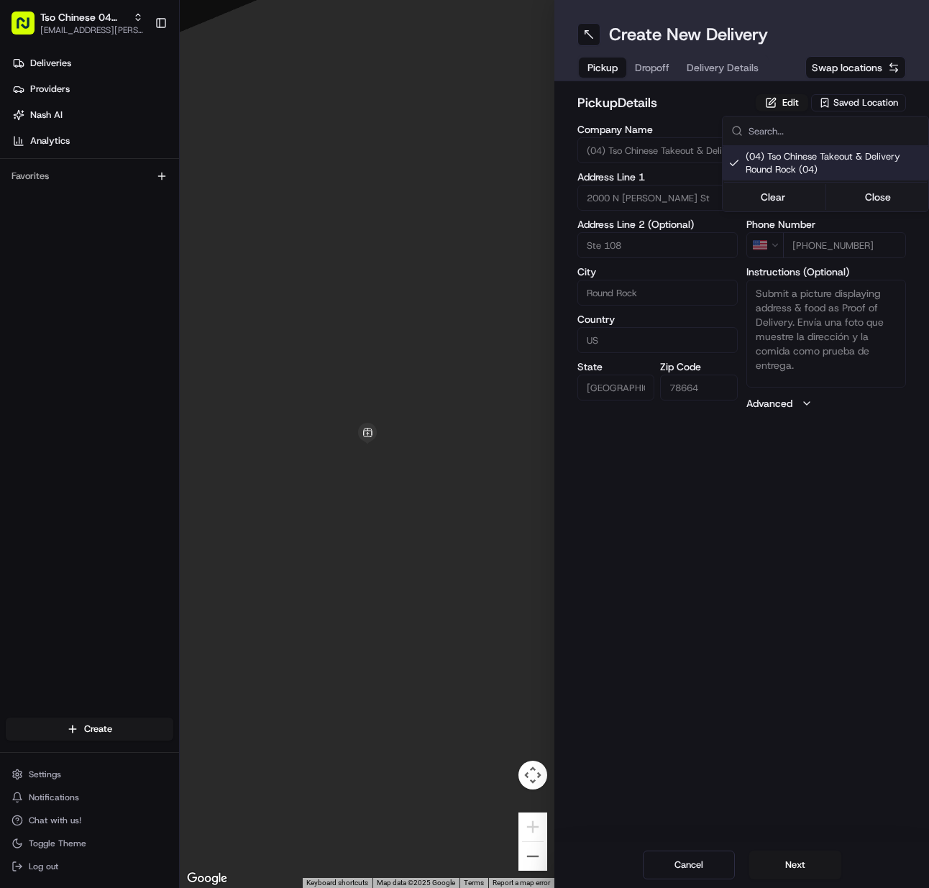
click at [788, 861] on html "Tso Chinese 04 Round Rock [EMAIL_ADDRESS][PERSON_NAME][DOMAIN_NAME] Toggle Side…" at bounding box center [464, 444] width 929 height 888
click at [788, 861] on button "Next" at bounding box center [796, 865] width 92 height 29
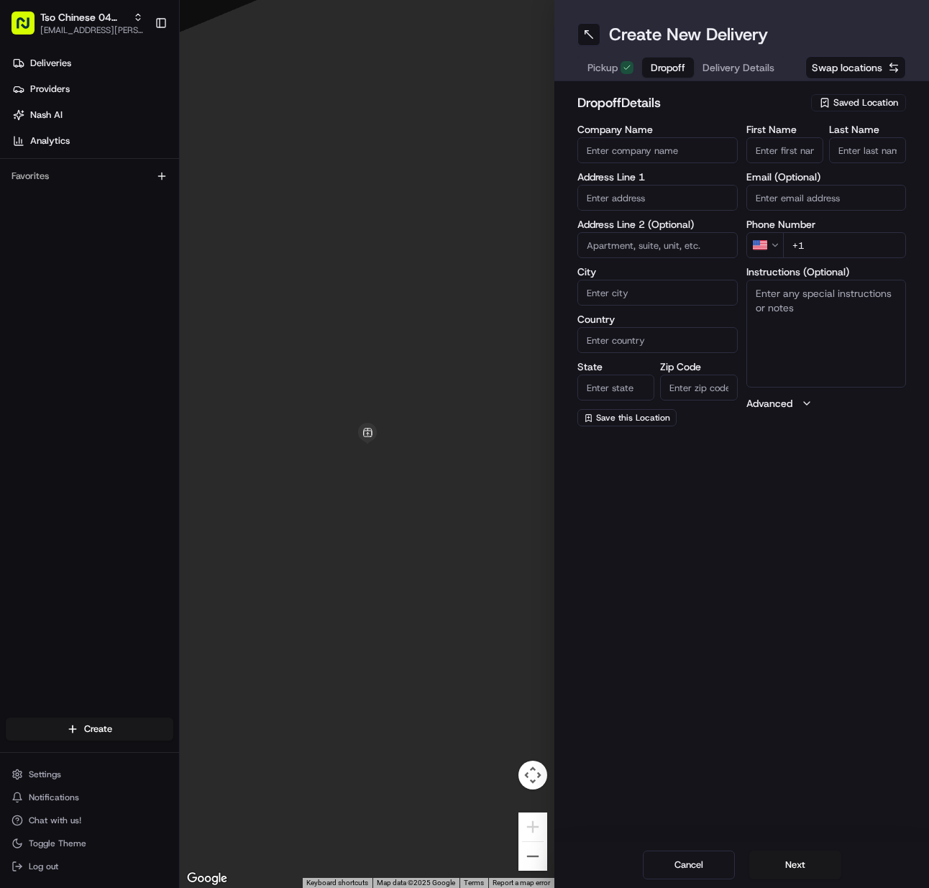
click at [813, 145] on input "First Name" at bounding box center [785, 150] width 77 height 26
paste input "Irel Sotelo"
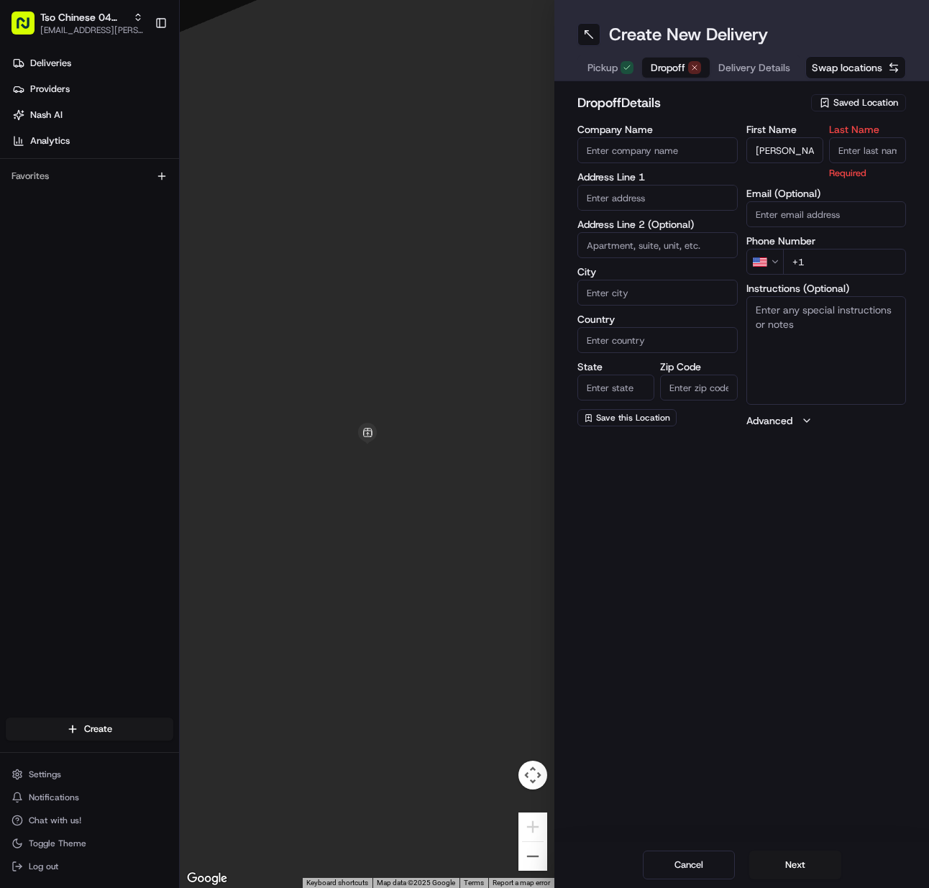
click at [824, 251] on input "+1" at bounding box center [845, 262] width 124 height 26
paste input "915 538 7407"
click at [840, 152] on input "Last Name" at bounding box center [867, 150] width 77 height 26
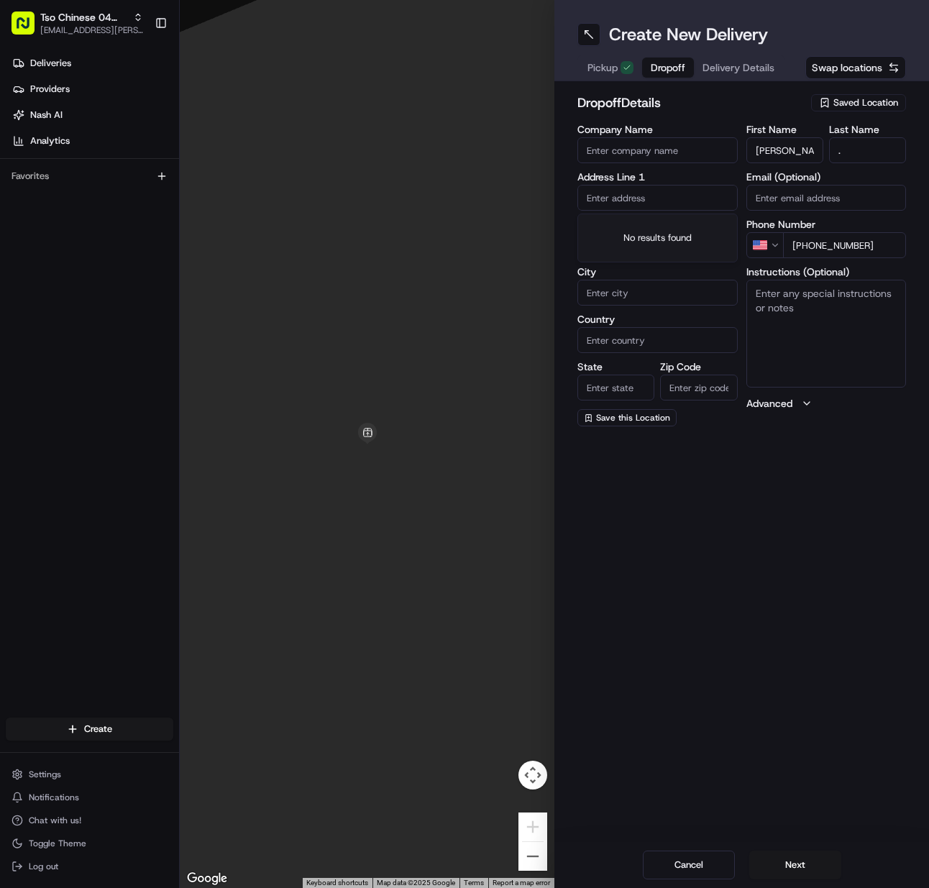
click at [694, 193] on input "text" at bounding box center [658, 198] width 160 height 26
paste input "3001 Kalahari Blvd, Round Rock, TX 78665-2717, United States"
click at [660, 234] on div "3001 Kalahari Blvd, Round Rock, TX" at bounding box center [657, 228] width 153 height 22
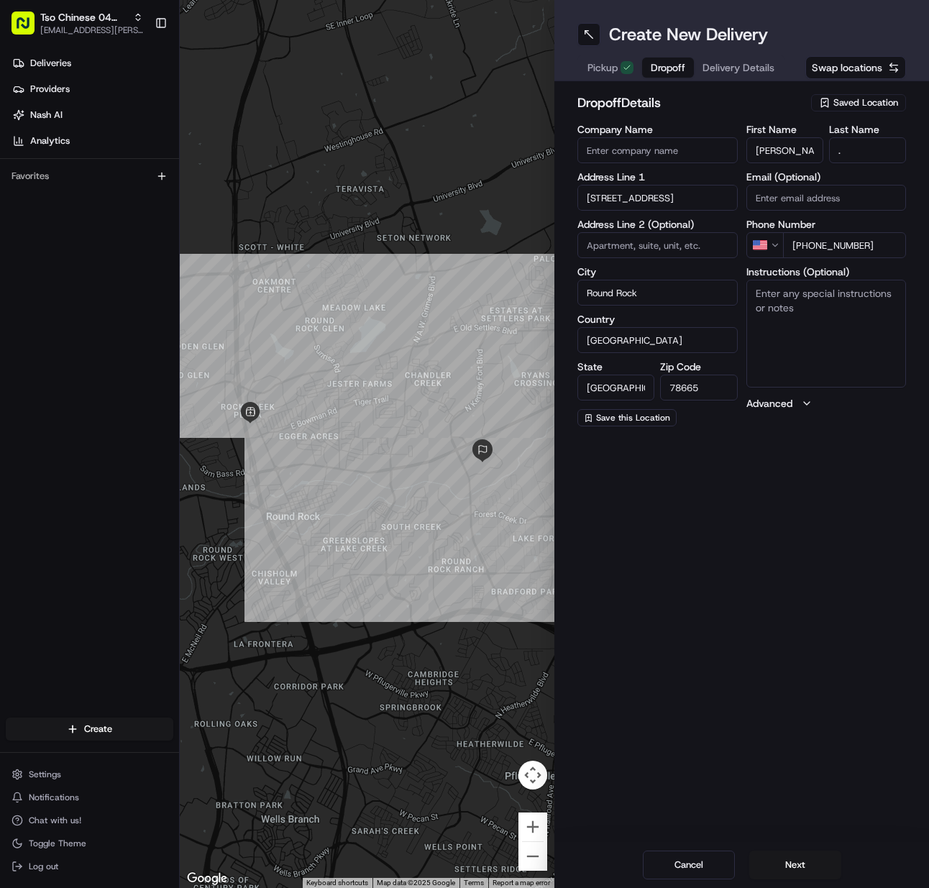
click at [686, 140] on input "Company Name" at bounding box center [658, 150] width 160 height 26
paste input "Kalahari resort"
paste textarea "Room 6302"
drag, startPoint x: 810, startPoint y: 328, endPoint x: 363, endPoint y: 427, distance: 458.3
click at [808, 328] on textarea "Instructions (Optional)" at bounding box center [827, 334] width 160 height 108
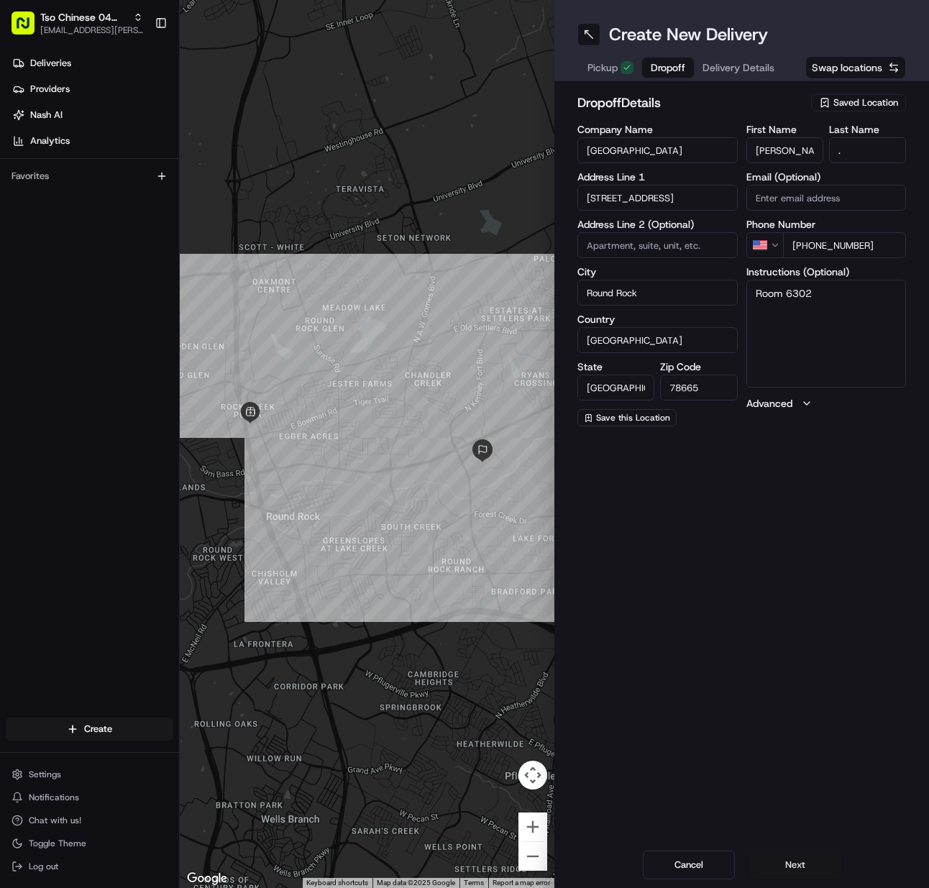
click at [788, 862] on button "Next" at bounding box center [796, 865] width 92 height 29
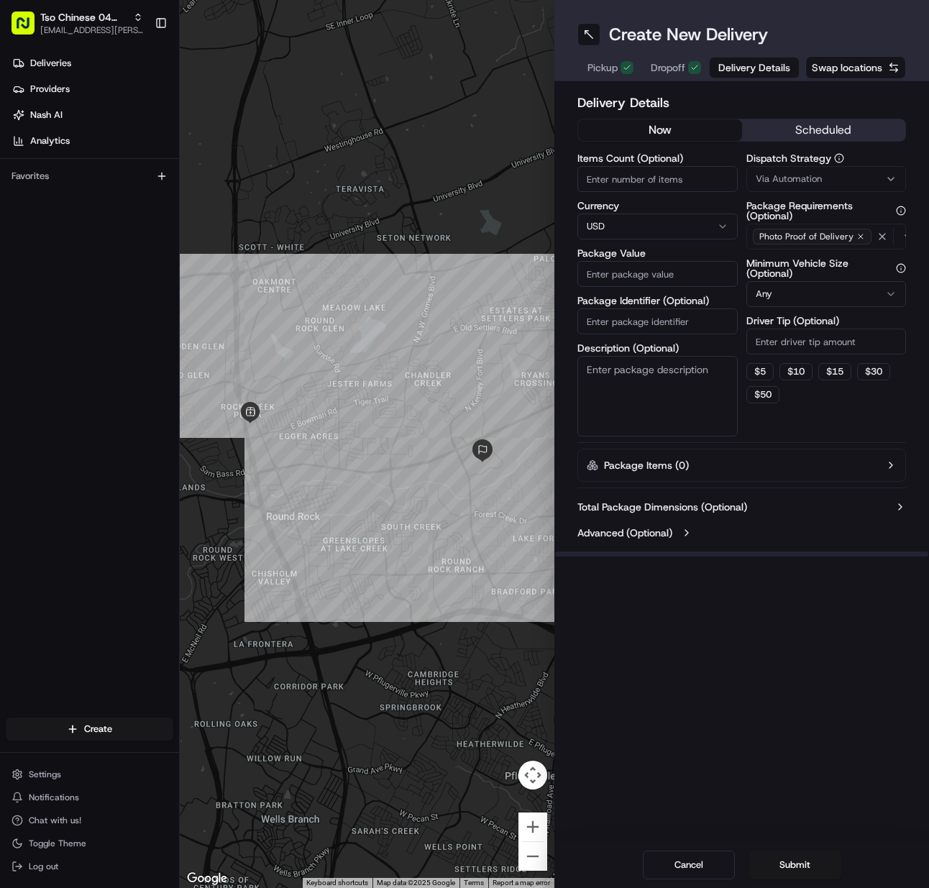
click at [619, 177] on input "Items Count (Optional)" at bounding box center [658, 179] width 160 height 26
drag, startPoint x: 615, startPoint y: 322, endPoint x: 653, endPoint y: 293, distance: 48.2
click at [616, 322] on input "Package Identifier (Optional)" at bounding box center [658, 322] width 160 height 26
paste input "FPVN68E"
click at [786, 185] on span "Via Automation" at bounding box center [789, 179] width 66 height 13
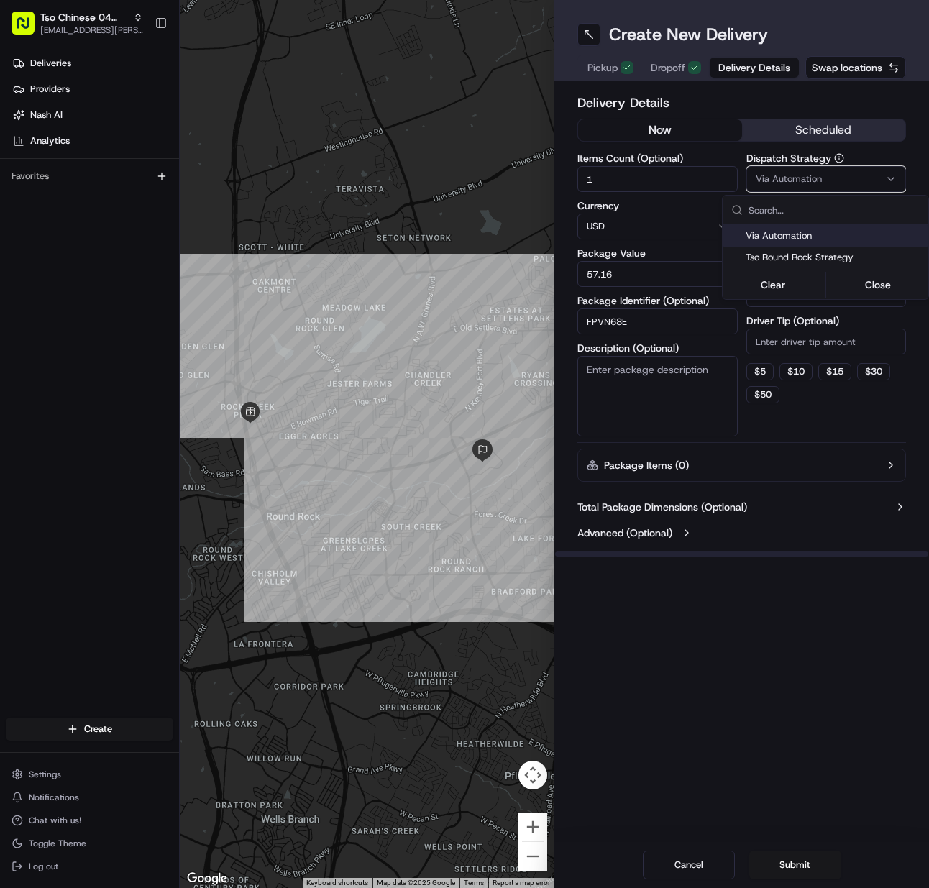
click at [786, 252] on span "Tso Round Rock Strategy" at bounding box center [834, 257] width 177 height 13
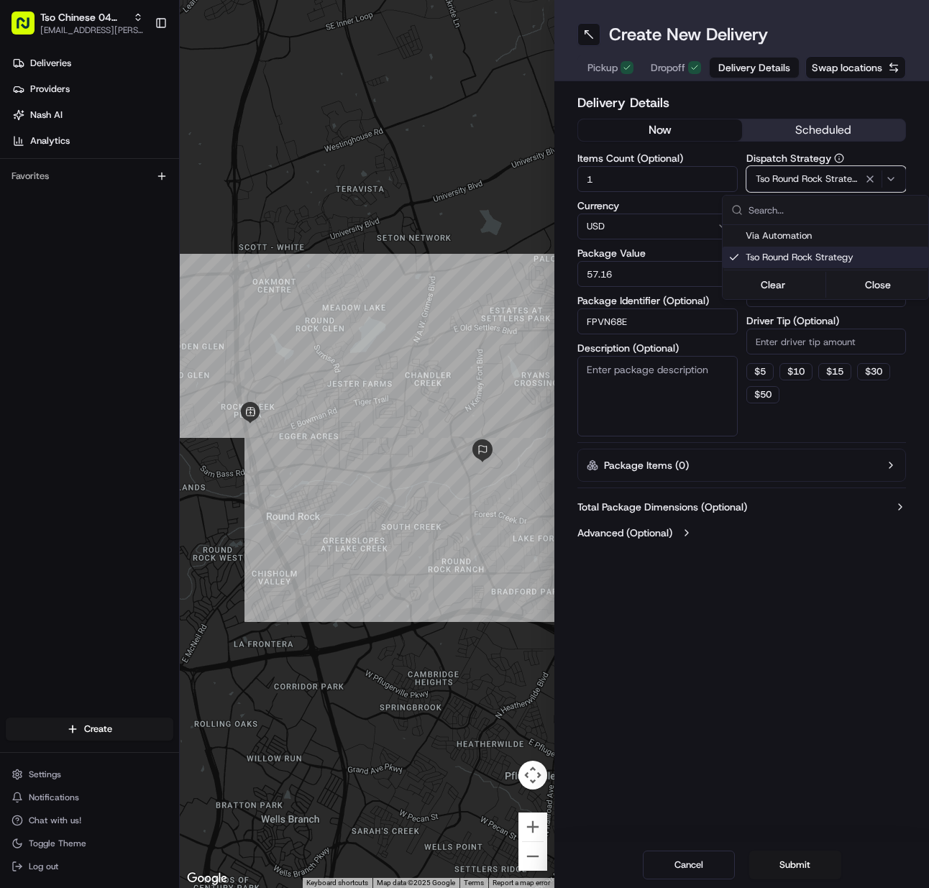
click at [793, 342] on html "Tso Chinese 04 Round Rock meilan.gailey@gmail.com Toggle Sidebar Deliveries Pro…" at bounding box center [464, 444] width 929 height 888
click at [793, 342] on input "Driver Tip (Optional)" at bounding box center [827, 342] width 160 height 26
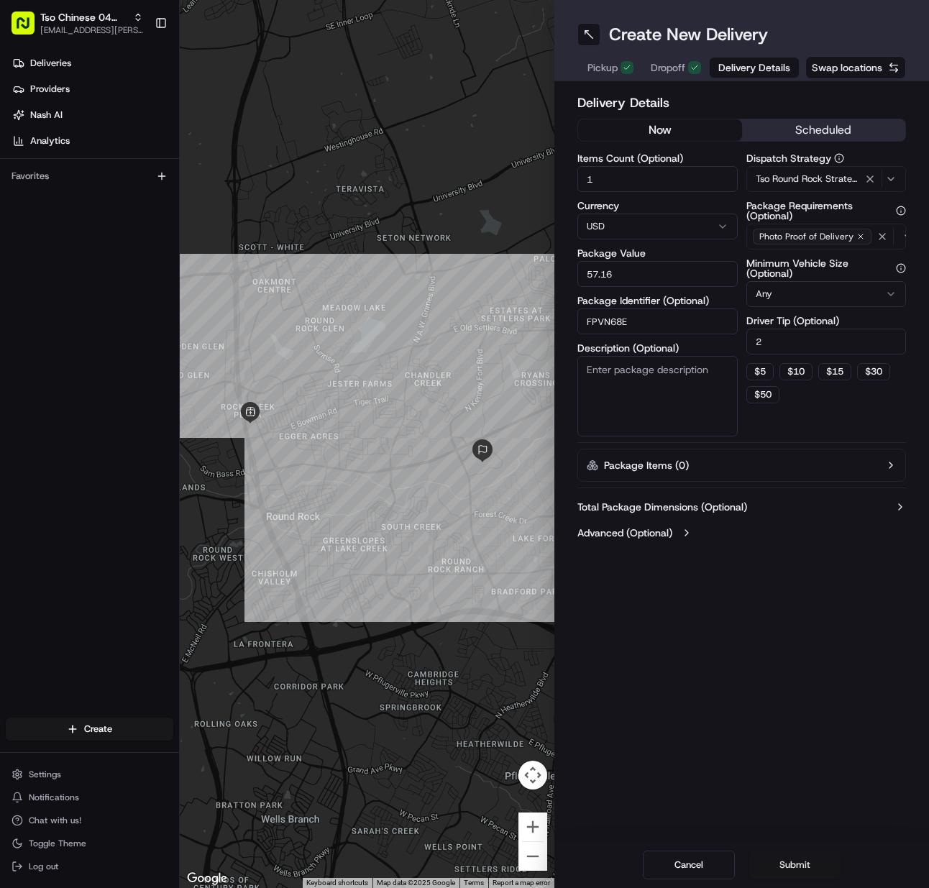
click at [801, 863] on button "Submit" at bounding box center [796, 865] width 92 height 29
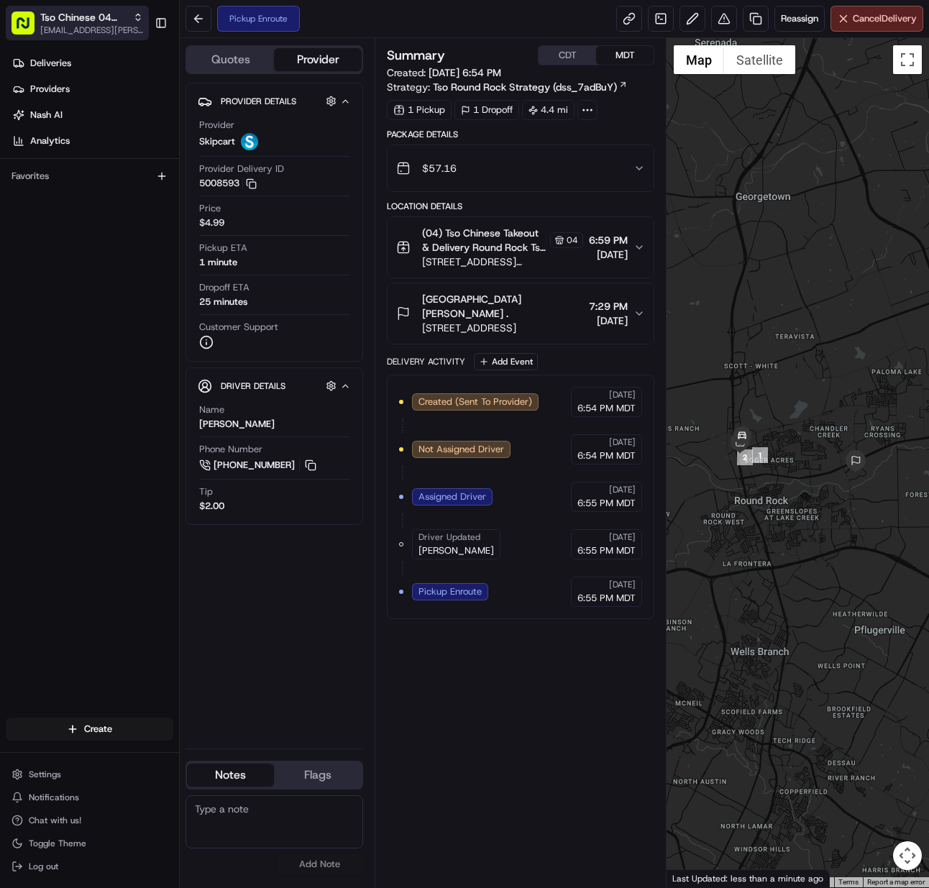
click at [114, 30] on span "[EMAIL_ADDRESS][PERSON_NAME][DOMAIN_NAME]" at bounding box center [91, 30] width 103 height 12
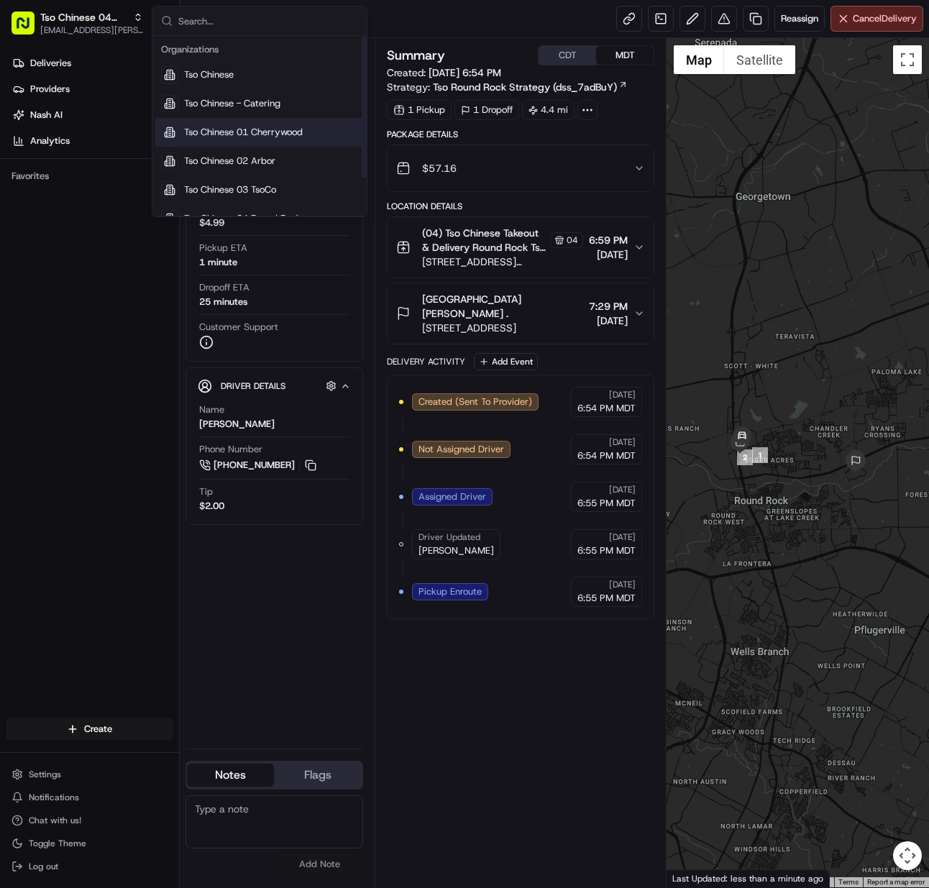
click at [247, 127] on span "Tso Chinese 01 Cherrywood" at bounding box center [243, 132] width 119 height 13
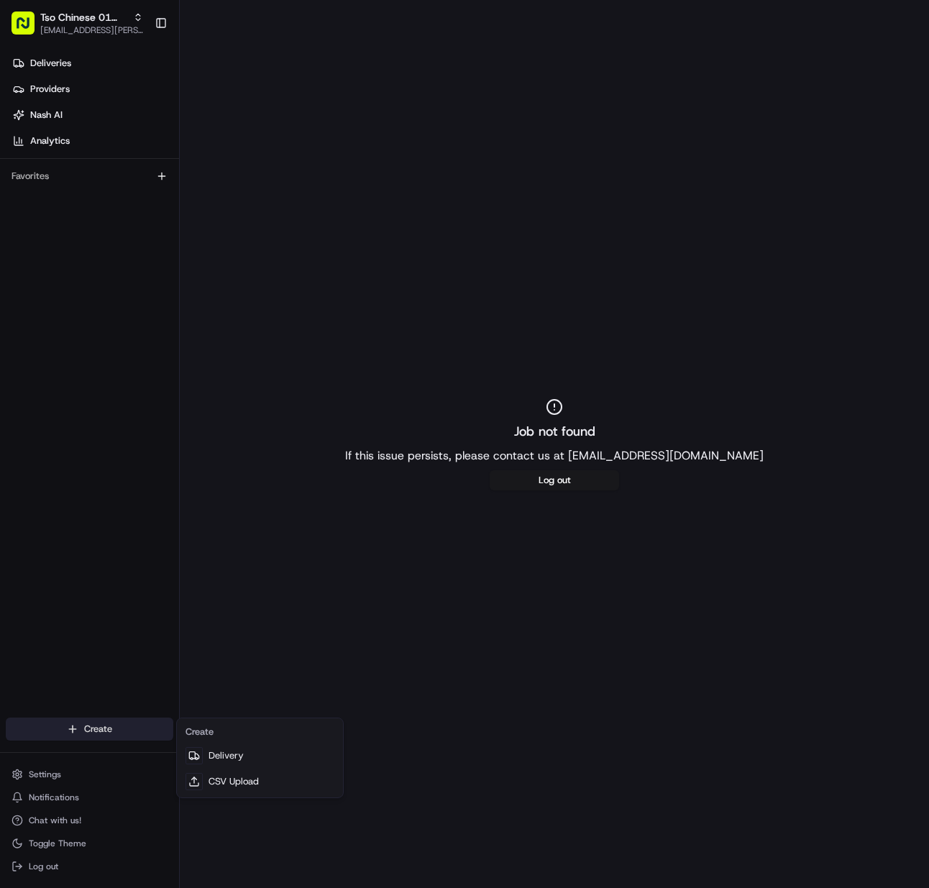
click at [120, 728] on html "Tso Chinese 01 Cherrywood [EMAIL_ADDRESS][PERSON_NAME][DOMAIN_NAME] Toggle Side…" at bounding box center [464, 444] width 929 height 888
click at [235, 752] on link "Delivery" at bounding box center [260, 756] width 160 height 26
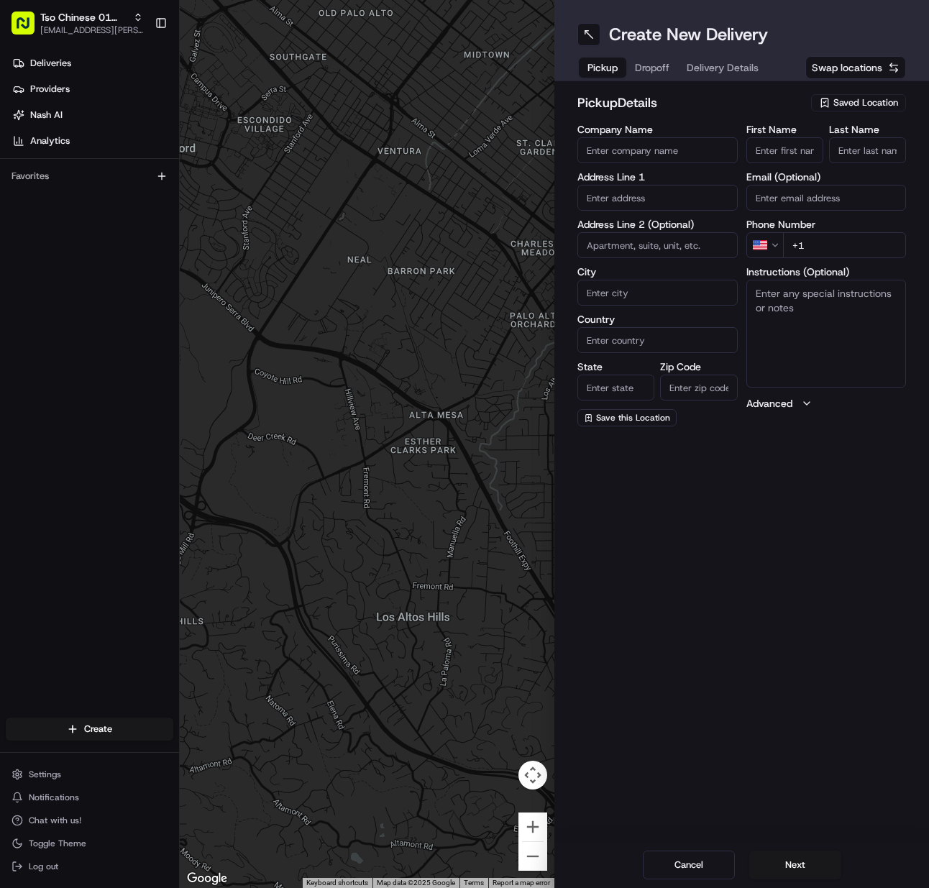
click at [868, 106] on span "Saved Location" at bounding box center [866, 102] width 65 height 13
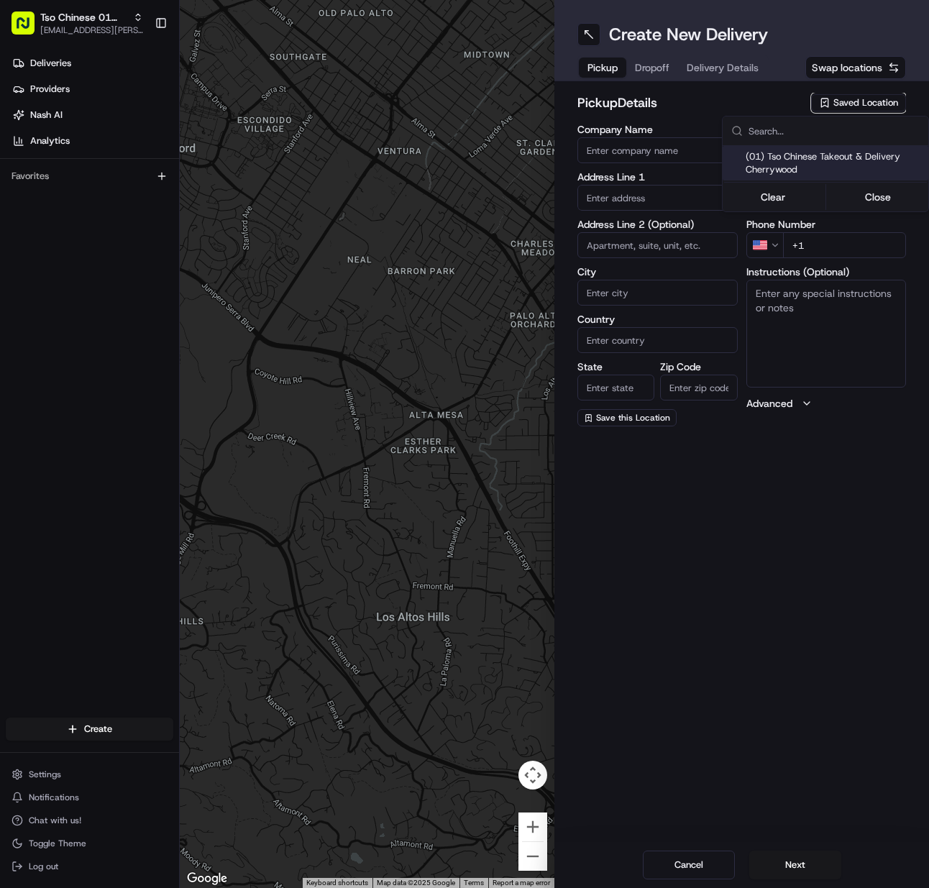
click at [821, 168] on span "(01) Tso Chinese Takeout & Delivery Cherrywood" at bounding box center [834, 163] width 177 height 26
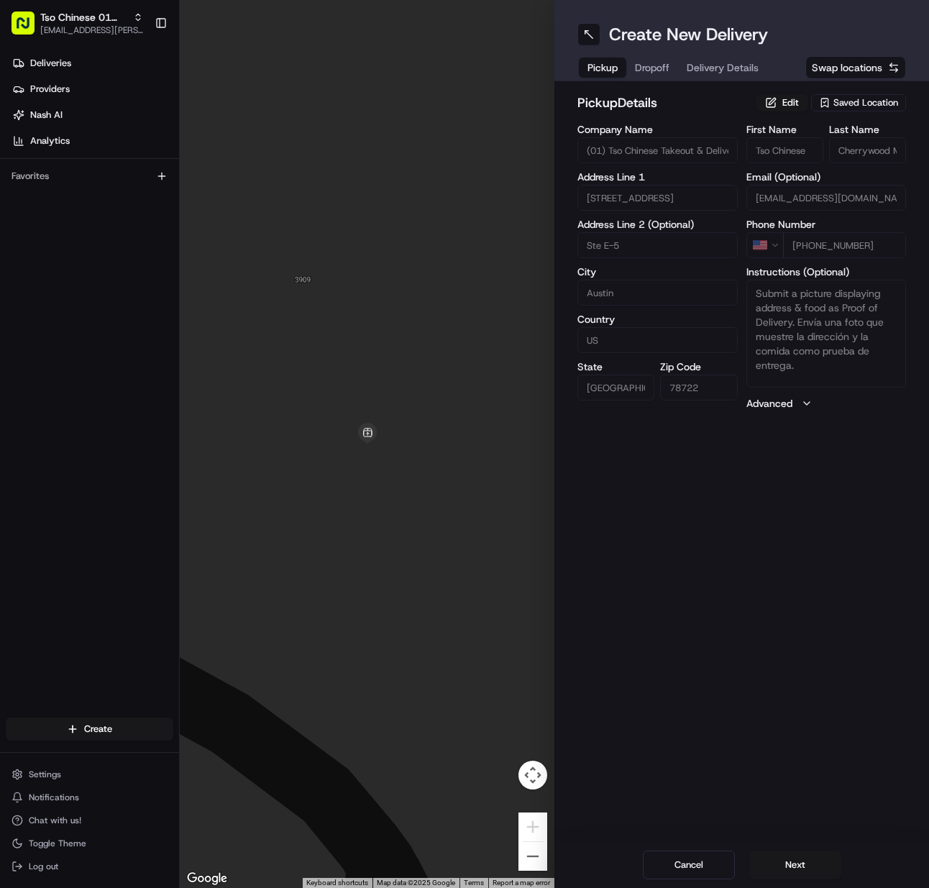
click at [810, 862] on html "Tso Chinese 01 Cherrywood [EMAIL_ADDRESS][PERSON_NAME][DOMAIN_NAME] Toggle Side…" at bounding box center [464, 444] width 929 height 888
click at [810, 862] on button "Next" at bounding box center [796, 865] width 92 height 29
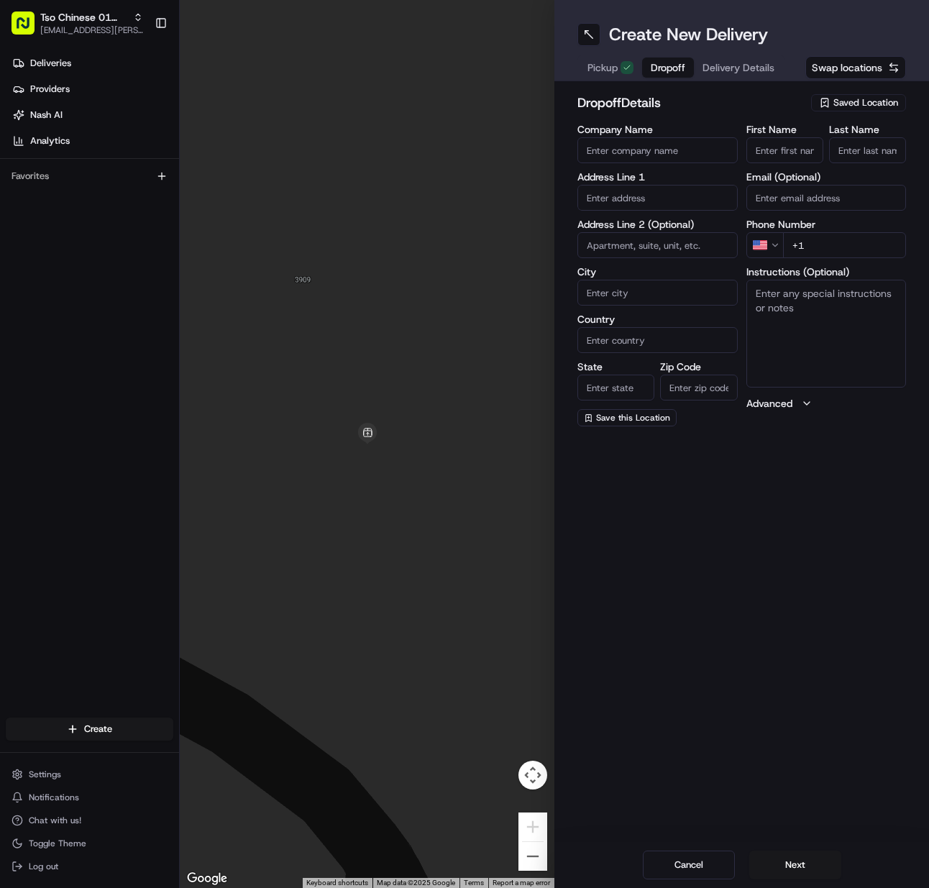
click at [800, 142] on input "First Name" at bounding box center [785, 150] width 77 height 26
paste input "John Loudamy"
click at [840, 147] on input "Last Name" at bounding box center [867, 150] width 77 height 26
drag, startPoint x: 839, startPoint y: 245, endPoint x: 803, endPoint y: 250, distance: 36.4
click at [834, 245] on input "+1" at bounding box center [845, 245] width 124 height 26
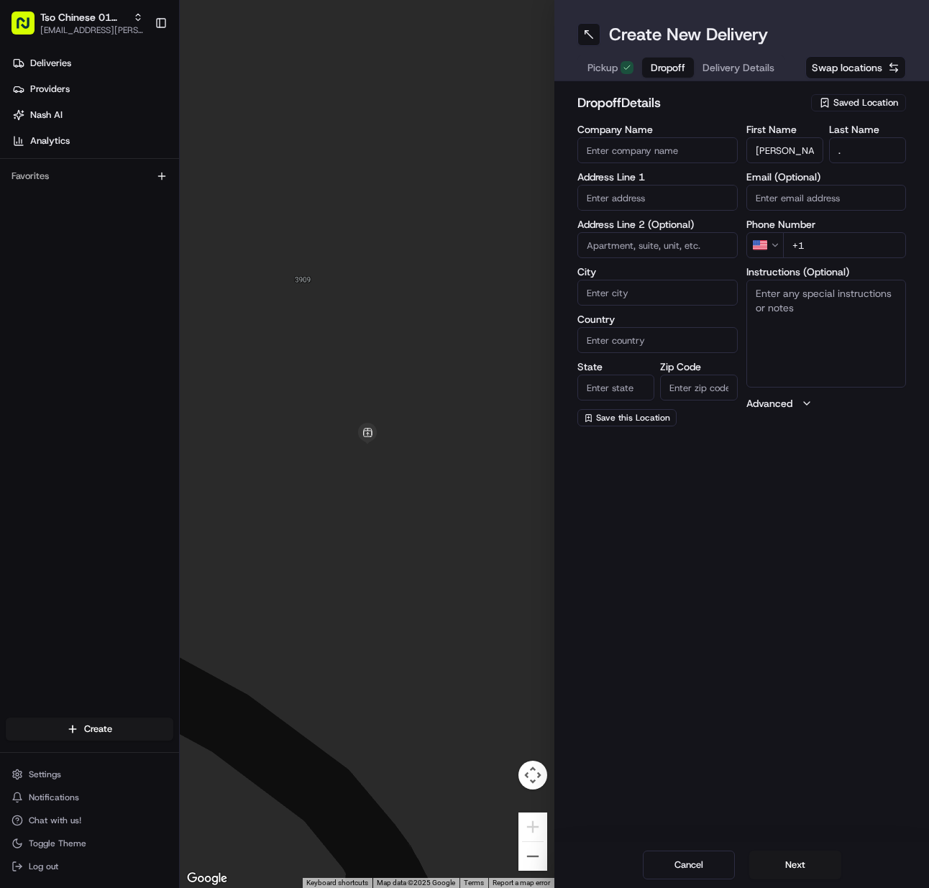
paste input "512 731 5784"
click at [669, 189] on input "text" at bounding box center [658, 198] width 160 height 26
paste input "2208 Bowman Ave, Austin, TX 78703-2308, United Stat"
click at [663, 217] on div "2208 Bowman Avenue, Austin, TX" at bounding box center [657, 234] width 159 height 40
click at [662, 224] on div "2208 Bowman Avenue, Austin, TX" at bounding box center [657, 234] width 153 height 35
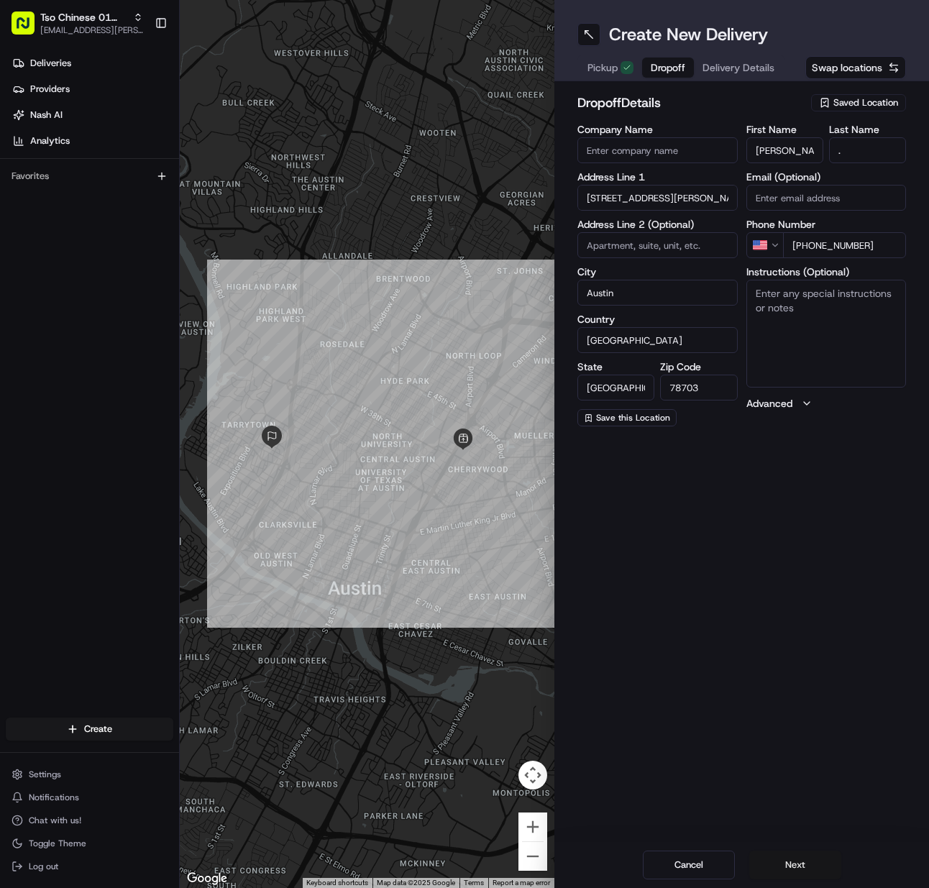
drag, startPoint x: 791, startPoint y: 864, endPoint x: 781, endPoint y: 857, distance: 11.4
click at [790, 865] on button "Next" at bounding box center [796, 865] width 92 height 29
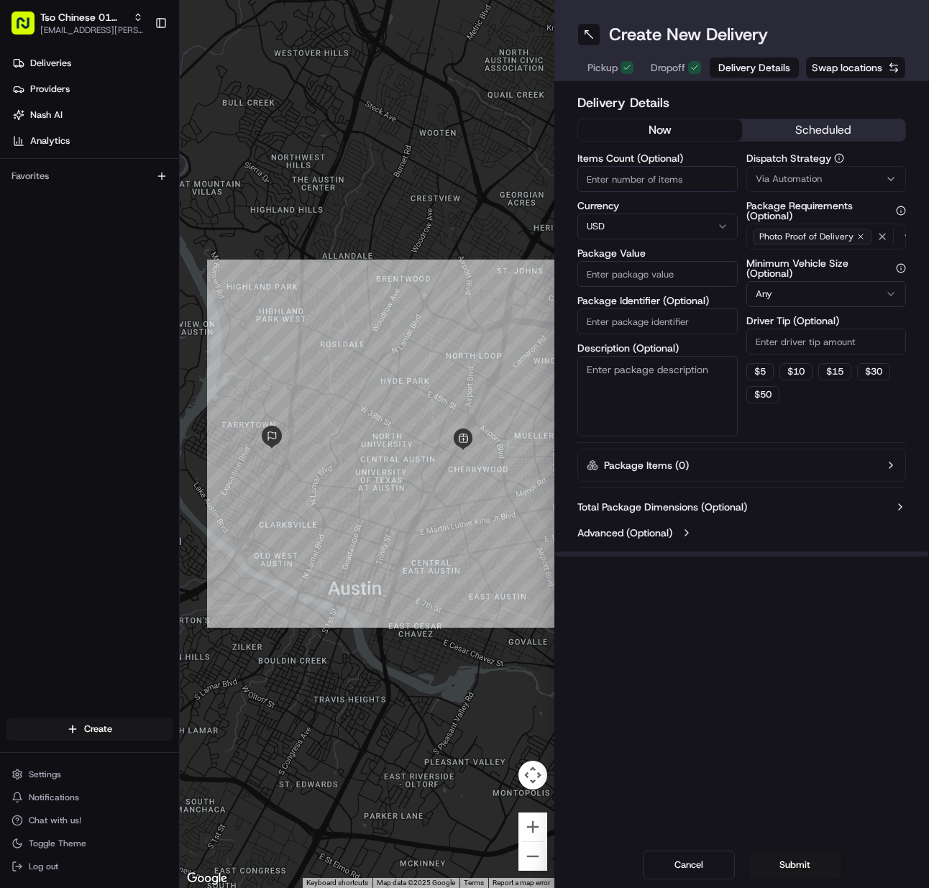
click at [591, 178] on input "Items Count (Optional)" at bounding box center [658, 179] width 160 height 26
drag, startPoint x: 657, startPoint y: 327, endPoint x: 688, endPoint y: 307, distance: 36.9
click at [659, 327] on input "Package Identifier (Optional)" at bounding box center [658, 322] width 160 height 26
paste input "MOFRJ2S"
click at [781, 188] on button "Via Automation" at bounding box center [827, 179] width 160 height 26
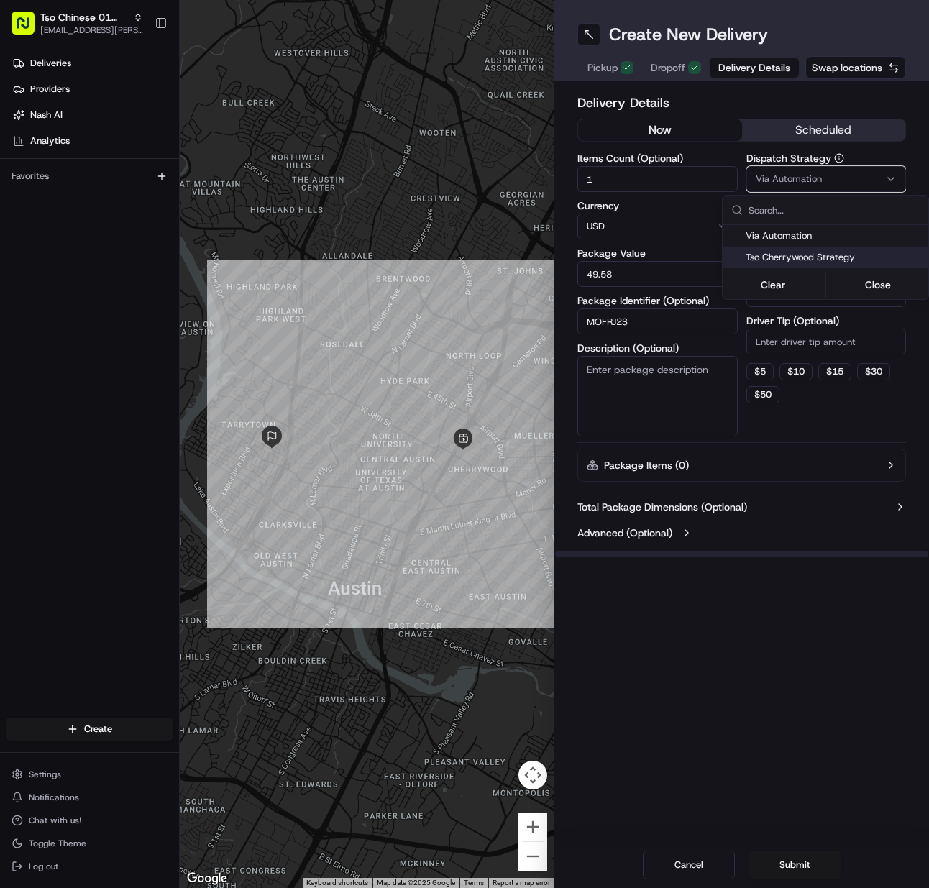
drag, startPoint x: 773, startPoint y: 259, endPoint x: 777, endPoint y: 308, distance: 49.0
click at [773, 260] on span "Tso Cherrywood Strategy" at bounding box center [834, 257] width 177 height 13
click at [776, 343] on html "Tso Chinese 01 Cherrywood meilan.gailey@gmail.com Toggle Sidebar Deliveries Pro…" at bounding box center [464, 444] width 929 height 888
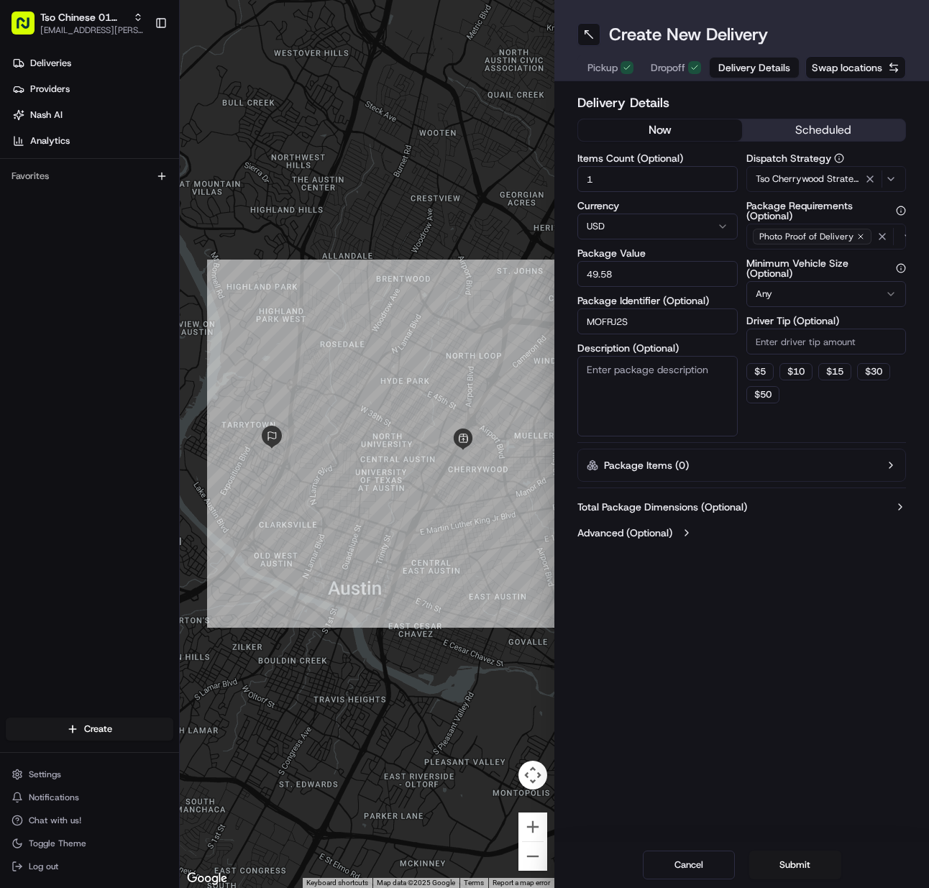
click at [776, 344] on input "Driver Tip (Optional)" at bounding box center [827, 342] width 160 height 26
click at [776, 857] on button "Submit" at bounding box center [796, 865] width 92 height 29
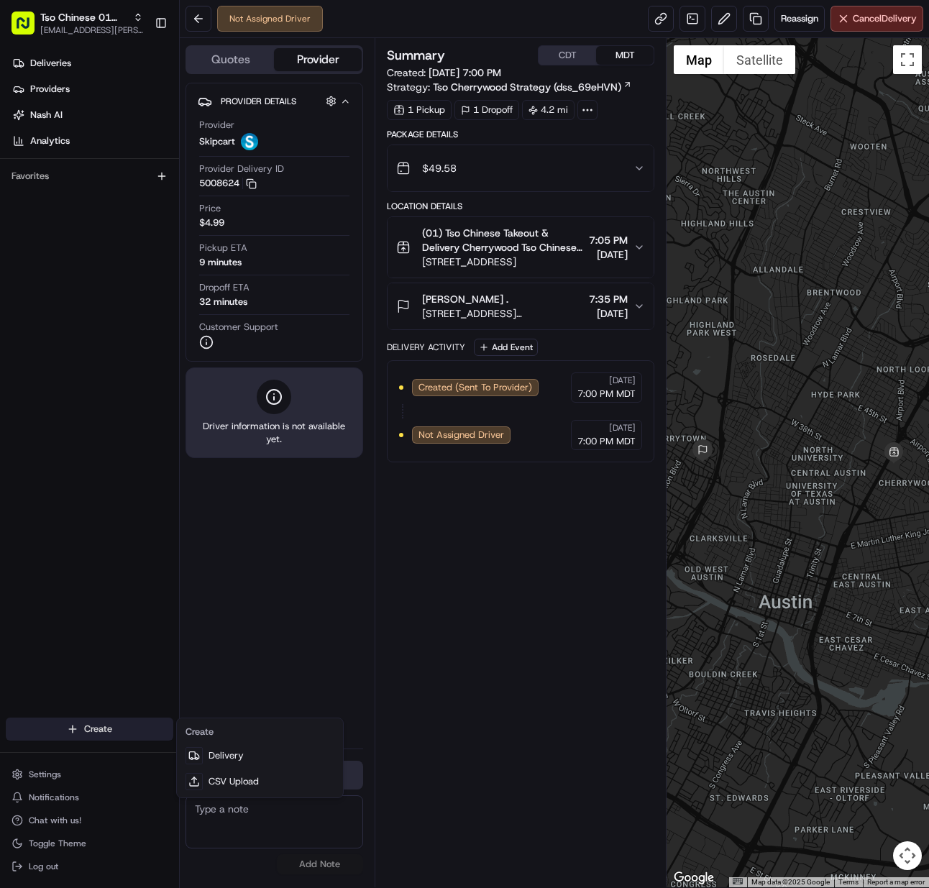
click at [99, 721] on html "Tso Chinese 01 Cherrywood meilan.gailey@gmail.com Toggle Sidebar Deliveries Pro…" at bounding box center [464, 444] width 929 height 888
click at [234, 761] on link "Delivery" at bounding box center [260, 756] width 160 height 26
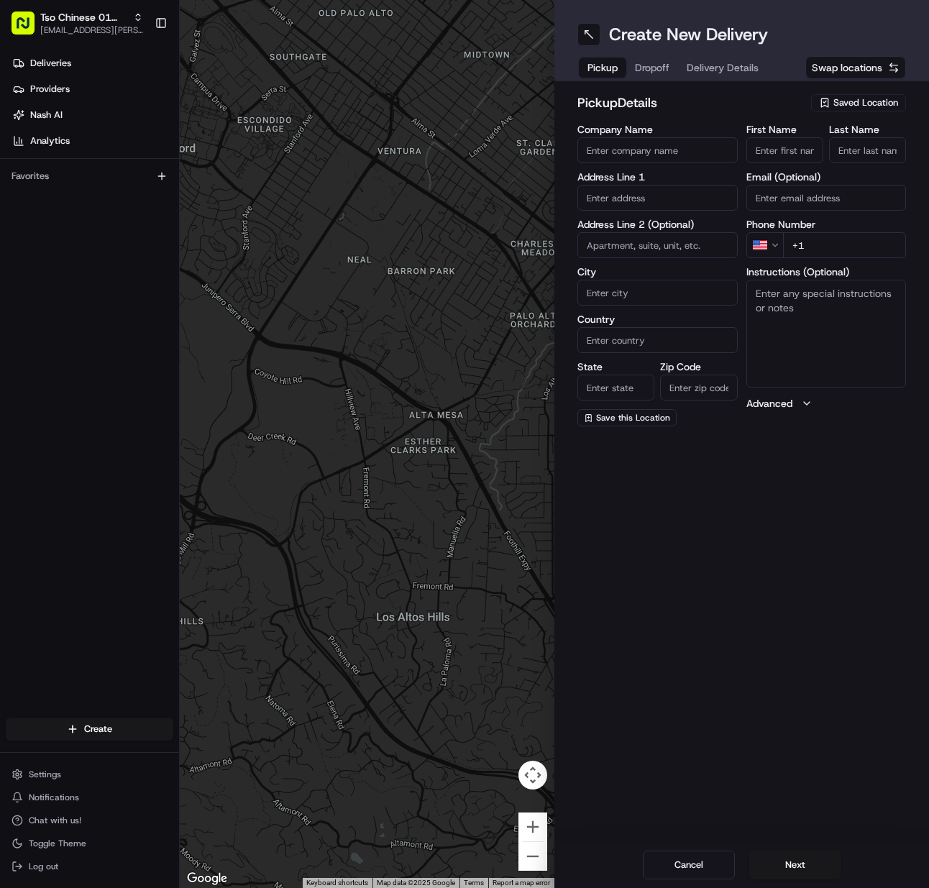
click at [863, 104] on span "Saved Location" at bounding box center [866, 102] width 65 height 13
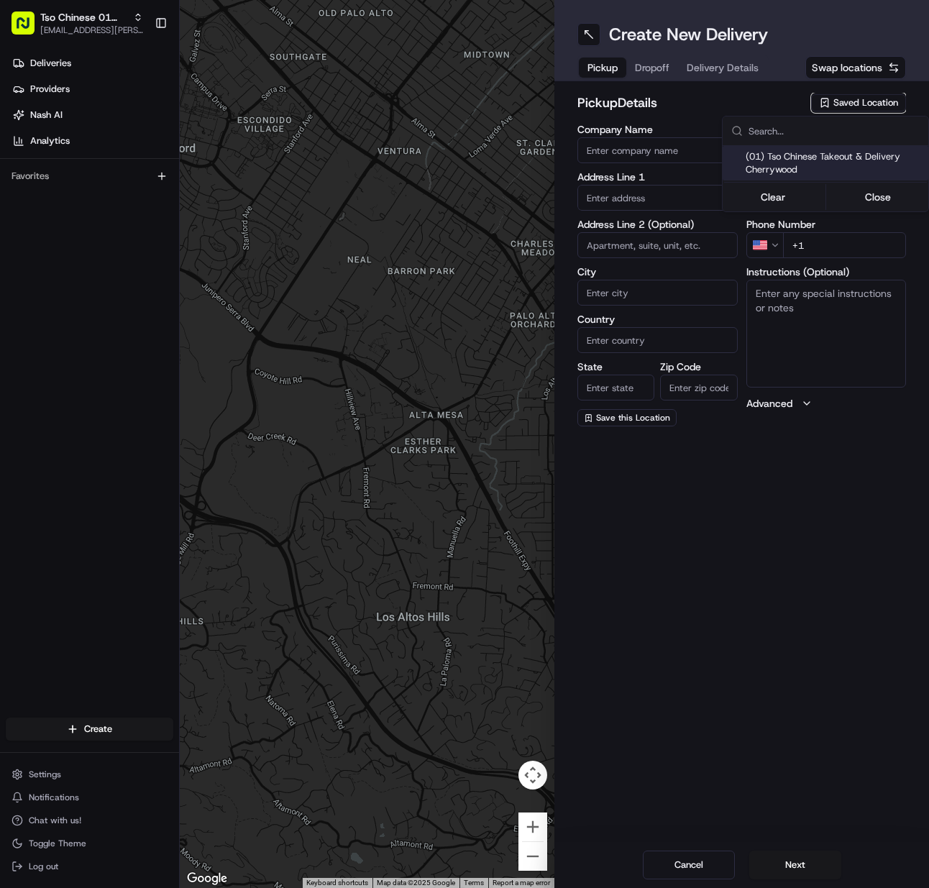
click at [825, 178] on div "(01) Tso Chinese Takeout & Delivery Cherrywood" at bounding box center [826, 163] width 206 height 35
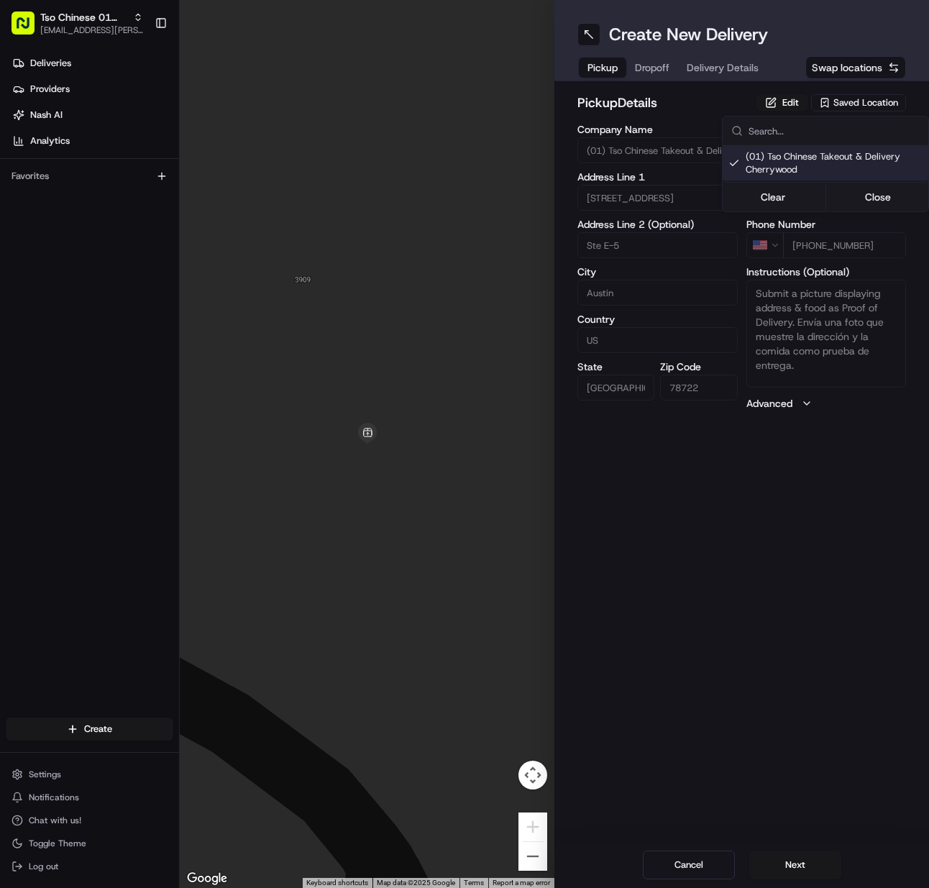
click at [811, 875] on html "Tso Chinese 01 Cherrywood [EMAIL_ADDRESS][PERSON_NAME][DOMAIN_NAME] Toggle Side…" at bounding box center [464, 444] width 929 height 888
drag, startPoint x: 811, startPoint y: 875, endPoint x: 818, endPoint y: 880, distance: 8.7
click at [811, 874] on button "Next" at bounding box center [796, 865] width 92 height 29
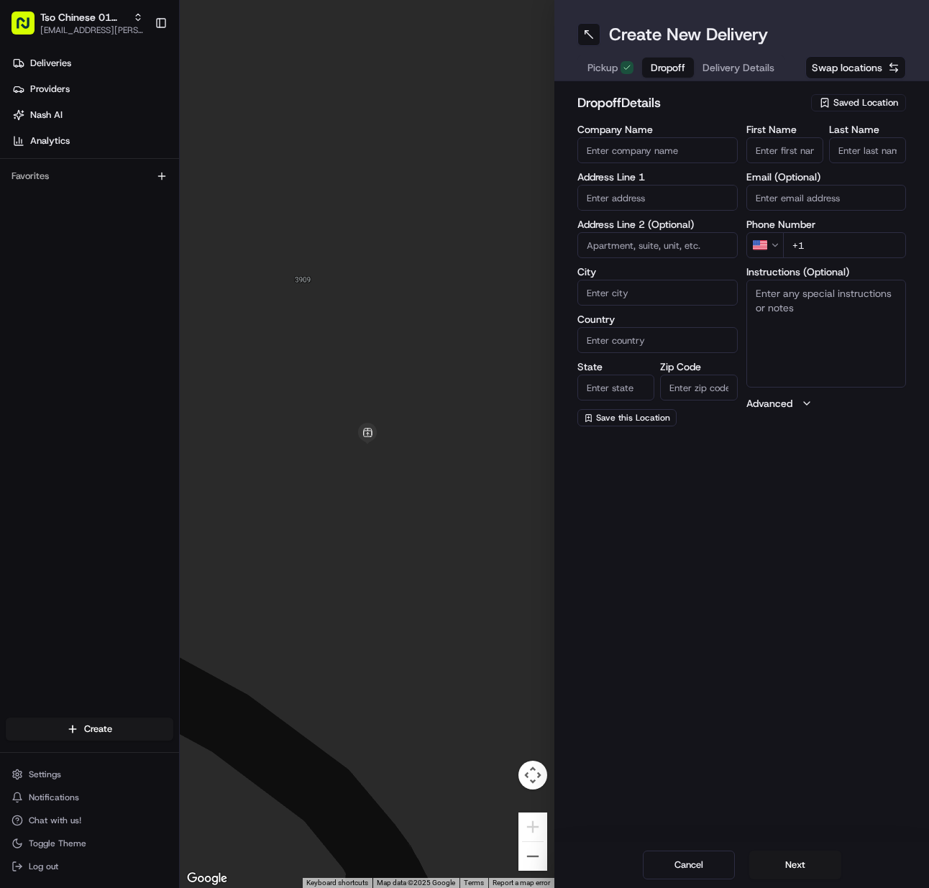
drag, startPoint x: 785, startPoint y: 164, endPoint x: 785, endPoint y: 155, distance: 9.4
click at [785, 163] on div "First Name Last Name Email (Optional) Phone Number US +1 Instructions (Optional…" at bounding box center [827, 275] width 160 height 302
click at [786, 152] on input "First Name" at bounding box center [785, 150] width 77 height 26
paste input "Jeff cohen"
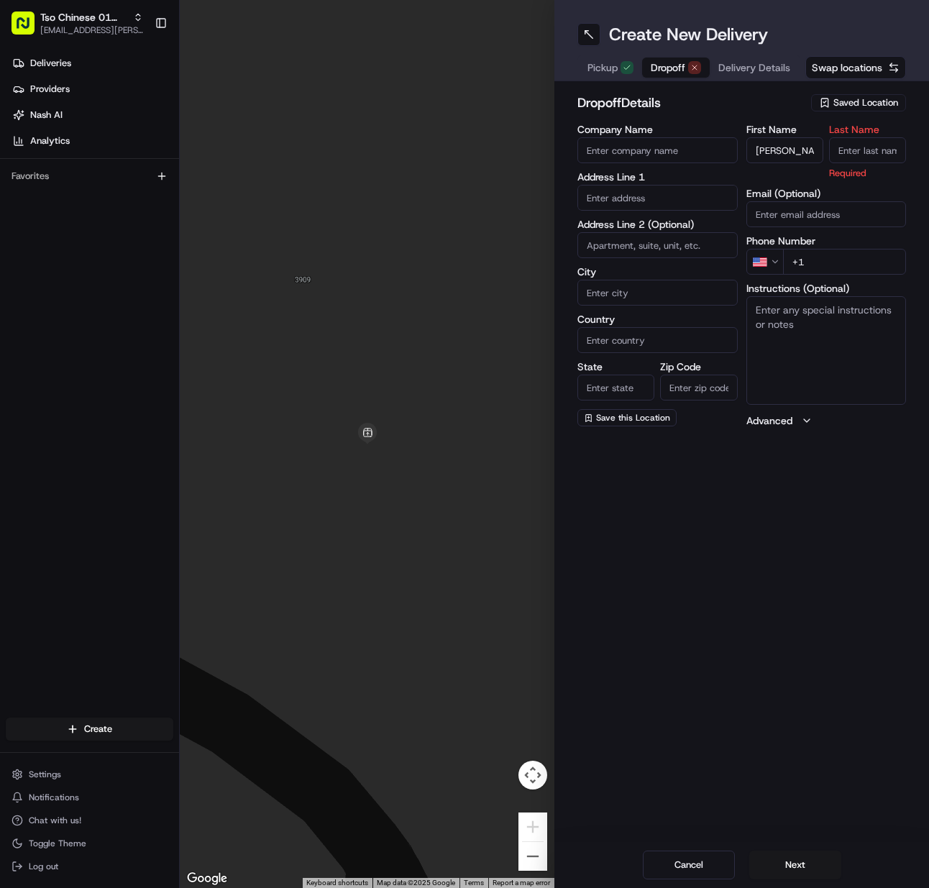
click at [878, 156] on input "Last Name" at bounding box center [867, 150] width 77 height 26
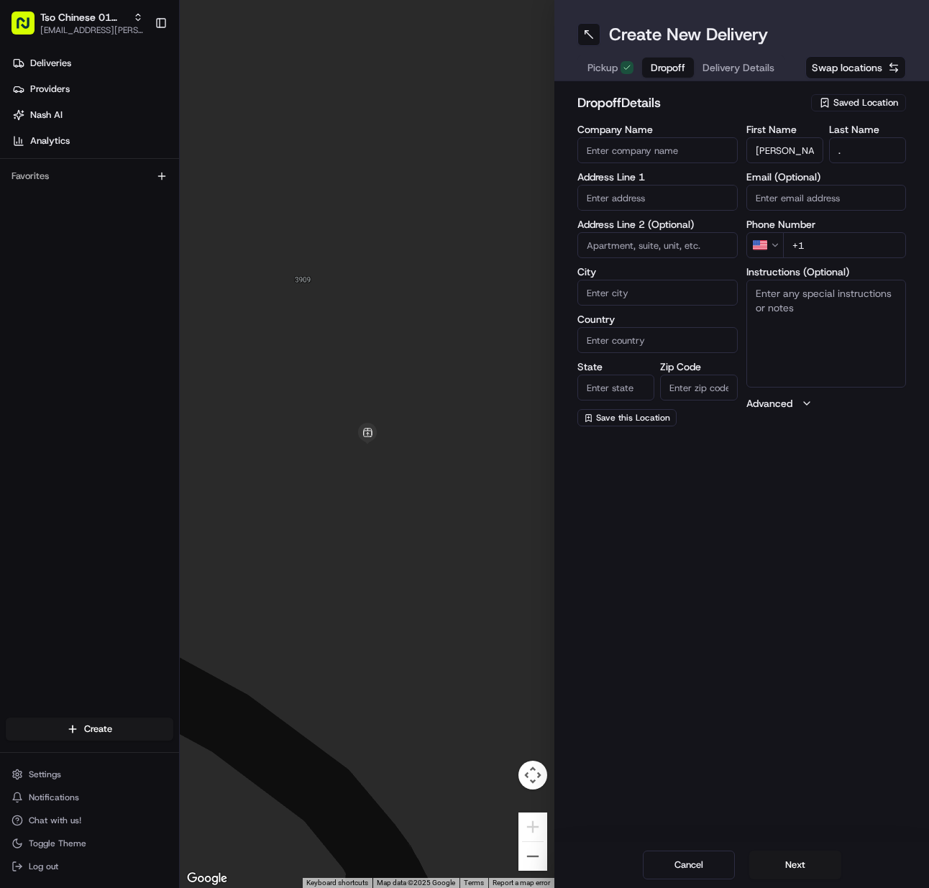
drag, startPoint x: 831, startPoint y: 247, endPoint x: 780, endPoint y: 255, distance: 51.1
click at [829, 247] on input "+1" at bounding box center [845, 245] width 124 height 26
paste input "512 828 9136"
click at [636, 198] on input "text" at bounding box center [658, 198] width 160 height 26
paste input "2600 Simond Ave, Austin, TX 78723, United States"
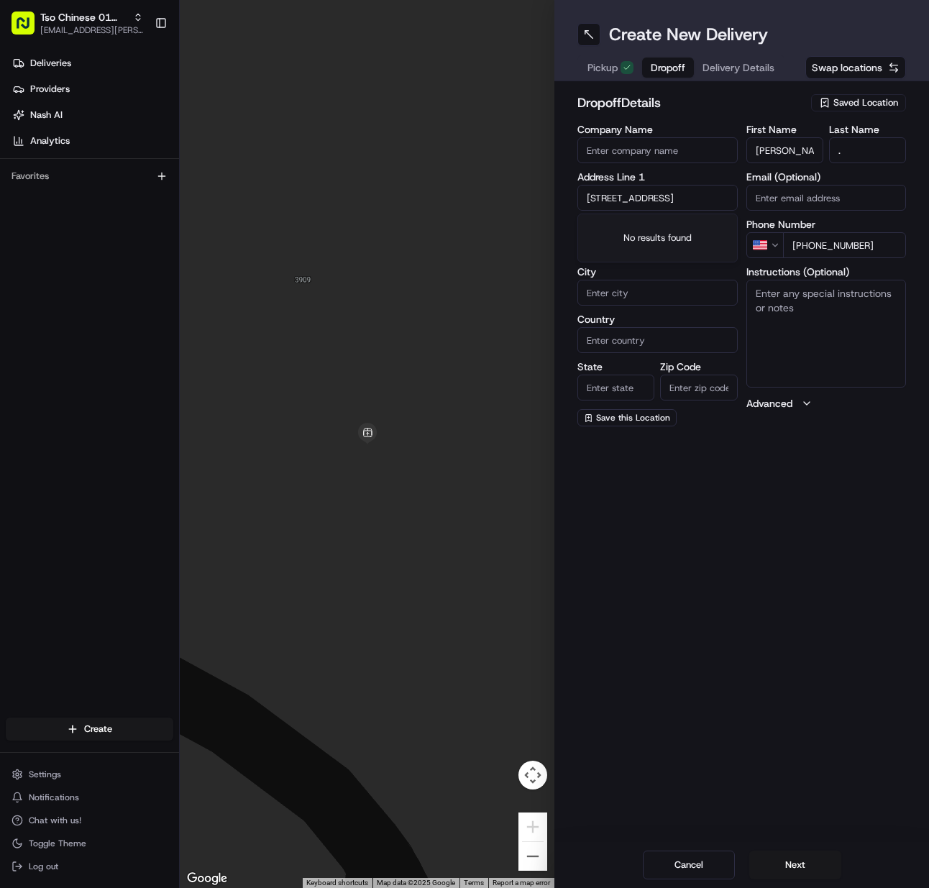
scroll to position [0, 78]
click at [637, 232] on div "2600 Simond Ave, Austin, TX 78723, United States" at bounding box center [657, 228] width 153 height 22
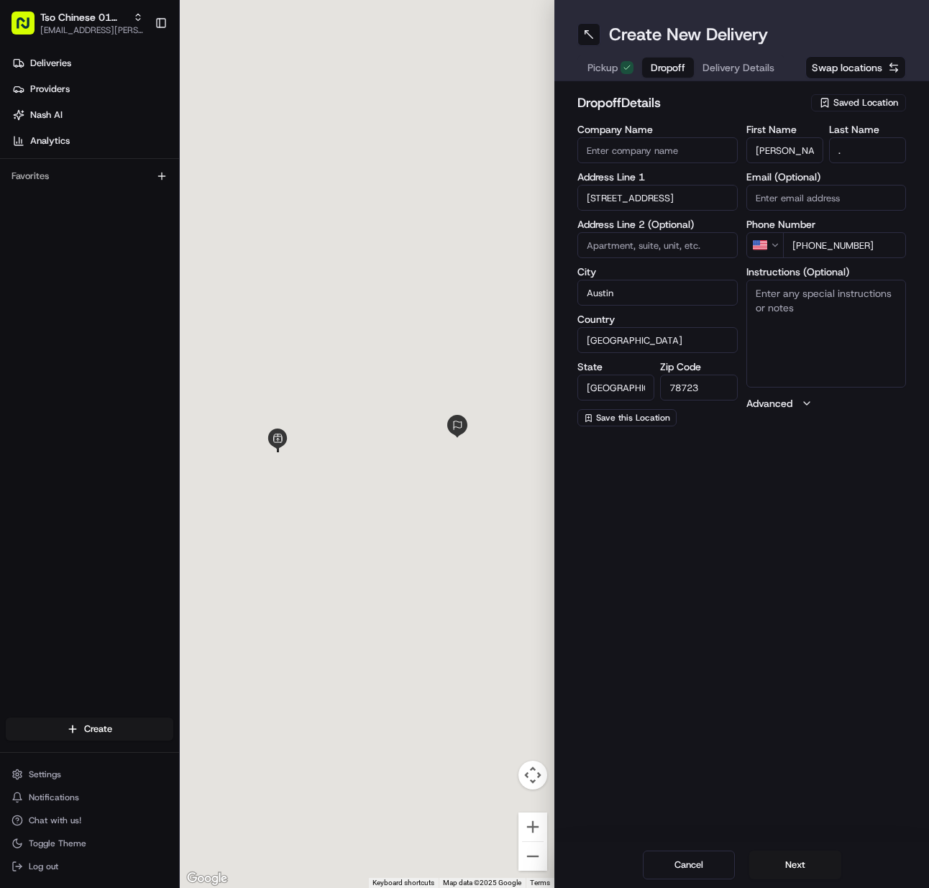
scroll to position [0, 0]
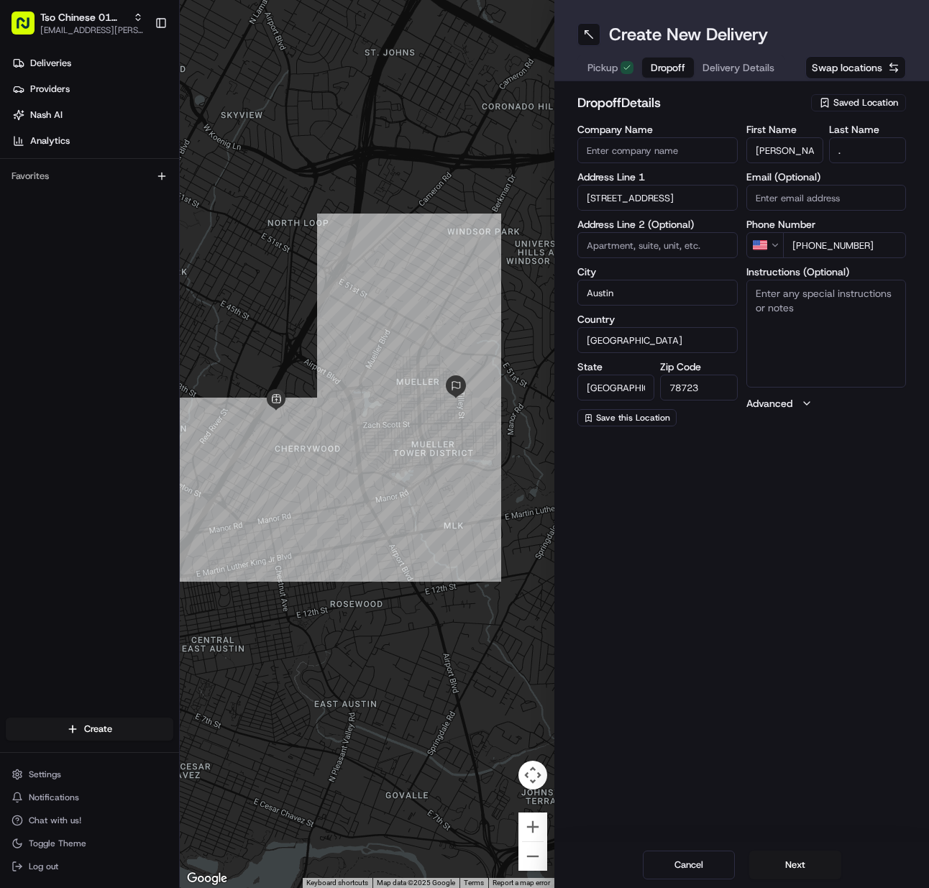
drag, startPoint x: 799, startPoint y: 318, endPoint x: 667, endPoint y: 347, distance: 135.6
click at [795, 320] on textarea "Instructions (Optional)" at bounding box center [827, 334] width 160 height 108
paste textarea "Unit A"
click at [817, 304] on textarea "Unit A" at bounding box center [827, 334] width 160 height 108
paste textarea "Dark green building. Corner unit A. Next to another building opposite end of dr…"
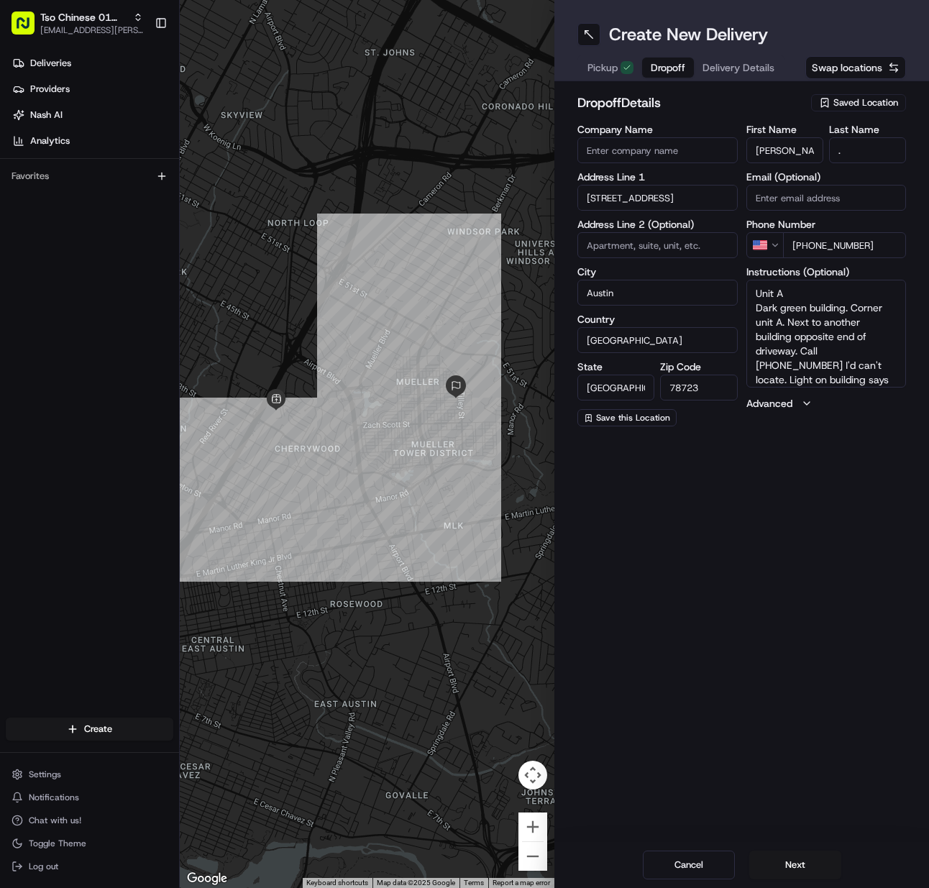
scroll to position [14, 0]
drag, startPoint x: 791, startPoint y: 875, endPoint x: 786, endPoint y: 847, distance: 28.4
click at [791, 875] on button "Next" at bounding box center [796, 865] width 92 height 29
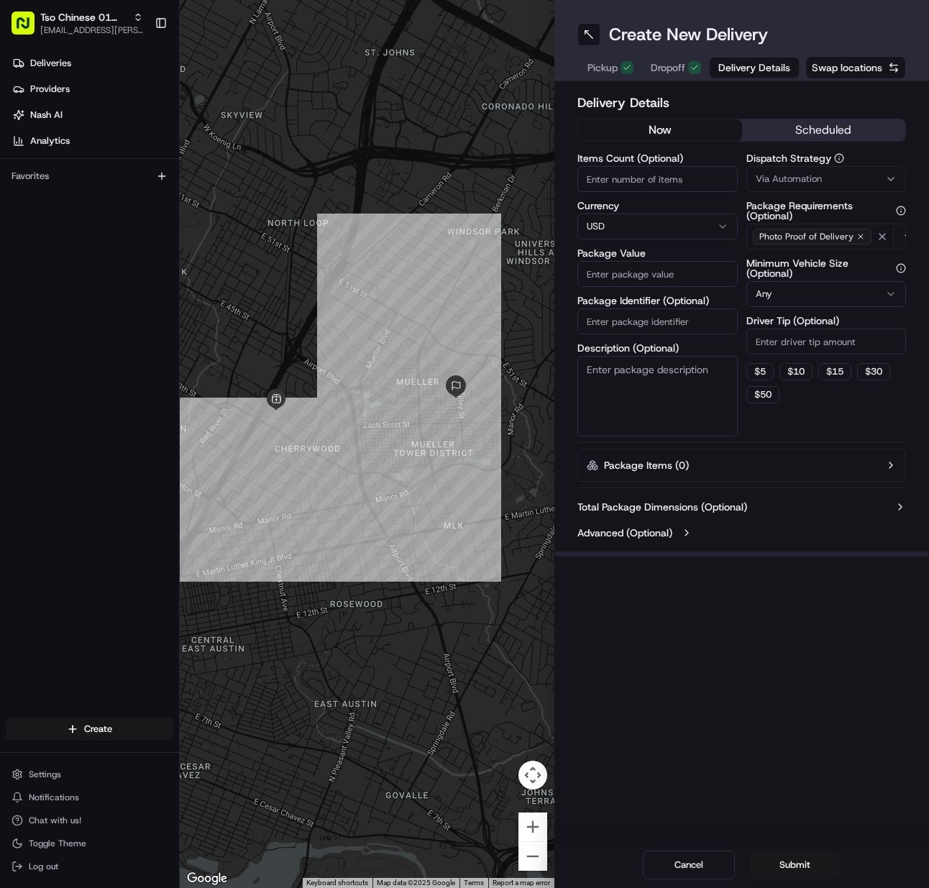
drag, startPoint x: 635, startPoint y: 169, endPoint x: 627, endPoint y: 183, distance: 15.8
click at [632, 177] on input "Items Count (Optional)" at bounding box center [658, 179] width 160 height 26
drag, startPoint x: 605, startPoint y: 323, endPoint x: 668, endPoint y: 276, distance: 78.7
click at [605, 323] on input "Package Identifier (Optional)" at bounding box center [658, 322] width 160 height 26
paste input "7C2YGIJ"
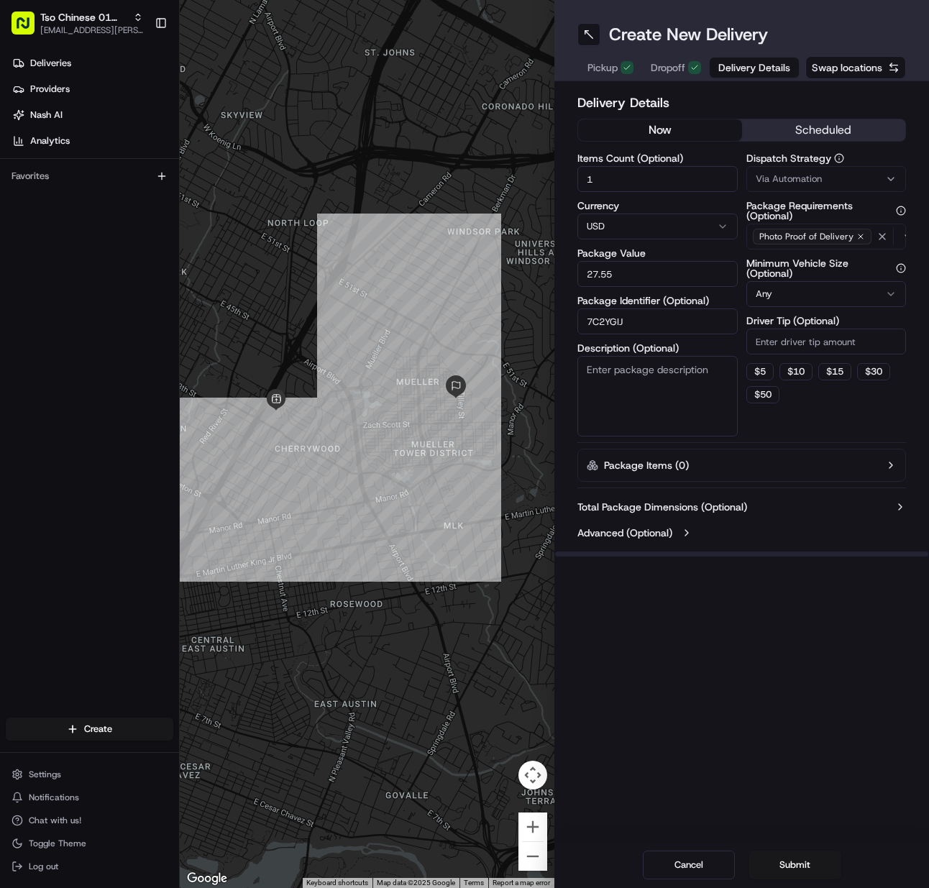
click at [816, 176] on span "Via Automation" at bounding box center [789, 179] width 66 height 13
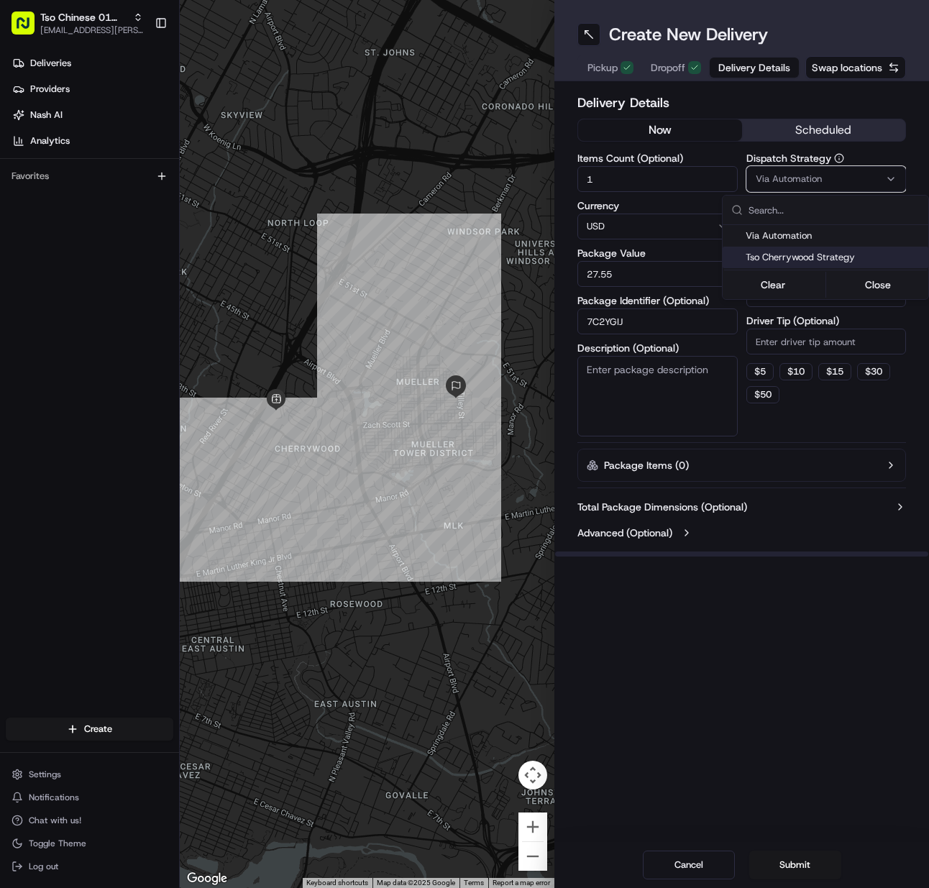
click at [811, 257] on span "Tso Cherrywood Strategy" at bounding box center [834, 257] width 177 height 13
click at [806, 345] on html "Tso Chinese 01 Cherrywood meilan.gailey@gmail.com Toggle Sidebar Deliveries Pro…" at bounding box center [464, 444] width 929 height 888
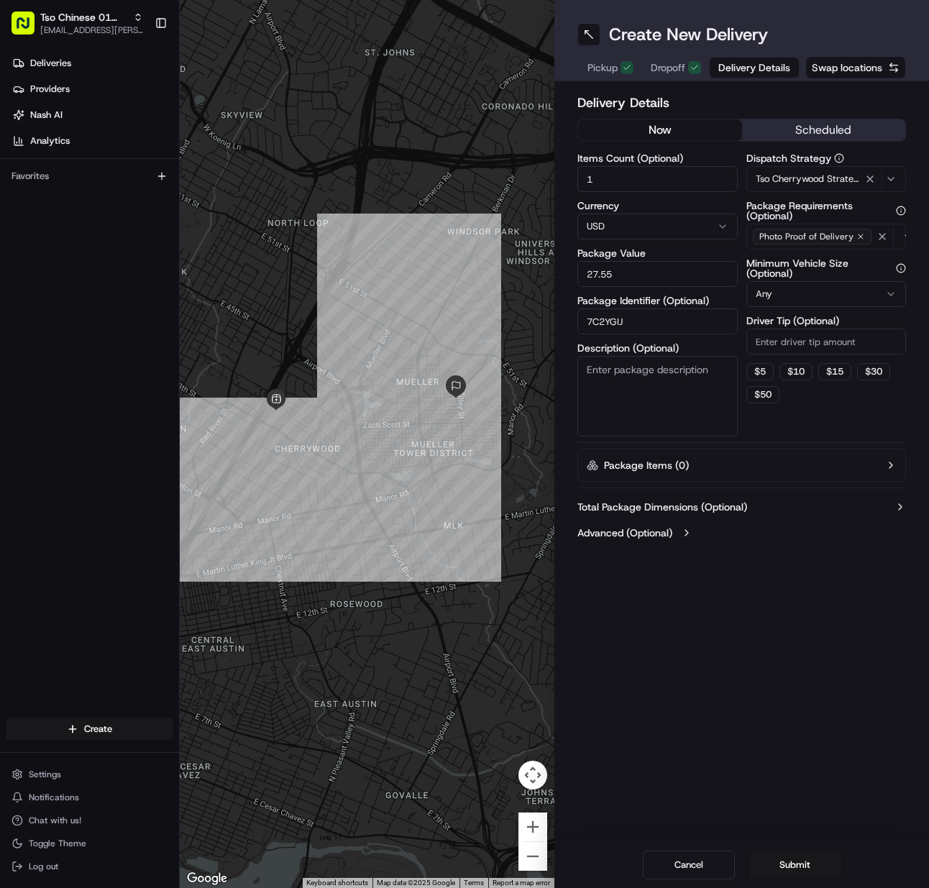
click at [806, 345] on input "Driver Tip (Optional)" at bounding box center [827, 342] width 160 height 26
drag, startPoint x: 801, startPoint y: 869, endPoint x: 808, endPoint y: 860, distance: 11.4
click at [801, 871] on button "Submit" at bounding box center [796, 865] width 92 height 29
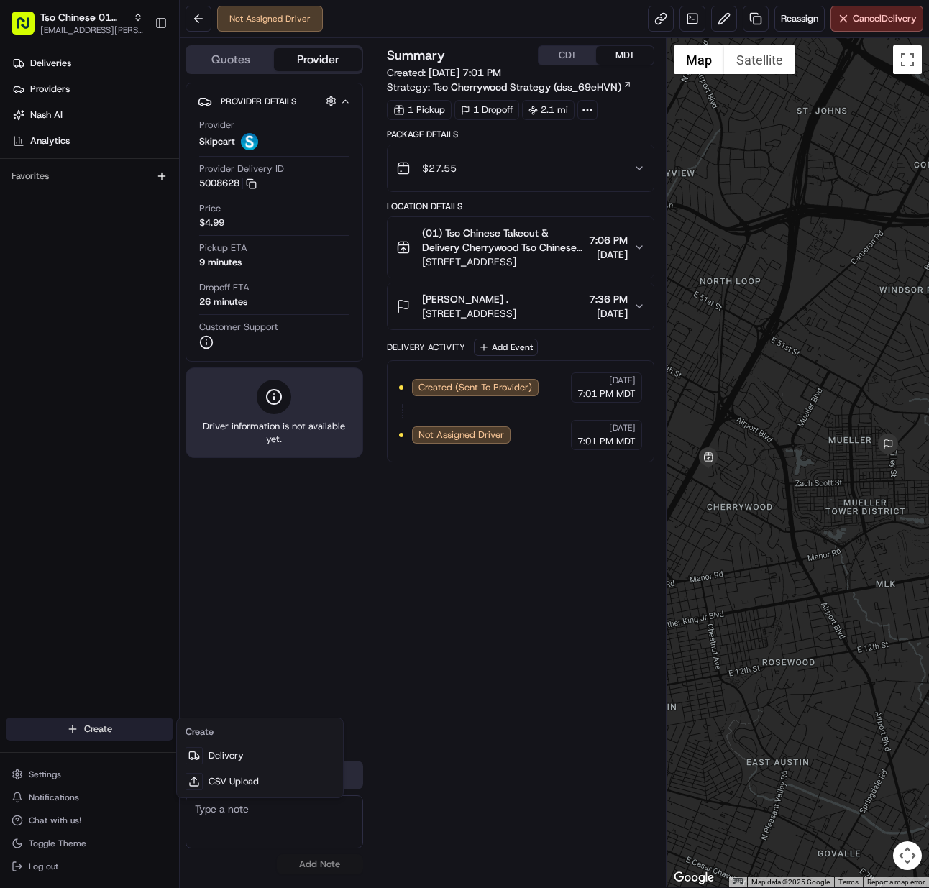
click at [122, 719] on html "Tso Chinese 01 Cherrywood meilan.gailey@gmail.com Toggle Sidebar Deliveries Pro…" at bounding box center [464, 444] width 929 height 888
click at [277, 752] on link "Delivery" at bounding box center [260, 756] width 160 height 26
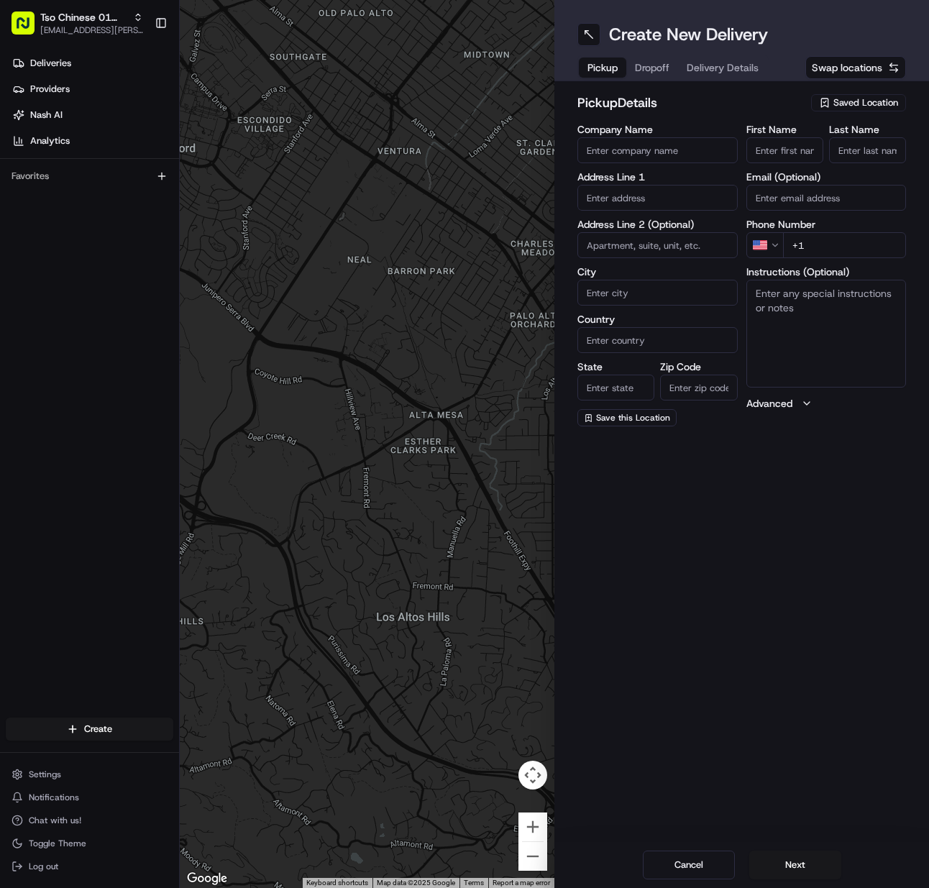
click at [878, 106] on span "Saved Location" at bounding box center [866, 102] width 65 height 13
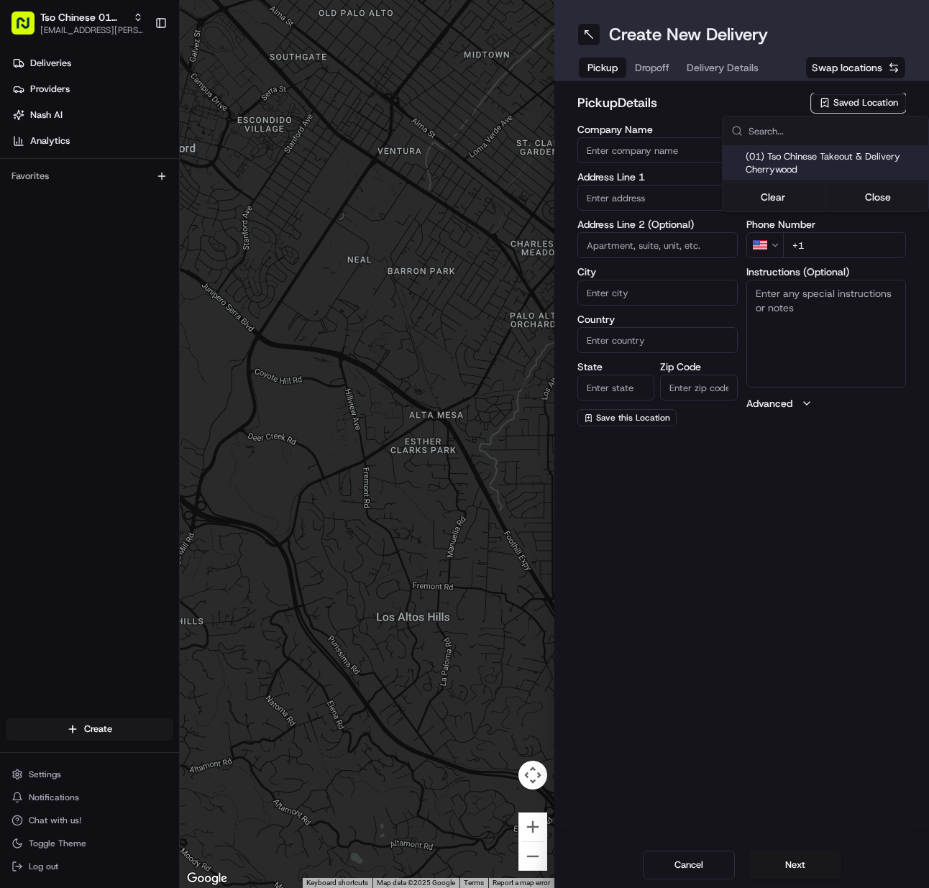
click at [853, 160] on span "(01) Tso Chinese Takeout & Delivery Cherrywood" at bounding box center [834, 163] width 177 height 26
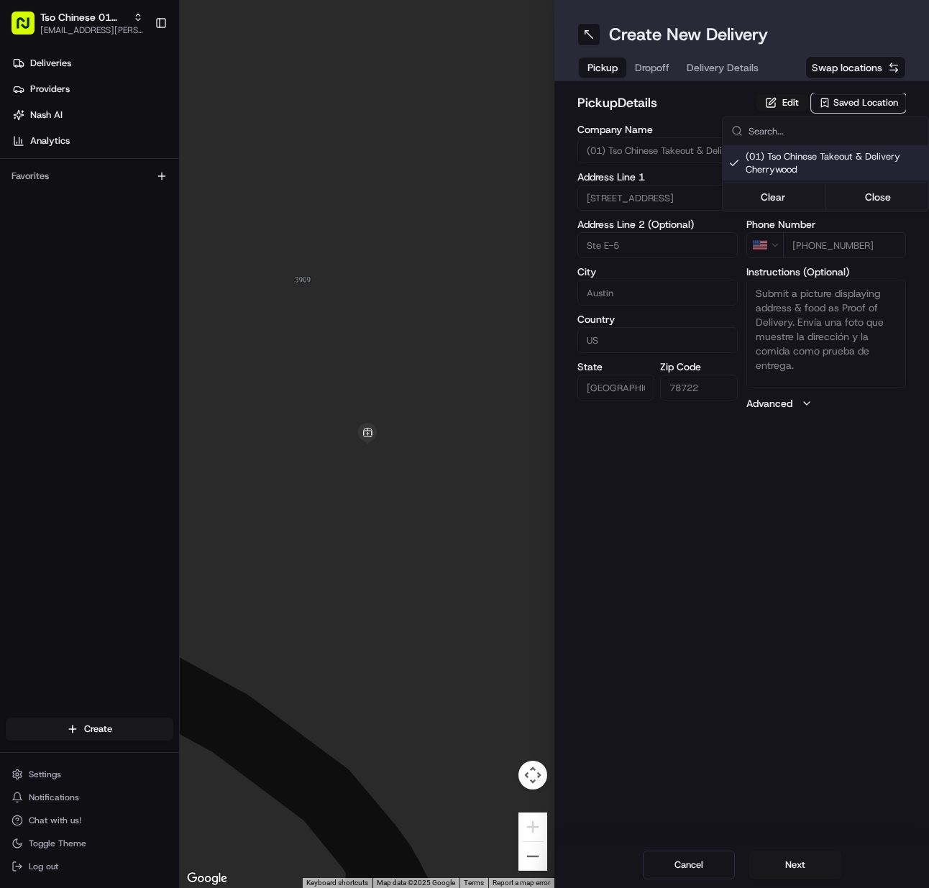
click at [781, 865] on html "Tso Chinese 01 Cherrywood [EMAIL_ADDRESS][PERSON_NAME][DOMAIN_NAME] Toggle Side…" at bounding box center [464, 444] width 929 height 888
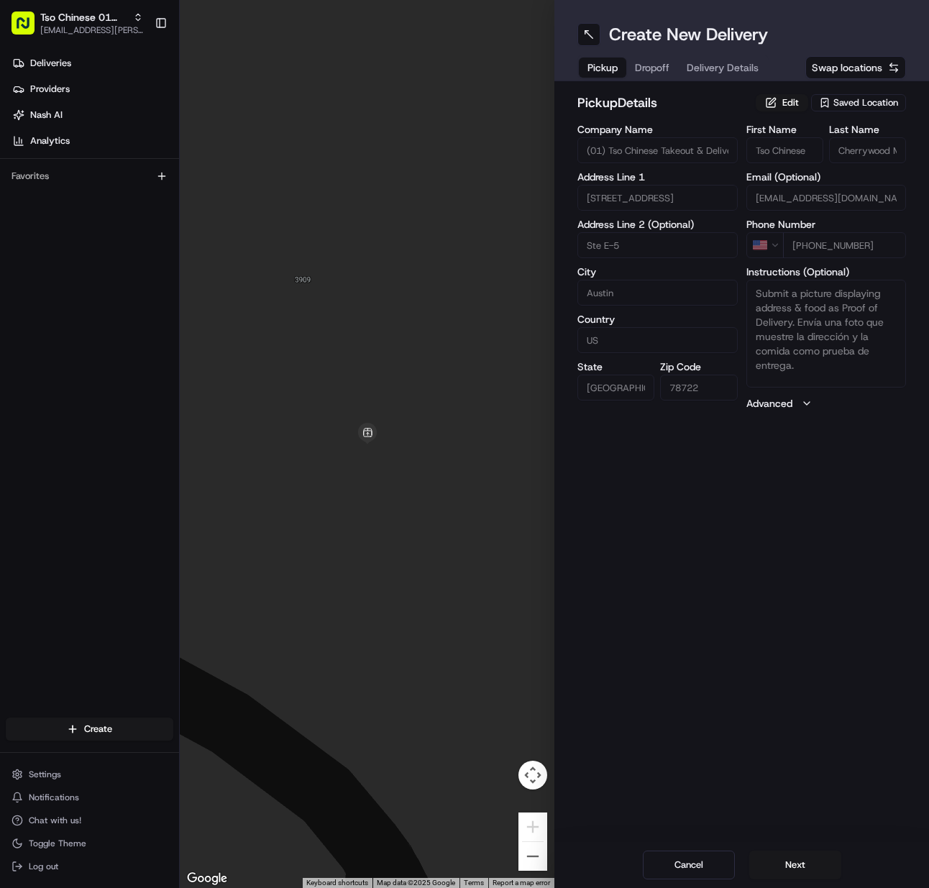
click at [781, 865] on button "Next" at bounding box center [796, 865] width 92 height 29
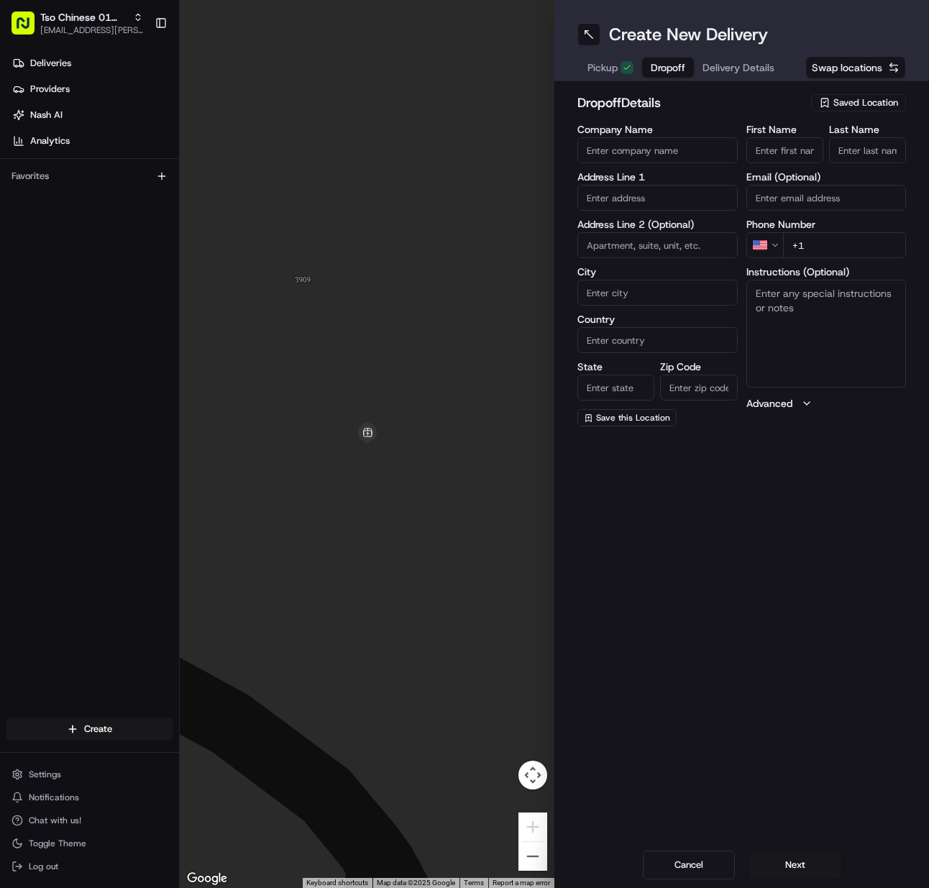
drag, startPoint x: 794, startPoint y: 144, endPoint x: 856, endPoint y: 152, distance: 62.4
click at [796, 145] on input "First Name" at bounding box center [785, 150] width 77 height 26
paste input "Joyce Jackson"
click at [876, 152] on input "Last Name" at bounding box center [867, 150] width 77 height 26
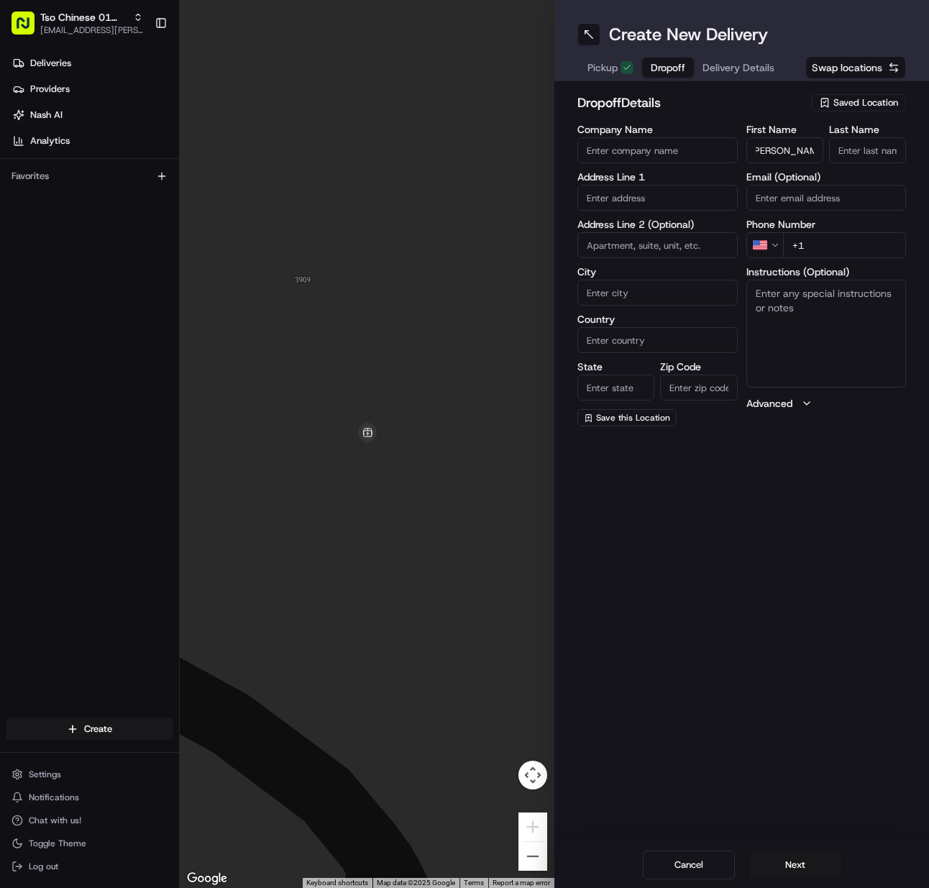
scroll to position [0, 0]
paste input "512 965 0722"
drag, startPoint x: 844, startPoint y: 250, endPoint x: 709, endPoint y: 269, distance: 137.3
click at [837, 249] on input "+1 512 965 0722" at bounding box center [845, 245] width 124 height 26
click at [685, 193] on input "text" at bounding box center [658, 198] width 160 height 26
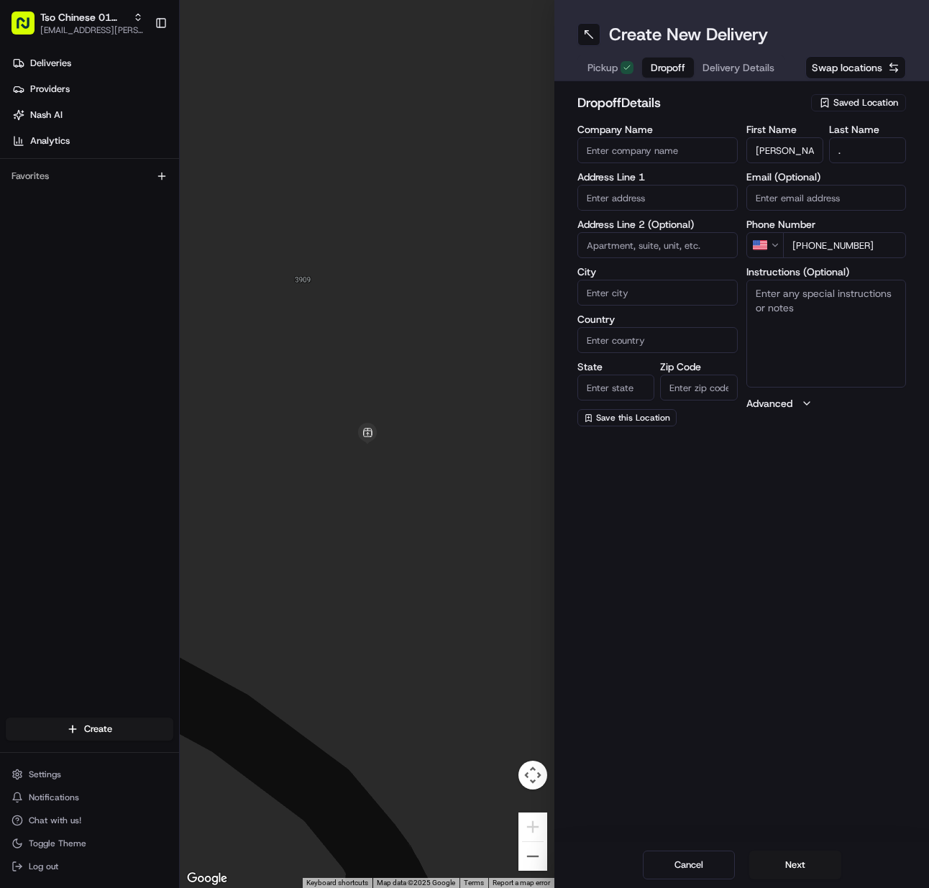
paste input "504 E 42nd St, Austin, TX 78751-4302, United States"
click at [647, 225] on div "504 East 42nd Street, Austin, TX" at bounding box center [657, 228] width 153 height 22
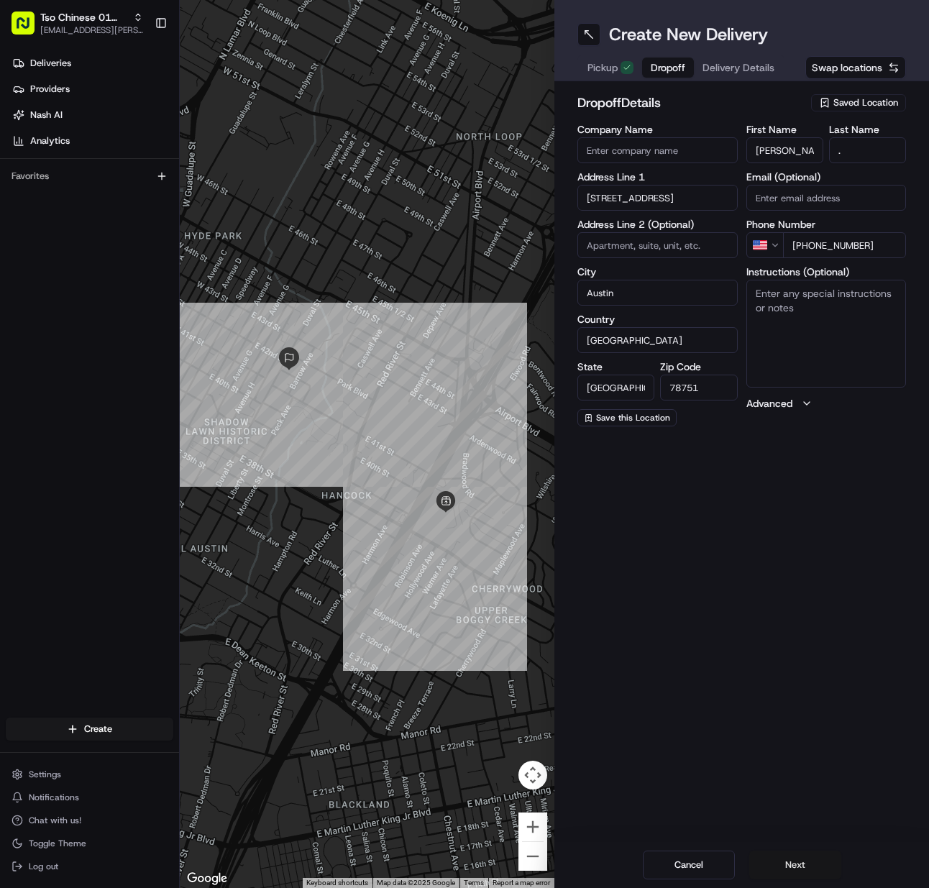
click at [788, 861] on button "Next" at bounding box center [796, 865] width 92 height 29
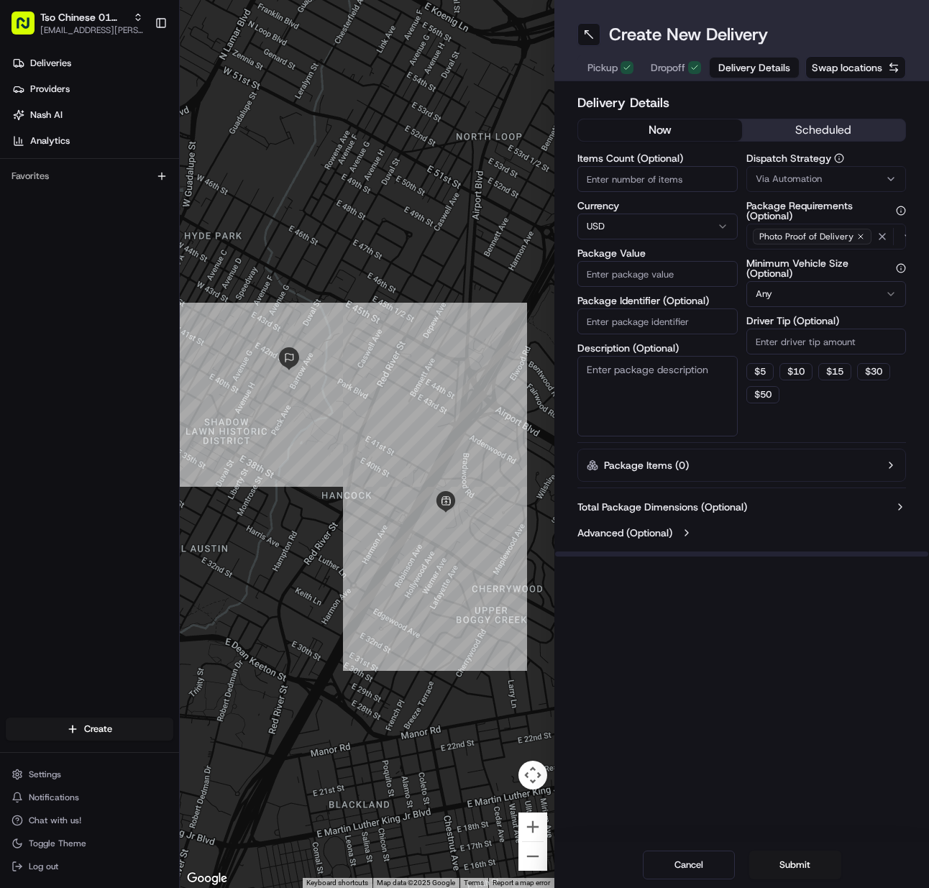
click at [613, 191] on input "Items Count (Optional)" at bounding box center [658, 179] width 160 height 26
click at [628, 324] on input "Package Identifier (Optional)" at bounding box center [658, 322] width 160 height 26
paste input "RI4T8Q9"
click at [782, 185] on button "Via Automation" at bounding box center [827, 179] width 160 height 26
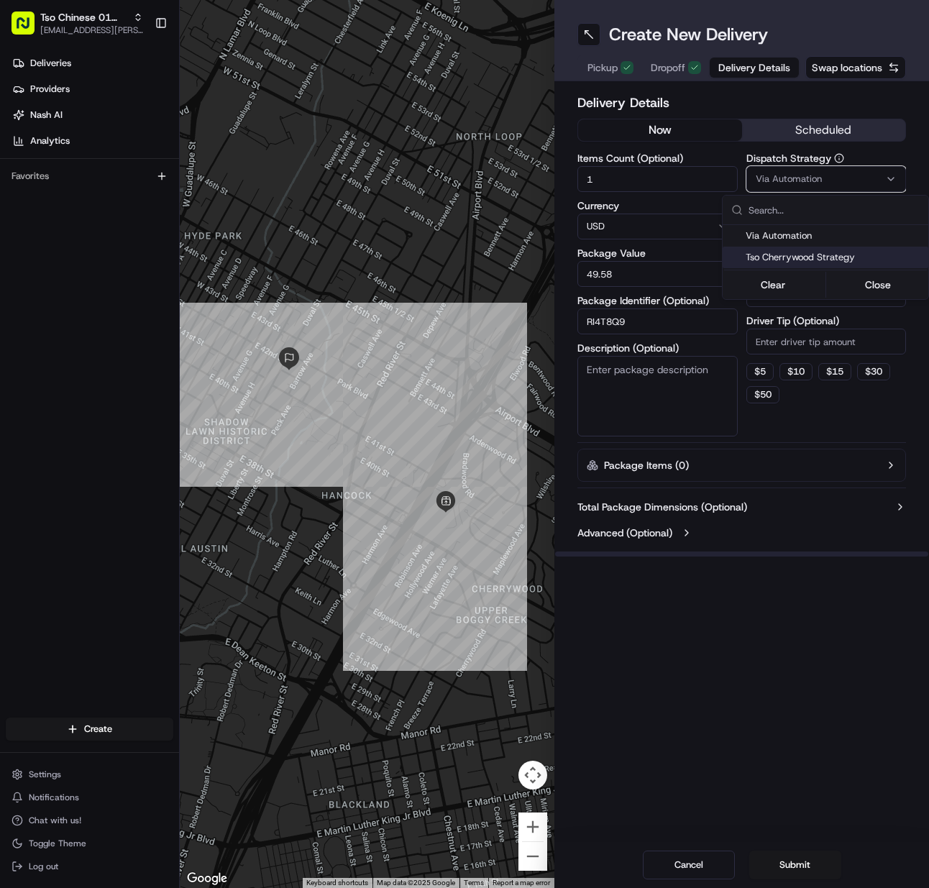
click at [780, 255] on span "Tso Cherrywood Strategy" at bounding box center [834, 257] width 177 height 13
click at [790, 334] on html "Tso Chinese 01 Cherrywood meilan.gailey@gmail.com Toggle Sidebar Deliveries Pro…" at bounding box center [464, 444] width 929 height 888
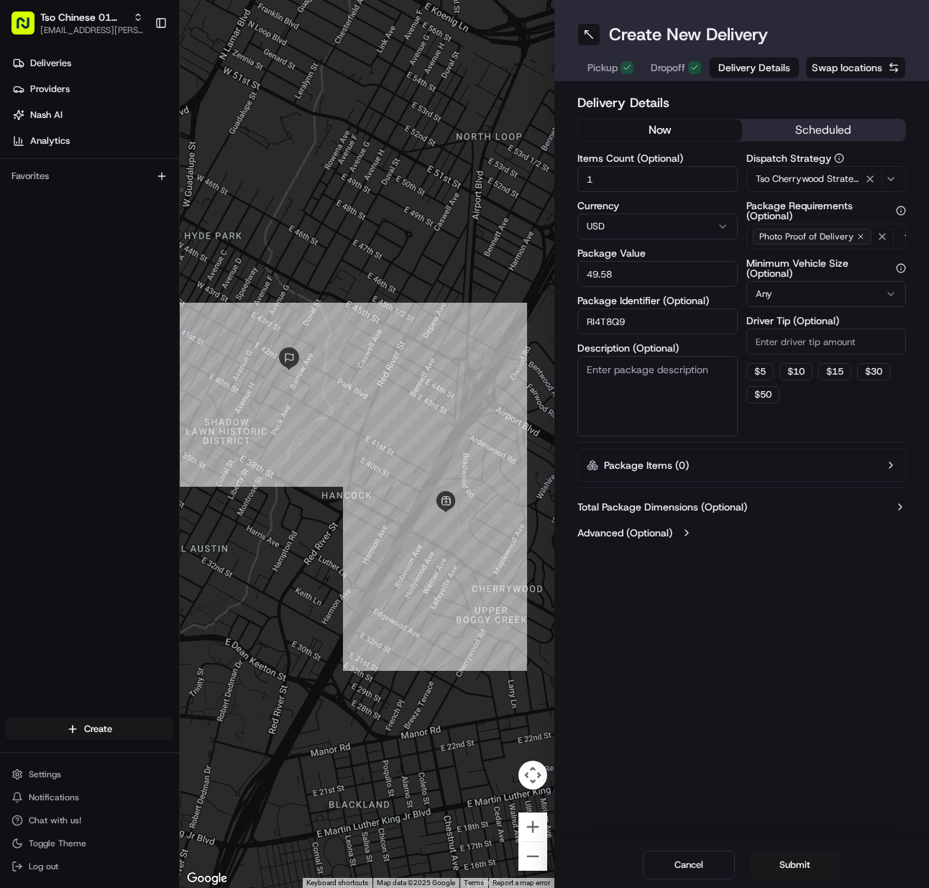
click at [790, 337] on input "Driver Tip (Optional)" at bounding box center [827, 342] width 160 height 26
click at [772, 870] on button "Submit" at bounding box center [796, 865] width 92 height 29
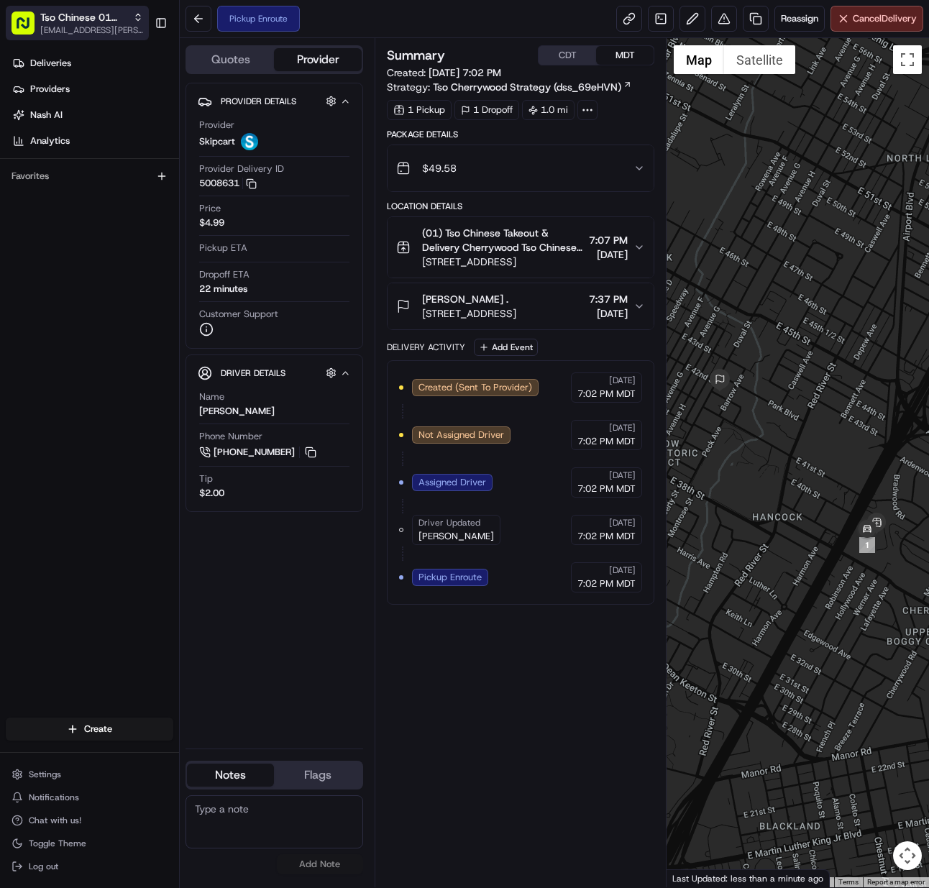
click at [105, 14] on span "Tso Chinese 01 Cherrywood" at bounding box center [83, 17] width 87 height 14
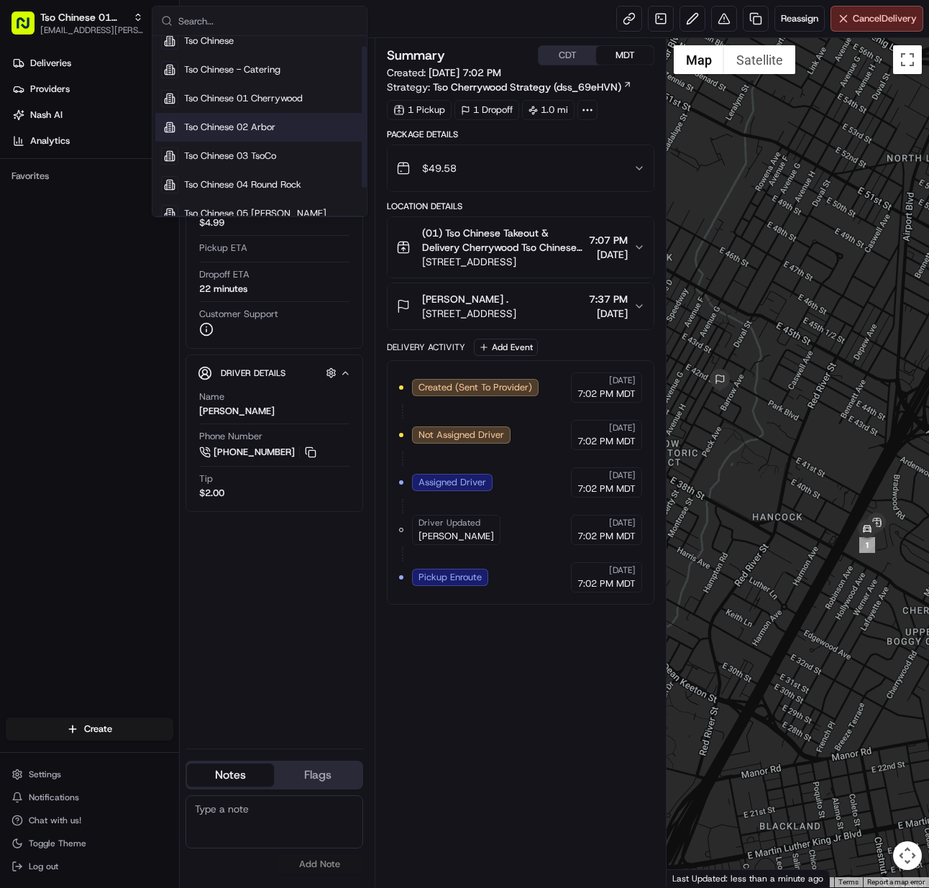
scroll to position [49, 0]
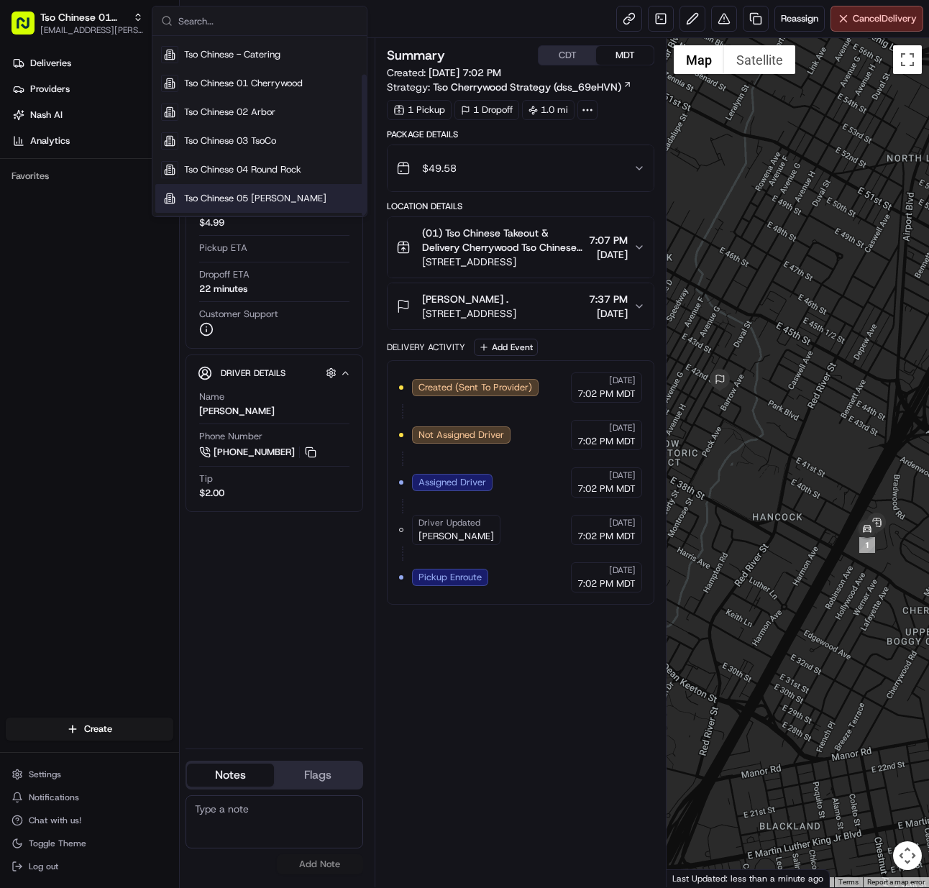
click at [265, 192] on span "Tso Chinese 05 [PERSON_NAME]" at bounding box center [255, 198] width 142 height 13
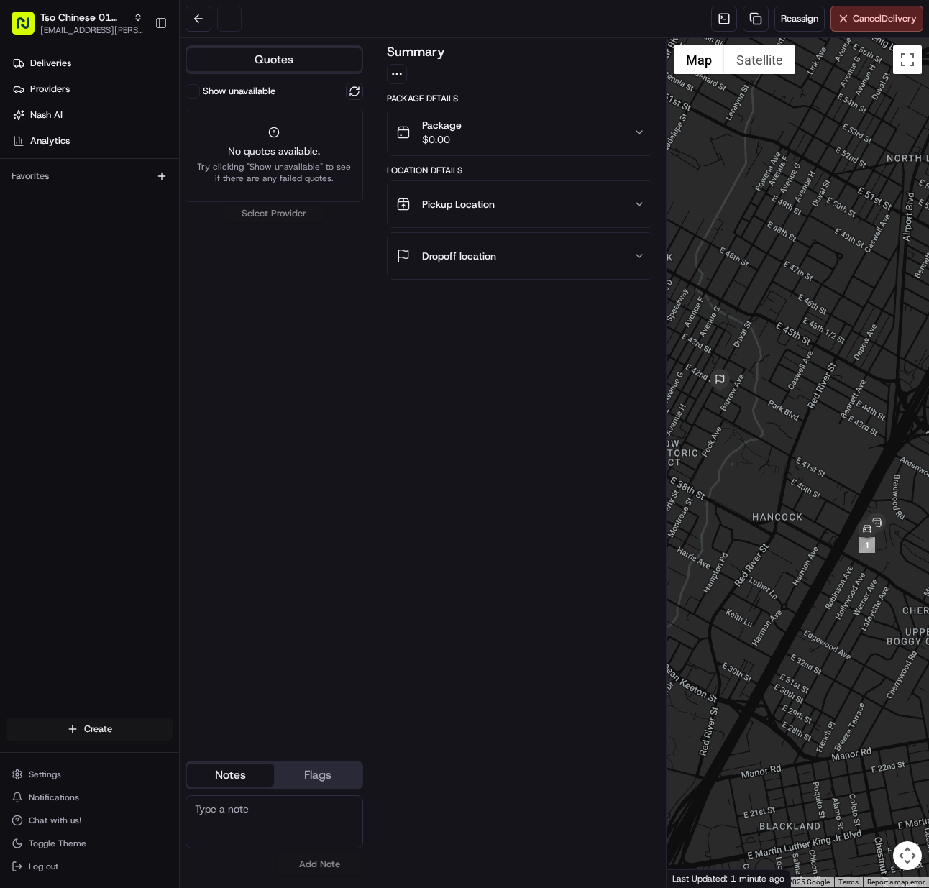
click at [110, 736] on html "Tso Chinese 01 Cherrywood [EMAIL_ADDRESS][PERSON_NAME][DOMAIN_NAME] Toggle Side…" at bounding box center [464, 444] width 929 height 888
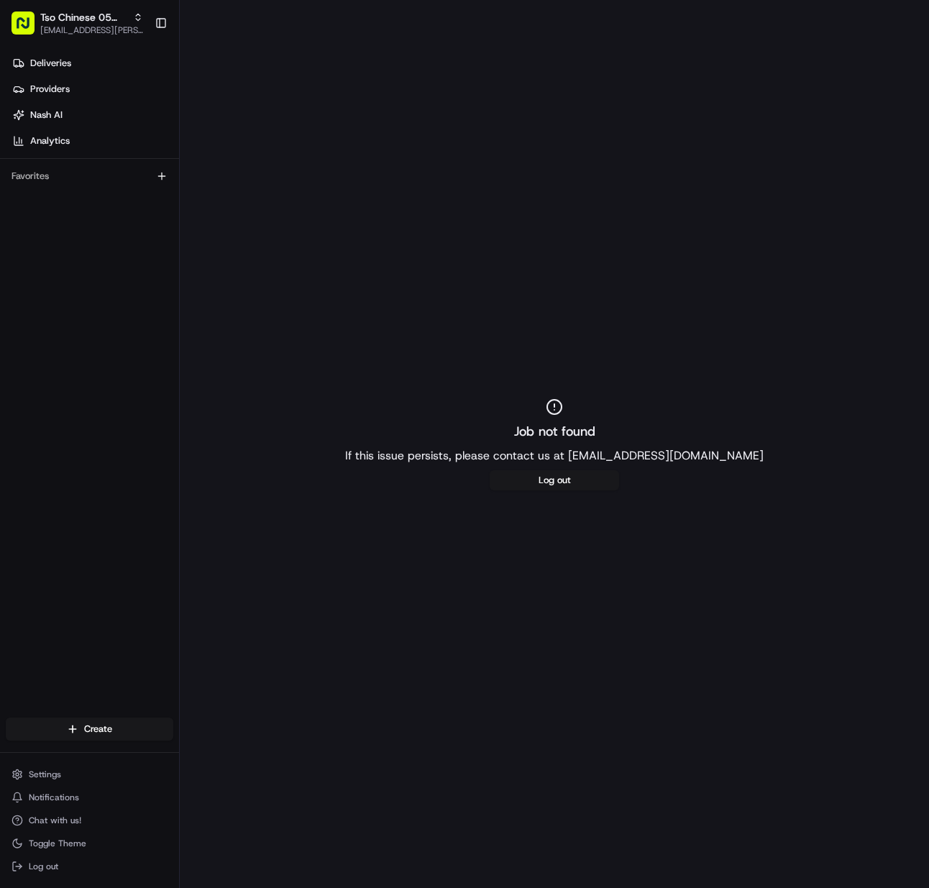
click at [190, 745] on div "Job not found If this issue persists, please contact us at support@usenash.com …" at bounding box center [555, 444] width 750 height 888
click at [135, 727] on html "Tso Chinese 05 Menchaca meilan.gailey@gmail.com Toggle Sidebar Deliveries Provi…" at bounding box center [464, 444] width 929 height 888
drag, startPoint x: 222, startPoint y: 757, endPoint x: 211, endPoint y: 755, distance: 11.7
click at [224, 758] on link "Delivery" at bounding box center [260, 756] width 160 height 26
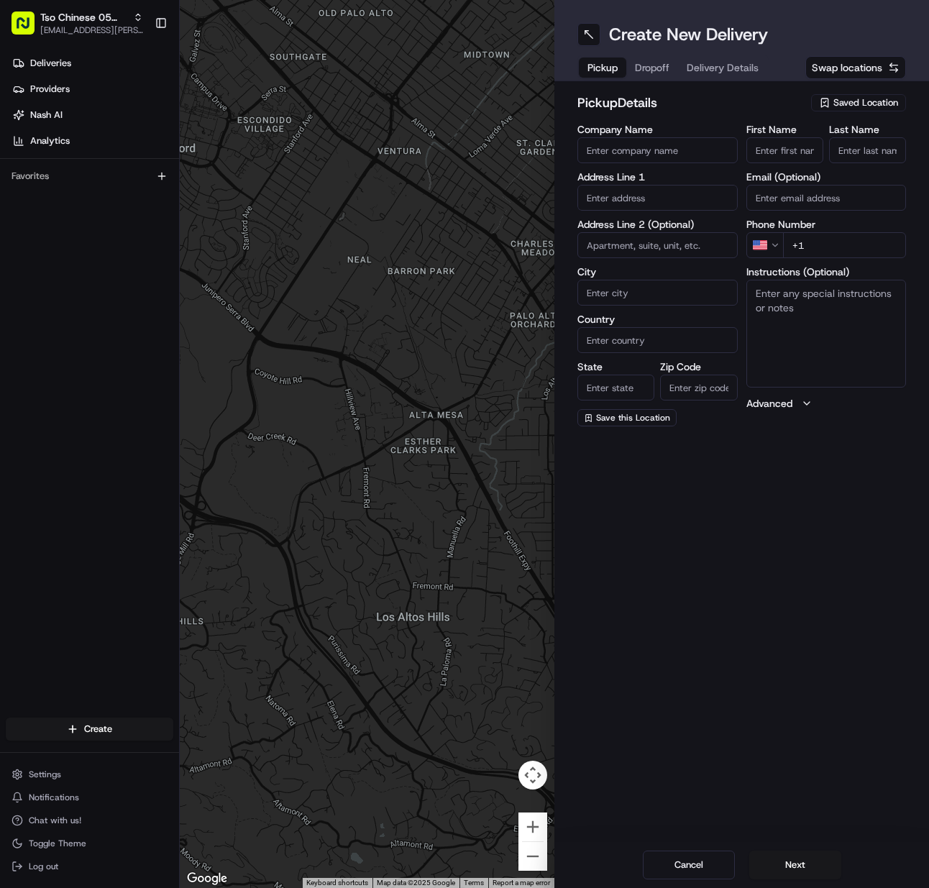
click at [873, 99] on span "Saved Location" at bounding box center [866, 102] width 65 height 13
click at [862, 151] on span "(05) Tso Chinese Takeout & Delivery (05)" at bounding box center [834, 156] width 177 height 13
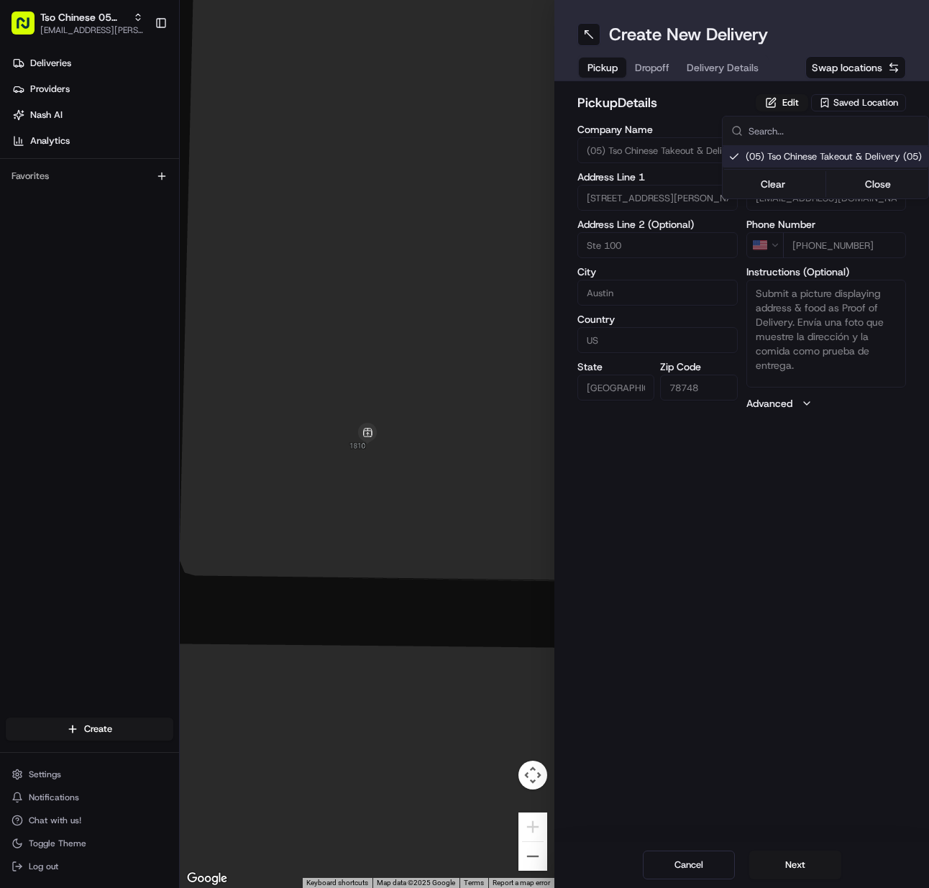
click at [786, 862] on html "Tso Chinese 05 Menchaca meilan.gailey@gmail.com Toggle Sidebar Deliveries Provi…" at bounding box center [464, 444] width 929 height 888
drag, startPoint x: 786, startPoint y: 862, endPoint x: 788, endPoint y: 854, distance: 8.8
click at [785, 862] on button "Next" at bounding box center [796, 865] width 92 height 29
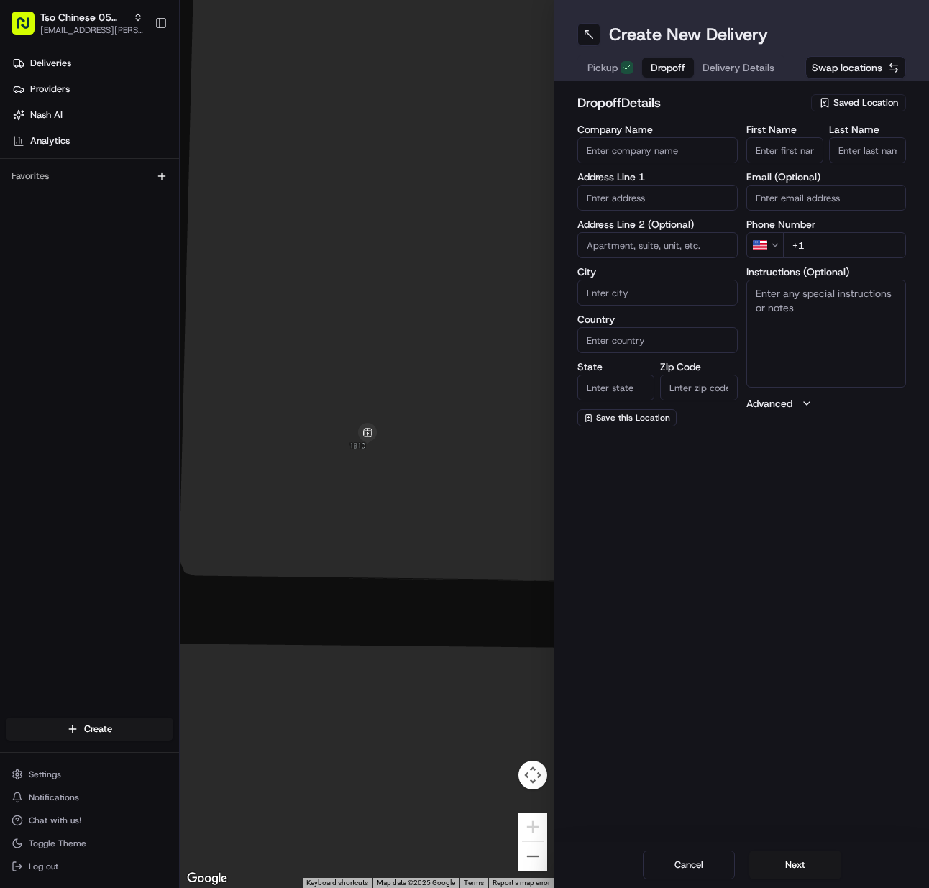
click at [844, 150] on input "Last Name" at bounding box center [867, 150] width 77 height 26
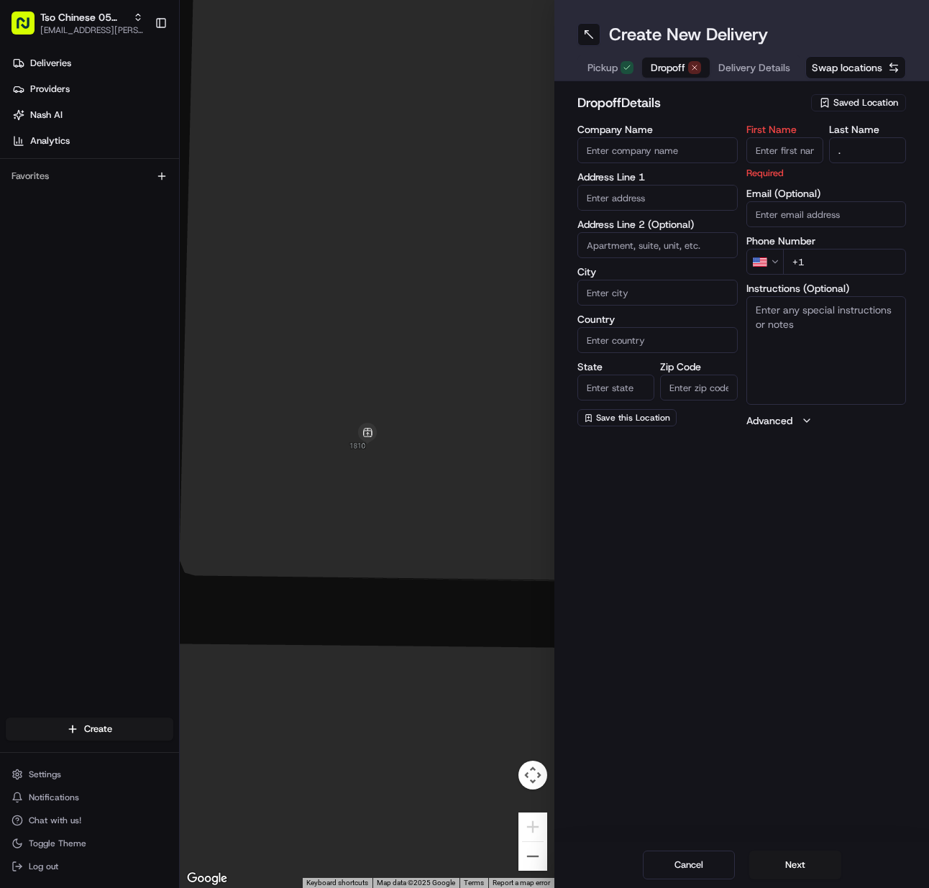
drag, startPoint x: 784, startPoint y: 155, endPoint x: 729, endPoint y: 163, distance: 55.9
click at [783, 155] on input "First Name" at bounding box center [785, 150] width 77 height 26
paste input "Keith Lloyd"
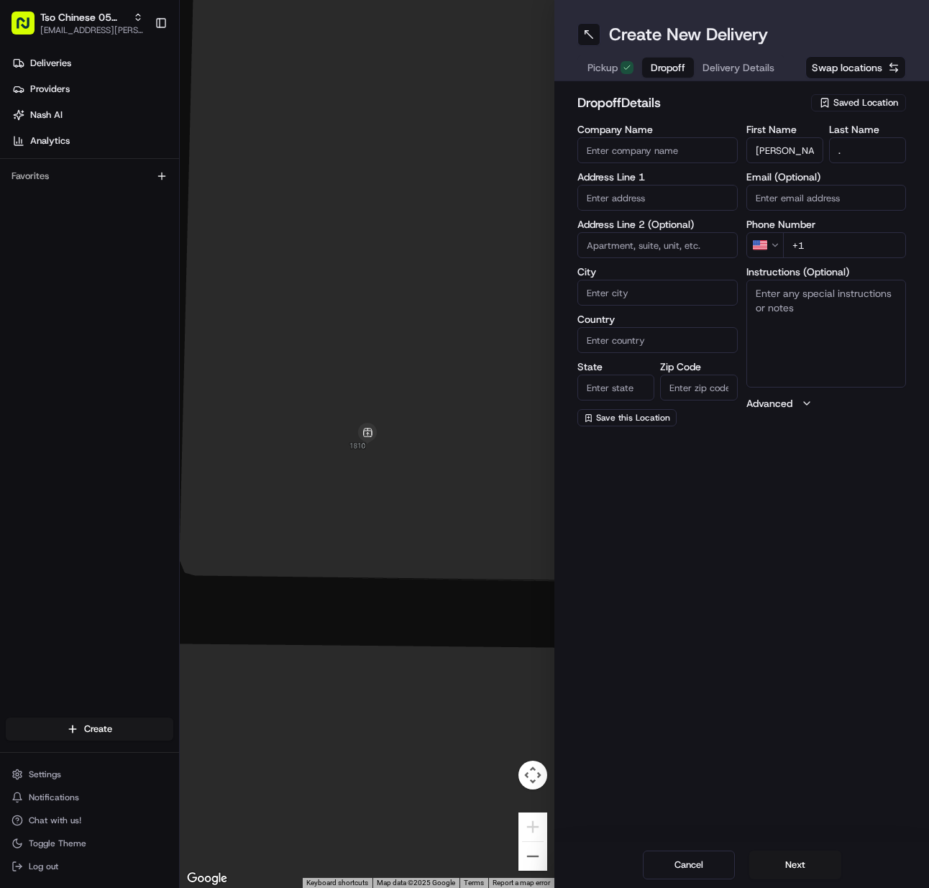
click at [834, 245] on input "+1" at bounding box center [845, 245] width 124 height 26
paste input "512 565 2322"
click at [631, 196] on input "text" at bounding box center [658, 198] width 160 height 26
paste input "4008 Lost Oasis Holw, Austin, TX 78739-5501, United States"
click at [643, 227] on div "4008 Lost Oasis Hollow, Austin, TX" at bounding box center [657, 228] width 153 height 22
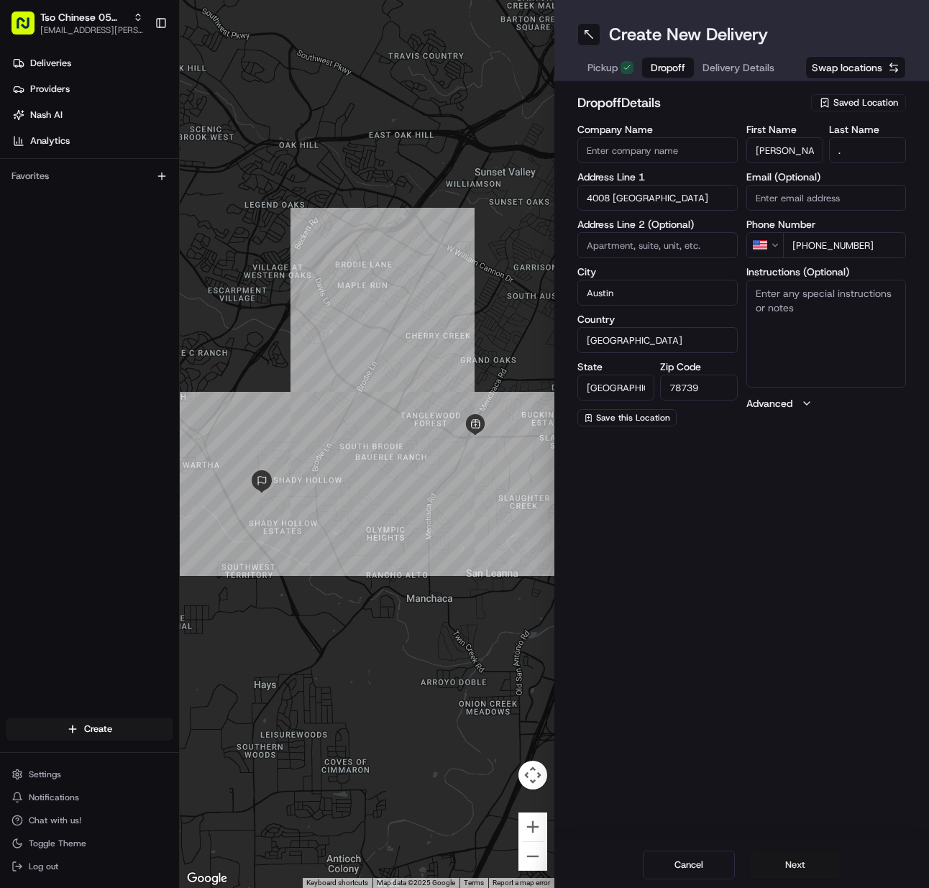
click at [778, 861] on button "Next" at bounding box center [796, 865] width 92 height 29
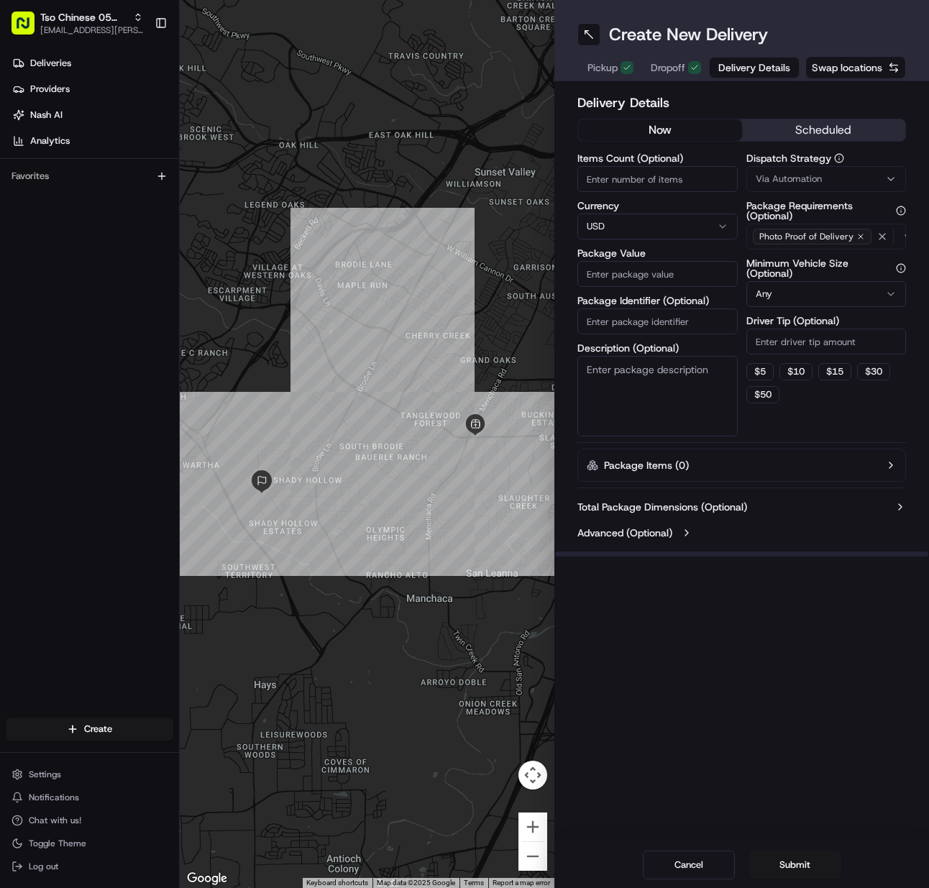
click at [611, 178] on input "Items Count (Optional)" at bounding box center [658, 179] width 160 height 26
click at [655, 314] on input "Package Identifier (Optional)" at bounding box center [658, 322] width 160 height 26
paste input "TZBA6QQA"
drag, startPoint x: 758, startPoint y: 173, endPoint x: 778, endPoint y: 201, distance: 34.7
click at [760, 173] on span "Via Automation" at bounding box center [789, 179] width 66 height 13
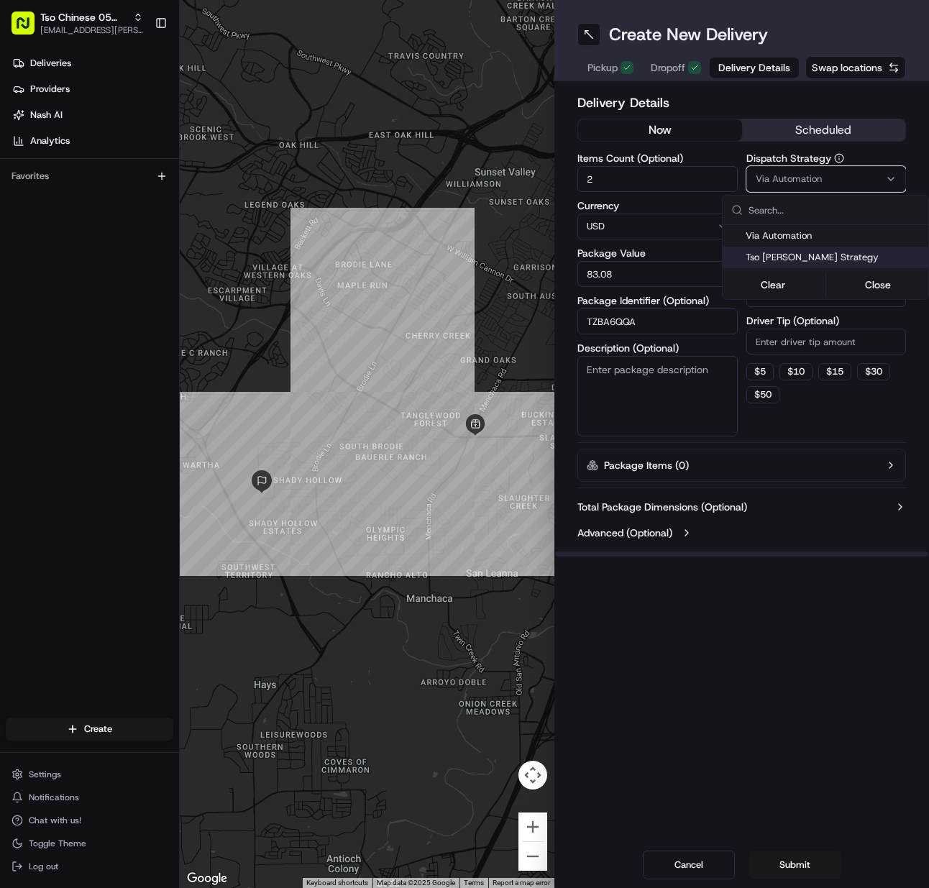
click at [778, 252] on span "Tso Menchaca Strategy" at bounding box center [834, 257] width 177 height 13
click at [800, 340] on html "Tso Chinese 05 Menchaca meilan.gailey@gmail.com Toggle Sidebar Deliveries Provi…" at bounding box center [464, 444] width 929 height 888
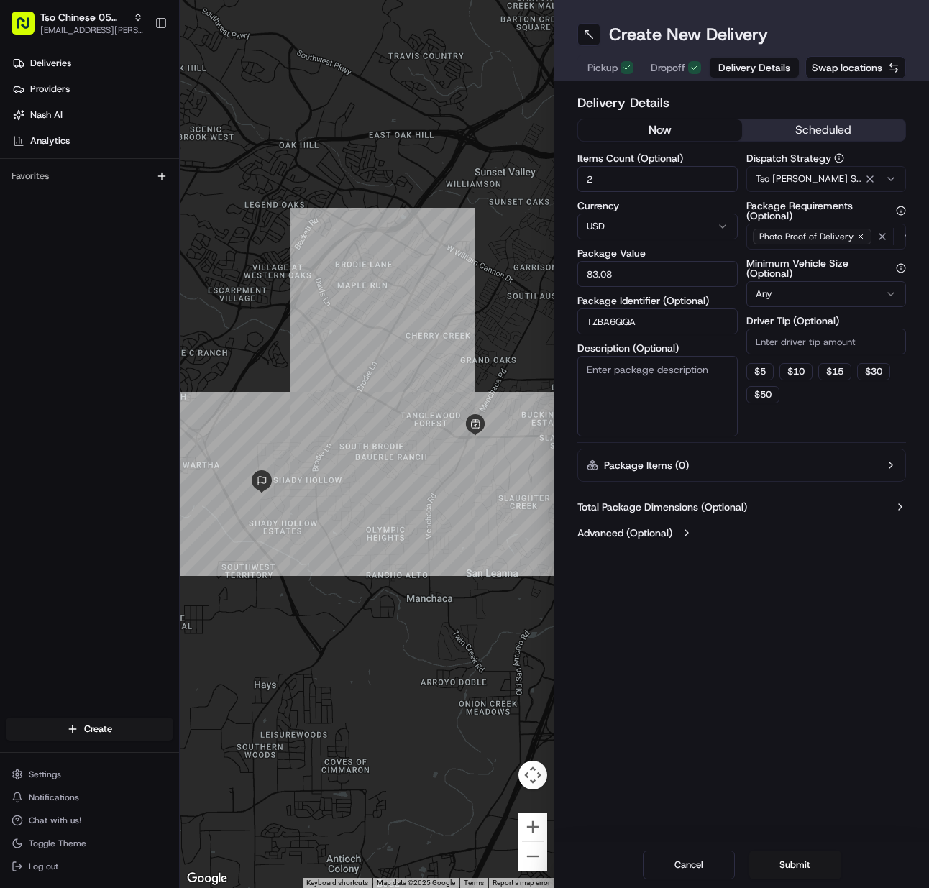
click at [800, 340] on input "Driver Tip (Optional)" at bounding box center [827, 342] width 160 height 26
click at [773, 878] on button "Submit" at bounding box center [796, 865] width 92 height 29
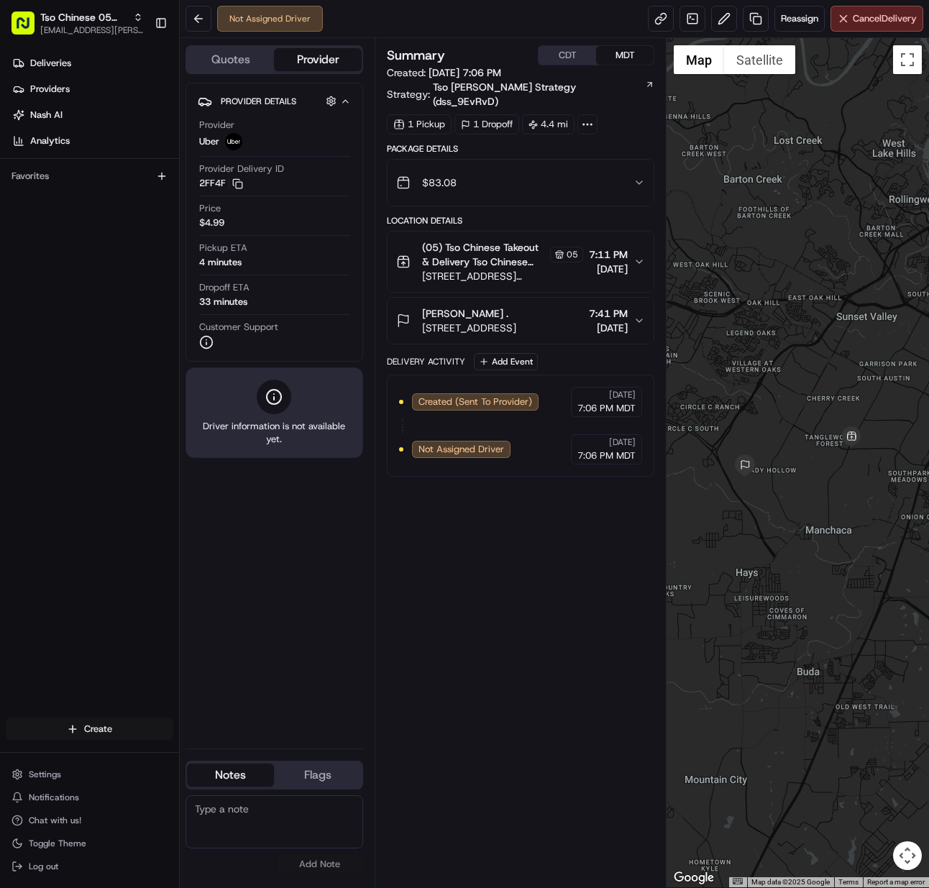
click at [86, 735] on html "Tso Chinese 05 Menchaca meilan.gailey@gmail.com Toggle Sidebar Deliveries Provi…" at bounding box center [464, 444] width 929 height 888
click at [218, 746] on link "Delivery" at bounding box center [260, 756] width 160 height 26
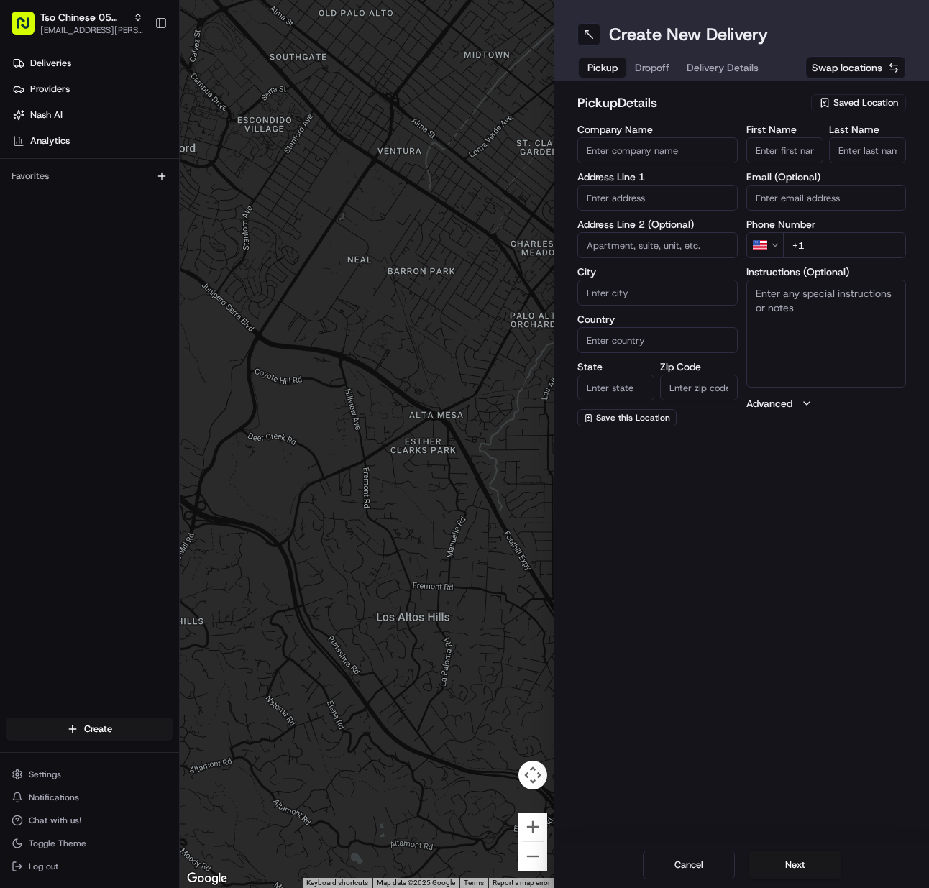
click at [865, 95] on div "Saved Location" at bounding box center [858, 102] width 95 height 17
click at [844, 152] on span "(05) Tso Chinese Takeout & Delivery (05)" at bounding box center [834, 156] width 177 height 13
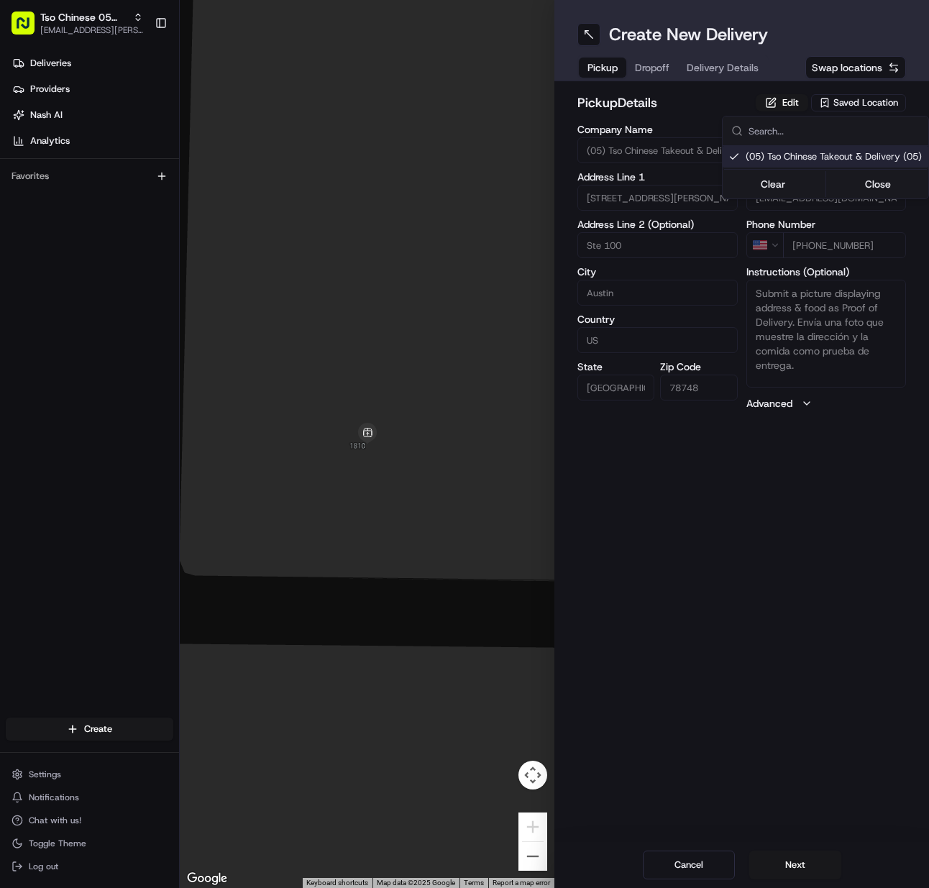
click at [798, 872] on html "Tso Chinese 05 Menchaca meilan.gailey@gmail.com Toggle Sidebar Deliveries Provi…" at bounding box center [464, 444] width 929 height 888
click at [798, 872] on button "Next" at bounding box center [796, 865] width 92 height 29
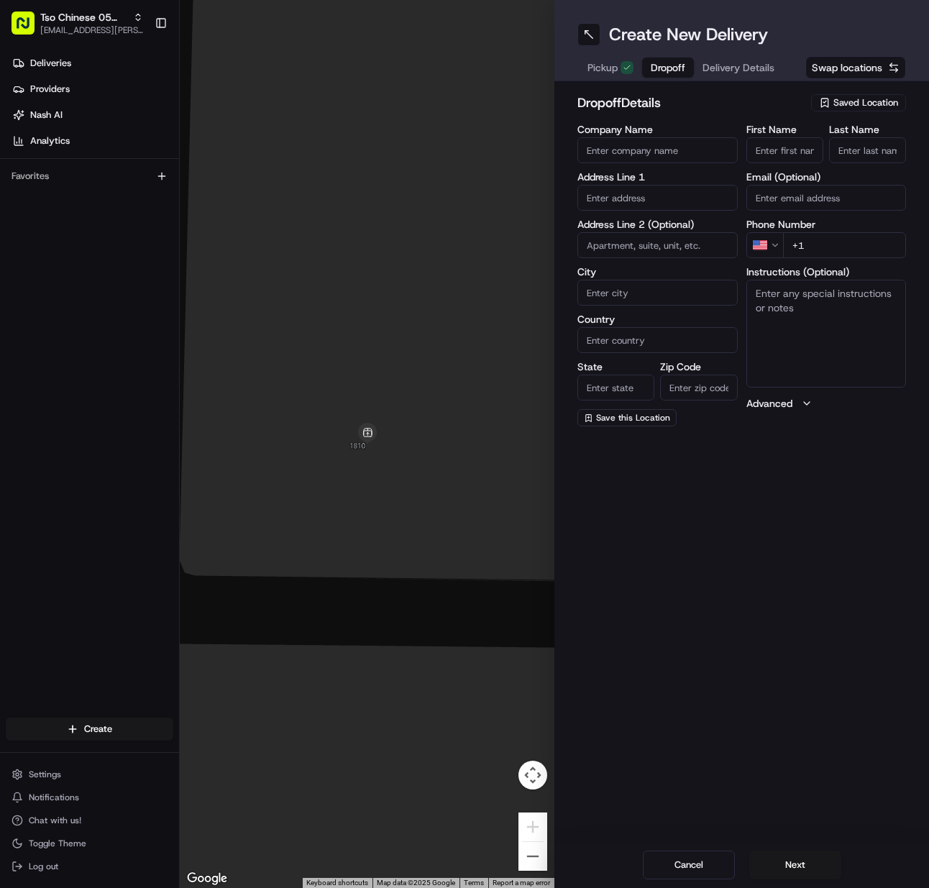
click at [774, 158] on input "First Name" at bounding box center [785, 150] width 77 height 26
paste input "Rodney Curry"
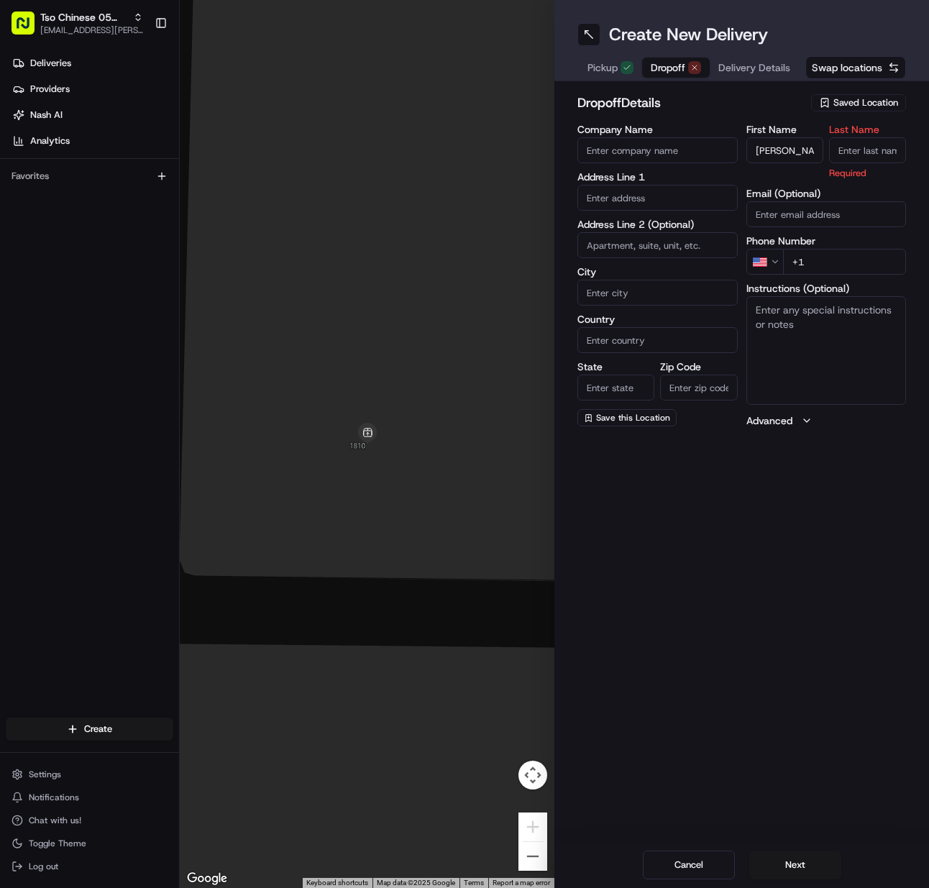
click at [853, 154] on input "Last Name" at bounding box center [867, 150] width 77 height 26
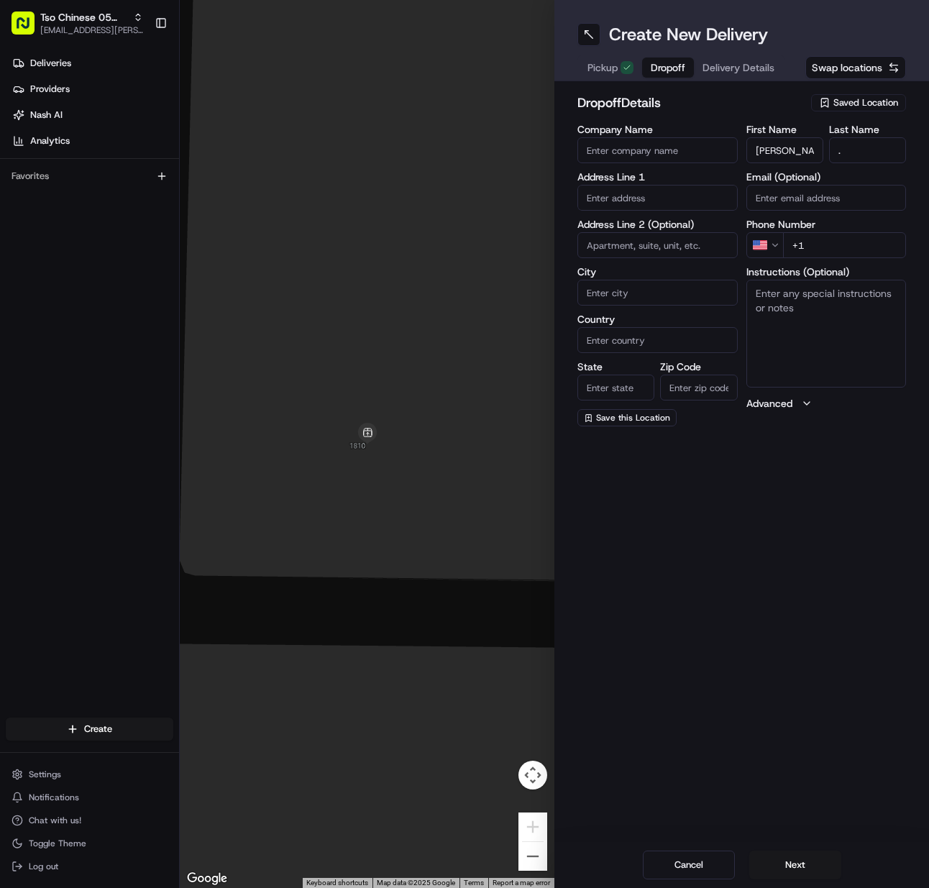
drag, startPoint x: 837, startPoint y: 245, endPoint x: 774, endPoint y: 255, distance: 63.4
click at [826, 245] on input "+1" at bounding box center [845, 245] width 124 height 26
paste input "270 719 9774"
click at [701, 196] on input "text" at bounding box center [658, 198] width 160 height 26
paste input "10912 Preston Trails Dr, Austin, TX 78747-1634, United States"
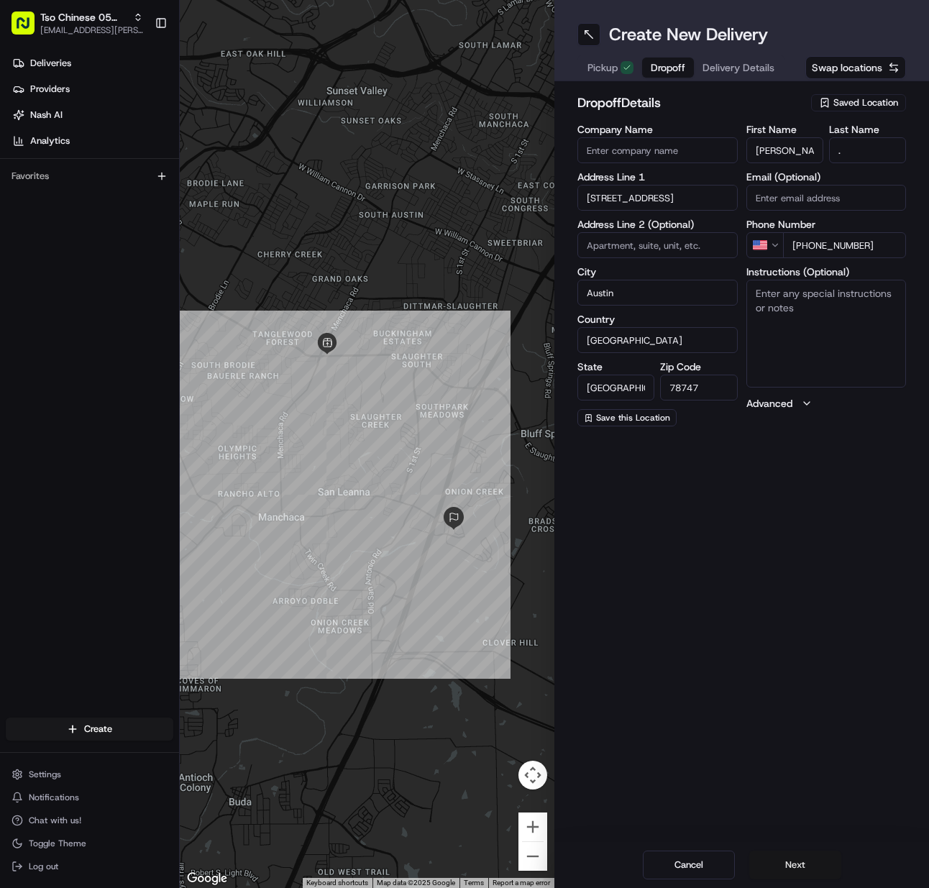
click at [793, 857] on button "Next" at bounding box center [796, 865] width 92 height 29
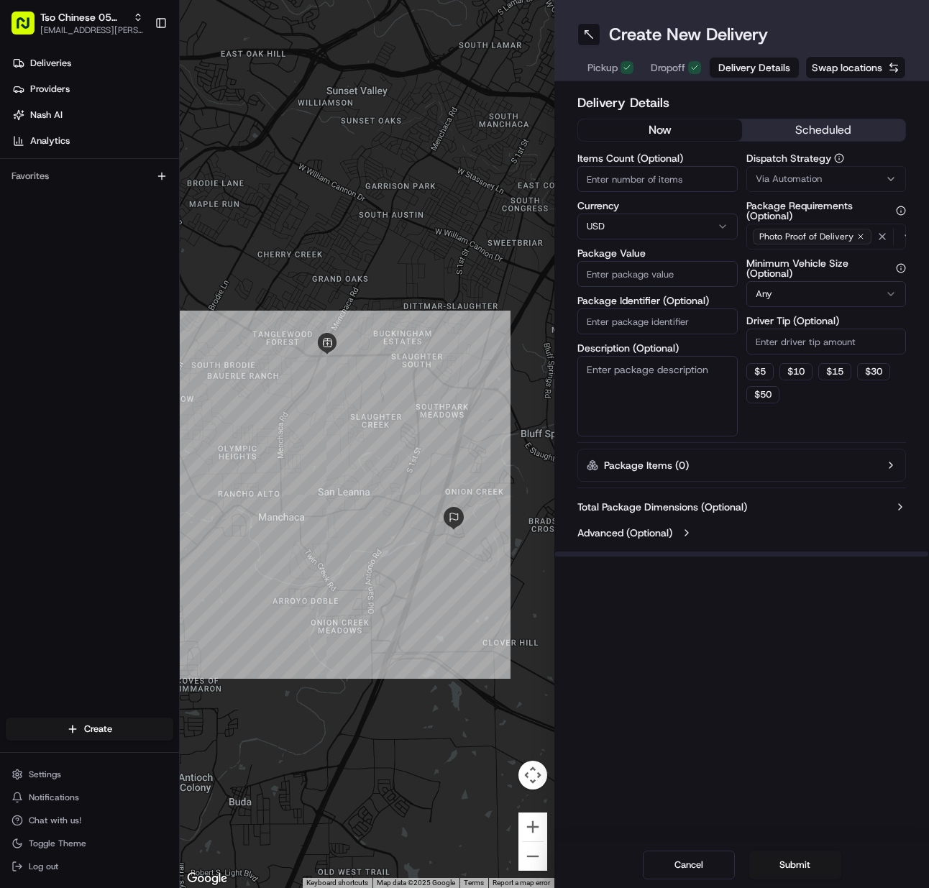
click at [594, 180] on input "Items Count (Optional)" at bounding box center [658, 179] width 160 height 26
click at [604, 314] on input "Package Identifier (Optional)" at bounding box center [658, 322] width 160 height 26
paste input "VWY02A2"
click at [809, 181] on span "Via Automation" at bounding box center [789, 179] width 66 height 13
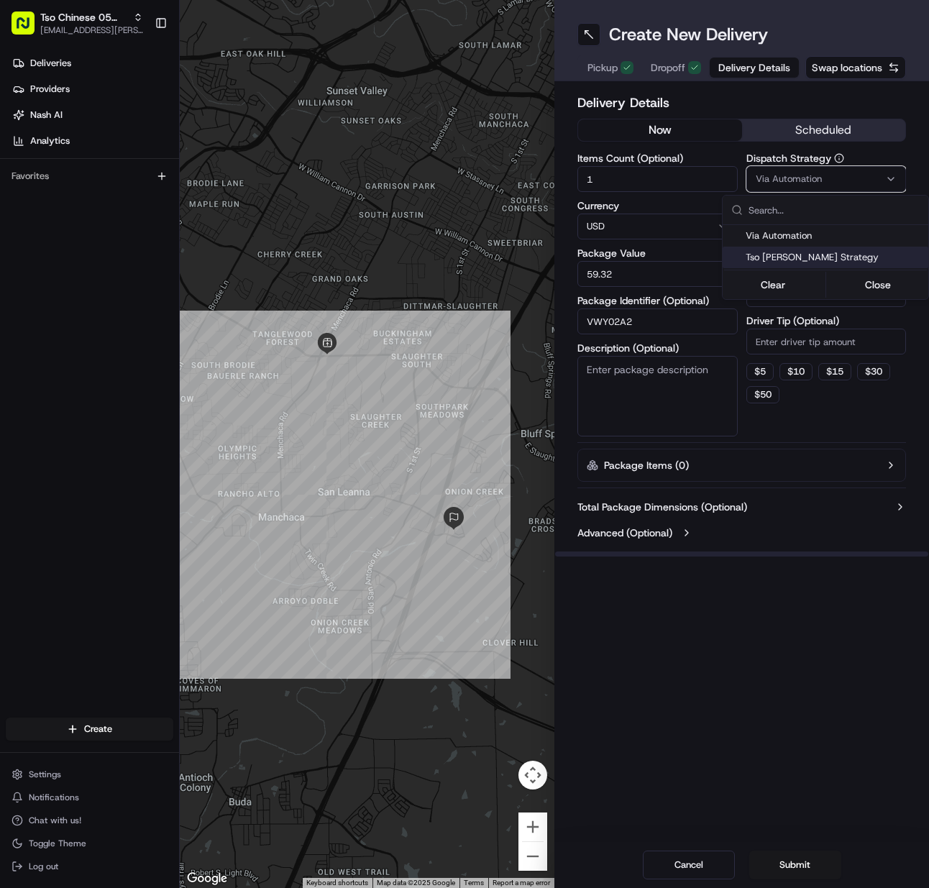
click at [816, 266] on div "Tso Menchaca Strategy" at bounding box center [826, 258] width 206 height 22
click at [803, 349] on html "Tso Chinese 05 Menchaca meilan.gailey@gmail.com Toggle Sidebar Deliveries Provi…" at bounding box center [464, 444] width 929 height 888
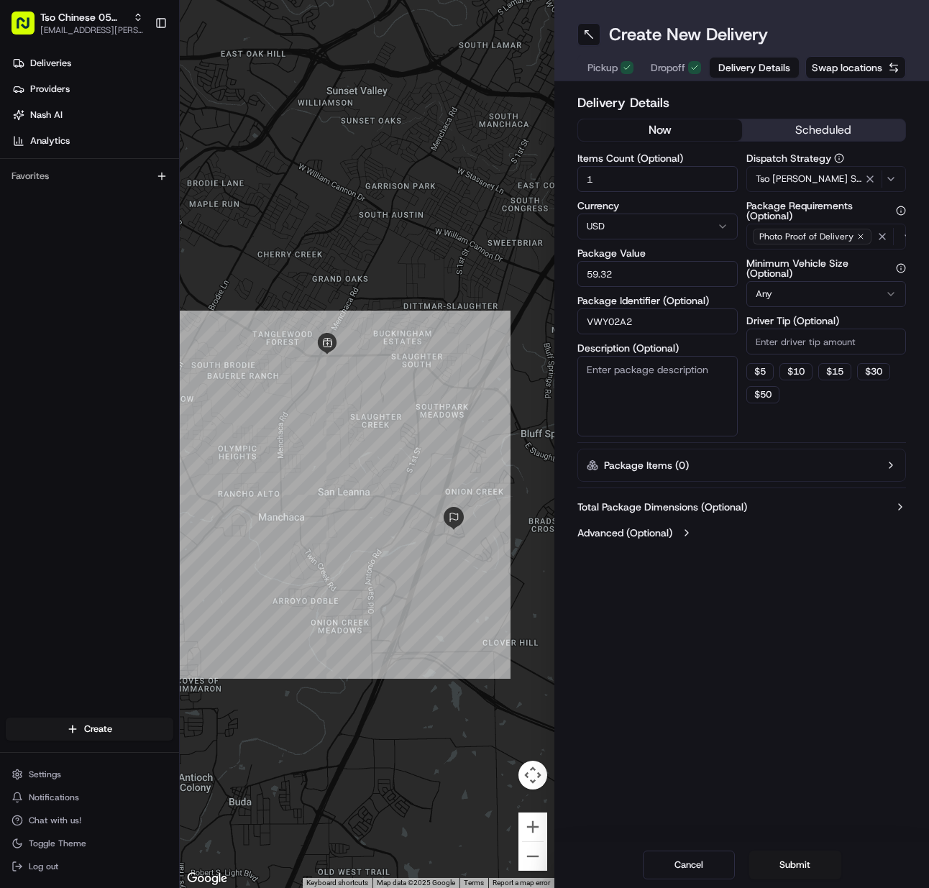
click at [803, 347] on input "Driver Tip (Optional)" at bounding box center [827, 342] width 160 height 26
drag, startPoint x: 769, startPoint y: 873, endPoint x: 786, endPoint y: 847, distance: 31.1
click at [769, 871] on button "Submit" at bounding box center [796, 865] width 92 height 29
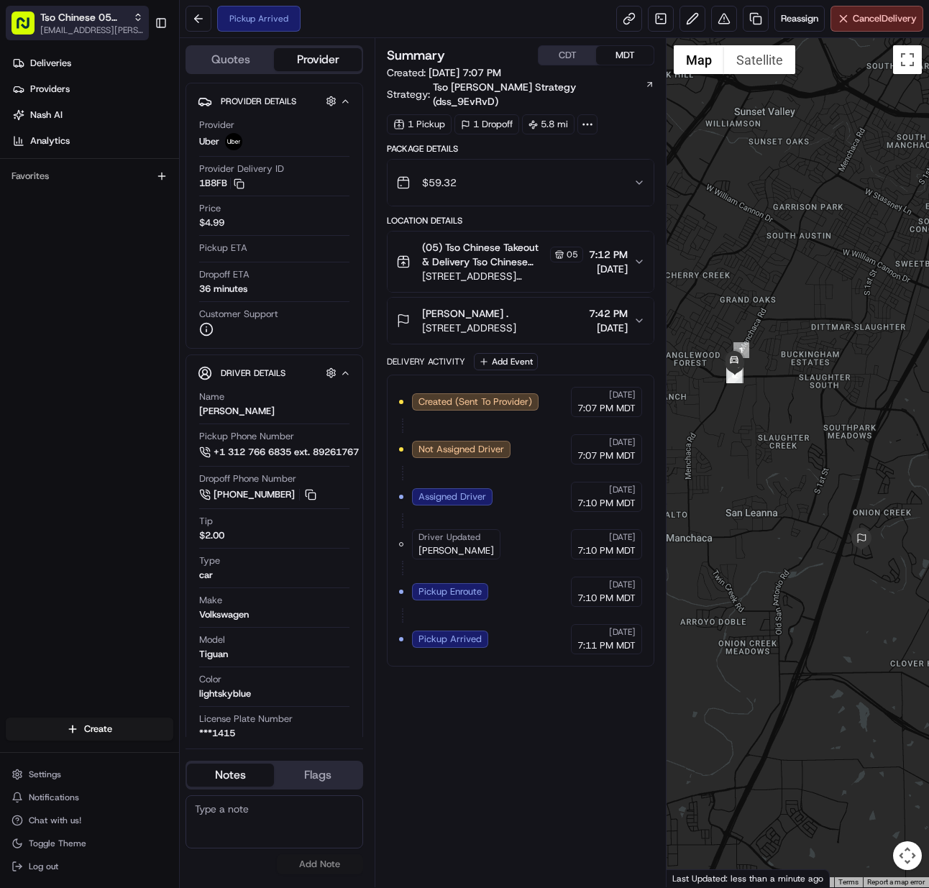
click at [54, 30] on span "[EMAIL_ADDRESS][PERSON_NAME][DOMAIN_NAME]" at bounding box center [91, 30] width 103 height 12
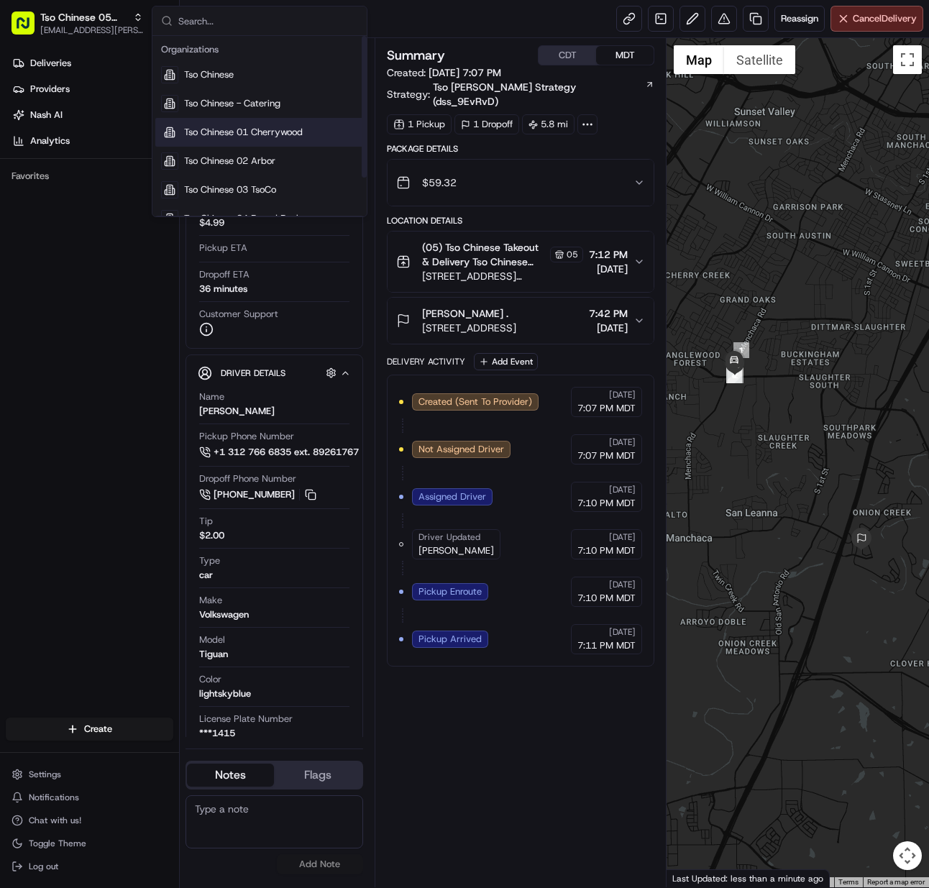
drag, startPoint x: 242, startPoint y: 132, endPoint x: 234, endPoint y: 128, distance: 9.0
click at [242, 132] on span "Tso Chinese 01 Cherrywood" at bounding box center [243, 132] width 119 height 13
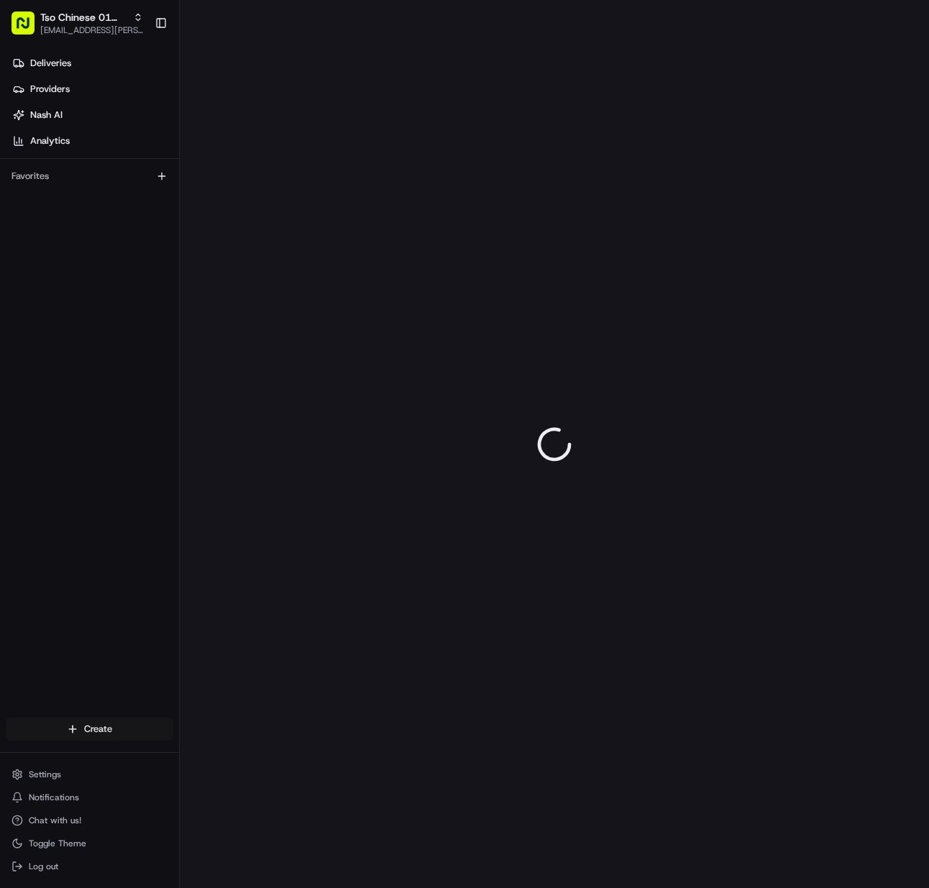
click at [98, 724] on html "Tso Chinese 01 Cherrywood meilan.gailey@gmail.com Toggle Sidebar Deliveries Pro…" at bounding box center [464, 444] width 929 height 888
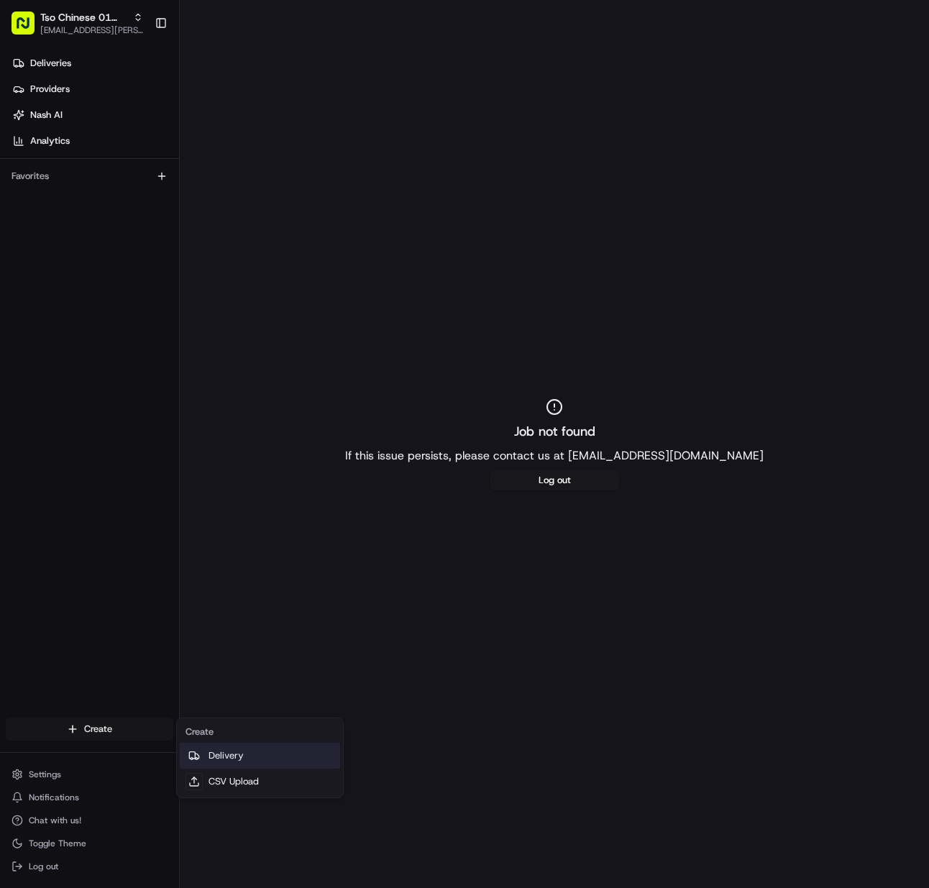
click at [231, 748] on link "Delivery" at bounding box center [260, 756] width 160 height 26
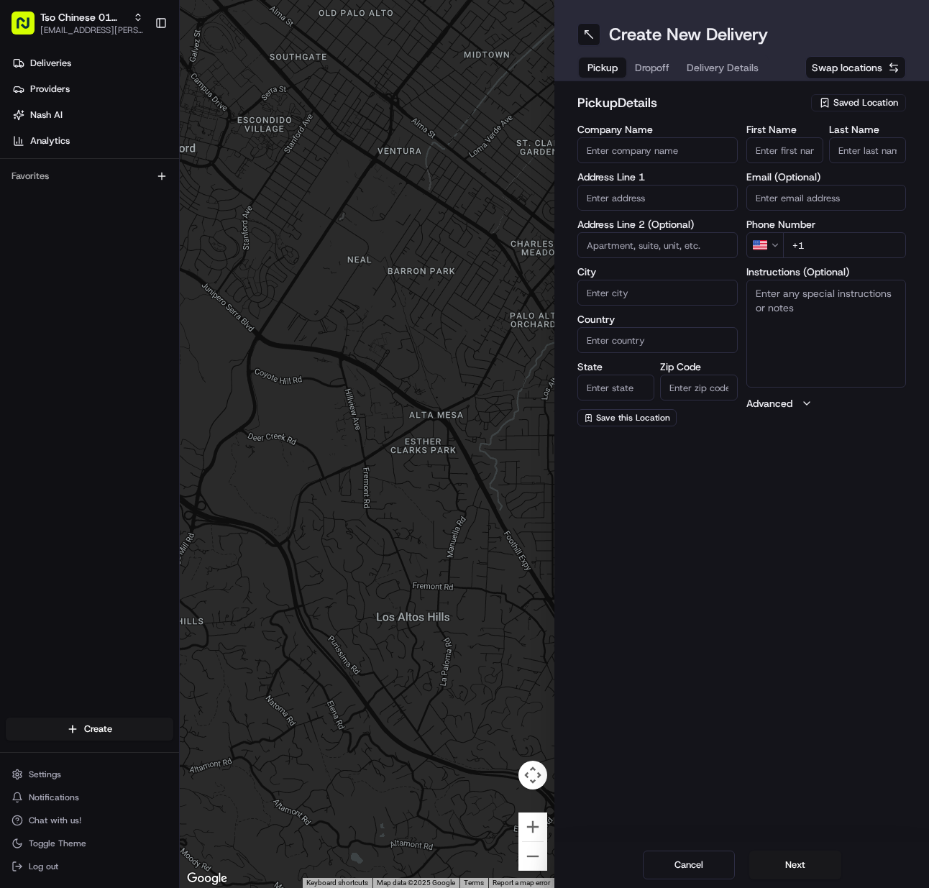
drag, startPoint x: 870, startPoint y: 88, endPoint x: 865, endPoint y: 100, distance: 12.3
click at [867, 96] on div "pickup Details Saved Location Company Name Address Line 1 Address Line 2 (Optio…" at bounding box center [742, 259] width 375 height 357
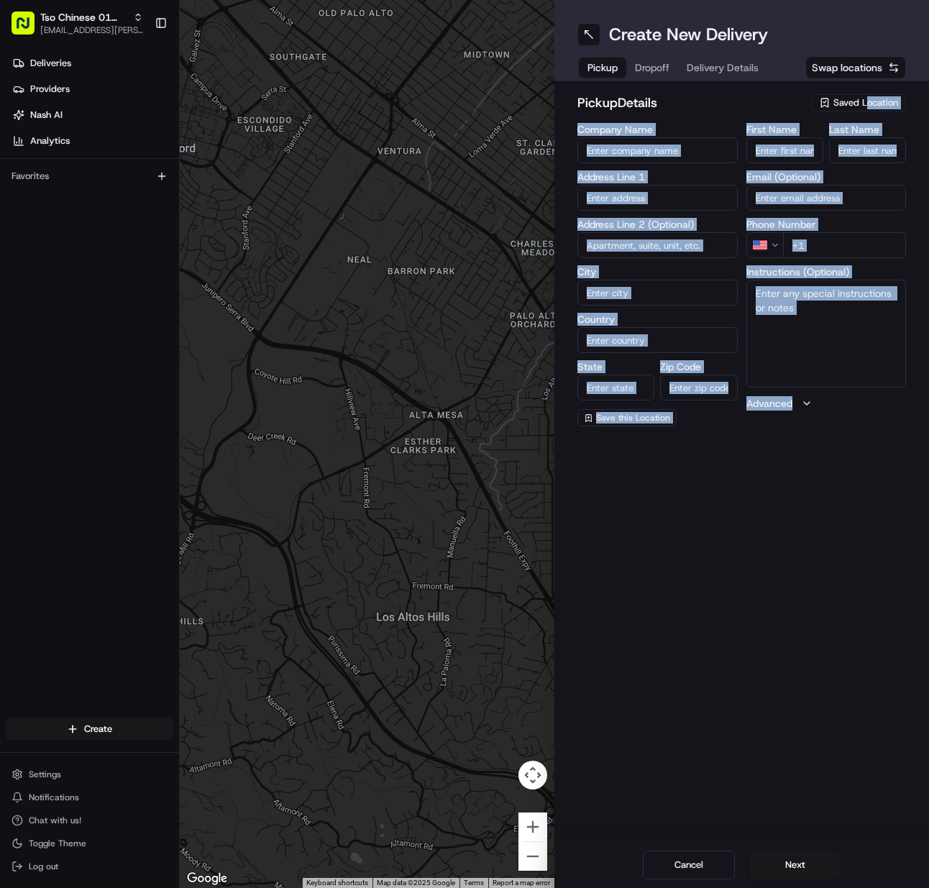
click at [865, 101] on span "Saved Location" at bounding box center [866, 102] width 65 height 13
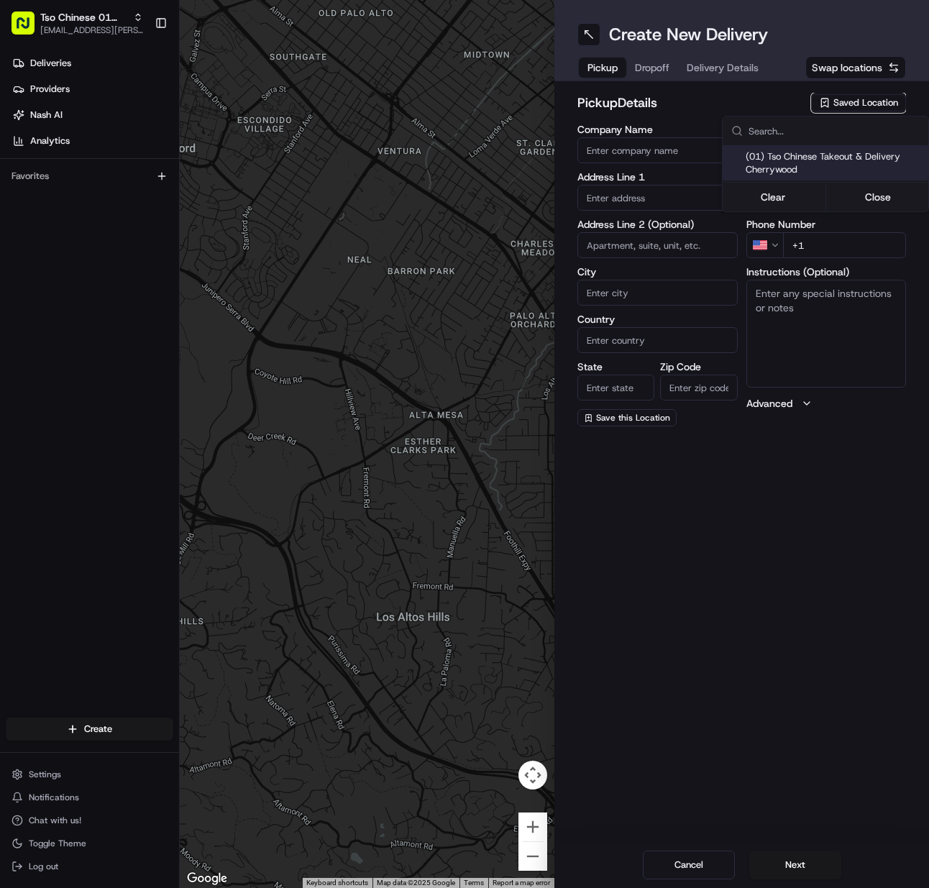
click at [828, 155] on span "(01) Tso Chinese Takeout & Delivery Cherrywood" at bounding box center [834, 163] width 177 height 26
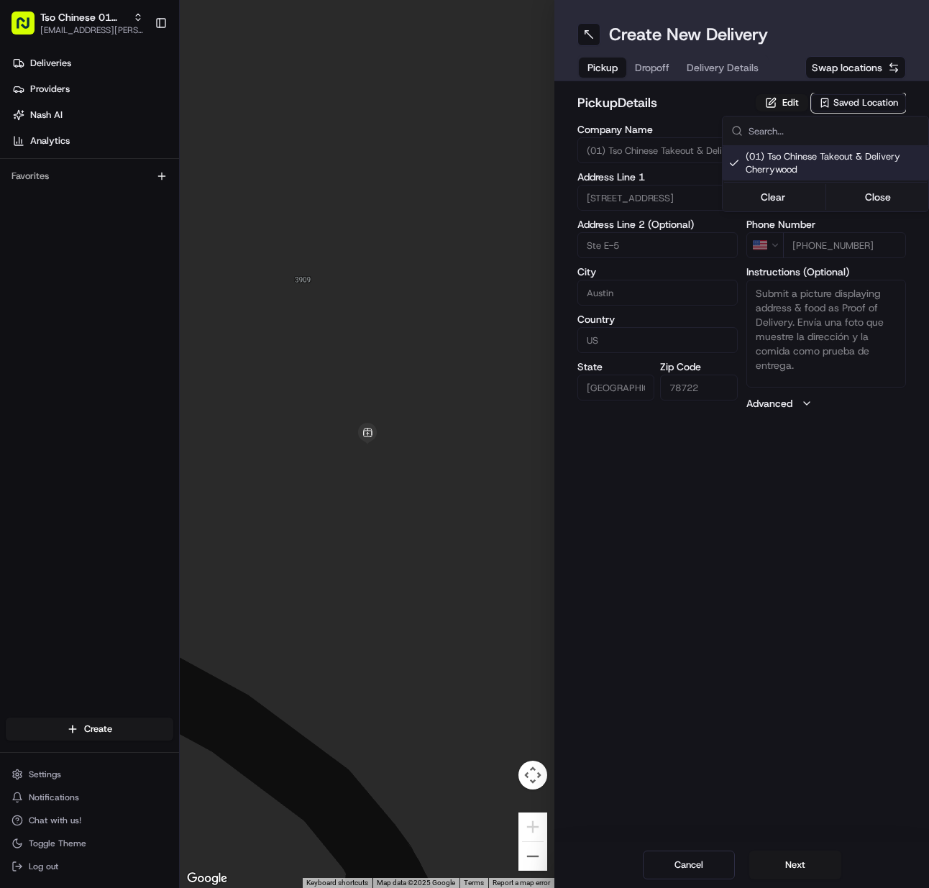
click at [788, 860] on html "Tso Chinese 01 Cherrywood [EMAIL_ADDRESS][PERSON_NAME][DOMAIN_NAME] Toggle Side…" at bounding box center [464, 444] width 929 height 888
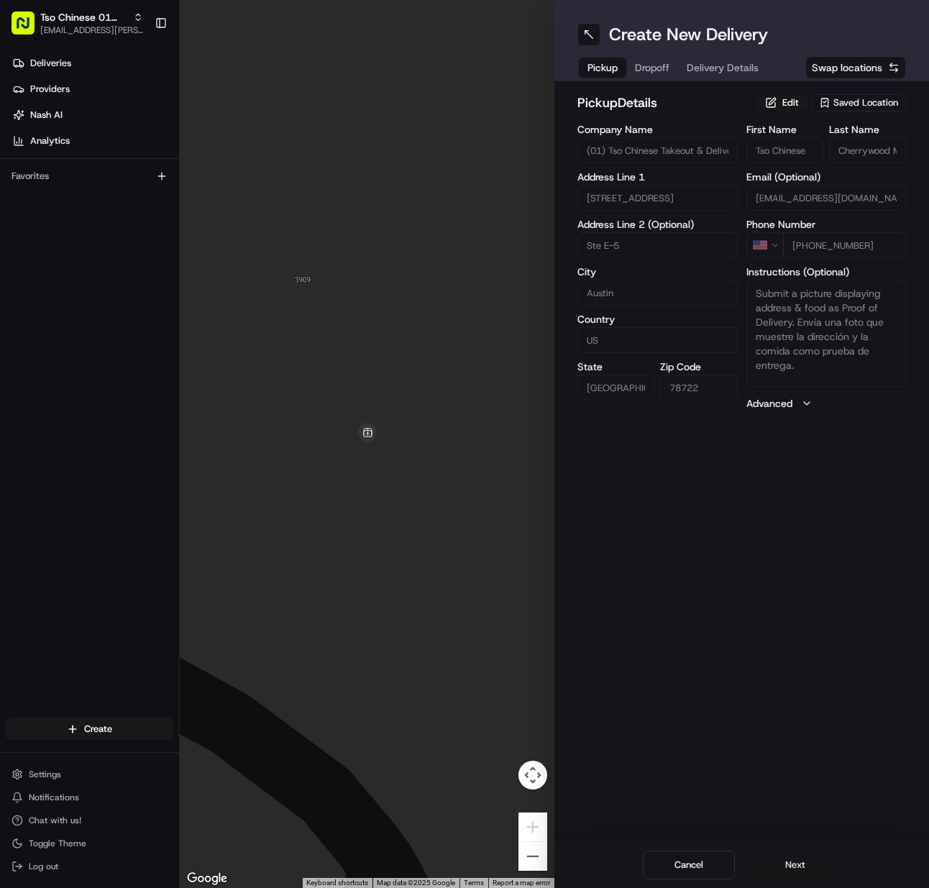
click at [788, 862] on button "Next" at bounding box center [796, 865] width 92 height 29
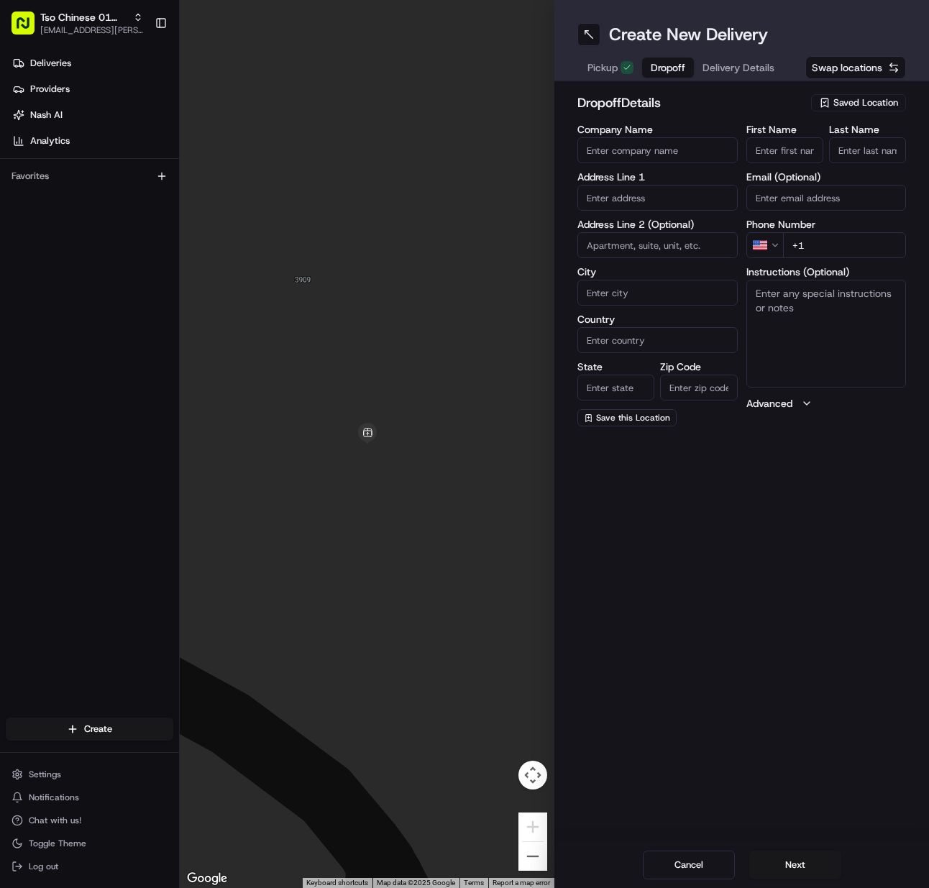
click at [794, 140] on input "First Name" at bounding box center [785, 150] width 77 height 26
paste input "Erin Fahrer"
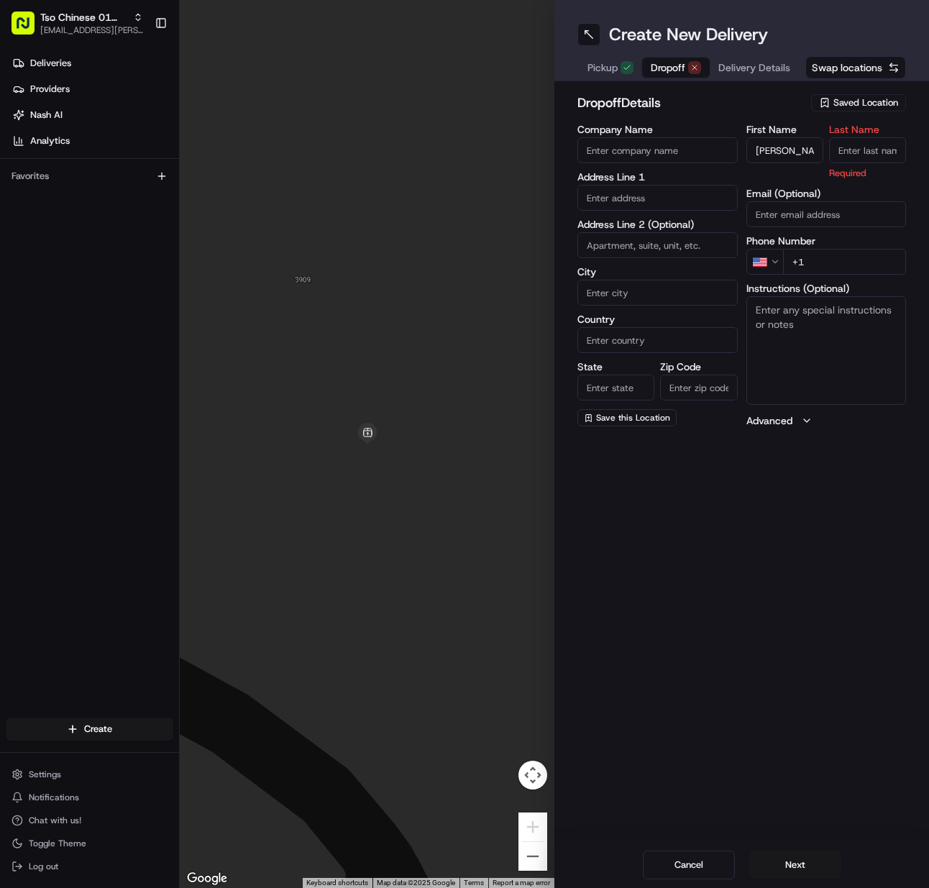
click at [856, 145] on input "Last Name" at bounding box center [867, 150] width 77 height 26
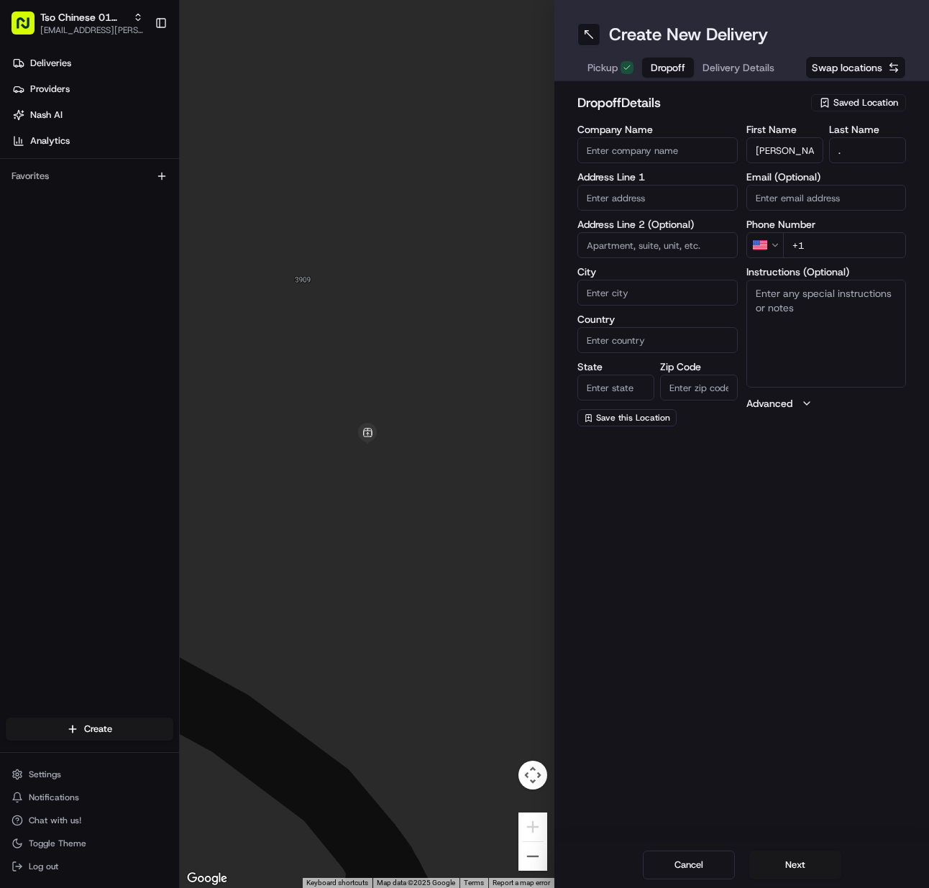
drag, startPoint x: 834, startPoint y: 248, endPoint x: 727, endPoint y: 262, distance: 107.3
click at [834, 247] on input "+1" at bounding box center [845, 245] width 124 height 26
paste input "402 913 4833"
click at [619, 190] on input "text" at bounding box center [658, 198] width 160 height 26
paste input "1415 Ridgemont Dr, Austin, TX 78723-2548, United"
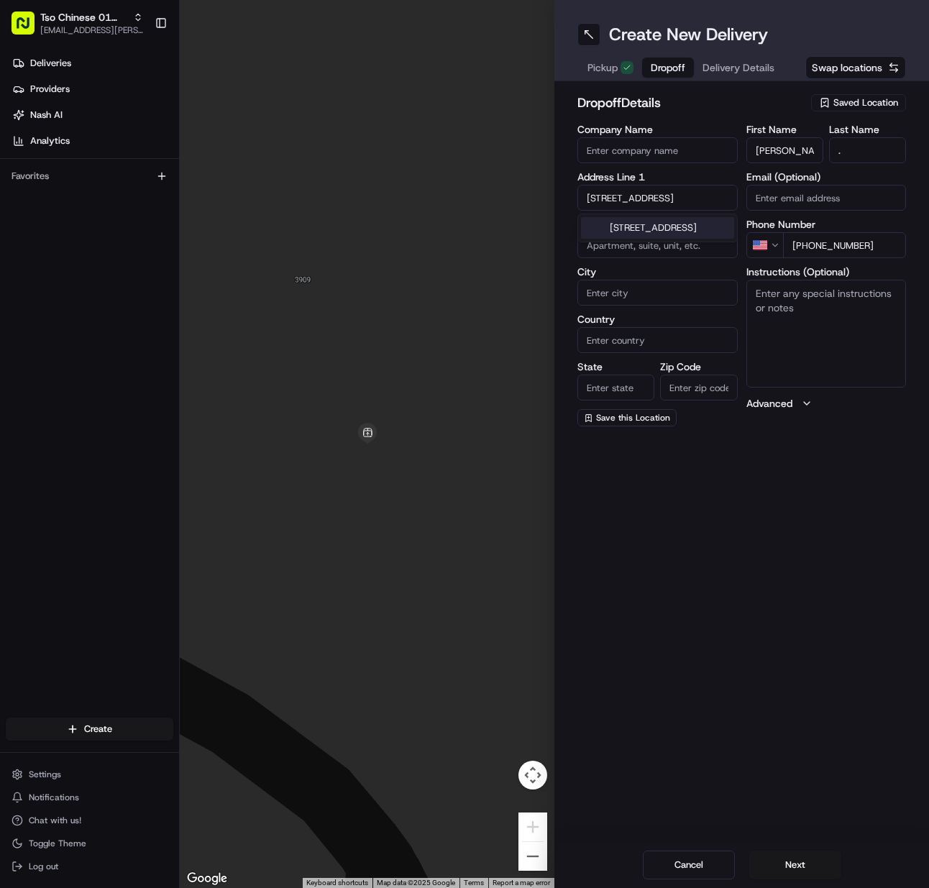
click at [642, 232] on div "1415 Ridgemont Drive, Austin, TX" at bounding box center [657, 228] width 153 height 22
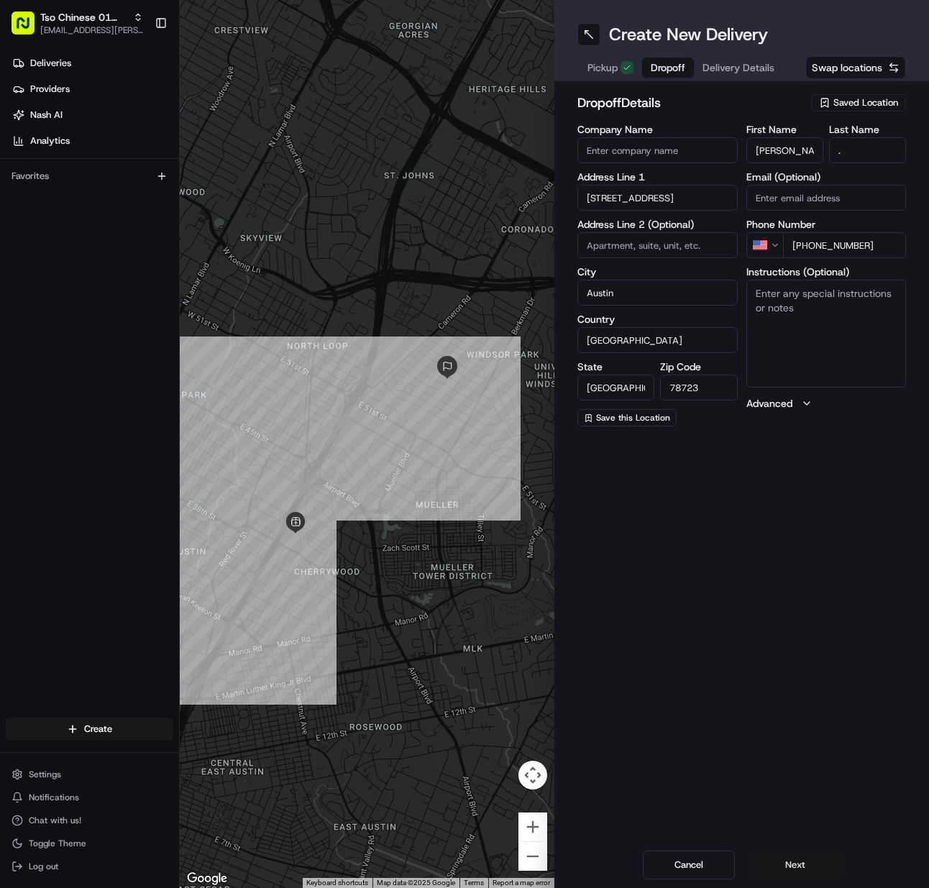
drag, startPoint x: 827, startPoint y: 863, endPoint x: 812, endPoint y: 855, distance: 17.4
click at [826, 862] on button "Next" at bounding box center [796, 865] width 92 height 29
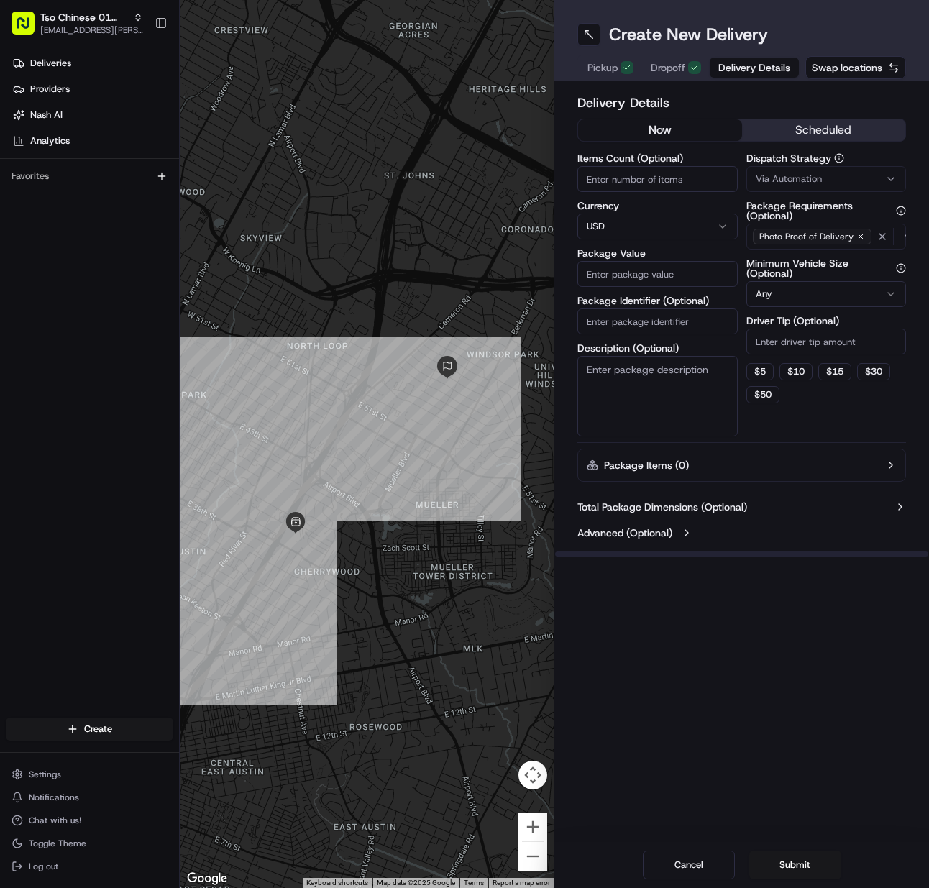
click at [647, 184] on input "Items Count (Optional)" at bounding box center [658, 179] width 160 height 26
click at [627, 319] on input "Package Identifier (Optional)" at bounding box center [658, 322] width 160 height 26
paste input "8EALKSC"
drag, startPoint x: 785, startPoint y: 176, endPoint x: 787, endPoint y: 192, distance: 16.6
click at [786, 176] on span "Via Automation" at bounding box center [789, 179] width 66 height 13
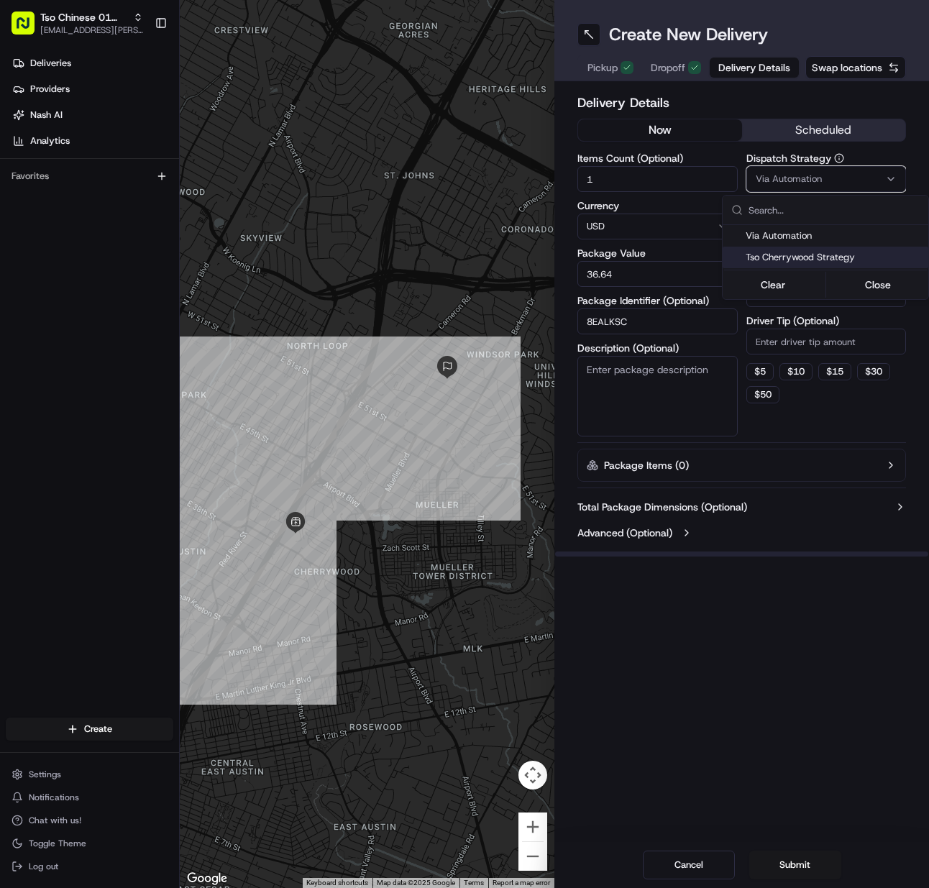
click at [783, 253] on span "Tso Cherrywood Strategy" at bounding box center [834, 257] width 177 height 13
click at [788, 346] on html "Tso Chinese 01 Cherrywood meilan.gailey@gmail.com Toggle Sidebar Deliveries Pro…" at bounding box center [464, 444] width 929 height 888
click at [788, 346] on input "Driver Tip (Optional)" at bounding box center [827, 342] width 160 height 26
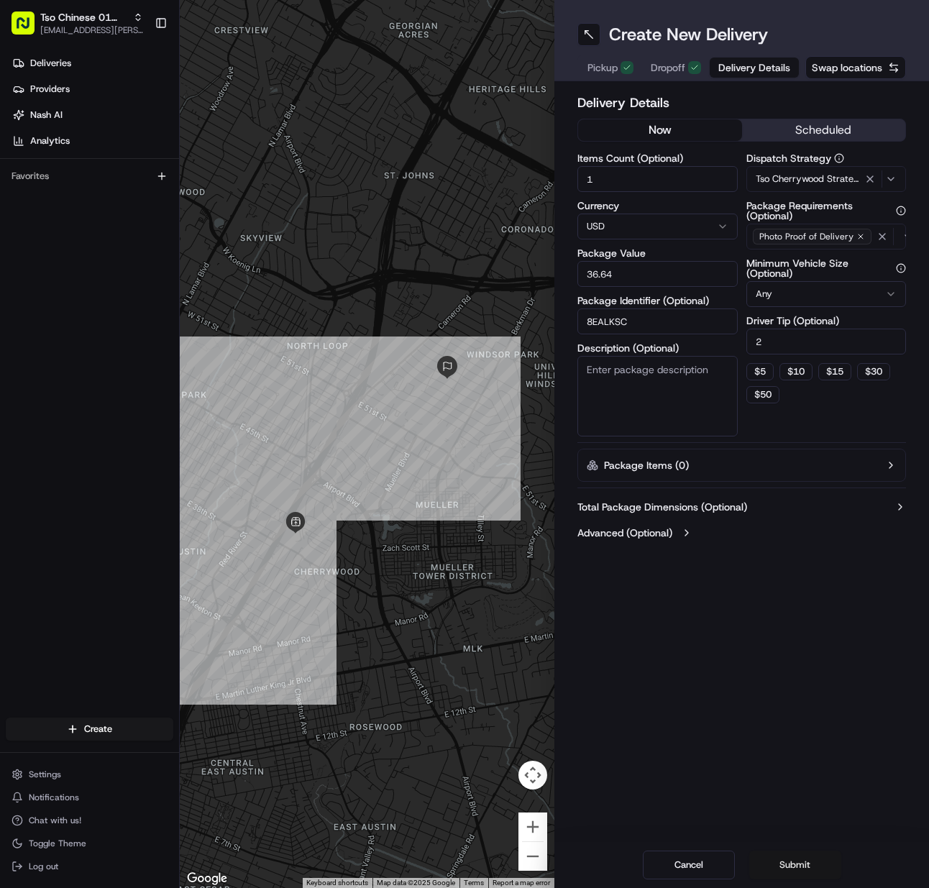
click at [783, 856] on button "Submit" at bounding box center [796, 865] width 92 height 29
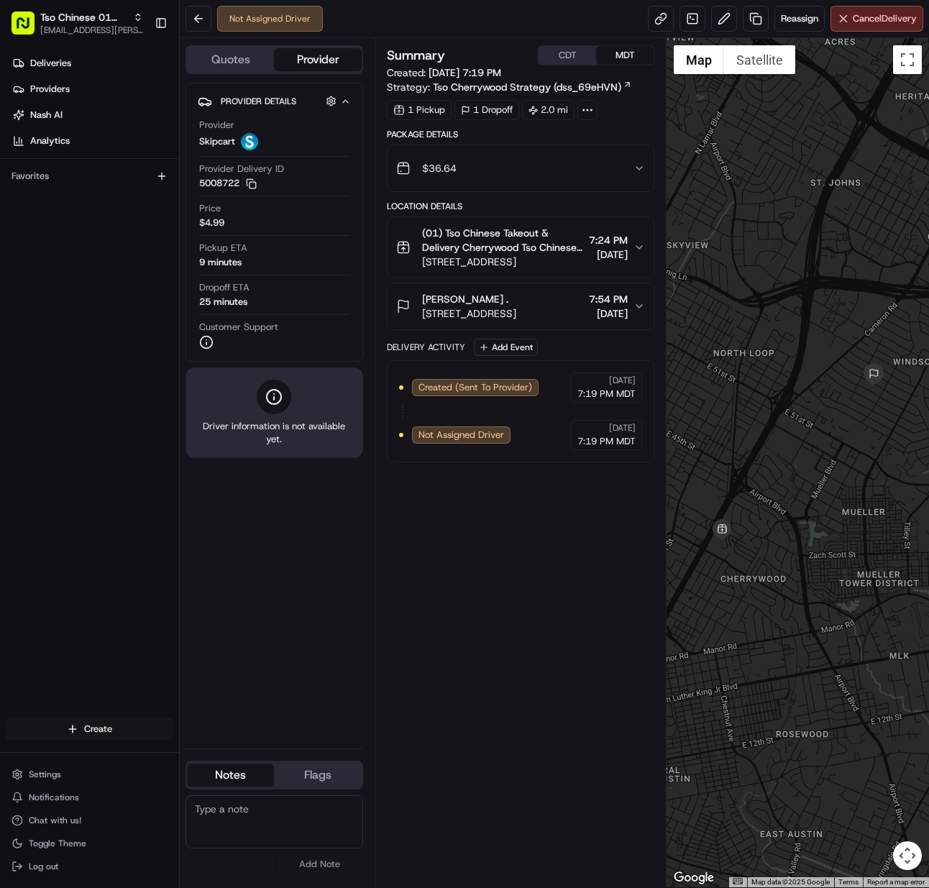
click at [110, 732] on html "Tso Chinese 01 Cherrywood meilan.gailey@gmail.com Toggle Sidebar Deliveries Pro…" at bounding box center [464, 444] width 929 height 888
click at [201, 751] on div at bounding box center [194, 755] width 17 height 17
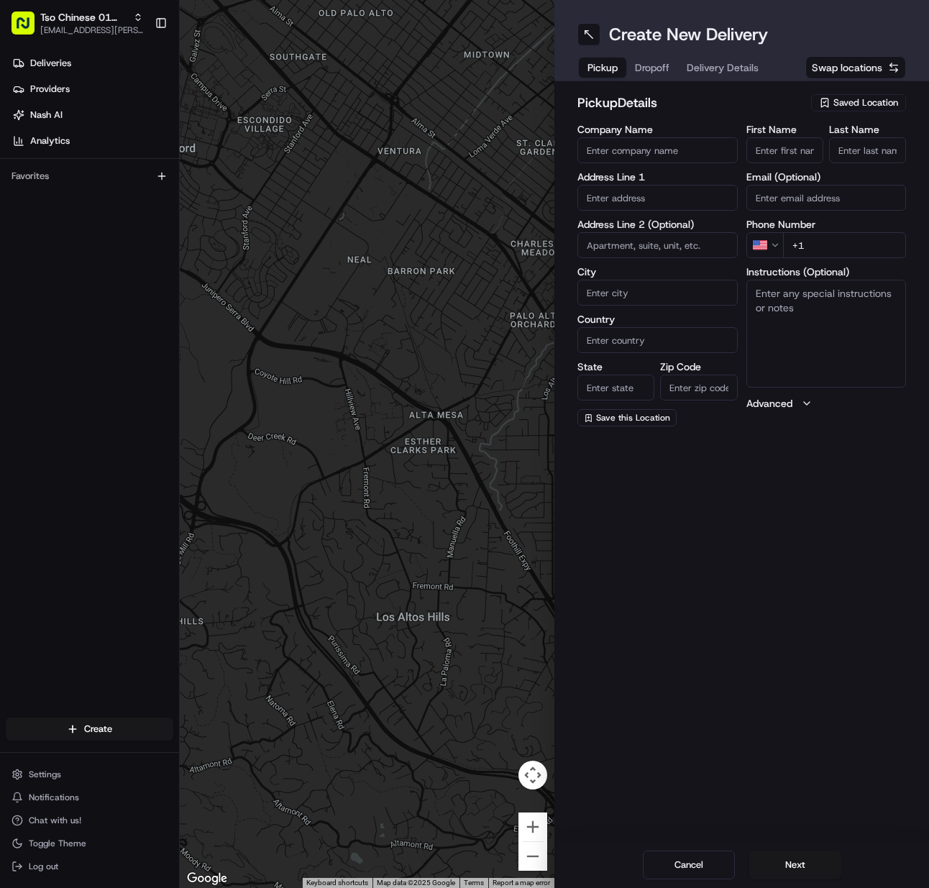
click at [873, 97] on span "Saved Location" at bounding box center [866, 102] width 65 height 13
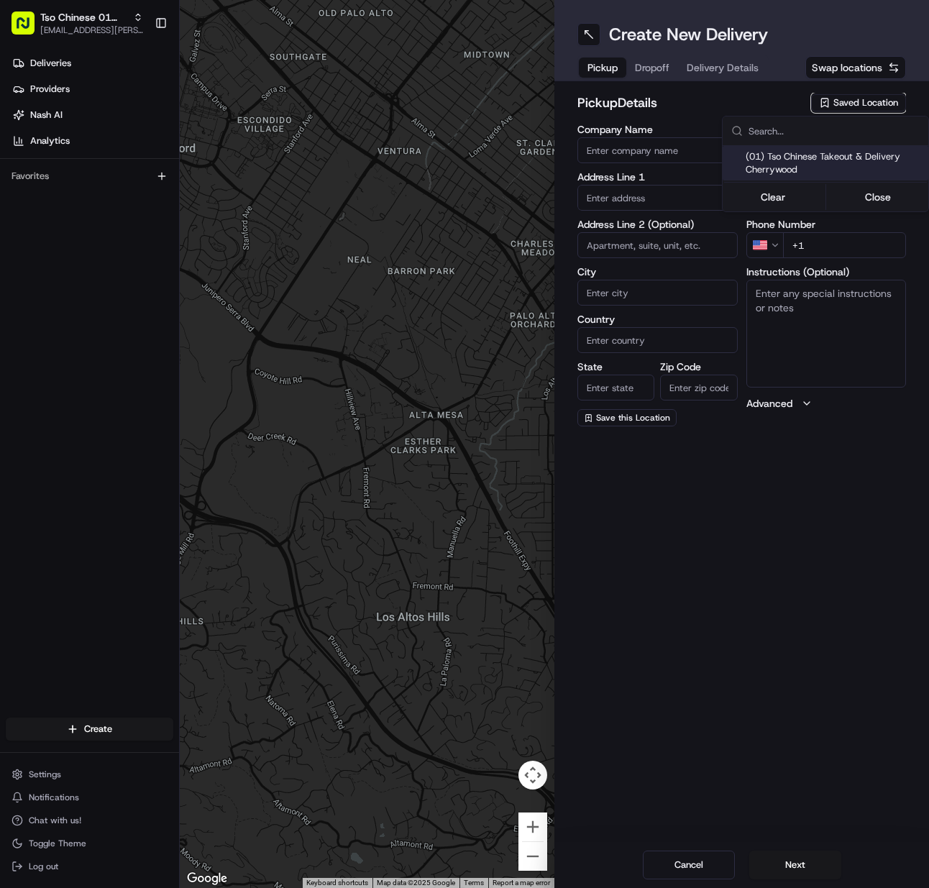
click at [853, 158] on span "(01) Tso Chinese Takeout & Delivery Cherrywood" at bounding box center [834, 163] width 177 height 26
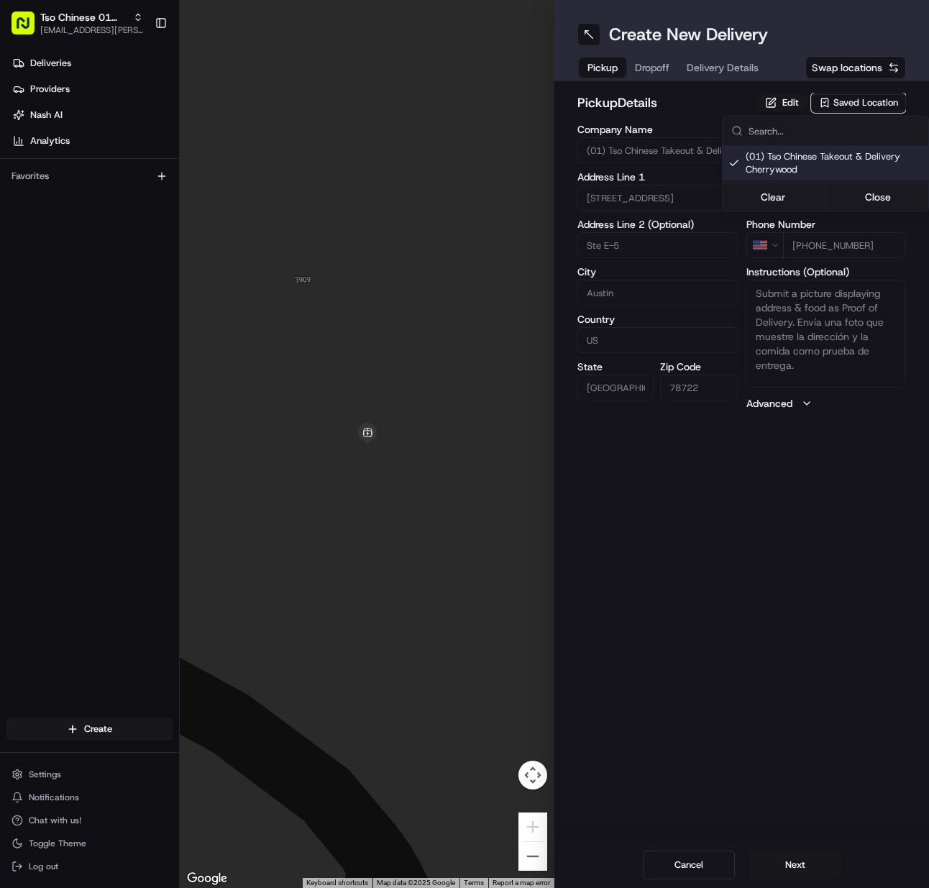
click at [805, 869] on html "Tso Chinese 01 Cherrywood [EMAIL_ADDRESS][PERSON_NAME][DOMAIN_NAME] Toggle Side…" at bounding box center [464, 444] width 929 height 888
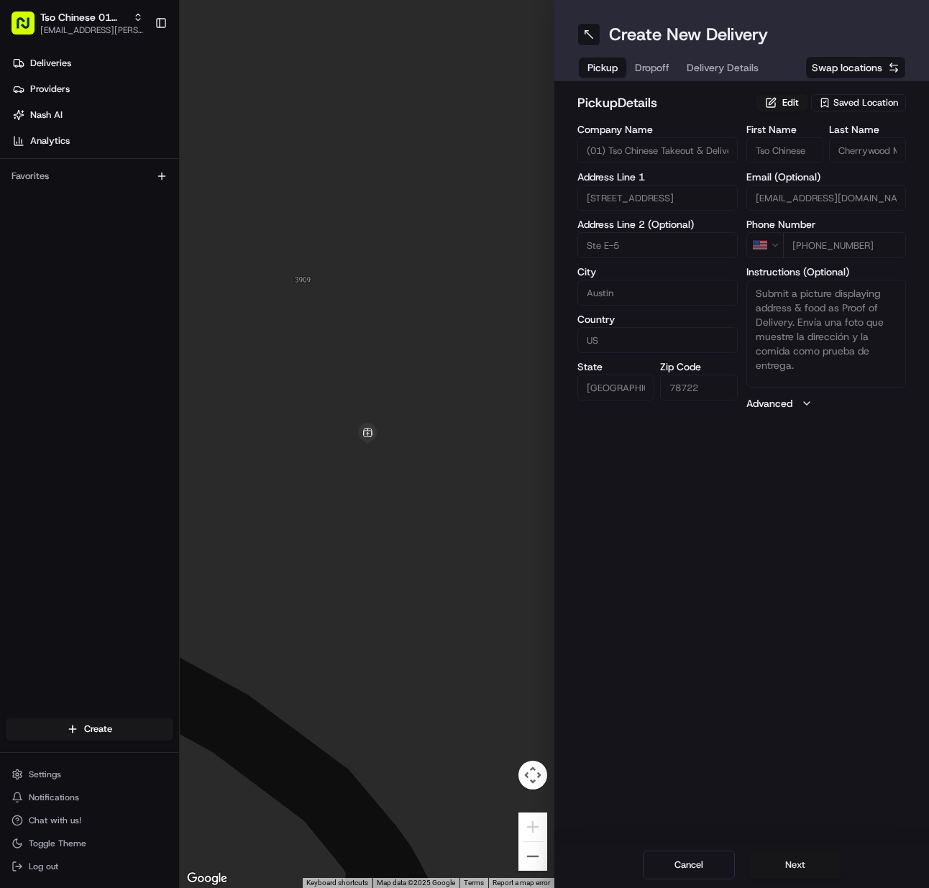
drag, startPoint x: 805, startPoint y: 869, endPoint x: 839, endPoint y: 861, distance: 34.7
click at [804, 870] on button "Next" at bounding box center [796, 865] width 92 height 29
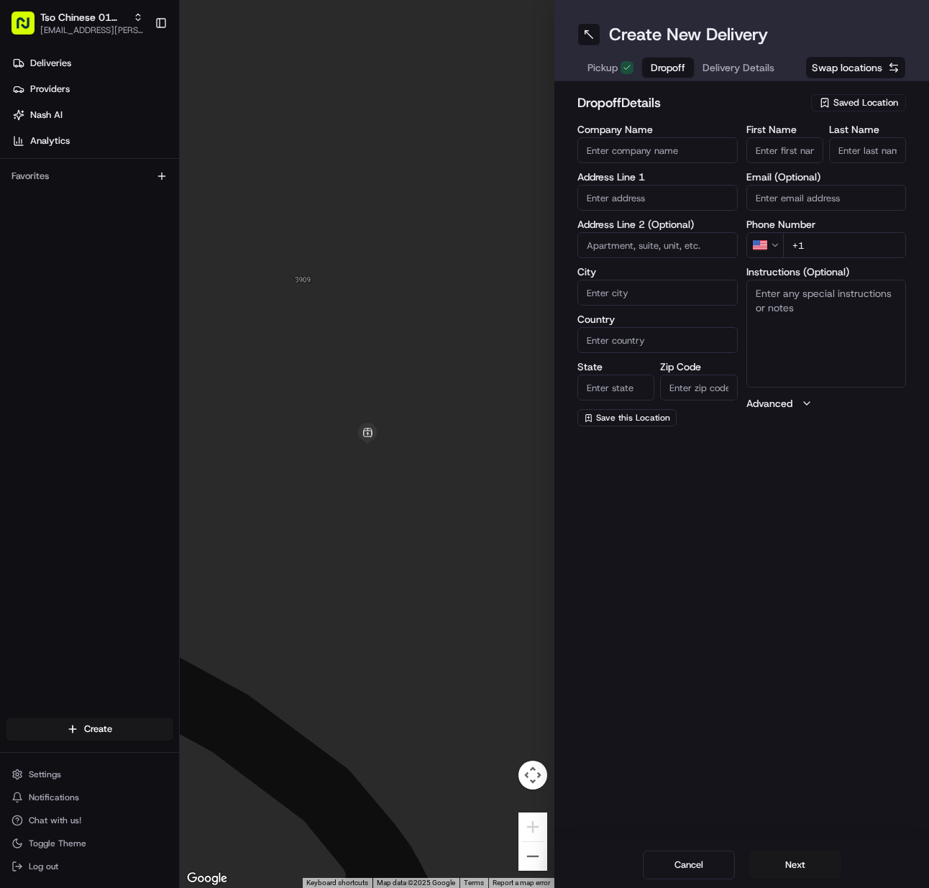
click at [768, 147] on input "First Name" at bounding box center [785, 150] width 77 height 26
paste input "Anne WALSH"
click at [861, 143] on input "Last Name" at bounding box center [867, 150] width 77 height 26
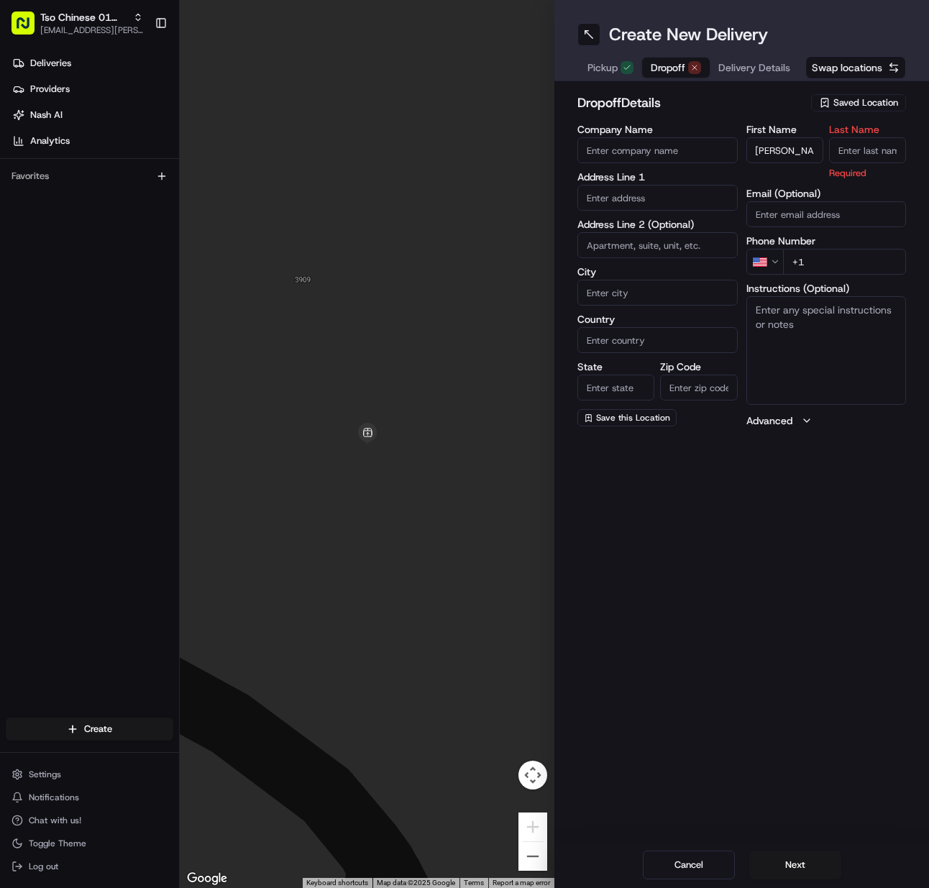
scroll to position [0, 0]
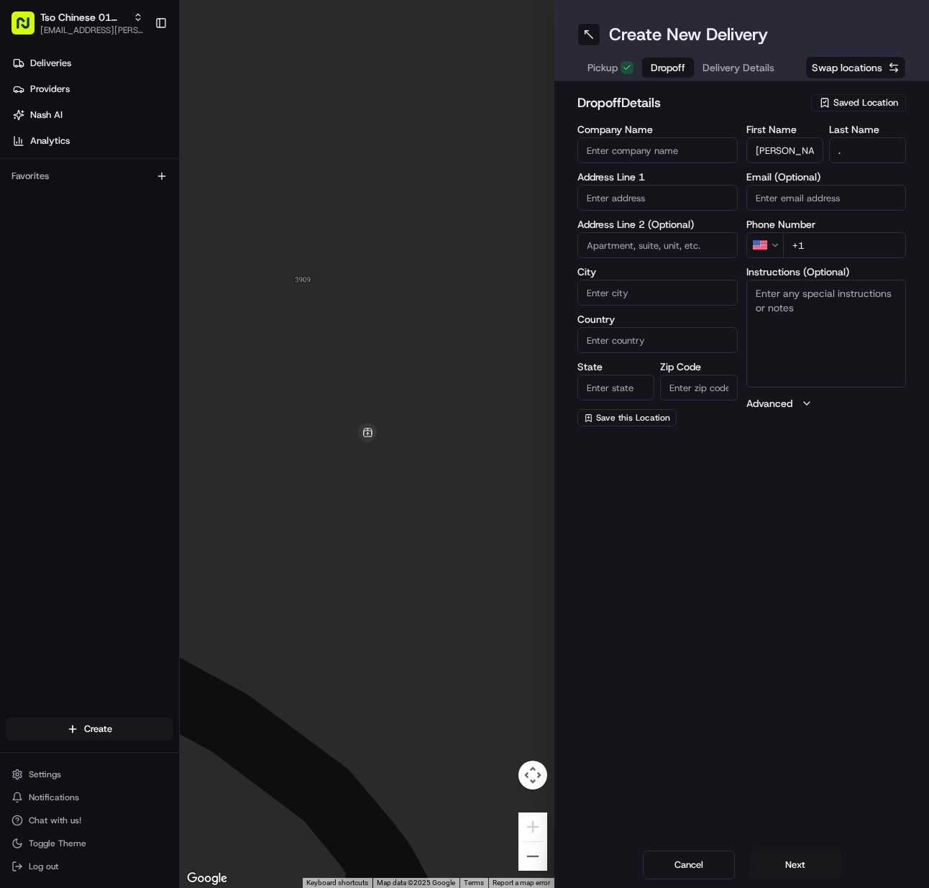
click at [857, 251] on input "+1" at bounding box center [845, 245] width 124 height 26
paste input "817 798 7638"
click at [678, 193] on input "text" at bounding box center [658, 198] width 160 height 26
paste input "1906 Garden St, Austin, TX 78702-5509, United States"
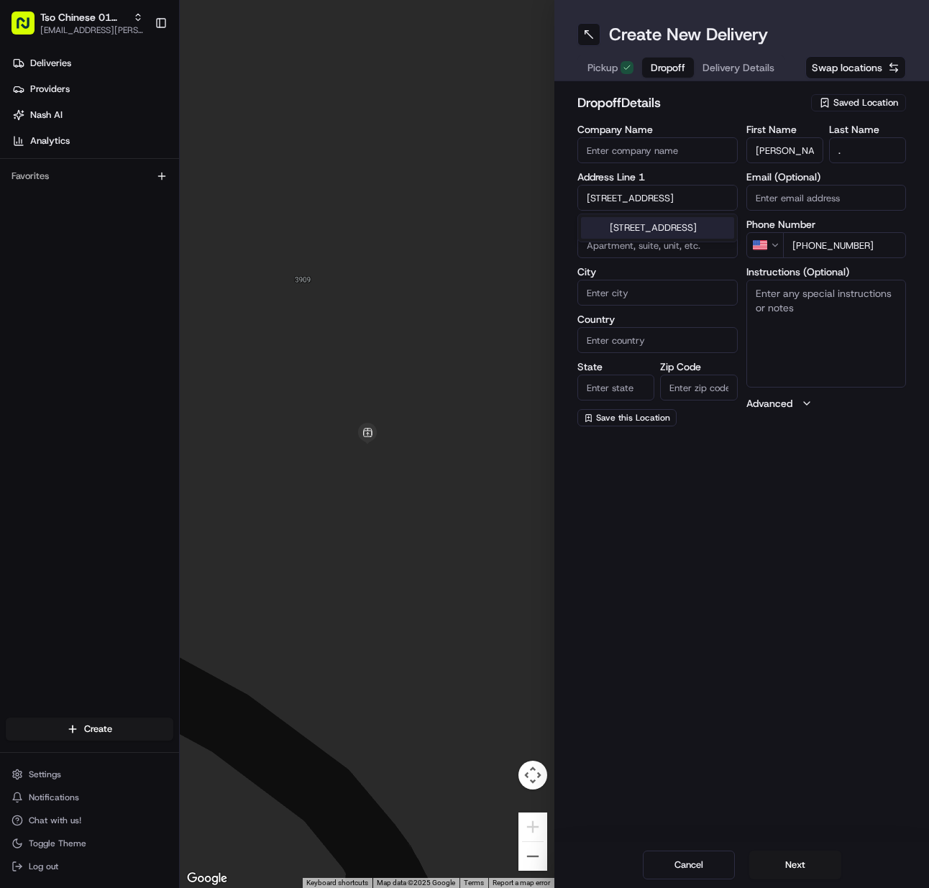
click at [673, 226] on div "1906 Garden Street, Austin, TX" at bounding box center [657, 228] width 153 height 22
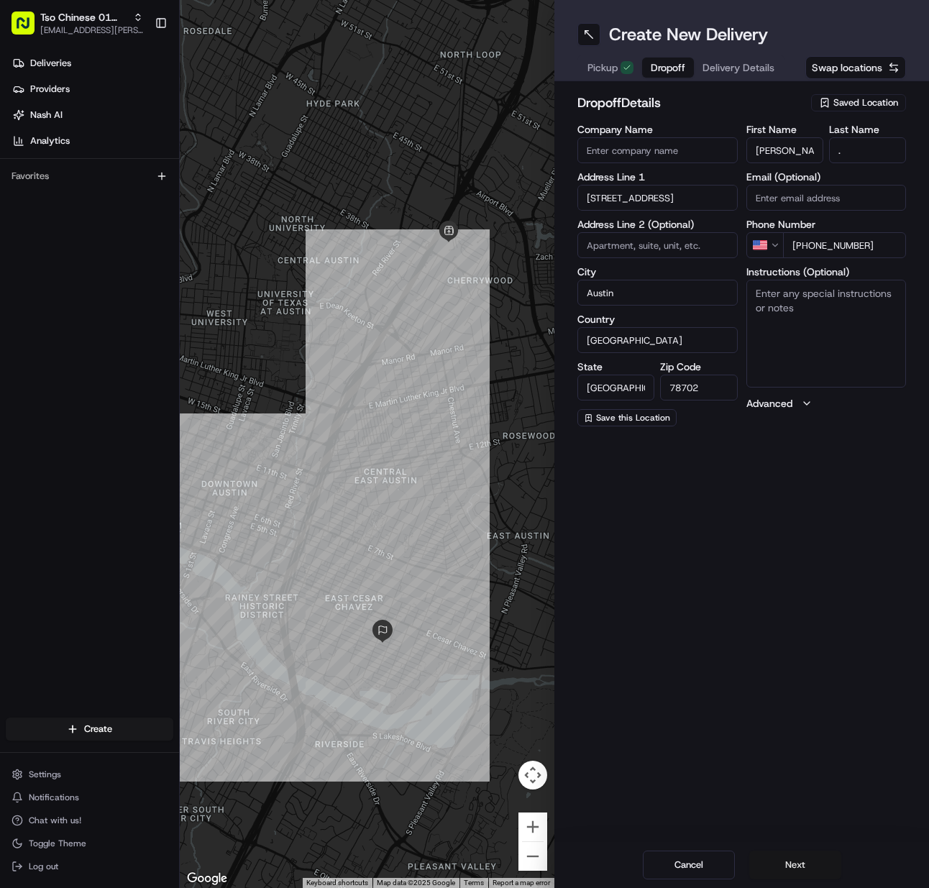
click at [768, 856] on button "Next" at bounding box center [796, 865] width 92 height 29
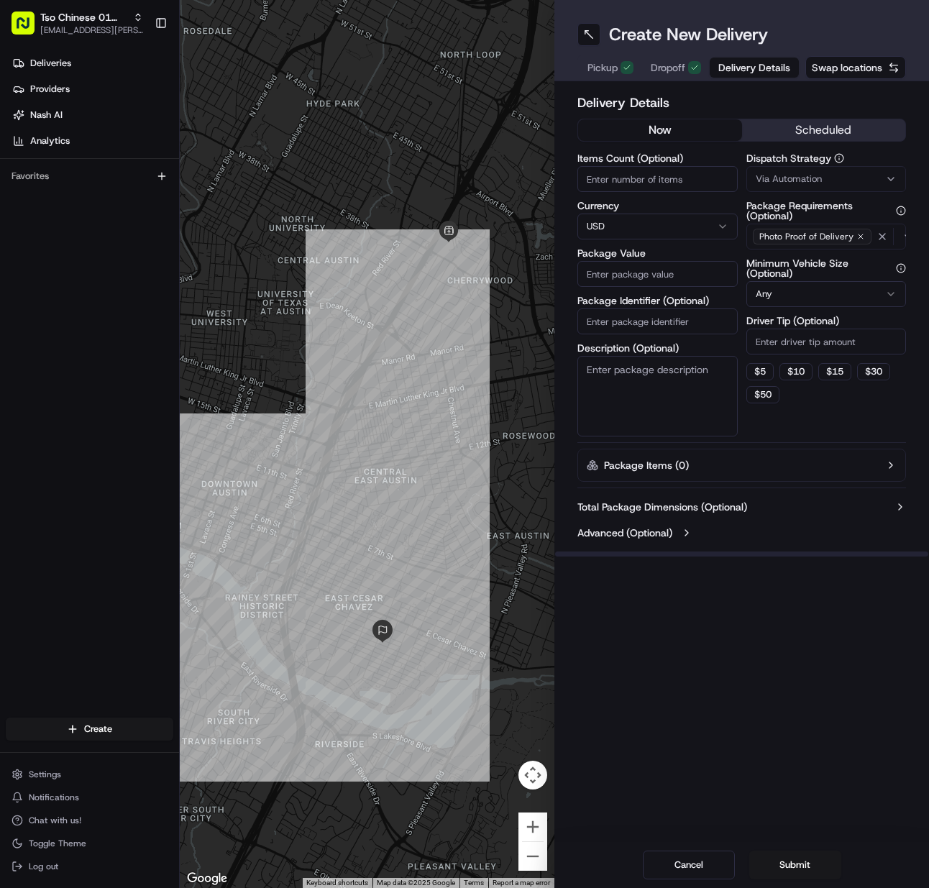
click at [631, 156] on label "Items Count (Optional)" at bounding box center [658, 158] width 160 height 10
click at [631, 166] on input "Items Count (Optional)" at bounding box center [658, 179] width 160 height 26
click at [627, 179] on input "Items Count (Optional)" at bounding box center [658, 179] width 160 height 26
click at [670, 328] on input "Package Identifier (Optional)" at bounding box center [658, 322] width 160 height 26
paste input "DLVA6VP"
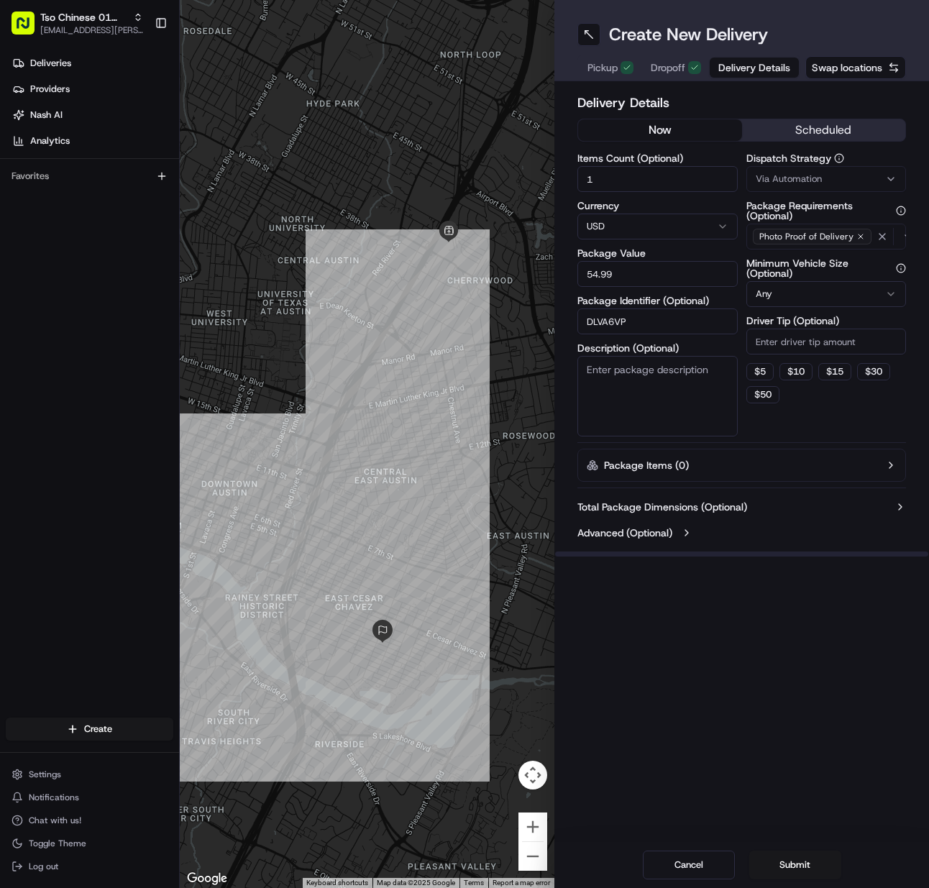
click at [802, 186] on button "Via Automation" at bounding box center [827, 179] width 160 height 26
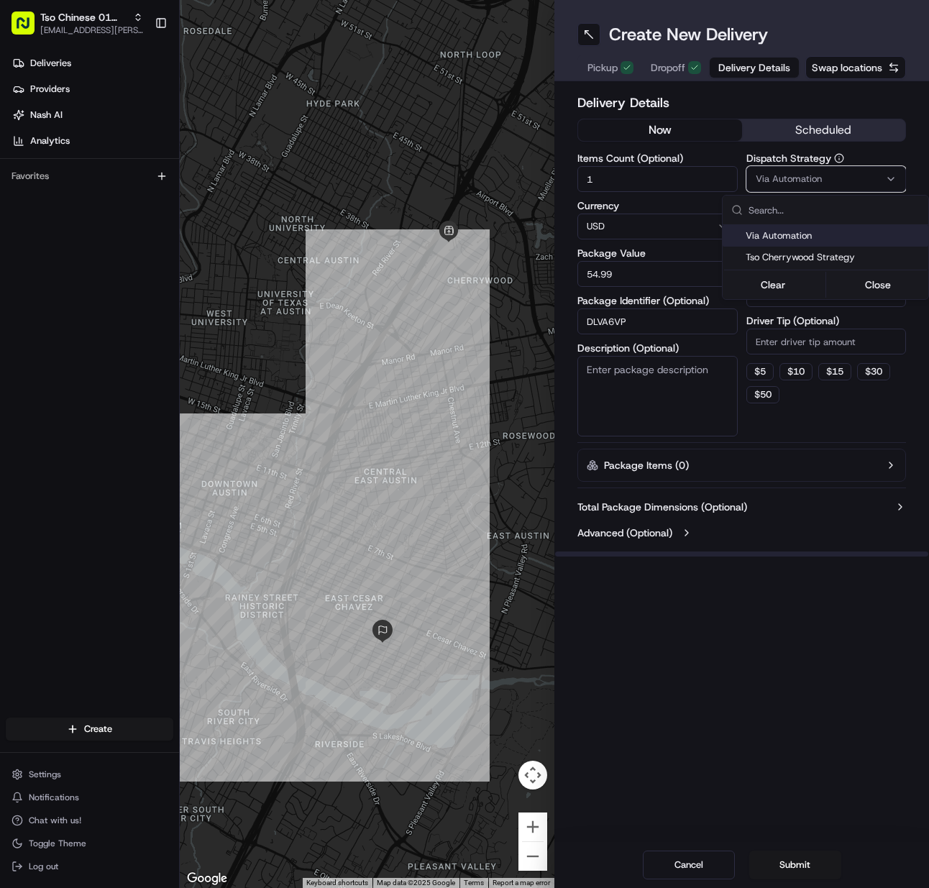
click at [806, 242] on span "Via Automation" at bounding box center [834, 235] width 177 height 13
click at [803, 248] on div "Tso Cherrywood Strategy" at bounding box center [826, 258] width 206 height 22
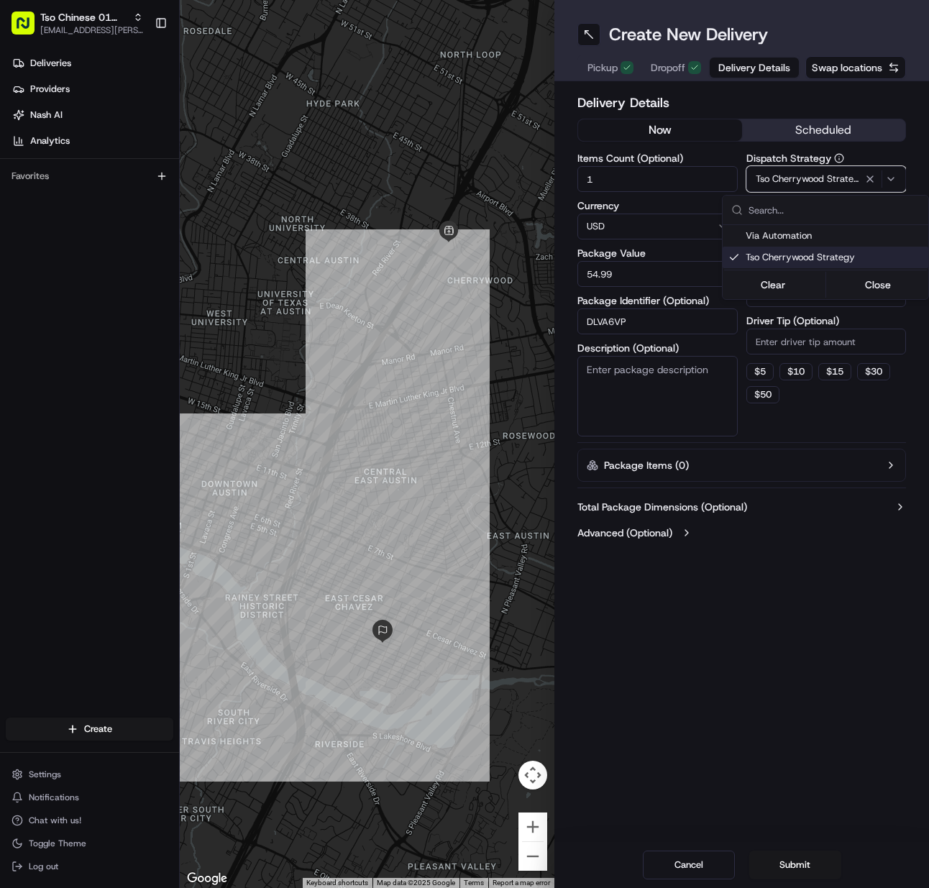
click at [812, 348] on html "Tso Chinese 01 Cherrywood meilan.gailey@gmail.com Toggle Sidebar Deliveries Pro…" at bounding box center [464, 444] width 929 height 888
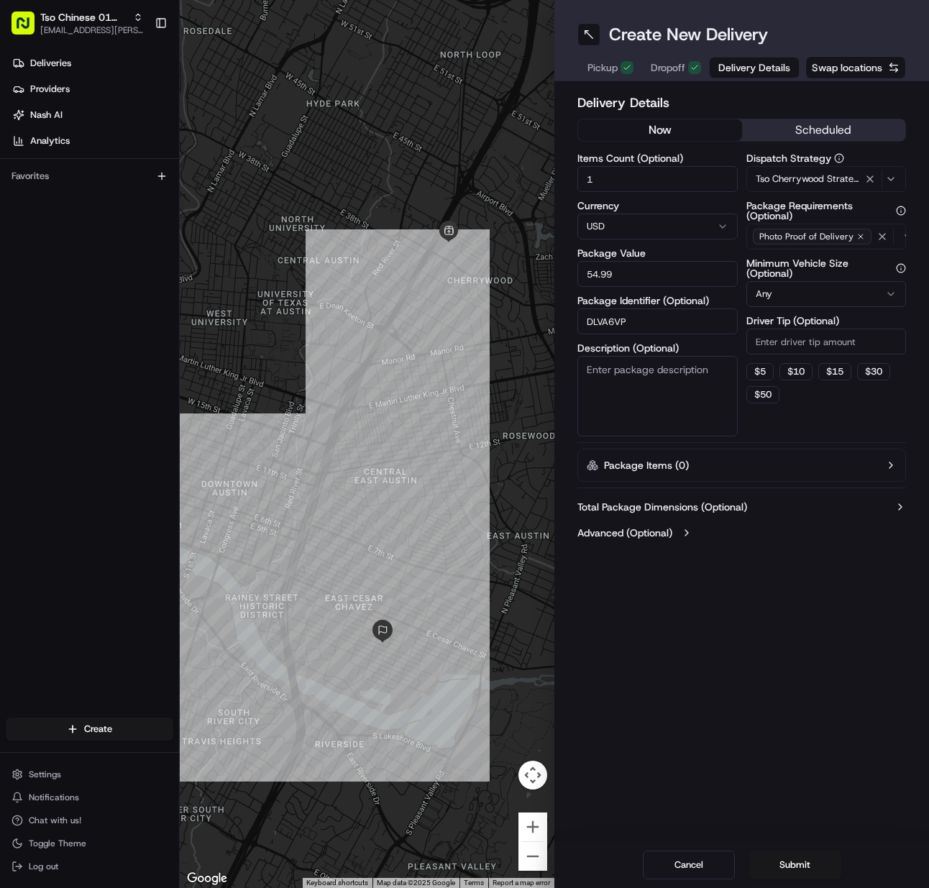
click at [811, 346] on input "Driver Tip (Optional)" at bounding box center [827, 342] width 160 height 26
click at [774, 872] on button "Submit" at bounding box center [796, 865] width 92 height 29
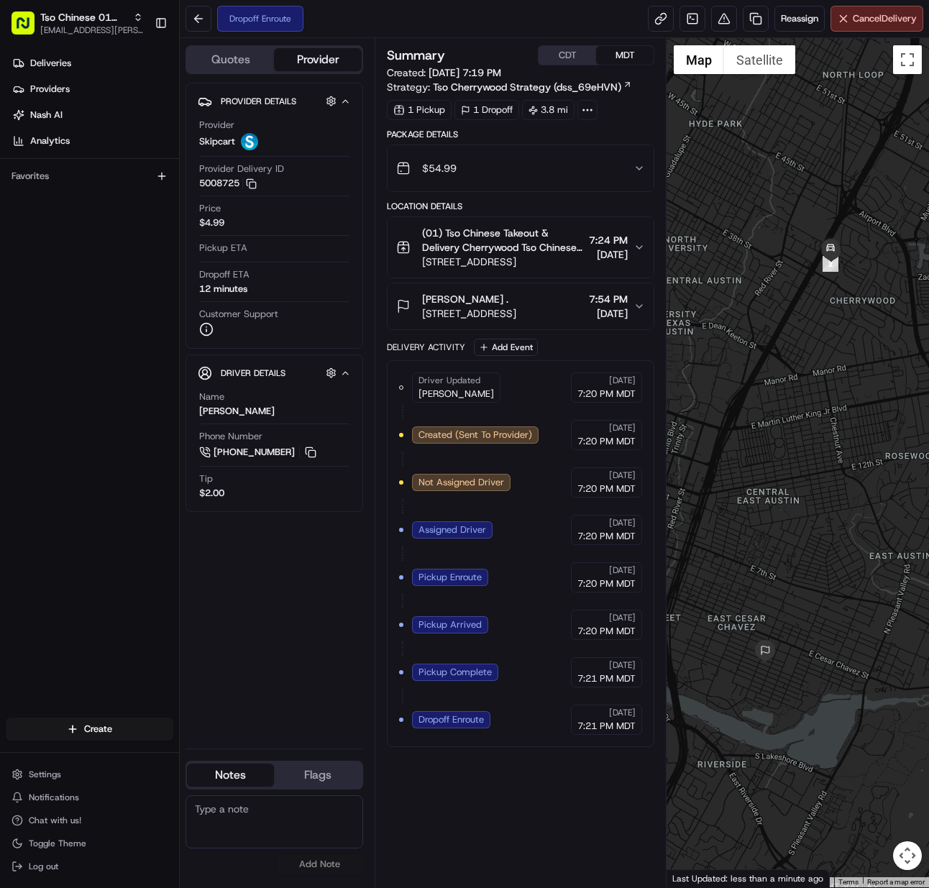
click at [109, 713] on div "Create" at bounding box center [89, 729] width 179 height 35
click at [116, 726] on html "Tso Chinese 01 Cherrywood meilan.gailey@gmail.com Toggle Sidebar Deliveries Pro…" at bounding box center [464, 444] width 929 height 888
drag, startPoint x: 197, startPoint y: 742, endPoint x: 217, endPoint y: 760, distance: 26.5
click at [198, 743] on div "Create Delivery CSV Upload" at bounding box center [260, 758] width 168 height 81
click at [215, 761] on link "Delivery" at bounding box center [260, 756] width 160 height 26
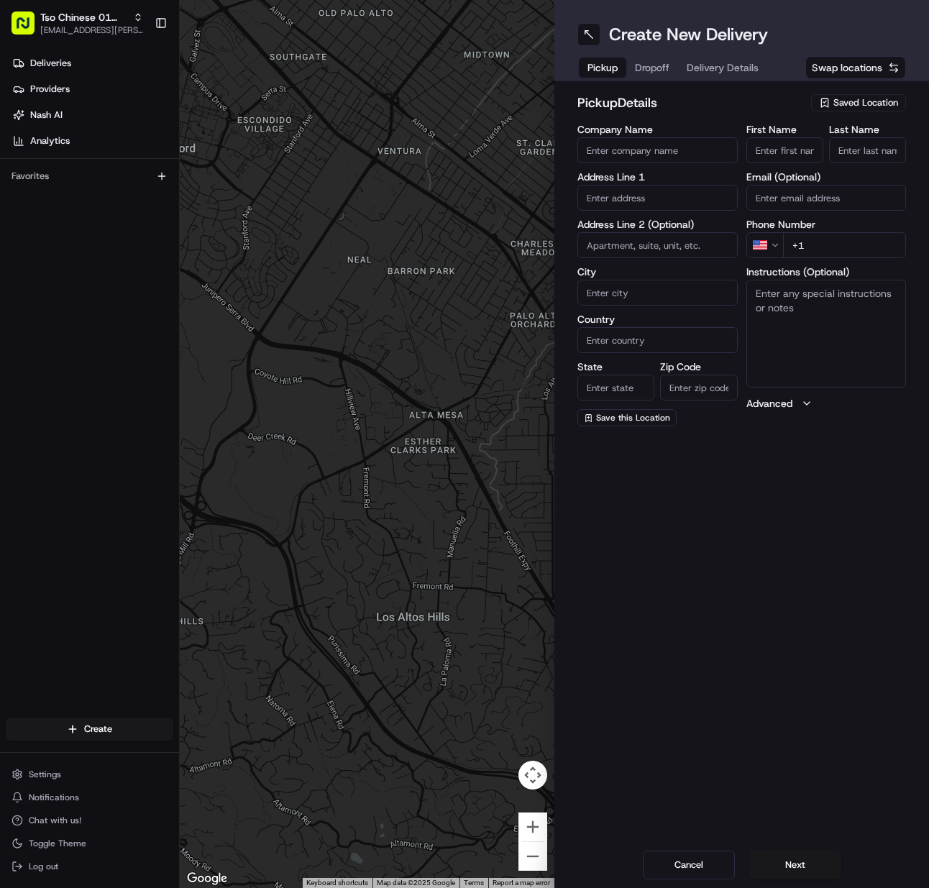
click at [868, 108] on span "Saved Location" at bounding box center [866, 102] width 65 height 13
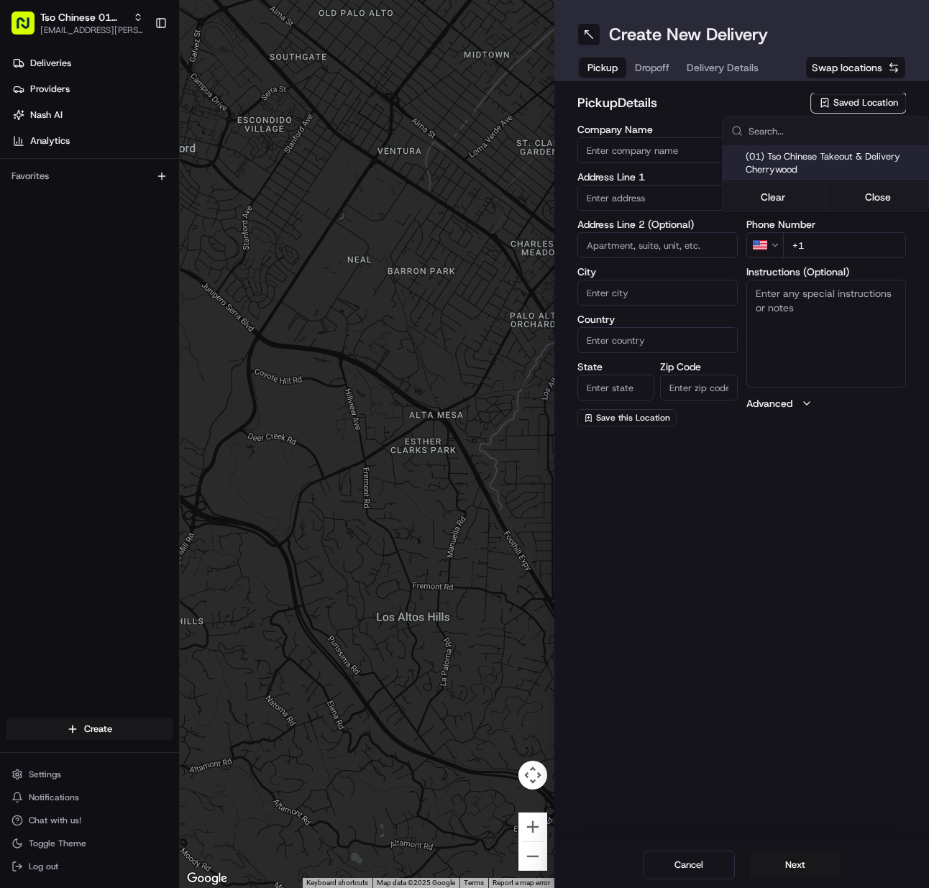
click at [842, 159] on span "(01) Tso Chinese Takeout & Delivery Cherrywood" at bounding box center [834, 163] width 177 height 26
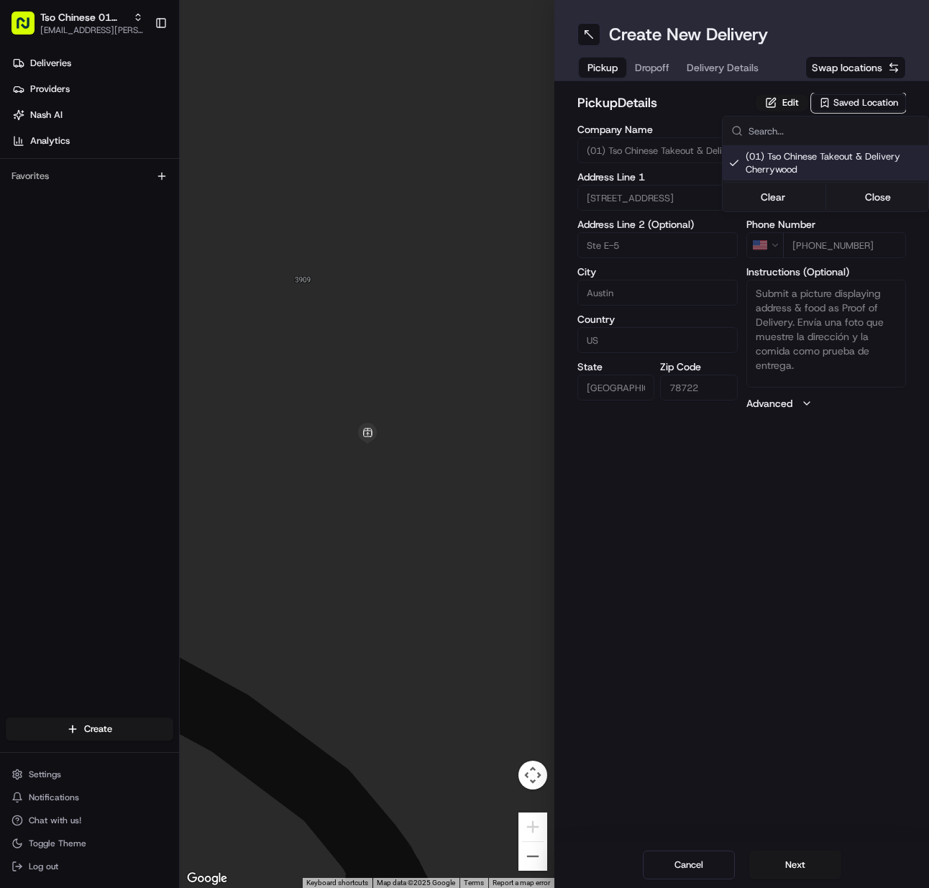
click at [798, 872] on html "Tso Chinese 01 Cherrywood [EMAIL_ADDRESS][PERSON_NAME][DOMAIN_NAME] Toggle Side…" at bounding box center [464, 444] width 929 height 888
click at [798, 872] on button "Next" at bounding box center [796, 865] width 92 height 29
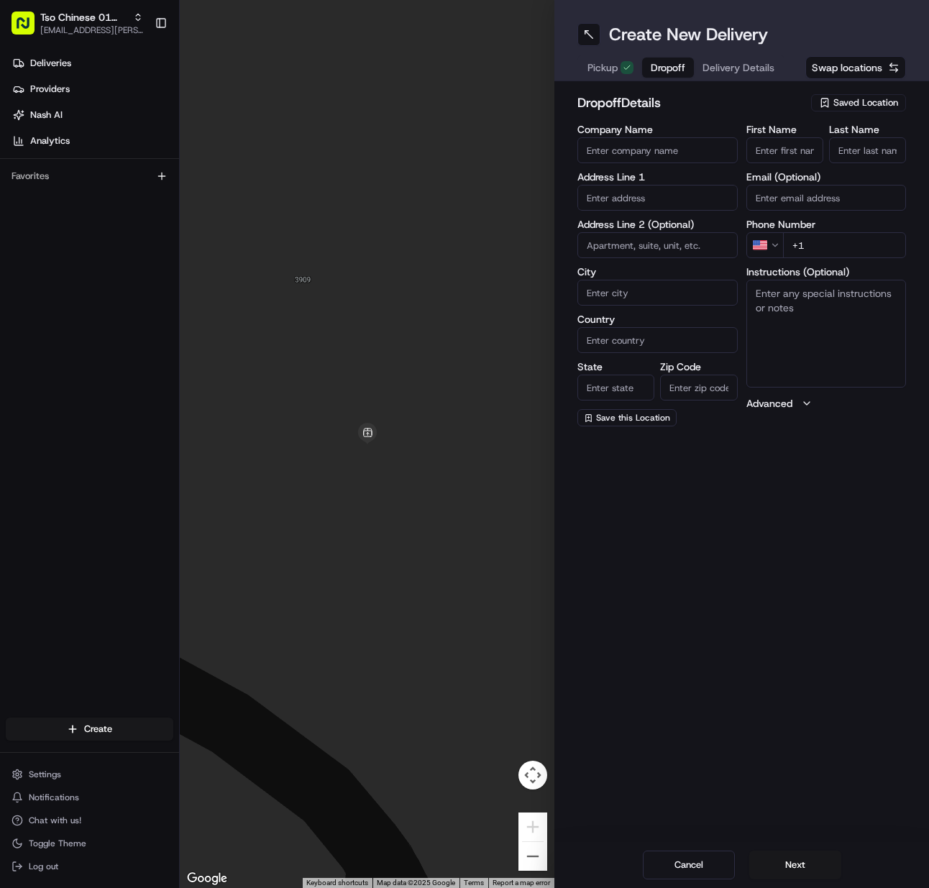
click at [788, 153] on input "First Name" at bounding box center [785, 150] width 77 height 26
paste input "Tim Krcmarik"
click at [835, 145] on input "Last Name" at bounding box center [867, 150] width 77 height 26
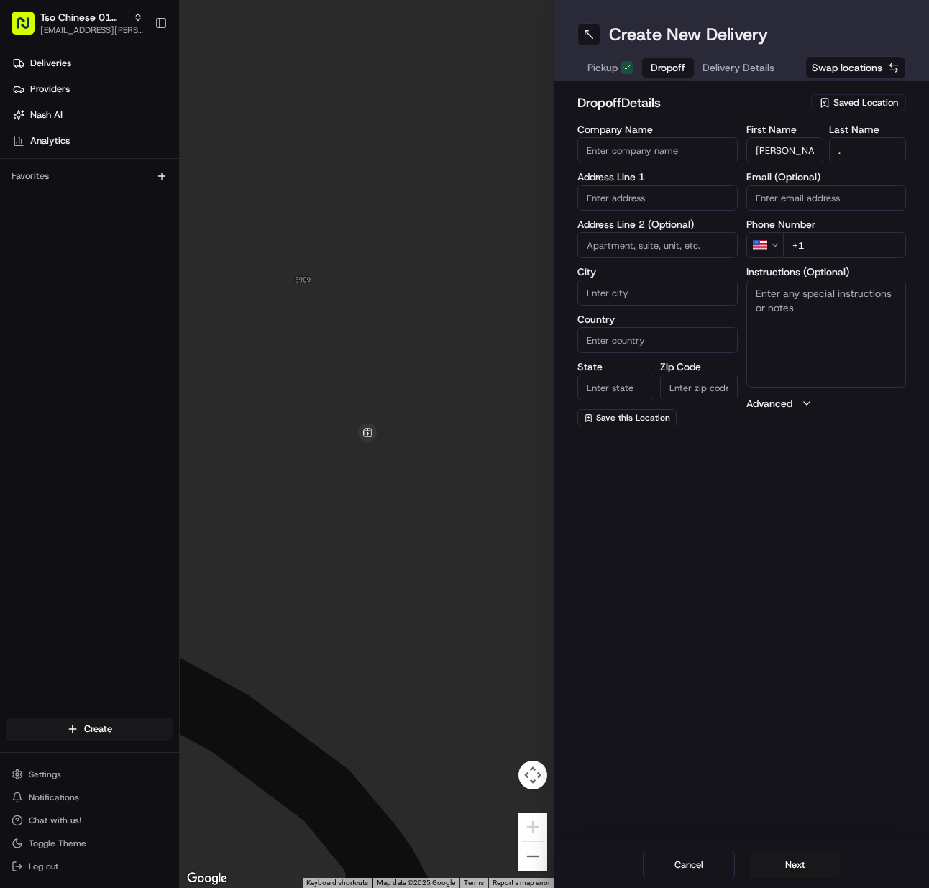
click at [815, 246] on input "+1" at bounding box center [845, 245] width 124 height 26
paste input "512 484 3924"
click at [645, 202] on input "text" at bounding box center [658, 198] width 160 height 26
paste input "1702 Walnut Ave, Austin, TX 78702-1536, United States"
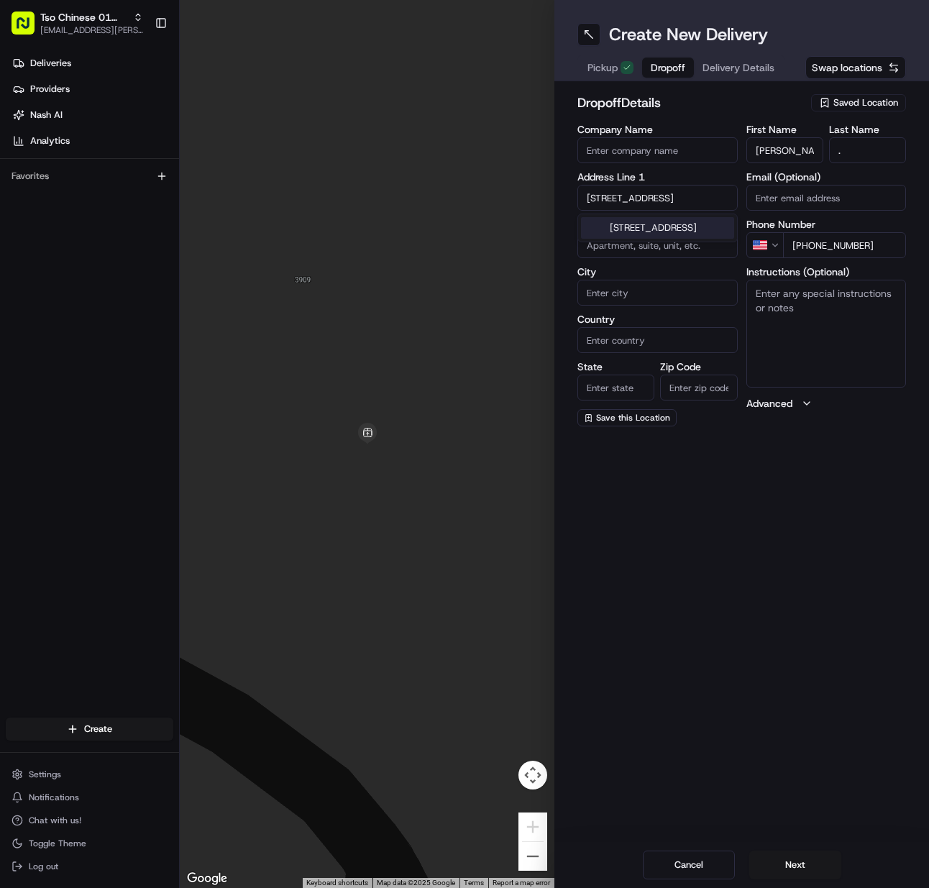
click at [640, 226] on div "1702 Walnut Avenue, Austin, TX" at bounding box center [657, 228] width 153 height 22
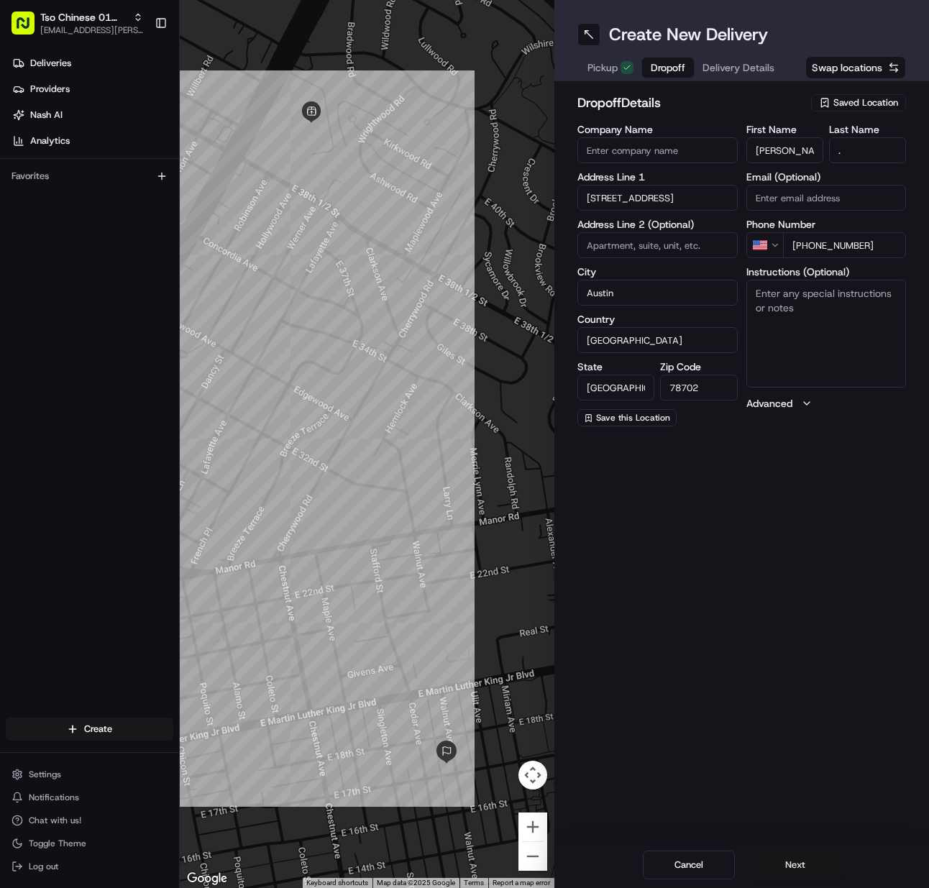
click at [786, 867] on button "Next" at bounding box center [796, 865] width 92 height 29
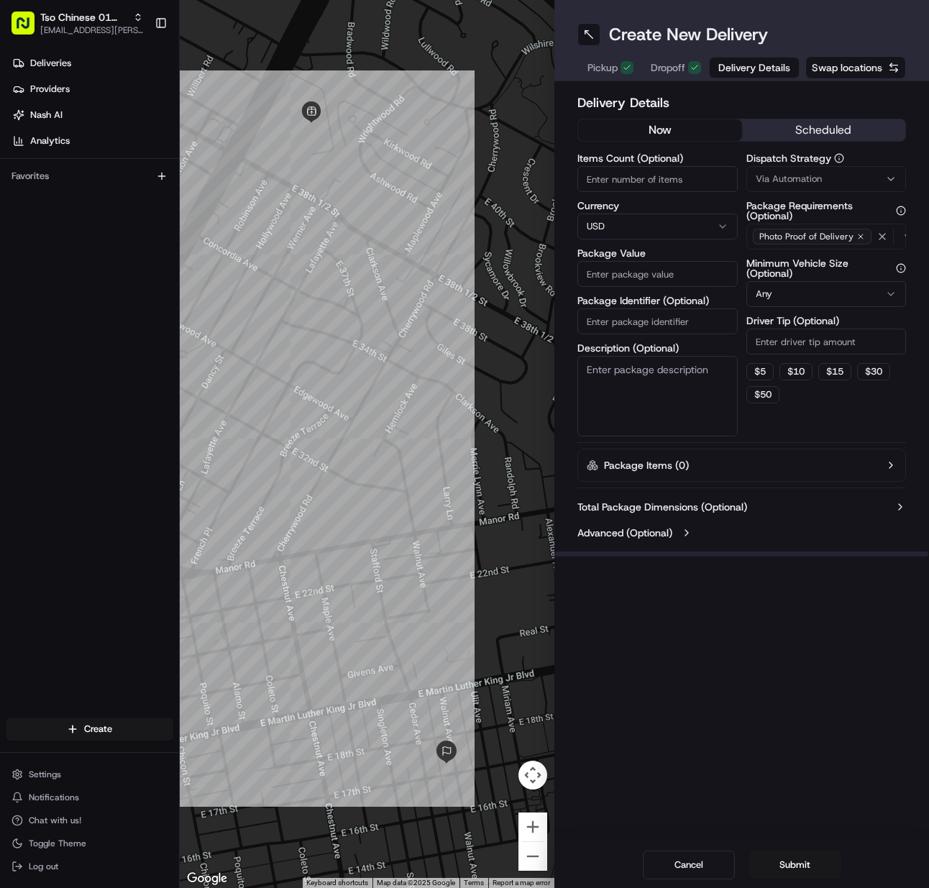
click at [648, 192] on div "Items Count (Optional) Currency USD Package Value Package Identifier (Optional)…" at bounding box center [658, 294] width 160 height 283
click at [648, 186] on input "Items Count (Optional)" at bounding box center [658, 179] width 160 height 26
click at [622, 324] on input "Package Identifier (Optional)" at bounding box center [658, 322] width 160 height 26
paste input "LELCNLF"
click at [768, 182] on span "Via Automation" at bounding box center [789, 179] width 66 height 13
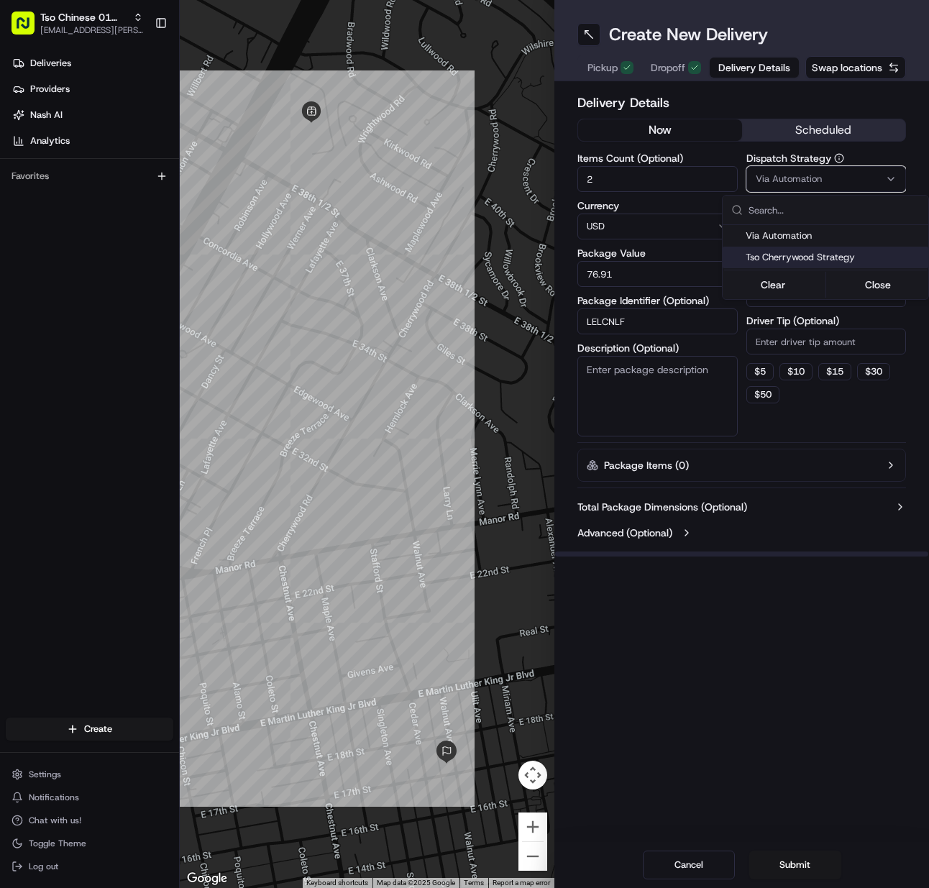
click at [762, 259] on span "Tso Cherrywood Strategy" at bounding box center [834, 257] width 177 height 13
click at [787, 350] on html "Tso Chinese 01 Cherrywood meilan.gailey@gmail.com Toggle Sidebar Deliveries Pro…" at bounding box center [464, 444] width 929 height 888
click at [788, 349] on input "Driver Tip (Optional)" at bounding box center [827, 342] width 160 height 26
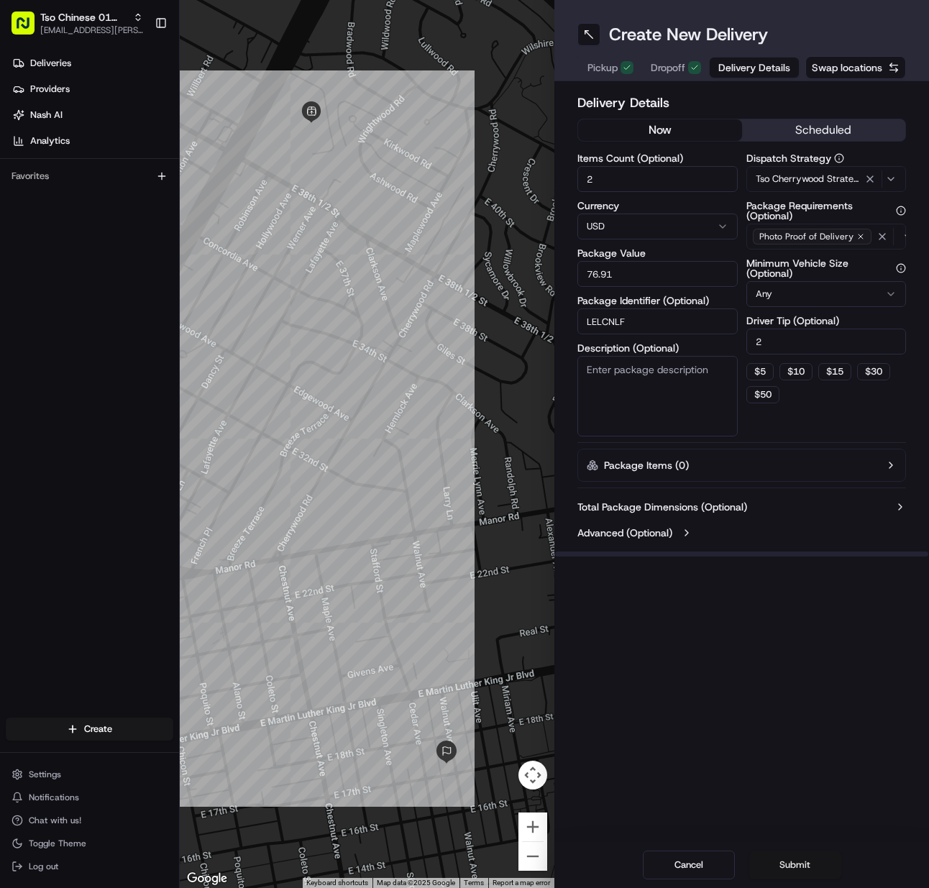
click at [785, 859] on button "Submit" at bounding box center [796, 865] width 92 height 29
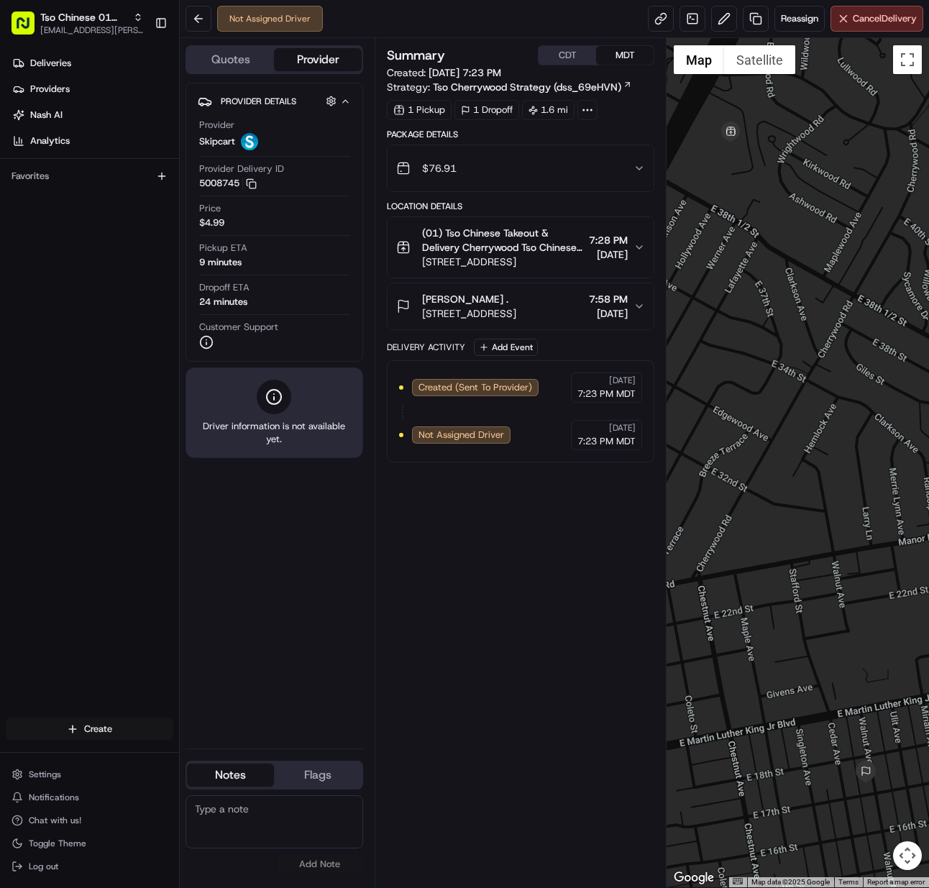
click at [50, 727] on html "Tso Chinese 01 Cherrywood meilan.gailey@gmail.com Toggle Sidebar Deliveries Pro…" at bounding box center [464, 444] width 929 height 888
drag, startPoint x: 233, startPoint y: 756, endPoint x: 211, endPoint y: 719, distance: 43.2
click at [234, 757] on link "Delivery" at bounding box center [260, 756] width 160 height 26
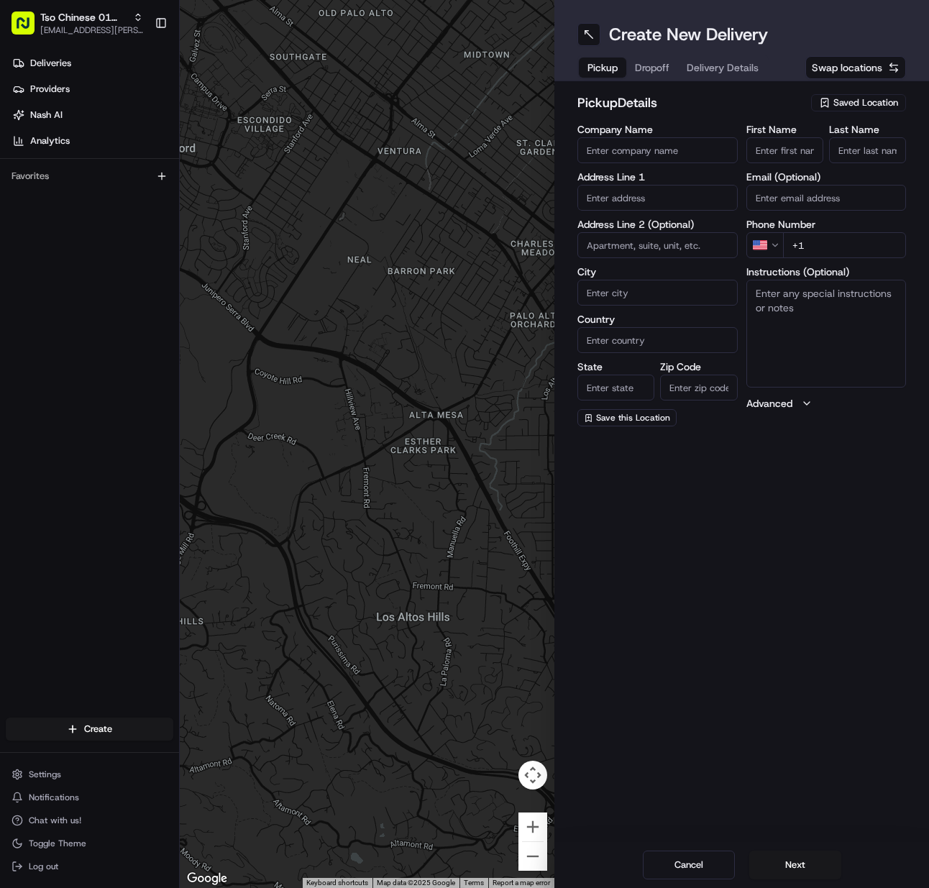
drag, startPoint x: 865, startPoint y: 99, endPoint x: 862, endPoint y: 118, distance: 19.0
click at [865, 100] on span "Saved Location" at bounding box center [866, 102] width 65 height 13
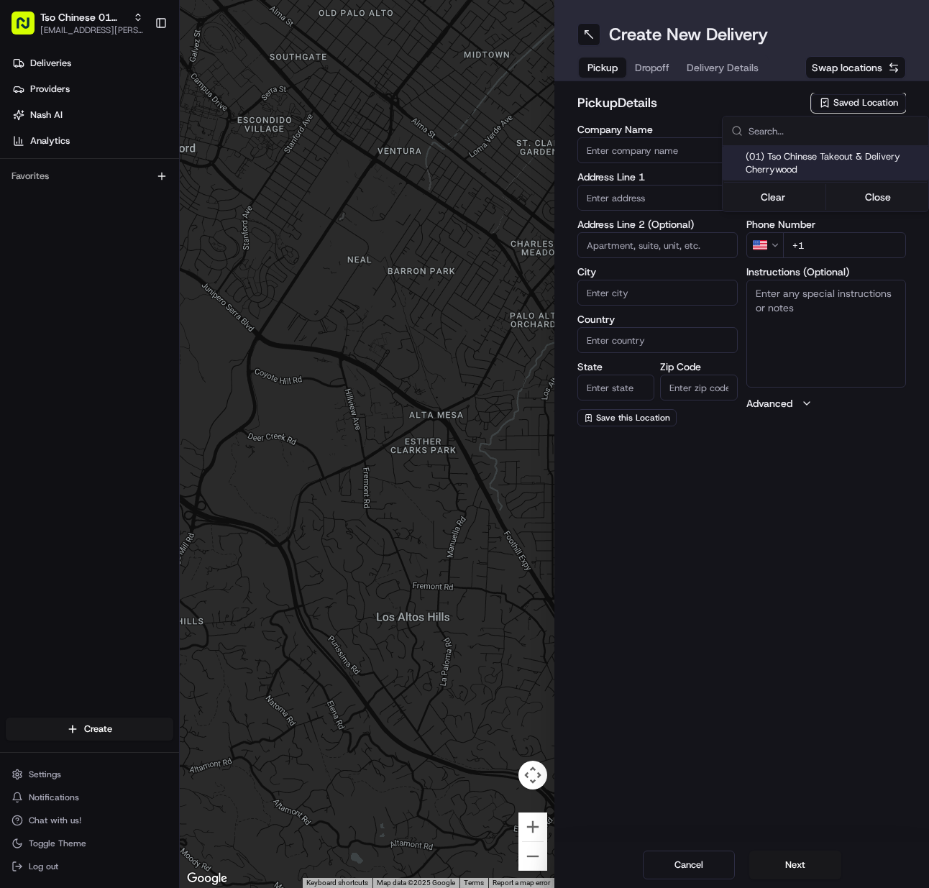
click at [831, 158] on span "(01) Tso Chinese Takeout & Delivery Cherrywood" at bounding box center [834, 163] width 177 height 26
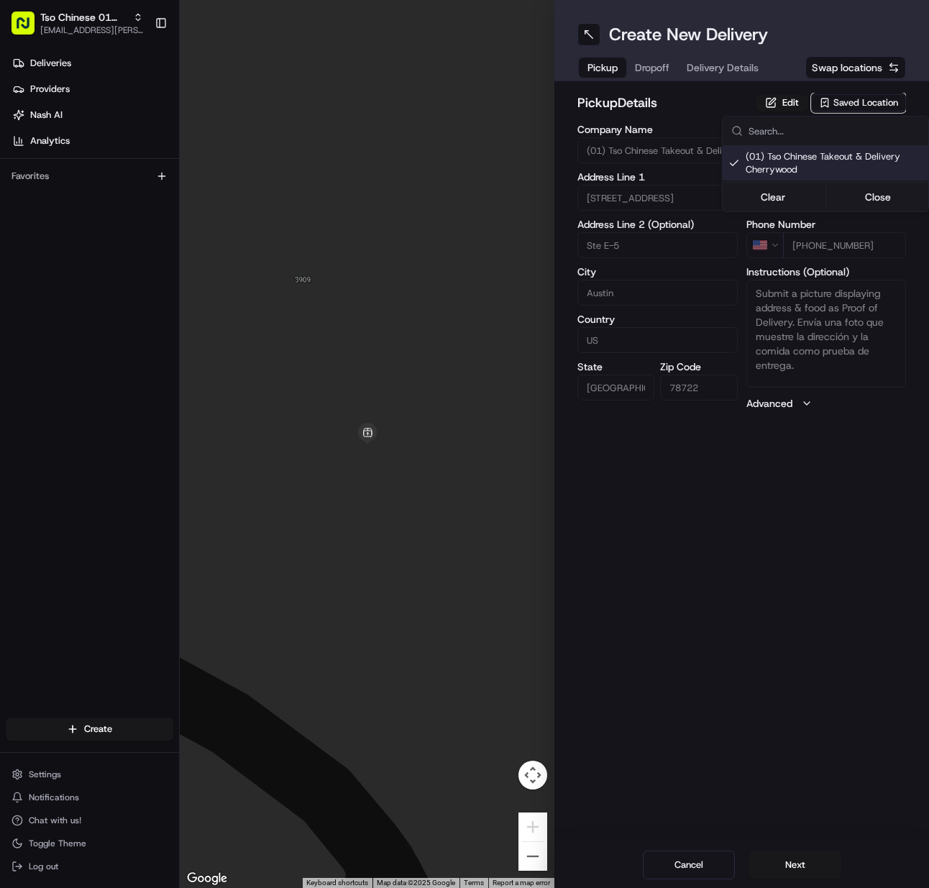
click at [787, 868] on html "Tso Chinese 01 Cherrywood [EMAIL_ADDRESS][PERSON_NAME][DOMAIN_NAME] Toggle Side…" at bounding box center [464, 444] width 929 height 888
click at [787, 868] on button "Next" at bounding box center [796, 865] width 92 height 29
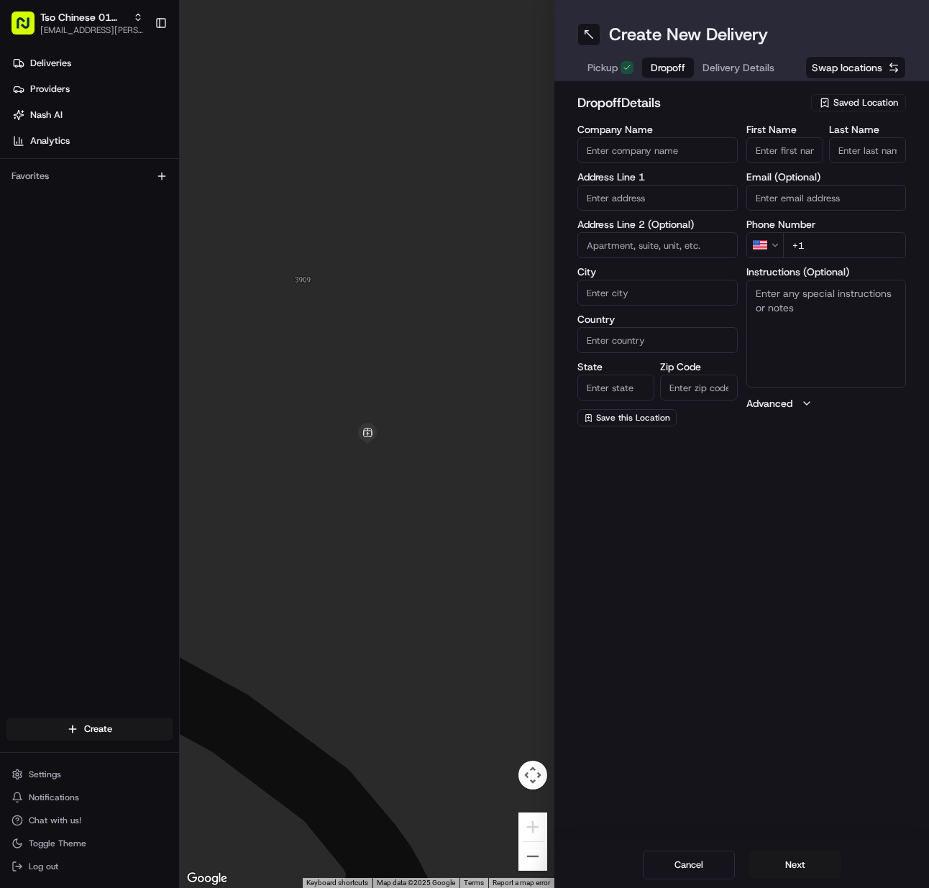
click at [808, 154] on input "First Name" at bounding box center [785, 150] width 77 height 26
paste input "Mark Hogendobler"
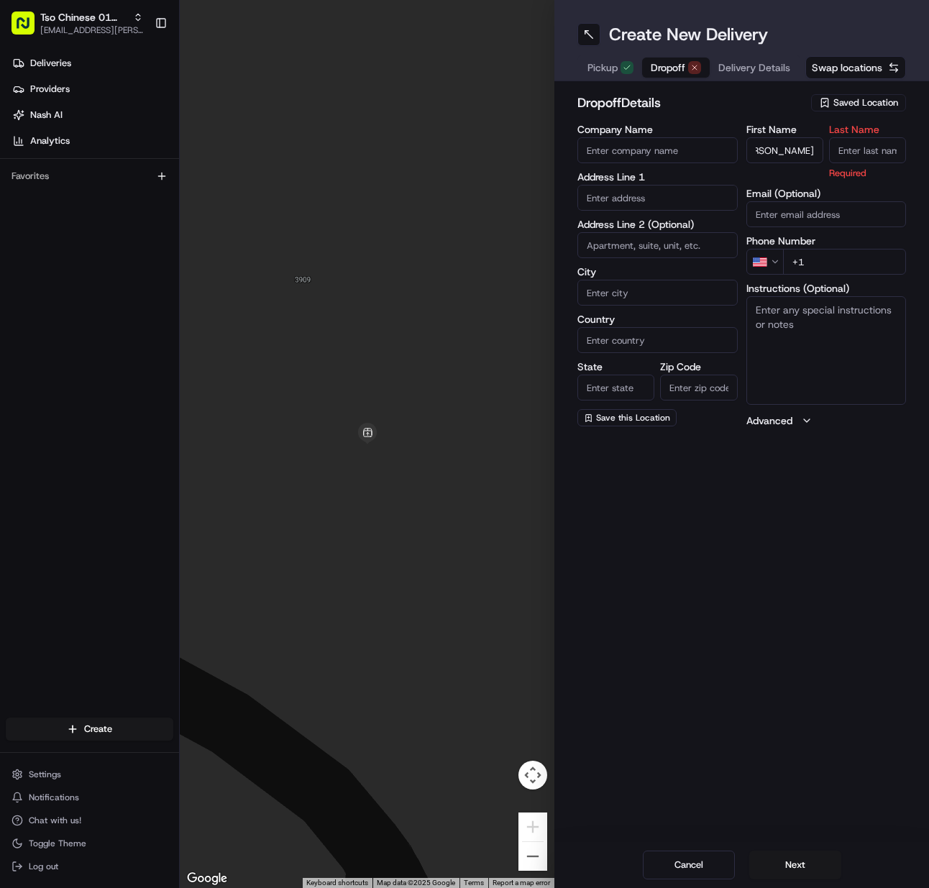
click at [862, 154] on input "Last Name" at bounding box center [867, 150] width 77 height 26
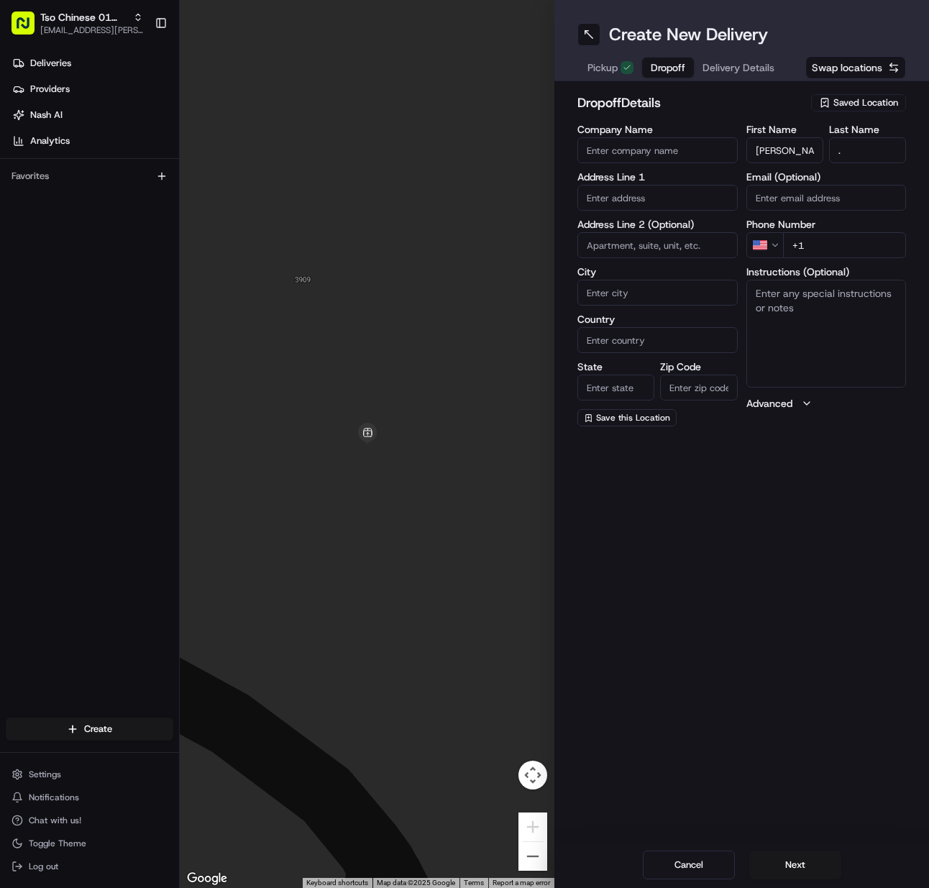
paste input "512 697 9670"
drag, startPoint x: 865, startPoint y: 238, endPoint x: 855, endPoint y: 238, distance: 10.1
click at [855, 238] on input "+1" at bounding box center [845, 245] width 124 height 26
click at [657, 201] on input "text" at bounding box center [658, 198] width 160 height 26
paste input "3602 Pennsylvania Ave, Austin, TX 78721-1032, United States"
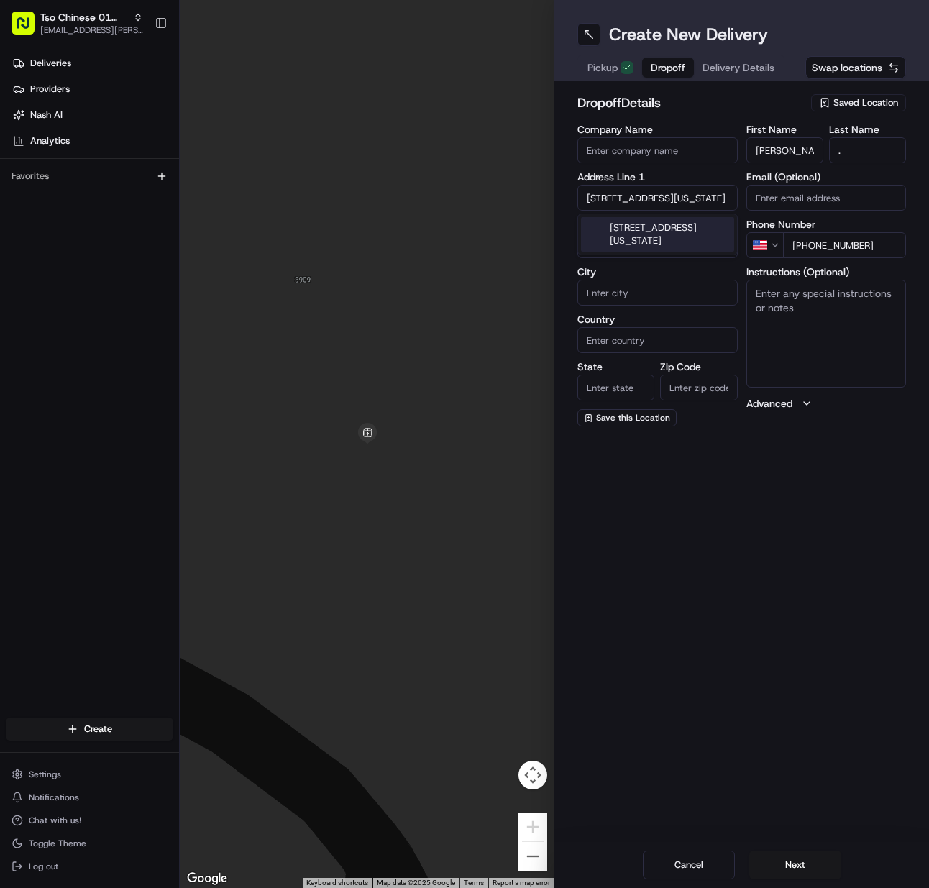
click at [662, 228] on div "3602 Pennsylvania Avenue, Austin, TX" at bounding box center [657, 234] width 153 height 35
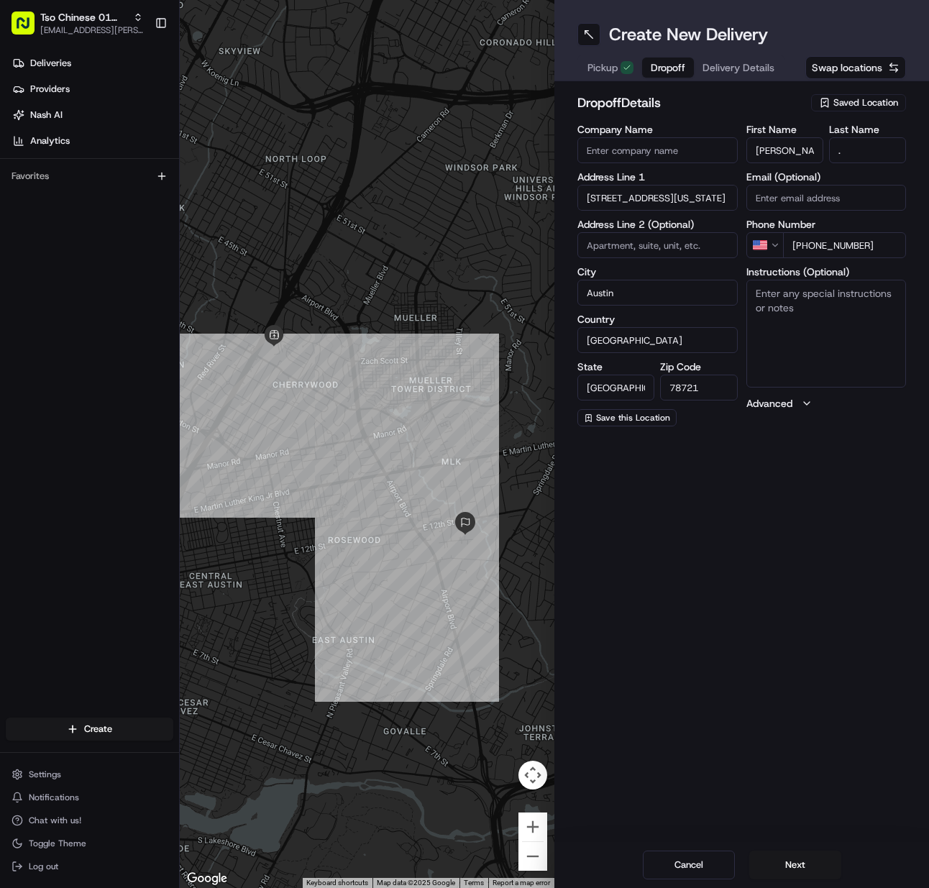
paste
drag, startPoint x: 803, startPoint y: 340, endPoint x: 420, endPoint y: 411, distance: 390.1
click at [793, 340] on textarea "Instructions (Optional)" at bounding box center [827, 334] width 160 height 108
click at [811, 864] on button "Next" at bounding box center [796, 865] width 92 height 29
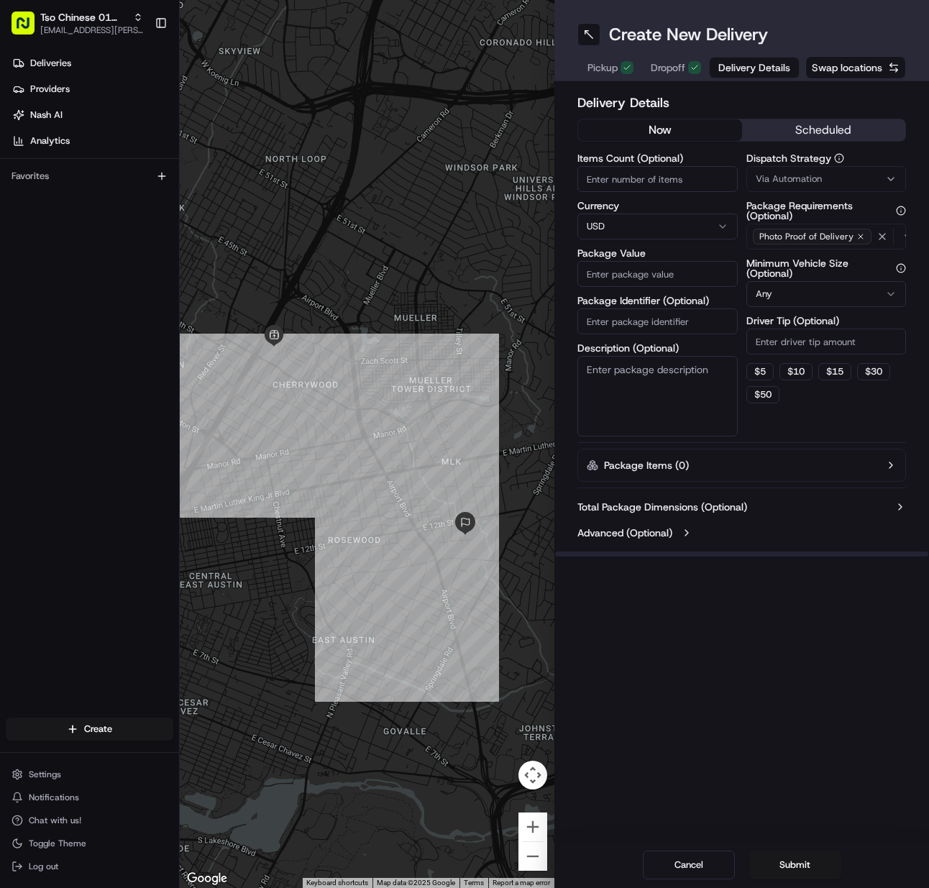
click at [589, 183] on input "Items Count (Optional)" at bounding box center [658, 179] width 160 height 26
click at [632, 318] on input "Package Identifier (Optional)" at bounding box center [658, 322] width 160 height 26
click at [802, 186] on button "Via Automation" at bounding box center [827, 179] width 160 height 26
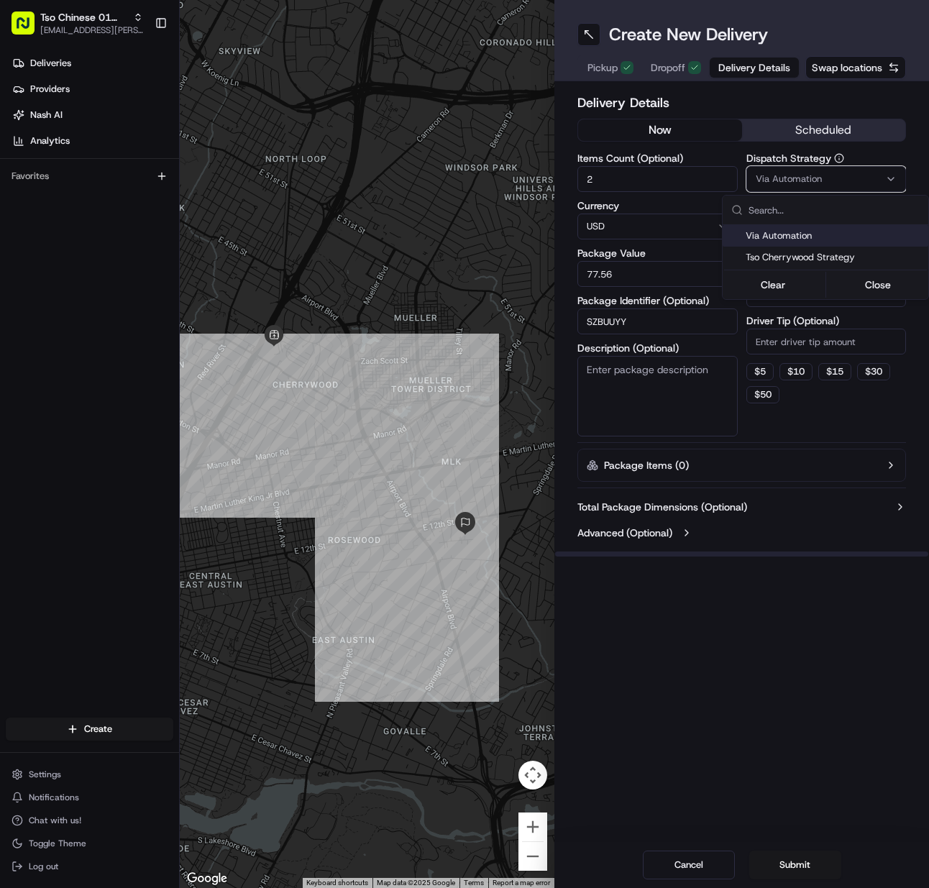
click at [798, 250] on div "Tso Cherrywood Strategy" at bounding box center [826, 258] width 206 height 22
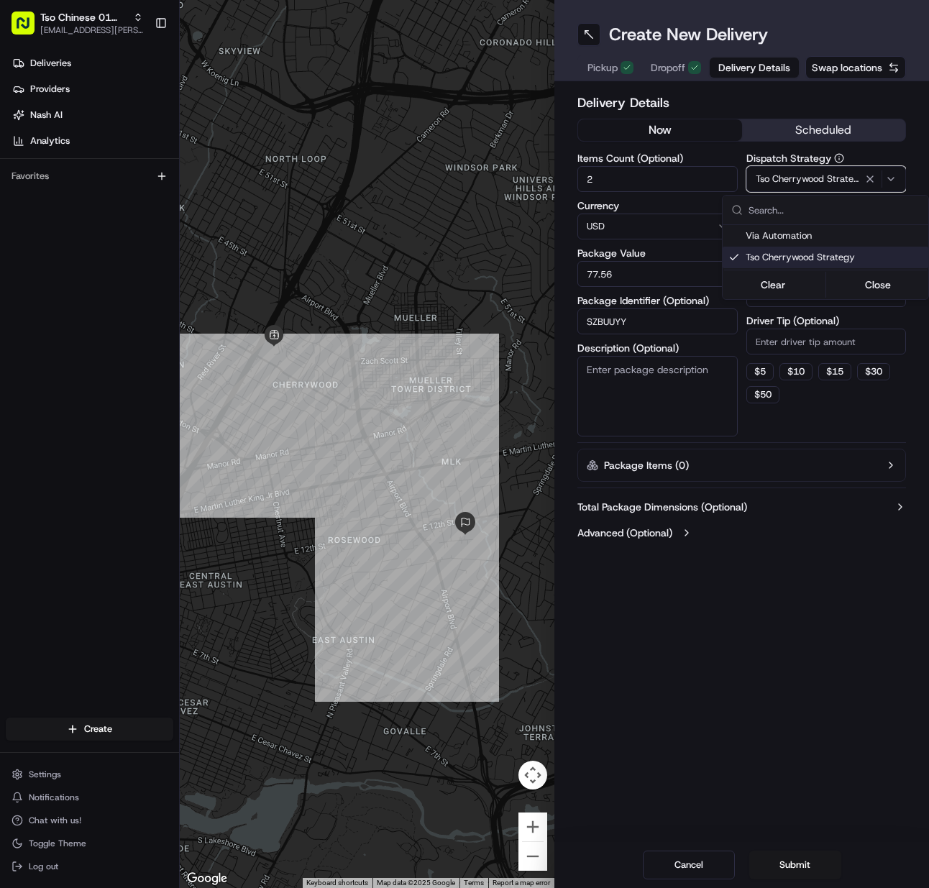
click at [808, 336] on html "Tso Chinese 01 Cherrywood meilan.gailey@gmail.com Toggle Sidebar Deliveries Pro…" at bounding box center [464, 444] width 929 height 888
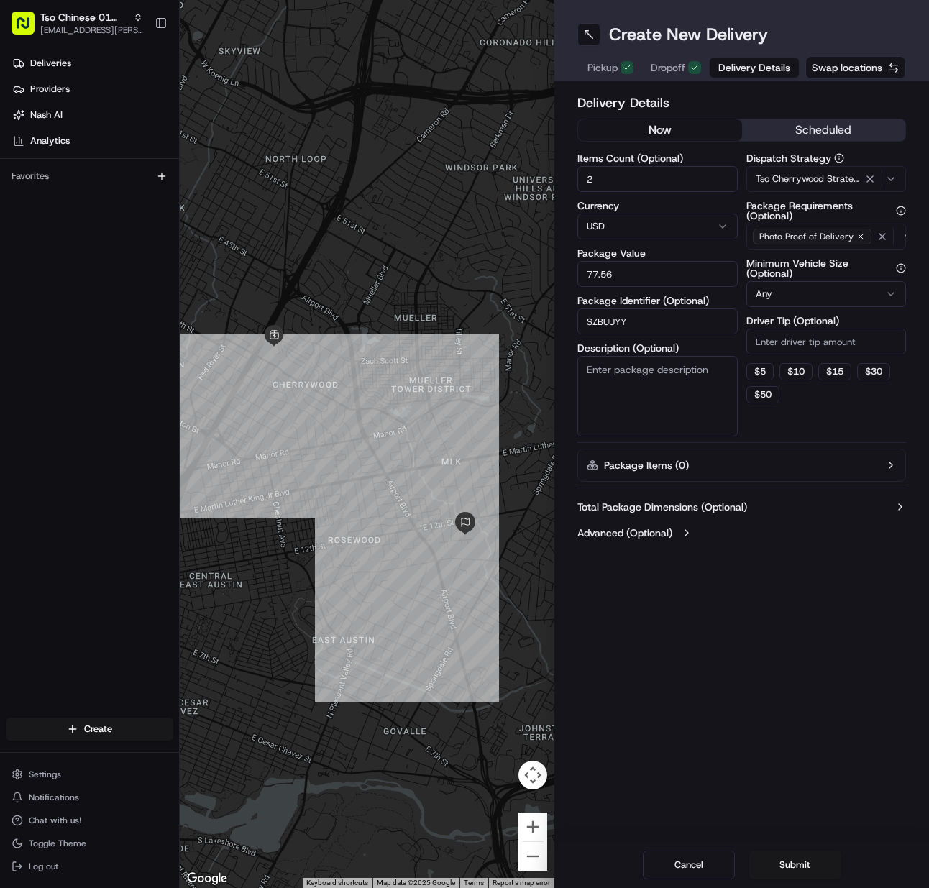
click at [808, 337] on input "Driver Tip (Optional)" at bounding box center [827, 342] width 160 height 26
click at [790, 858] on button "Submit" at bounding box center [796, 865] width 92 height 29
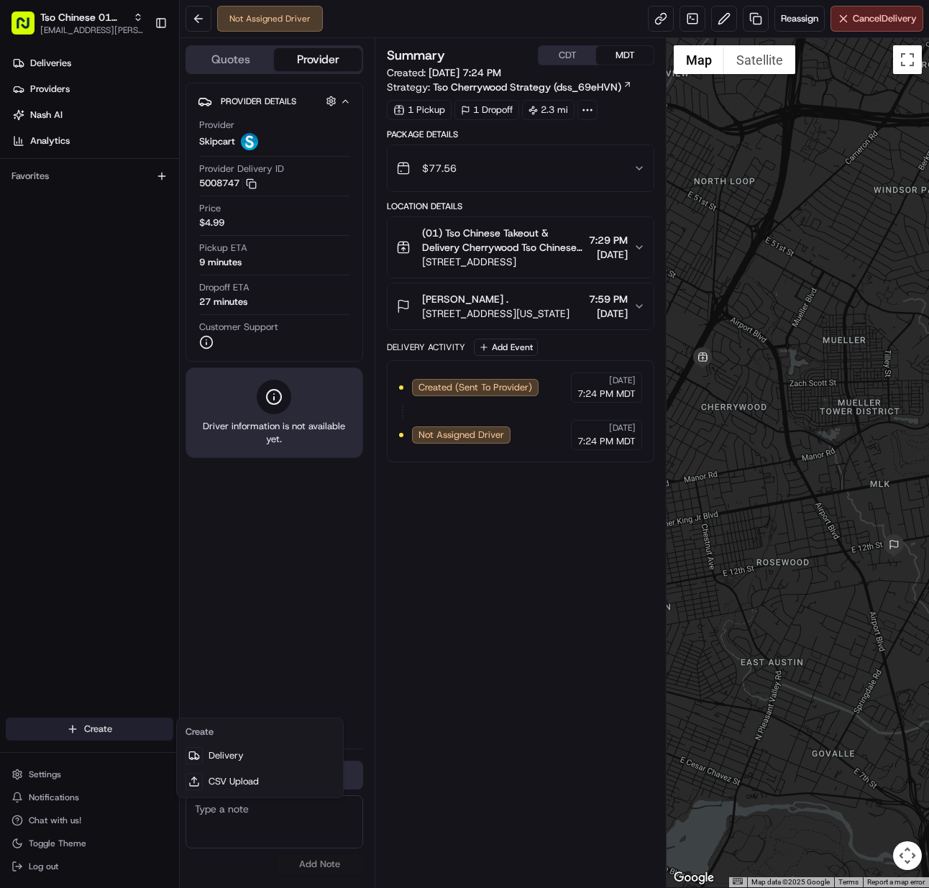
click at [91, 725] on html "Tso Chinese 01 Cherrywood meilan.gailey@gmail.com Toggle Sidebar Deliveries Pro…" at bounding box center [464, 444] width 929 height 888
drag, startPoint x: 218, startPoint y: 750, endPoint x: 199, endPoint y: 746, distance: 19.9
click at [219, 751] on link "Delivery" at bounding box center [260, 756] width 160 height 26
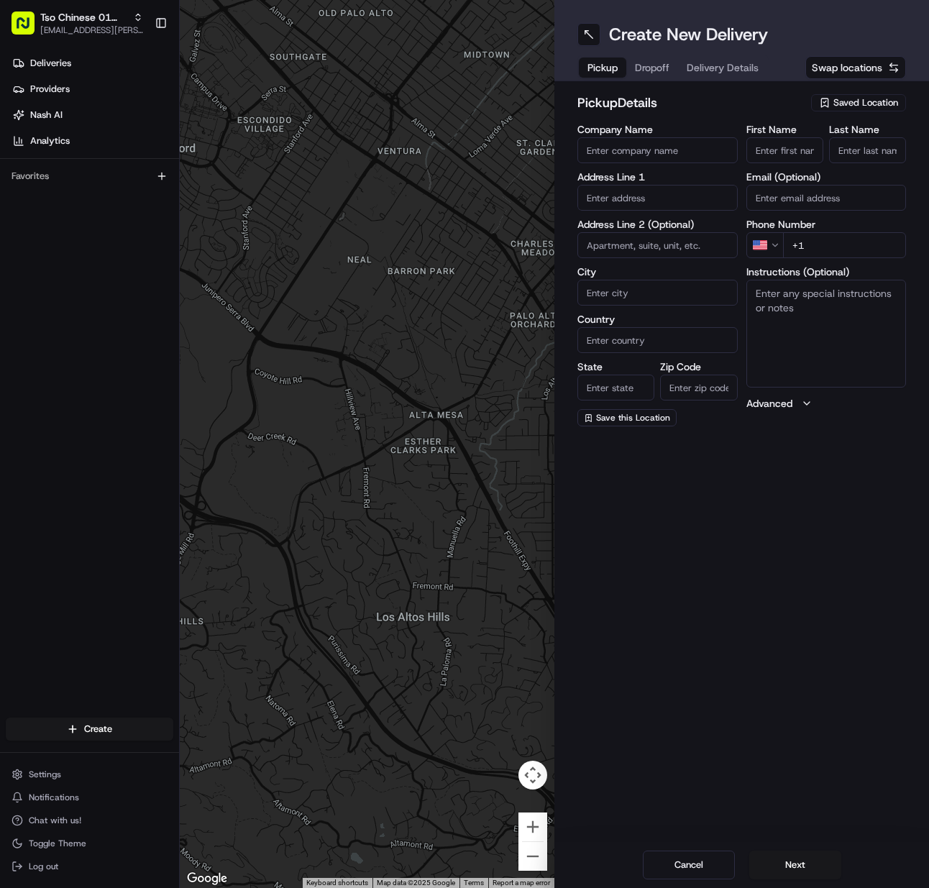
drag, startPoint x: 865, startPoint y: 99, endPoint x: 865, endPoint y: 119, distance: 19.4
click at [865, 100] on span "Saved Location" at bounding box center [866, 102] width 65 height 13
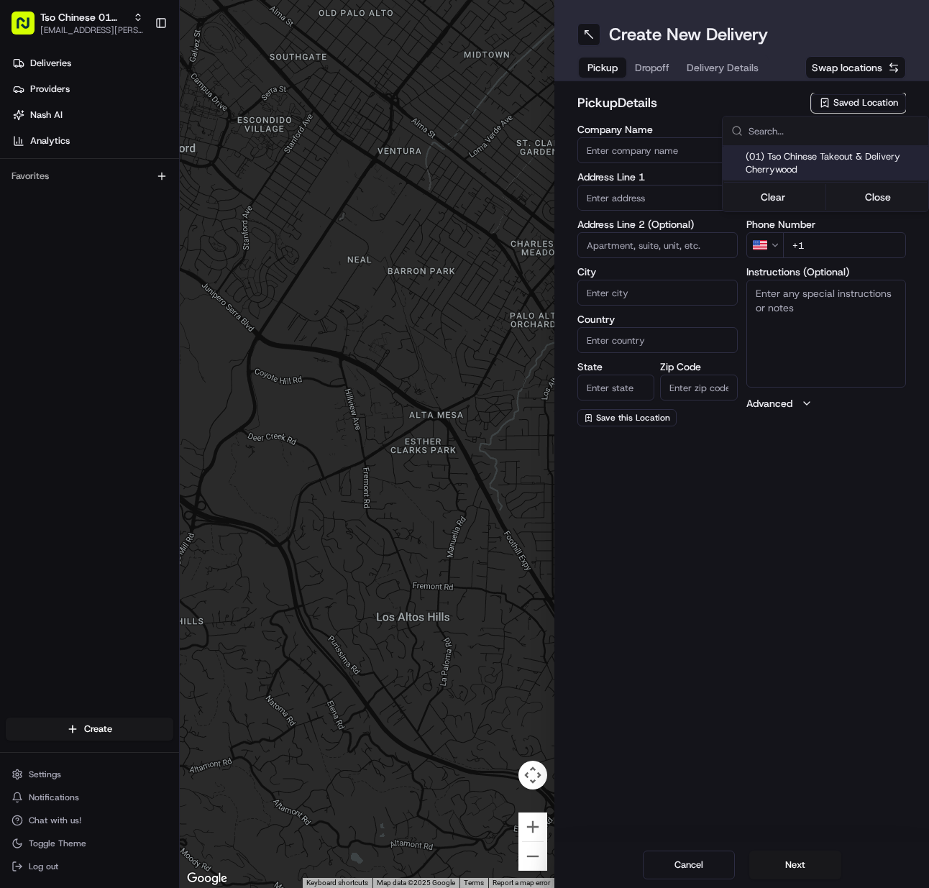
drag, startPoint x: 865, startPoint y: 119, endPoint x: 851, endPoint y: 147, distance: 32.2
click at [852, 151] on span "(01) Tso Chinese Takeout & Delivery Cherrywood" at bounding box center [834, 163] width 177 height 26
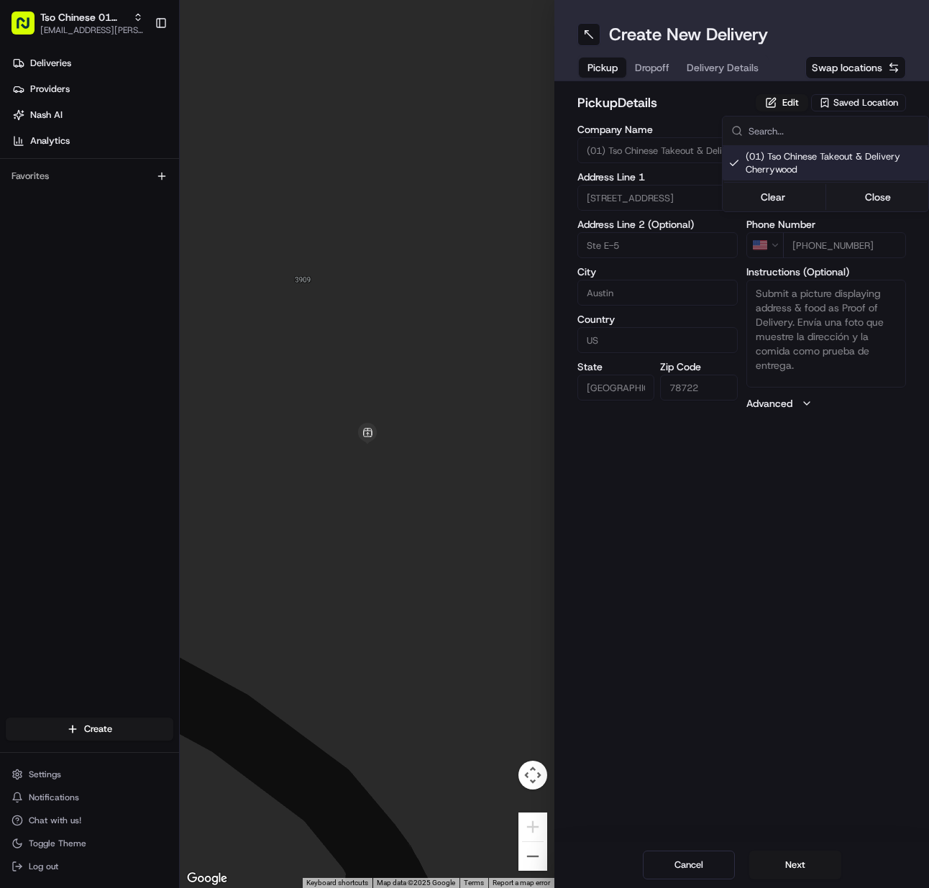
click at [800, 865] on html "Tso Chinese 01 Cherrywood [EMAIL_ADDRESS][PERSON_NAME][DOMAIN_NAME] Toggle Side…" at bounding box center [464, 444] width 929 height 888
drag, startPoint x: 800, startPoint y: 865, endPoint x: 863, endPoint y: 808, distance: 85.1
click at [799, 865] on button "Next" at bounding box center [796, 865] width 92 height 29
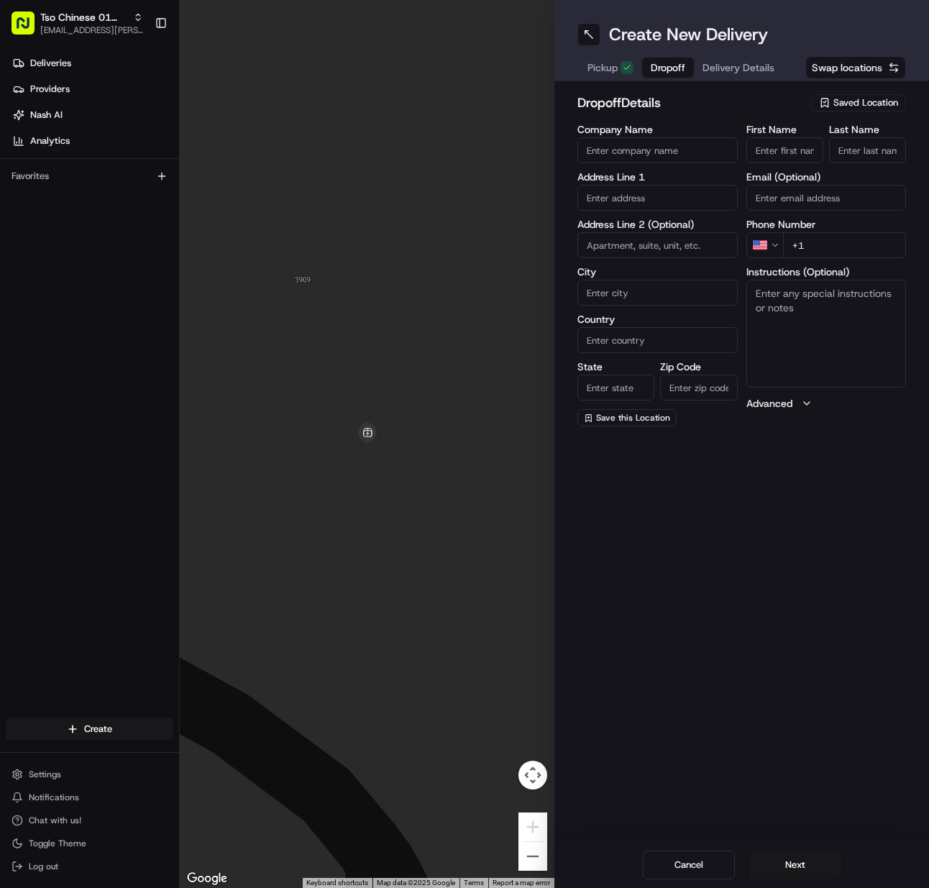
drag, startPoint x: 792, startPoint y: 147, endPoint x: 843, endPoint y: 148, distance: 51.1
click at [794, 147] on input "First Name" at bounding box center [785, 150] width 77 height 26
click at [850, 148] on input "Last Name" at bounding box center [867, 150] width 77 height 26
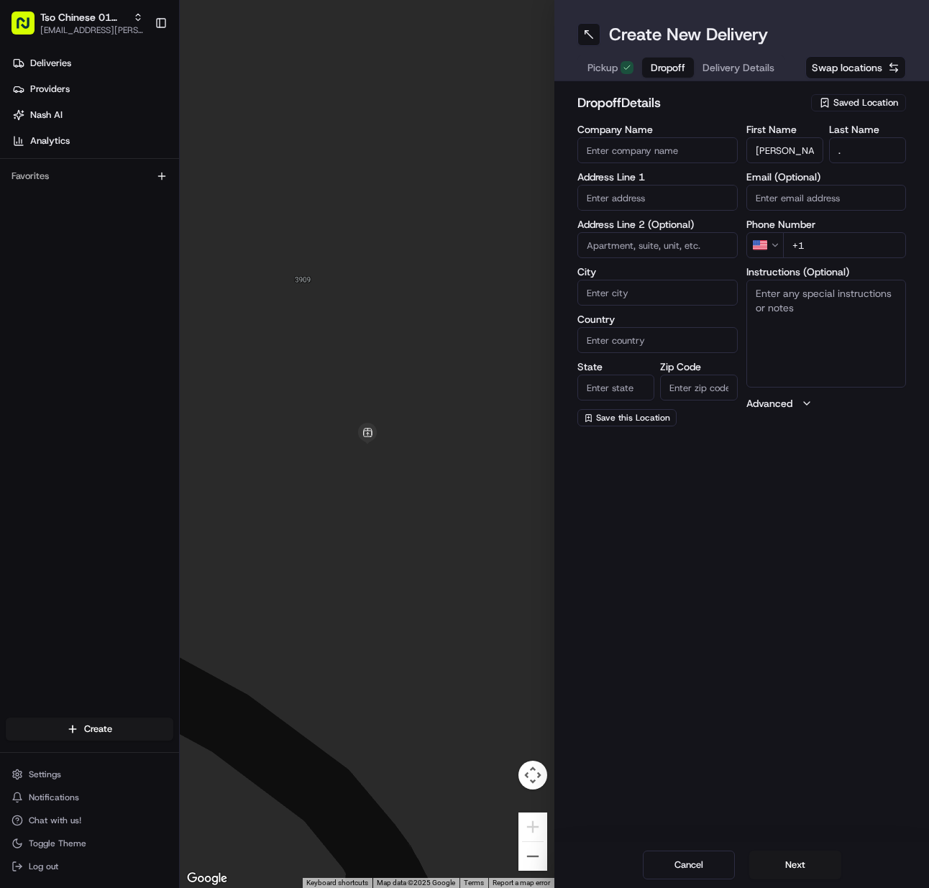
click at [851, 255] on input "+1" at bounding box center [845, 245] width 124 height 26
click at [621, 202] on input "text" at bounding box center [658, 198] width 160 height 26
click at [635, 229] on div "1610 Astor Pl, Austin, TX 78721, USA" at bounding box center [657, 228] width 153 height 22
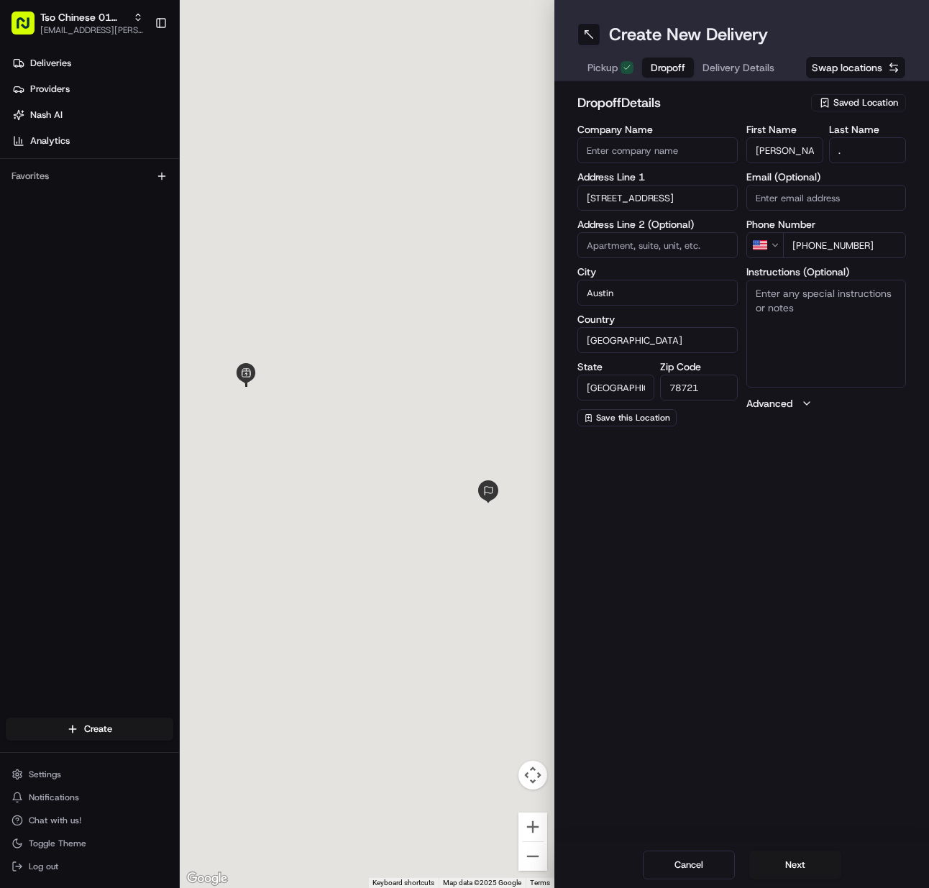
scroll to position [0, 0]
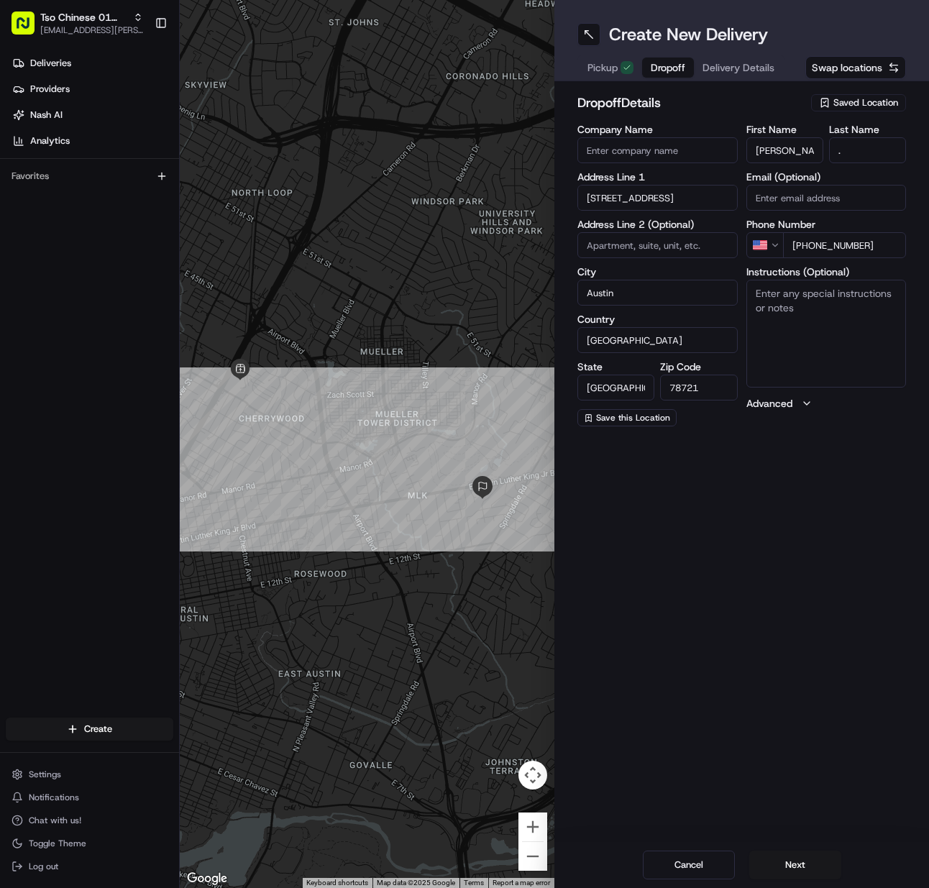
drag, startPoint x: 823, startPoint y: 339, endPoint x: 813, endPoint y: 341, distance: 10.3
click at [813, 341] on textarea "Instructions (Optional)" at bounding box center [827, 334] width 160 height 108
drag, startPoint x: 774, startPoint y: 867, endPoint x: 791, endPoint y: 584, distance: 283.9
click at [774, 865] on button "Next" at bounding box center [796, 865] width 92 height 29
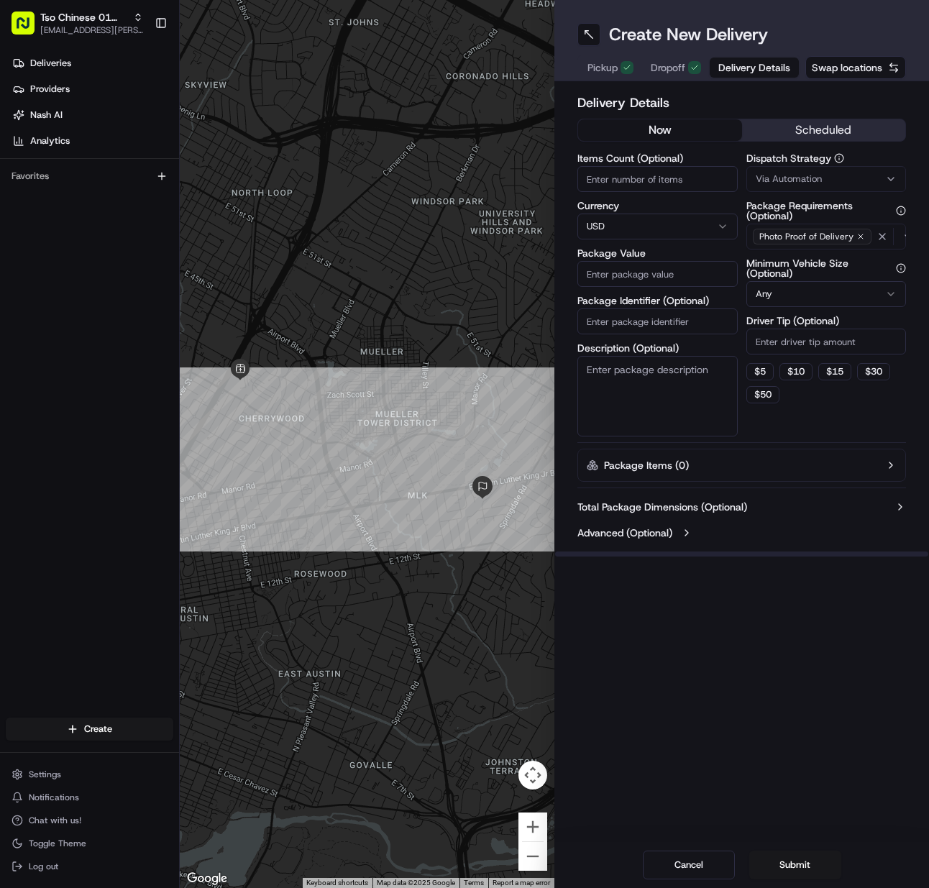
click at [680, 181] on input "Items Count (Optional)" at bounding box center [658, 179] width 160 height 26
click at [647, 323] on input "Package Identifier (Optional)" at bounding box center [658, 322] width 160 height 26
click at [779, 170] on button "Via Automation" at bounding box center [827, 179] width 160 height 26
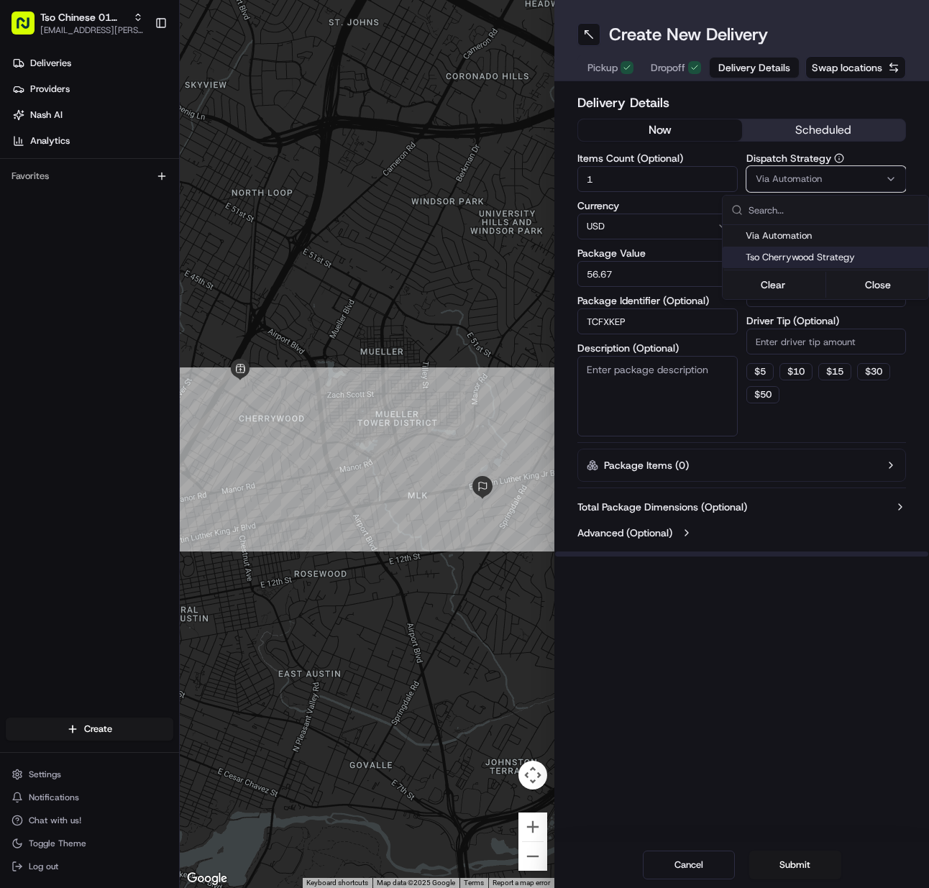
click at [783, 257] on span "Tso Cherrywood Strategy" at bounding box center [834, 257] width 177 height 13
click at [800, 340] on html "Tso Chinese 01 Cherrywood meilan.gailey@gmail.com Toggle Sidebar Deliveries Pro…" at bounding box center [464, 444] width 929 height 888
click at [800, 340] on input "Driver Tip (Optional)" at bounding box center [827, 342] width 160 height 26
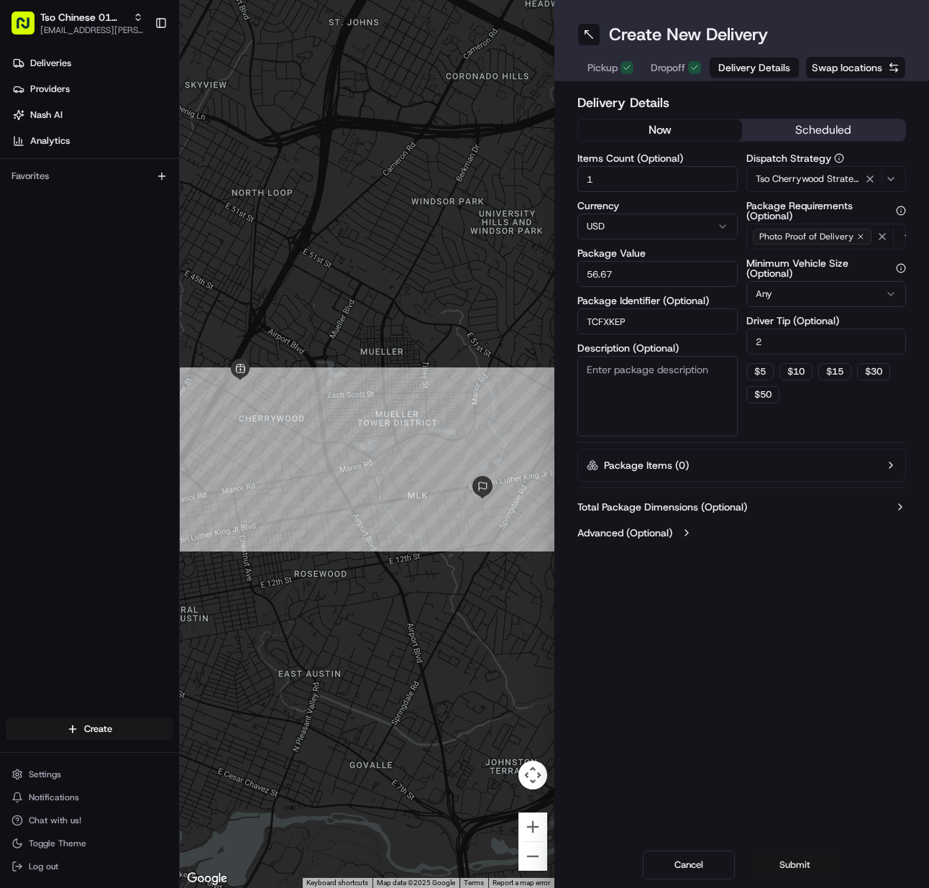
drag, startPoint x: 788, startPoint y: 868, endPoint x: 788, endPoint y: 860, distance: 7.9
click at [788, 867] on button "Submit" at bounding box center [796, 865] width 92 height 29
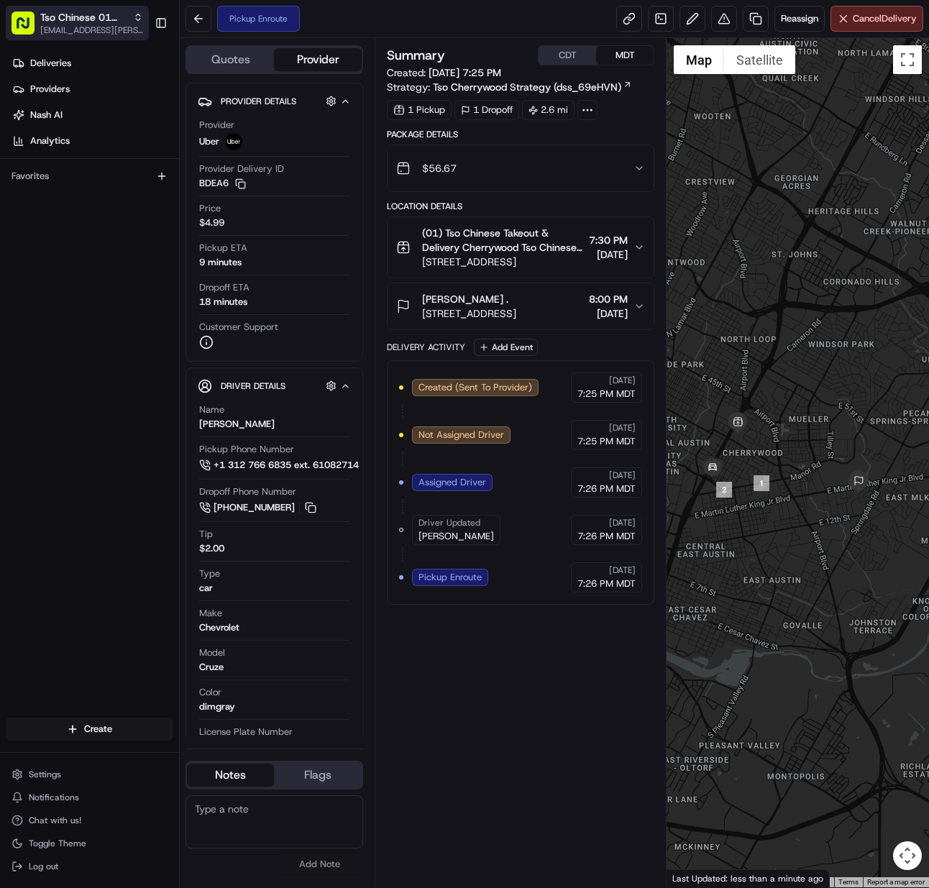
click at [85, 36] on button "Tso Chinese 01 Cherrywood [EMAIL_ADDRESS][PERSON_NAME][DOMAIN_NAME]" at bounding box center [77, 23] width 143 height 35
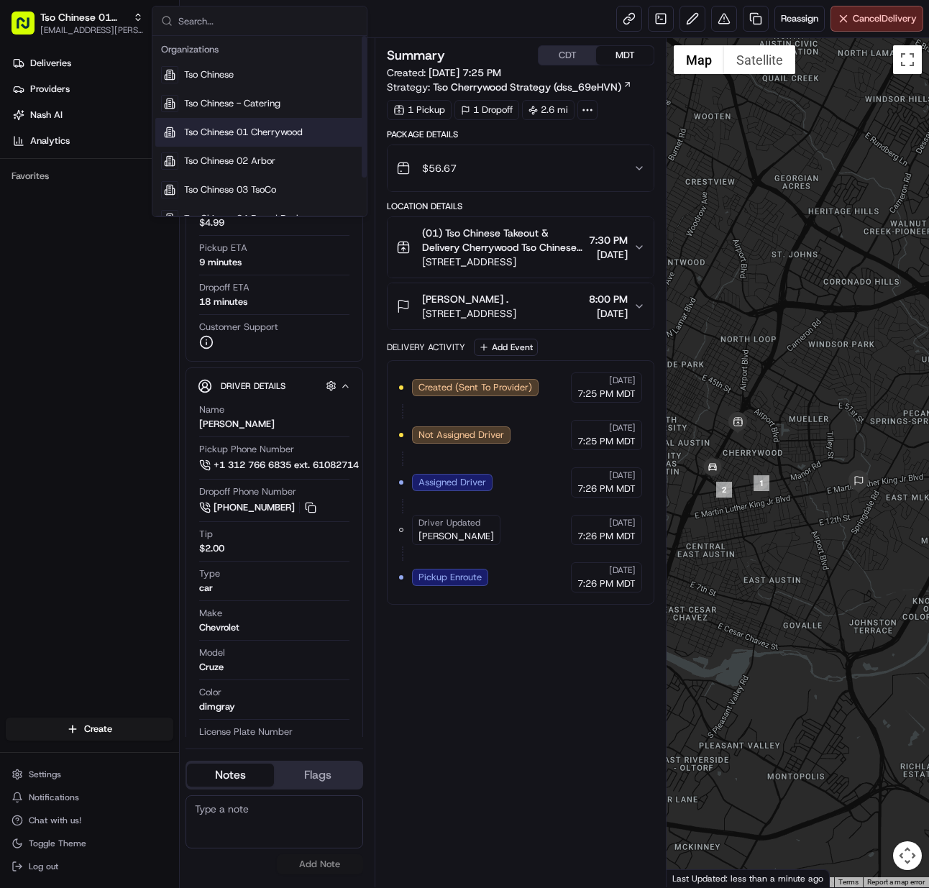
scroll to position [49, 0]
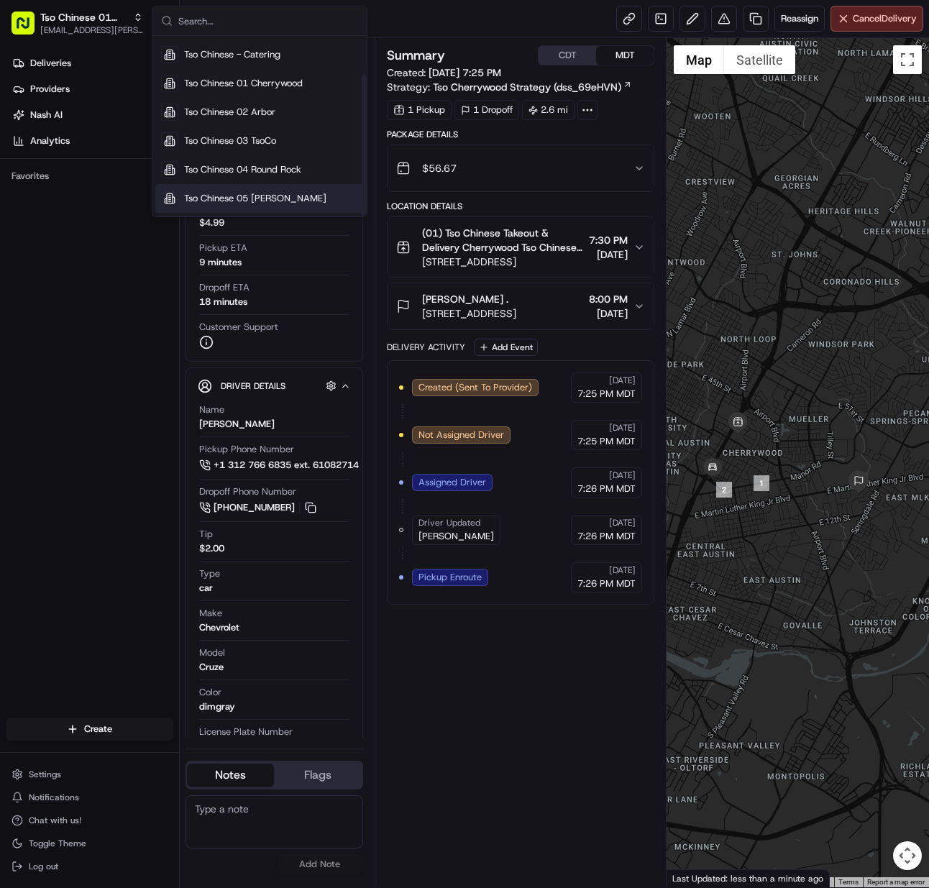
click at [280, 200] on span "Tso Chinese 05 [PERSON_NAME]" at bounding box center [255, 198] width 142 height 13
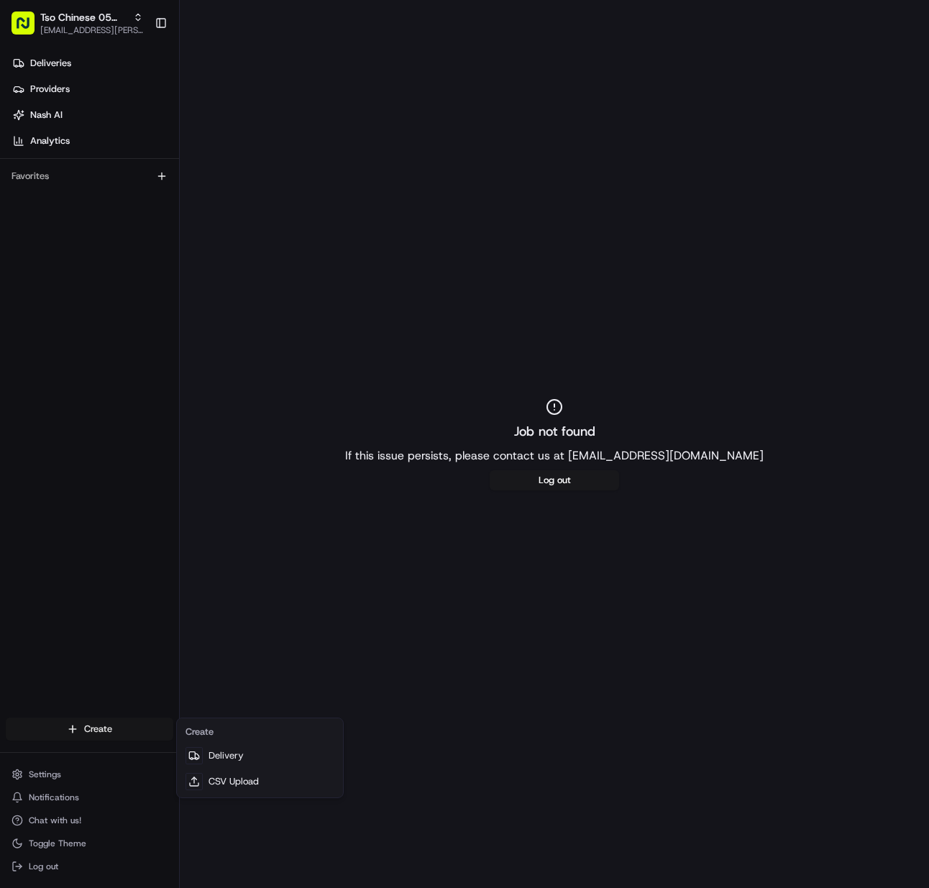
click at [124, 727] on html "Tso Chinese 05 Menchaca meilan.gailey@gmail.com Toggle Sidebar Deliveries Provi…" at bounding box center [464, 444] width 929 height 888
click at [205, 752] on link "Delivery" at bounding box center [260, 756] width 160 height 26
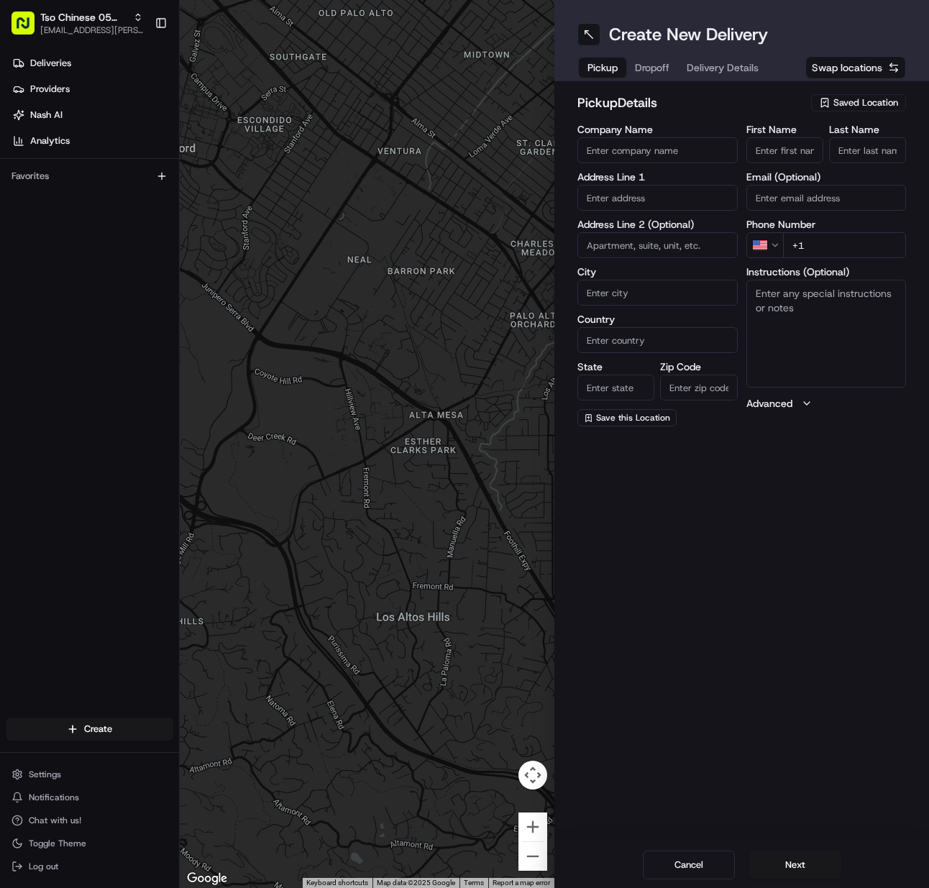
click at [847, 102] on span "Saved Location" at bounding box center [866, 102] width 65 height 13
click at [809, 162] on span "(05) Tso Chinese Takeout & Delivery (05)" at bounding box center [834, 156] width 177 height 13
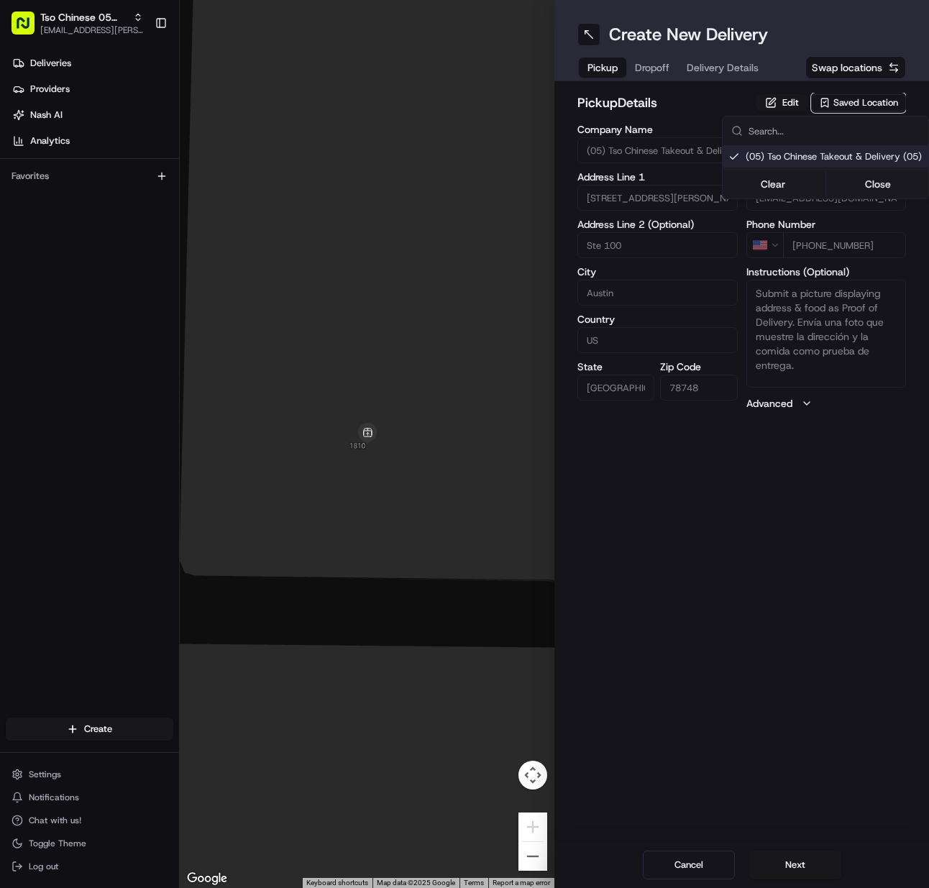
click at [777, 877] on html "Tso Chinese 05 Menchaca meilan.gailey@gmail.com Toggle Sidebar Deliveries Provi…" at bounding box center [464, 444] width 929 height 888
click at [777, 877] on button "Next" at bounding box center [796, 865] width 92 height 29
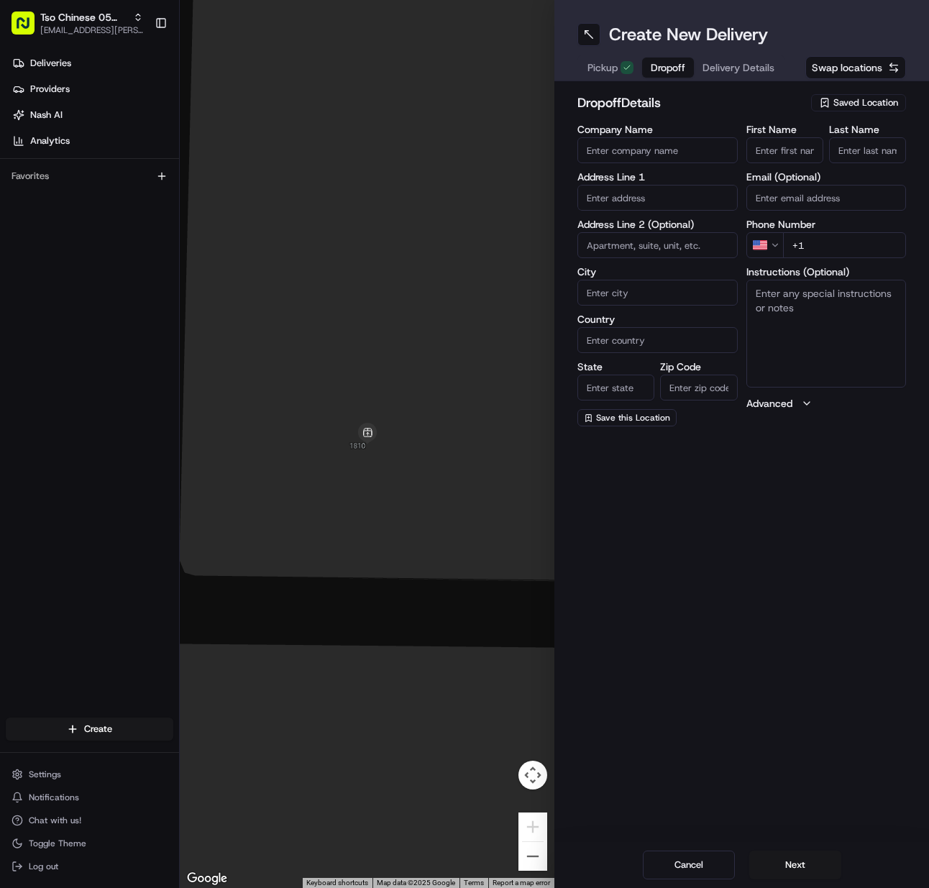
click at [808, 142] on input "First Name" at bounding box center [785, 150] width 77 height 26
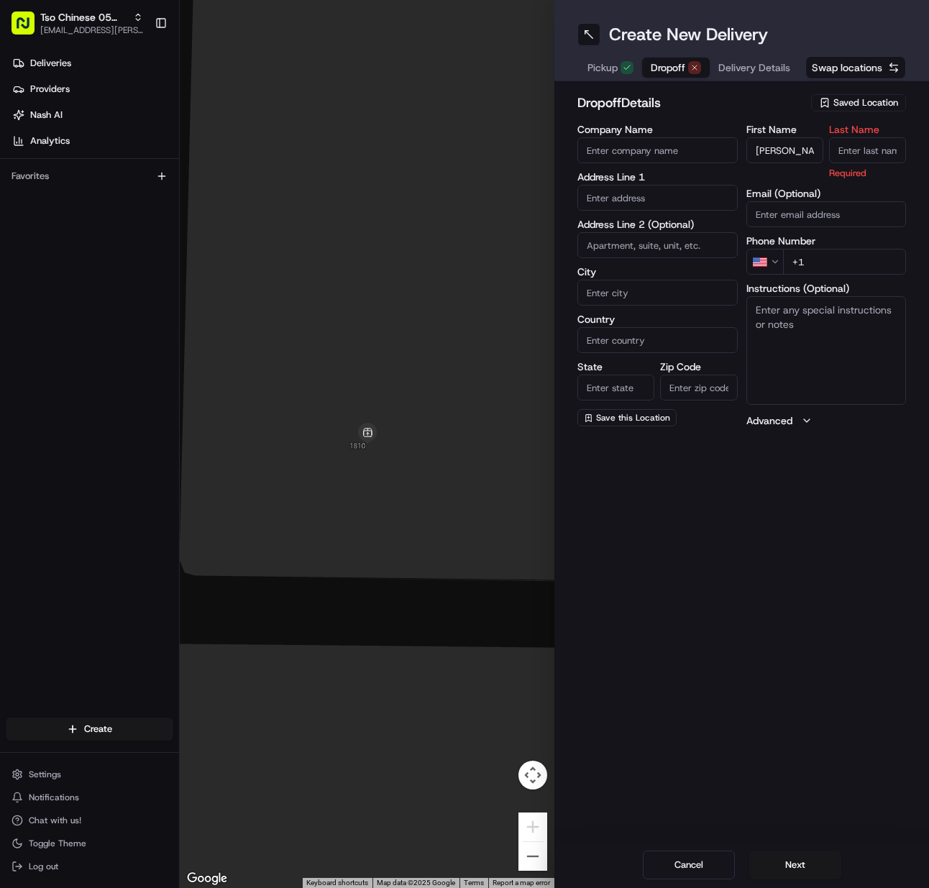
click at [857, 142] on input "Last Name" at bounding box center [867, 150] width 77 height 26
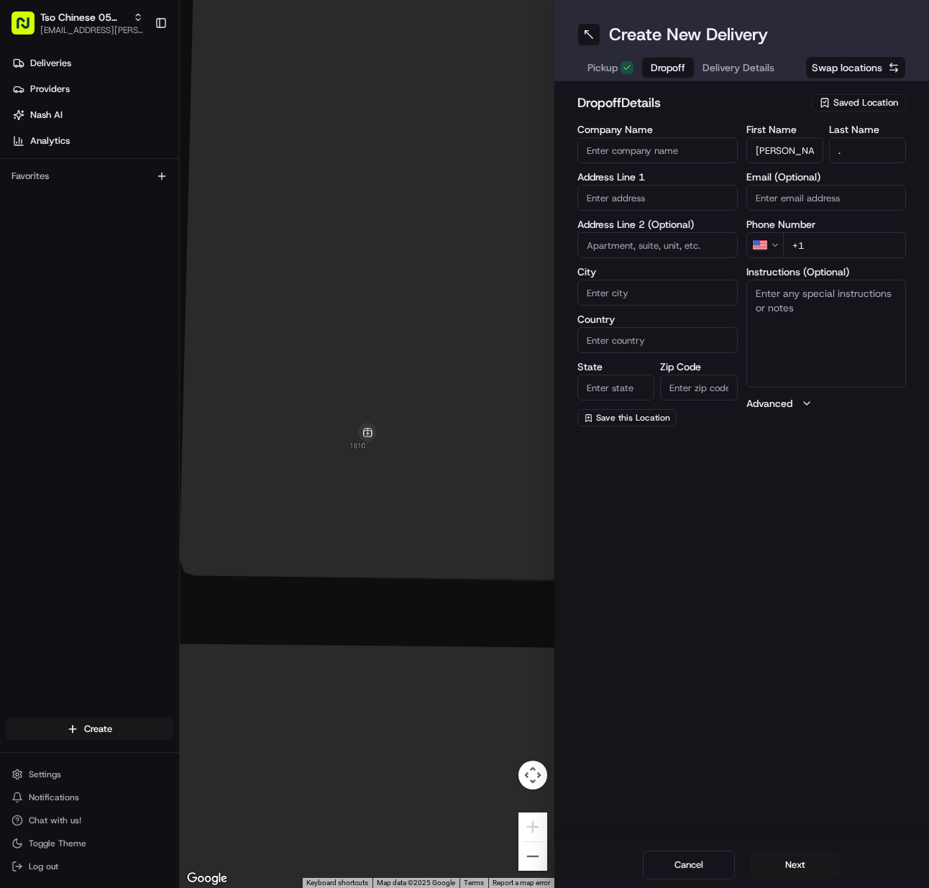
click at [853, 251] on input "+1" at bounding box center [845, 245] width 124 height 26
click at [690, 199] on input "text" at bounding box center [658, 198] width 160 height 26
click at [631, 234] on div "10405 Marietta Drive, Austin, TX" at bounding box center [657, 228] width 153 height 22
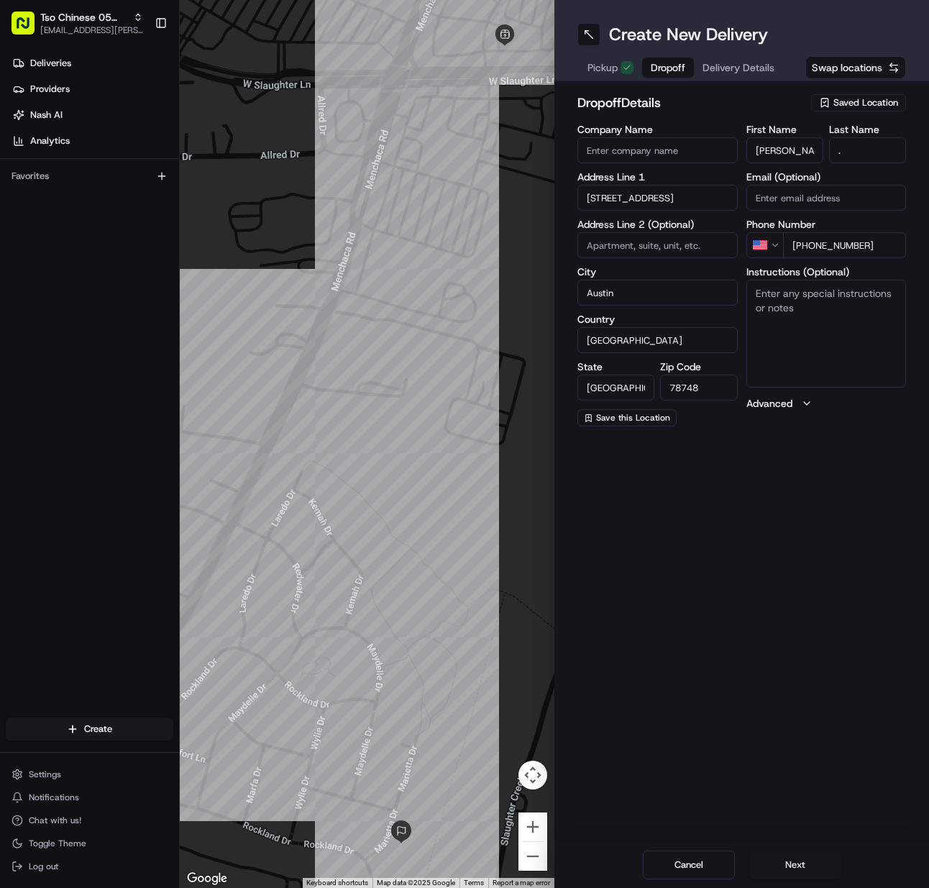
click at [791, 860] on button "Next" at bounding box center [796, 865] width 92 height 29
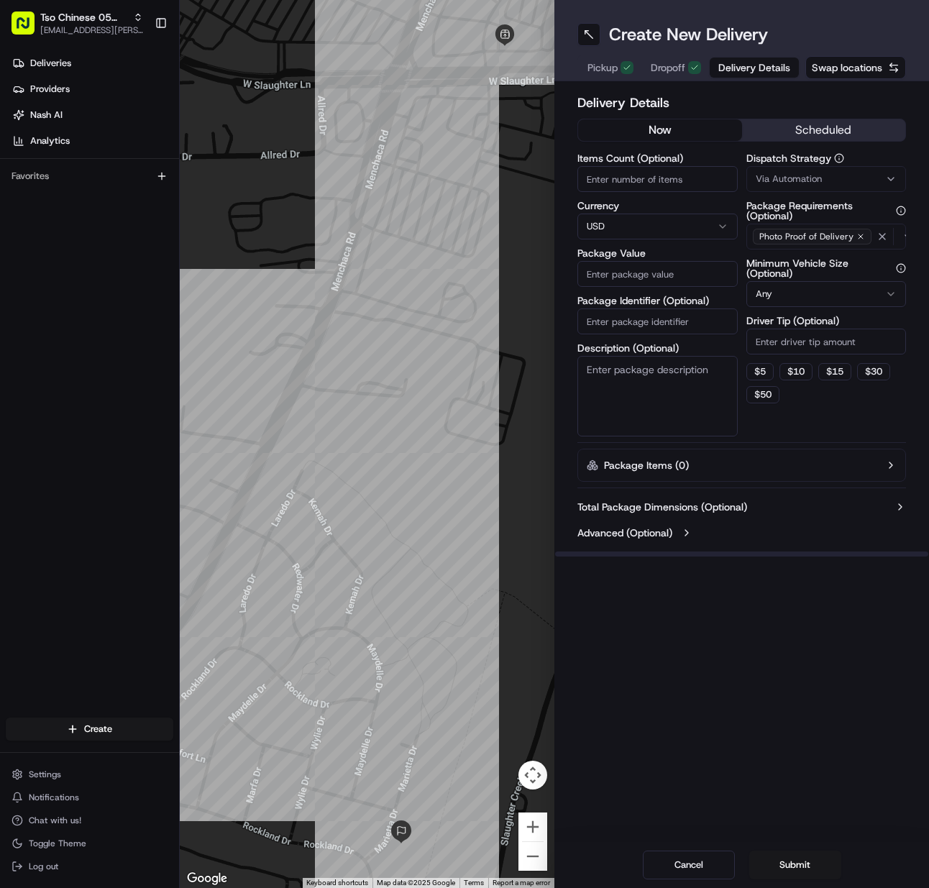
click at [639, 183] on input "Items Count (Optional)" at bounding box center [658, 179] width 160 height 26
drag, startPoint x: 604, startPoint y: 327, endPoint x: 626, endPoint y: 319, distance: 23.0
click at [611, 327] on input "Package Identifier (Optional)" at bounding box center [658, 322] width 160 height 26
click at [771, 178] on span "Via Automation" at bounding box center [789, 179] width 66 height 13
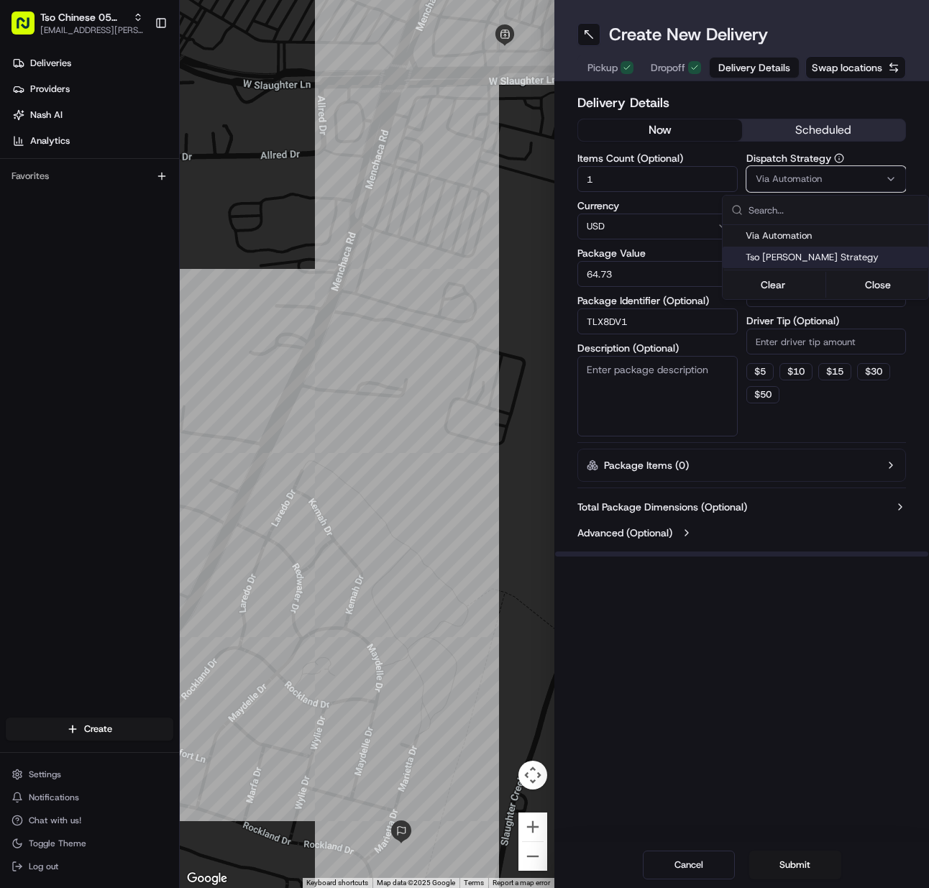
drag, startPoint x: 779, startPoint y: 259, endPoint x: 786, endPoint y: 299, distance: 40.2
click at [778, 259] on span "Tso Menchaca Strategy" at bounding box center [834, 257] width 177 height 13
click at [786, 338] on html "Tso Chinese 05 Menchaca meilan.gailey@gmail.com Toggle Sidebar Deliveries Provi…" at bounding box center [464, 444] width 929 height 888
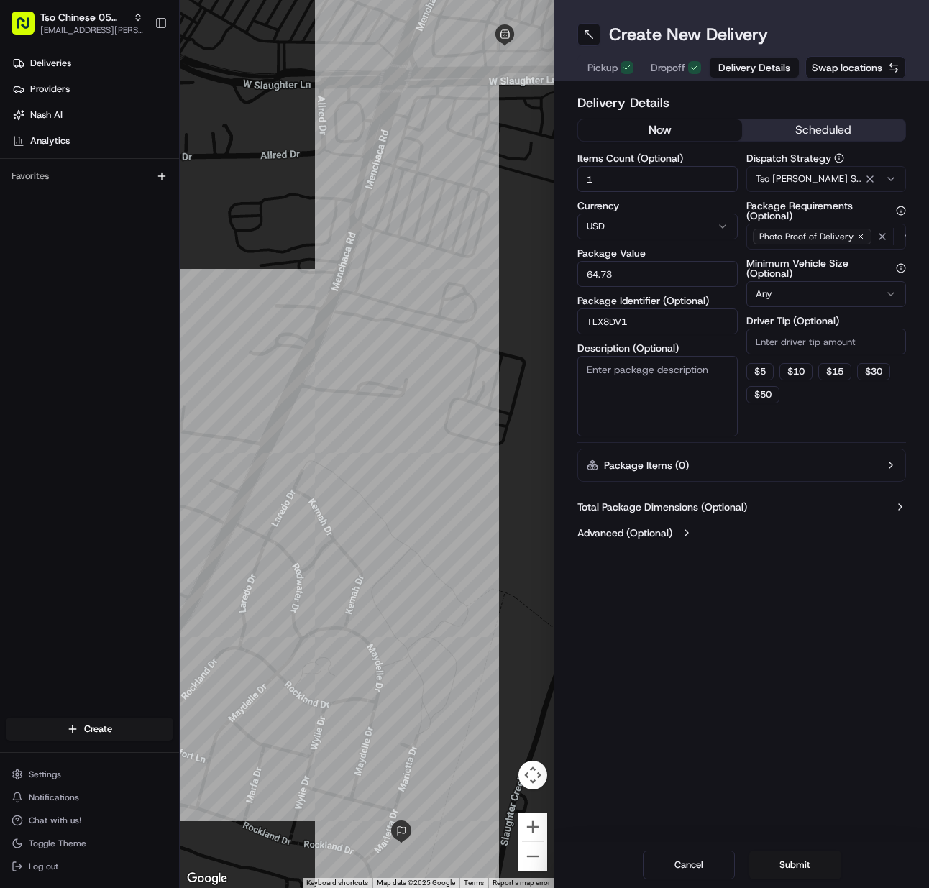
click at [786, 338] on input "Driver Tip (Optional)" at bounding box center [827, 342] width 160 height 26
click at [778, 862] on button "Submit" at bounding box center [796, 865] width 92 height 29
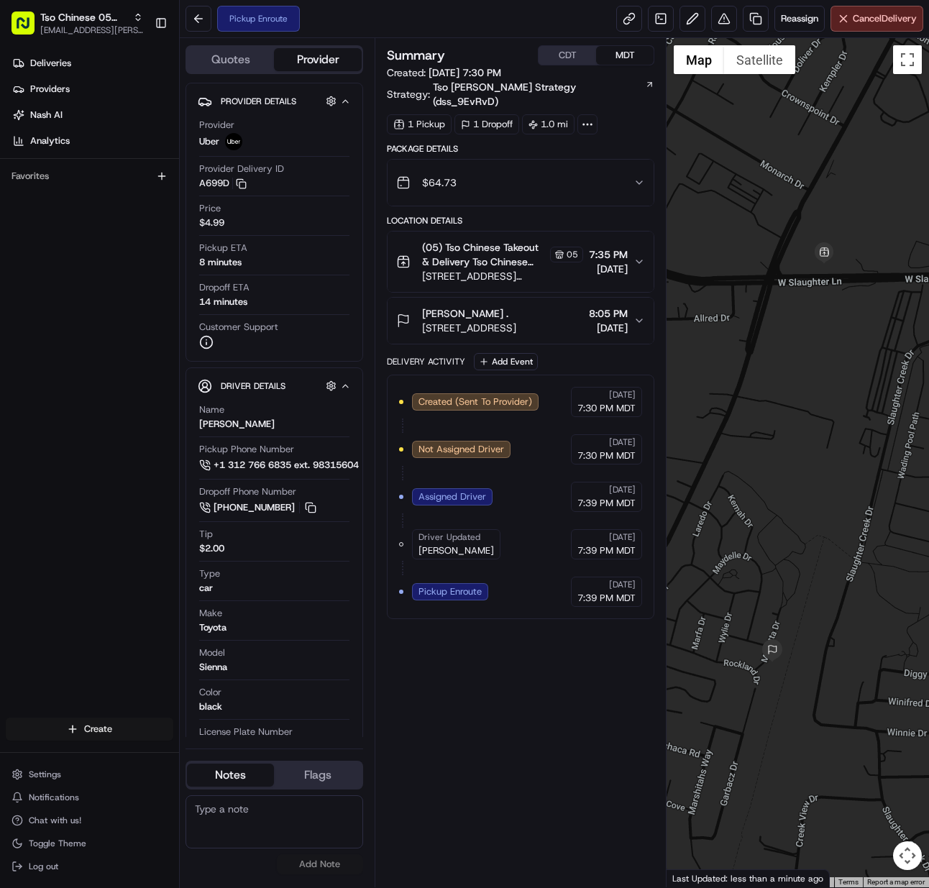
click at [75, 724] on html "Tso Chinese 05 Menchaca meilan.gailey@gmail.com Toggle Sidebar Deliveries Provi…" at bounding box center [464, 444] width 929 height 888
drag, startPoint x: 270, startPoint y: 765, endPoint x: 195, endPoint y: 768, distance: 74.9
click at [269, 766] on link "Delivery" at bounding box center [260, 756] width 160 height 26
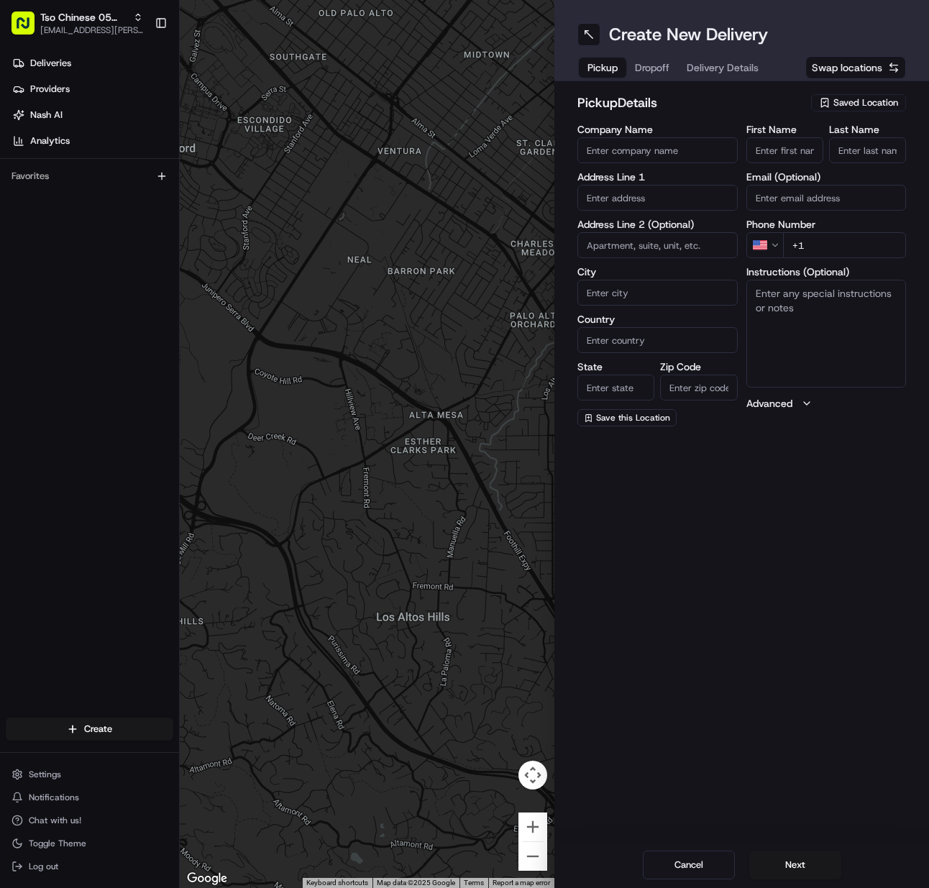
click at [867, 102] on span "Saved Location" at bounding box center [866, 102] width 65 height 13
click at [839, 158] on span "(05) Tso Chinese Takeout & Delivery (05)" at bounding box center [834, 156] width 177 height 13
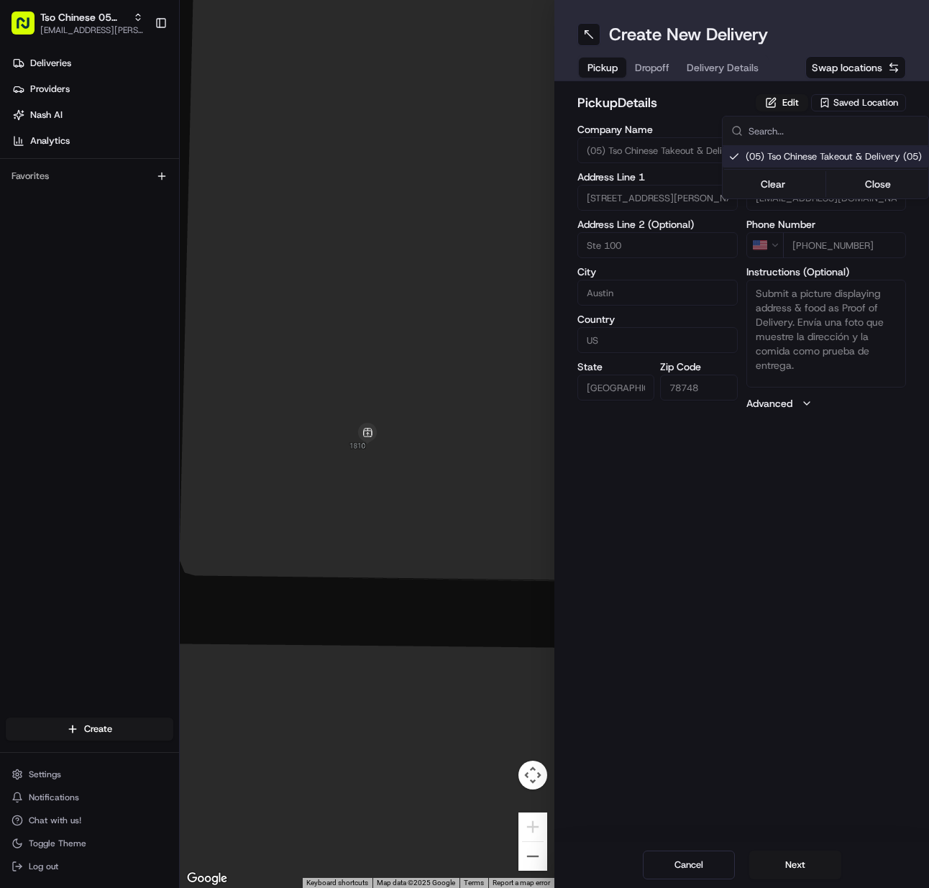
click at [786, 868] on html "Tso Chinese 05 Menchaca meilan.gailey@gmail.com Toggle Sidebar Deliveries Provi…" at bounding box center [464, 444] width 929 height 888
drag, startPoint x: 755, startPoint y: 851, endPoint x: 786, endPoint y: 860, distance: 32.8
click at [755, 851] on button "Next" at bounding box center [796, 865] width 92 height 29
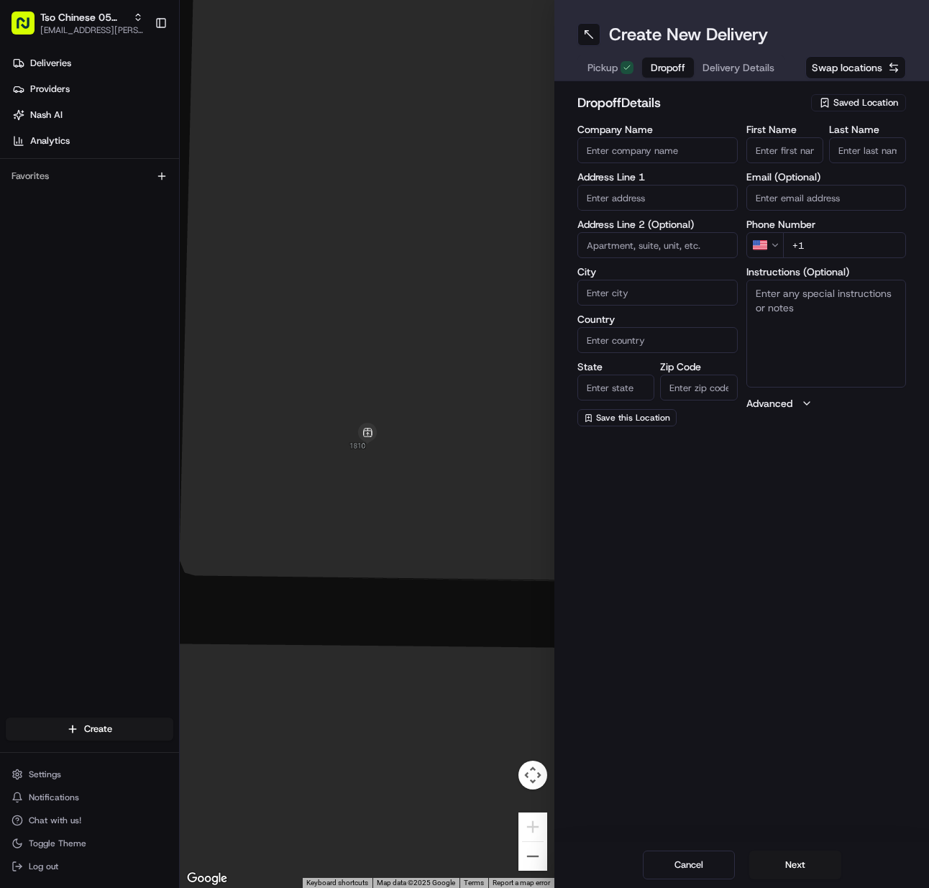
drag, startPoint x: 752, startPoint y: 155, endPoint x: 819, endPoint y: 156, distance: 66.2
click at [755, 156] on input "First Name" at bounding box center [785, 150] width 77 height 26
click at [841, 156] on input "Last Name" at bounding box center [867, 150] width 77 height 26
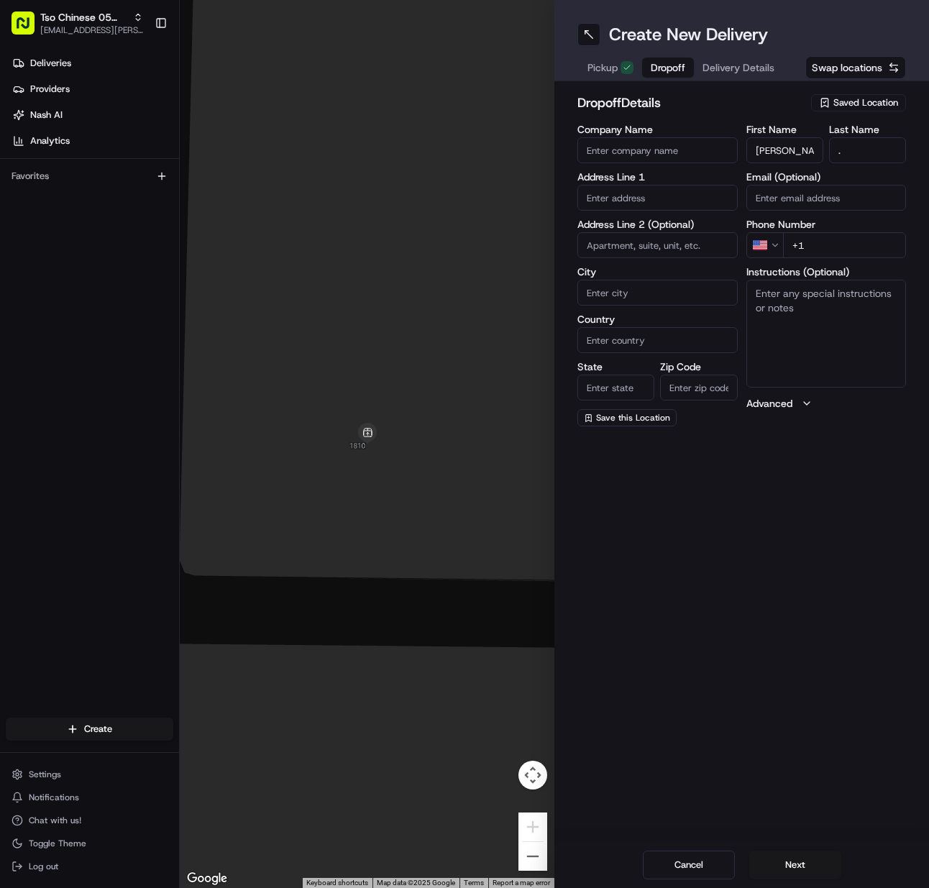
click at [812, 242] on input "+1" at bounding box center [845, 245] width 124 height 26
click at [653, 193] on input "text" at bounding box center [658, 198] width 160 height 26
click at [694, 226] on div "420 West Slaughter Lane, Austin, TX 78748, United States" at bounding box center [657, 234] width 153 height 35
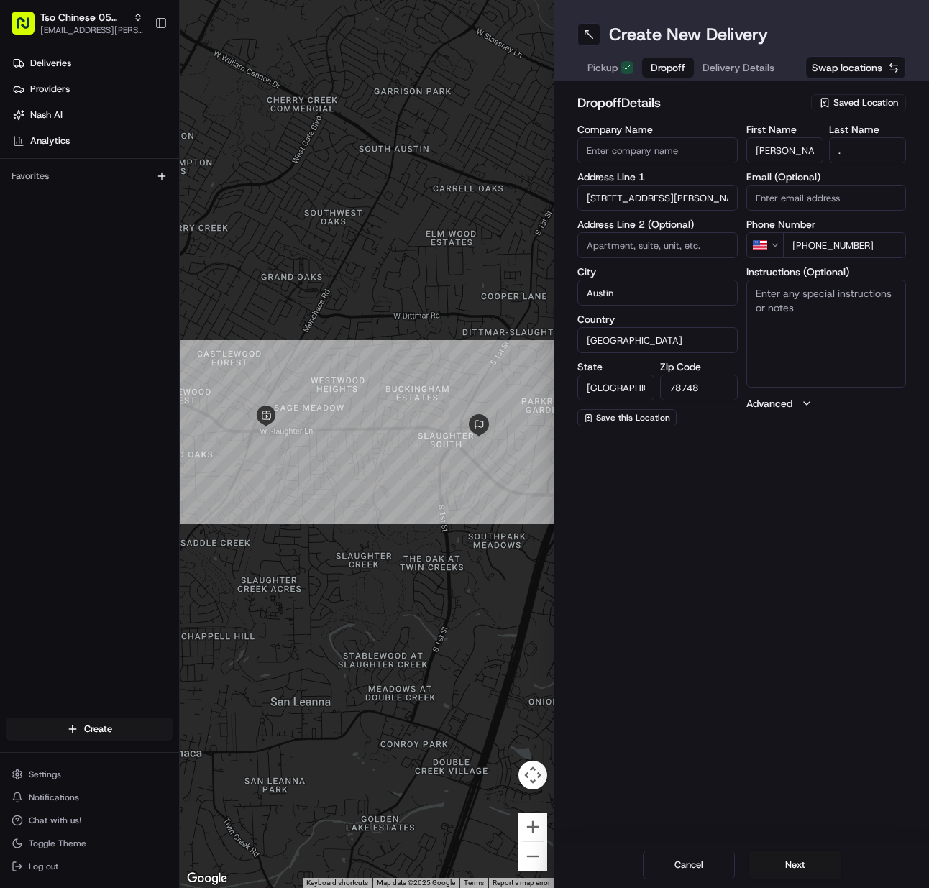
drag, startPoint x: 803, startPoint y: 329, endPoint x: 269, endPoint y: 427, distance: 543.5
click at [780, 327] on textarea "Instructions (Optional)" at bounding box center [827, 334] width 160 height 108
click at [823, 302] on textarea "213" at bounding box center [827, 334] width 160 height 108
click at [772, 860] on button "Next" at bounding box center [796, 865] width 92 height 29
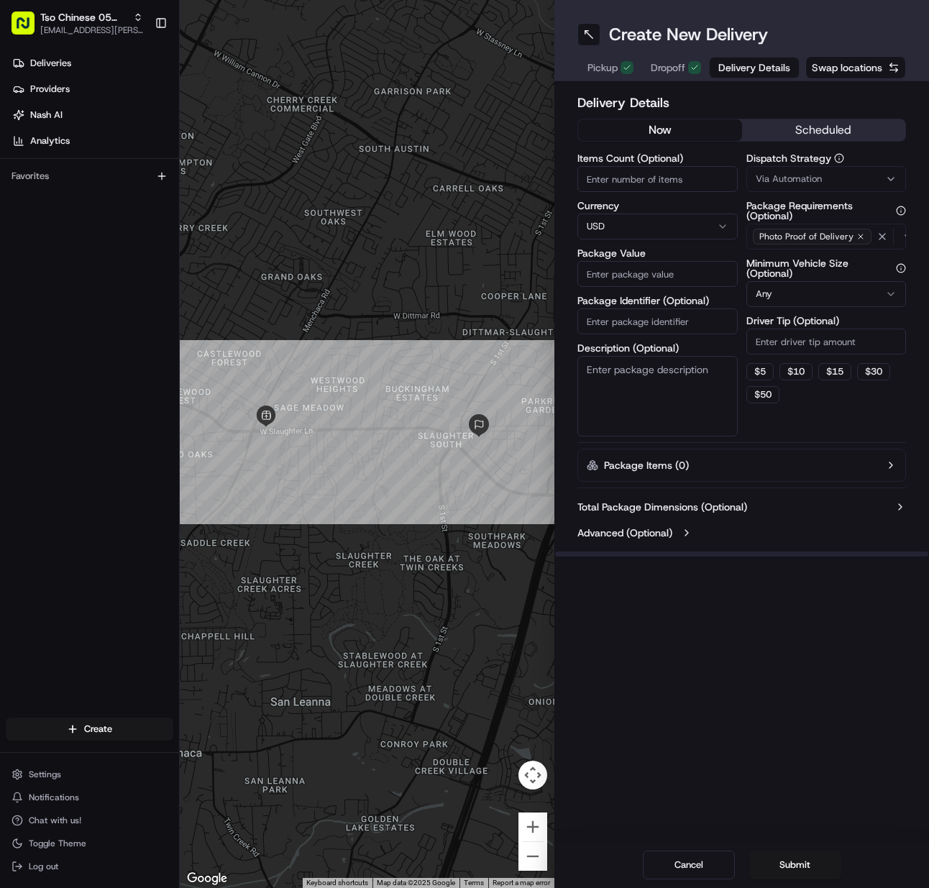
click at [614, 188] on input "Items Count (Optional)" at bounding box center [658, 179] width 160 height 26
drag, startPoint x: 637, startPoint y: 326, endPoint x: 662, endPoint y: 291, distance: 43.3
click at [637, 323] on input "Package Identifier (Optional)" at bounding box center [658, 322] width 160 height 26
click at [783, 187] on button "Via Automation" at bounding box center [827, 179] width 160 height 26
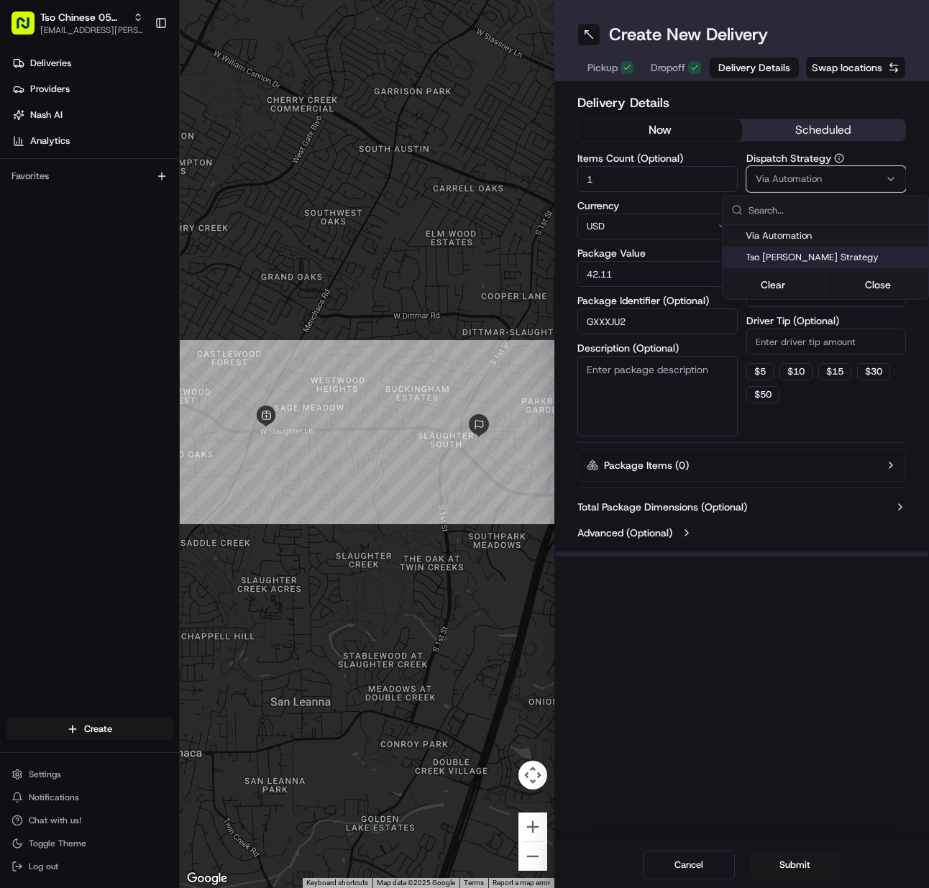
click at [777, 250] on div "Tso Menchaca Strategy" at bounding box center [826, 258] width 206 height 22
click at [784, 319] on html "Tso Chinese 05 Menchaca meilan.gailey@gmail.com Toggle Sidebar Deliveries Provi…" at bounding box center [464, 444] width 929 height 888
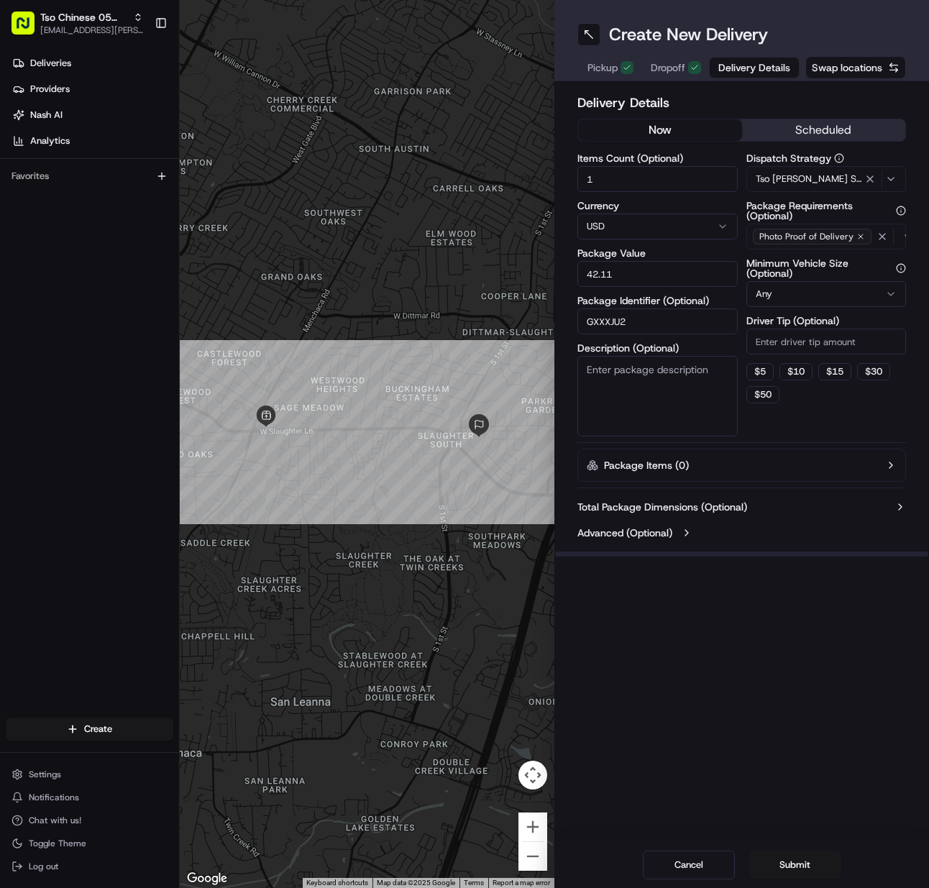
click at [778, 334] on input "Driver Tip (Optional)" at bounding box center [827, 342] width 160 height 26
click at [798, 854] on button "Submit" at bounding box center [796, 865] width 92 height 29
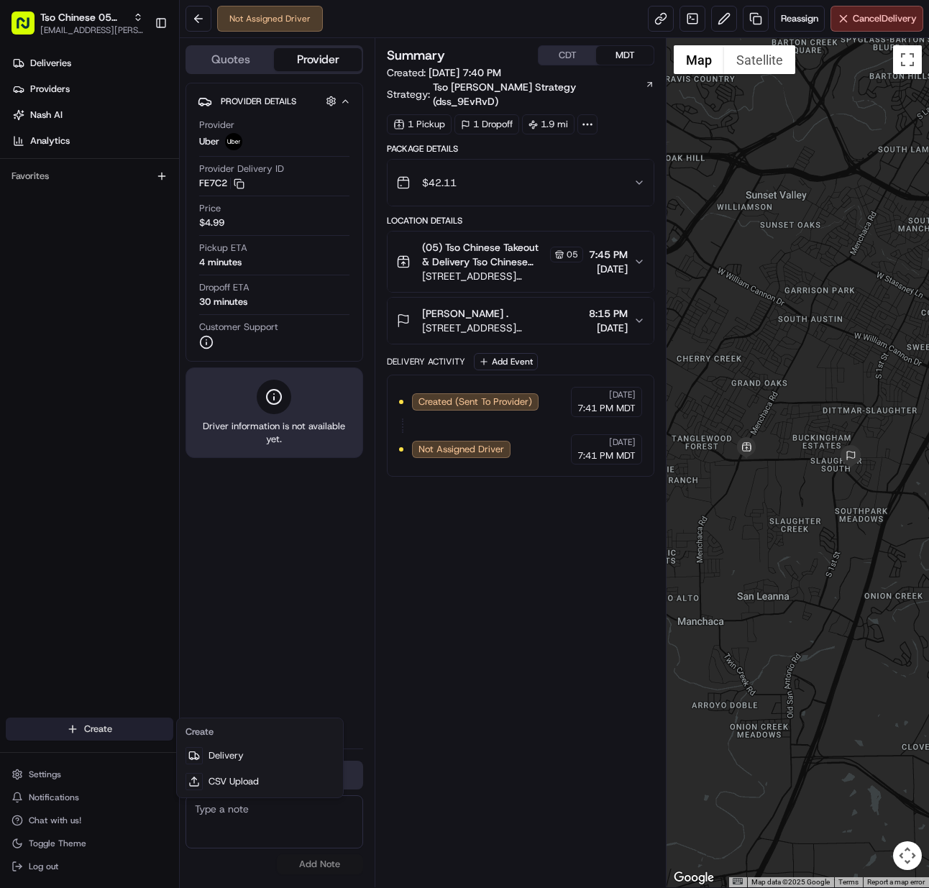
click at [99, 732] on html "Tso Chinese 05 Menchaca meilan.gailey@gmail.com Toggle Sidebar Deliveries Provi…" at bounding box center [464, 444] width 929 height 888
click at [222, 752] on link "Delivery" at bounding box center [260, 756] width 160 height 26
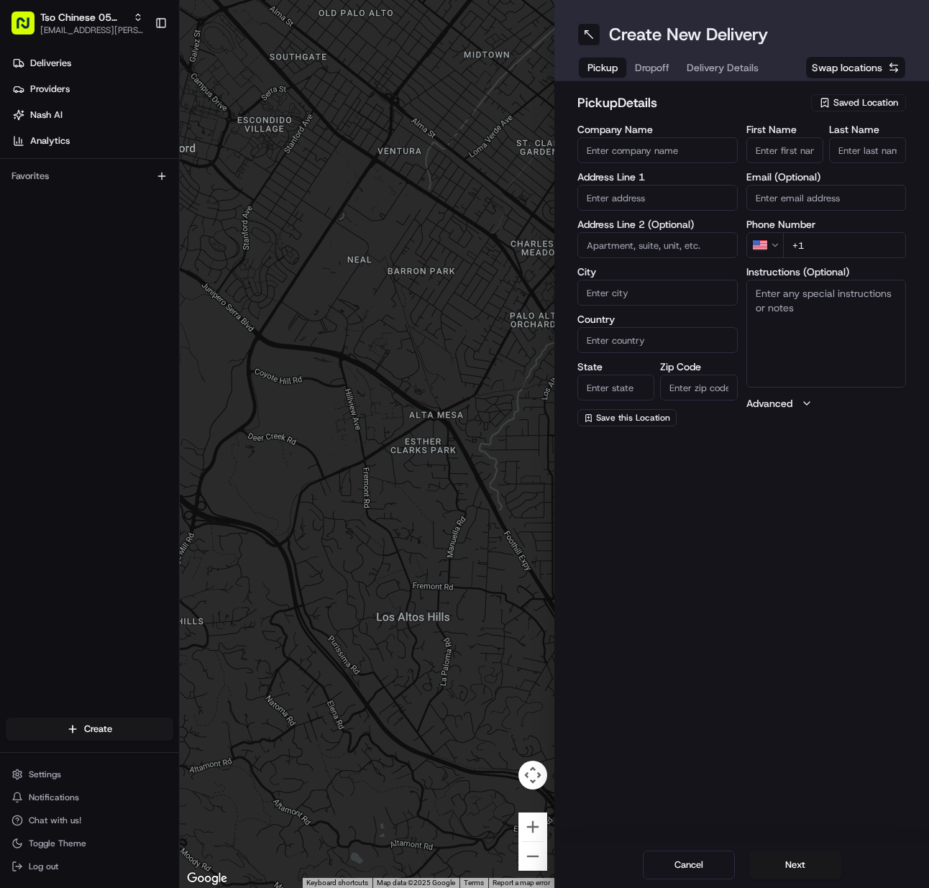
click at [877, 104] on span "Saved Location" at bounding box center [866, 102] width 65 height 13
click at [857, 158] on span "(05) Tso Chinese Takeout & Delivery (05)" at bounding box center [834, 156] width 177 height 13
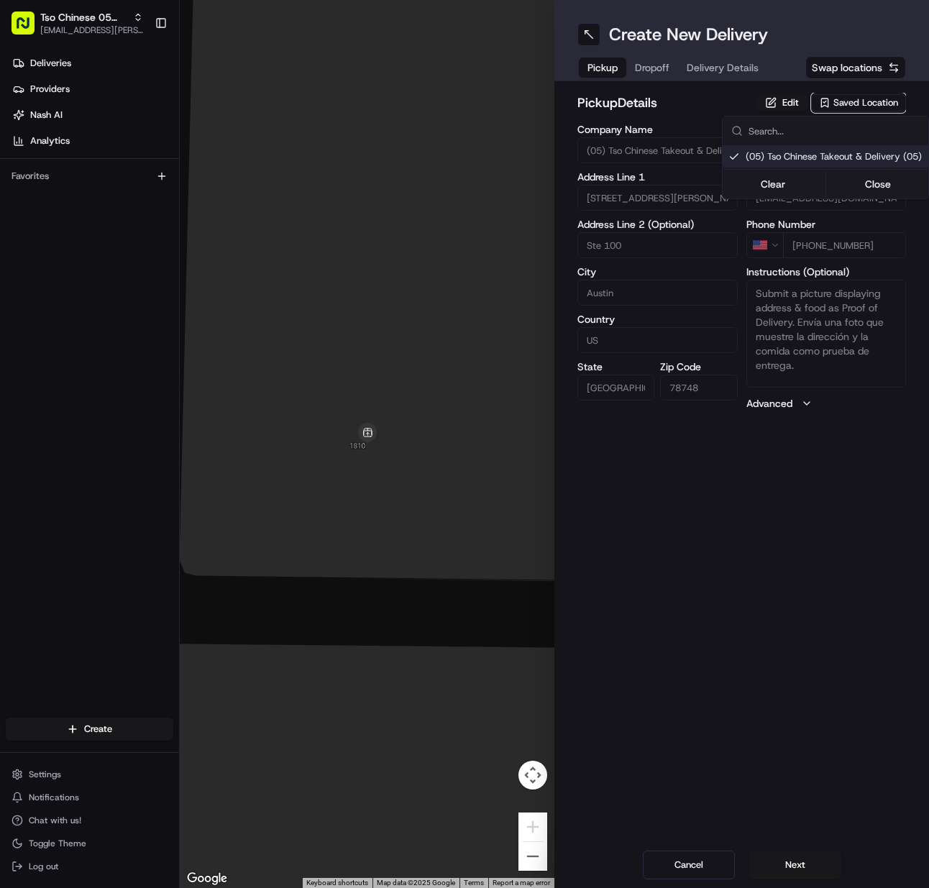
click at [805, 872] on html "Tso Chinese 05 Menchaca meilan.gailey@gmail.com Toggle Sidebar Deliveries Provi…" at bounding box center [464, 444] width 929 height 888
click at [805, 872] on button "Next" at bounding box center [796, 865] width 92 height 29
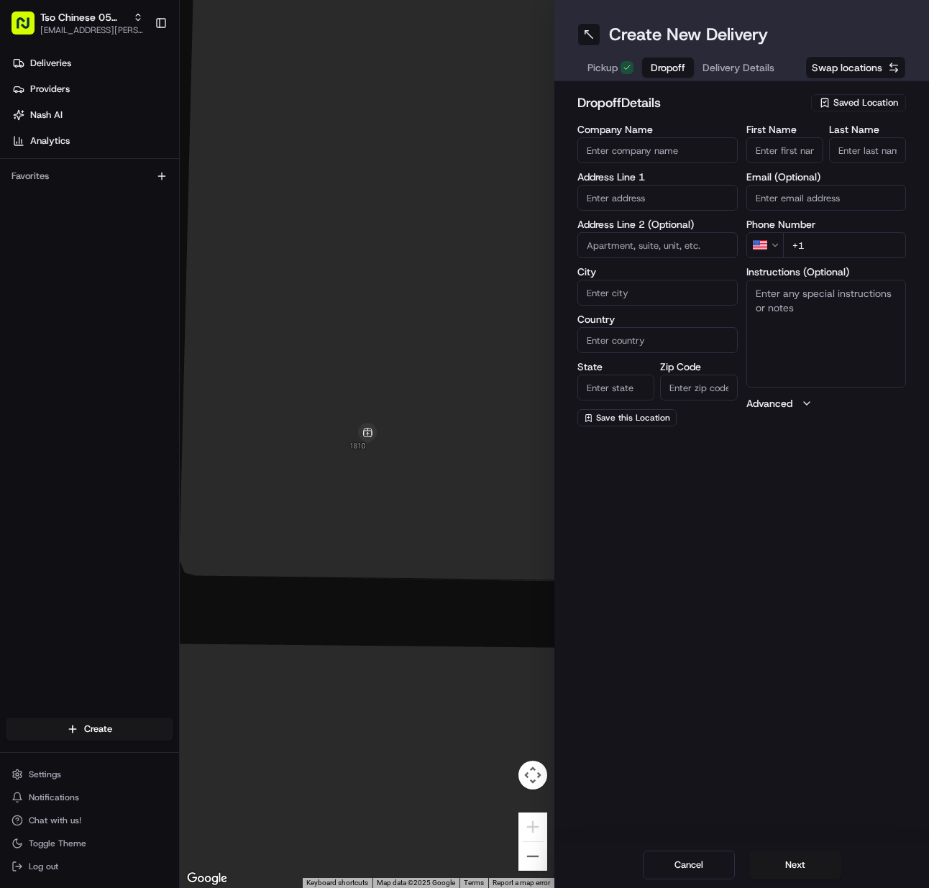
click at [879, 152] on input "Last Name" at bounding box center [867, 150] width 77 height 26
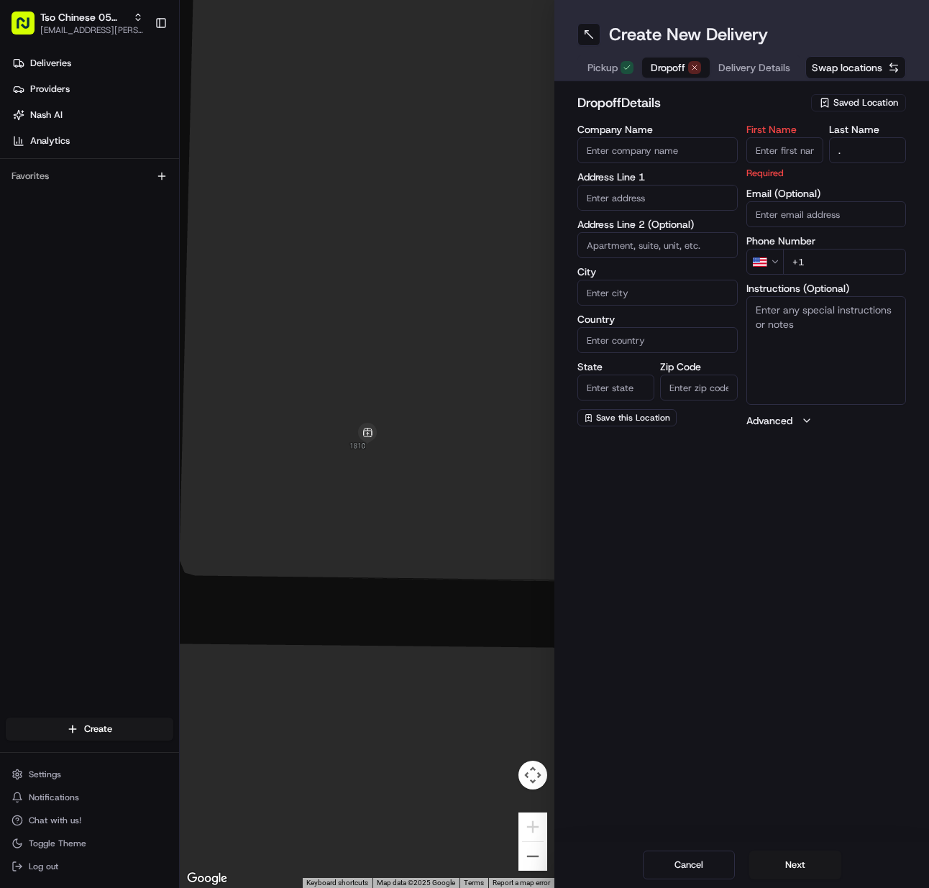
drag, startPoint x: 784, startPoint y: 149, endPoint x: 709, endPoint y: 150, distance: 75.5
click at [783, 149] on input "First Name" at bounding box center [785, 150] width 77 height 26
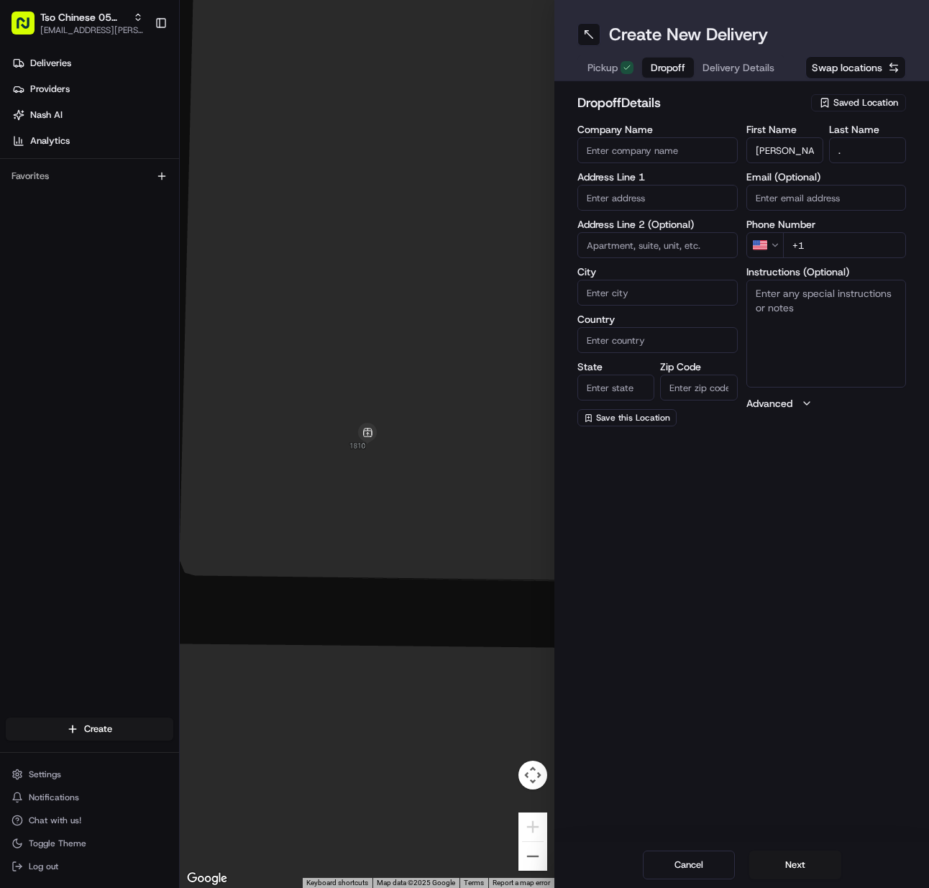
click at [825, 255] on input "+1" at bounding box center [845, 245] width 124 height 26
click at [621, 201] on input "text" at bounding box center [658, 198] width 160 height 26
click at [632, 239] on div "8350 Bluff Springs Rd, Austin, TX 78744, United States" at bounding box center [657, 228] width 153 height 22
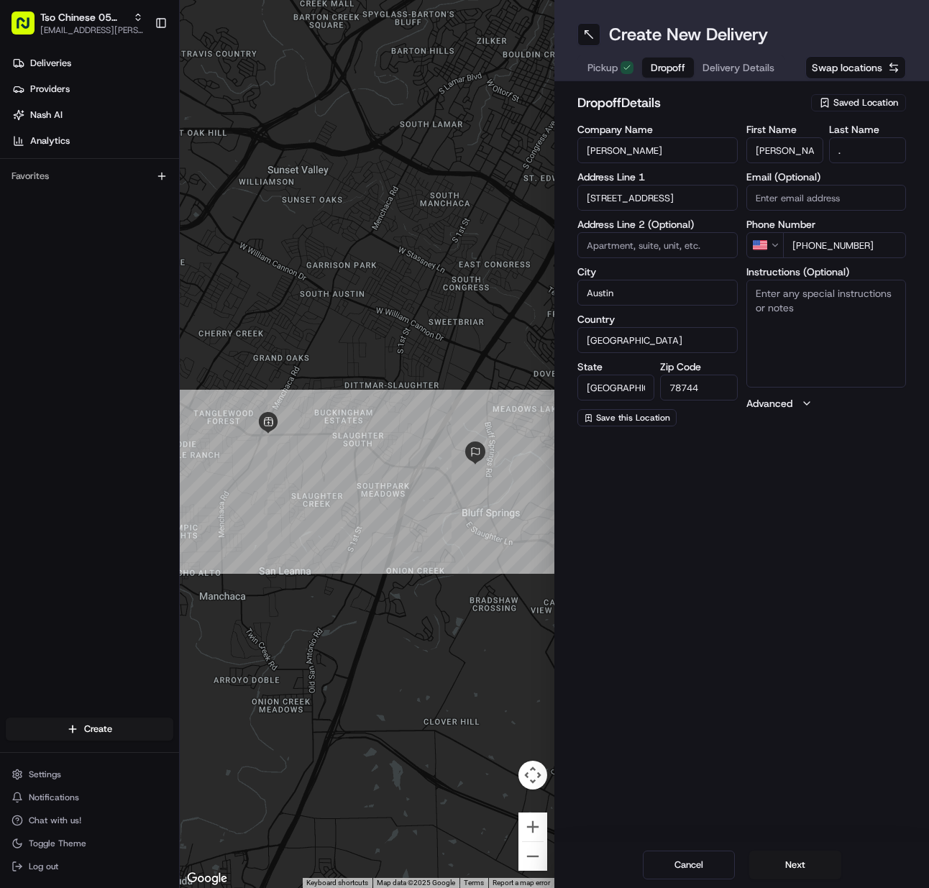
drag, startPoint x: 653, startPoint y: 150, endPoint x: 405, endPoint y: 274, distance: 277.3
click at [642, 155] on input "Wilder" at bounding box center [658, 150] width 160 height 26
click at [839, 293] on textarea "Instructions (Optional)" at bounding box center [827, 334] width 160 height 108
drag, startPoint x: 788, startPoint y: 873, endPoint x: 769, endPoint y: 769, distance: 106.0
click at [788, 873] on button "Next" at bounding box center [796, 865] width 92 height 29
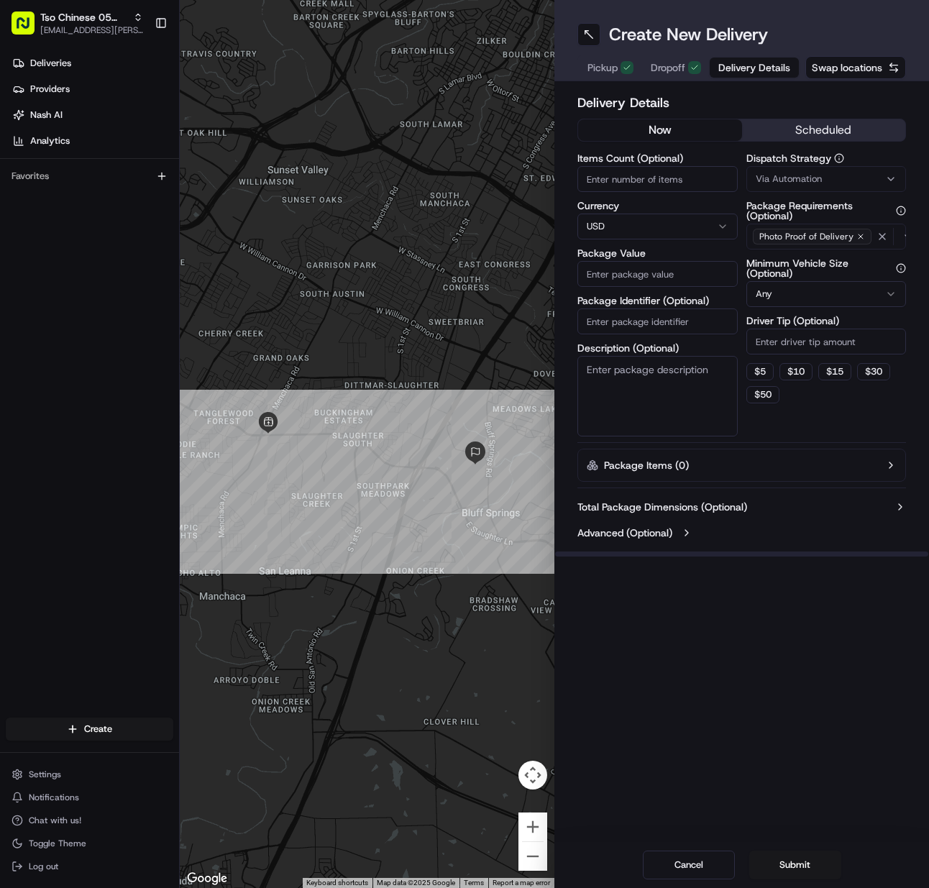
click at [624, 181] on input "Items Count (Optional)" at bounding box center [658, 179] width 160 height 26
click at [669, 314] on input "Package Identifier (Optional)" at bounding box center [658, 322] width 160 height 26
click at [775, 176] on span "Via Automation" at bounding box center [789, 179] width 66 height 13
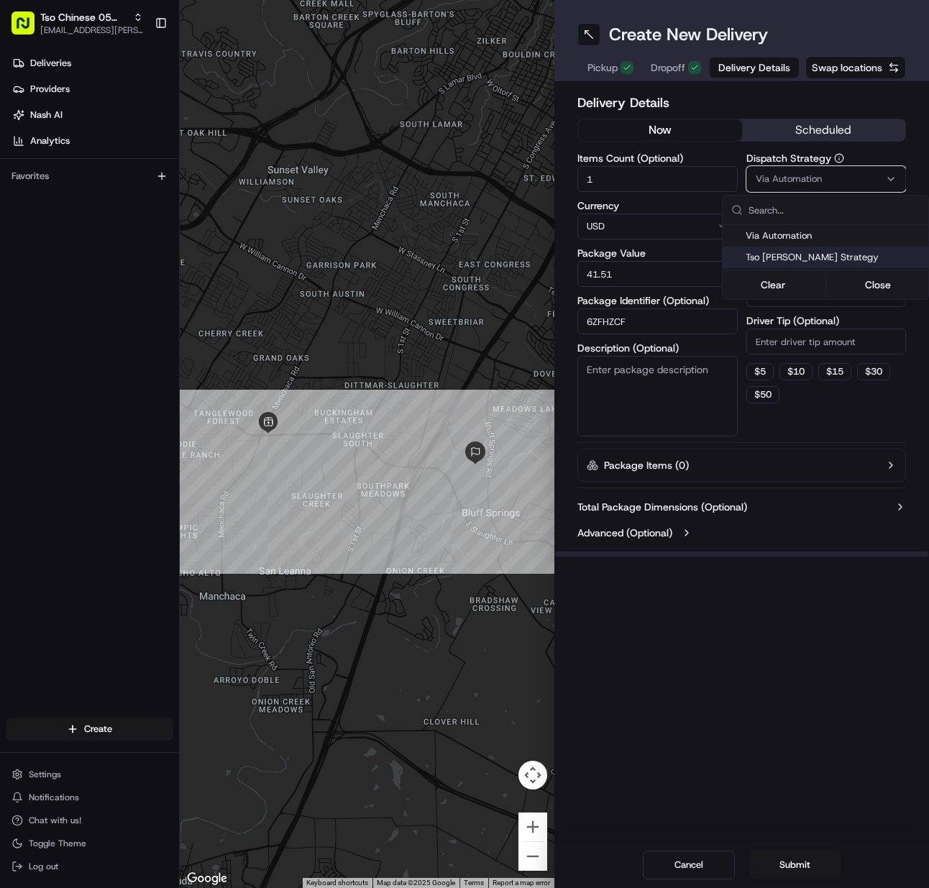
click at [775, 256] on span "Tso Menchaca Strategy" at bounding box center [834, 257] width 177 height 13
click at [794, 342] on html "Tso Chinese 05 Menchaca meilan.gailey@gmail.com Toggle Sidebar Deliveries Provi…" at bounding box center [464, 444] width 929 height 888
click at [794, 342] on input "Driver Tip (Optional)" at bounding box center [827, 342] width 160 height 26
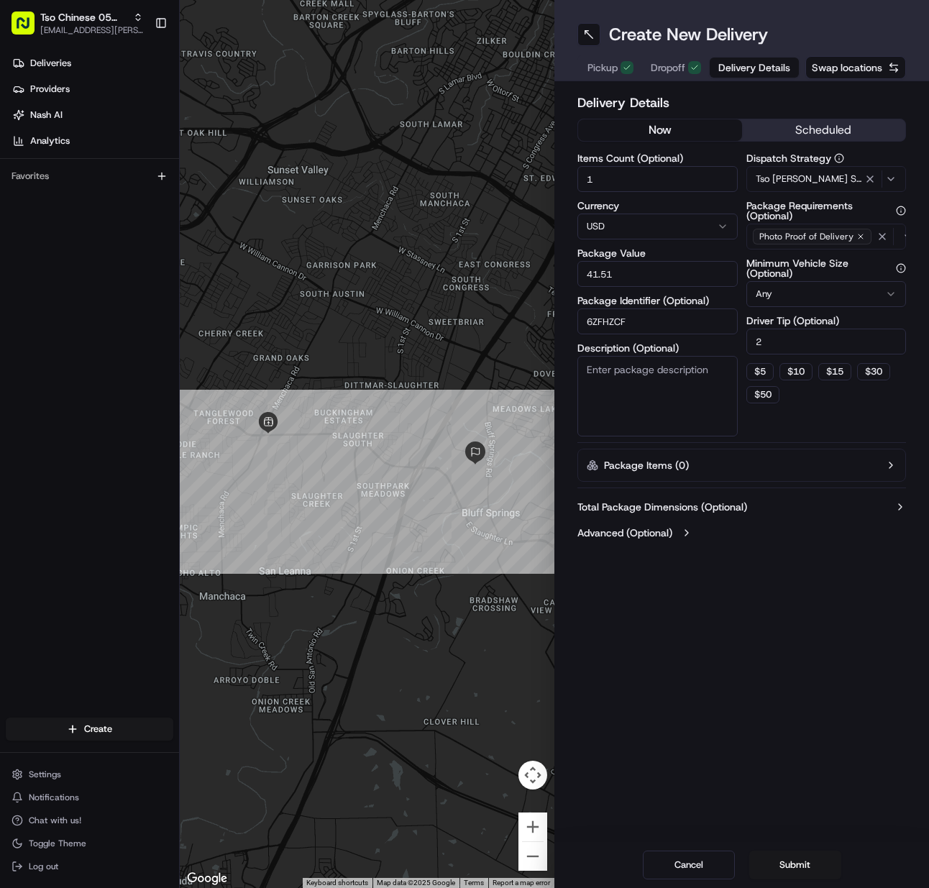
drag, startPoint x: 796, startPoint y: 871, endPoint x: 801, endPoint y: 853, distance: 18.7
click at [796, 870] on button "Submit" at bounding box center [796, 865] width 92 height 29
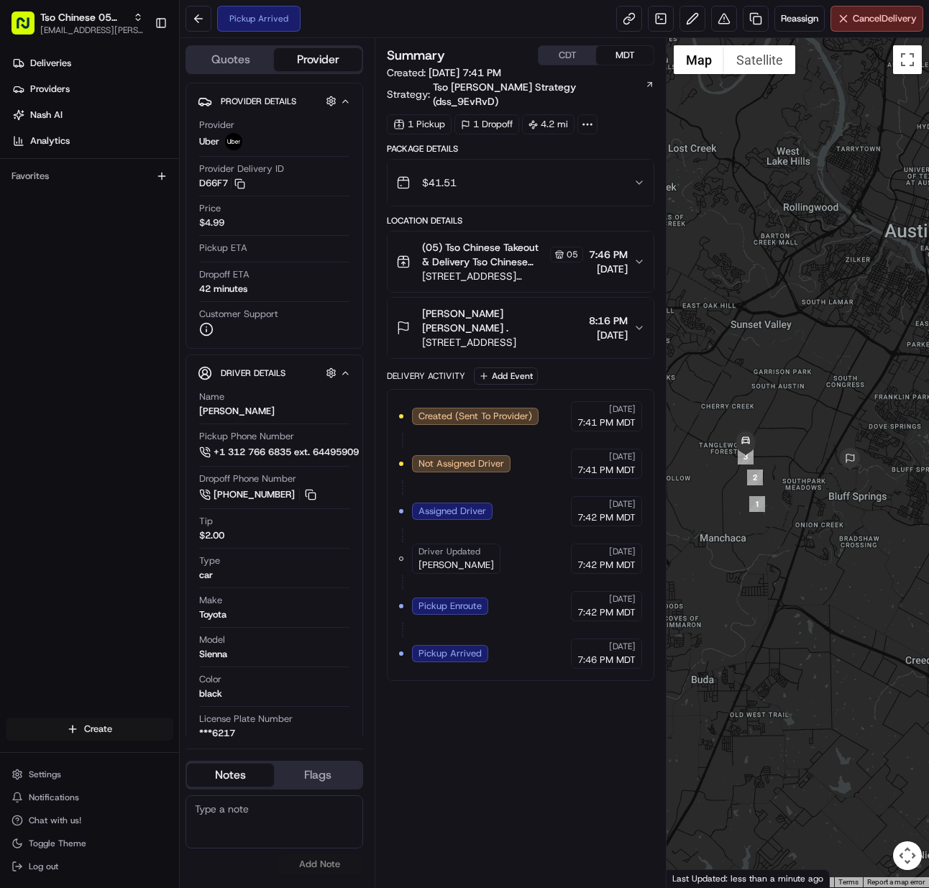
click at [105, 734] on html "Tso Chinese 05 Menchaca meilan.gailey@gmail.com Toggle Sidebar Deliveries Provi…" at bounding box center [464, 444] width 929 height 888
click at [232, 760] on link "Delivery" at bounding box center [260, 756] width 160 height 26
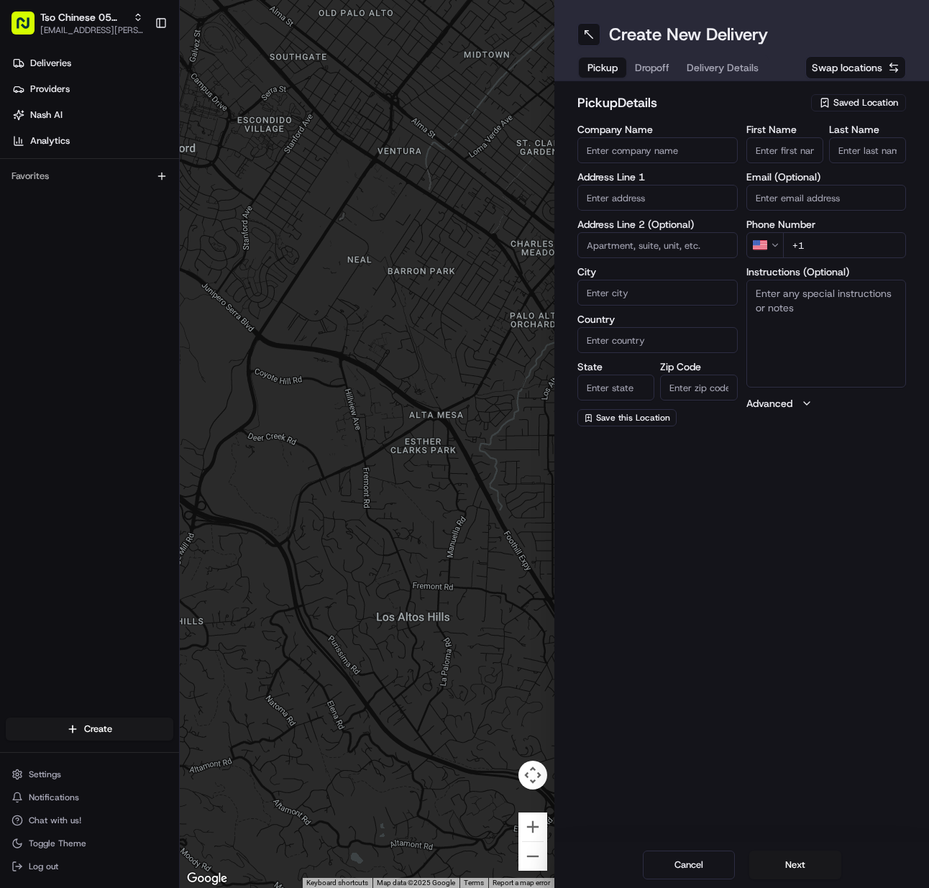
click at [868, 108] on span "Saved Location" at bounding box center [866, 102] width 65 height 13
click at [842, 153] on span "(05) Tso Chinese Takeout & Delivery (05)" at bounding box center [834, 156] width 177 height 13
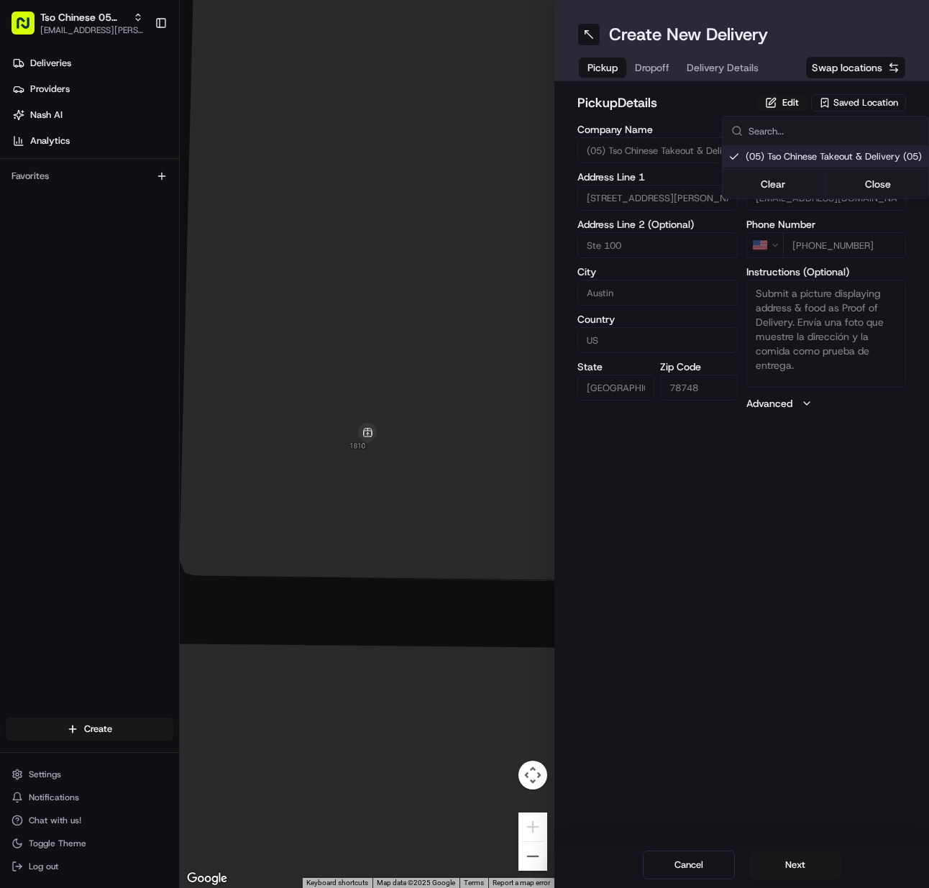
click at [62, 15] on html "Tso Chinese 05 Menchaca meilan.gailey@gmail.com Toggle Sidebar Deliveries Provi…" at bounding box center [464, 444] width 929 height 888
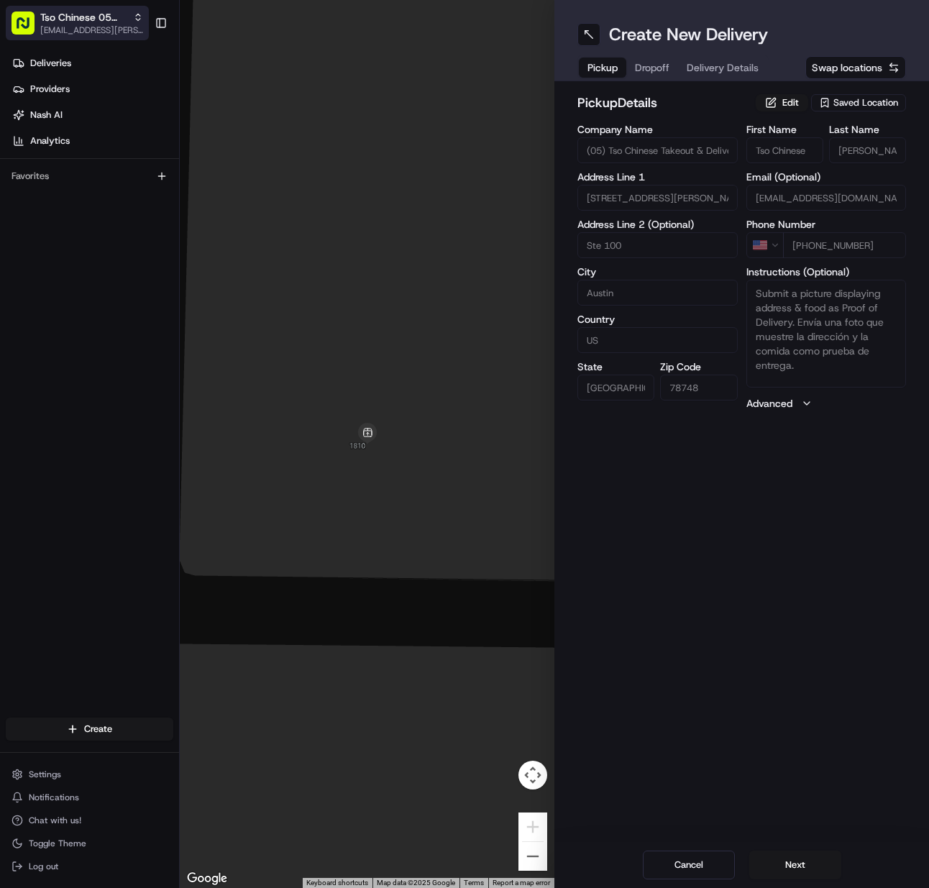
click at [89, 28] on span "[EMAIL_ADDRESS][PERSON_NAME][DOMAIN_NAME]" at bounding box center [91, 30] width 103 height 12
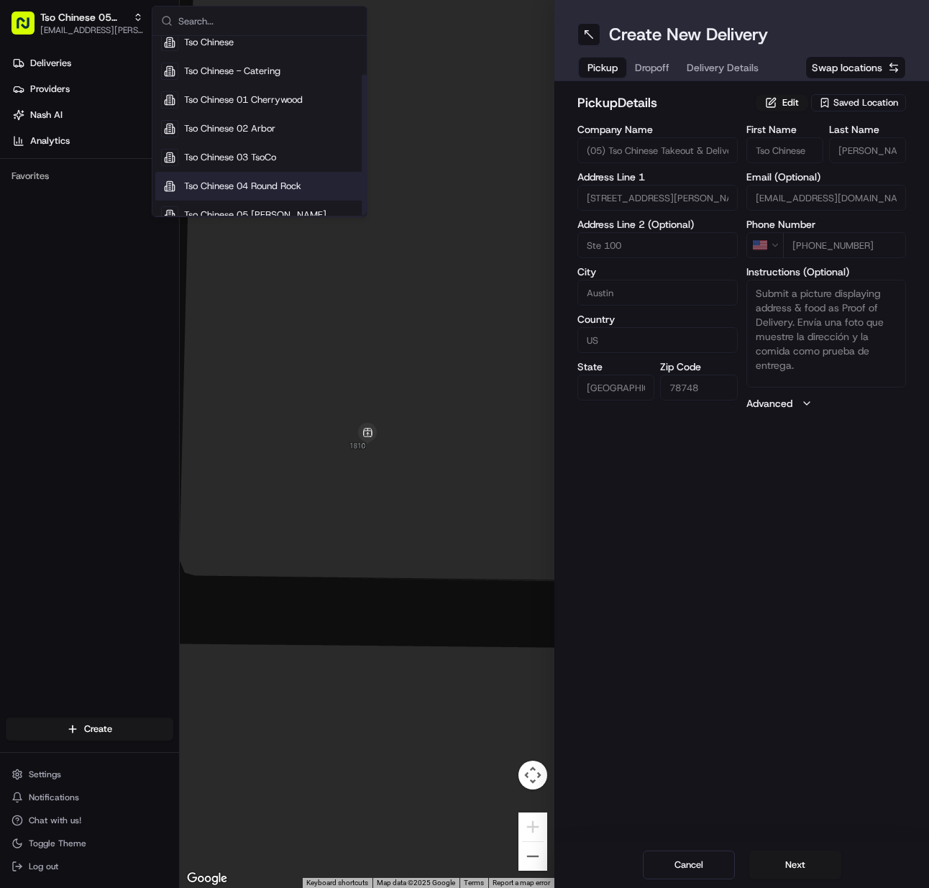
scroll to position [49, 0]
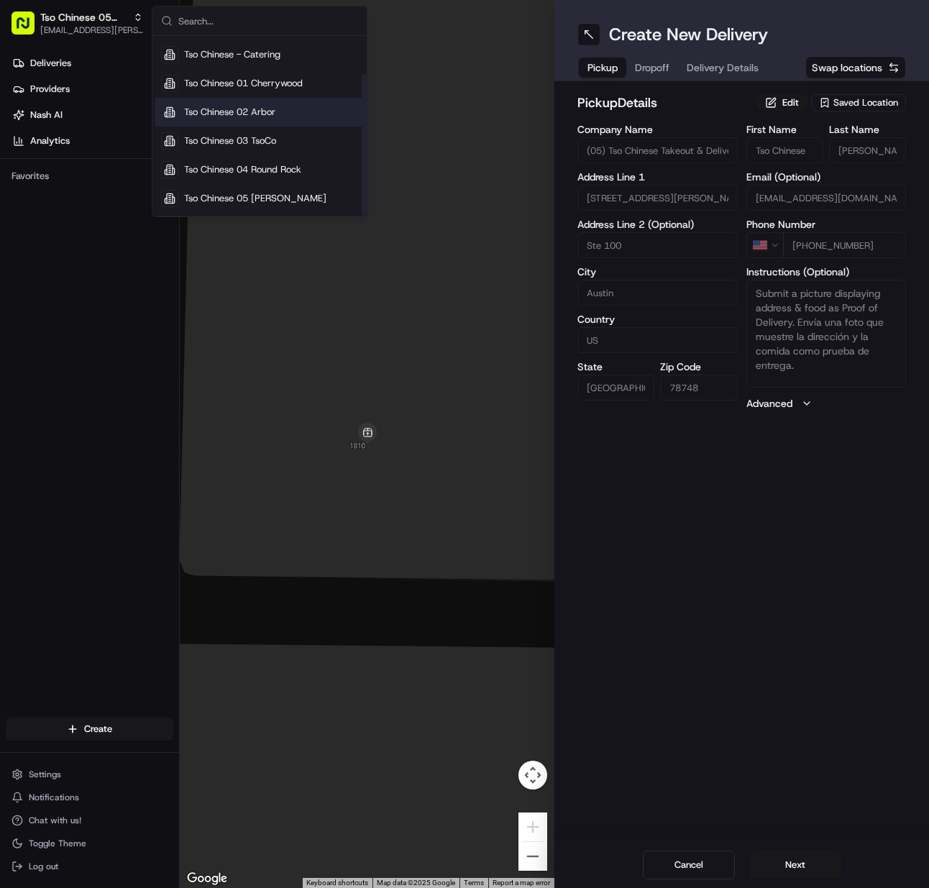
click at [267, 88] on span "Tso Chinese 01 Cherrywood" at bounding box center [243, 83] width 119 height 13
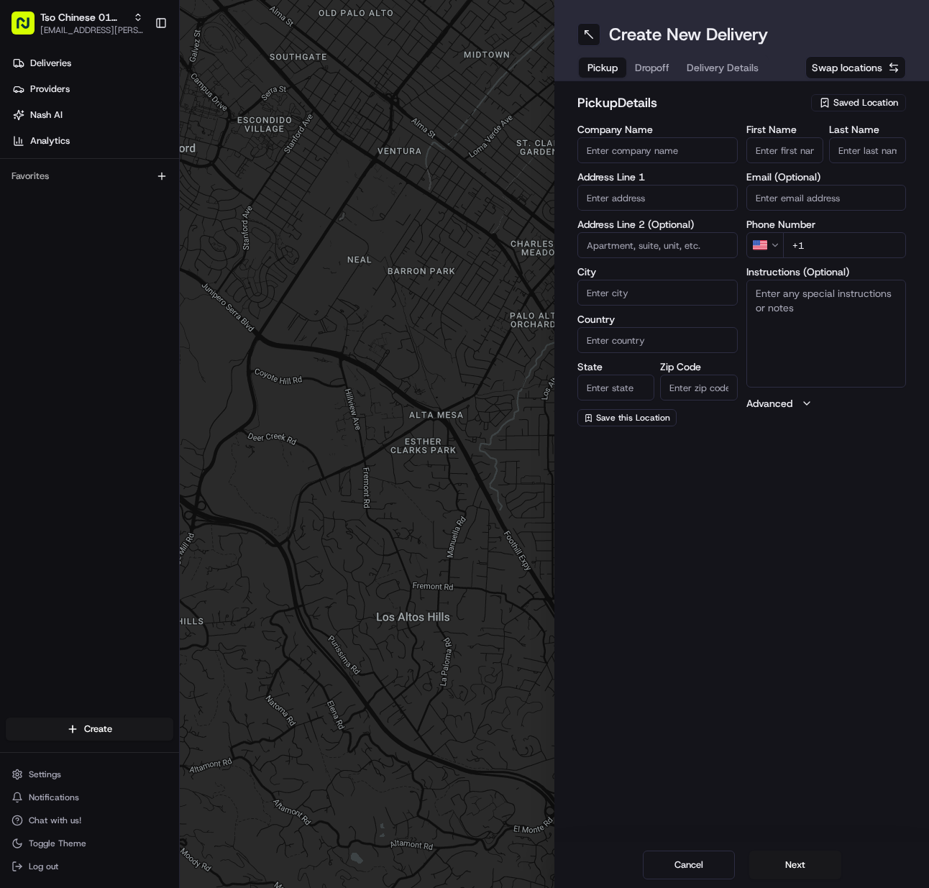
click at [850, 102] on span "Saved Location" at bounding box center [866, 102] width 65 height 13
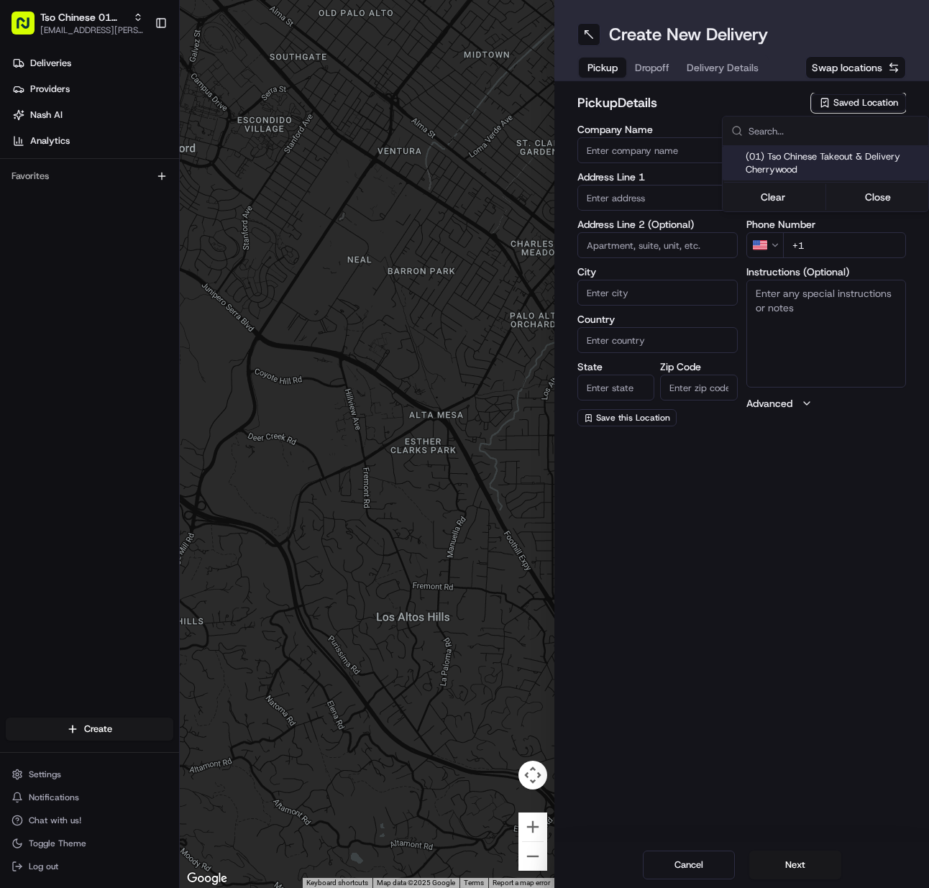
click at [814, 173] on span "(01) Tso Chinese Takeout & Delivery Cherrywood" at bounding box center [834, 163] width 177 height 26
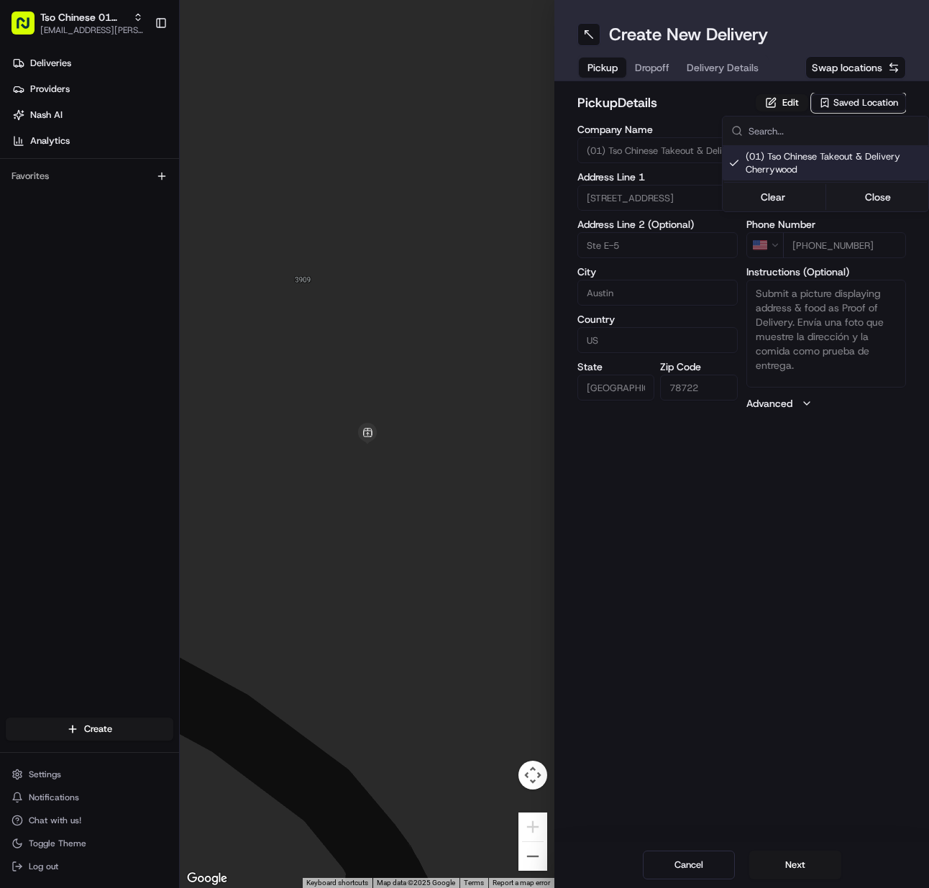
click at [792, 865] on html "Tso Chinese 01 Cherrywood [EMAIL_ADDRESS][PERSON_NAME][DOMAIN_NAME] Toggle Side…" at bounding box center [464, 444] width 929 height 888
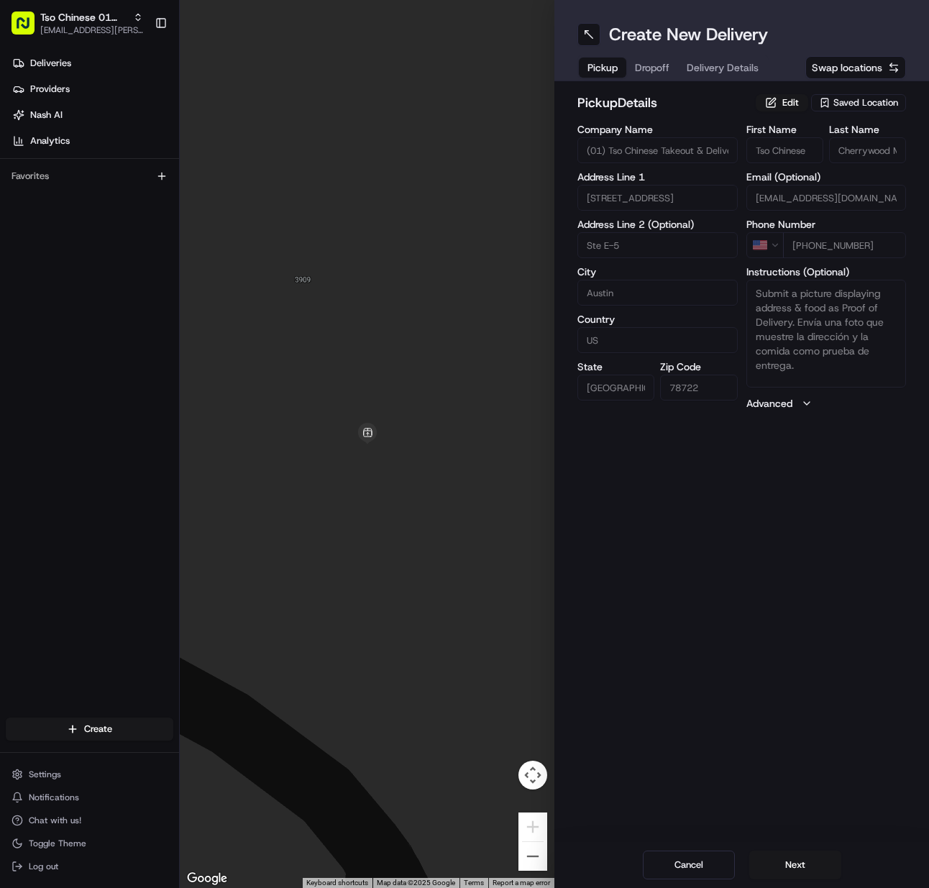
drag, startPoint x: 791, startPoint y: 866, endPoint x: 648, endPoint y: 838, distance: 145.9
click at [791, 866] on button "Next" at bounding box center [796, 865] width 92 height 29
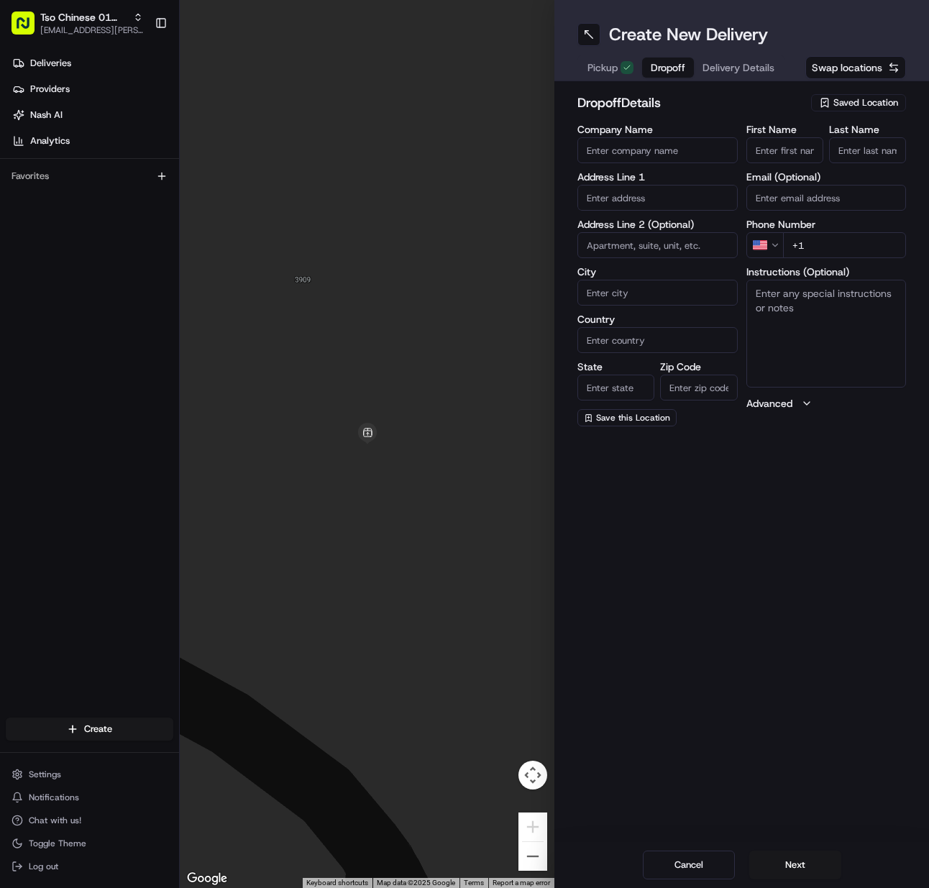
click at [775, 144] on input "First Name" at bounding box center [785, 150] width 77 height 26
click at [875, 146] on input "Last Name" at bounding box center [867, 150] width 77 height 26
click at [836, 248] on input "+1" at bounding box center [845, 245] width 124 height 26
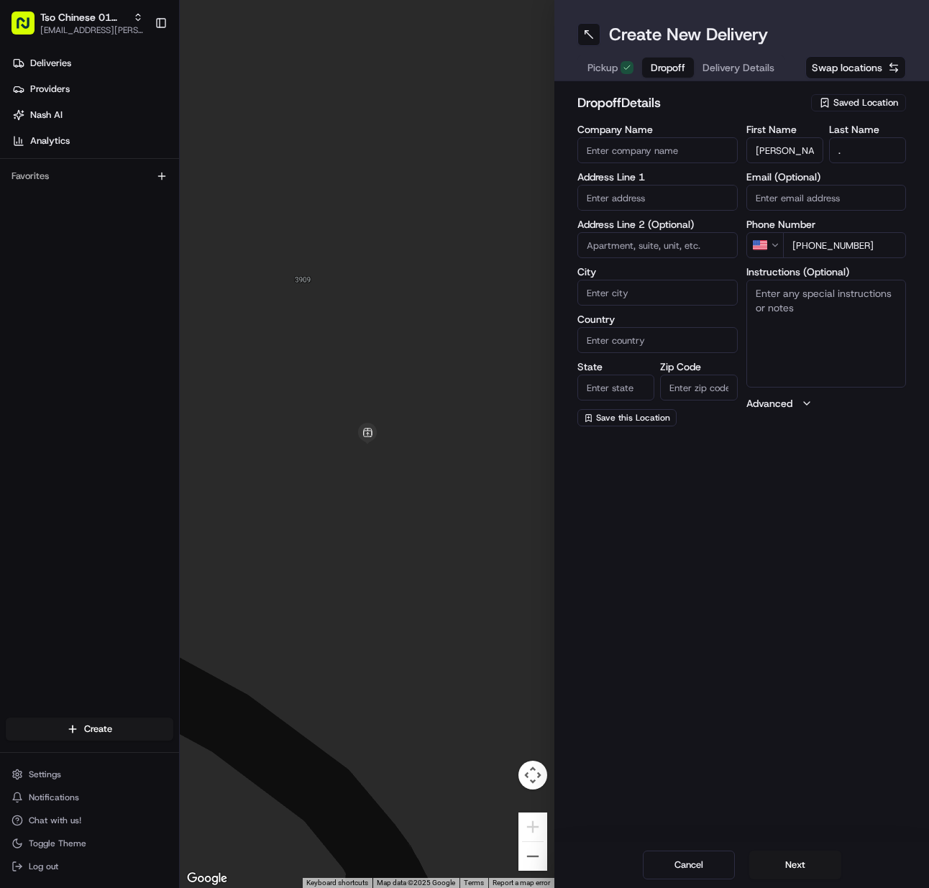
click at [688, 183] on div "Address Line 1" at bounding box center [658, 191] width 160 height 39
click at [683, 190] on input "text" at bounding box center [658, 198] width 160 height 26
click at [669, 227] on div "1905 S L Davis Avenue, Austin, TX" at bounding box center [657, 234] width 153 height 35
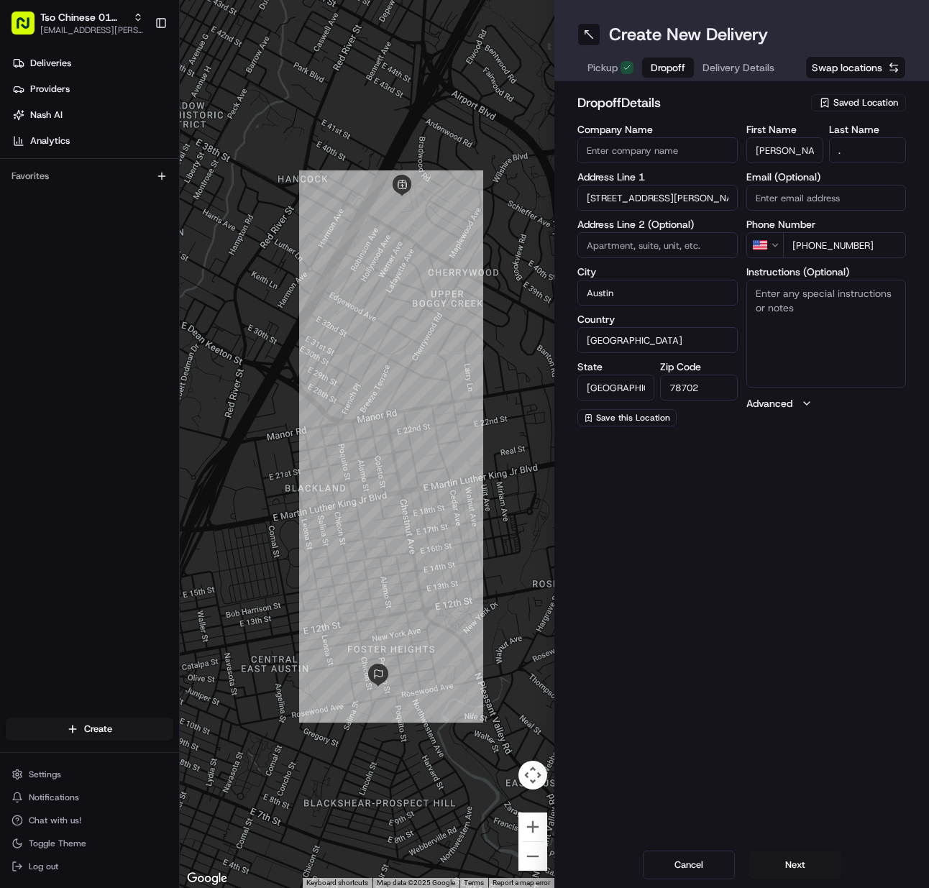
click at [785, 328] on textarea "Instructions (Optional)" at bounding box center [827, 334] width 160 height 108
click at [769, 862] on button "Next" at bounding box center [796, 865] width 92 height 29
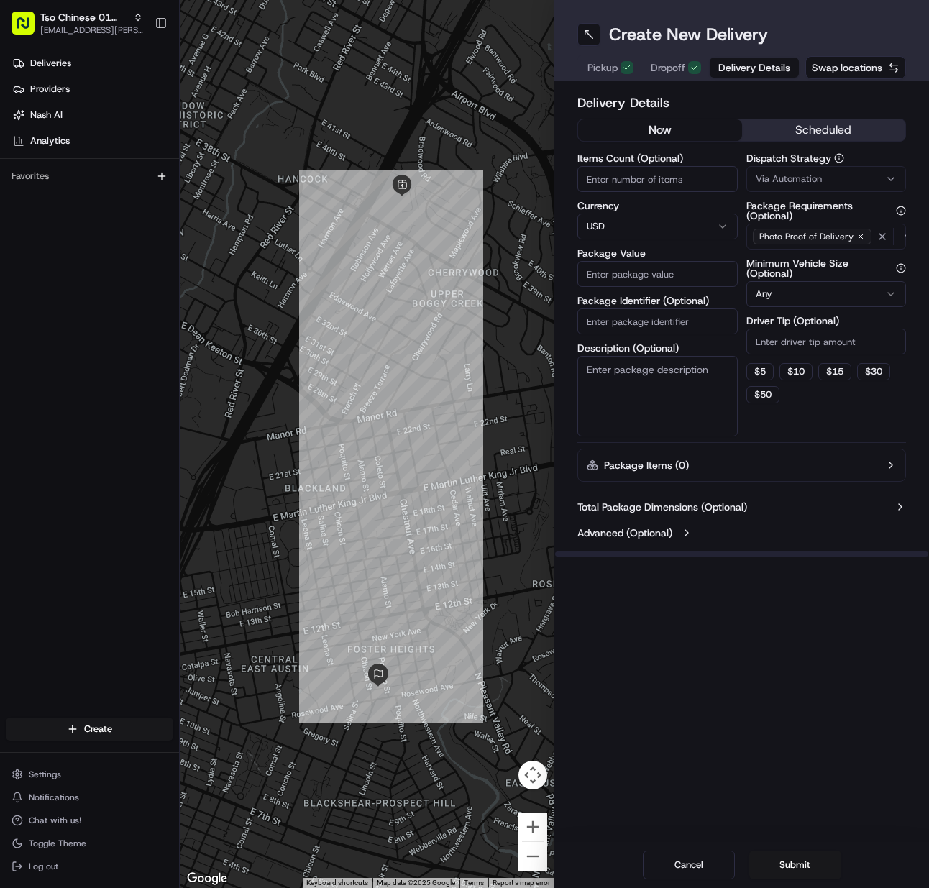
click at [591, 181] on input "Items Count (Optional)" at bounding box center [658, 179] width 160 height 26
click at [619, 269] on input "89.5" at bounding box center [658, 274] width 160 height 26
drag, startPoint x: 592, startPoint y: 70, endPoint x: 631, endPoint y: 81, distance: 40.3
click at [592, 70] on span "Pickup" at bounding box center [603, 67] width 30 height 14
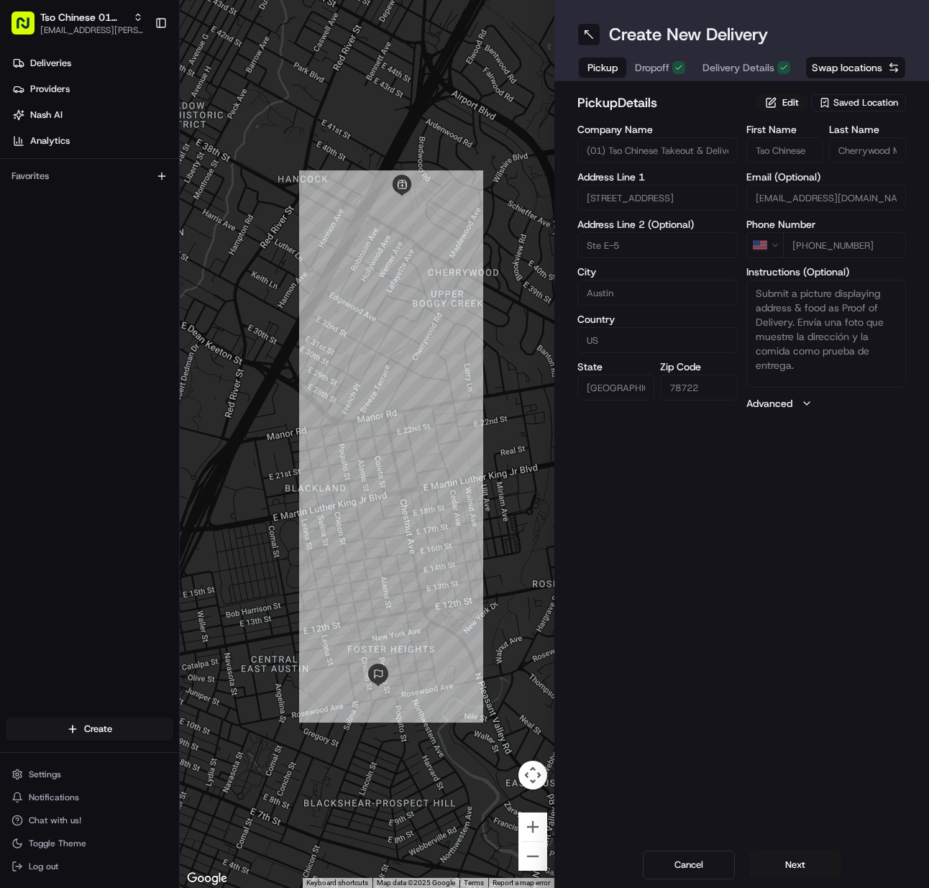
click at [670, 68] on span "Dropoff" at bounding box center [652, 67] width 35 height 14
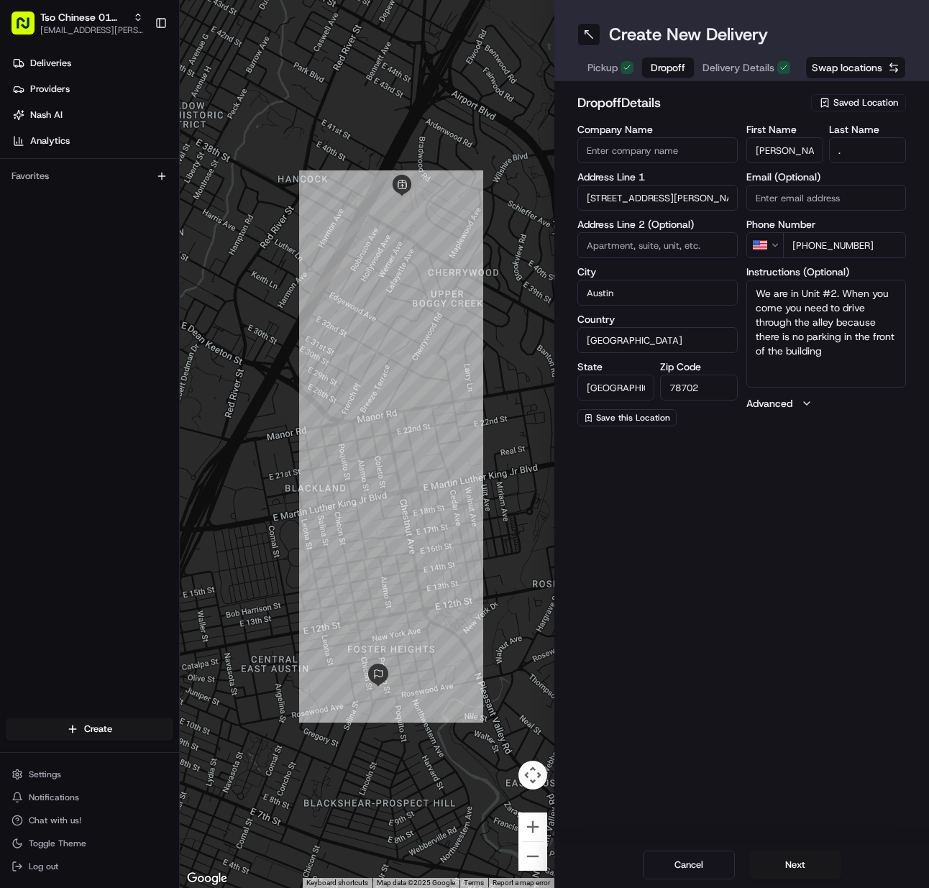
drag, startPoint x: 738, startPoint y: 67, endPoint x: 742, endPoint y: 76, distance: 10.0
click at [738, 67] on span "Delivery Details" at bounding box center [739, 67] width 72 height 14
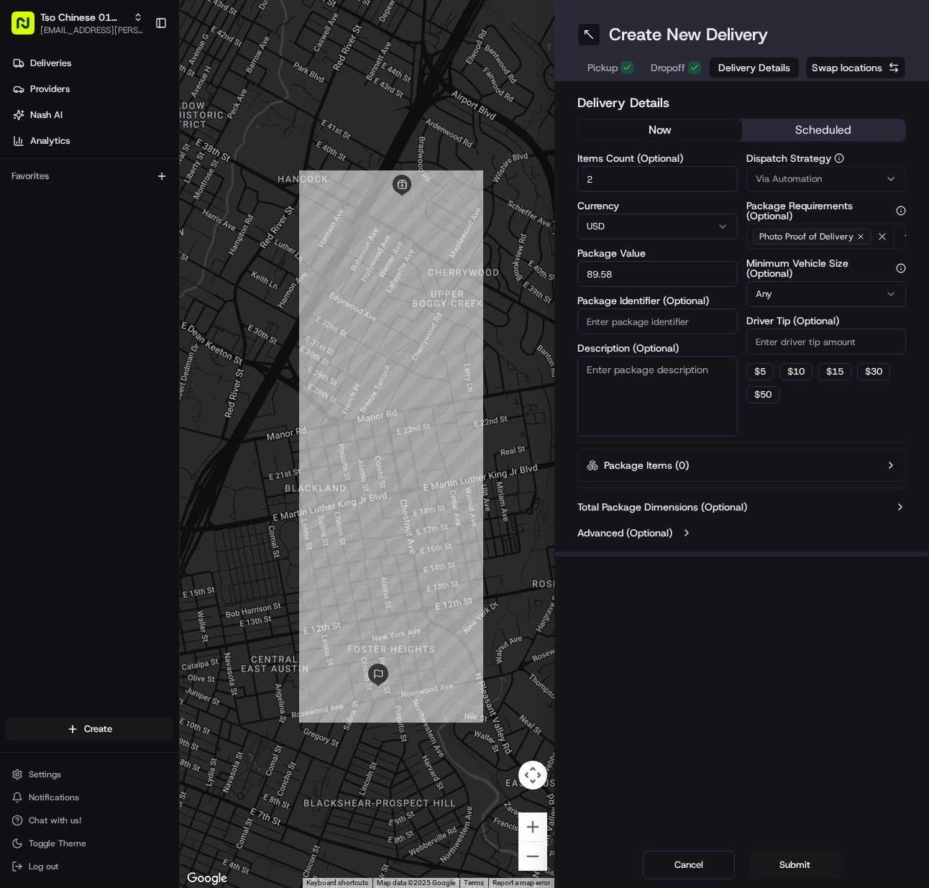
click at [674, 315] on input "Package Identifier (Optional)" at bounding box center [658, 322] width 160 height 26
click at [789, 180] on span "Via Automation" at bounding box center [789, 179] width 66 height 13
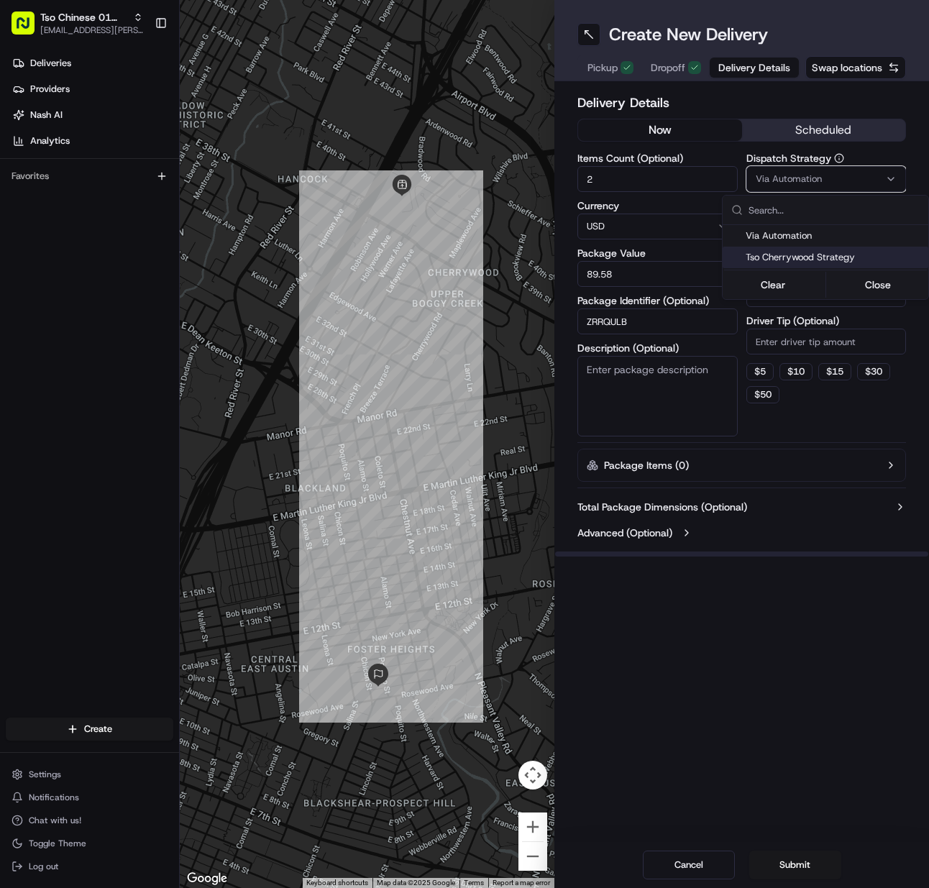
click at [789, 255] on span "Tso Cherrywood Strategy" at bounding box center [834, 257] width 177 height 13
click at [798, 340] on html "Tso Chinese 01 Cherrywood meilan.gailey@gmail.com Toggle Sidebar Deliveries Pro…" at bounding box center [464, 444] width 929 height 888
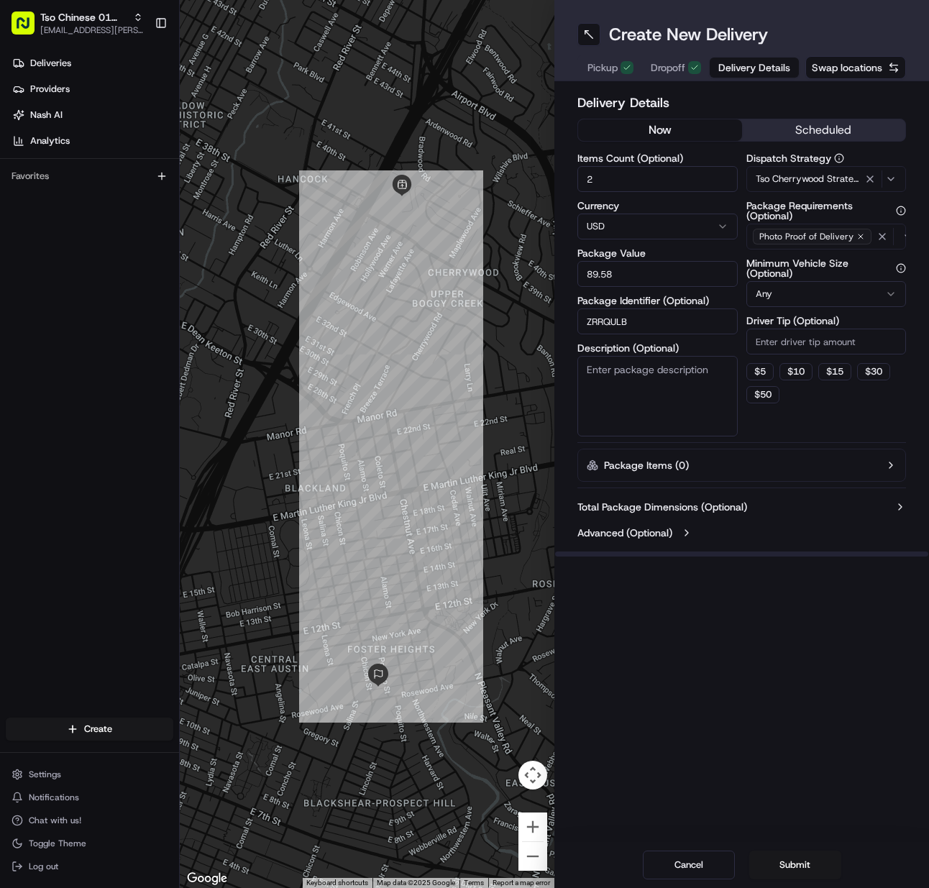
click at [797, 344] on input "Driver Tip (Optional)" at bounding box center [827, 342] width 160 height 26
click at [773, 862] on button "Submit" at bounding box center [796, 865] width 92 height 29
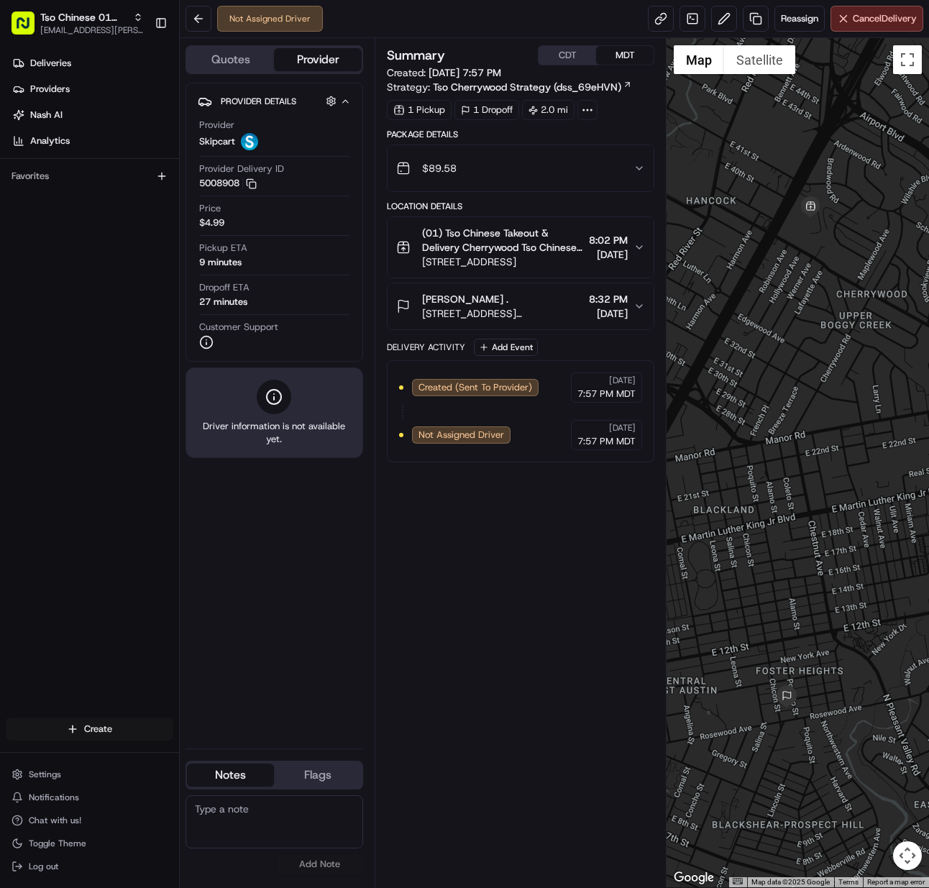
click at [65, 727] on html "Tso Chinese 01 Cherrywood meilan.gailey@gmail.com Toggle Sidebar Deliveries Pro…" at bounding box center [464, 444] width 929 height 888
click at [242, 752] on link "Delivery" at bounding box center [260, 756] width 160 height 26
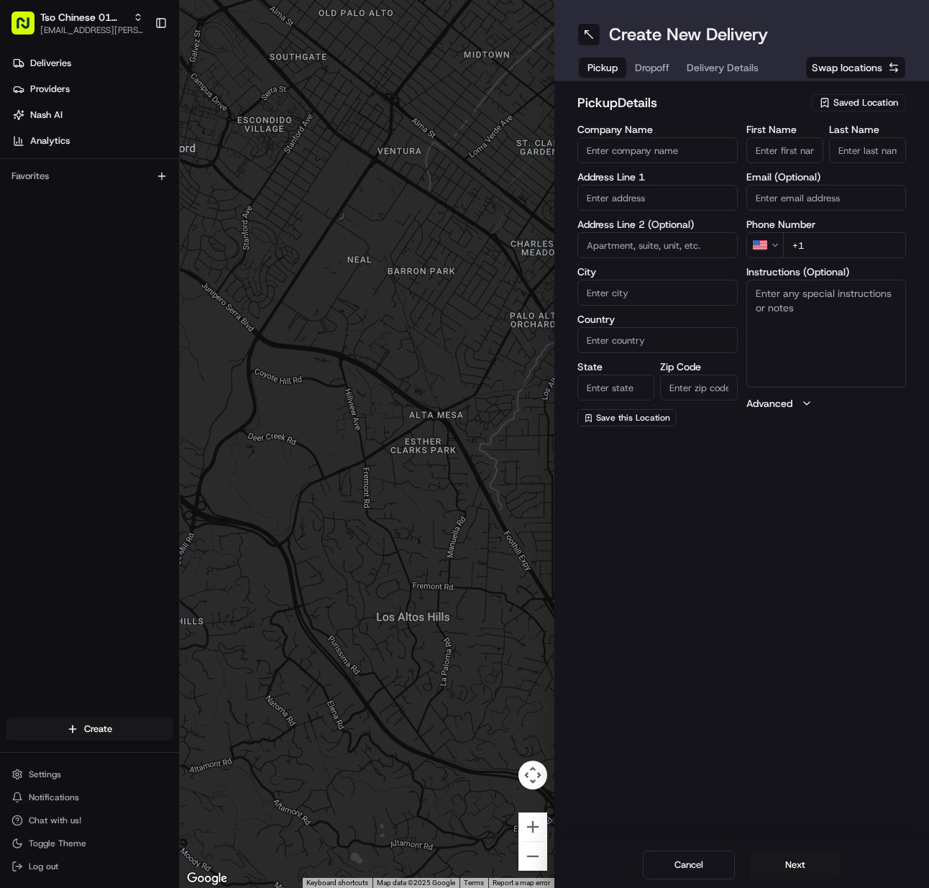
click at [844, 93] on button "Saved Location" at bounding box center [858, 103] width 95 height 20
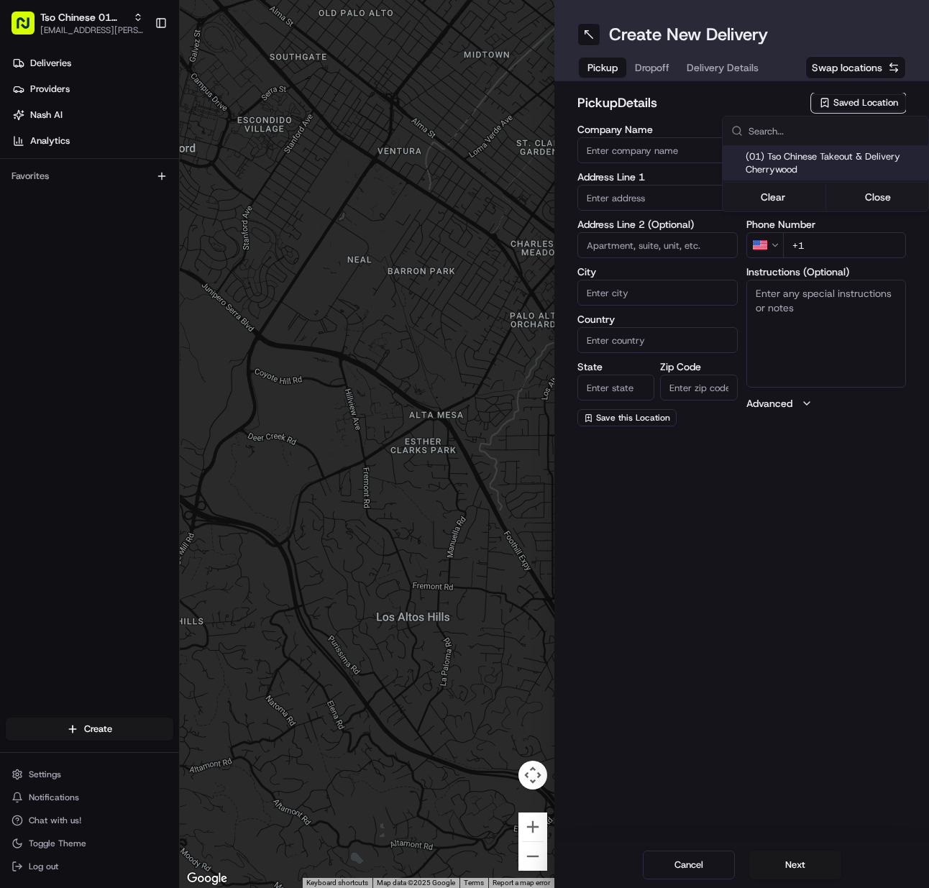
click at [811, 155] on span "(01) Tso Chinese Takeout & Delivery Cherrywood" at bounding box center [834, 163] width 177 height 26
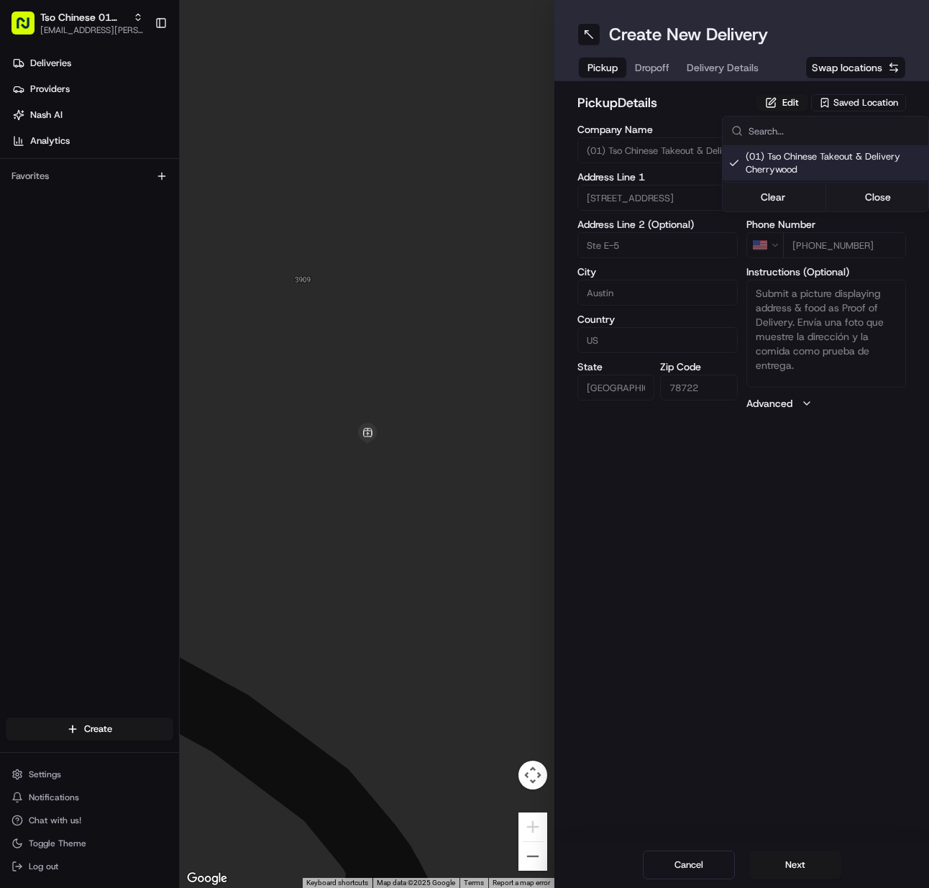
click at [813, 862] on html "Tso Chinese 01 Cherrywood [EMAIL_ADDRESS][PERSON_NAME][DOMAIN_NAME] Toggle Side…" at bounding box center [464, 444] width 929 height 888
click at [813, 862] on button "Next" at bounding box center [796, 865] width 92 height 29
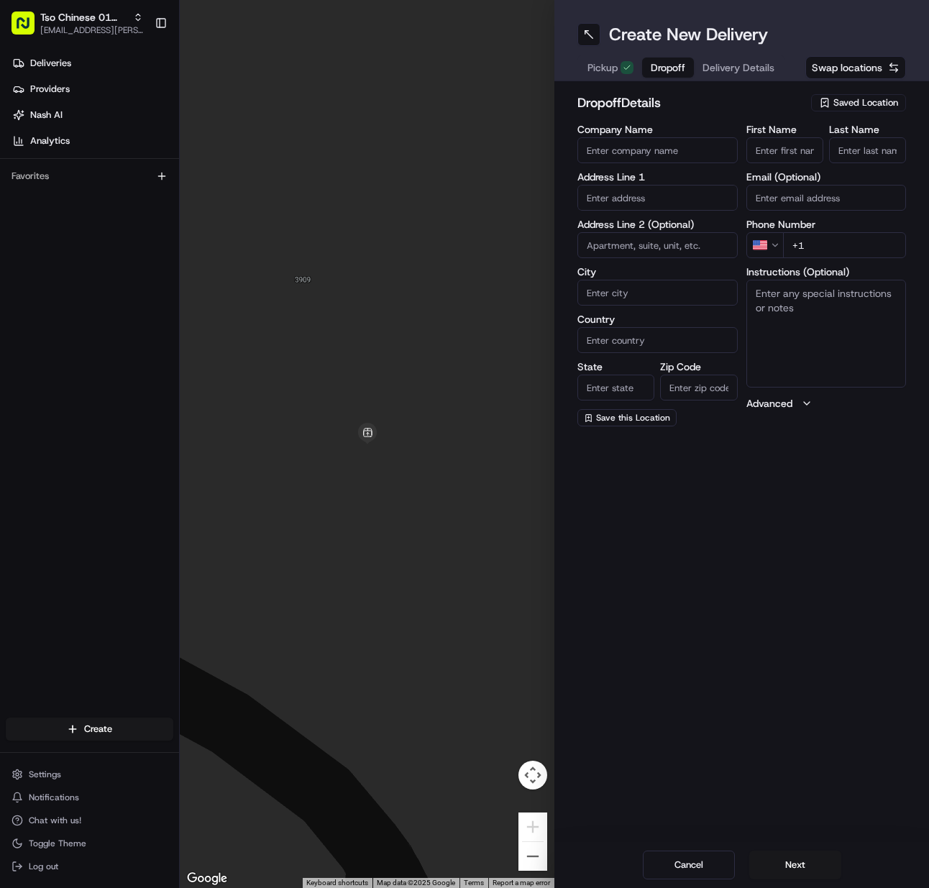
click at [862, 159] on input "Last Name" at bounding box center [867, 150] width 77 height 26
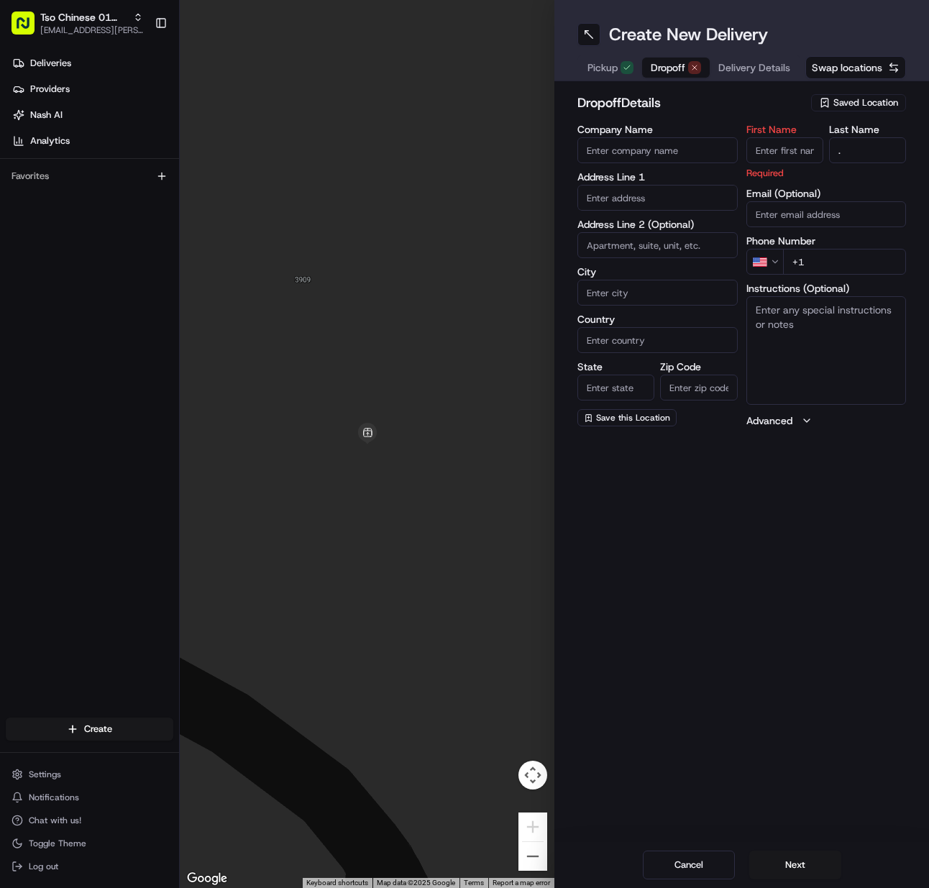
drag, startPoint x: 798, startPoint y: 142, endPoint x: 785, endPoint y: 146, distance: 14.1
click at [798, 142] on input "First Name" at bounding box center [785, 150] width 77 height 26
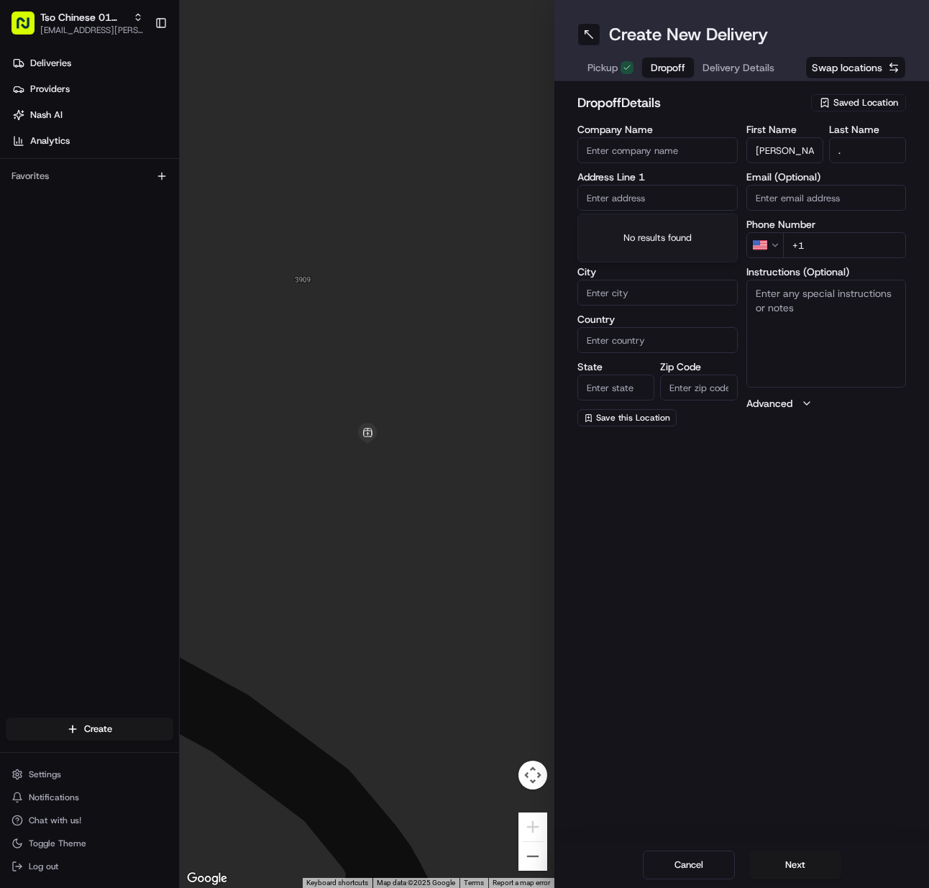
click at [669, 201] on input "text" at bounding box center [658, 198] width 160 height 26
click at [657, 235] on div "3105 McCurdy St, Austin, TX 78723, USA" at bounding box center [657, 234] width 153 height 35
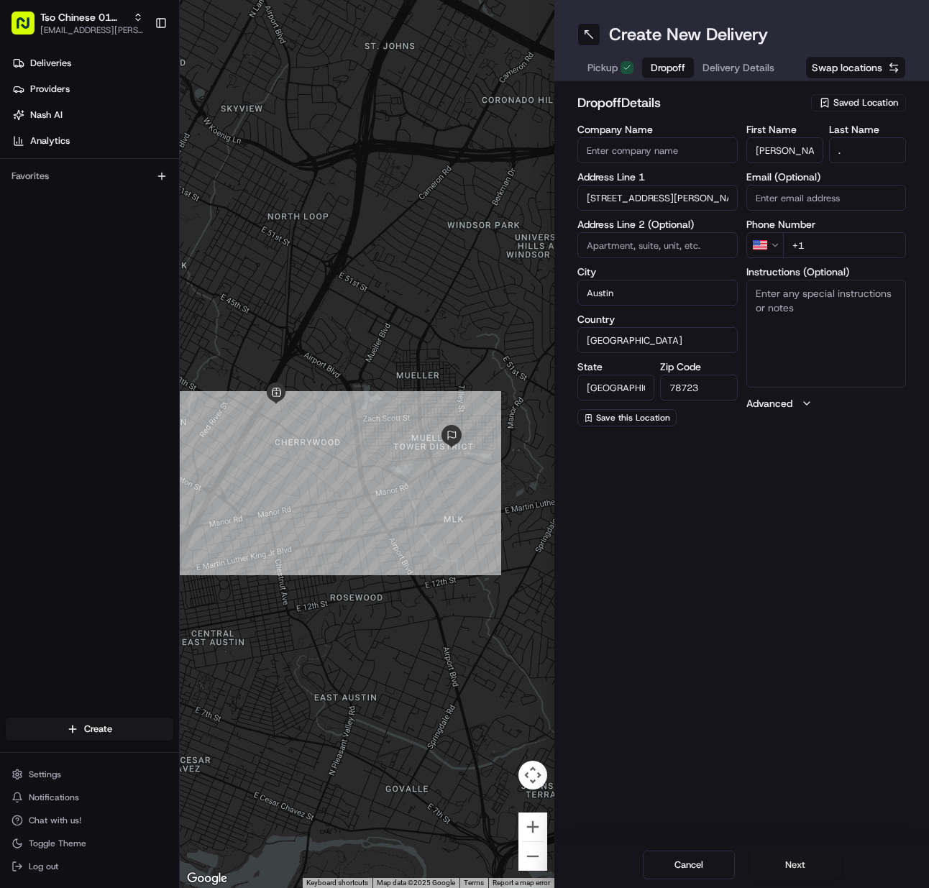
click at [771, 860] on button "Next" at bounding box center [796, 865] width 92 height 29
drag, startPoint x: 861, startPoint y: 260, endPoint x: 783, endPoint y: 264, distance: 77.8
click at [850, 259] on div "Phone Number US +1 Required" at bounding box center [827, 246] width 160 height 55
drag, startPoint x: 801, startPoint y: 250, endPoint x: 826, endPoint y: 244, distance: 25.8
click at [814, 247] on input "+1" at bounding box center [845, 245] width 124 height 26
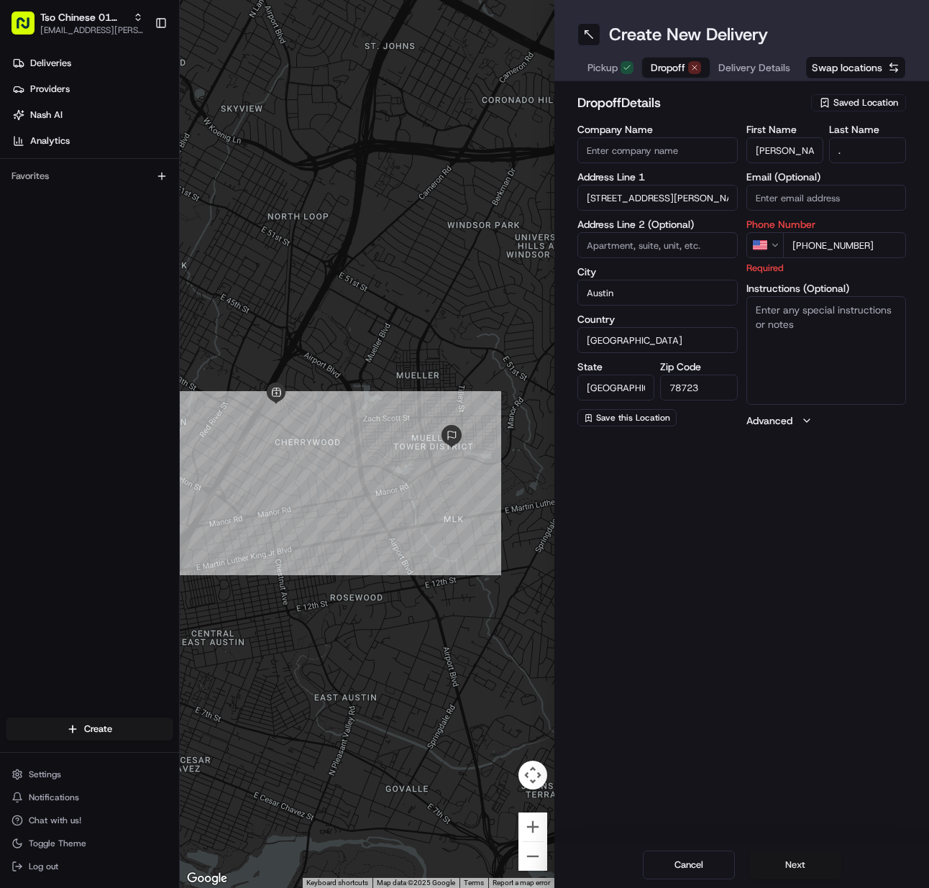
click at [805, 851] on button "Next" at bounding box center [796, 865] width 92 height 29
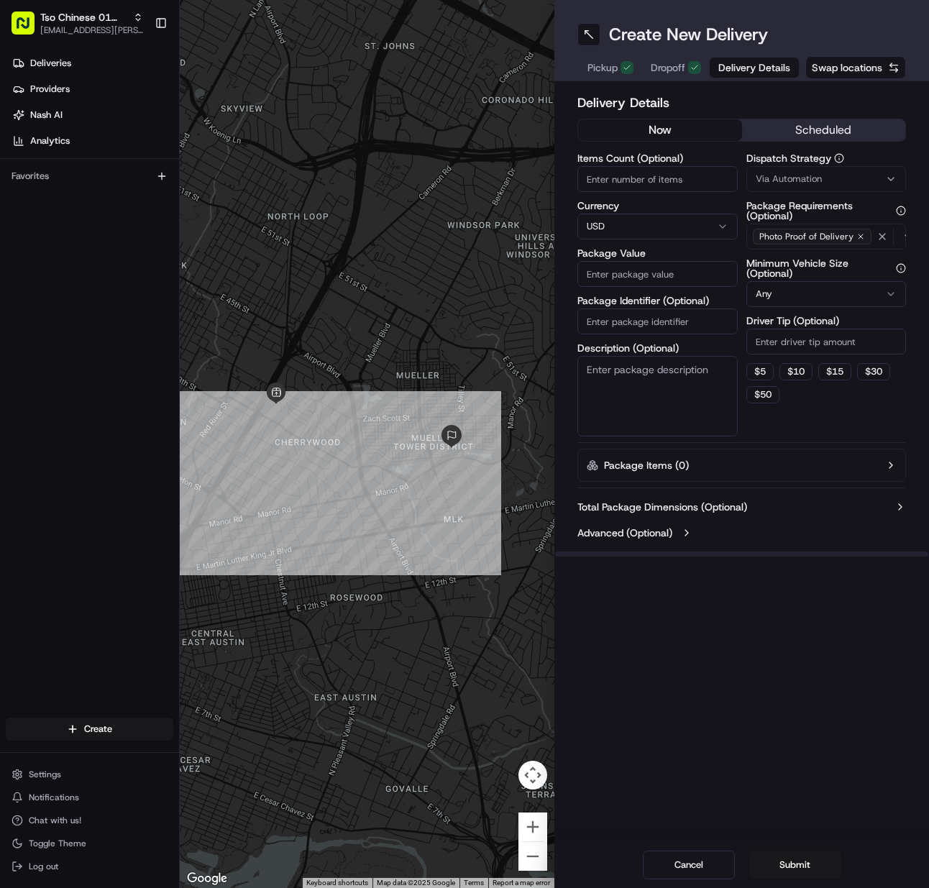
click at [601, 169] on input "Items Count (Optional)" at bounding box center [658, 179] width 160 height 26
click at [616, 311] on input "Package Identifier (Optional)" at bounding box center [658, 322] width 160 height 26
click at [765, 183] on span "Via Automation" at bounding box center [789, 179] width 66 height 13
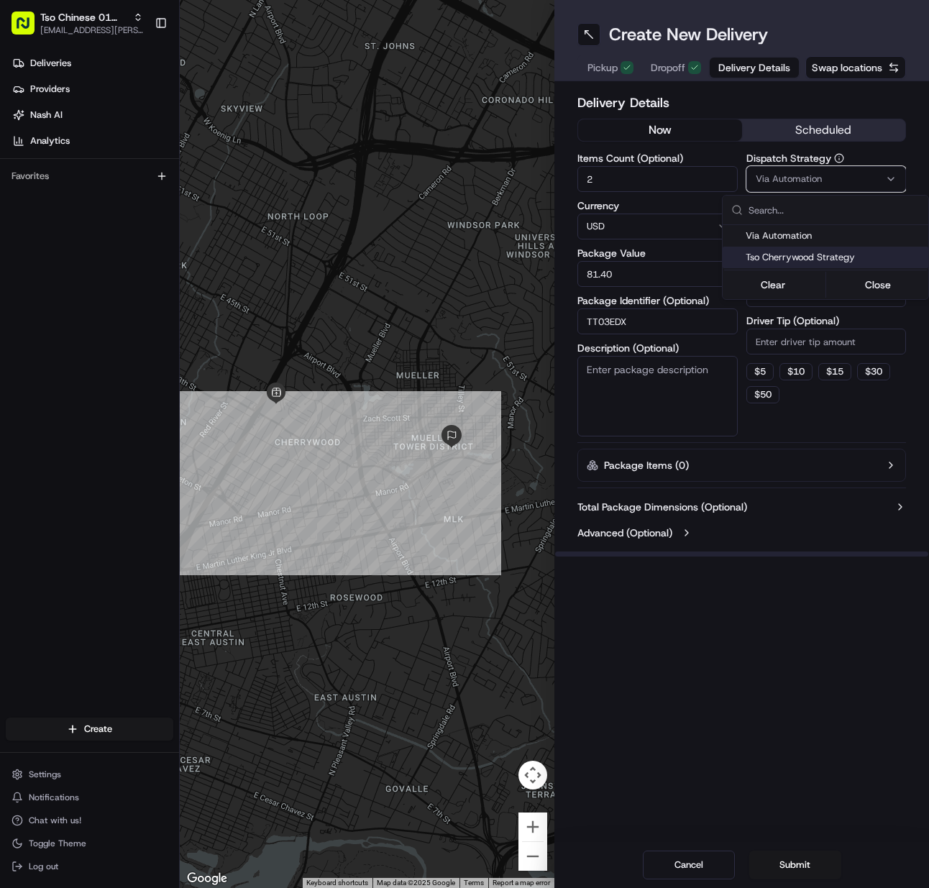
click at [788, 248] on div "Tso Cherrywood Strategy" at bounding box center [826, 258] width 206 height 22
click at [791, 329] on html "Tso Chinese 01 Cherrywood meilan.gailey@gmail.com Toggle Sidebar Deliveries Pro…" at bounding box center [464, 444] width 929 height 888
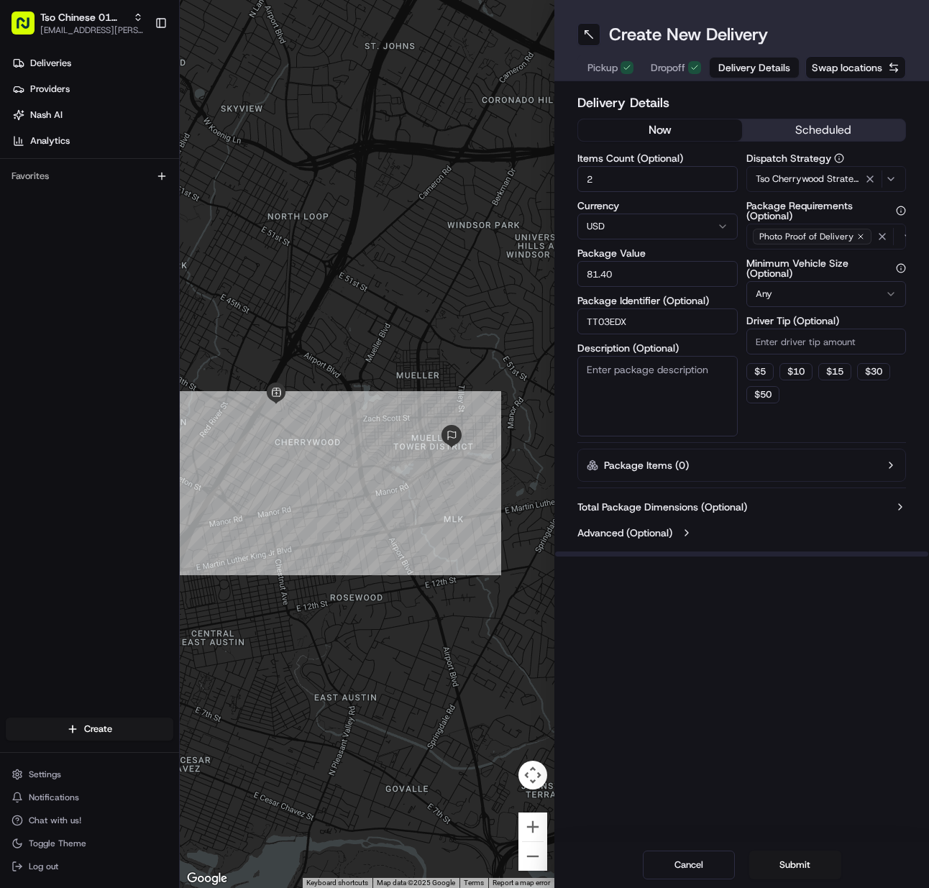
click at [791, 335] on input "Driver Tip (Optional)" at bounding box center [827, 342] width 160 height 26
drag, startPoint x: 791, startPoint y: 872, endPoint x: 808, endPoint y: 865, distance: 18.0
click at [792, 872] on button "Submit" at bounding box center [796, 865] width 92 height 29
